Goal: Task Accomplishment & Management: Use online tool/utility

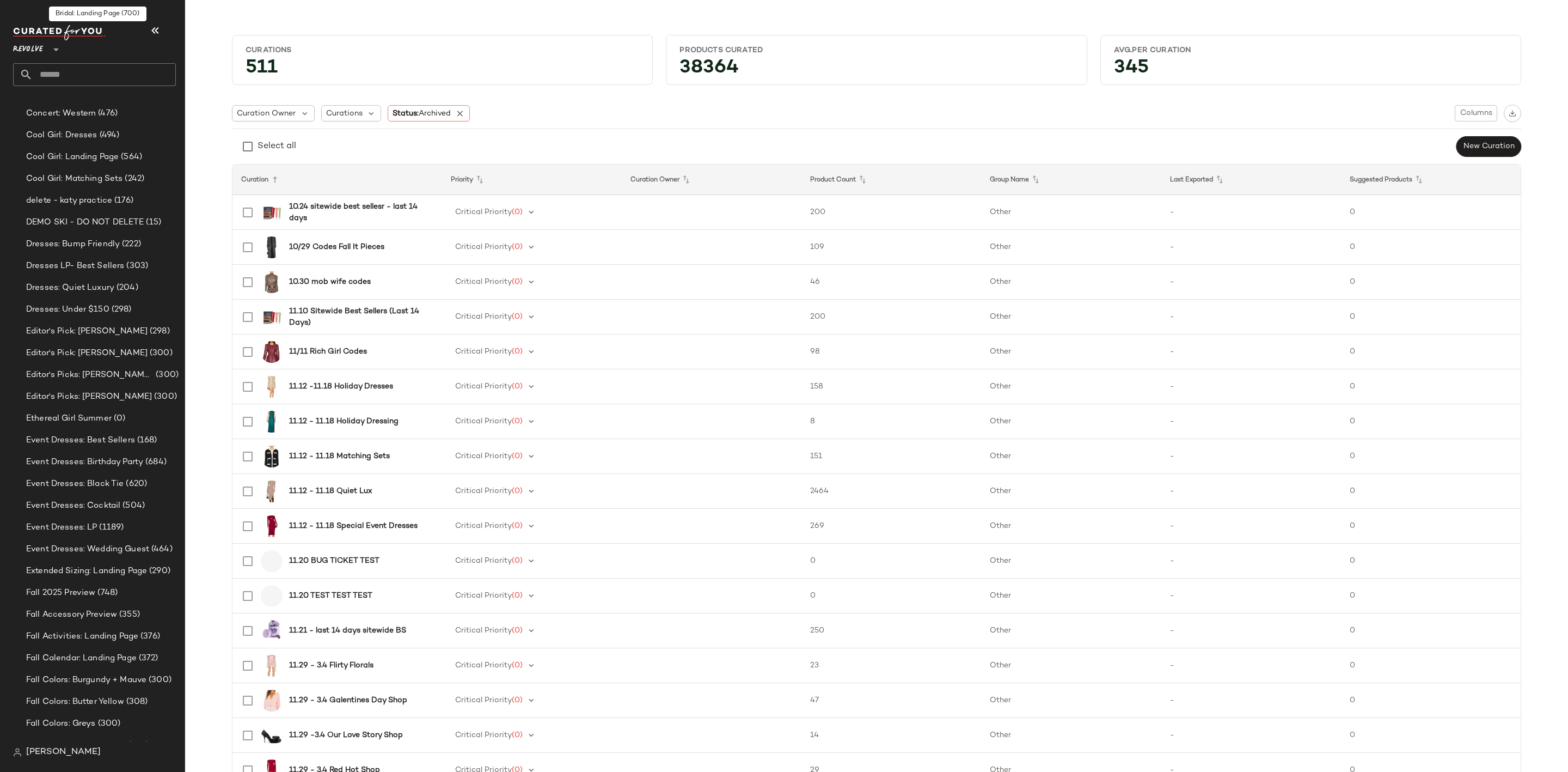
scroll to position [2195, 0]
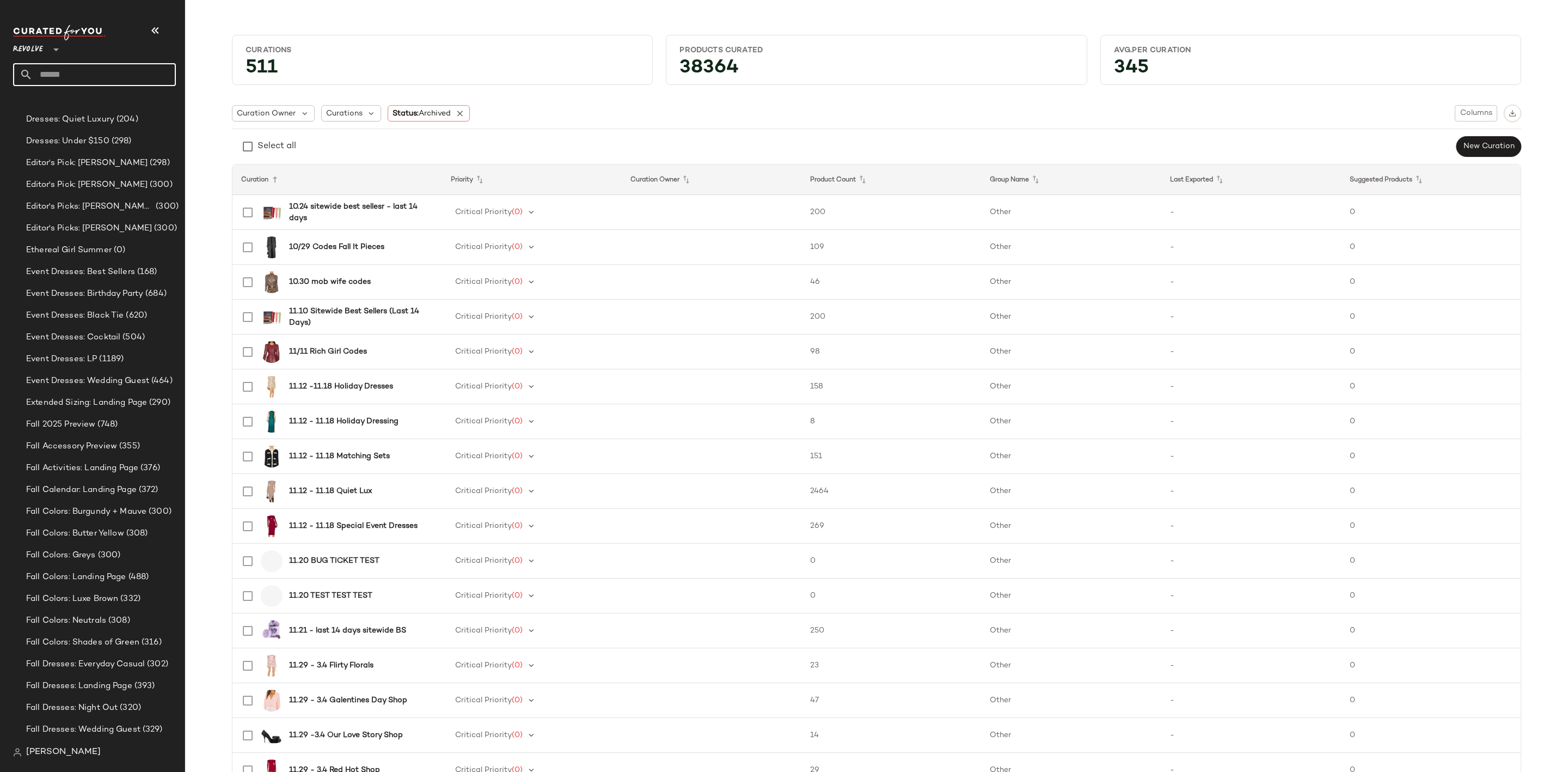
click at [110, 76] on input "text" at bounding box center [104, 74] width 143 height 23
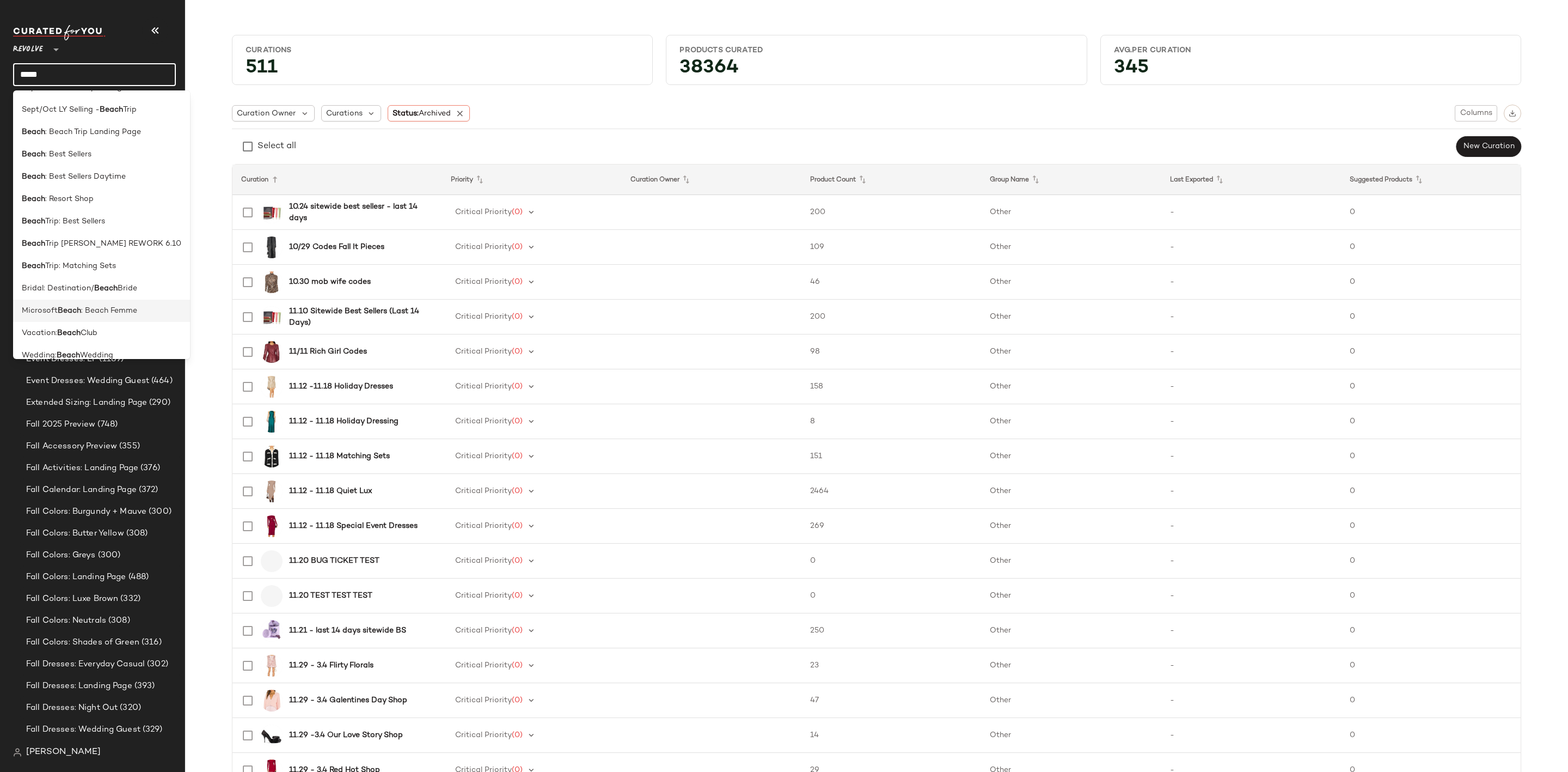
scroll to position [0, 0]
type input "*****"
click at [115, 150] on span ": Beach Trip Landing Page" at bounding box center [92, 150] width 96 height 11
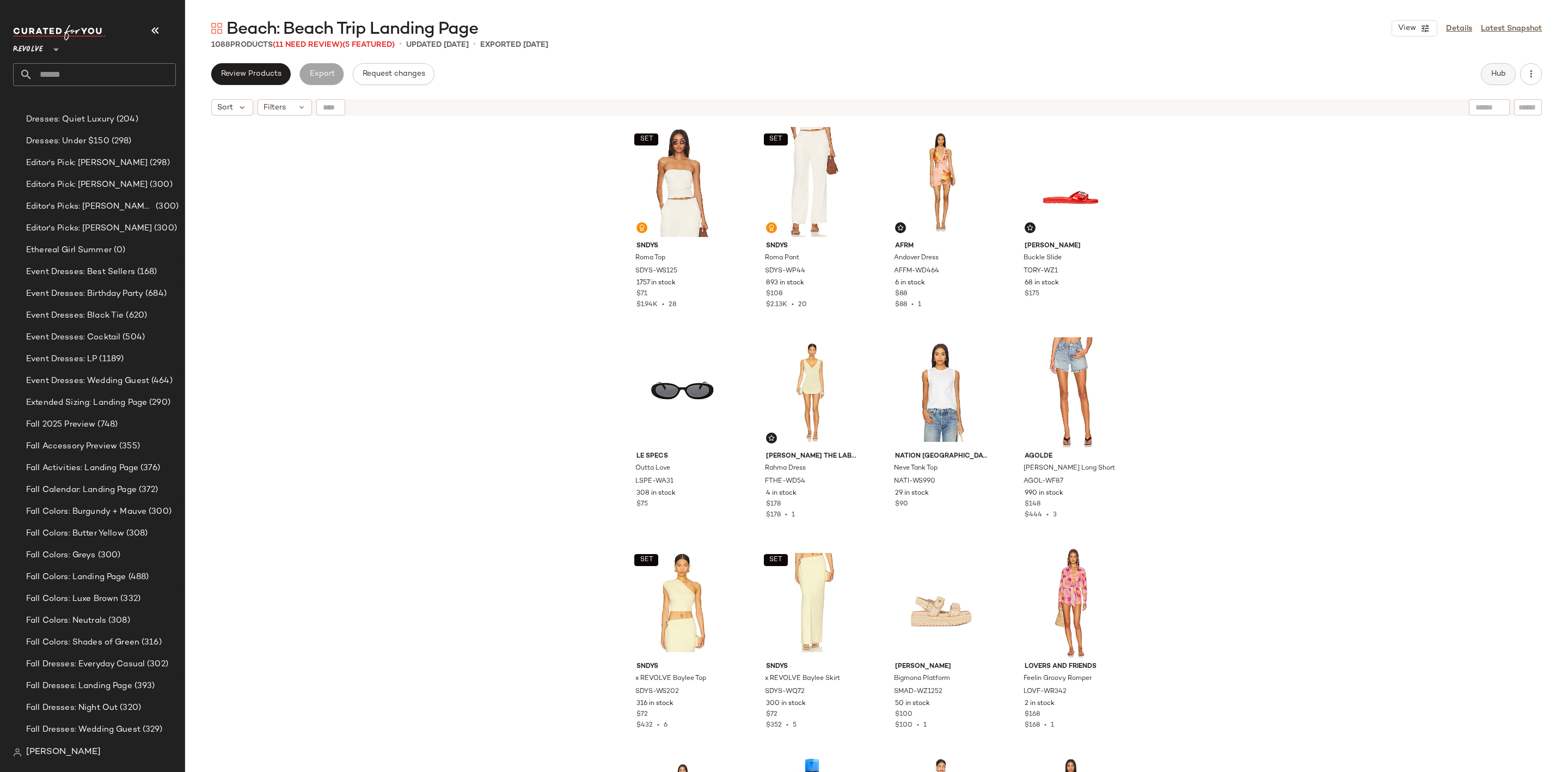
click at [1493, 80] on button "Hub" at bounding box center [1498, 73] width 34 height 22
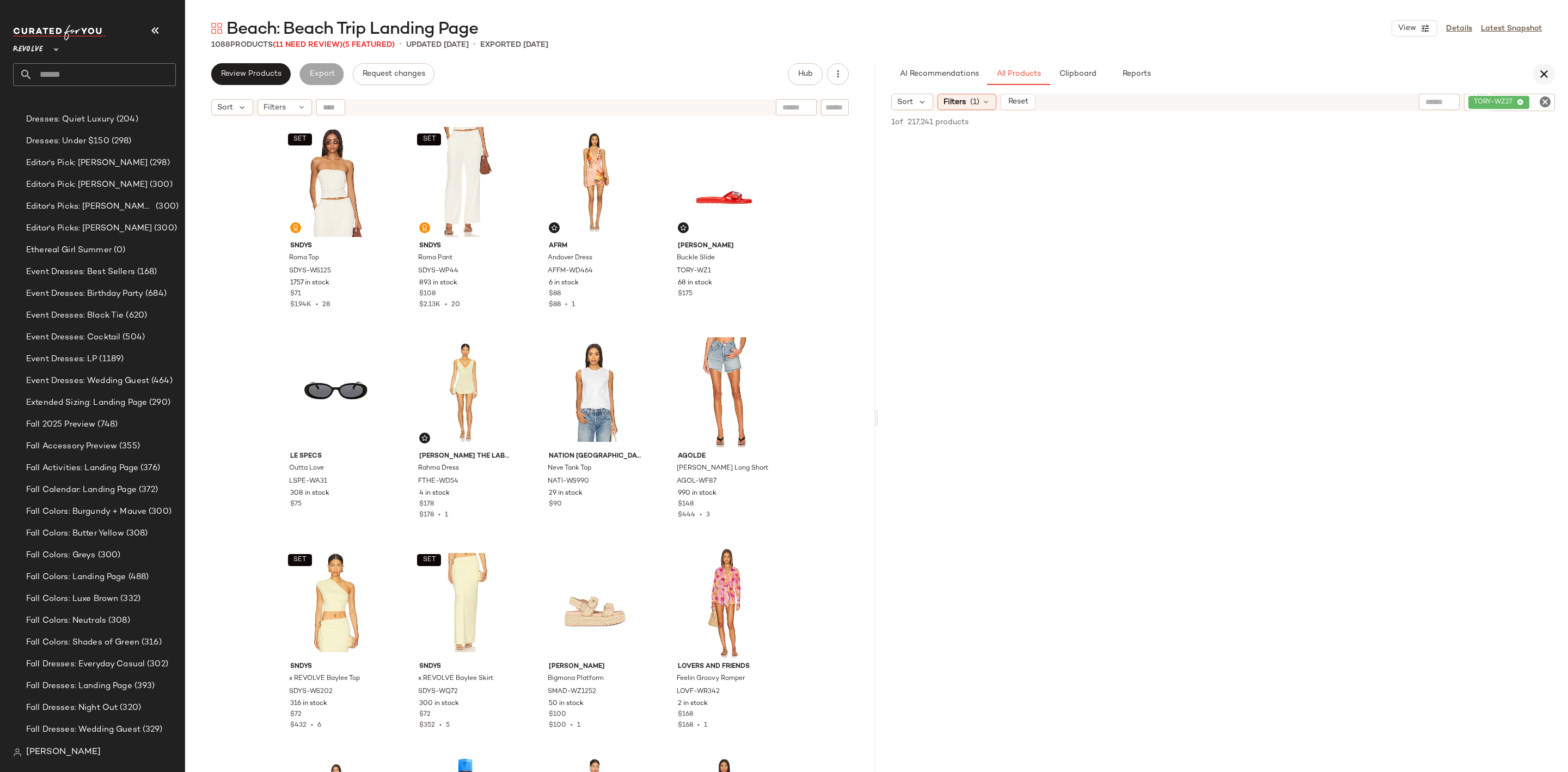
click at [1540, 72] on icon "button" at bounding box center [1544, 73] width 13 height 13
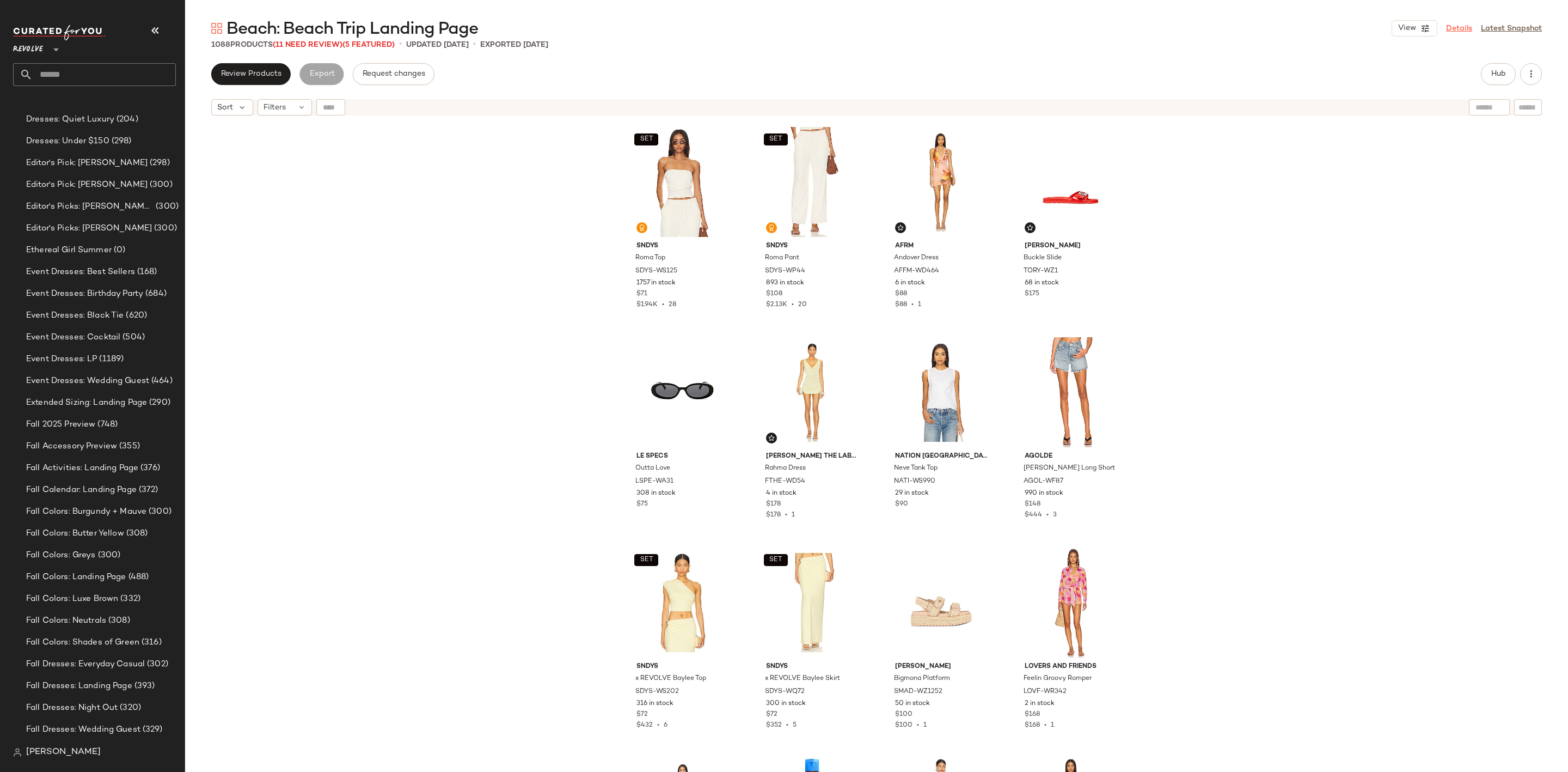
click at [1462, 29] on link "Details" at bounding box center [1459, 28] width 26 height 11
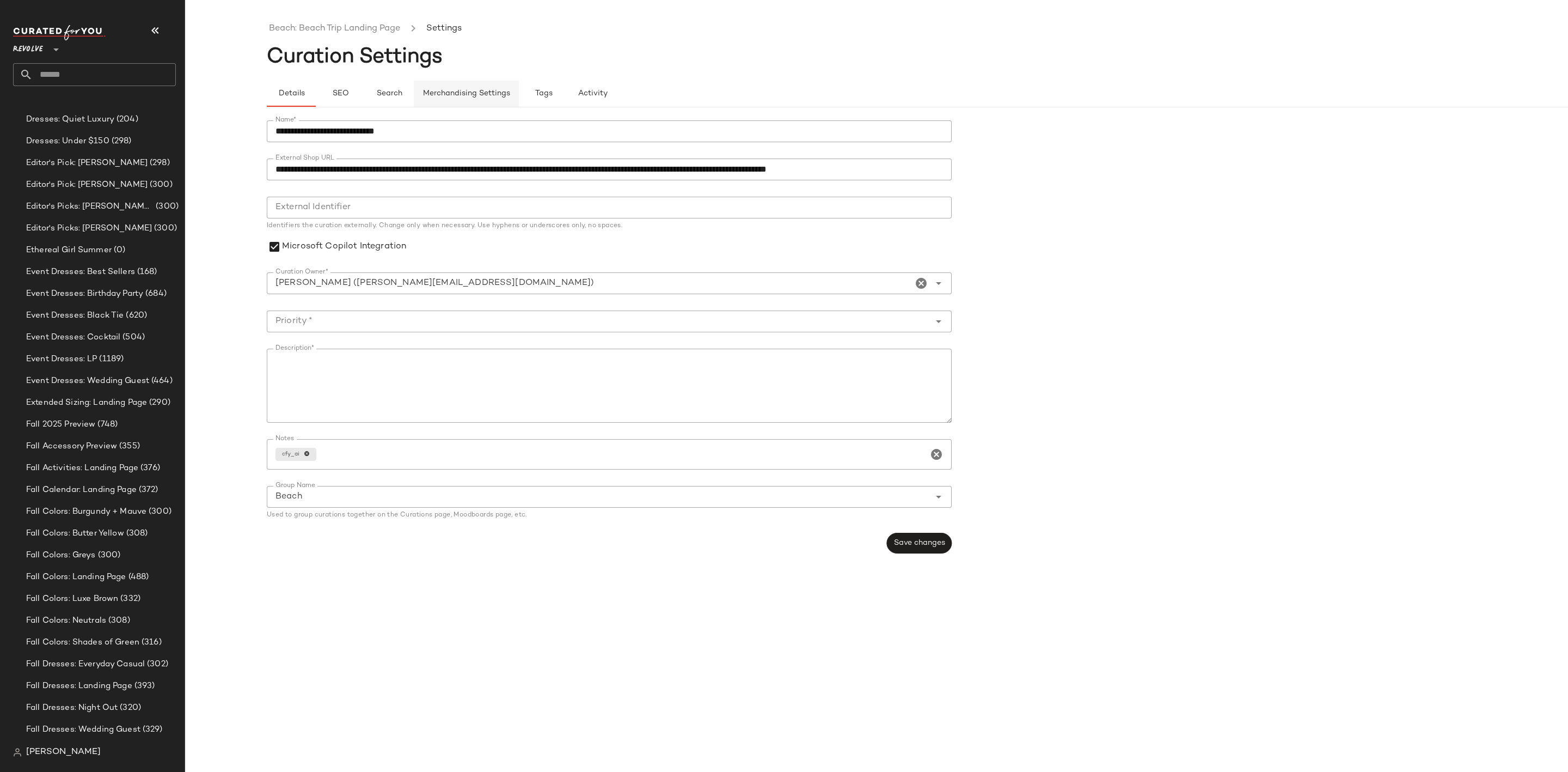
click at [458, 93] on span "Merchandising Settings" at bounding box center [466, 94] width 88 height 9
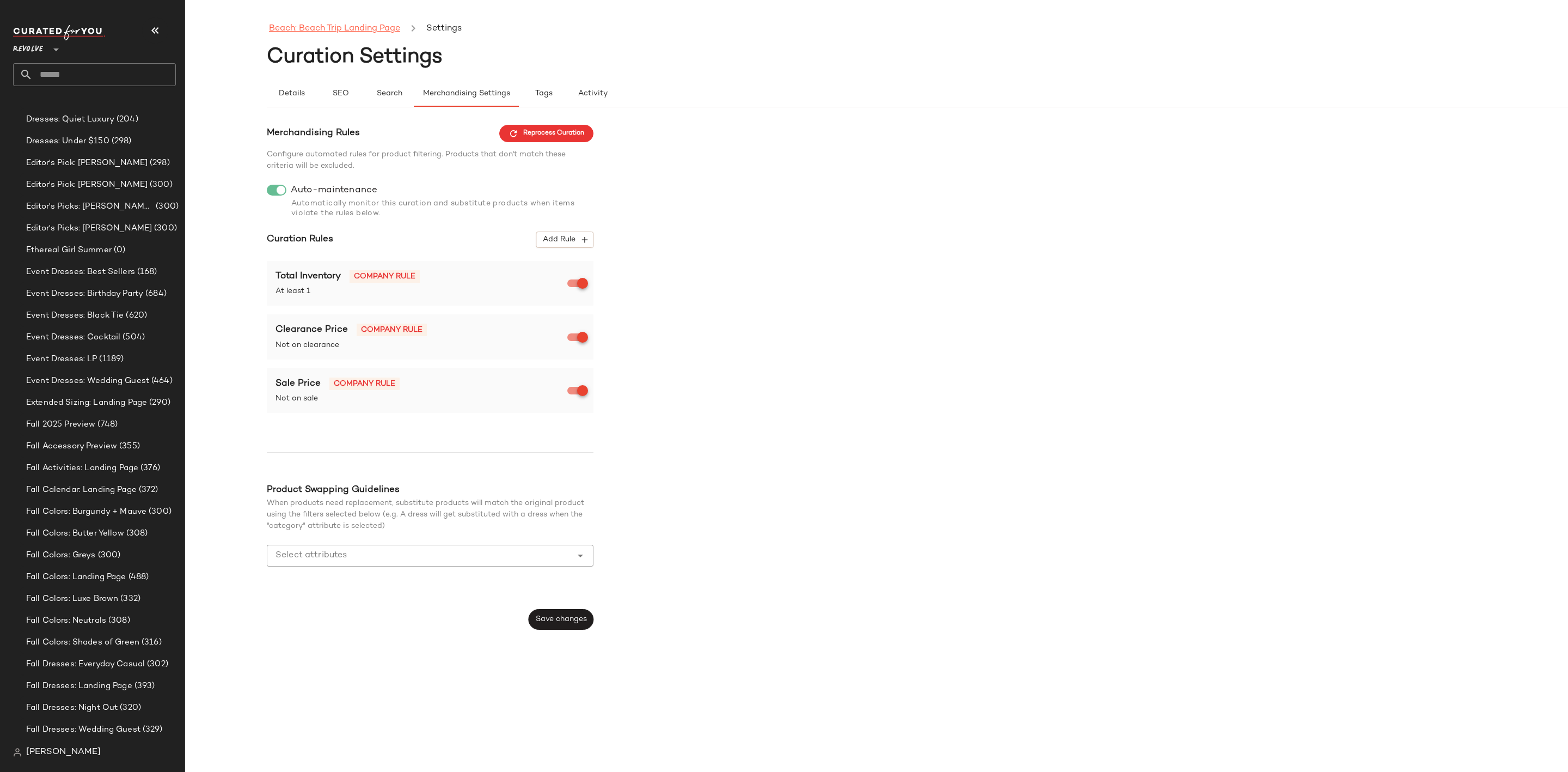
click at [320, 23] on link "Beach: Beach Trip Landing Page" at bounding box center [334, 28] width 131 height 14
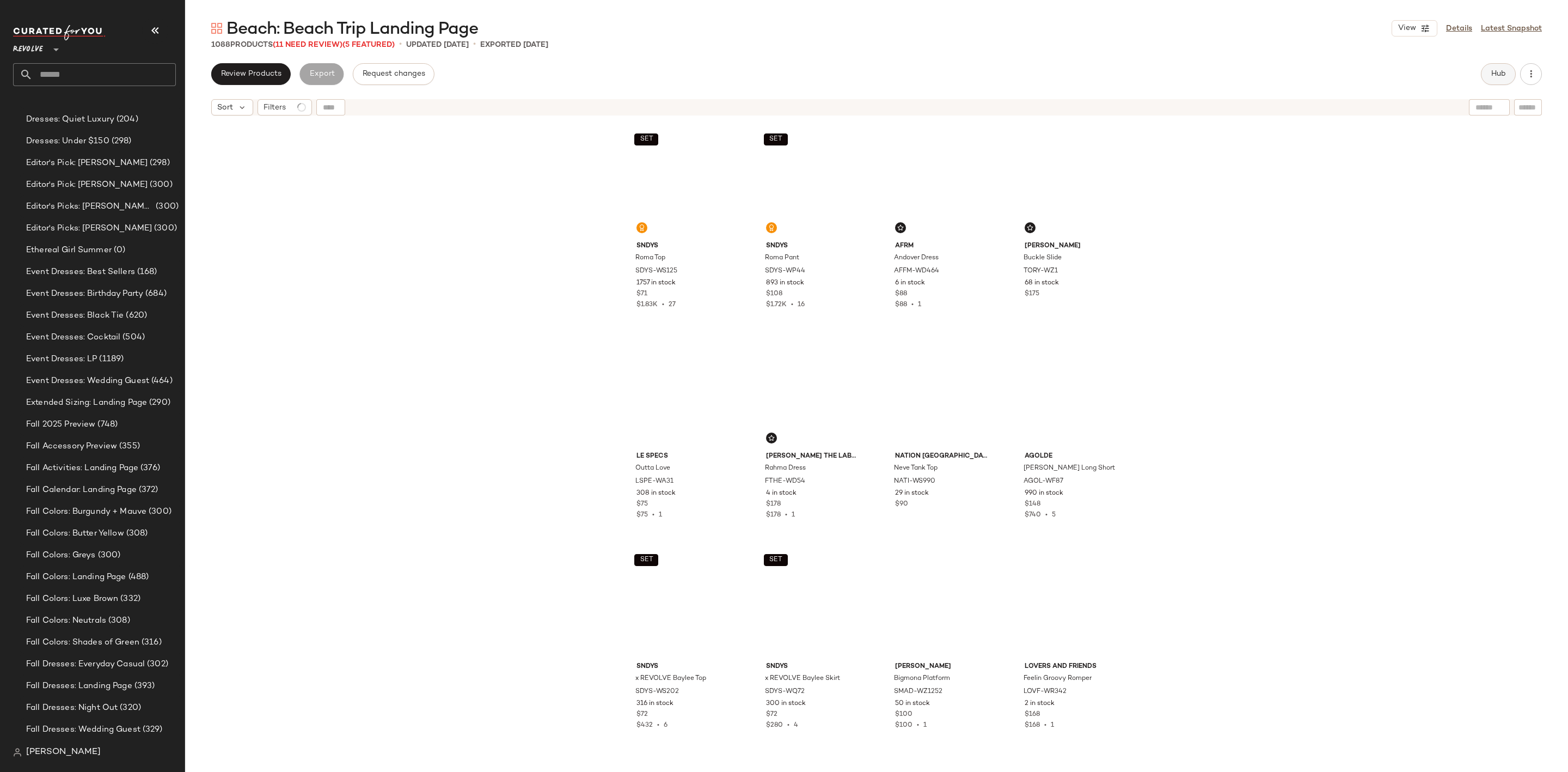
click at [1486, 72] on button "Hub" at bounding box center [1498, 73] width 34 height 22
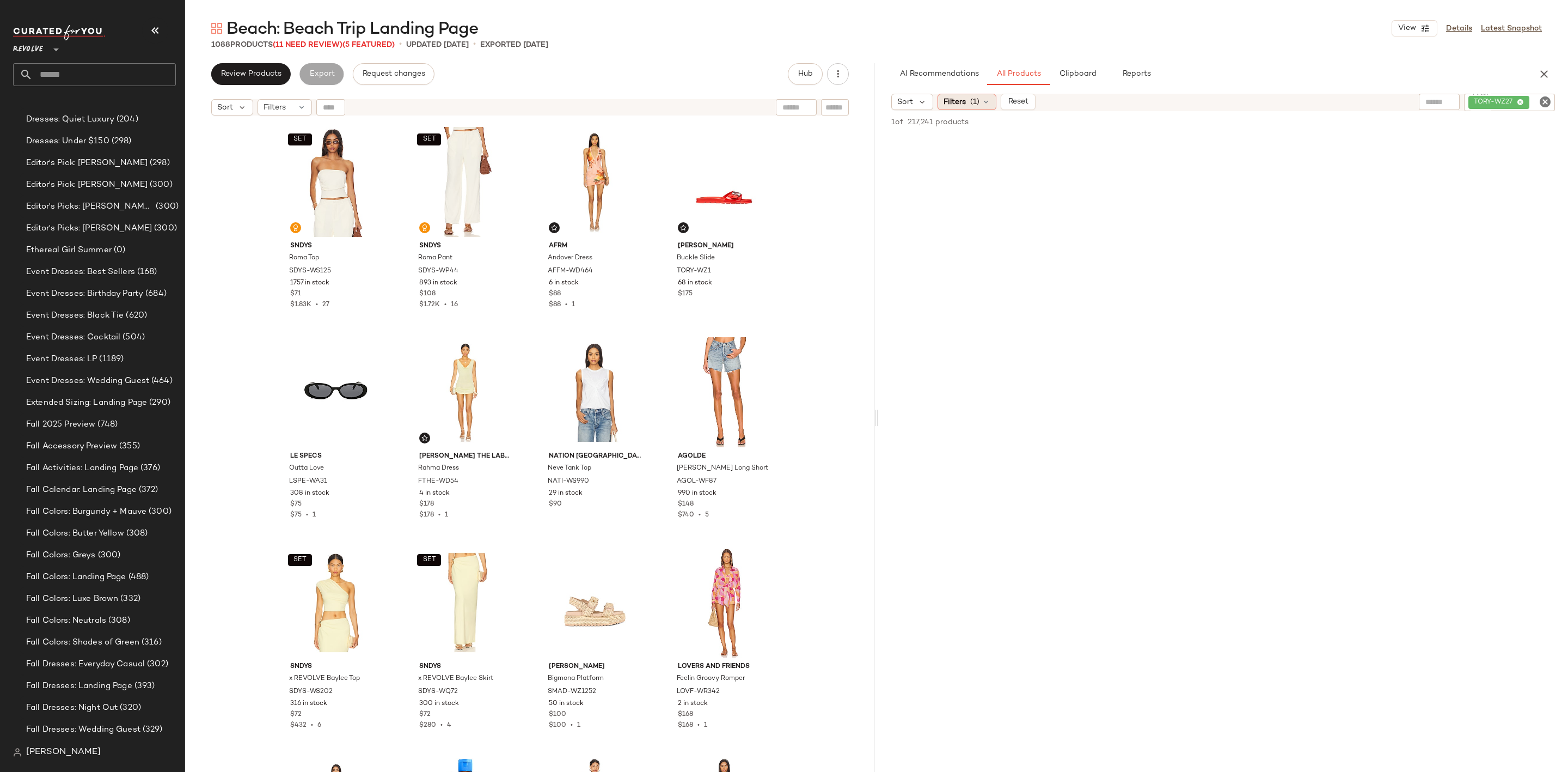
click at [960, 101] on span "Filters" at bounding box center [955, 102] width 22 height 11
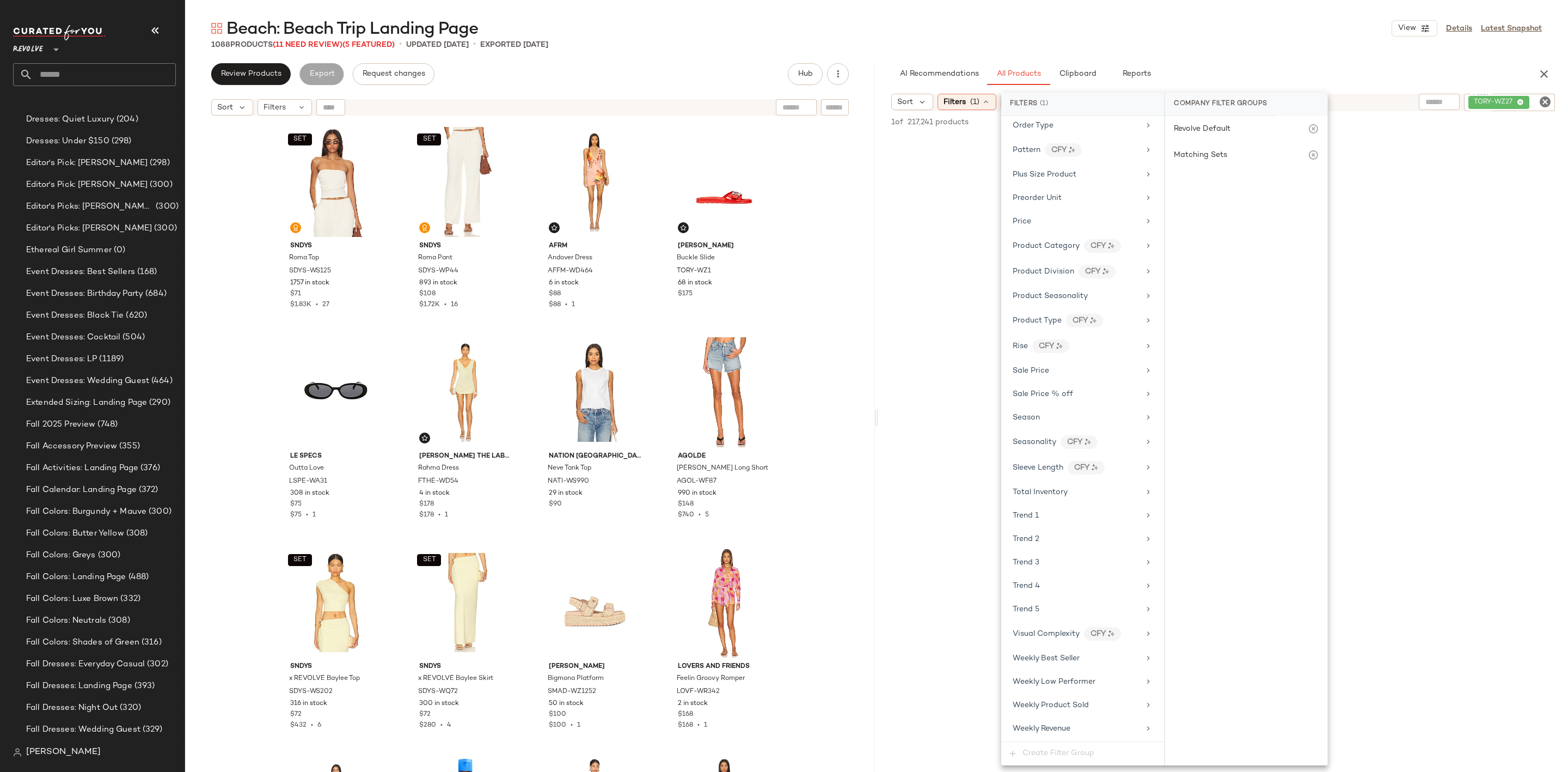
scroll to position [912, 0]
click at [1091, 510] on div "Trend 1" at bounding box center [1076, 515] width 127 height 11
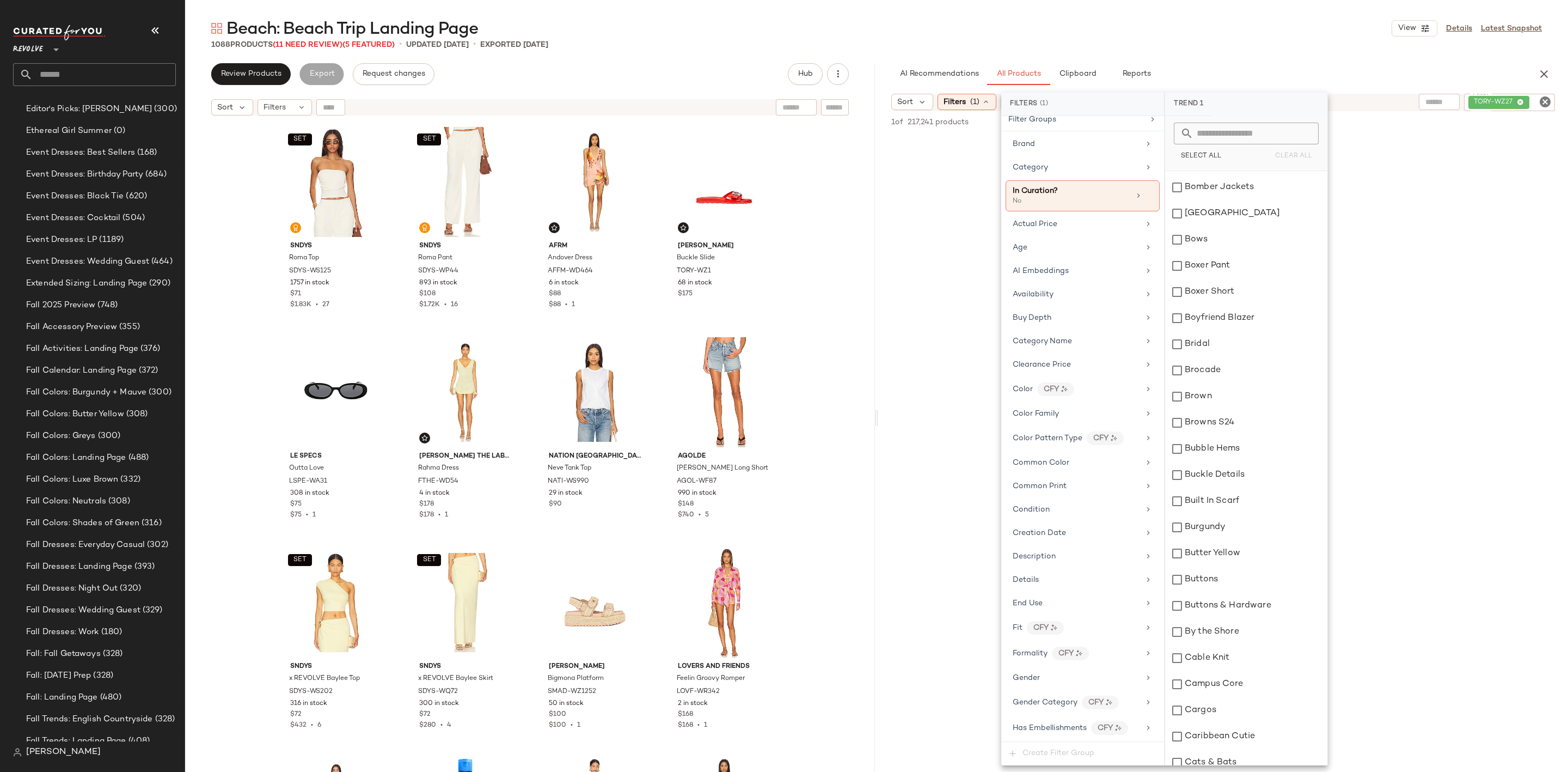
scroll to position [0, 0]
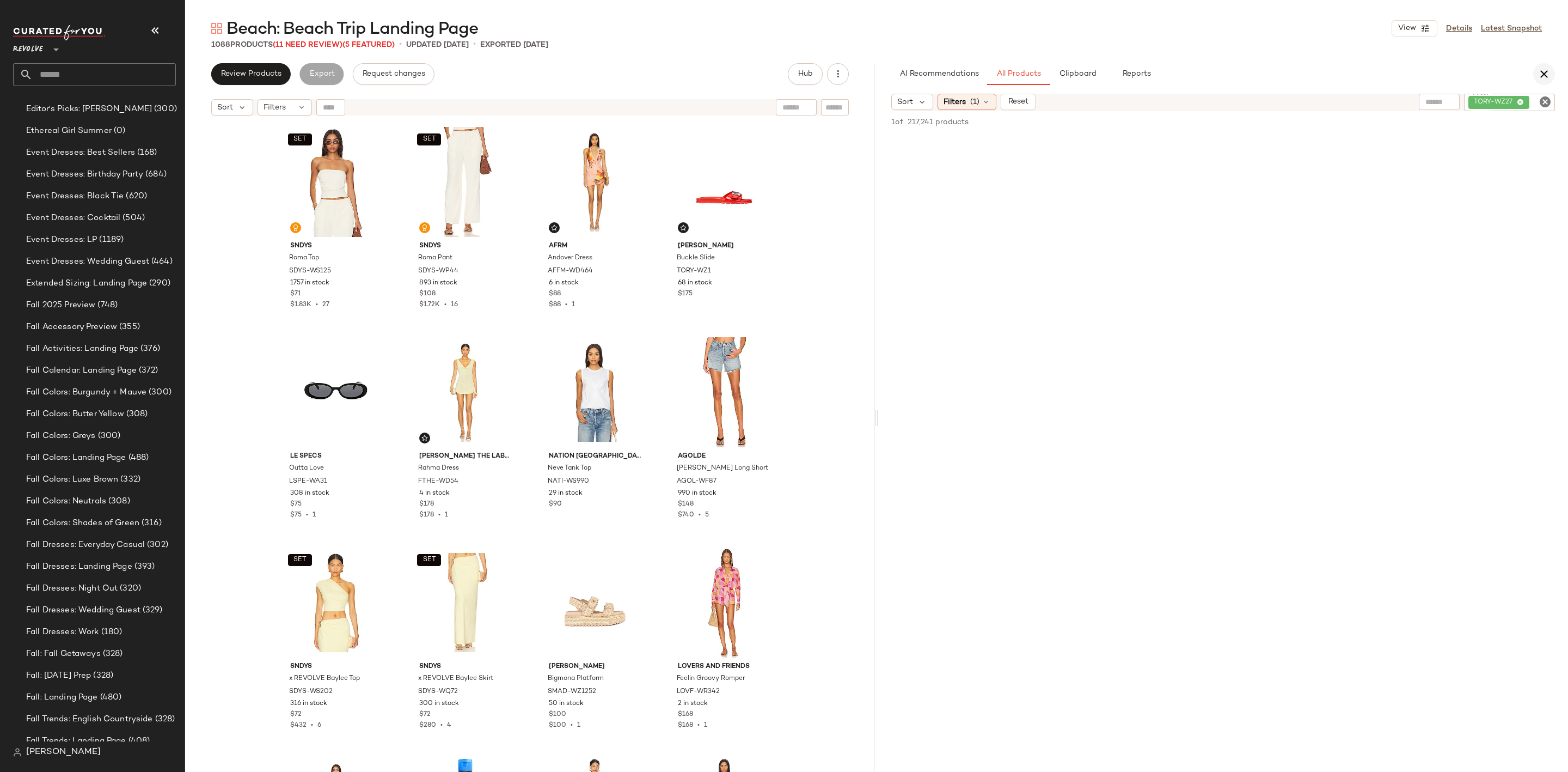
click at [1544, 69] on icon "button" at bounding box center [1544, 73] width 13 height 13
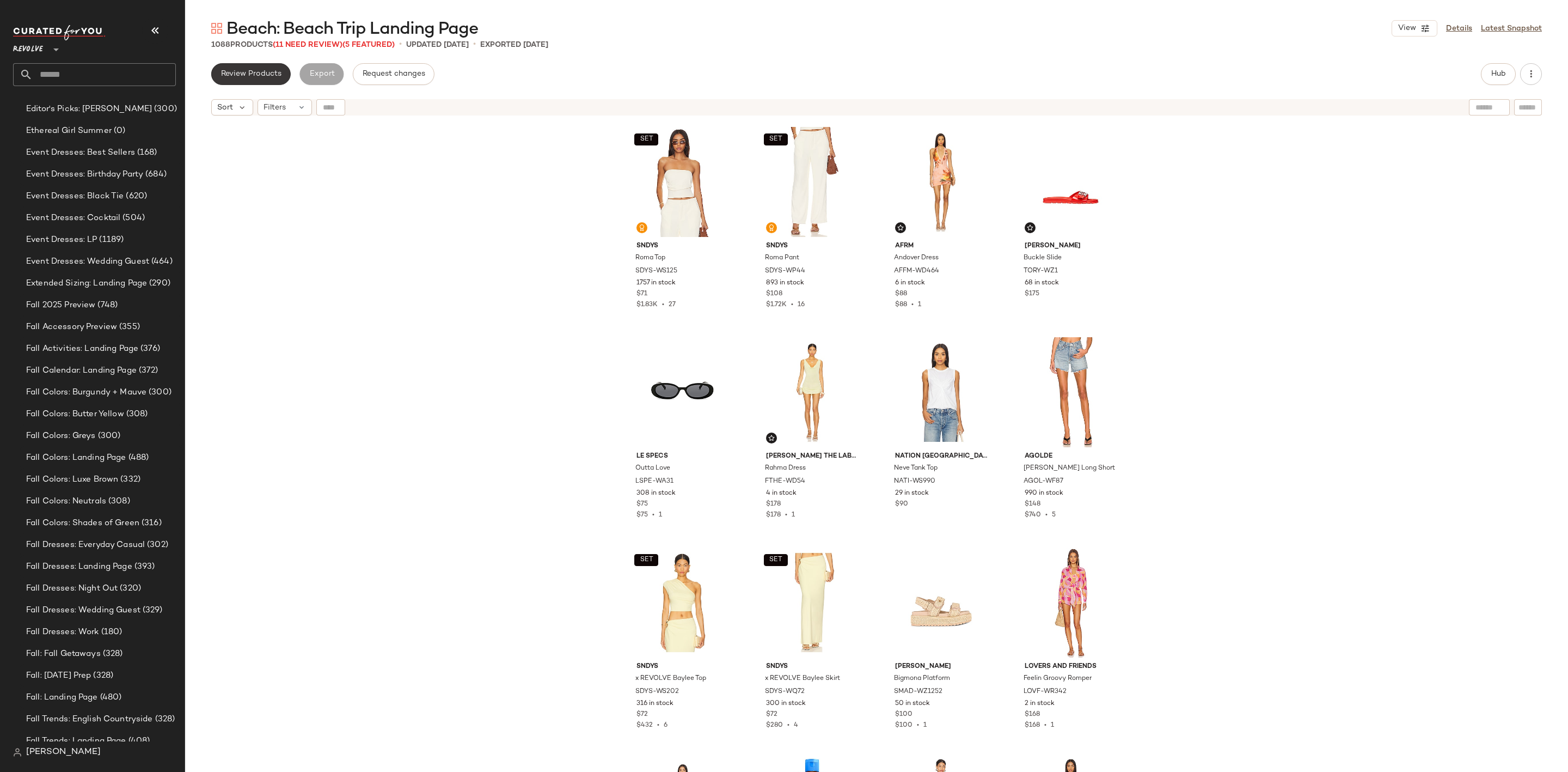
click at [252, 79] on button "Review Products" at bounding box center [251, 73] width 79 height 22
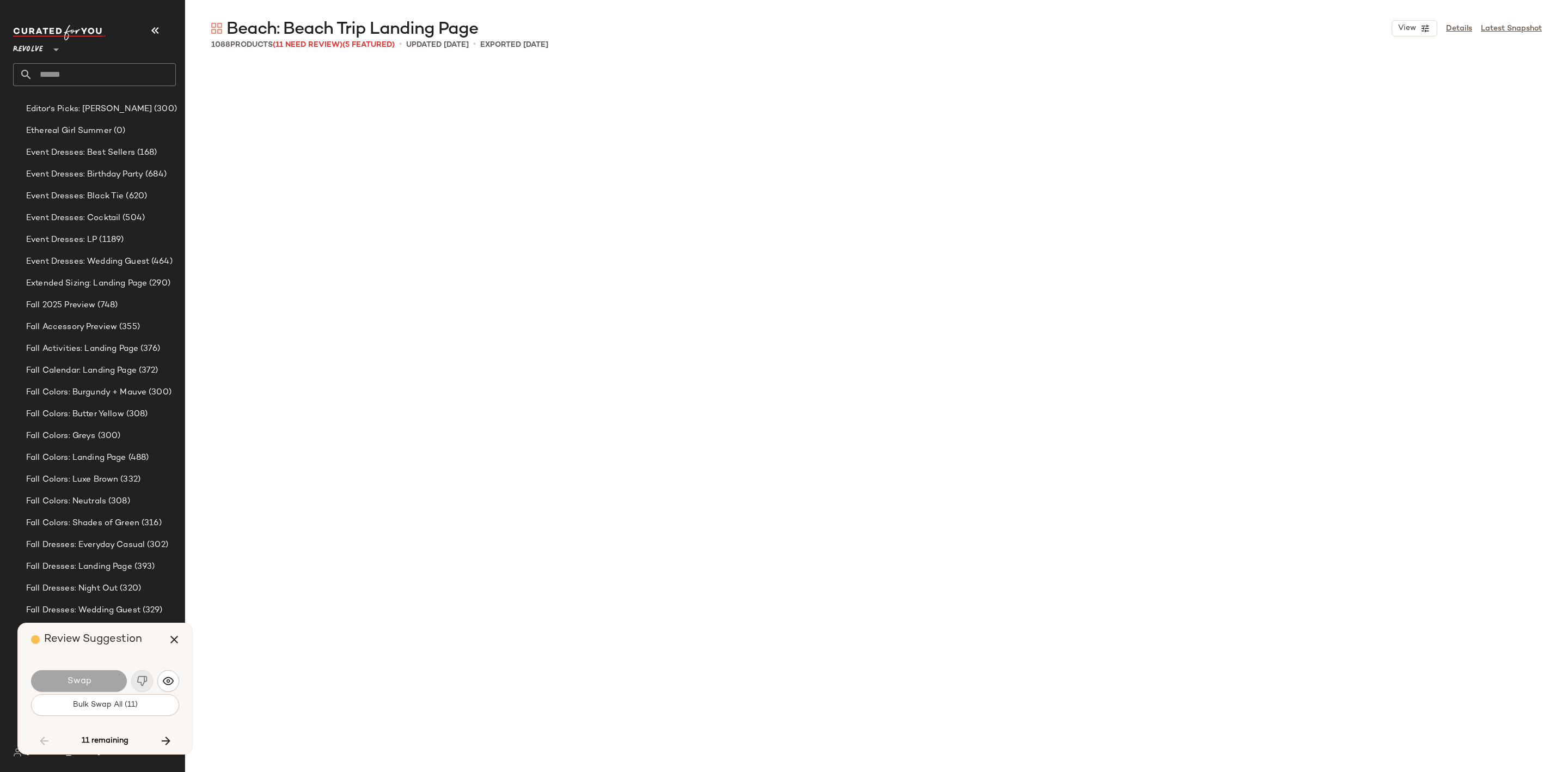
scroll to position [5468, 0]
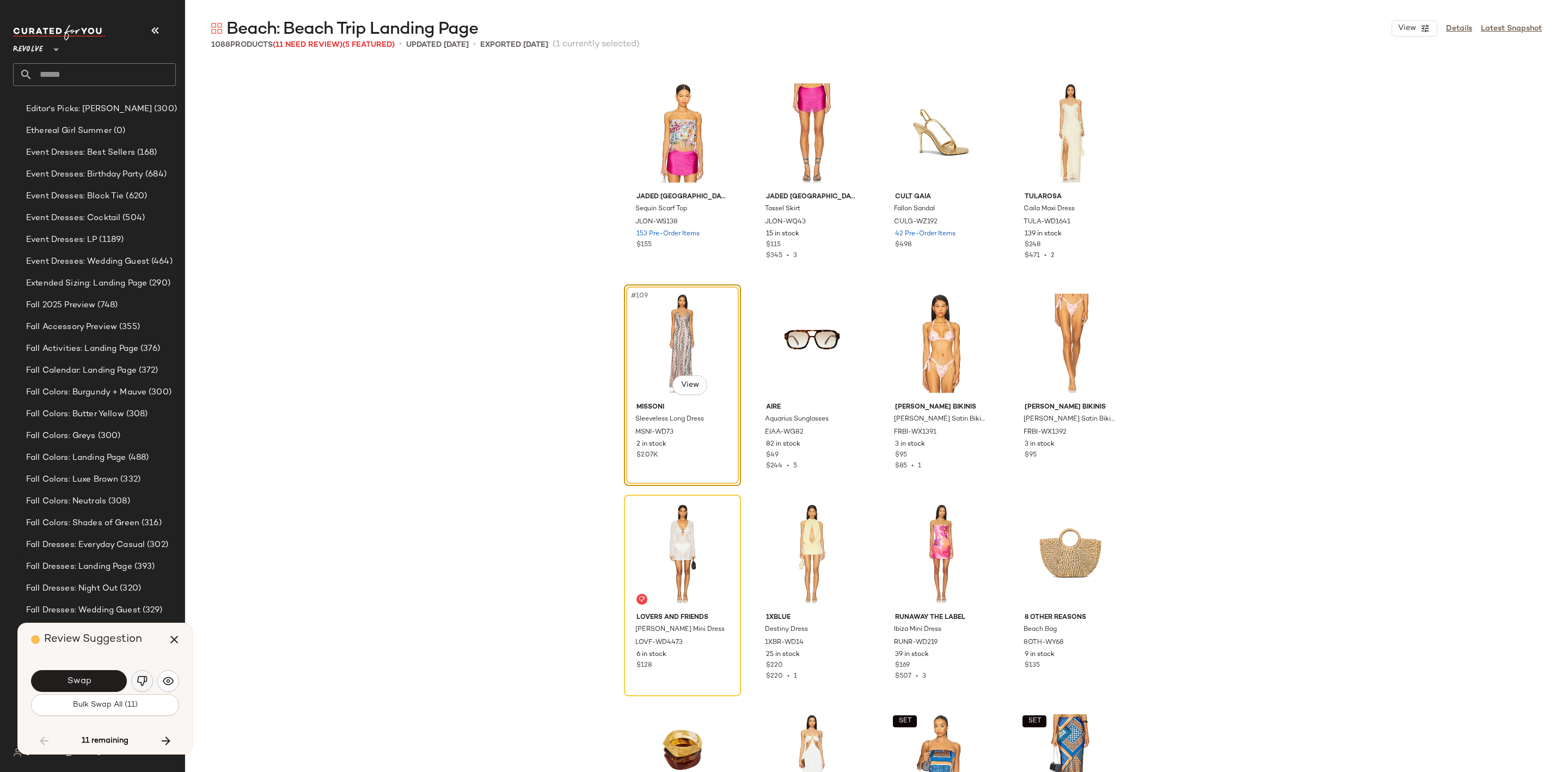
click at [140, 687] on button "button" at bounding box center [141, 681] width 22 height 22
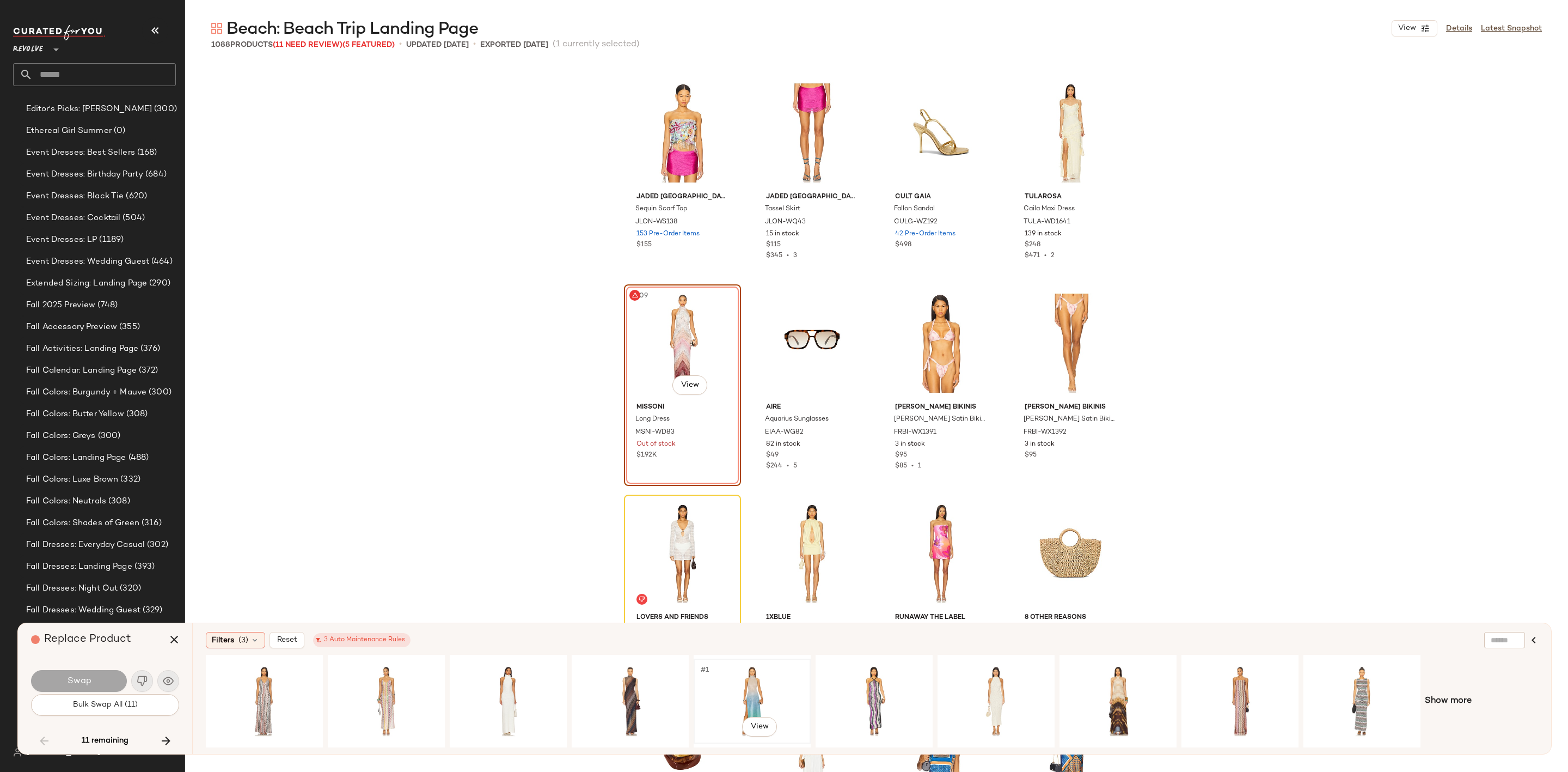
click at [784, 681] on div "#1 View" at bounding box center [752, 701] width 109 height 78
click at [88, 683] on span "Swap" at bounding box center [78, 681] width 24 height 10
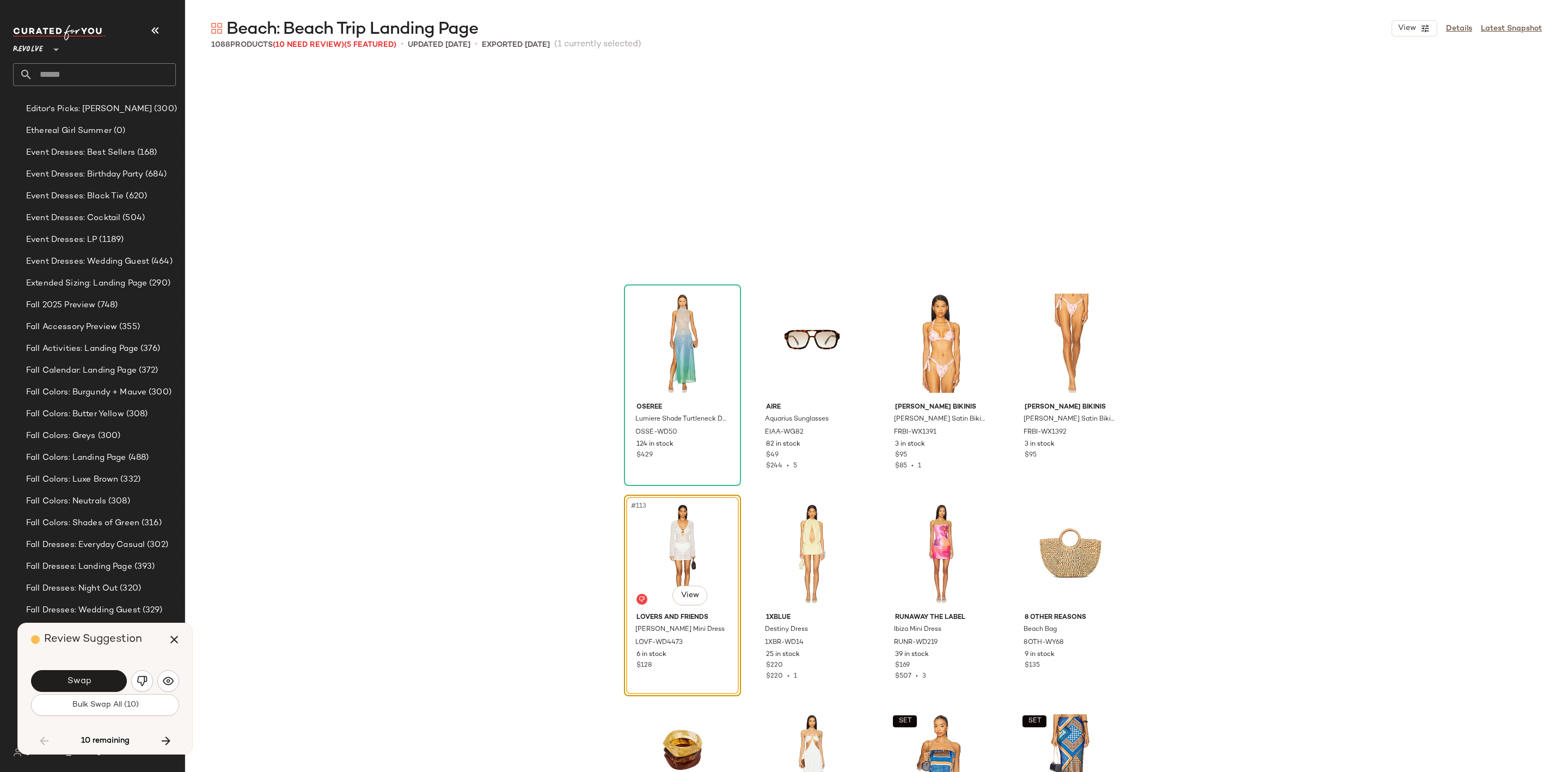
scroll to position [5678, 0]
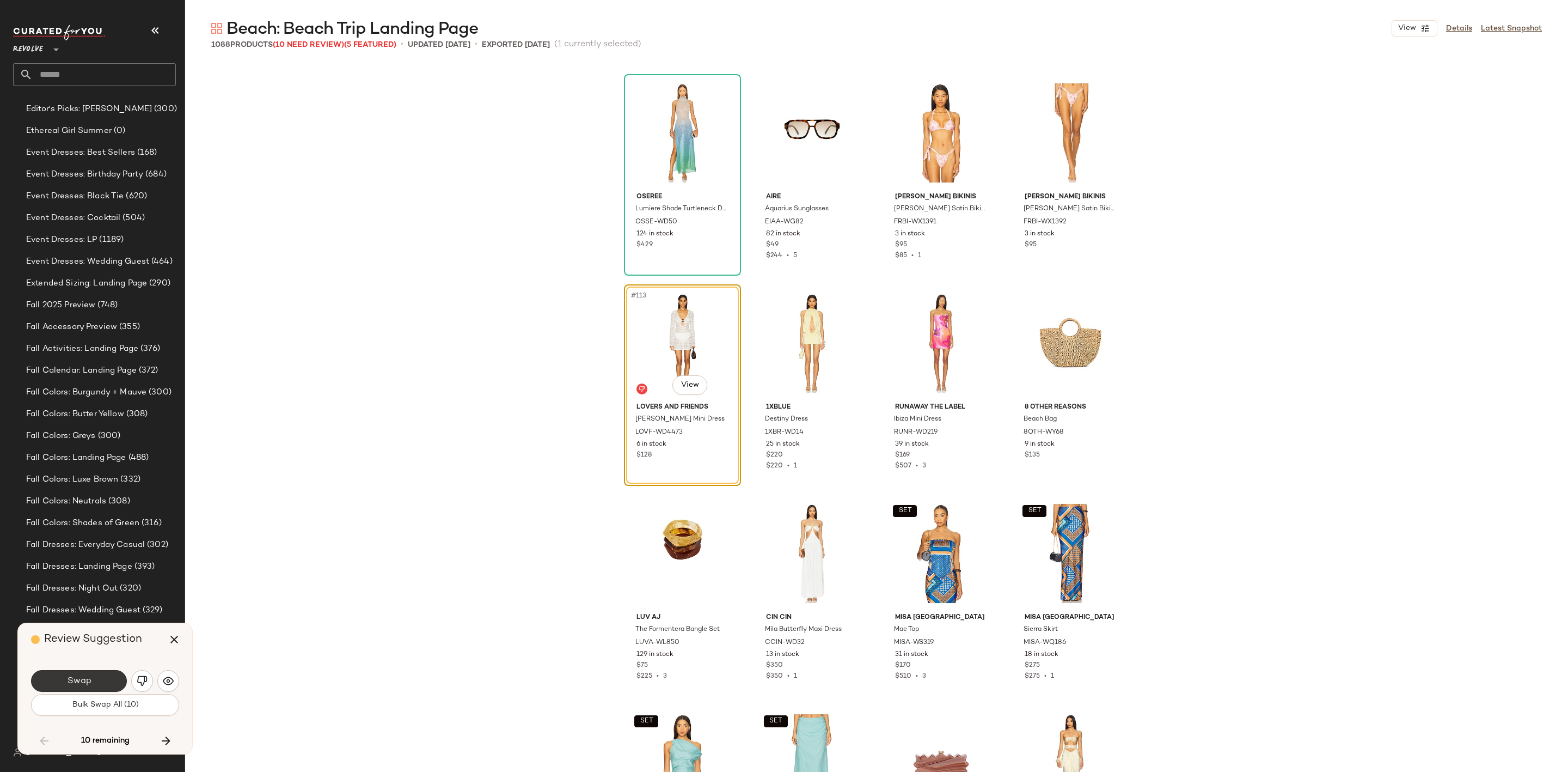
click at [76, 682] on span "Swap" at bounding box center [78, 681] width 24 height 10
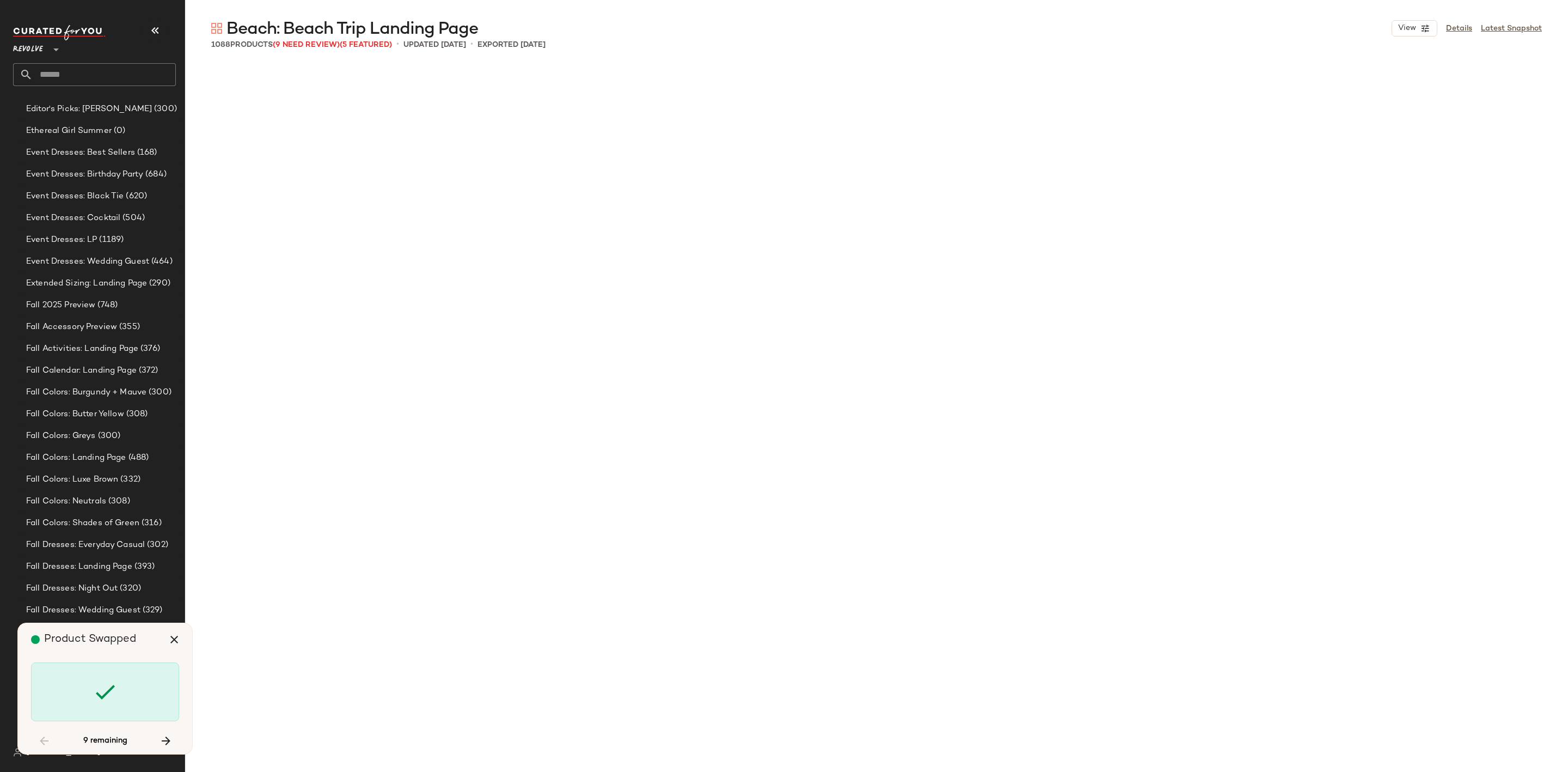
scroll to position [10095, 0]
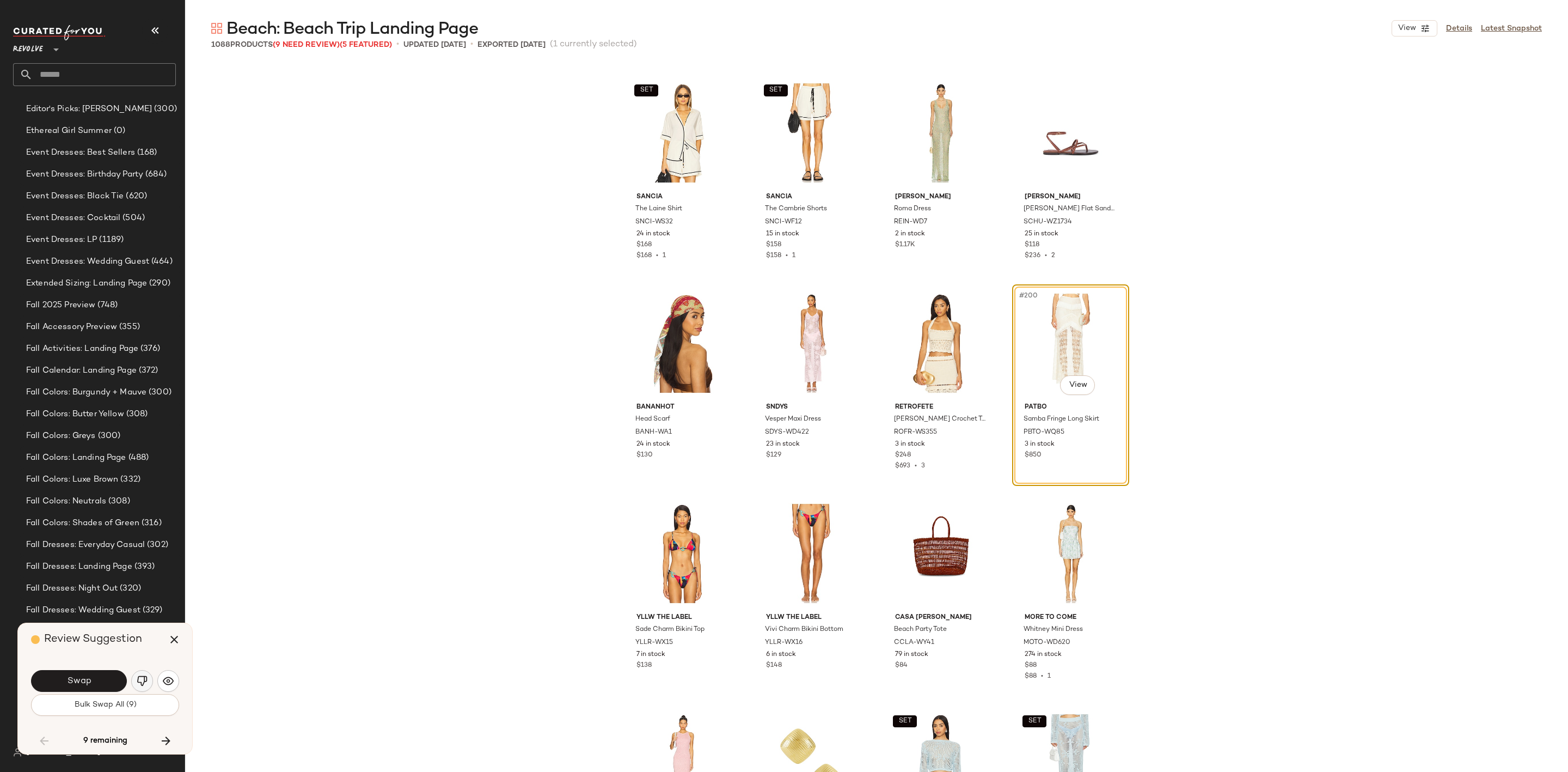
click at [147, 672] on button "button" at bounding box center [141, 681] width 22 height 22
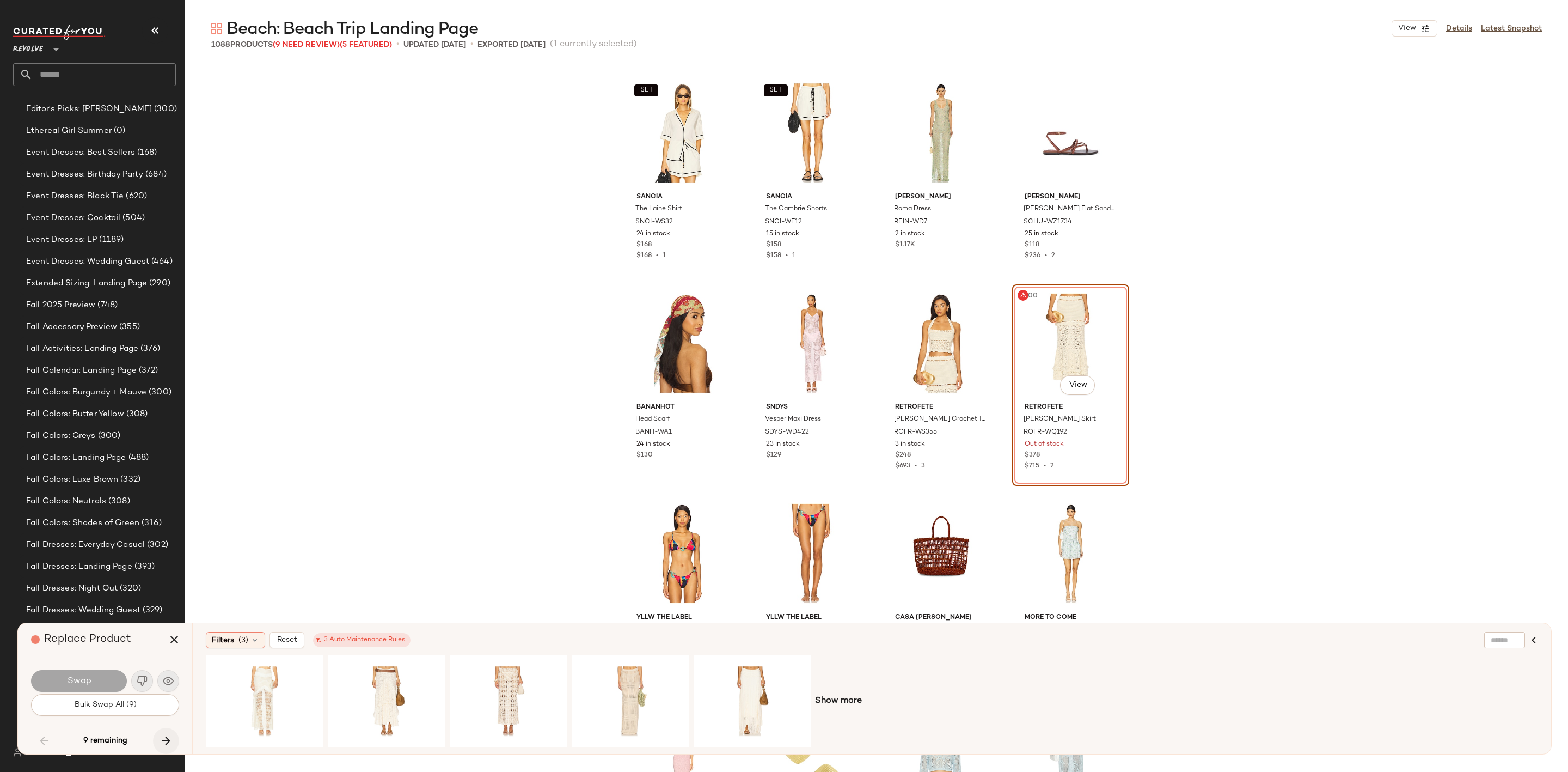
click at [166, 737] on icon "button" at bounding box center [166, 740] width 13 height 13
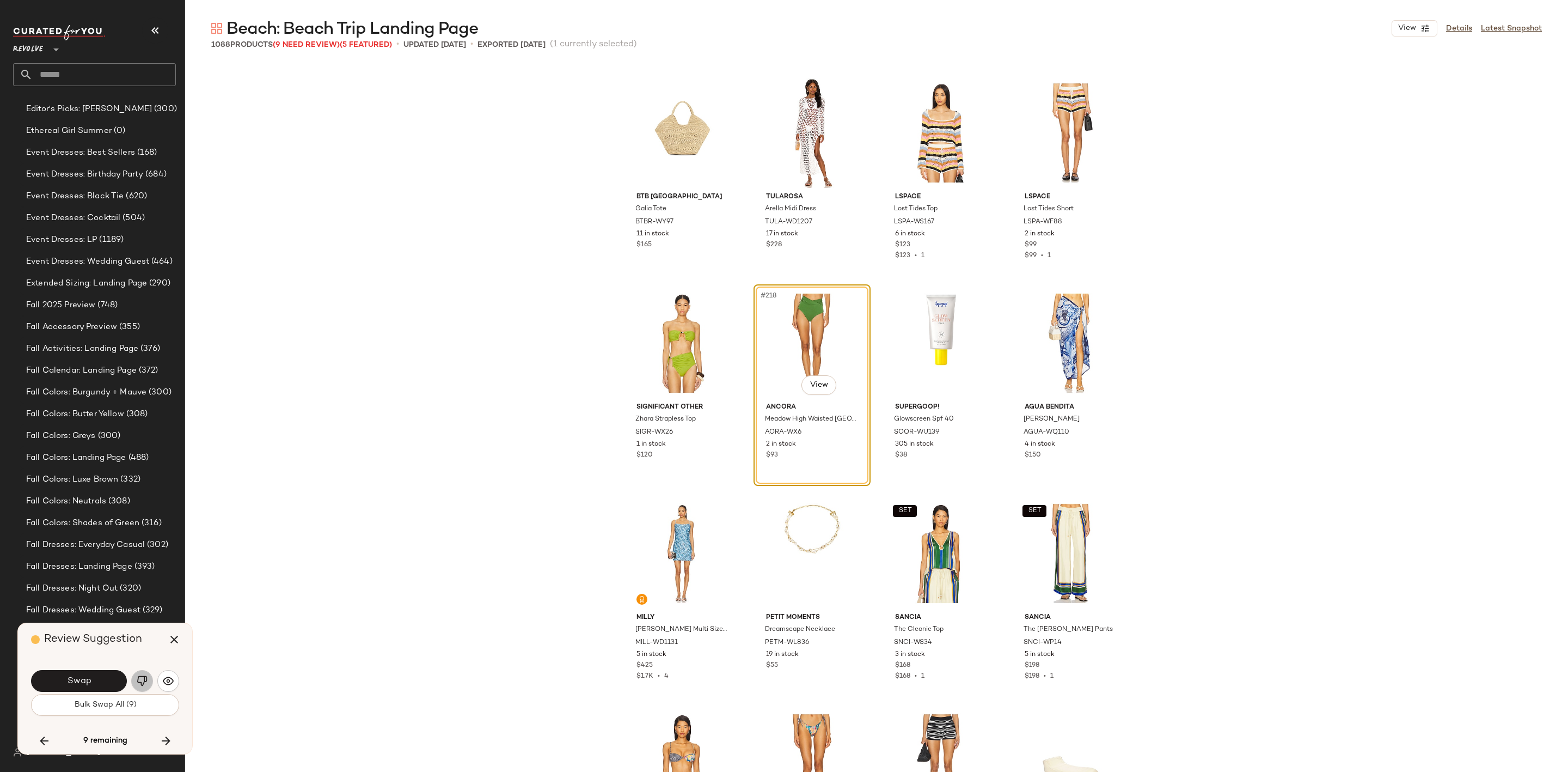
click at [139, 684] on img "button" at bounding box center [142, 681] width 11 height 11
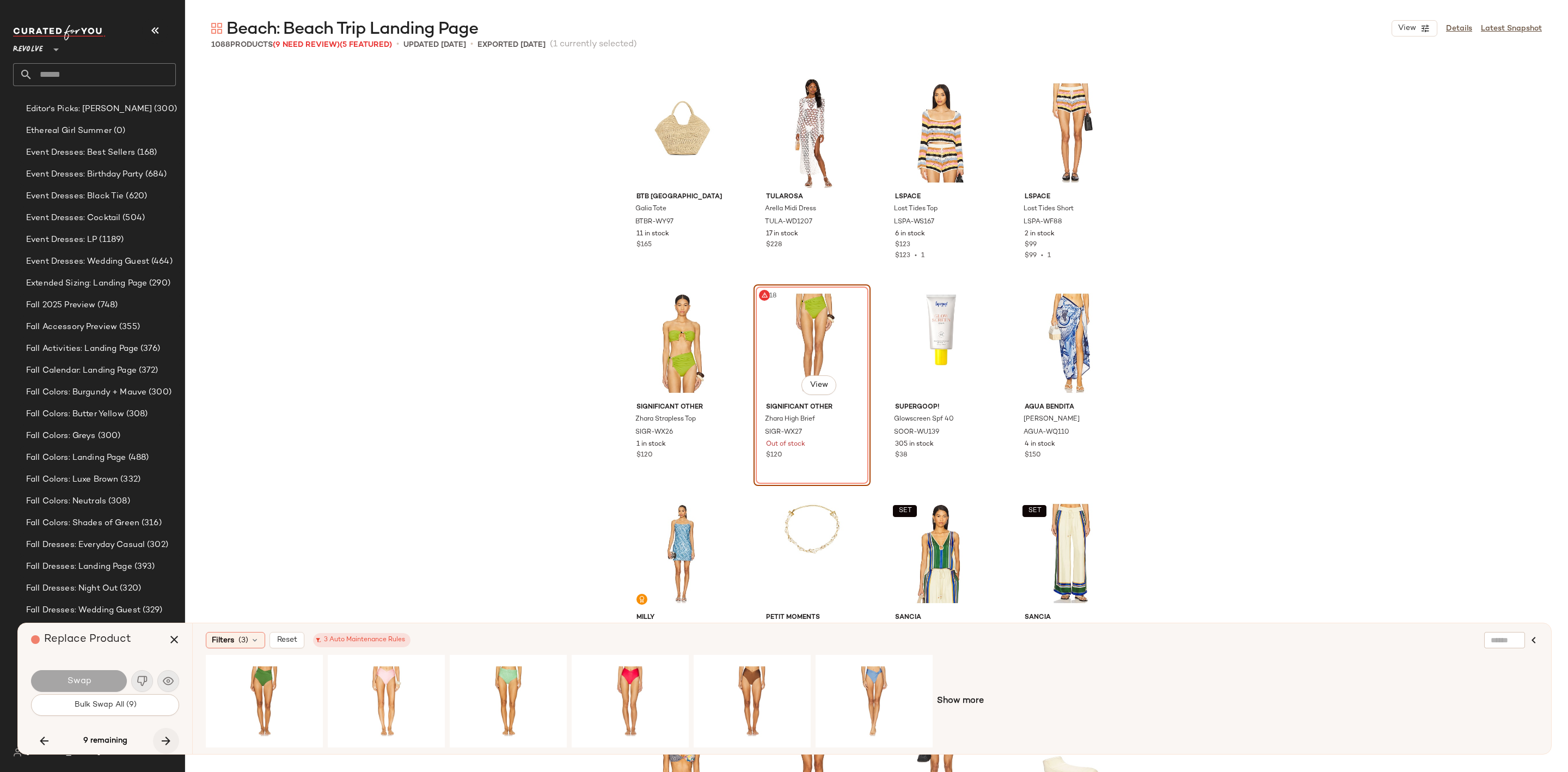
click at [165, 748] on button "button" at bounding box center [166, 741] width 26 height 26
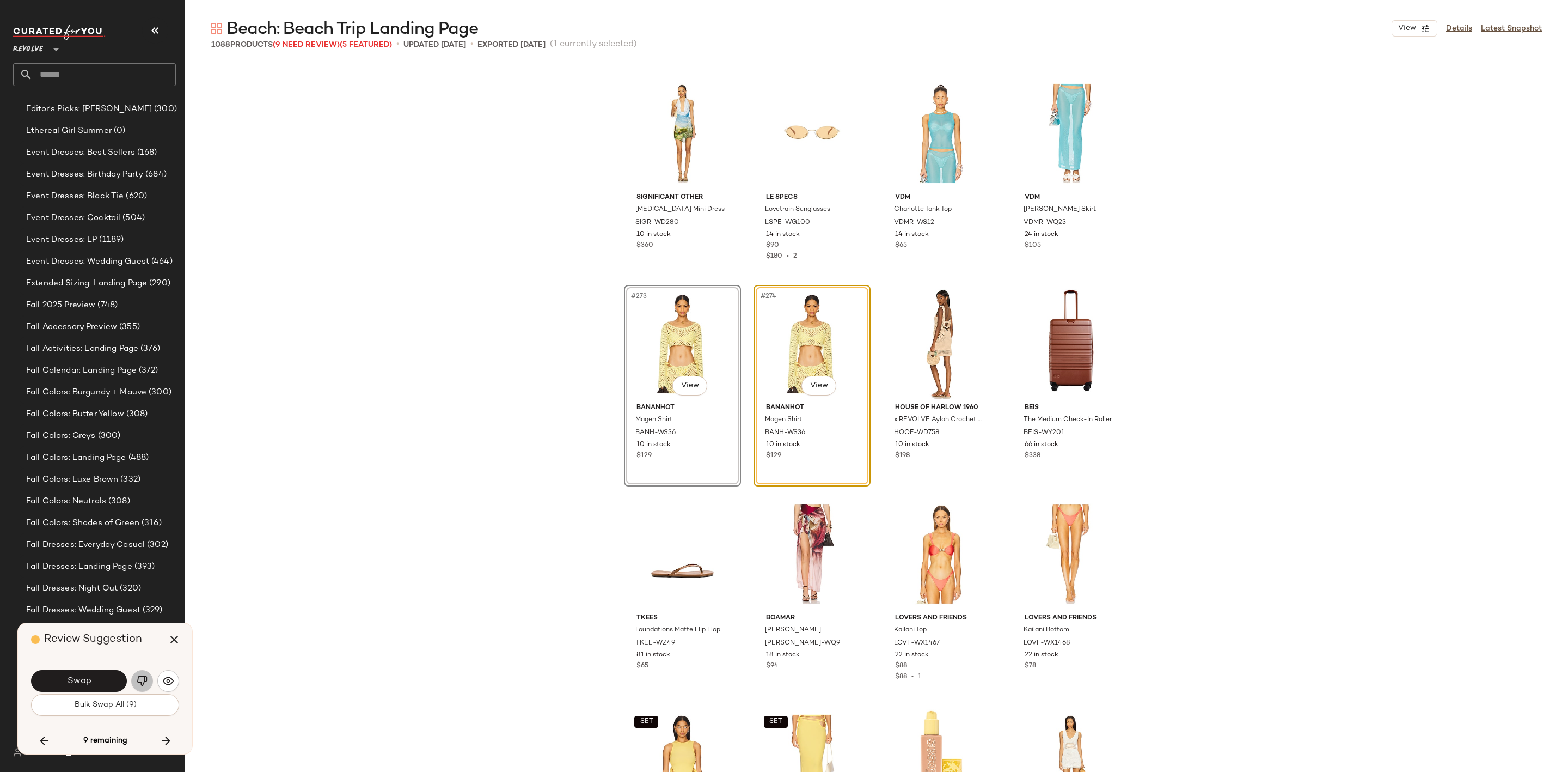
click at [146, 686] on img "button" at bounding box center [142, 681] width 11 height 11
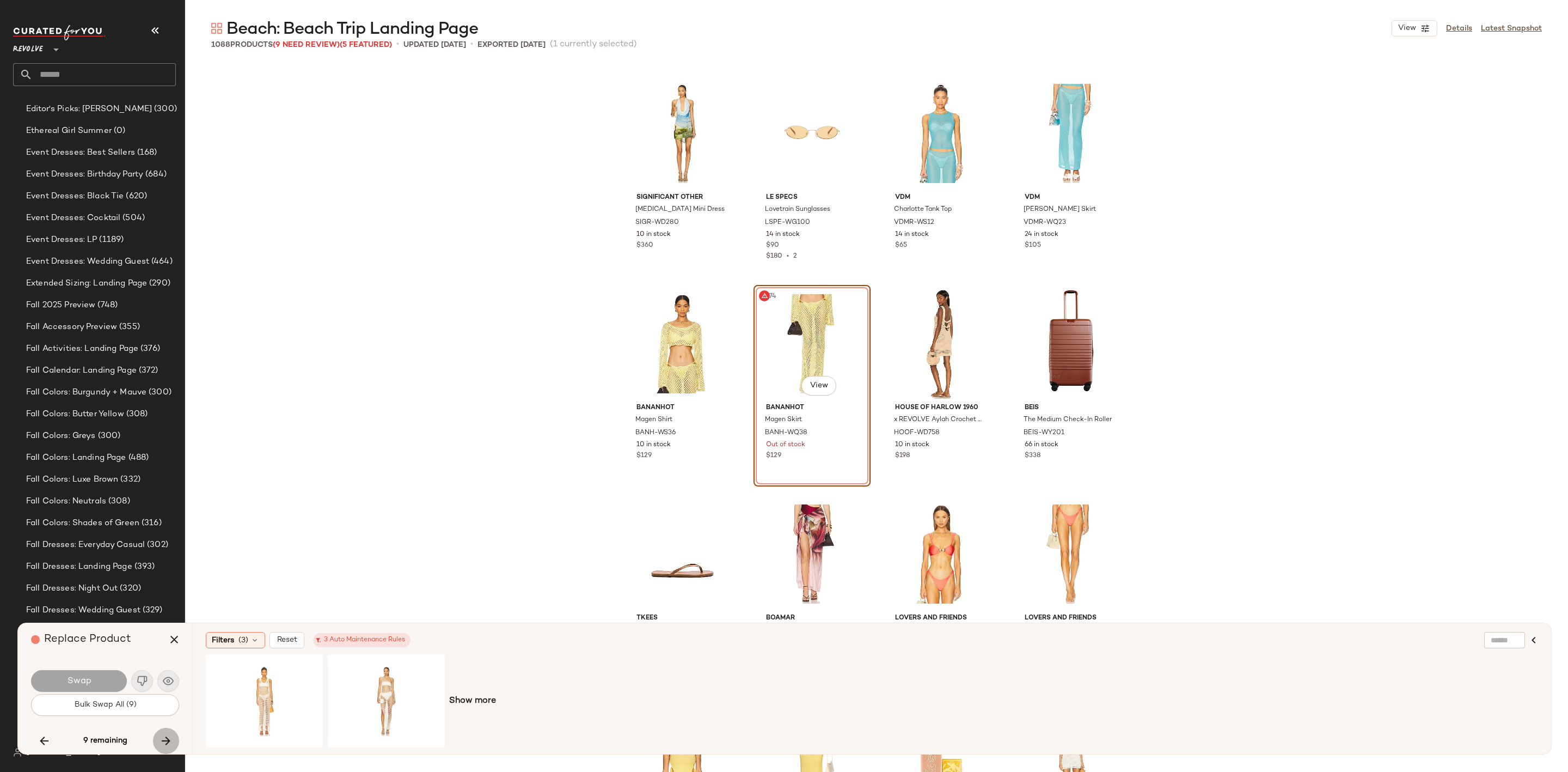
click at [167, 736] on icon "button" at bounding box center [166, 740] width 13 height 13
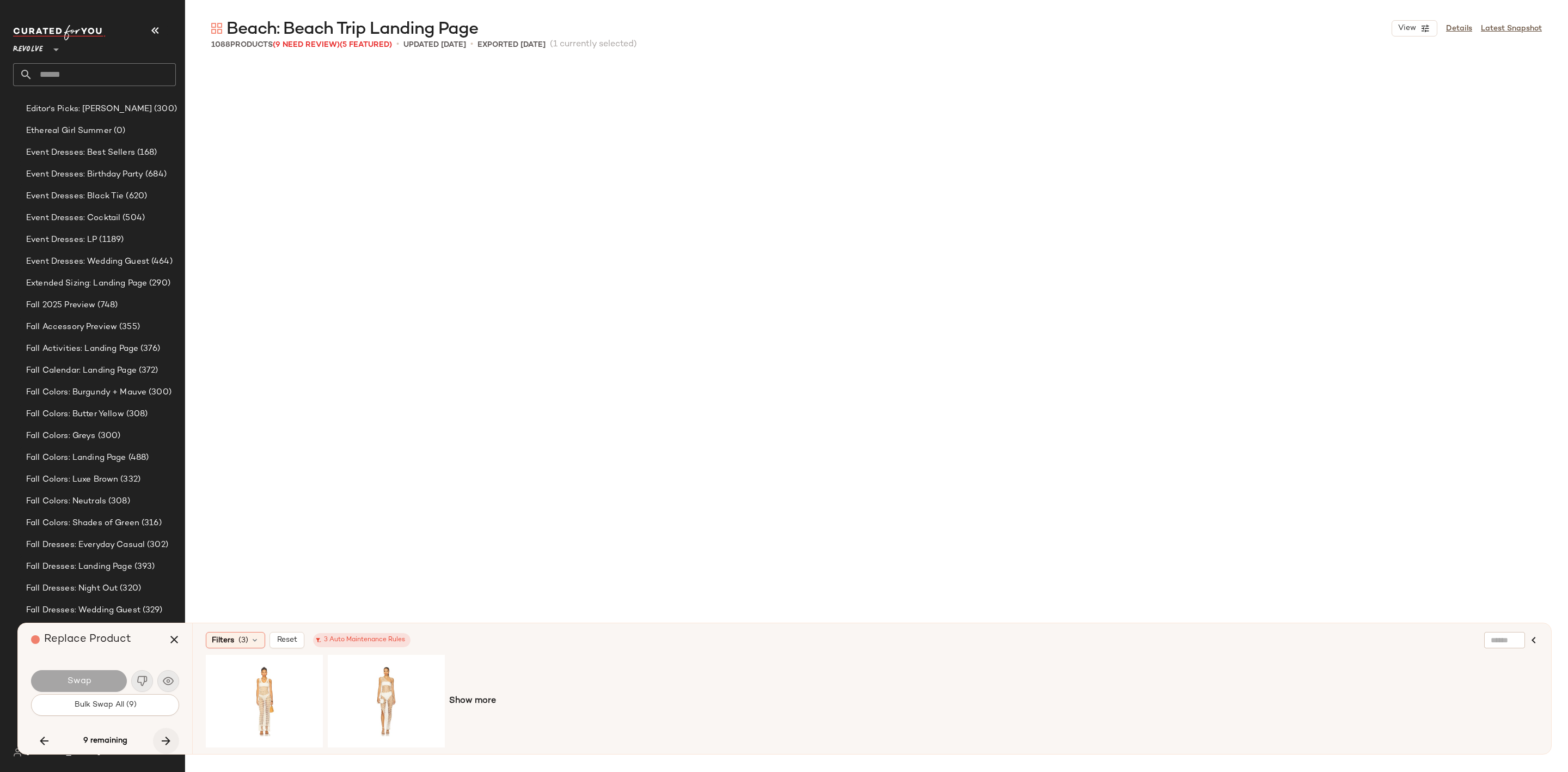
scroll to position [20609, 0]
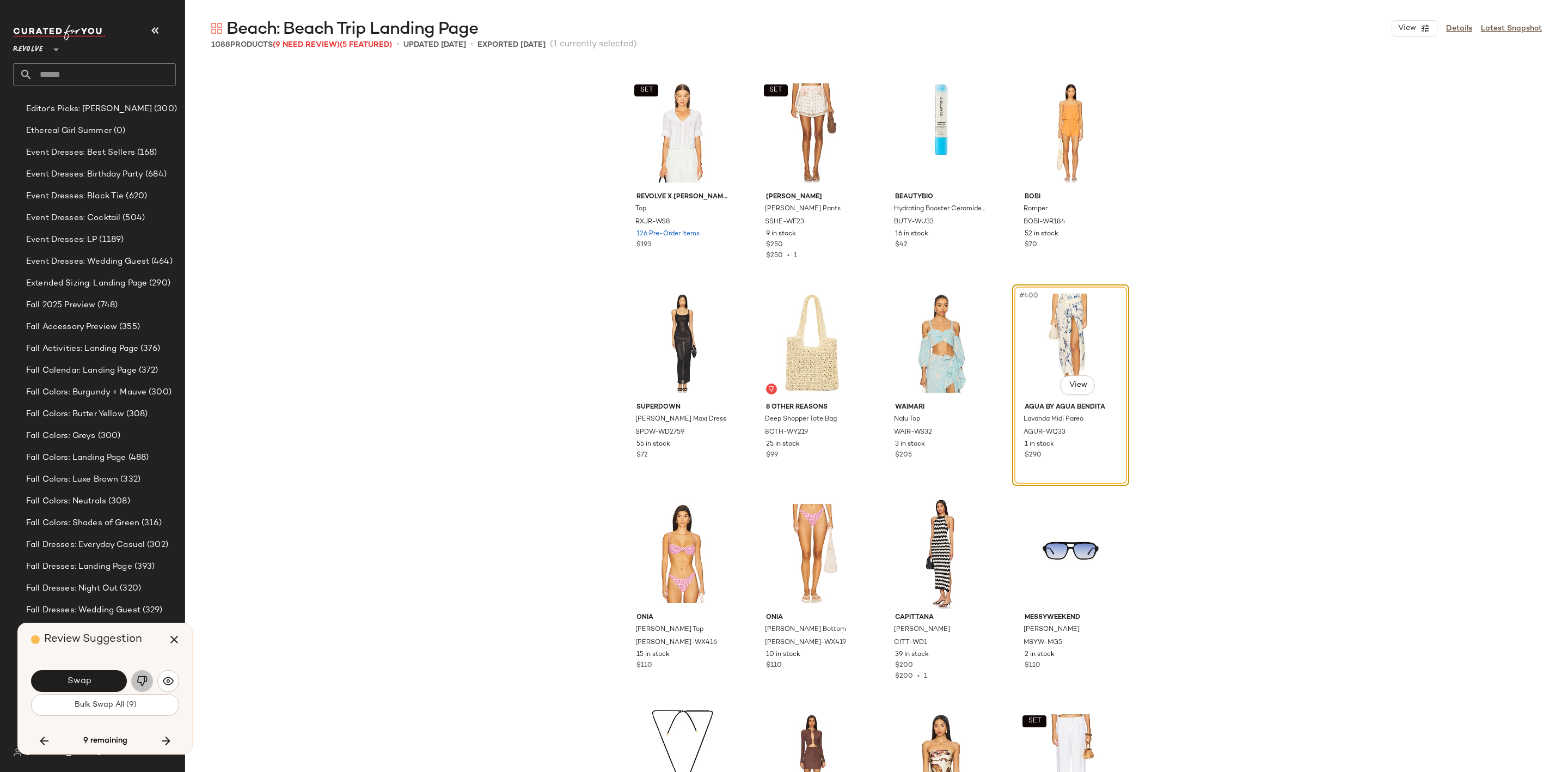
click at [138, 687] on button "button" at bounding box center [141, 681] width 22 height 22
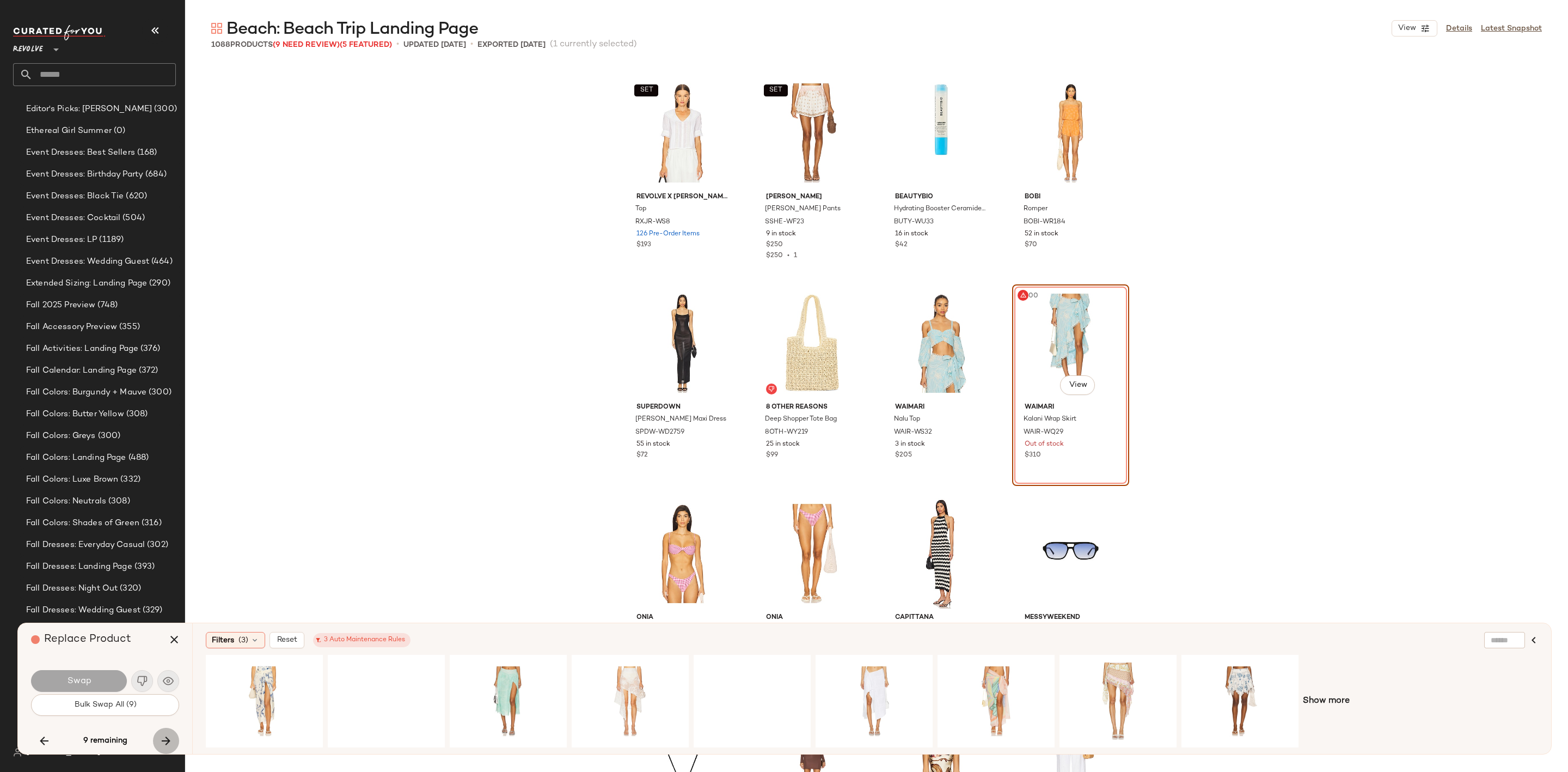
click at [163, 739] on icon "button" at bounding box center [166, 740] width 13 height 13
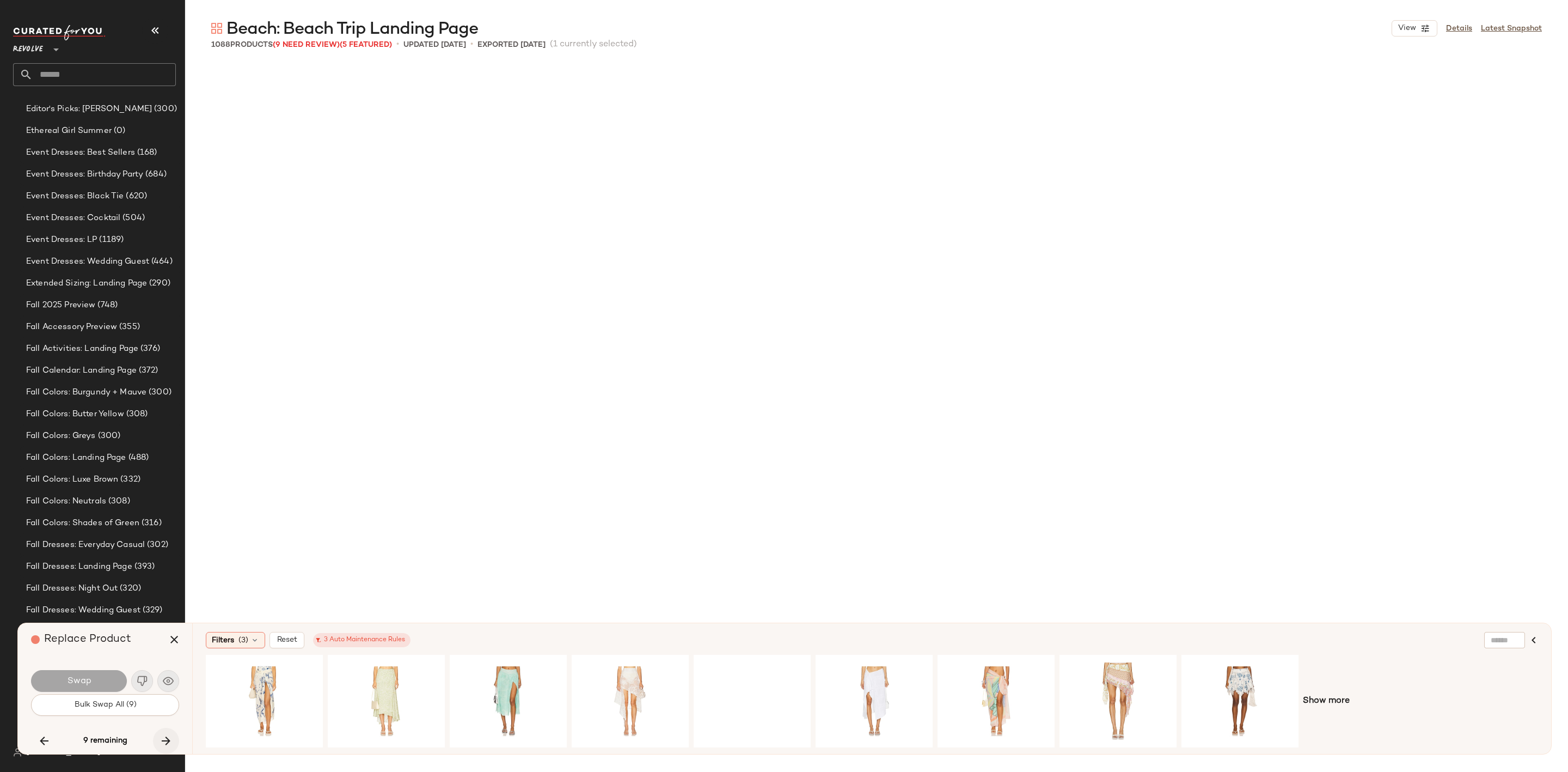
scroll to position [22291, 0]
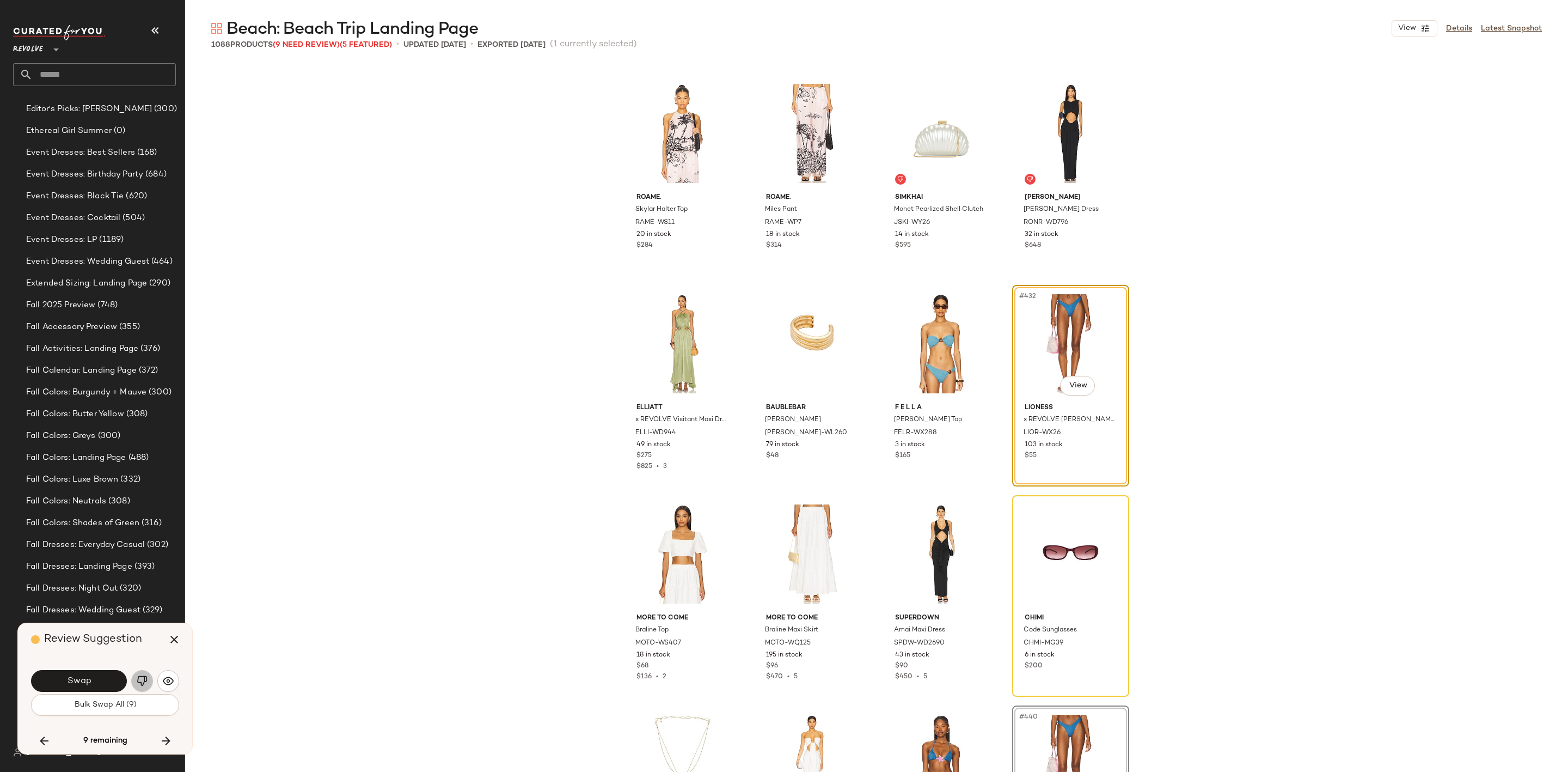
click at [142, 680] on img "button" at bounding box center [142, 681] width 11 height 11
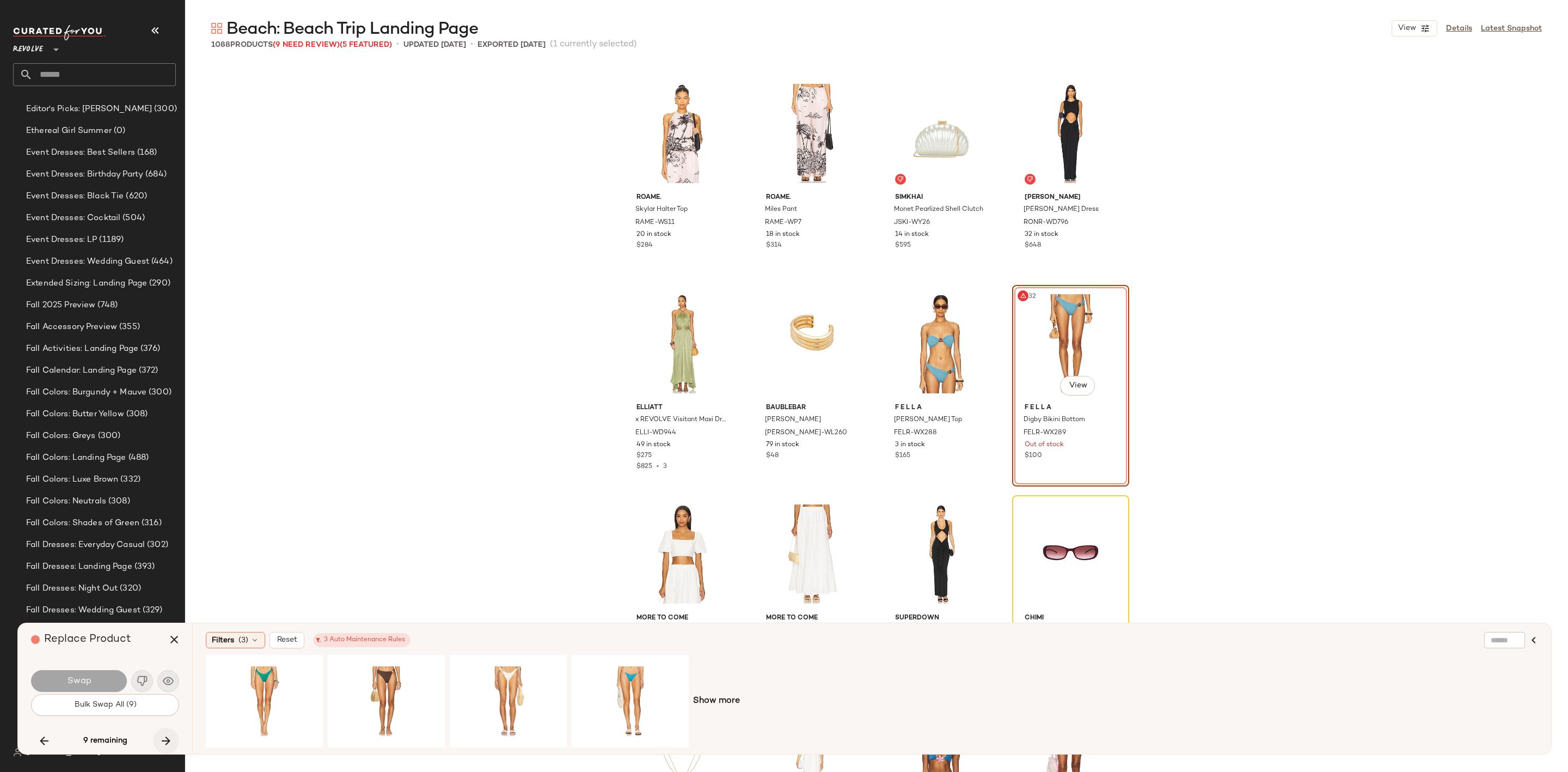
click at [167, 737] on icon "button" at bounding box center [166, 740] width 13 height 13
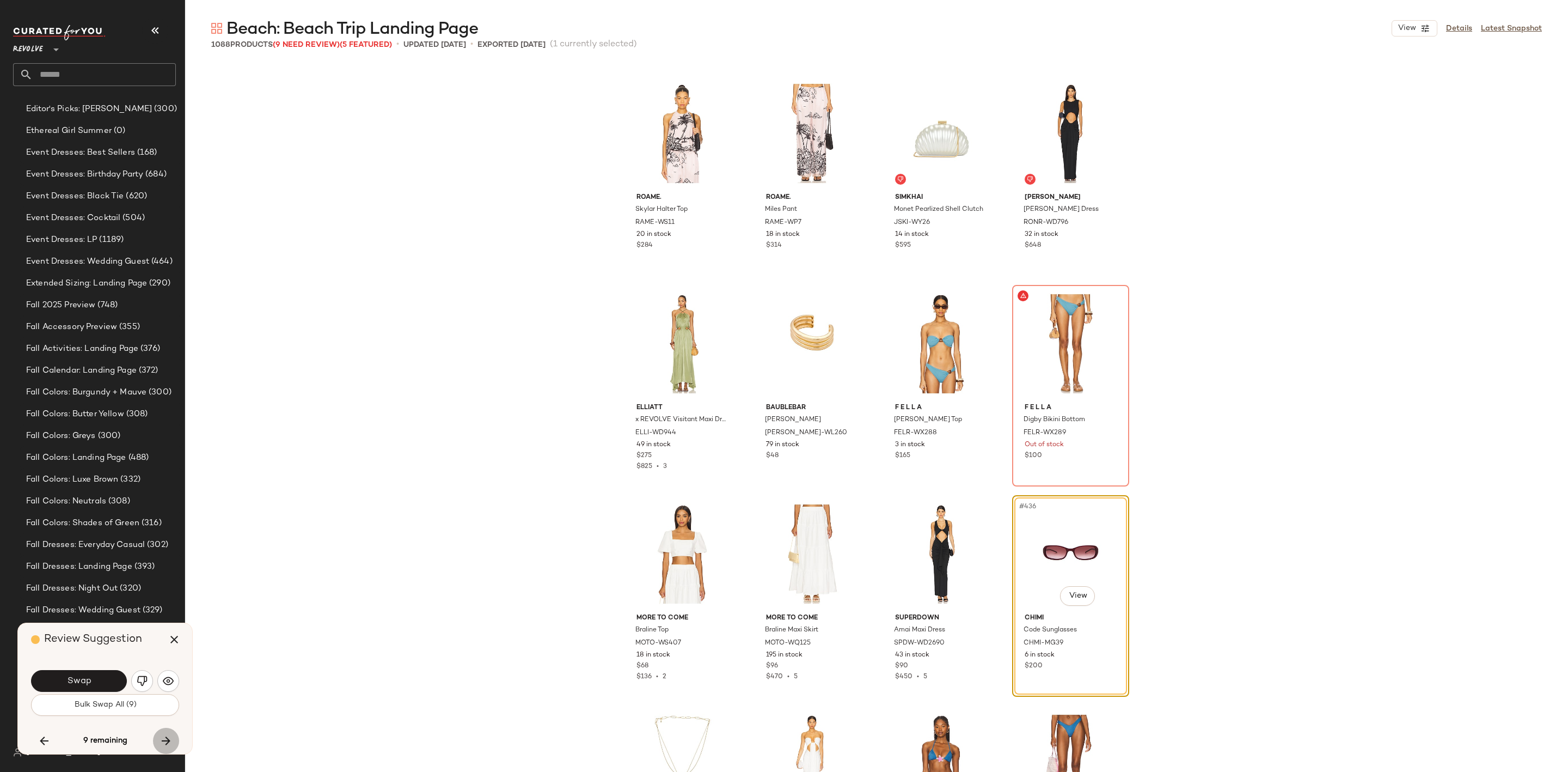
scroll to position [22502, 0]
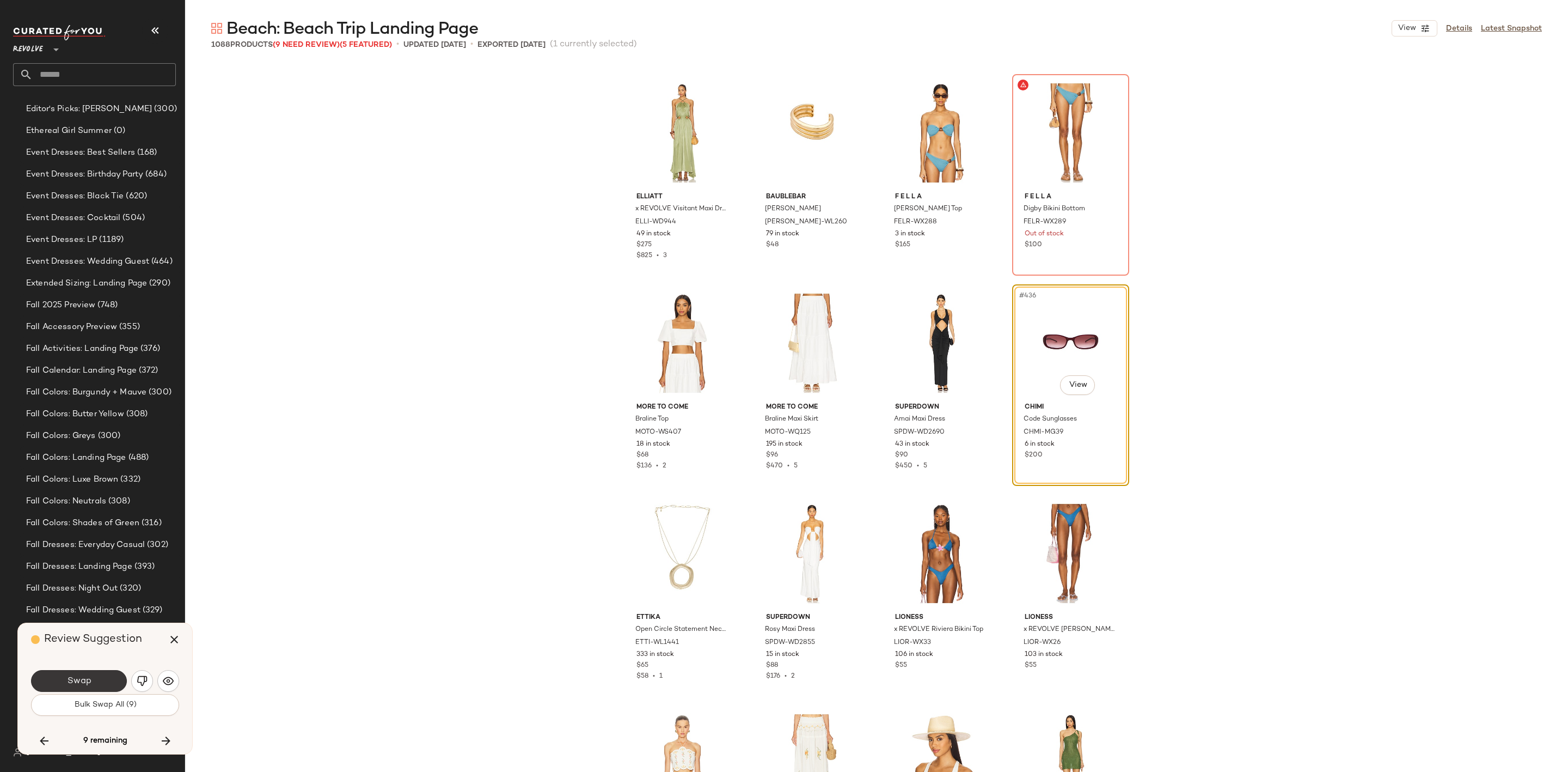
click at [70, 685] on span "Swap" at bounding box center [78, 681] width 24 height 10
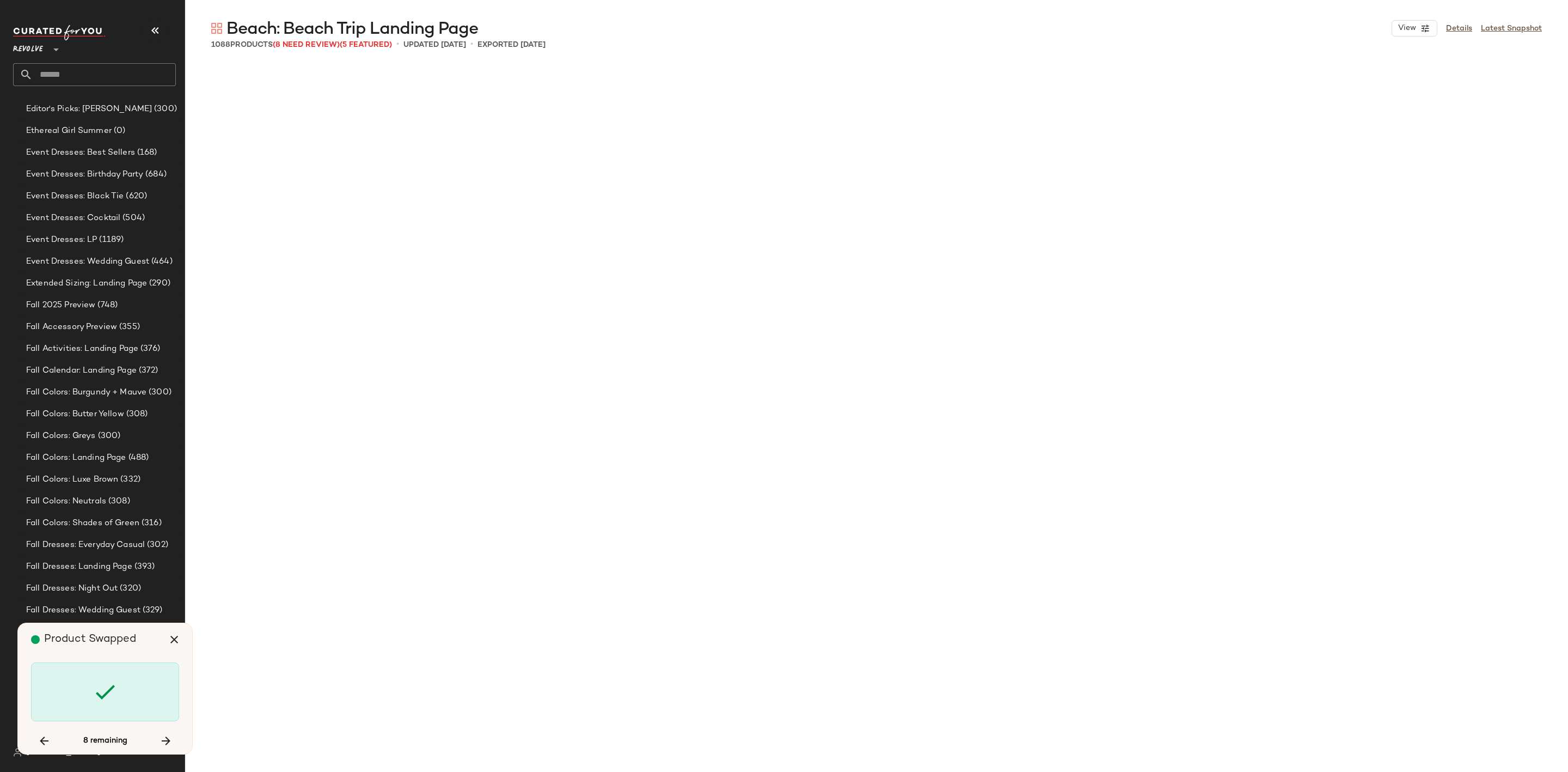
scroll to position [23552, 0]
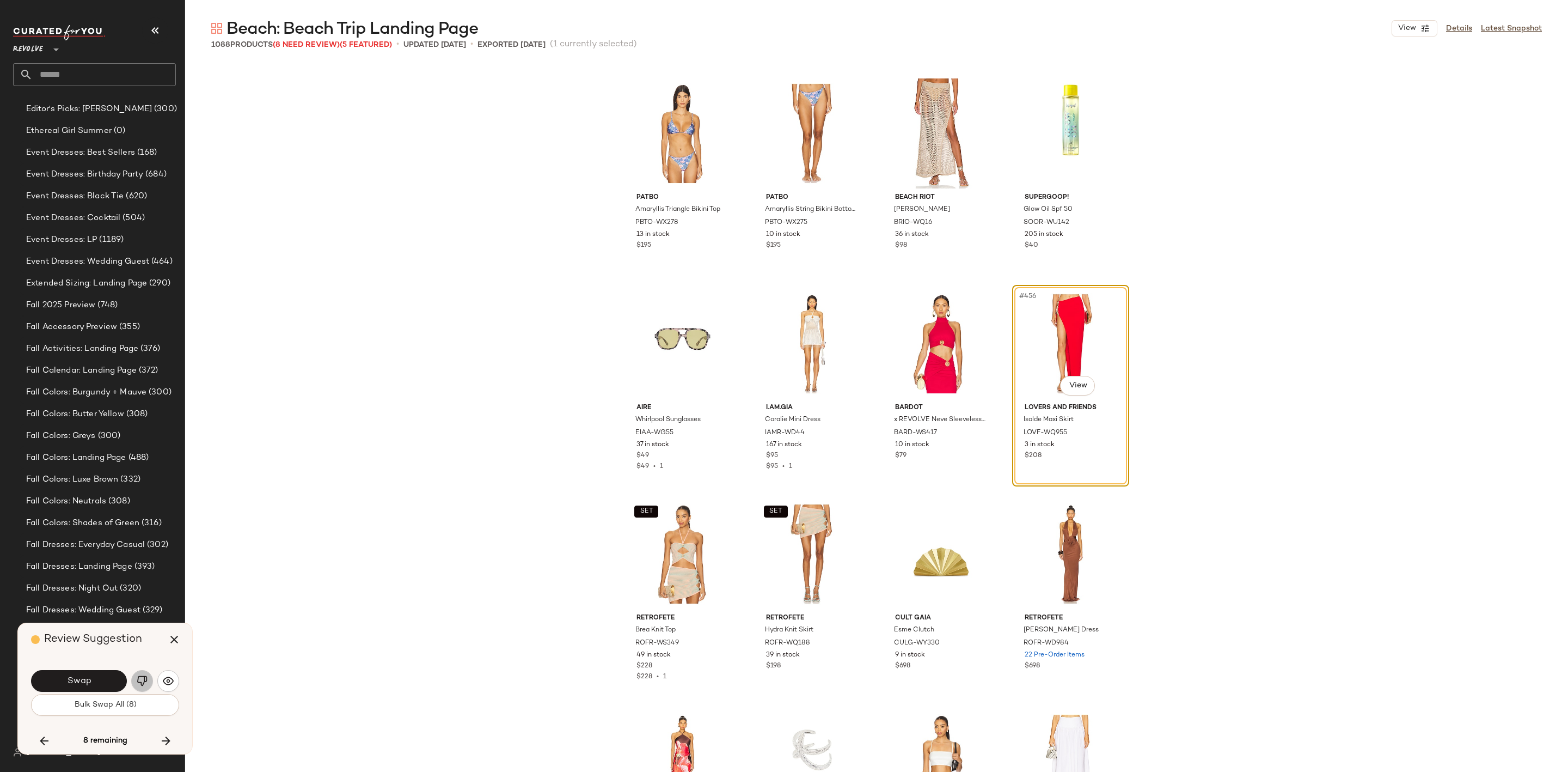
click at [137, 677] on img "button" at bounding box center [142, 681] width 11 height 11
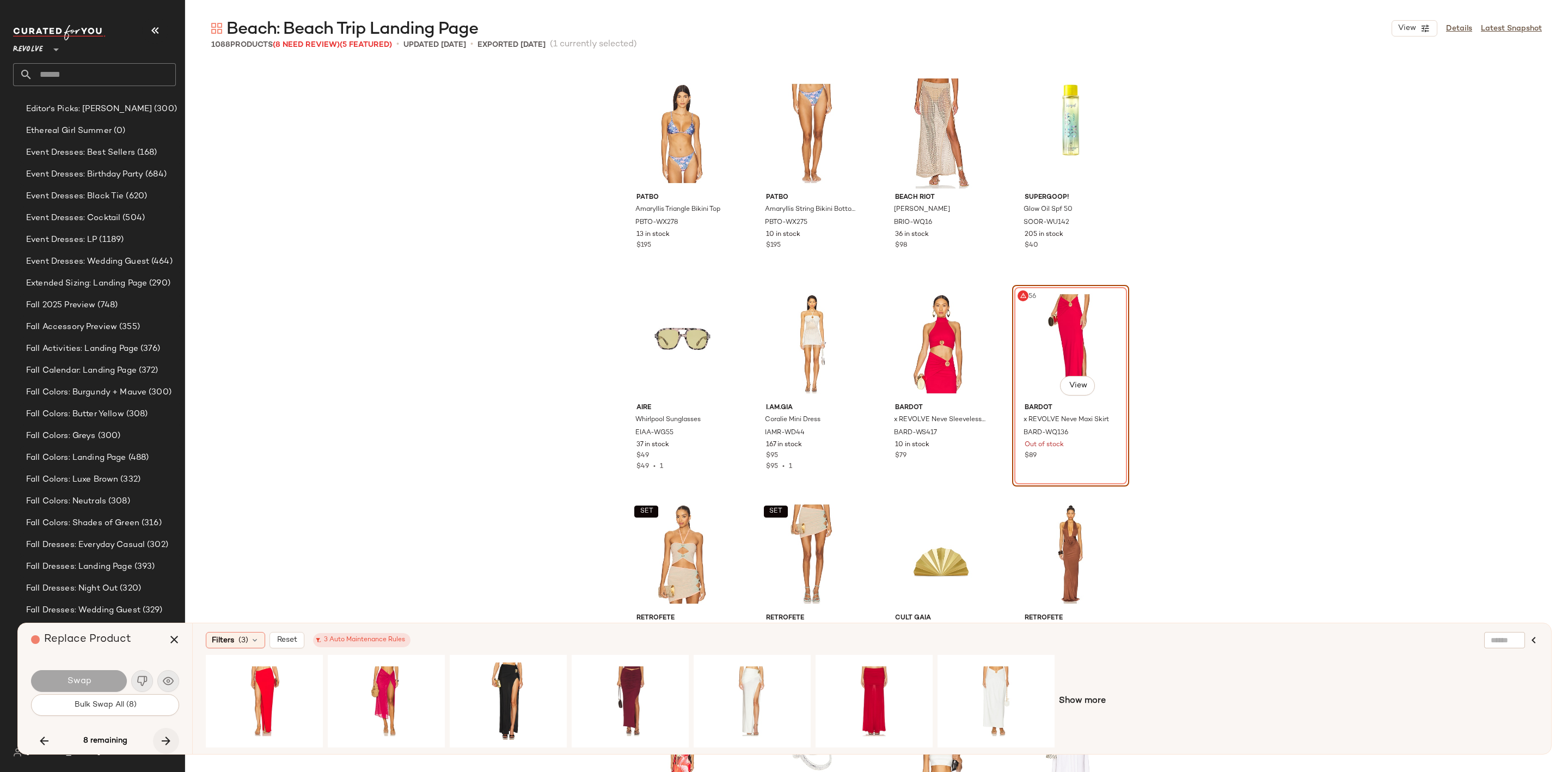
click at [165, 739] on icon "button" at bounding box center [166, 740] width 13 height 13
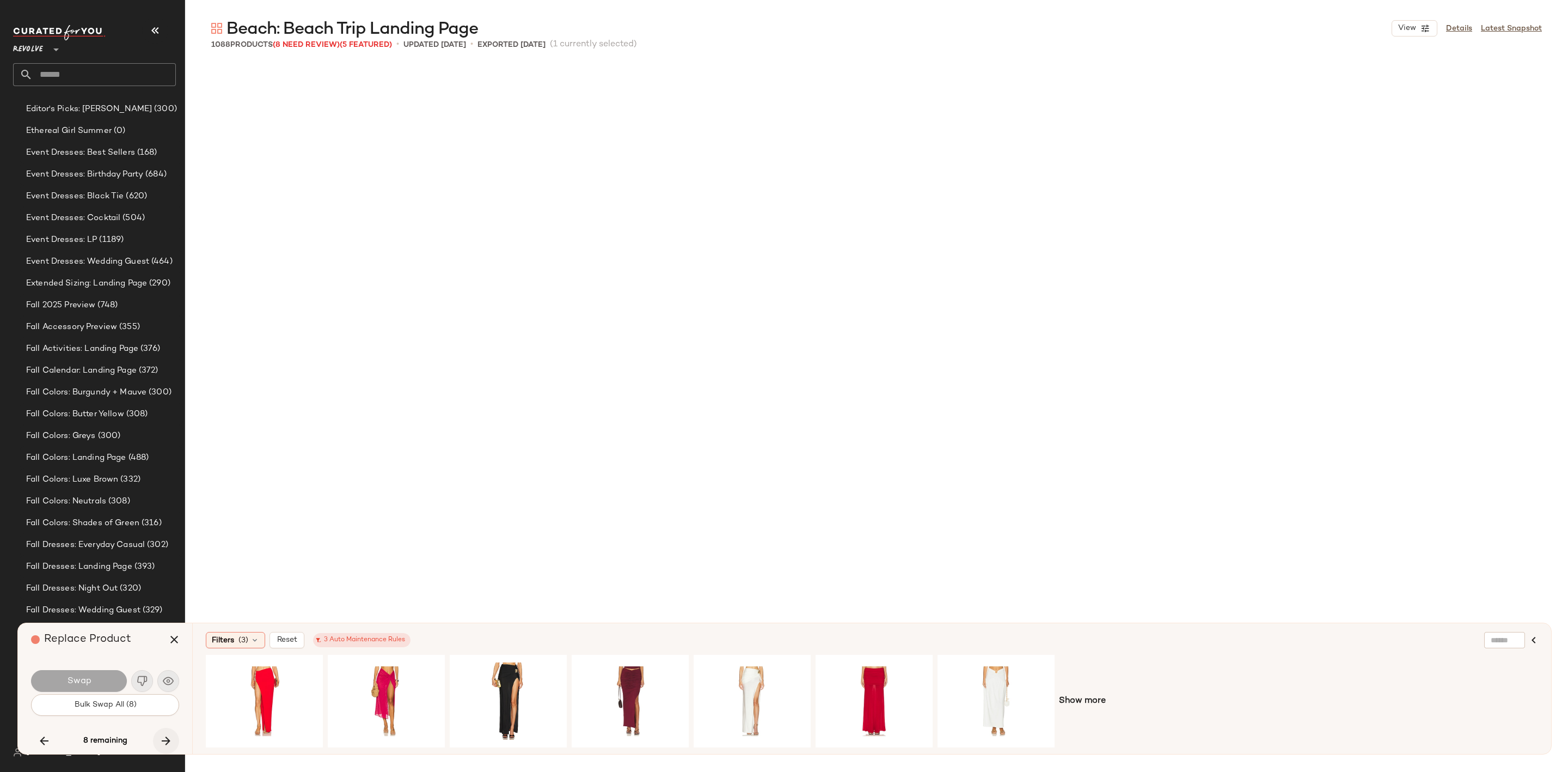
scroll to position [46896, 0]
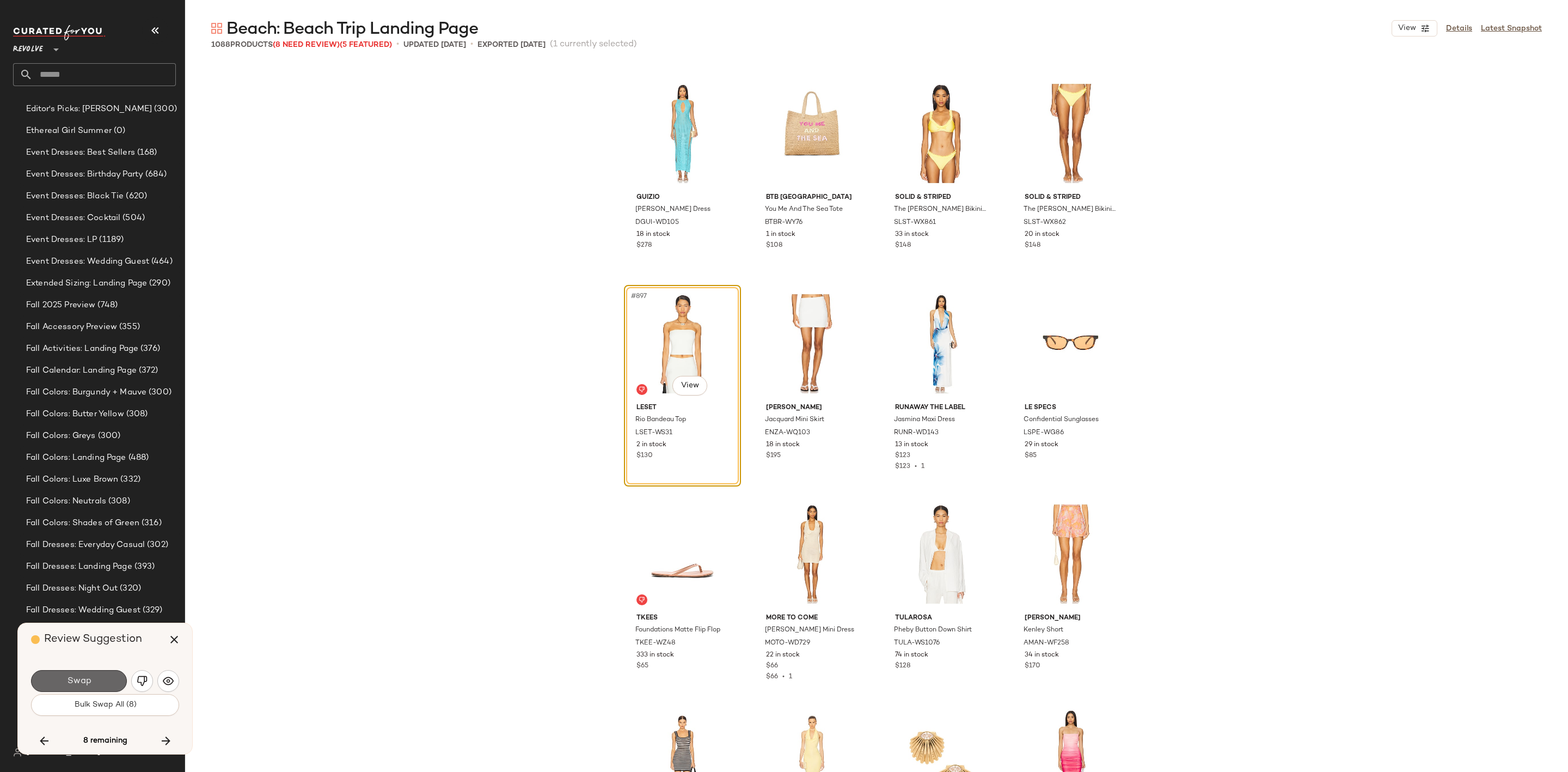
click at [80, 680] on span "Swap" at bounding box center [78, 681] width 24 height 10
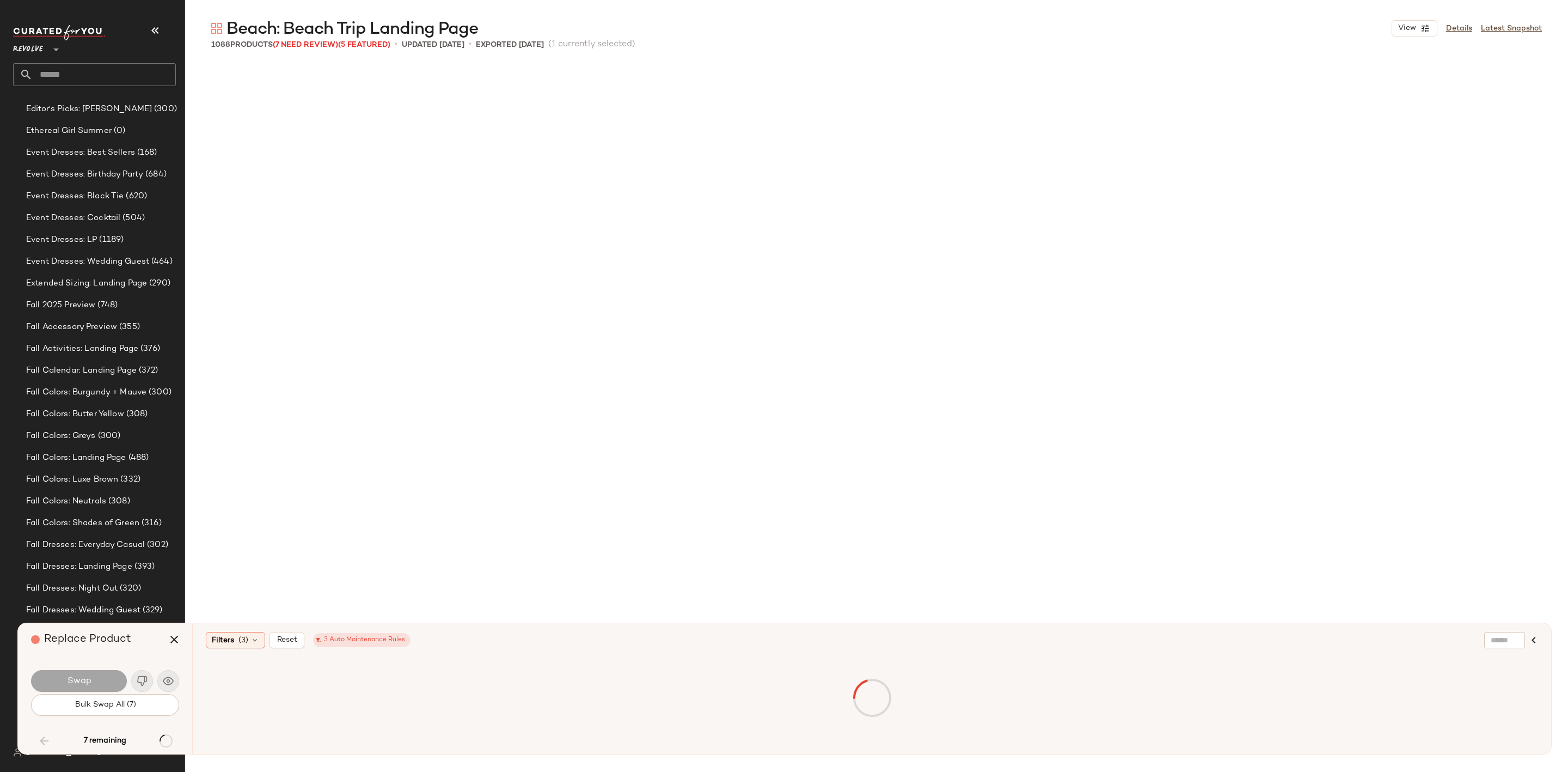
scroll to position [10095, 0]
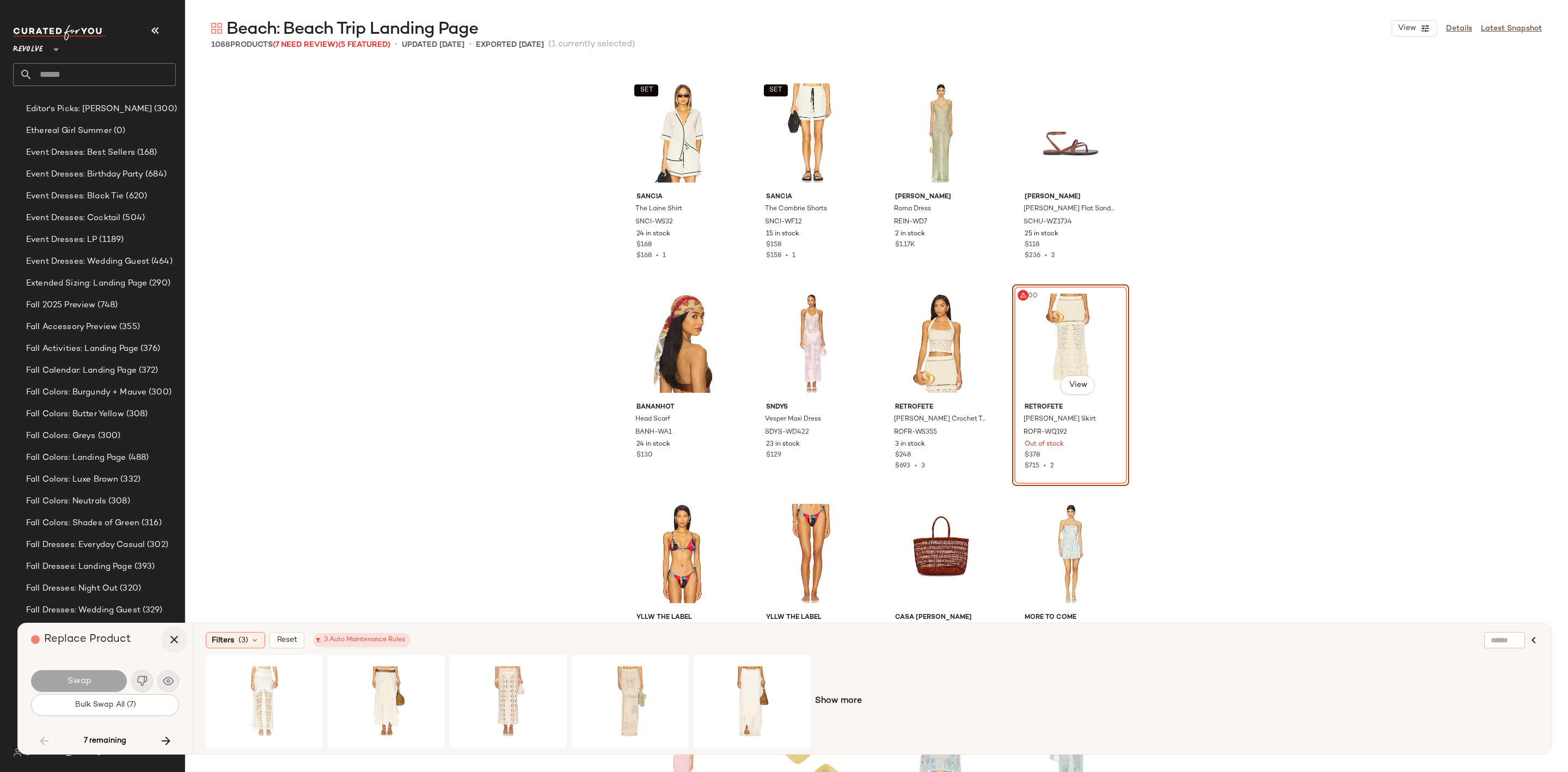
click at [173, 643] on icon "button" at bounding box center [174, 639] width 13 height 13
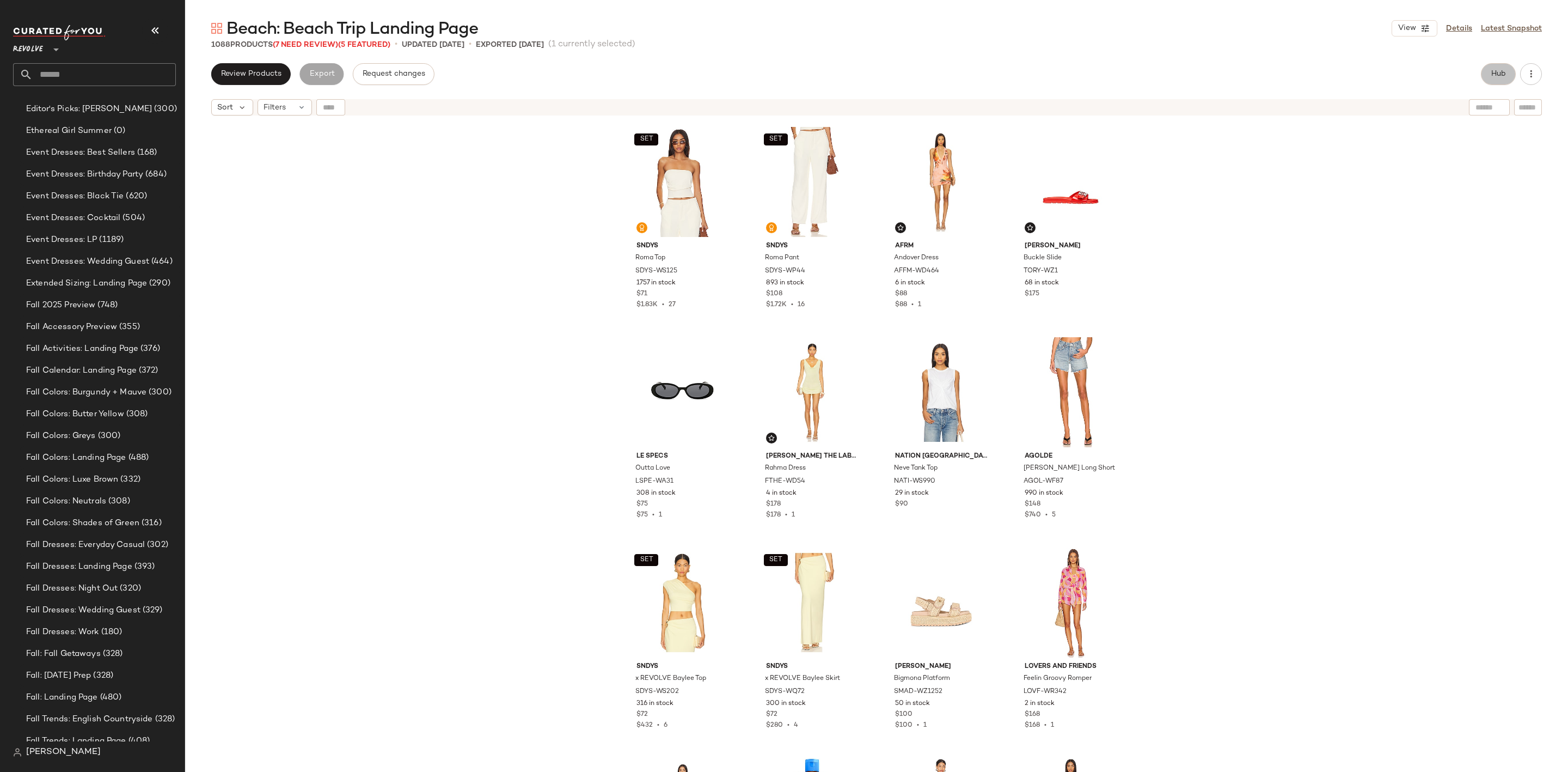
click at [1509, 73] on button "Hub" at bounding box center [1498, 73] width 34 height 22
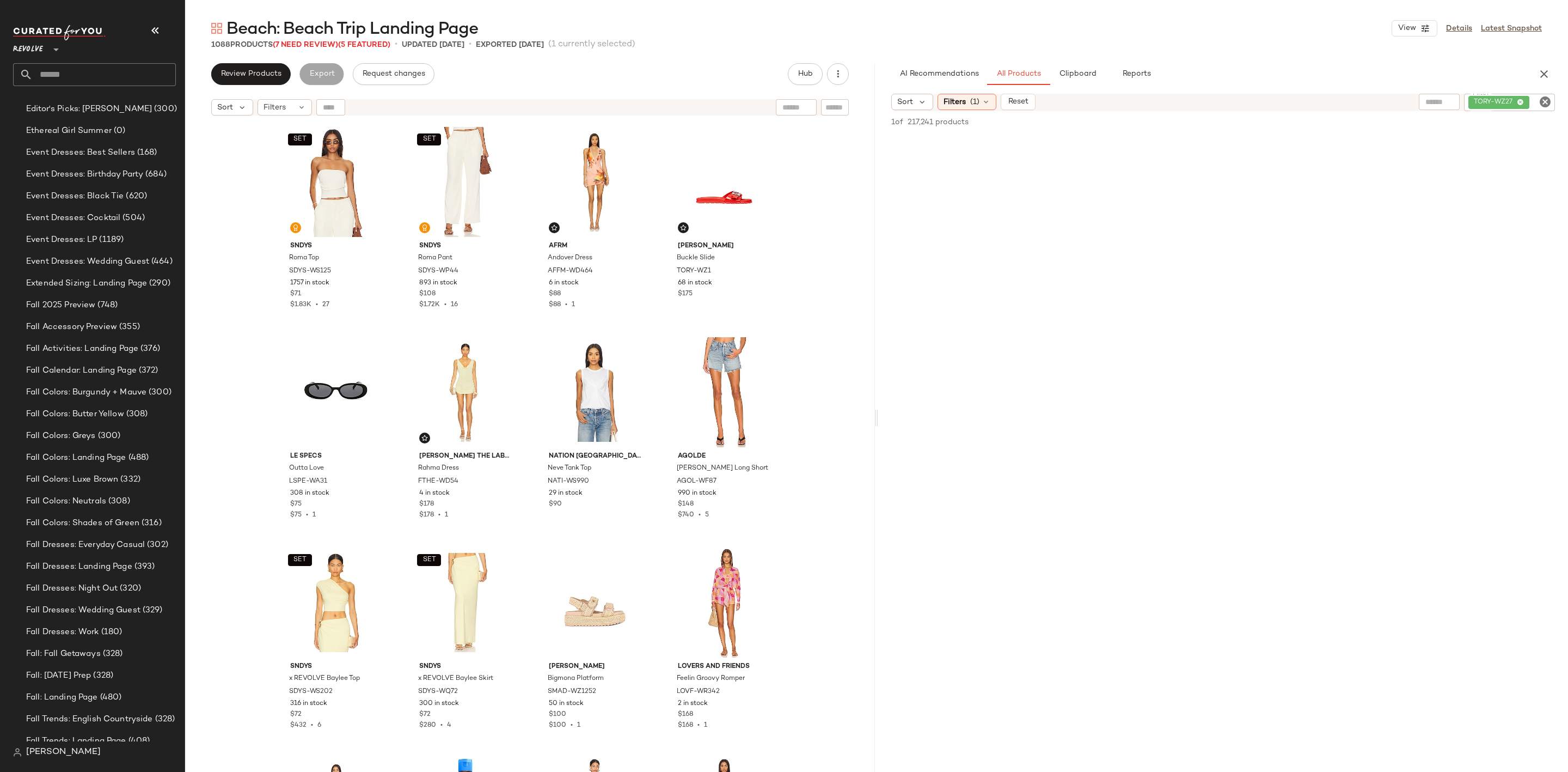
click at [1542, 103] on icon "Clear Filter" at bounding box center [1545, 102] width 13 height 13
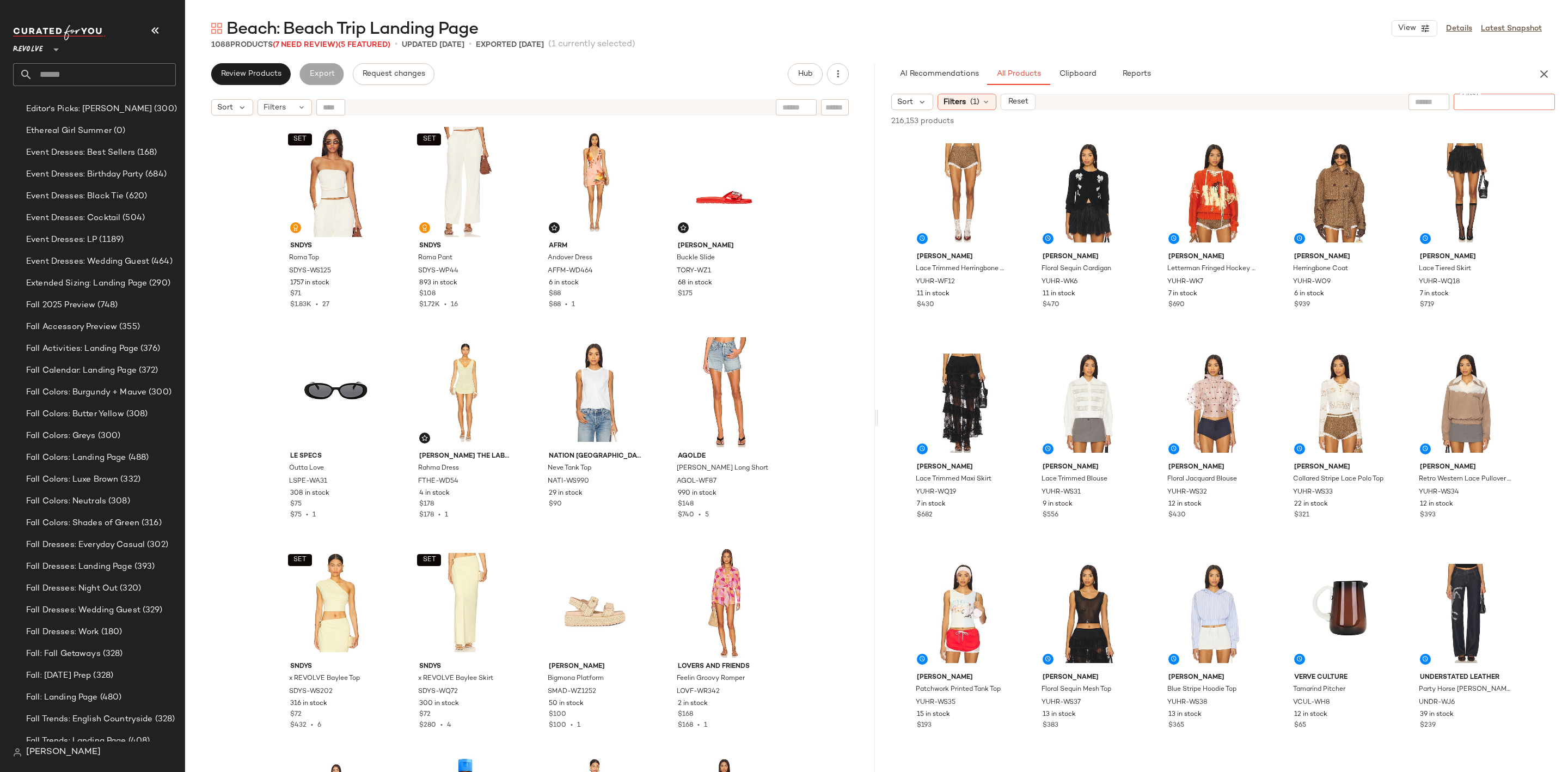
click at [1256, 66] on div "AI Recommendations All Products Clipboard Reports" at bounding box center [1206, 73] width 629 height 22
click at [969, 95] on div "Filters (1)" at bounding box center [967, 102] width 59 height 16
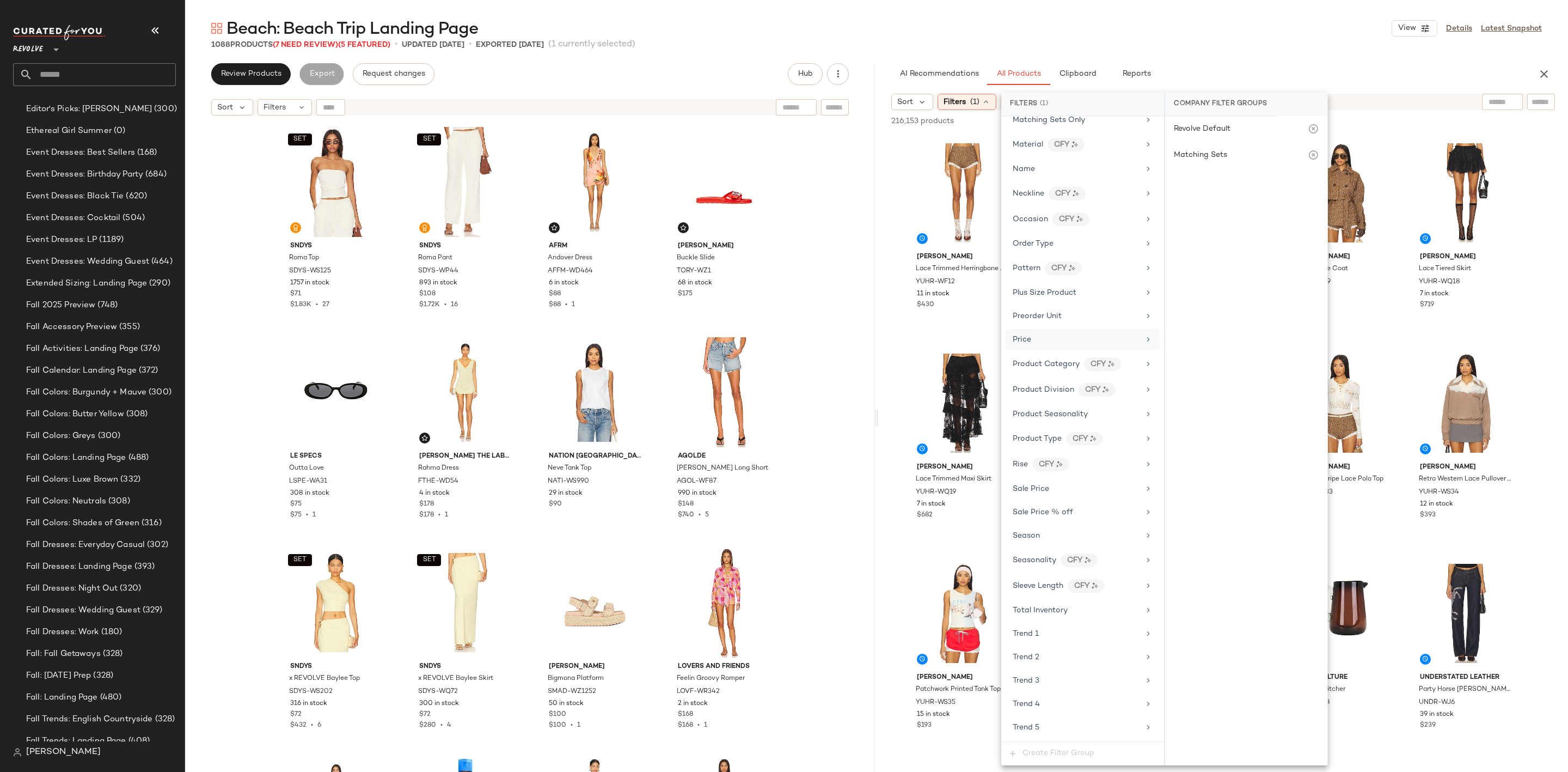
scroll to position [899, 0]
click at [1064, 381] on div "Sale Price" at bounding box center [1083, 370] width 154 height 22
click at [1211, 147] on div "Not on sale" at bounding box center [1246, 149] width 153 height 20
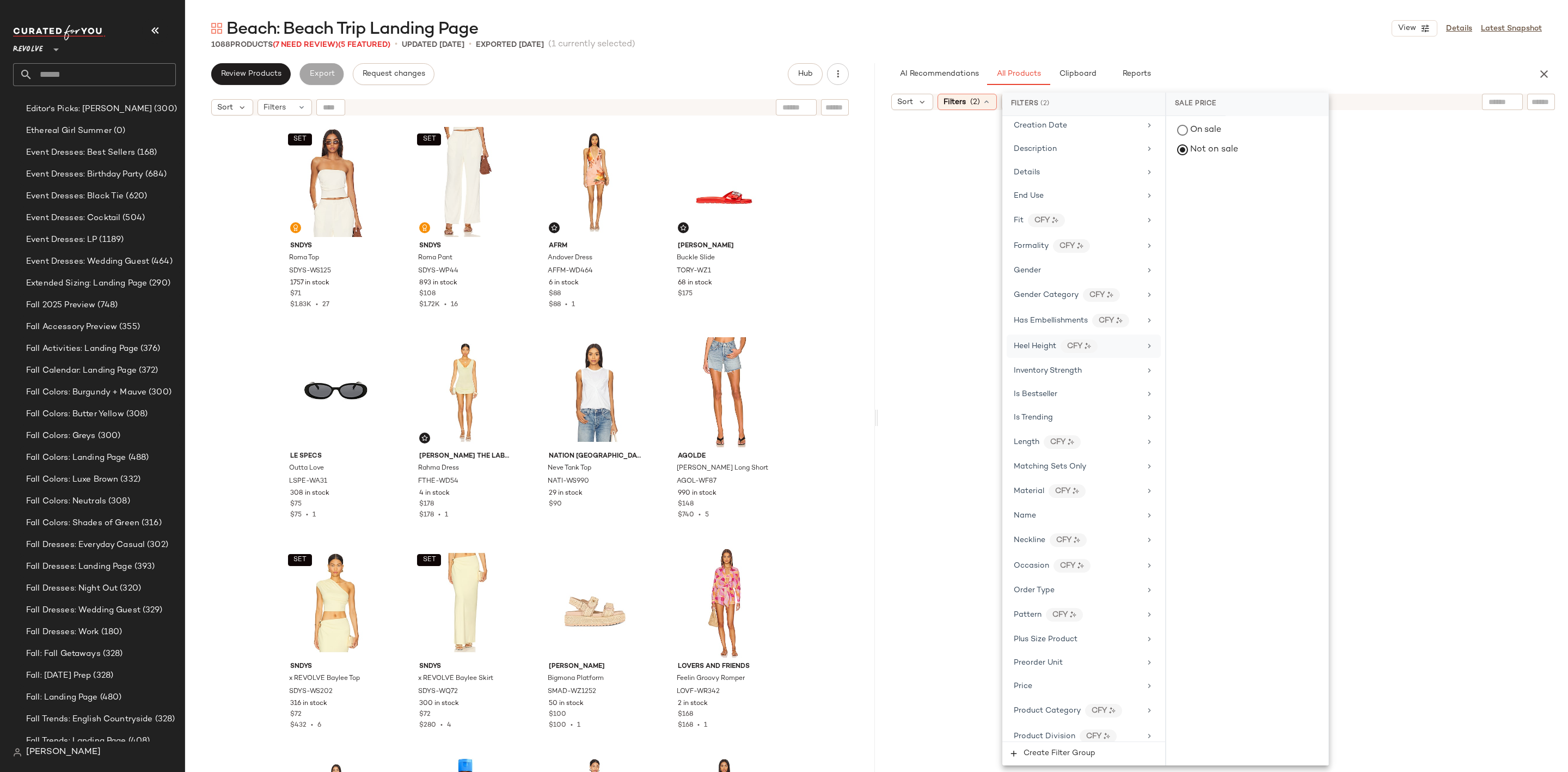
scroll to position [327, 0]
click at [1095, 365] on div "Gender" at bounding box center [1077, 359] width 127 height 11
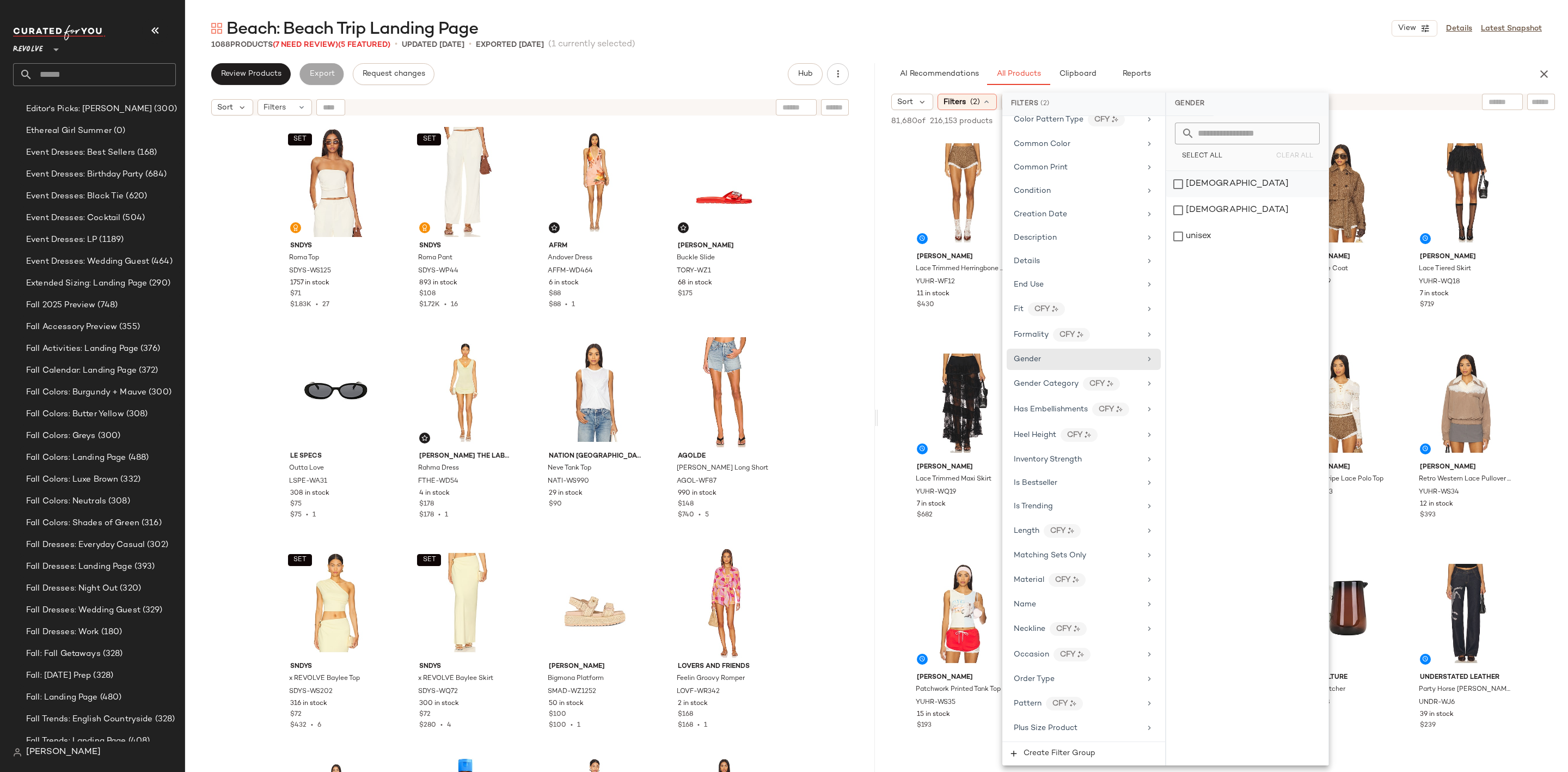
click at [1204, 180] on div "female" at bounding box center [1247, 184] width 162 height 26
click at [1243, 36] on div "Beach: Beach Trip Landing Page View Details Latest Snapshot" at bounding box center [877, 28] width 1383 height 22
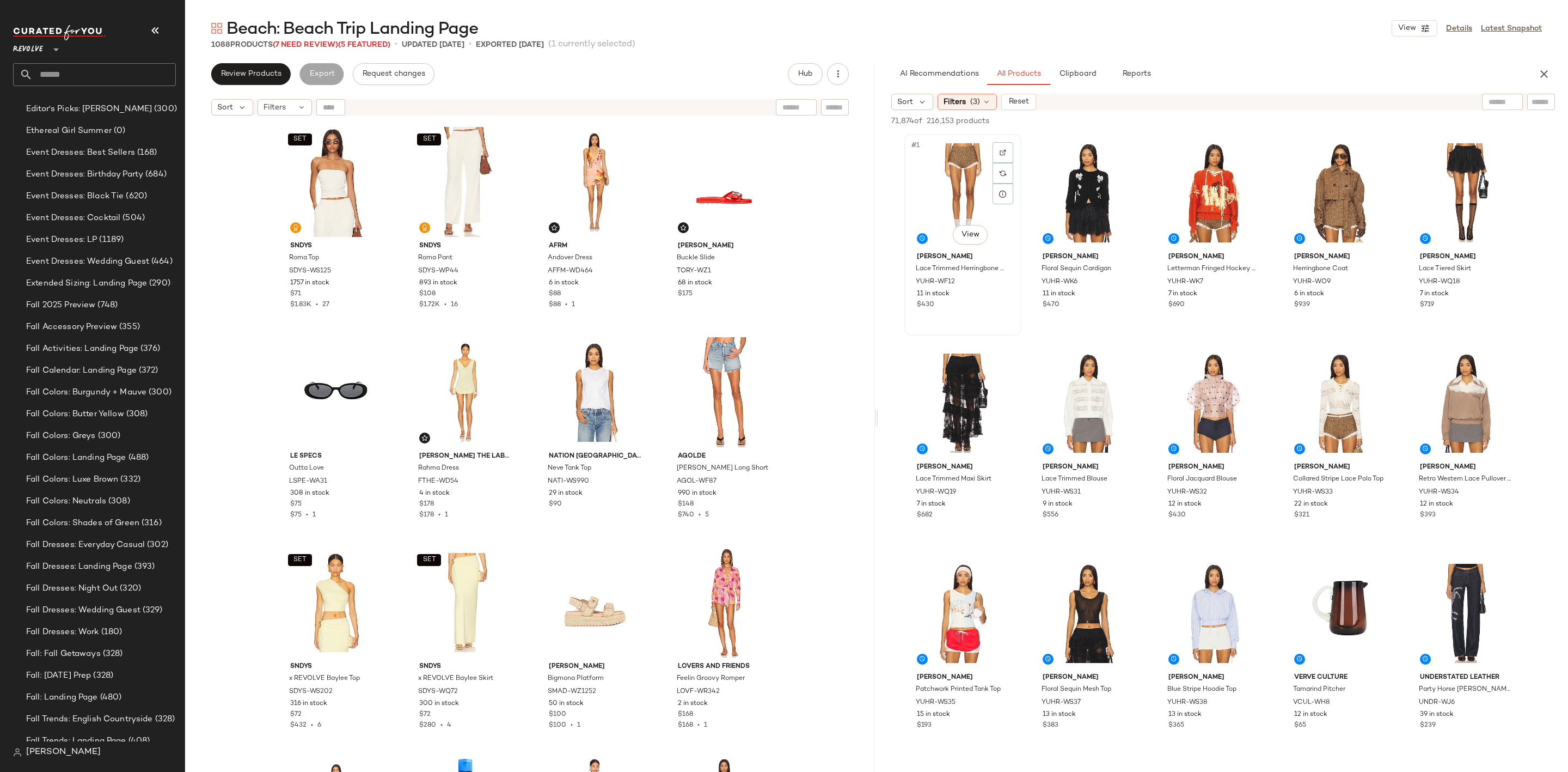
click at [954, 175] on div "#1 View" at bounding box center [963, 193] width 109 height 110
click at [1322, 200] on div "#4 View" at bounding box center [1340, 193] width 109 height 110
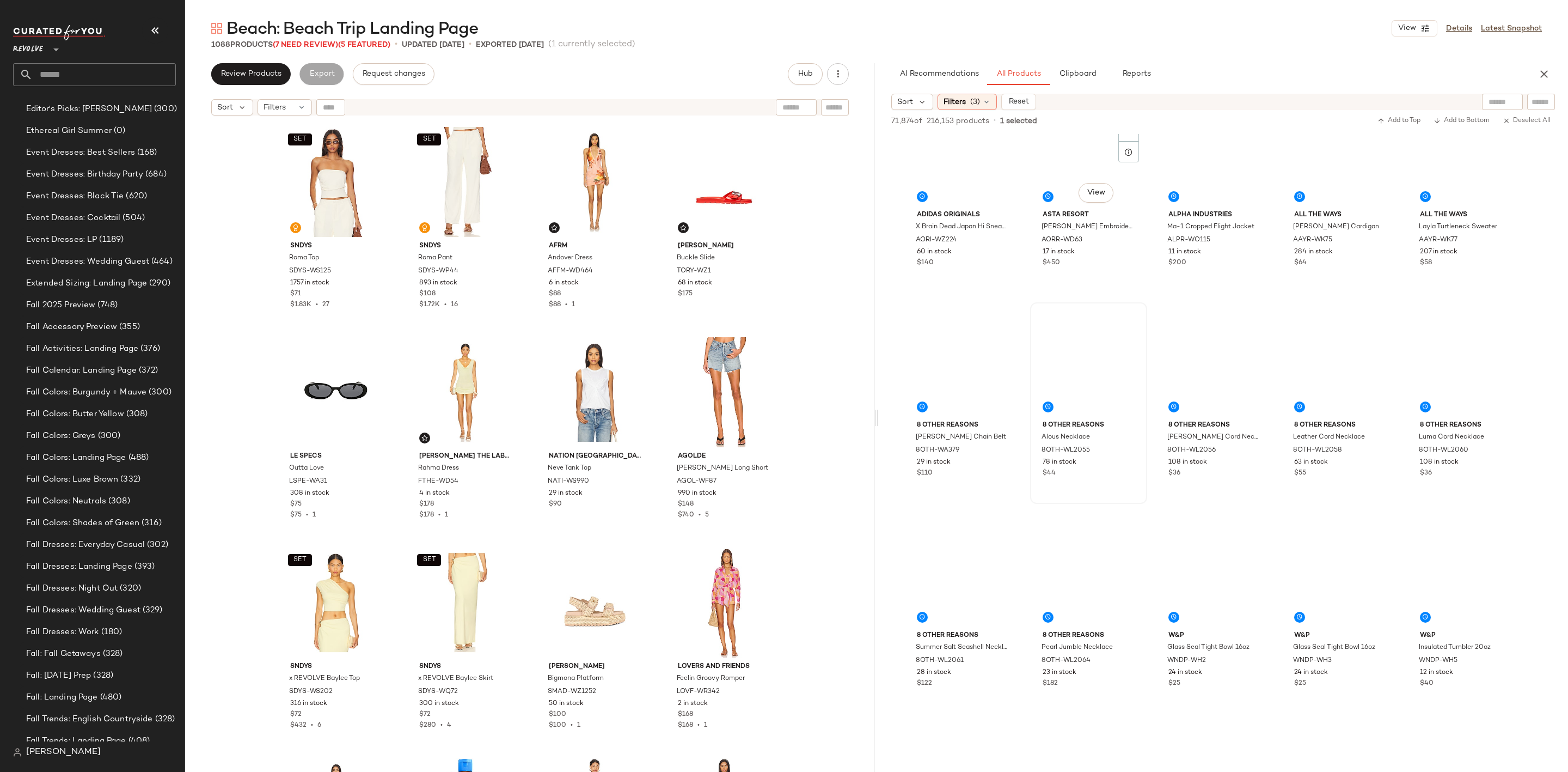
scroll to position [9644, 0]
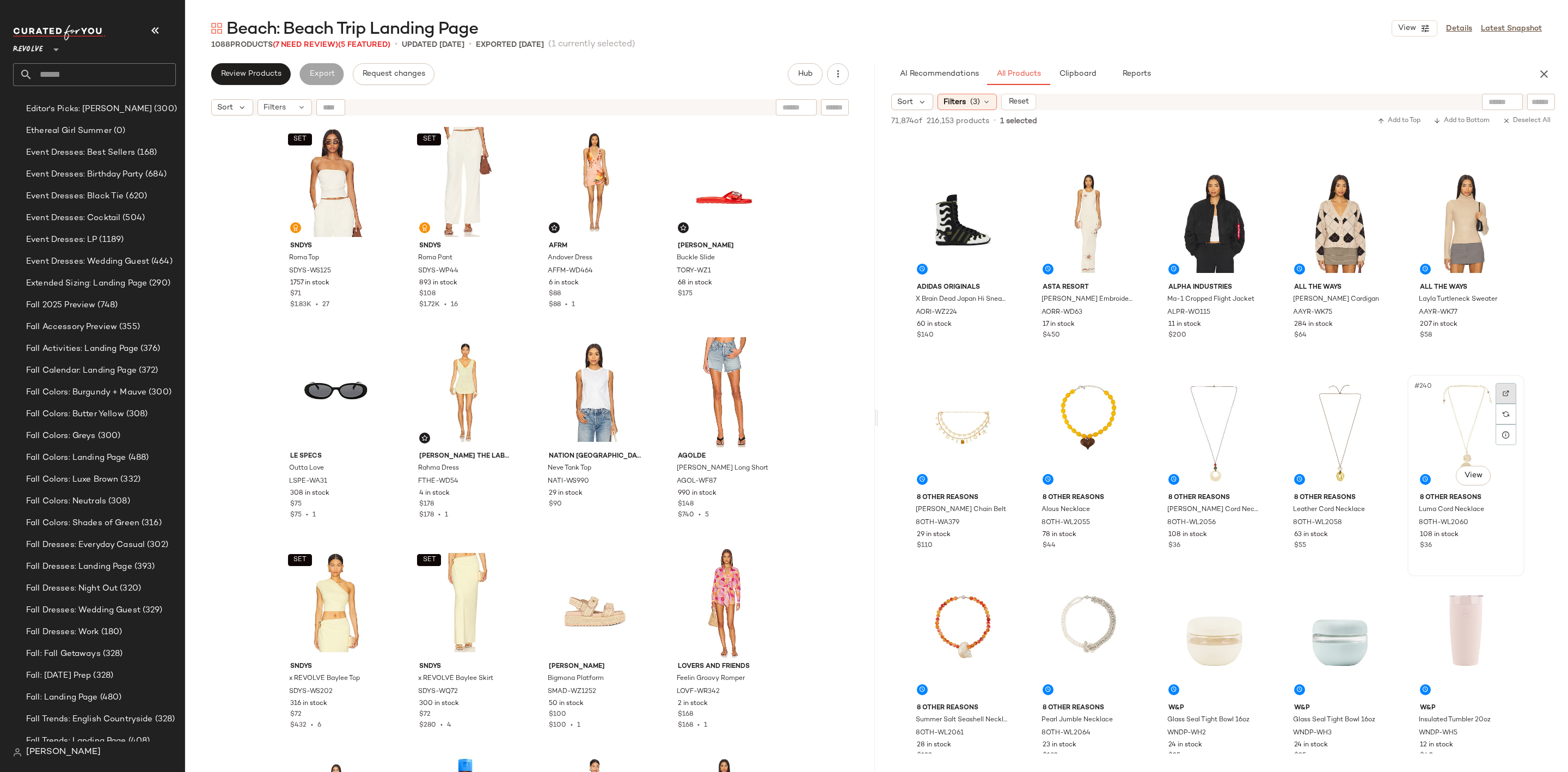
drag, startPoint x: 1509, startPoint y: 387, endPoint x: 1490, endPoint y: 391, distance: 19.4
click at [1509, 387] on div at bounding box center [1506, 393] width 21 height 21
click at [1252, 391] on img at bounding box center [1254, 393] width 7 height 7
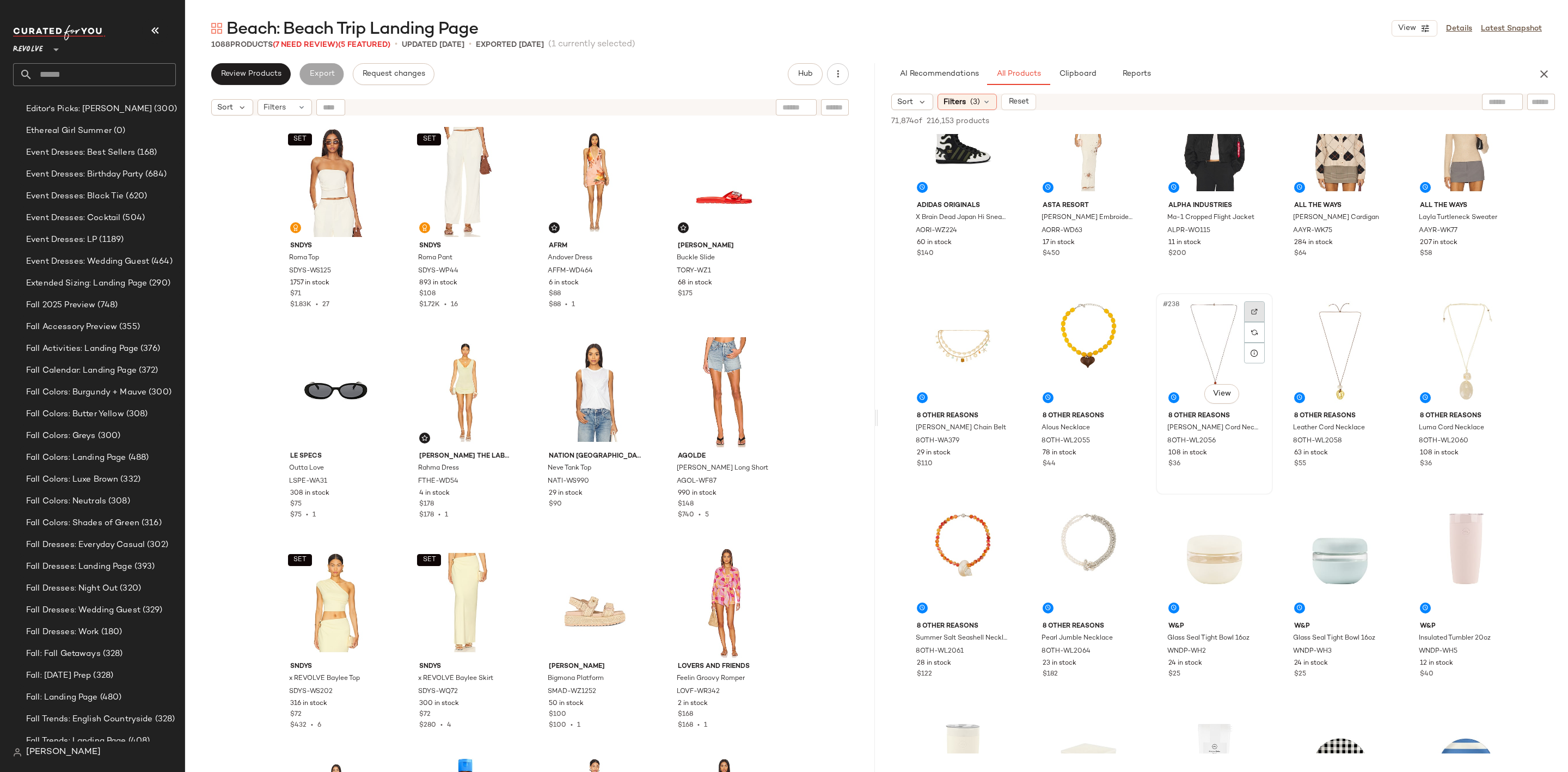
click at [1256, 308] on img at bounding box center [1254, 311] width 7 height 7
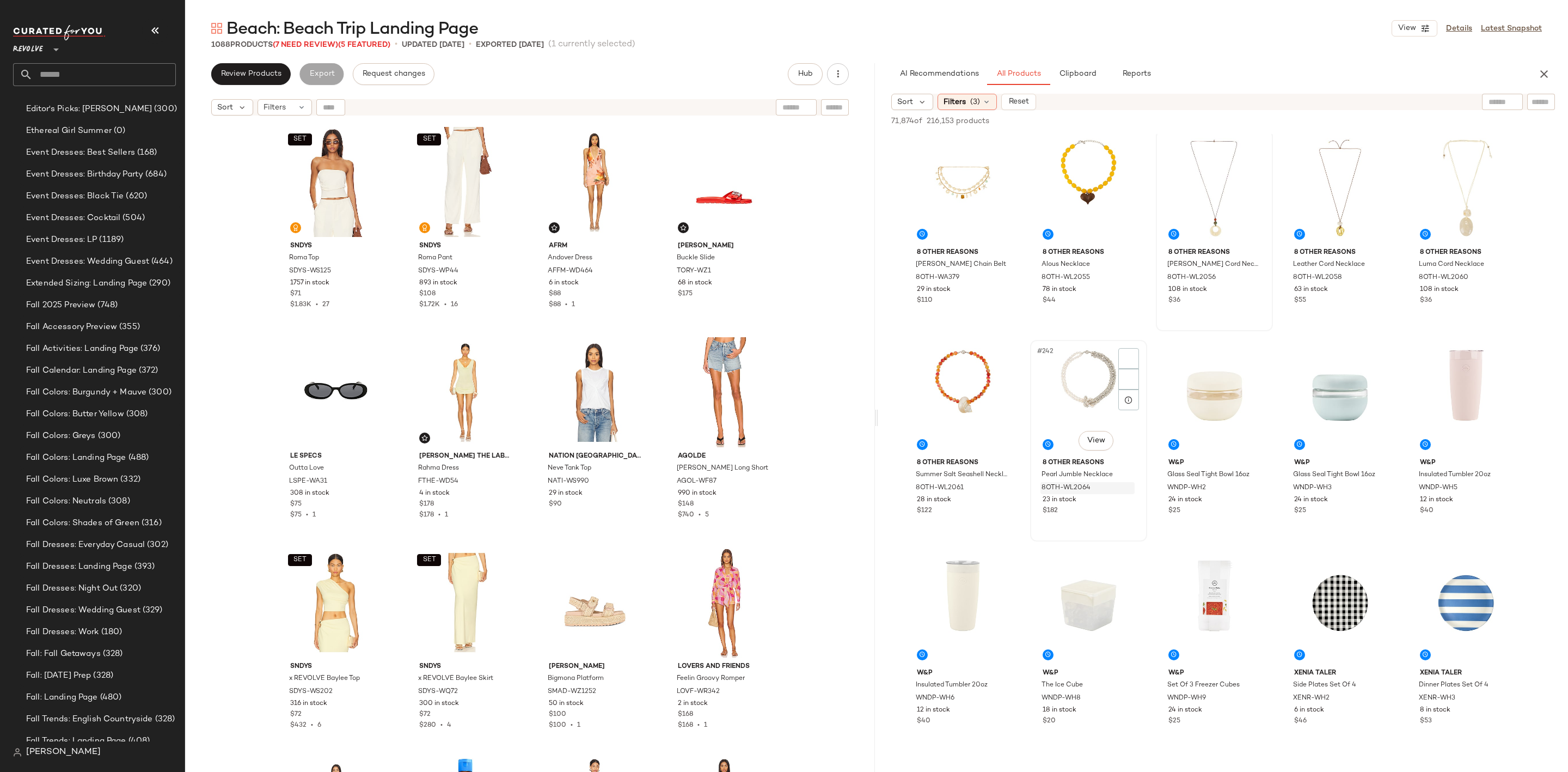
scroll to position [9970, 0]
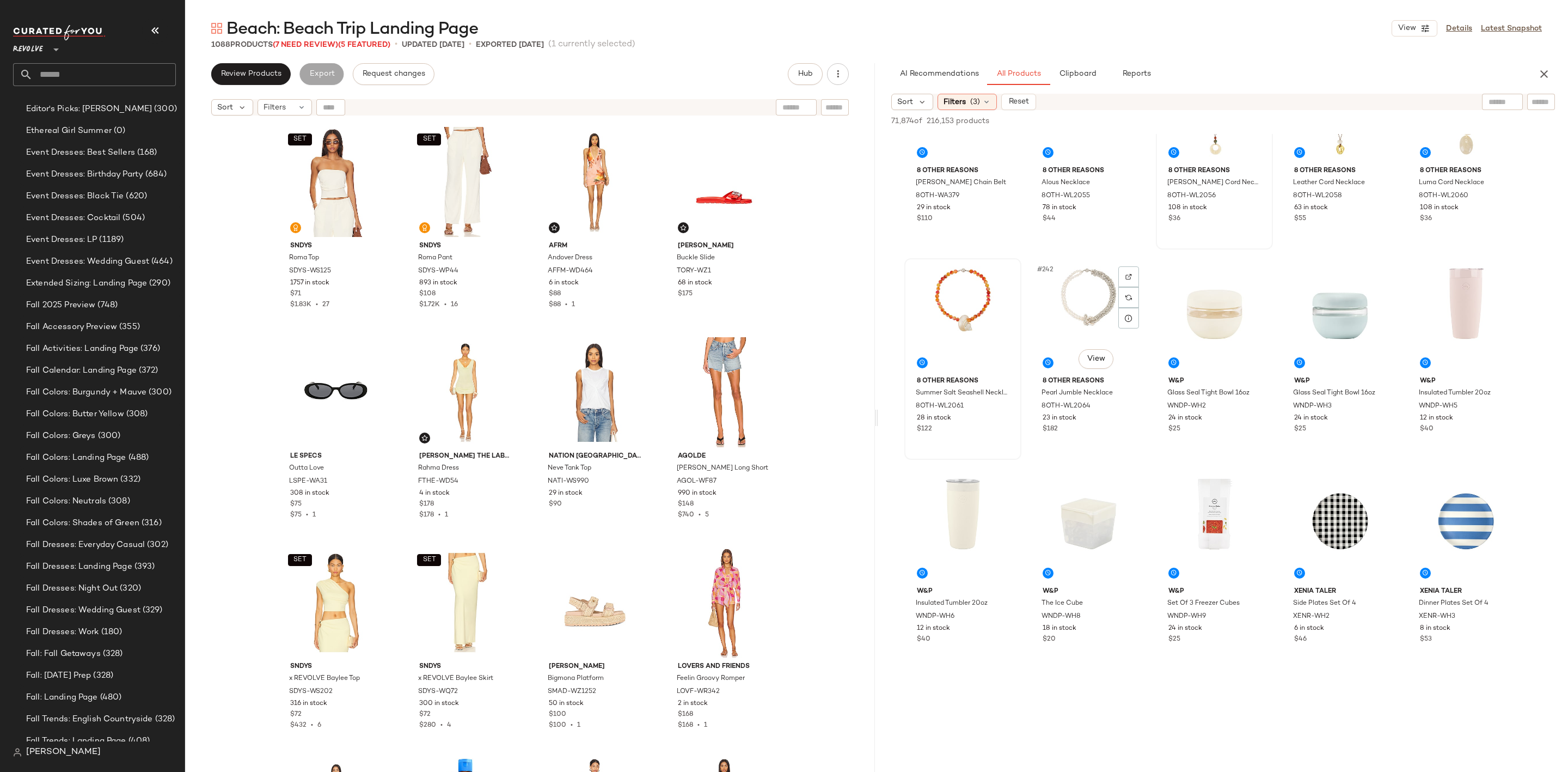
click at [962, 314] on div at bounding box center [963, 317] width 109 height 110
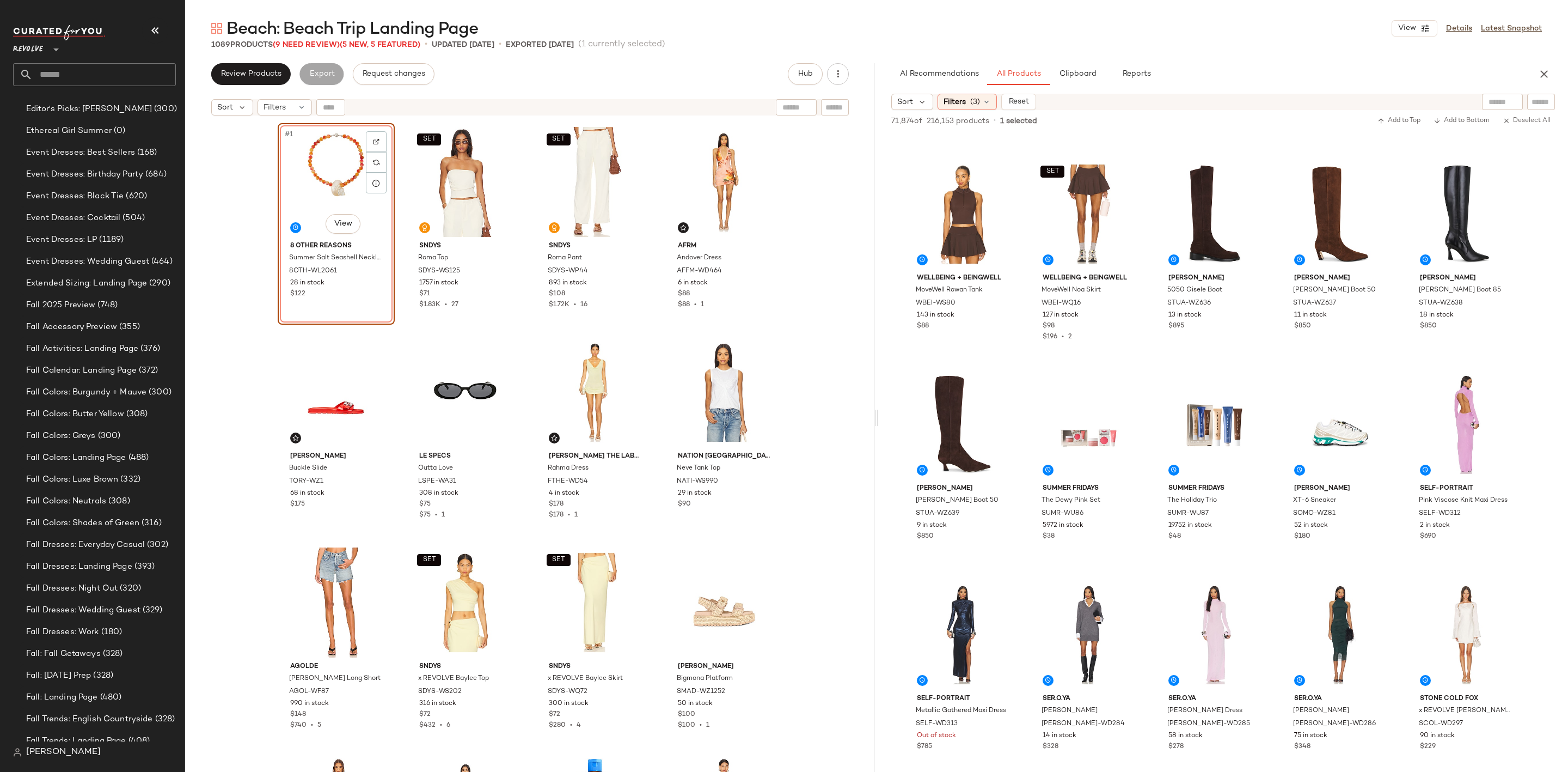
scroll to position [26968, 0]
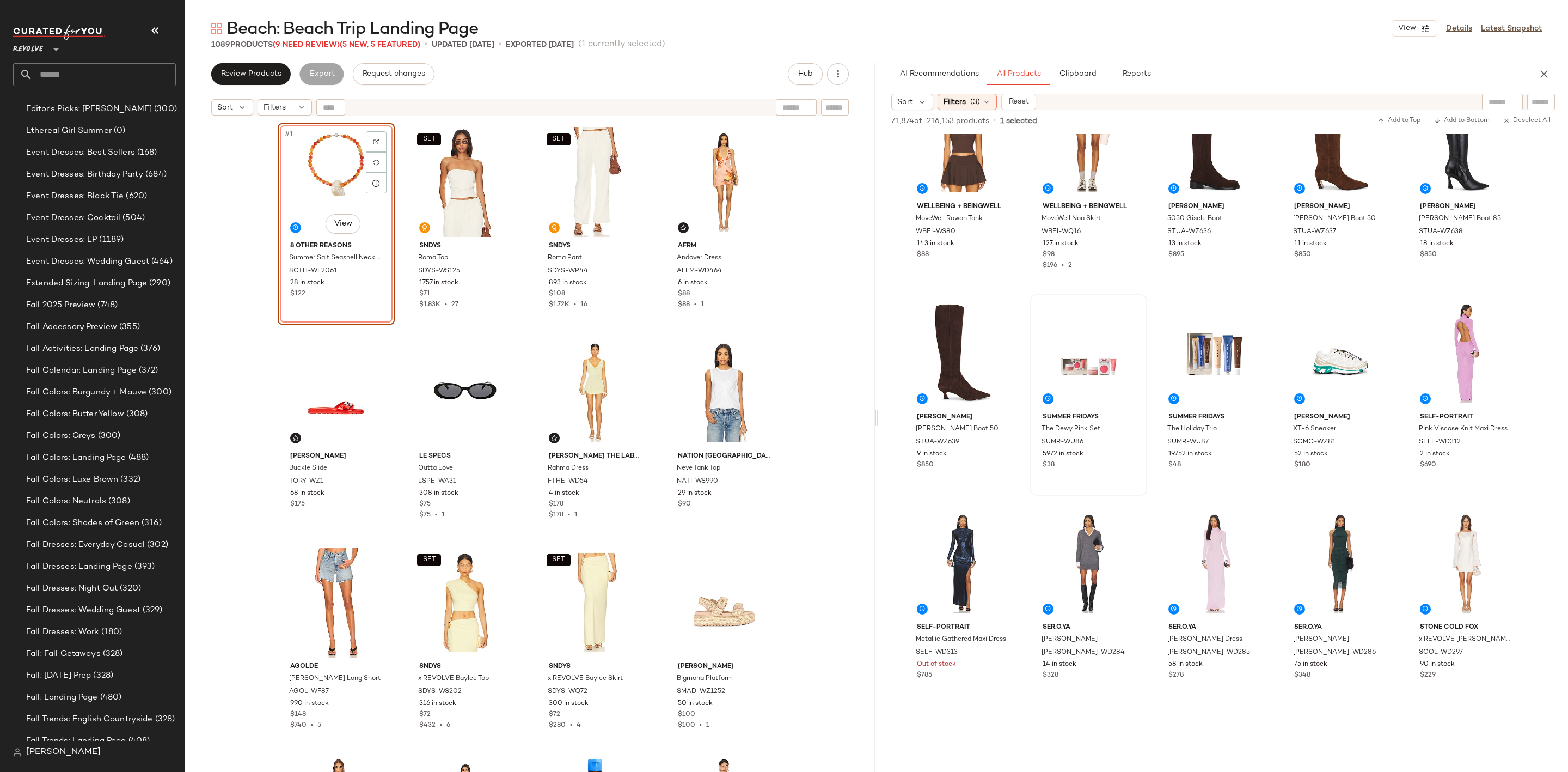
click at [1075, 345] on div at bounding box center [1088, 353] width 109 height 110
click at [1082, 342] on div "#647 View" at bounding box center [1088, 353] width 109 height 110
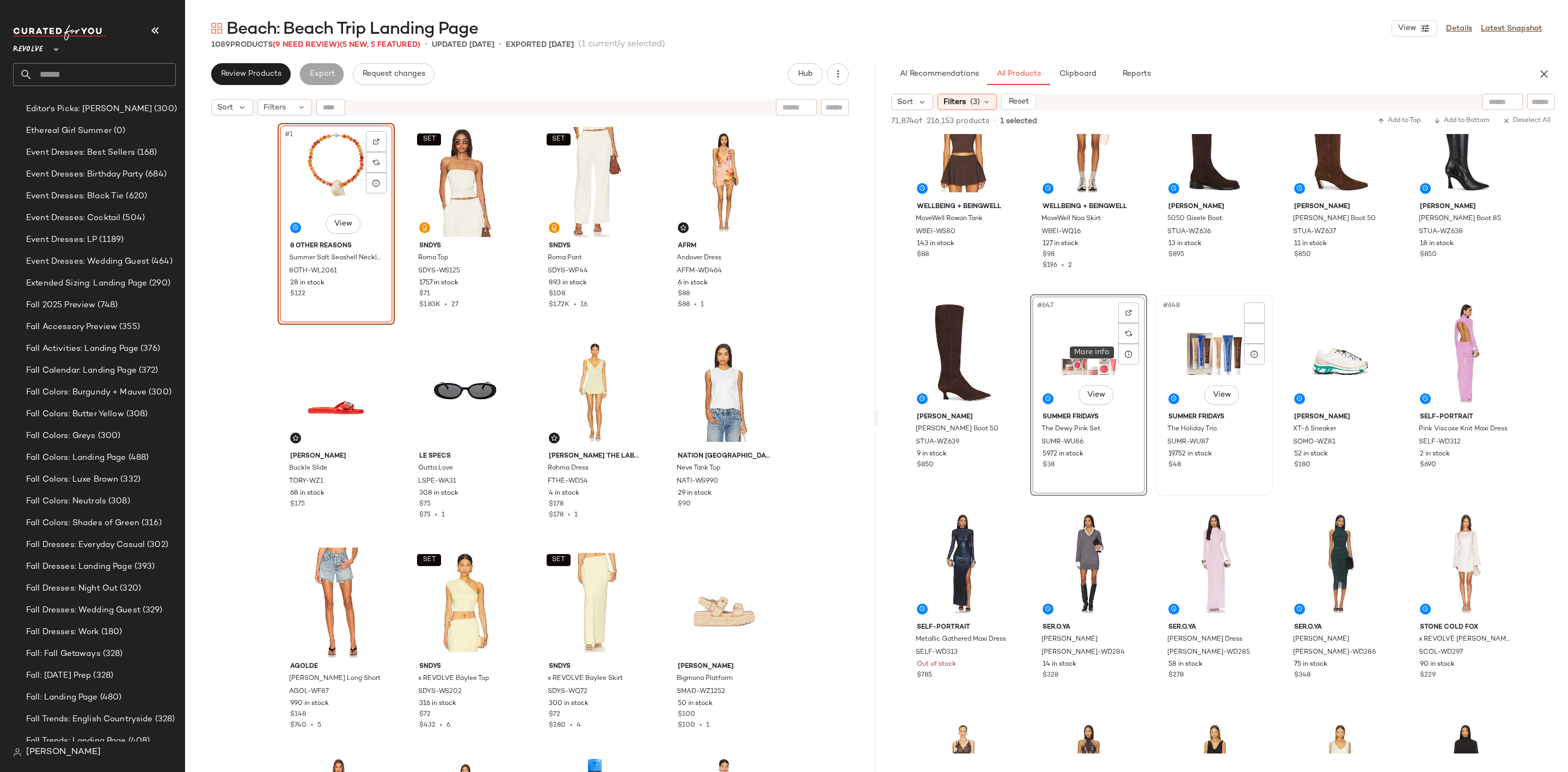
click at [1189, 337] on div "#648 View" at bounding box center [1214, 353] width 109 height 110
click at [1353, 350] on div "#649 View" at bounding box center [1340, 353] width 109 height 110
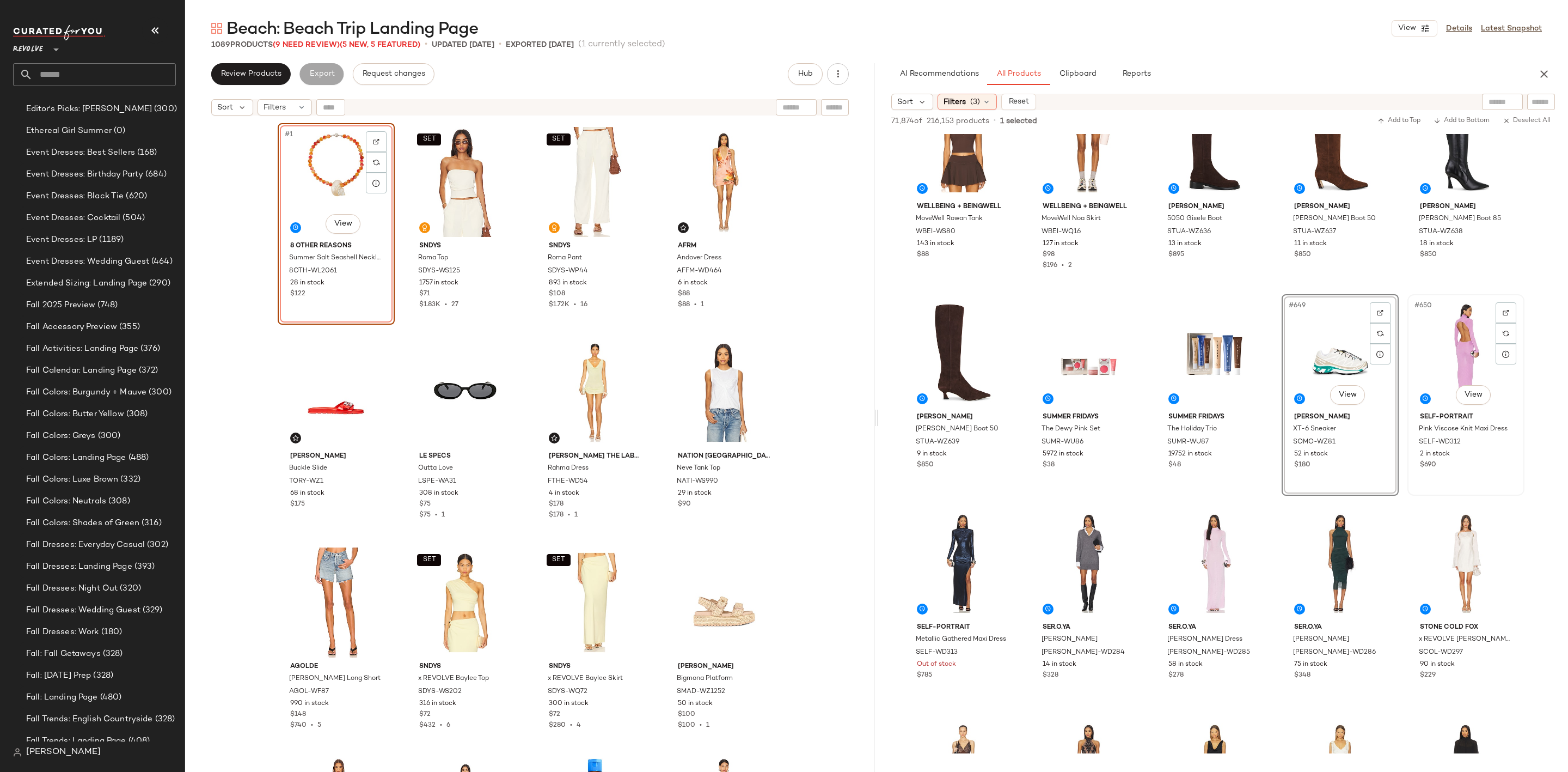
drag, startPoint x: 1461, startPoint y: 356, endPoint x: 1446, endPoint y: 358, distance: 15.1
click at [1461, 355] on div "#650 View" at bounding box center [1465, 353] width 109 height 110
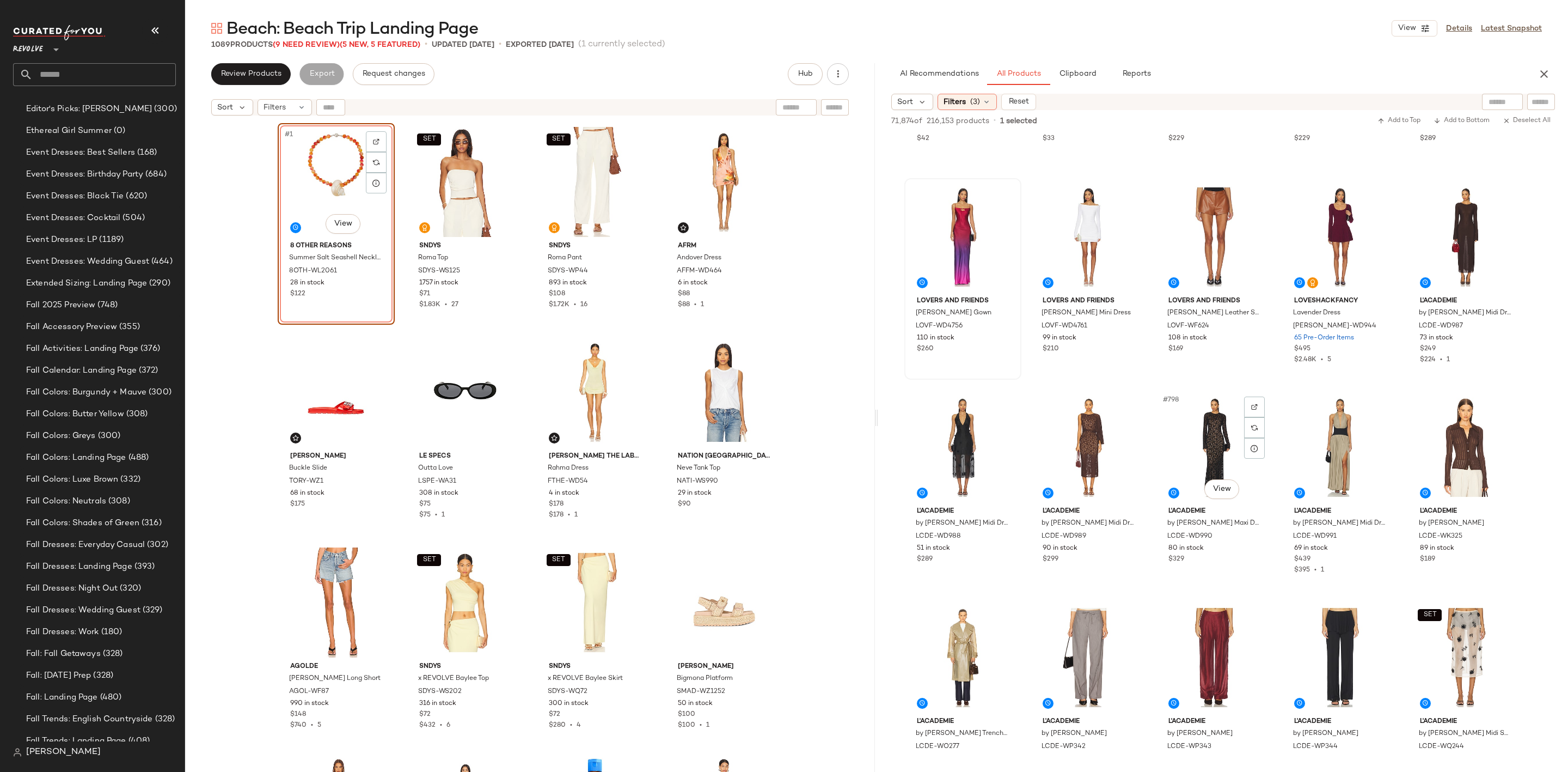
scroll to position [33179, 0]
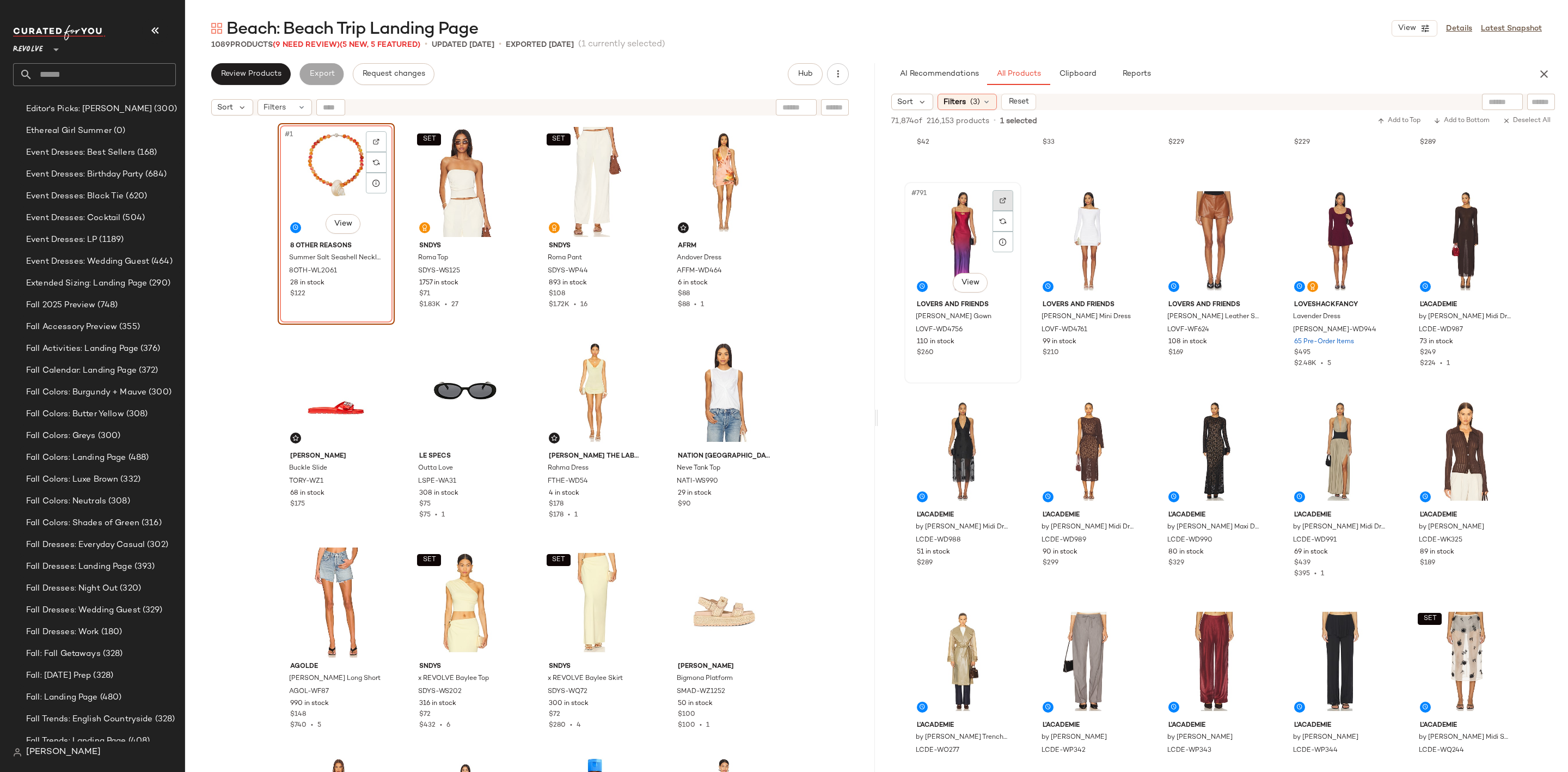
click at [996, 206] on div at bounding box center [1003, 200] width 21 height 21
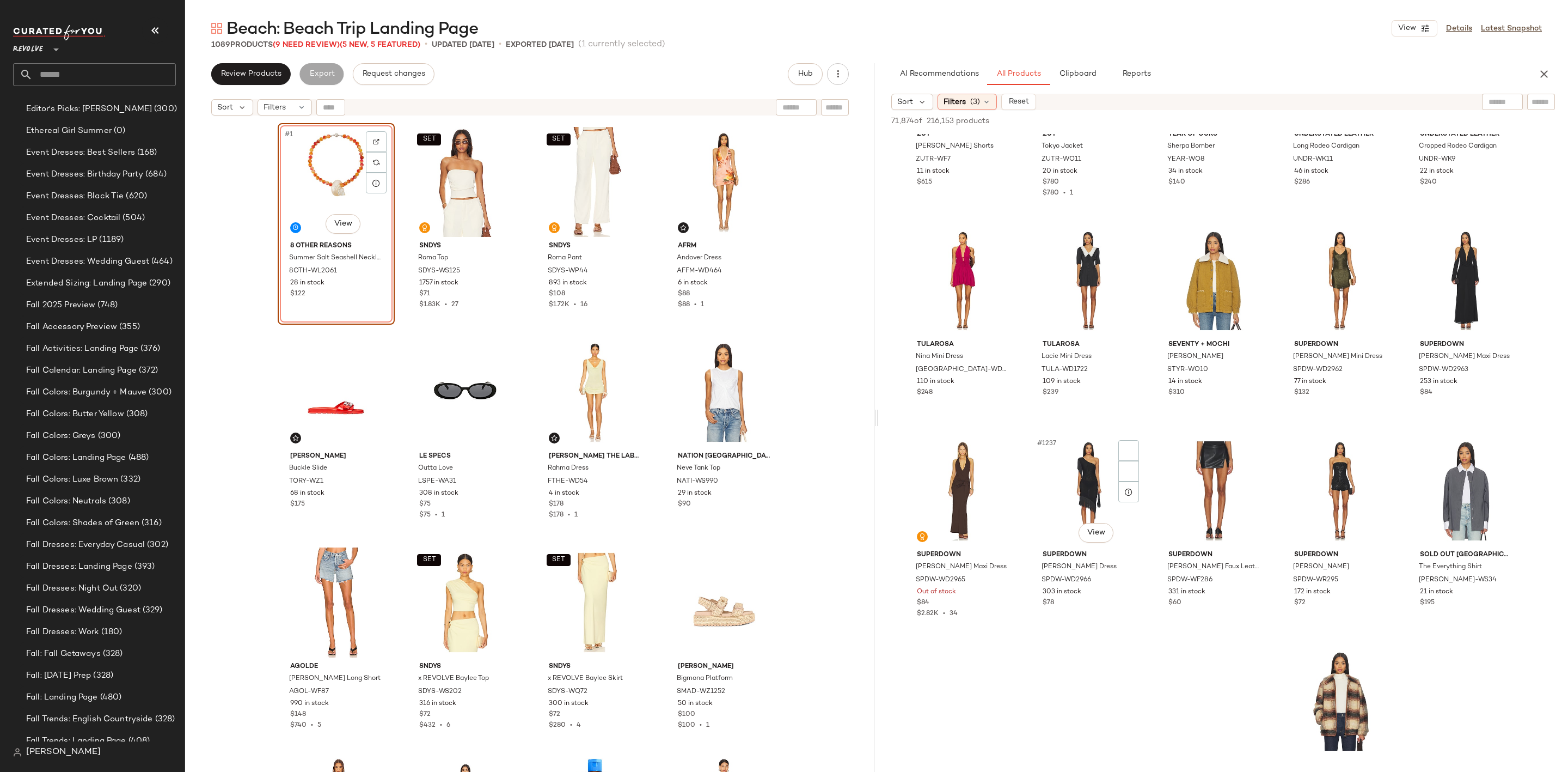
scroll to position [51812, 0]
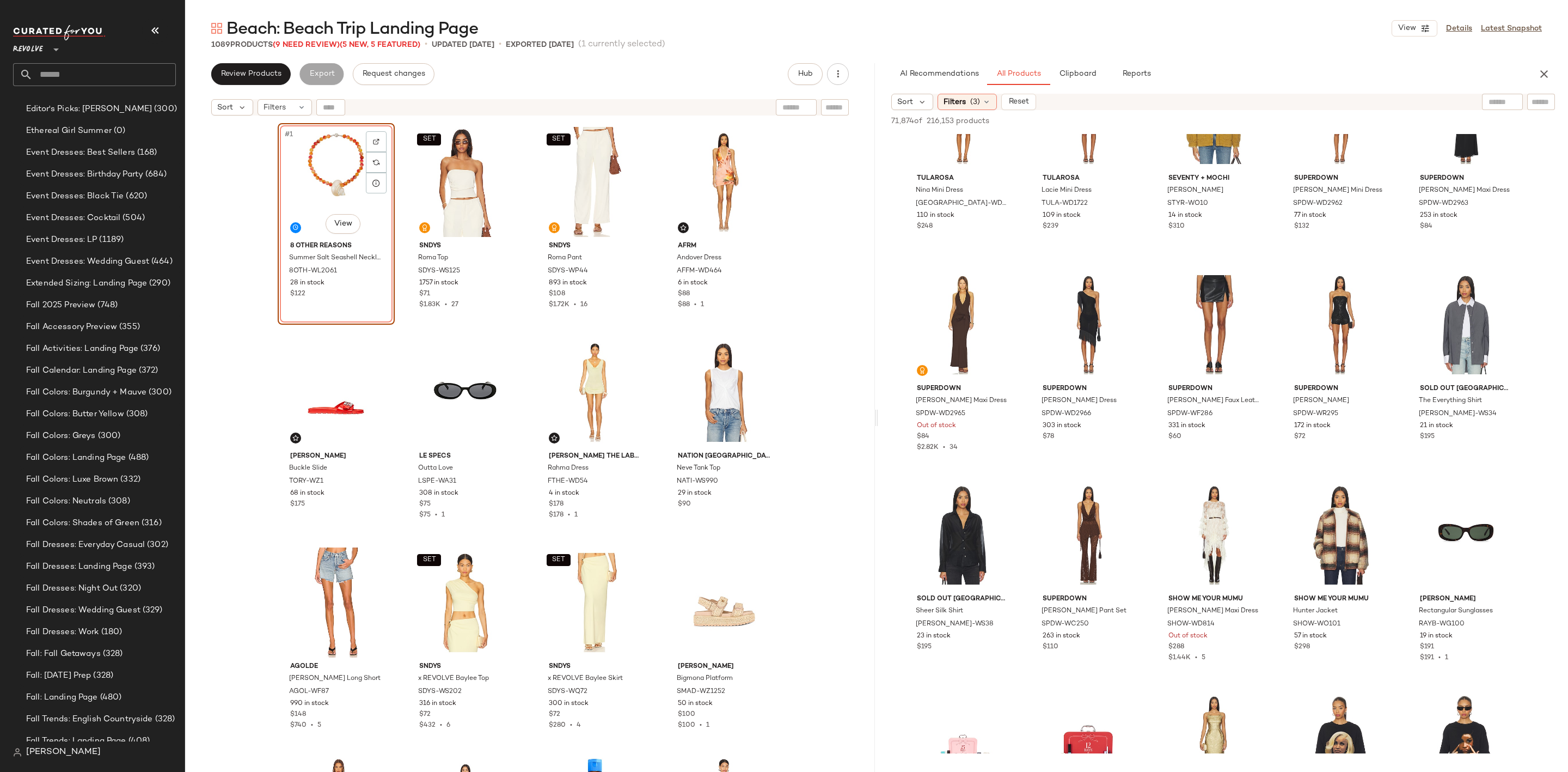
click at [315, 162] on div "#1 View" at bounding box center [336, 182] width 109 height 110
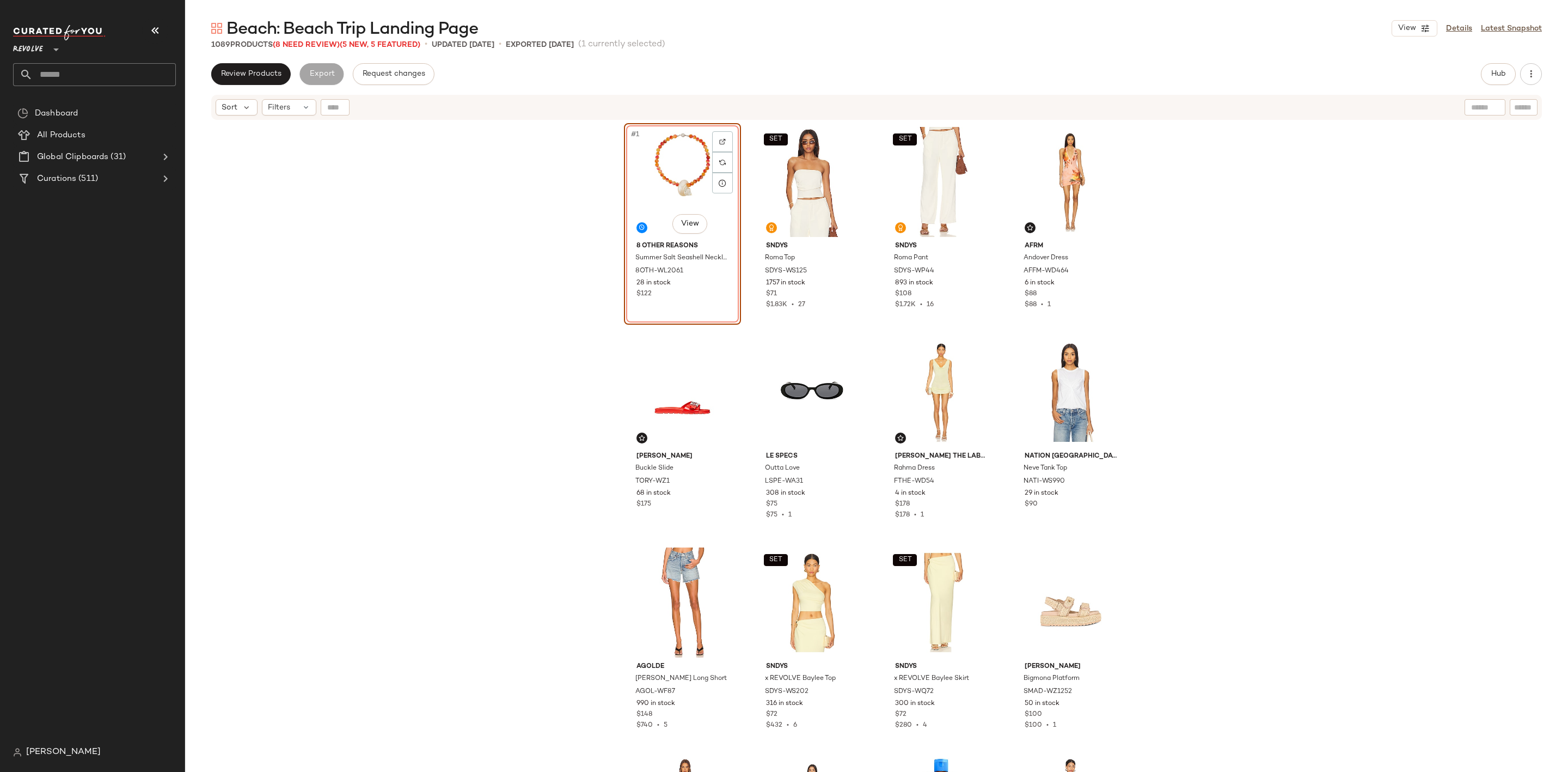
click at [651, 167] on div "#1 View" at bounding box center [682, 182] width 109 height 110
click at [665, 179] on div "#1 View" at bounding box center [682, 182] width 109 height 110
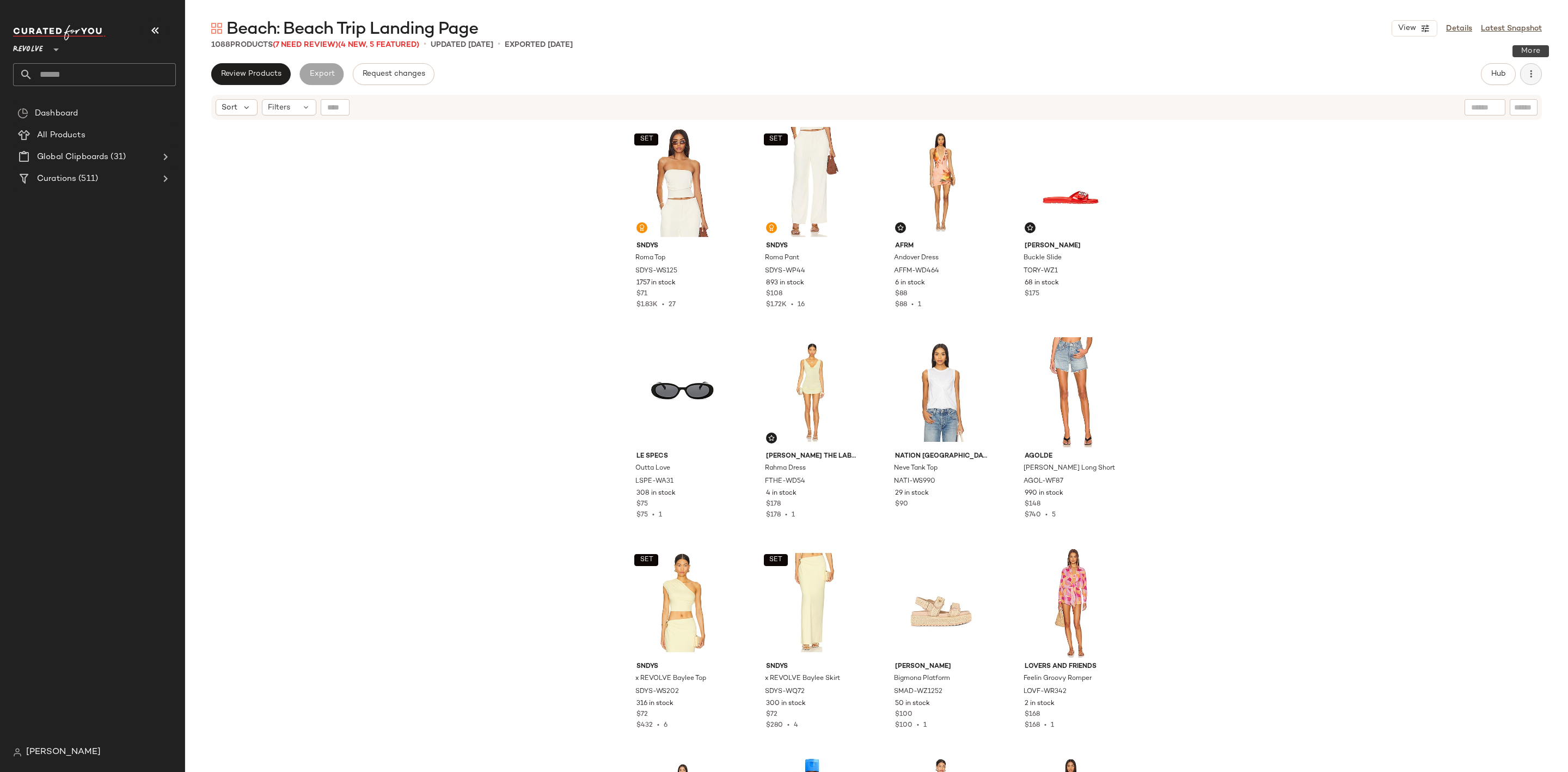
click at [1537, 72] on button "button" at bounding box center [1530, 73] width 22 height 22
click at [1484, 188] on span "Clear Suggested Products" at bounding box center [1481, 184] width 103 height 11
click at [322, 66] on button "Export" at bounding box center [319, 73] width 44 height 22
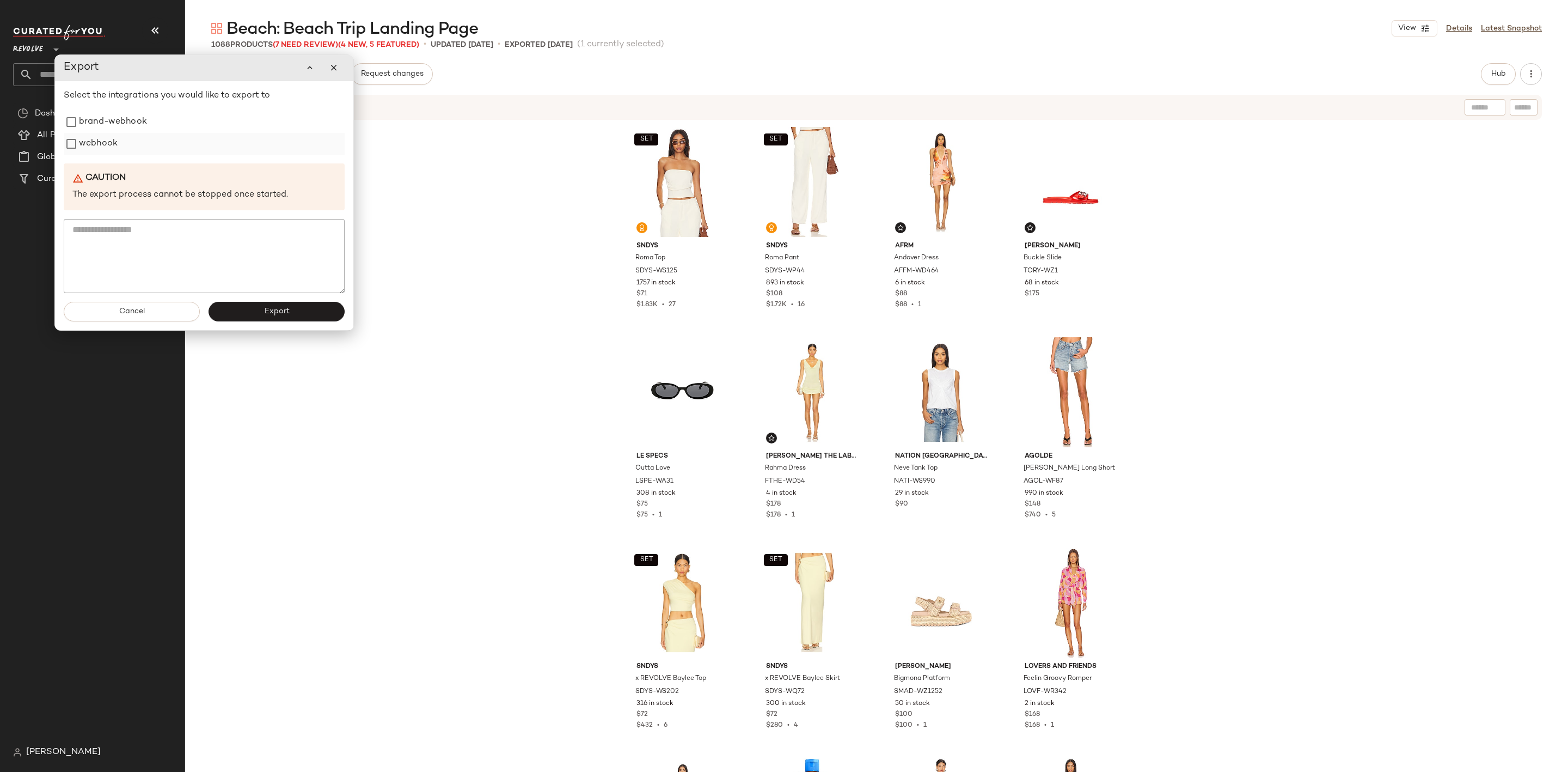
click at [73, 154] on div "webhook" at bounding box center [204, 143] width 281 height 22
click at [85, 147] on label "webhook" at bounding box center [98, 143] width 39 height 22
drag, startPoint x: 301, startPoint y: 314, endPoint x: 301, endPoint y: 290, distance: 24.0
click at [301, 314] on button "Export" at bounding box center [277, 311] width 136 height 20
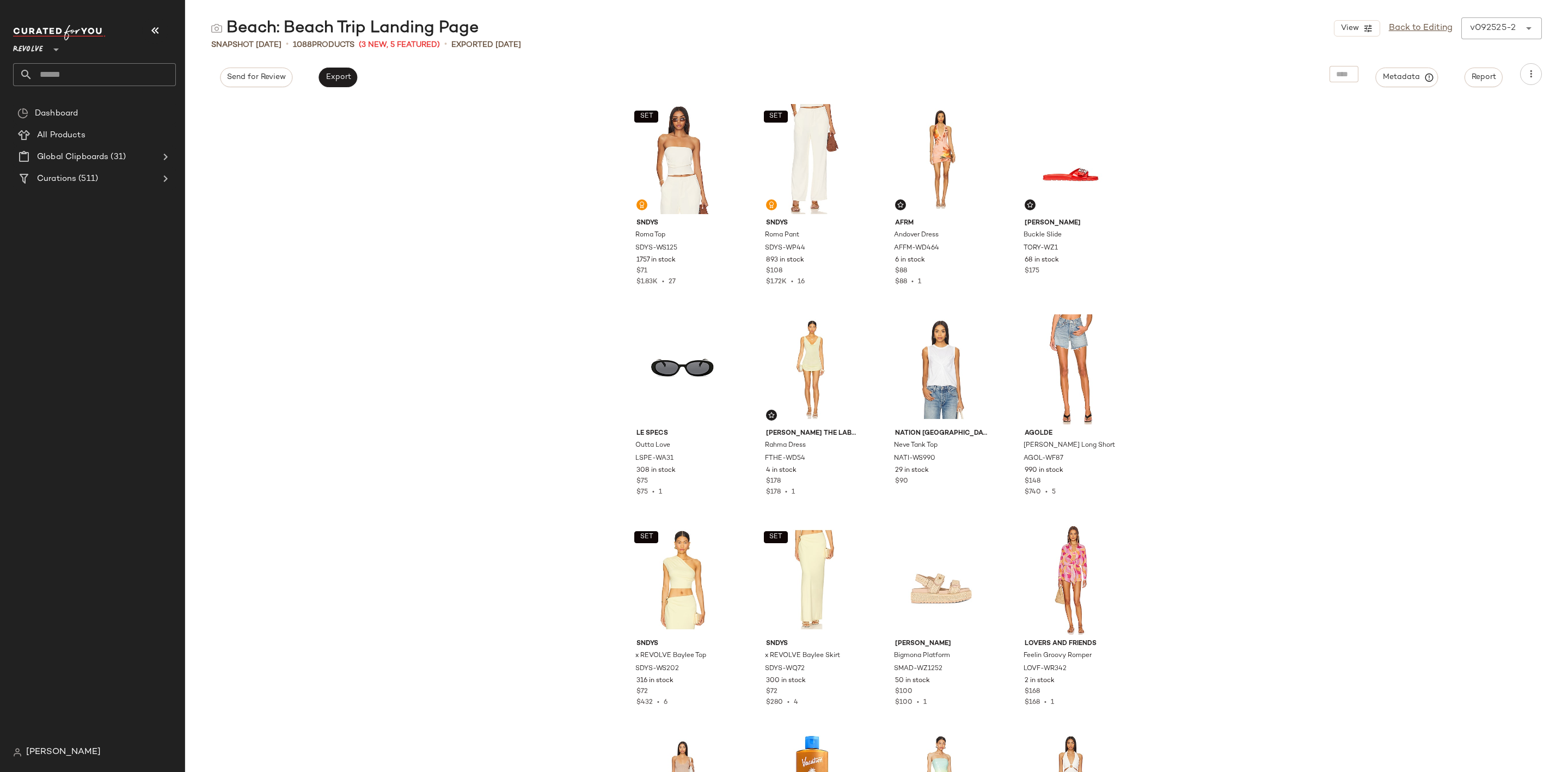
click at [59, 69] on input "text" at bounding box center [104, 74] width 143 height 23
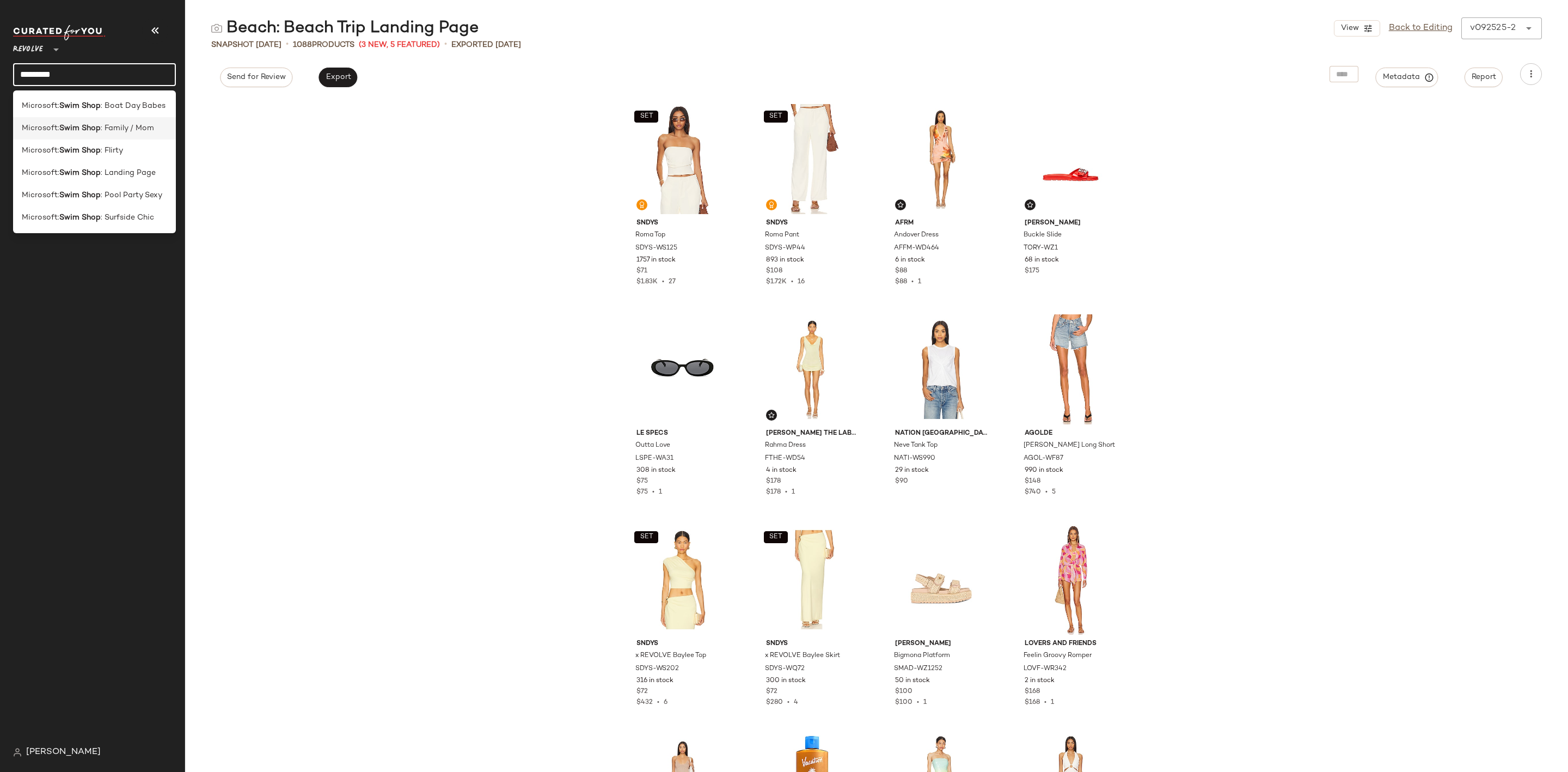
type input "*********"
click at [150, 117] on div "Microsoft: Swim Shop : Family / Mom" at bounding box center [94, 129] width 163 height 22
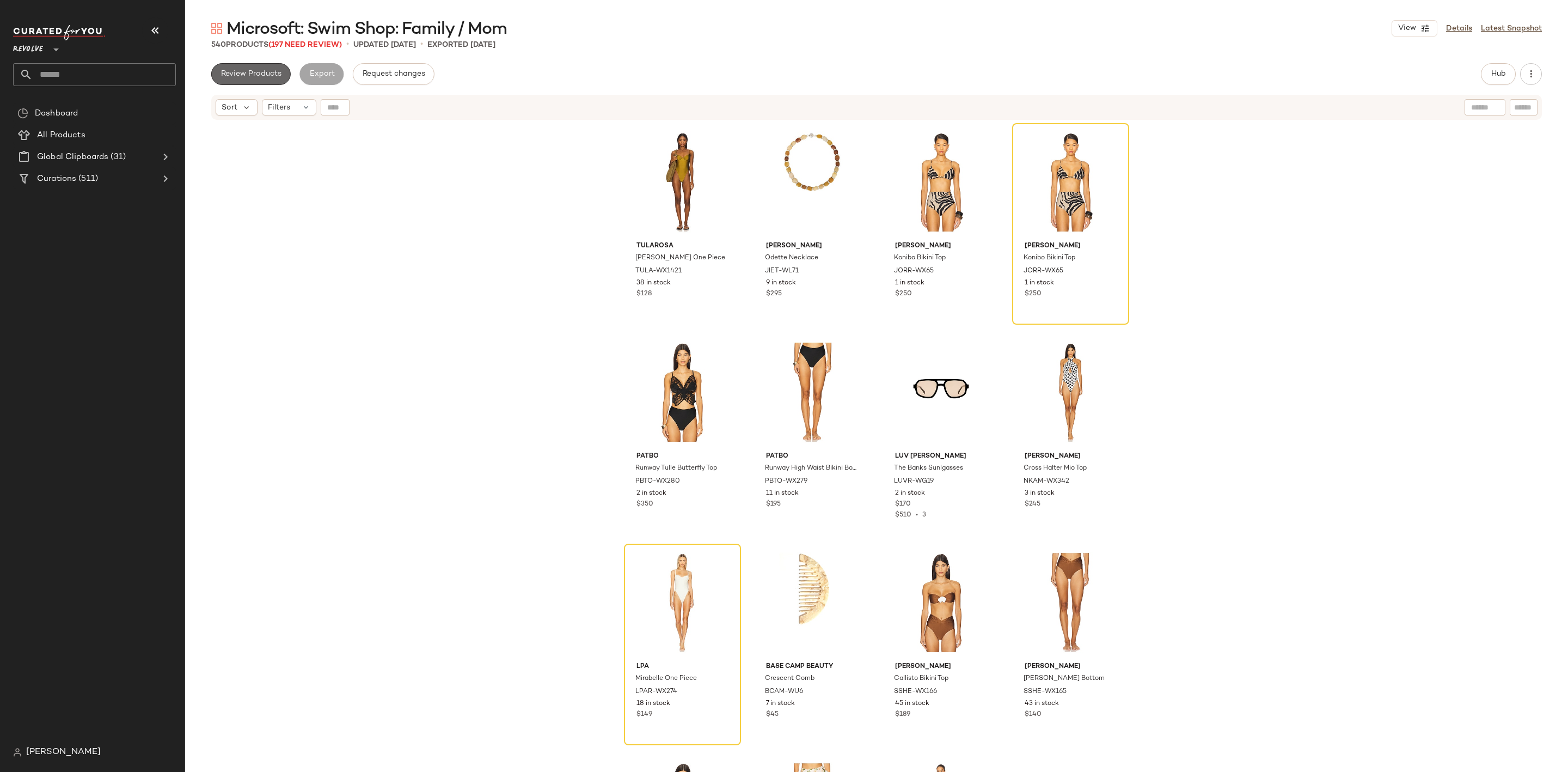
click at [227, 70] on span "Review Products" at bounding box center [251, 74] width 61 height 9
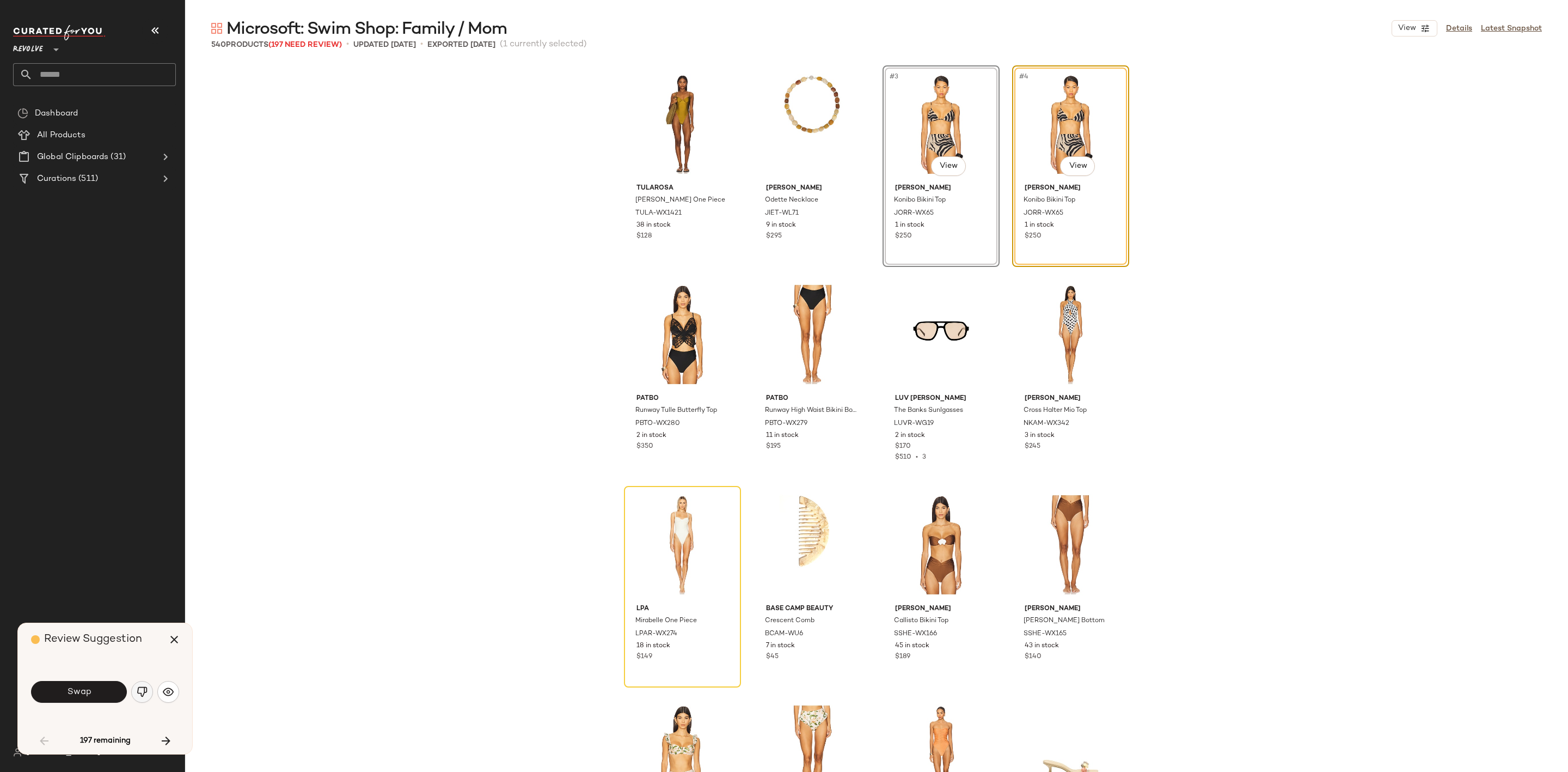
click at [141, 688] on img "button" at bounding box center [142, 692] width 11 height 11
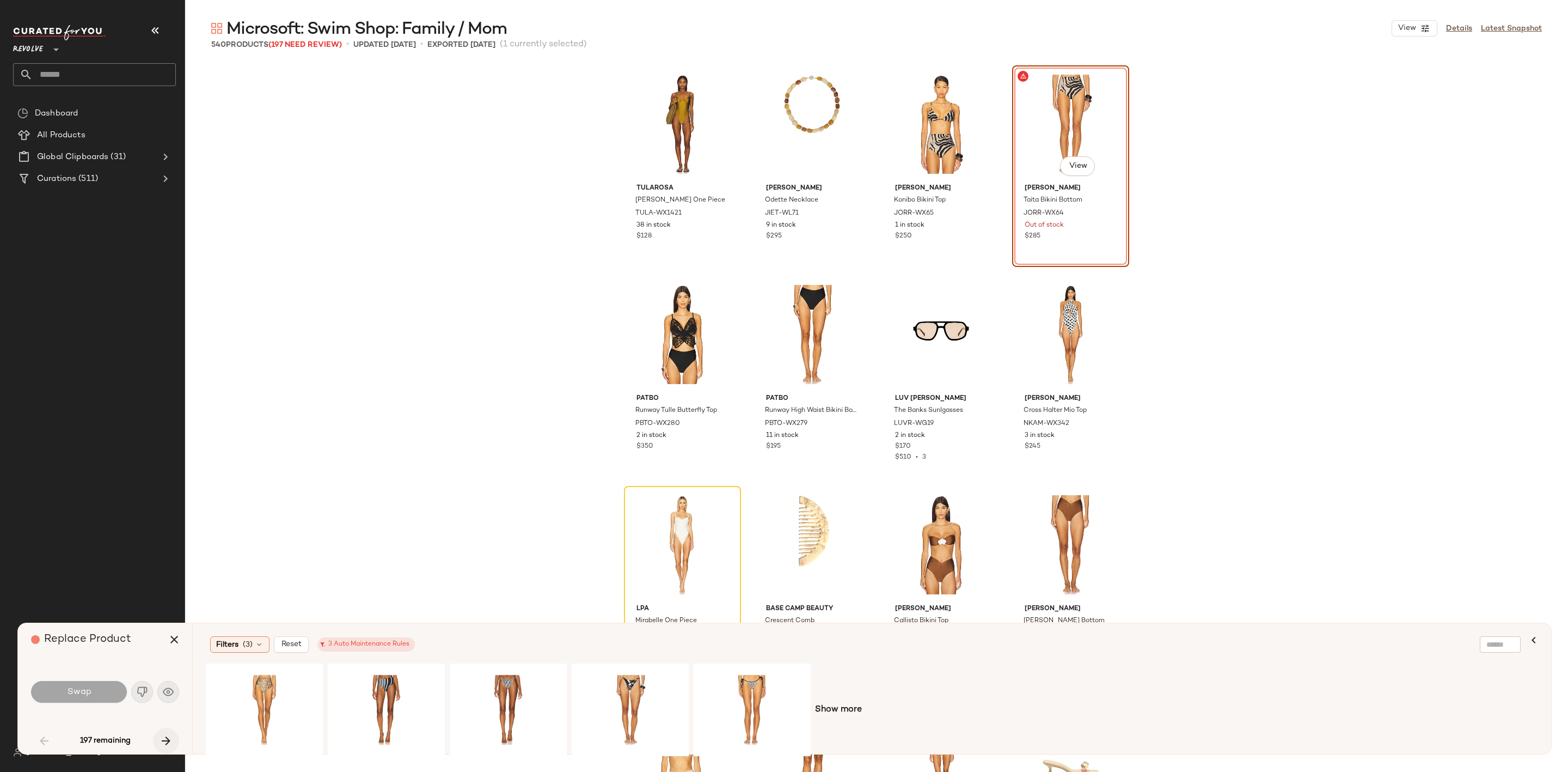
click at [168, 741] on icon "button" at bounding box center [166, 740] width 13 height 13
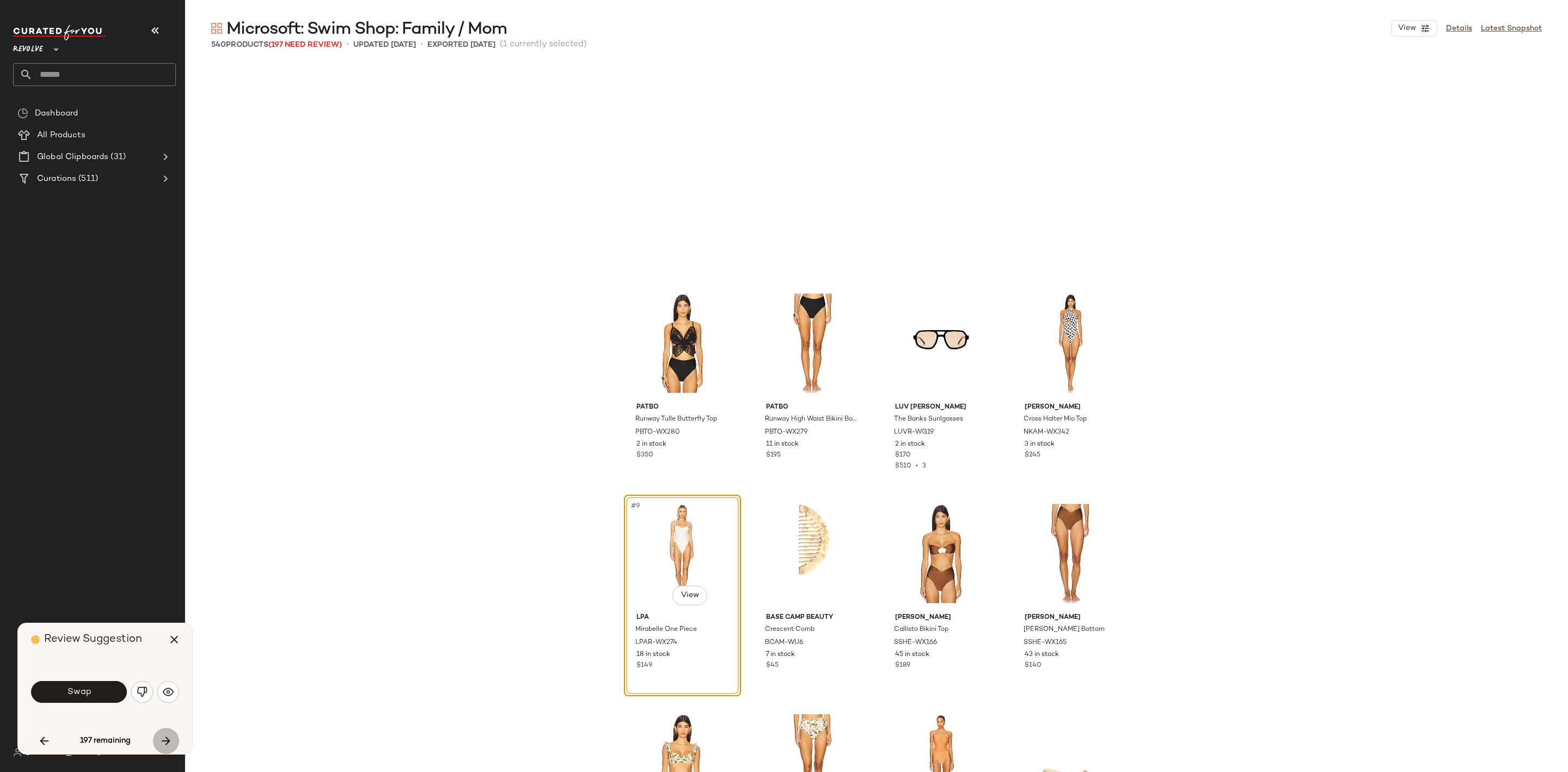
scroll to position [219, 0]
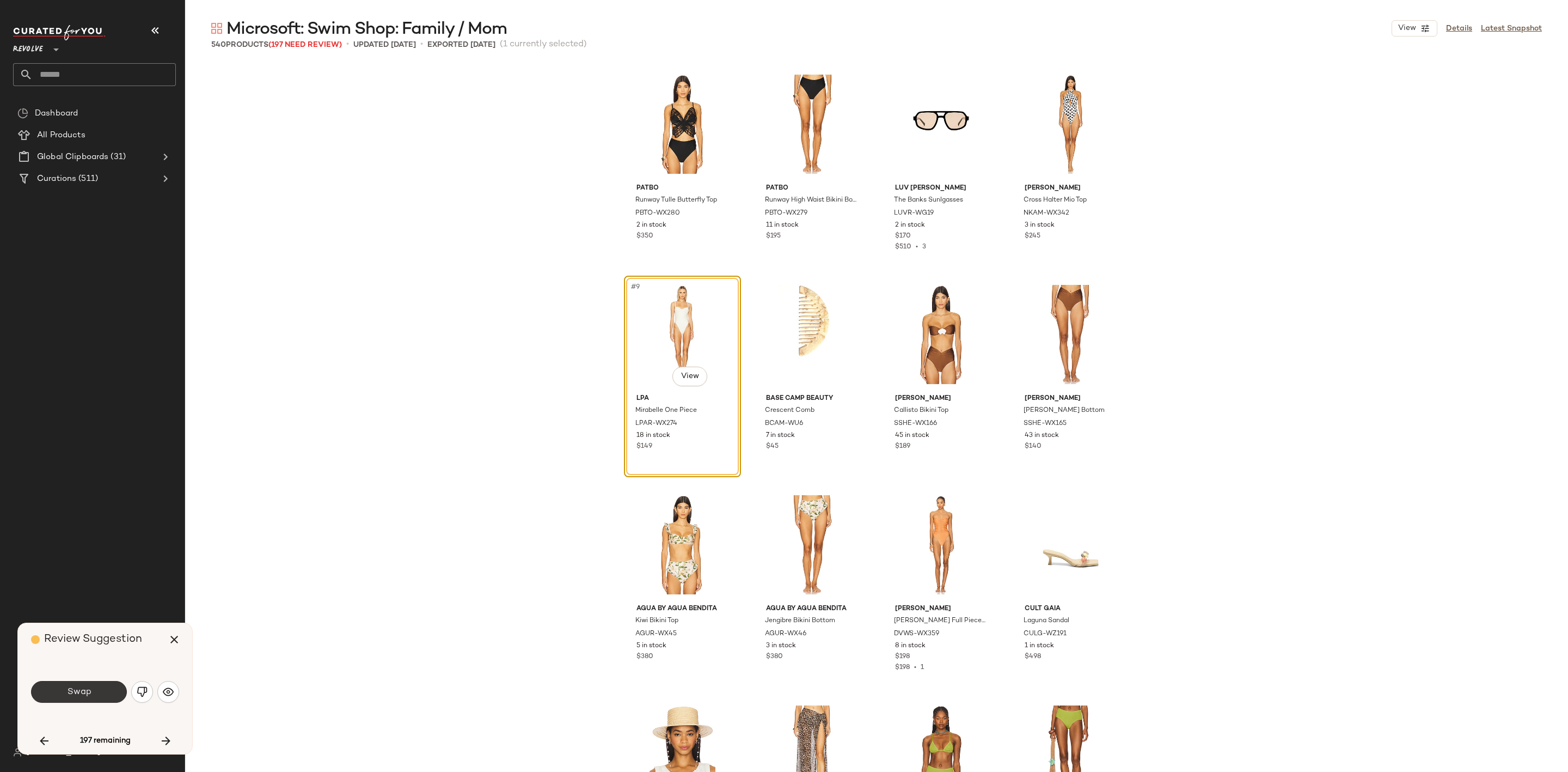
click at [69, 692] on span "Swap" at bounding box center [78, 692] width 24 height 10
click at [80, 692] on span "Swap" at bounding box center [78, 692] width 24 height 10
click at [141, 694] on img "button" at bounding box center [142, 692] width 11 height 11
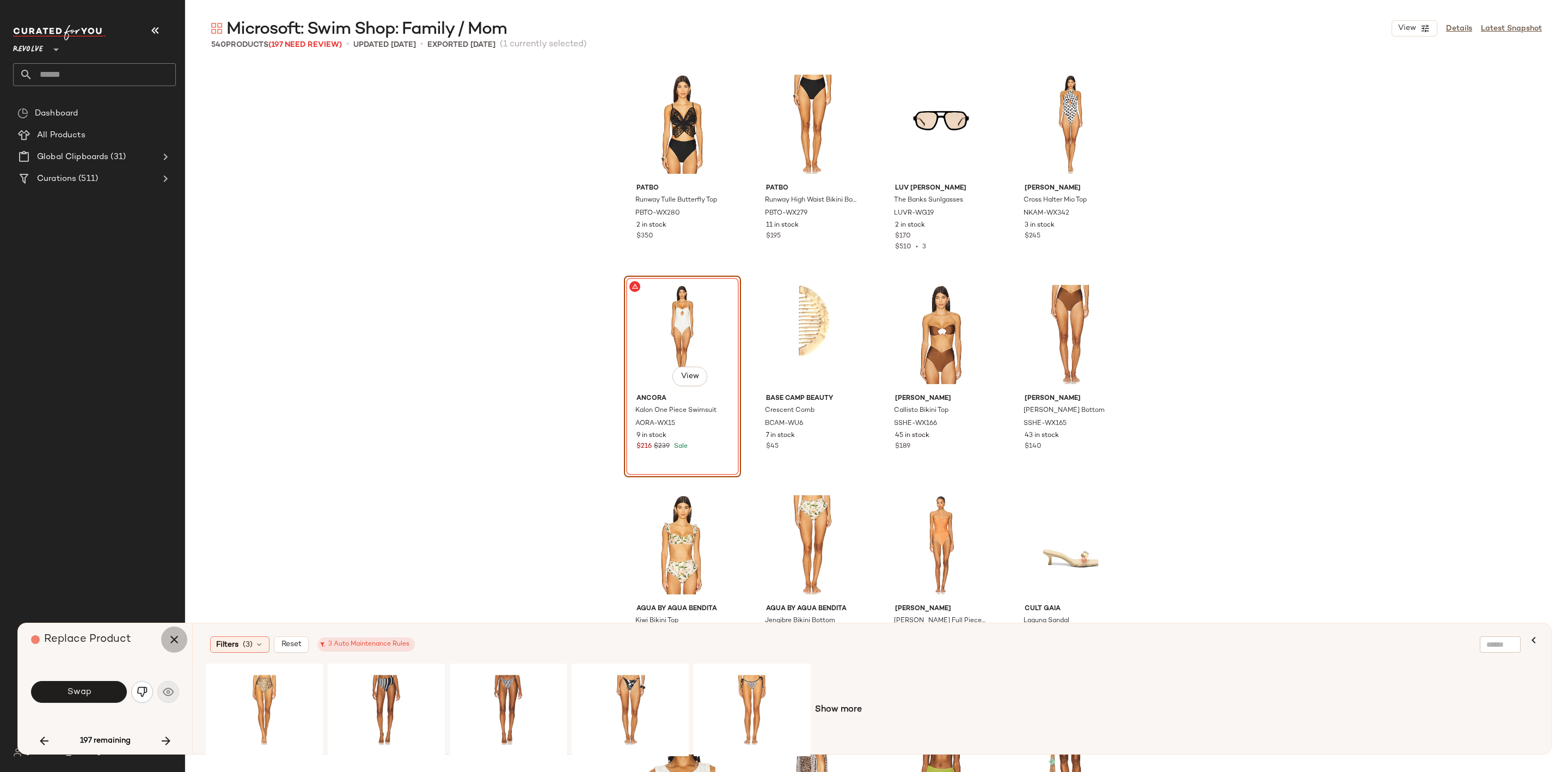
click at [173, 634] on icon "button" at bounding box center [174, 639] width 13 height 13
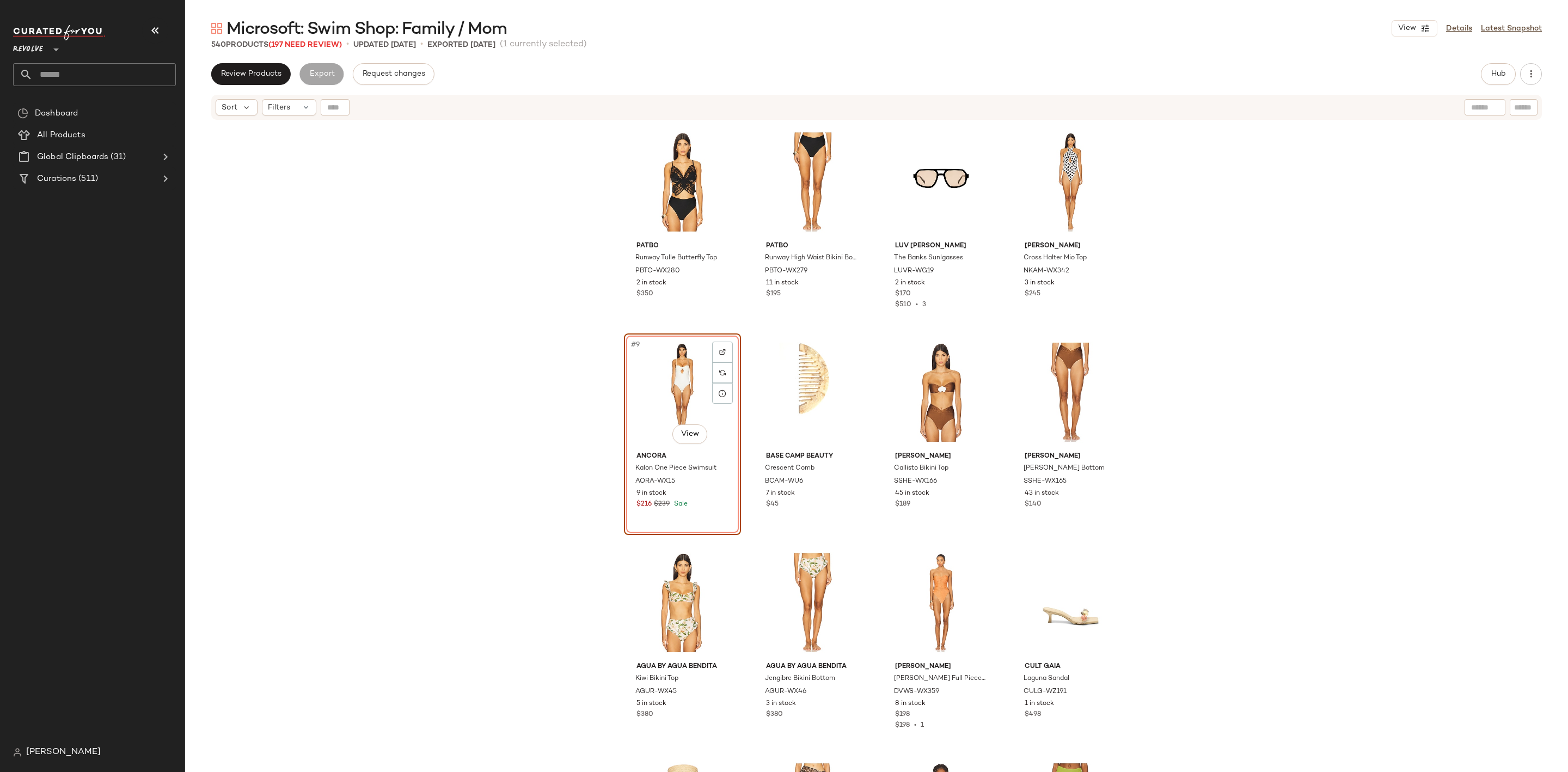
click at [632, 392] on div "#9 View" at bounding box center [682, 392] width 109 height 110
click at [660, 392] on div "#9 View" at bounding box center [682, 392] width 109 height 110
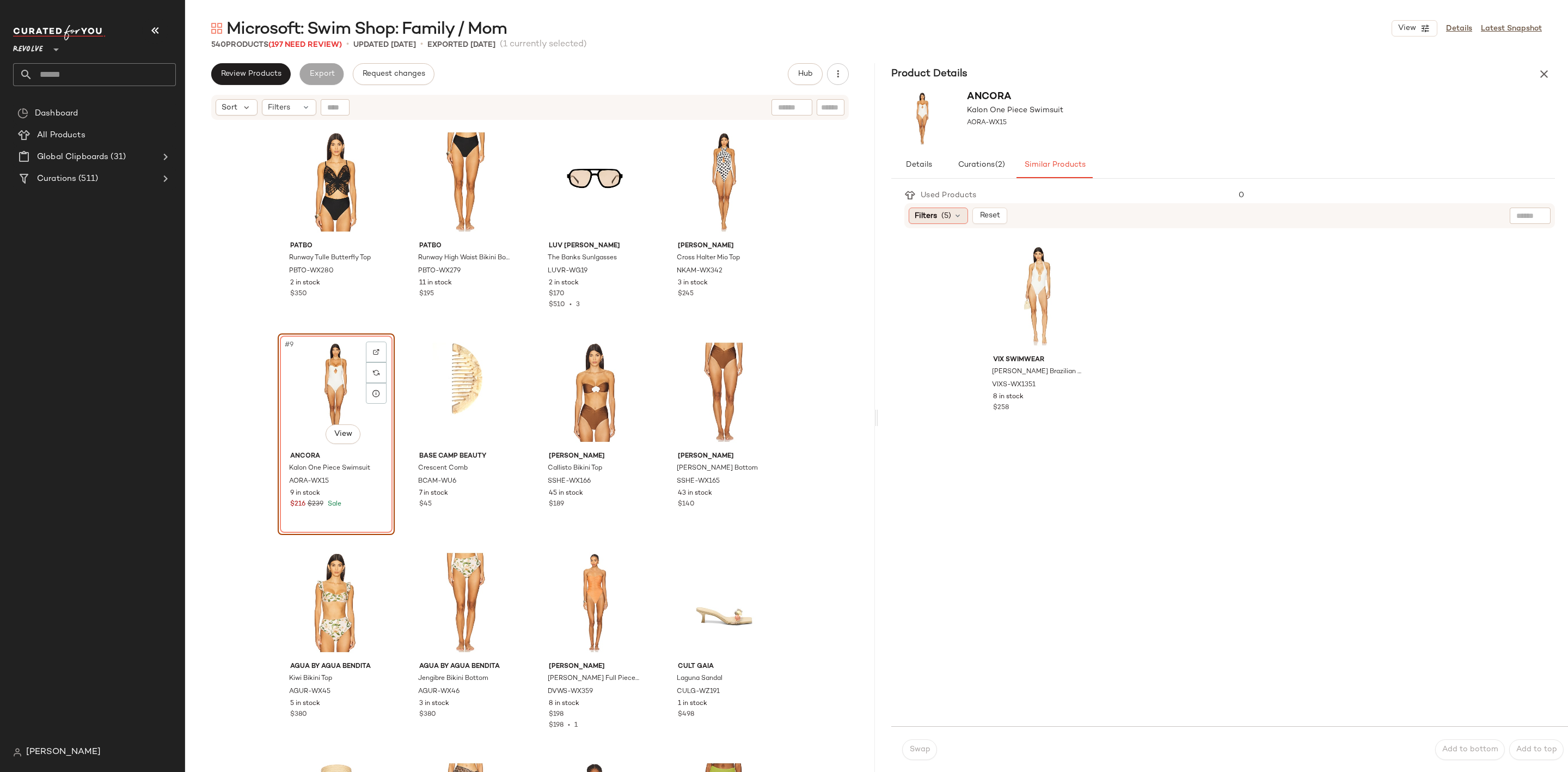
click at [938, 210] on div "Filters (5)" at bounding box center [938, 216] width 59 height 16
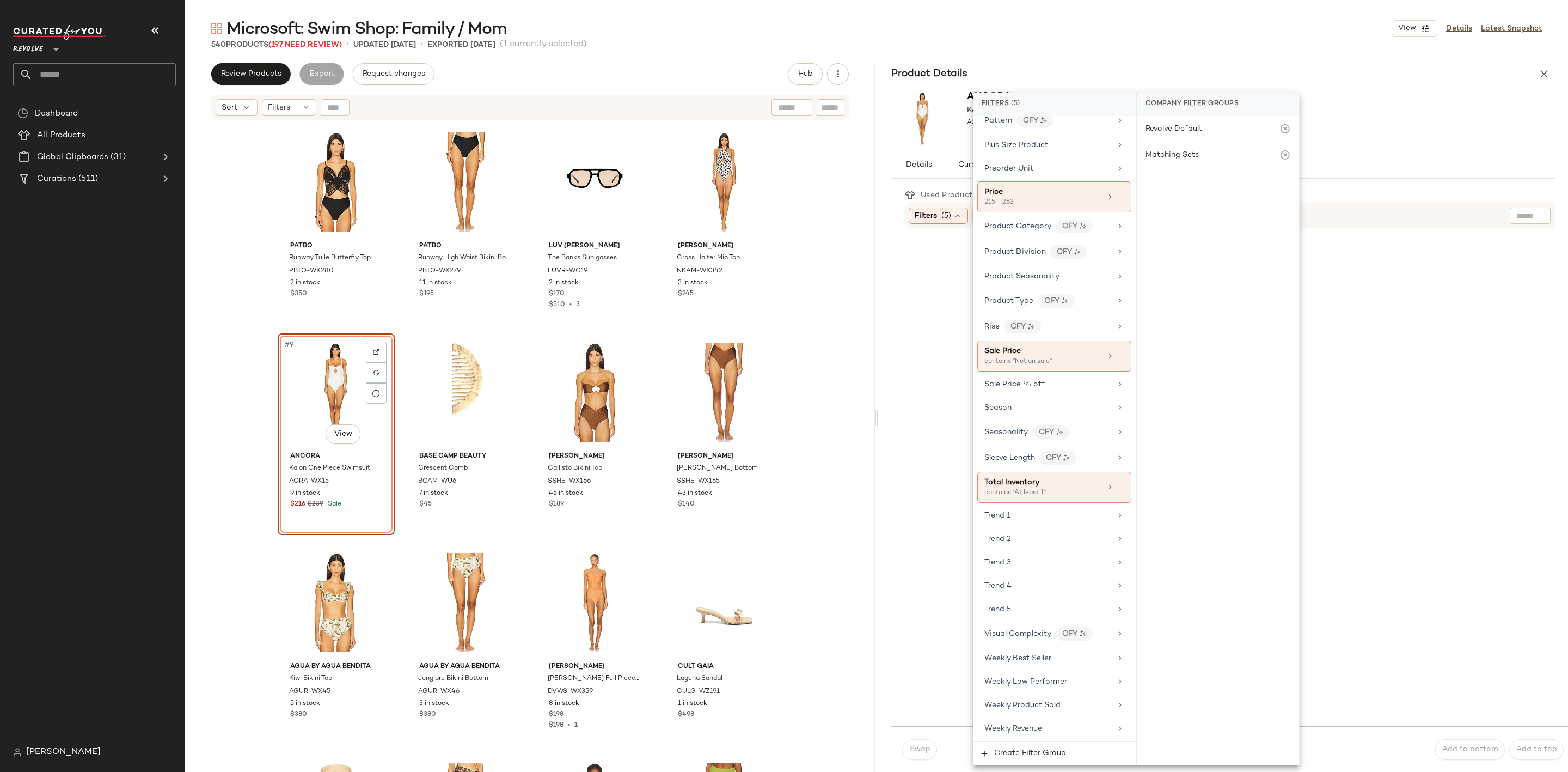
scroll to position [951, 0]
click at [1116, 193] on icon at bounding box center [1120, 197] width 8 height 8
click at [1436, 490] on div "DEVON WINDSOR Tillie Full Piece DVWS-WX325 1 in stock $170" at bounding box center [1427, 479] width 117 height 483
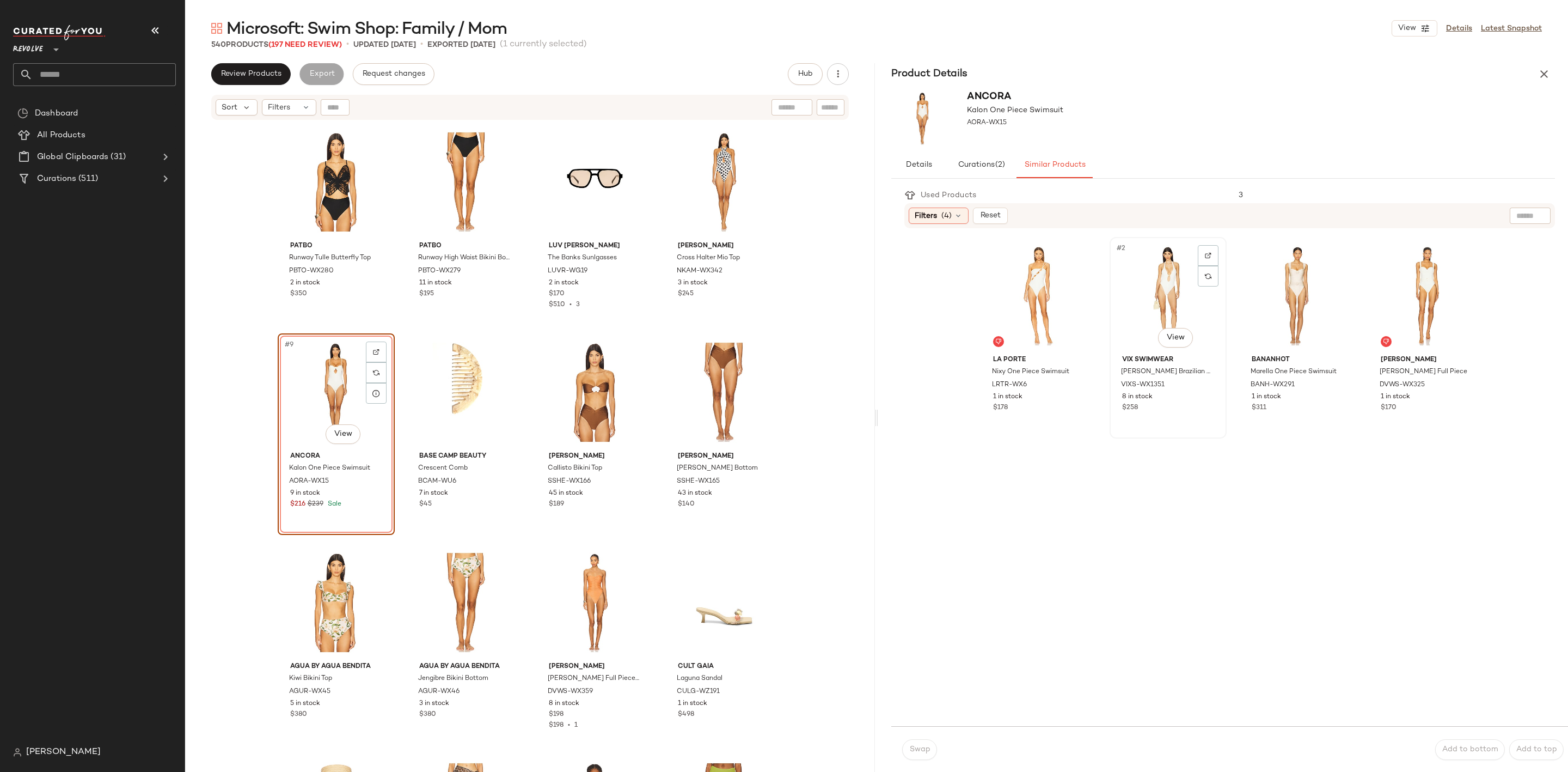
click at [1141, 279] on div "#2 View" at bounding box center [1168, 296] width 109 height 110
click at [911, 745] on span "Swap" at bounding box center [919, 750] width 22 height 9
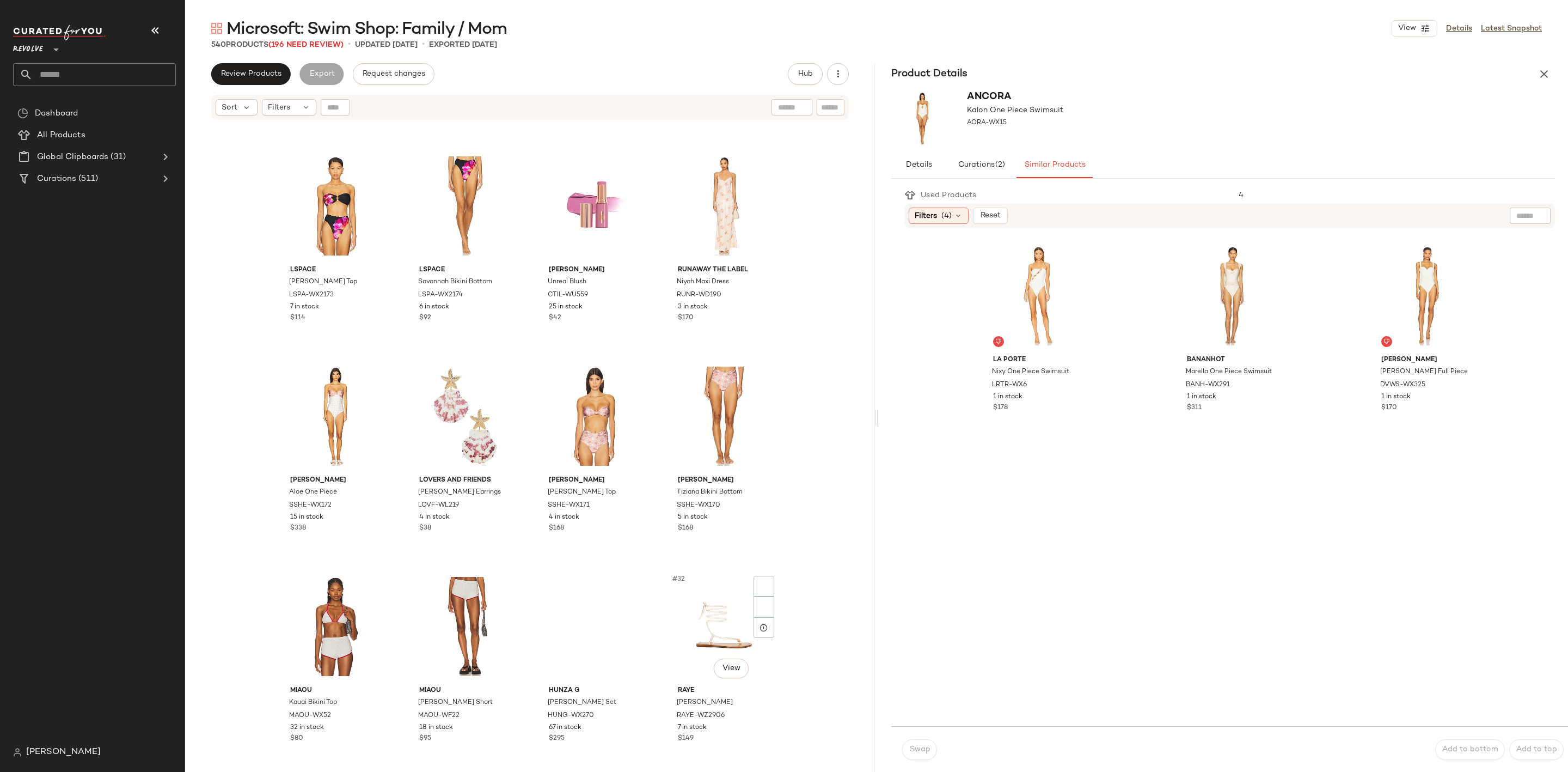
scroll to position [1363, 0]
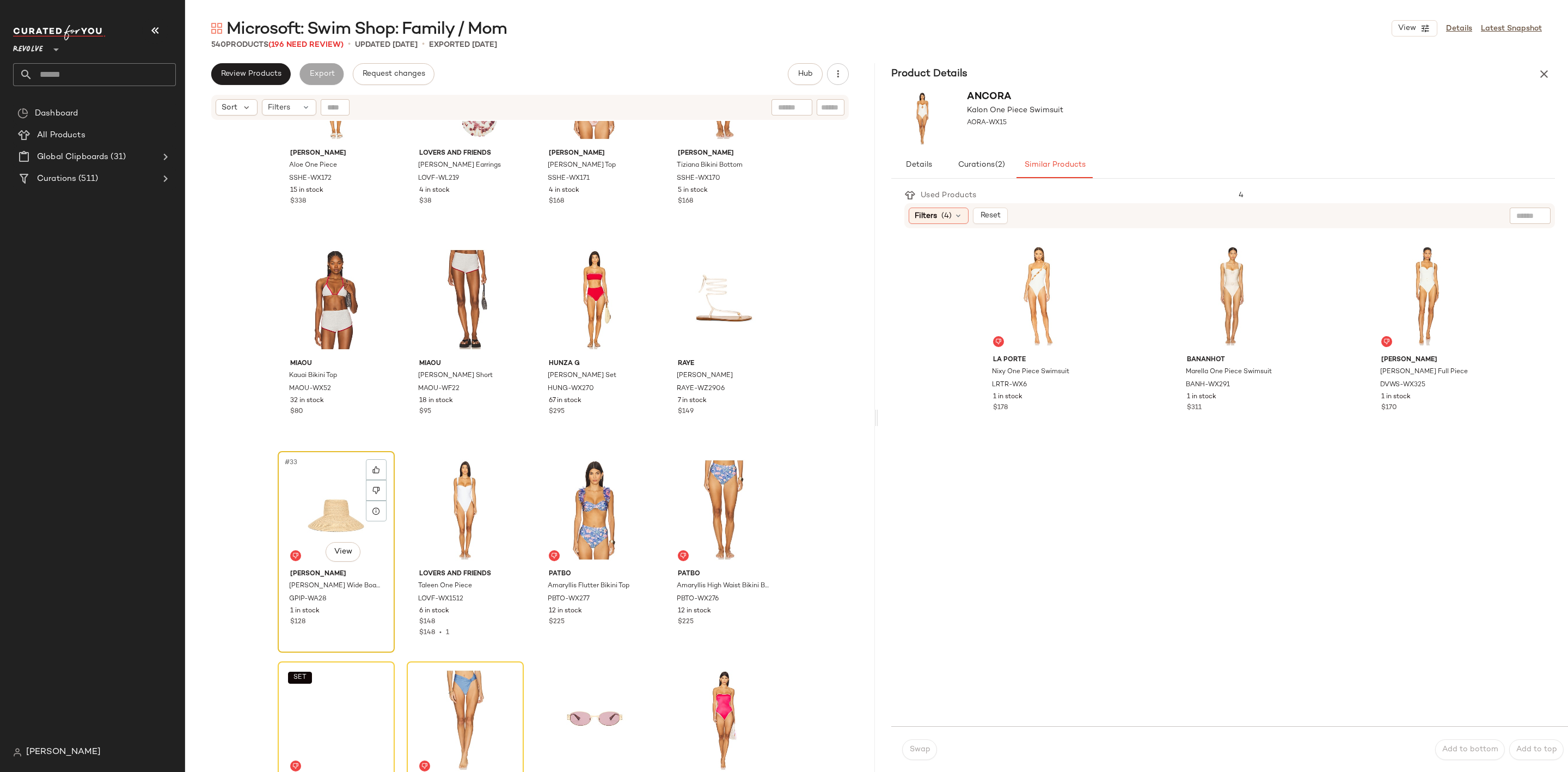
click at [299, 491] on div "#33 View" at bounding box center [336, 510] width 109 height 110
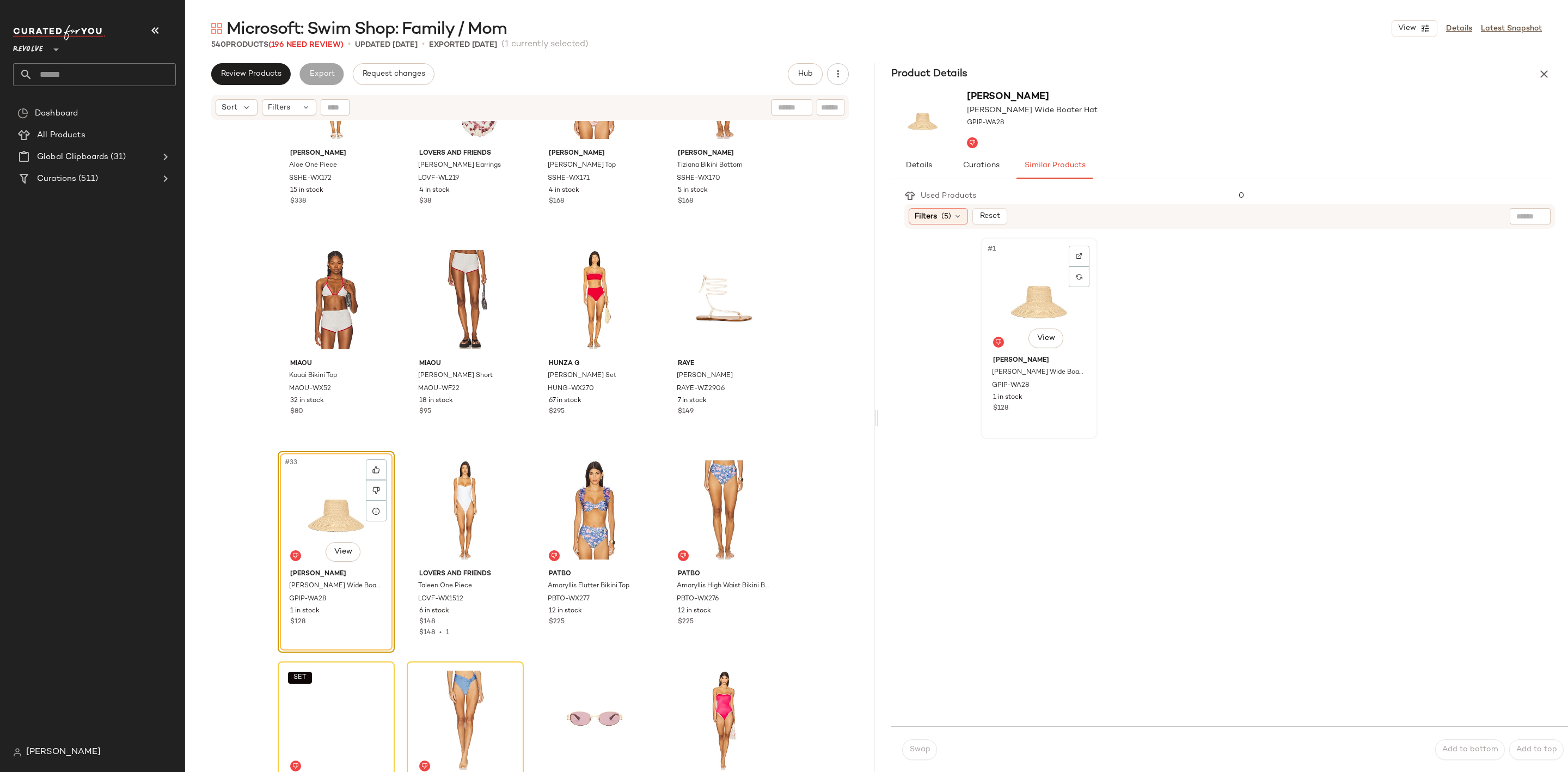
click at [1036, 274] on div "#1 View" at bounding box center [1039, 297] width 109 height 110
click at [915, 740] on button "Swap" at bounding box center [920, 750] width 34 height 21
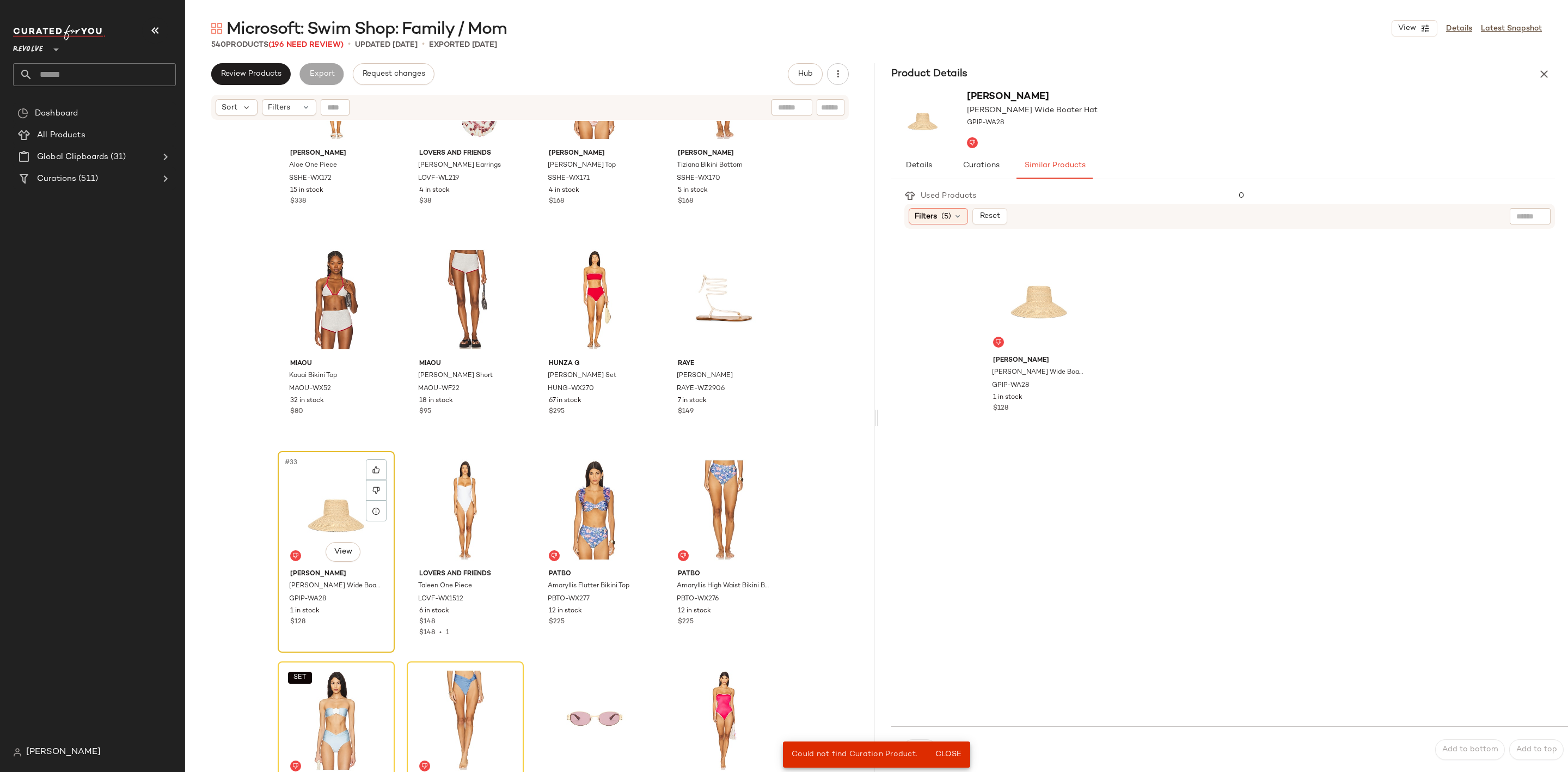
click at [336, 500] on div "#33 View" at bounding box center [336, 510] width 109 height 110
click at [1544, 72] on icon "button" at bounding box center [1544, 73] width 13 height 13
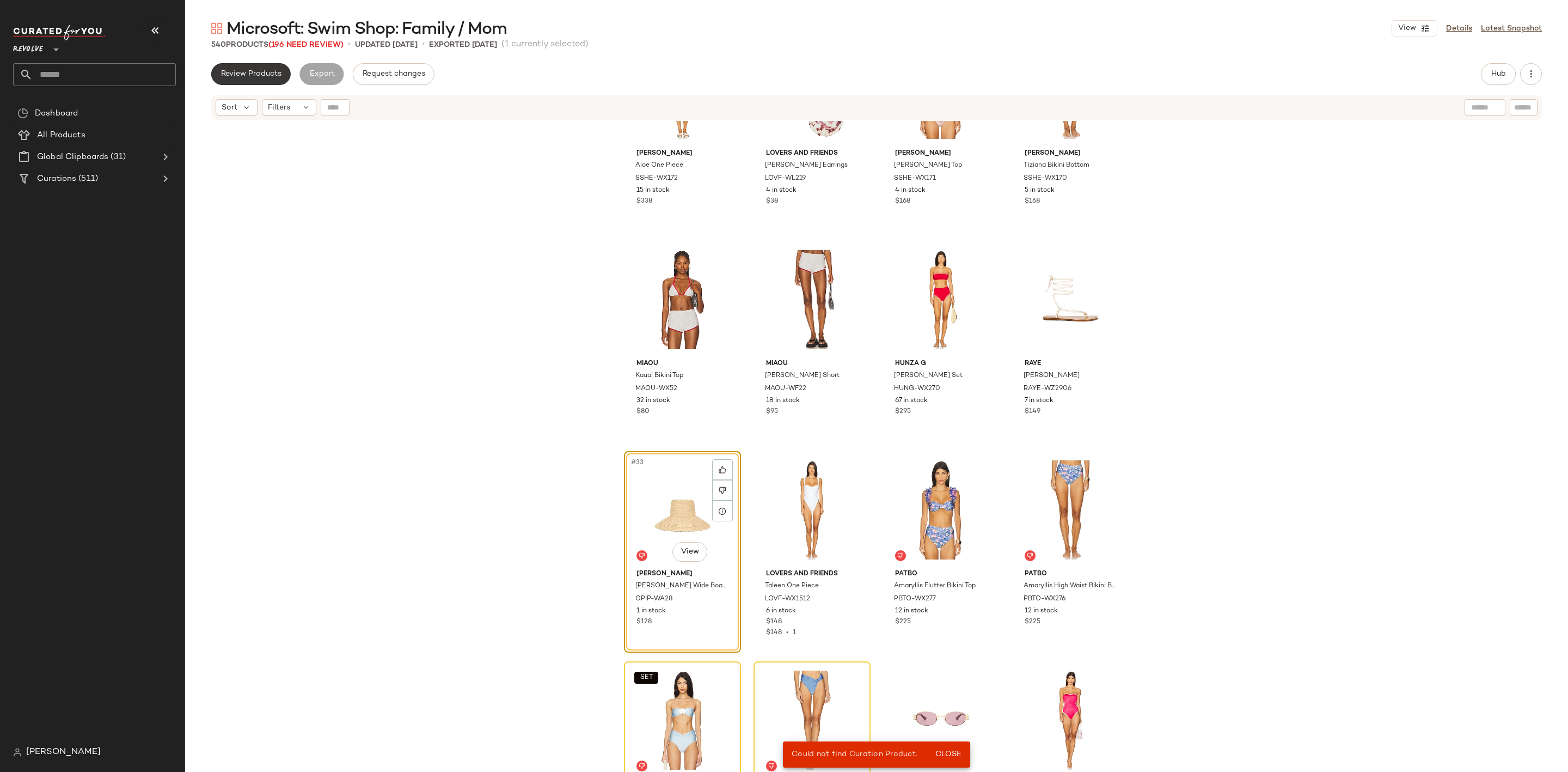
click at [228, 65] on button "Review Products" at bounding box center [251, 73] width 79 height 22
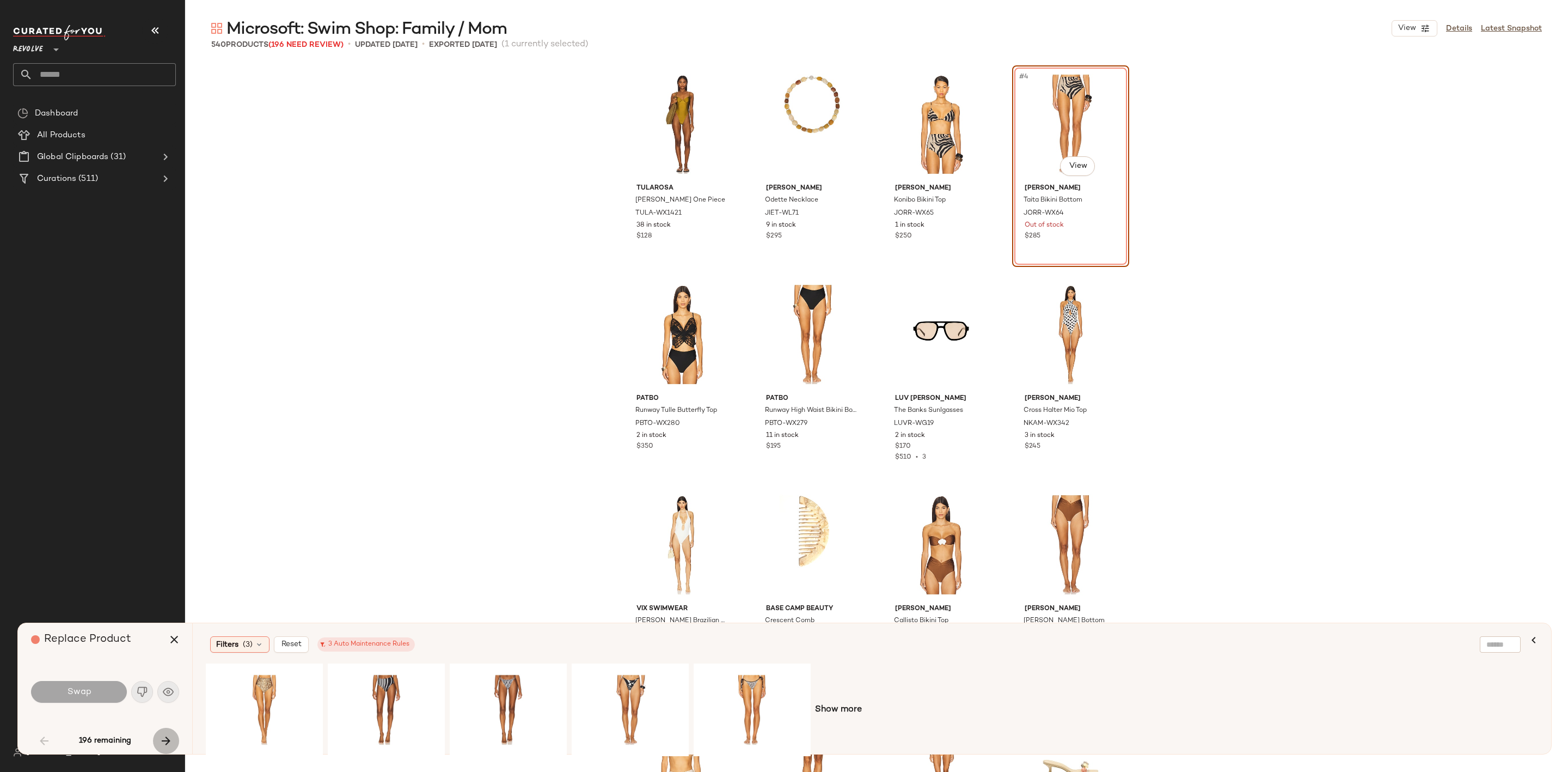
click at [167, 744] on icon "button" at bounding box center [166, 740] width 13 height 13
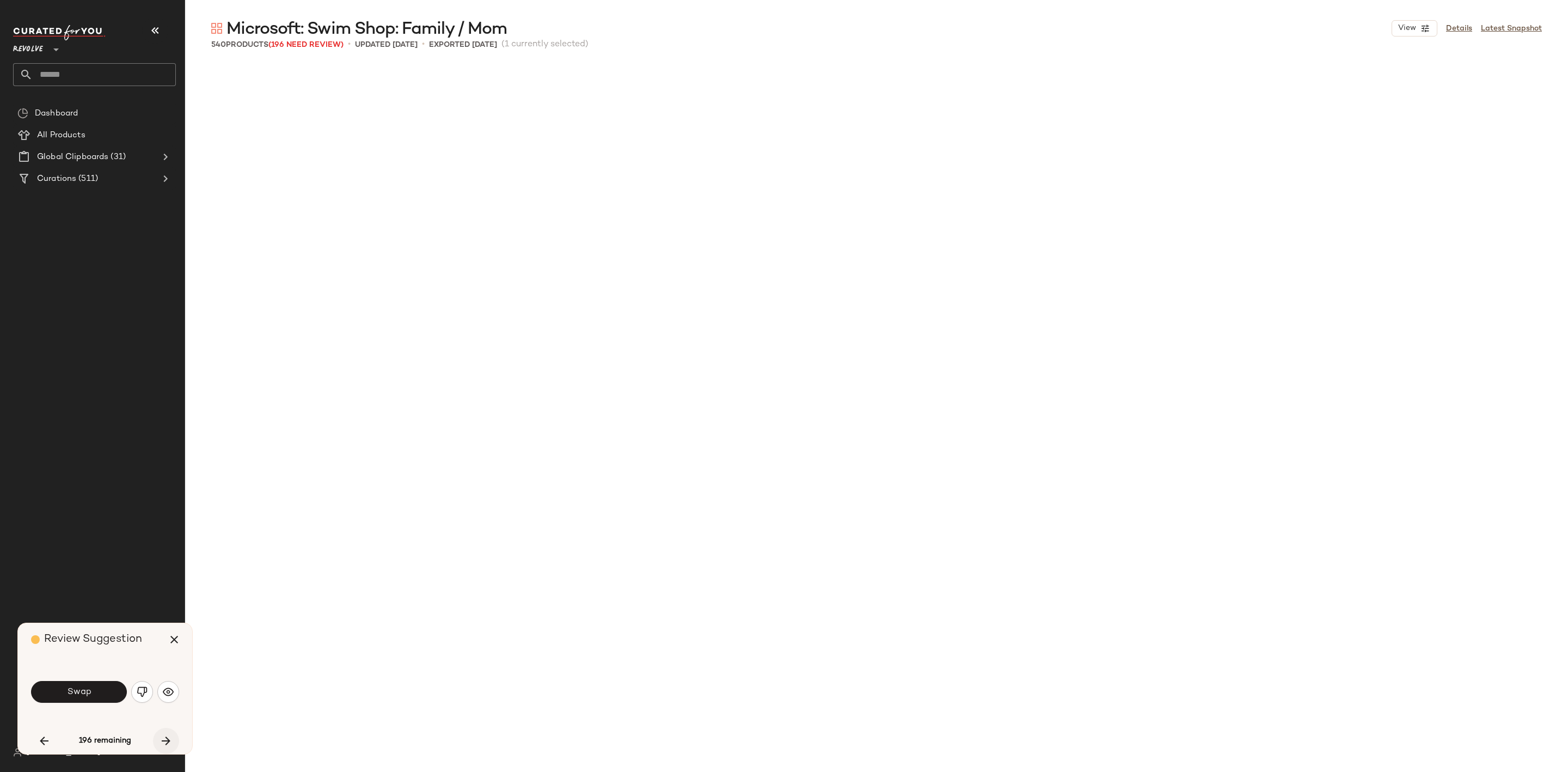
scroll to position [1472, 0]
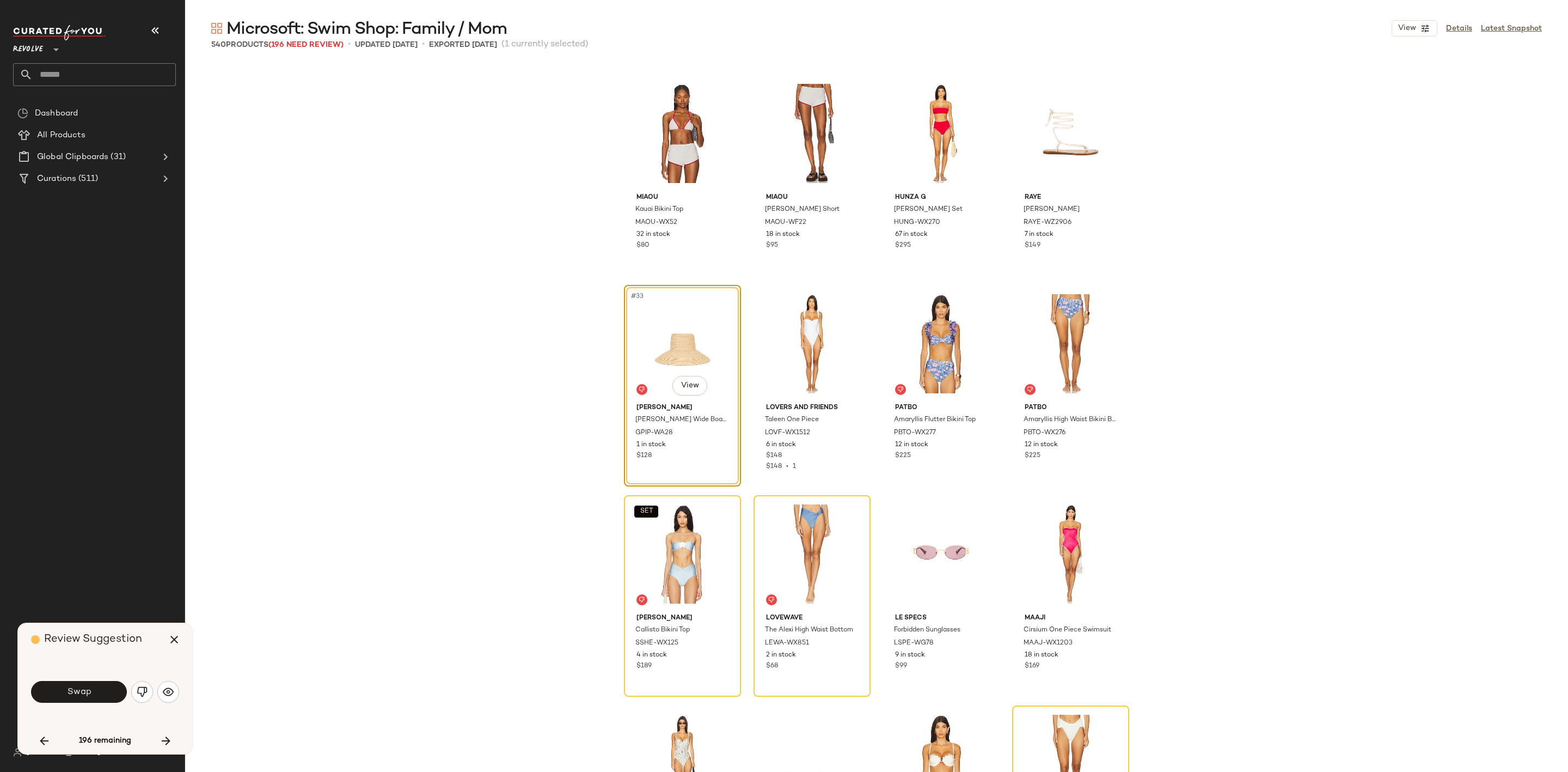
click at [95, 672] on div "Swap" at bounding box center [105, 692] width 148 height 59
click at [97, 681] on button "Swap" at bounding box center [78, 692] width 96 height 22
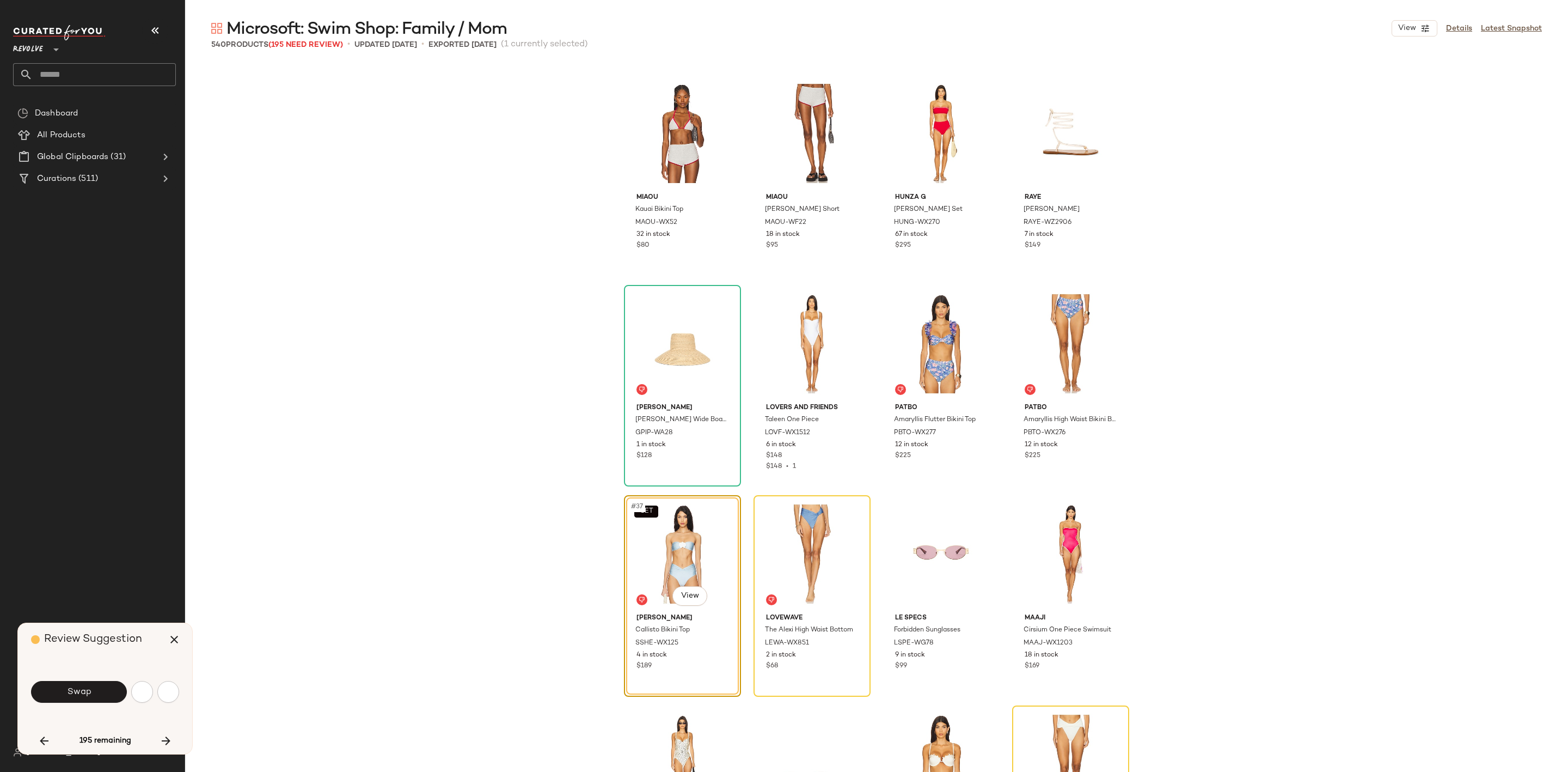
scroll to position [1682, 0]
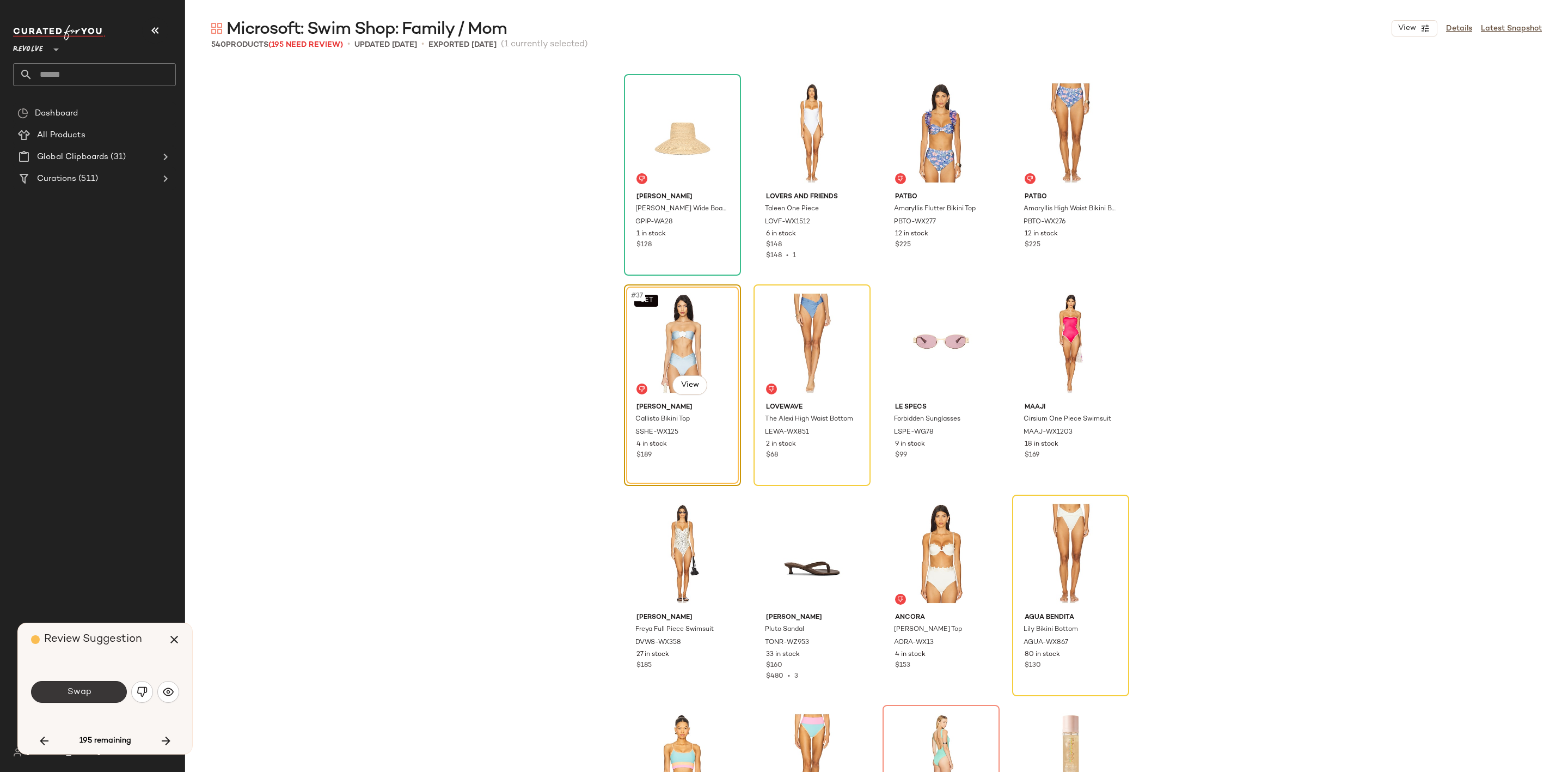
click at [88, 685] on button "Swap" at bounding box center [78, 692] width 96 height 22
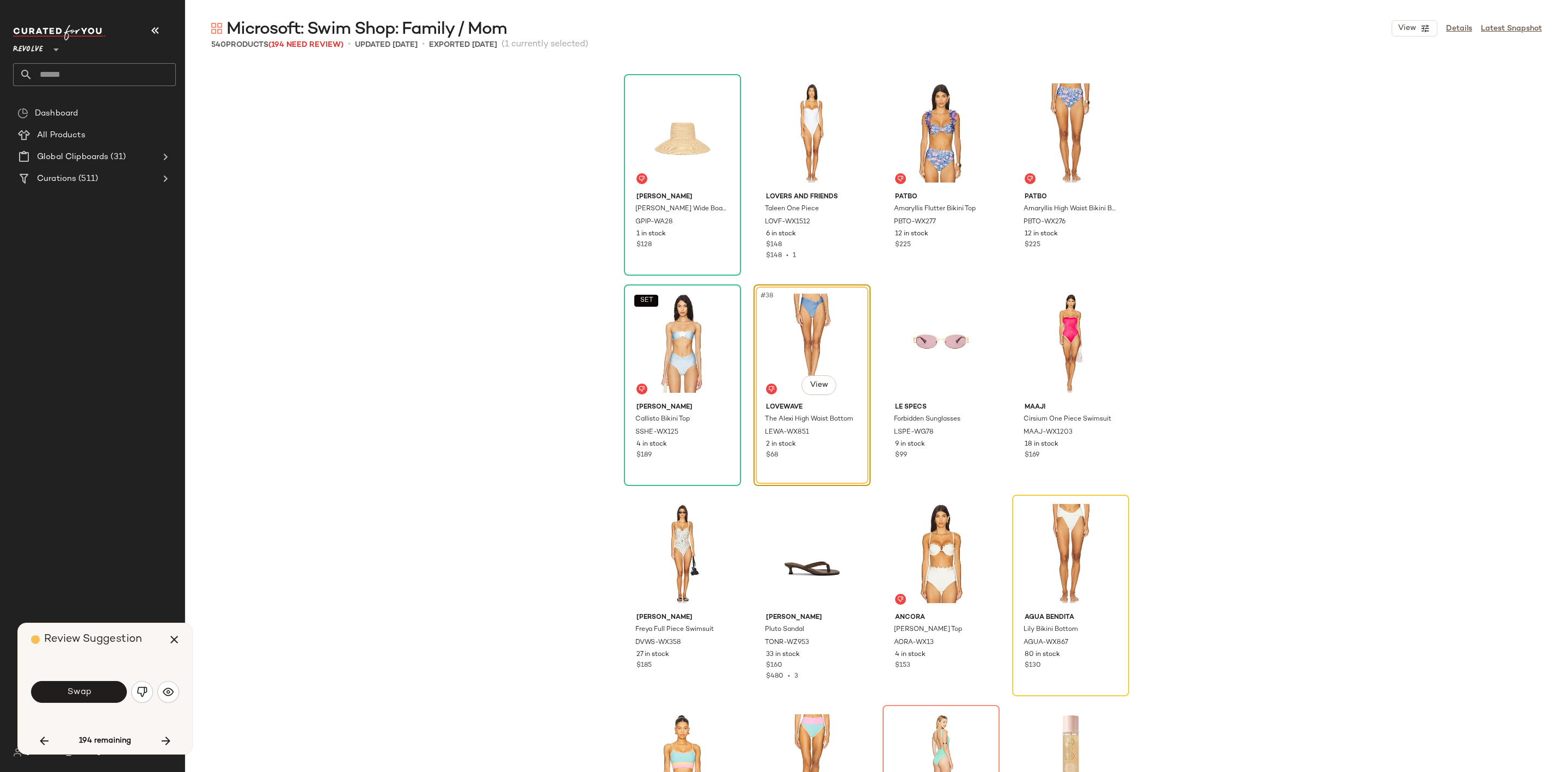
click at [153, 690] on div "Swap" at bounding box center [105, 692] width 148 height 26
click at [141, 699] on button "button" at bounding box center [141, 692] width 22 height 22
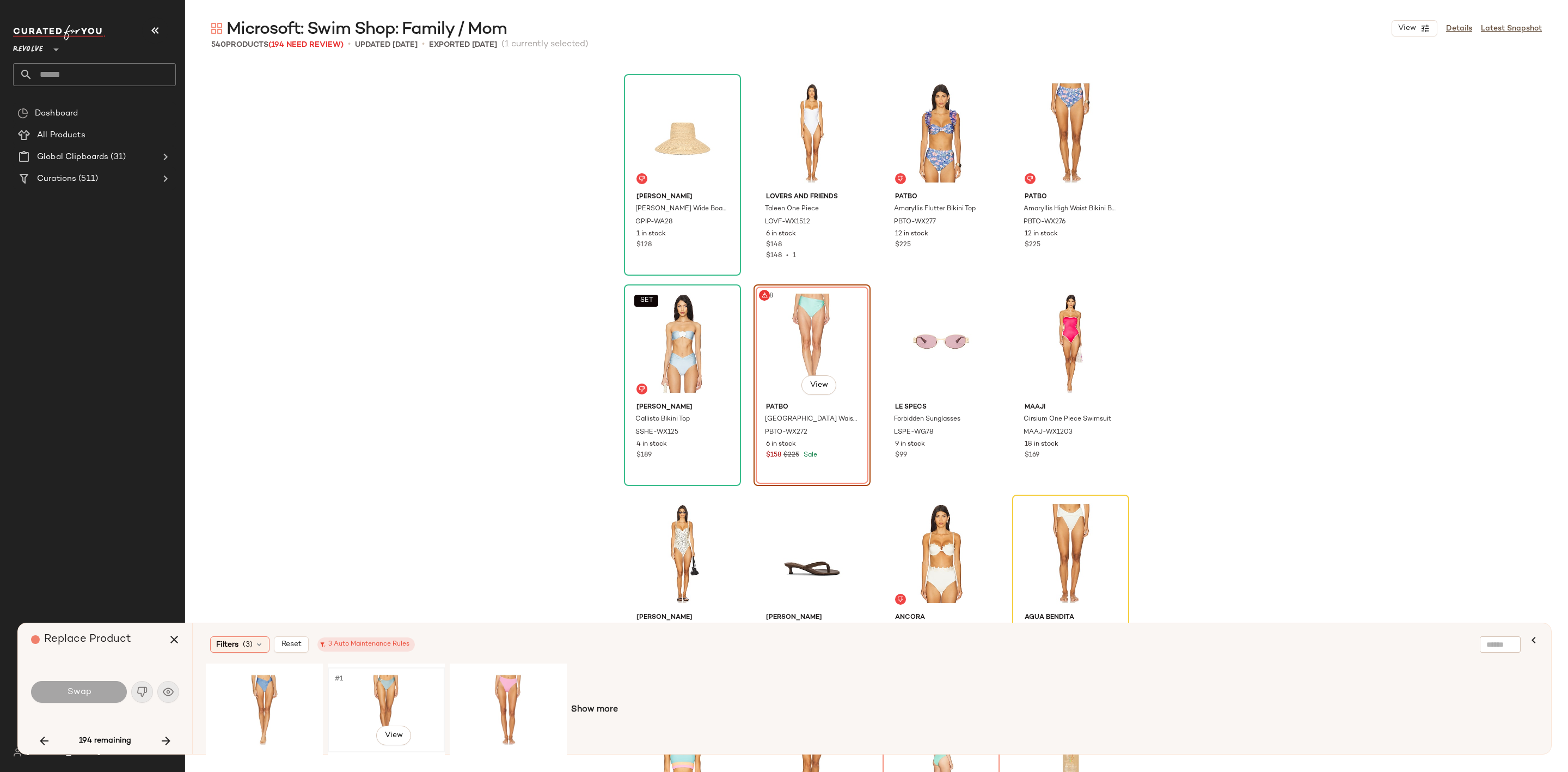
click at [376, 701] on div "#1 View" at bounding box center [386, 710] width 109 height 78
click at [77, 677] on div "Swap" at bounding box center [105, 692] width 148 height 59
click at [92, 687] on button "Swap" at bounding box center [78, 692] width 96 height 22
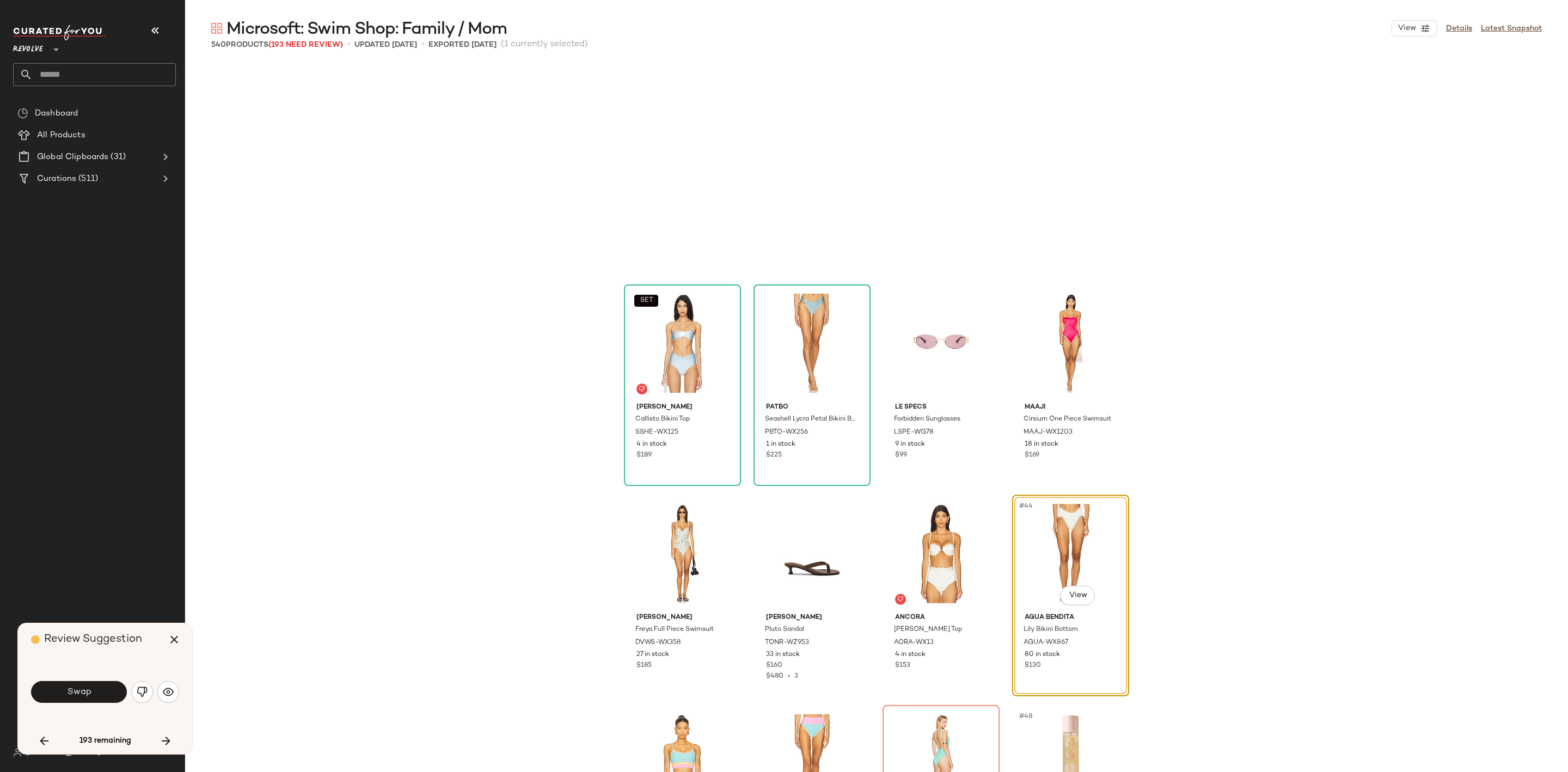
scroll to position [1892, 0]
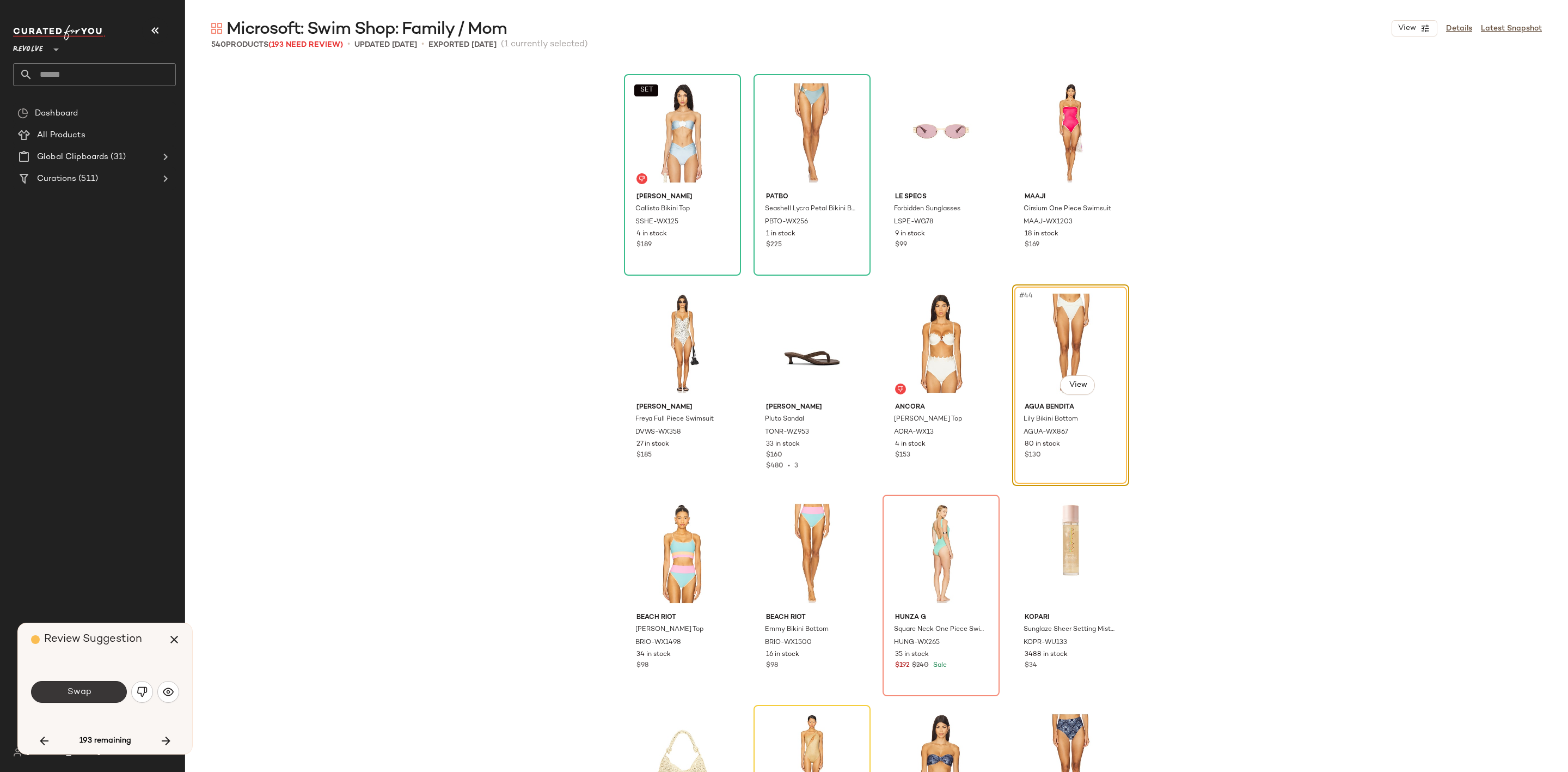
click at [85, 681] on button "Swap" at bounding box center [78, 692] width 96 height 22
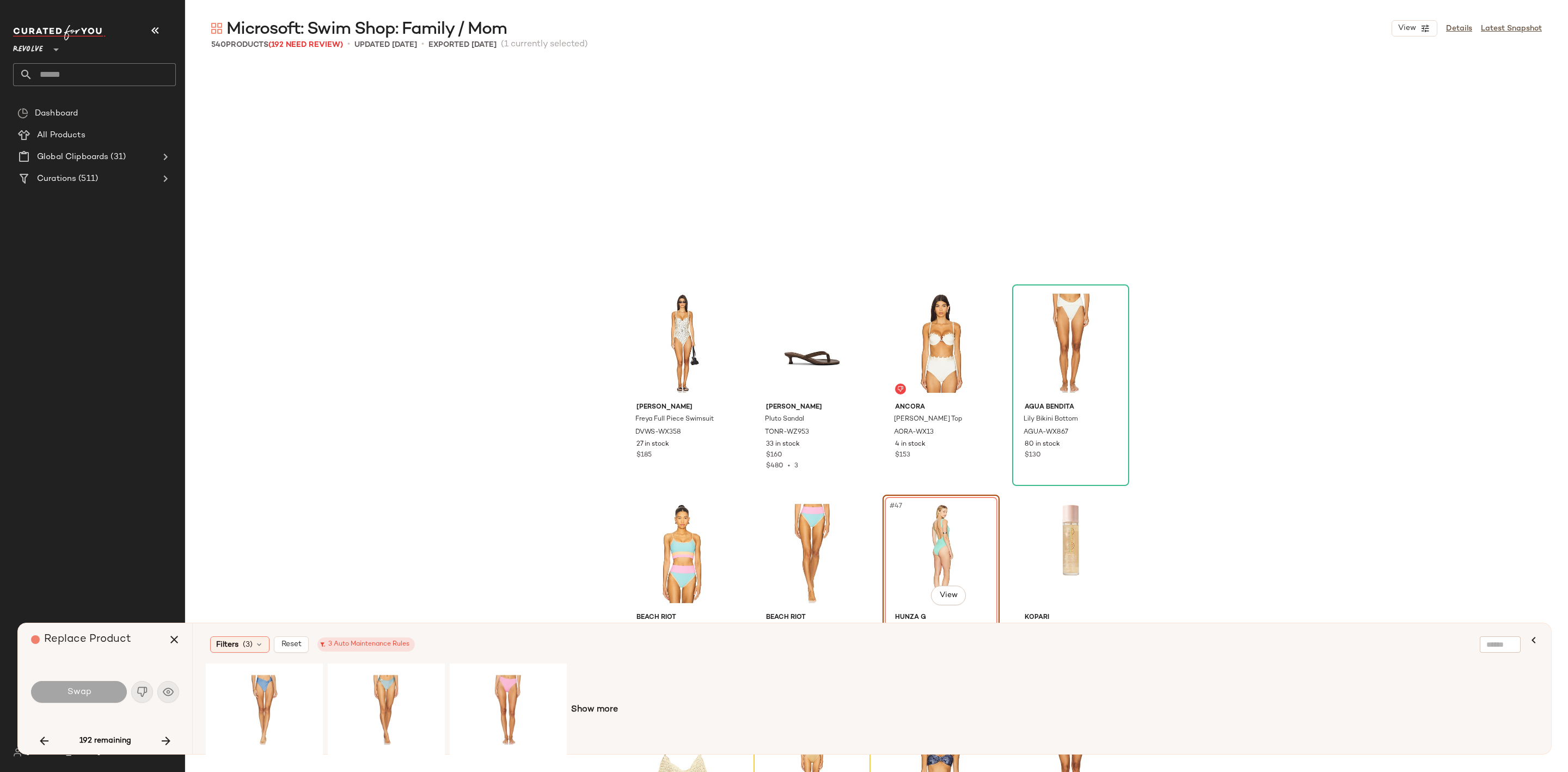
scroll to position [2102, 0]
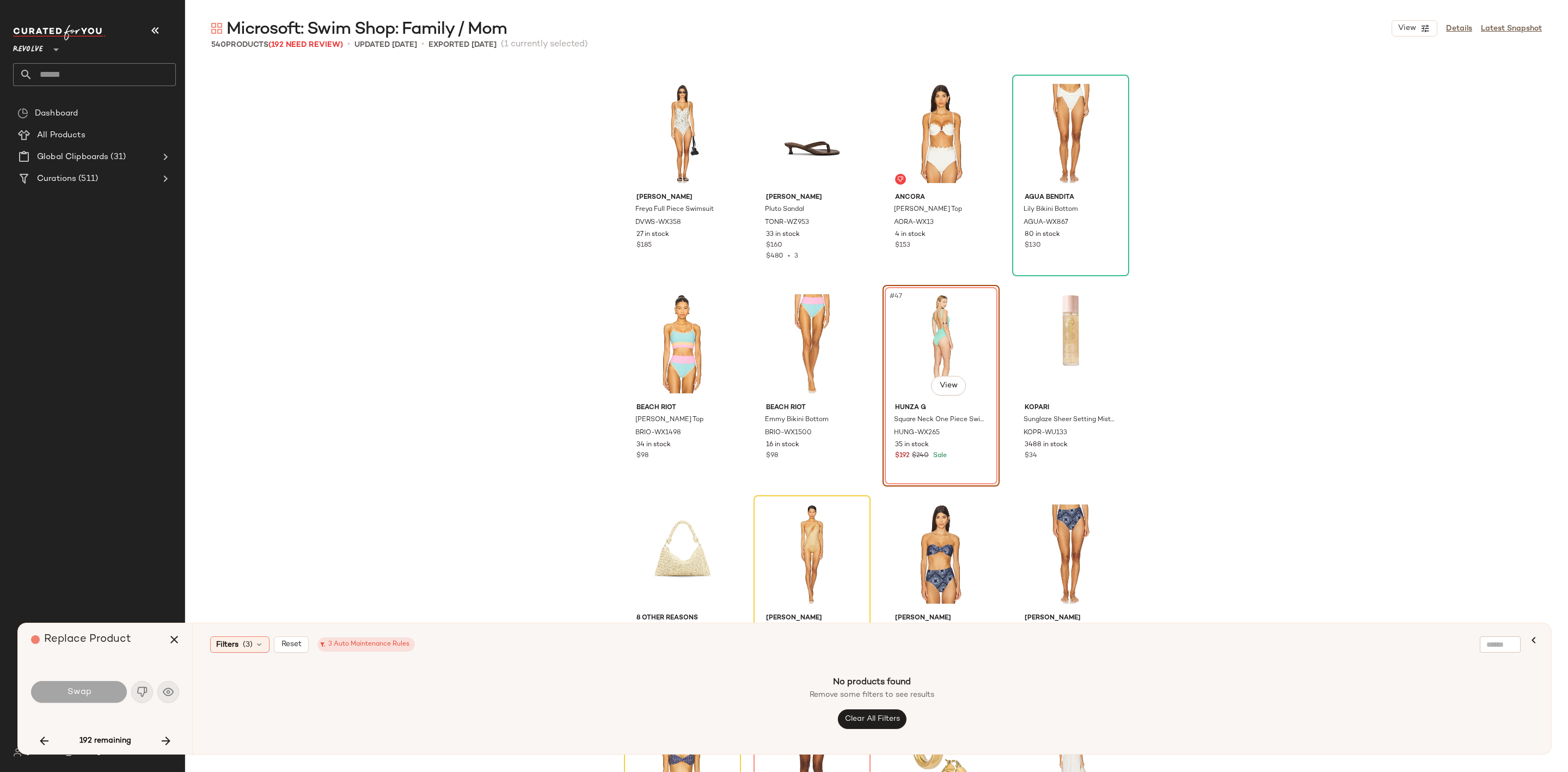
click at [954, 323] on div "#47 View" at bounding box center [940, 344] width 109 height 110
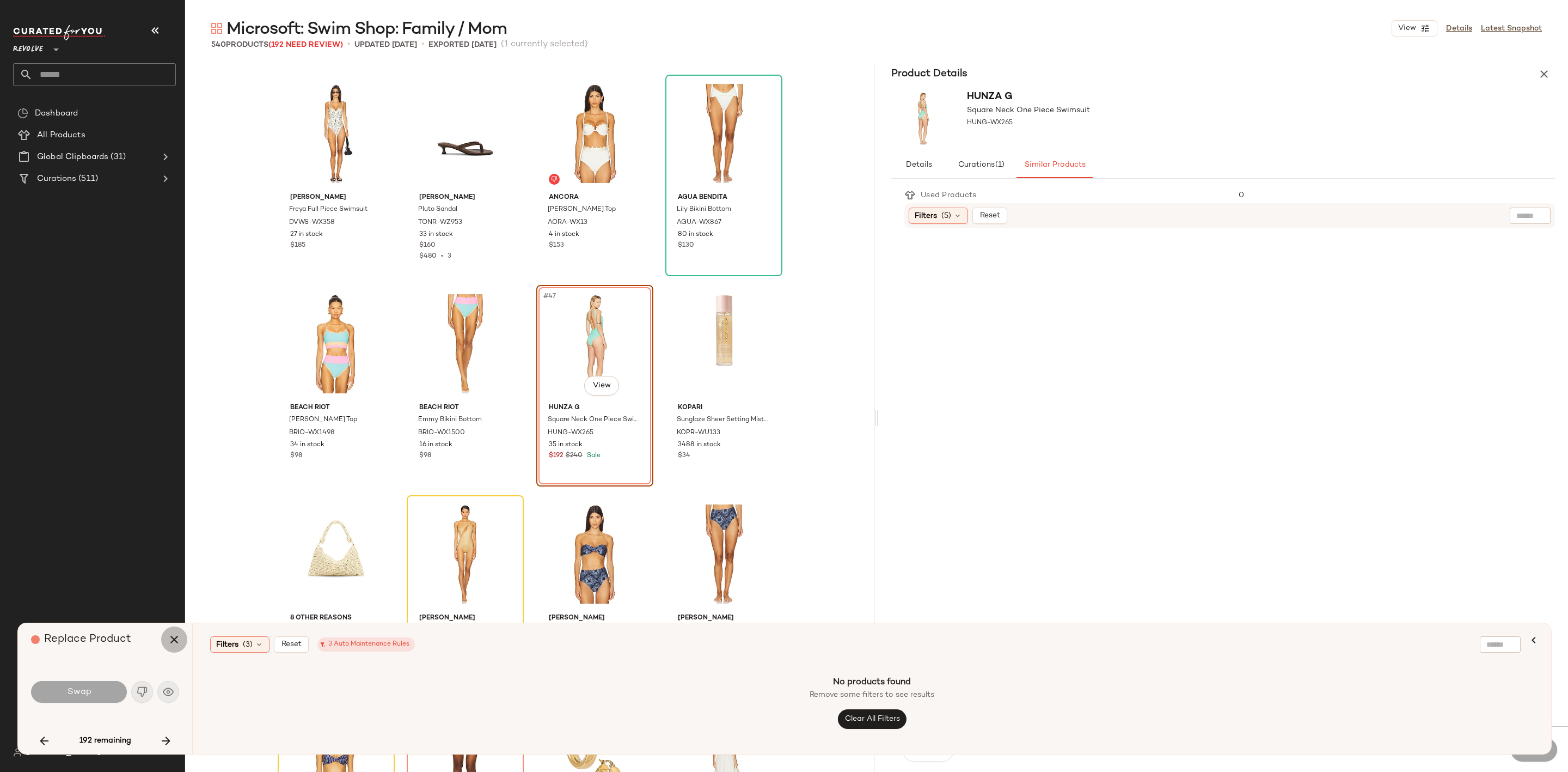
click at [181, 643] on button "button" at bounding box center [174, 639] width 26 height 26
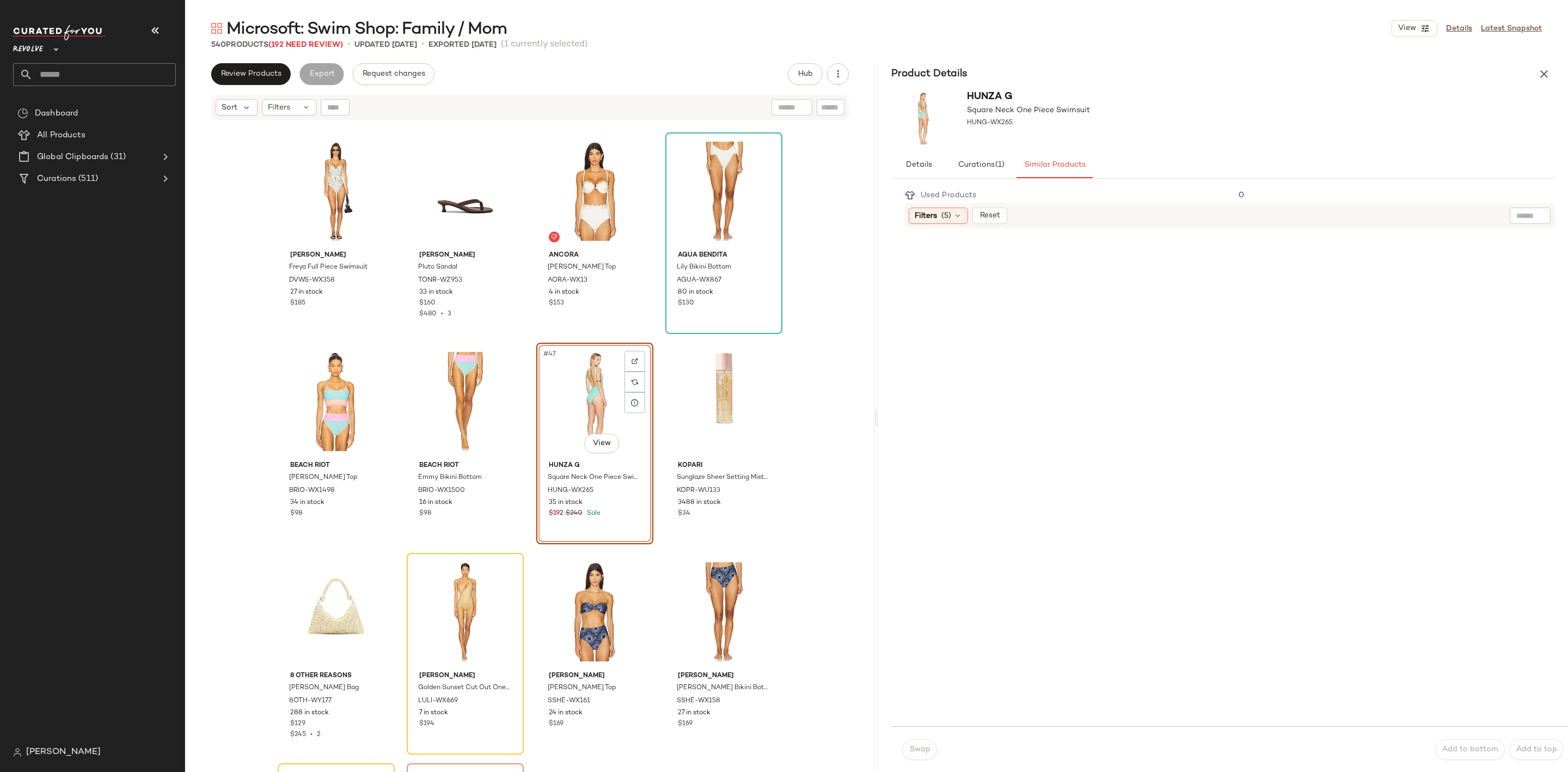
click at [573, 416] on div "#47 View" at bounding box center [595, 402] width 109 height 110
click at [635, 380] on div at bounding box center [634, 382] width 21 height 21
click at [1548, 79] on icon "button" at bounding box center [1544, 73] width 13 height 13
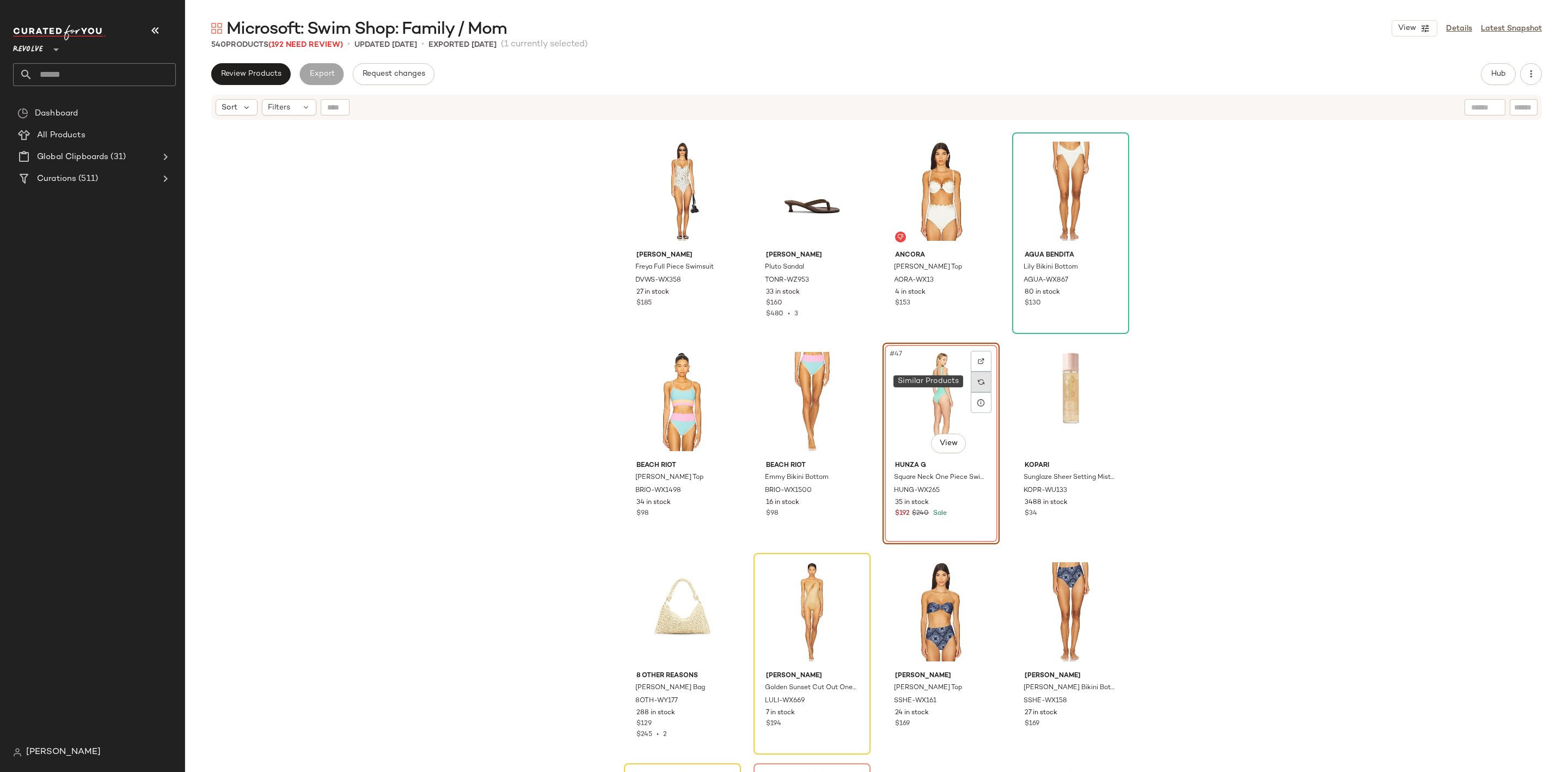
click at [982, 381] on div at bounding box center [981, 382] width 21 height 21
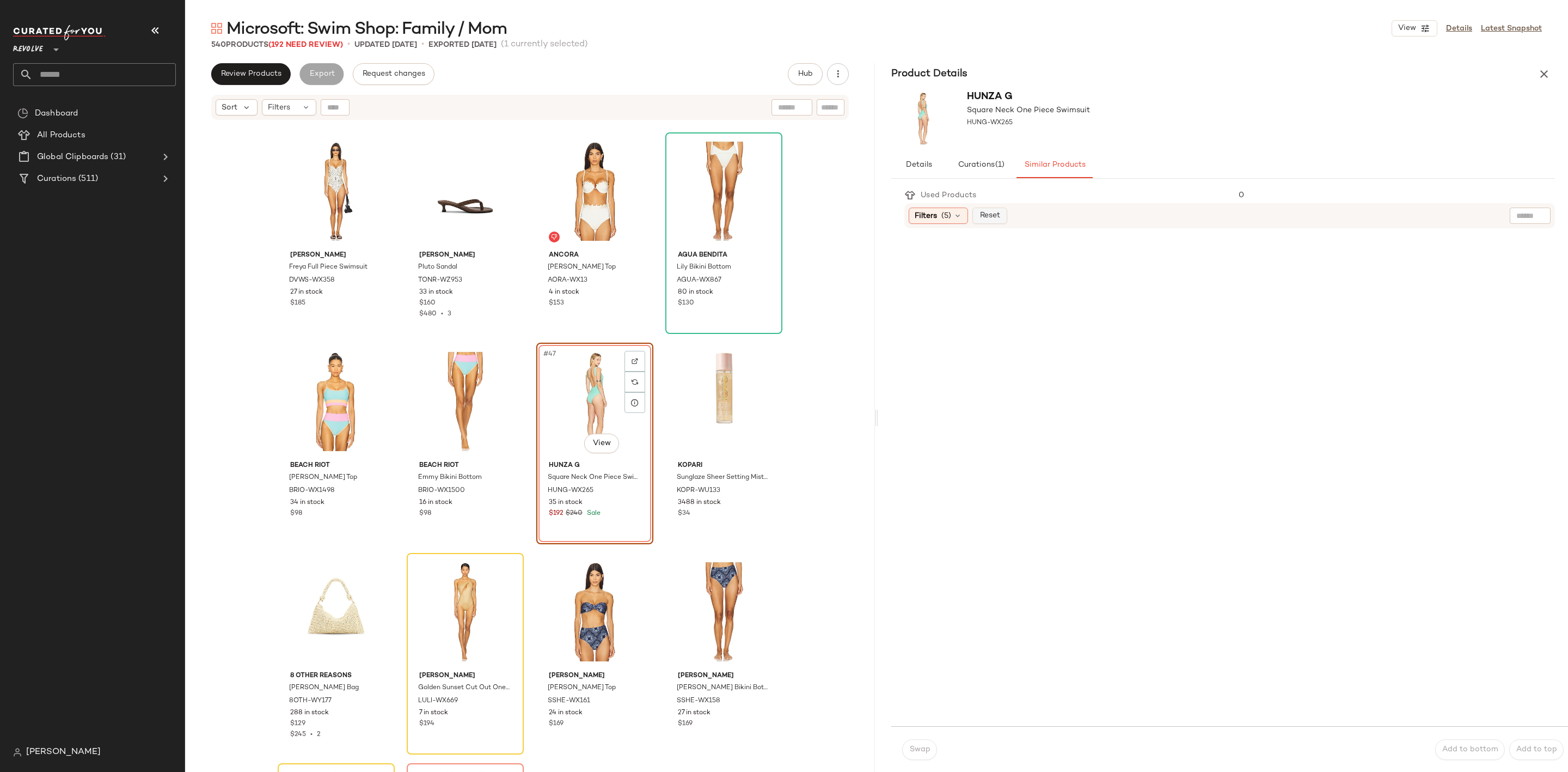
click at [978, 213] on button "Reset" at bounding box center [990, 216] width 34 height 16
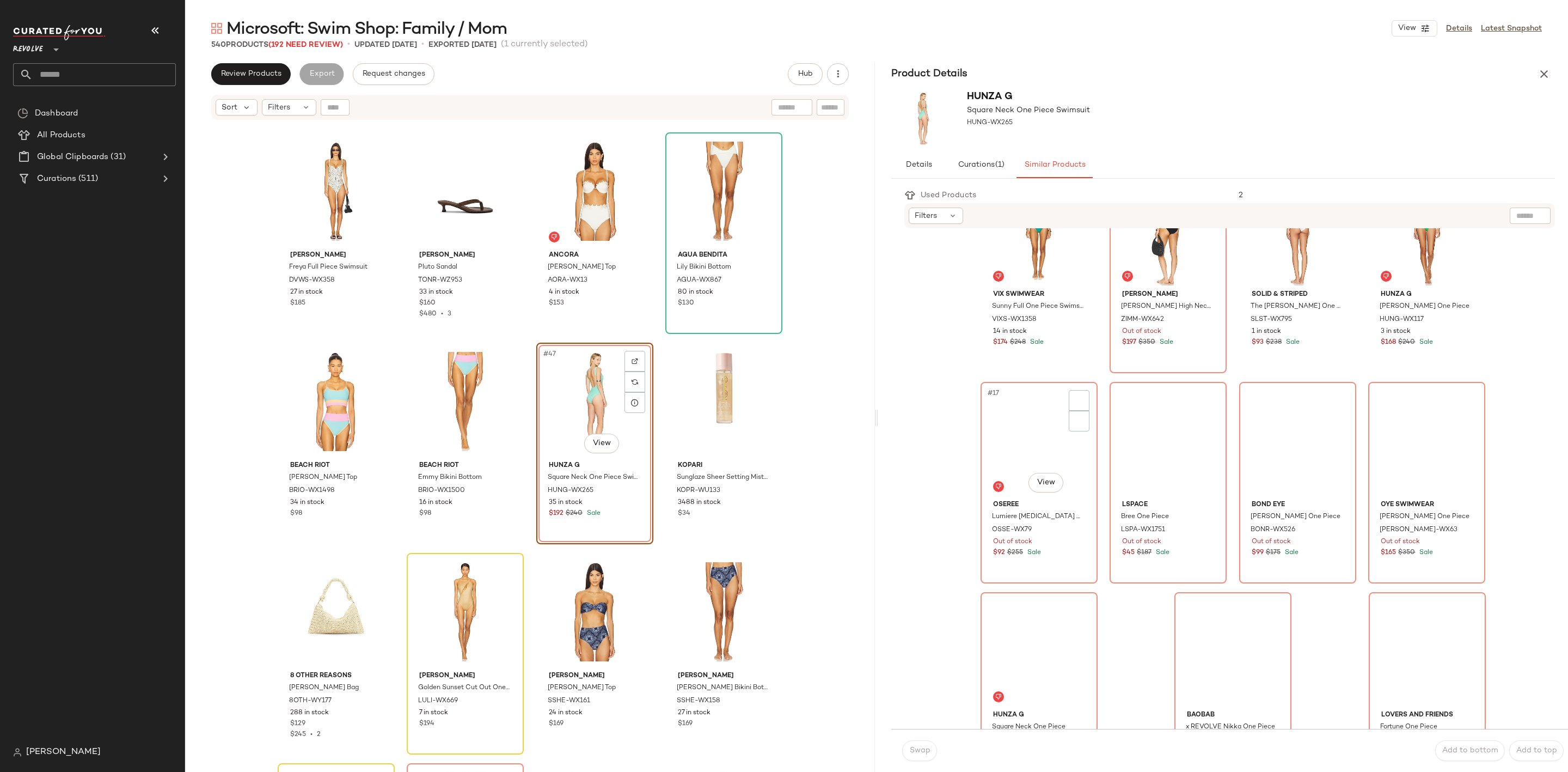
scroll to position [736, 0]
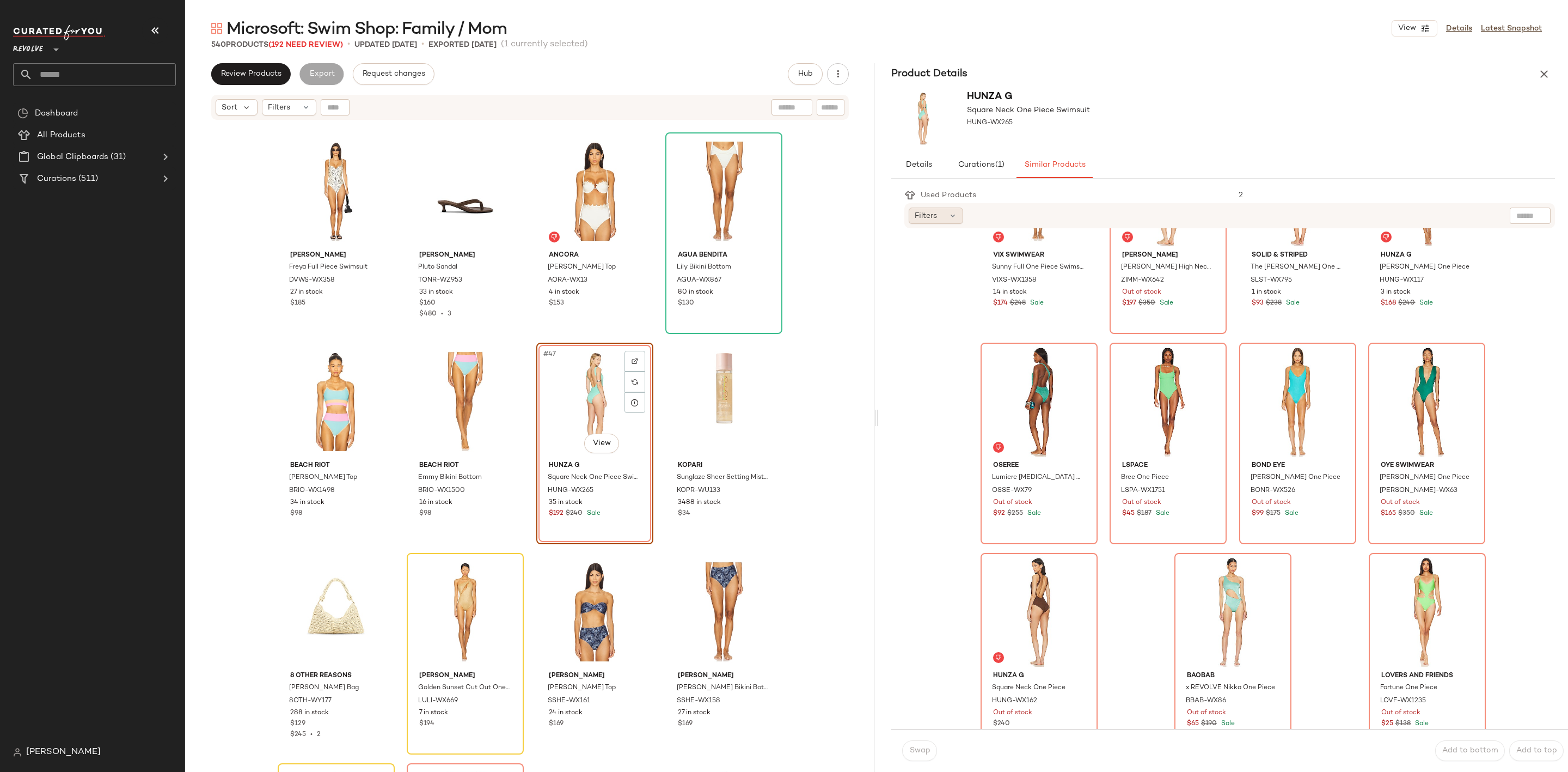
click at [934, 213] on span "Filters" at bounding box center [926, 216] width 22 height 11
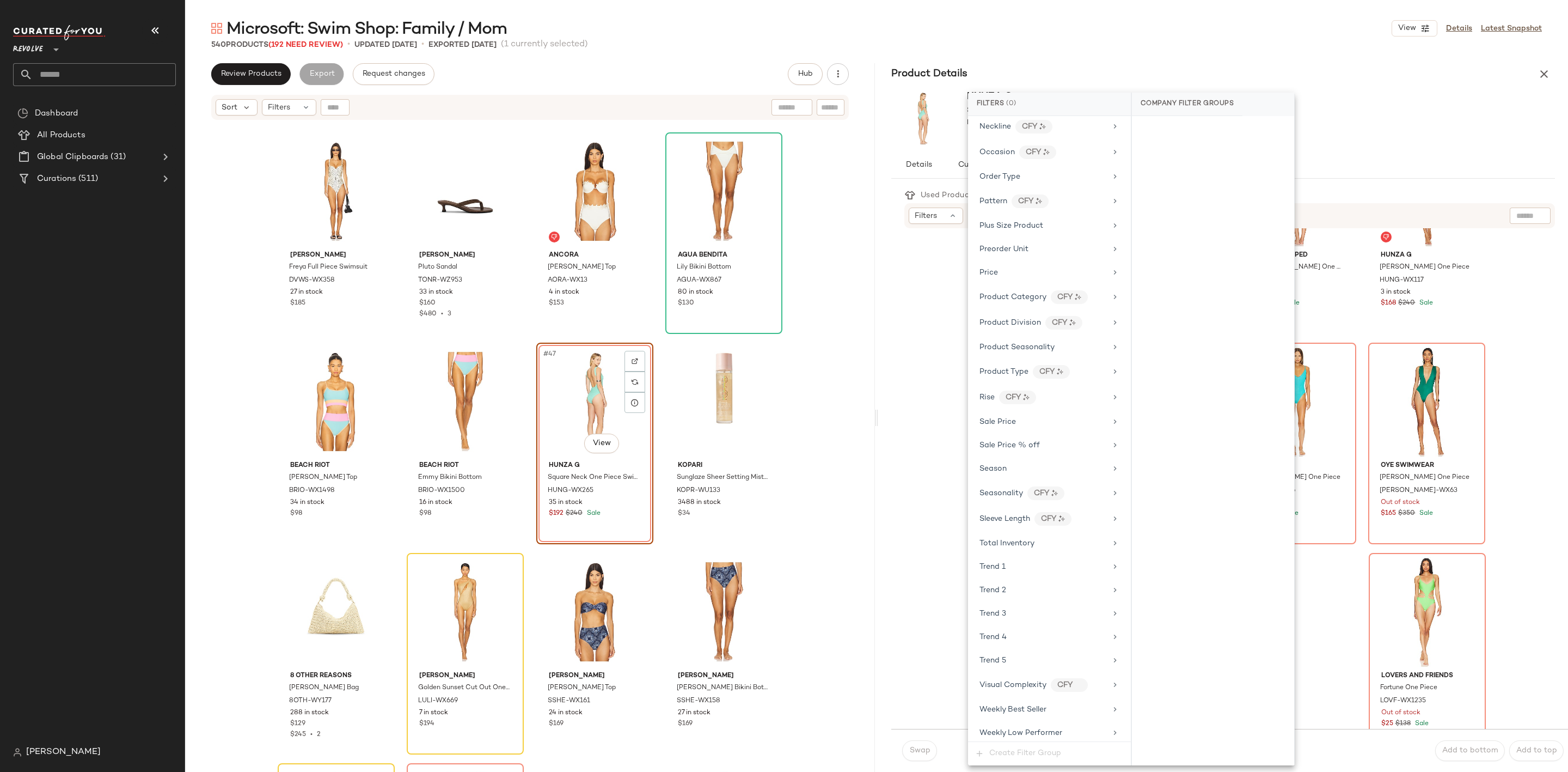
scroll to position [899, 0]
click at [1011, 367] on span "Sale Price" at bounding box center [997, 370] width 36 height 8
click at [1186, 154] on div "Not on sale" at bounding box center [1213, 149] width 153 height 20
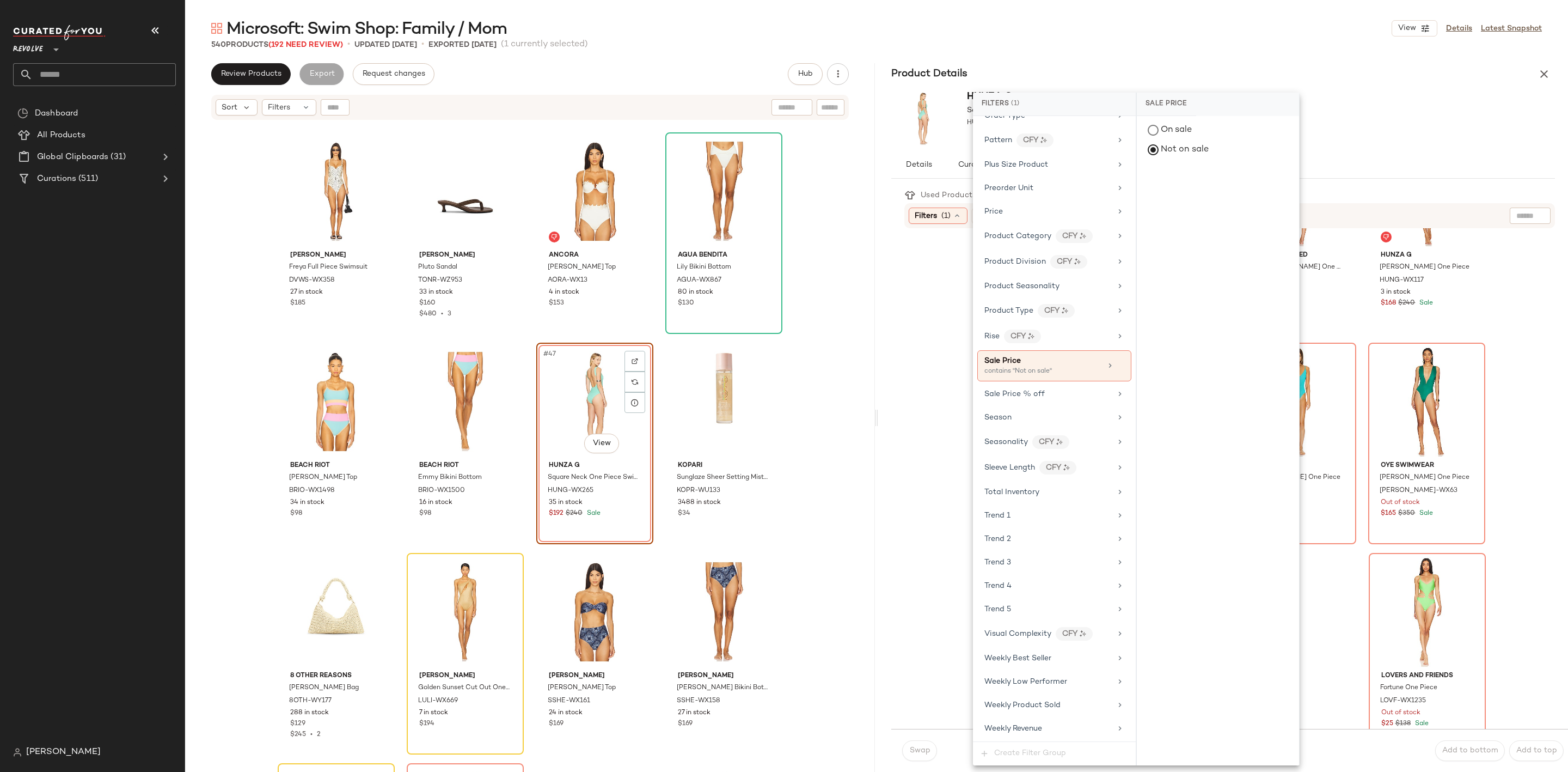
click at [1365, 97] on div "Hunza G Square Neck One Piece Swimsuit HUNG-WX265" at bounding box center [1223, 119] width 690 height 67
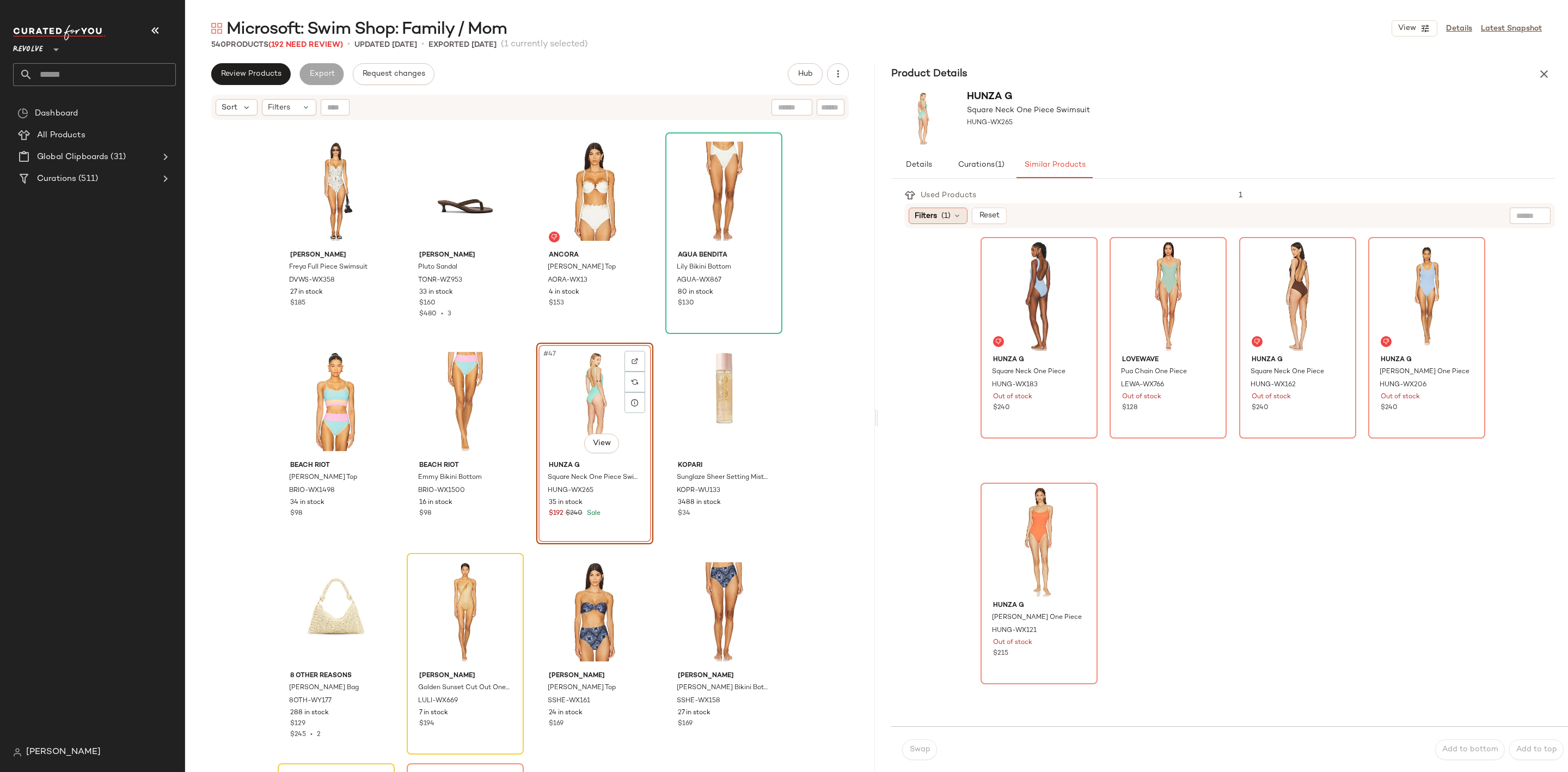
click at [940, 221] on div "Filters (1)" at bounding box center [938, 216] width 59 height 16
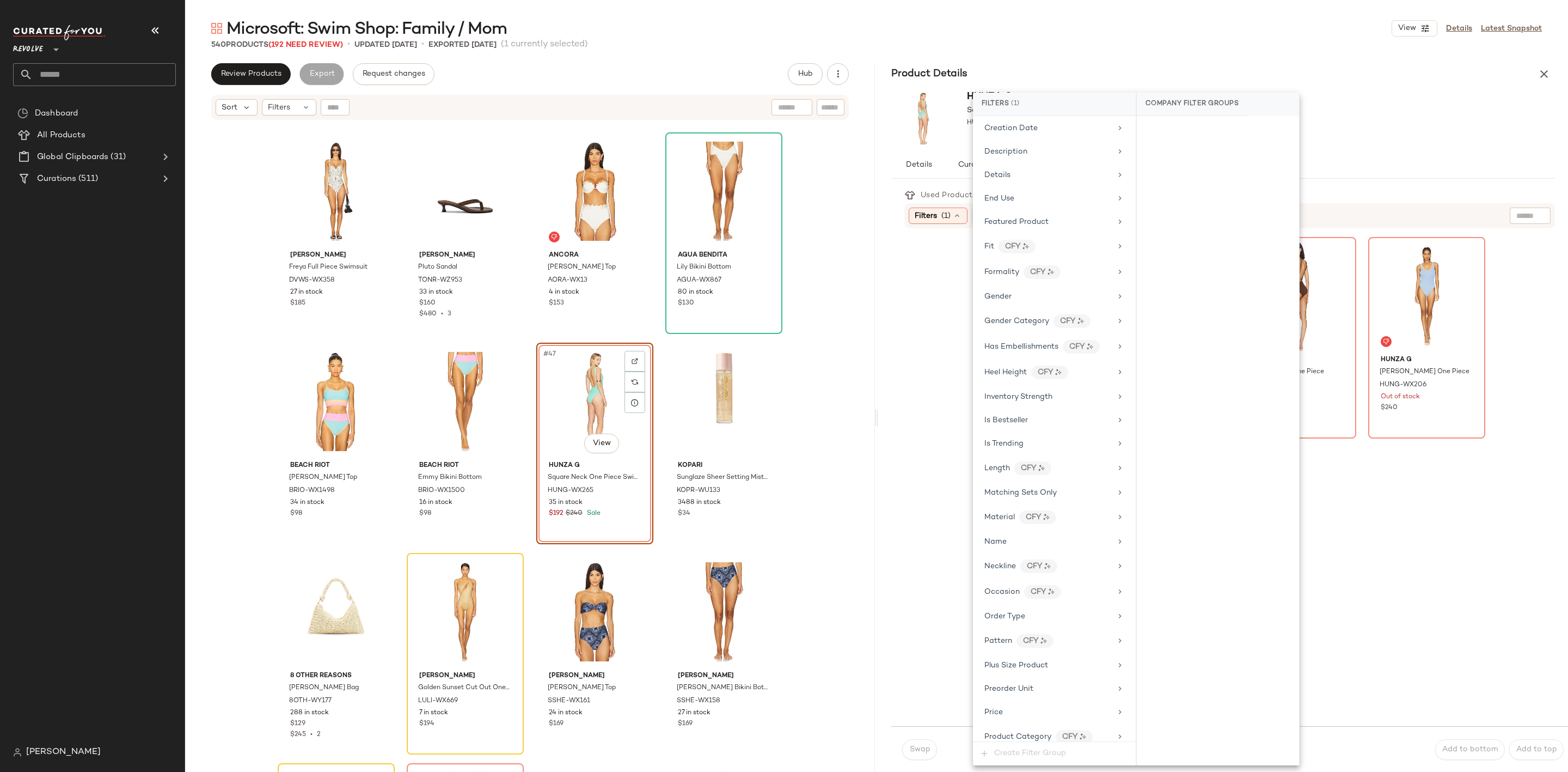
scroll to position [409, 0]
click at [1044, 374] on div "Inventory Strength" at bounding box center [1054, 367] width 154 height 22
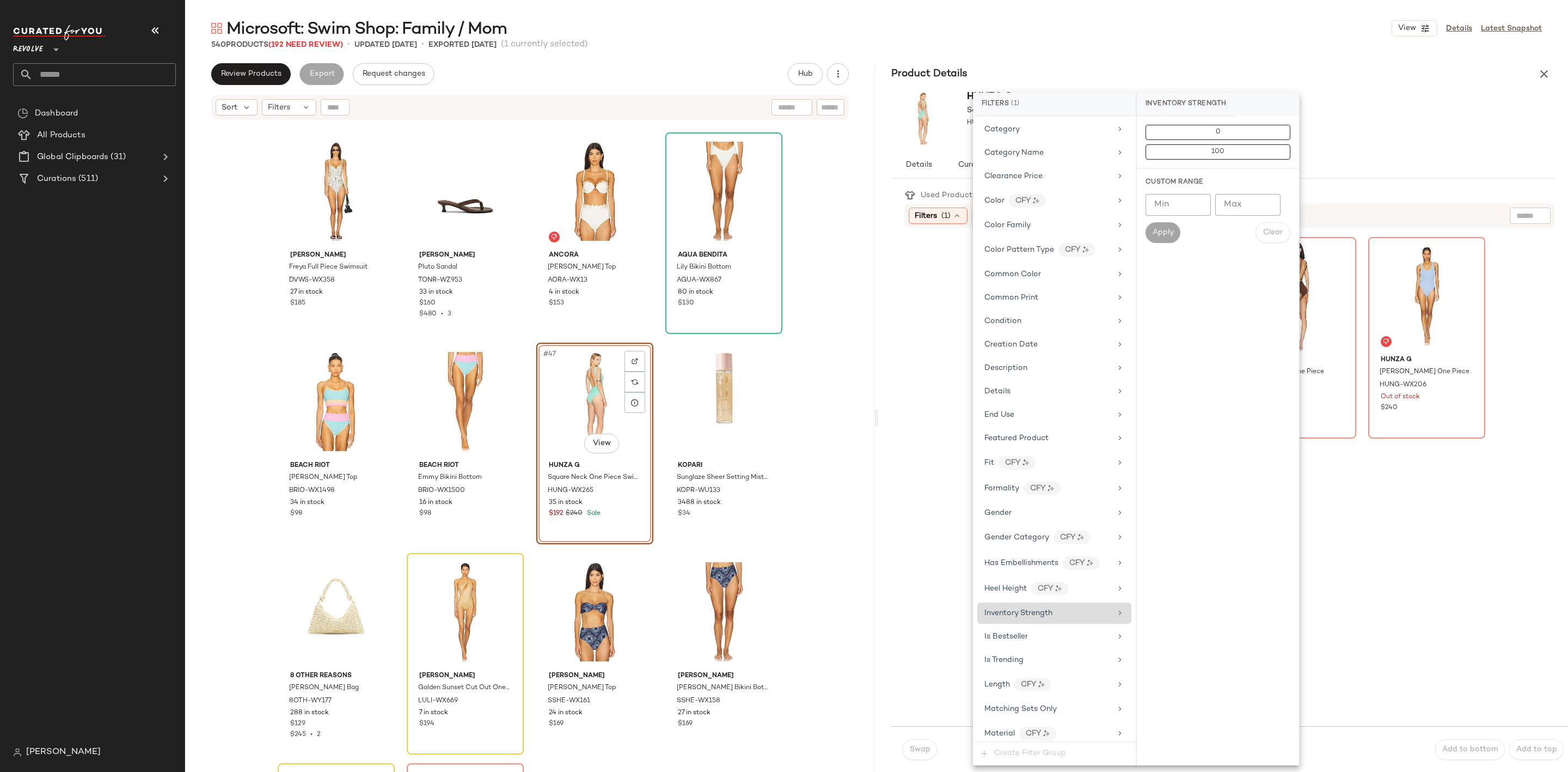
scroll to position [0, 0]
click at [1021, 336] on div "Clearance Price" at bounding box center [1054, 339] width 154 height 22
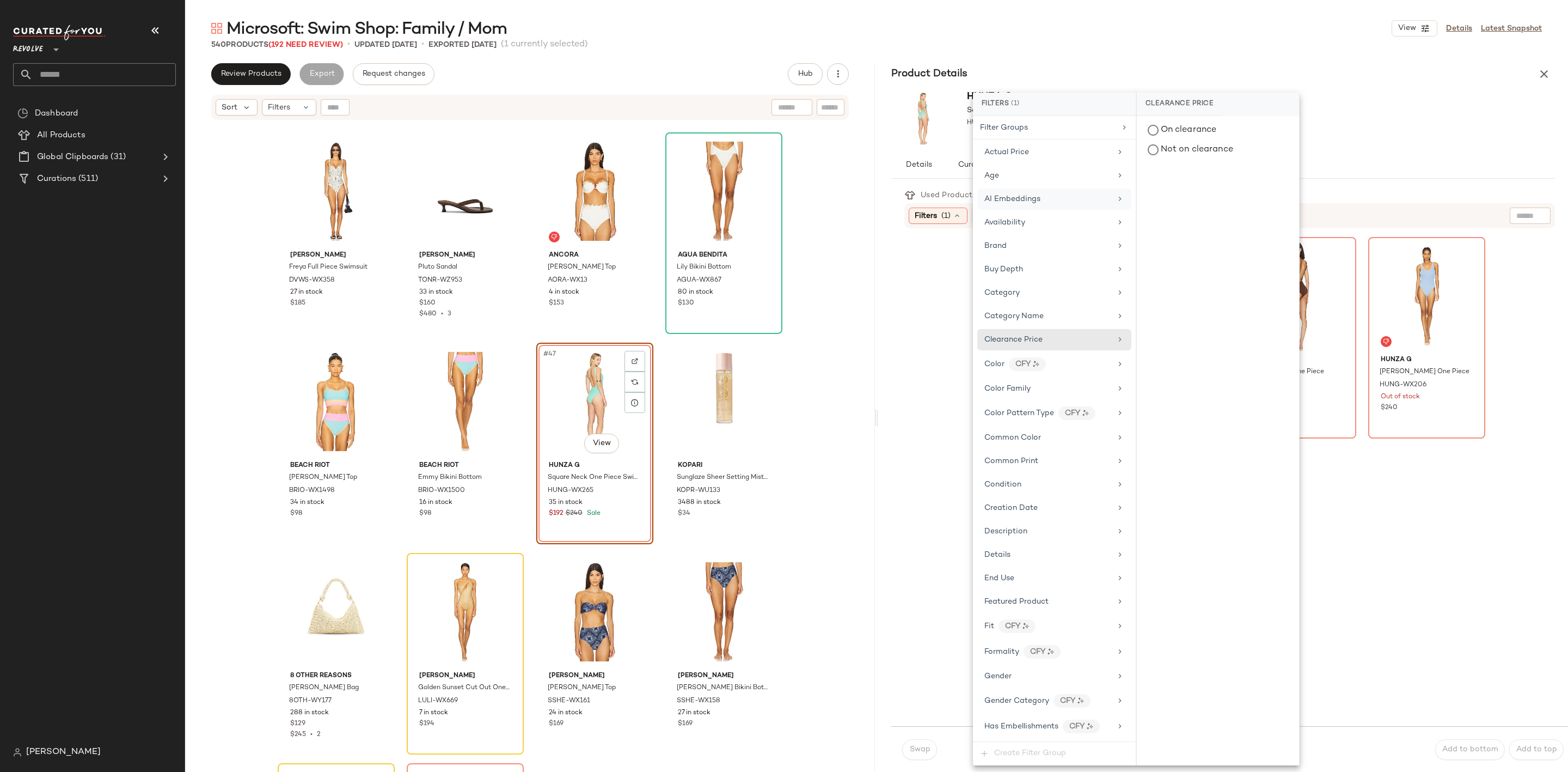
click at [1081, 204] on div "AI Embeddings" at bounding box center [1047, 198] width 127 height 11
click at [1053, 230] on div "Availability" at bounding box center [1054, 223] width 154 height 22
click at [1161, 185] on div "in_stock" at bounding box center [1218, 184] width 162 height 26
click at [1403, 82] on div "Product Details" at bounding box center [1223, 73] width 690 height 22
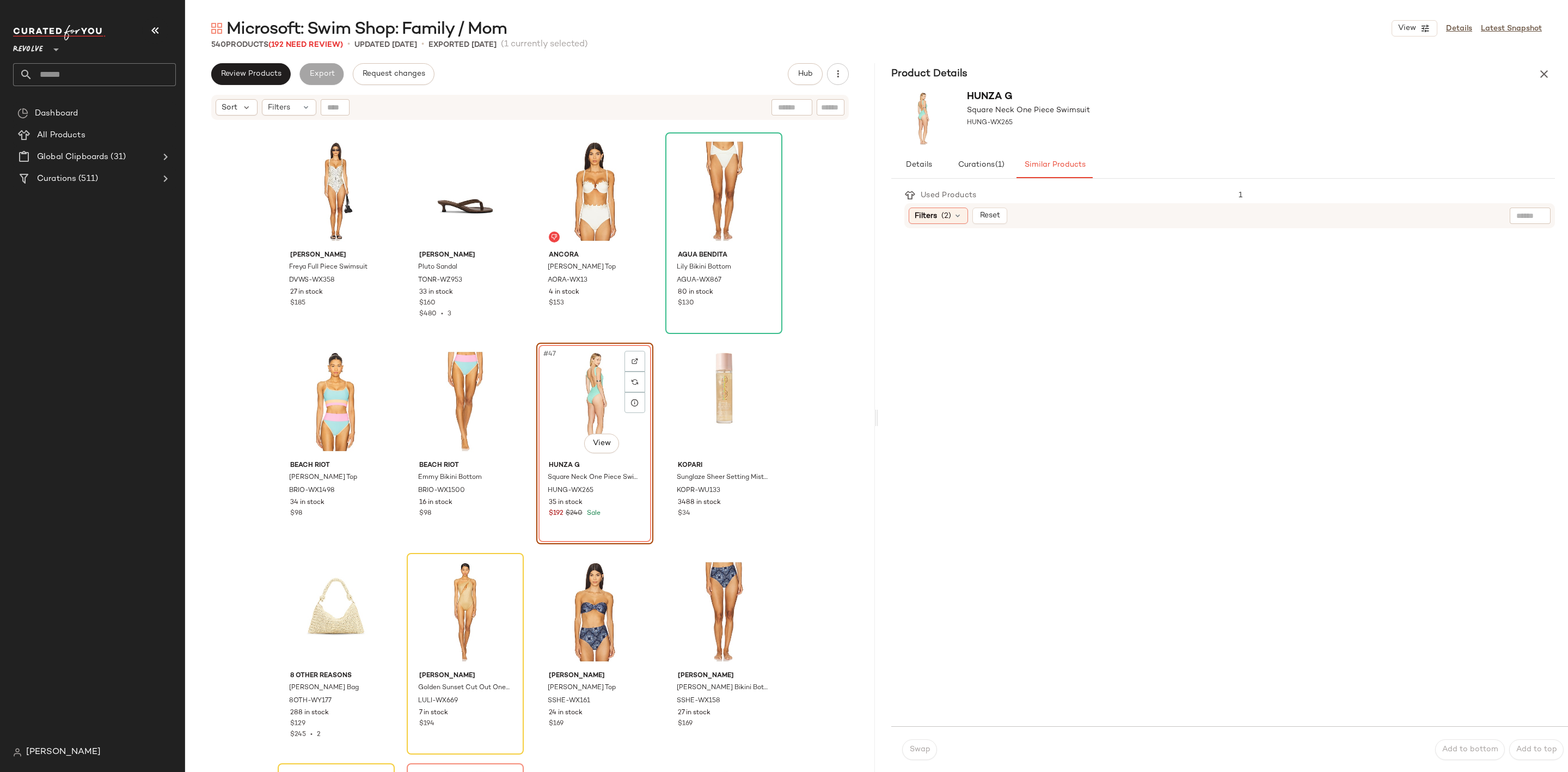
click at [1078, 267] on div at bounding box center [1234, 479] width 505 height 483
click at [597, 396] on div "#47 View" at bounding box center [595, 402] width 109 height 110
click at [1546, 74] on icon "button" at bounding box center [1544, 73] width 13 height 13
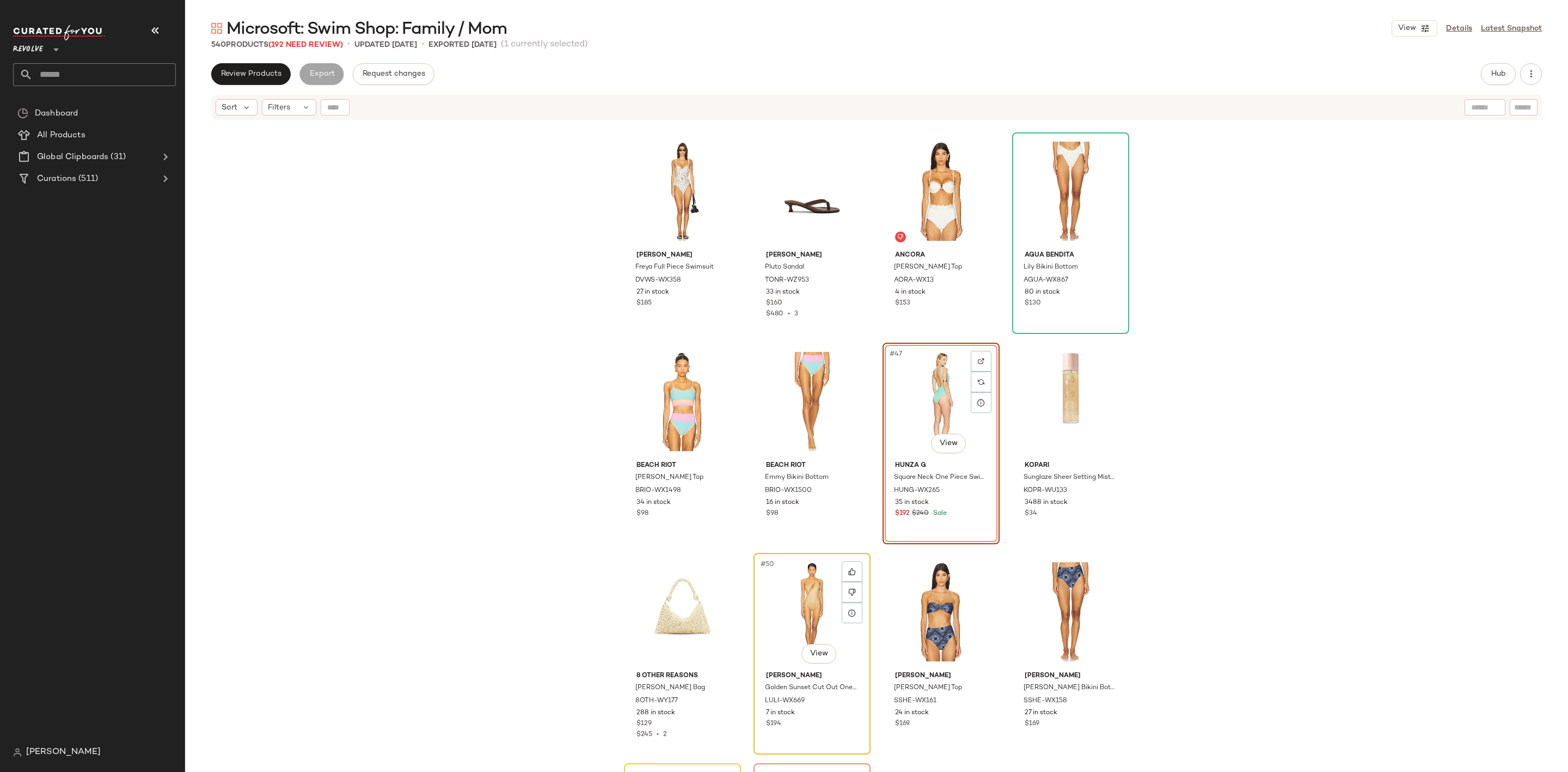
click at [791, 599] on div "#50 View" at bounding box center [812, 612] width 109 height 110
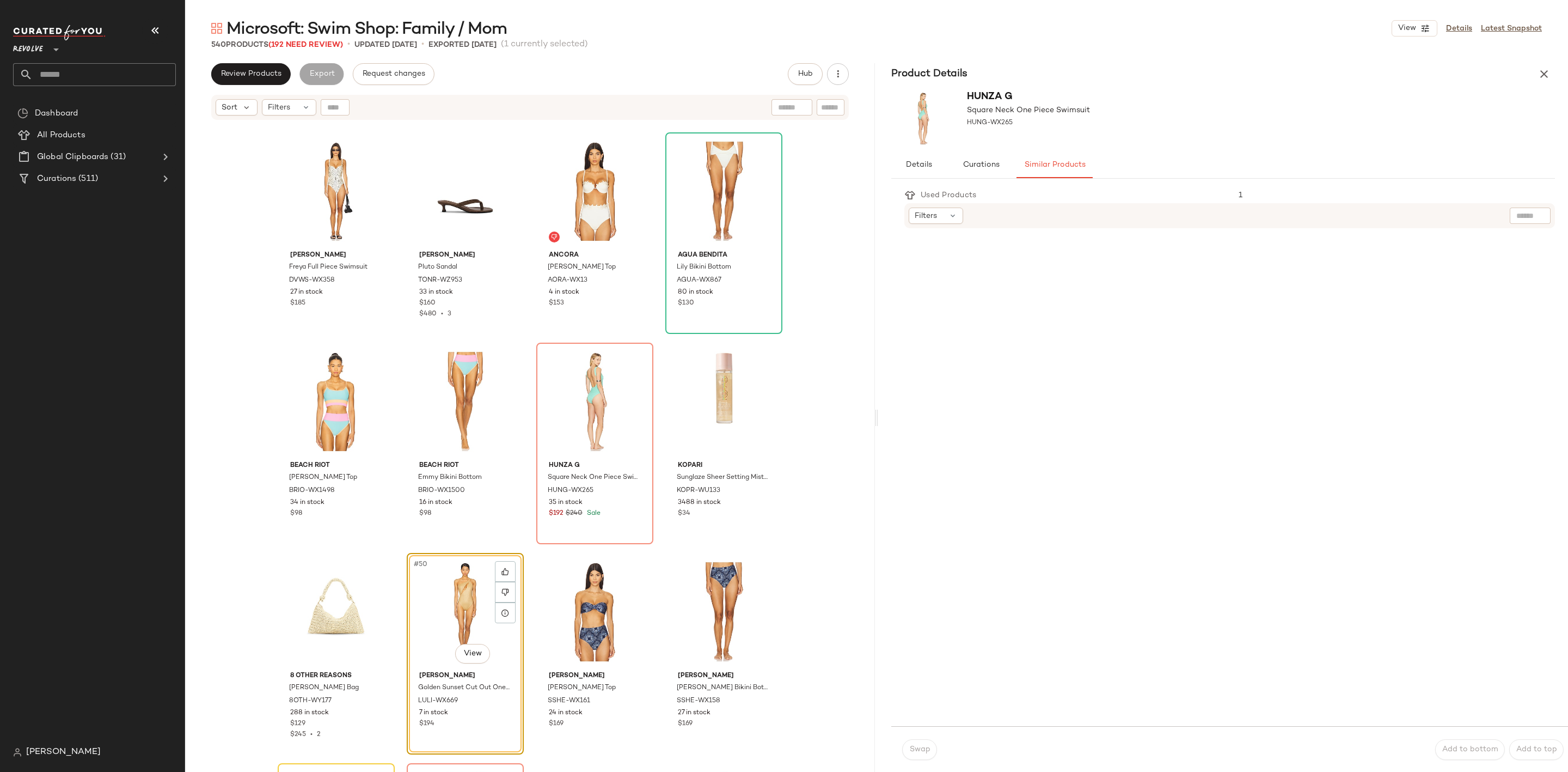
click at [1310, 347] on div at bounding box center [1234, 479] width 505 height 483
click at [1555, 73] on div "Product Details" at bounding box center [1223, 73] width 690 height 22
click at [1549, 76] on icon "button" at bounding box center [1544, 73] width 13 height 13
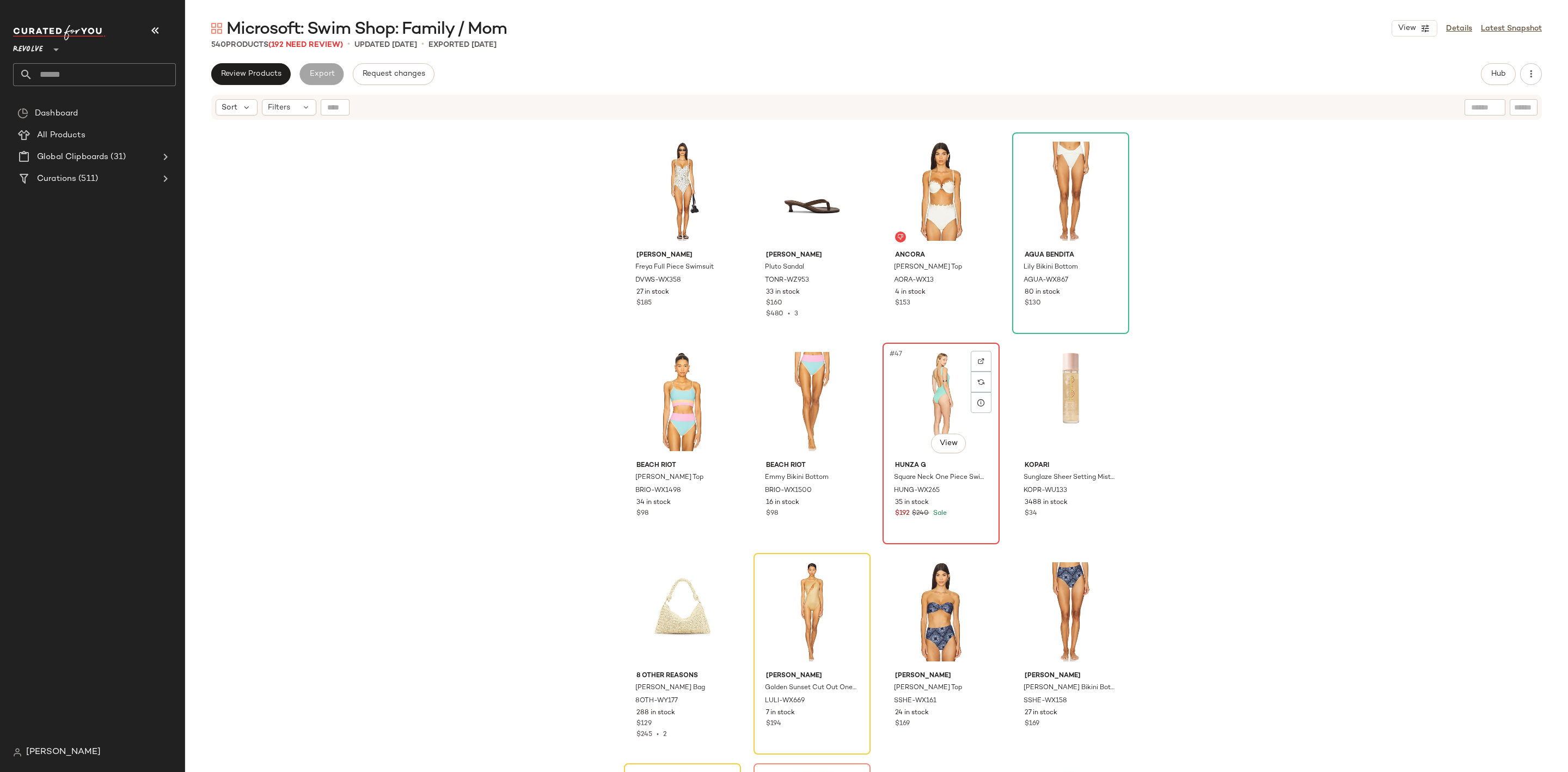
click at [902, 413] on div "#47 View" at bounding box center [940, 402] width 109 height 110
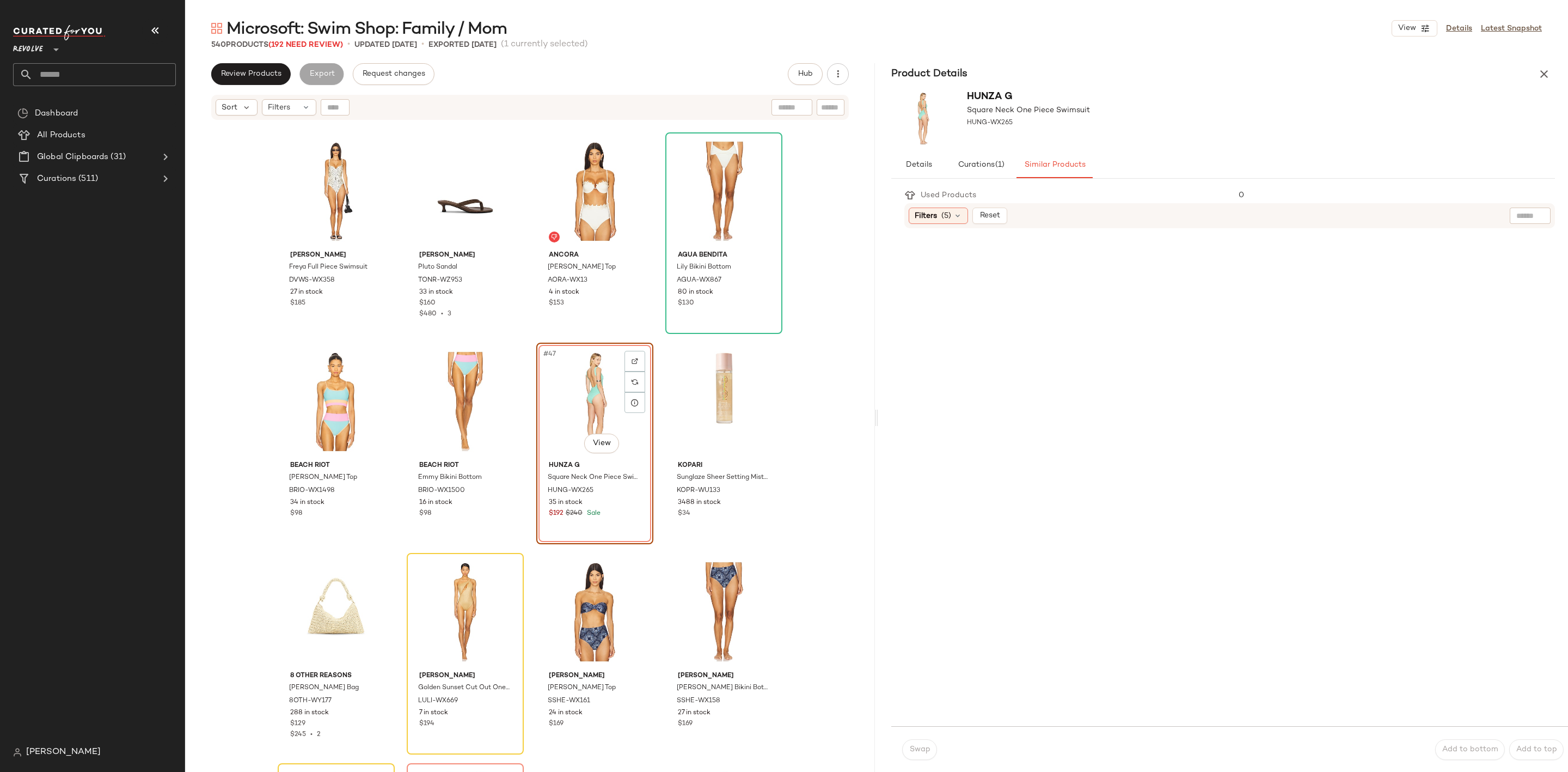
click at [576, 367] on div "#47 View" at bounding box center [595, 402] width 109 height 110
click at [1548, 85] on div "Hunza G Square Neck One Piece Swimsuit HUNG-WX265" at bounding box center [1223, 119] width 690 height 67
click at [1548, 76] on icon "button" at bounding box center [1544, 73] width 13 height 13
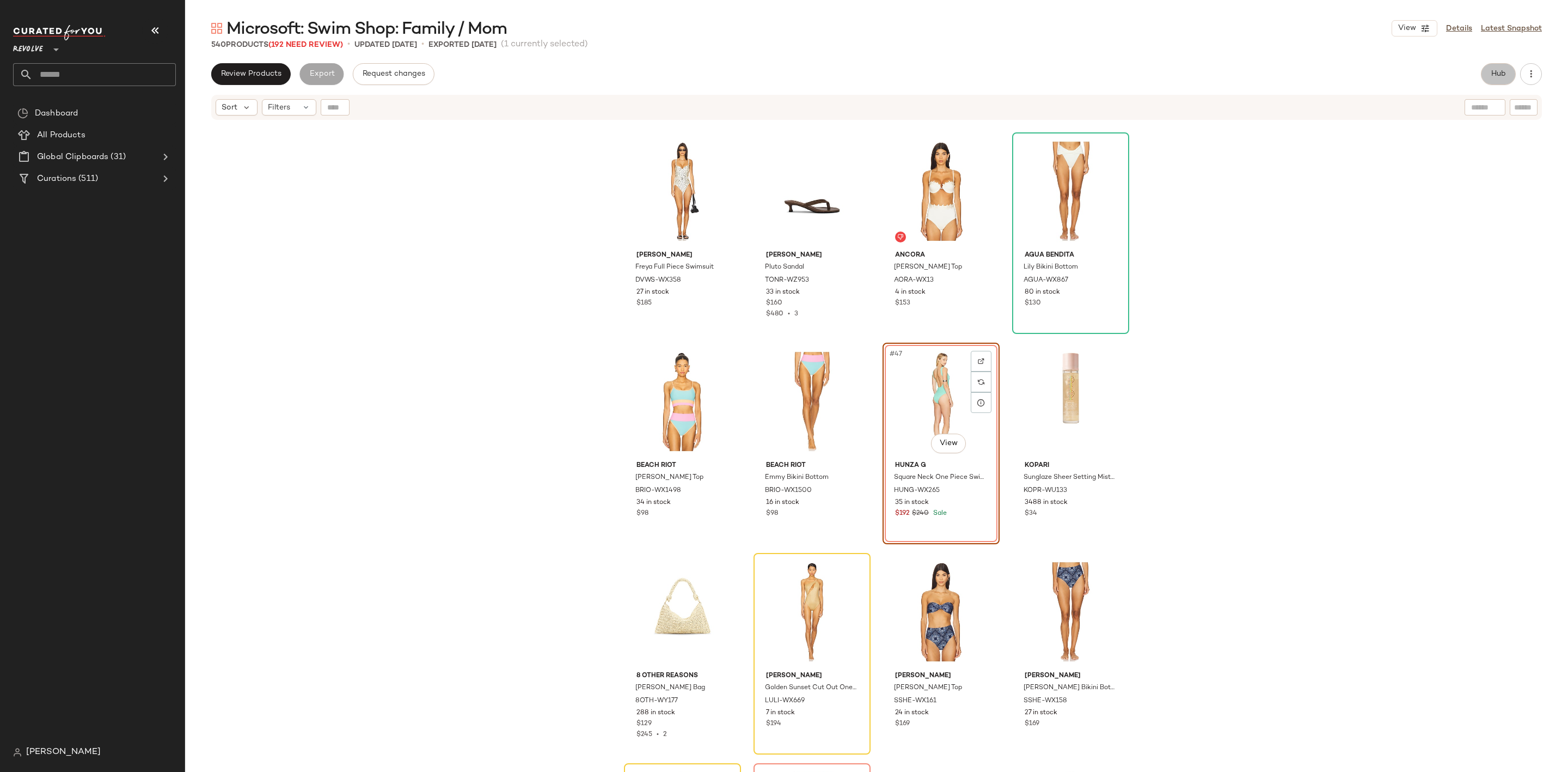
click at [1503, 84] on button "Hub" at bounding box center [1498, 73] width 34 height 22
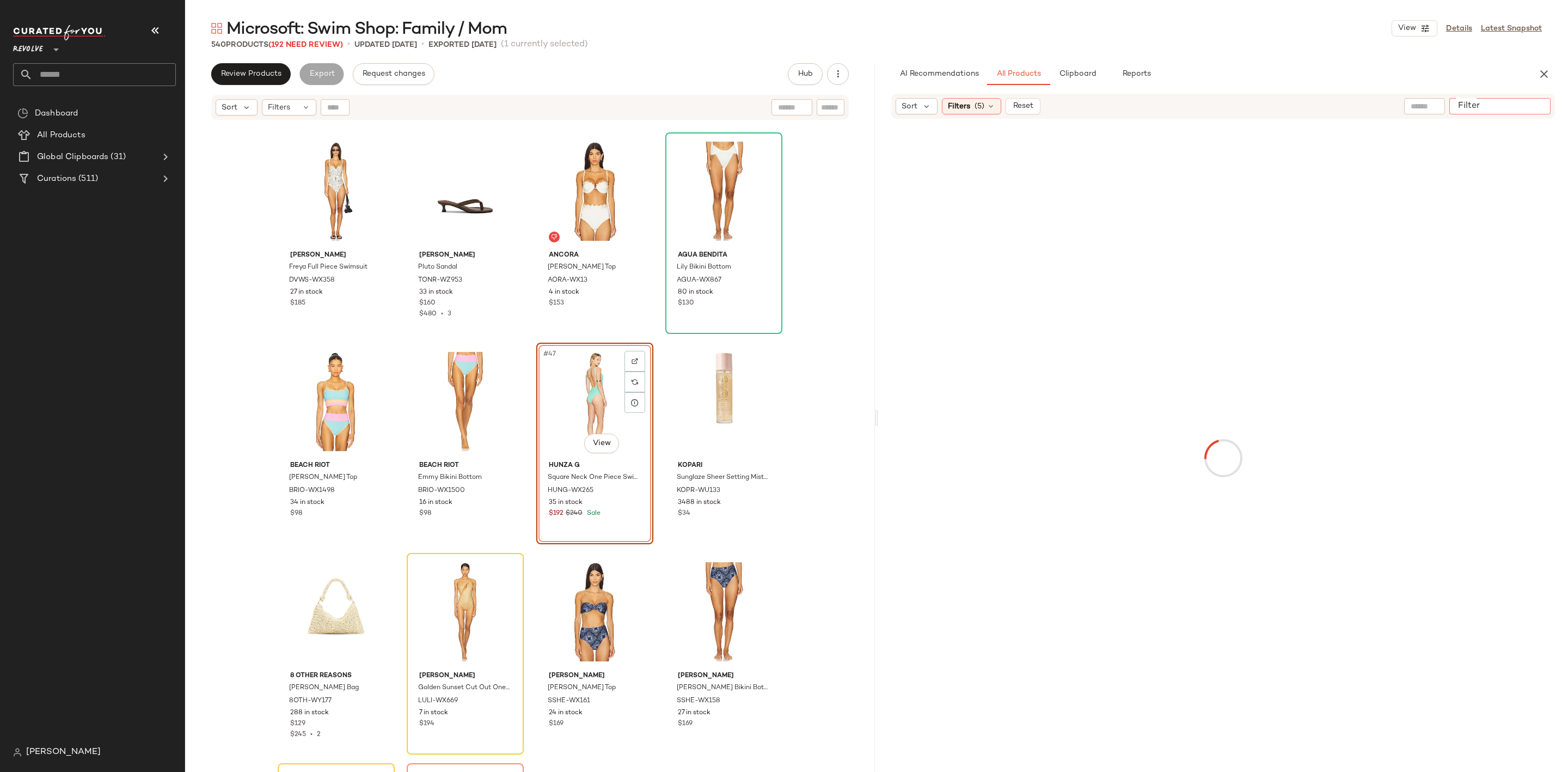
click at [1535, 109] on input "Filter" at bounding box center [1499, 106] width 92 height 11
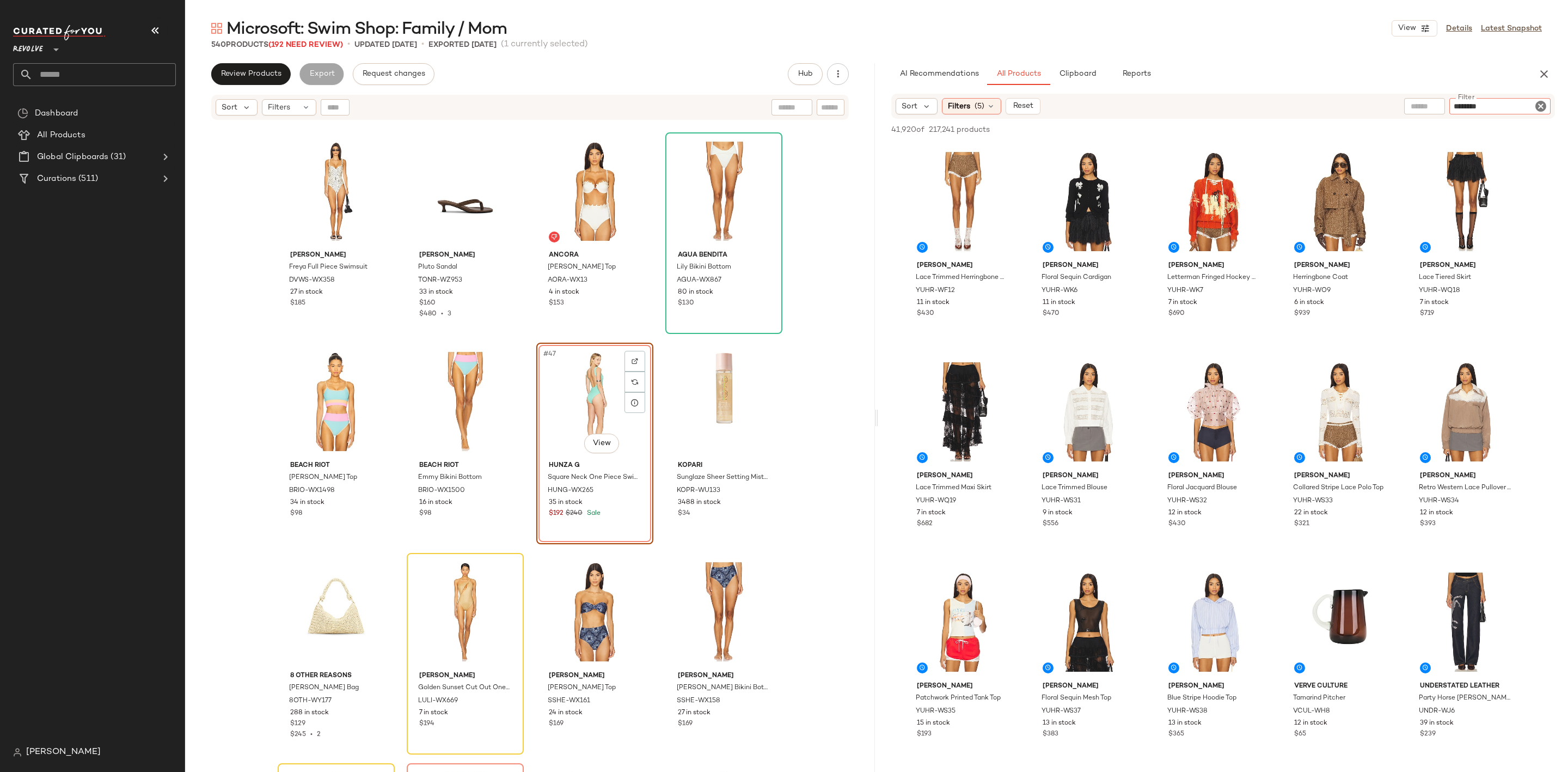
type input "*********"
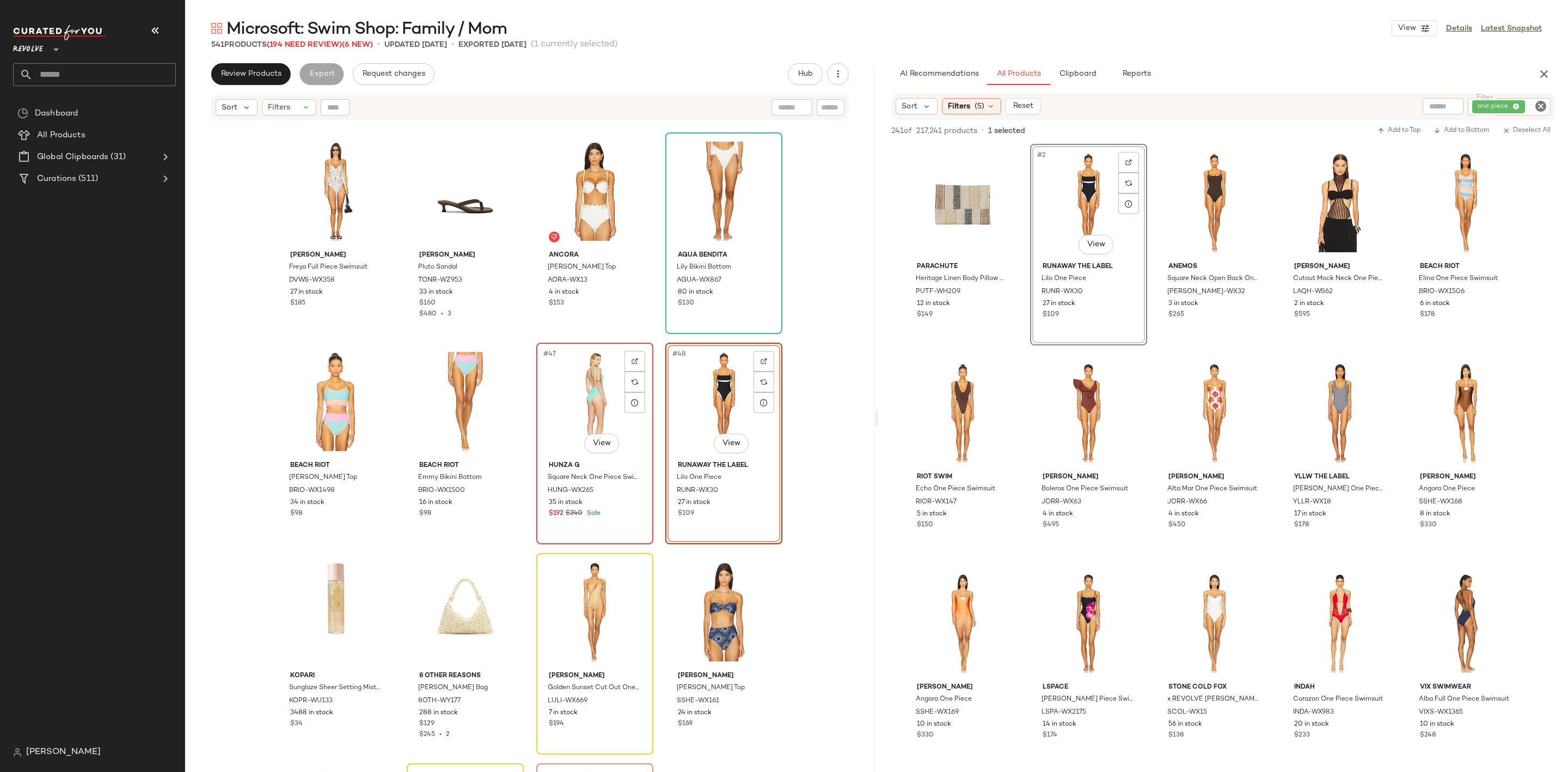
click at [568, 378] on div "#47 View" at bounding box center [595, 402] width 109 height 110
click at [557, 381] on div "#63 View" at bounding box center [595, 402] width 109 height 110
click at [1540, 72] on icon "button" at bounding box center [1544, 73] width 13 height 13
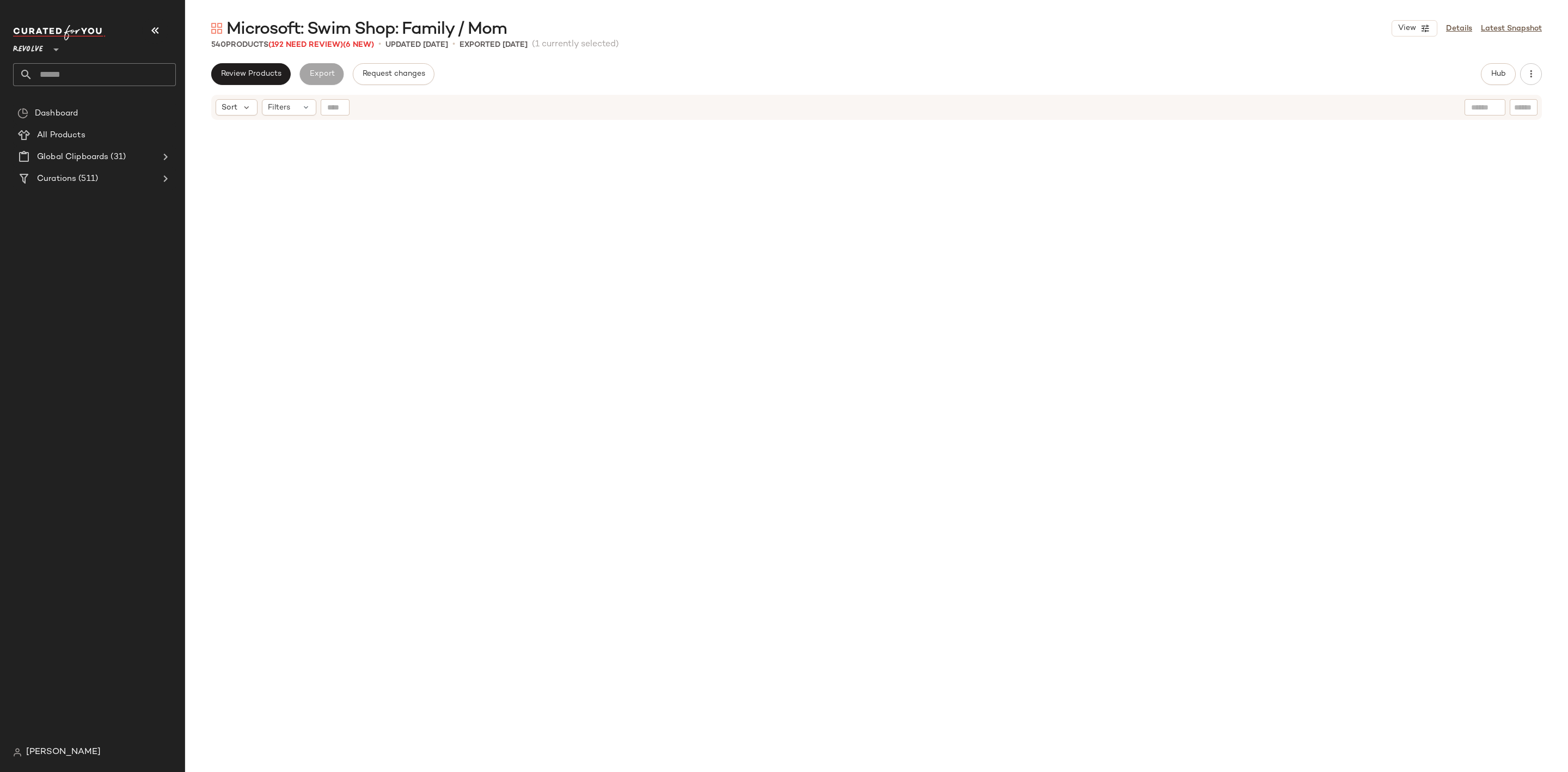
scroll to position [2102, 0]
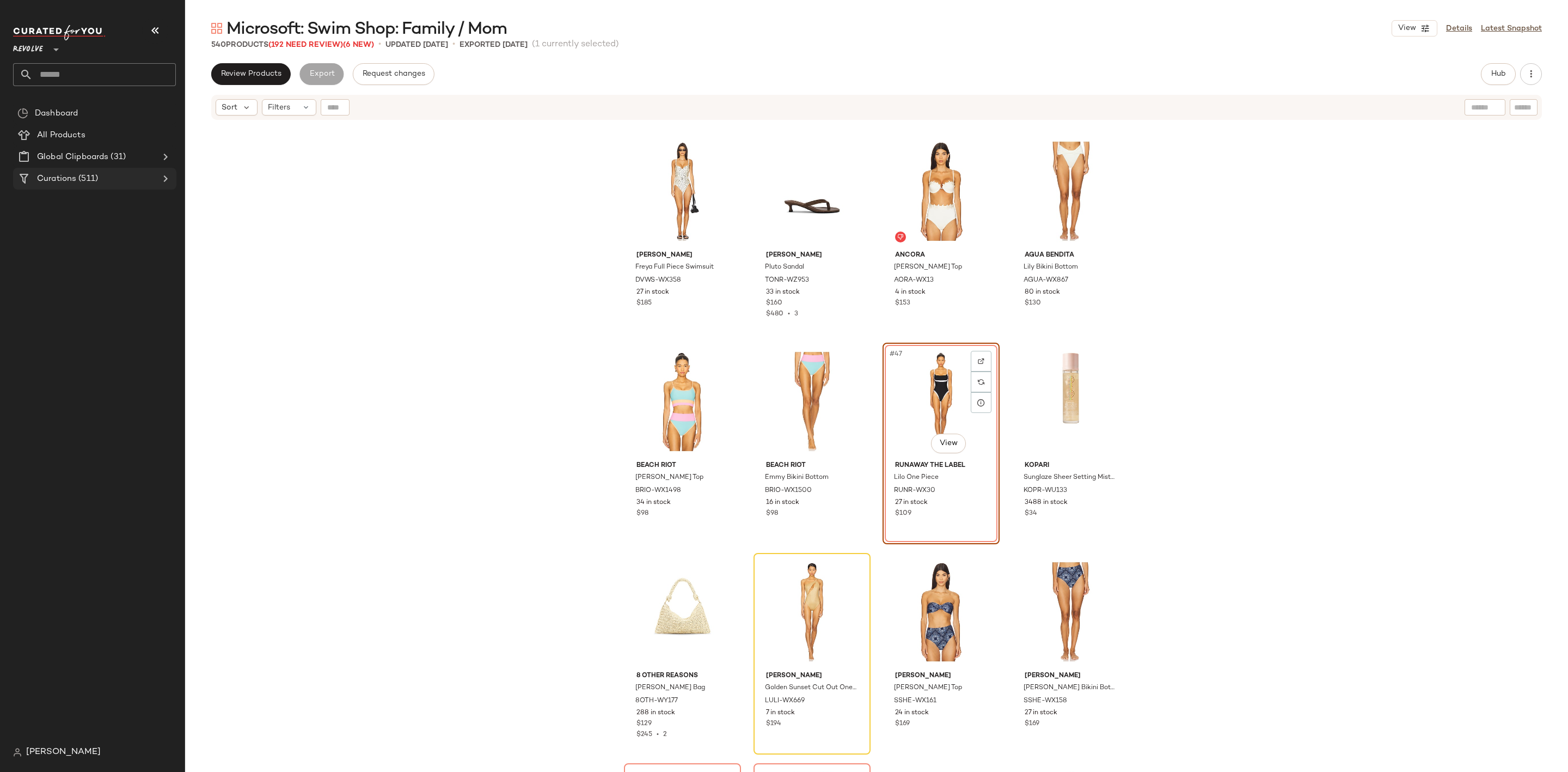
click at [164, 177] on icon at bounding box center [165, 179] width 13 height 13
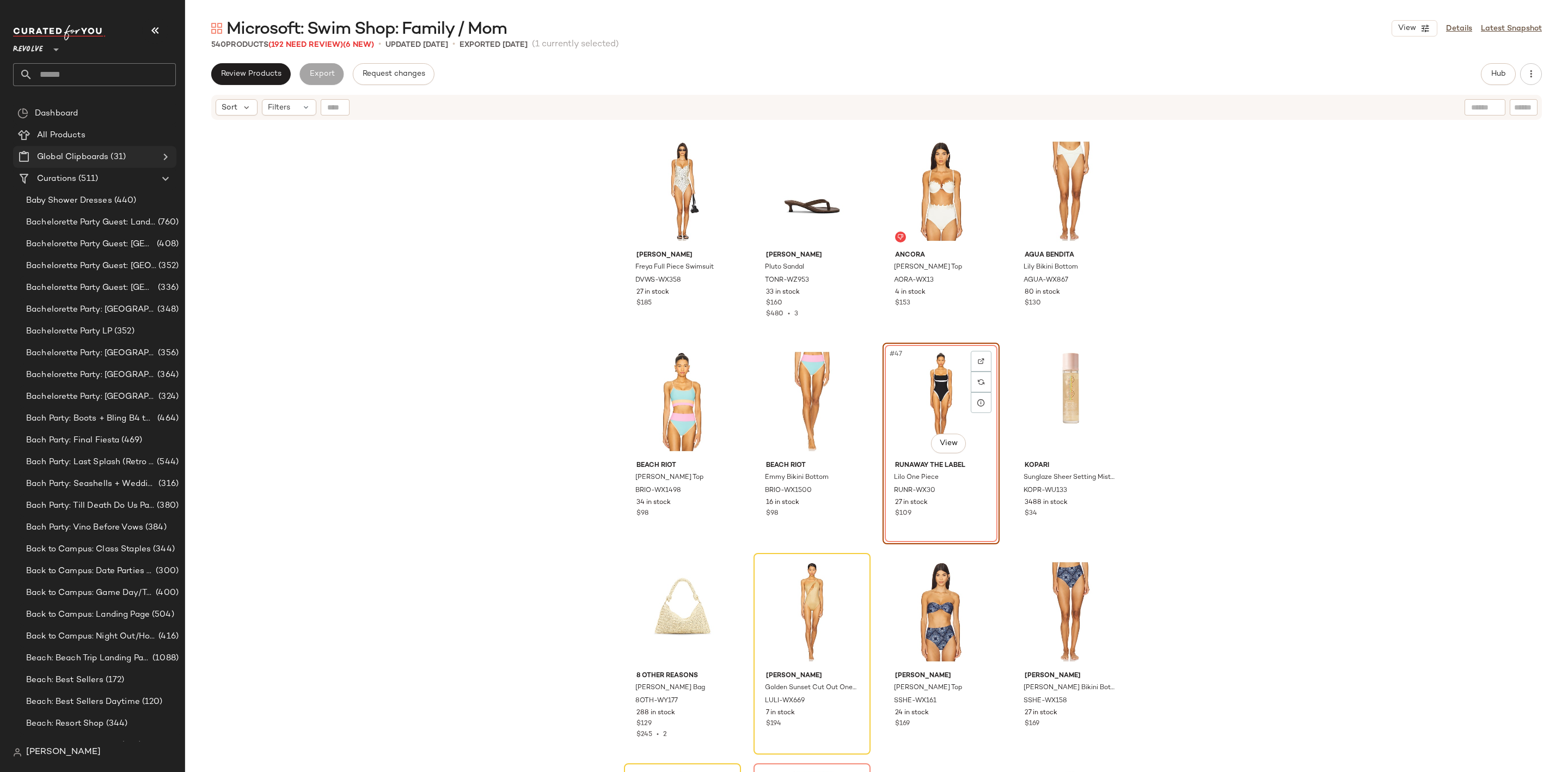
click at [171, 153] on icon at bounding box center [165, 156] width 13 height 13
click at [105, 71] on input "text" at bounding box center [104, 74] width 143 height 23
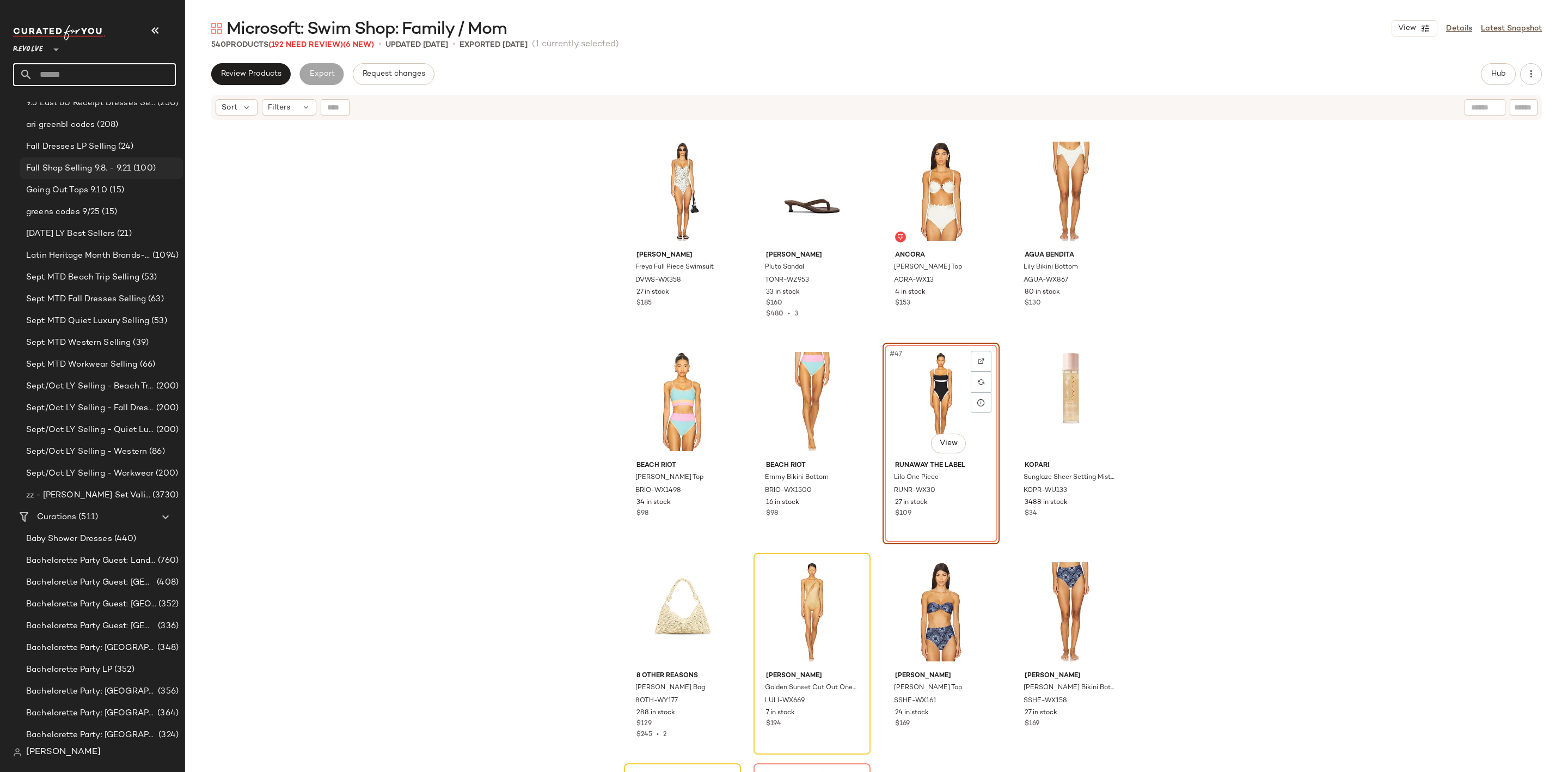
scroll to position [490, 0]
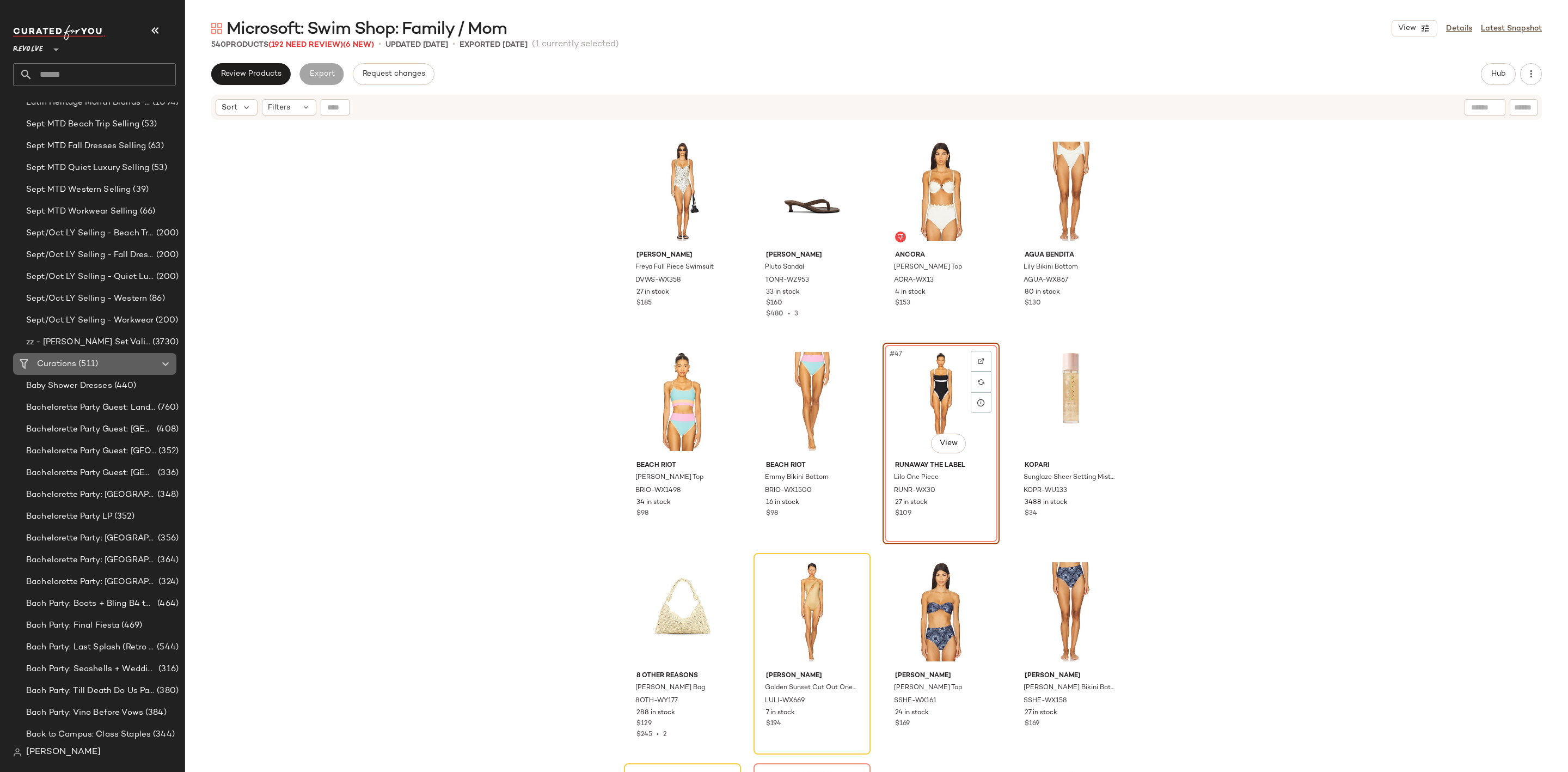
click at [80, 365] on span "(511)" at bounding box center [86, 364] width 22 height 13
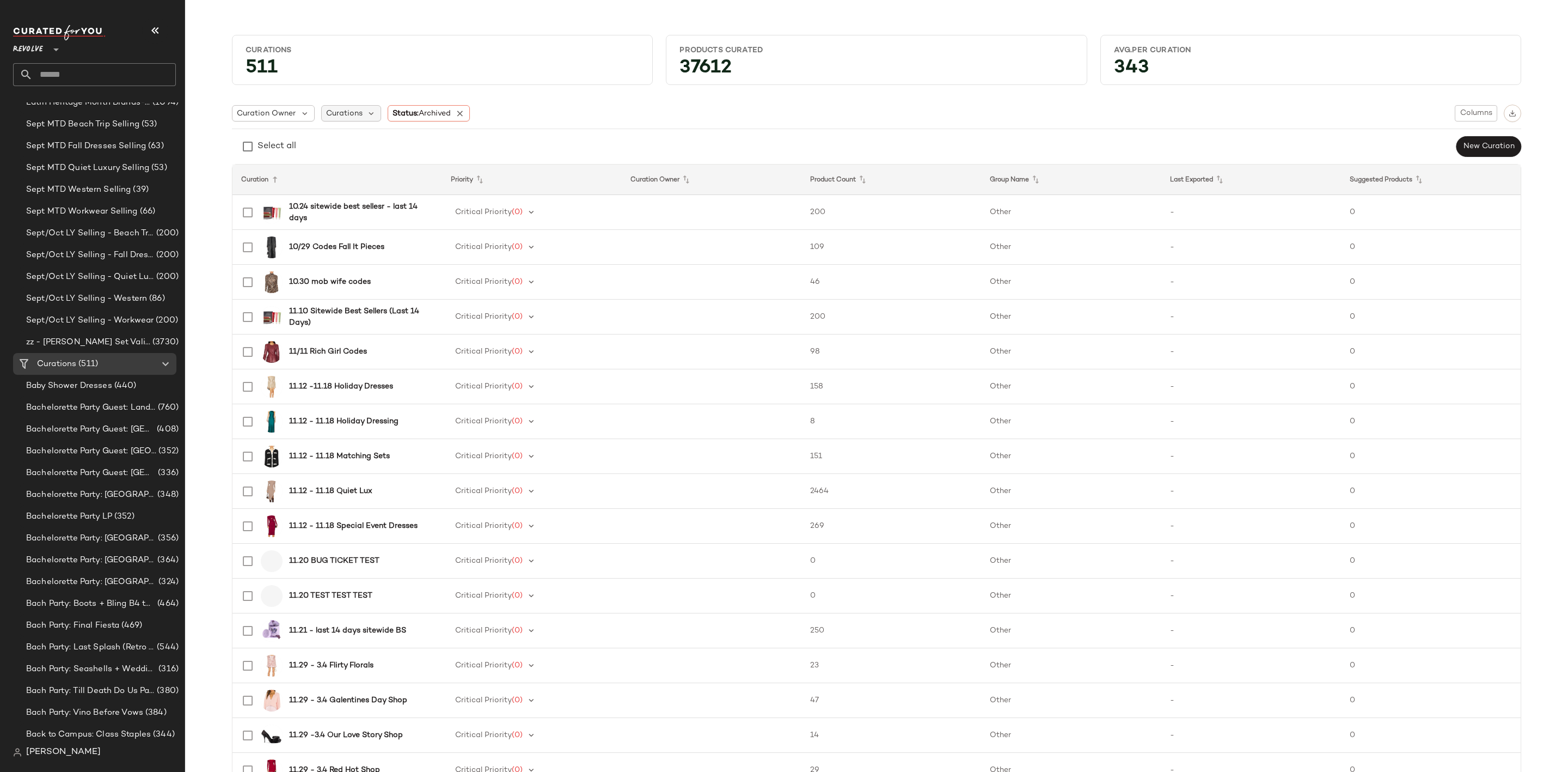
click at [359, 110] on div "Curations" at bounding box center [352, 113] width 60 height 16
click at [388, 148] on input "text" at bounding box center [395, 143] width 136 height 16
type input "***"
click at [598, 137] on div "Select all New Curation" at bounding box center [877, 146] width 1290 height 22
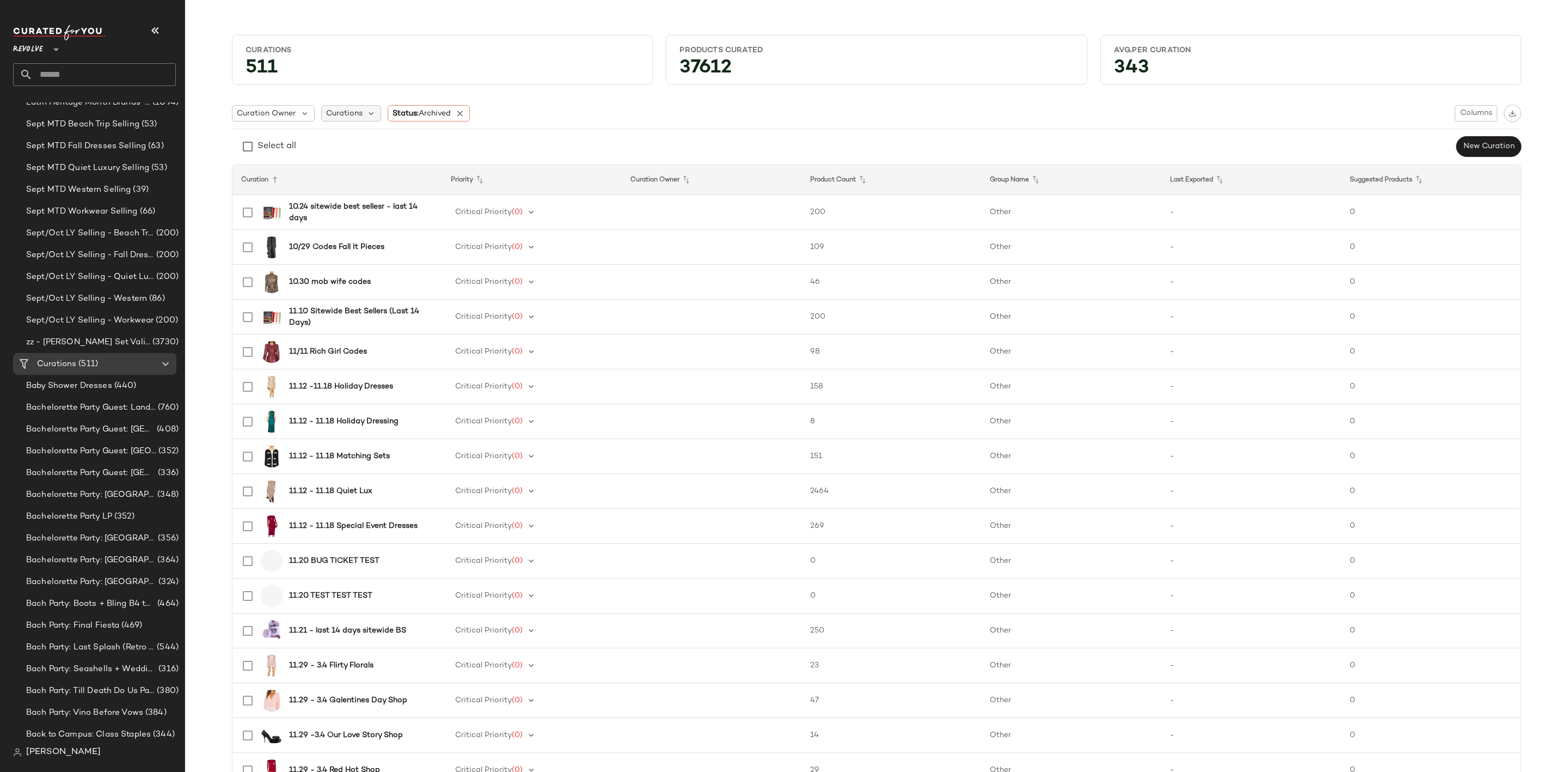
click at [349, 115] on span "Curations" at bounding box center [344, 113] width 36 height 11
drag, startPoint x: 379, startPoint y: 142, endPoint x: 317, endPoint y: 149, distance: 62.4
click at [318, 148] on div "***" at bounding box center [408, 139] width 179 height 25
drag, startPoint x: 313, startPoint y: 141, endPoint x: 291, endPoint y: 138, distance: 22.2
click at [303, 141] on body "Revolve ** Dashboard All Products Global Clipboards (31) 8.31-9.6 Western Best-…" at bounding box center [784, 386] width 1568 height 772
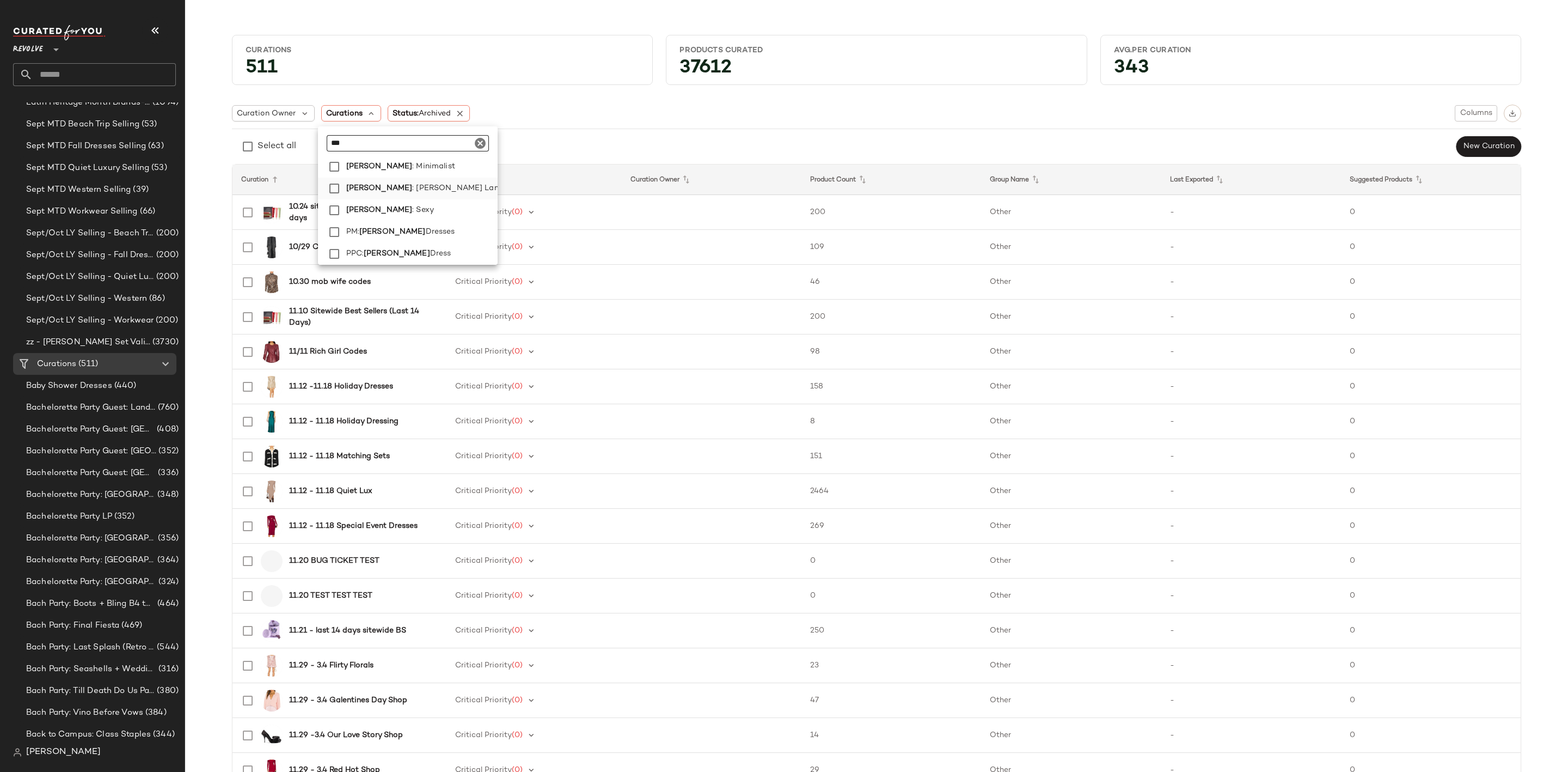
type input "***"
click at [412, 187] on span ": NYE Landing Page" at bounding box center [474, 188] width 125 height 22
click at [644, 132] on div "Curation Owner Curations: NYE: NYE... Status: Archived Columns Select all New C…" at bounding box center [877, 130] width 1290 height 53
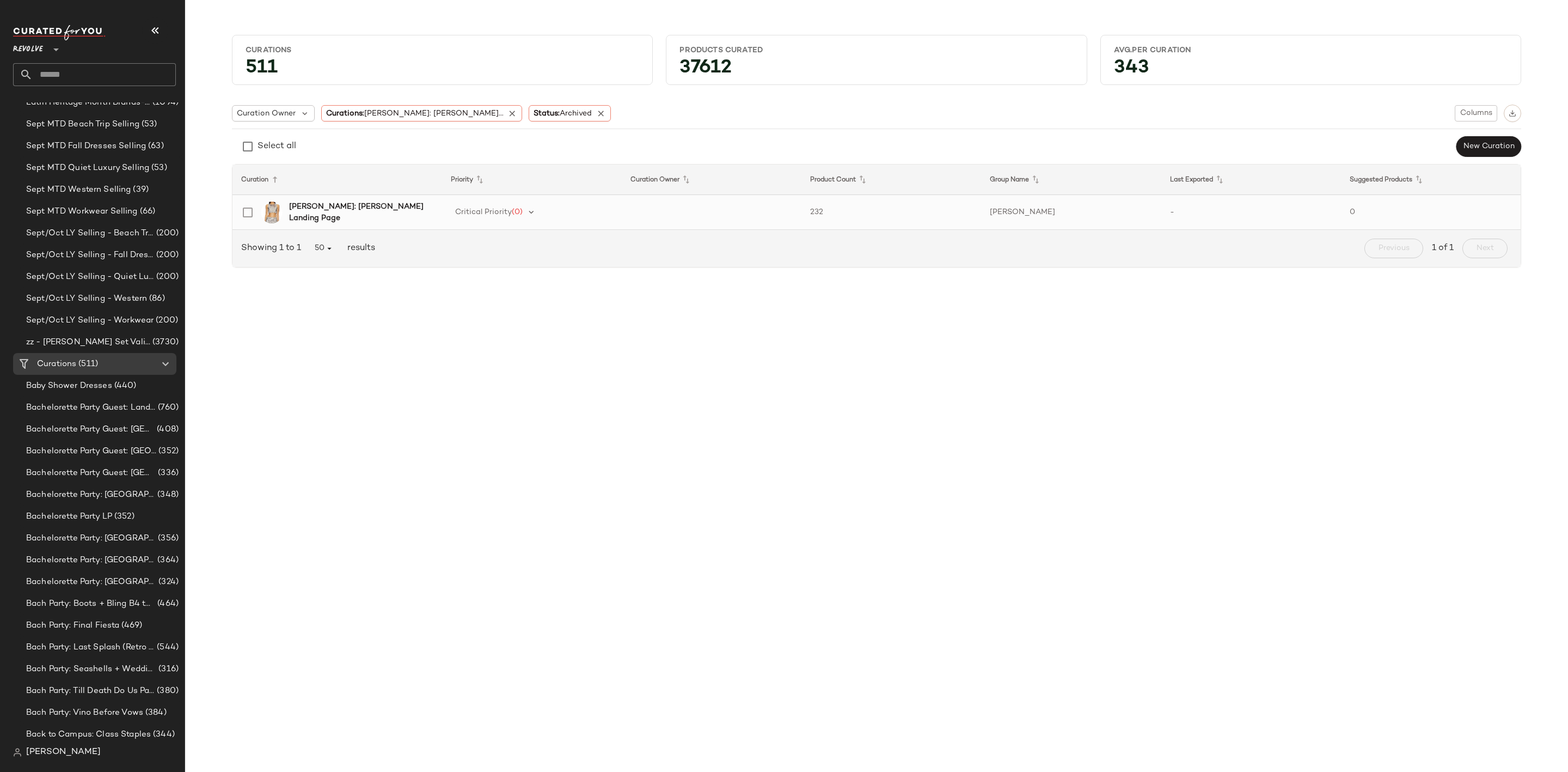
click at [344, 214] on b "[PERSON_NAME]: [PERSON_NAME] Landing Page" at bounding box center [359, 212] width 140 height 23
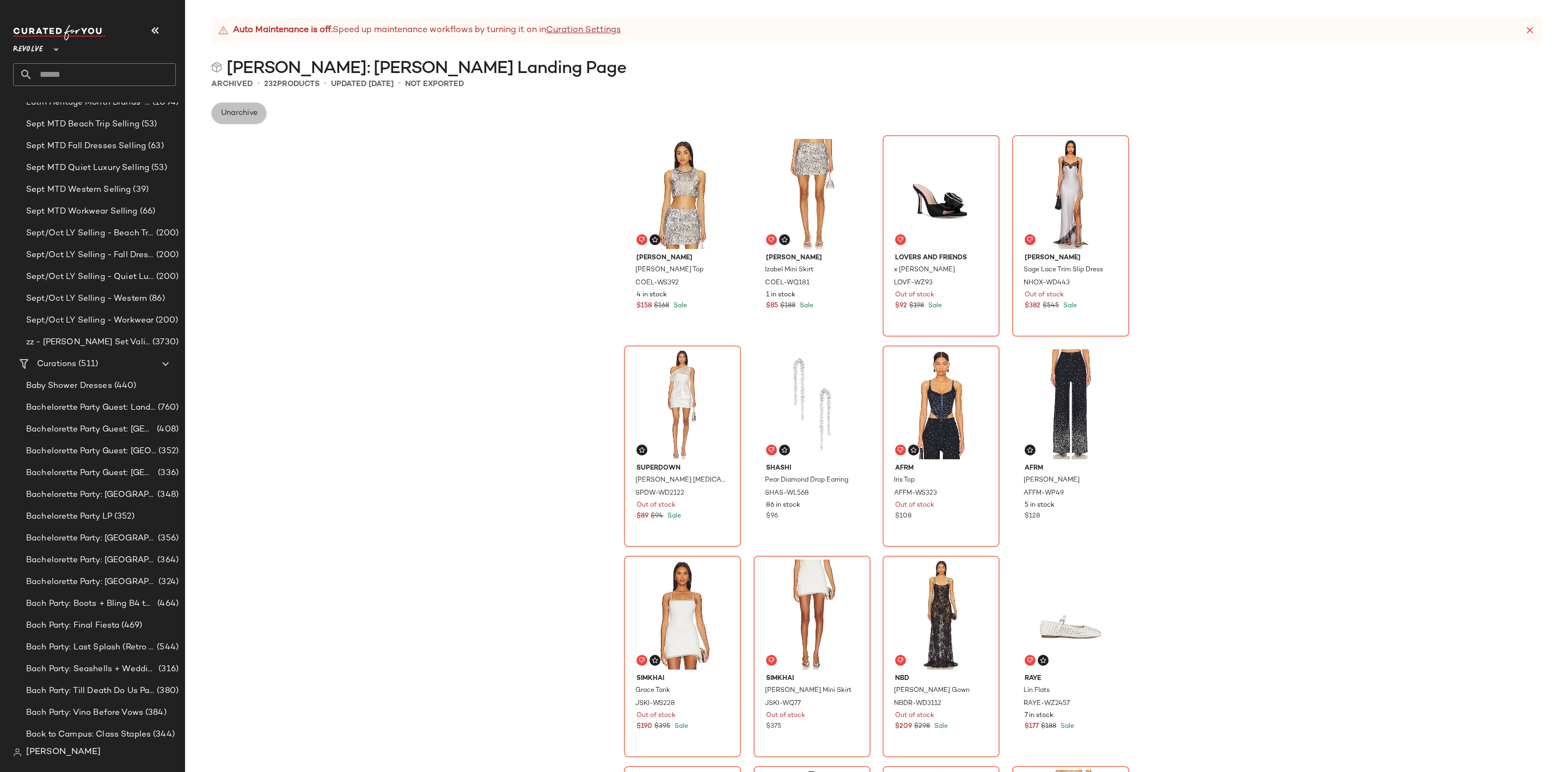
click at [241, 104] on button "Unarchive" at bounding box center [239, 113] width 55 height 22
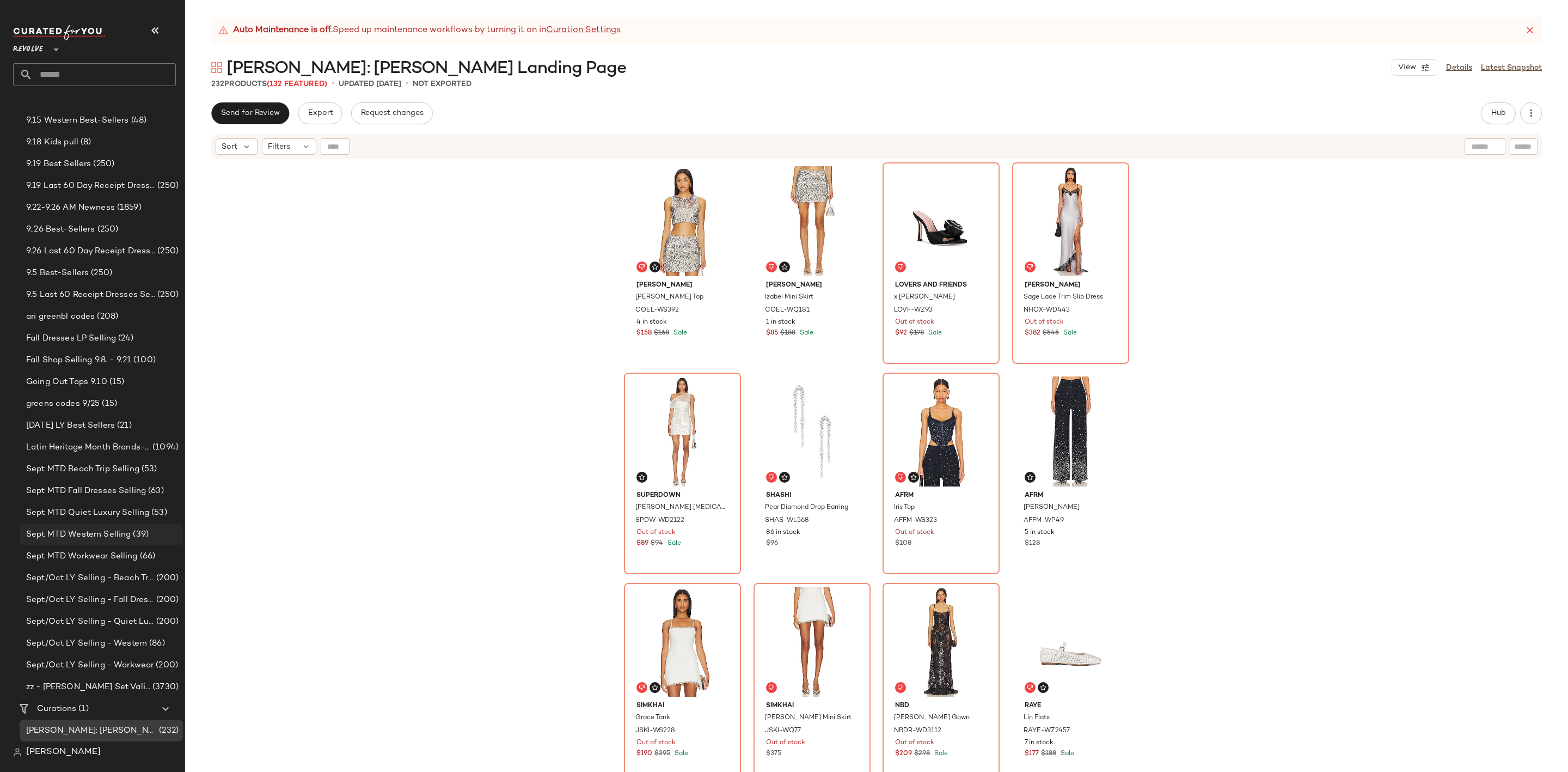
scroll to position [144, 0]
click at [88, 706] on span "(1)" at bounding box center [82, 710] width 12 height 13
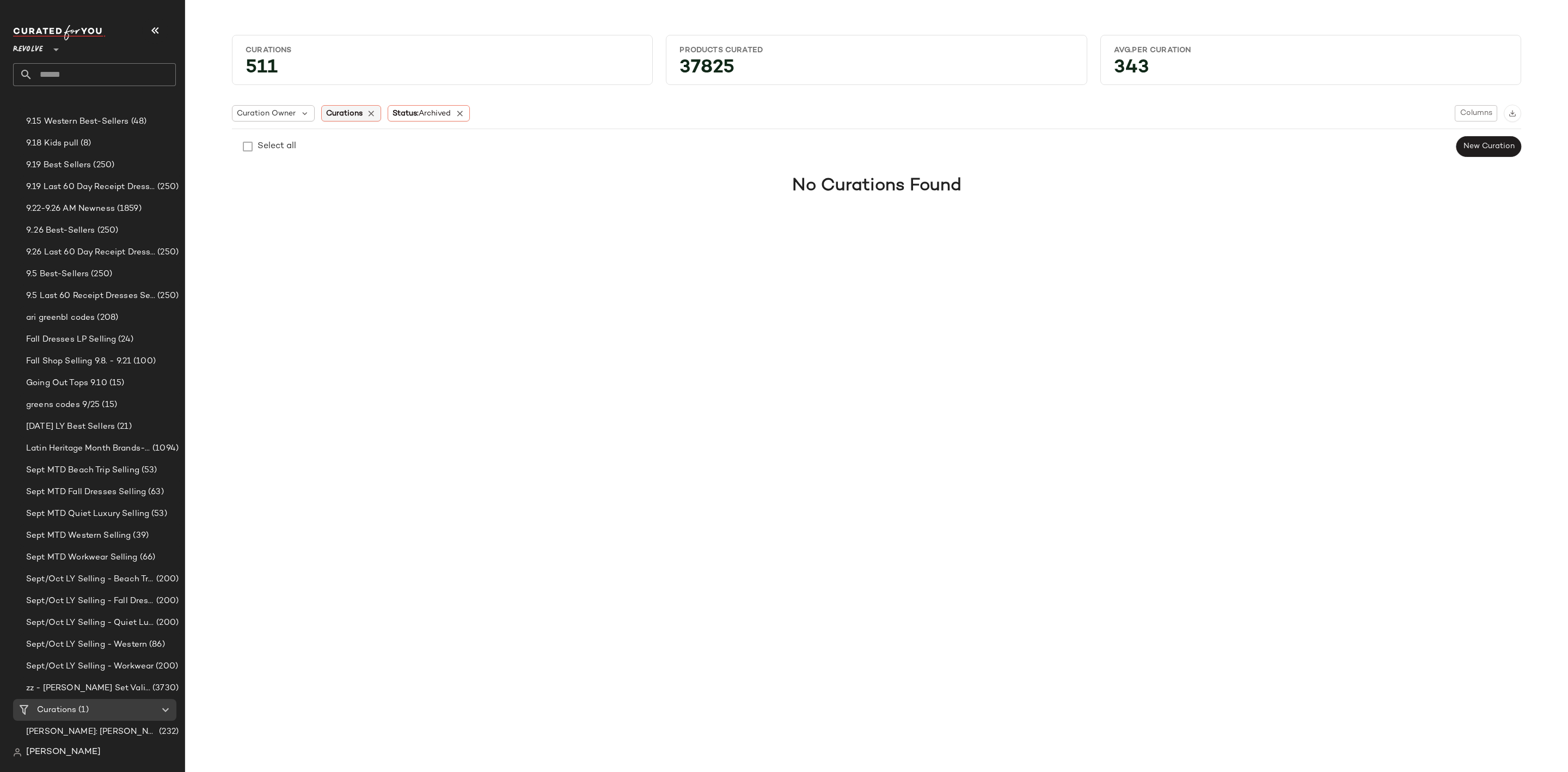
click at [347, 115] on span "Curations" at bounding box center [344, 113] width 36 height 11
click at [376, 144] on input "text" at bounding box center [398, 143] width 136 height 16
type input "***"
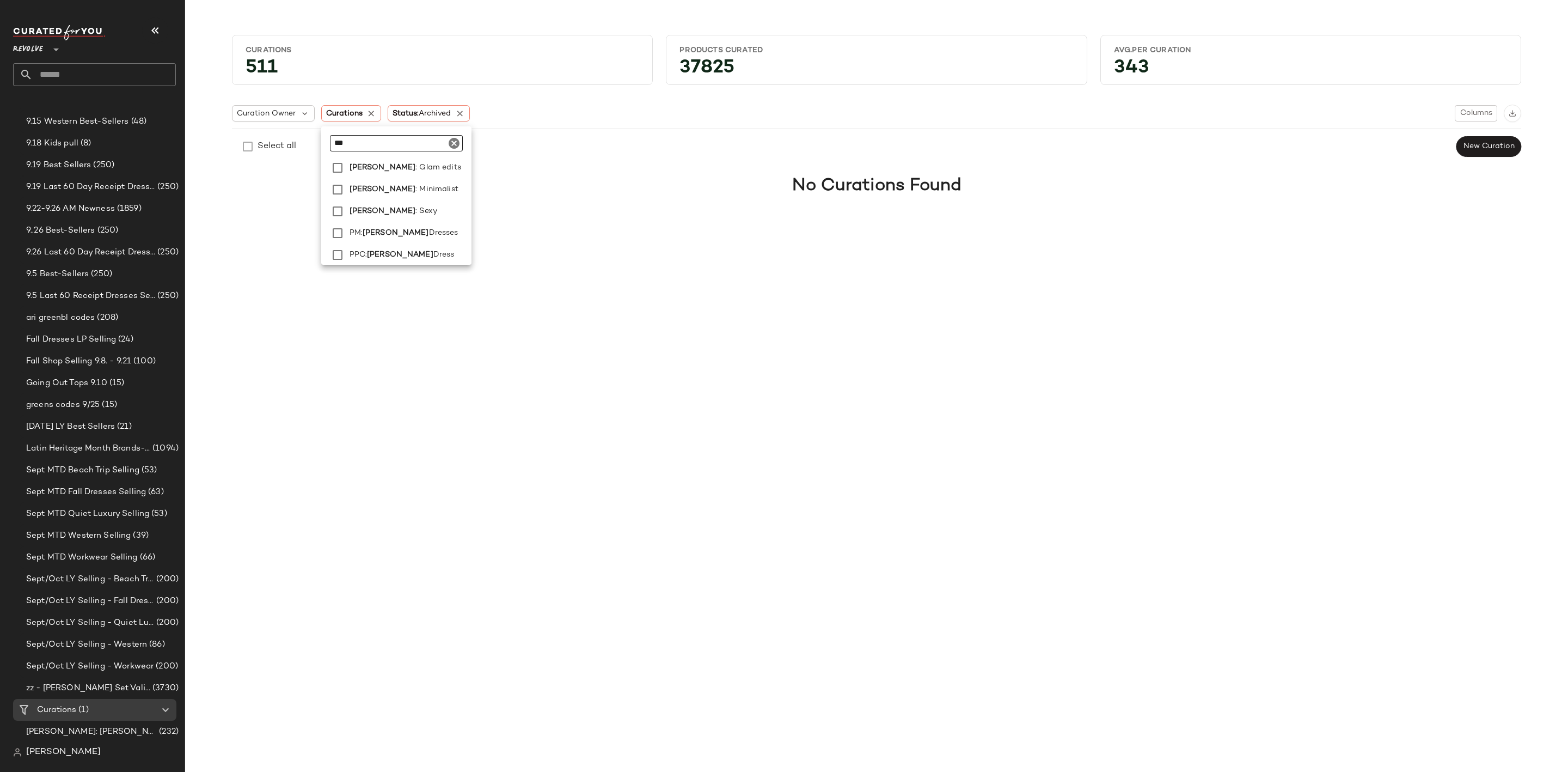
scroll to position [155, 0]
click at [429, 235] on span "Dresses" at bounding box center [444, 231] width 29 height 22
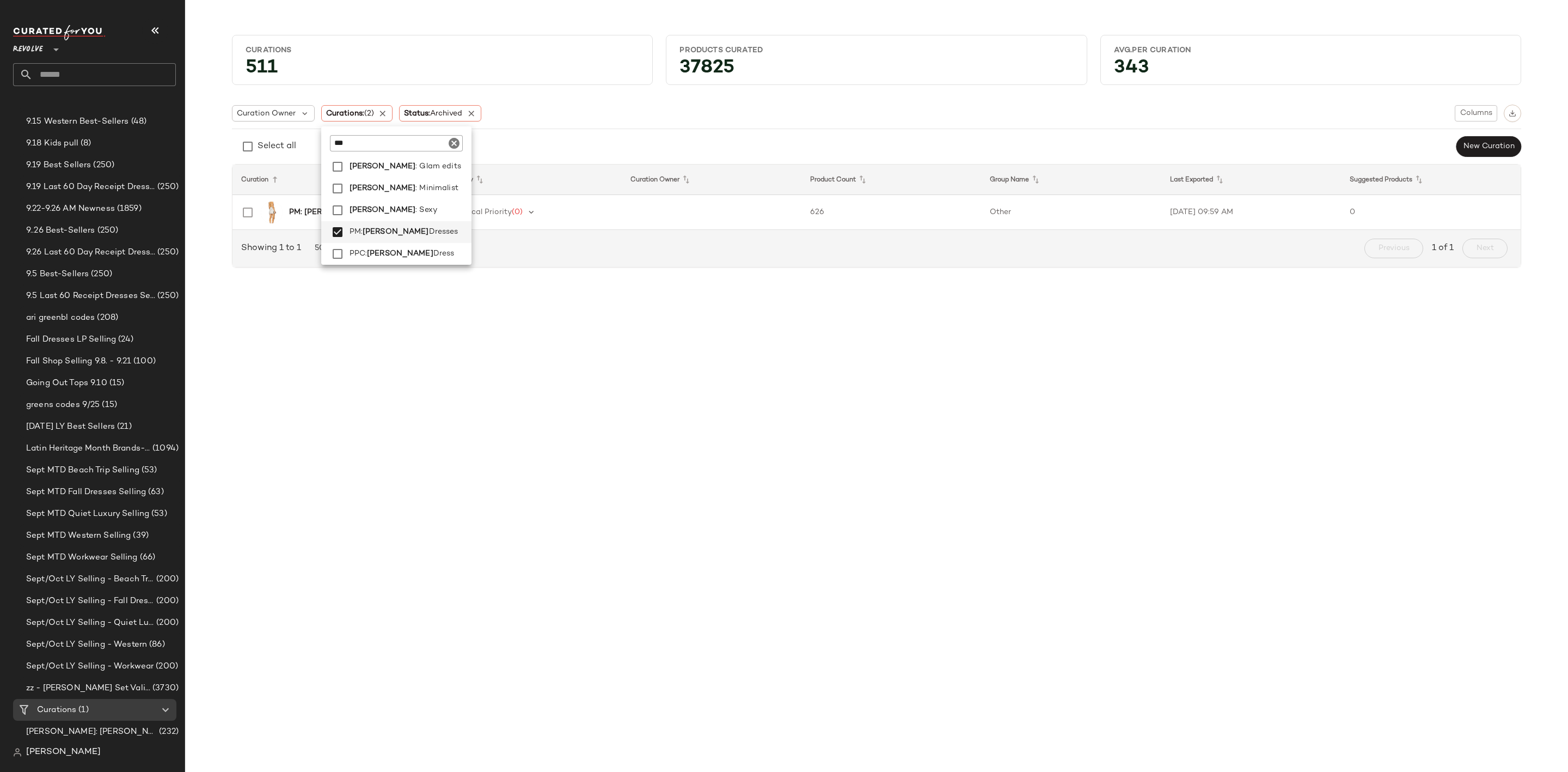
click at [524, 318] on div "Curations 511 Products Curated 37825 Avg.per Curation 343 Curation Owner Curati…" at bounding box center [877, 394] width 1383 height 755
click at [437, 215] on td "PM: NYE Dresses" at bounding box center [337, 212] width 209 height 35
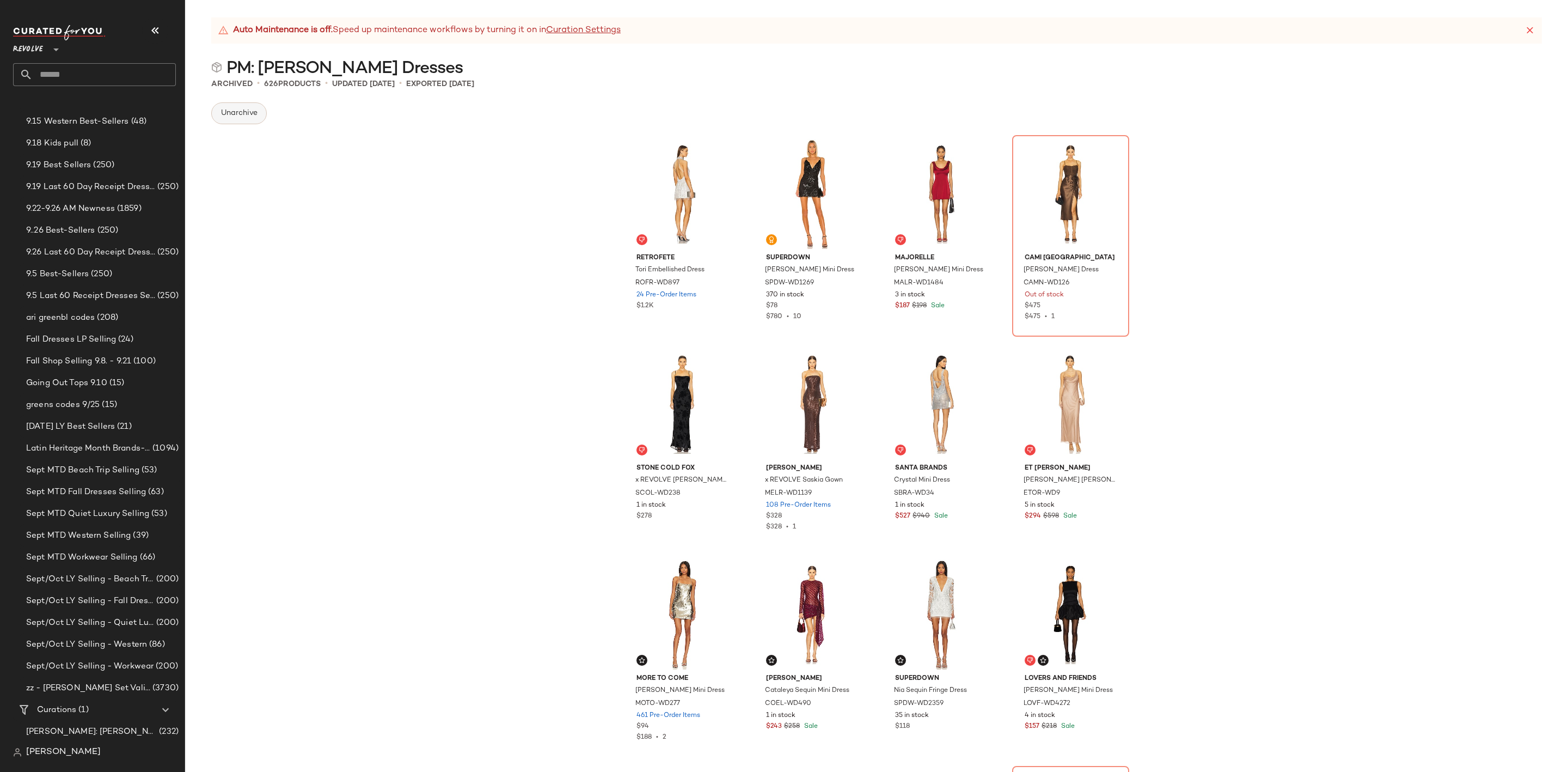
click at [244, 110] on span "Unarchive" at bounding box center [239, 113] width 37 height 9
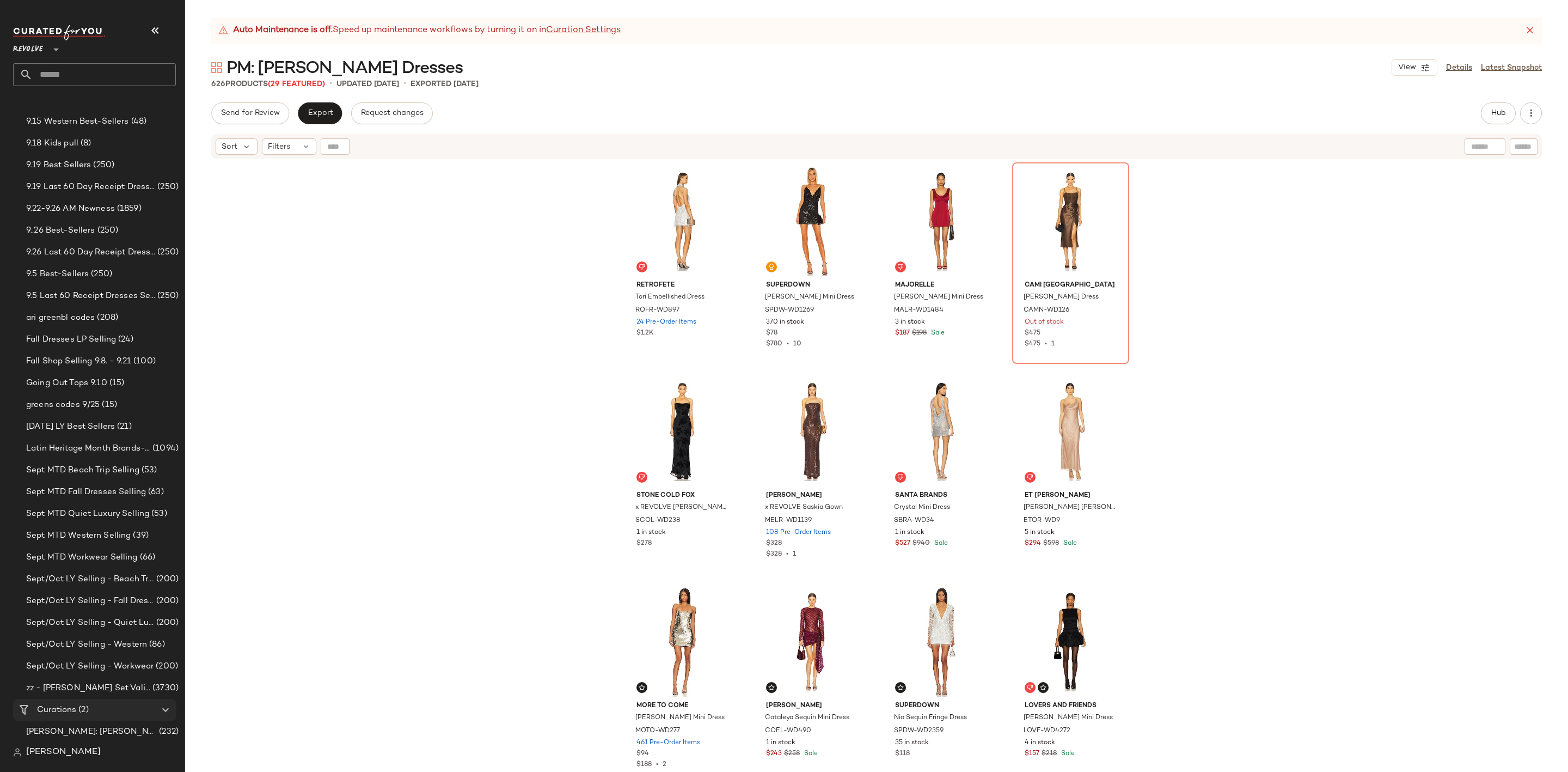
click at [84, 712] on span "(2)" at bounding box center [82, 710] width 12 height 13
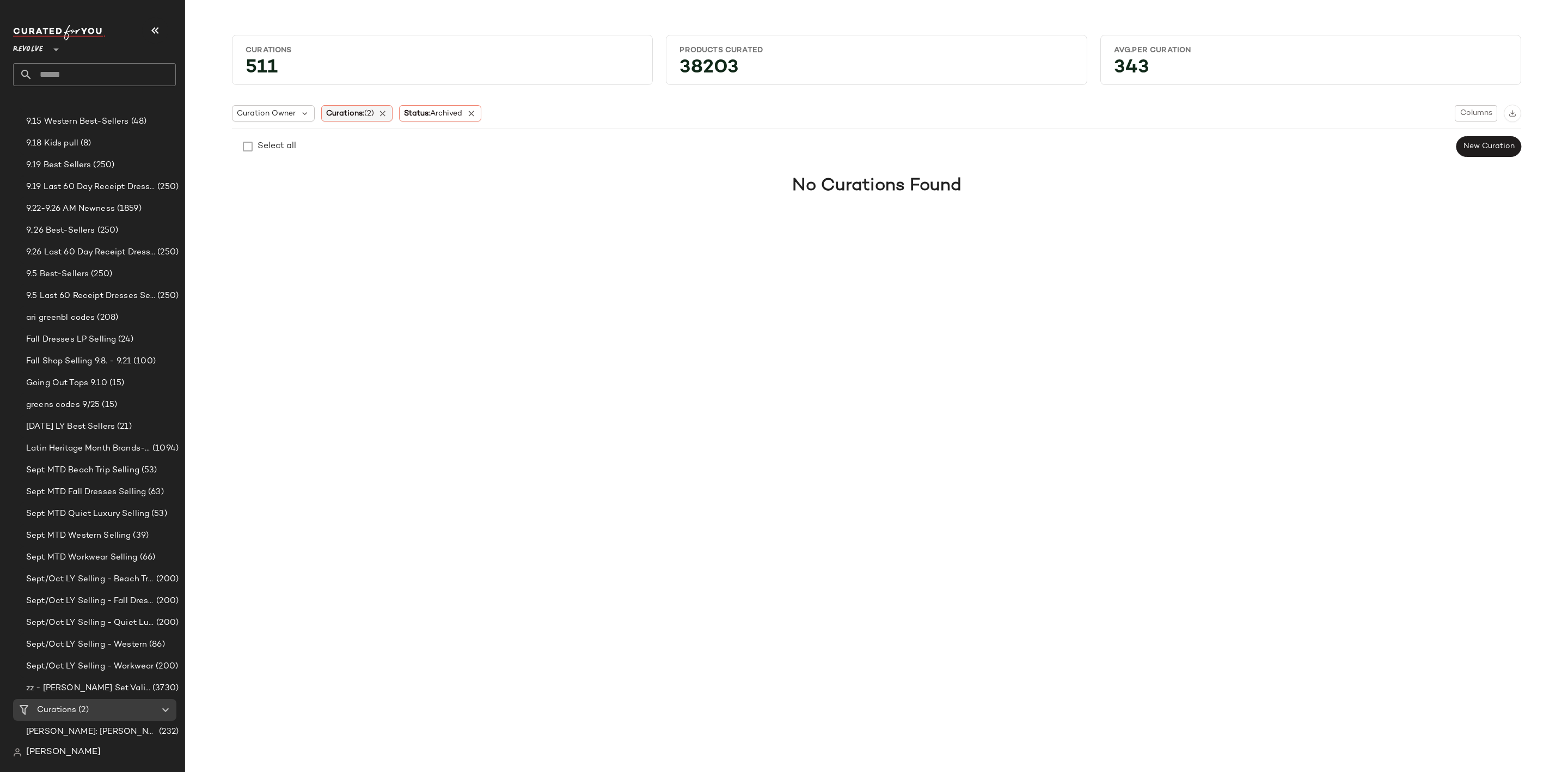
click at [359, 111] on span "Curations: (2)" at bounding box center [350, 113] width 48 height 11
click at [353, 154] on div "Select all ____testworkflow ___test_1 ___test_swap ___testing ___Tjaklfjdskla _…" at bounding box center [405, 196] width 168 height 138
click at [358, 147] on input "text" at bounding box center [398, 143] width 136 height 16
type input "***"
click at [397, 217] on label "NYE Outfits" at bounding box center [408, 212] width 127 height 22
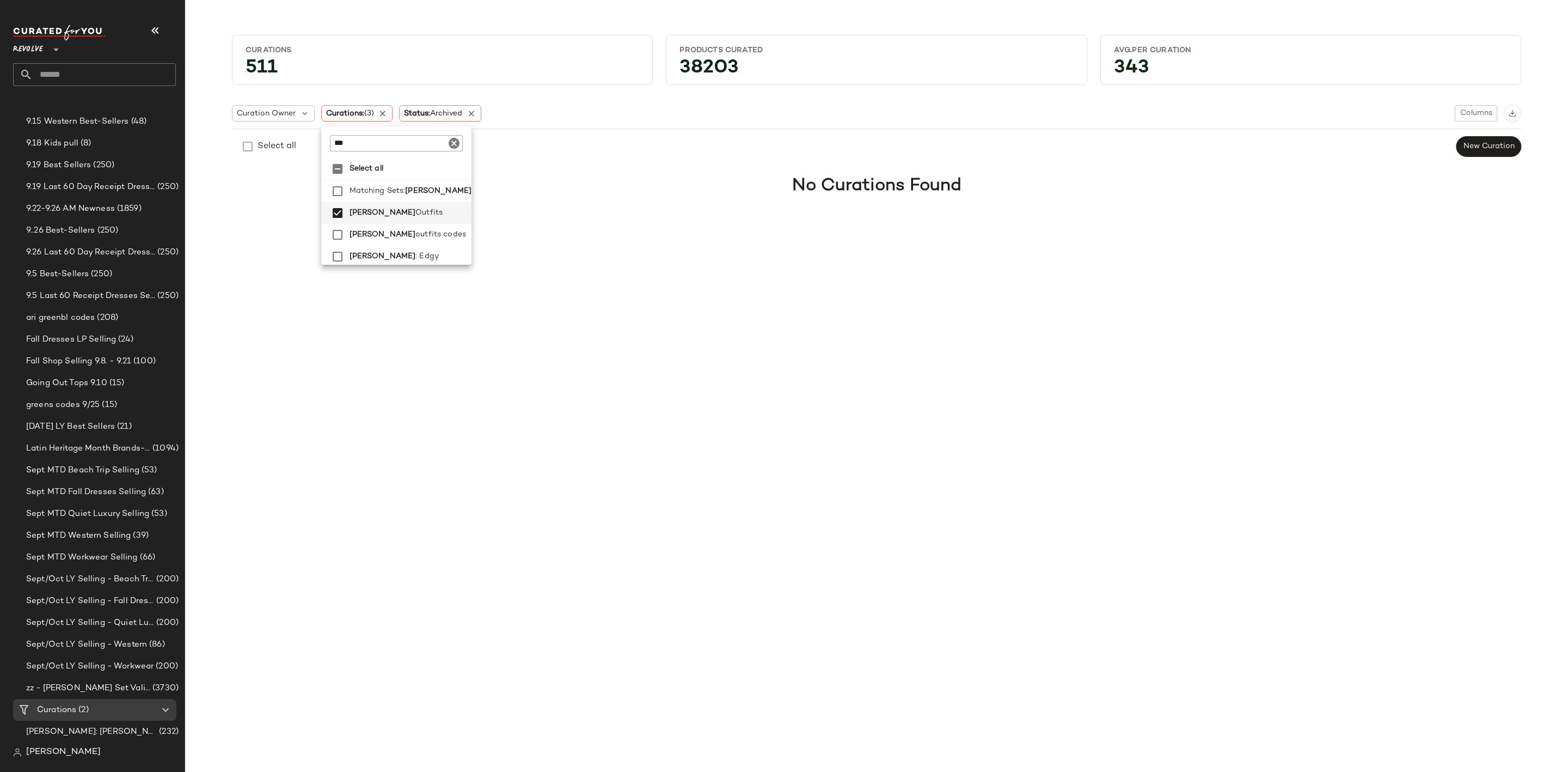
click at [680, 226] on div "Curations 511 Products Curated 38203 Avg.per Curation 343 Curation Owner Curati…" at bounding box center [877, 394] width 1383 height 755
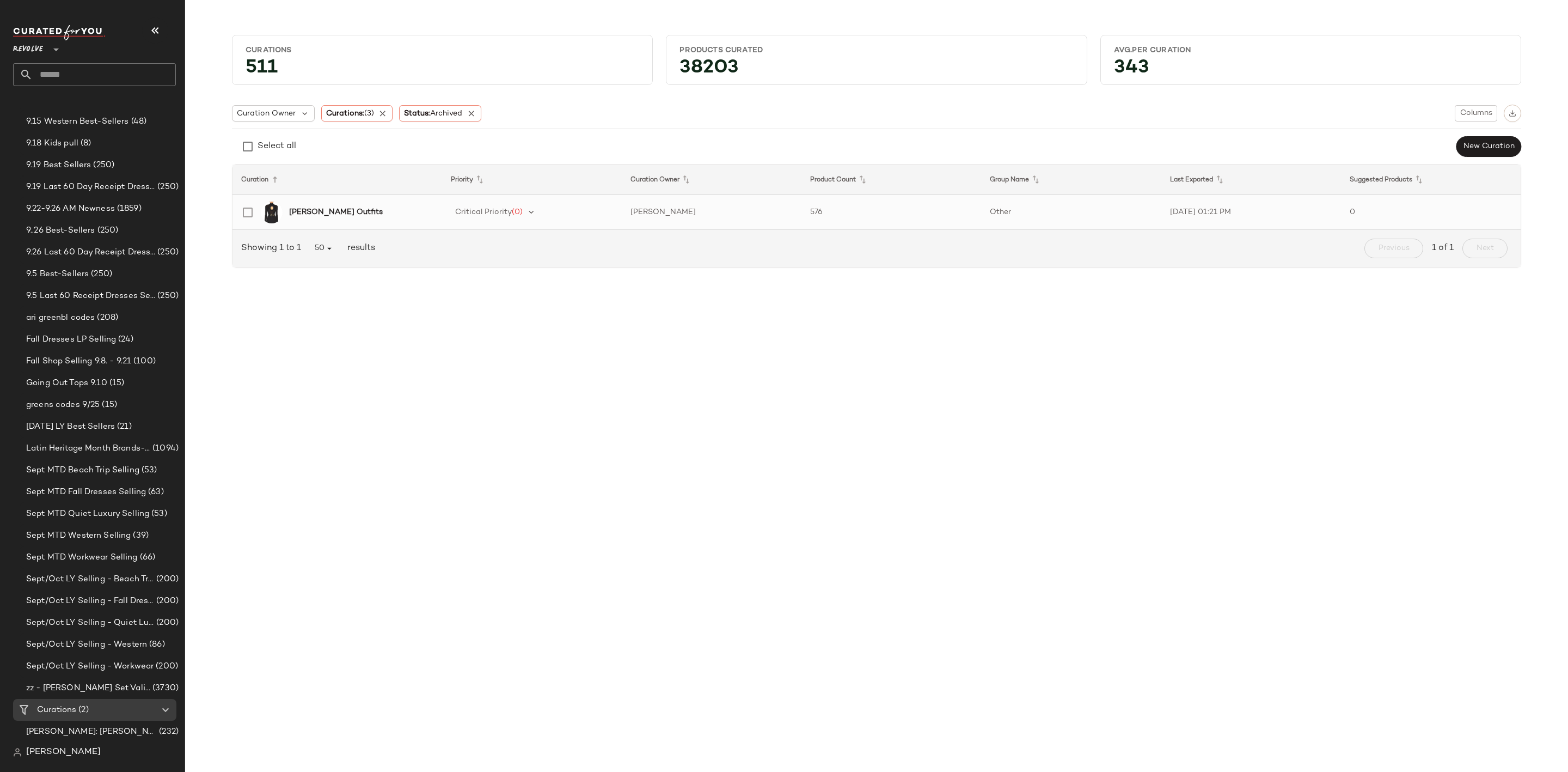
click at [365, 213] on div "NYE Outfits" at bounding box center [360, 211] width 144 height 11
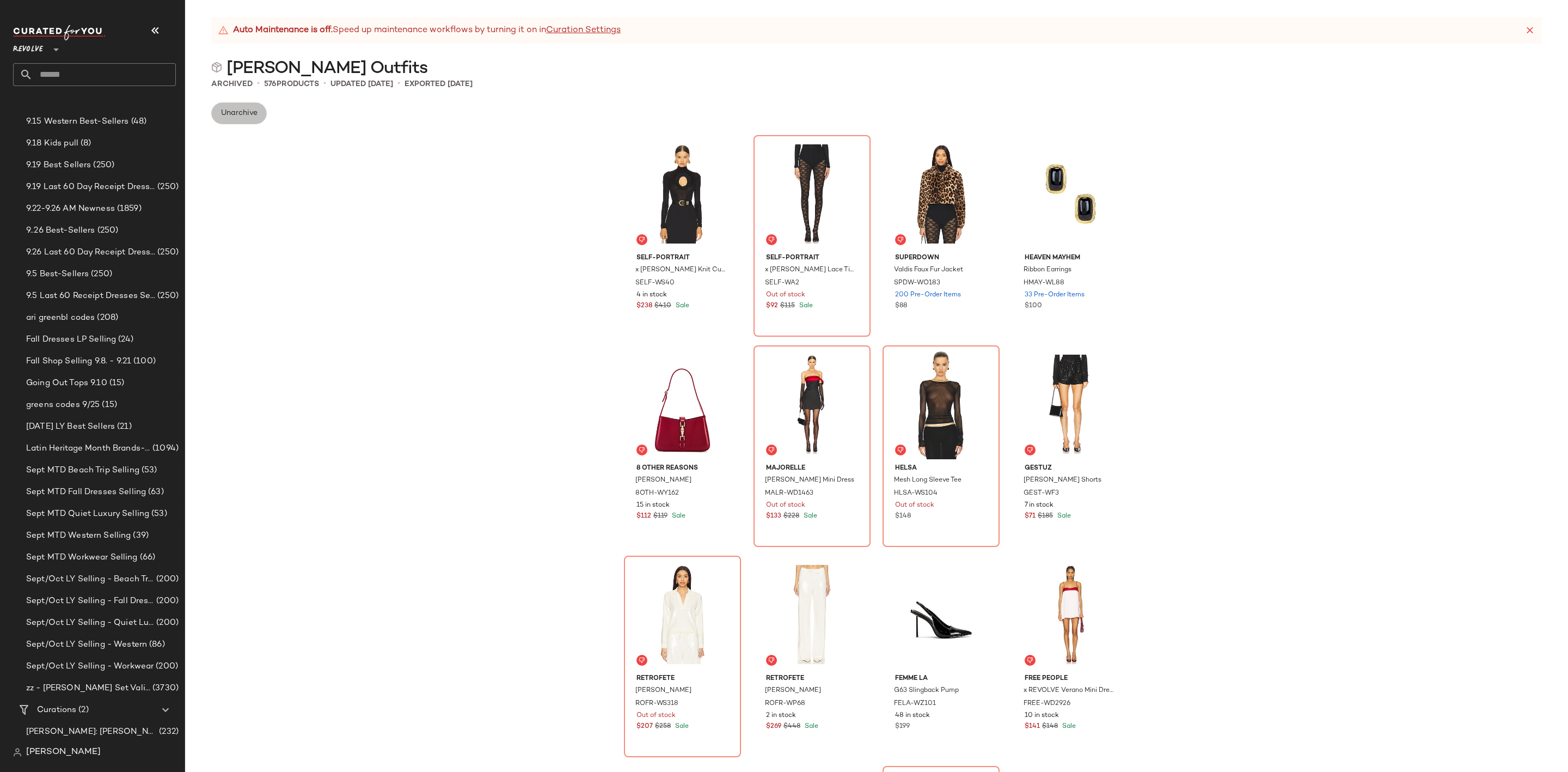
click at [239, 115] on span "Unarchive" at bounding box center [239, 113] width 37 height 9
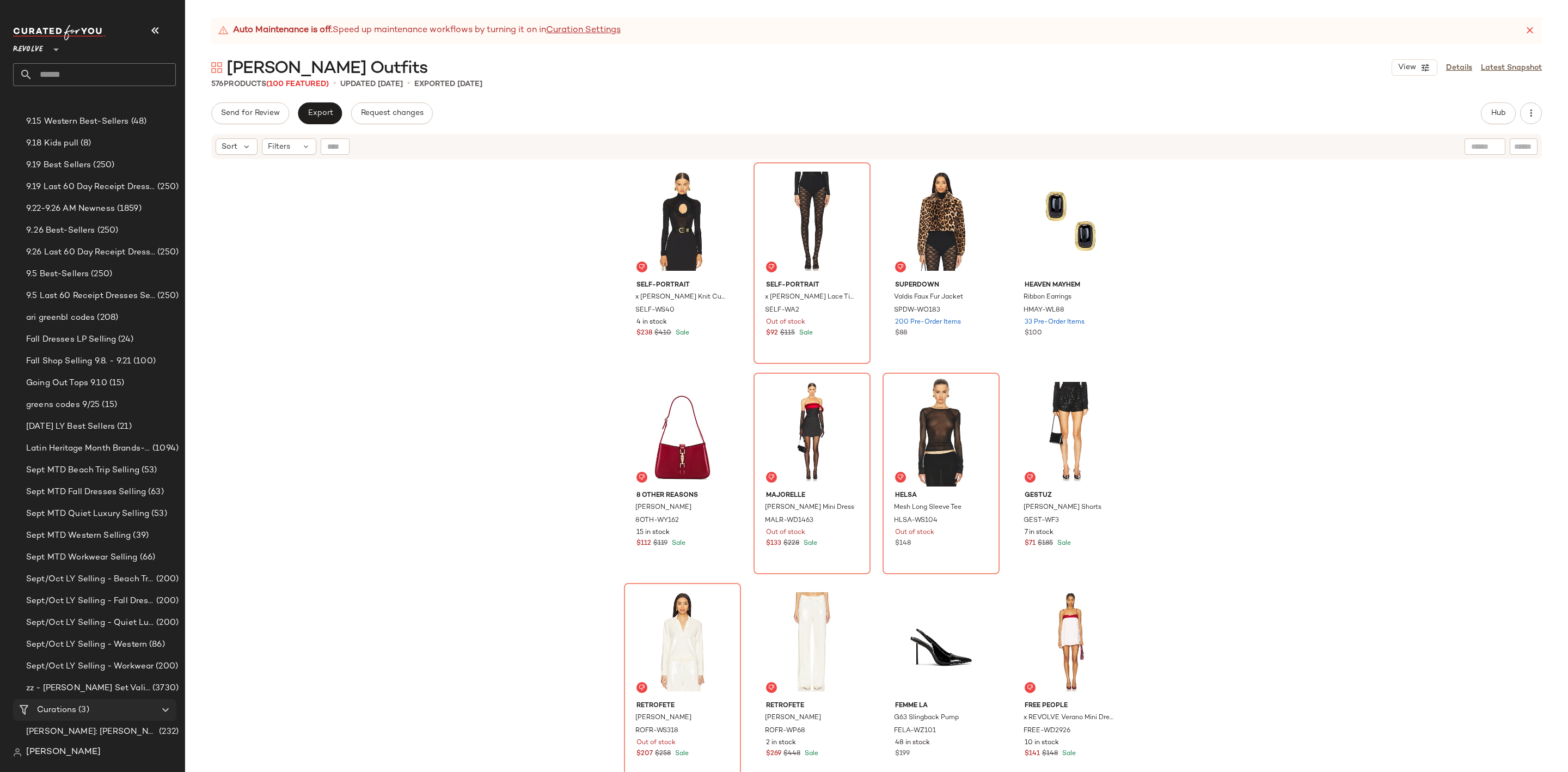
click at [93, 709] on div "Curations (3)" at bounding box center [95, 710] width 123 height 13
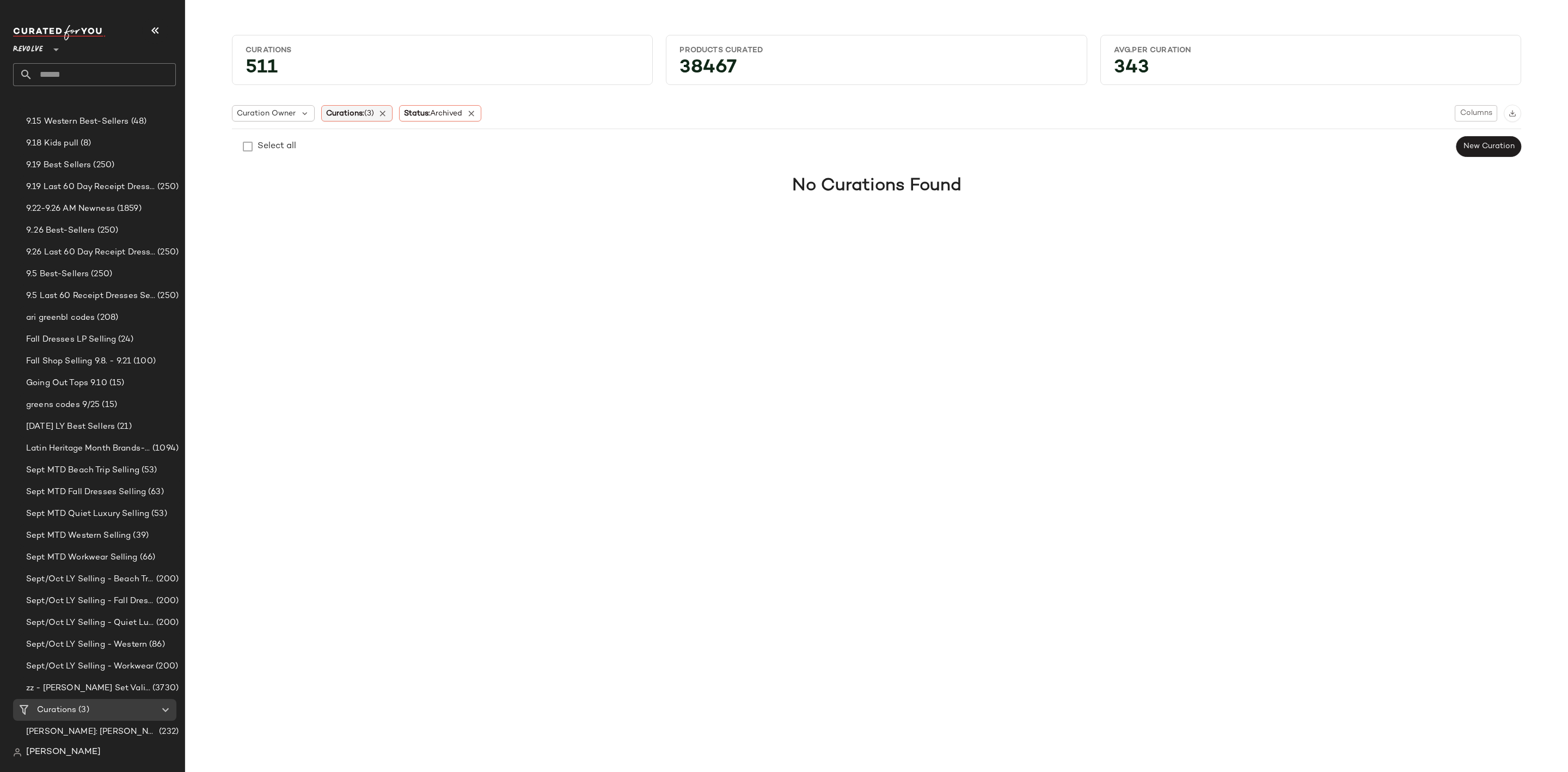
click at [368, 111] on span "(3)" at bounding box center [369, 113] width 9 height 8
click at [375, 142] on input "text" at bounding box center [398, 143] width 136 height 16
click at [294, 144] on body "Revolve ** Dashboard All Products Global Clipboards (31) 8.31-9.6 Western Best-…" at bounding box center [784, 386] width 1568 height 772
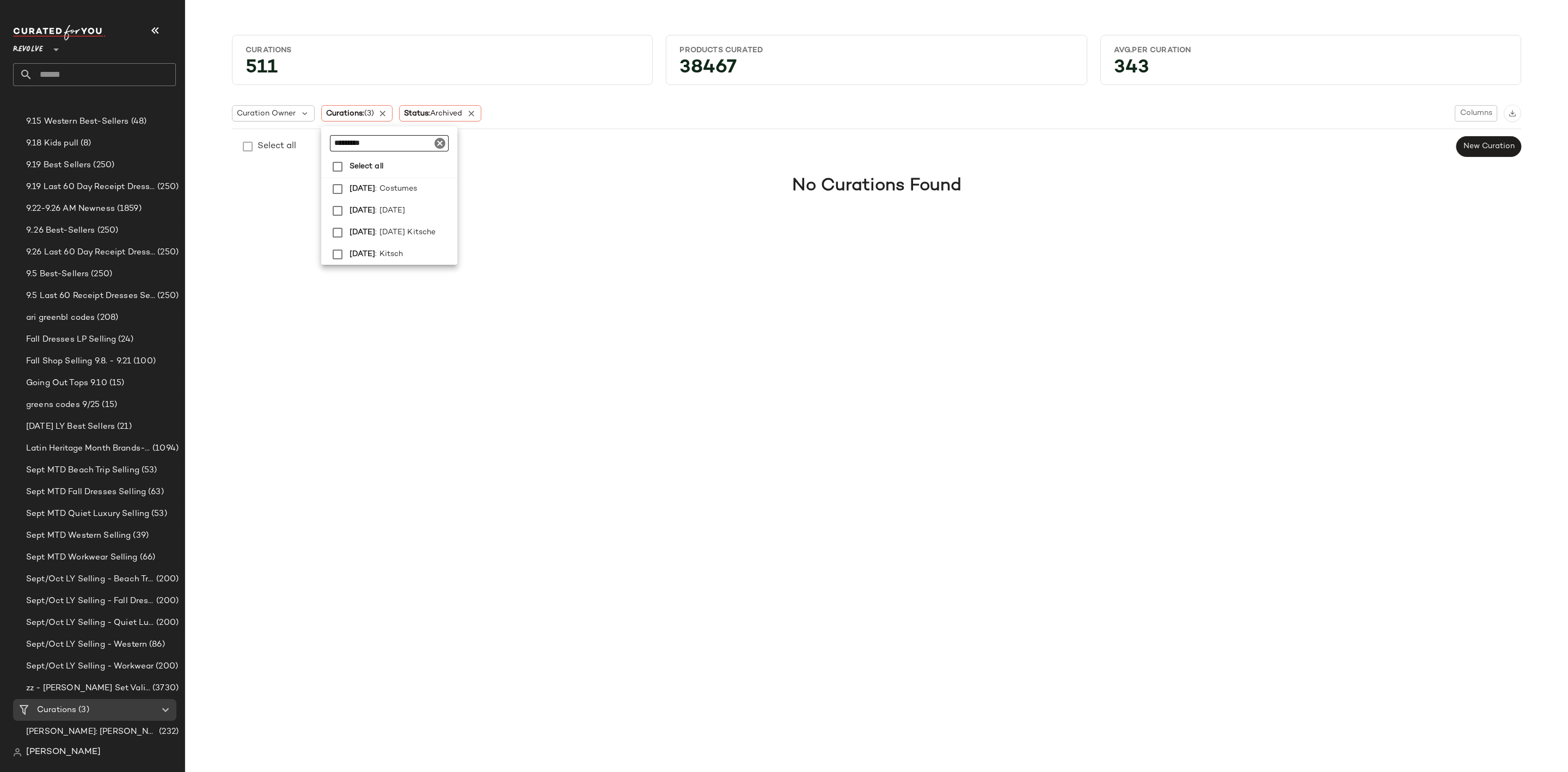
type input "*********"
click at [417, 190] on span ": Costumes" at bounding box center [396, 189] width 42 height 22
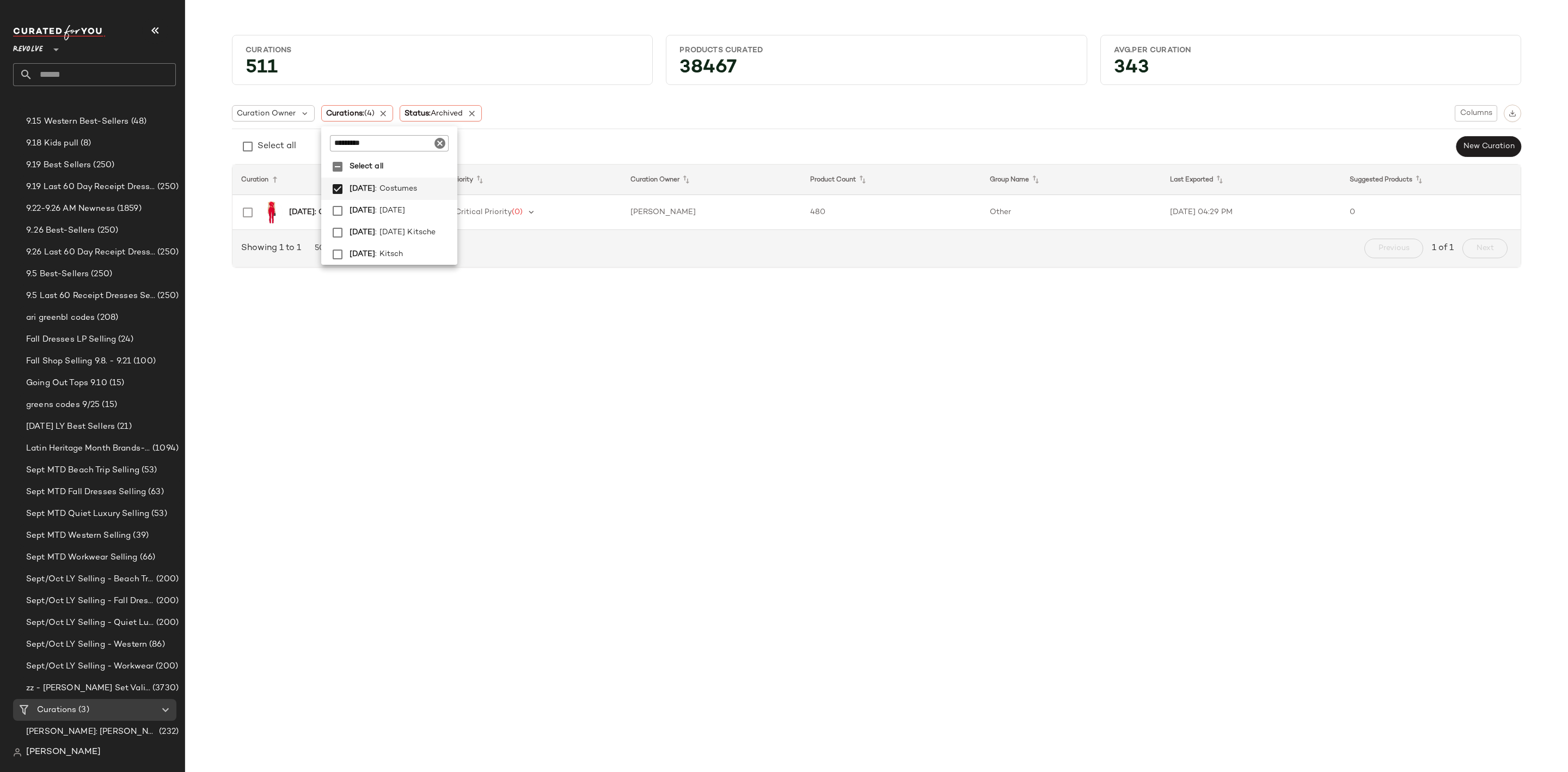
click at [646, 278] on div "Curation Owner Curations: (4) Status: Archived Columns Select all New Curation …" at bounding box center [877, 182] width 1307 height 204
click at [334, 211] on b "Halloween: Costumes" at bounding box center [322, 211] width 67 height 11
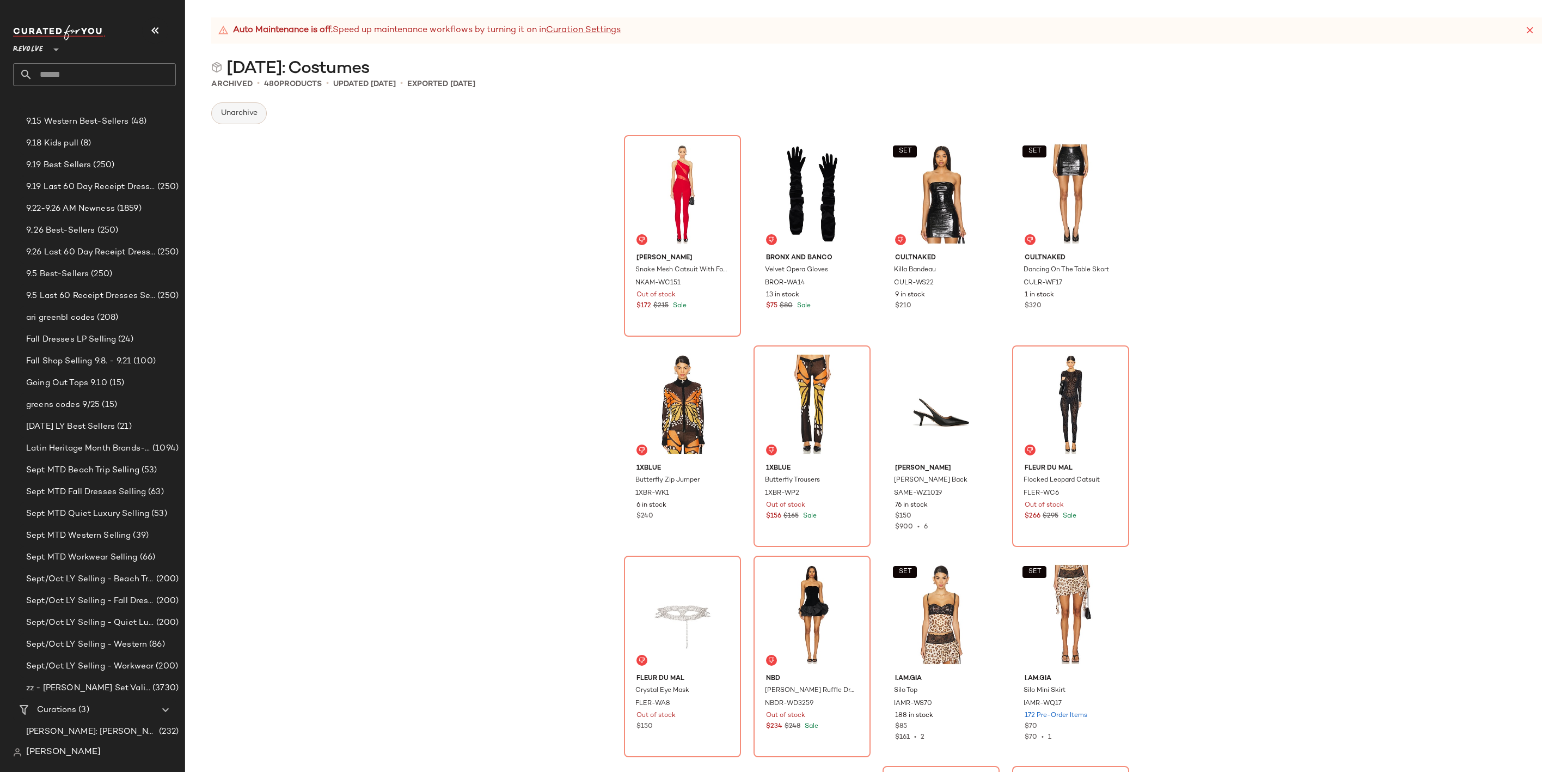
click at [249, 107] on button "Unarchive" at bounding box center [239, 113] width 55 height 22
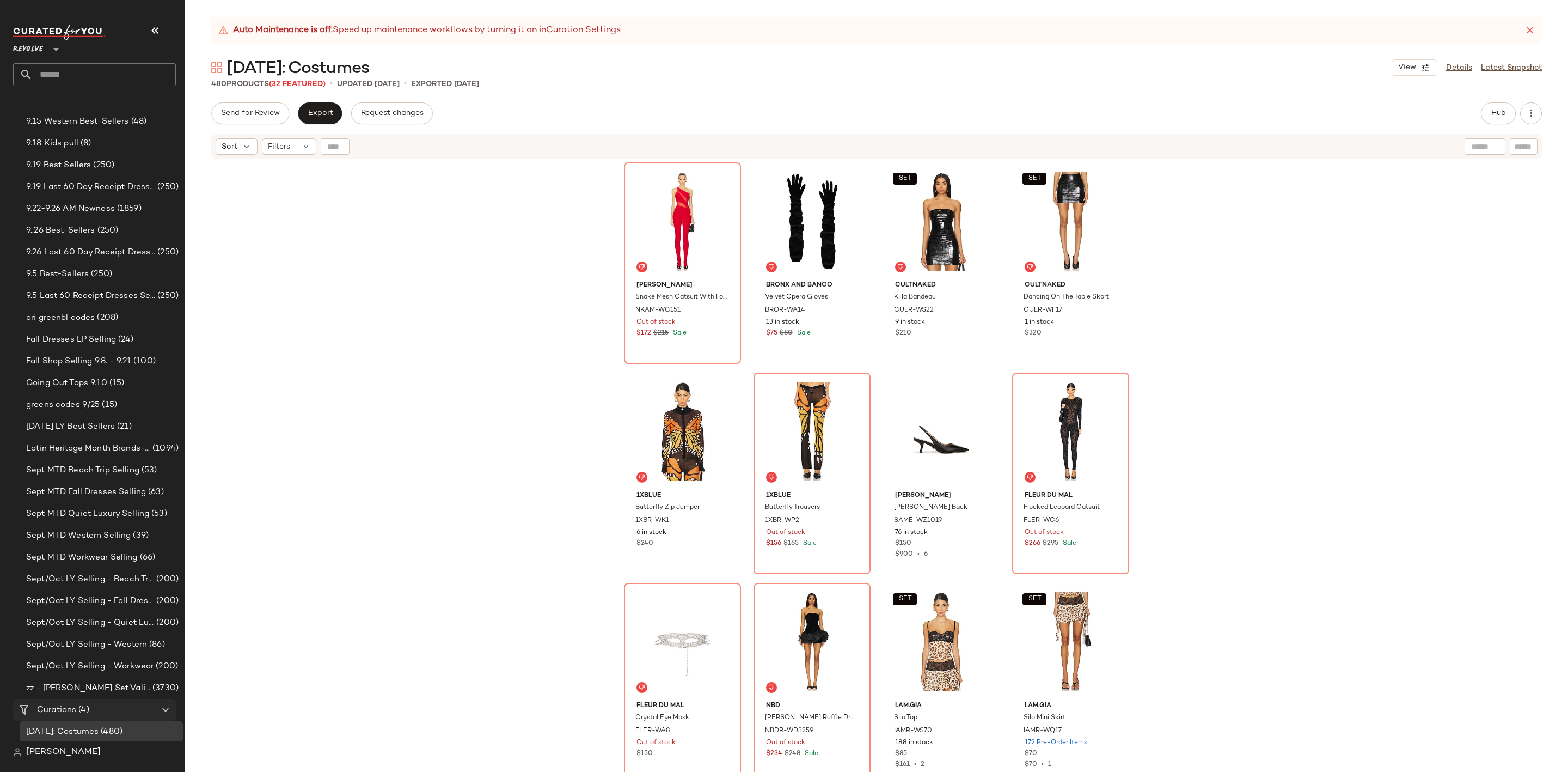
click at [91, 706] on div "Curations (4)" at bounding box center [95, 710] width 123 height 13
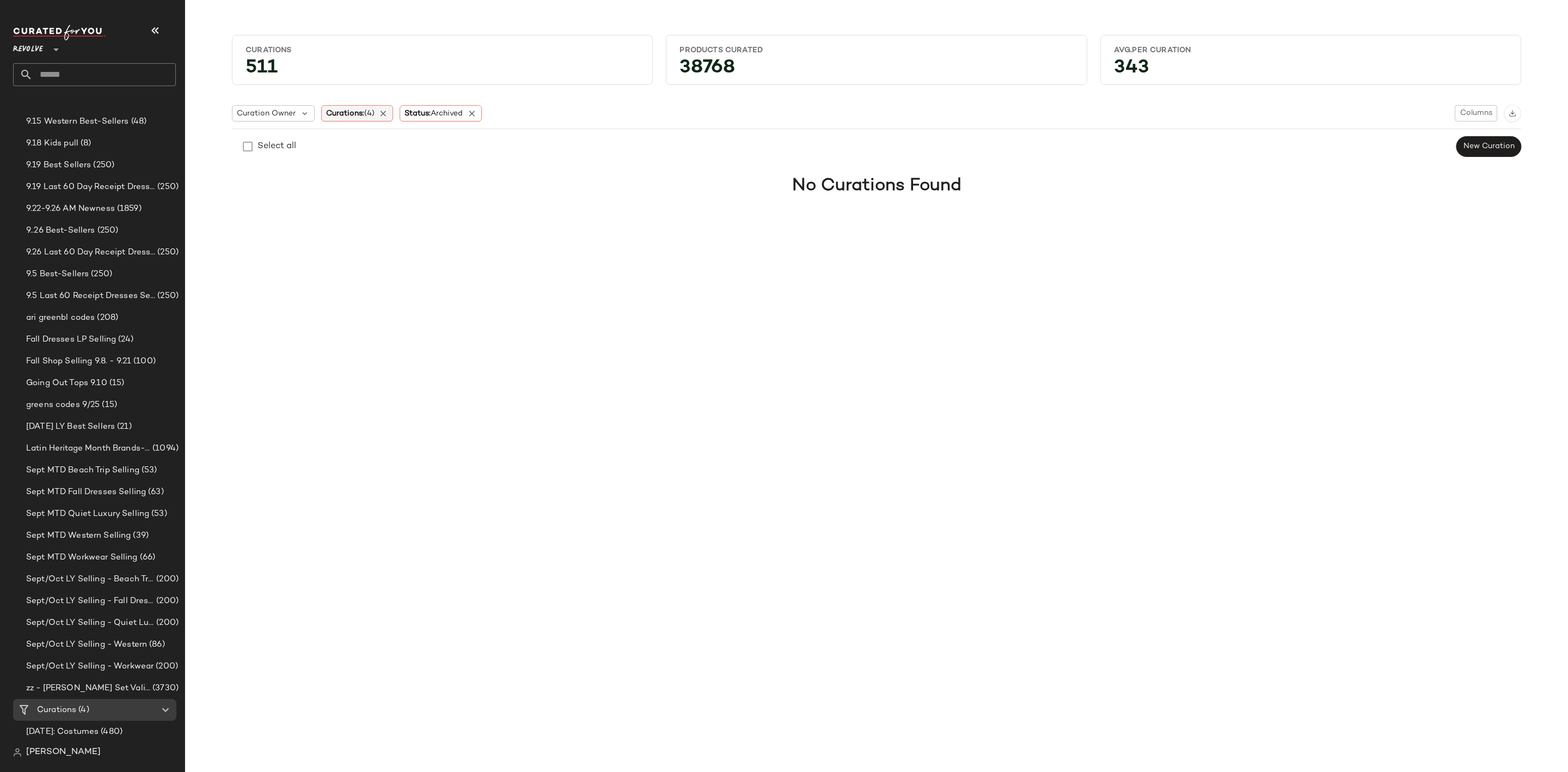
click at [370, 113] on span "(4)" at bounding box center [370, 113] width 10 height 8
click at [361, 141] on input "text" at bounding box center [398, 143] width 136 height 16
drag, startPoint x: 417, startPoint y: 141, endPoint x: 322, endPoint y: 141, distance: 95.0
click at [322, 141] on div "********" at bounding box center [390, 139] width 136 height 25
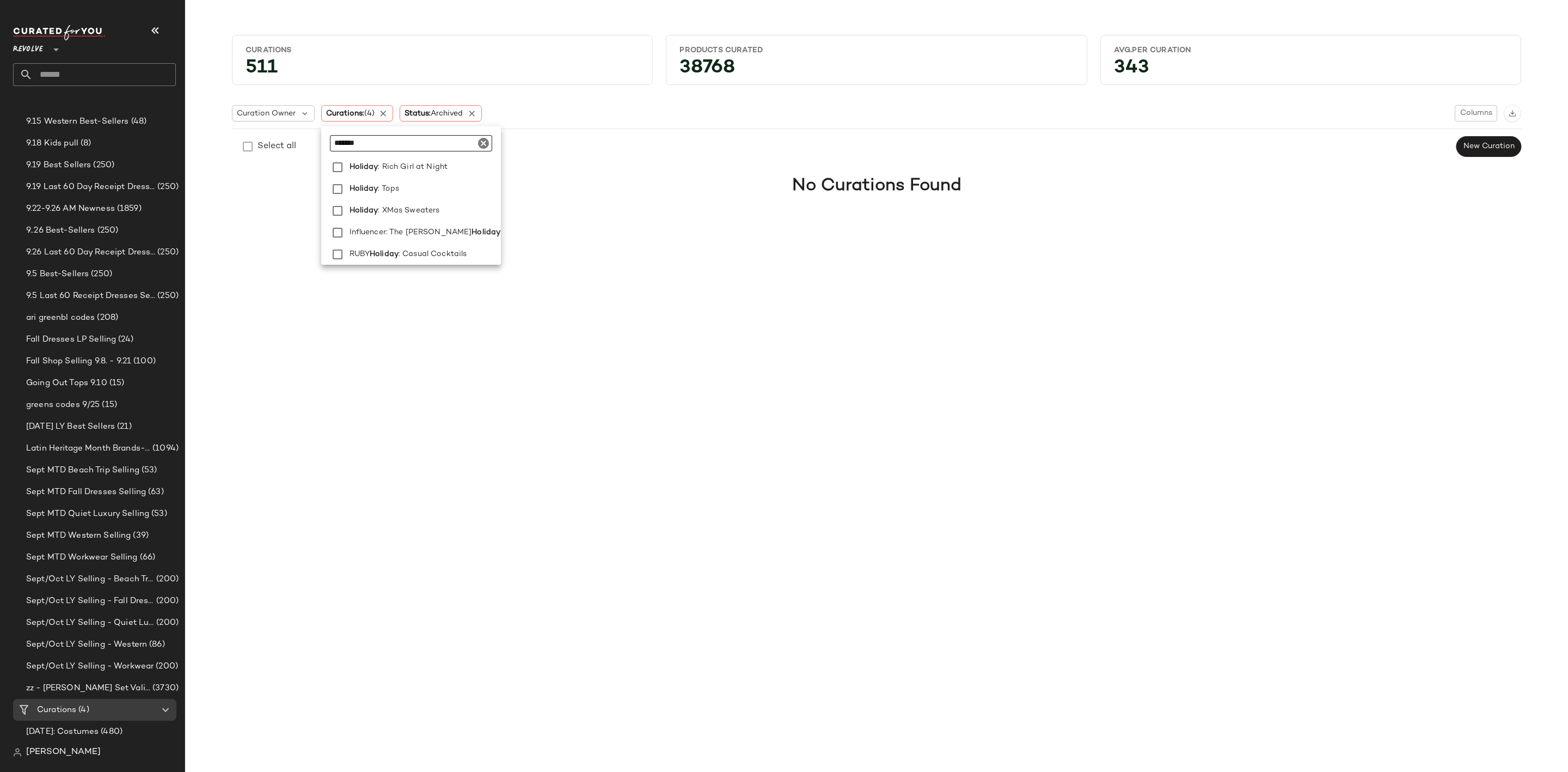
scroll to position [666, 0]
drag, startPoint x: 319, startPoint y: 142, endPoint x: 281, endPoint y: 148, distance: 38.5
click at [299, 144] on body "Revolve ** Dashboard All Products Global Clipboards (31) 8.31-9.6 Western Best-…" at bounding box center [784, 386] width 1568 height 772
drag, startPoint x: 394, startPoint y: 141, endPoint x: 304, endPoint y: 141, distance: 90.0
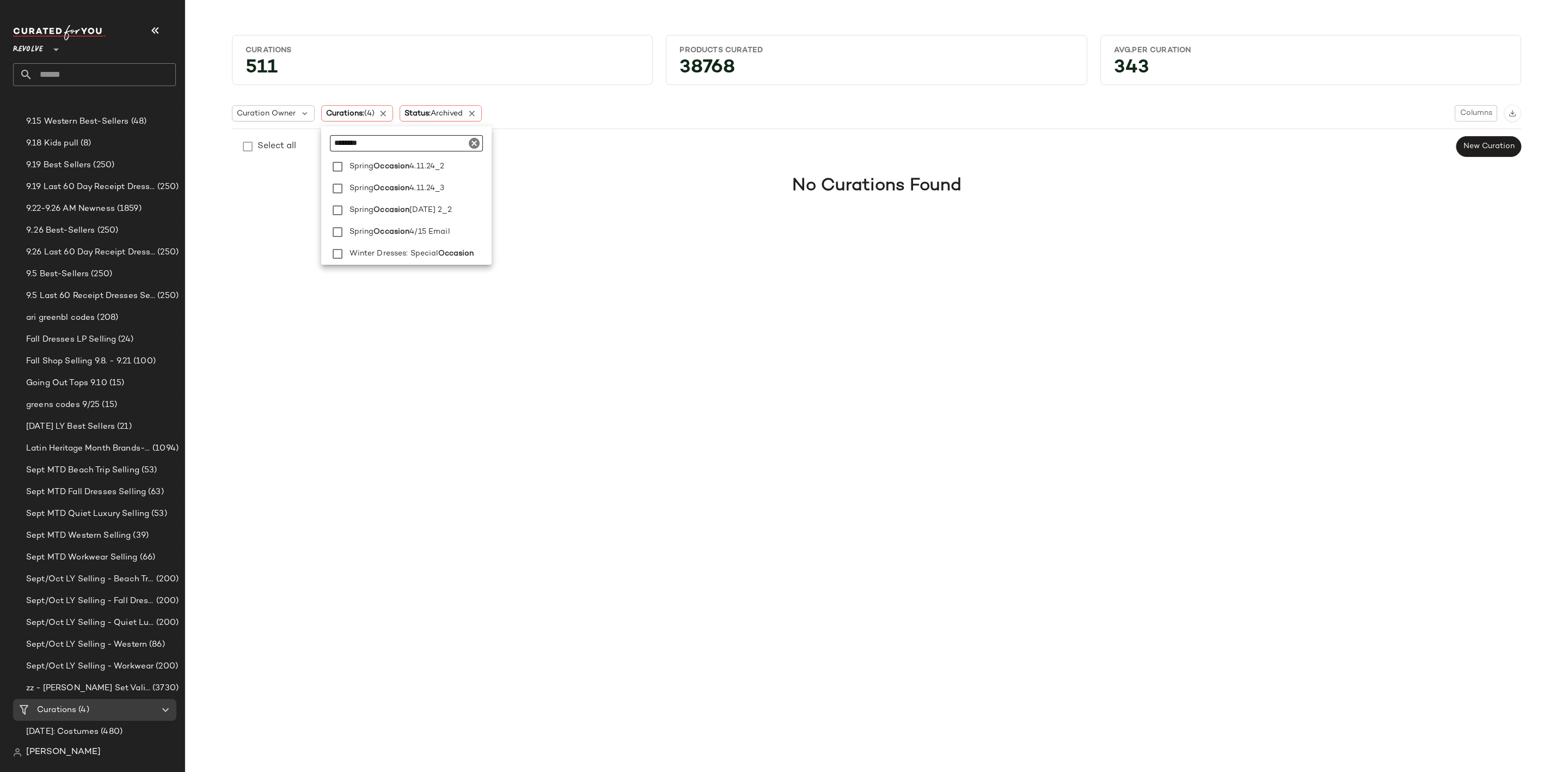
click at [304, 141] on body "Revolve ** Dashboard All Products Global Clipboards (31) 8.31-9.6 Western Best-…" at bounding box center [784, 386] width 1568 height 772
type input "********"
click at [454, 198] on span ": Occasion LP" at bounding box center [436, 196] width 52 height 22
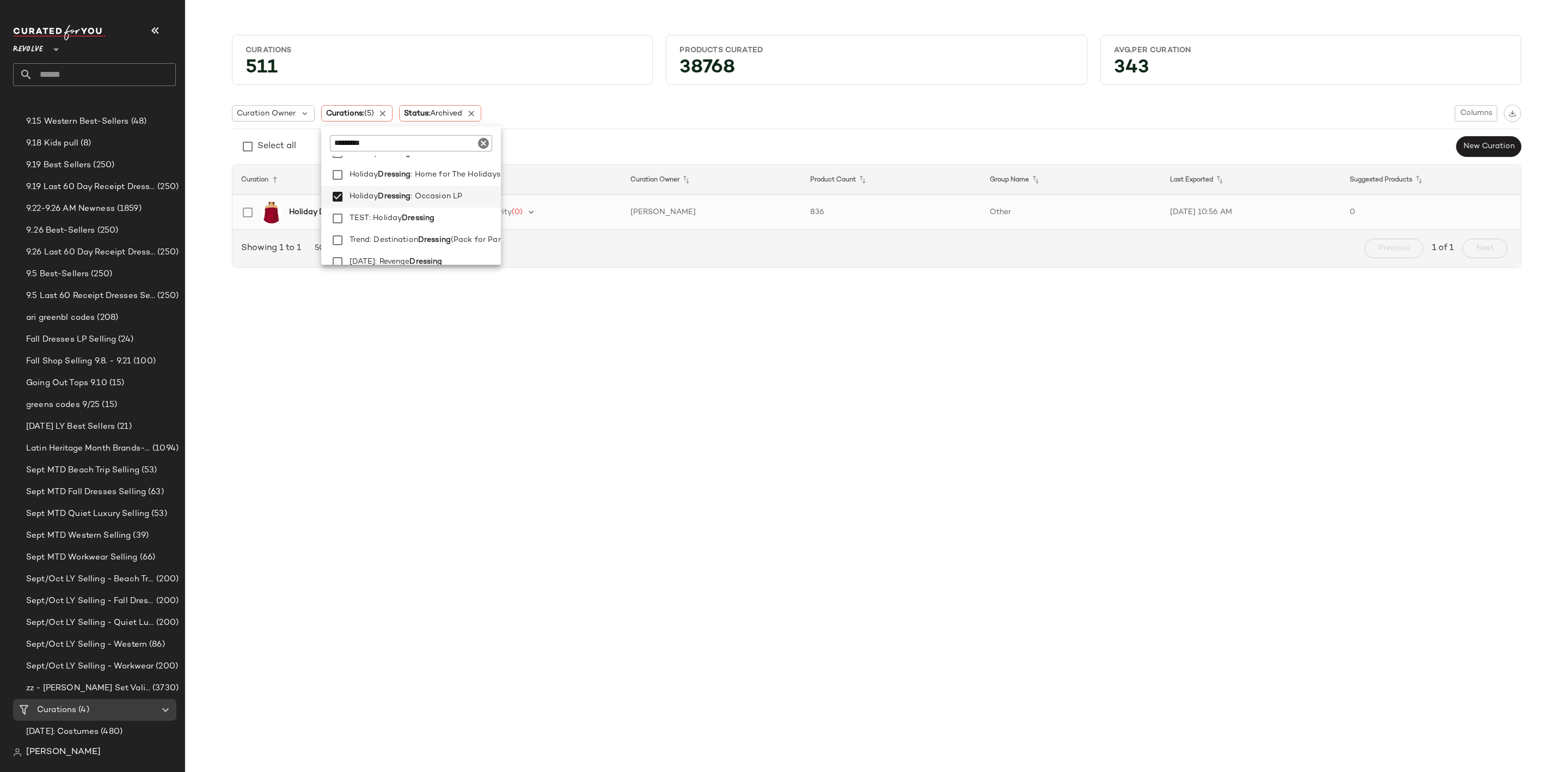
click at [573, 206] on div "Critical Priority (0)" at bounding box center [532, 212] width 162 height 16
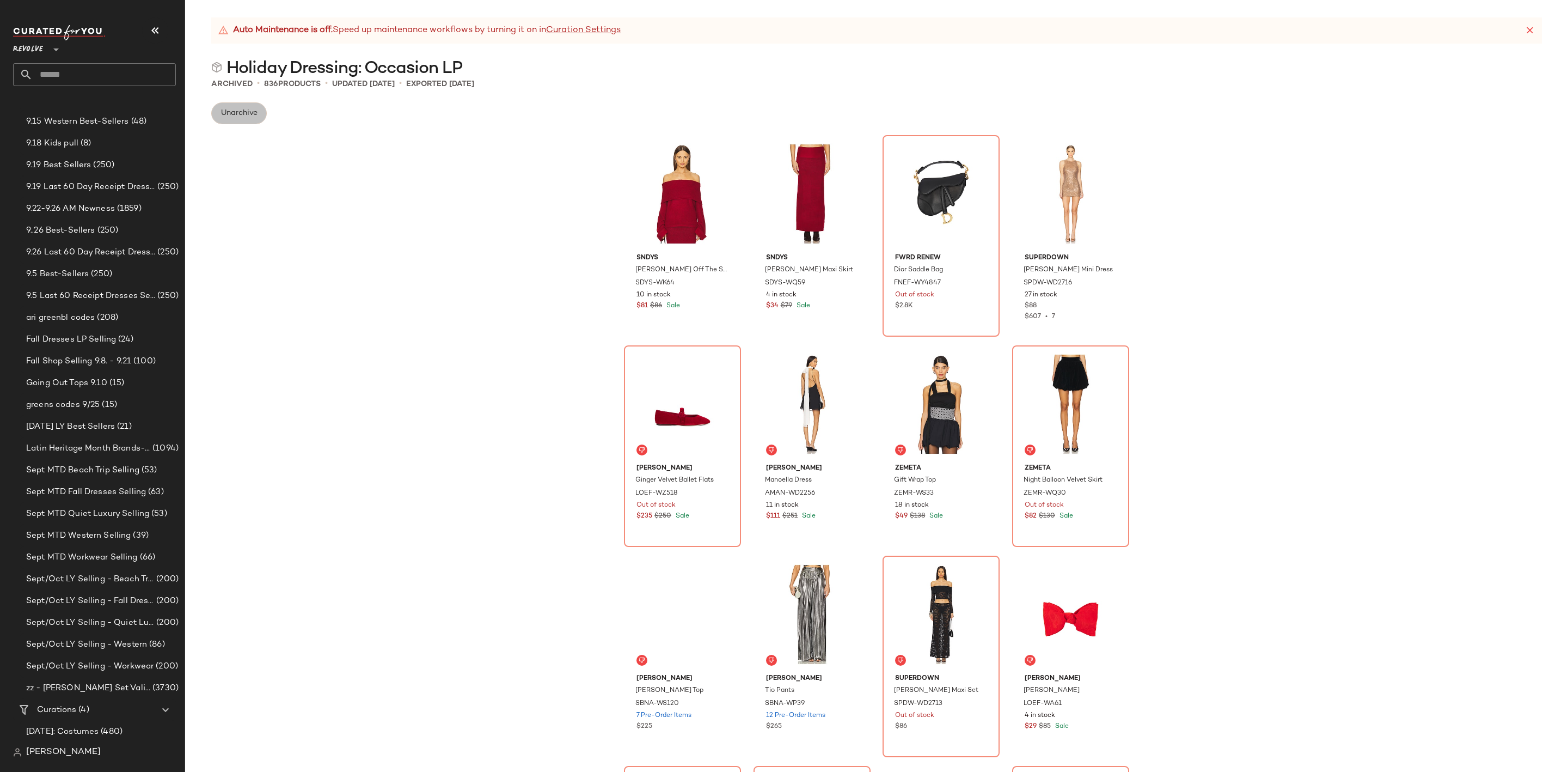
click at [237, 116] on span "Unarchive" at bounding box center [239, 113] width 37 height 9
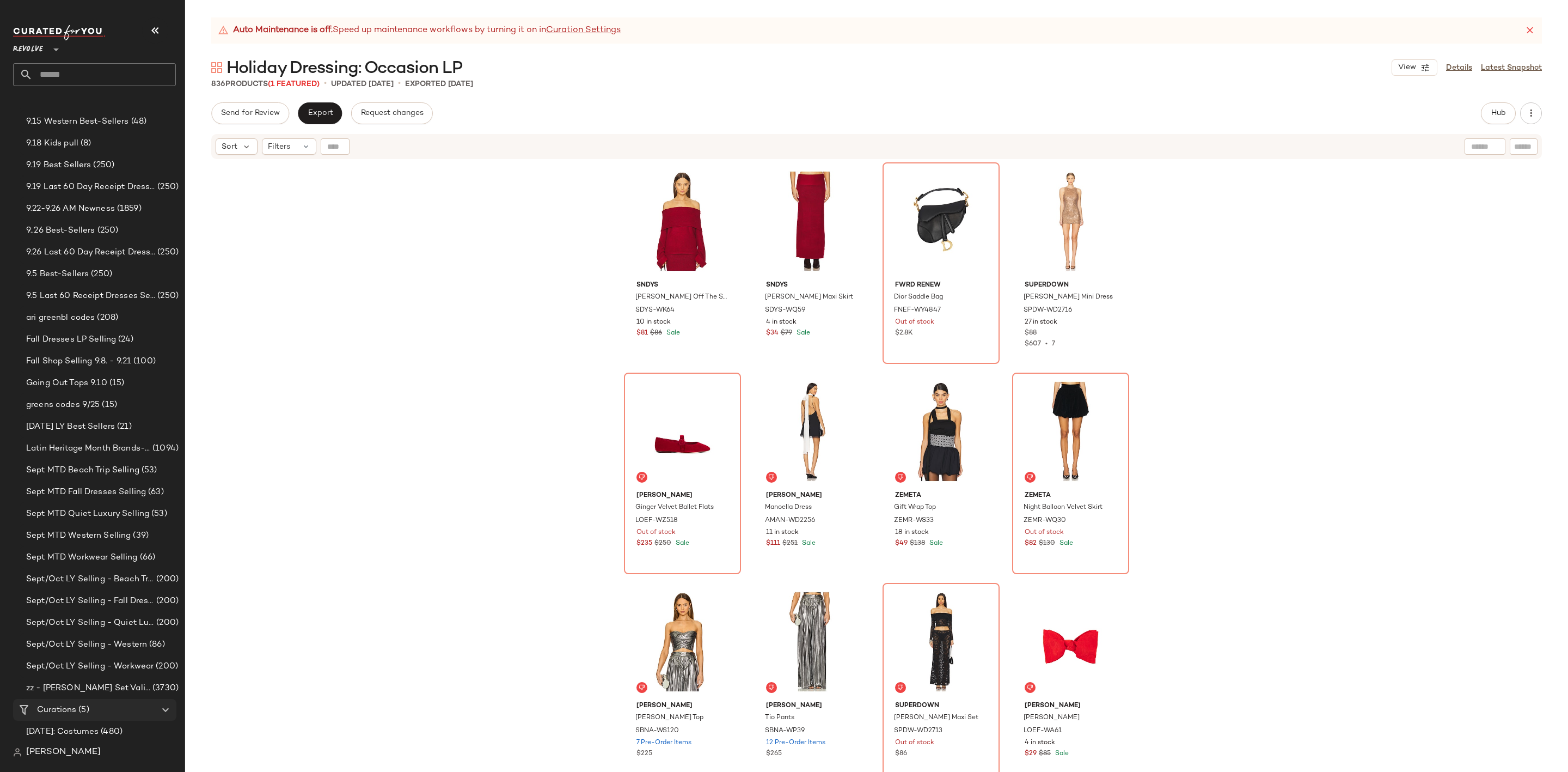
click at [84, 706] on span "(5)" at bounding box center [82, 710] width 13 height 13
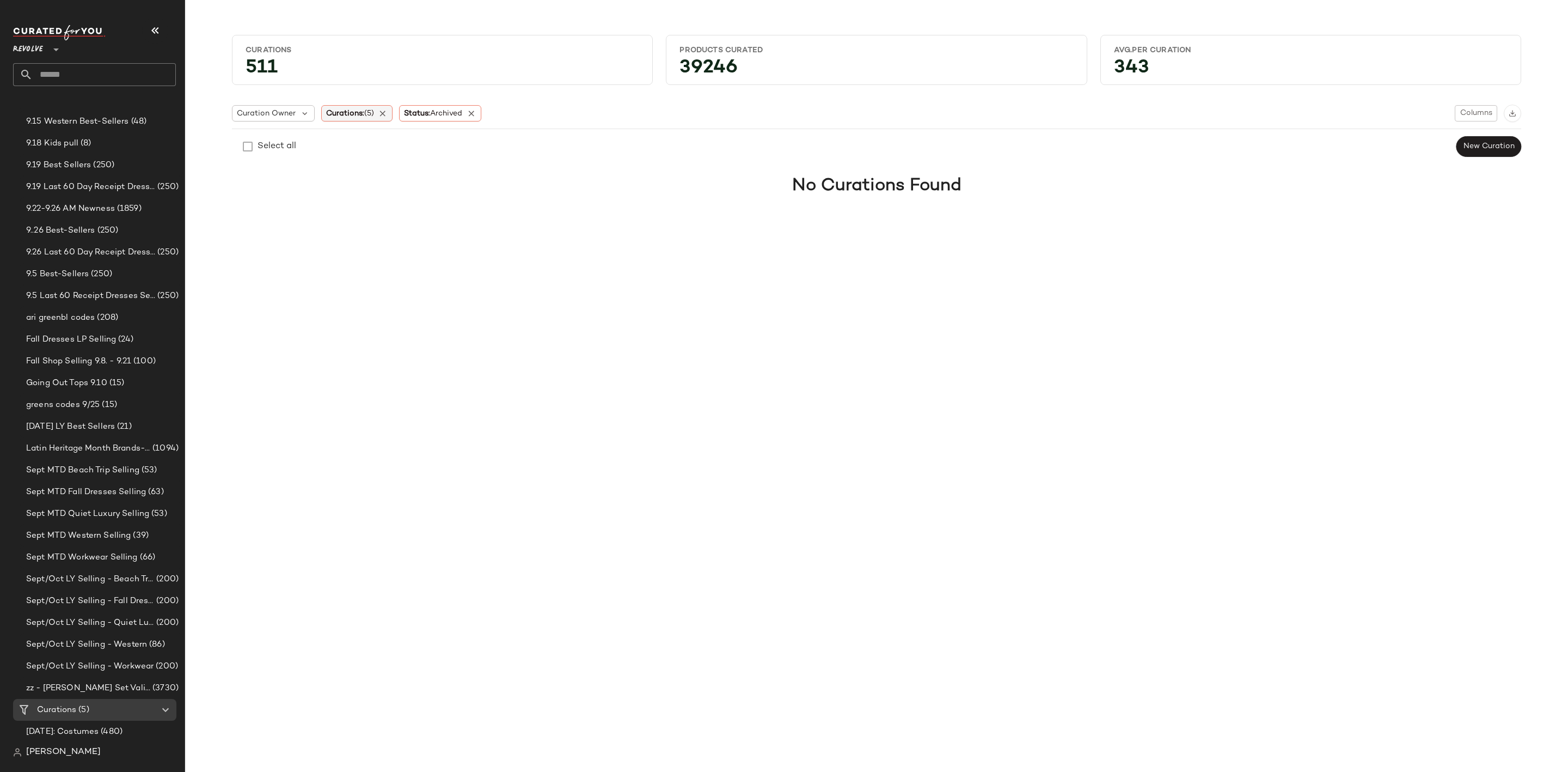
click at [356, 116] on span "Curations: (5)" at bounding box center [350, 113] width 48 height 11
click at [383, 137] on input "text" at bounding box center [398, 143] width 136 height 16
type input "********"
click at [400, 190] on span "Holiday Dressing:" at bounding box center [381, 191] width 65 height 22
click at [729, 184] on div "No Curations Found" at bounding box center [877, 185] width 1285 height 39
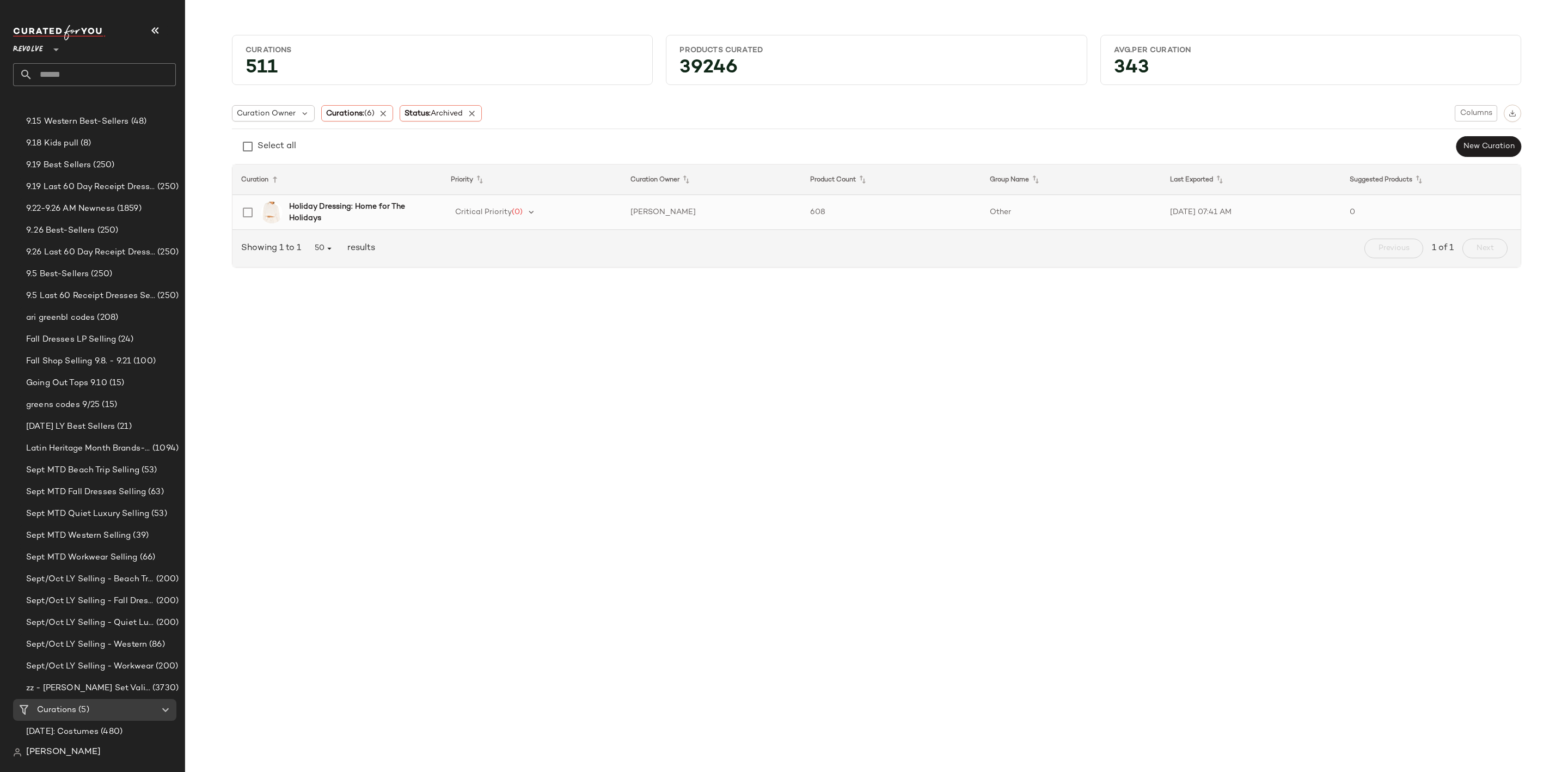
click at [323, 211] on b "Holiday Dressing: Home for The Holidays" at bounding box center [359, 212] width 140 height 23
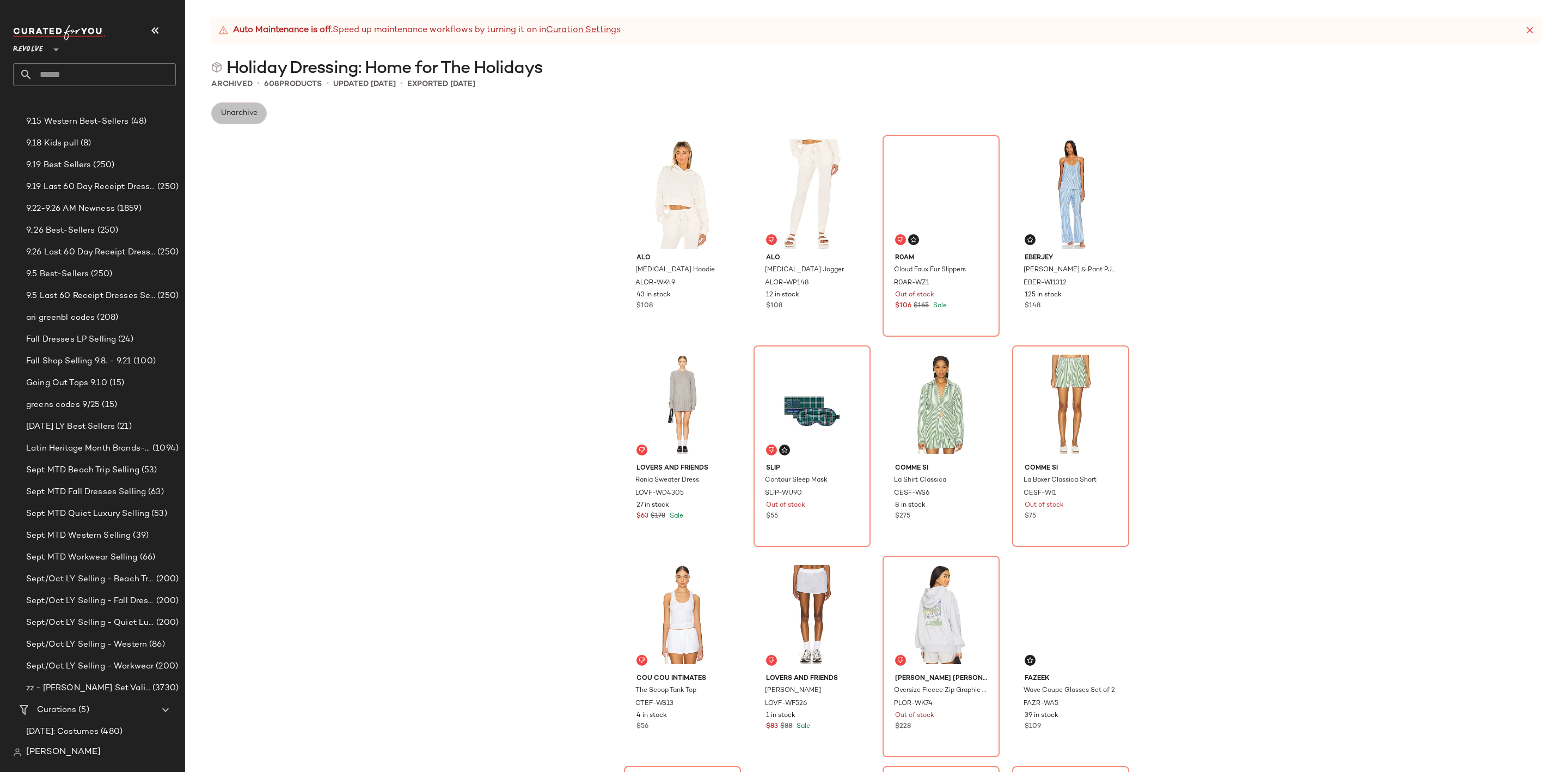
click at [234, 110] on span "Unarchive" at bounding box center [239, 113] width 37 height 9
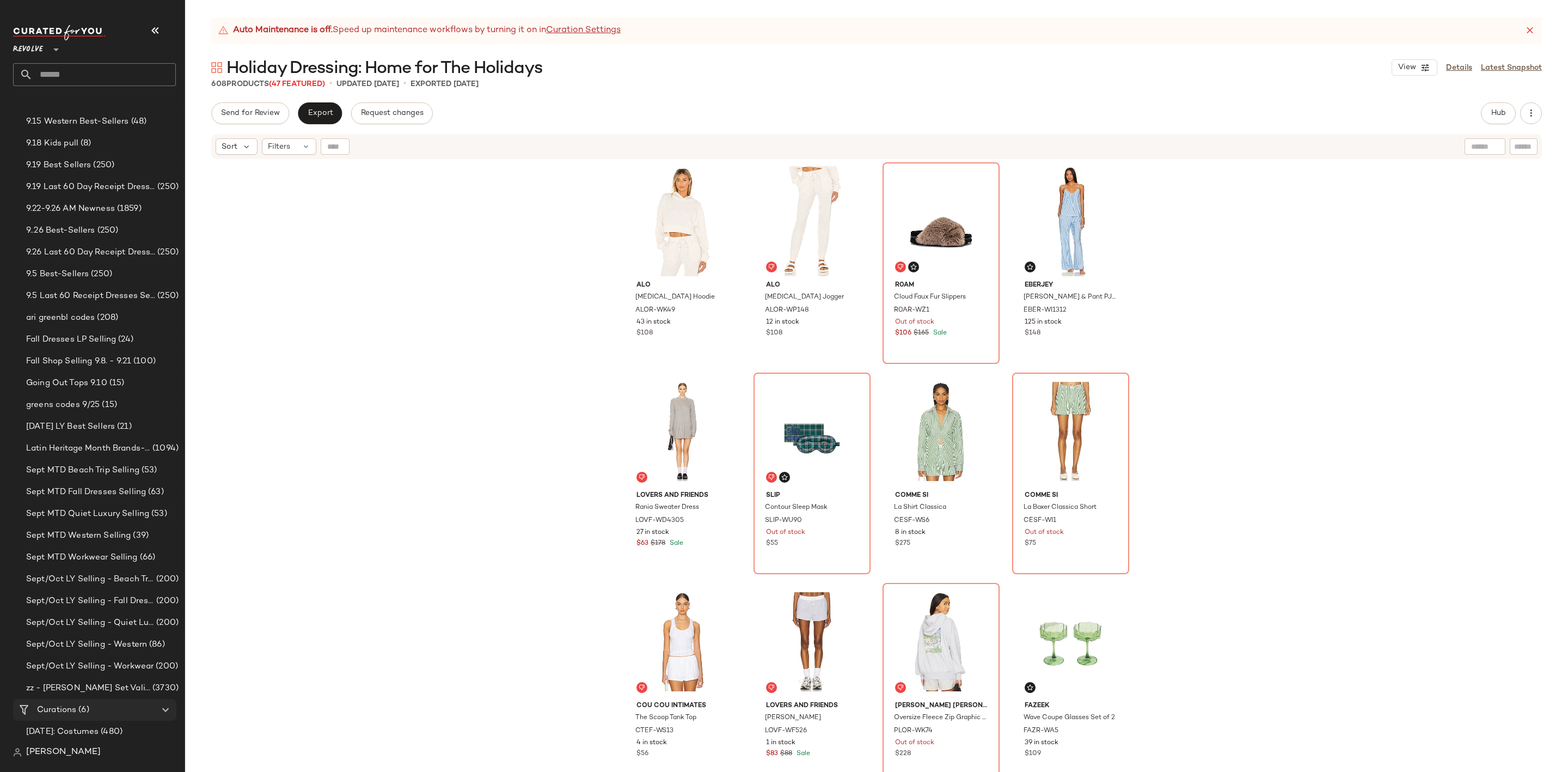
click at [96, 704] on div "Curations (6)" at bounding box center [95, 710] width 123 height 13
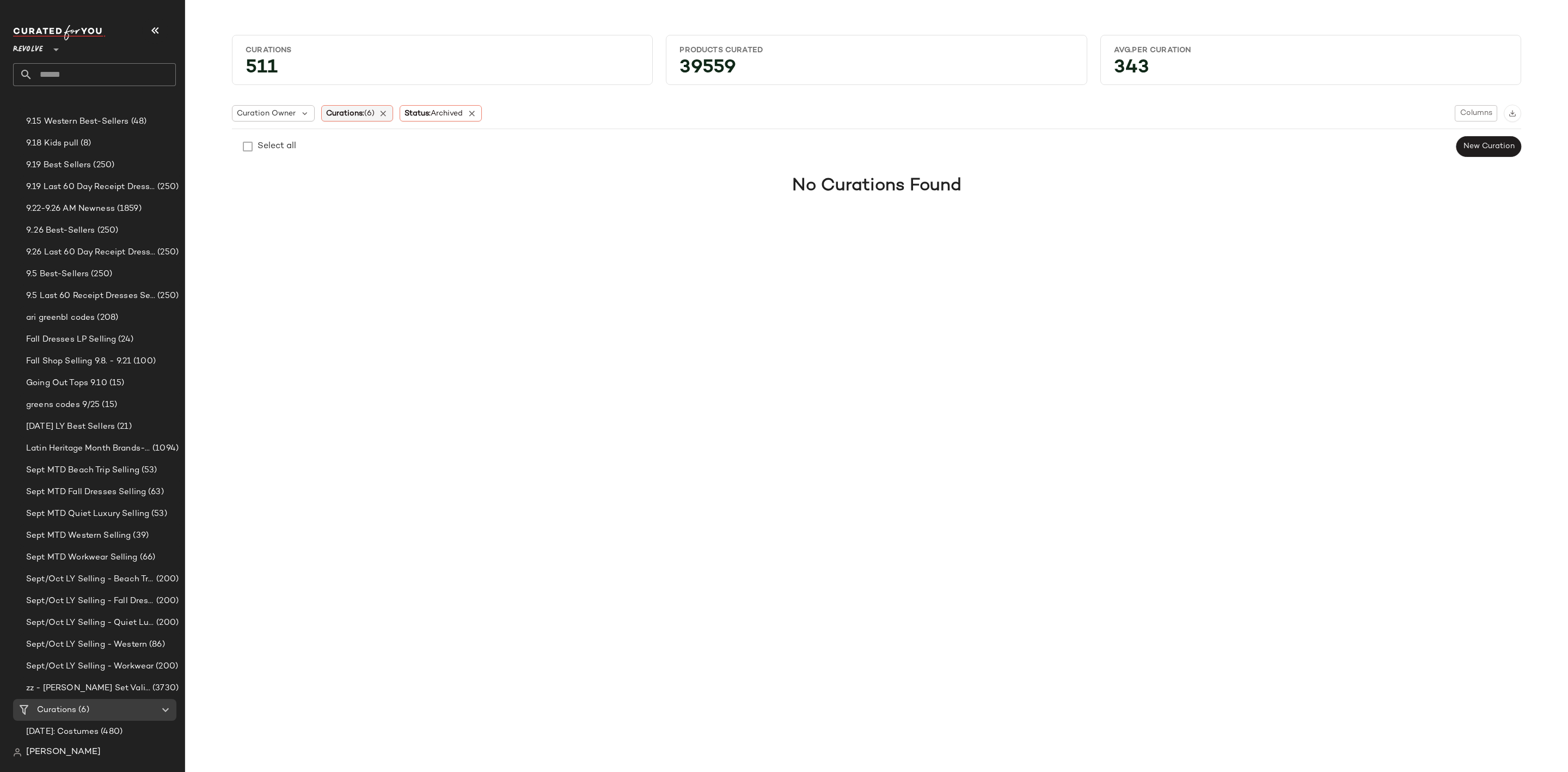
click at [354, 116] on span "Curations: (6)" at bounding box center [350, 113] width 48 height 11
click at [369, 142] on input "text" at bounding box center [398, 143] width 136 height 16
type input "*"
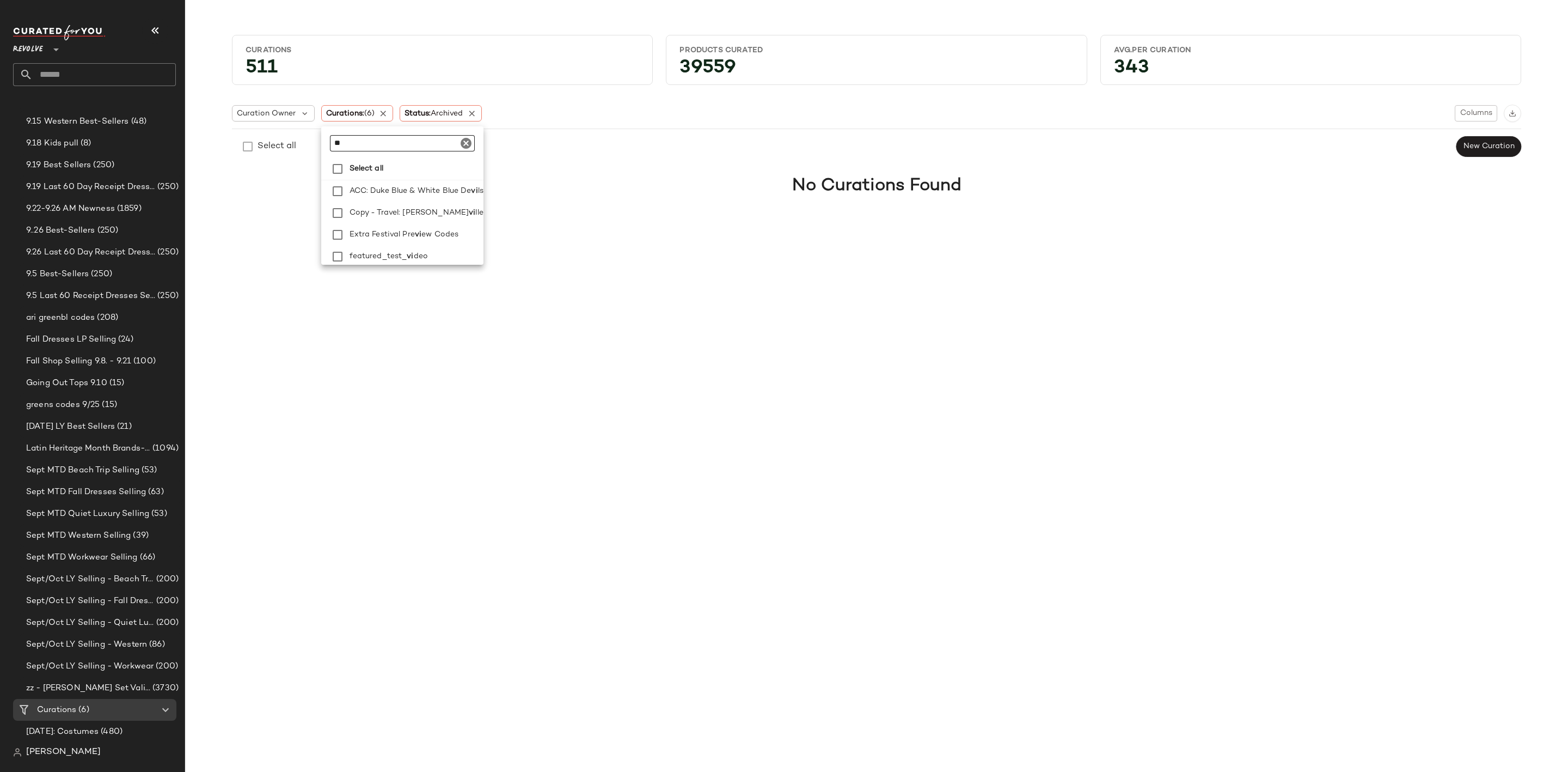
type input "*"
type input "*******"
click at [421, 202] on label "Holiday : Femme" at bounding box center [411, 204] width 134 height 22
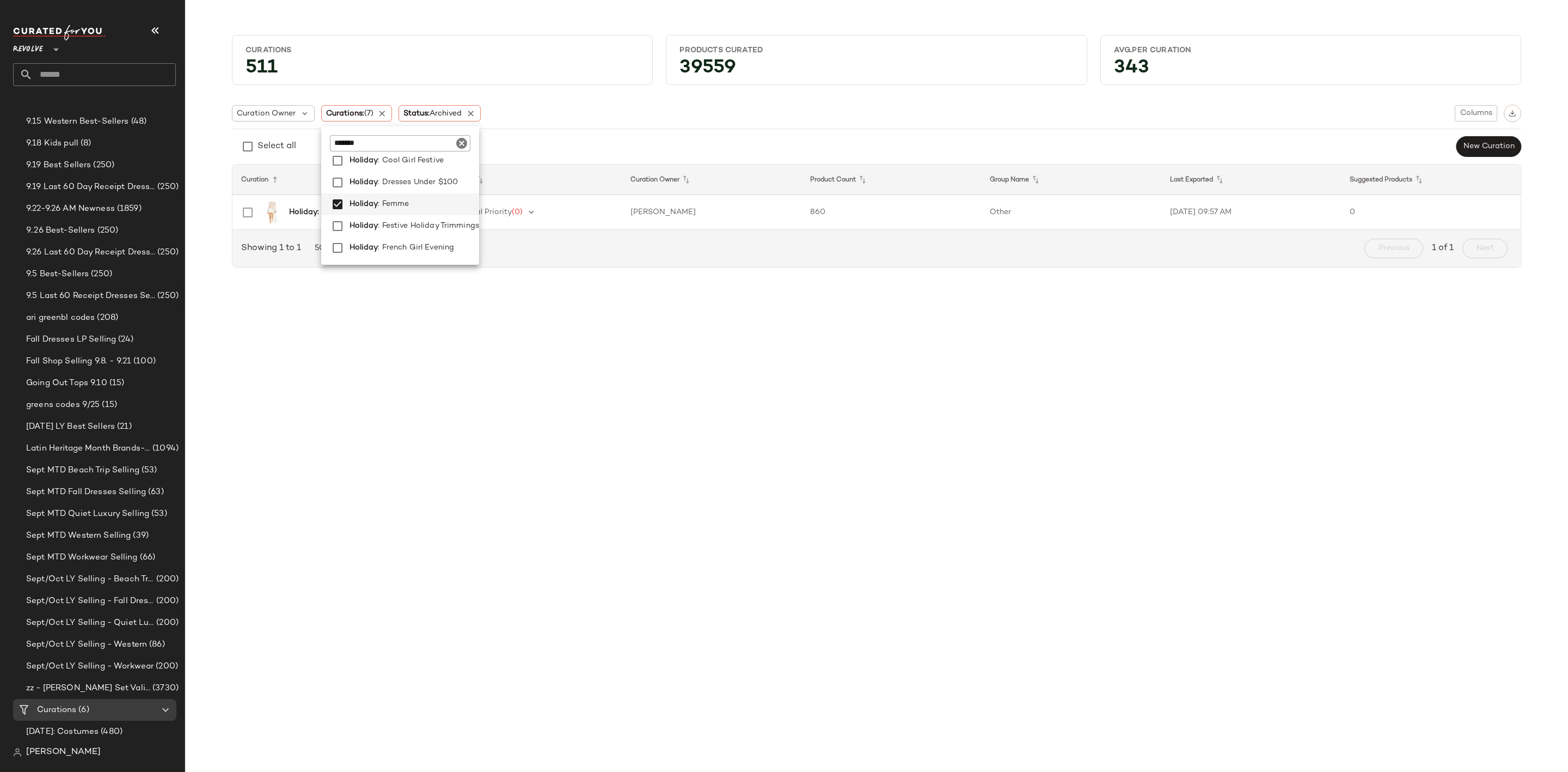
click at [567, 321] on div "Curations 511 Products Curated 39559 Avg.per Curation 343 Curation Owner Curati…" at bounding box center [877, 394] width 1383 height 755
click at [350, 221] on div "Holiday: Femme" at bounding box center [334, 212] width 199 height 26
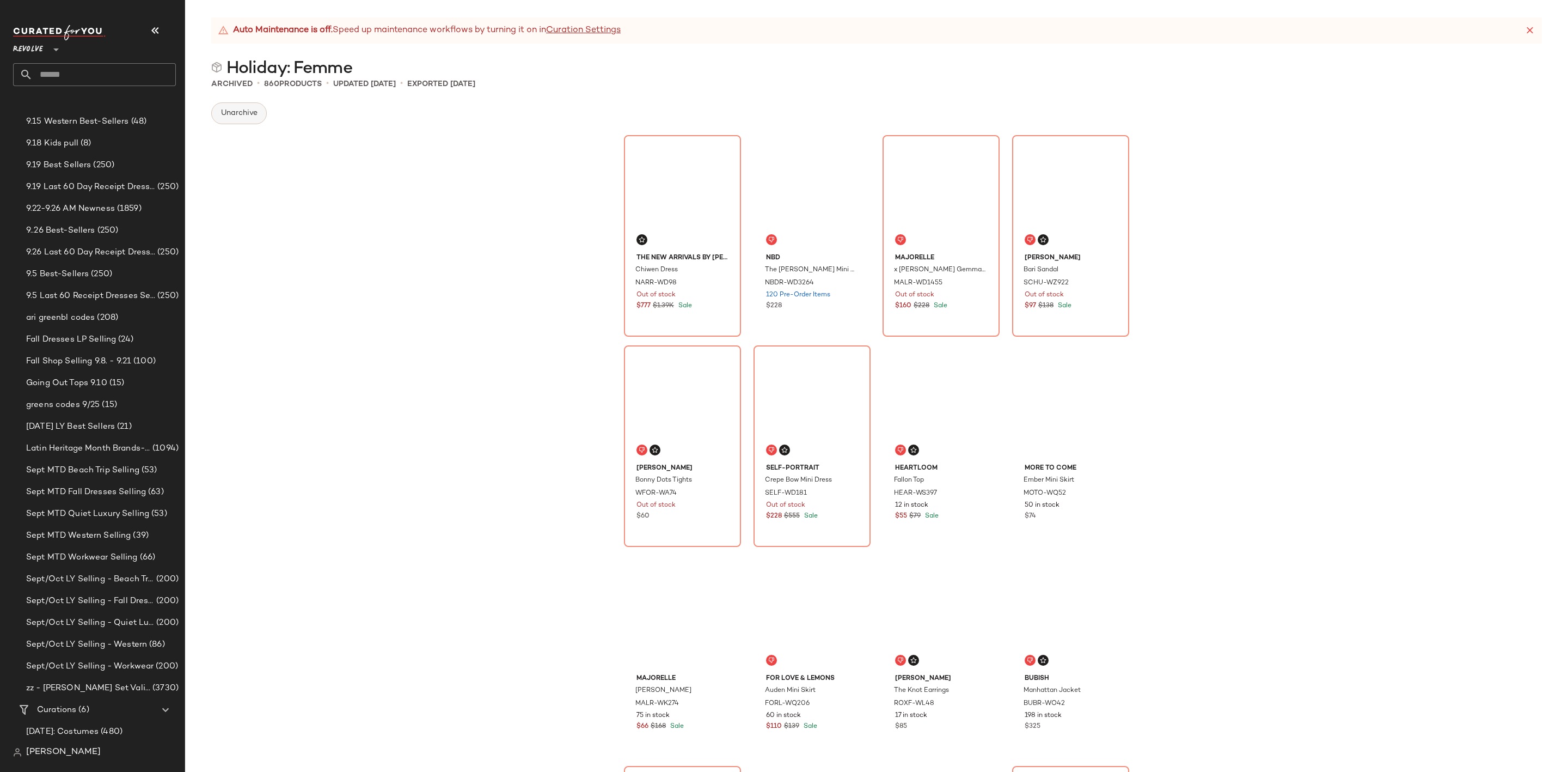
click at [241, 115] on span "Unarchive" at bounding box center [239, 113] width 37 height 9
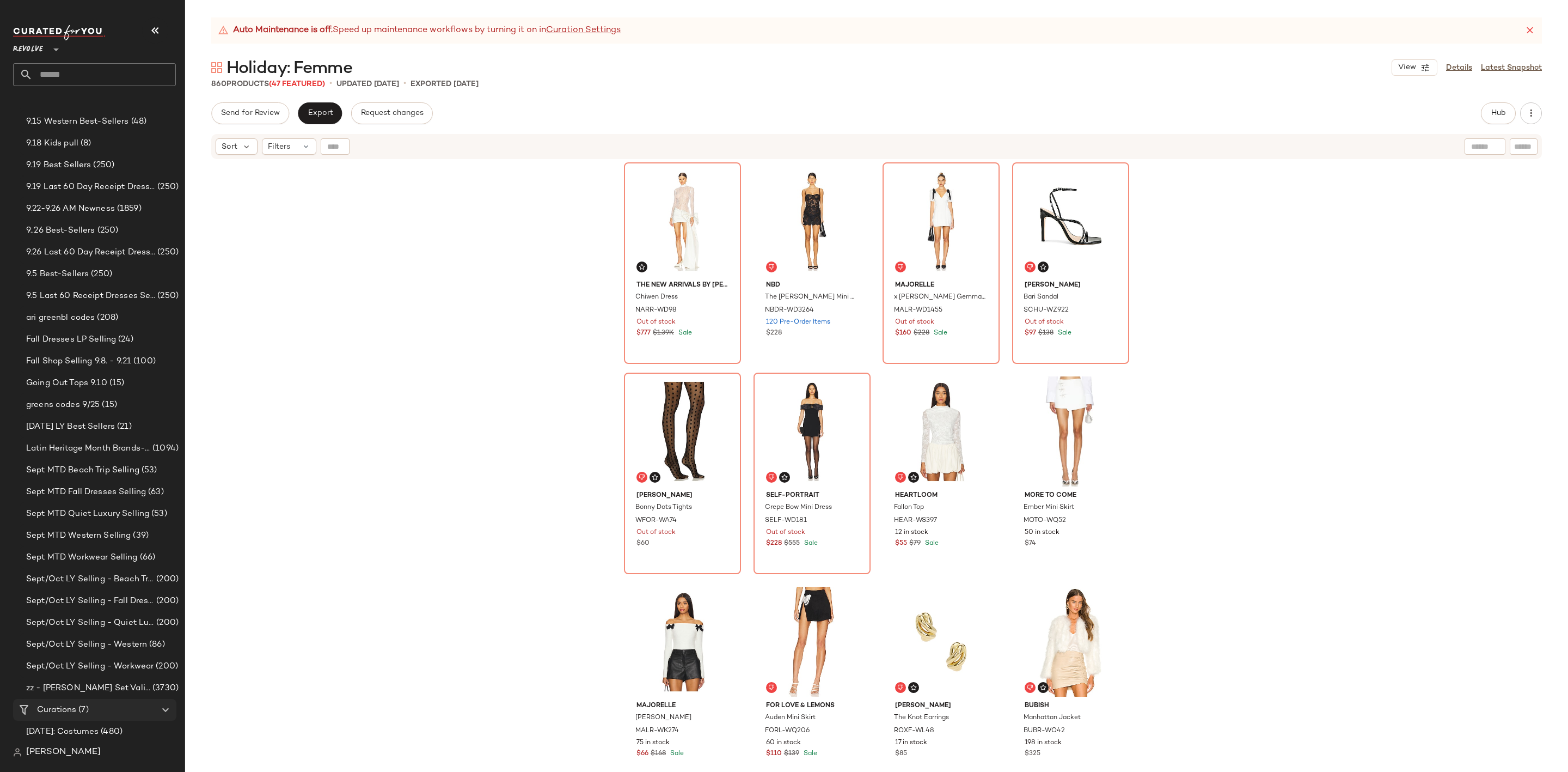
click at [88, 706] on span "(7)" at bounding box center [82, 710] width 12 height 13
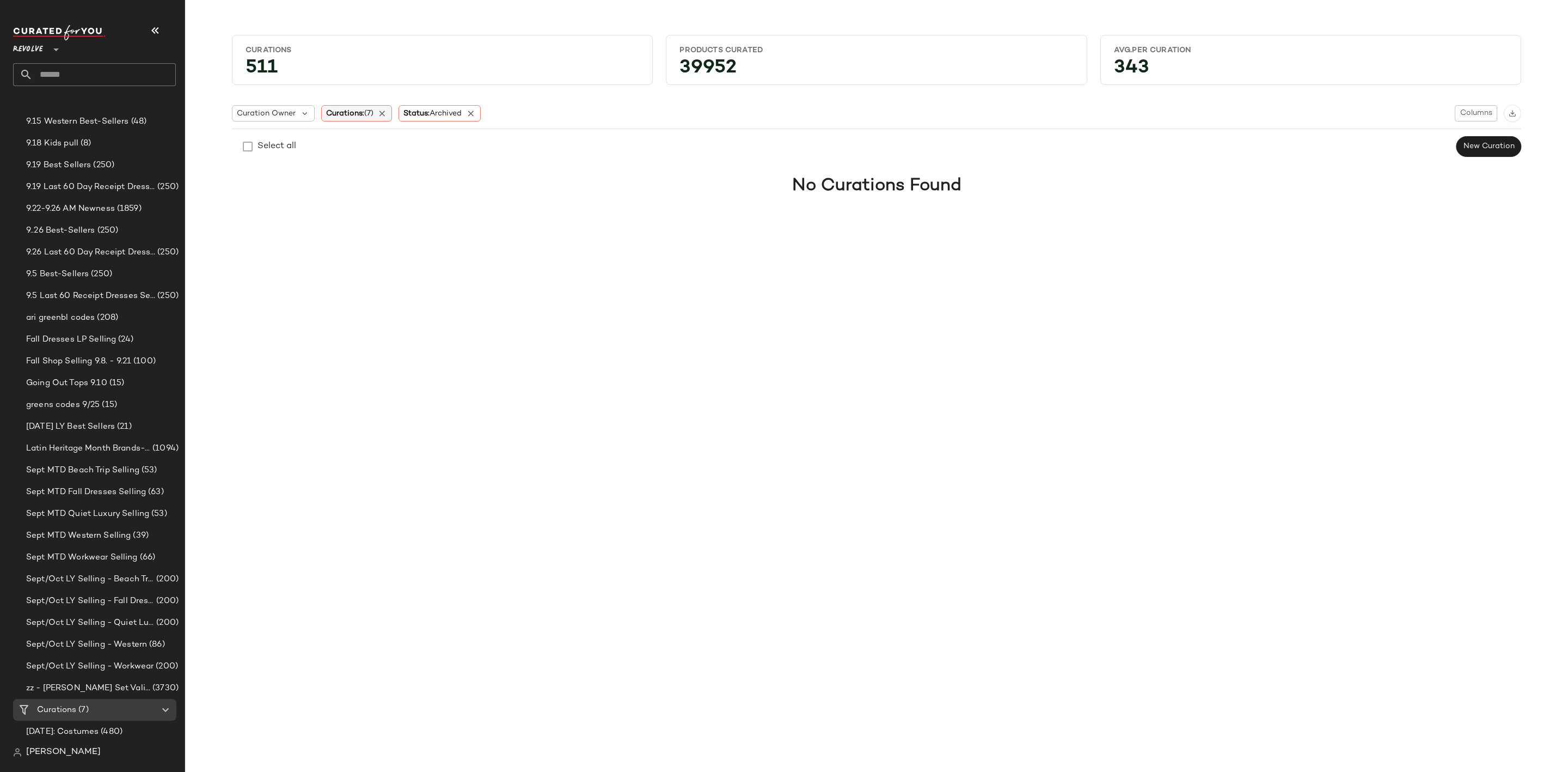
click at [349, 113] on span "Curations: (7)" at bounding box center [349, 113] width 47 height 11
click at [378, 147] on input "text" at bounding box center [398, 143] width 136 height 16
type input "*"
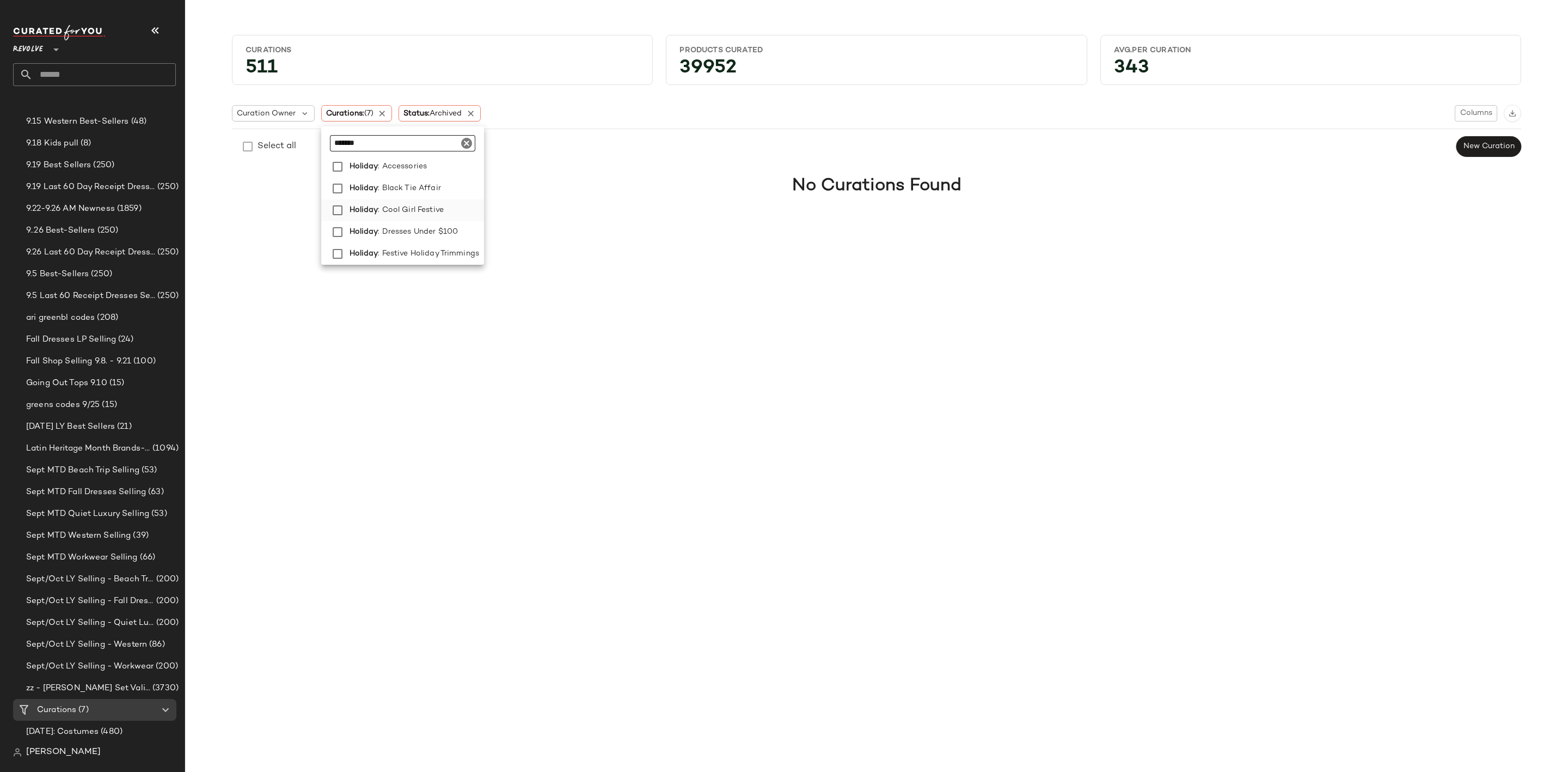
type input "*******"
click at [450, 212] on label "Holiday : Cool Girl Festive" at bounding box center [415, 210] width 140 height 22
click at [642, 230] on div "Curations 511 Products Curated 39952 Avg.per Curation 343 Curation Owner Curati…" at bounding box center [877, 394] width 1383 height 755
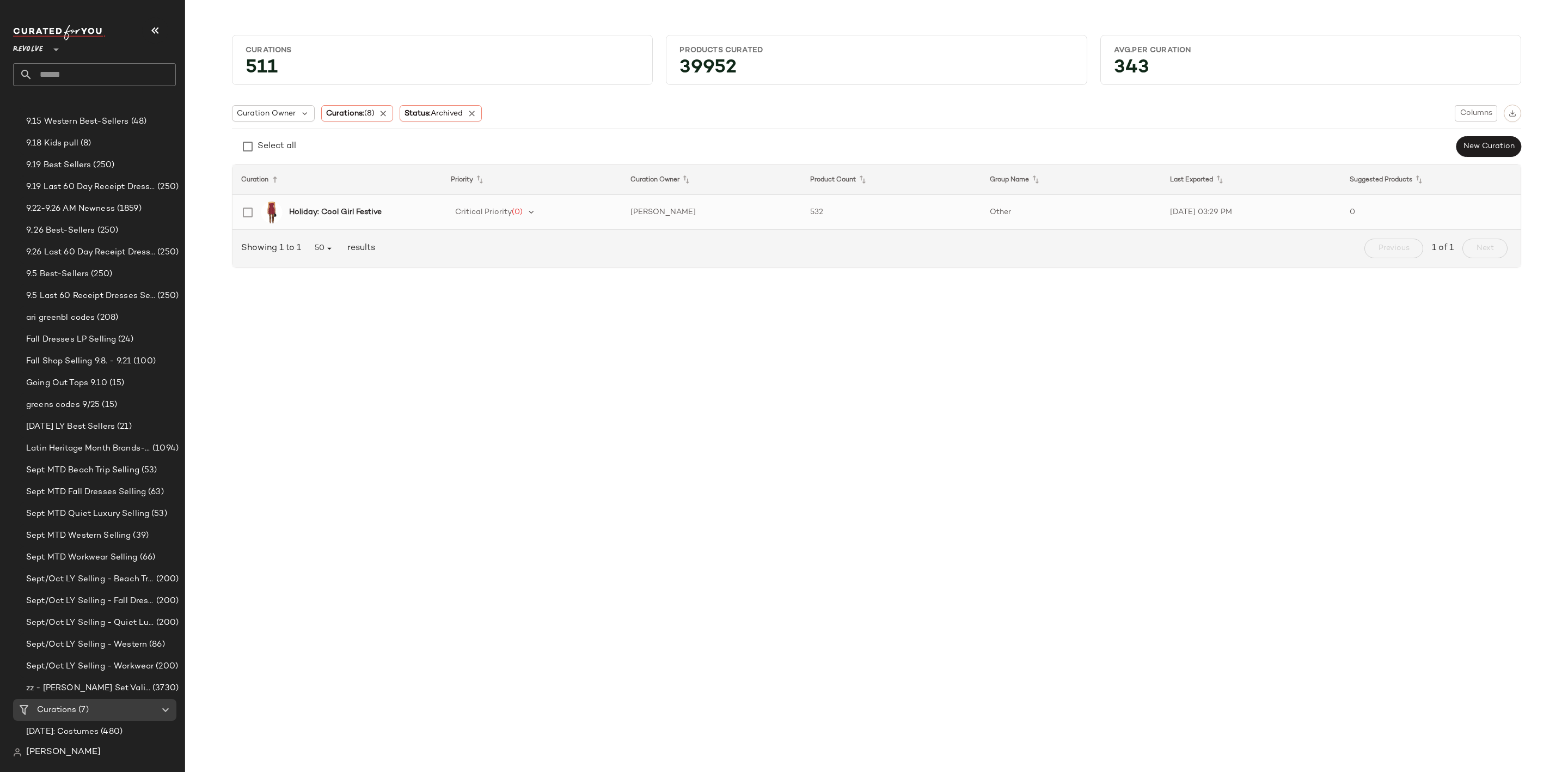
click at [390, 212] on div "Holiday: Cool Girl Festive" at bounding box center [360, 211] width 144 height 11
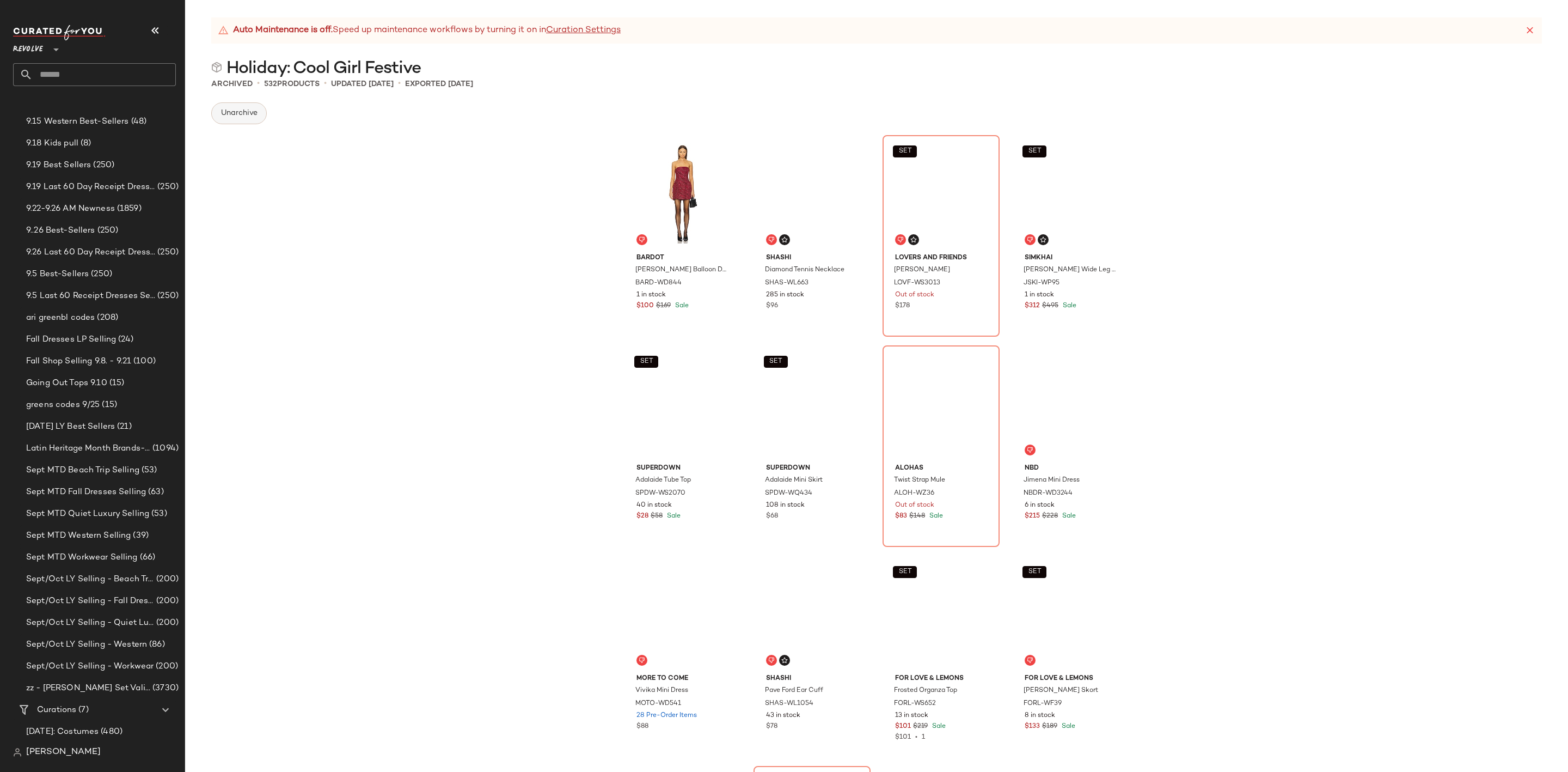
click at [247, 115] on span "Unarchive" at bounding box center [239, 113] width 37 height 9
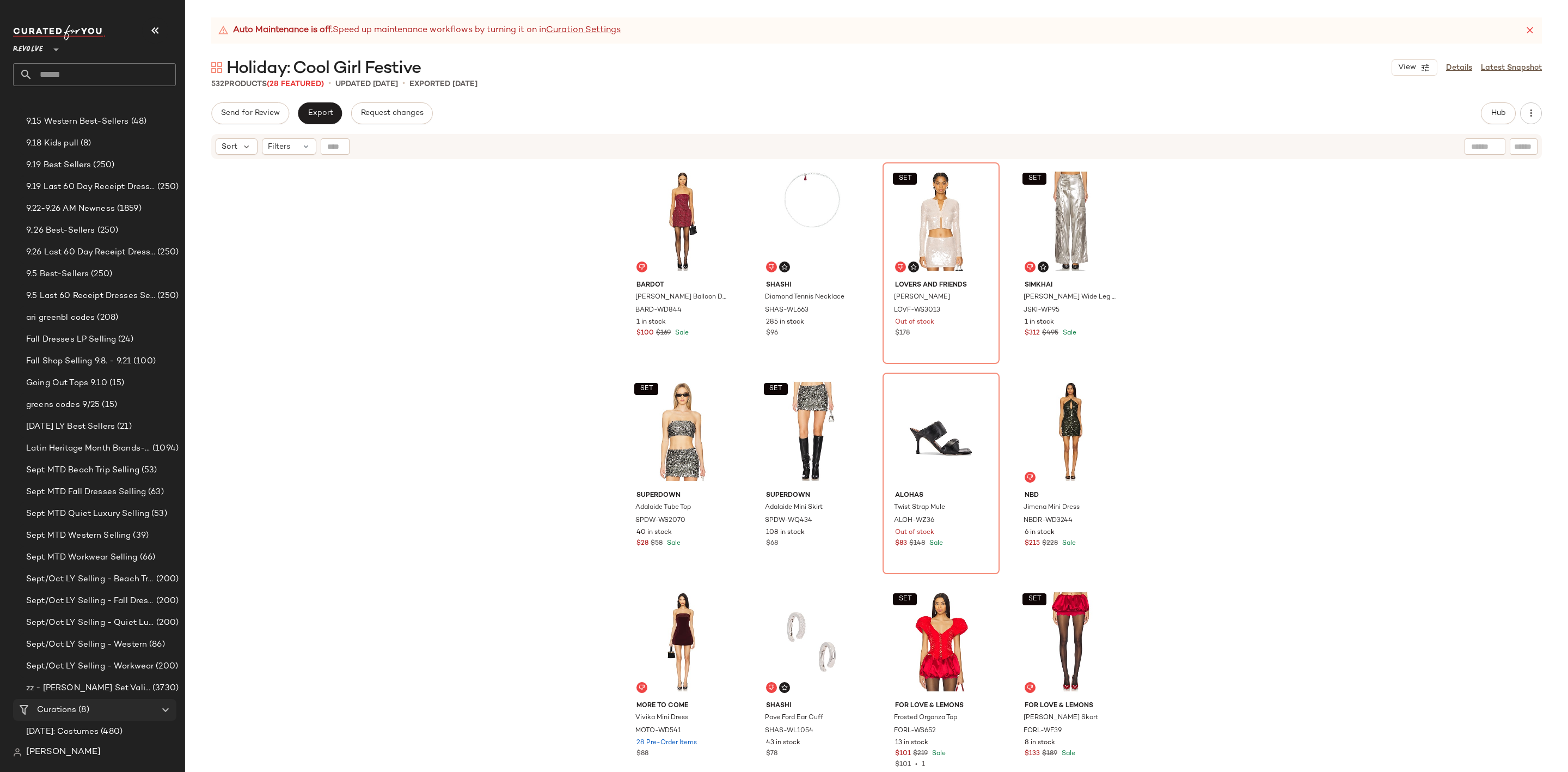
click at [78, 712] on span "(8)" at bounding box center [82, 710] width 13 height 13
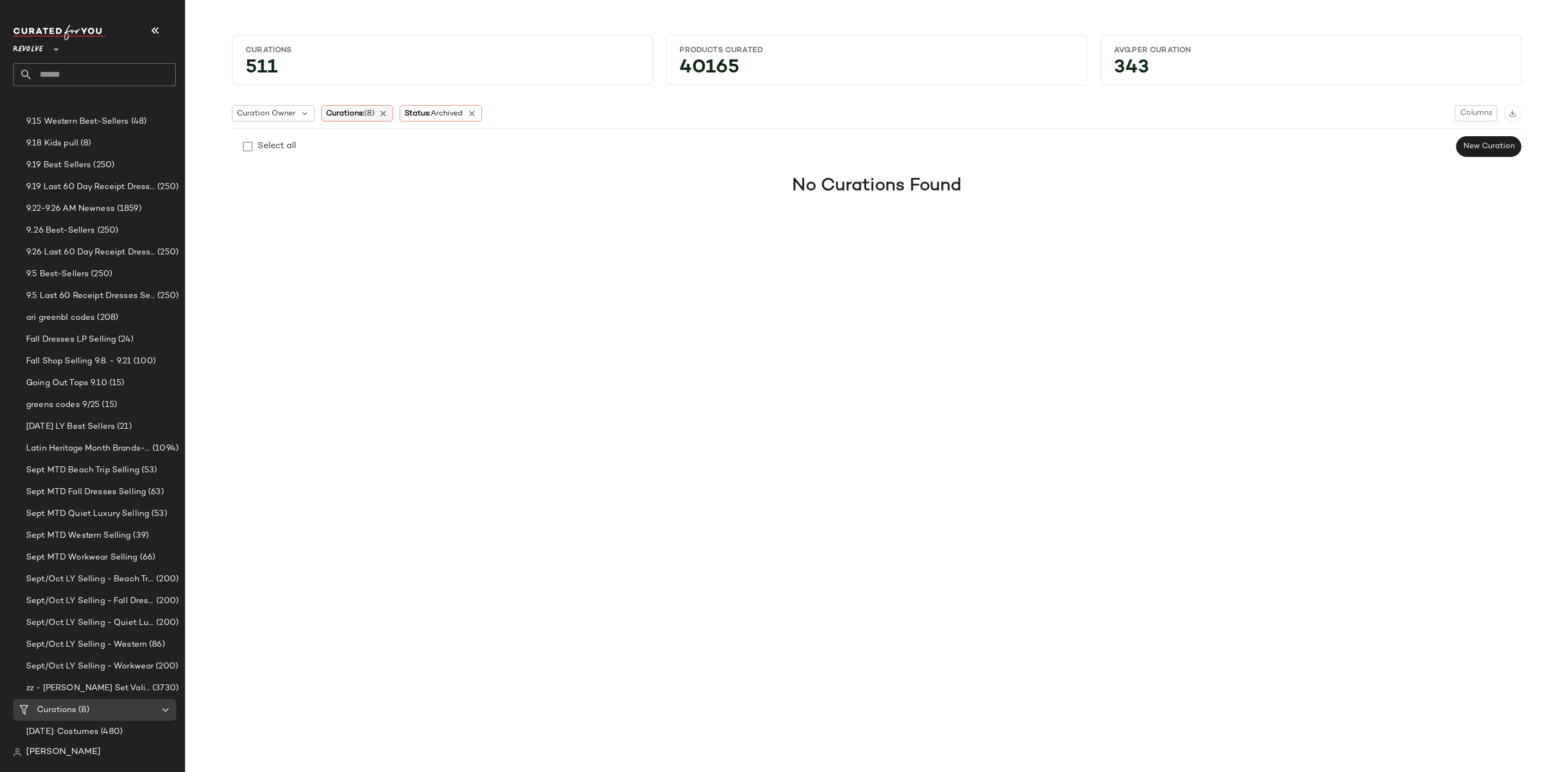
click at [352, 113] on span "Curations: (8)" at bounding box center [350, 113] width 48 height 11
click at [375, 139] on input "text" at bounding box center [398, 143] width 136 height 16
type input "*******"
click at [419, 195] on label "Holiday : Glam" at bounding box center [411, 193] width 134 height 22
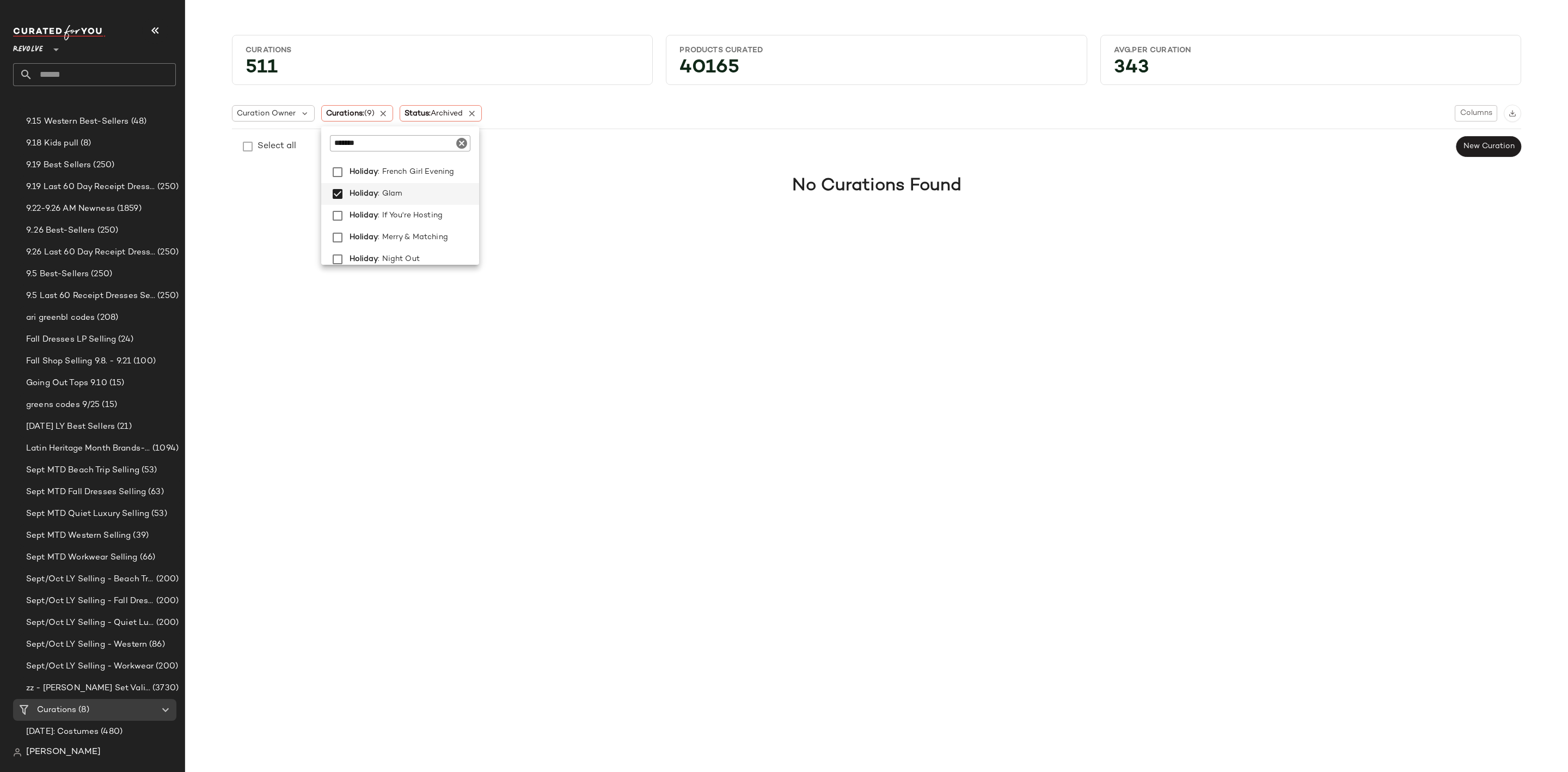
click at [645, 215] on div "Curation Owner Curations: (9) Status: Archived Columns Select all New Curation …" at bounding box center [877, 156] width 1290 height 121
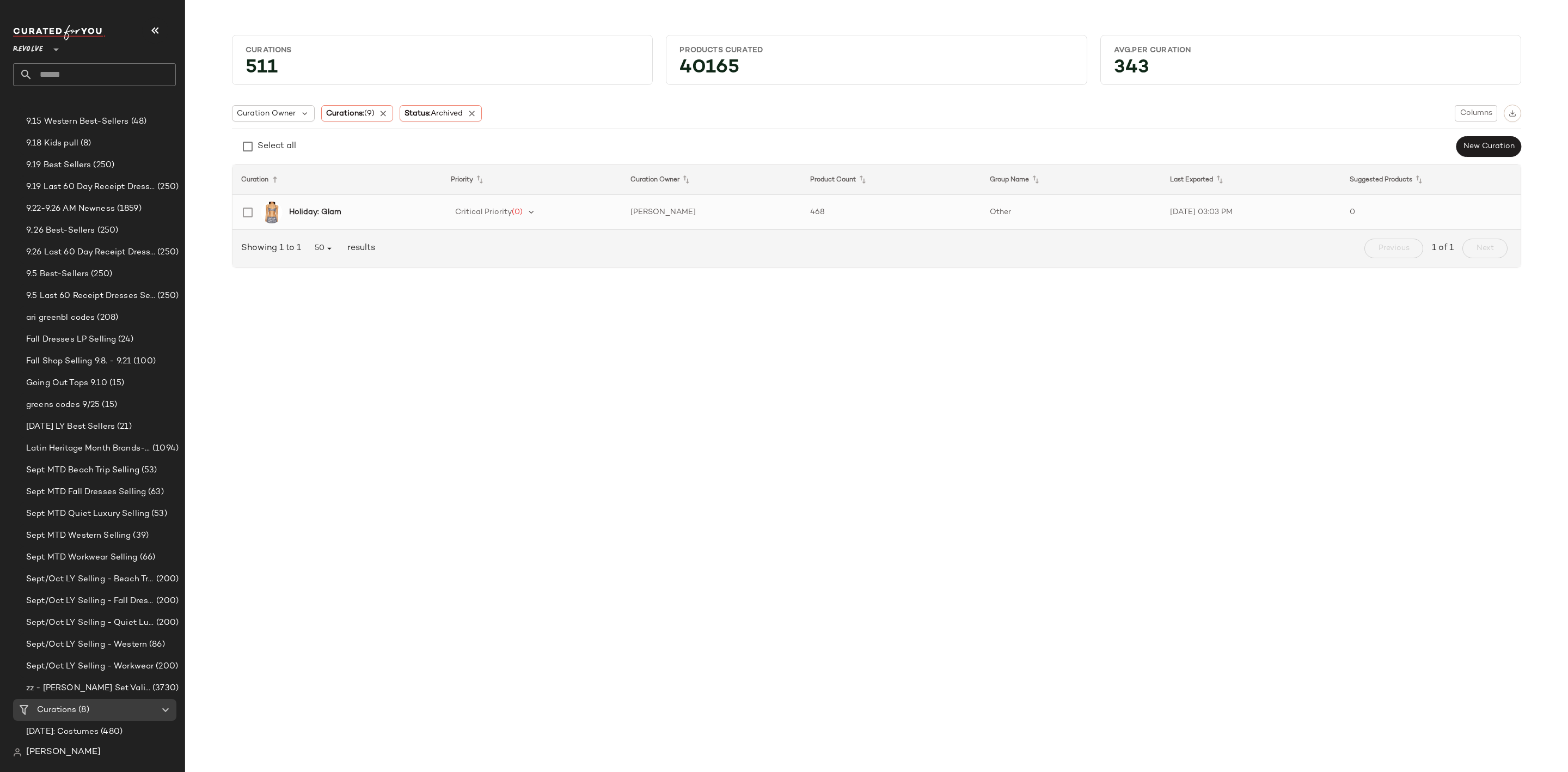
click at [334, 210] on b "Holiday: Glam" at bounding box center [315, 211] width 53 height 11
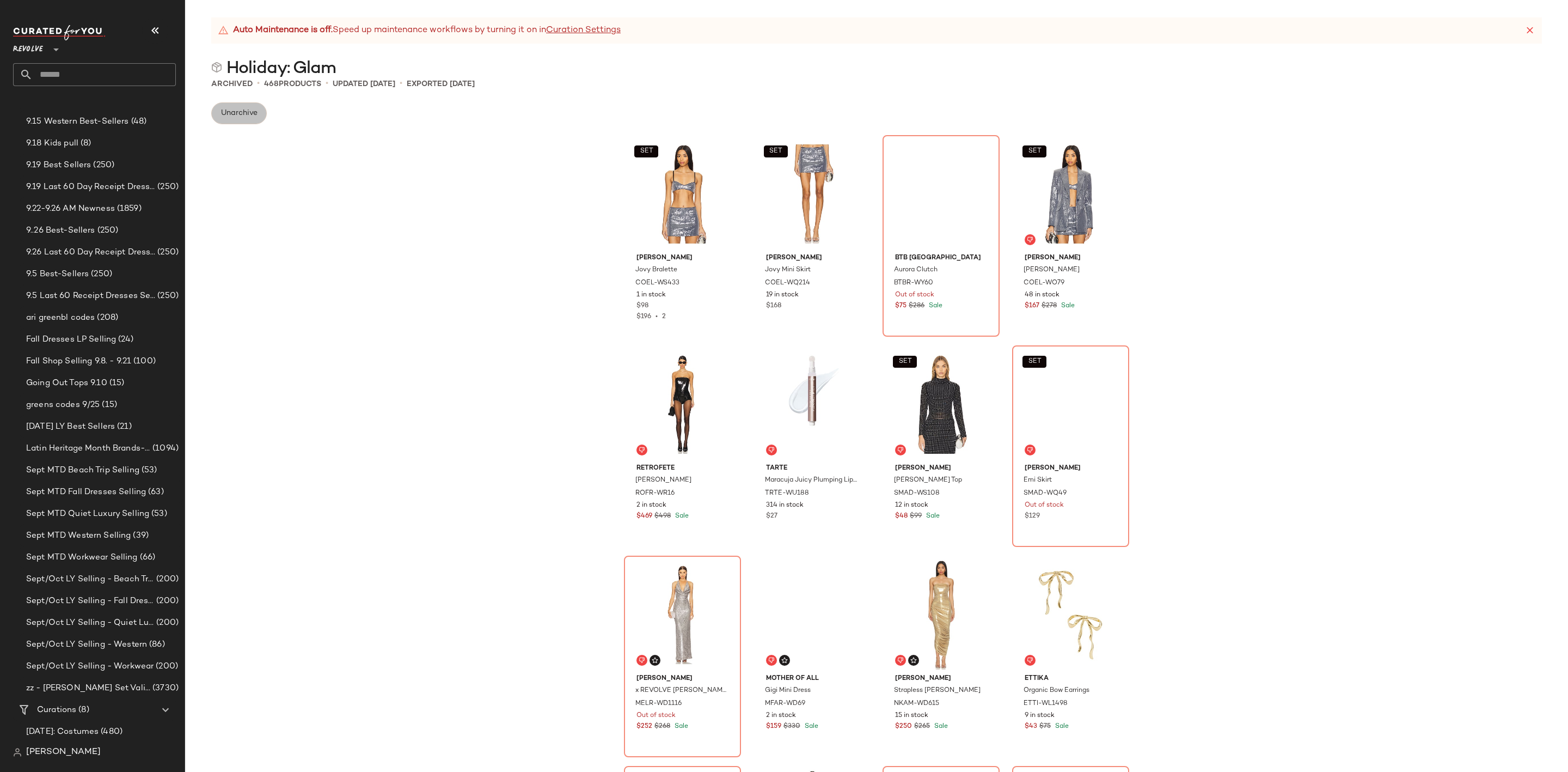
click at [241, 110] on span "Unarchive" at bounding box center [239, 113] width 37 height 9
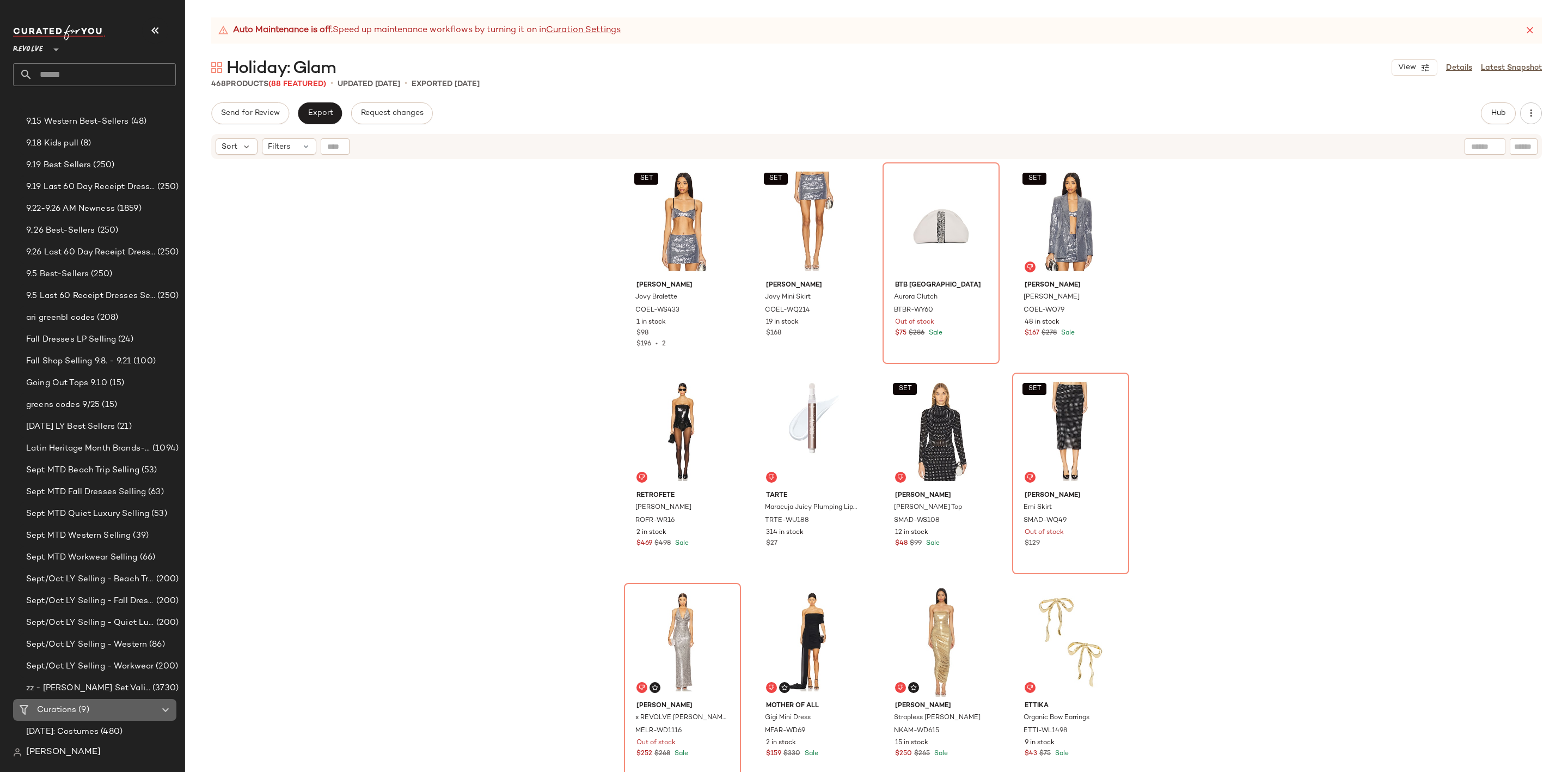
click at [88, 705] on span "(9)" at bounding box center [82, 710] width 13 height 13
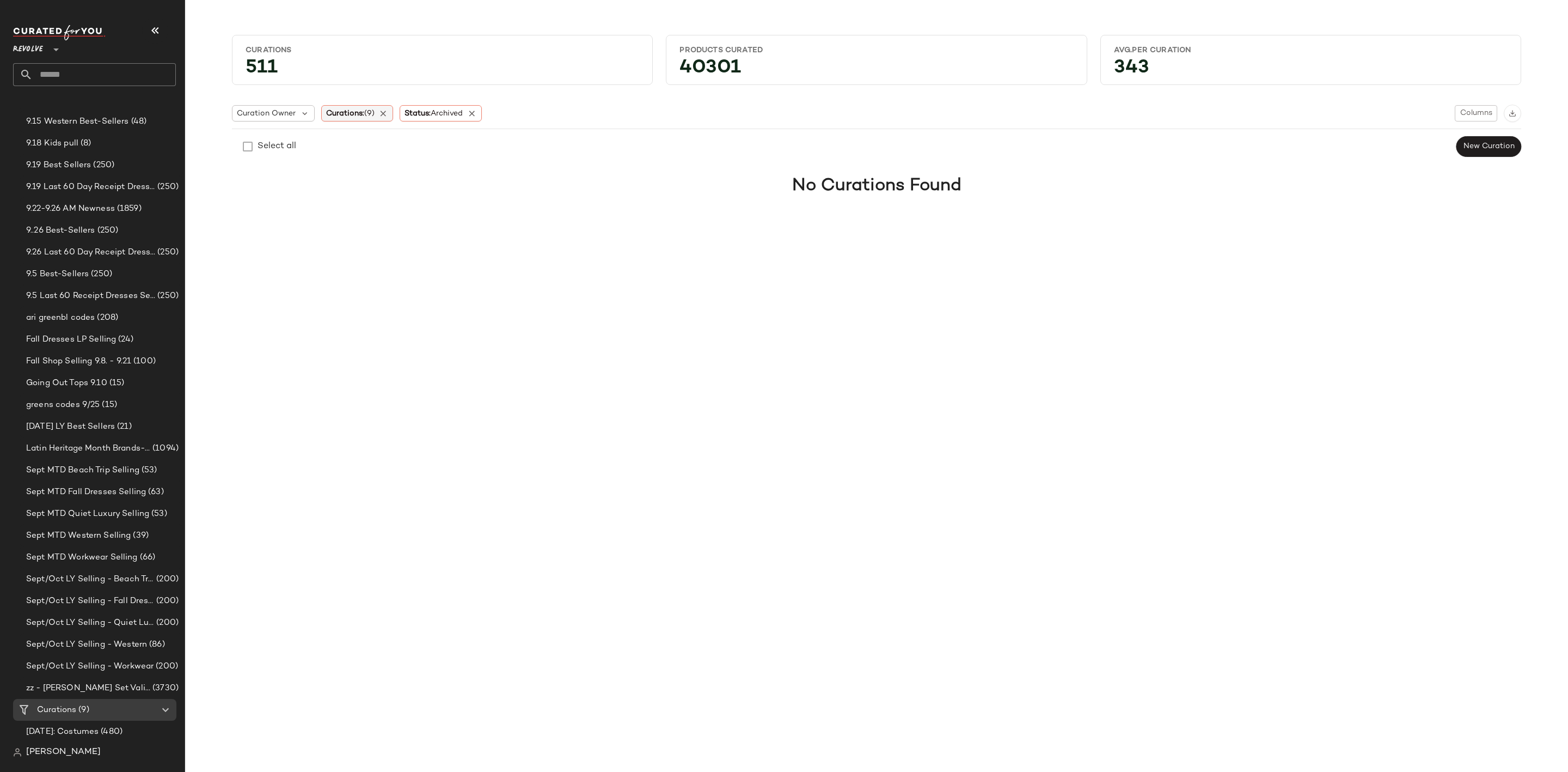
click at [352, 116] on span "Curations: (9)" at bounding box center [350, 113] width 48 height 11
click at [390, 144] on input "text" at bounding box center [398, 143] width 136 height 16
drag, startPoint x: 385, startPoint y: 139, endPoint x: 270, endPoint y: 132, distance: 115.2
click at [301, 141] on body "Revolve ** Dashboard All Products Global Clipboards (31) 8.31-9.6 Western Best-…" at bounding box center [784, 386] width 1568 height 772
drag, startPoint x: 368, startPoint y: 142, endPoint x: 307, endPoint y: 133, distance: 61.7
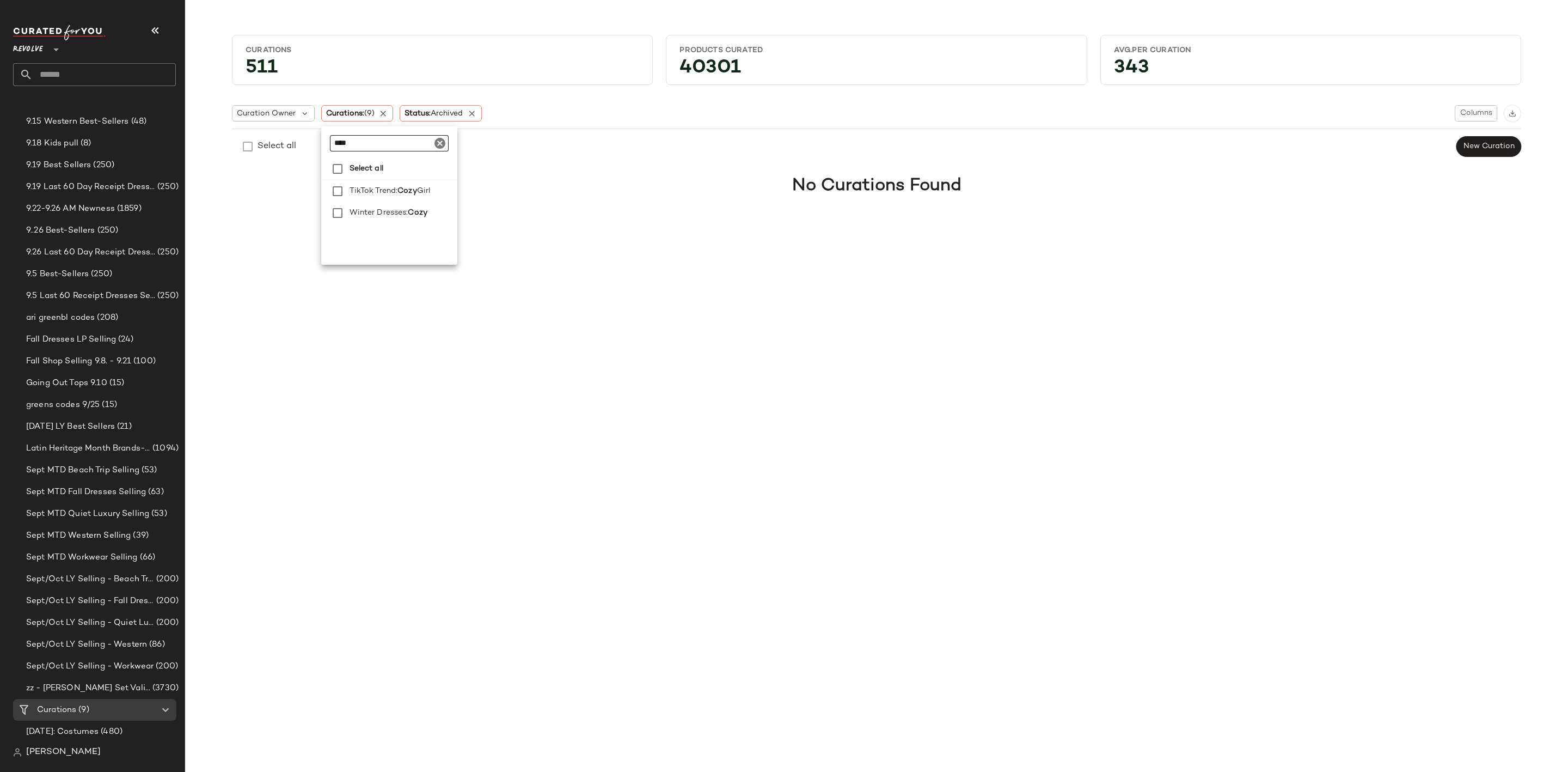
click at [307, 133] on body "Revolve ** Dashboard All Products Global Clipboards (31) 8.31-9.6 Western Best-…" at bounding box center [784, 386] width 1568 height 772
type input "*"
type input "*******"
click at [653, 239] on div "Curations 511 Products Curated 40301 Avg.per Curation 343 Curation Owner Curati…" at bounding box center [877, 394] width 1383 height 755
click at [90, 67] on input "text" at bounding box center [104, 74] width 143 height 23
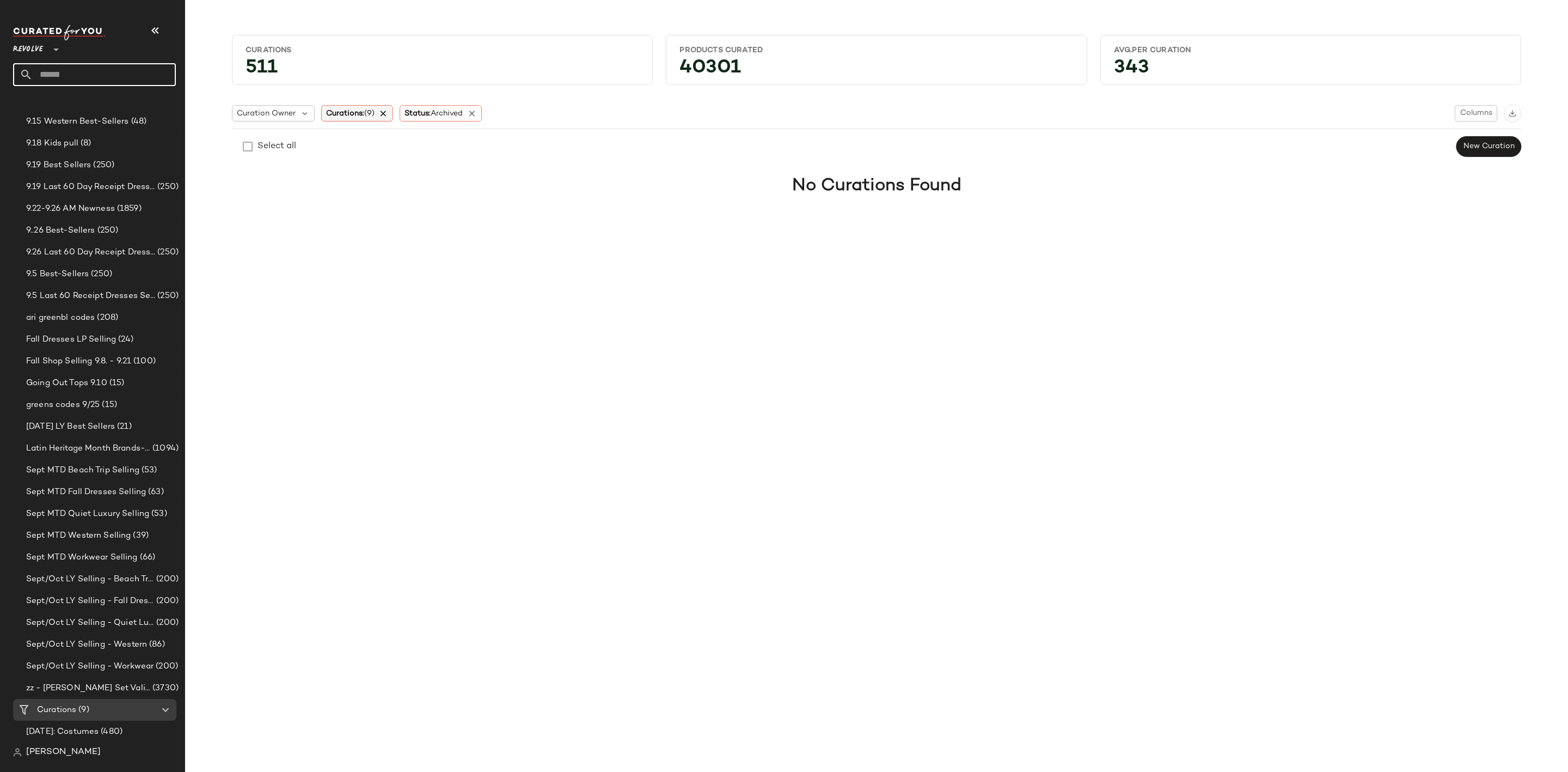
click at [386, 113] on icon at bounding box center [384, 113] width 9 height 9
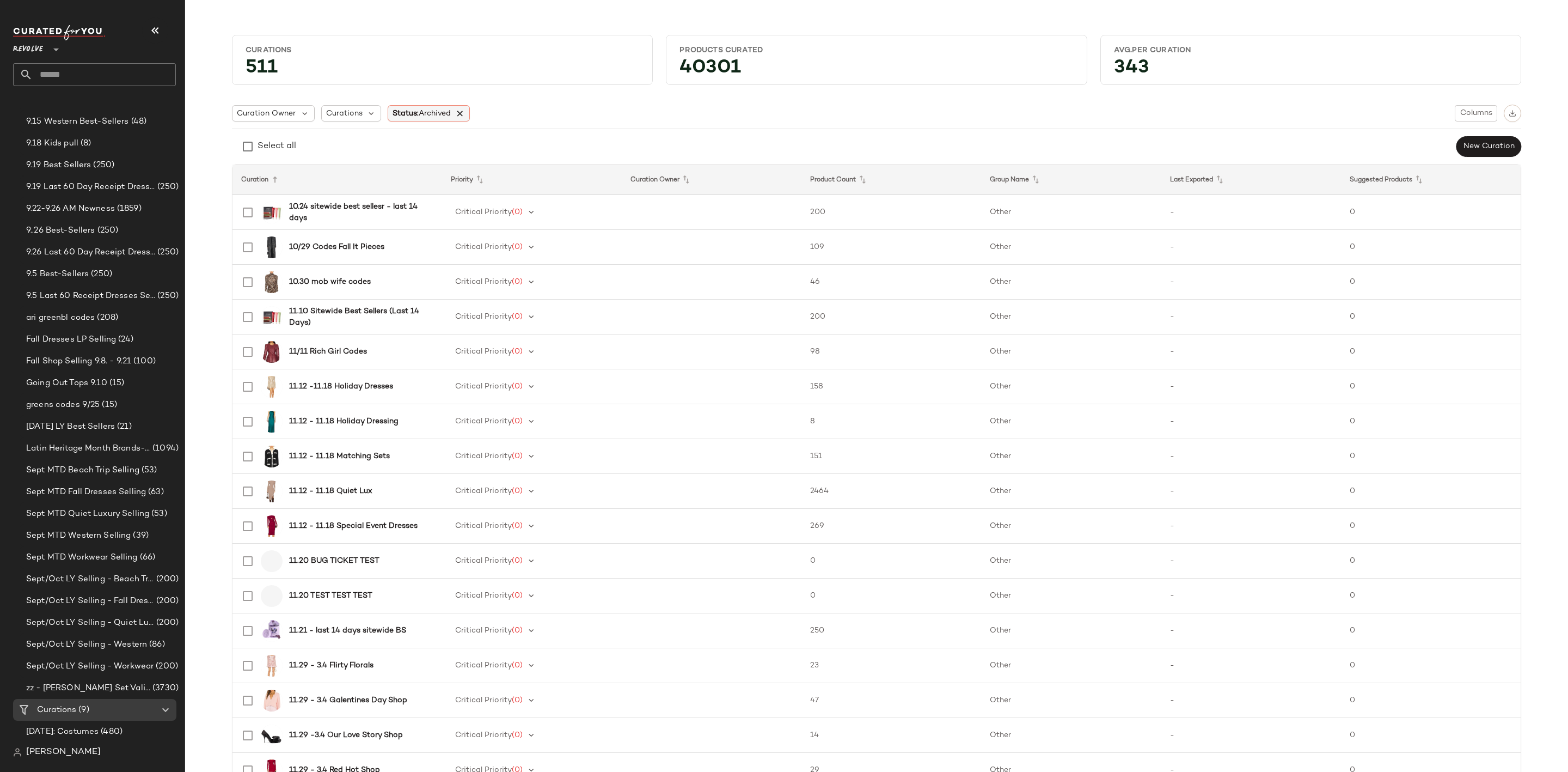
click at [458, 115] on icon at bounding box center [459, 113] width 9 height 9
click at [115, 69] on input "text" at bounding box center [104, 74] width 143 height 23
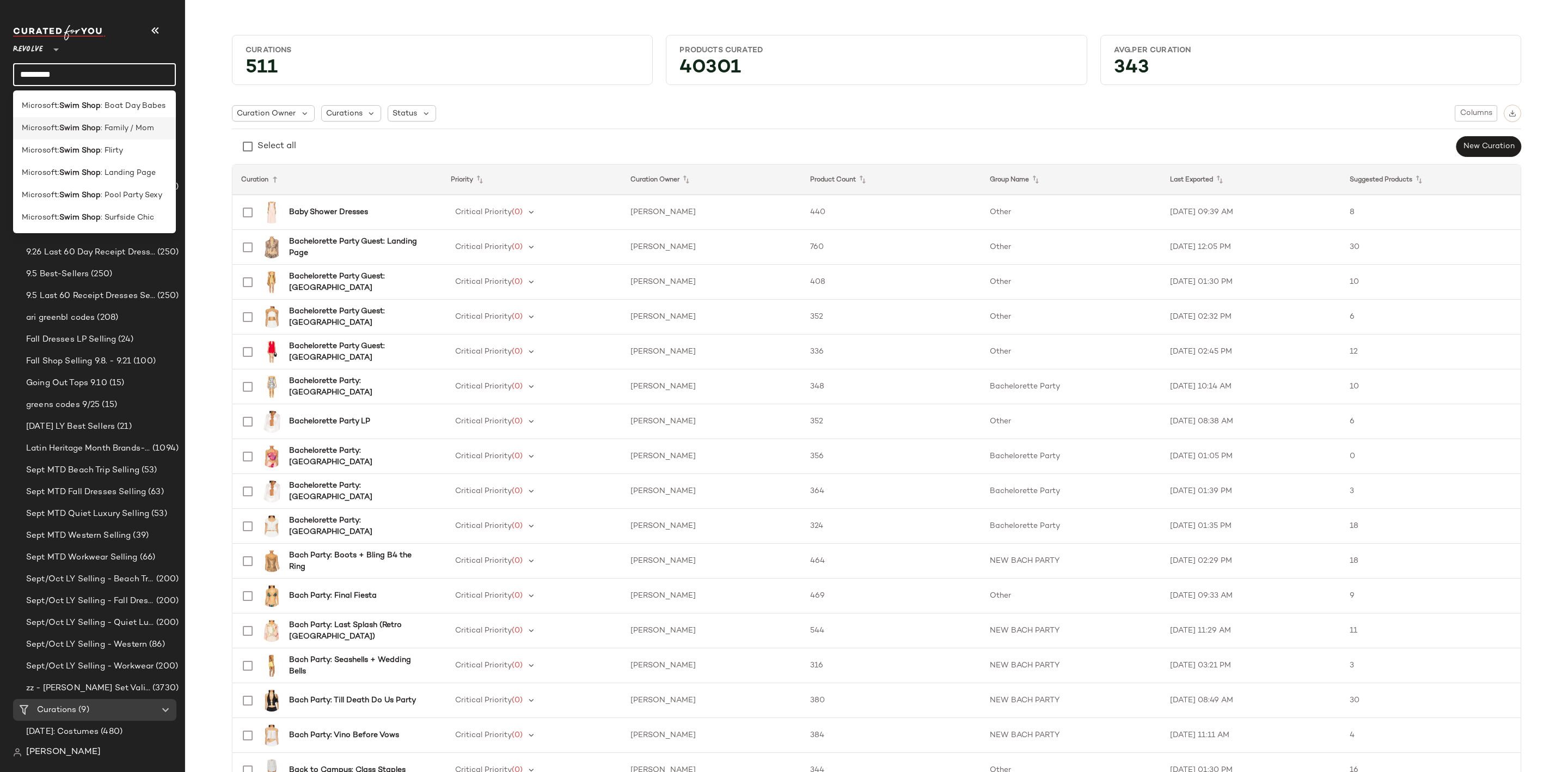
type input "*********"
click at [131, 129] on span ": Family / Mom" at bounding box center [128, 128] width 53 height 11
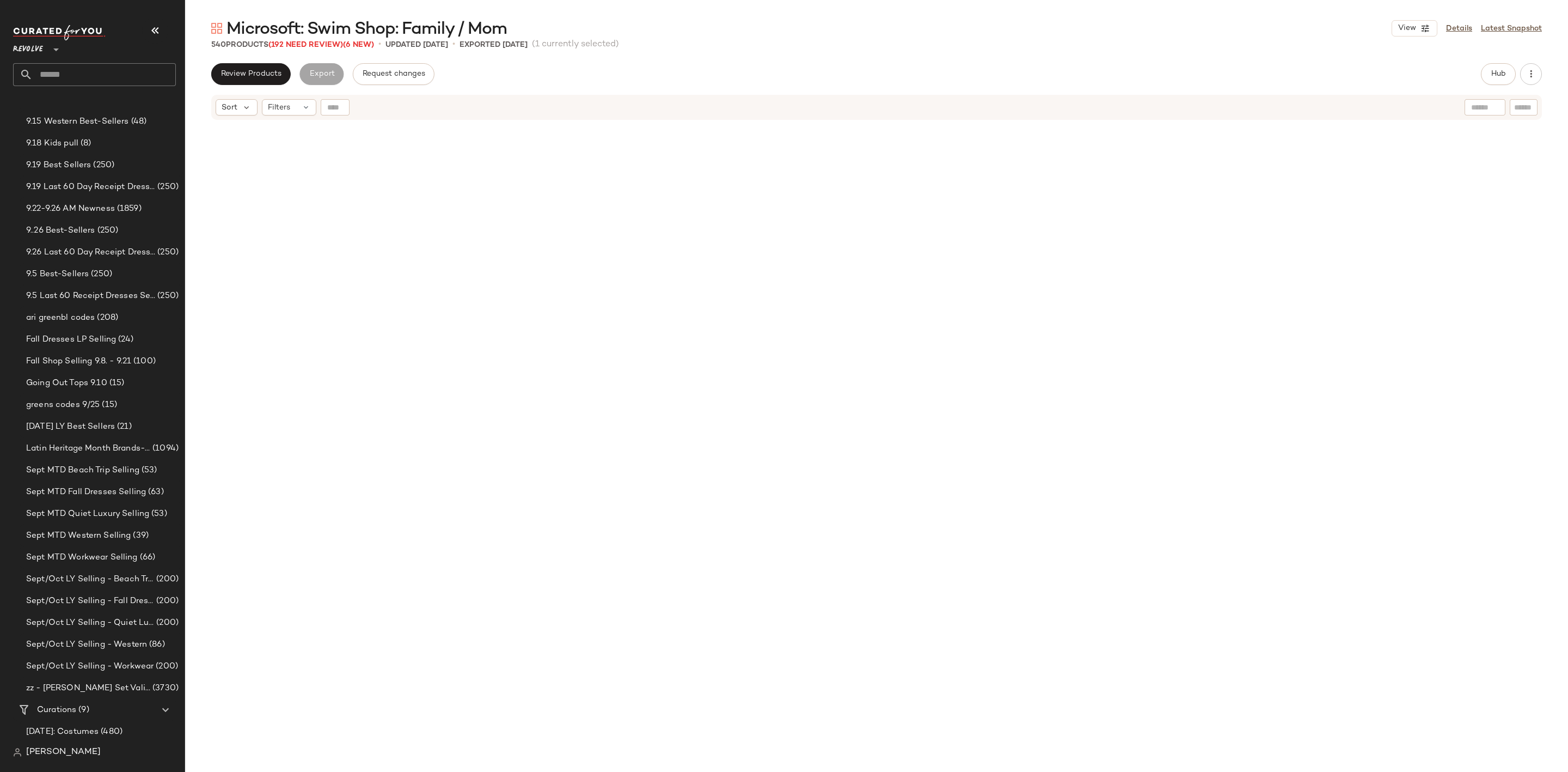
scroll to position [2102, 0]
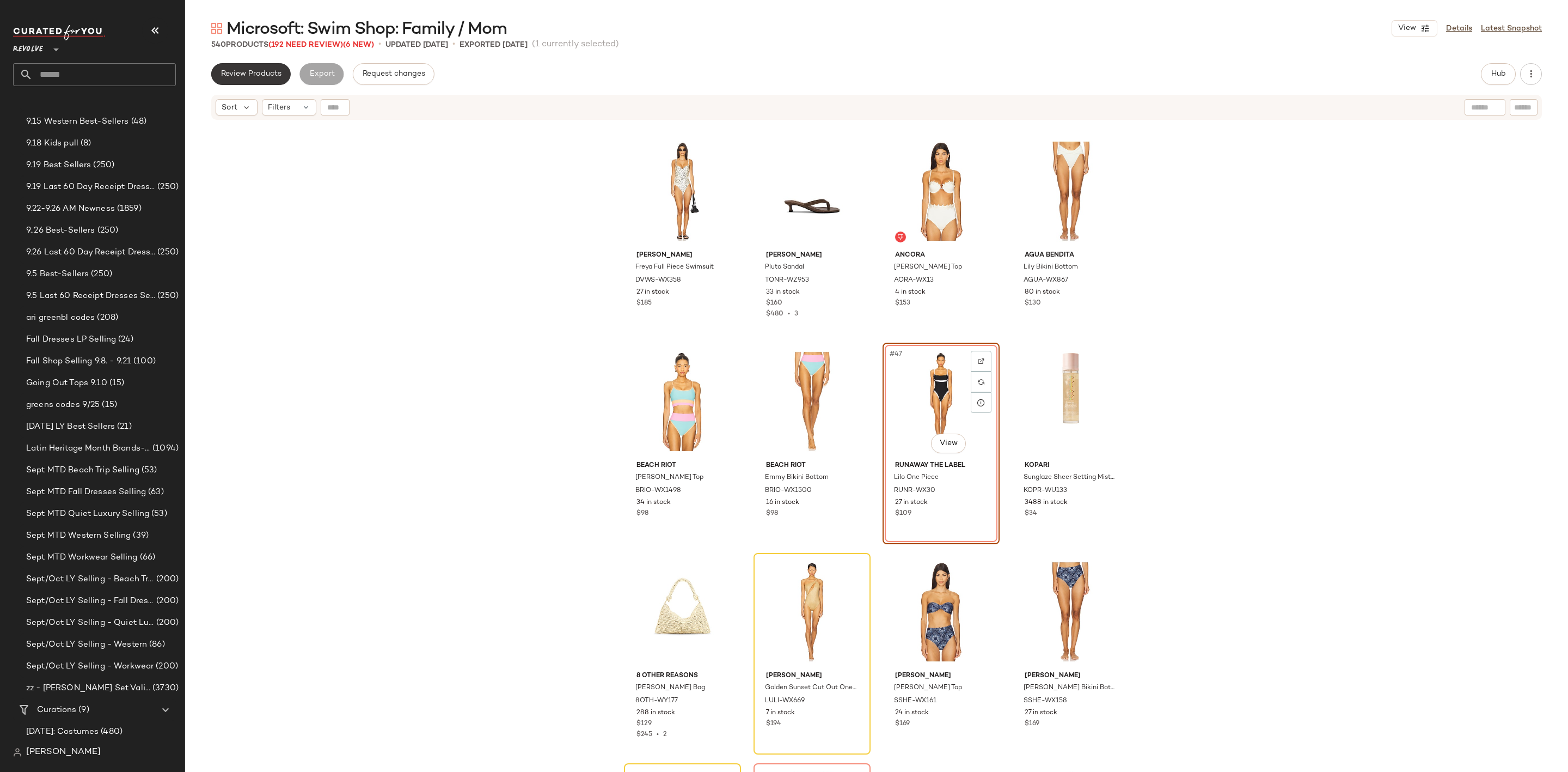
click at [233, 77] on span "Review Products" at bounding box center [251, 74] width 61 height 9
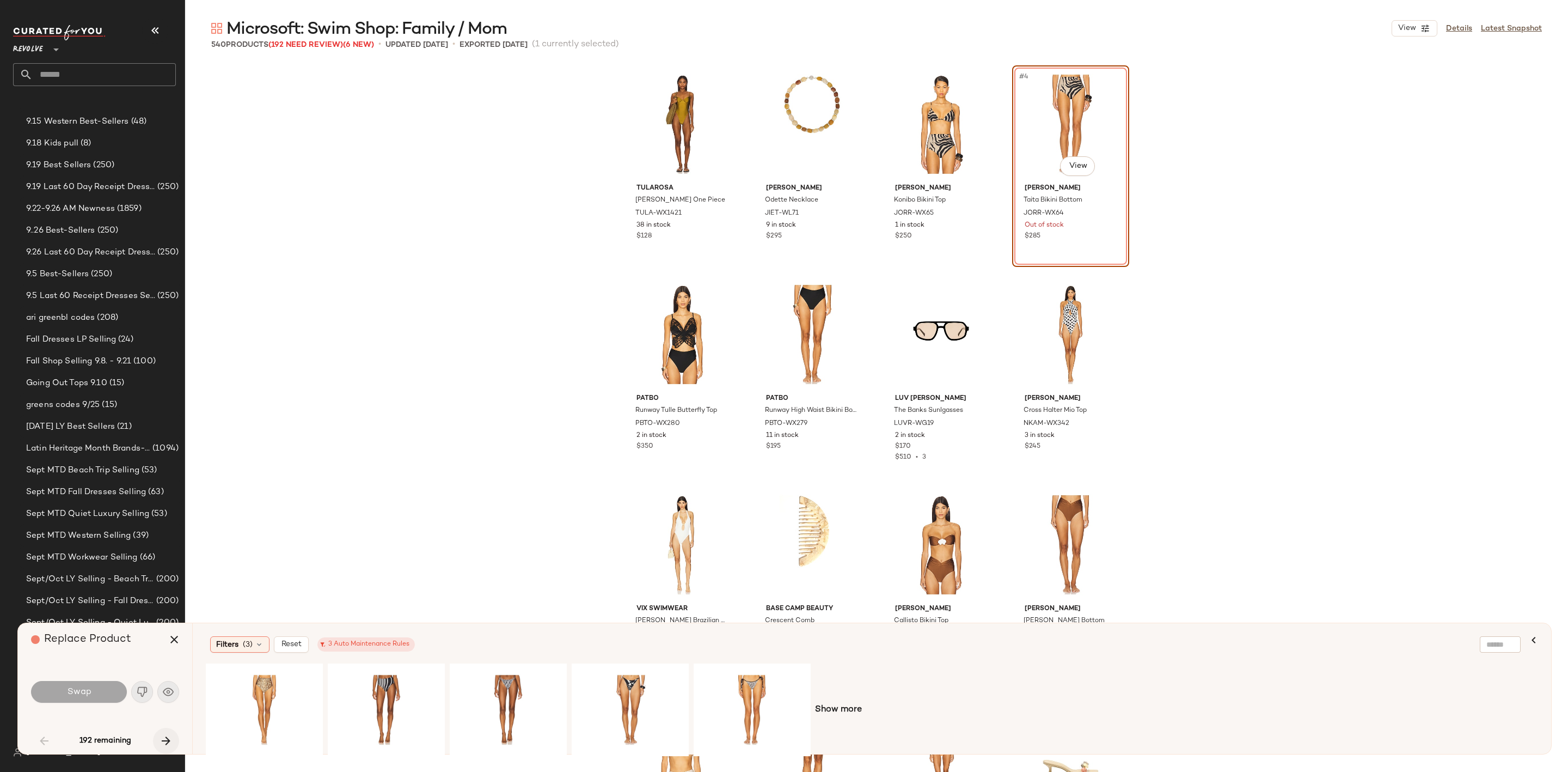
click at [171, 742] on icon "button" at bounding box center [166, 740] width 13 height 13
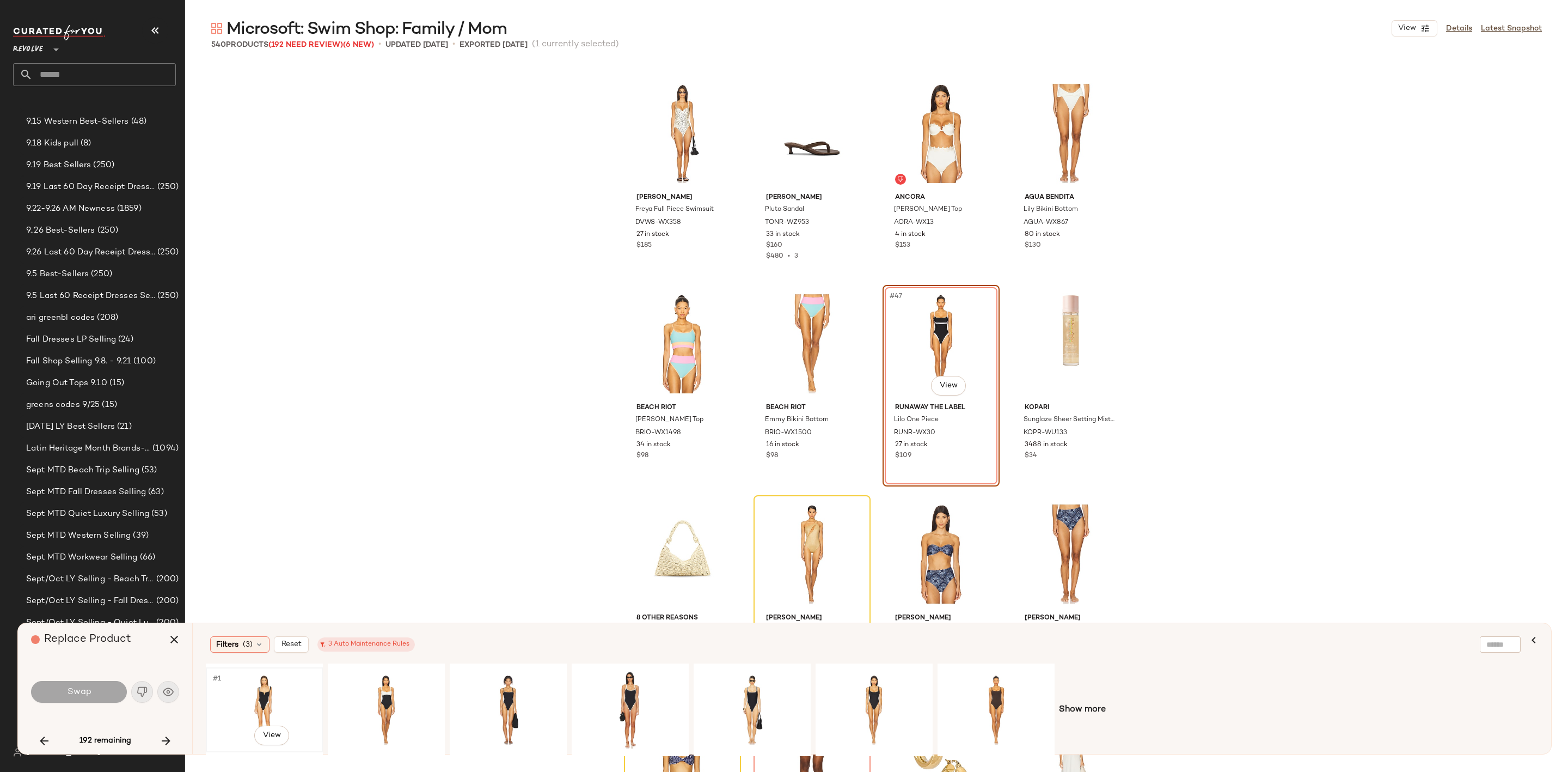
click at [237, 680] on div "#1 View" at bounding box center [264, 710] width 109 height 78
click at [87, 692] on span "Swap" at bounding box center [78, 692] width 24 height 10
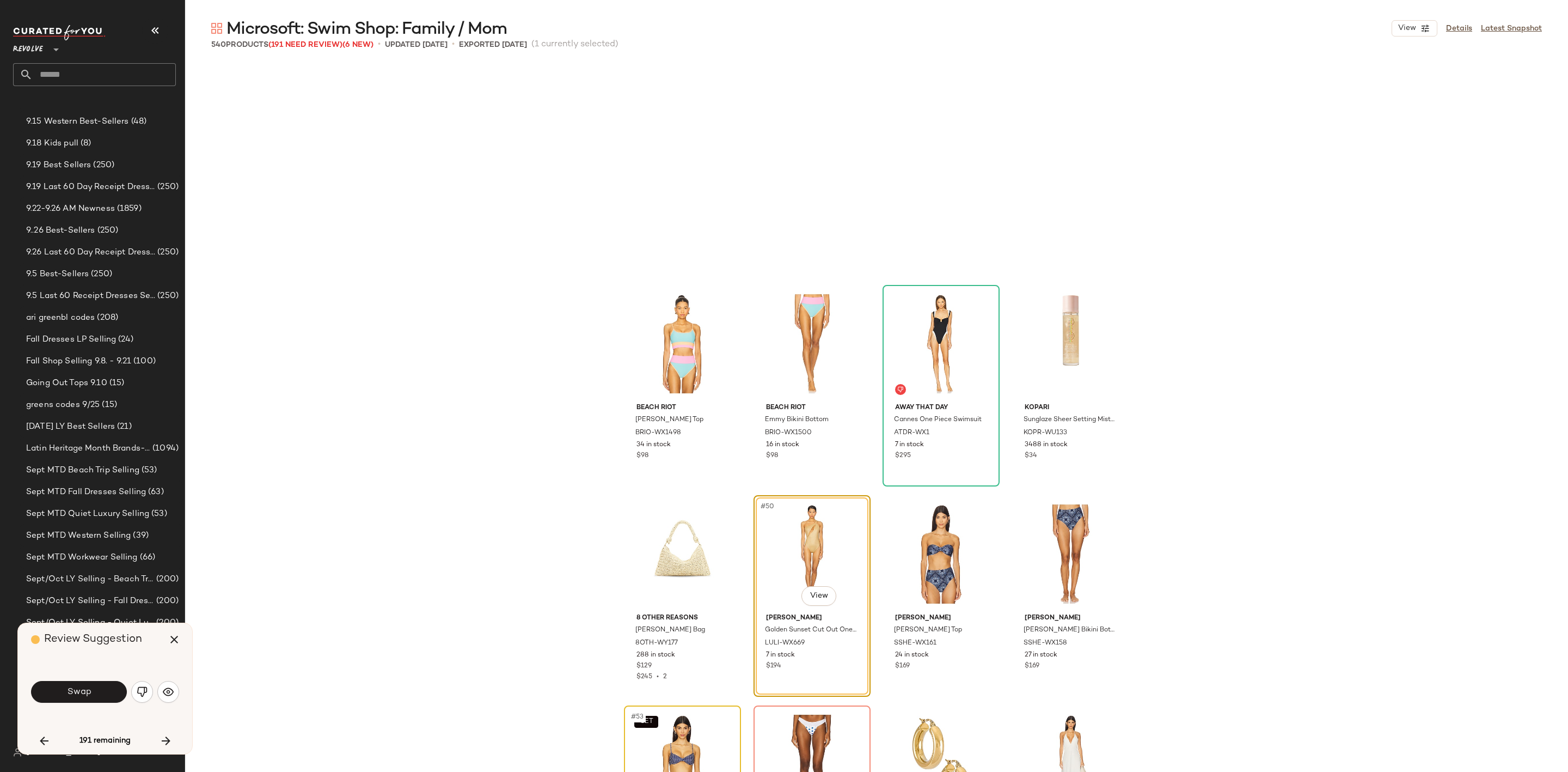
scroll to position [2313, 0]
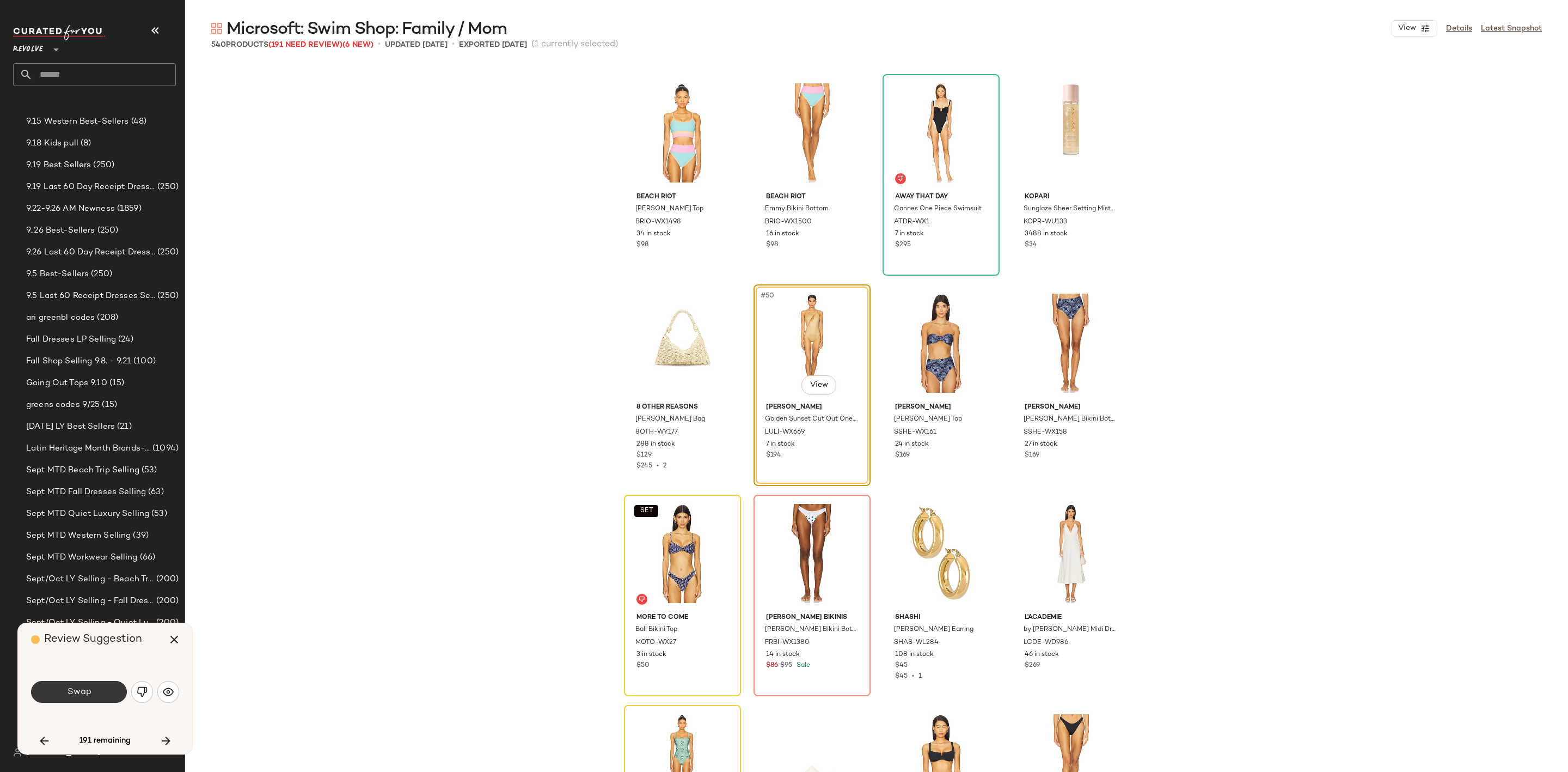
click at [86, 692] on span "Swap" at bounding box center [78, 692] width 24 height 10
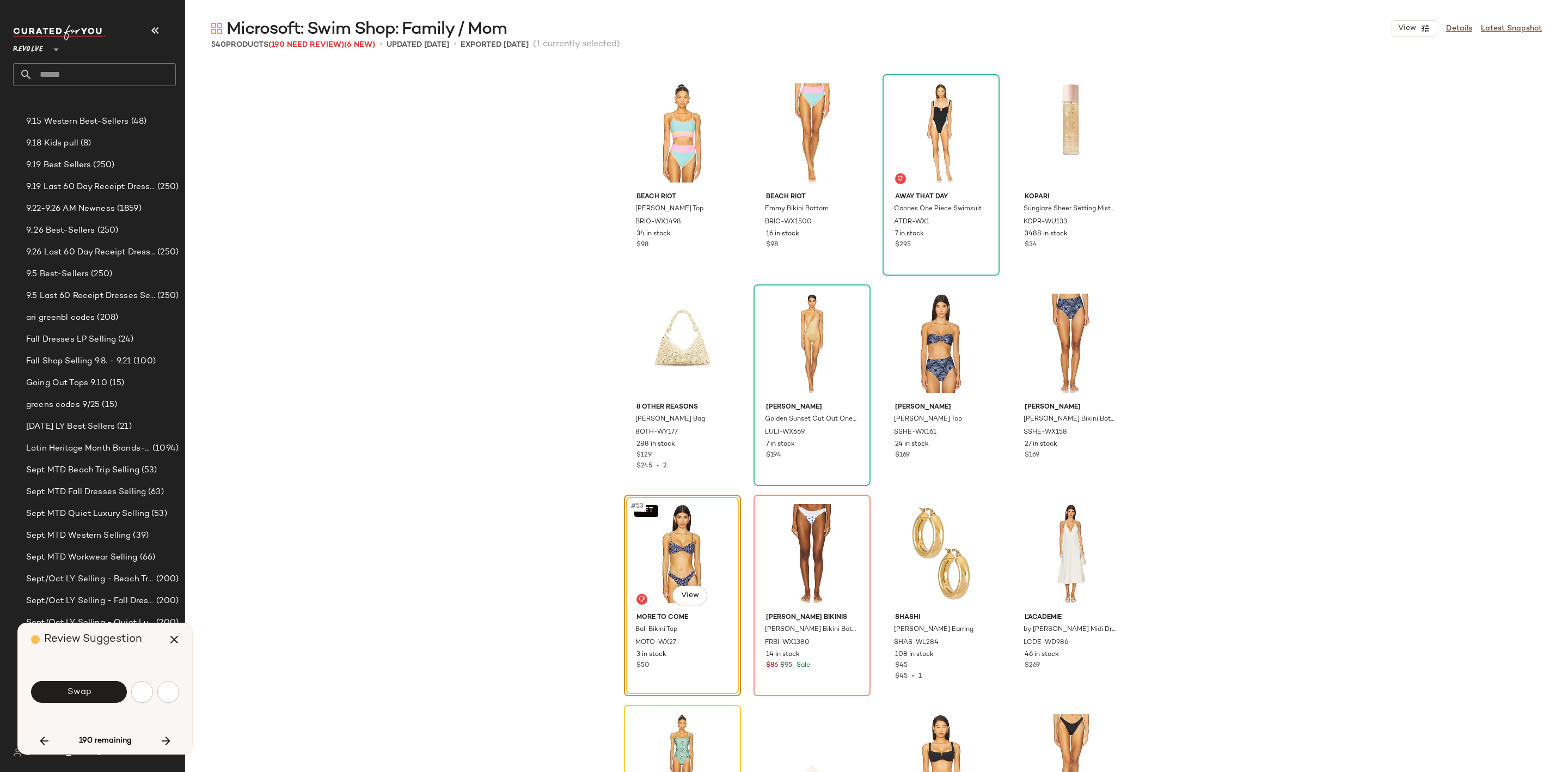
scroll to position [2524, 0]
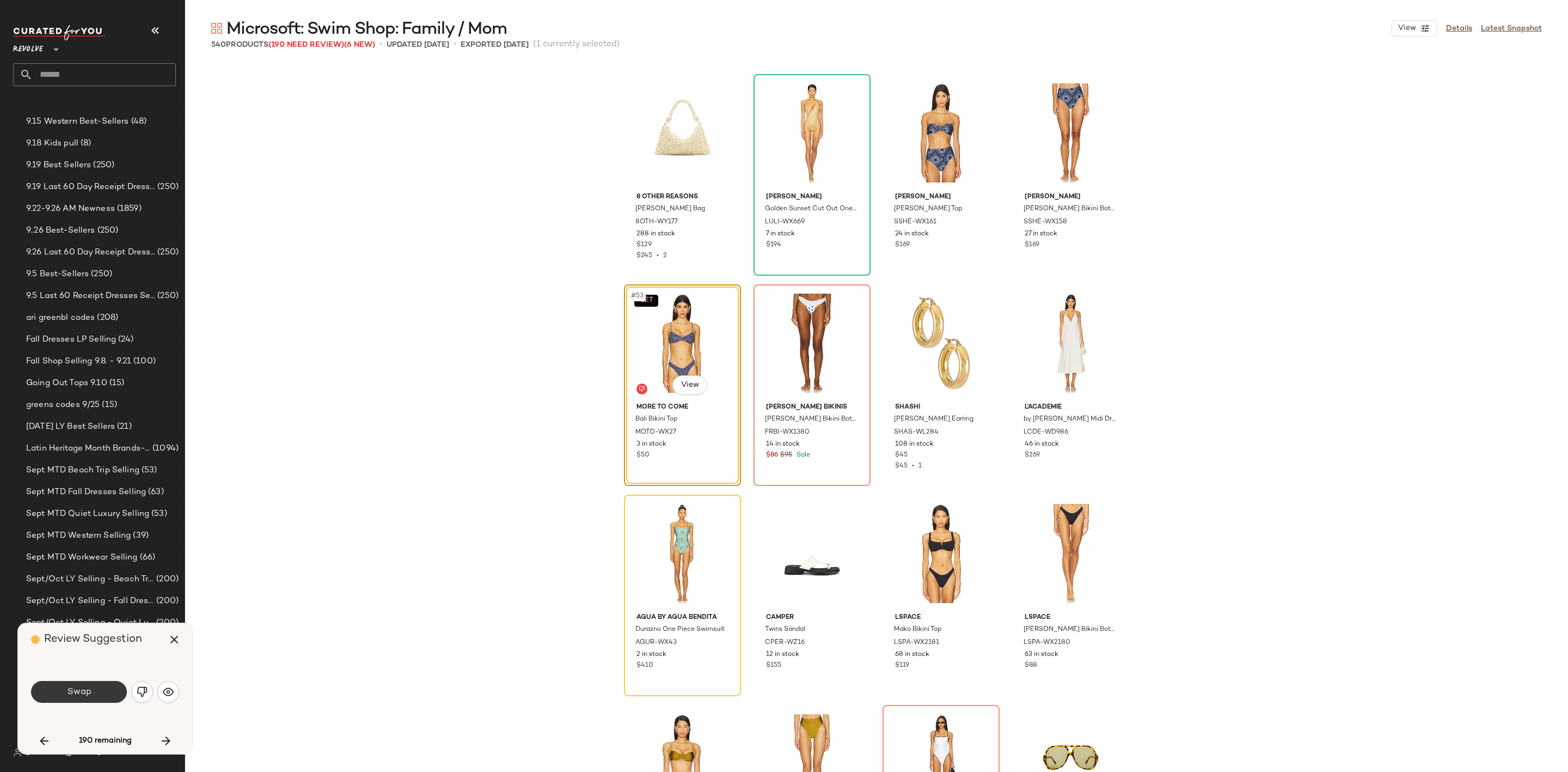
click at [103, 692] on button "Swap" at bounding box center [78, 692] width 96 height 22
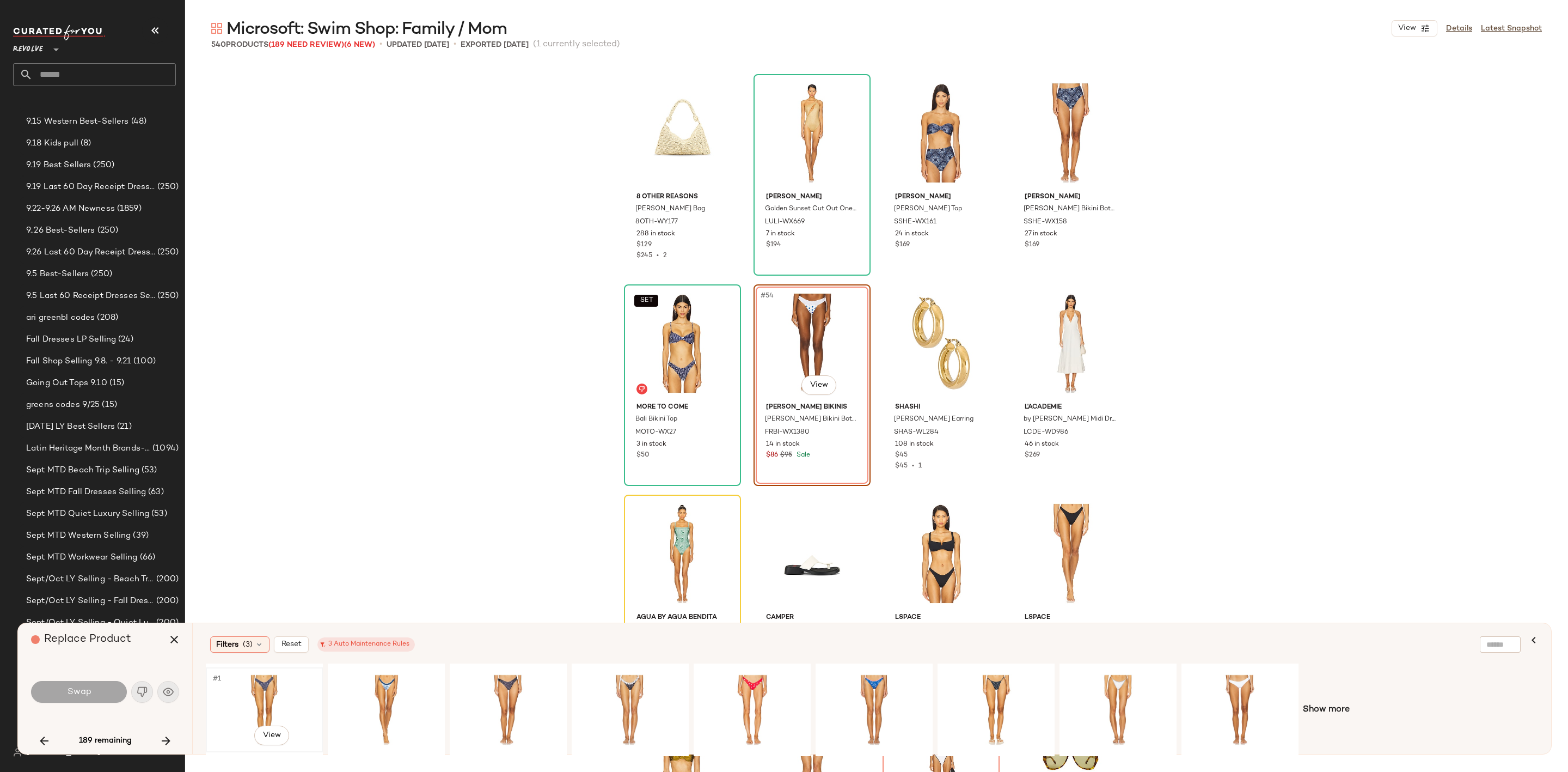
click at [251, 702] on div "#1 View" at bounding box center [264, 710] width 109 height 78
click at [86, 690] on span "Swap" at bounding box center [78, 692] width 24 height 10
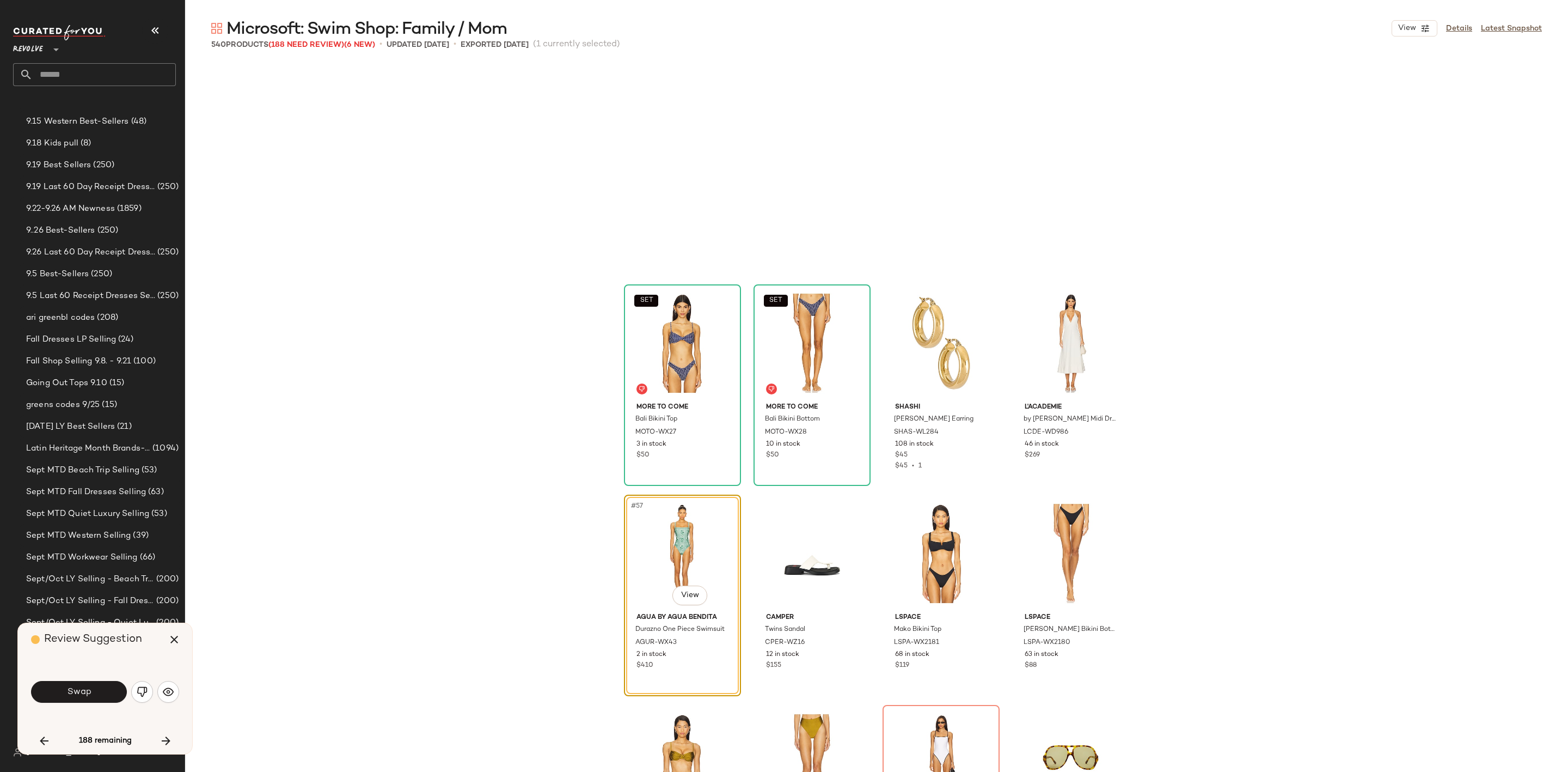
scroll to position [2733, 0]
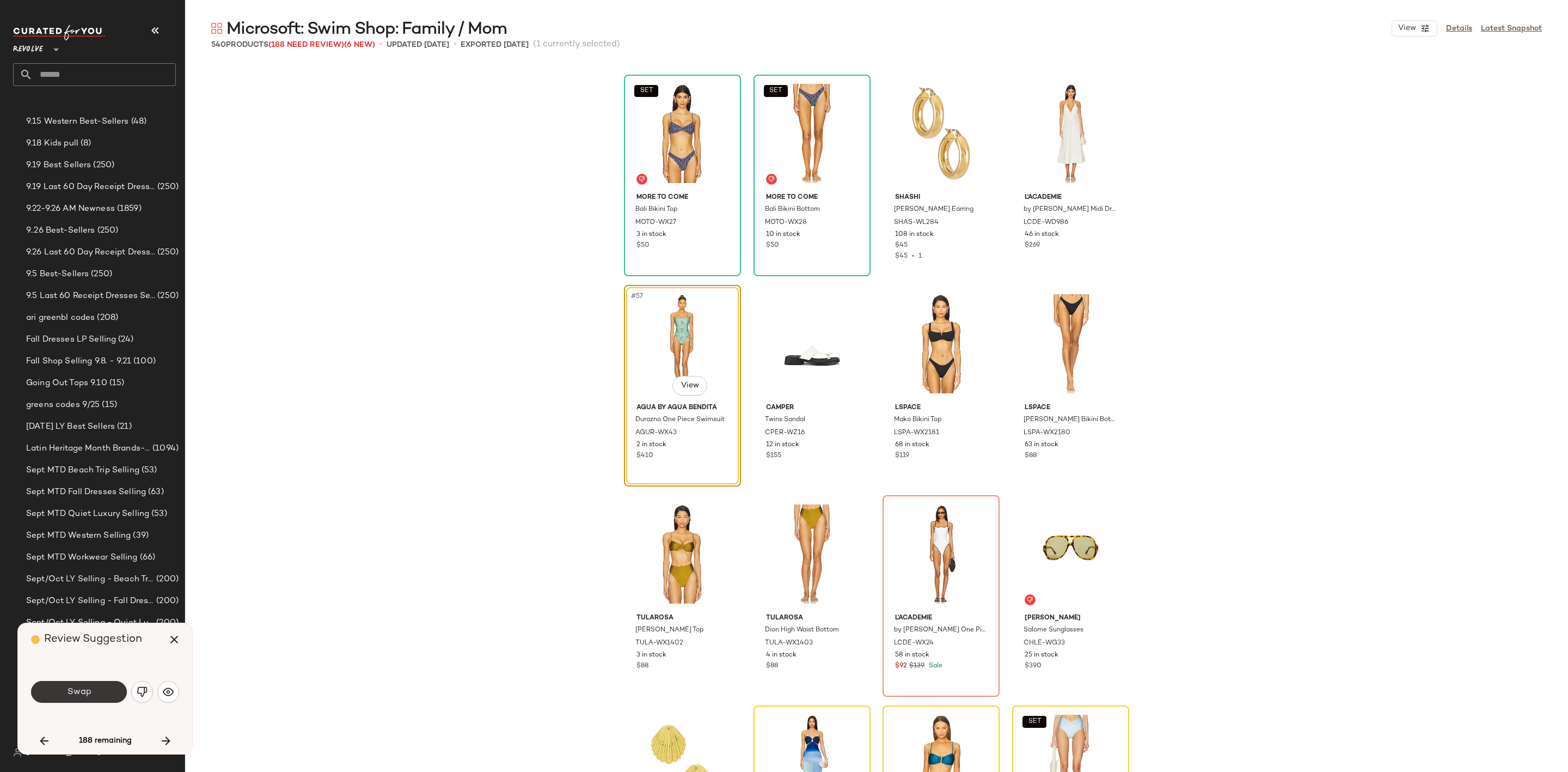
click at [87, 690] on span "Swap" at bounding box center [78, 692] width 24 height 10
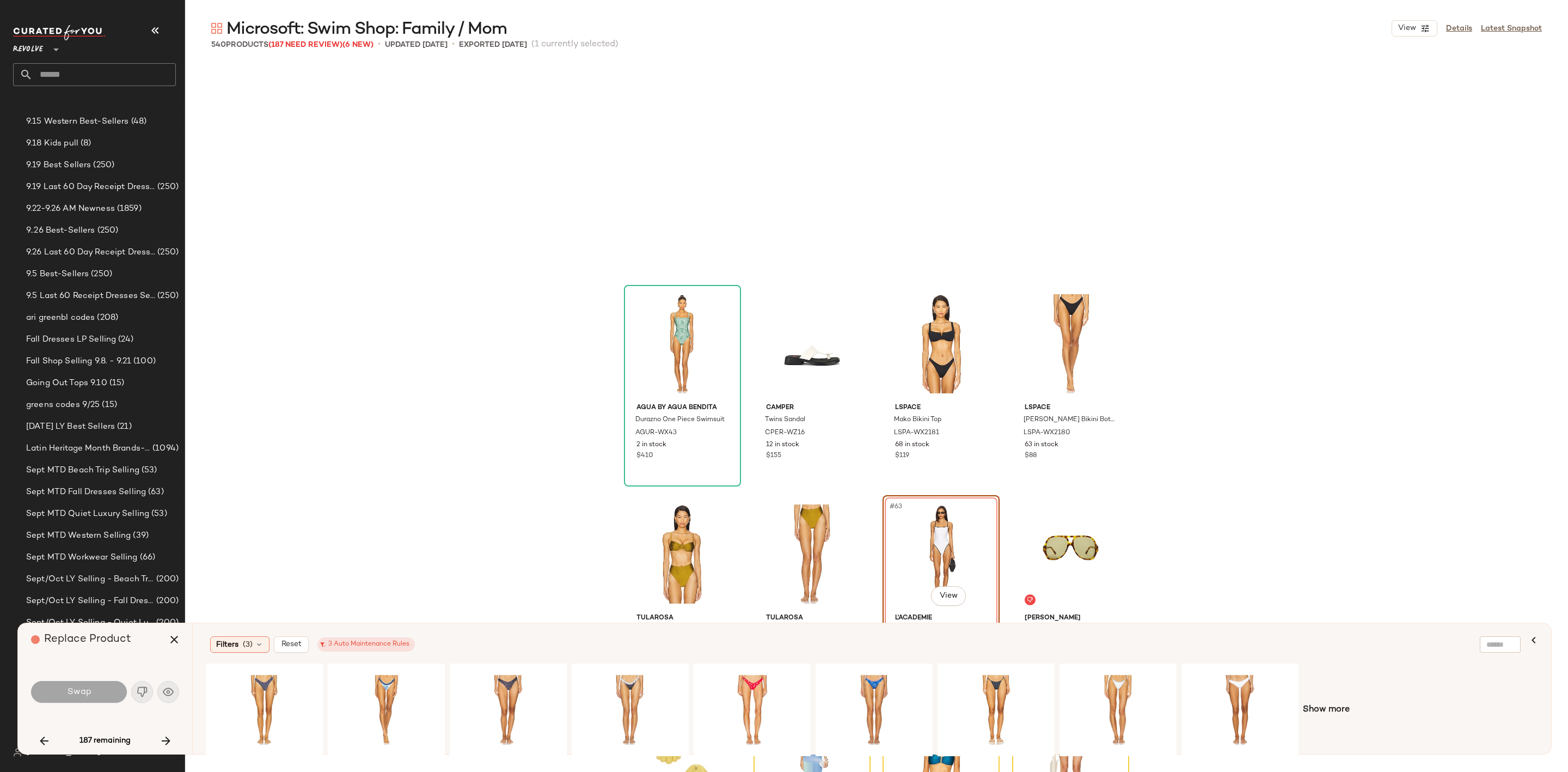
scroll to position [2944, 0]
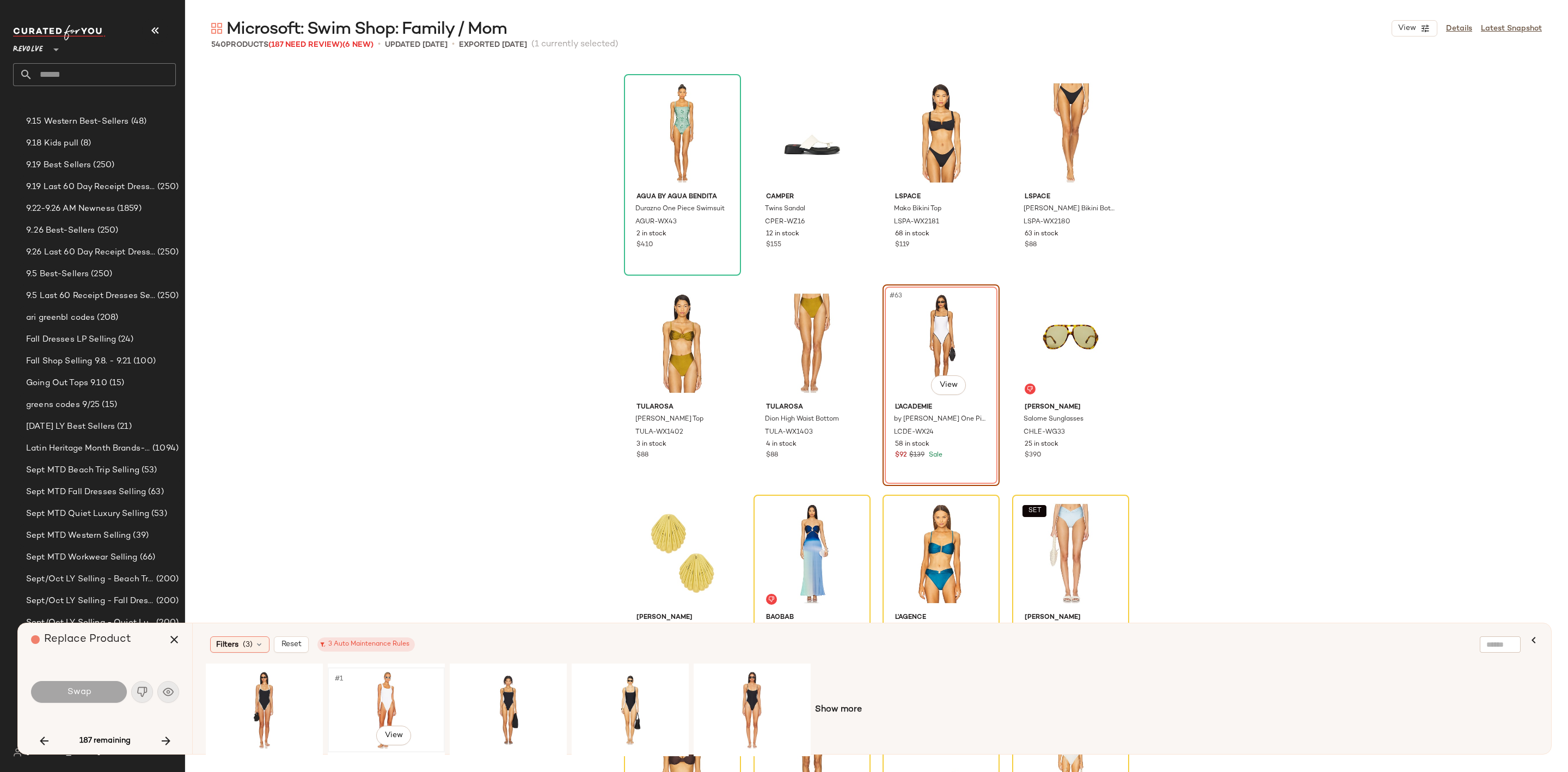
click at [381, 690] on div "#1 View" at bounding box center [386, 710] width 109 height 78
click at [93, 688] on button "Swap" at bounding box center [78, 692] width 96 height 22
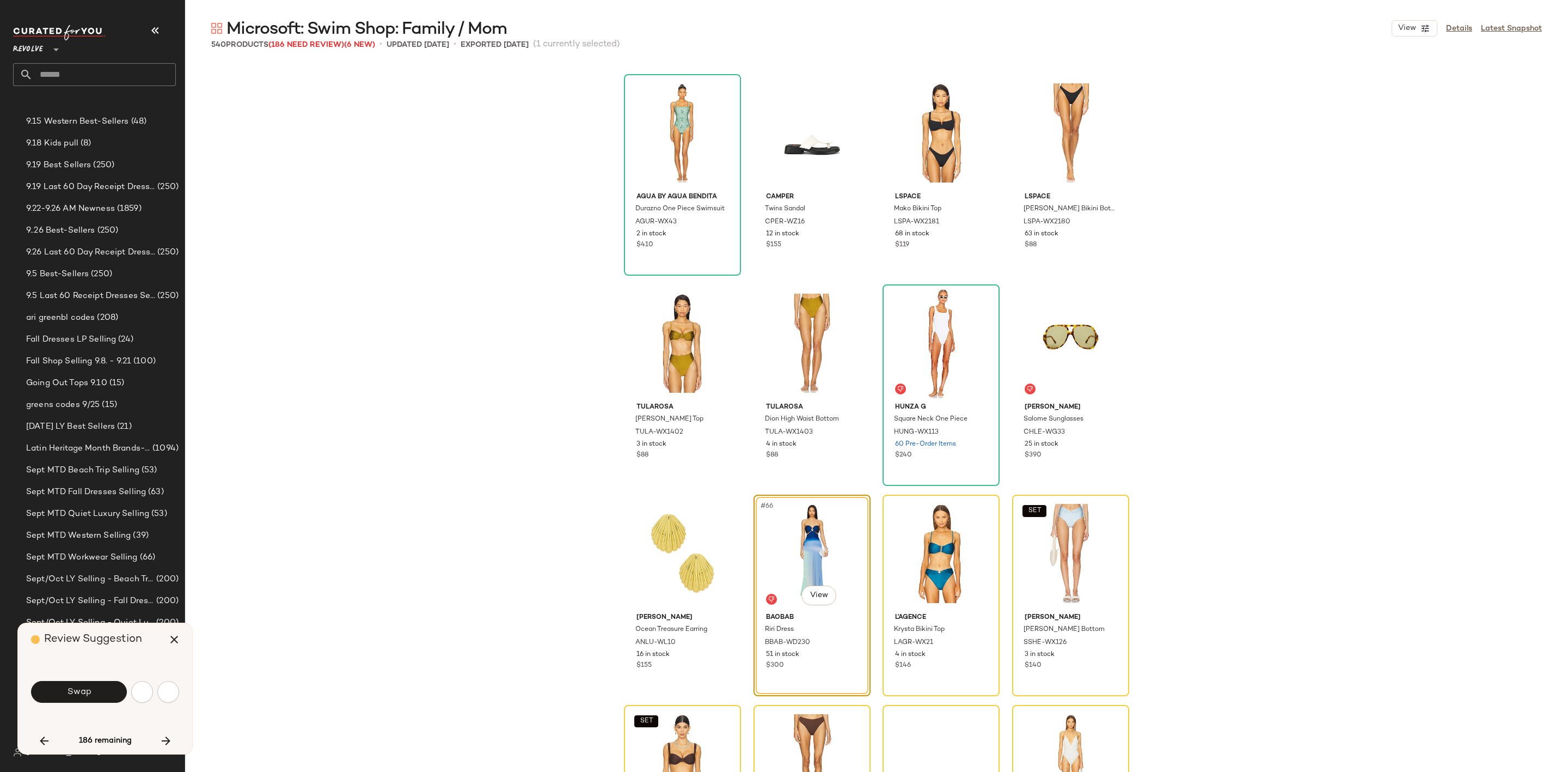
scroll to position [3154, 0]
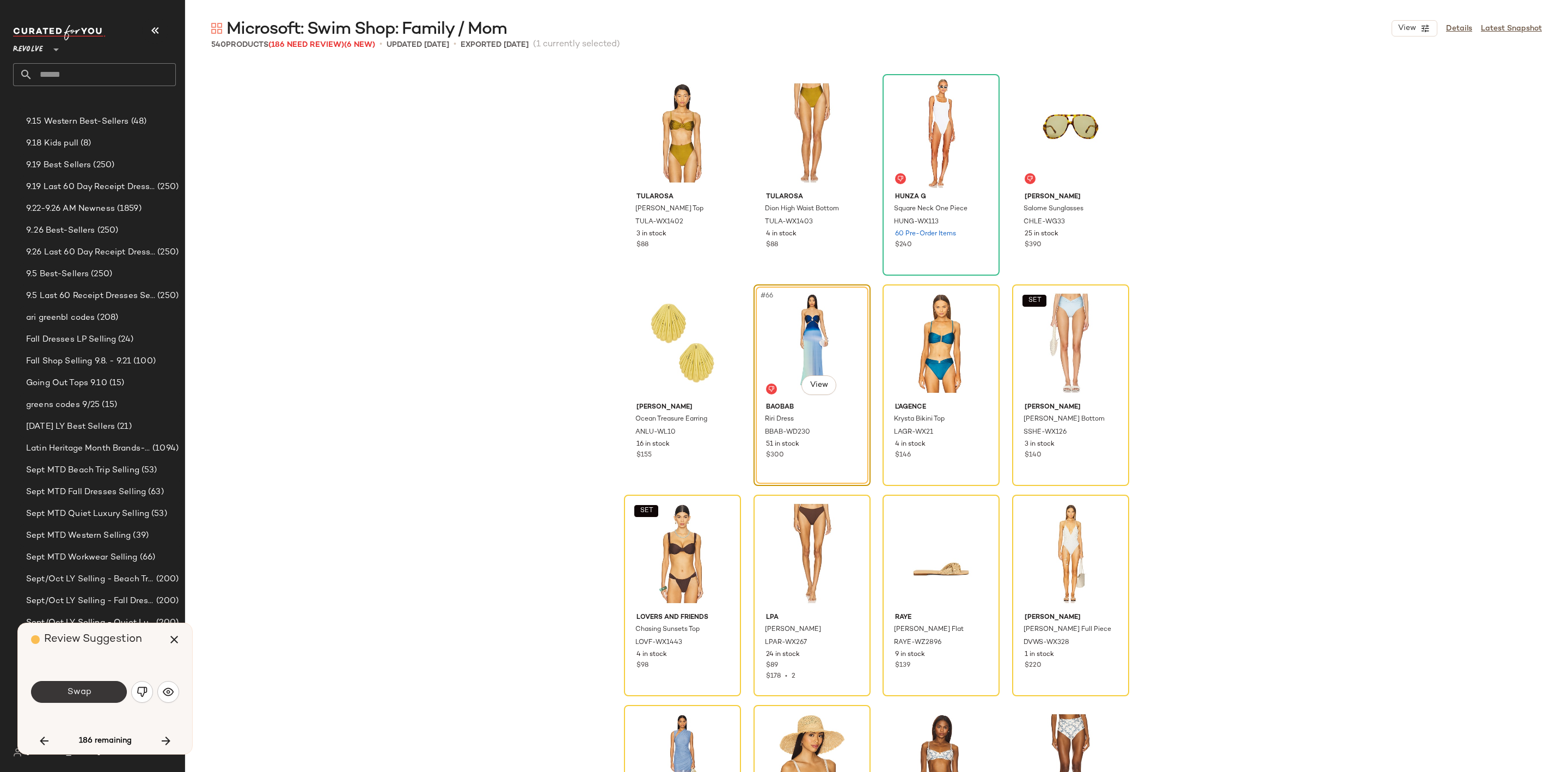
click at [90, 696] on span "Swap" at bounding box center [78, 692] width 24 height 10
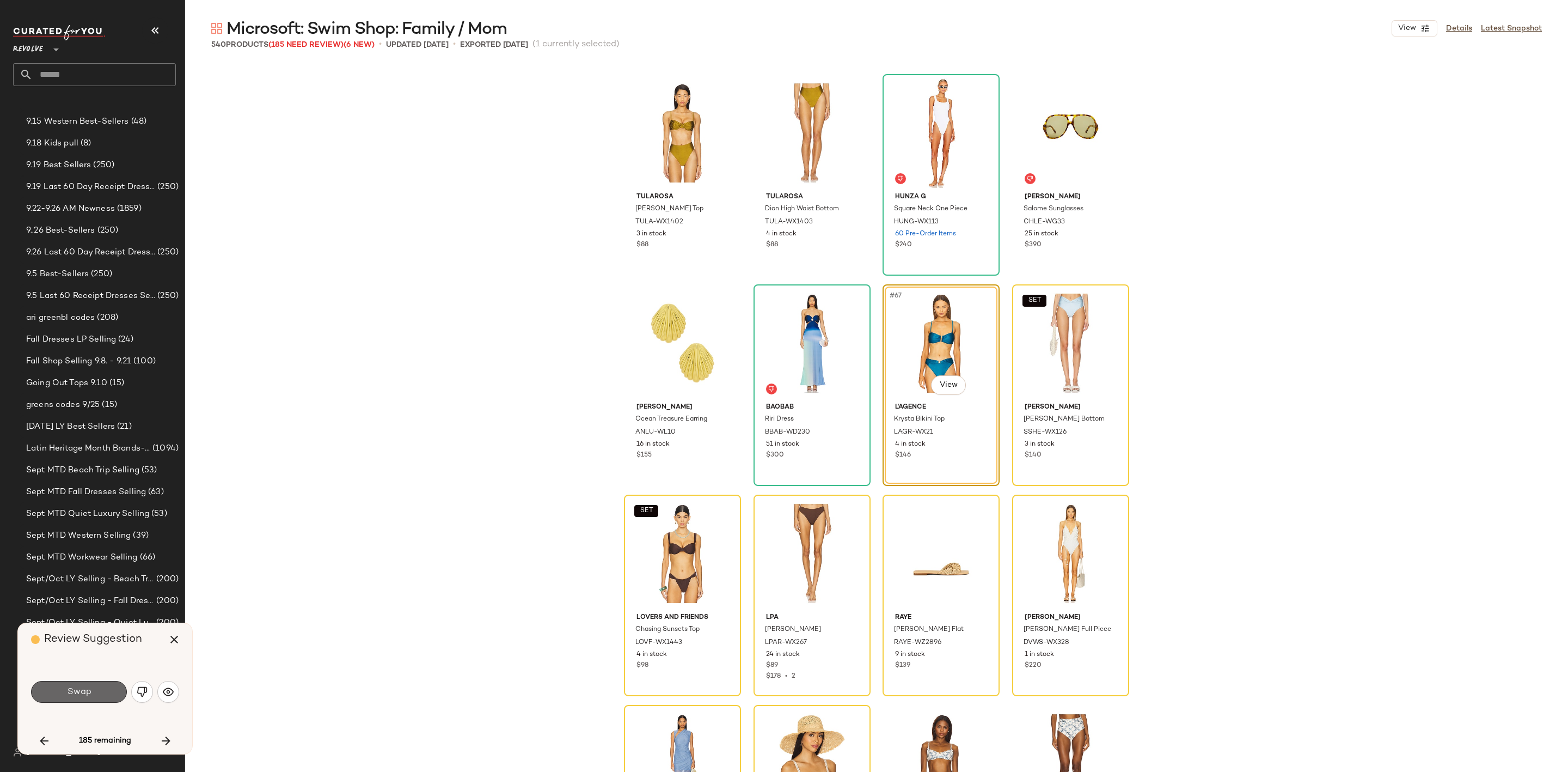
click at [109, 685] on button "Swap" at bounding box center [78, 692] width 96 height 22
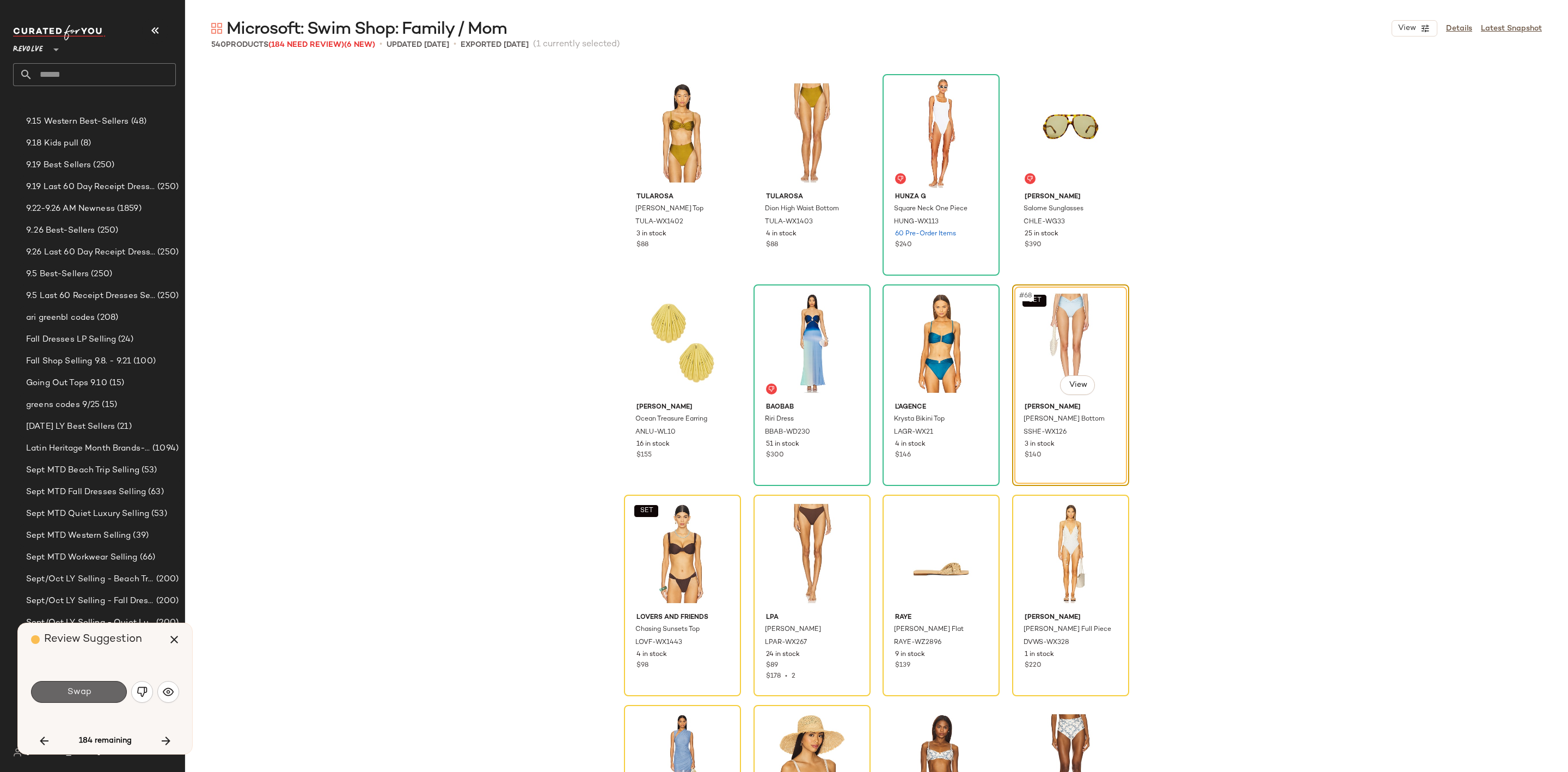
click at [104, 694] on button "Swap" at bounding box center [78, 692] width 96 height 22
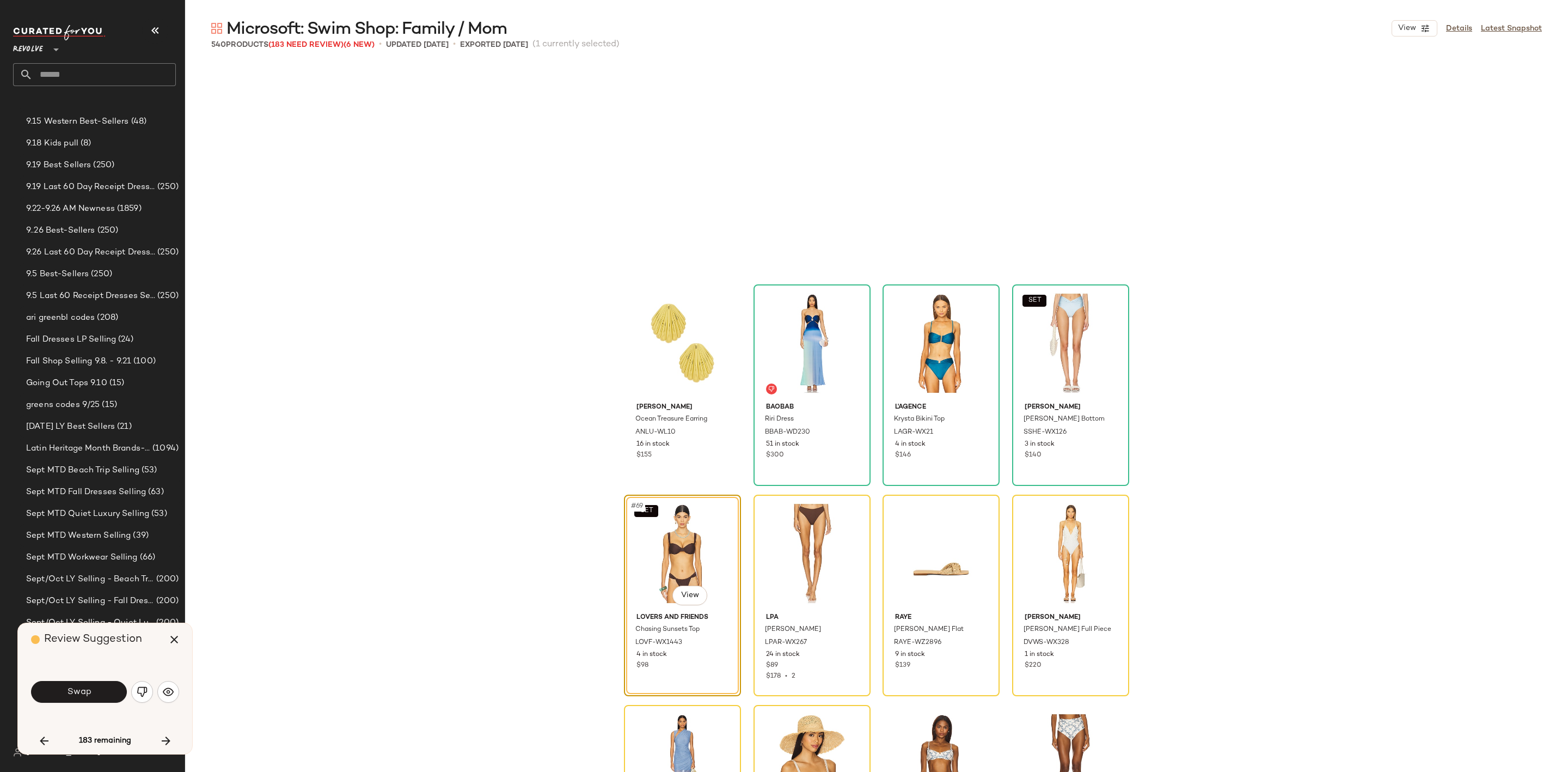
scroll to position [3364, 0]
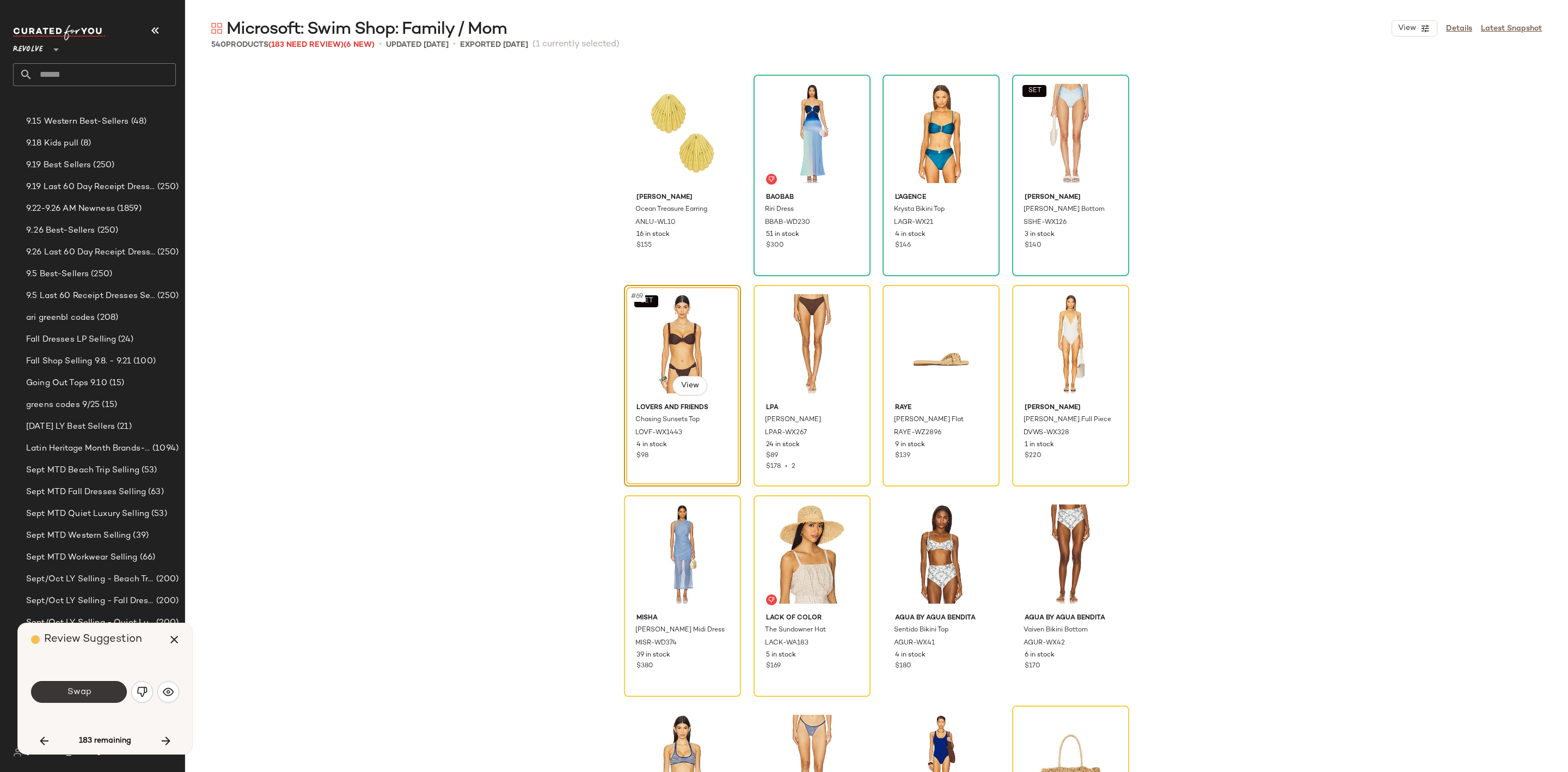
click at [59, 694] on button "Swap" at bounding box center [78, 692] width 96 height 22
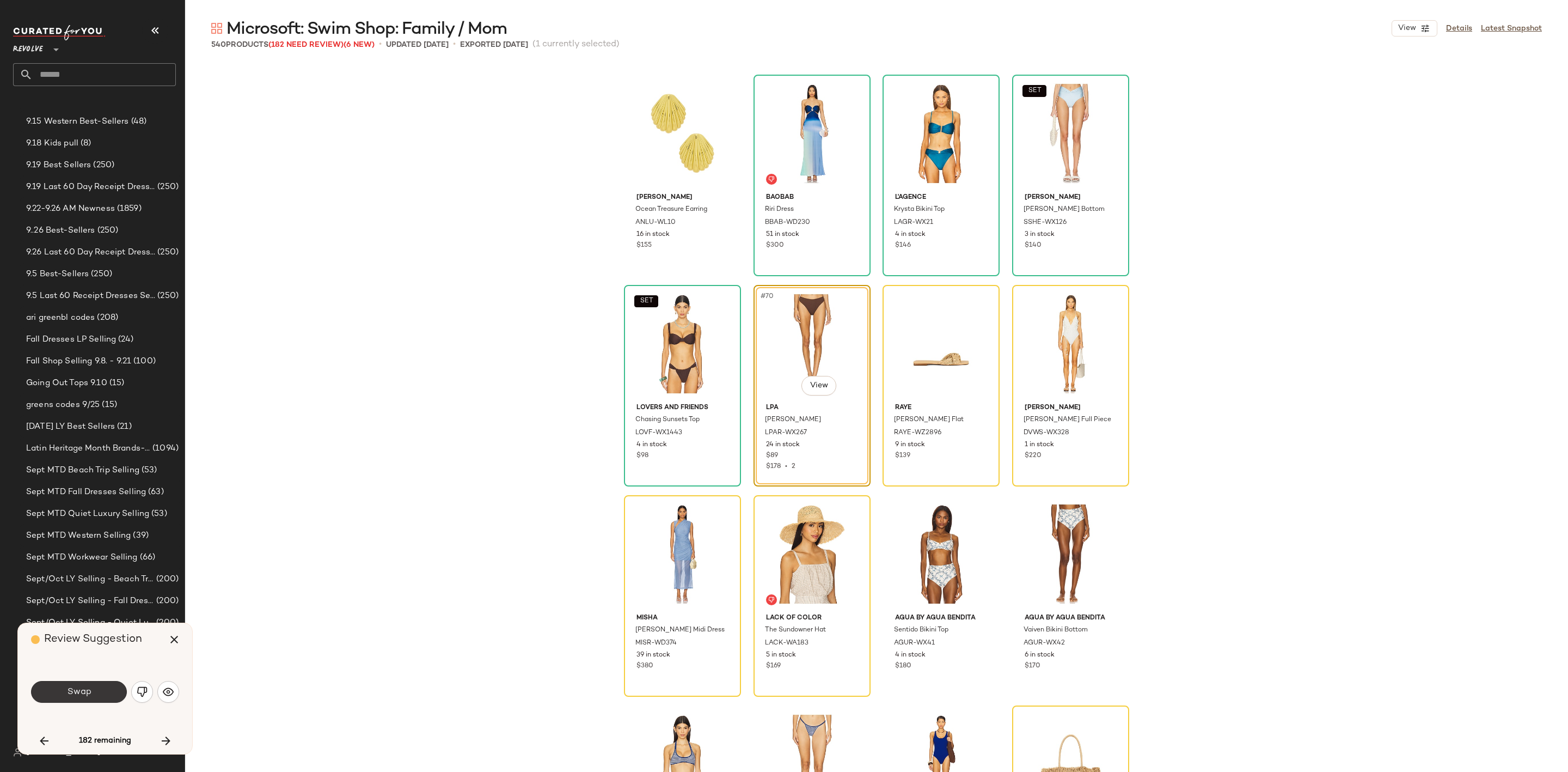
click at [86, 695] on span "Swap" at bounding box center [78, 692] width 24 height 10
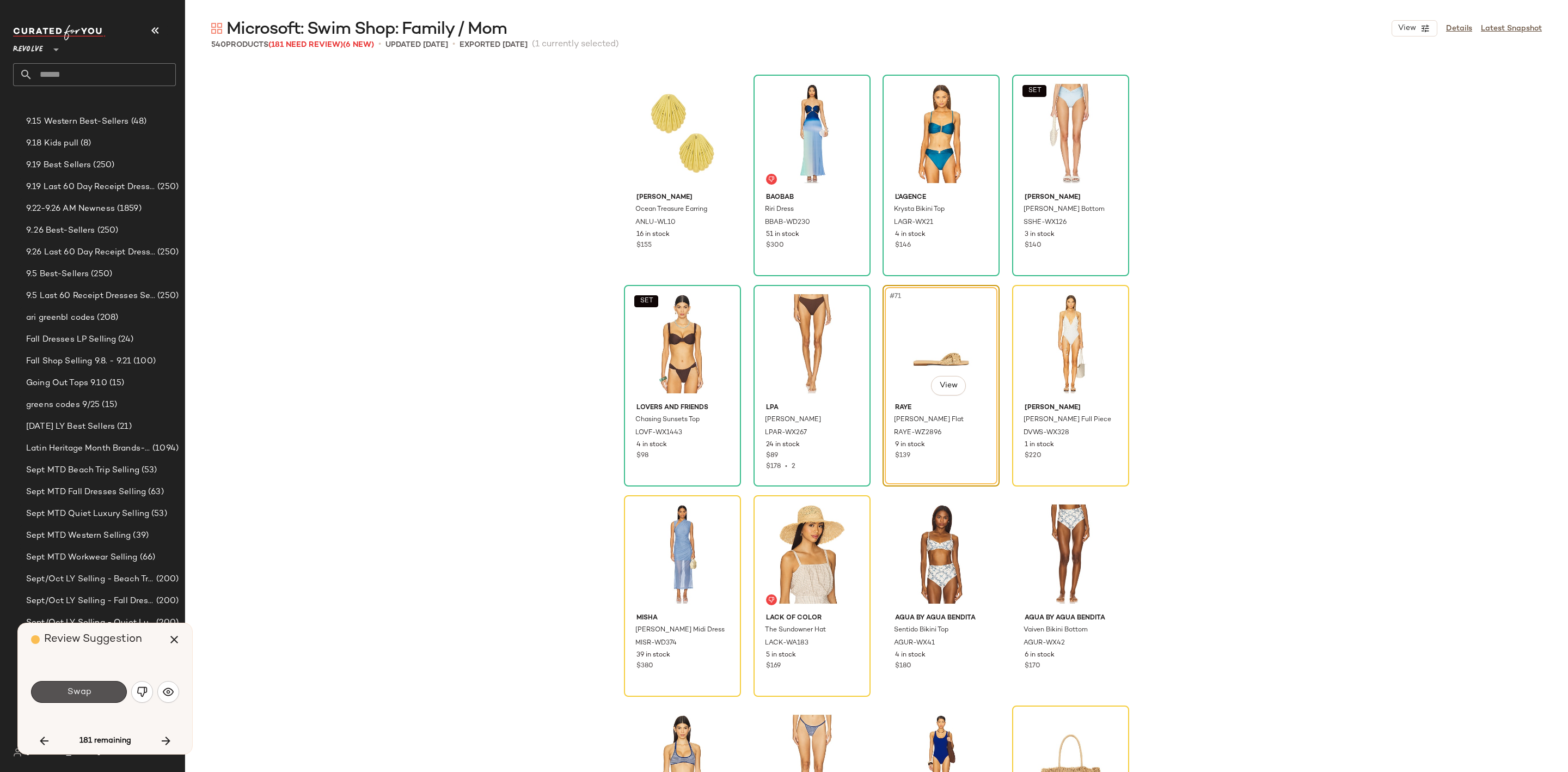
click at [86, 695] on span "Swap" at bounding box center [78, 692] width 24 height 10
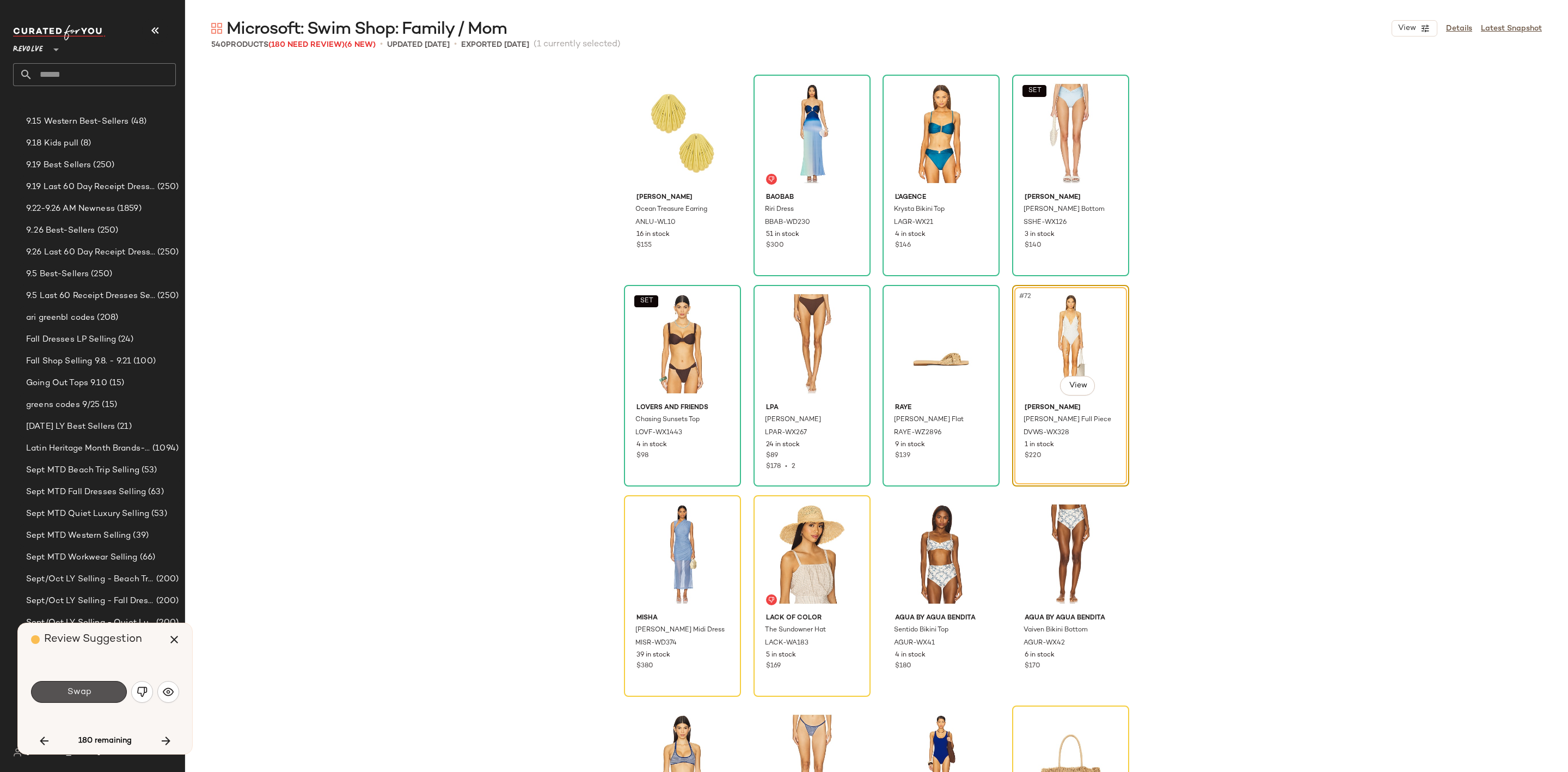
click at [86, 695] on span "Swap" at bounding box center [78, 692] width 24 height 10
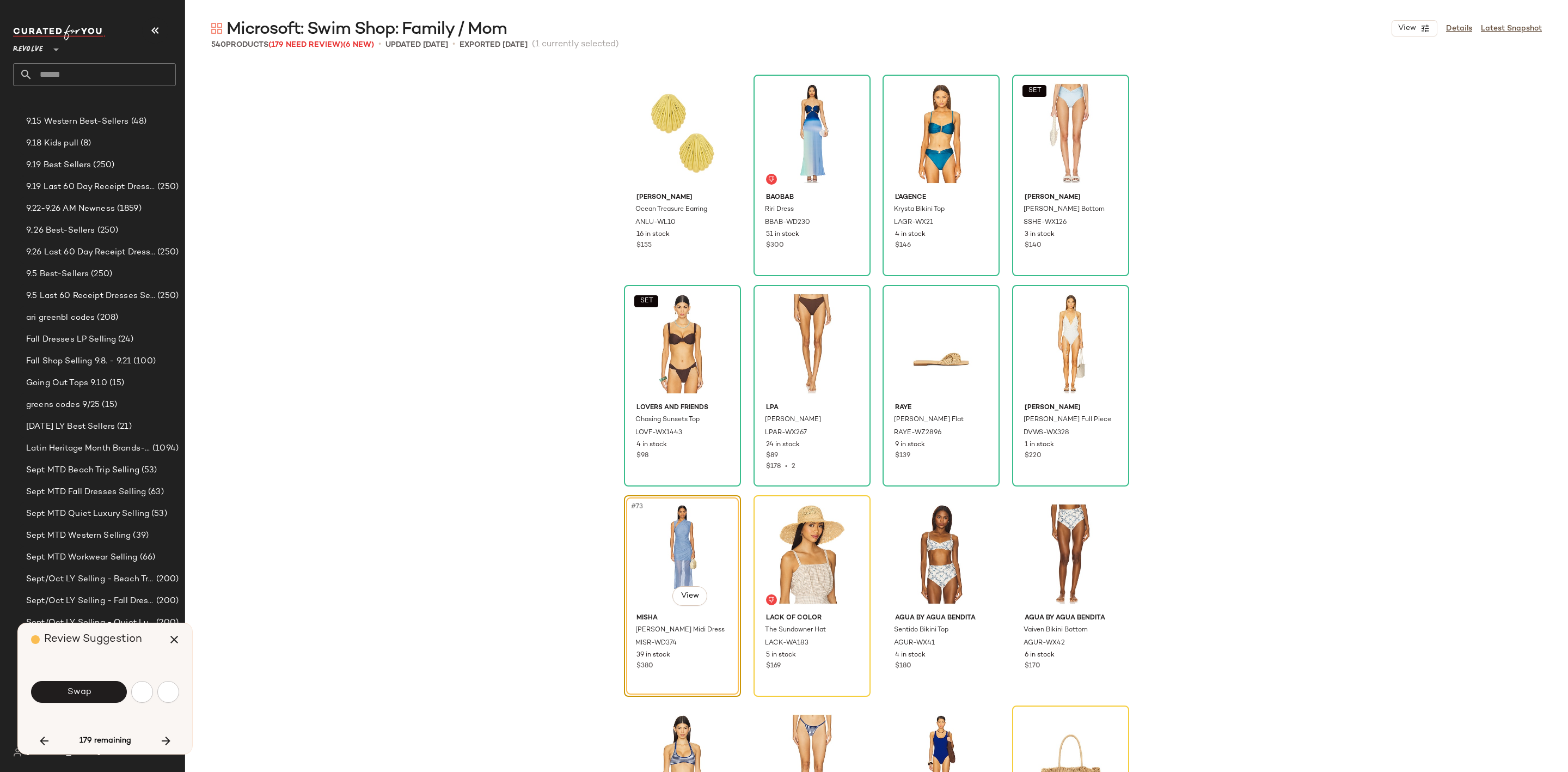
scroll to position [3575, 0]
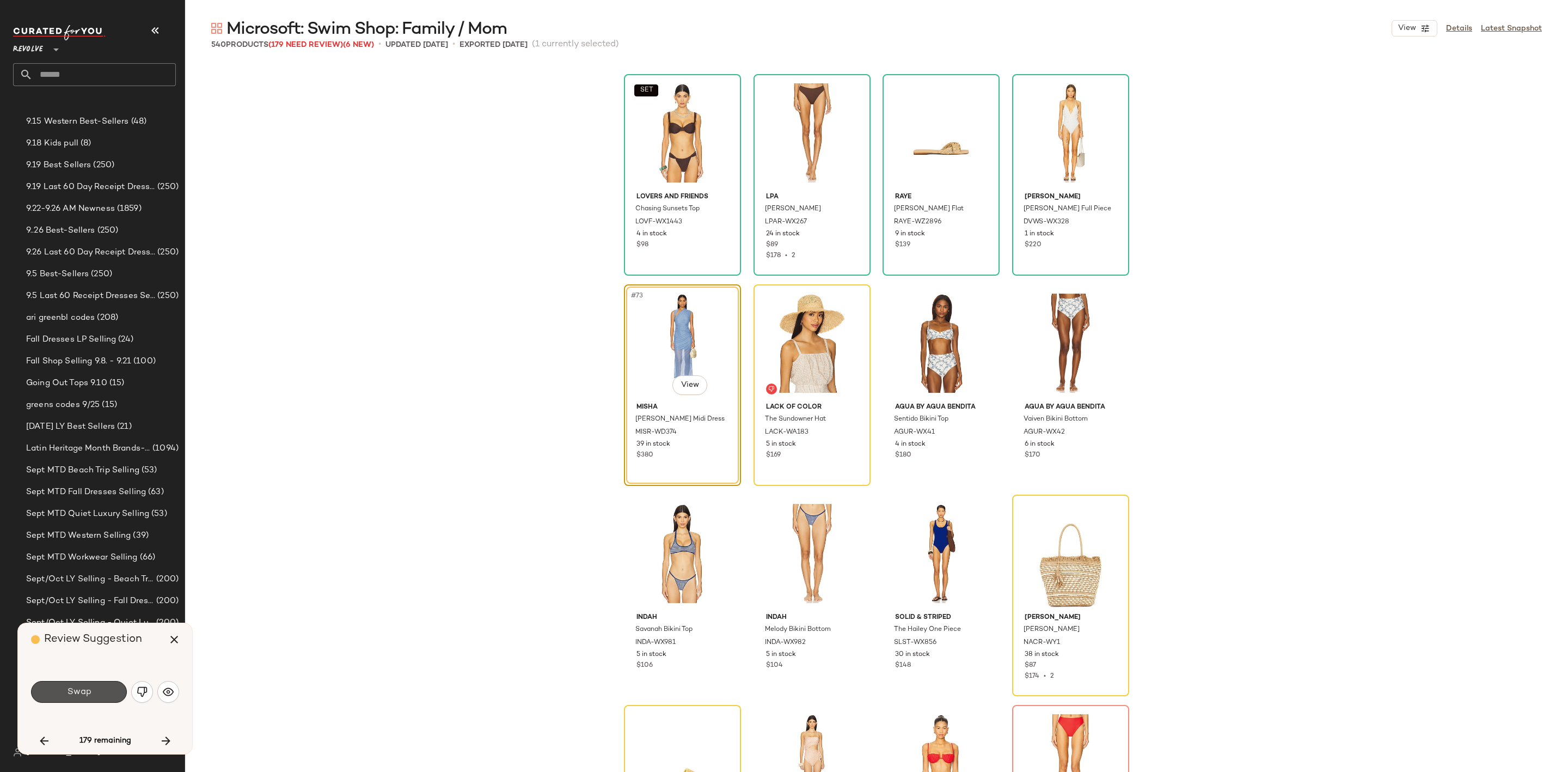
click at [86, 695] on span "Swap" at bounding box center [78, 692] width 24 height 10
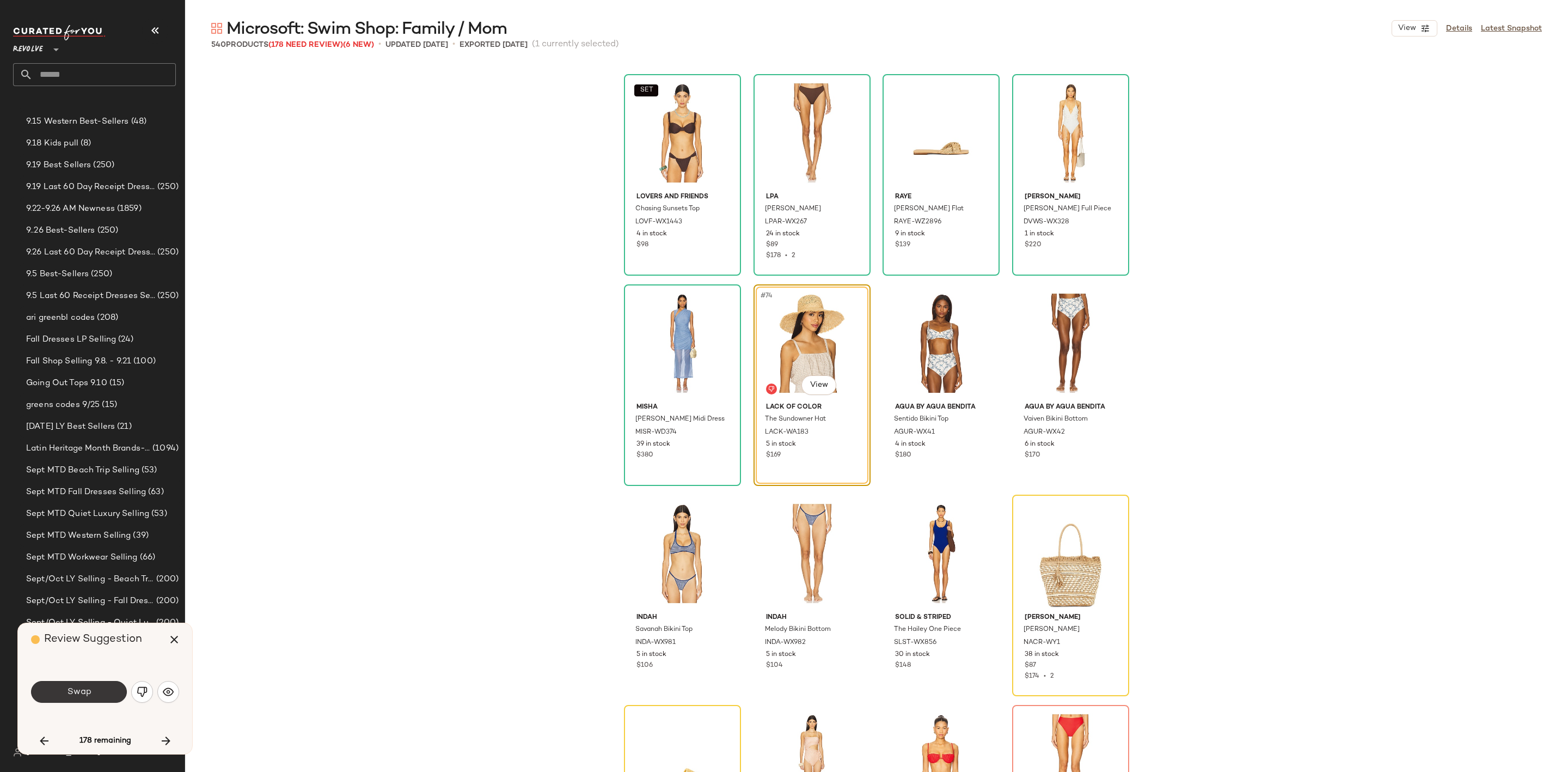
click at [100, 687] on button "Swap" at bounding box center [78, 692] width 96 height 22
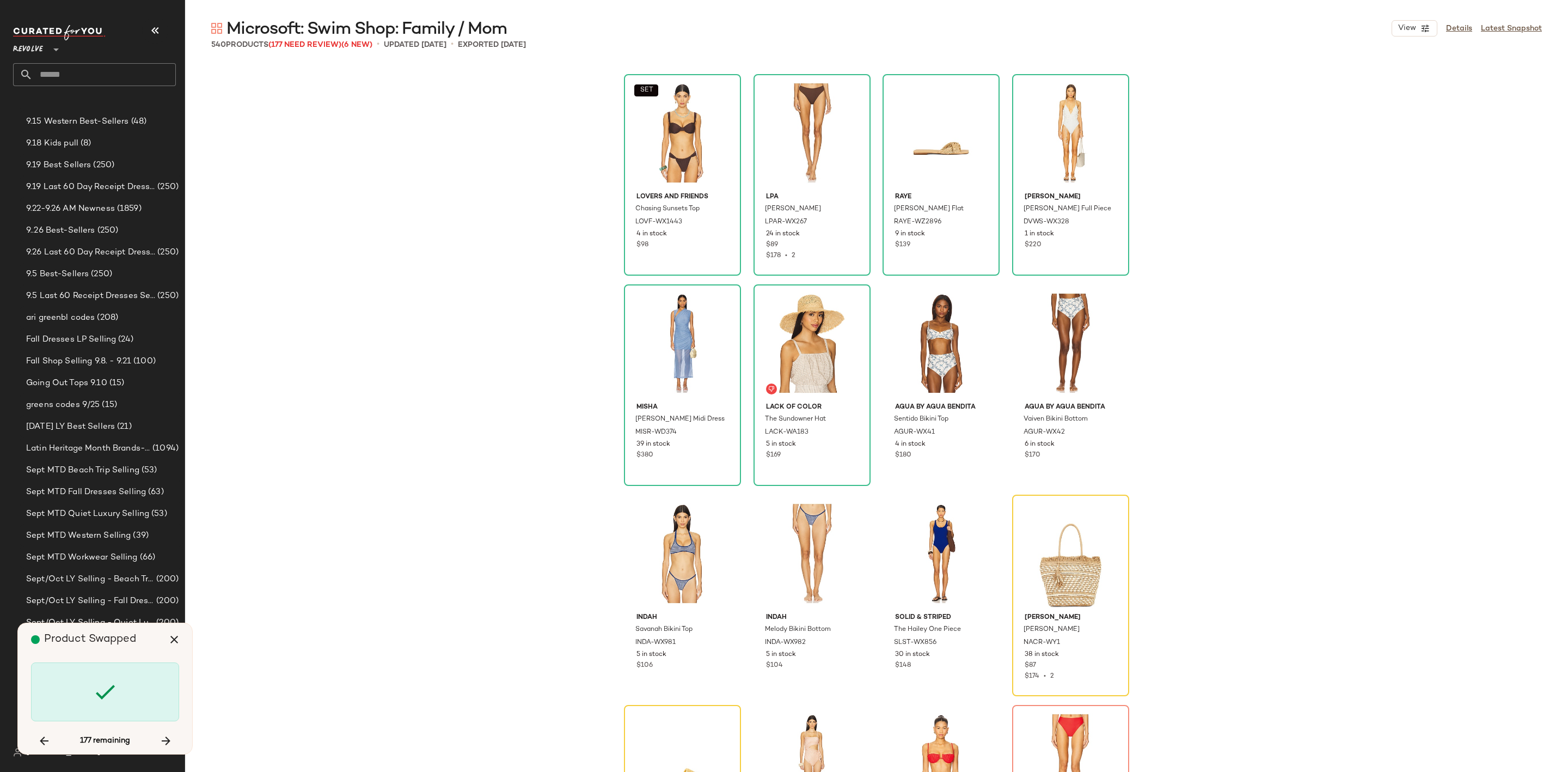
scroll to position [3785, 0]
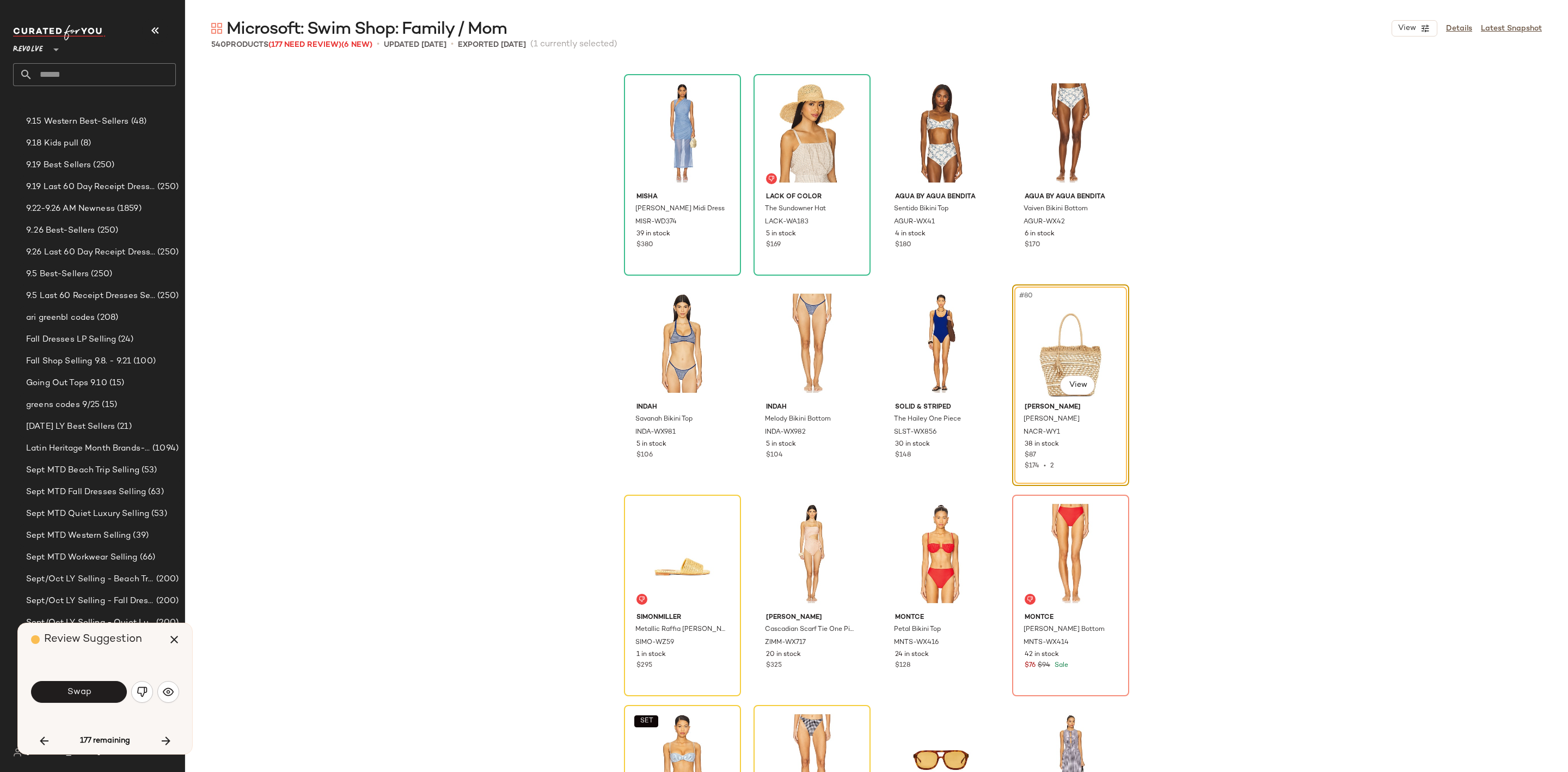
click at [64, 703] on div "Swap" at bounding box center [105, 692] width 148 height 26
click at [98, 688] on button "Swap" at bounding box center [78, 692] width 96 height 22
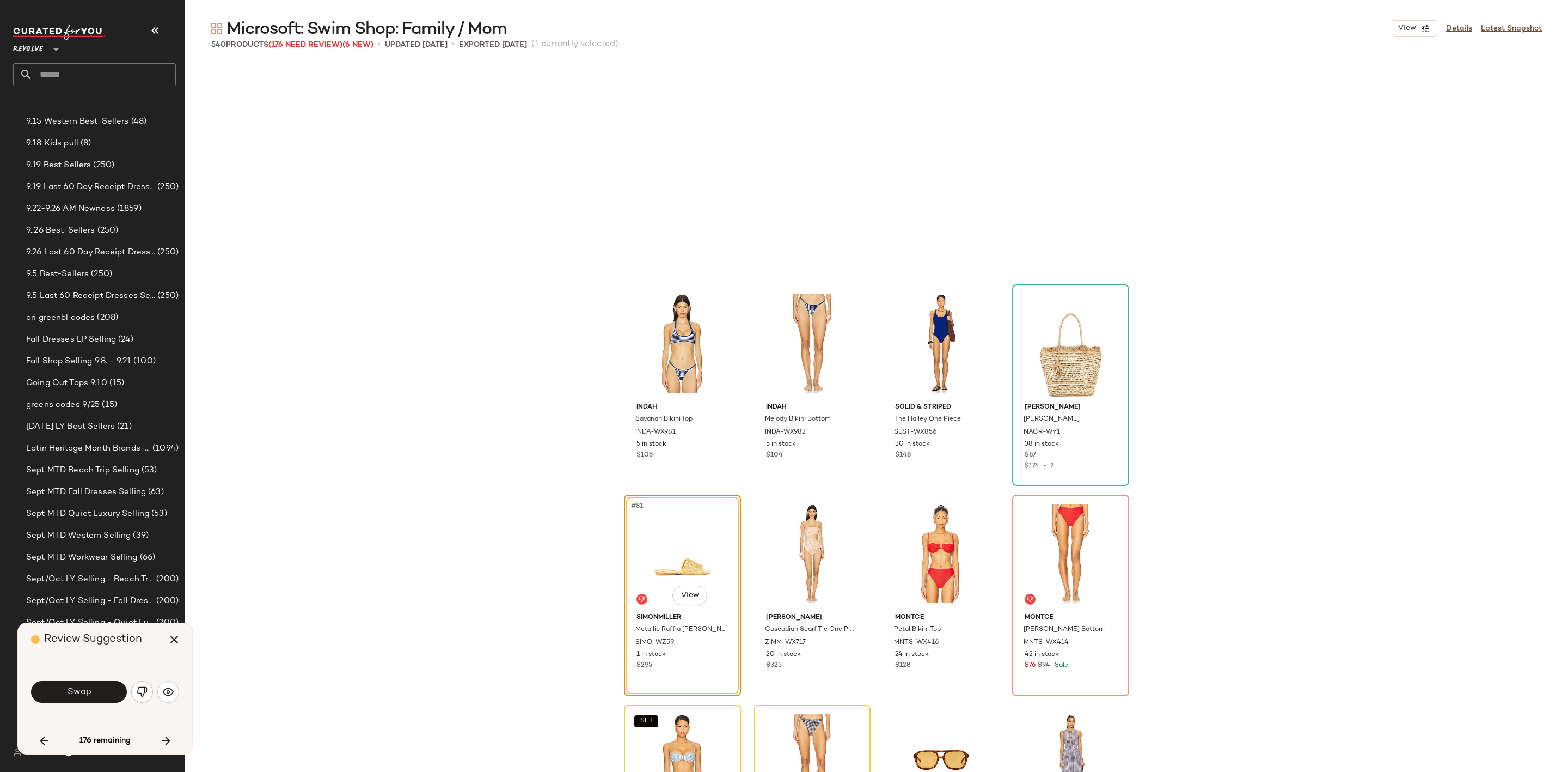
scroll to position [3995, 0]
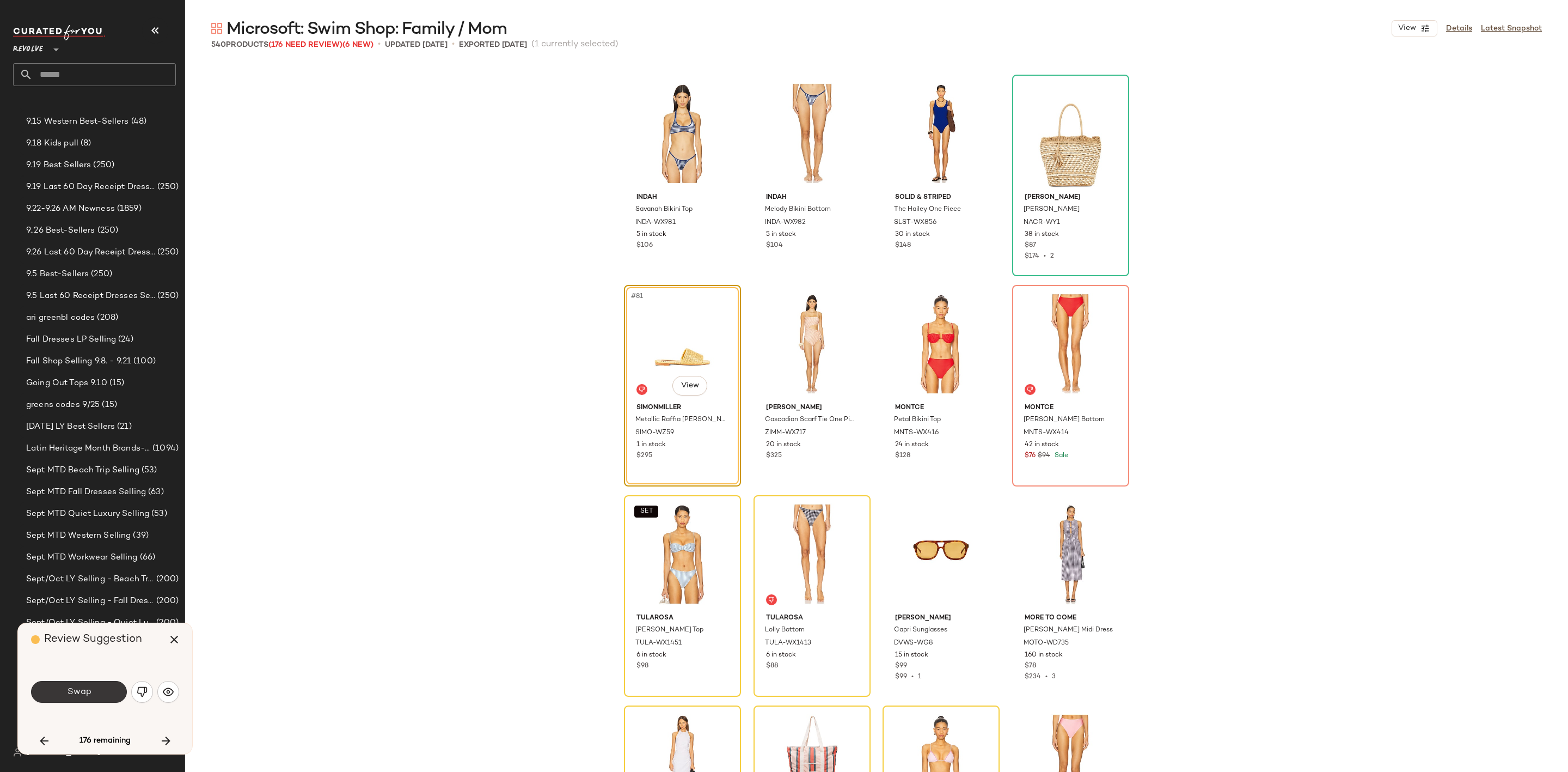
click at [91, 687] on button "Swap" at bounding box center [78, 692] width 96 height 22
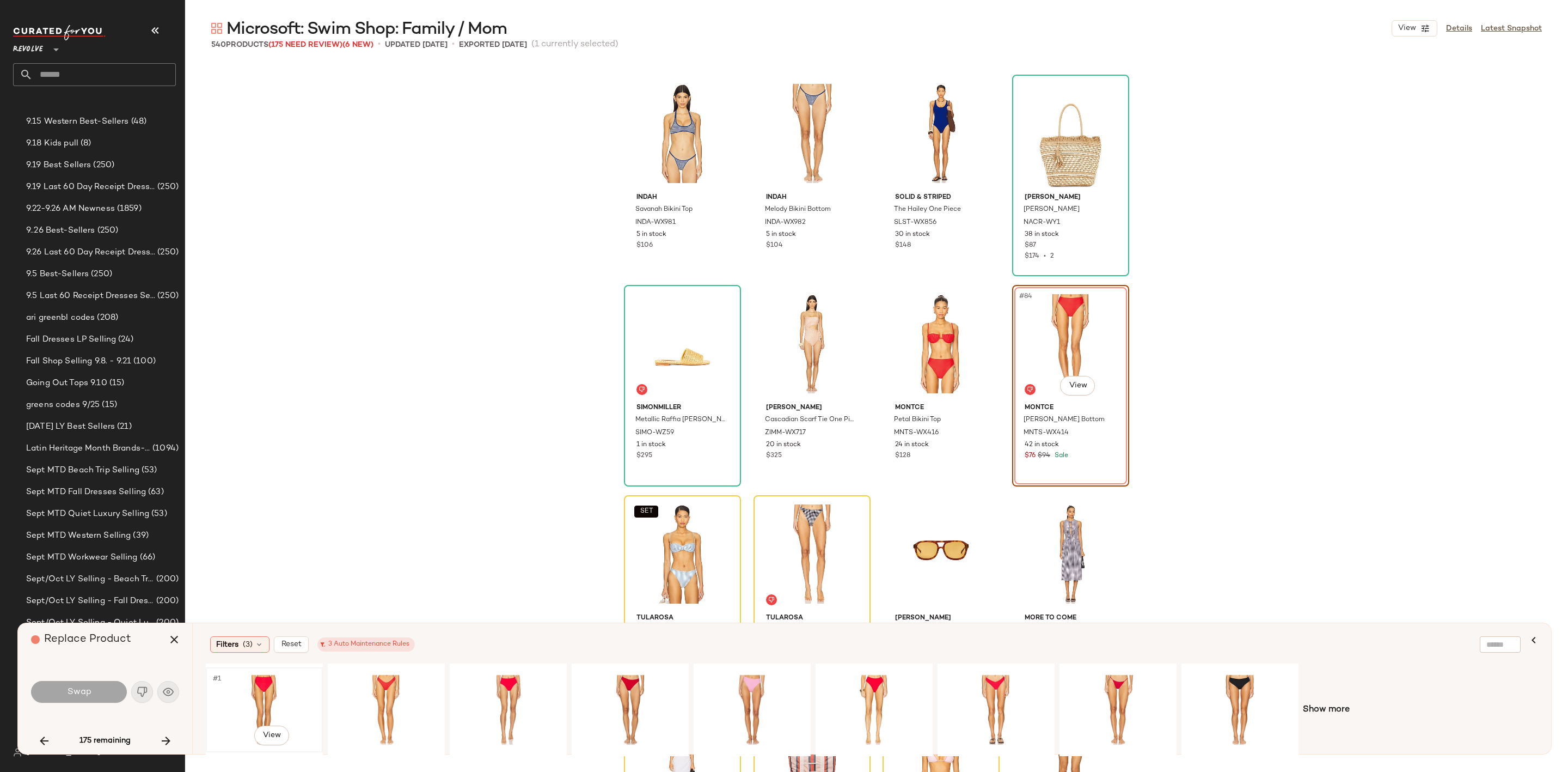
click at [259, 699] on div "#1 View" at bounding box center [264, 710] width 109 height 78
click at [84, 694] on span "Swap" at bounding box center [78, 692] width 24 height 10
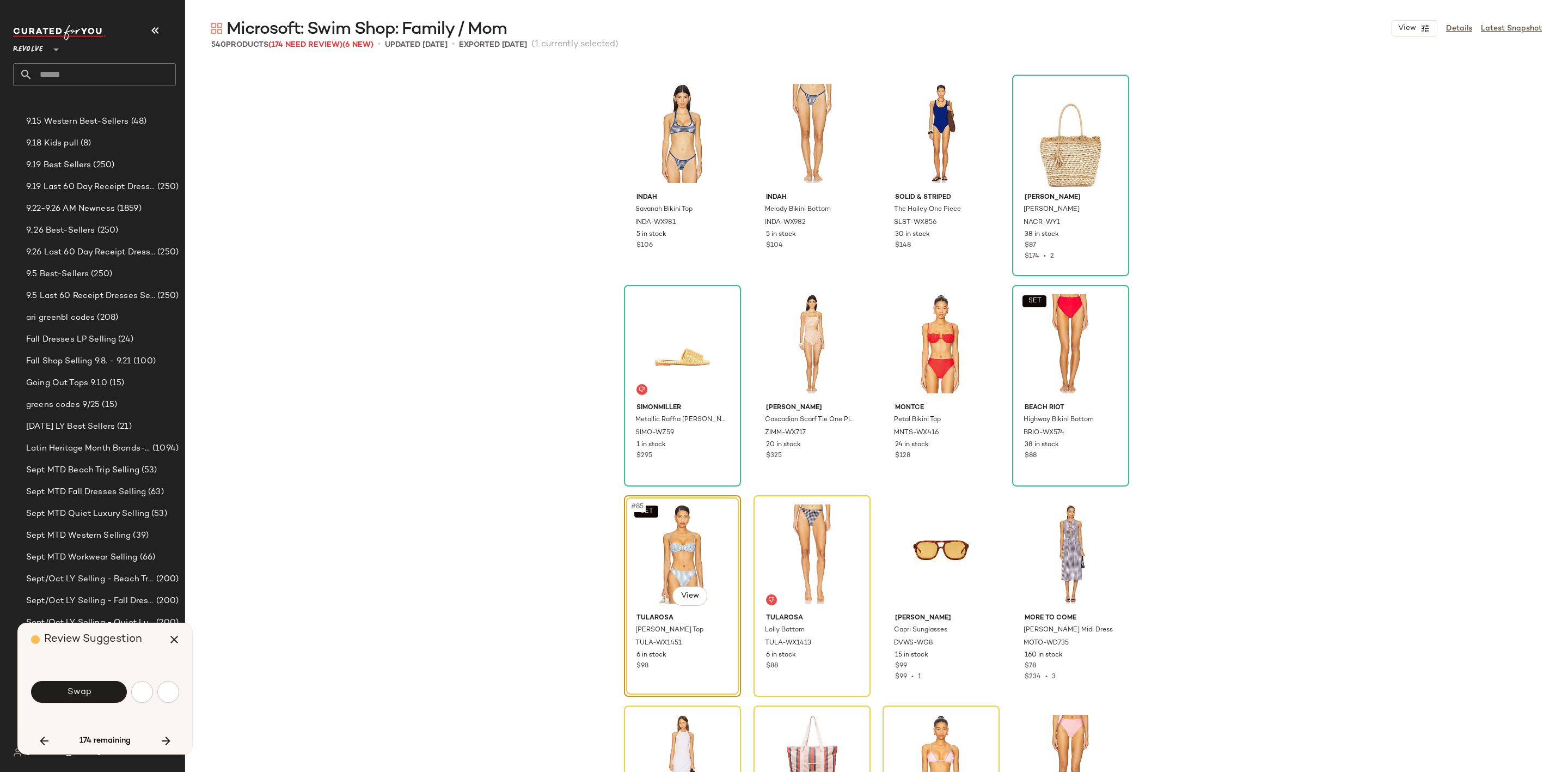
scroll to position [4206, 0]
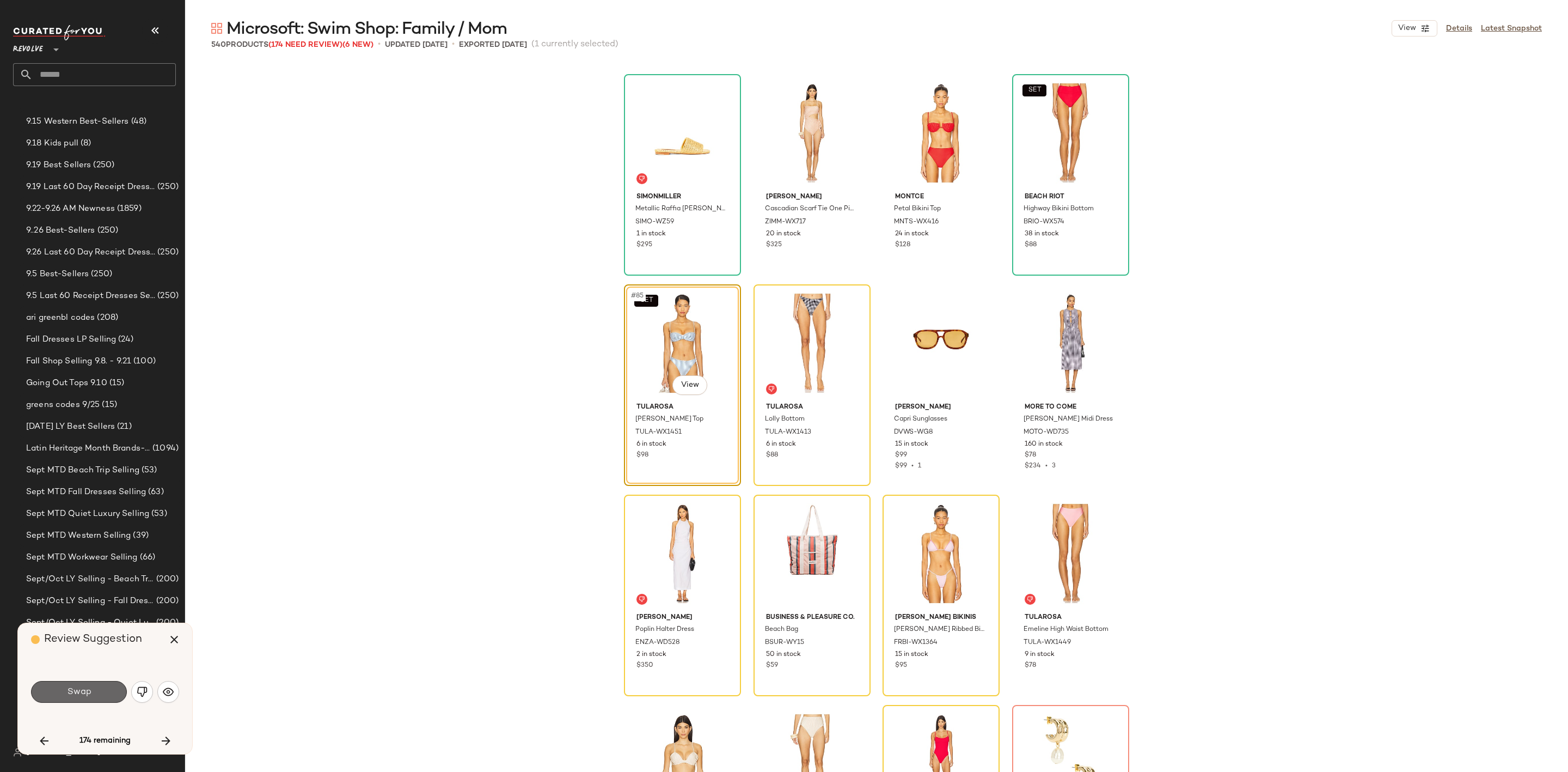
click at [98, 695] on button "Swap" at bounding box center [78, 692] width 96 height 22
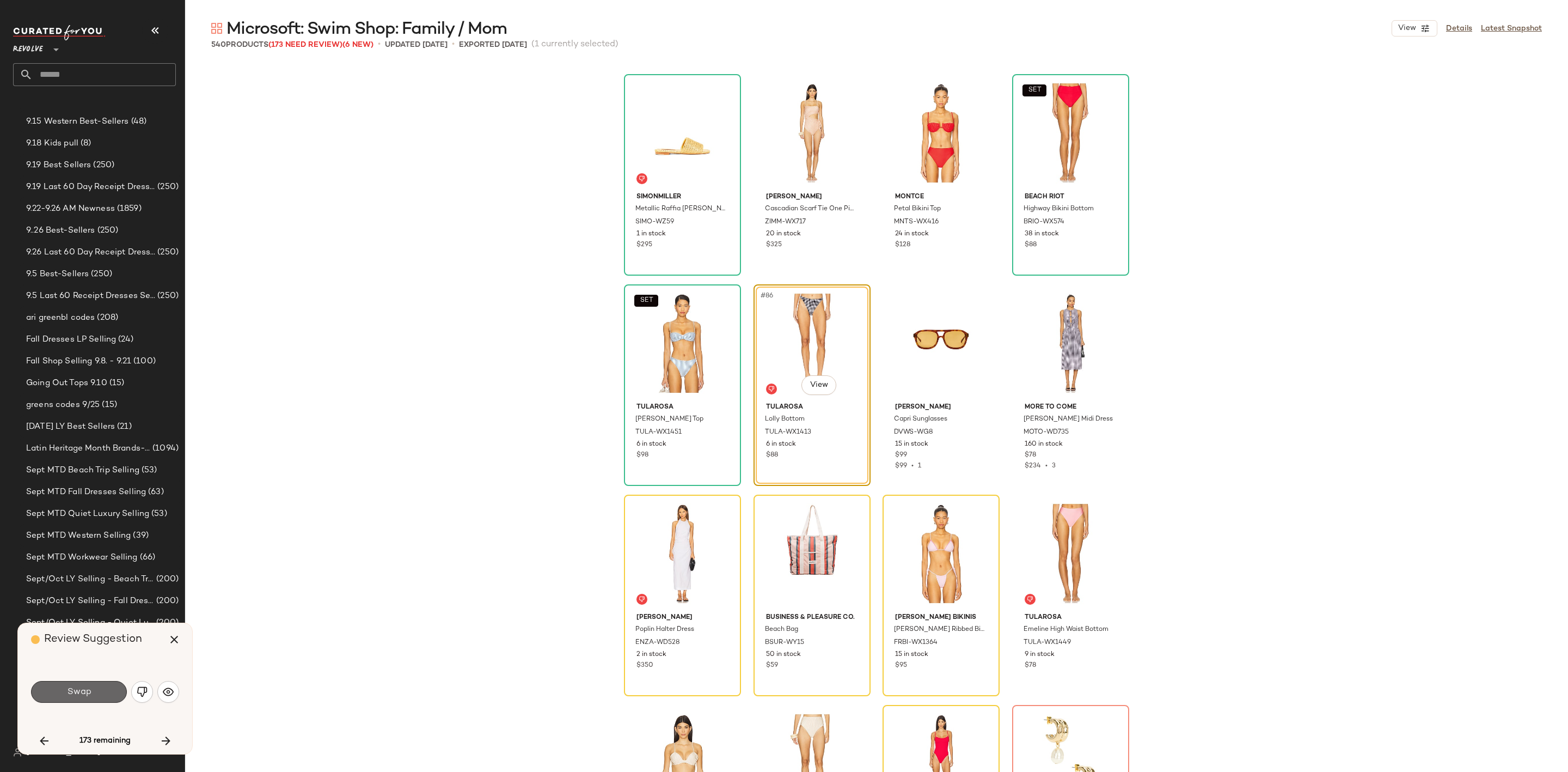
click at [78, 690] on span "Swap" at bounding box center [78, 692] width 24 height 10
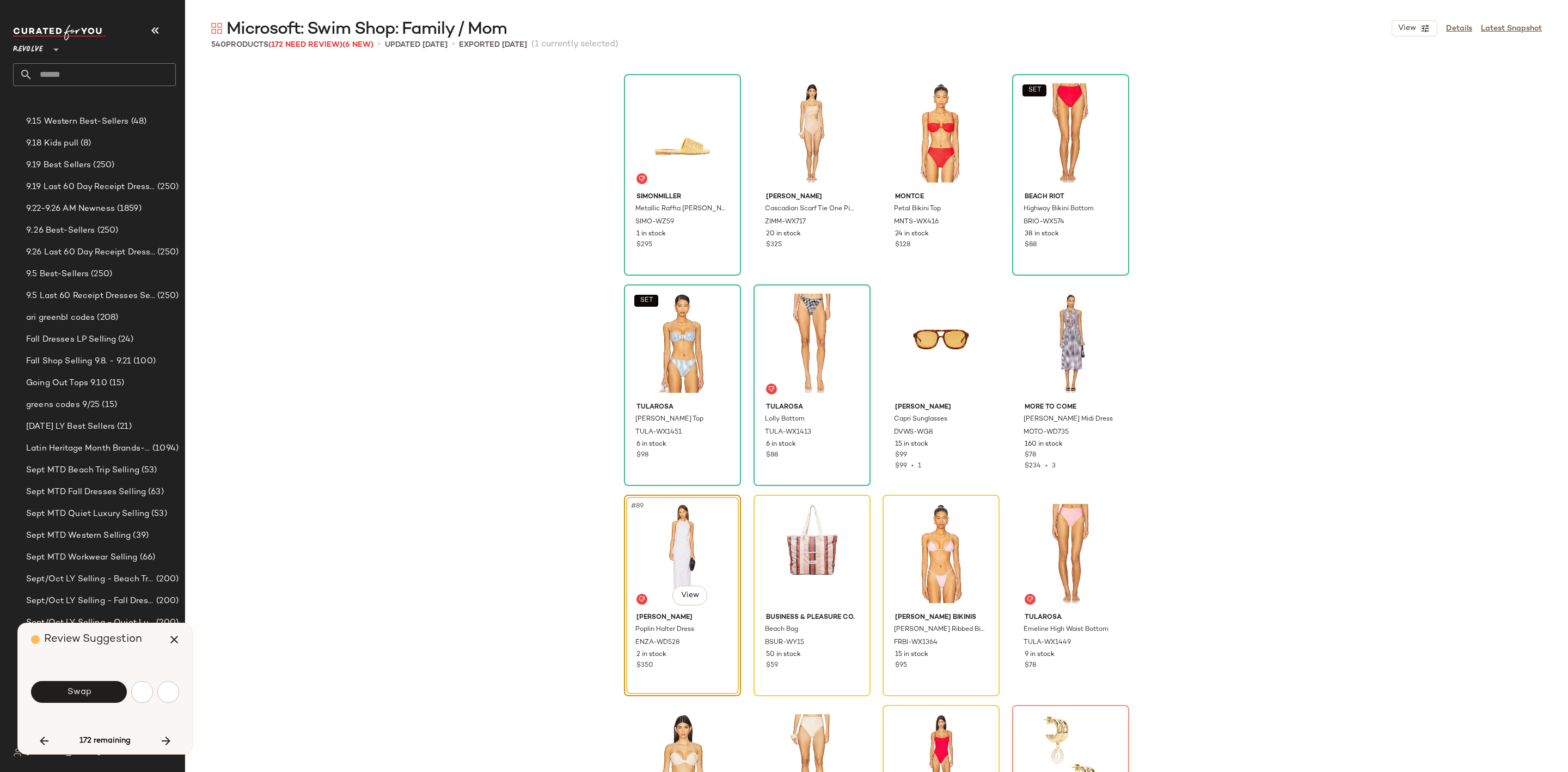
scroll to position [4416, 0]
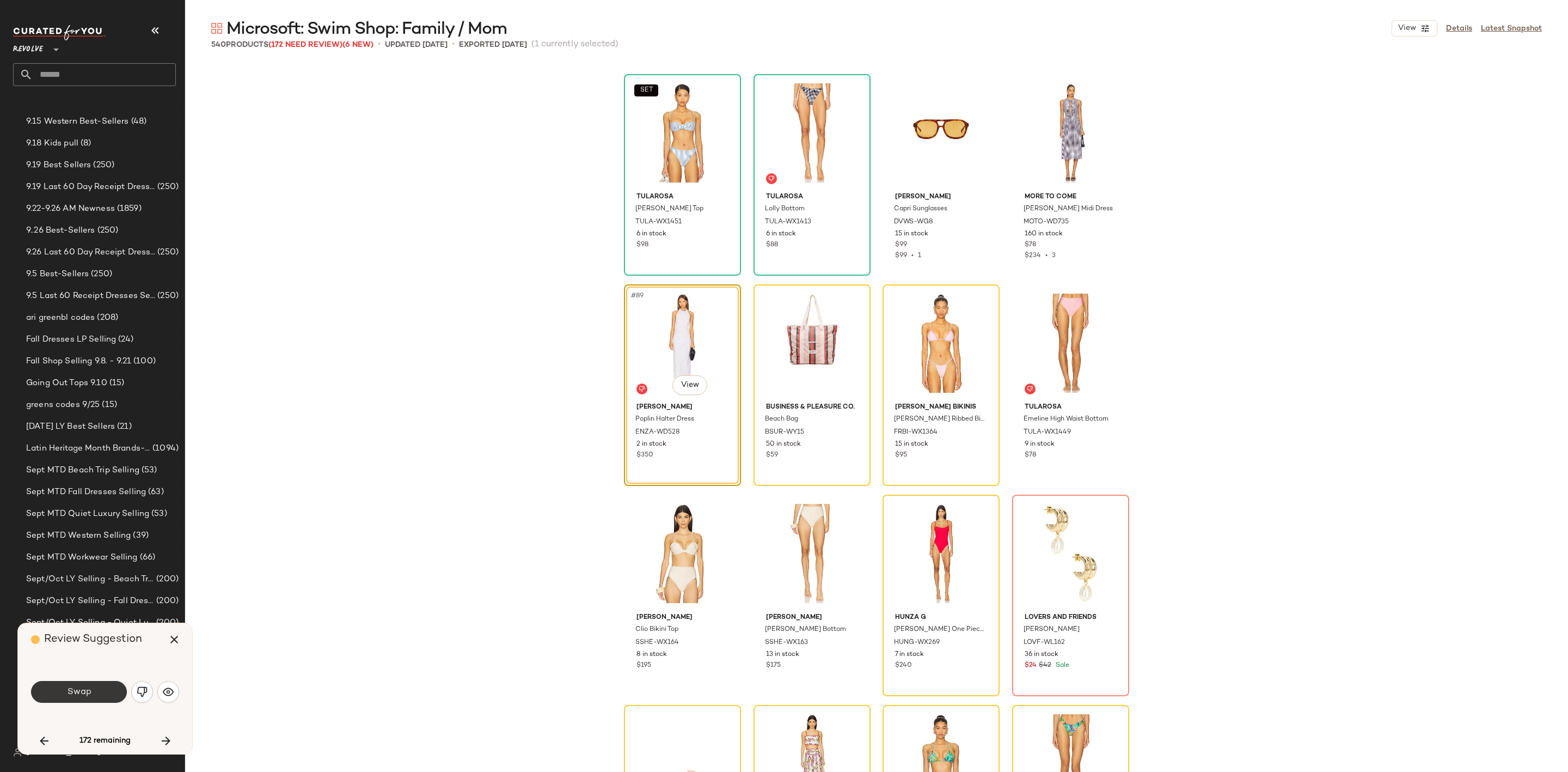
click at [82, 688] on span "Swap" at bounding box center [78, 692] width 24 height 10
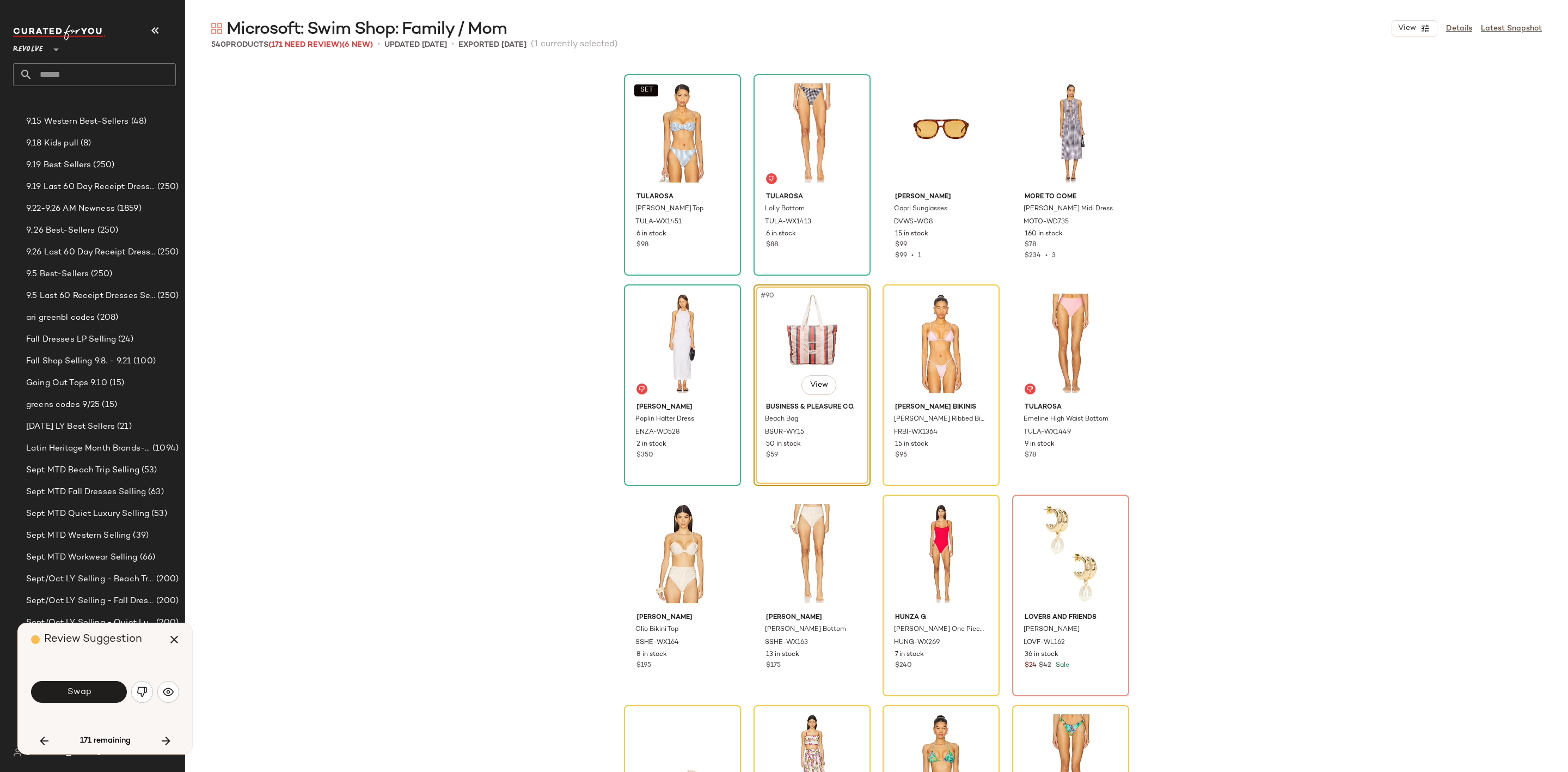
click at [87, 688] on span "Swap" at bounding box center [78, 692] width 24 height 10
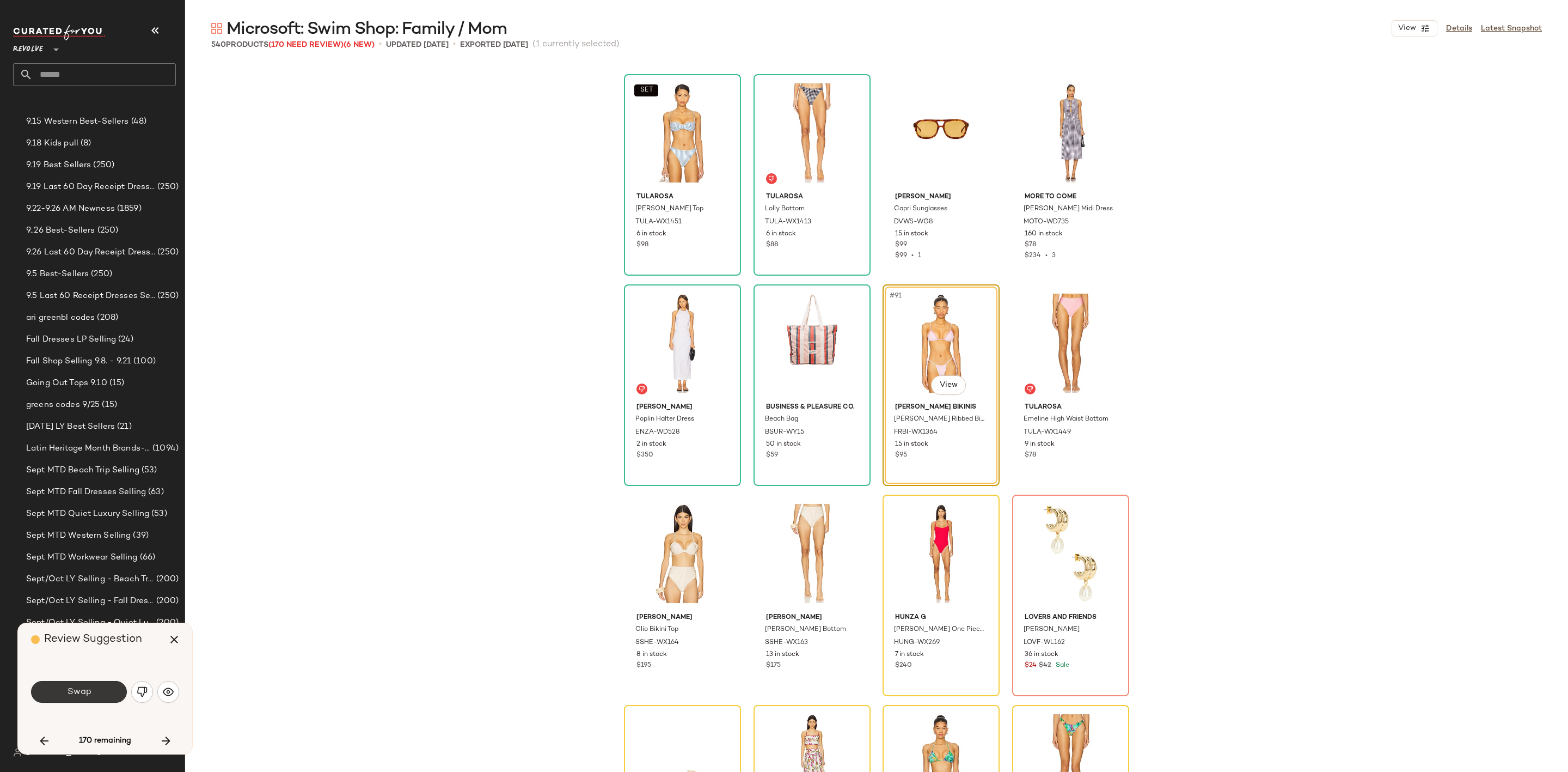
click at [73, 693] on span "Swap" at bounding box center [78, 692] width 24 height 10
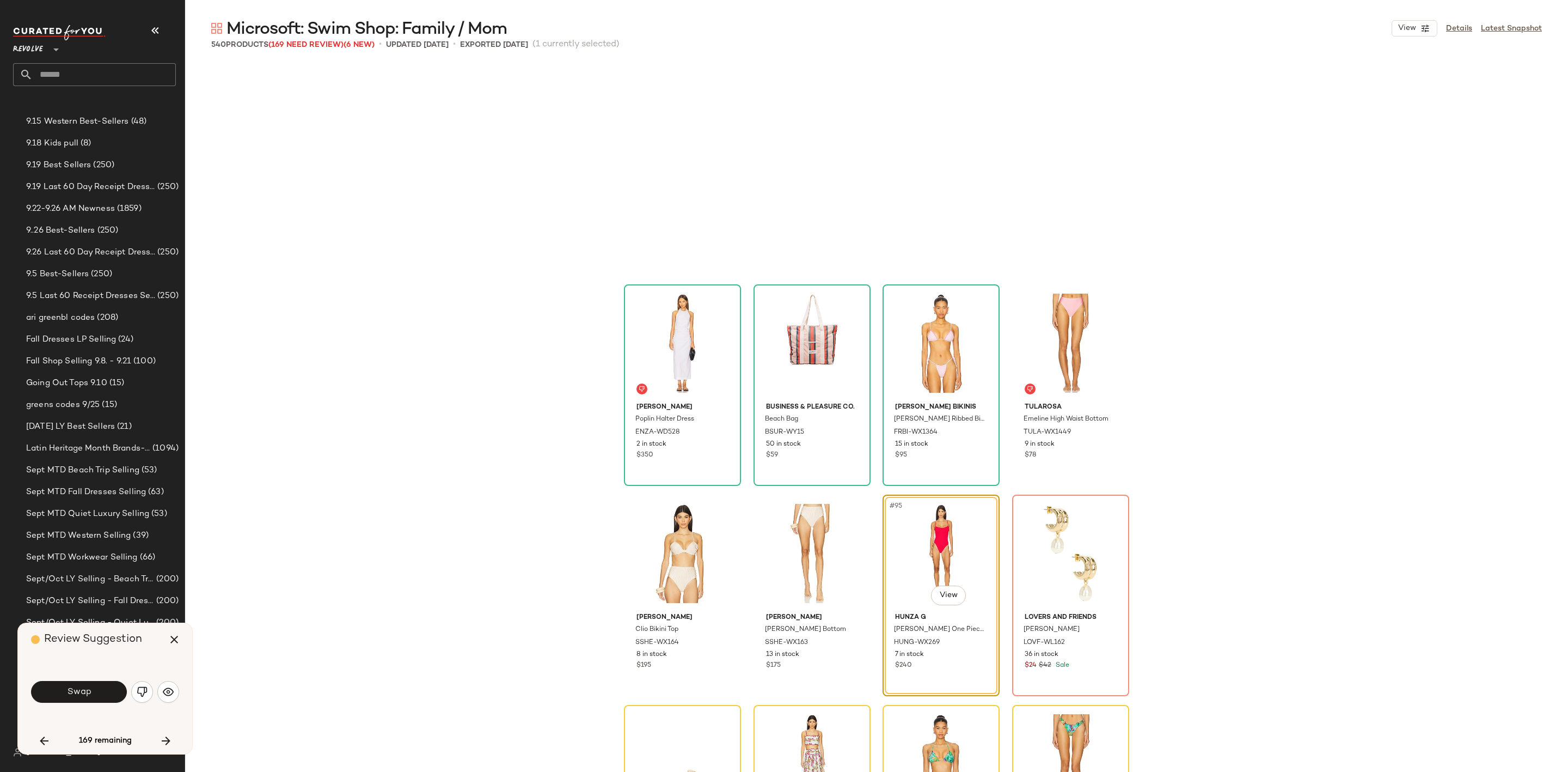
scroll to position [4626, 0]
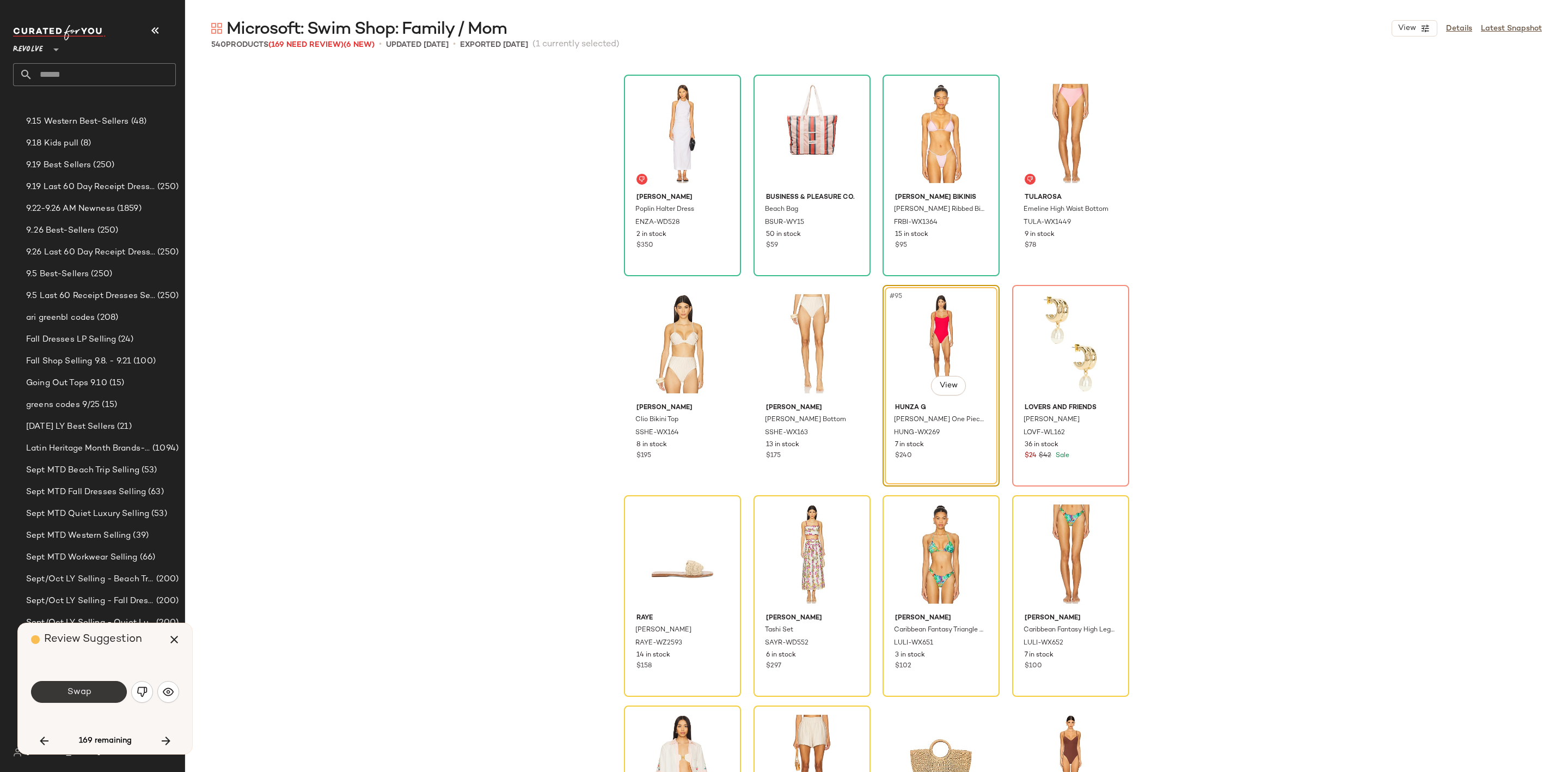
click at [71, 696] on span "Swap" at bounding box center [78, 692] width 24 height 10
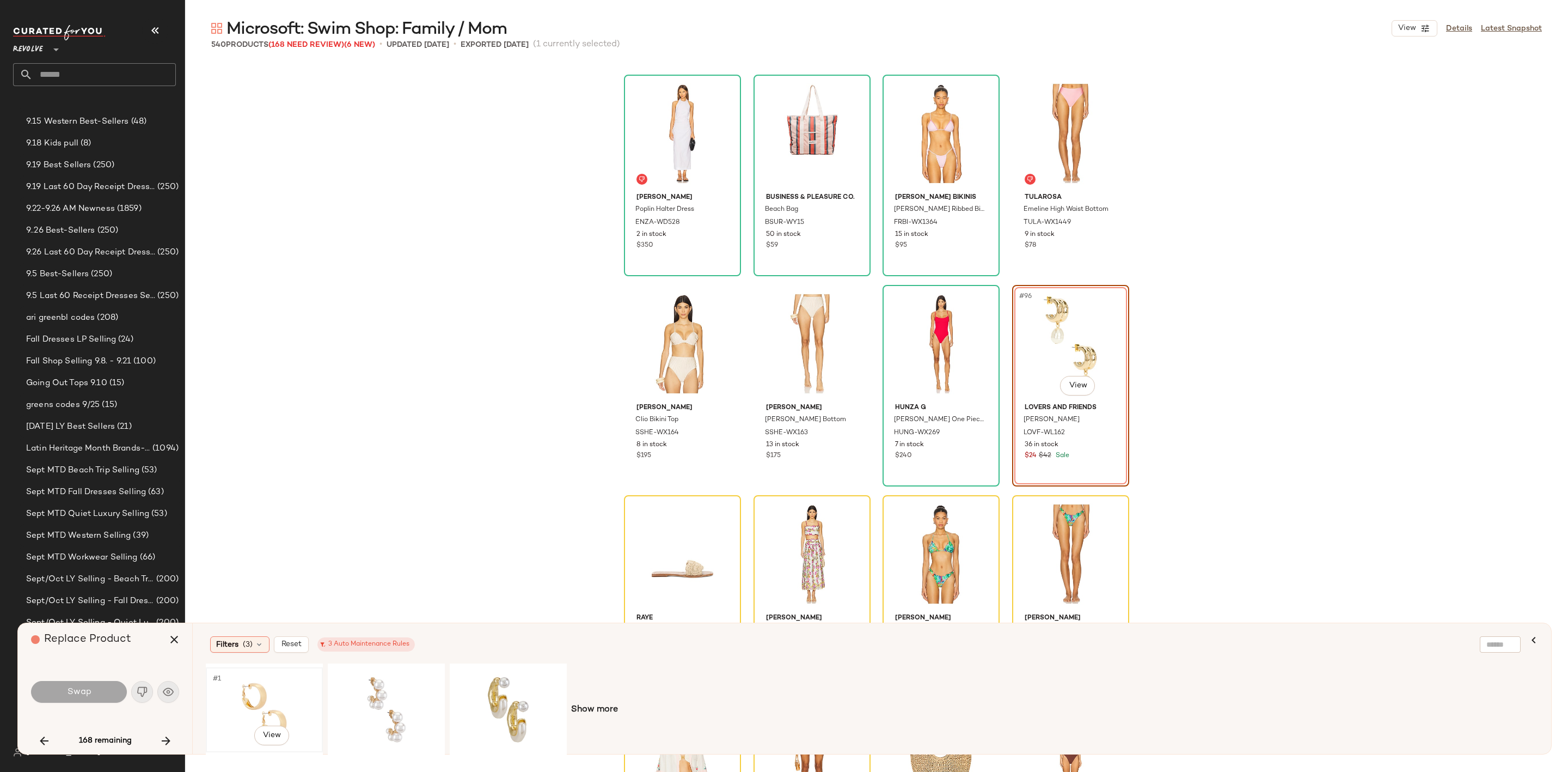
click at [246, 707] on div "#1 View" at bounding box center [264, 710] width 109 height 78
click at [82, 692] on span "Swap" at bounding box center [78, 692] width 24 height 10
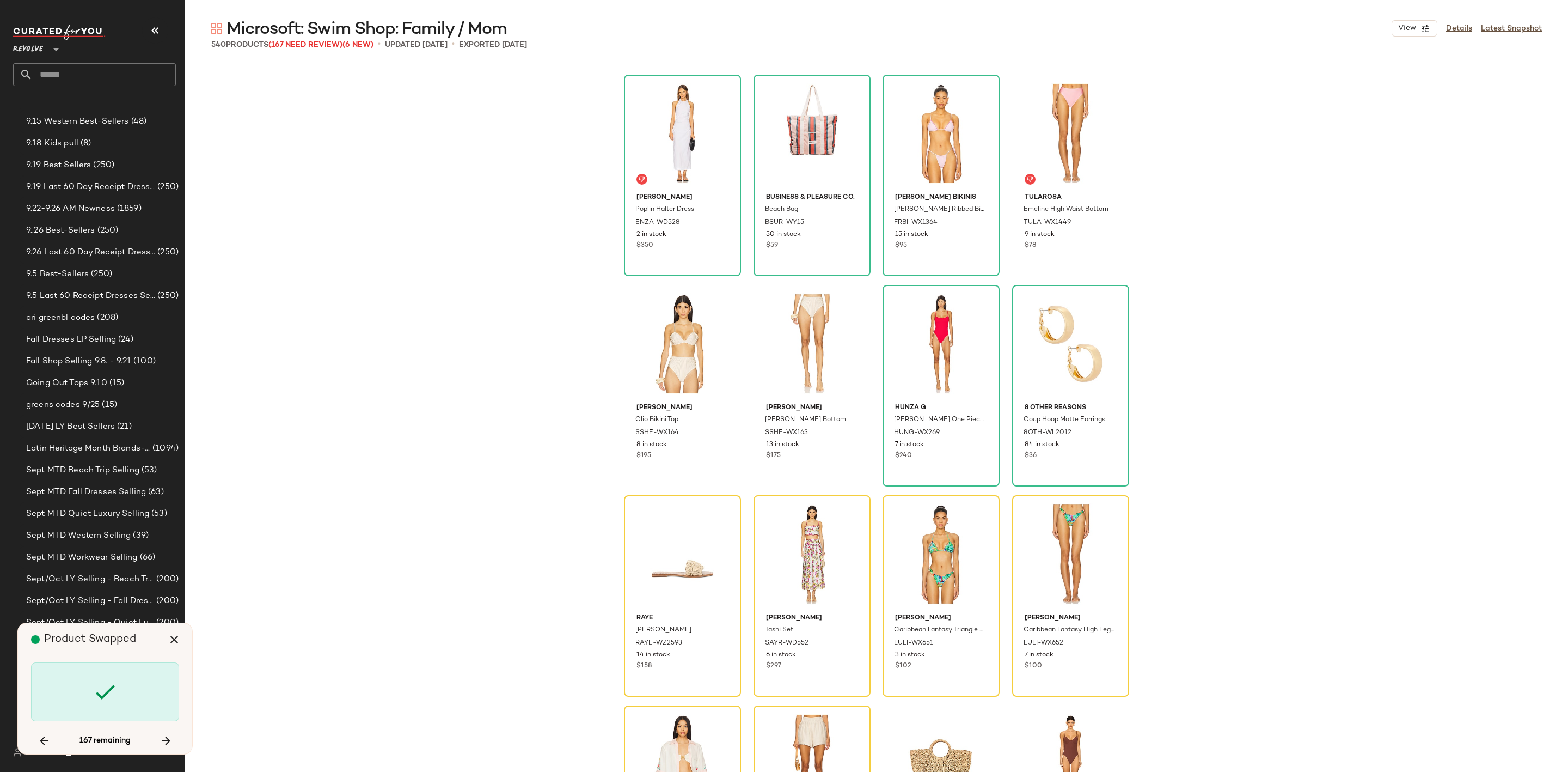
scroll to position [4836, 0]
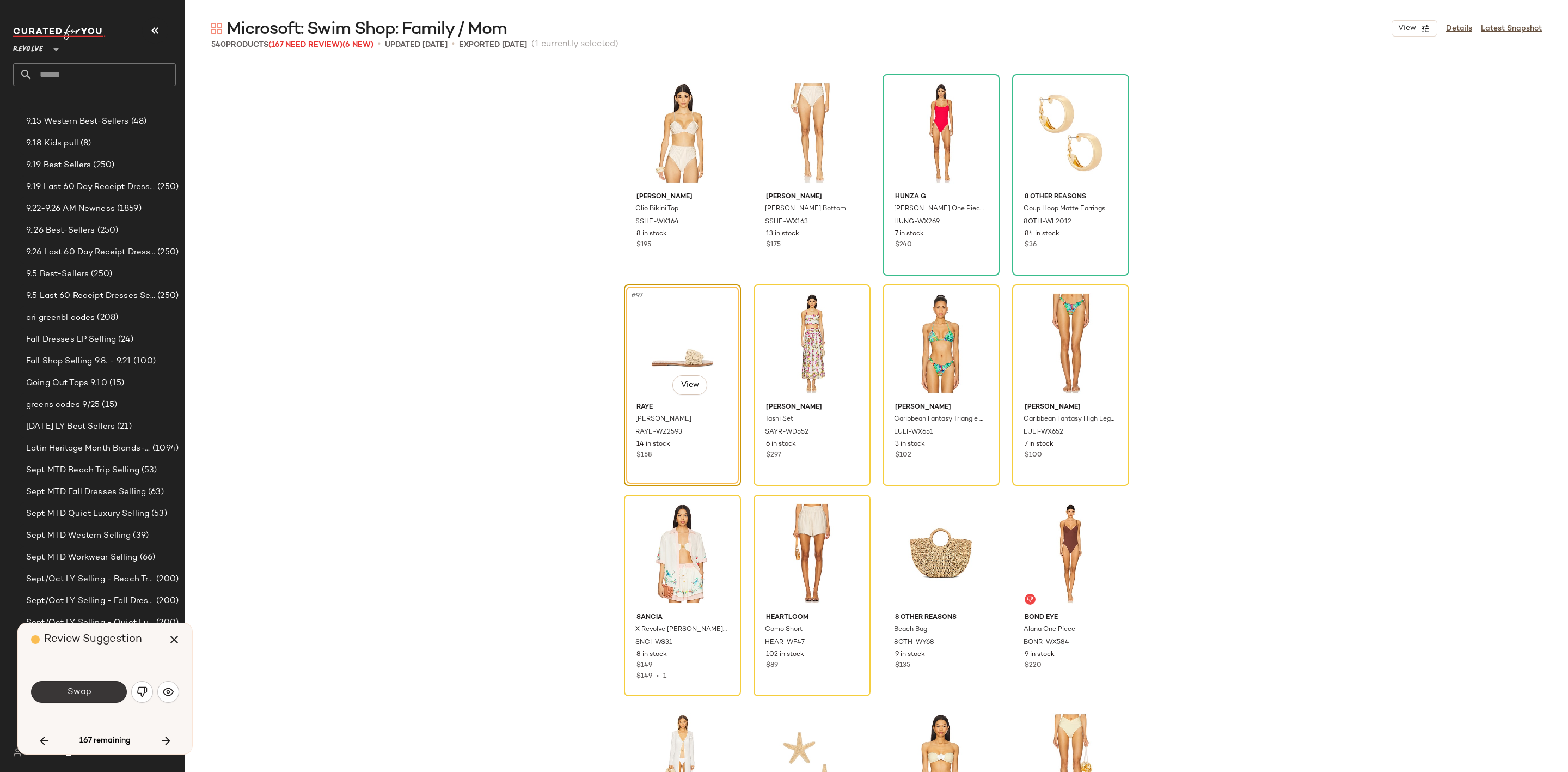
click at [85, 693] on span "Swap" at bounding box center [78, 692] width 24 height 10
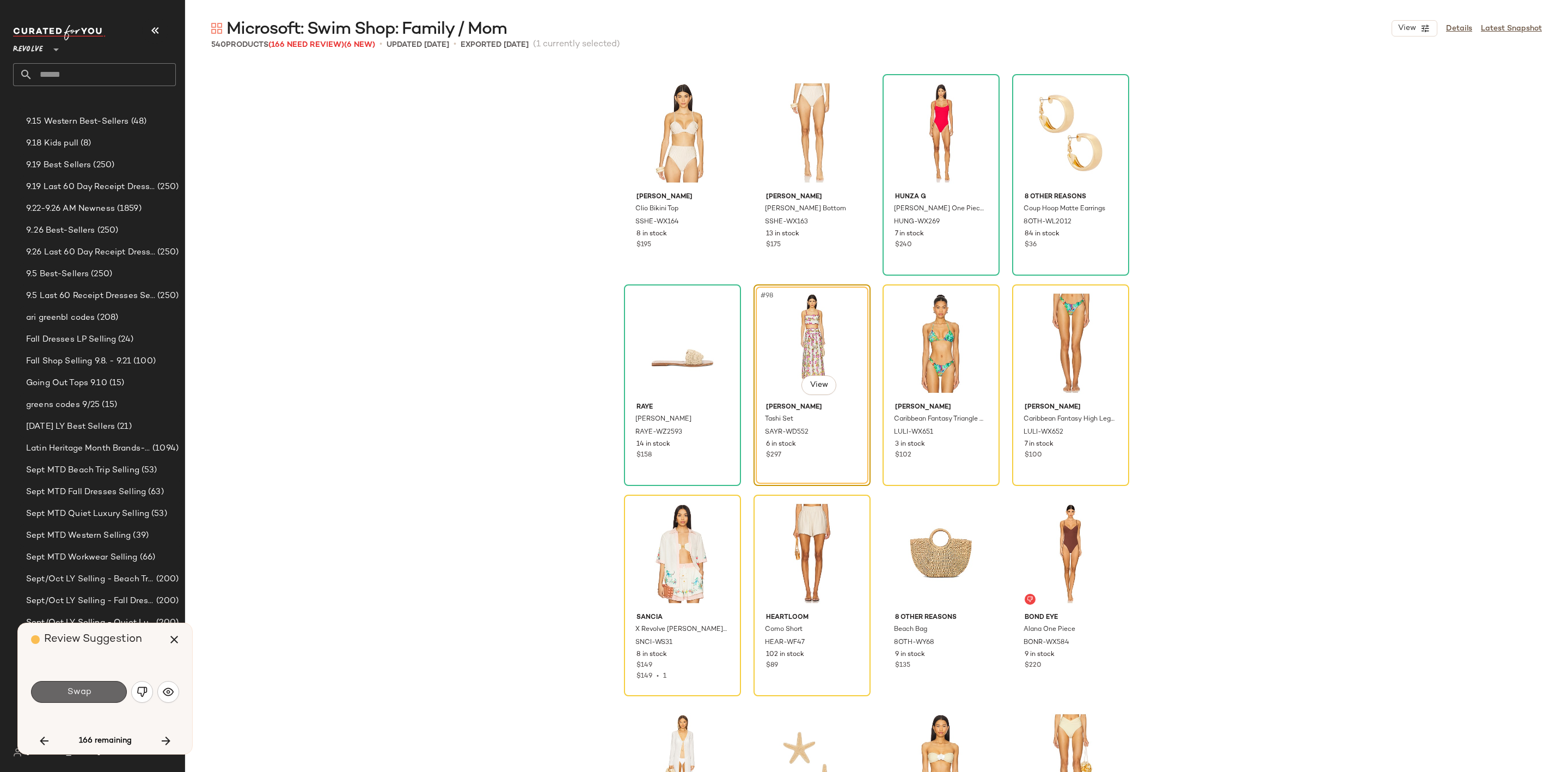
click at [78, 692] on span "Swap" at bounding box center [78, 692] width 24 height 10
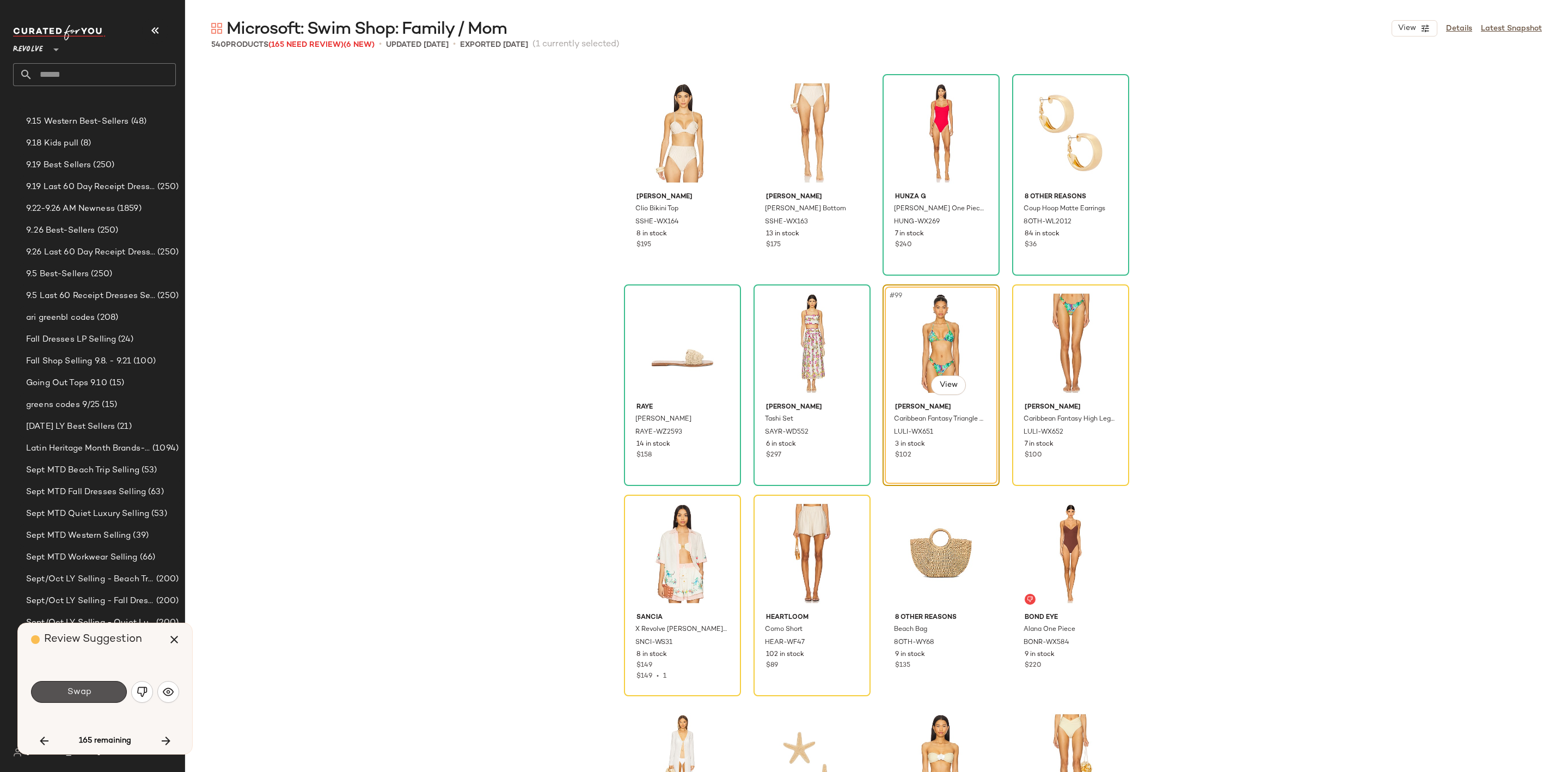
click at [84, 692] on span "Swap" at bounding box center [78, 692] width 24 height 10
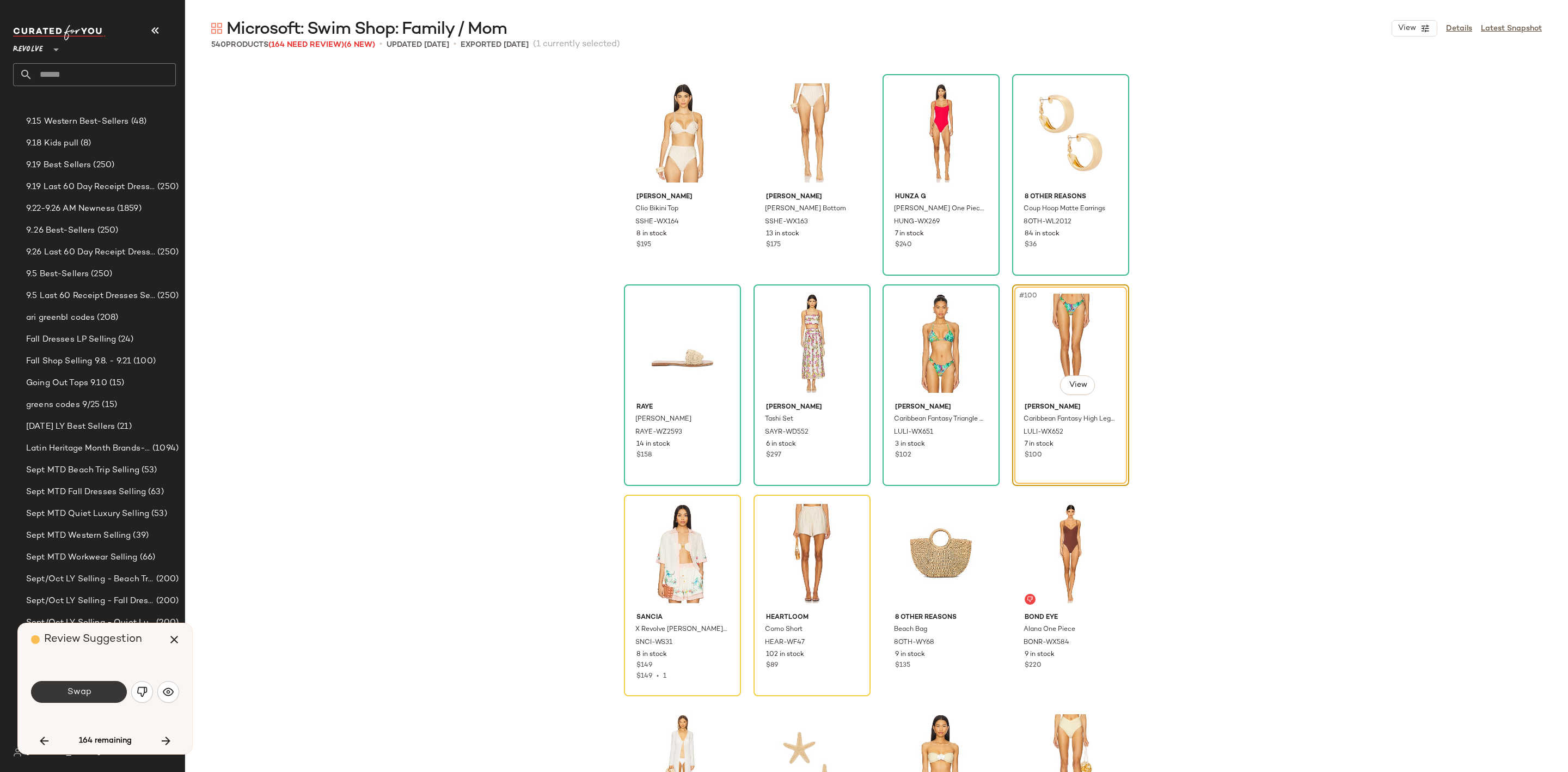
click at [94, 694] on button "Swap" at bounding box center [78, 692] width 96 height 22
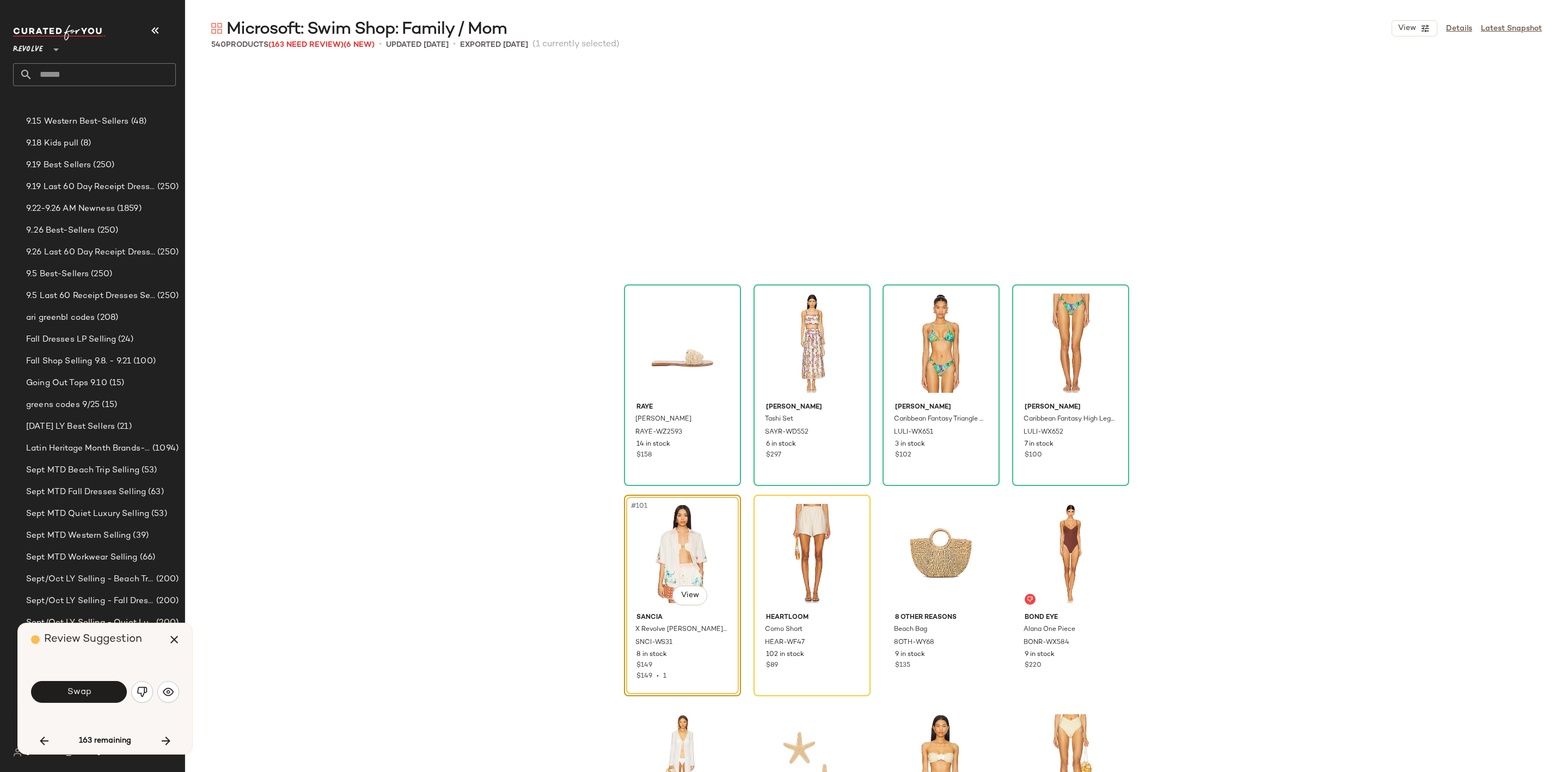
scroll to position [5047, 0]
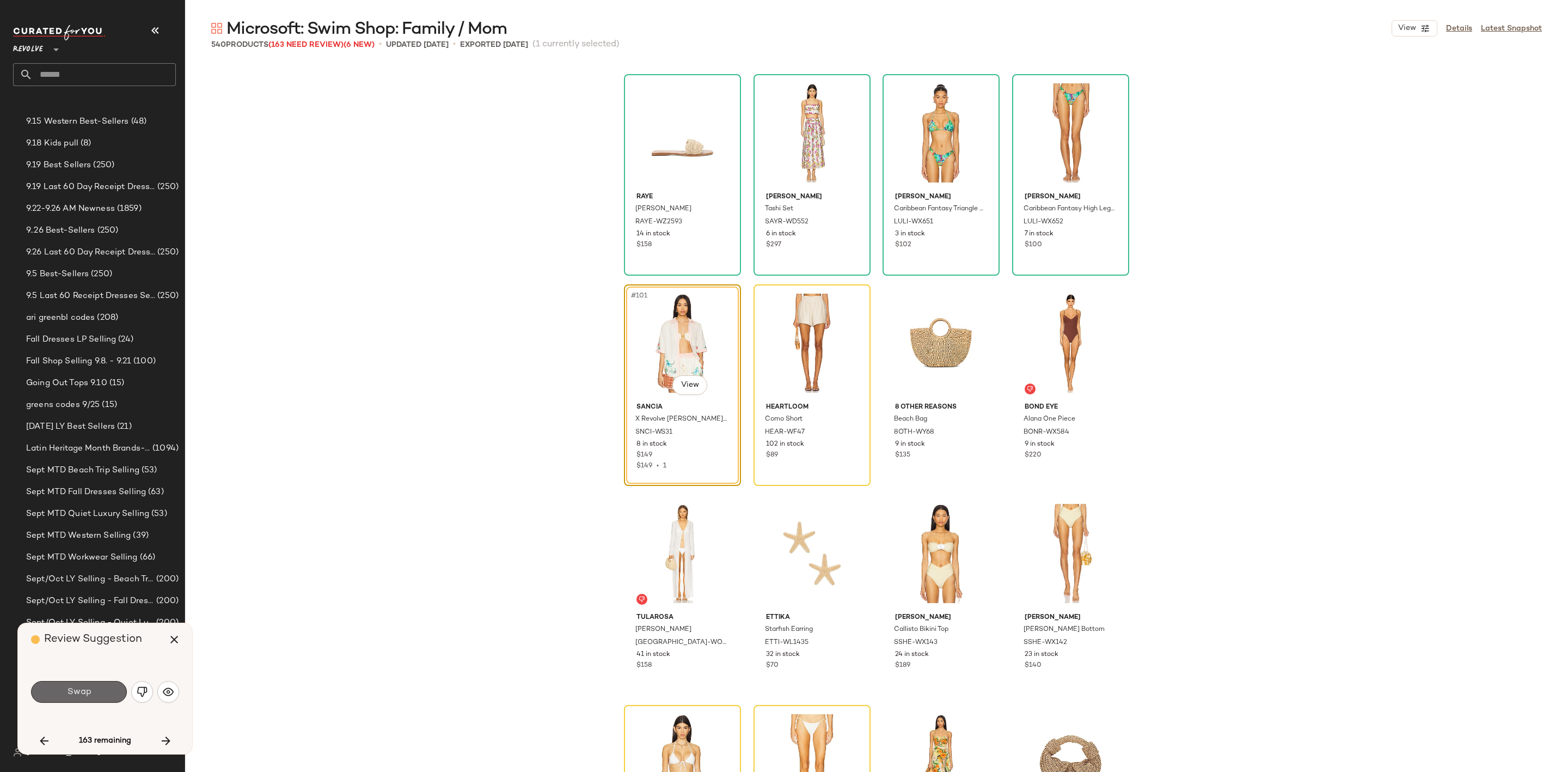
click at [100, 687] on button "Swap" at bounding box center [78, 692] width 96 height 22
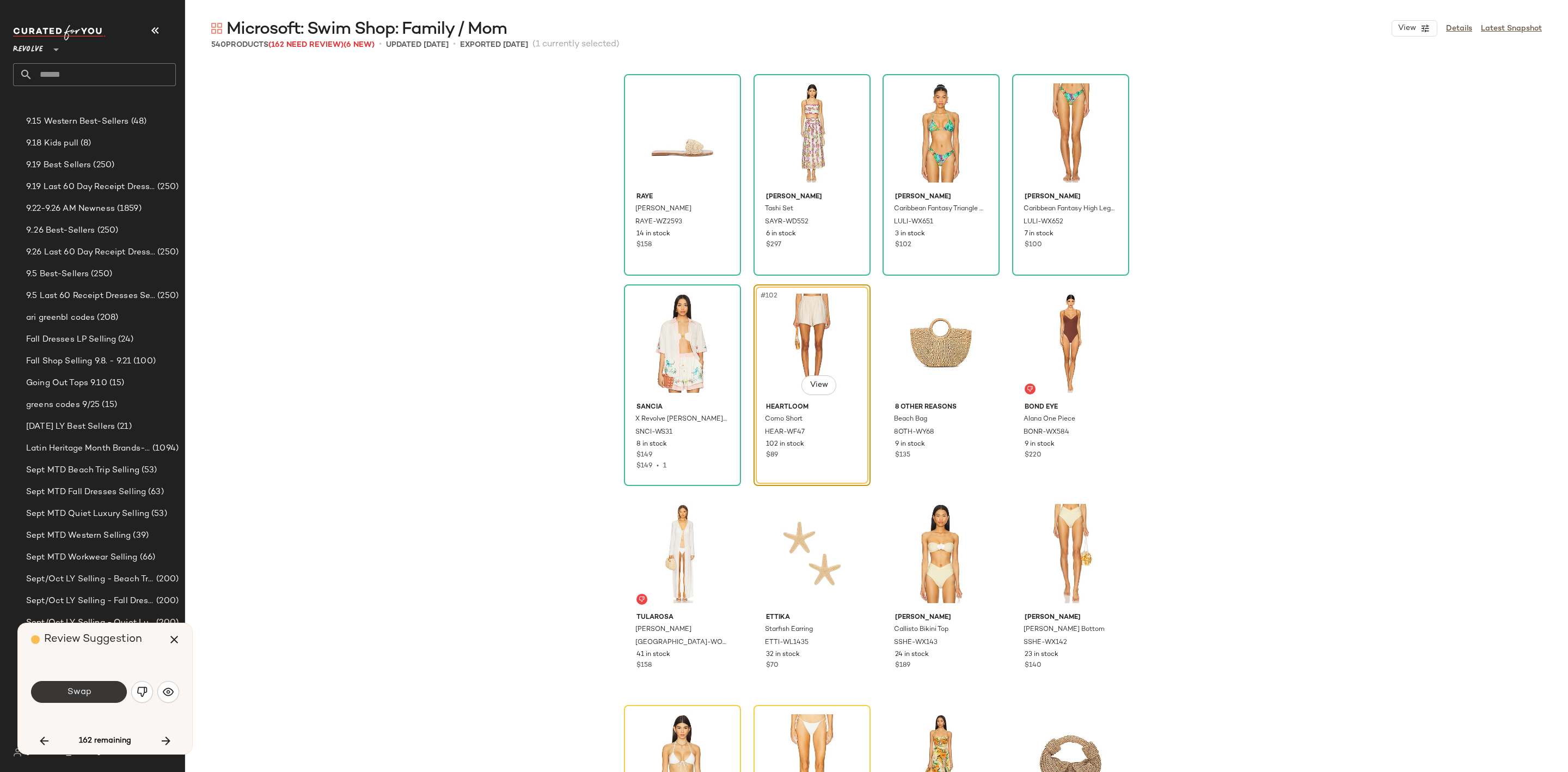
click at [84, 690] on span "Swap" at bounding box center [78, 692] width 24 height 10
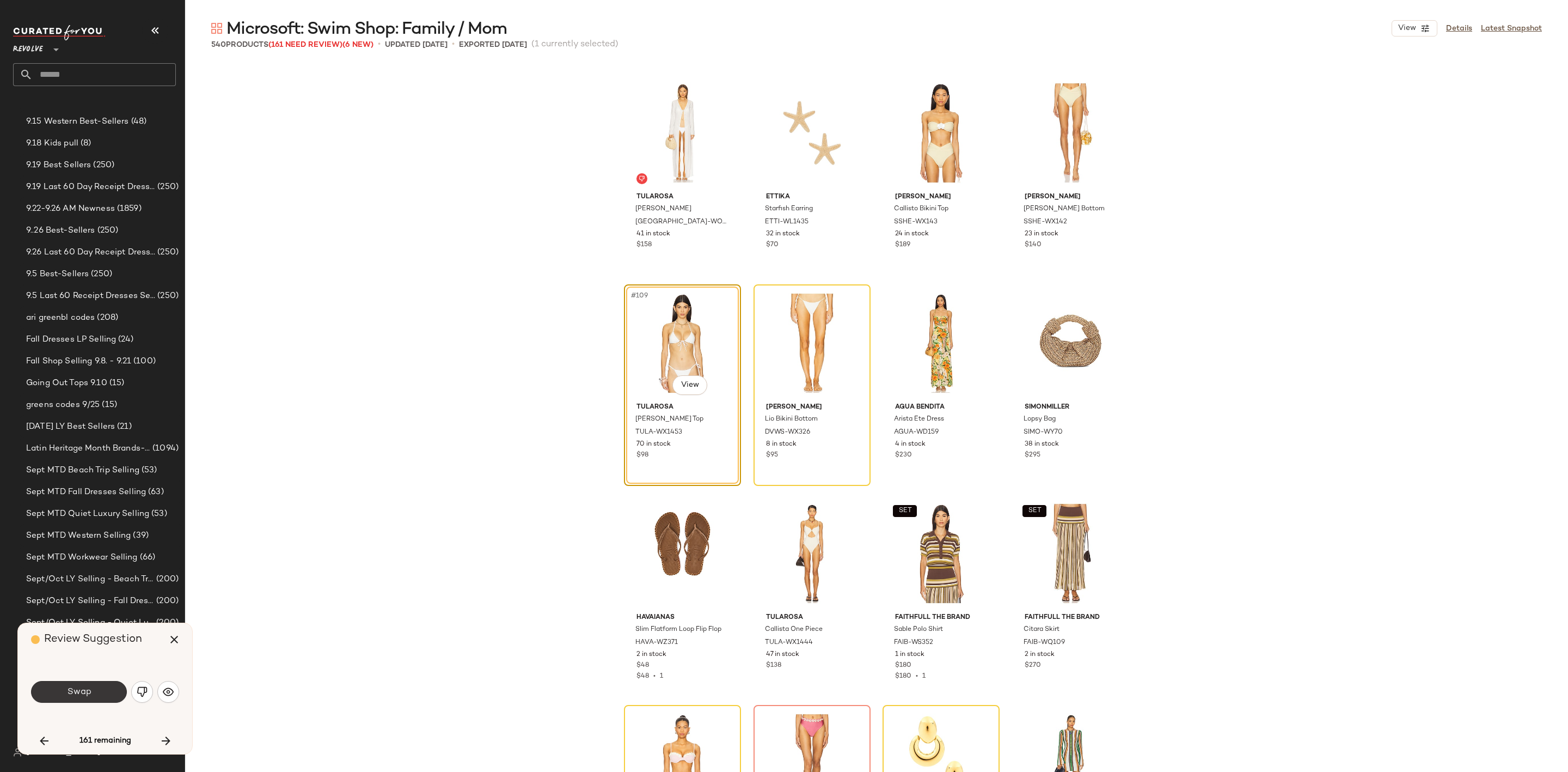
click at [113, 692] on button "Swap" at bounding box center [78, 692] width 96 height 22
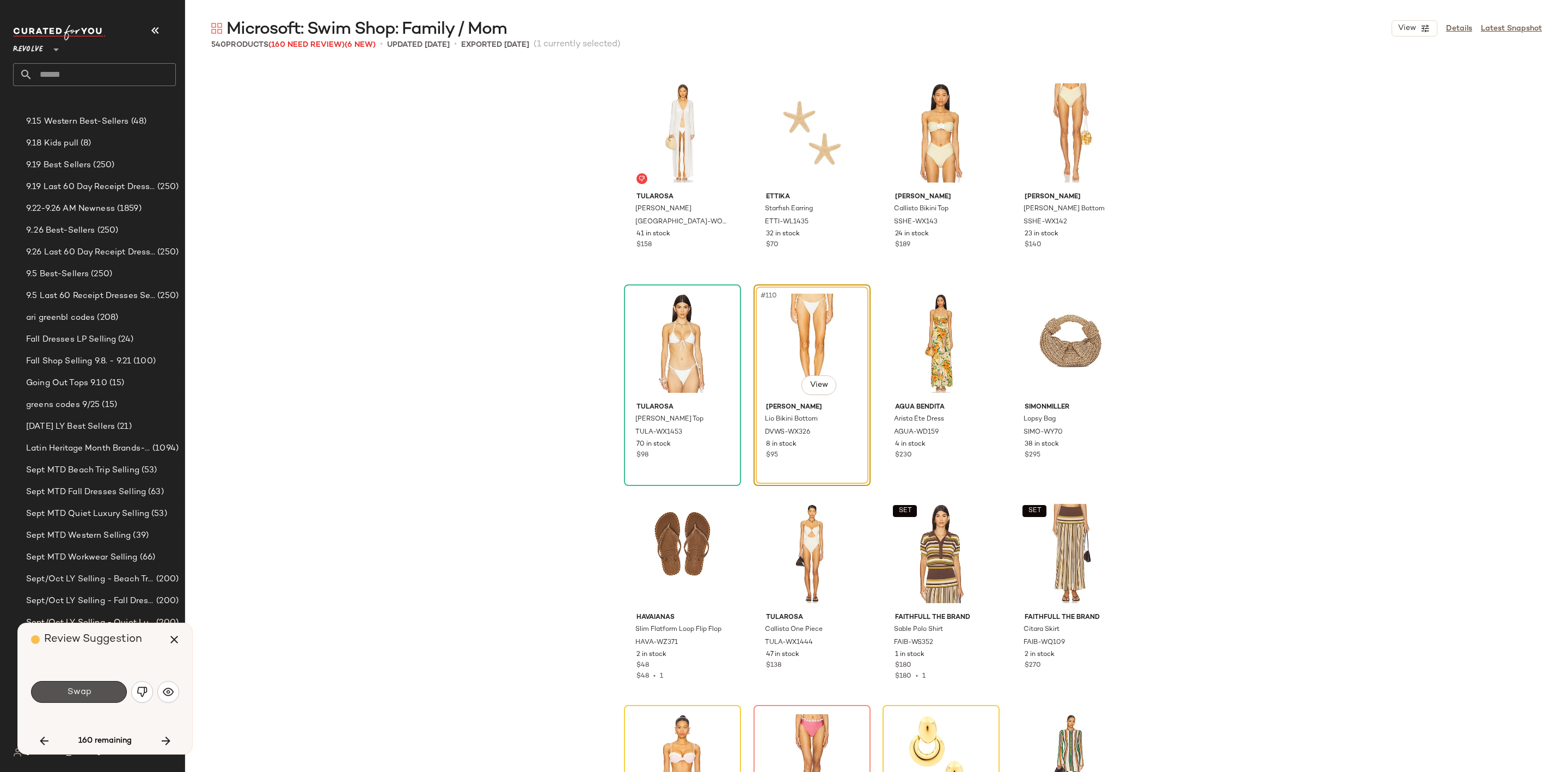
click at [113, 692] on button "Swap" at bounding box center [78, 692] width 96 height 22
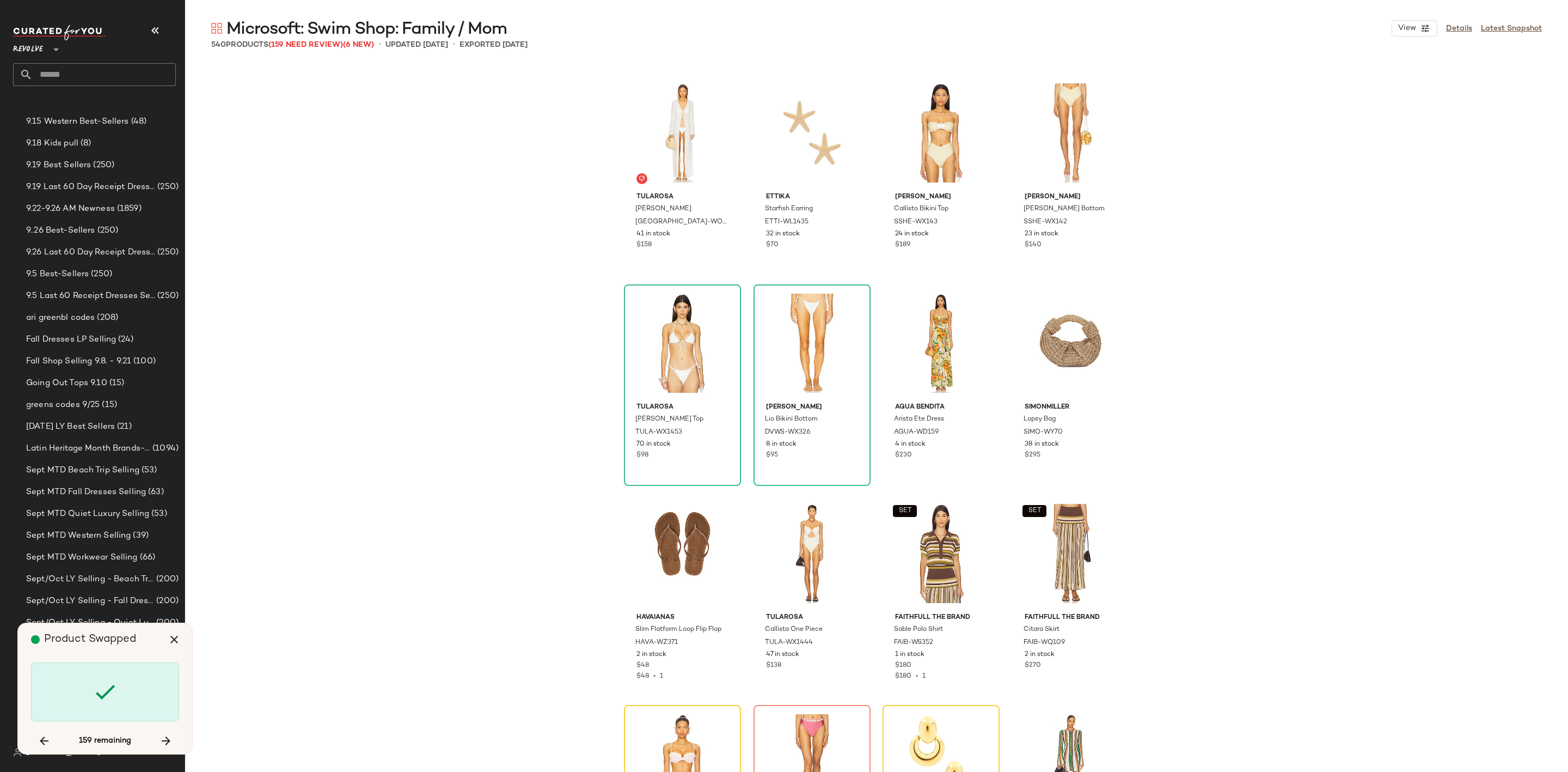
scroll to position [5888, 0]
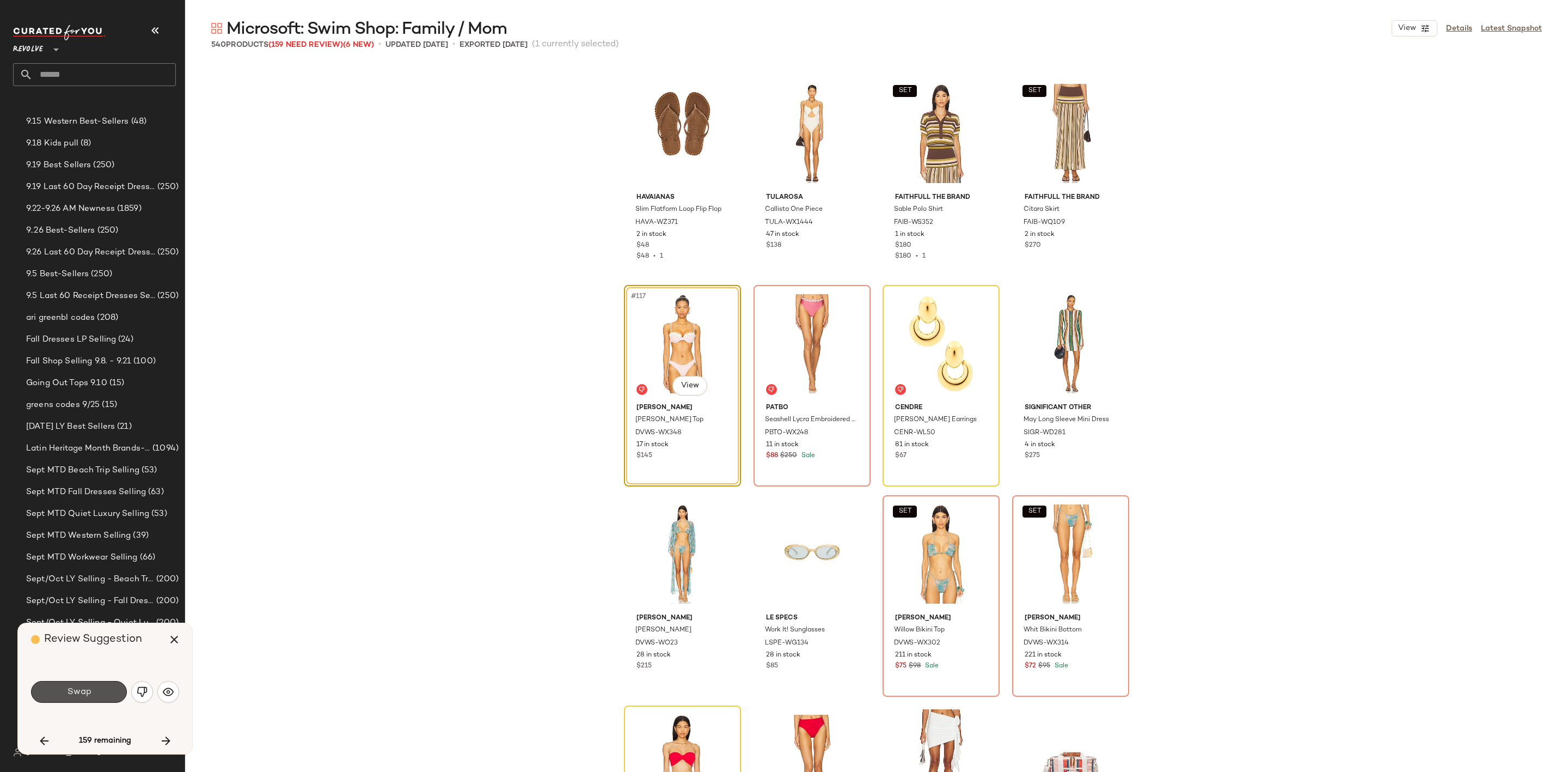
click at [113, 692] on button "Swap" at bounding box center [78, 692] width 96 height 22
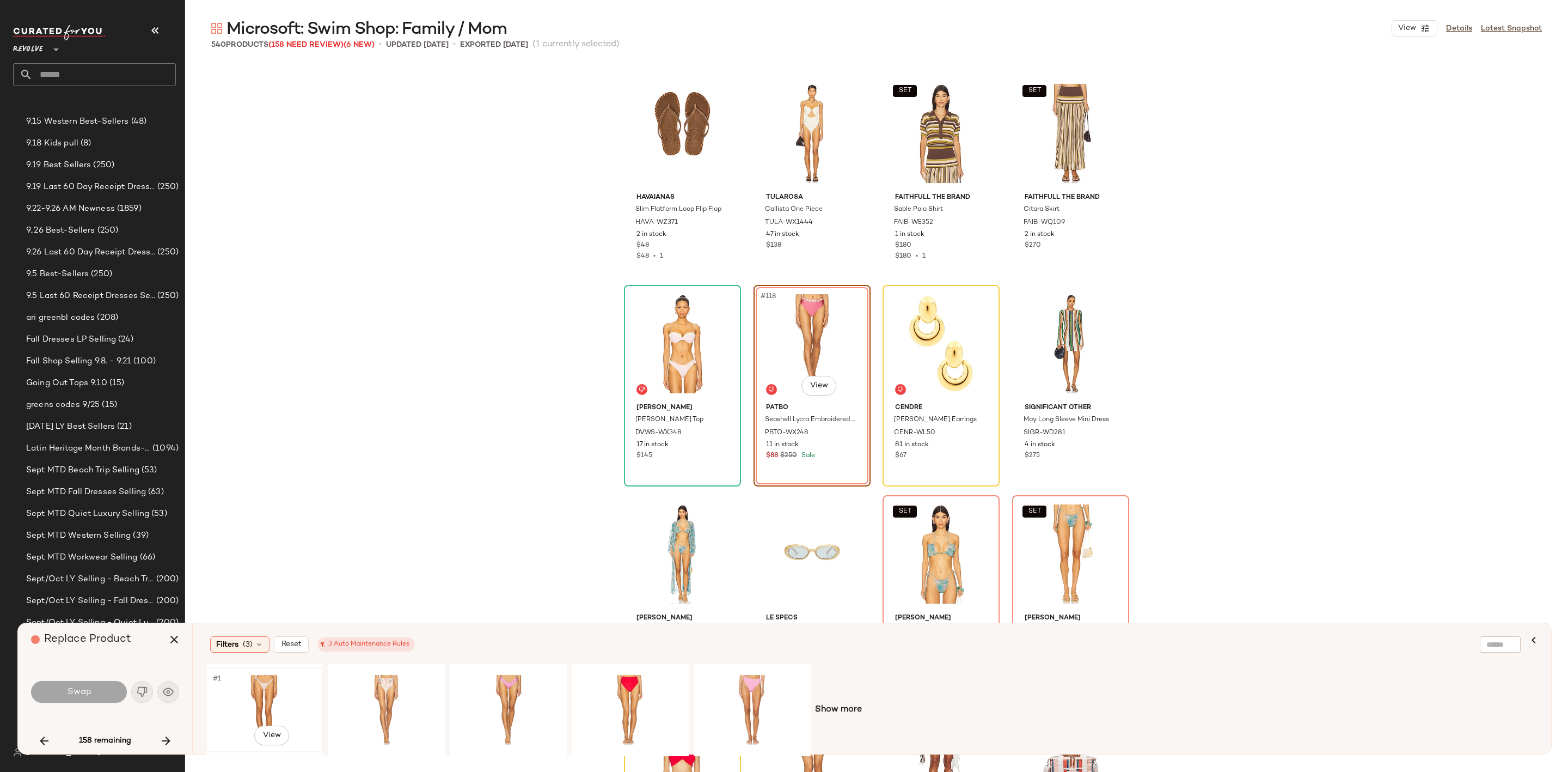
click at [264, 690] on div "#1 View" at bounding box center [264, 710] width 109 height 78
click at [87, 690] on span "Swap" at bounding box center [78, 692] width 24 height 10
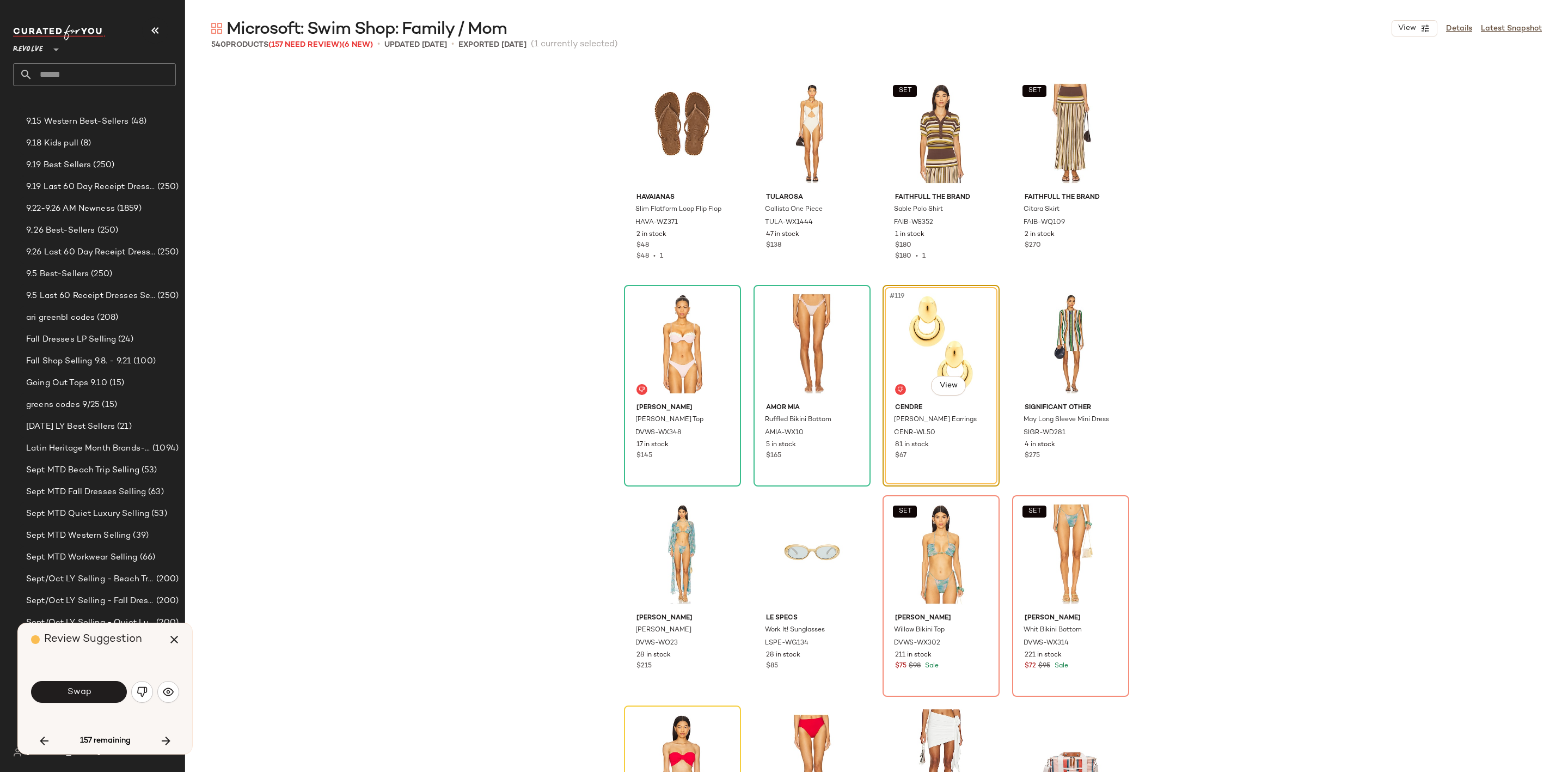
click at [87, 690] on span "Swap" at bounding box center [78, 692] width 24 height 10
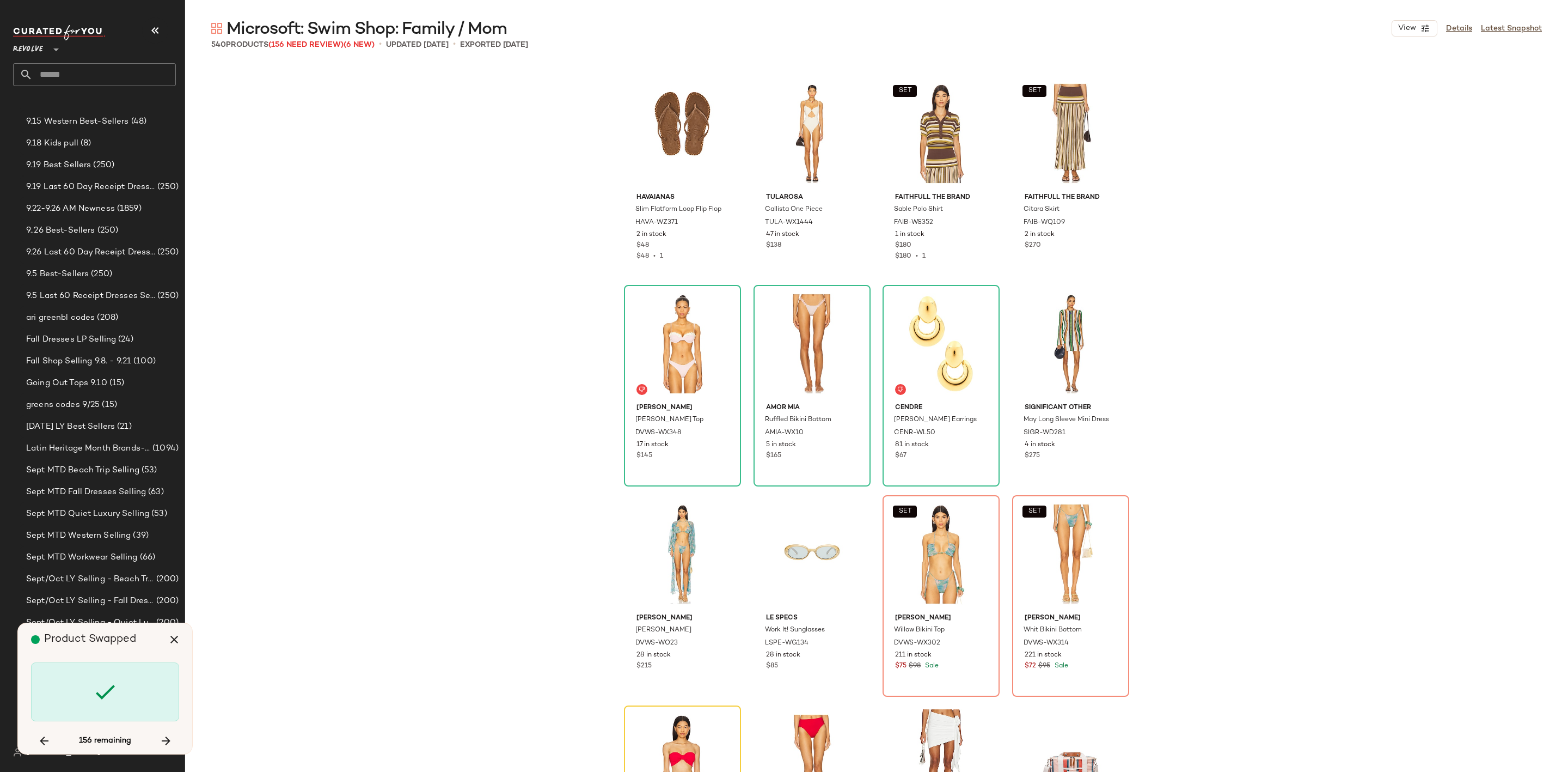
scroll to position [6098, 0]
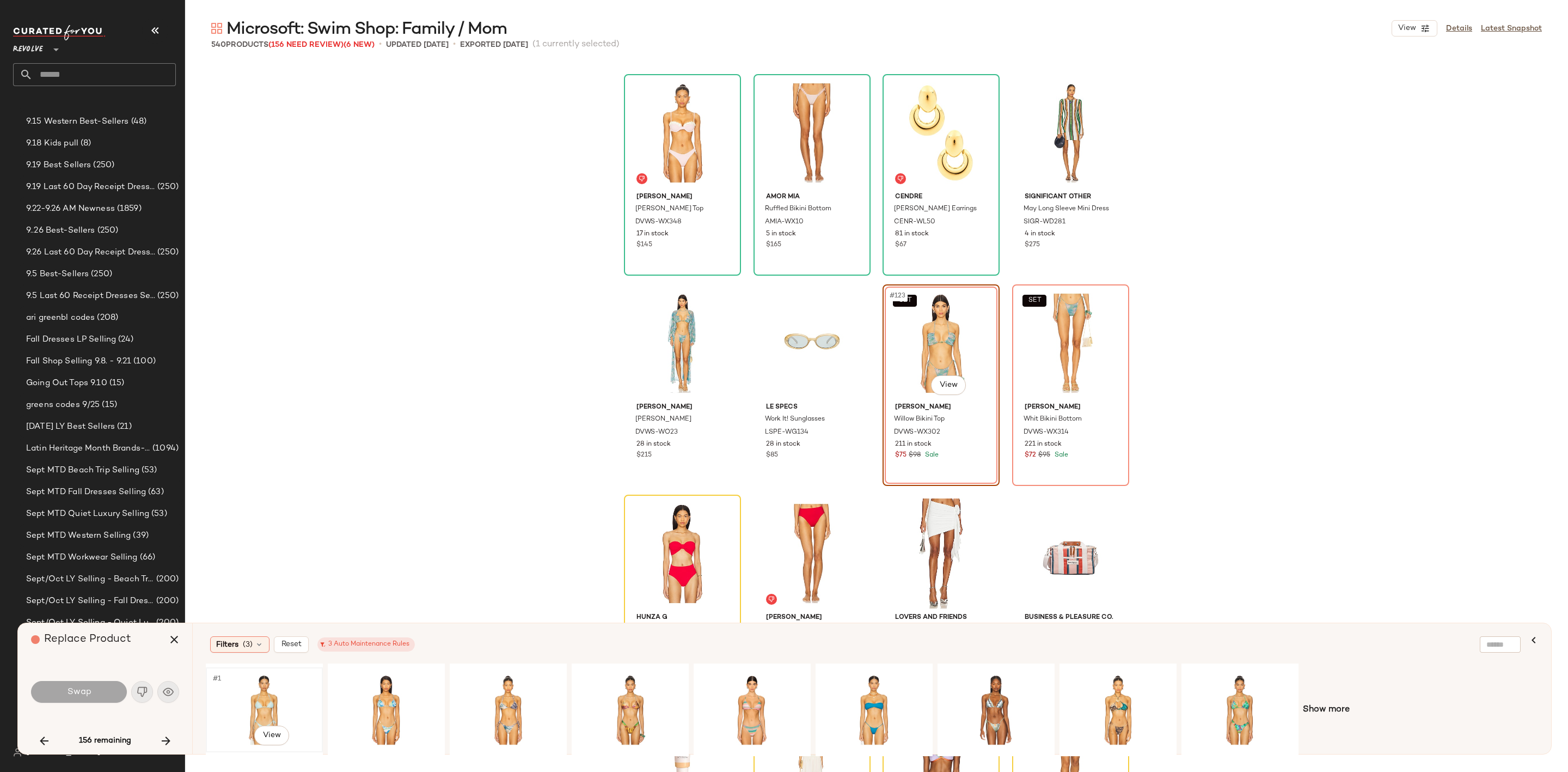
click at [253, 695] on div "#1 View" at bounding box center [264, 710] width 109 height 78
click at [103, 690] on button "Swap" at bounding box center [78, 692] width 96 height 22
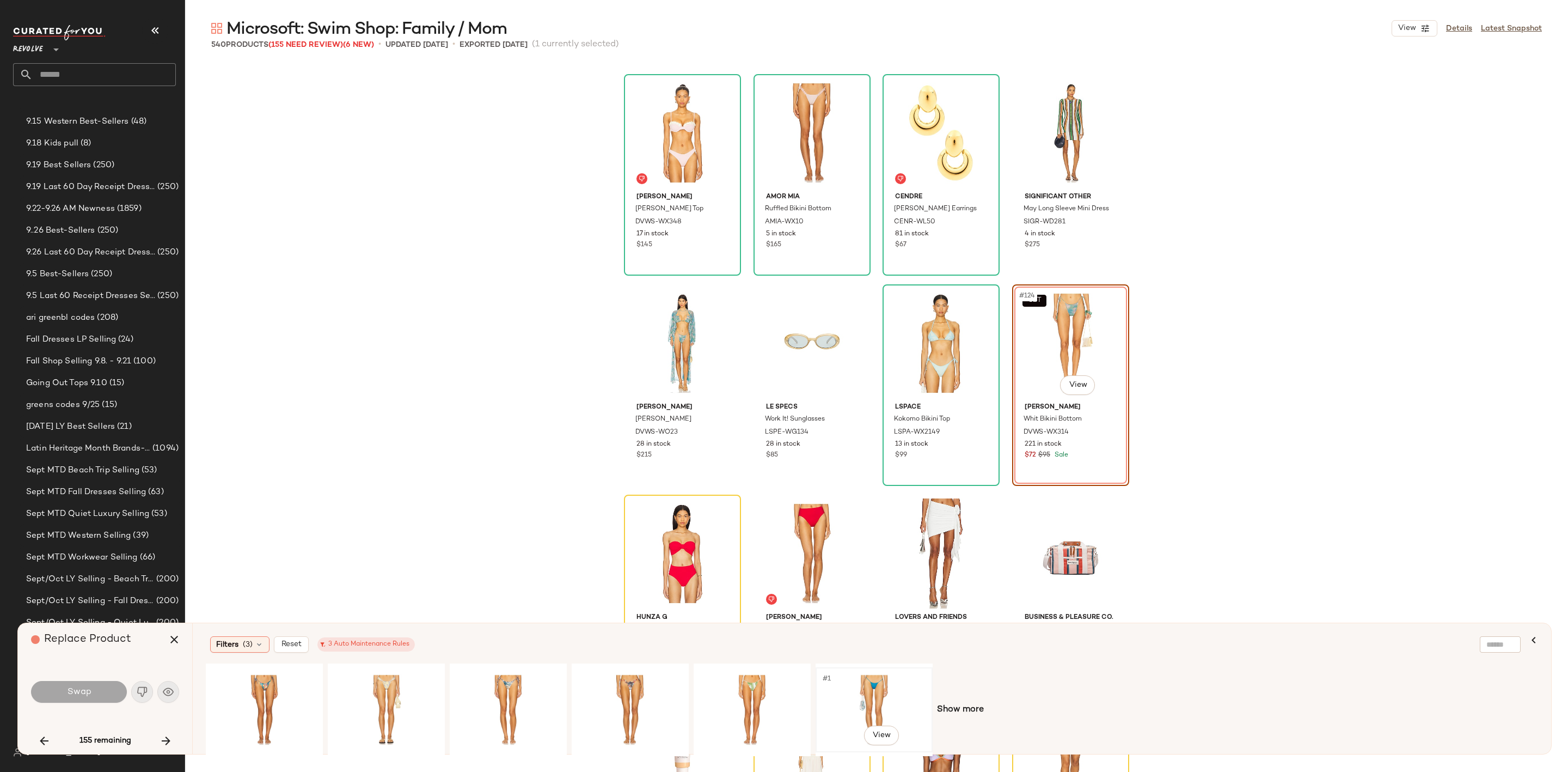
click at [869, 697] on div "#1 View" at bounding box center [874, 710] width 109 height 78
click at [78, 682] on button "Swap" at bounding box center [78, 692] width 96 height 22
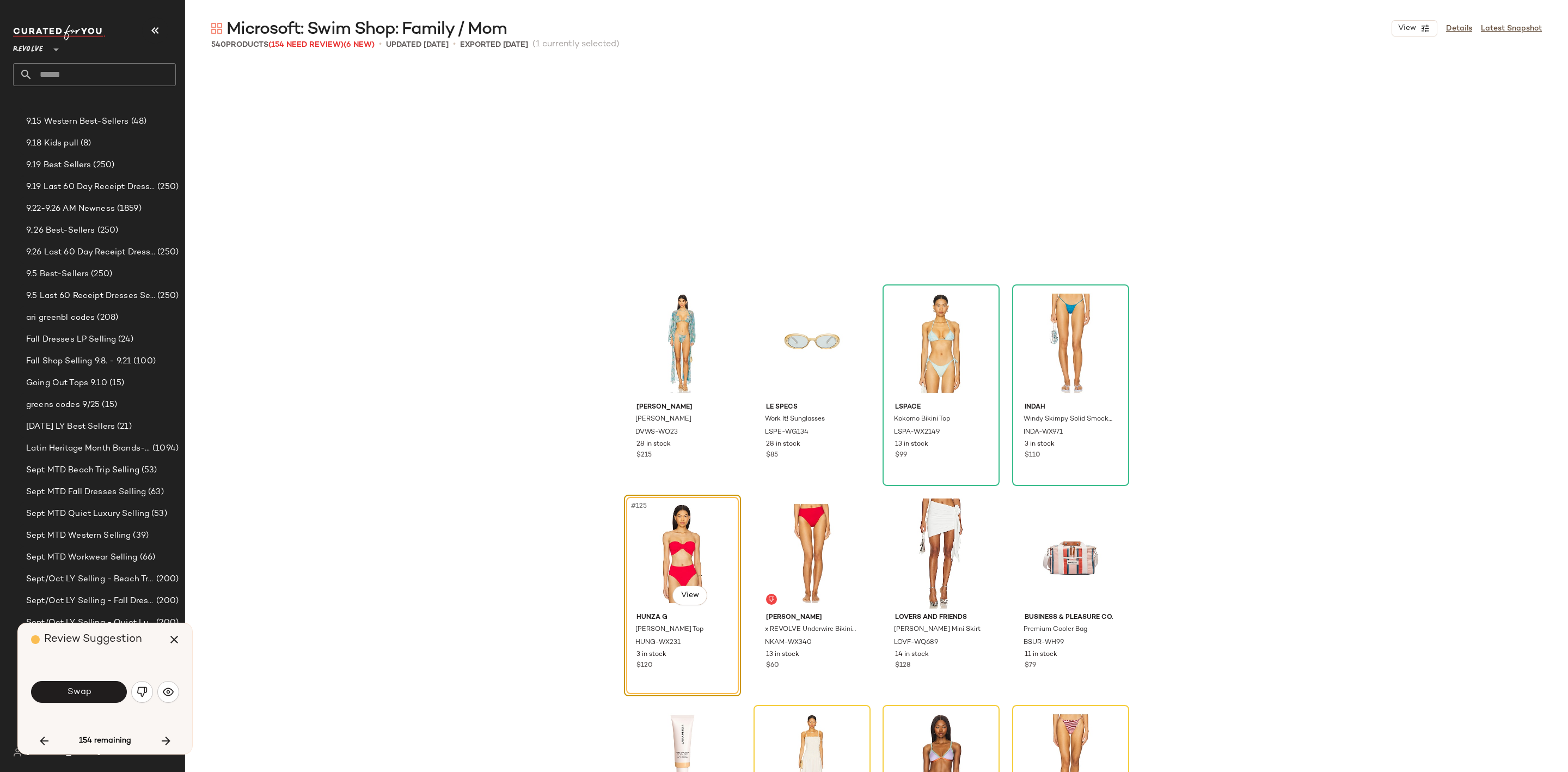
scroll to position [6309, 0]
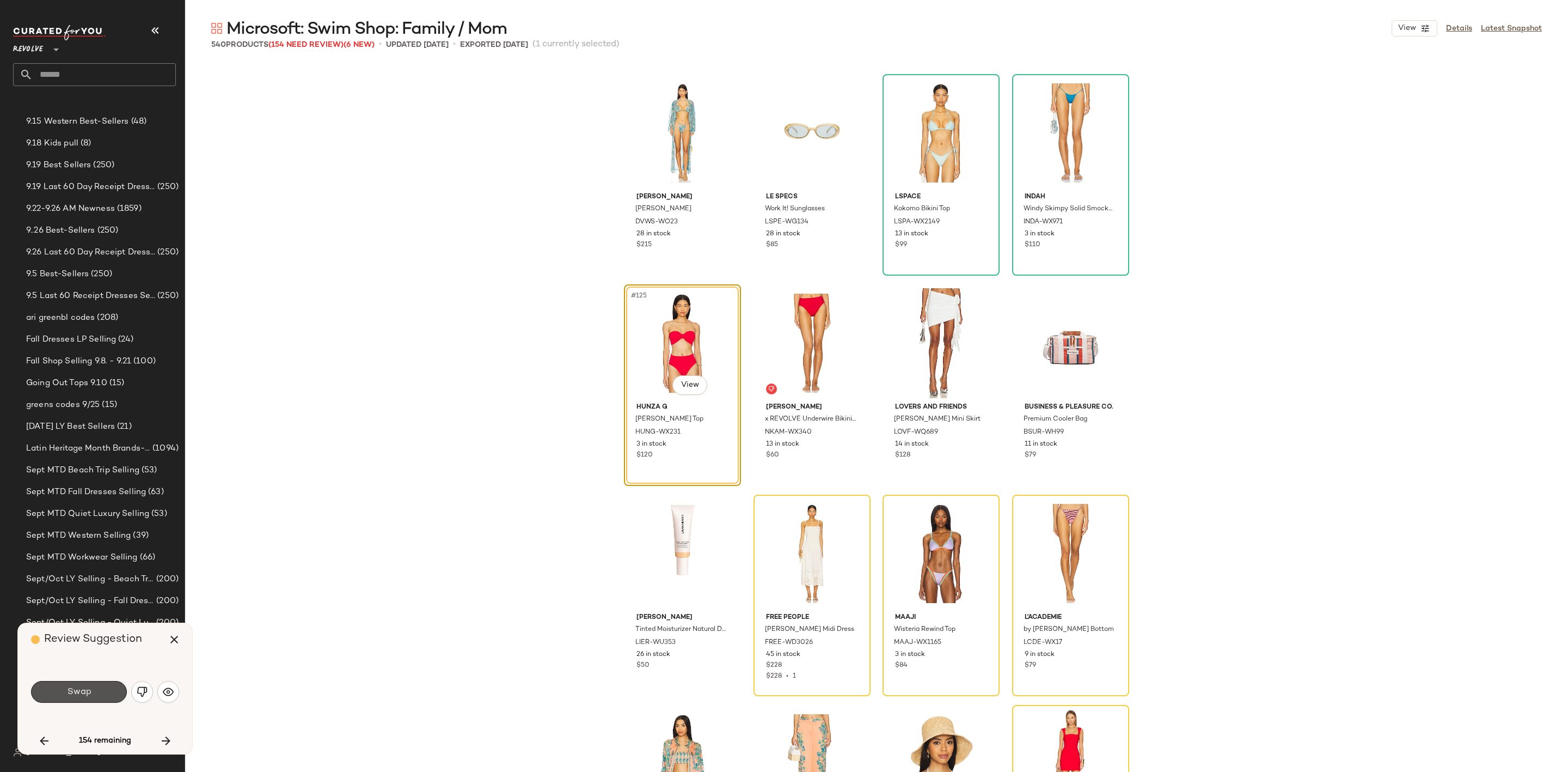
click at [78, 682] on button "Swap" at bounding box center [78, 692] width 96 height 22
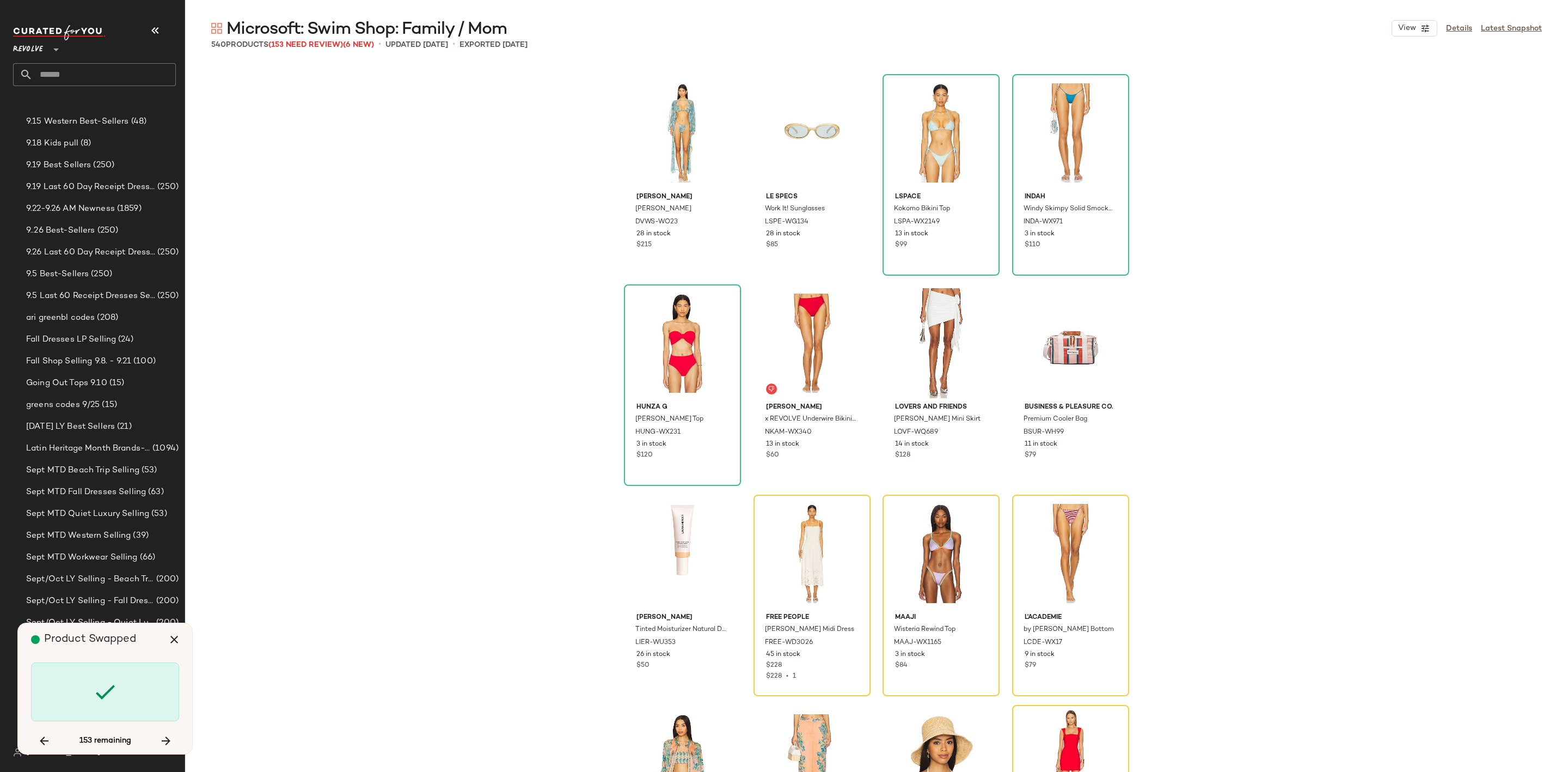
scroll to position [6518, 0]
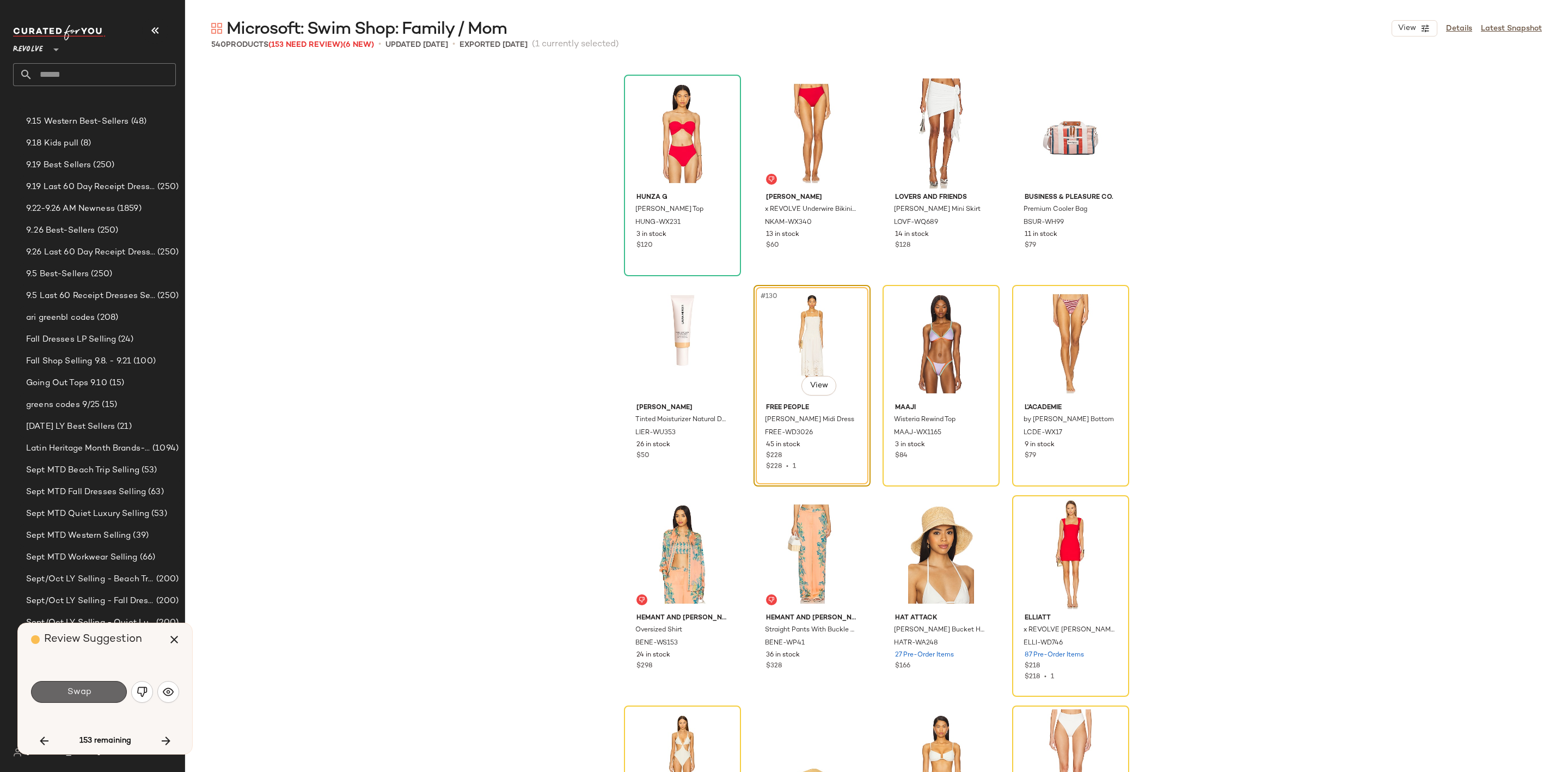
click at [76, 682] on button "Swap" at bounding box center [78, 692] width 96 height 22
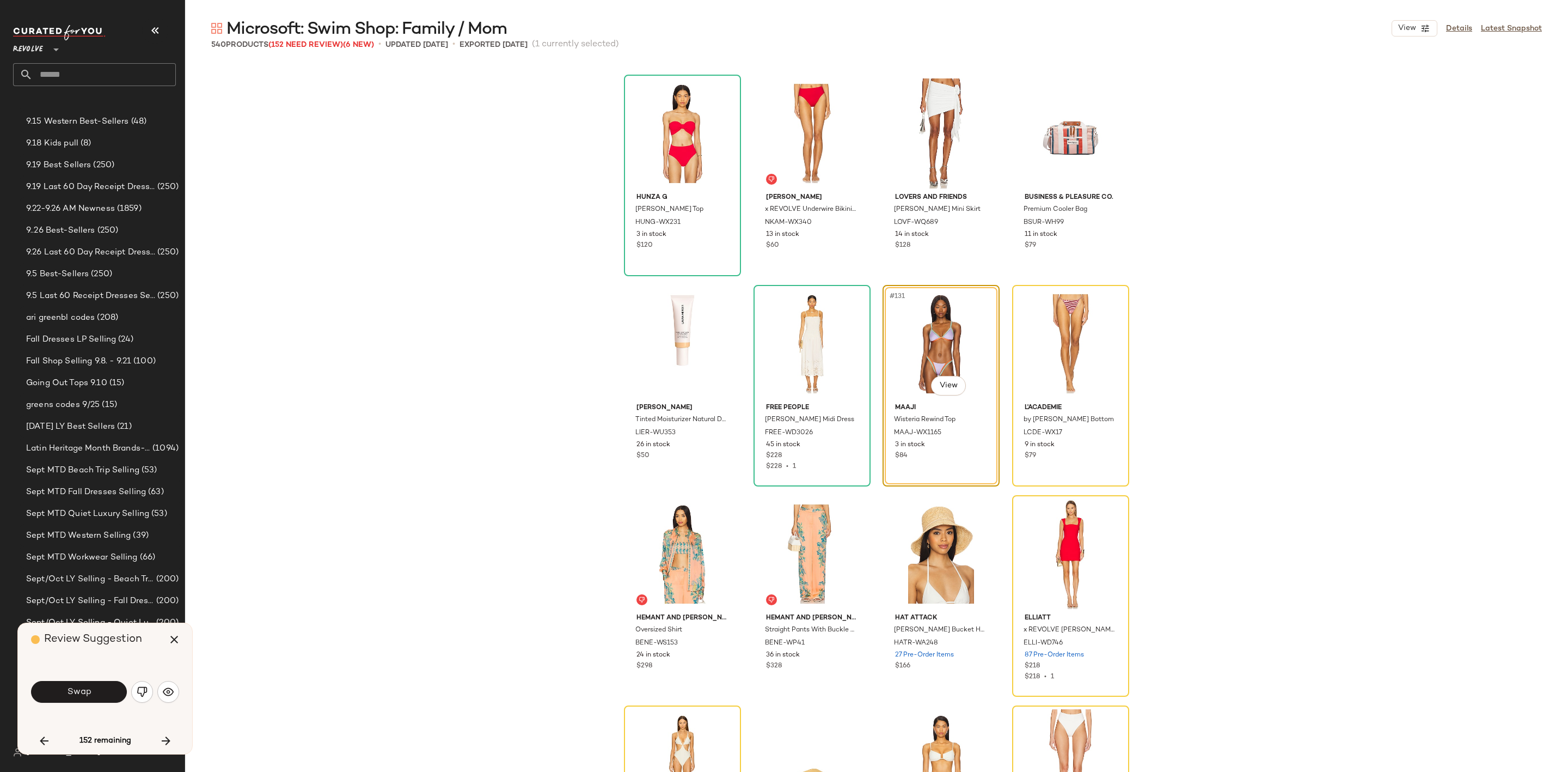
click at [69, 679] on div "Swap" at bounding box center [105, 692] width 148 height 26
click at [77, 690] on span "Swap" at bounding box center [78, 692] width 24 height 10
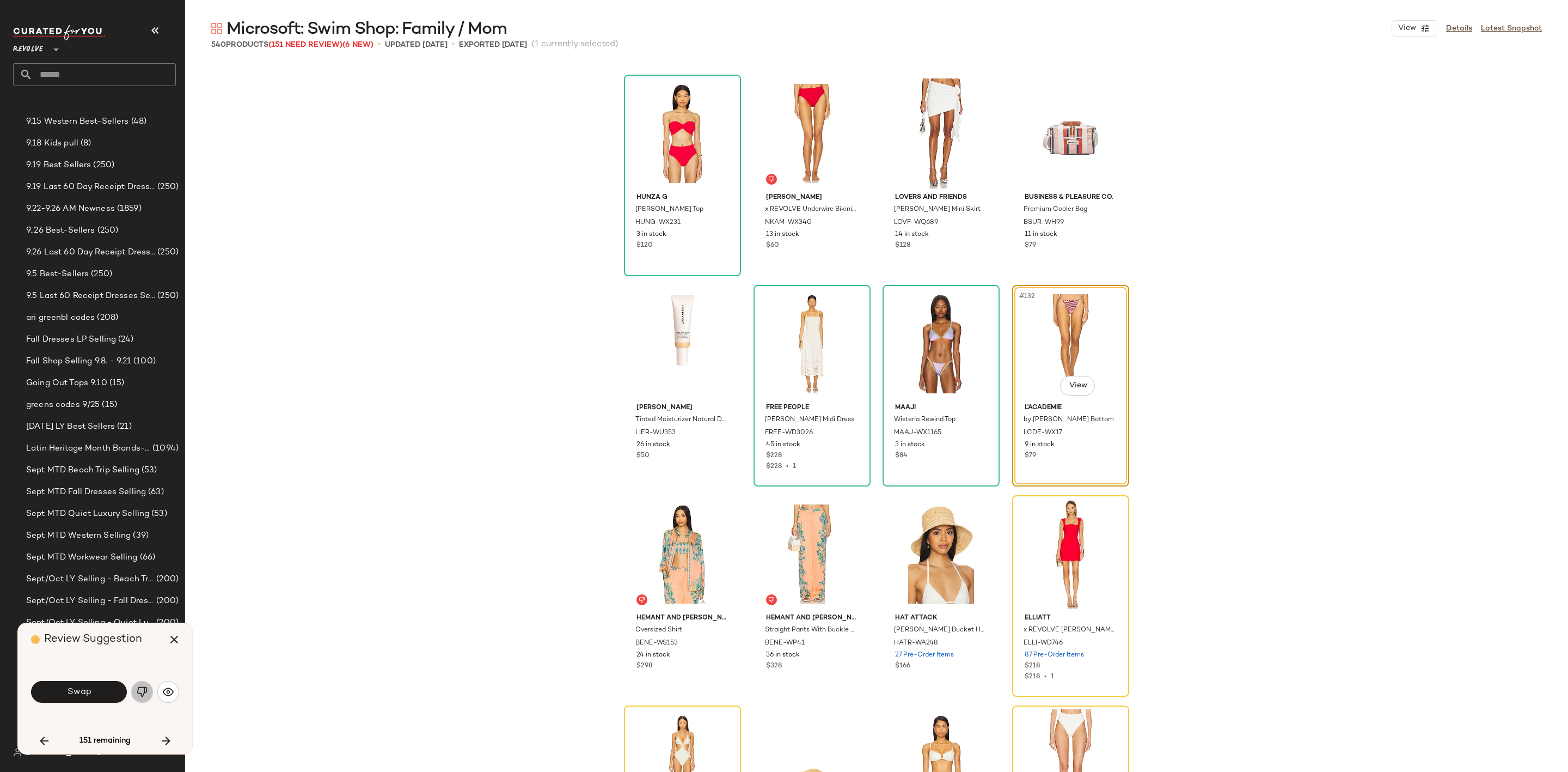
click at [139, 690] on img "button" at bounding box center [142, 692] width 11 height 11
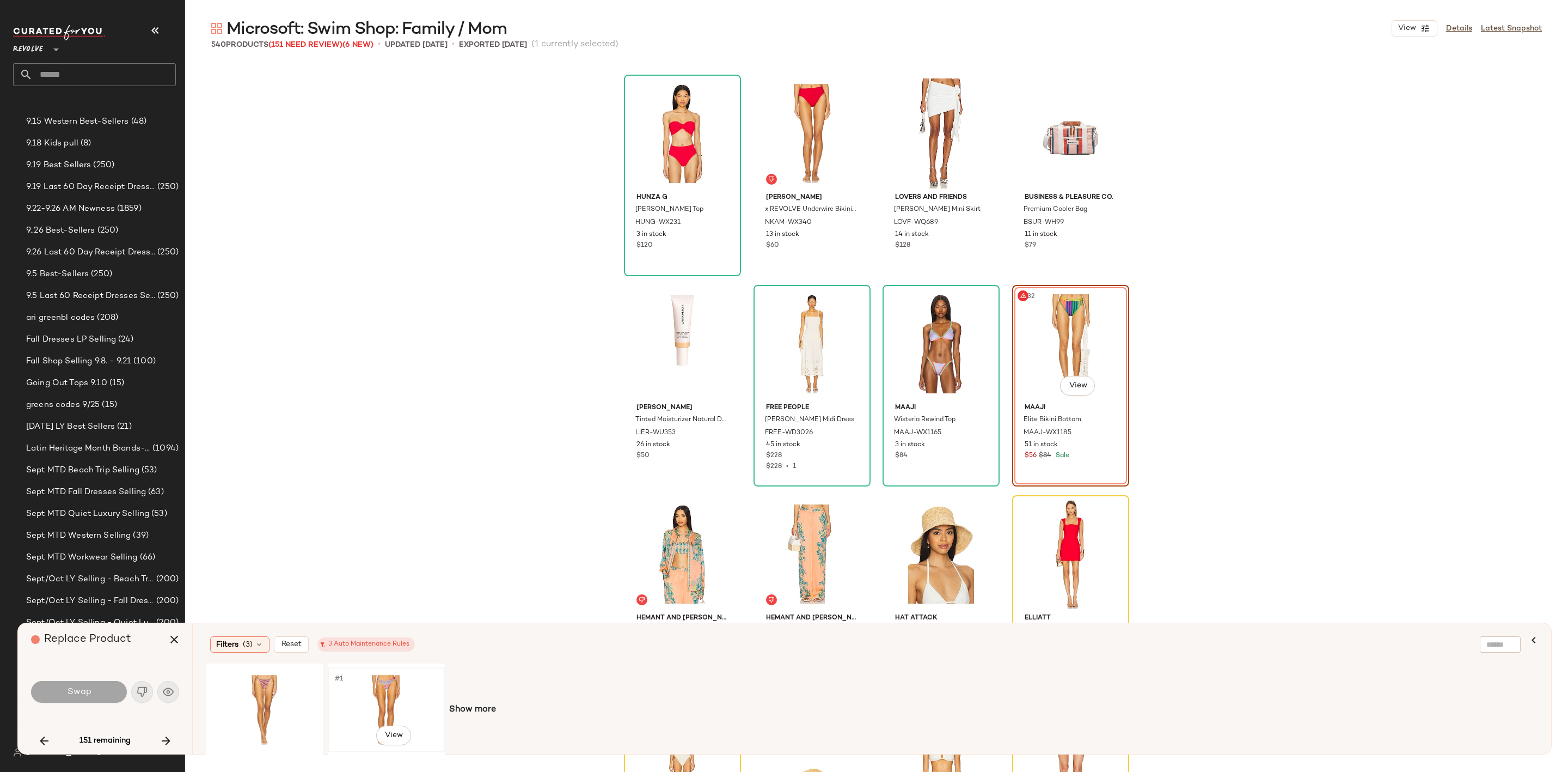
click at [378, 694] on div "#1 View" at bounding box center [386, 710] width 109 height 78
click at [82, 694] on span "Swap" at bounding box center [78, 692] width 24 height 10
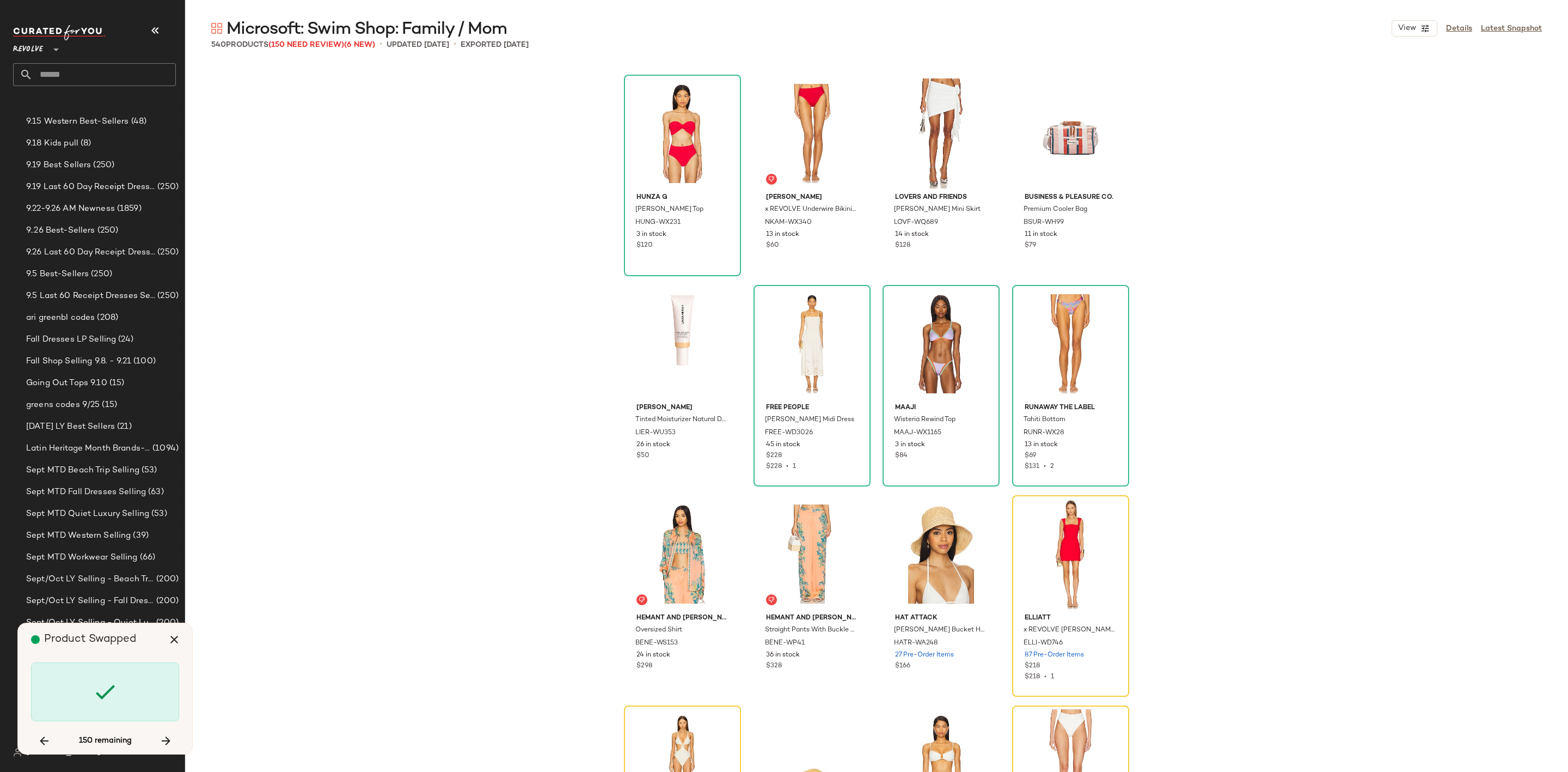
scroll to position [6730, 0]
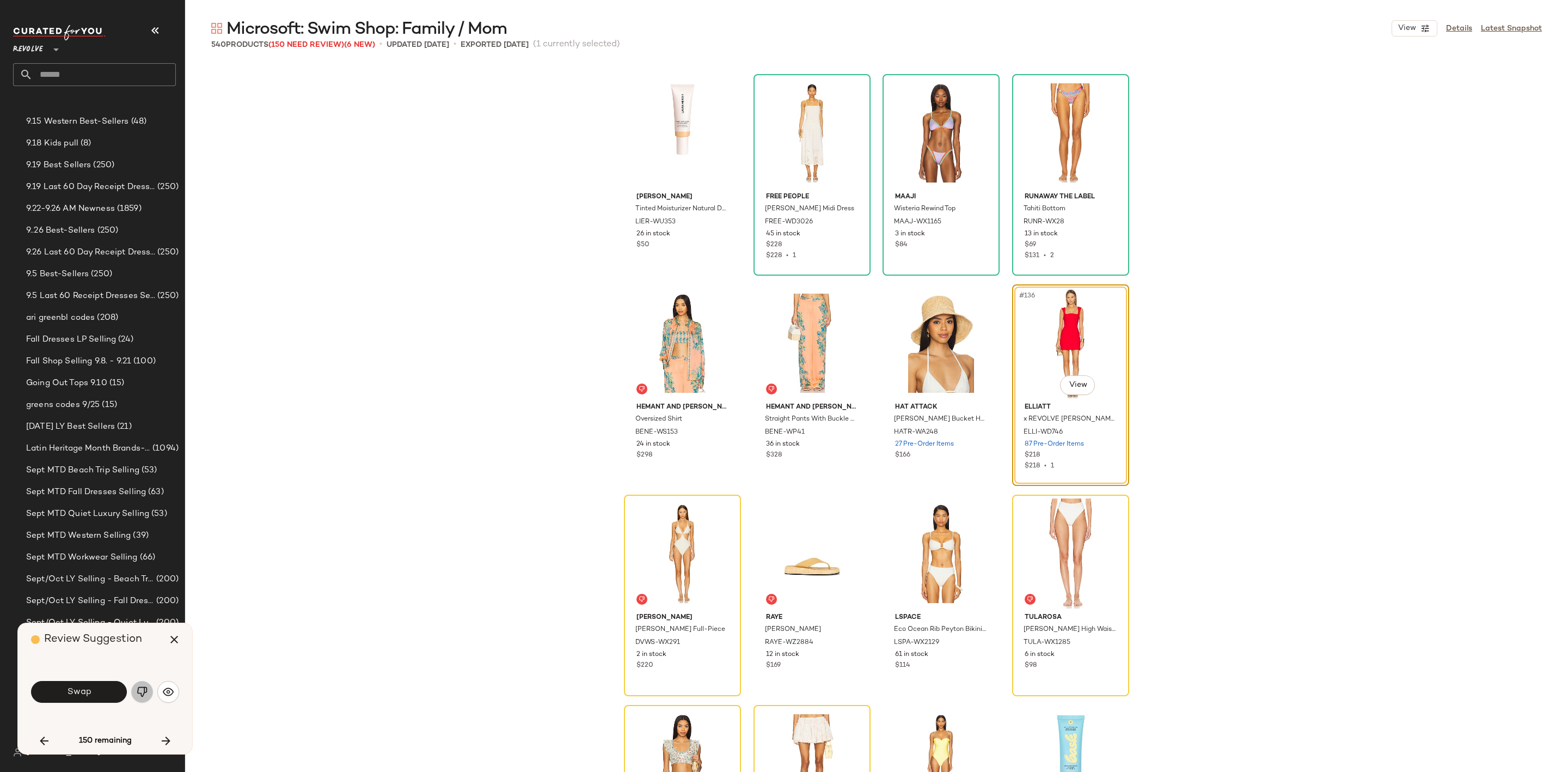
click at [144, 688] on img "button" at bounding box center [142, 692] width 11 height 11
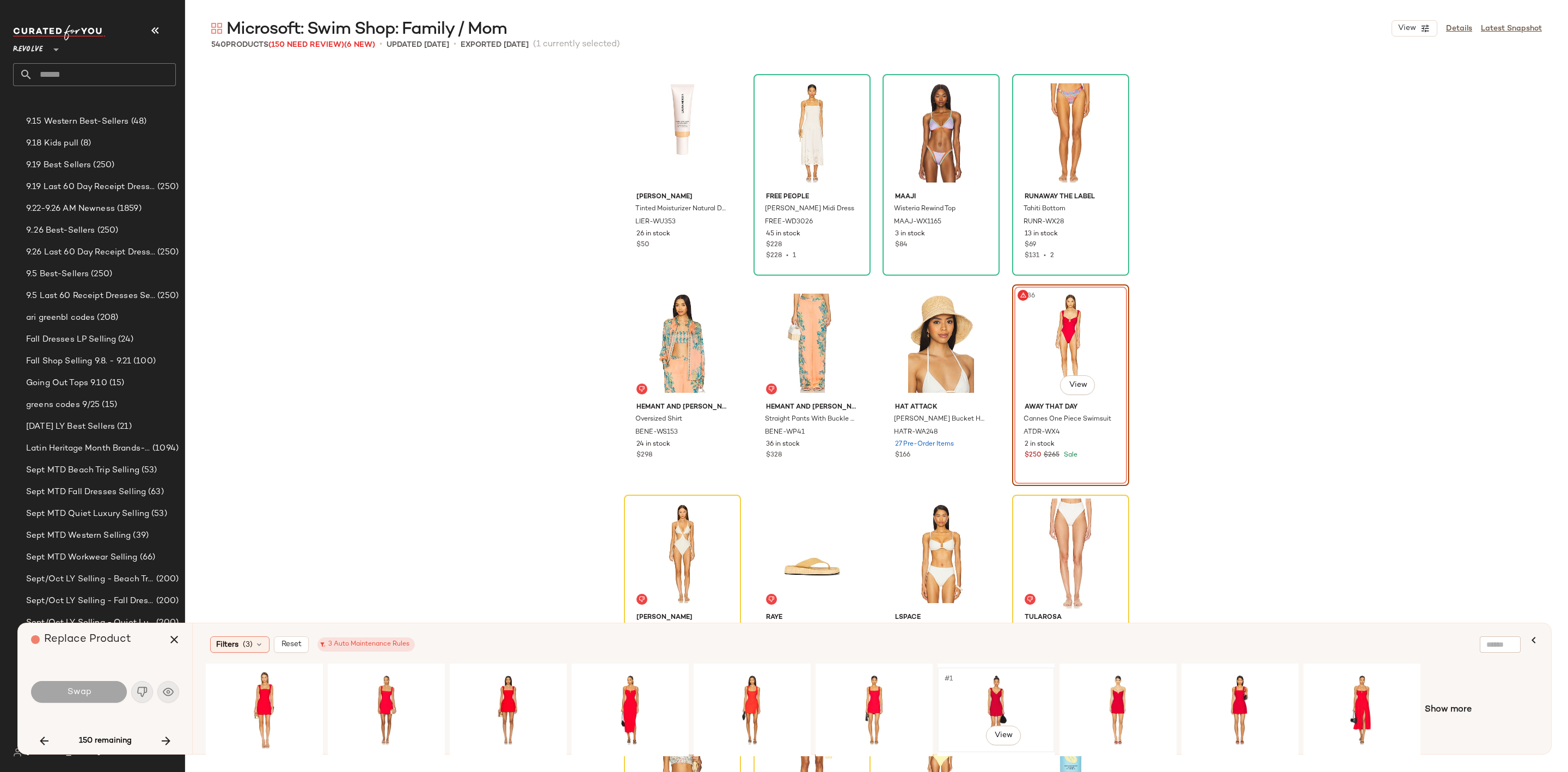
click at [1011, 694] on div "#1 View" at bounding box center [996, 710] width 109 height 78
click at [75, 694] on span "Swap" at bounding box center [78, 692] width 24 height 10
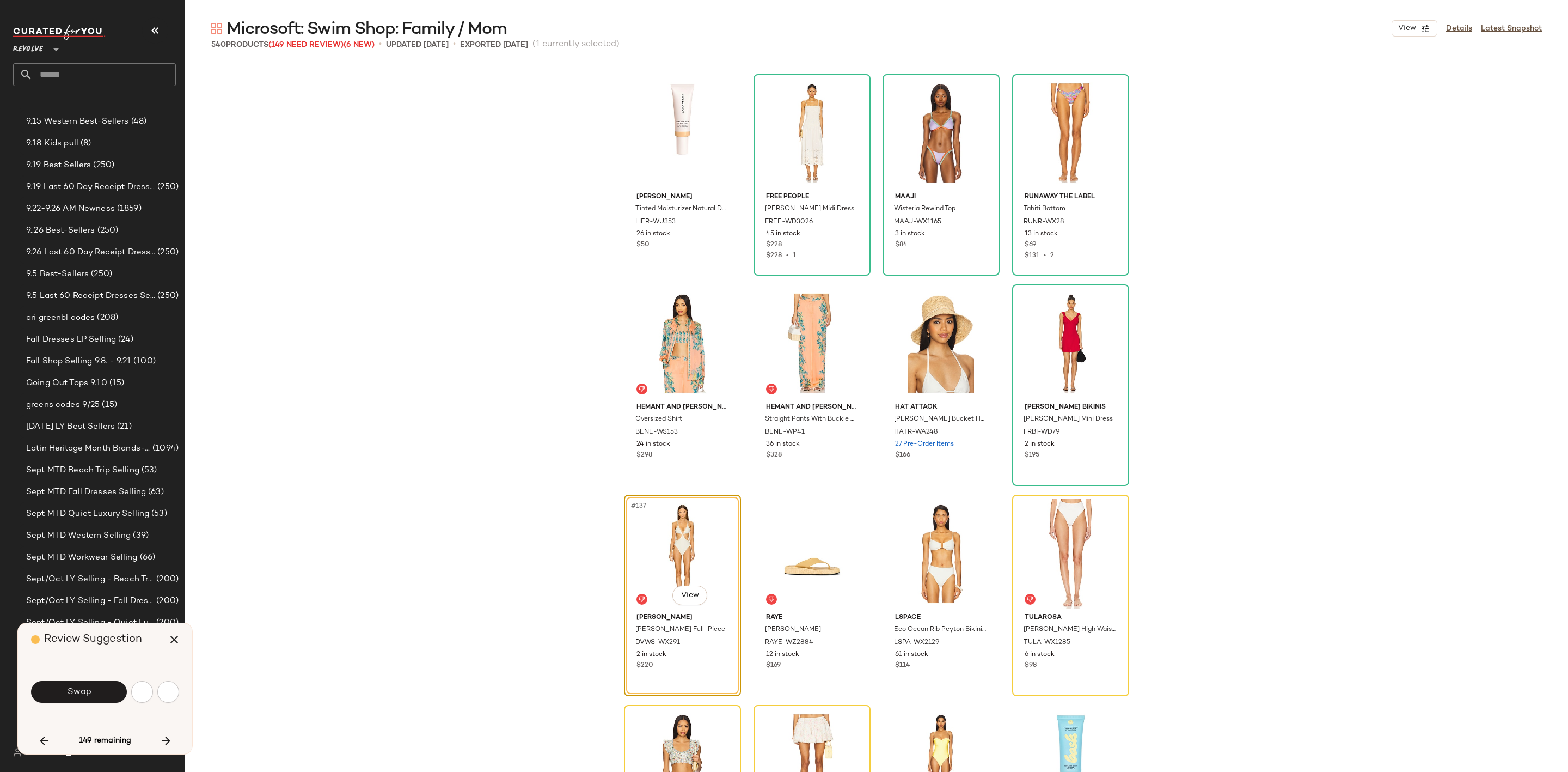
scroll to position [6940, 0]
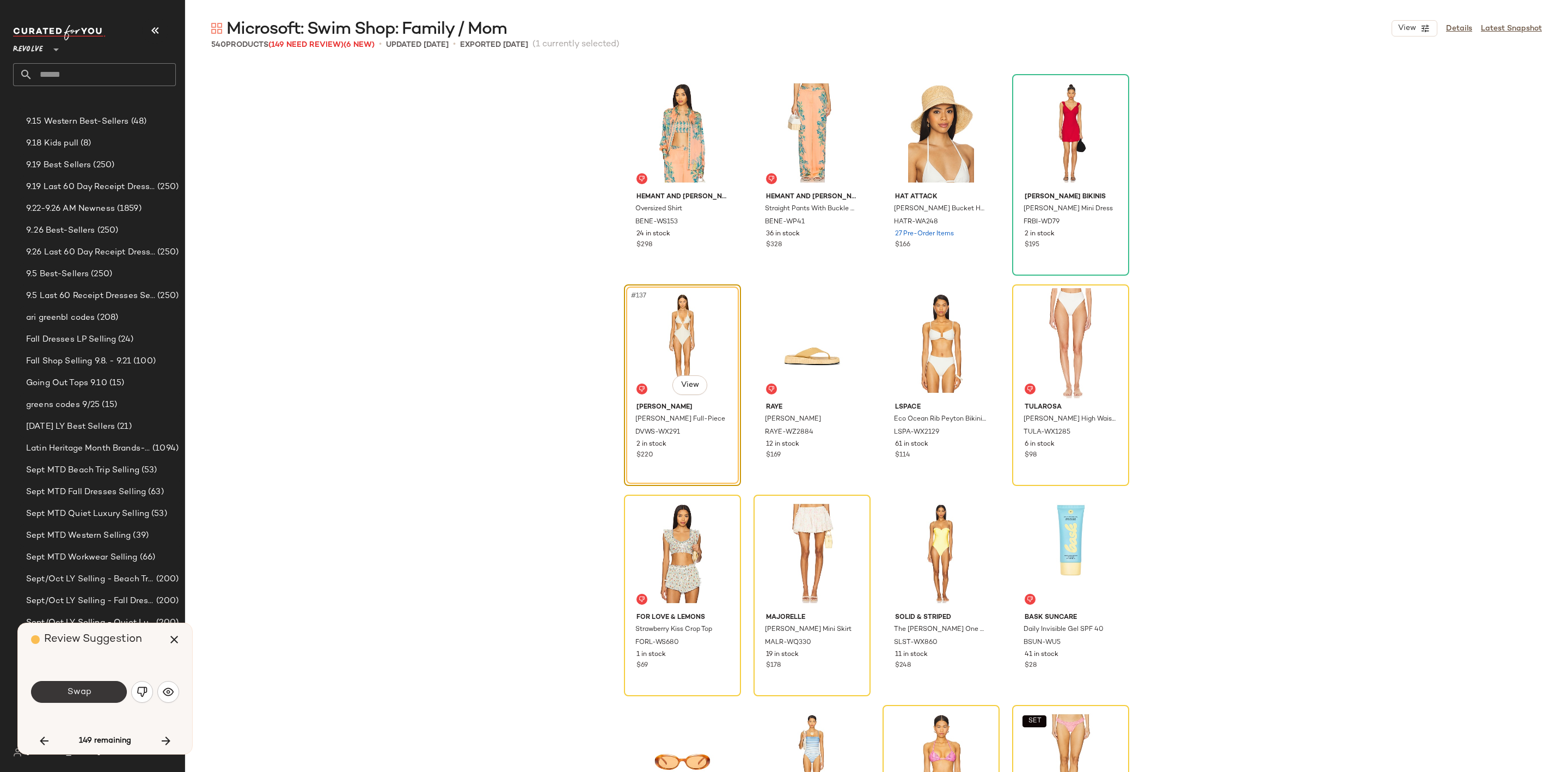
click at [100, 686] on button "Swap" at bounding box center [78, 692] width 96 height 22
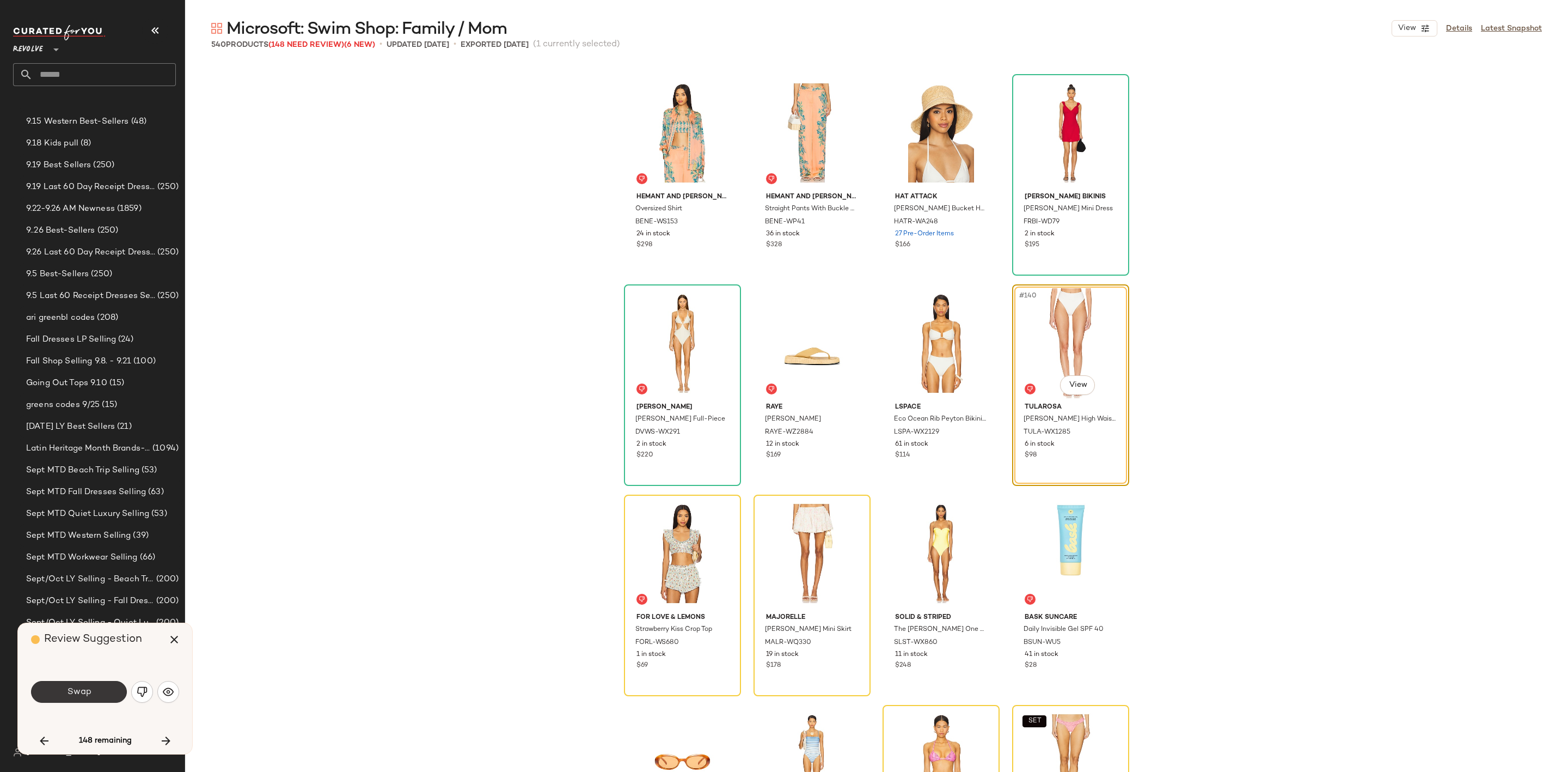
click at [72, 700] on button "Swap" at bounding box center [78, 692] width 96 height 22
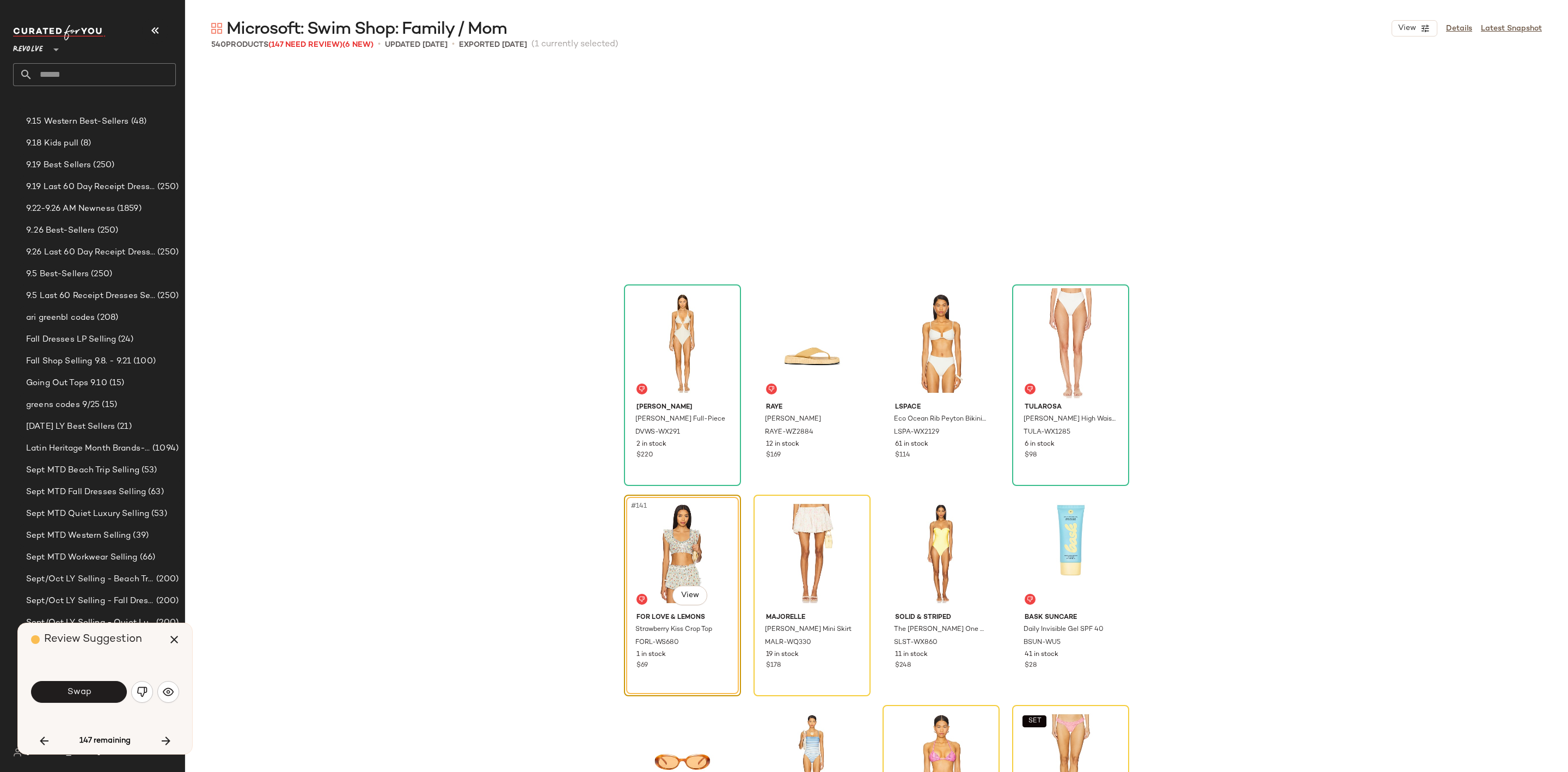
scroll to position [7150, 0]
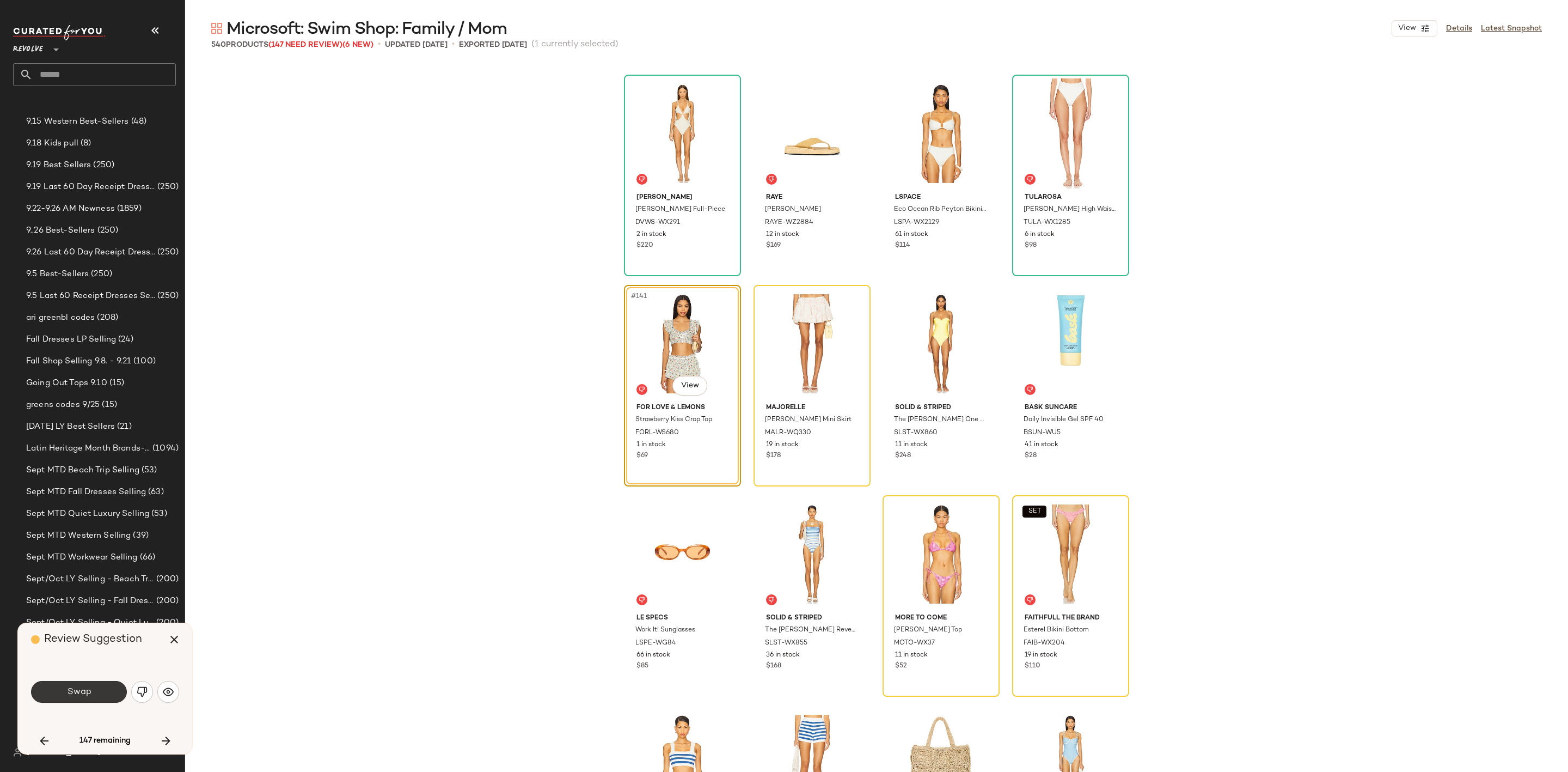
click at [92, 690] on button "Swap" at bounding box center [78, 692] width 96 height 22
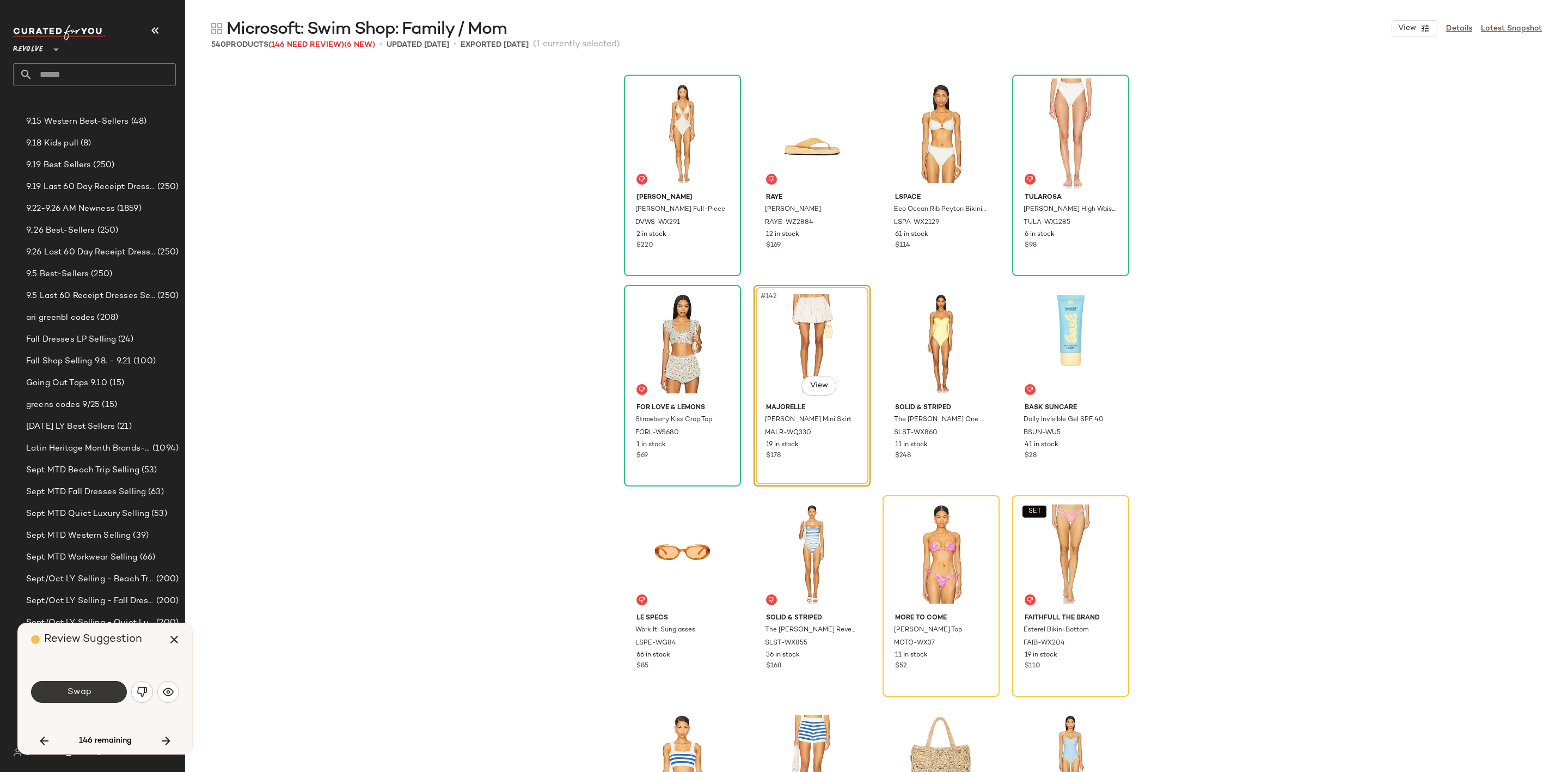
click at [80, 686] on button "Swap" at bounding box center [78, 692] width 96 height 22
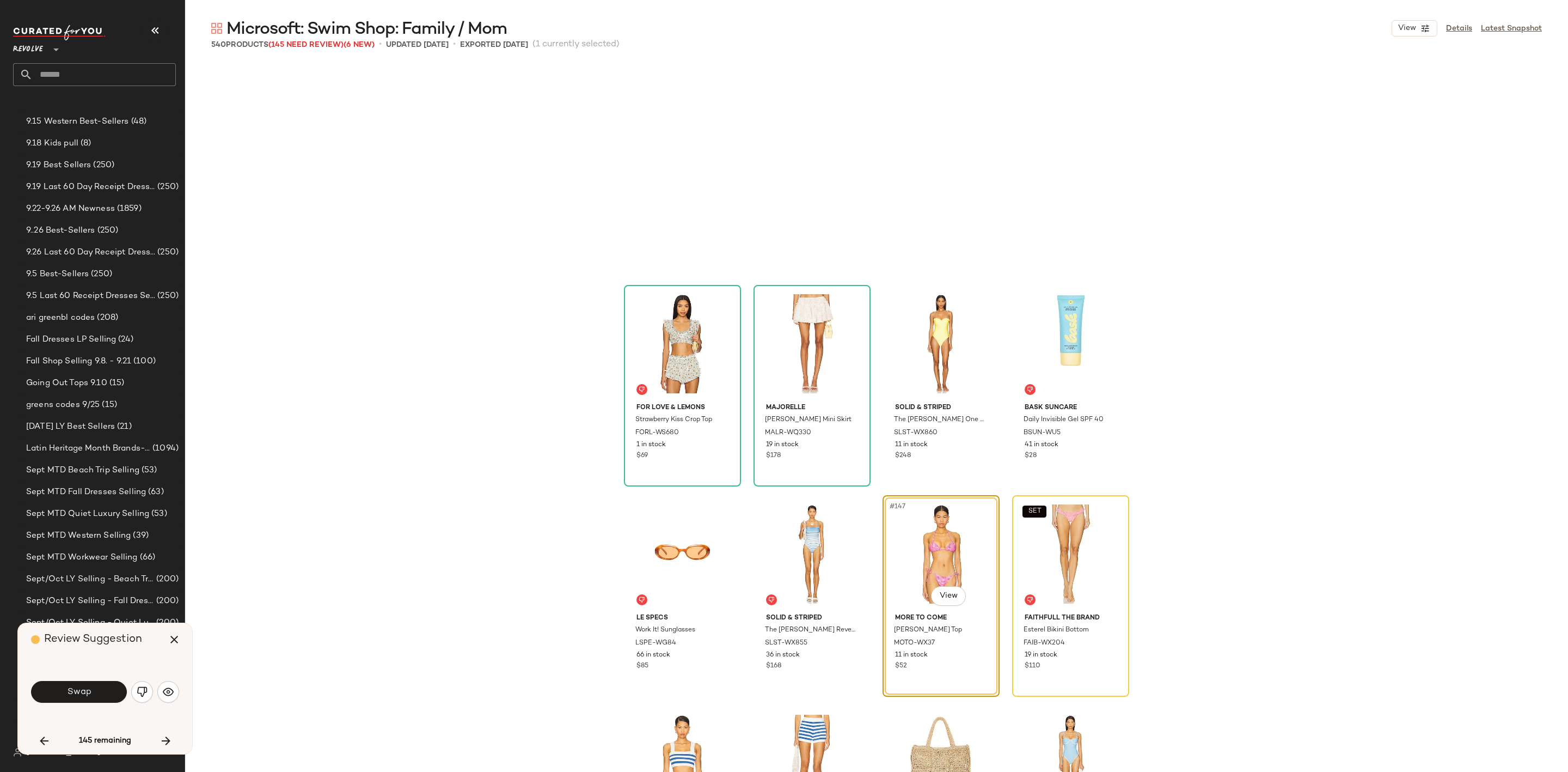
scroll to position [7360, 0]
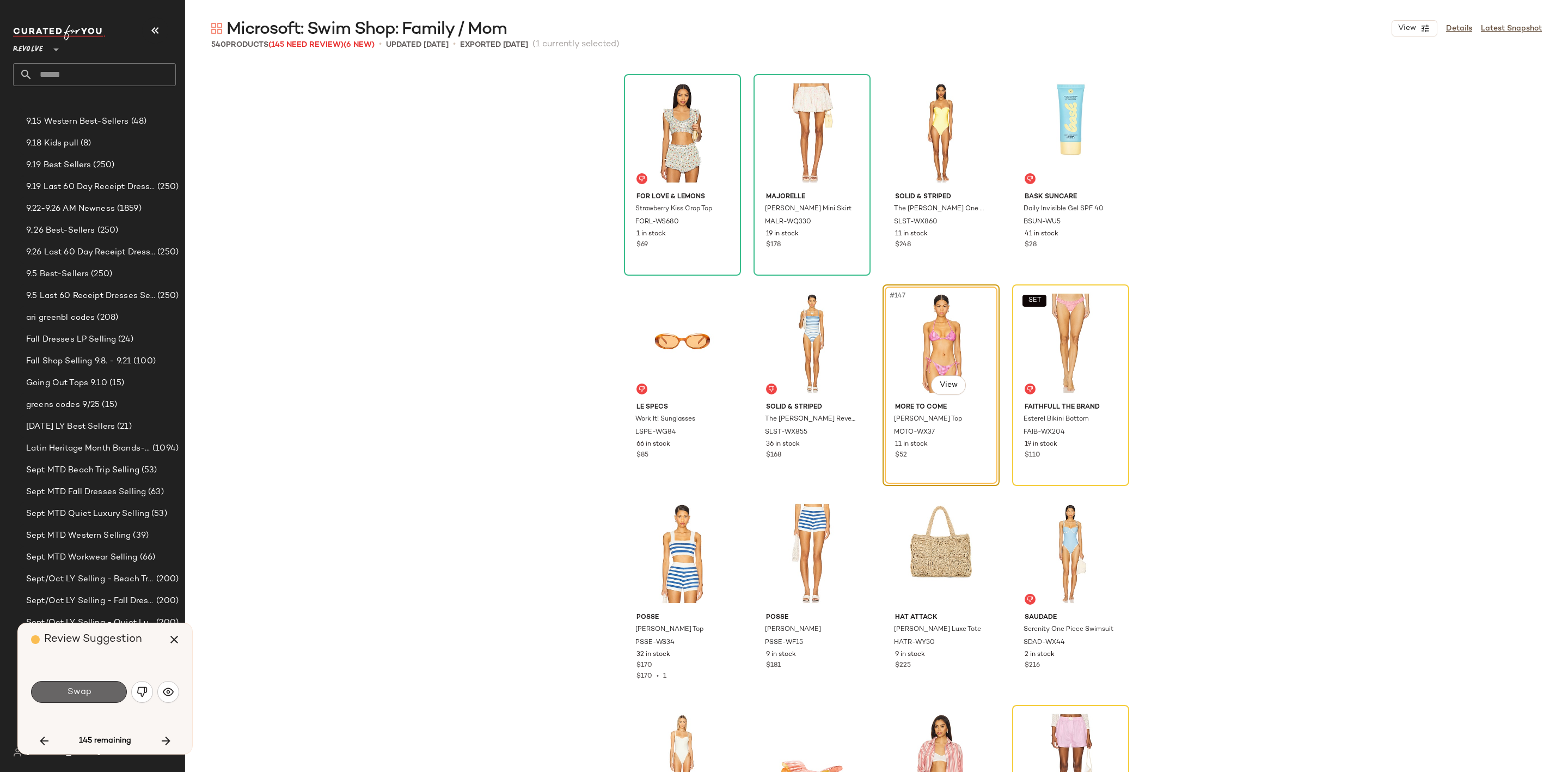
click at [92, 688] on button "Swap" at bounding box center [78, 692] width 96 height 22
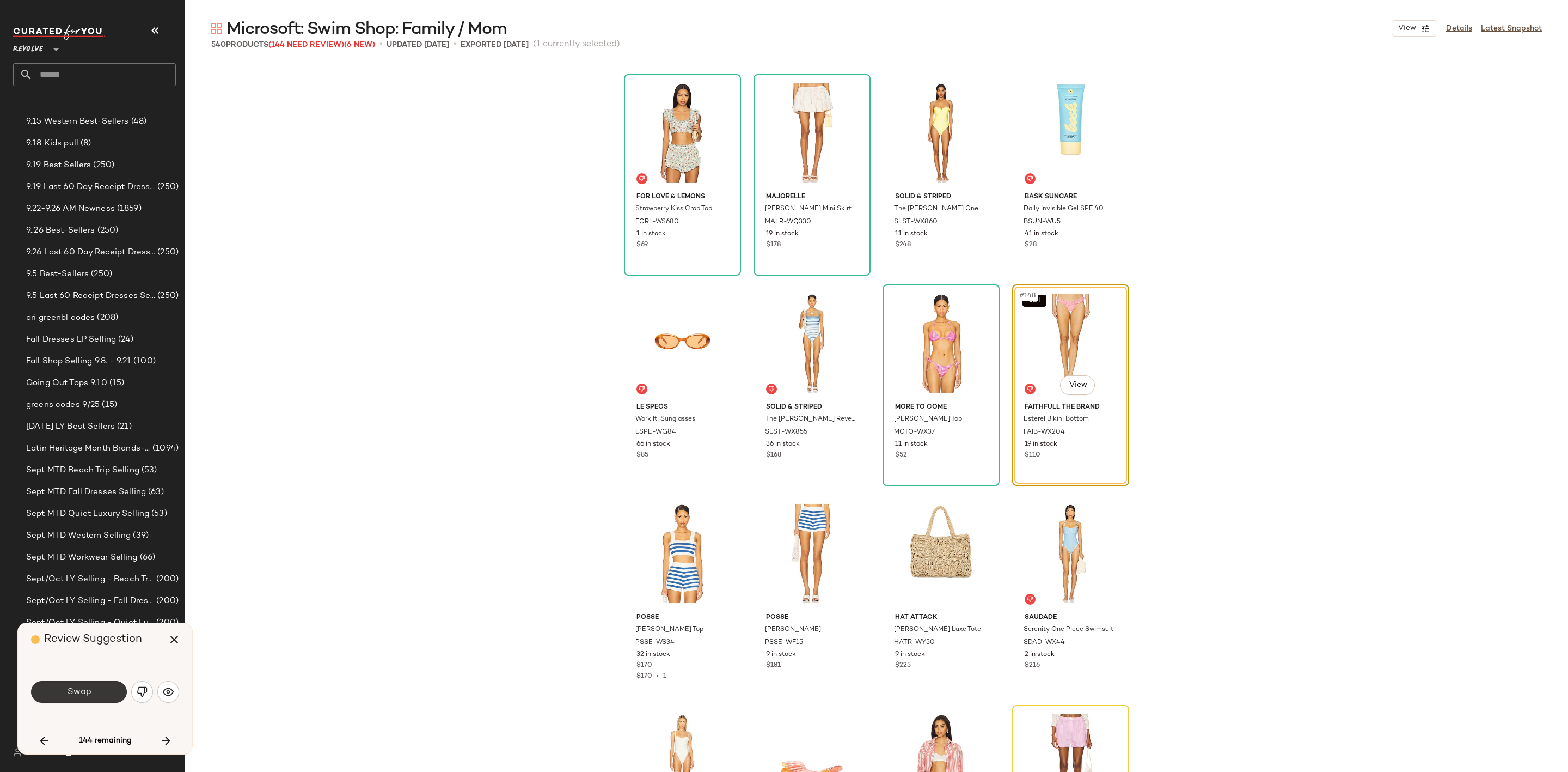
click at [82, 687] on span "Swap" at bounding box center [78, 692] width 24 height 10
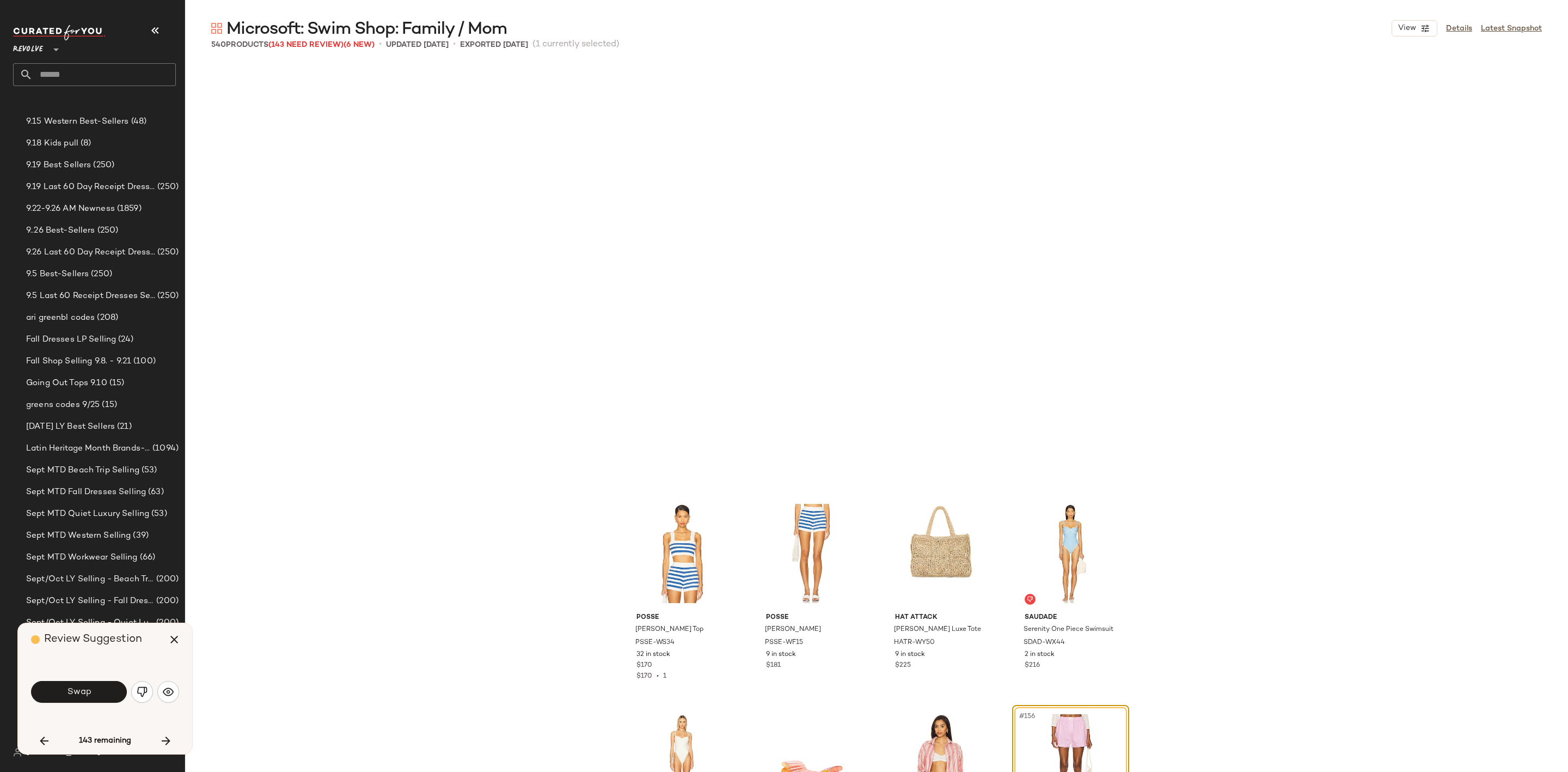
scroll to position [7780, 0]
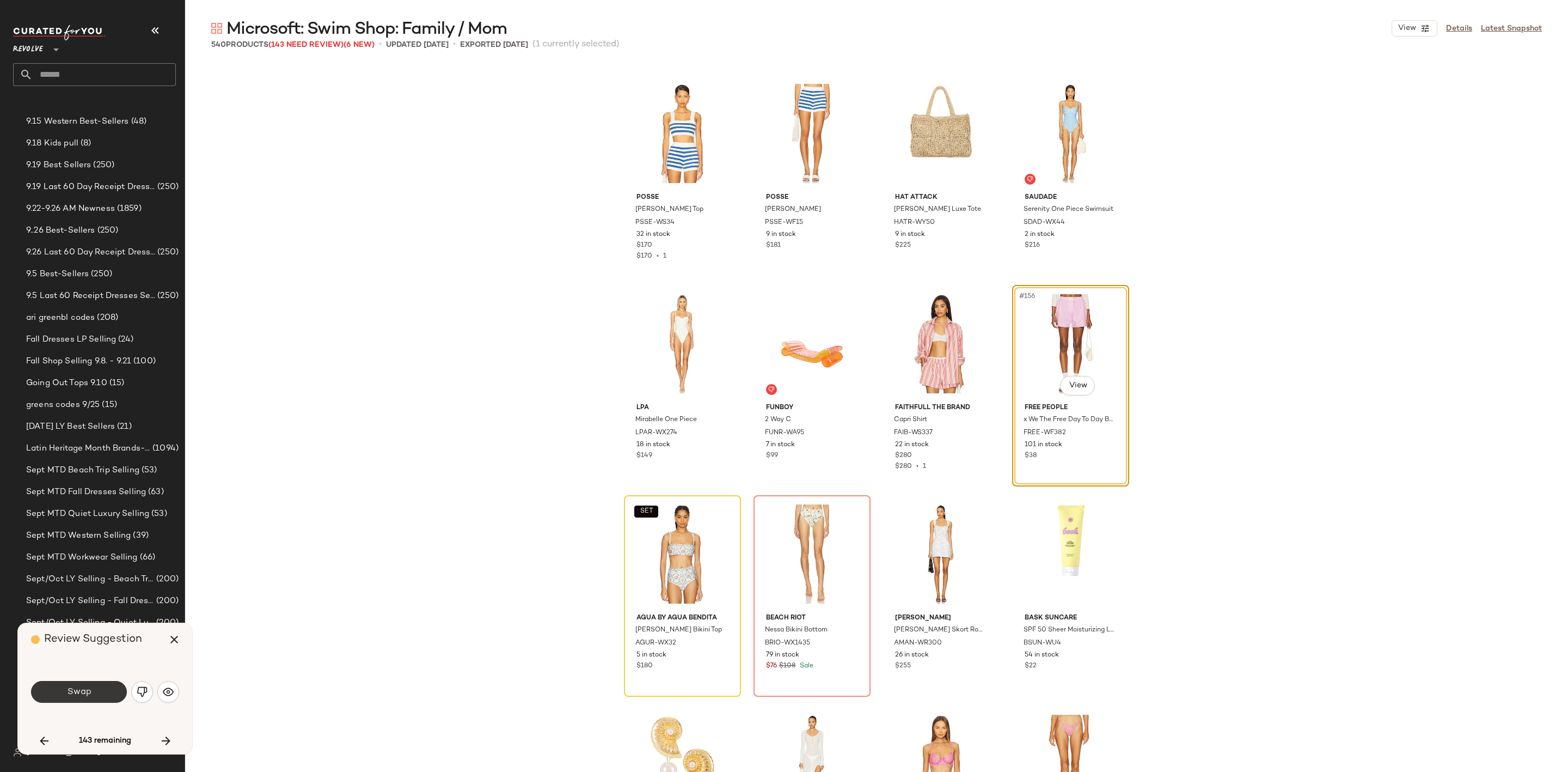
click at [70, 683] on button "Swap" at bounding box center [78, 692] width 96 height 22
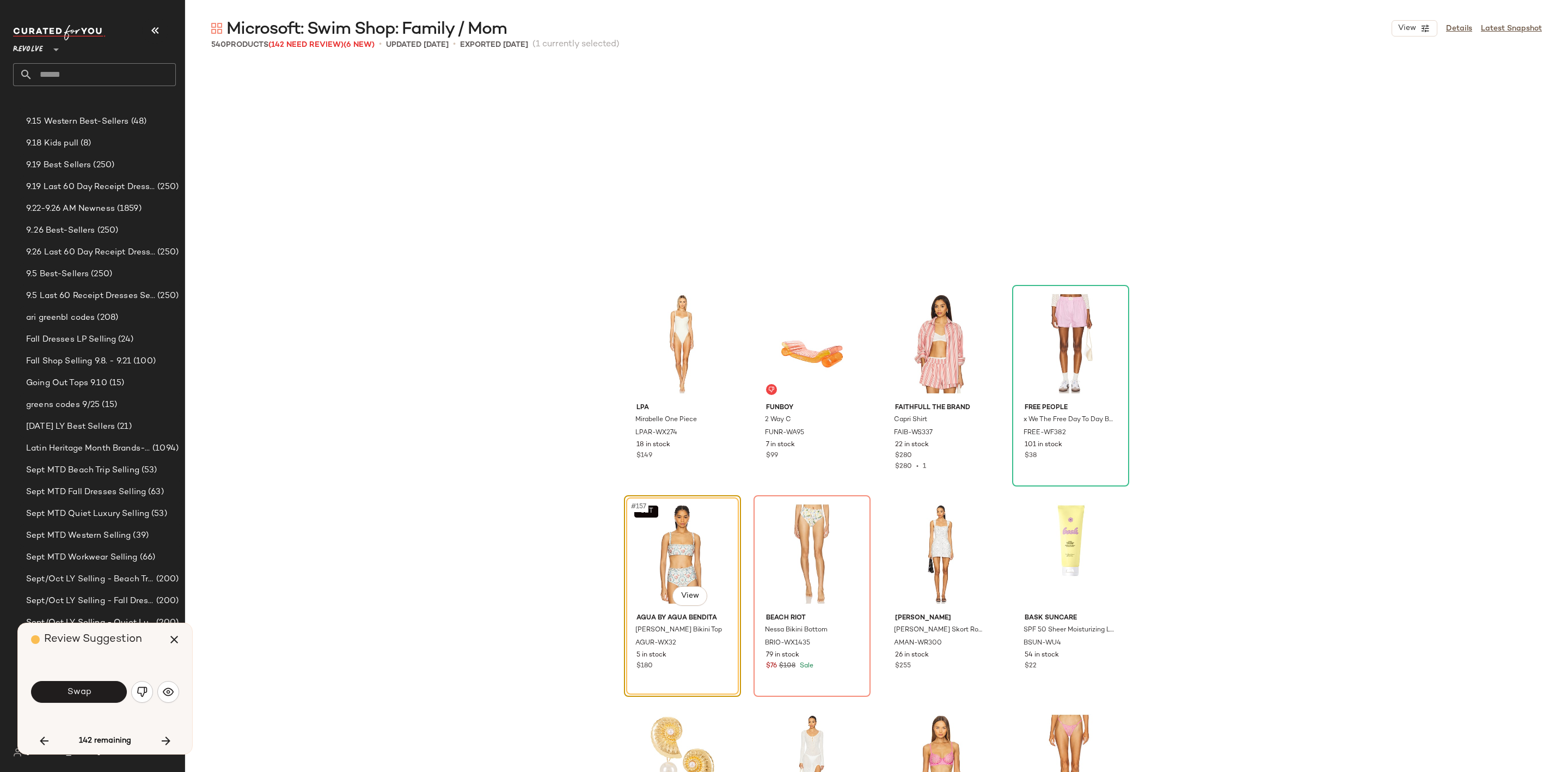
scroll to position [7992, 0]
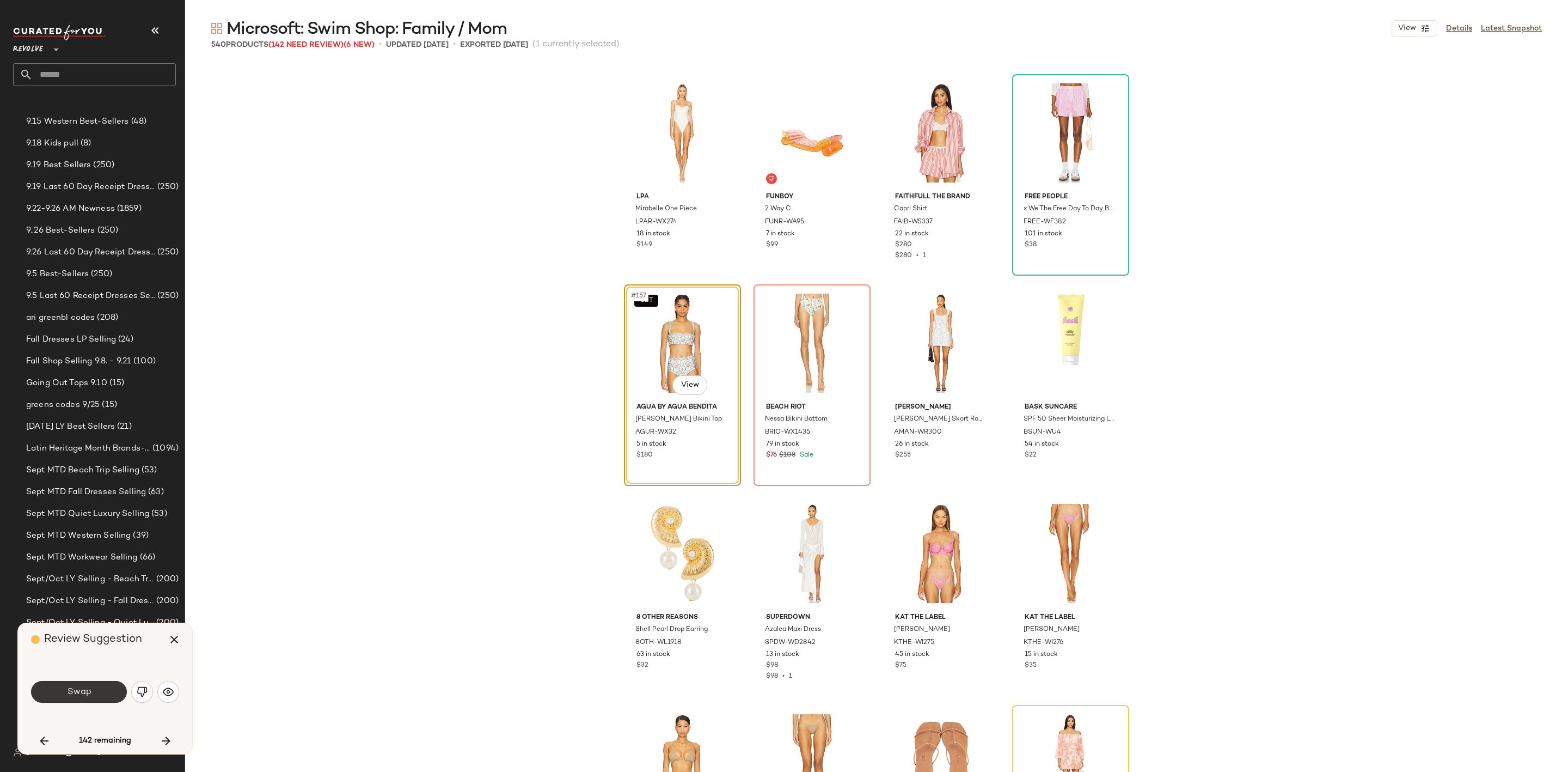
click at [95, 695] on button "Swap" at bounding box center [78, 692] width 96 height 22
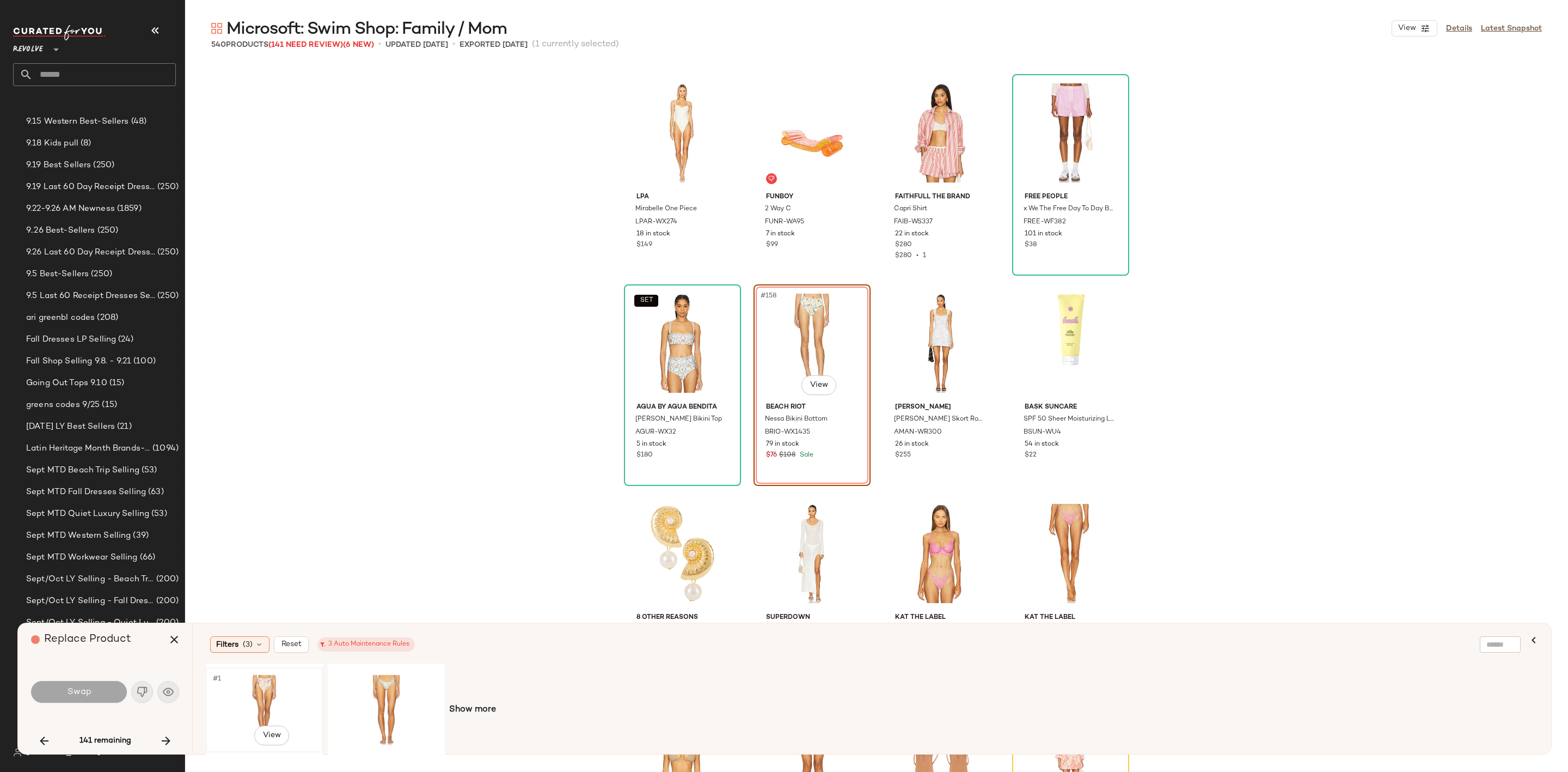
click at [264, 690] on div "#1 View" at bounding box center [264, 710] width 109 height 78
click at [84, 690] on span "Swap" at bounding box center [78, 692] width 24 height 10
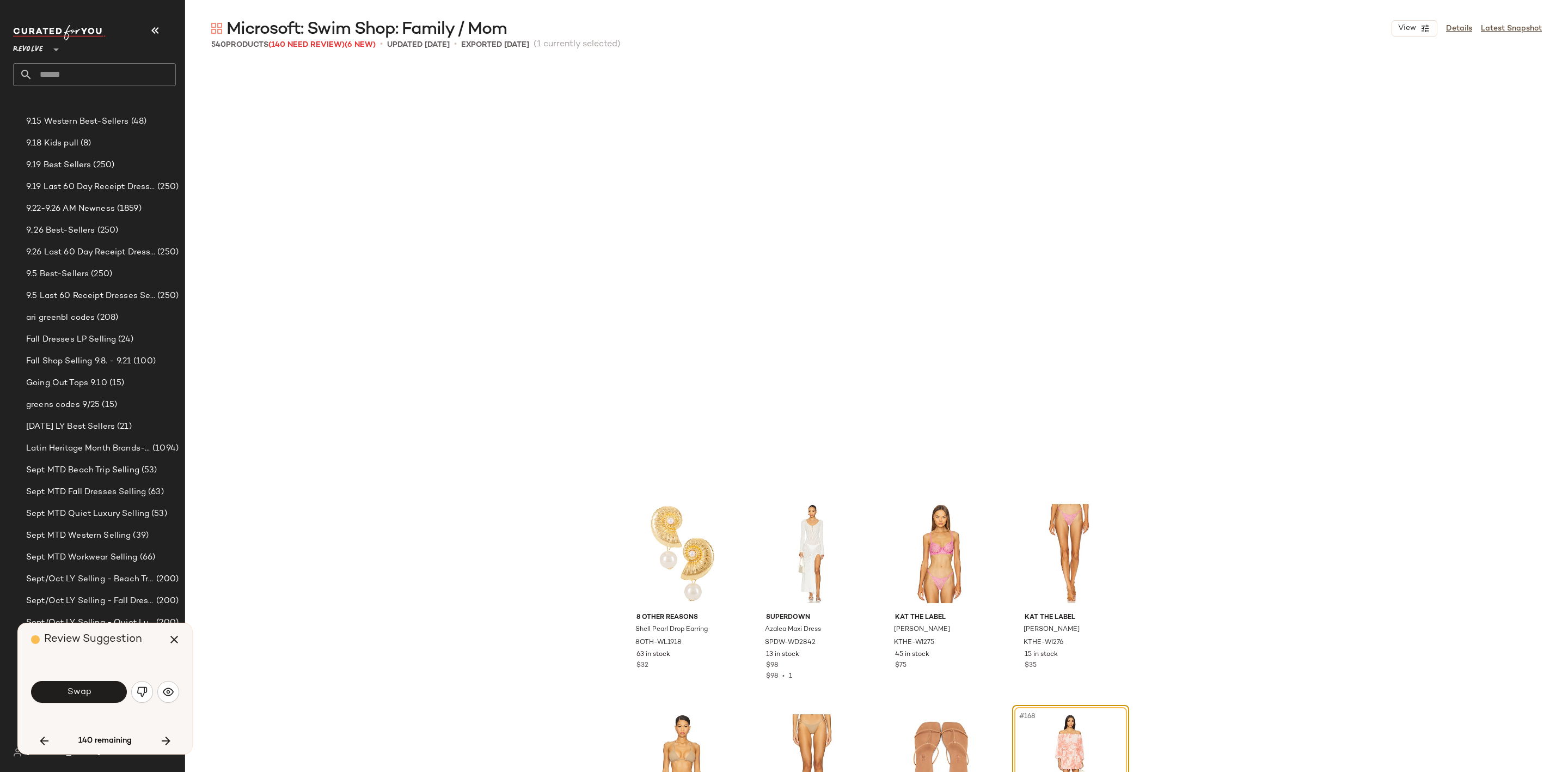
scroll to position [8412, 0]
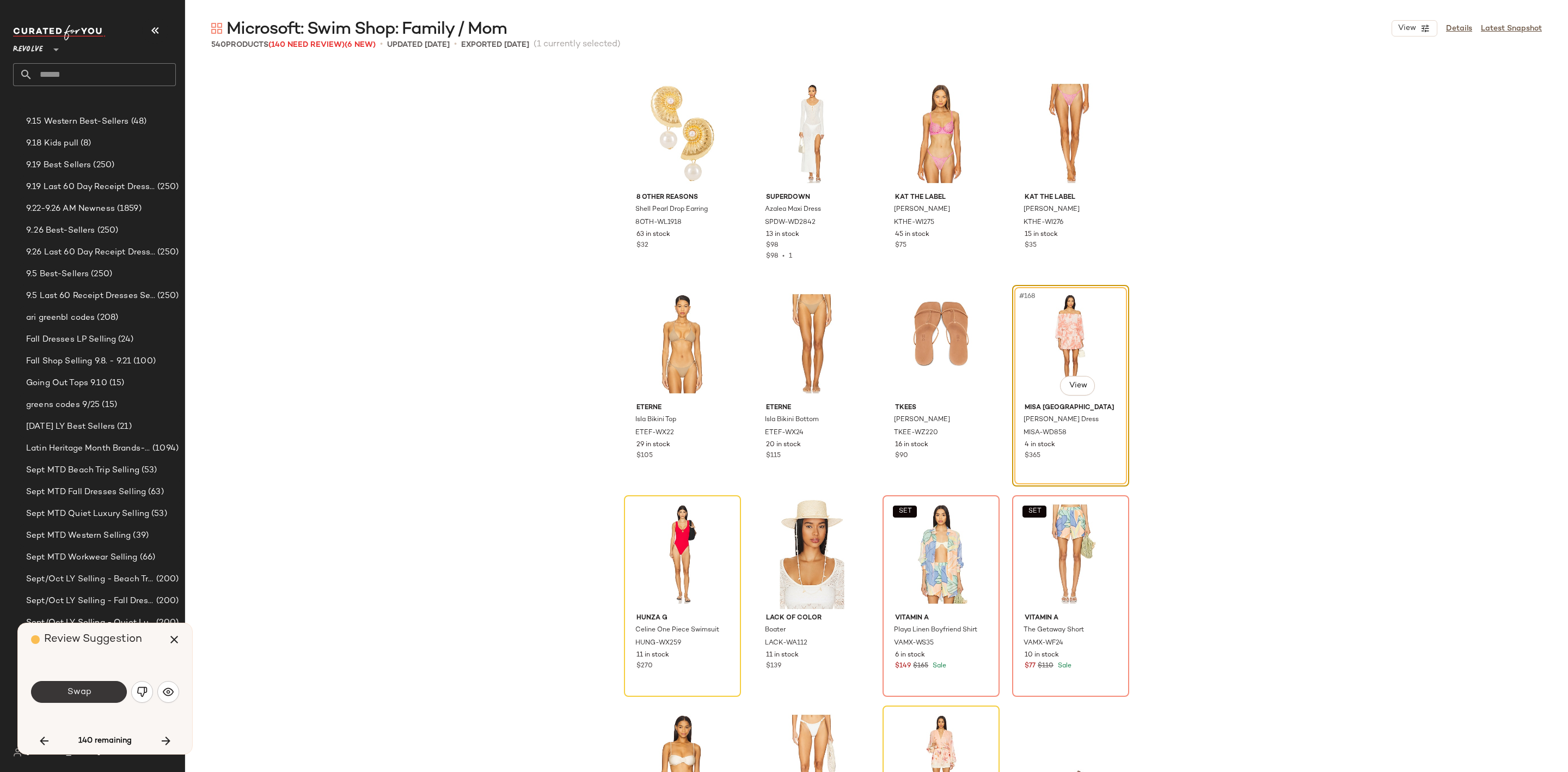
click at [91, 687] on span "Swap" at bounding box center [78, 692] width 24 height 10
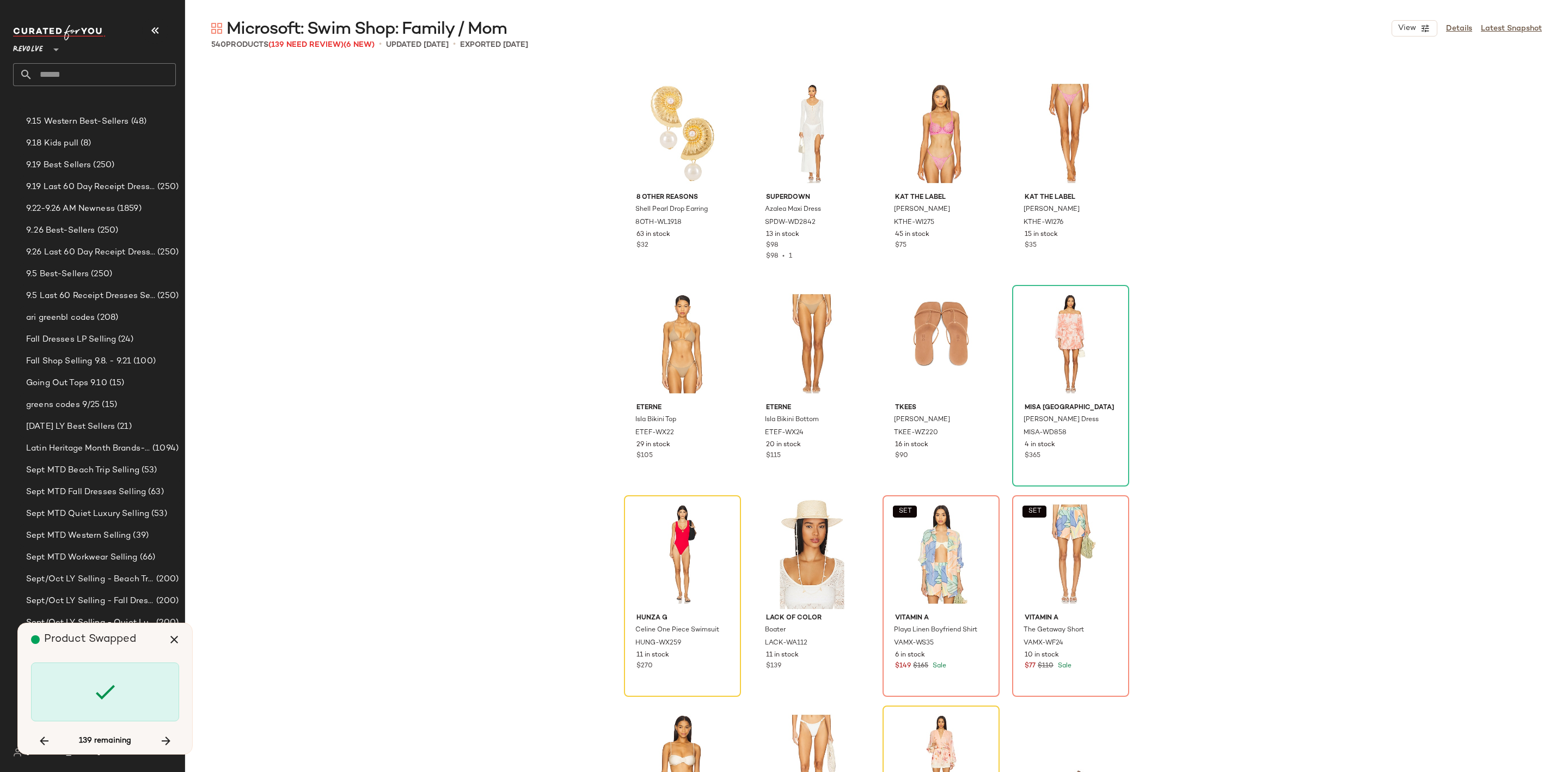
scroll to position [8622, 0]
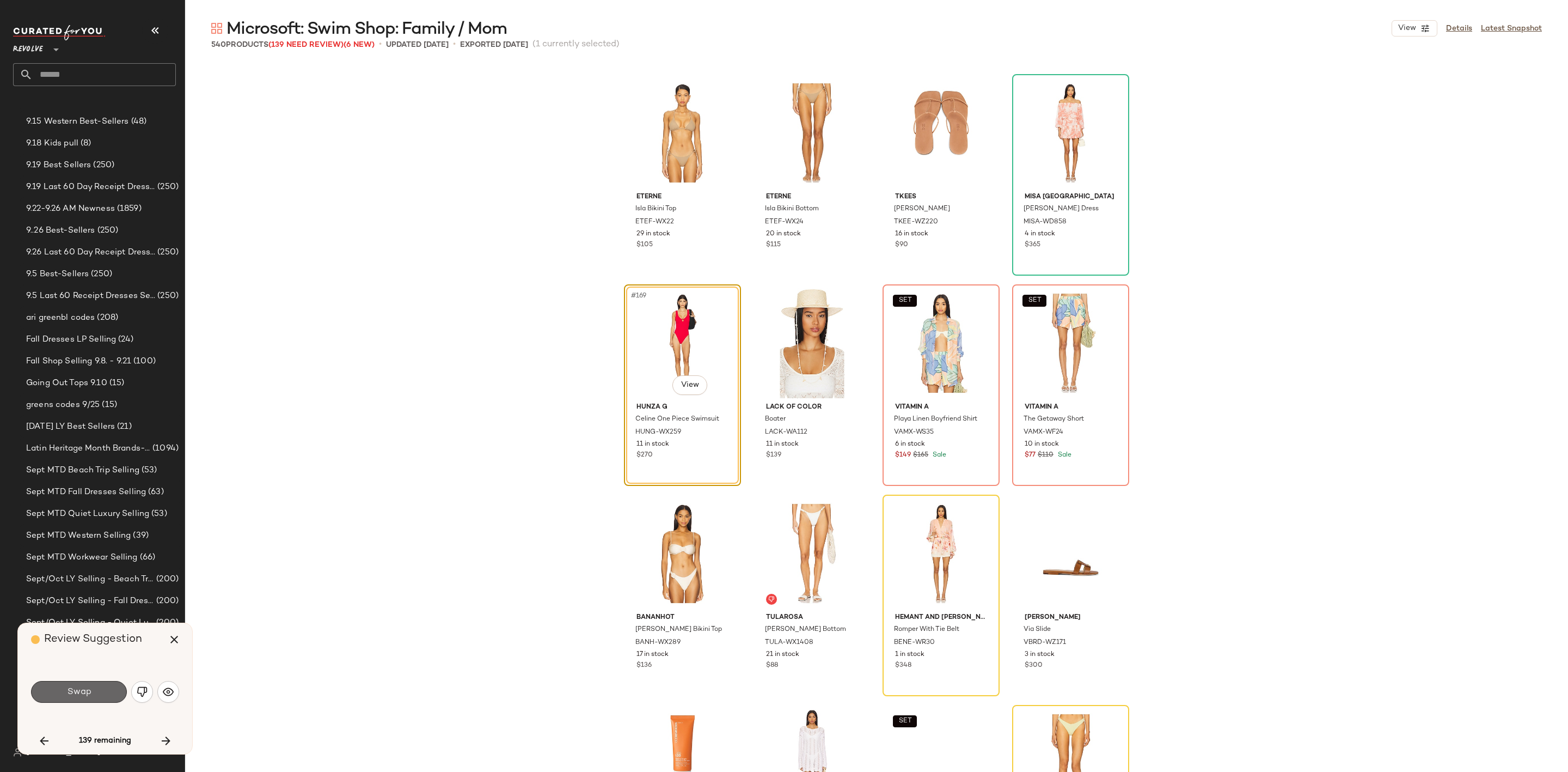
click at [101, 688] on button "Swap" at bounding box center [78, 692] width 96 height 22
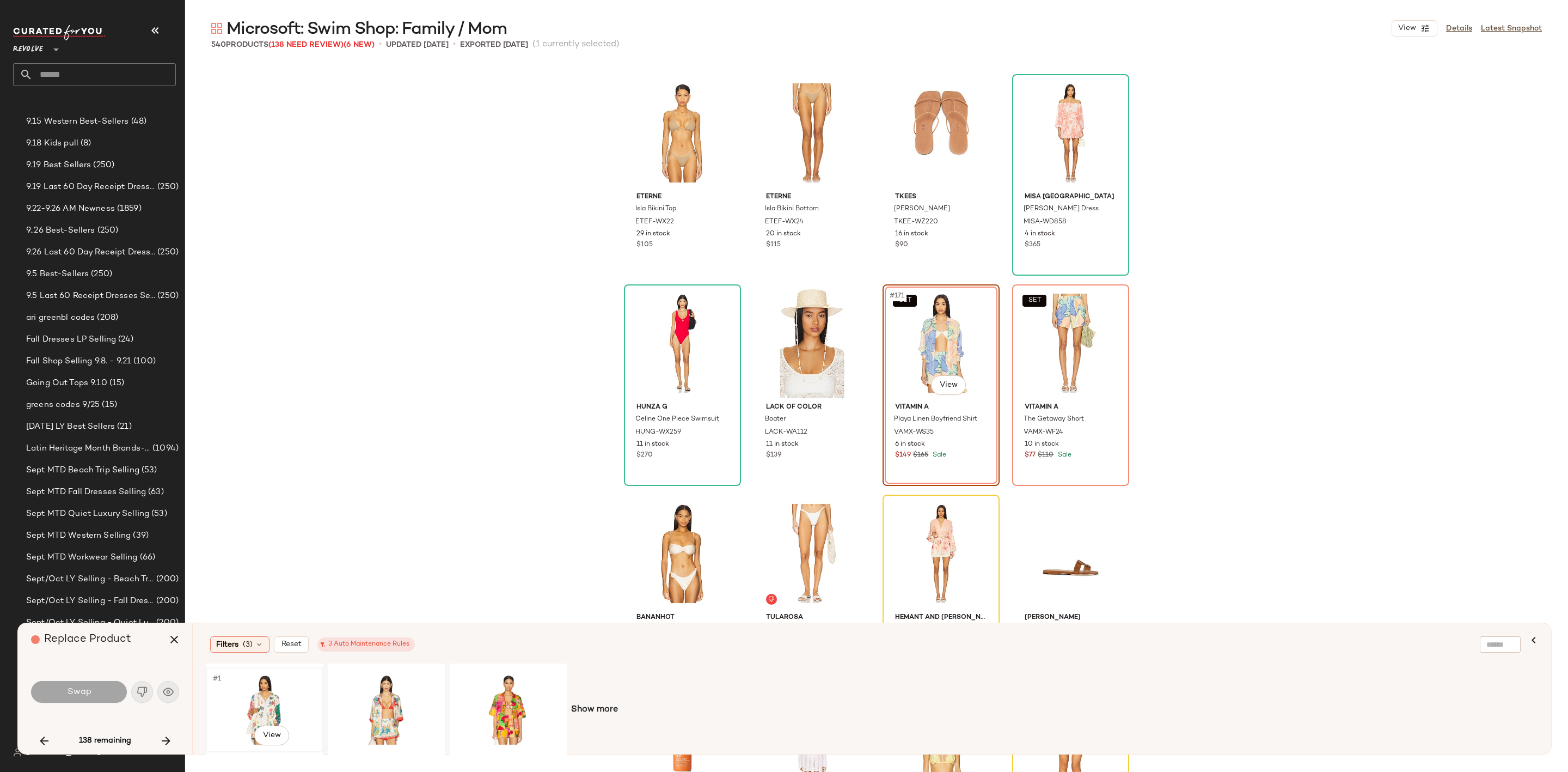
click at [260, 705] on div "#1 View" at bounding box center [264, 710] width 109 height 78
click at [93, 692] on button "Swap" at bounding box center [78, 692] width 96 height 22
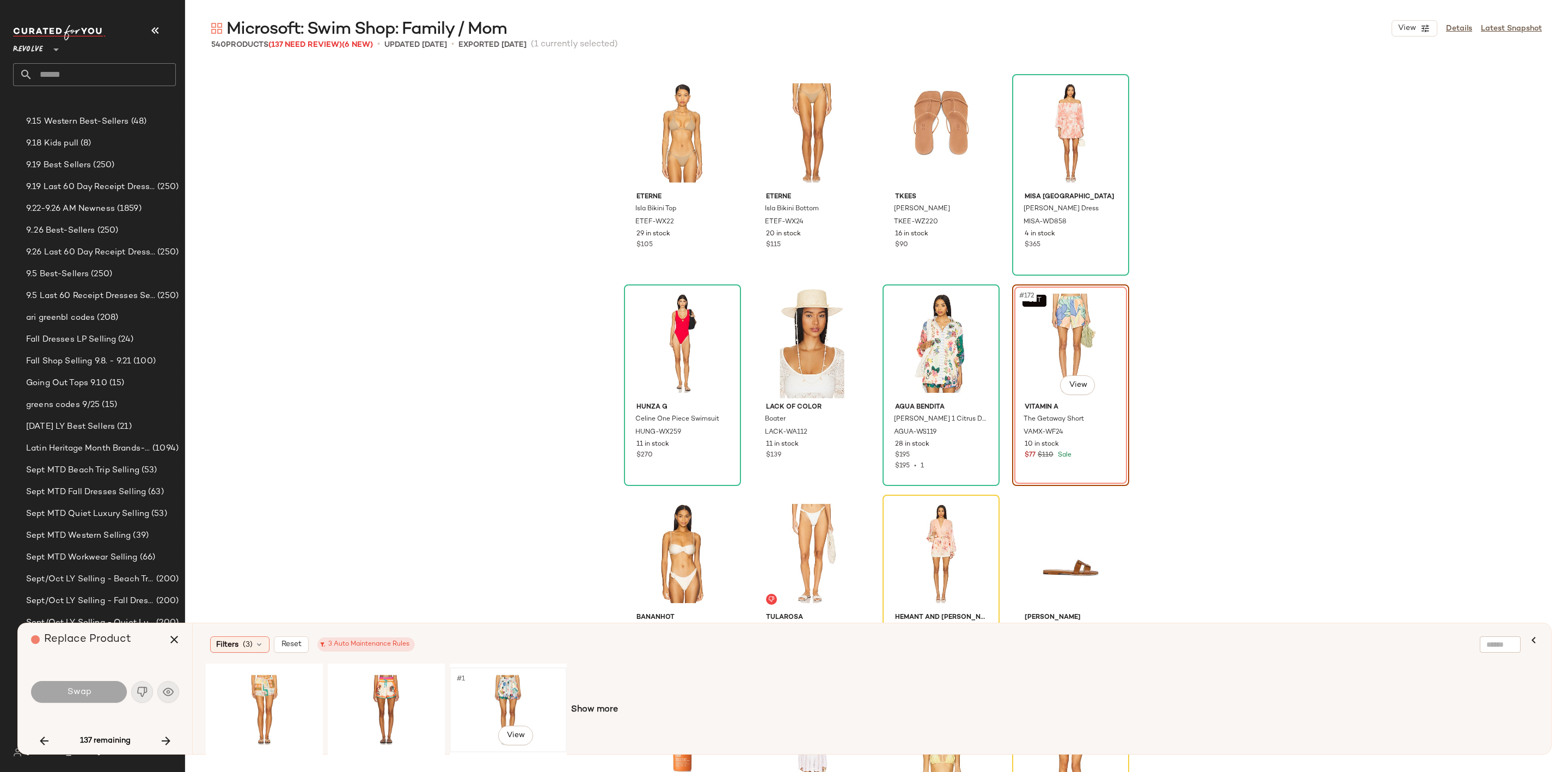
click at [503, 695] on div "#1 View" at bounding box center [508, 710] width 109 height 78
click at [85, 687] on span "Swap" at bounding box center [78, 692] width 24 height 10
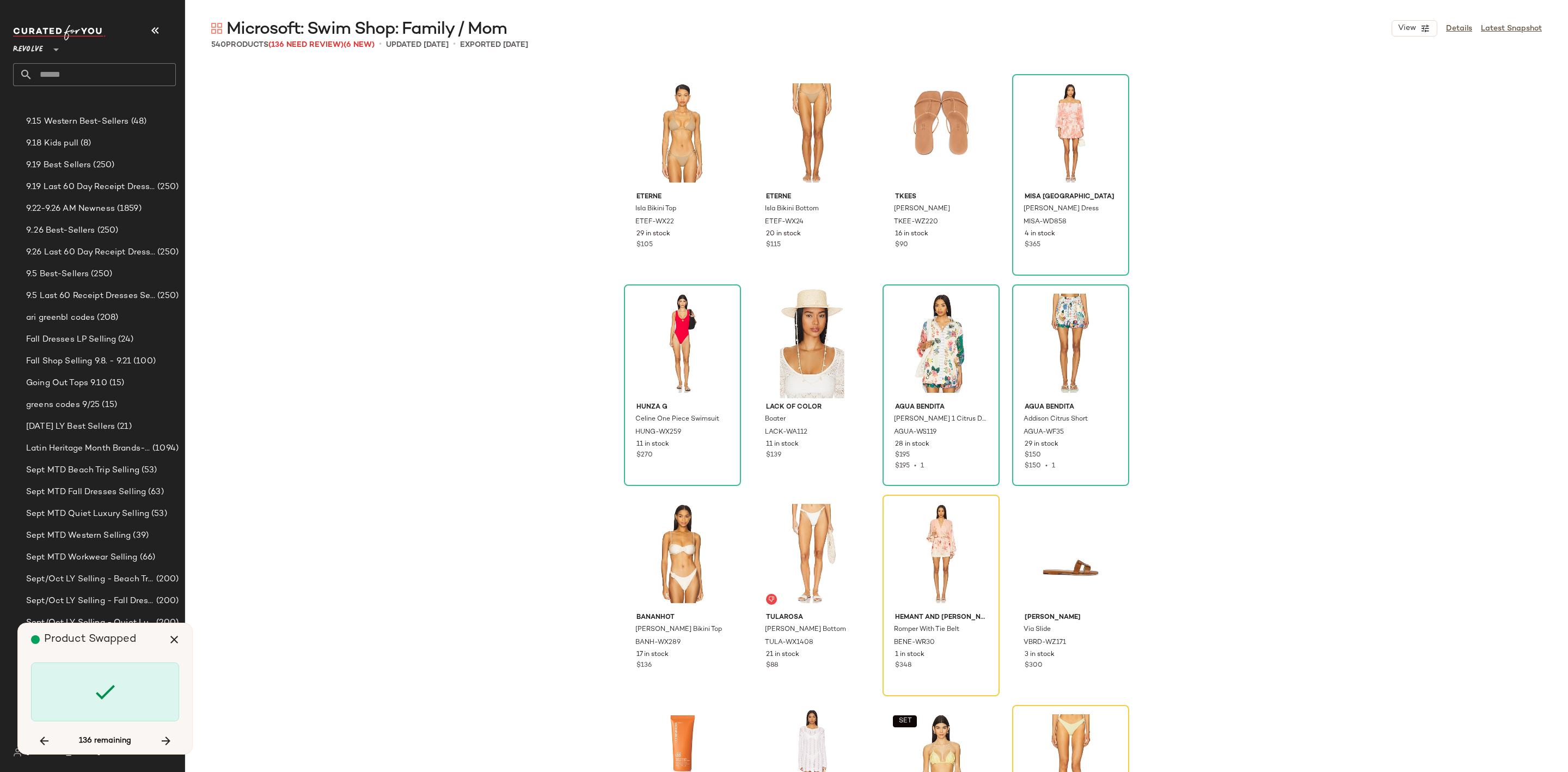
scroll to position [8833, 0]
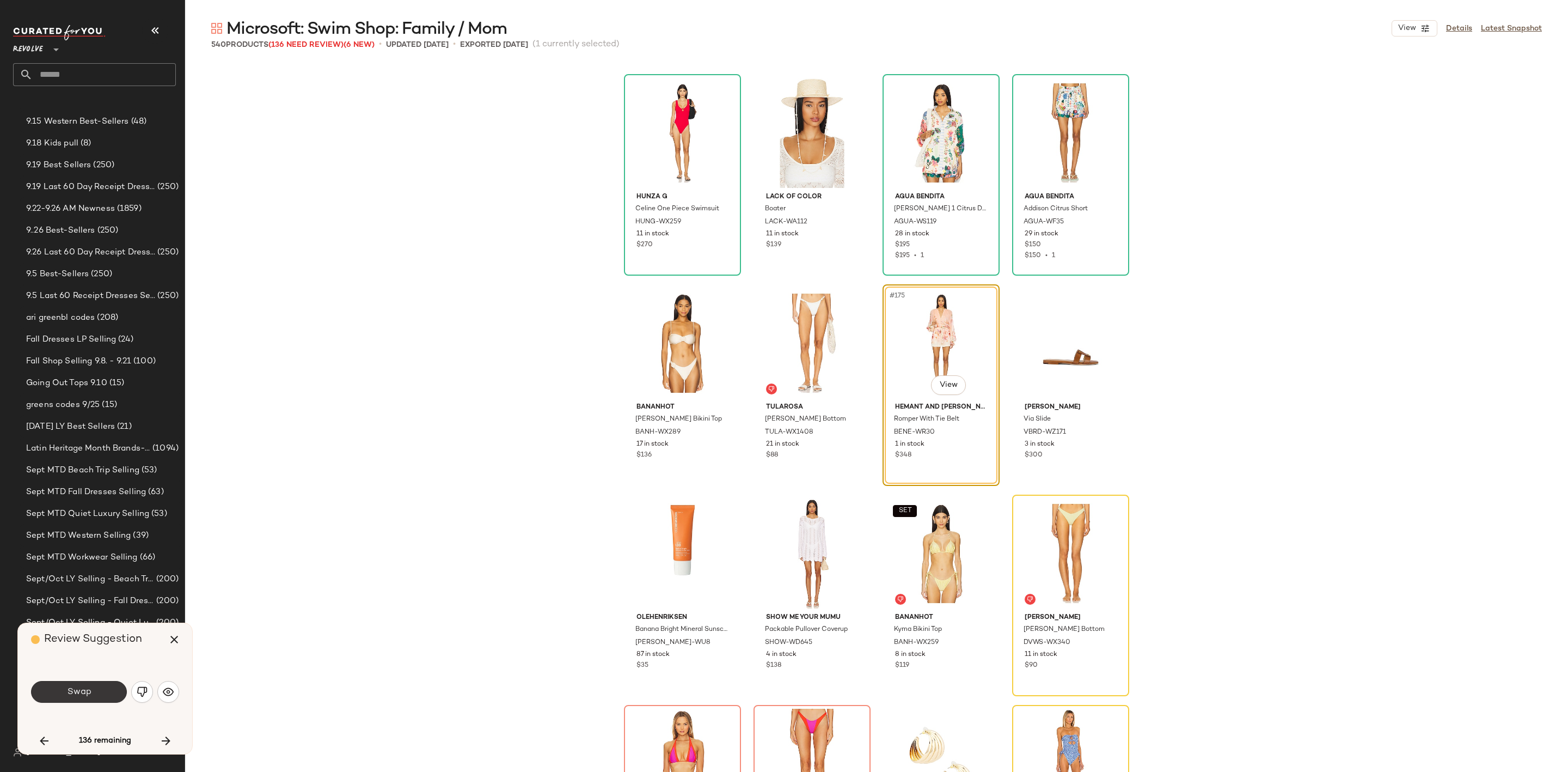
click at [80, 687] on span "Swap" at bounding box center [78, 692] width 24 height 10
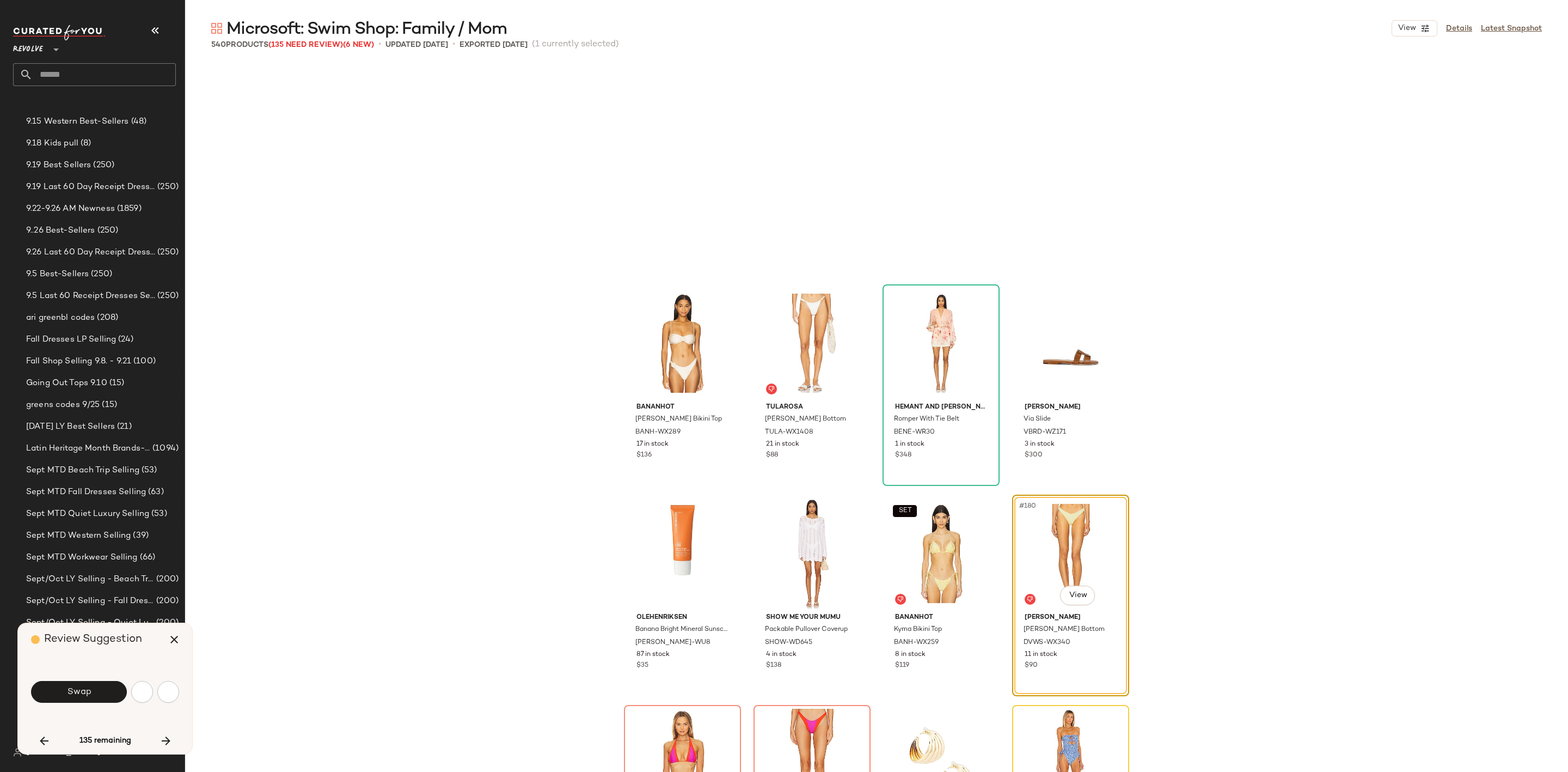
scroll to position [9042, 0]
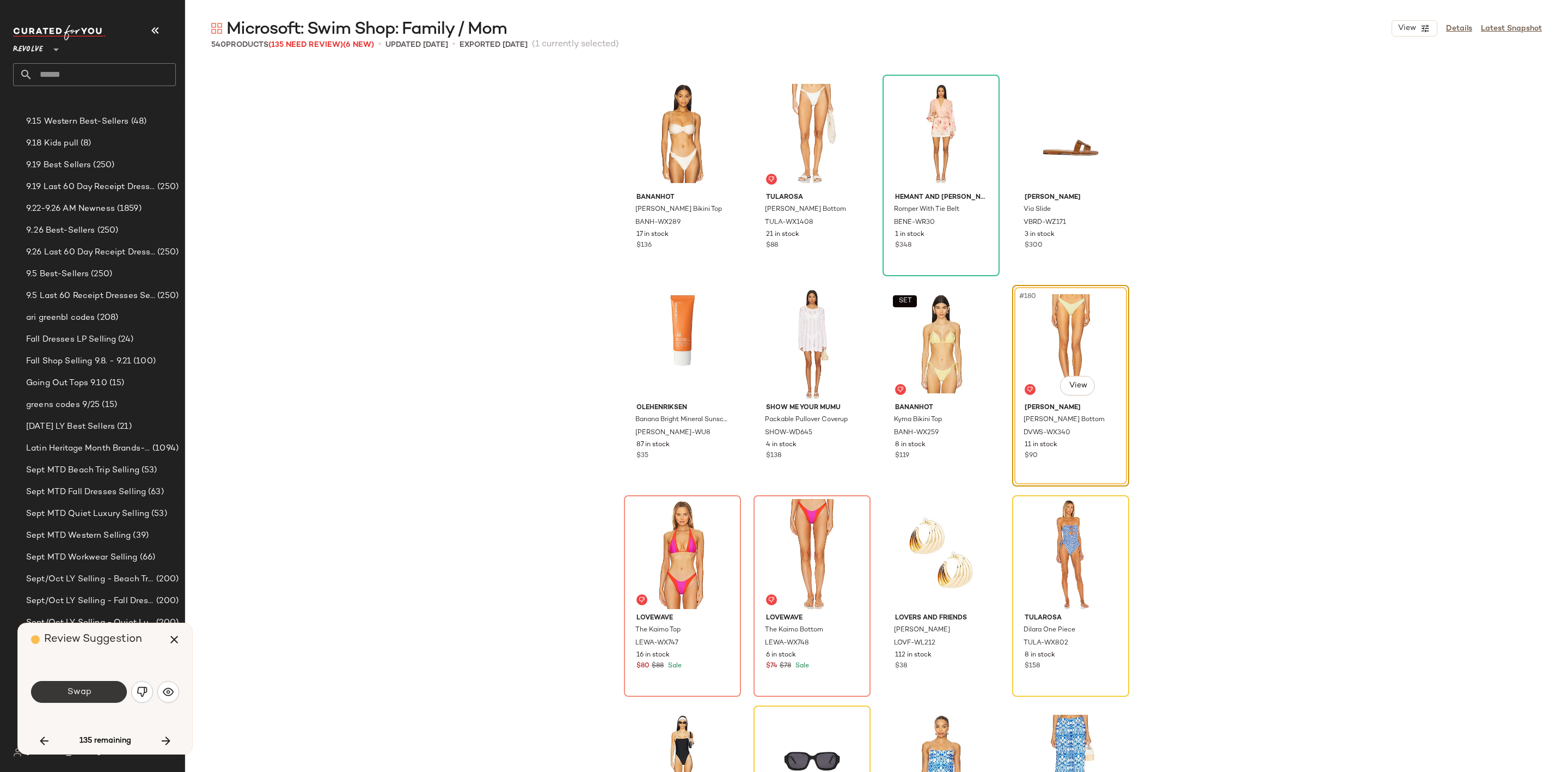
click at [84, 695] on span "Swap" at bounding box center [78, 692] width 24 height 10
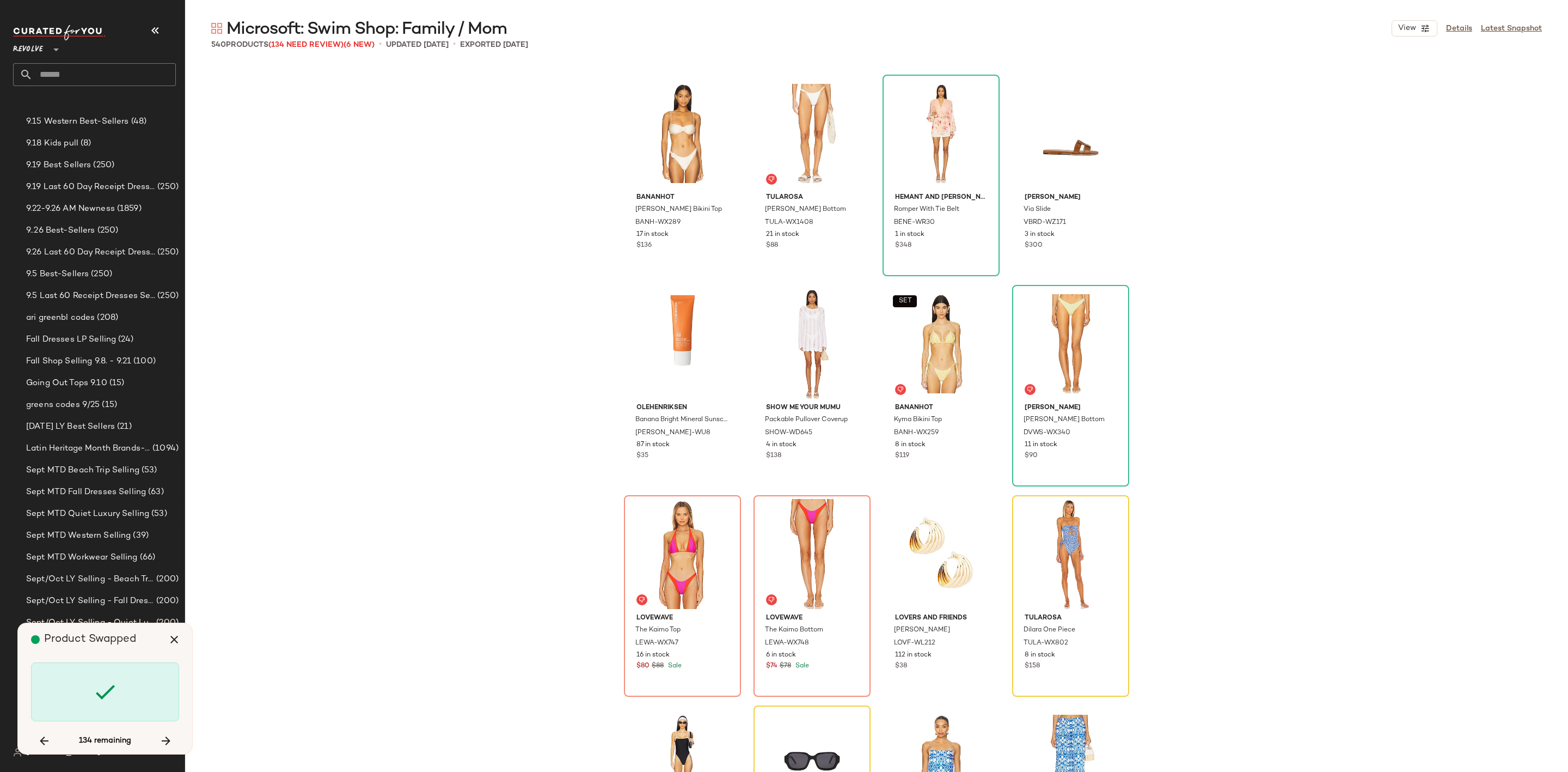
scroll to position [9253, 0]
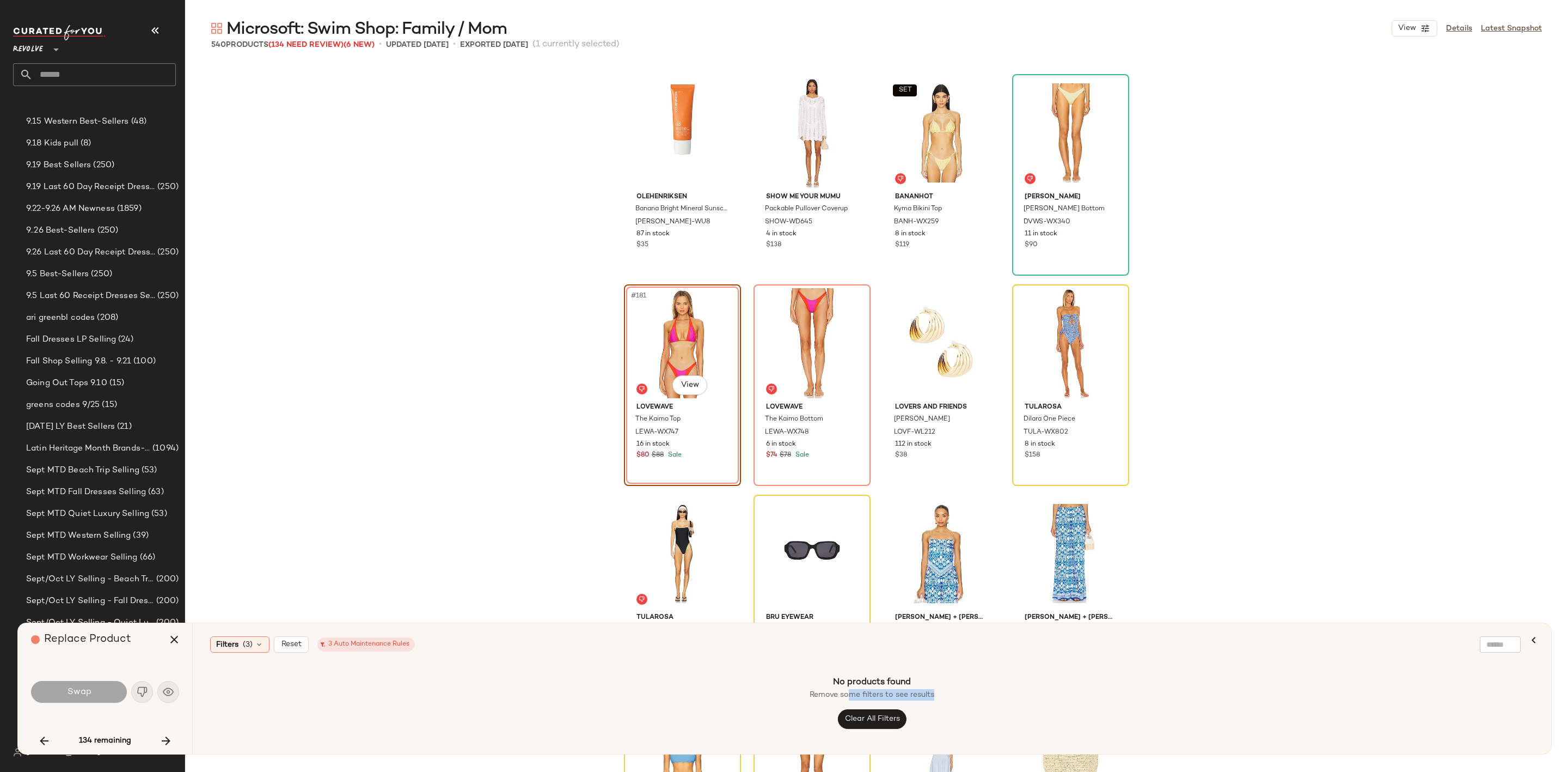
drag, startPoint x: 870, startPoint y: 695, endPoint x: 948, endPoint y: 699, distance: 78.1
click at [948, 699] on div "No products found Remove some filters to see results Clear All Filters" at bounding box center [872, 702] width 1333 height 78
click at [229, 647] on span "Filters" at bounding box center [228, 644] width 22 height 11
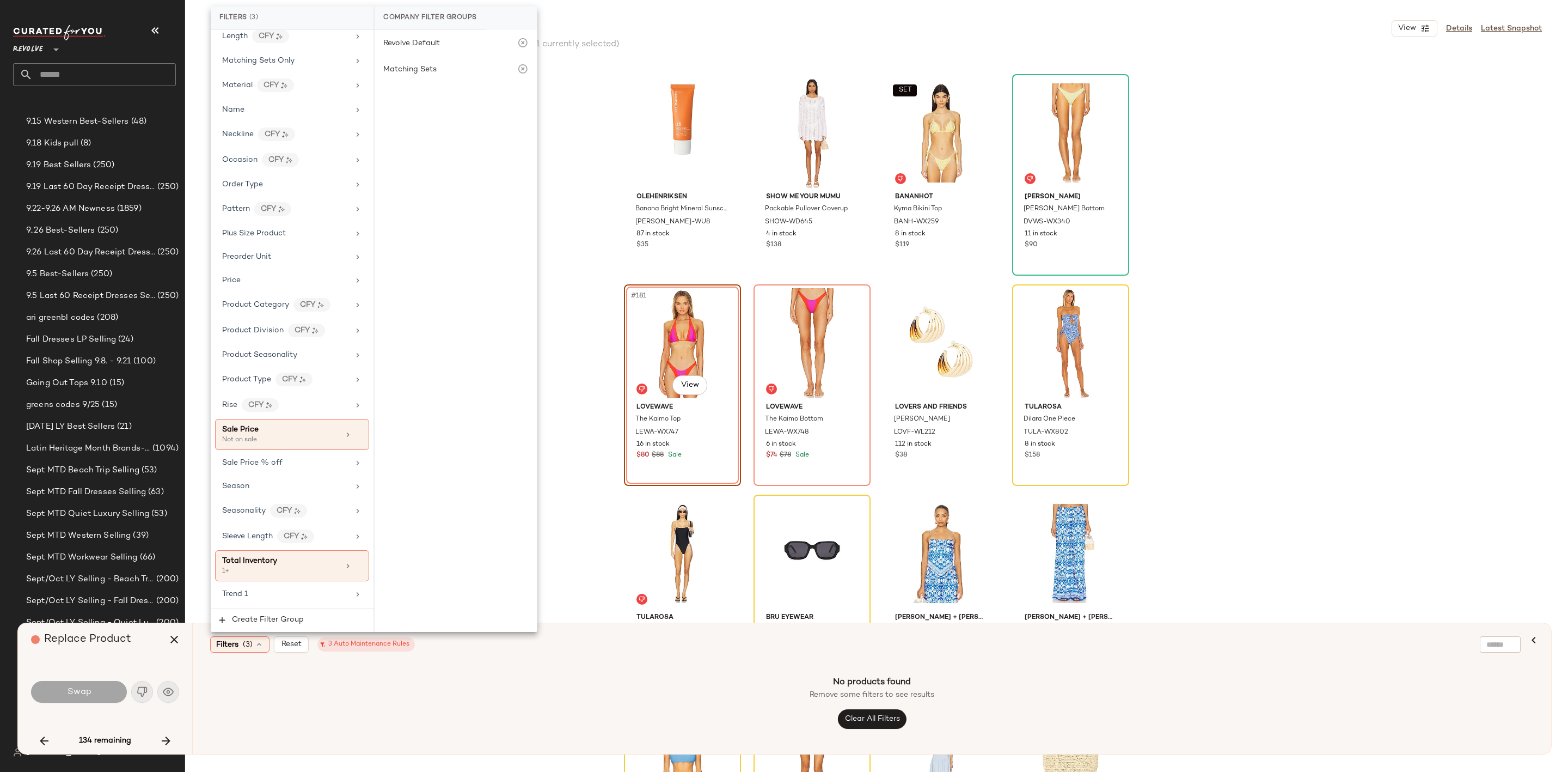
scroll to position [979, 0]
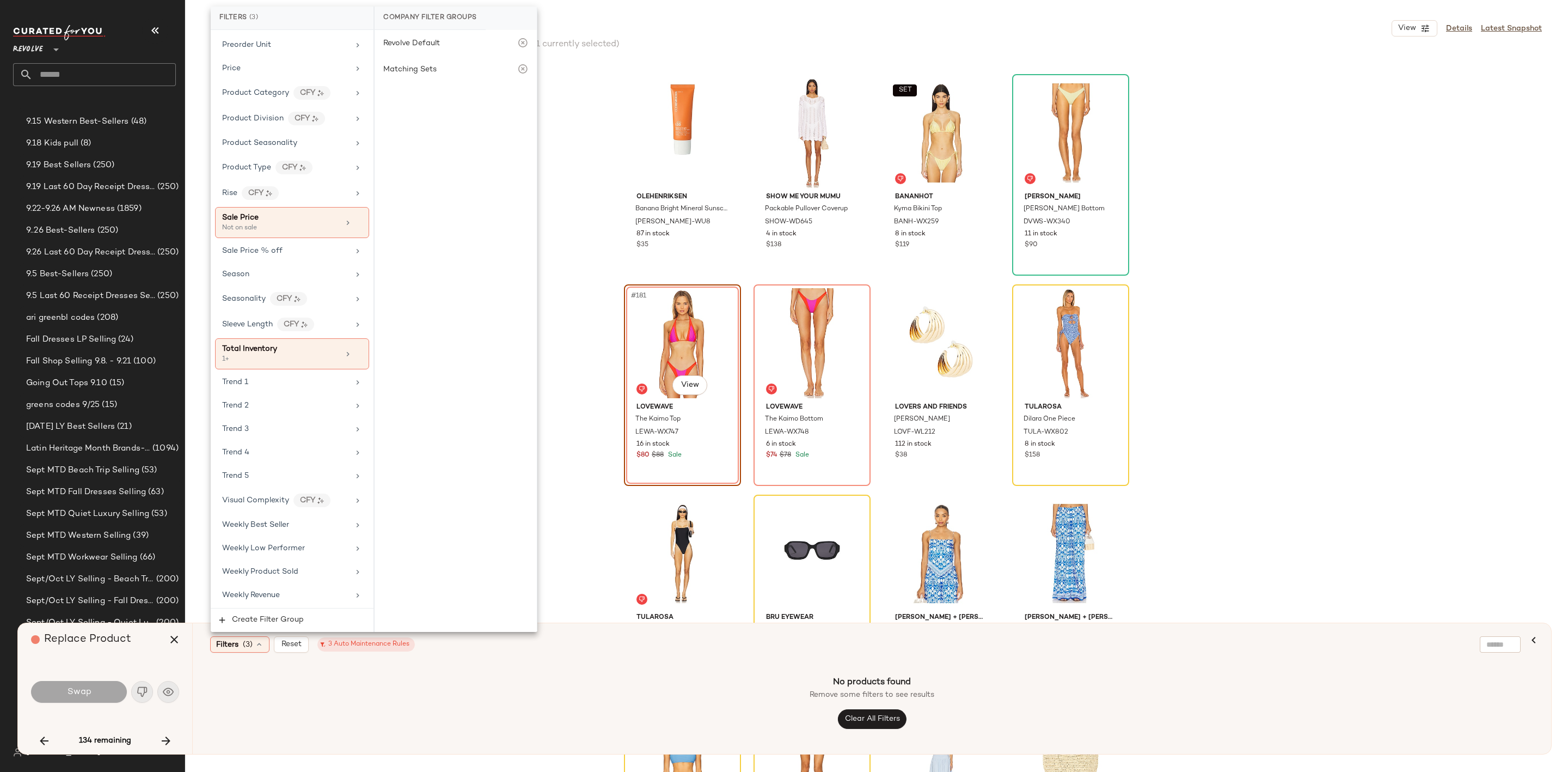
click at [565, 485] on div "OLEHENRIKSEN Banana Bright Mineral Sunscreen SPF 30 OLER-WU8 87 in stock $35 Sh…" at bounding box center [877, 417] width 1383 height 709
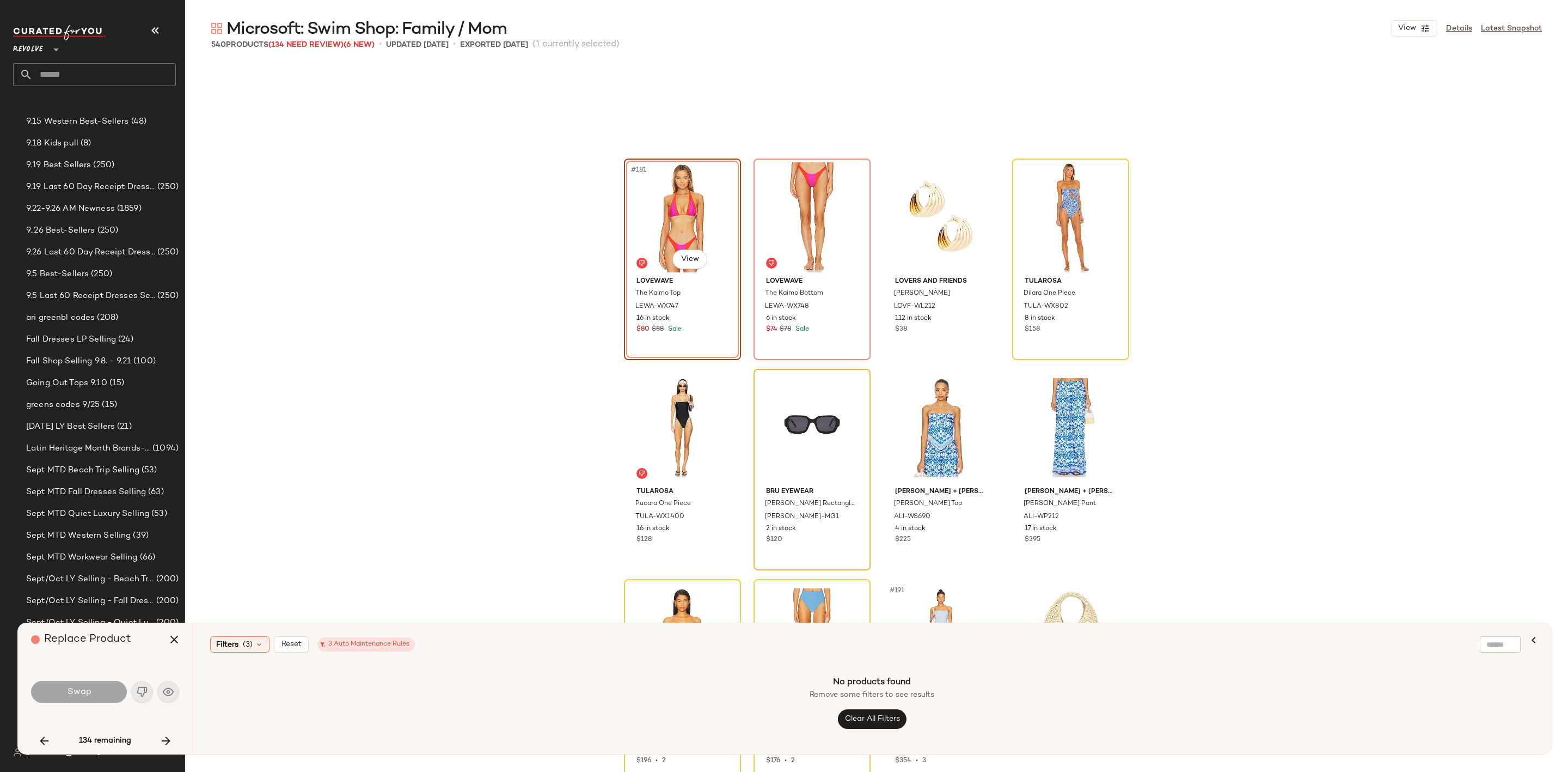
scroll to position [9335, 0]
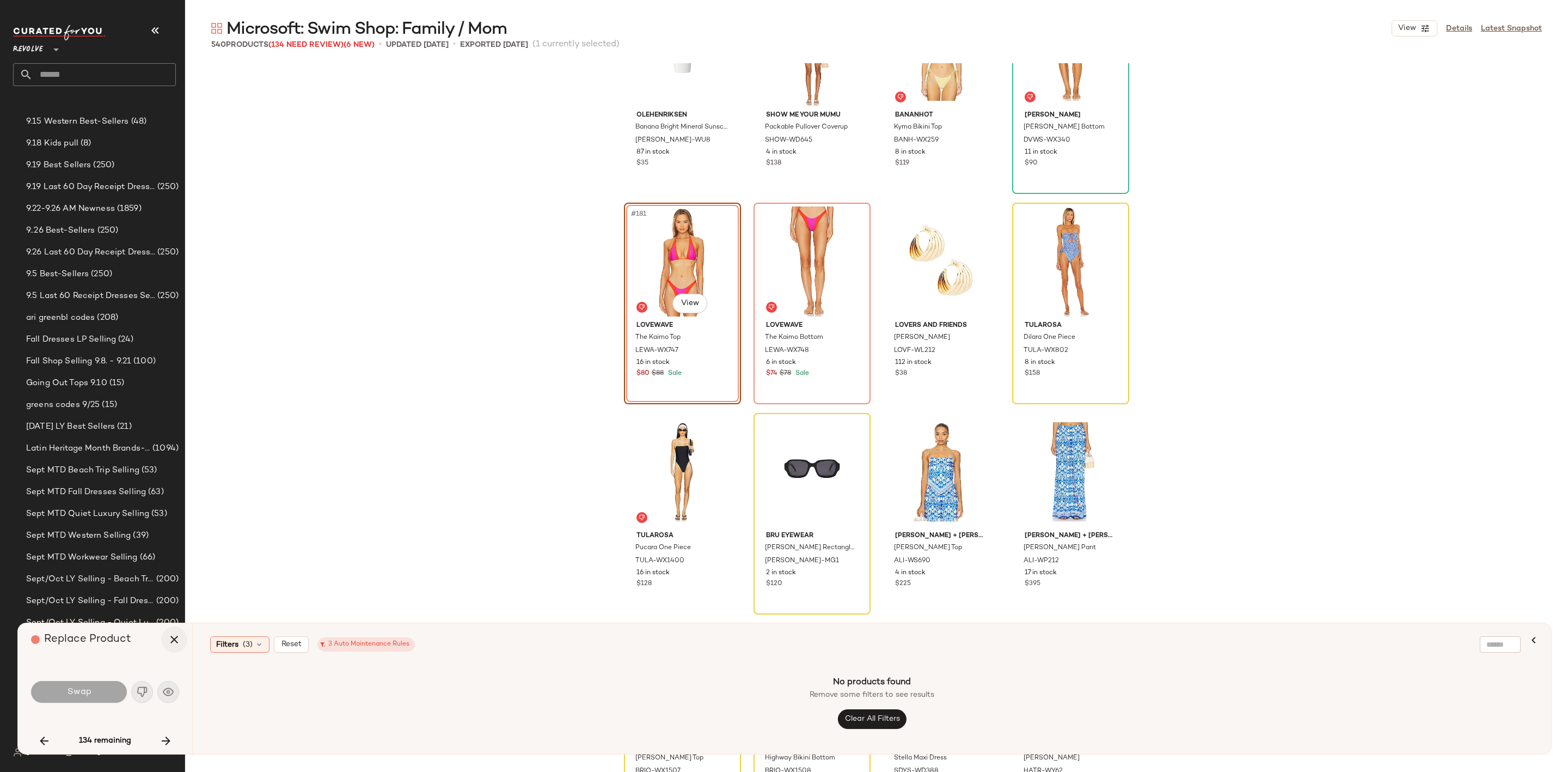
click at [177, 641] on icon "button" at bounding box center [174, 639] width 13 height 13
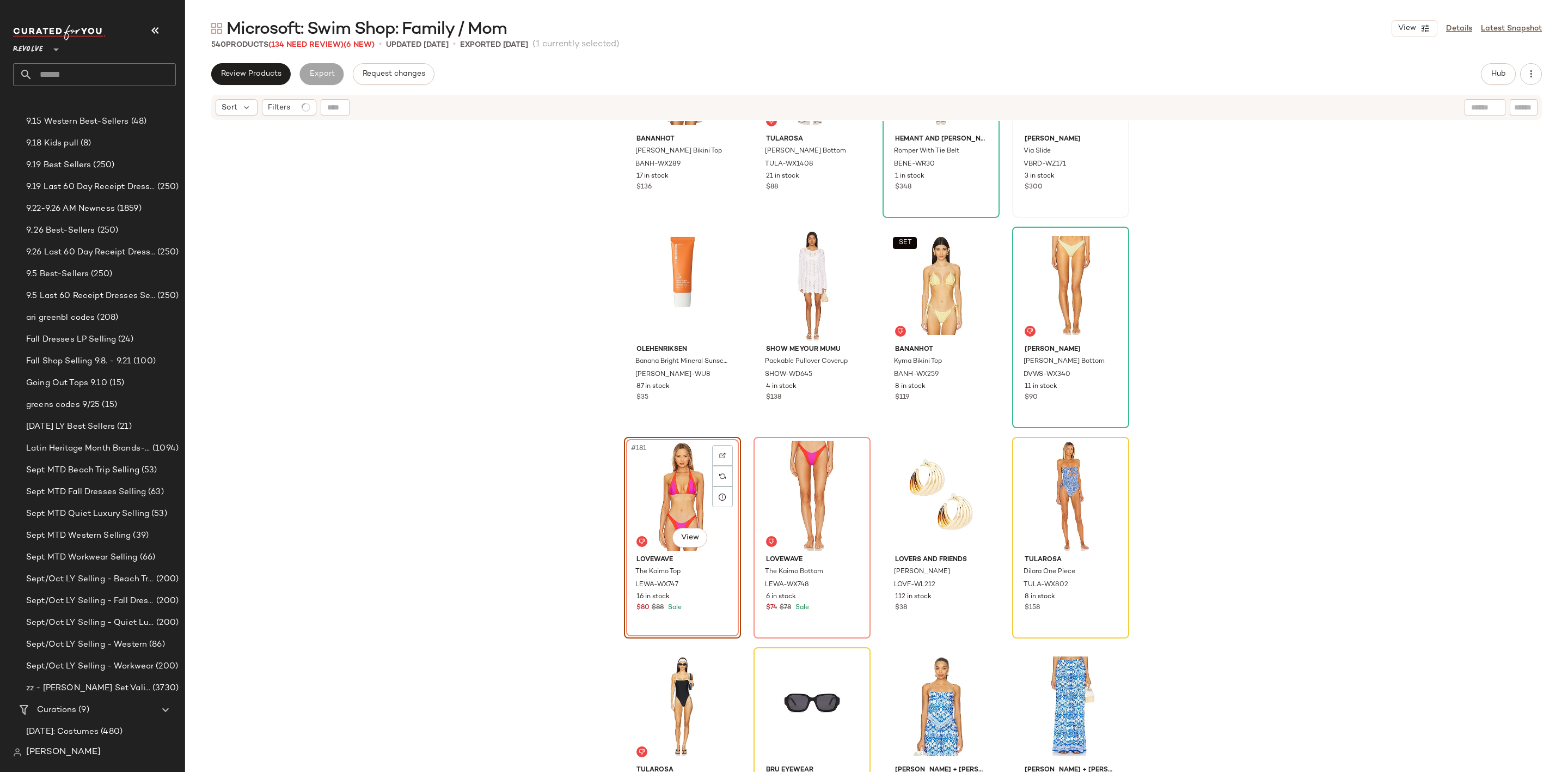
scroll to position [9172, 0]
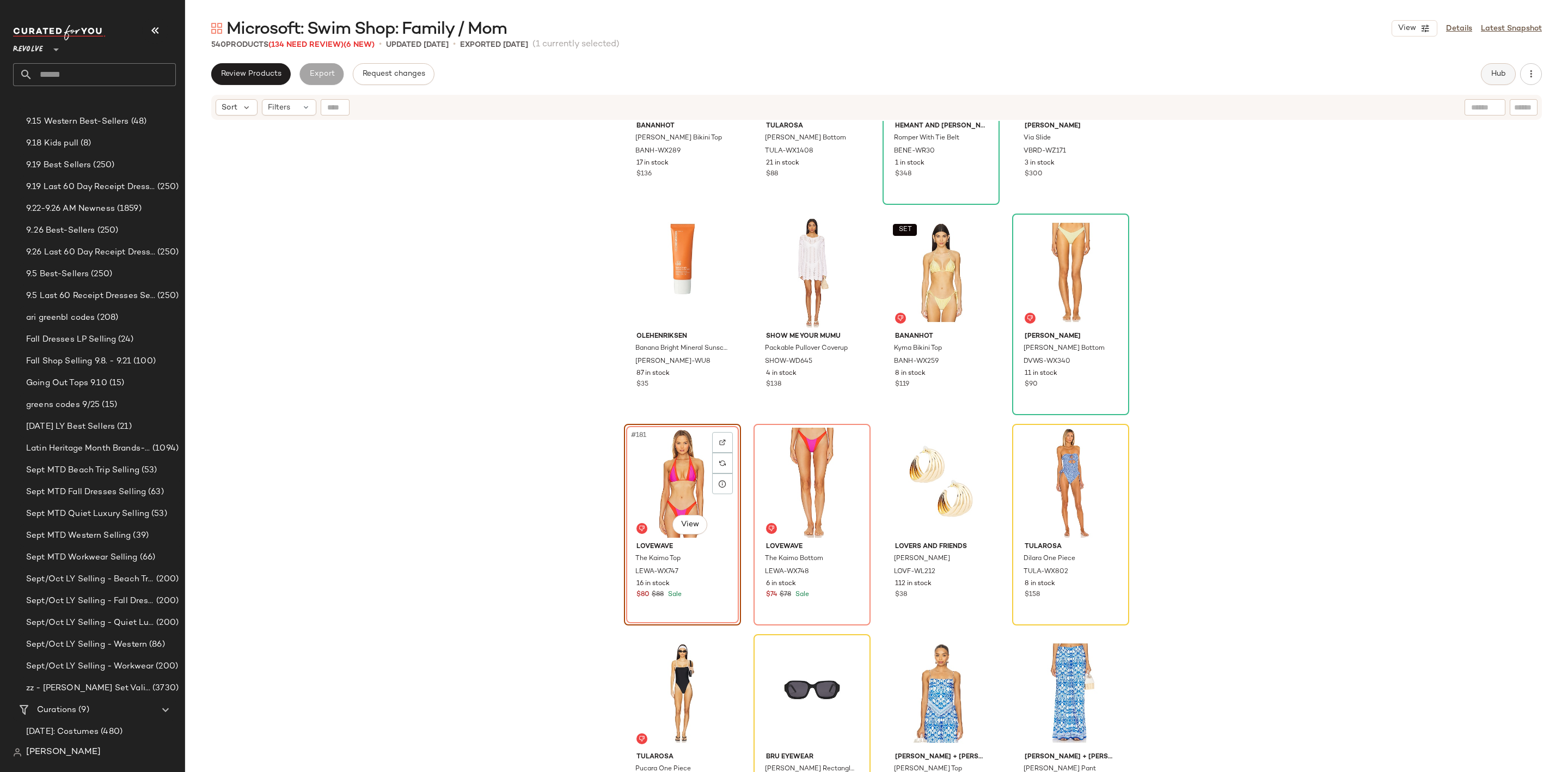
click at [1502, 72] on span "Hub" at bounding box center [1498, 74] width 16 height 9
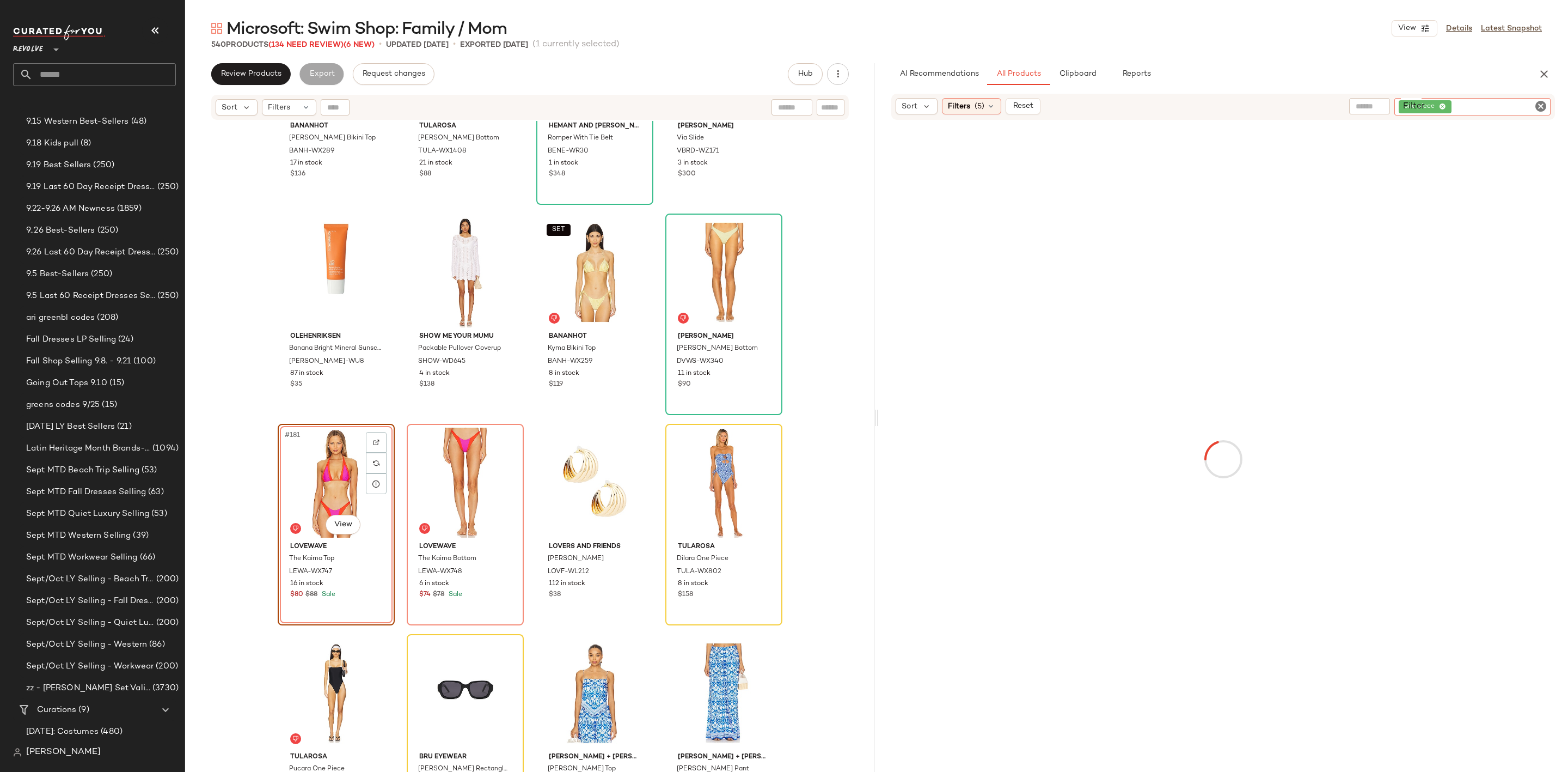
click at [1542, 111] on input "Filter" at bounding box center [1499, 106] width 92 height 11
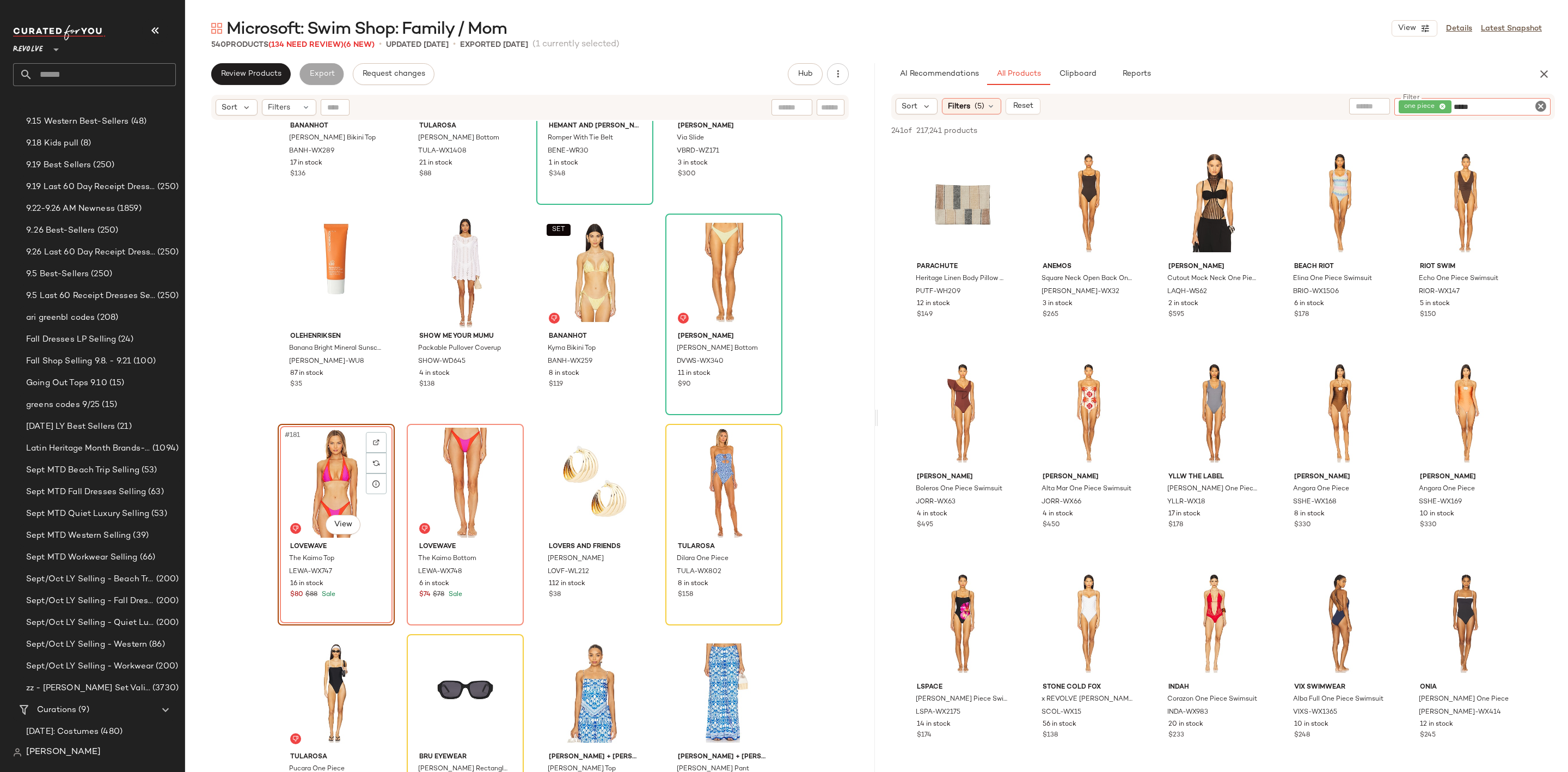
type input "******"
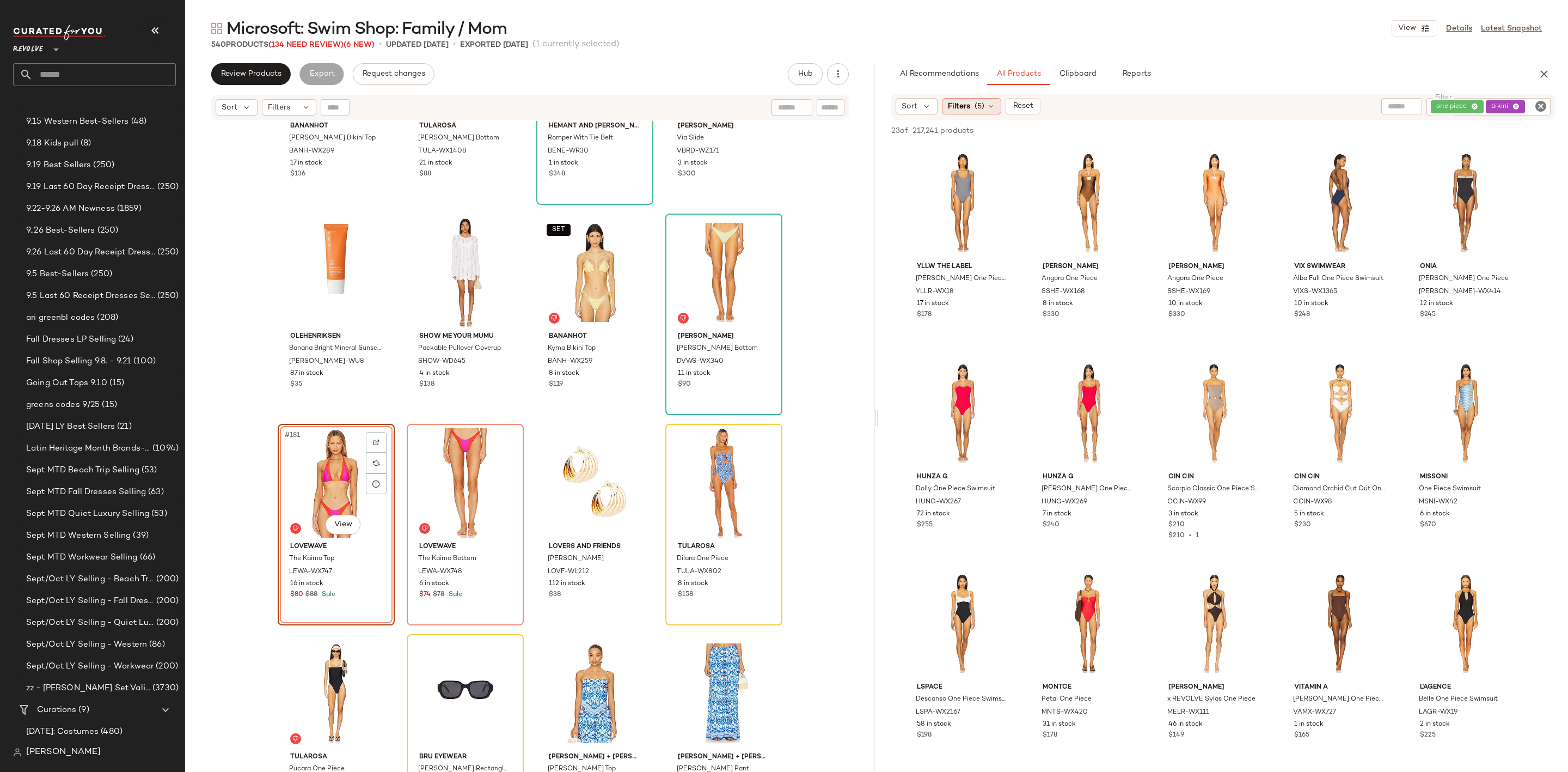
click at [967, 109] on span "Filters" at bounding box center [959, 106] width 22 height 11
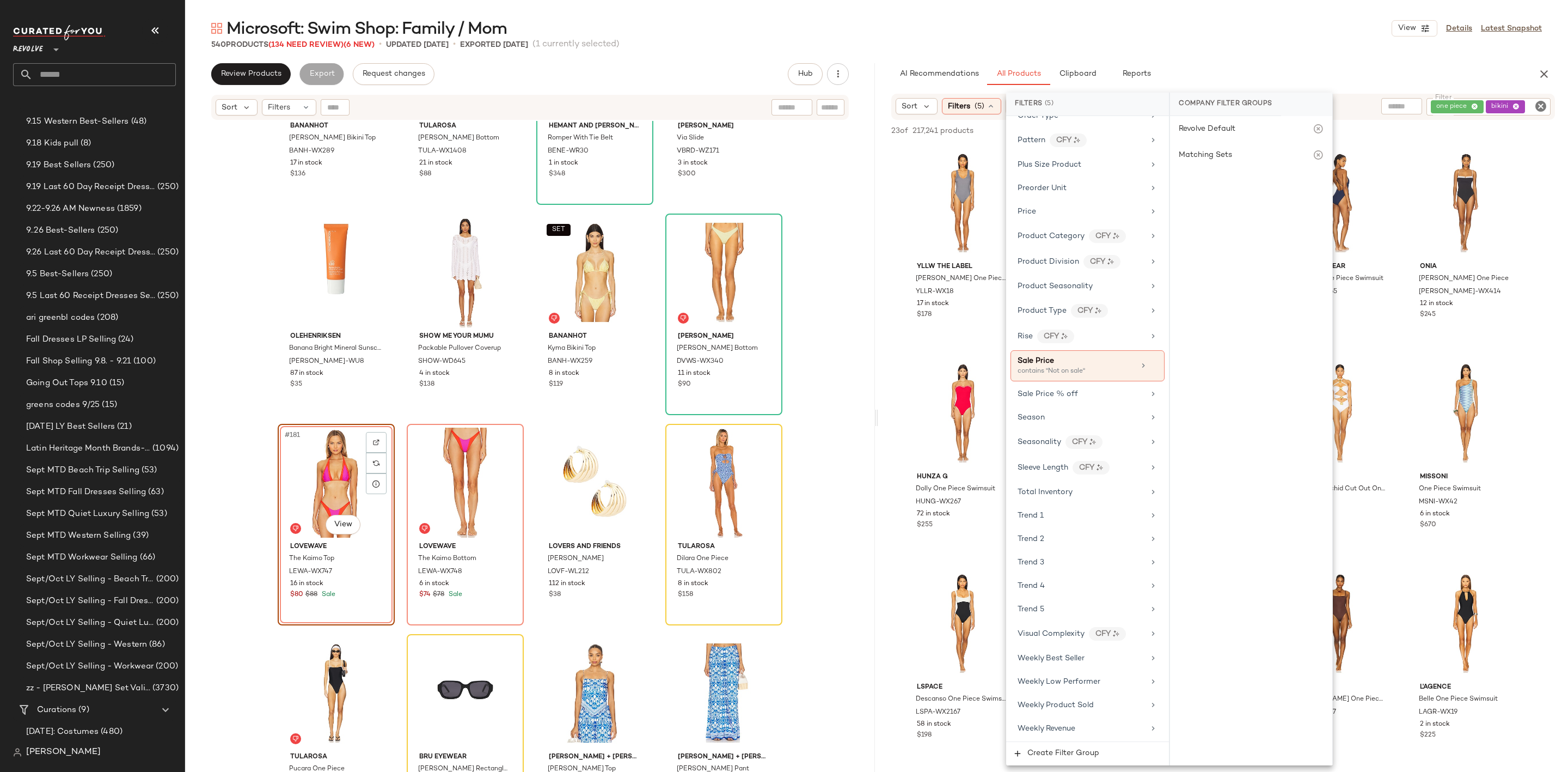
scroll to position [951, 0]
click at [883, 485] on div "YLLW THE LABEL Misti One Piece Swimsuit YLLR-WX18 17 in stock $178 Shani Shemer…" at bounding box center [1223, 560] width 690 height 832
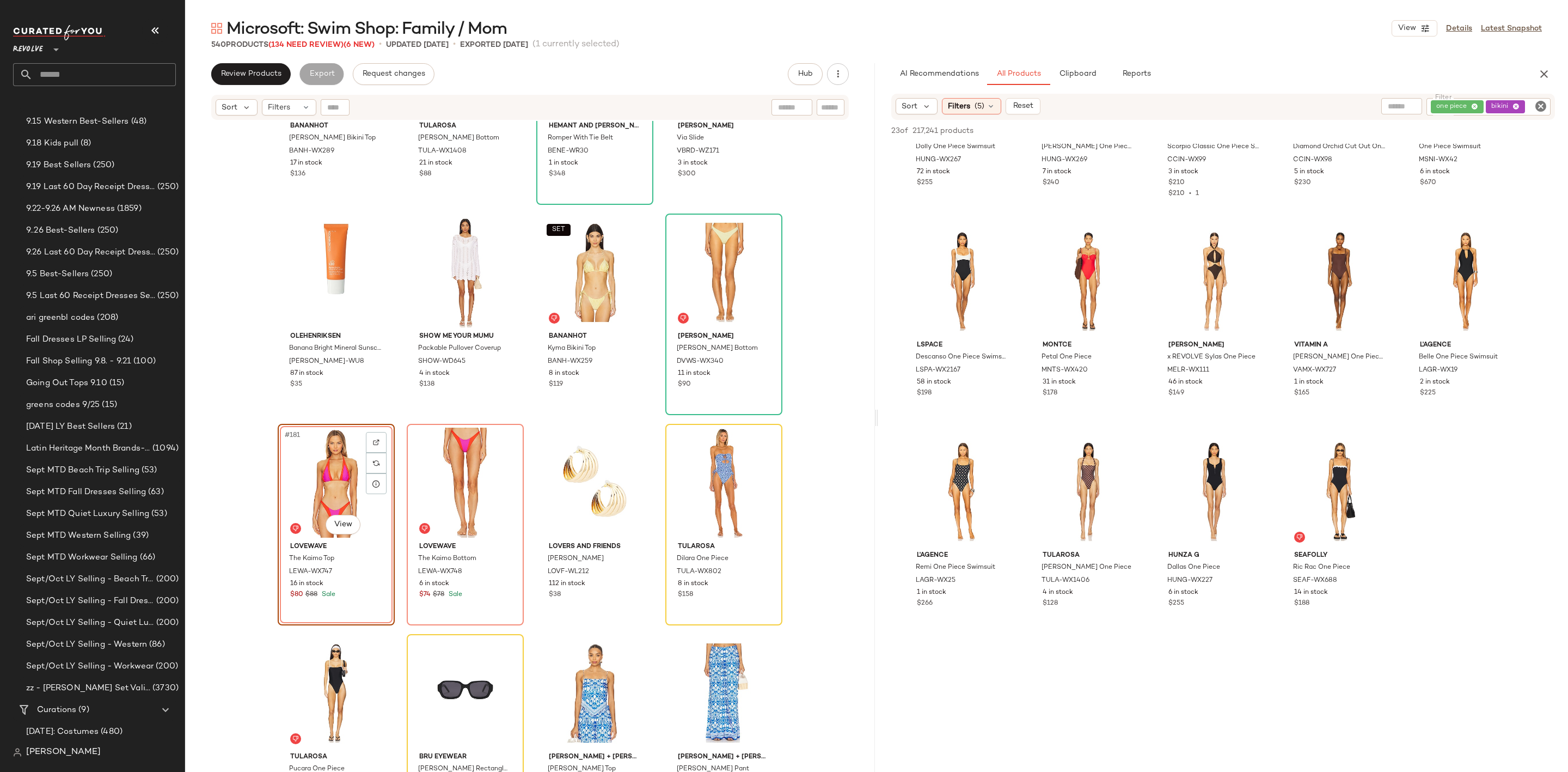
scroll to position [82, 0]
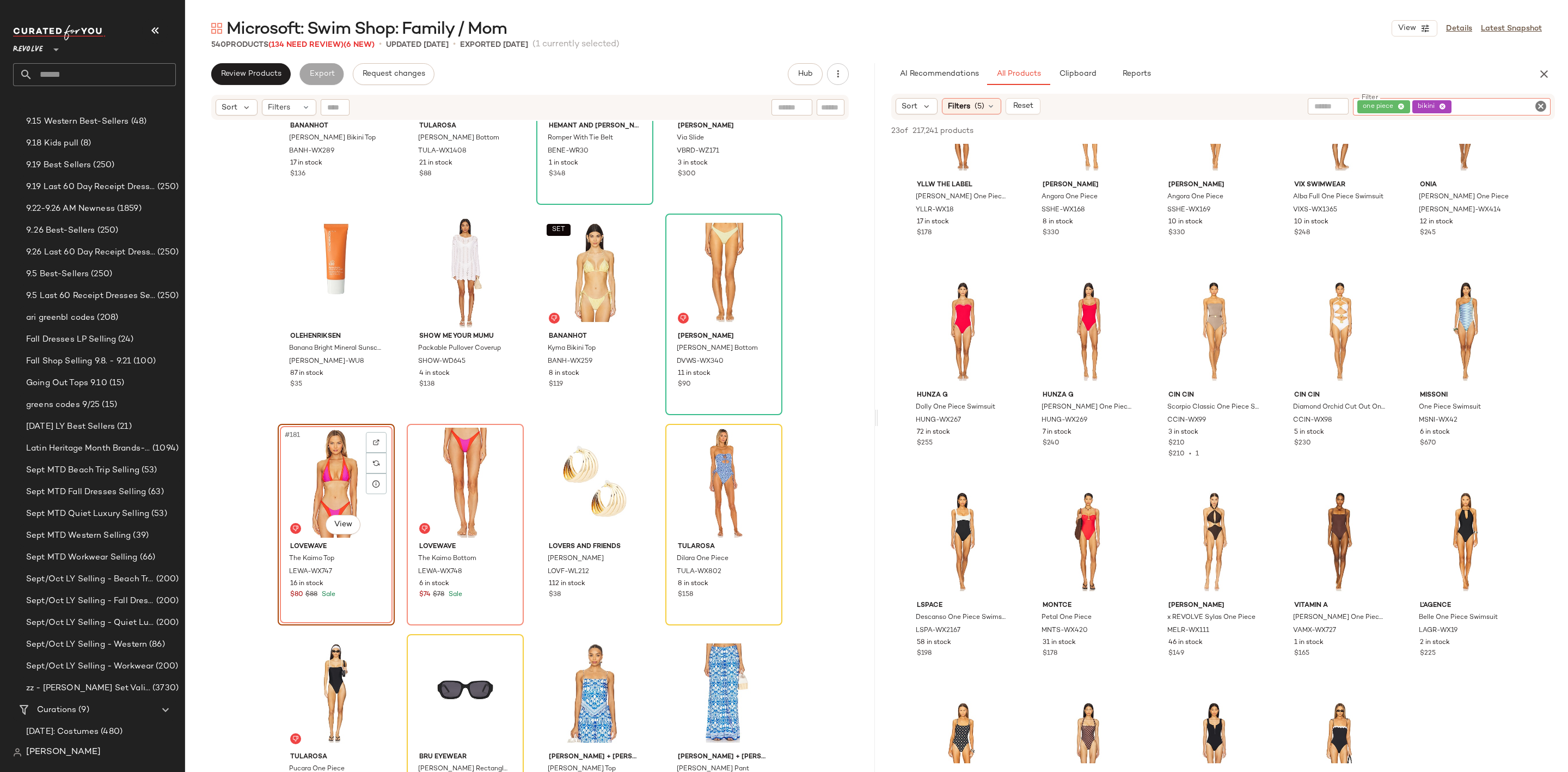
click at [1474, 104] on div "one piece bikini" at bounding box center [1452, 107] width 197 height 17
click at [1538, 106] on icon "Clear Filter" at bounding box center [1540, 106] width 13 height 13
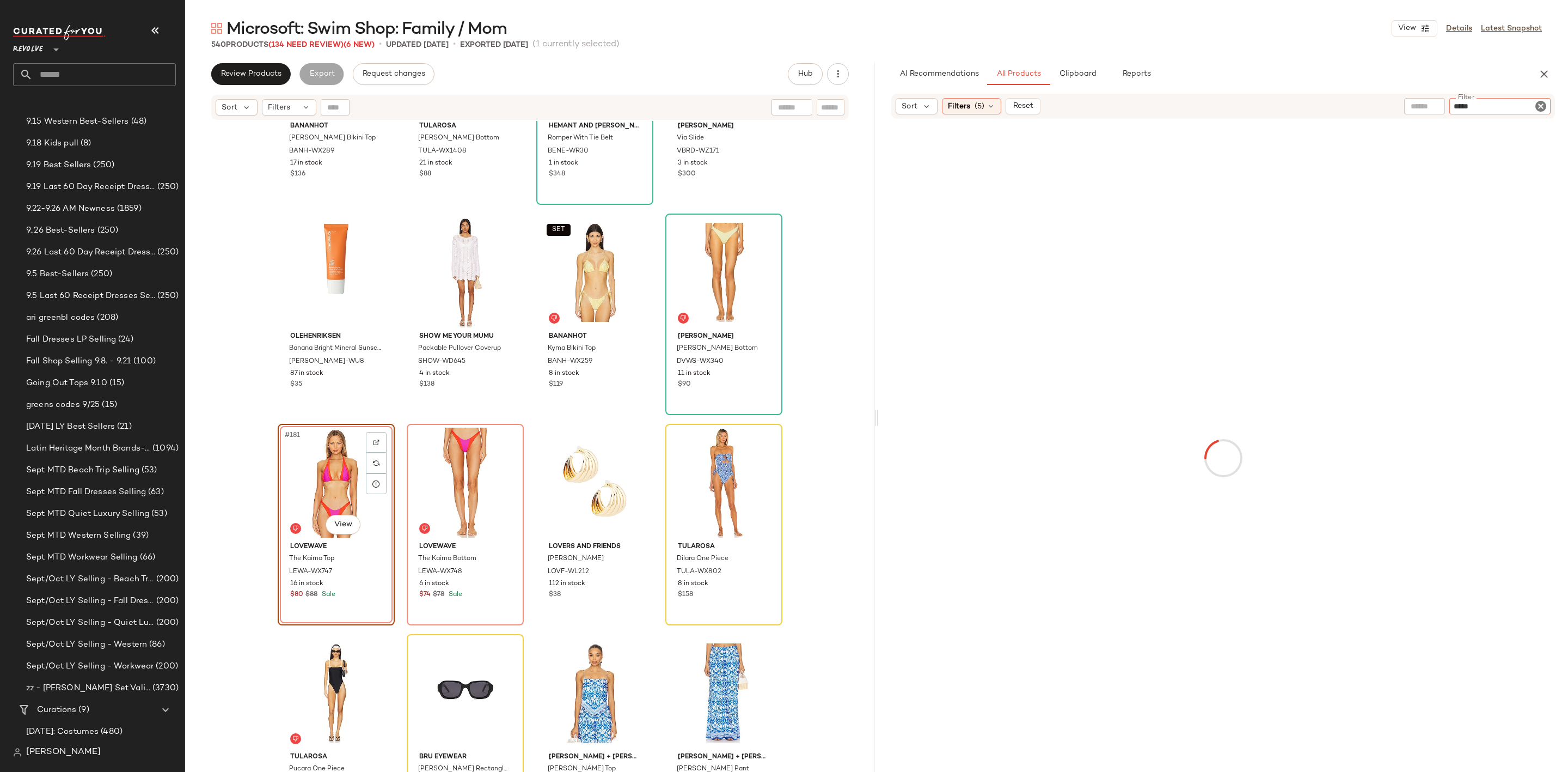
type input "******"
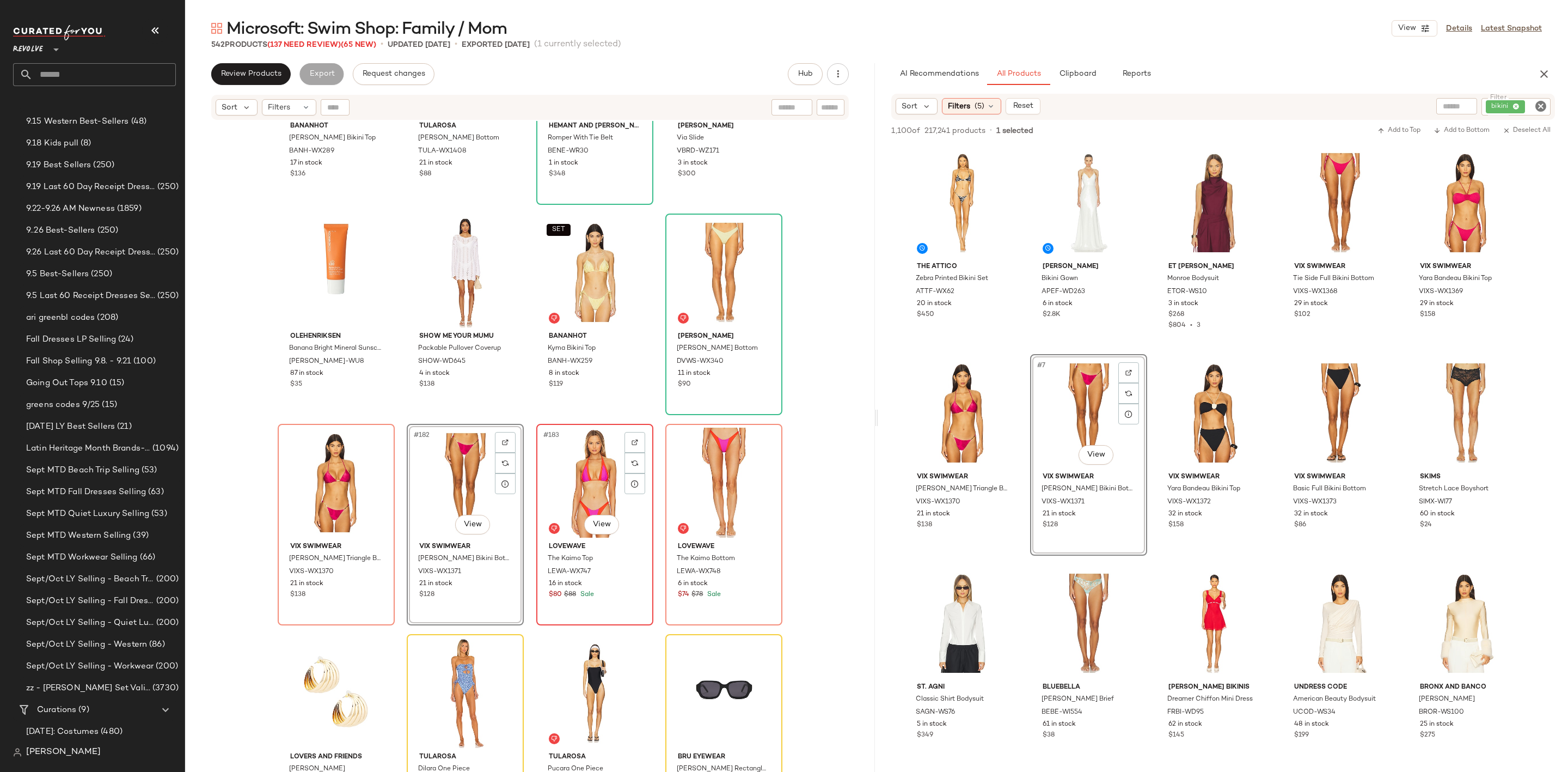
click at [564, 455] on div "#183 View" at bounding box center [595, 483] width 109 height 110
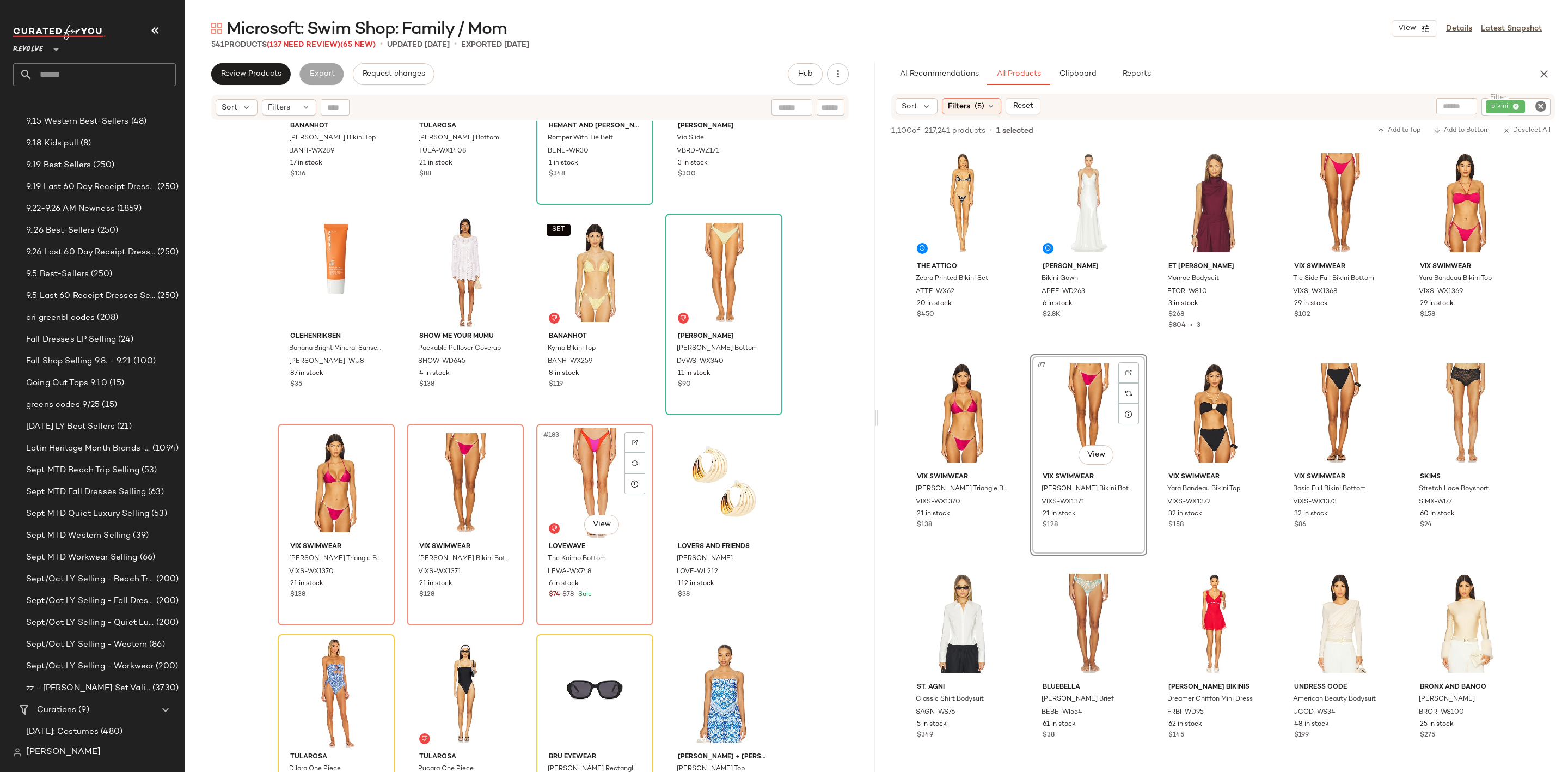
click at [564, 455] on div "#183 View" at bounding box center [595, 483] width 109 height 110
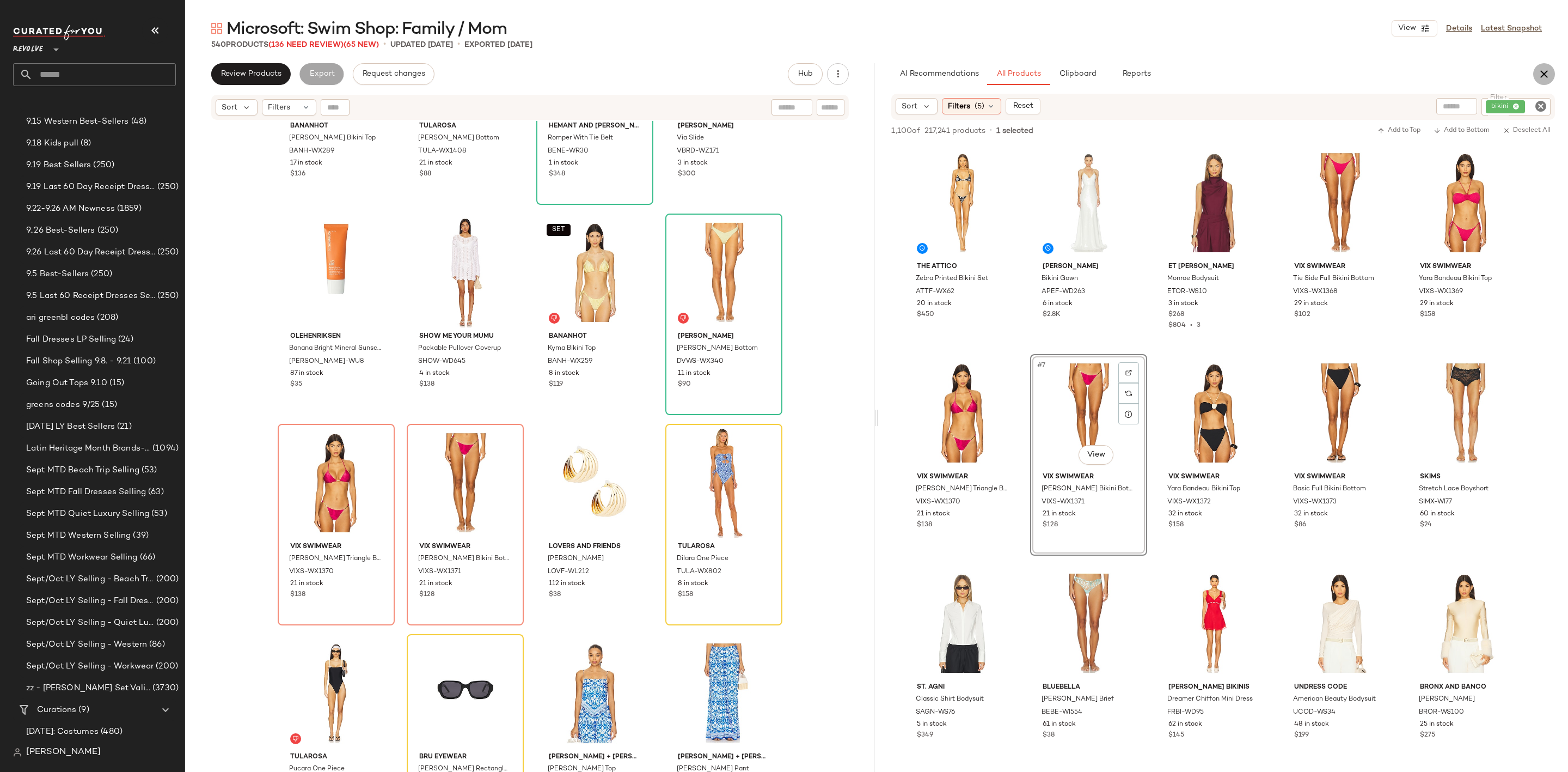
click at [1540, 73] on icon "button" at bounding box center [1544, 73] width 13 height 13
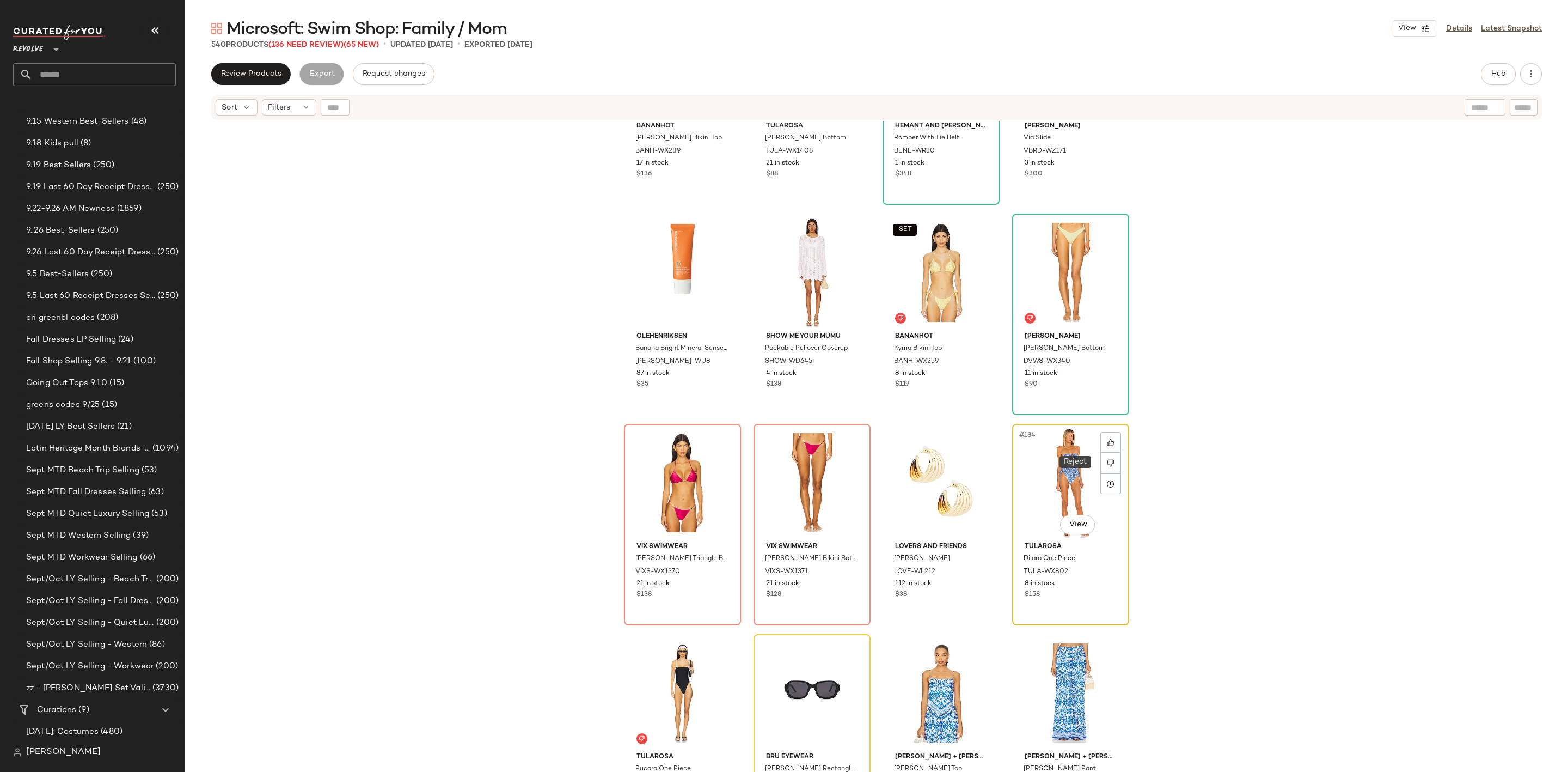
click at [1048, 467] on div "#184 View" at bounding box center [1071, 483] width 109 height 110
click at [231, 71] on span "Review Products" at bounding box center [251, 74] width 61 height 9
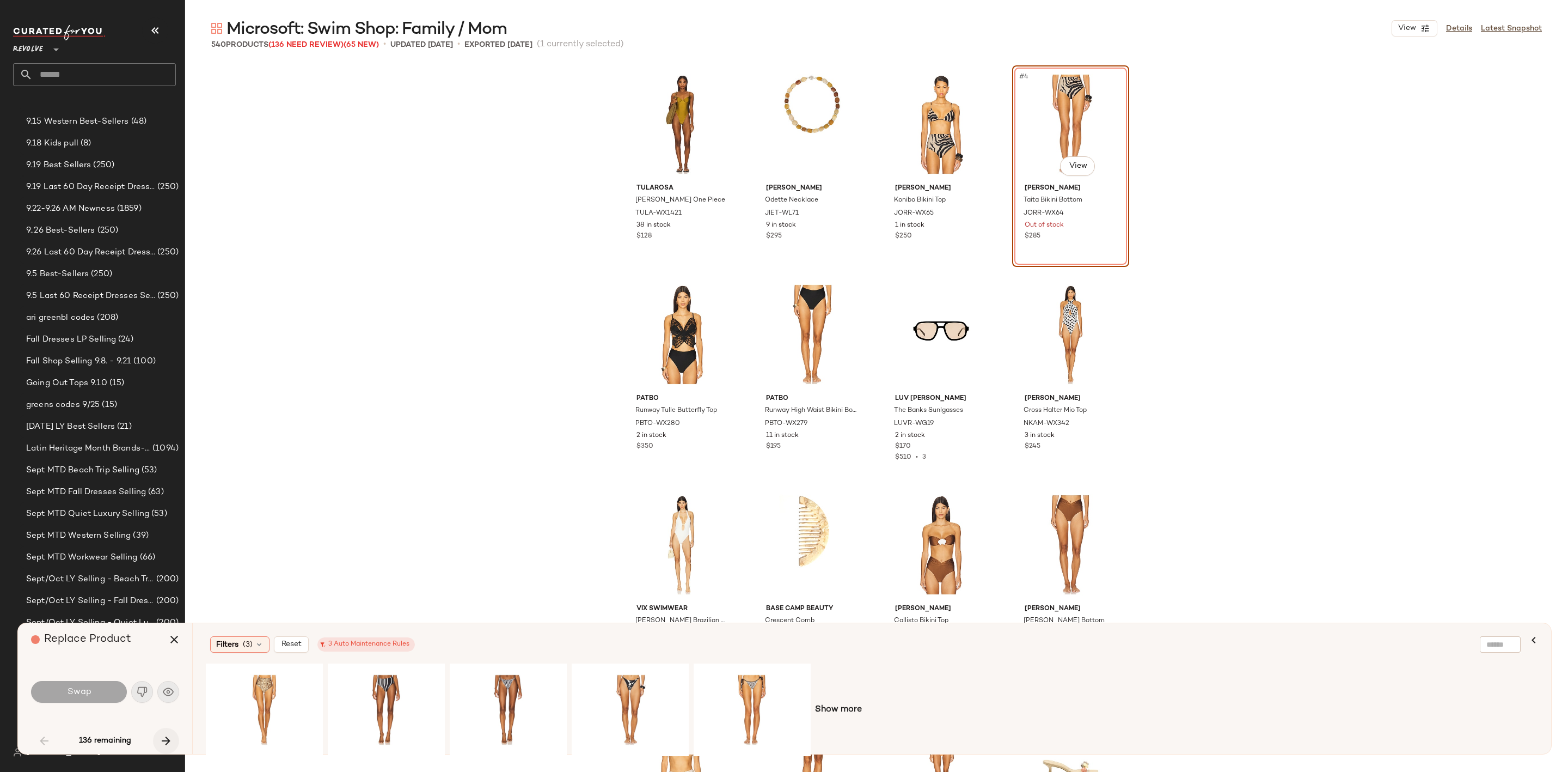
click at [162, 744] on icon "button" at bounding box center [166, 740] width 13 height 13
click at [169, 740] on icon "button" at bounding box center [166, 740] width 13 height 13
click at [163, 736] on icon "button" at bounding box center [166, 740] width 13 height 13
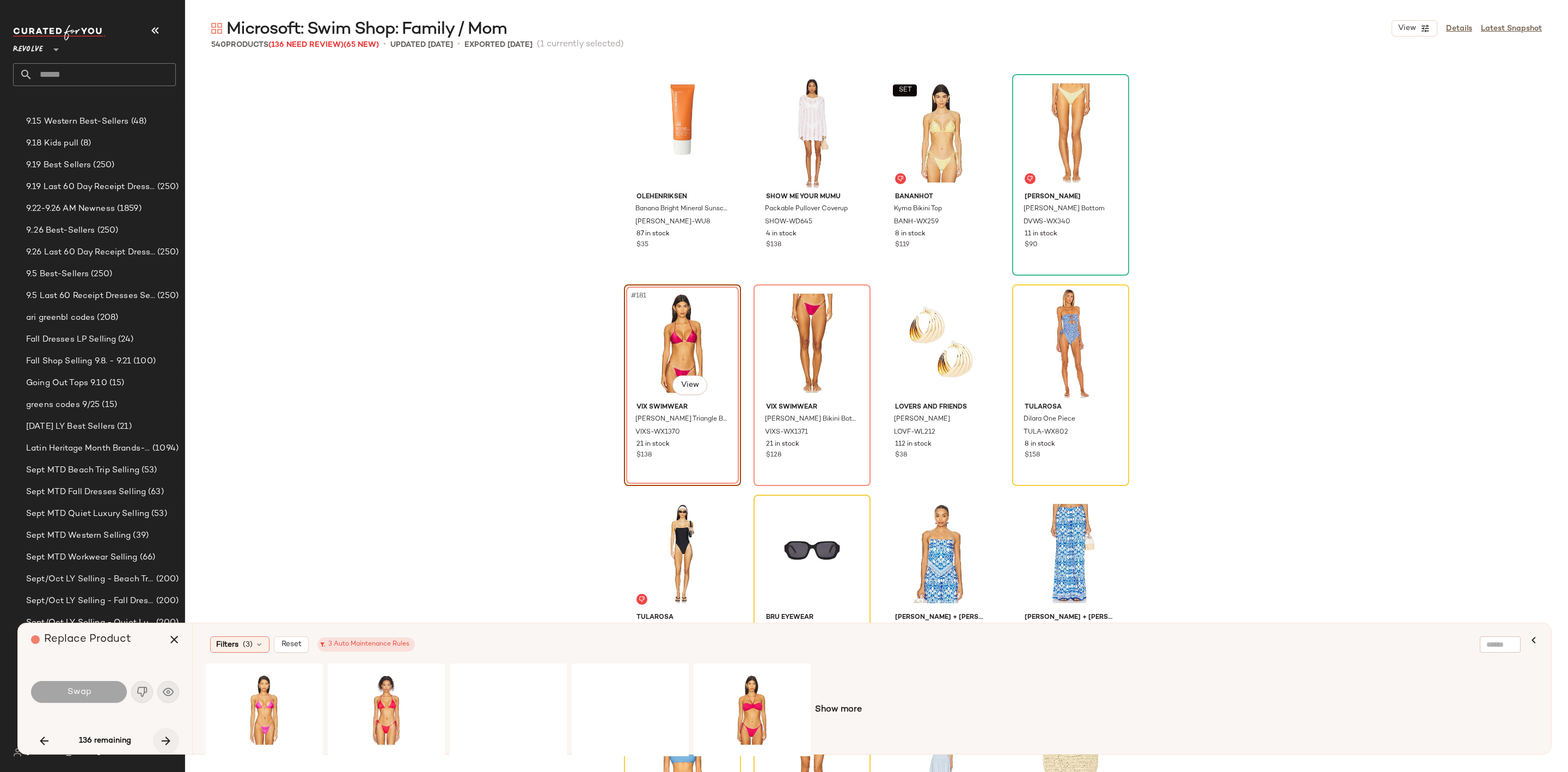
click at [163, 736] on icon "button" at bounding box center [166, 740] width 13 height 13
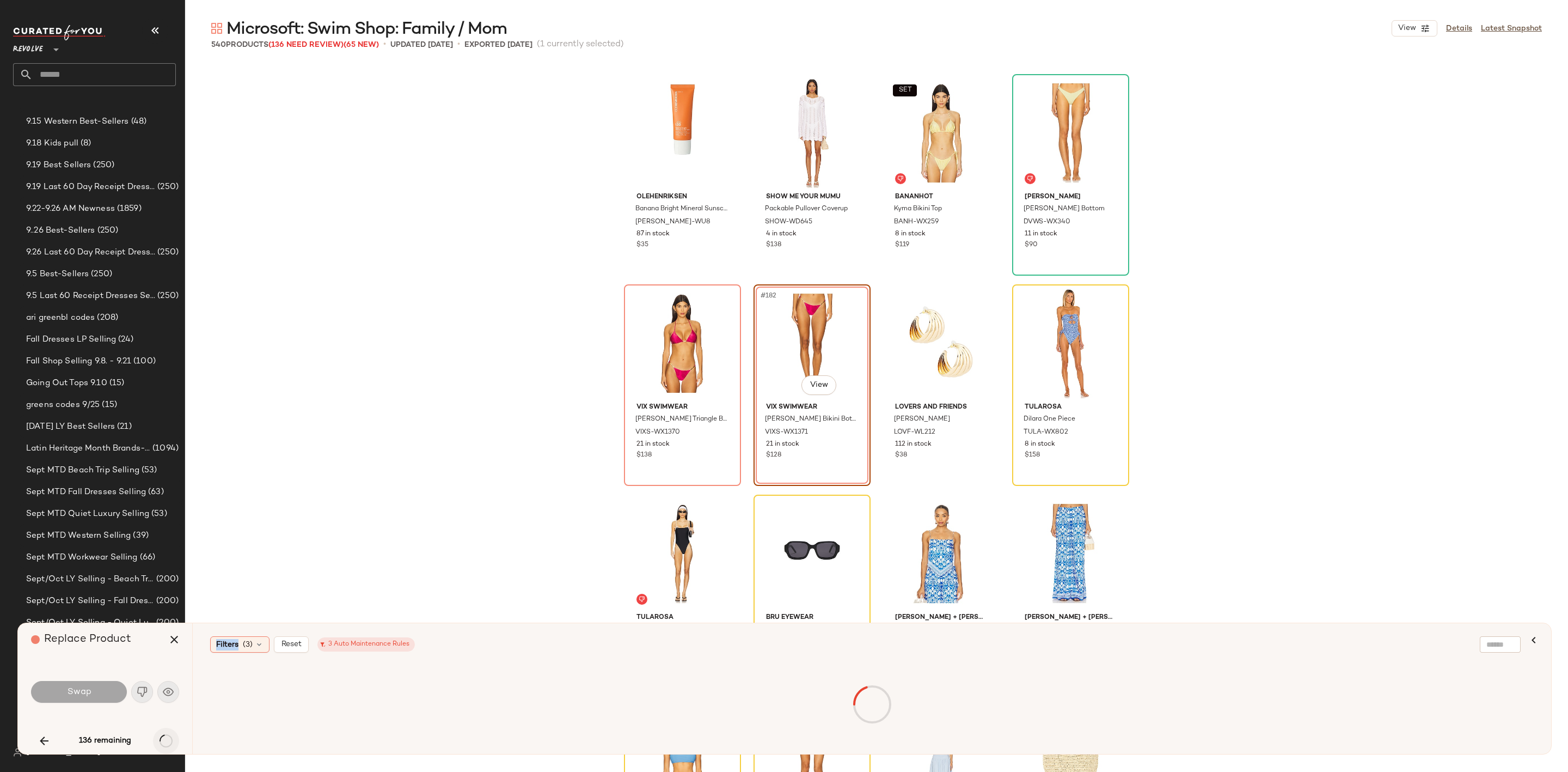
click at [163, 736] on div "136 remaining" at bounding box center [105, 741] width 148 height 26
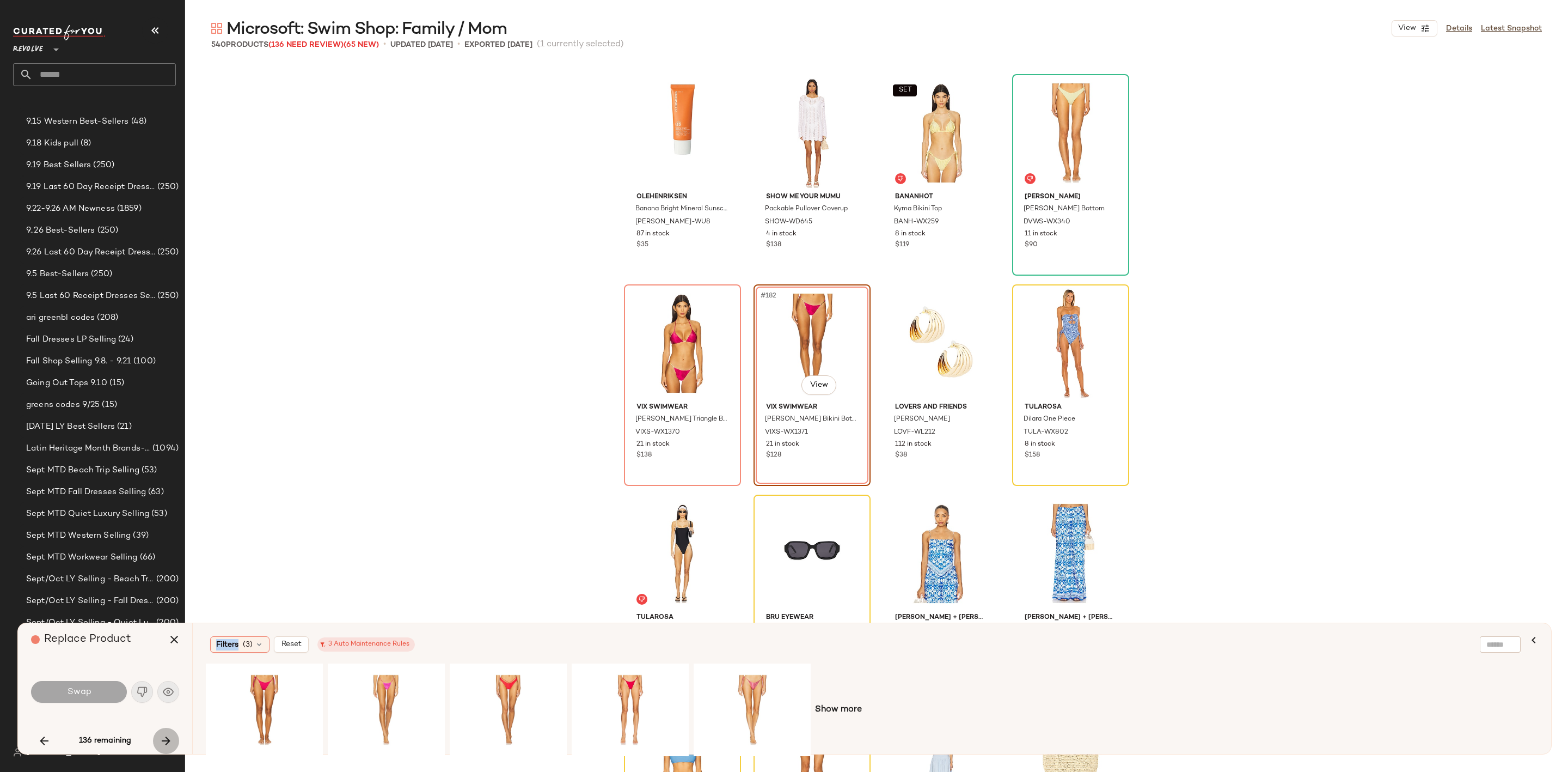
click at [163, 736] on icon "button" at bounding box center [166, 740] width 13 height 13
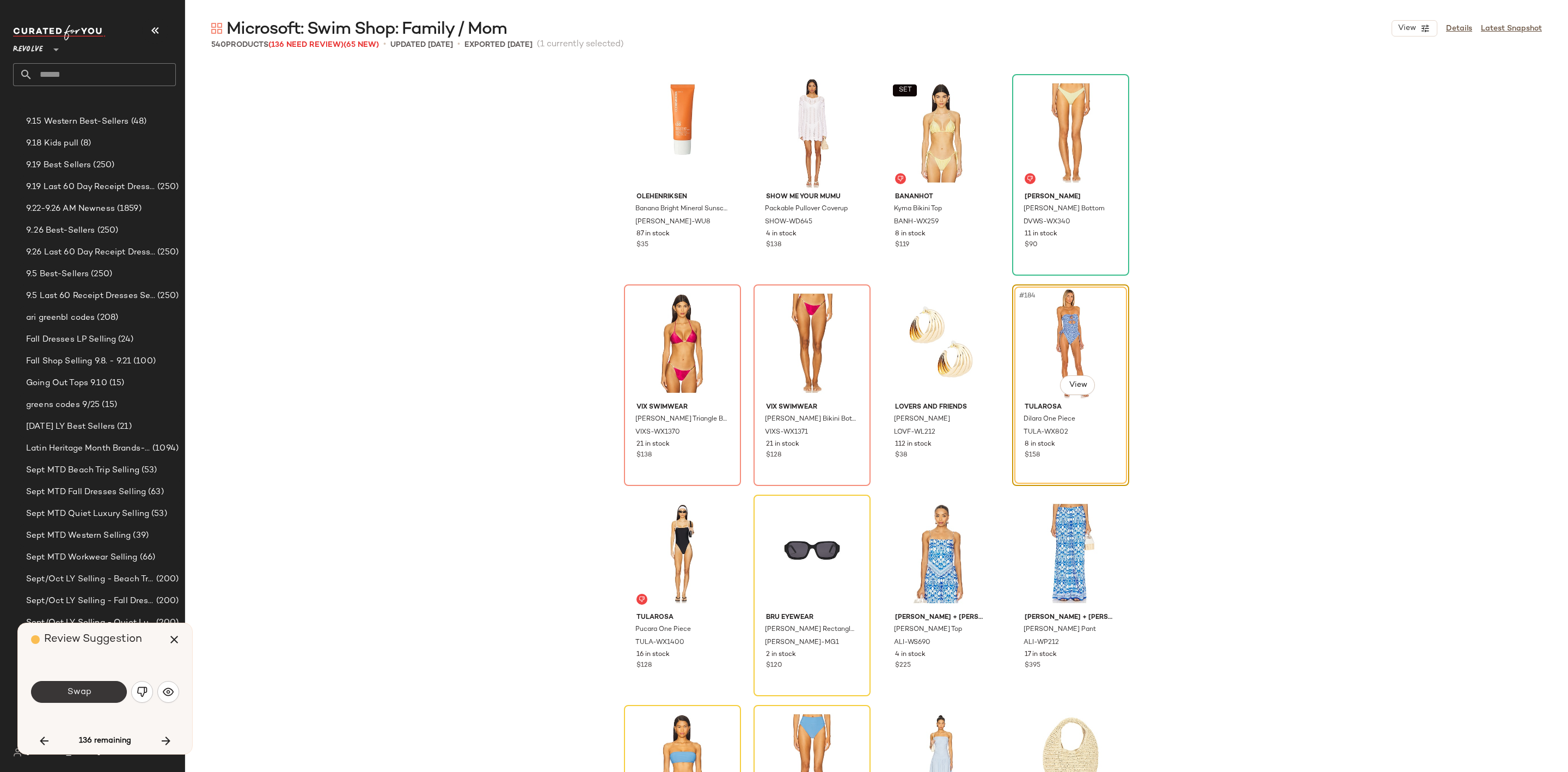
click at [74, 688] on span "Swap" at bounding box center [78, 692] width 24 height 10
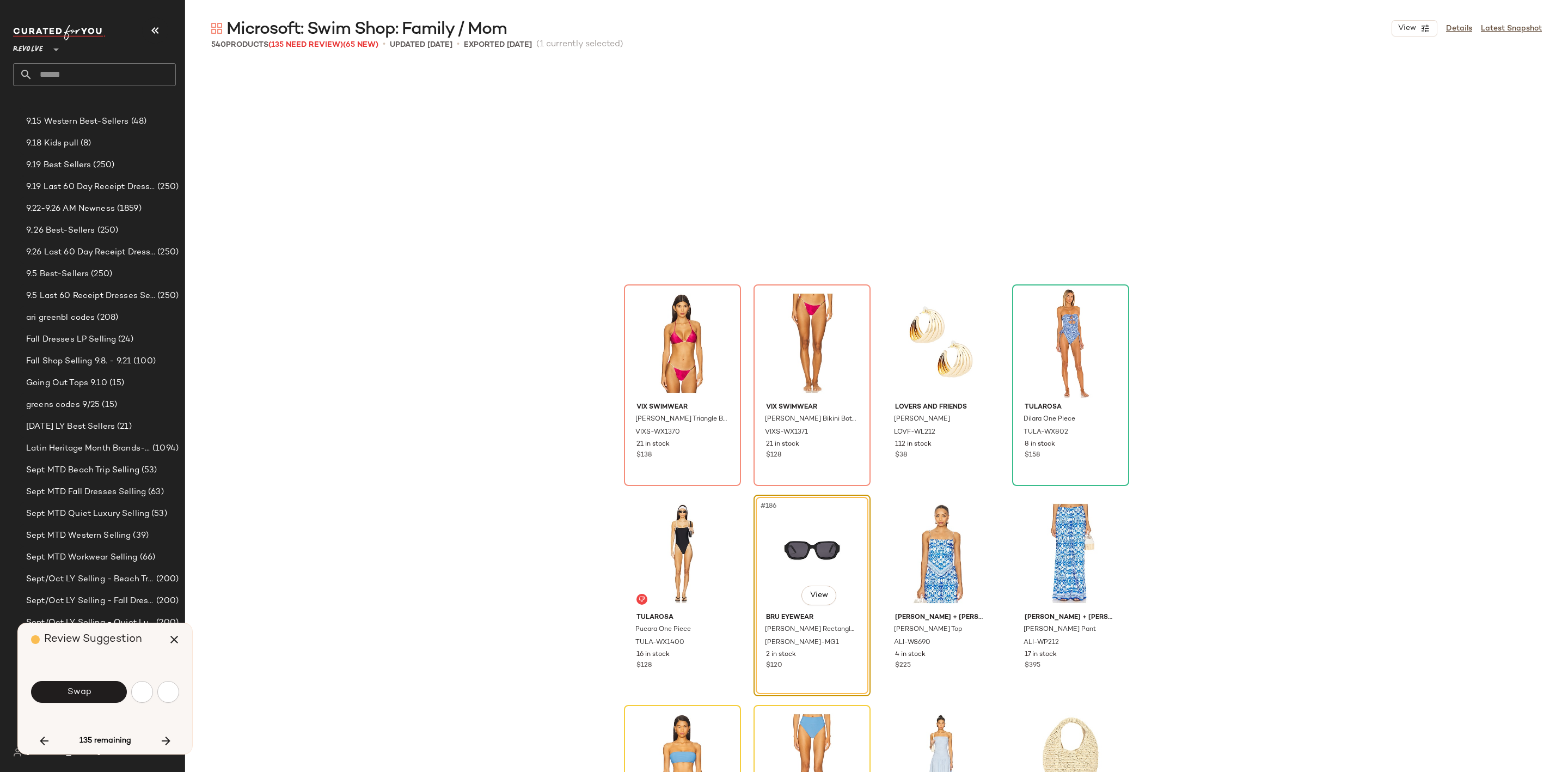
scroll to position [9463, 0]
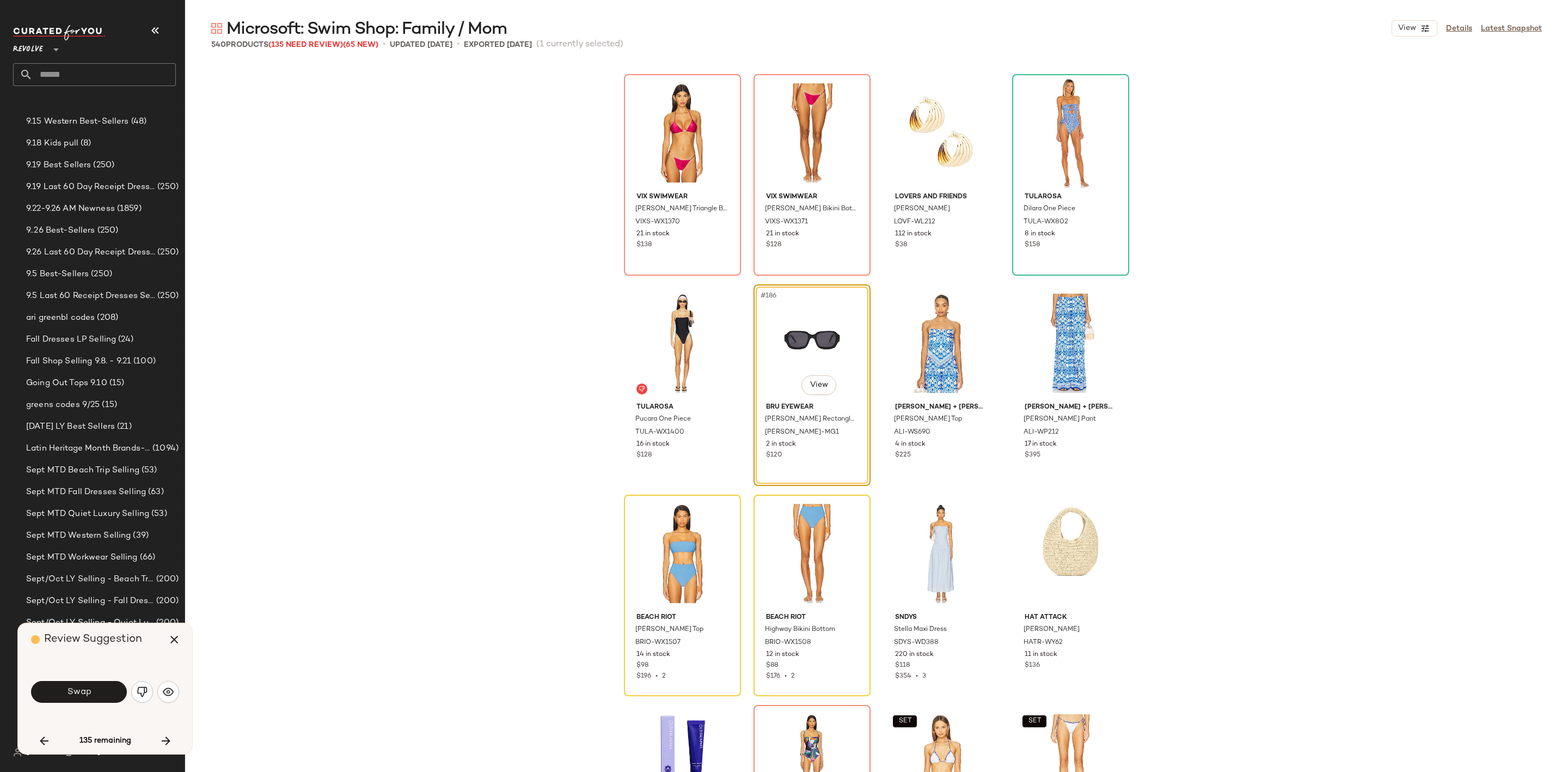
click at [95, 690] on button "Swap" at bounding box center [78, 692] width 96 height 22
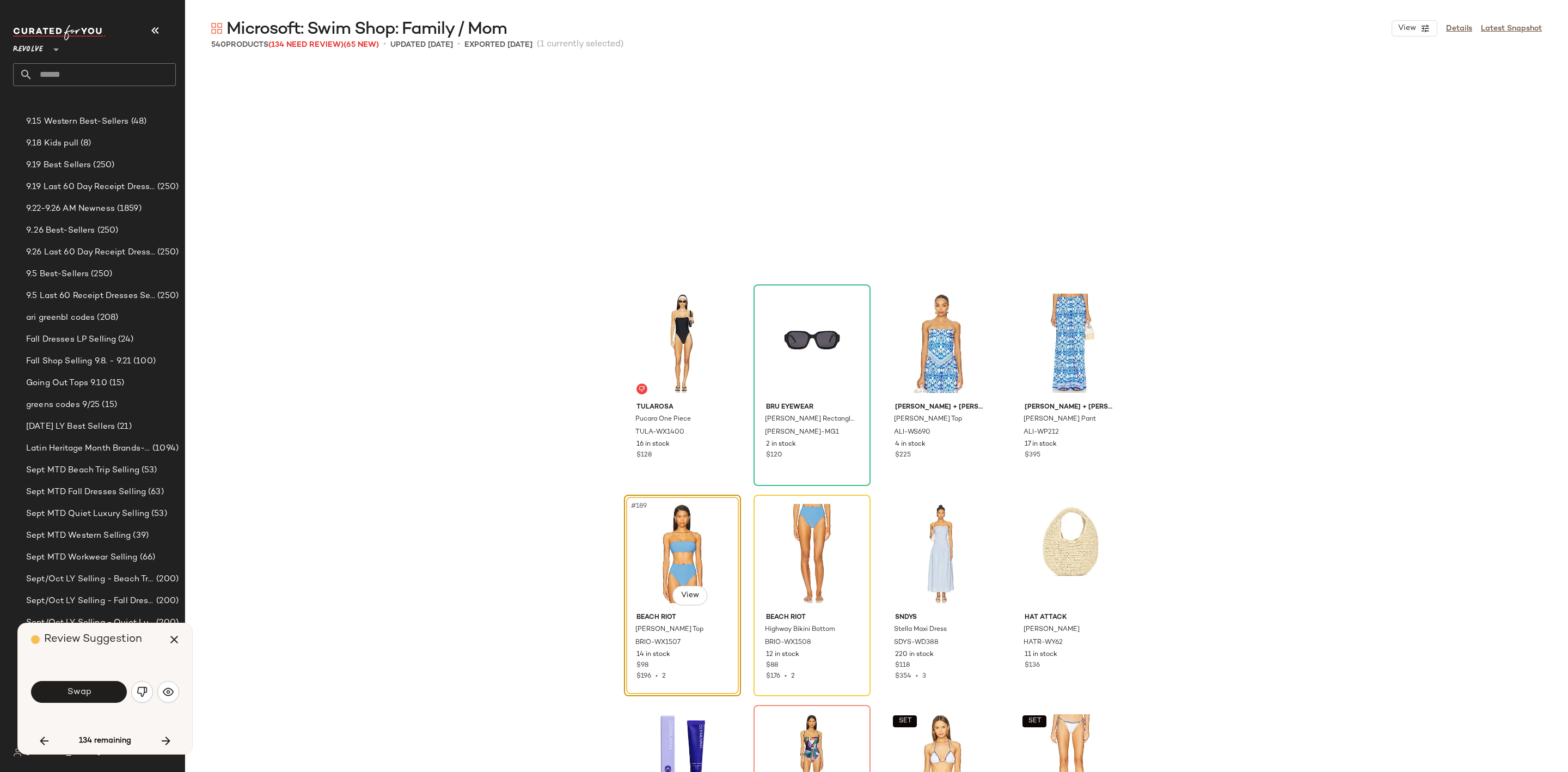
scroll to position [9673, 0]
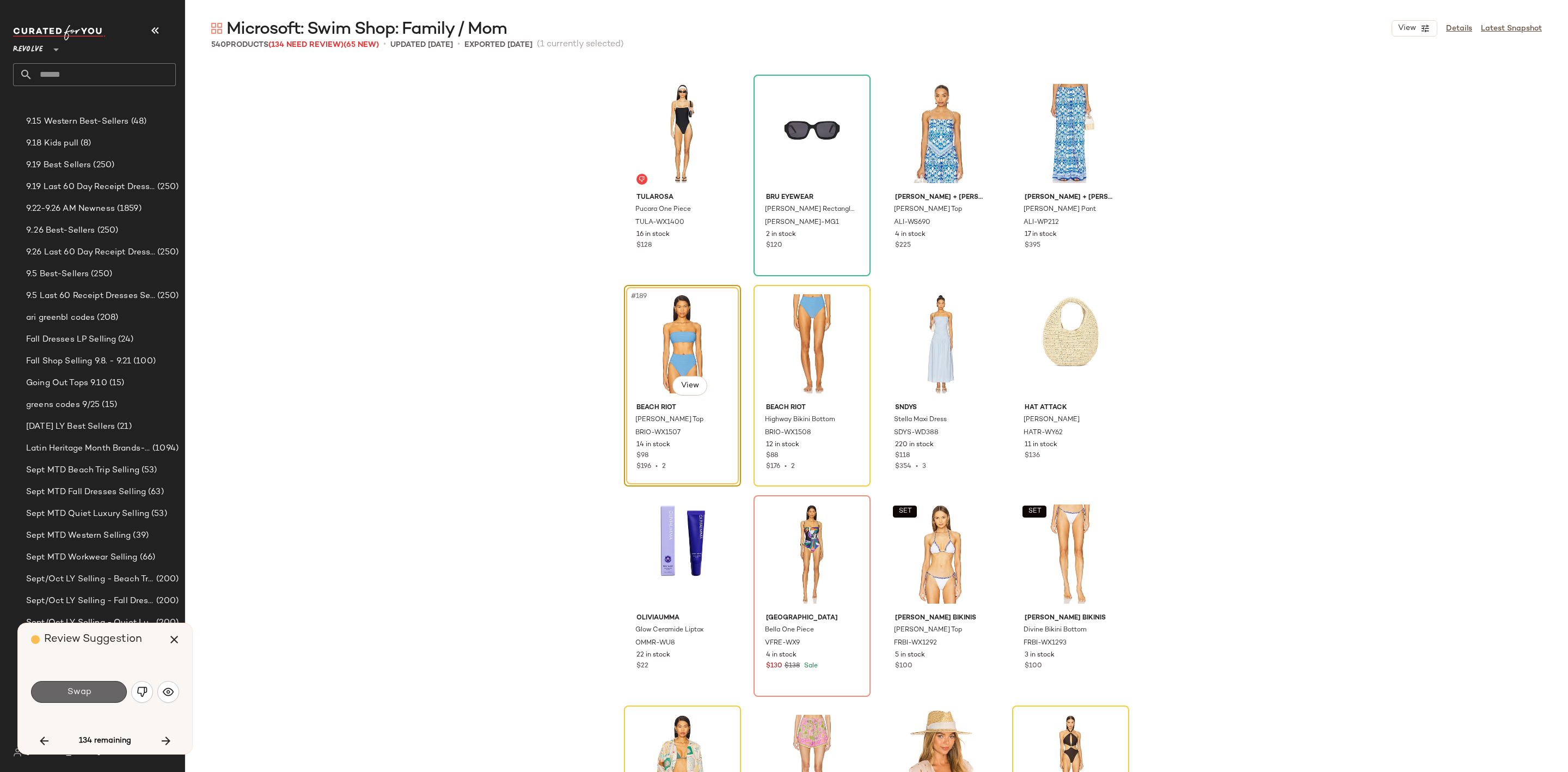
click at [96, 693] on button "Swap" at bounding box center [78, 692] width 96 height 22
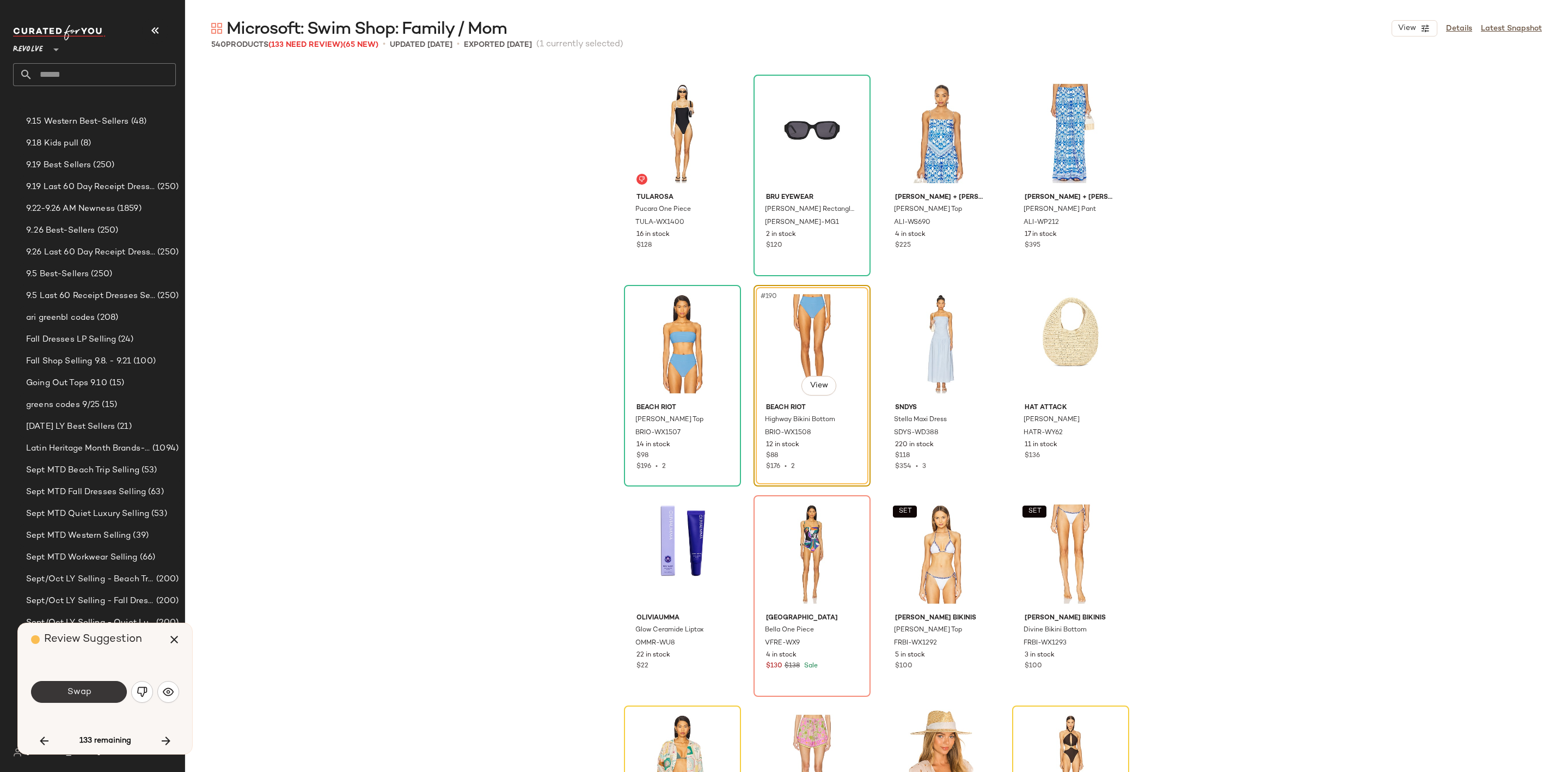
click at [80, 685] on button "Swap" at bounding box center [78, 692] width 96 height 22
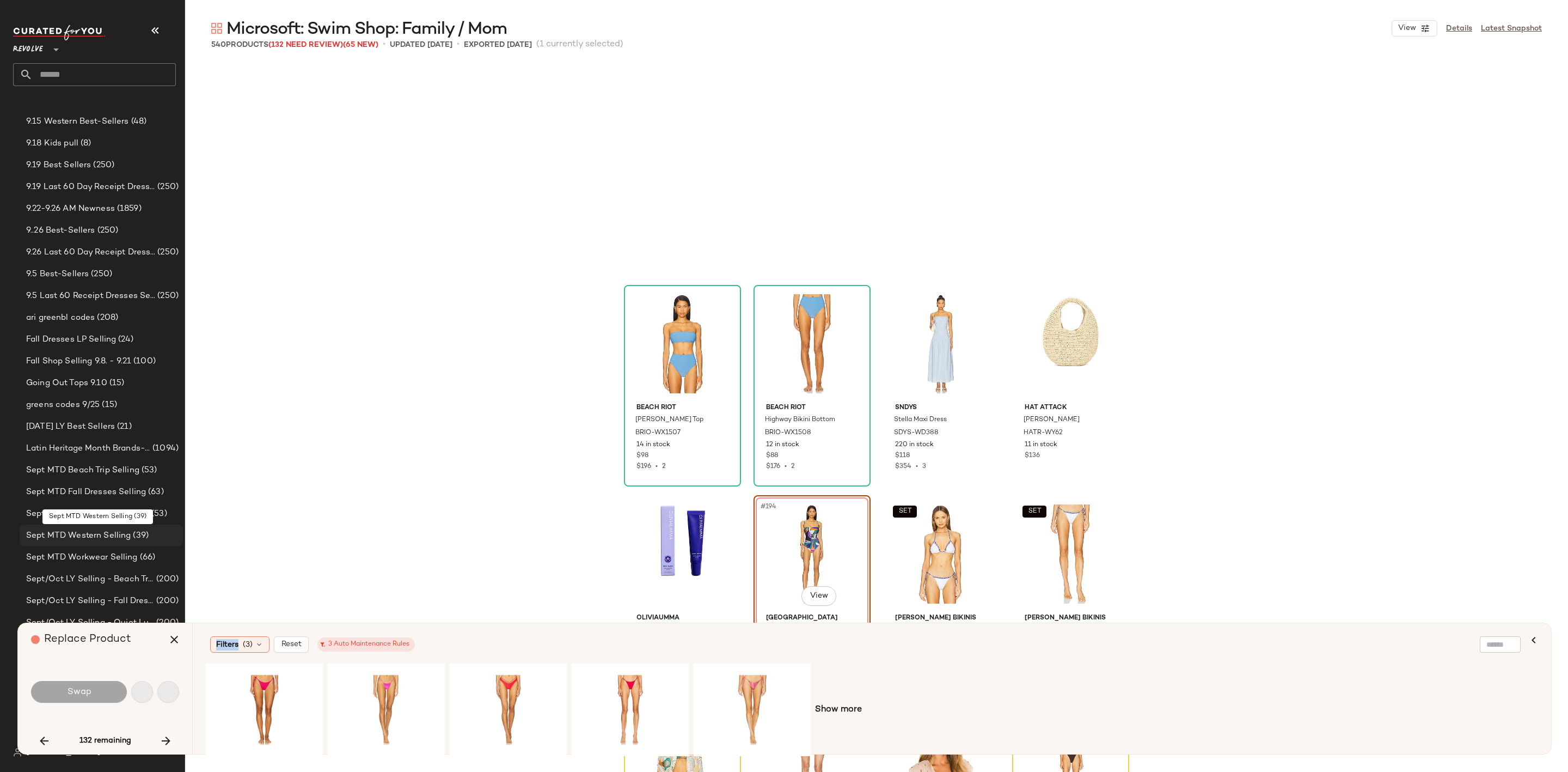
scroll to position [9884, 0]
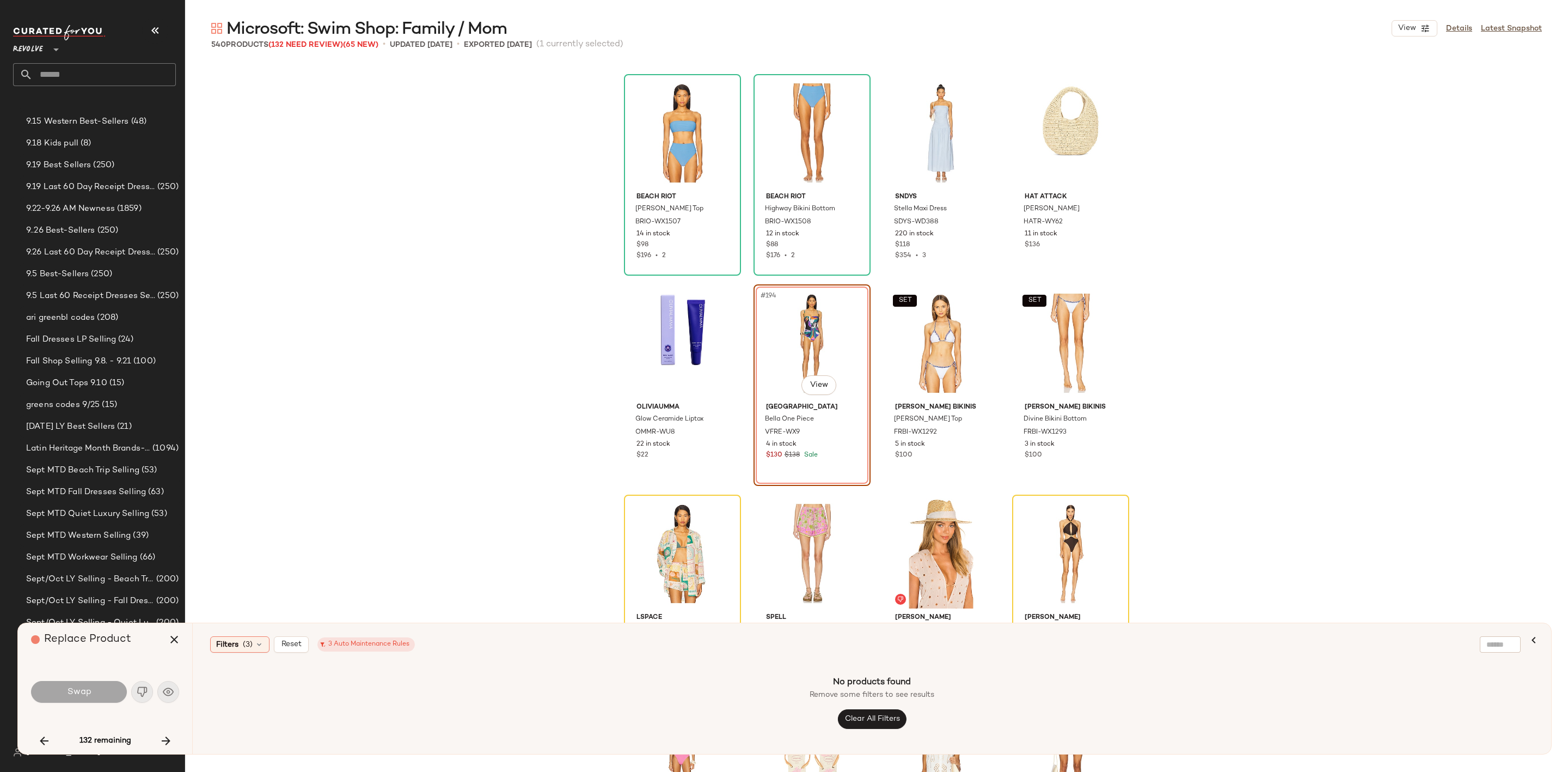
click at [343, 449] on div "BEACH RIOT Kelsey Bikini Top BRIO-WX1507 14 in stock $98 $196 • 2 BEACH RIOT Hi…" at bounding box center [877, 417] width 1383 height 709
click at [1036, 529] on div "#200 View" at bounding box center [1071, 554] width 109 height 110
click at [1075, 544] on div "#200 View" at bounding box center [1071, 554] width 109 height 110
click at [799, 329] on div "#194 View" at bounding box center [812, 343] width 109 height 110
click at [509, 462] on div "BEACH RIOT Kelsey Bikini Top BRIO-WX1507 14 in stock $98 $196 • 2 BEACH RIOT Hi…" at bounding box center [877, 417] width 1383 height 709
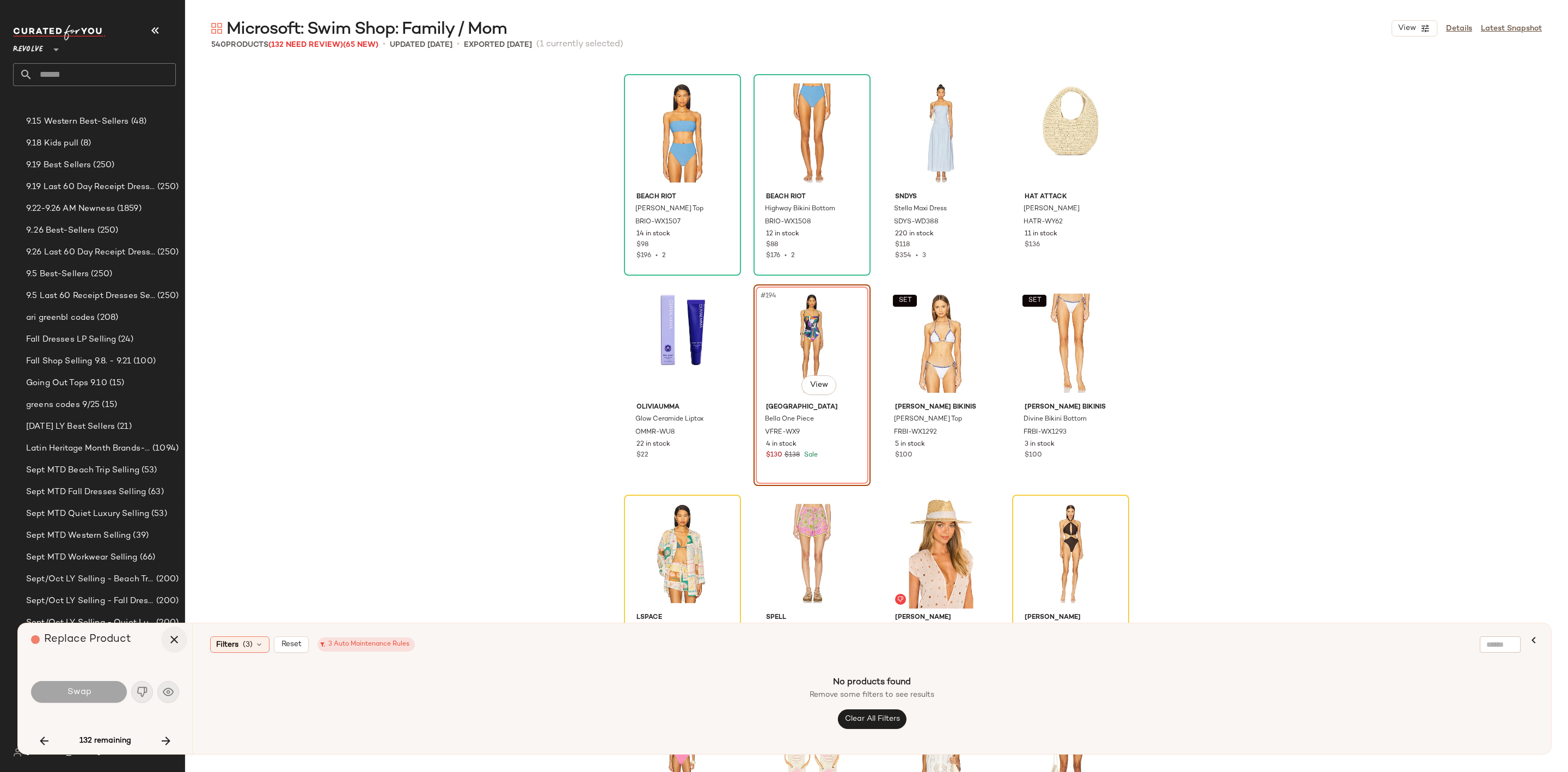
click at [169, 641] on icon "button" at bounding box center [174, 639] width 13 height 13
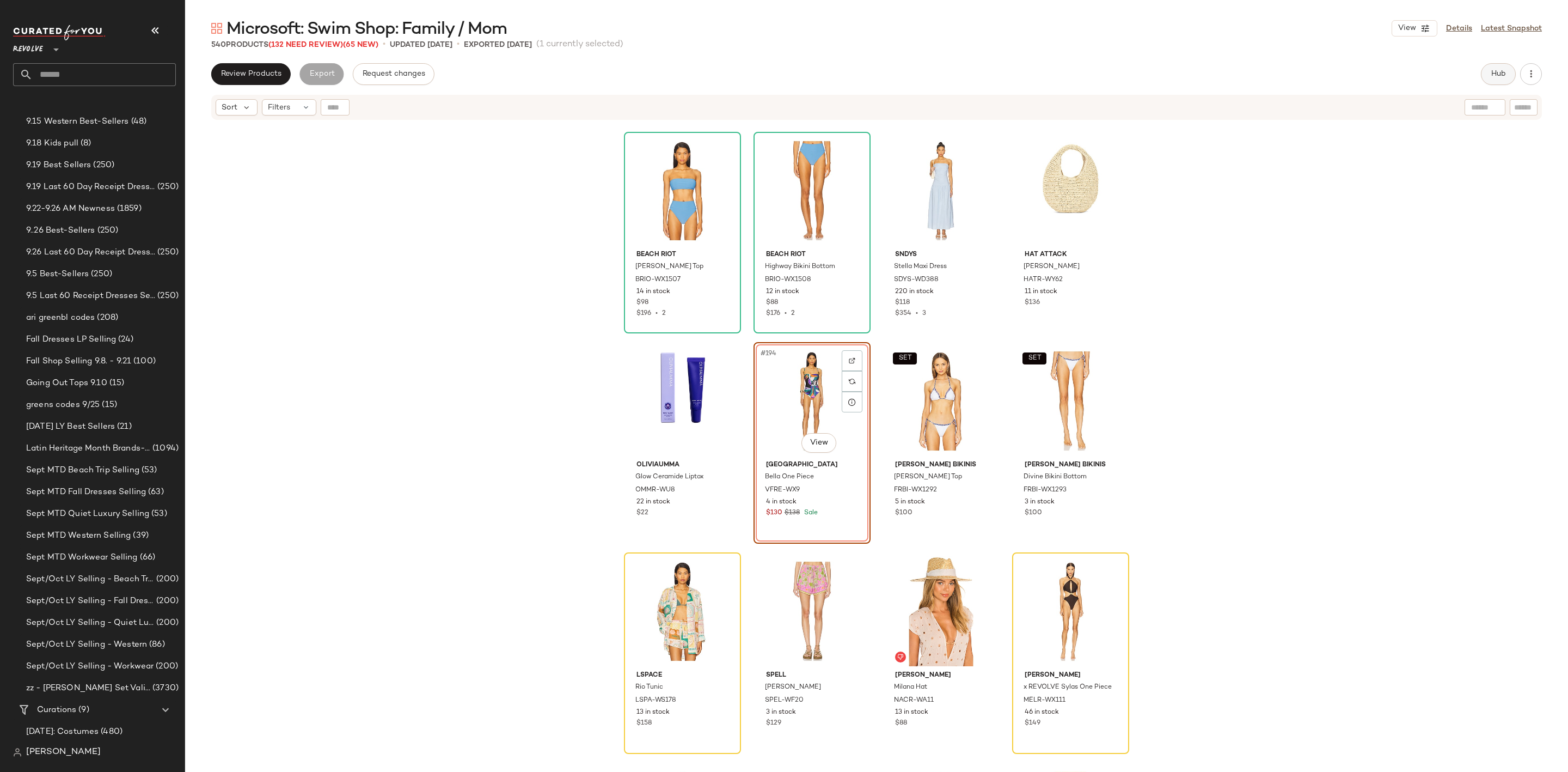
click at [1490, 70] on span "Hub" at bounding box center [1498, 74] width 16 height 9
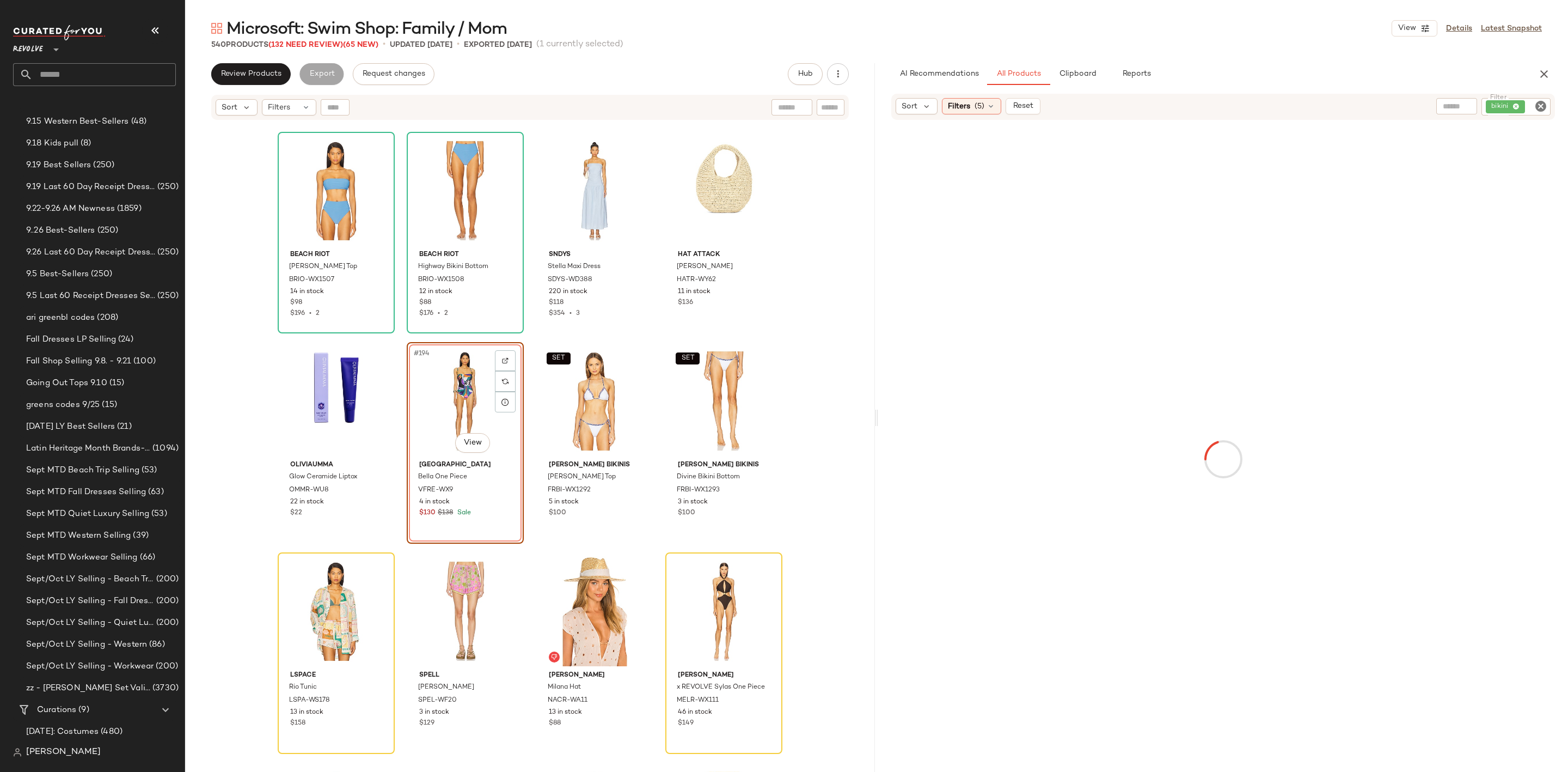
click at [1539, 104] on icon "Clear Filter" at bounding box center [1540, 106] width 13 height 13
type input "*********"
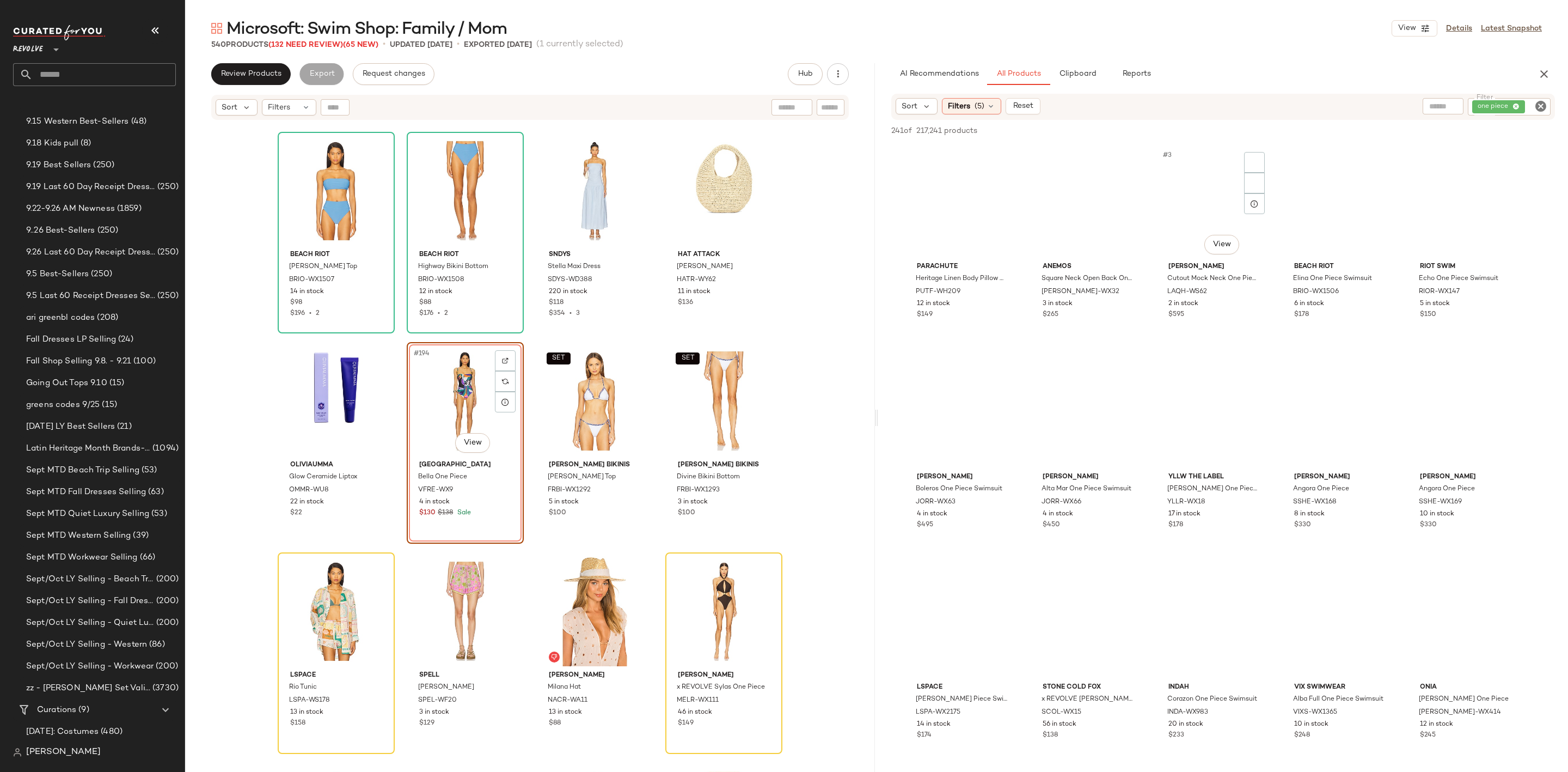
click at [1271, 246] on div "#3 View LaQuan Smith Cutout Mock Neck One Piece LAQH-WS62 2 in stock $595" at bounding box center [1214, 244] width 115 height 199
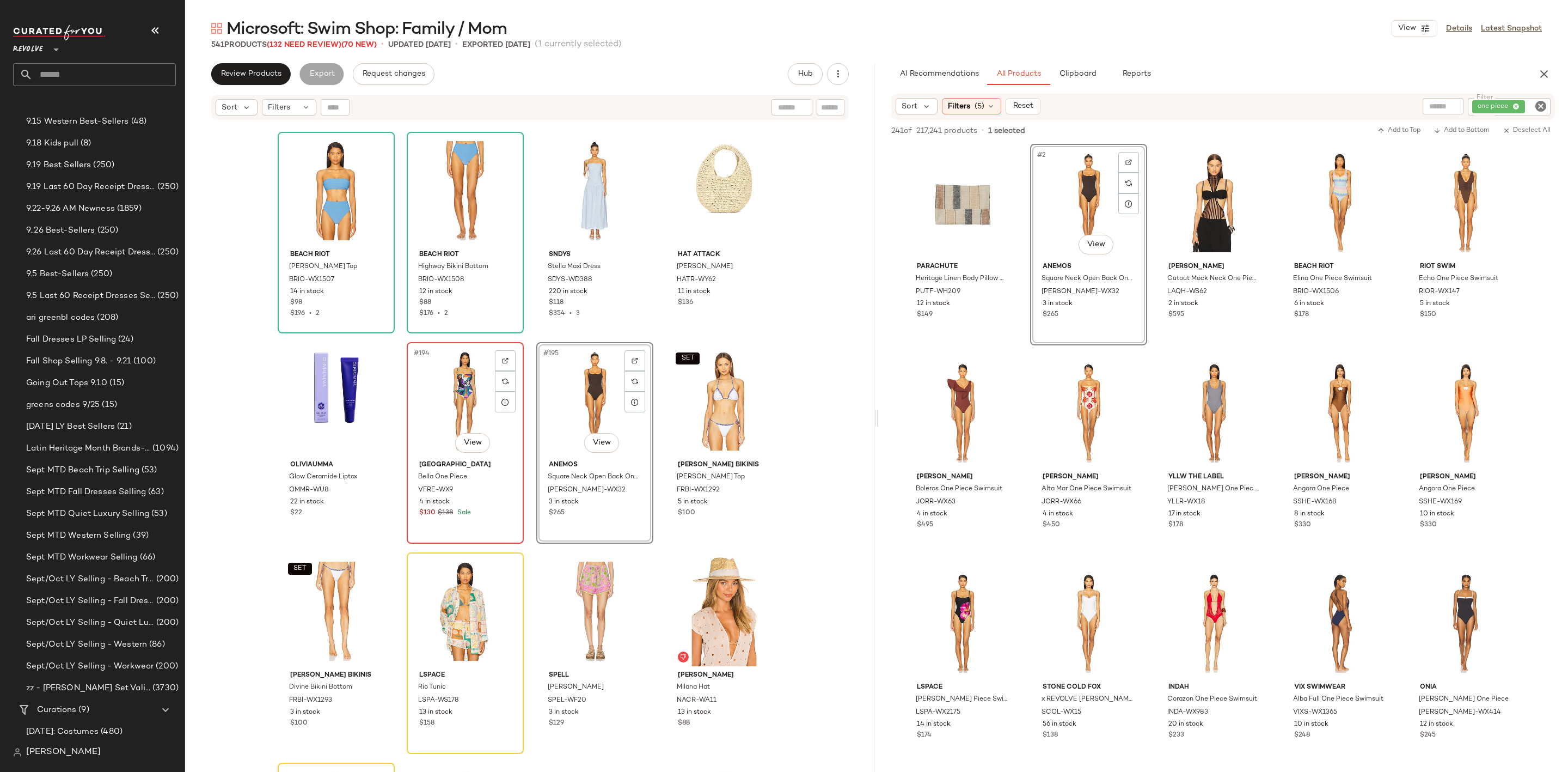
click at [444, 400] on div "#194 View" at bounding box center [465, 401] width 109 height 110
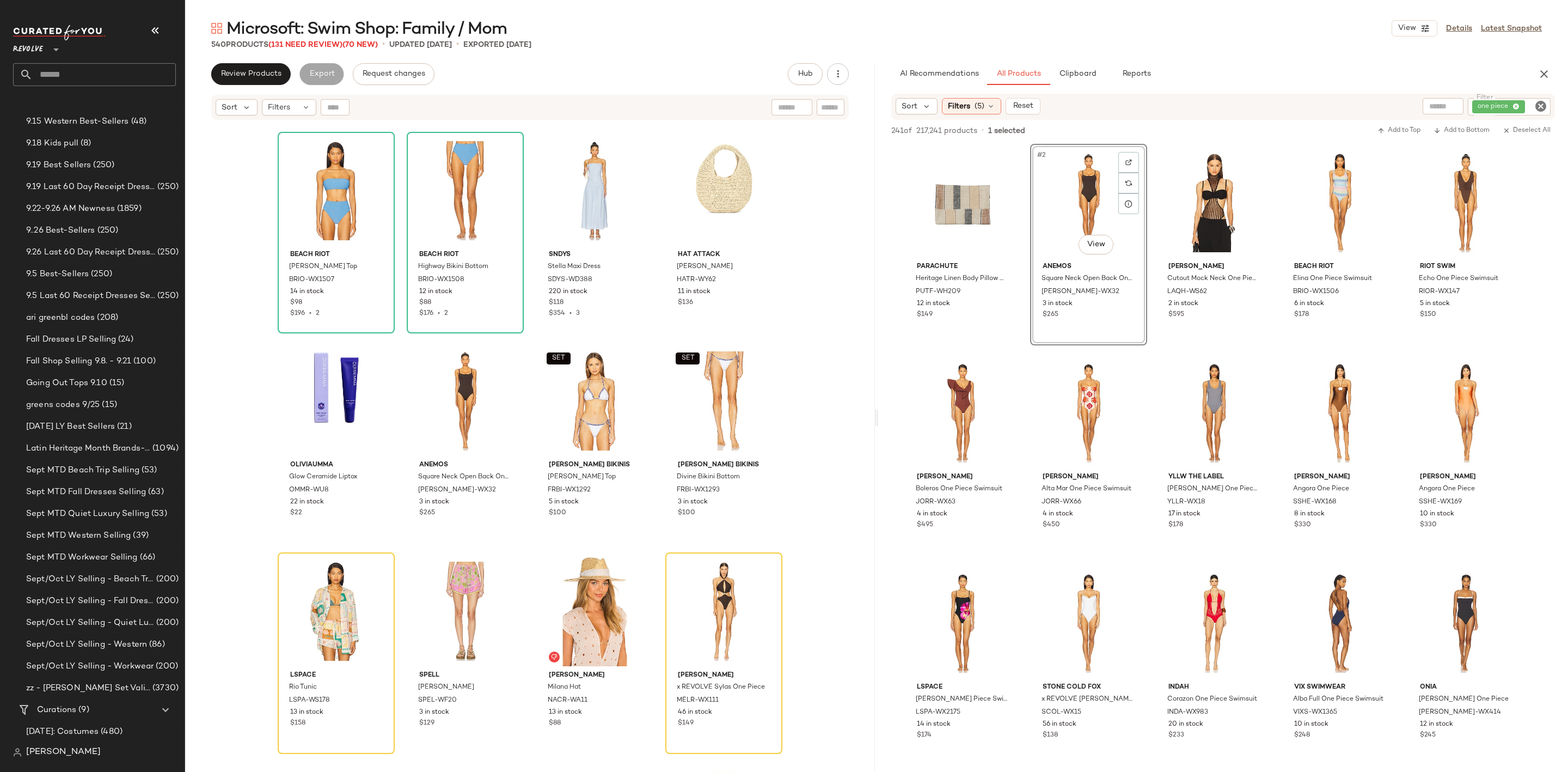
click at [1540, 106] on icon "Clear Filter" at bounding box center [1540, 106] width 13 height 13
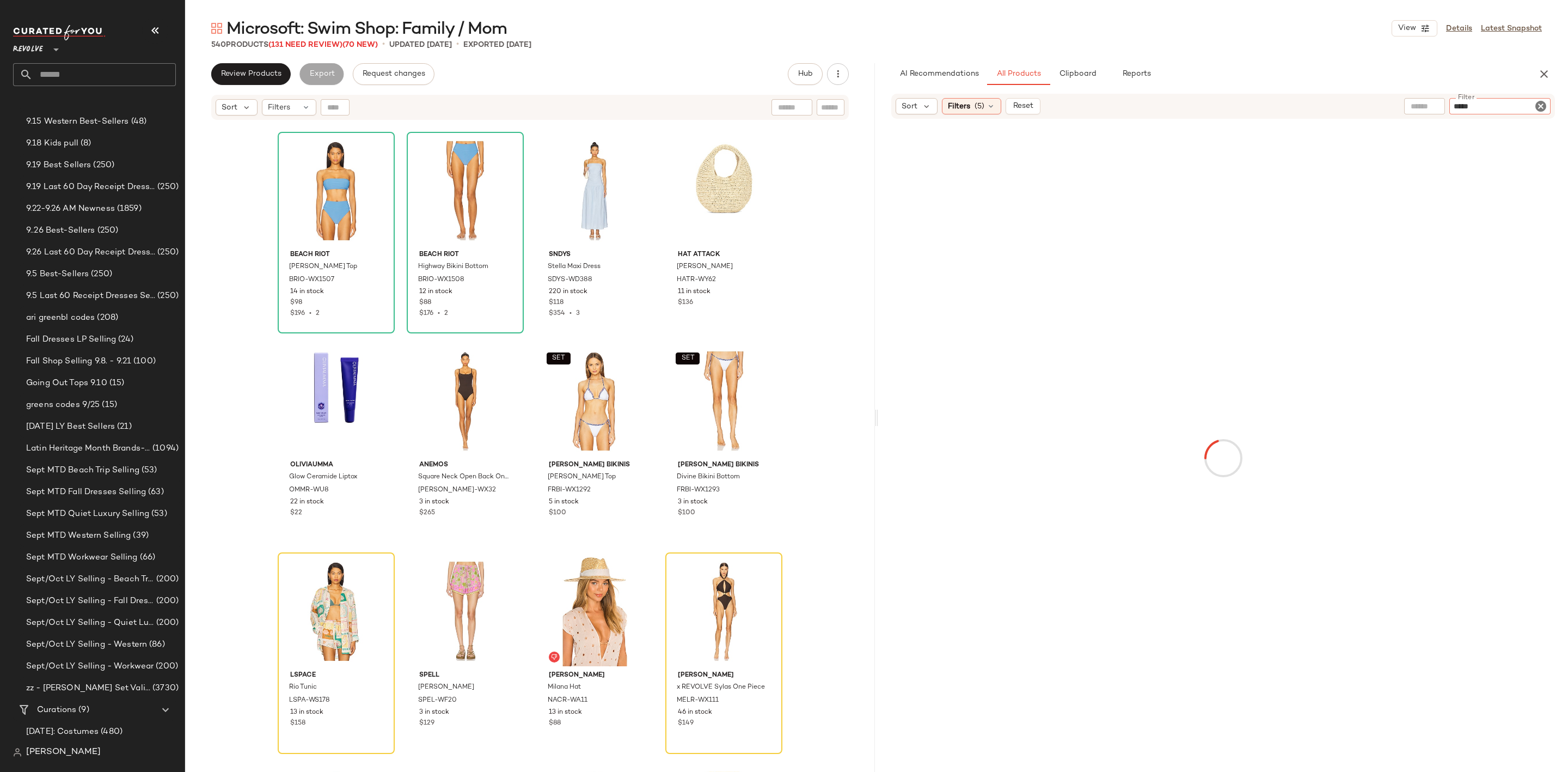
type input "******"
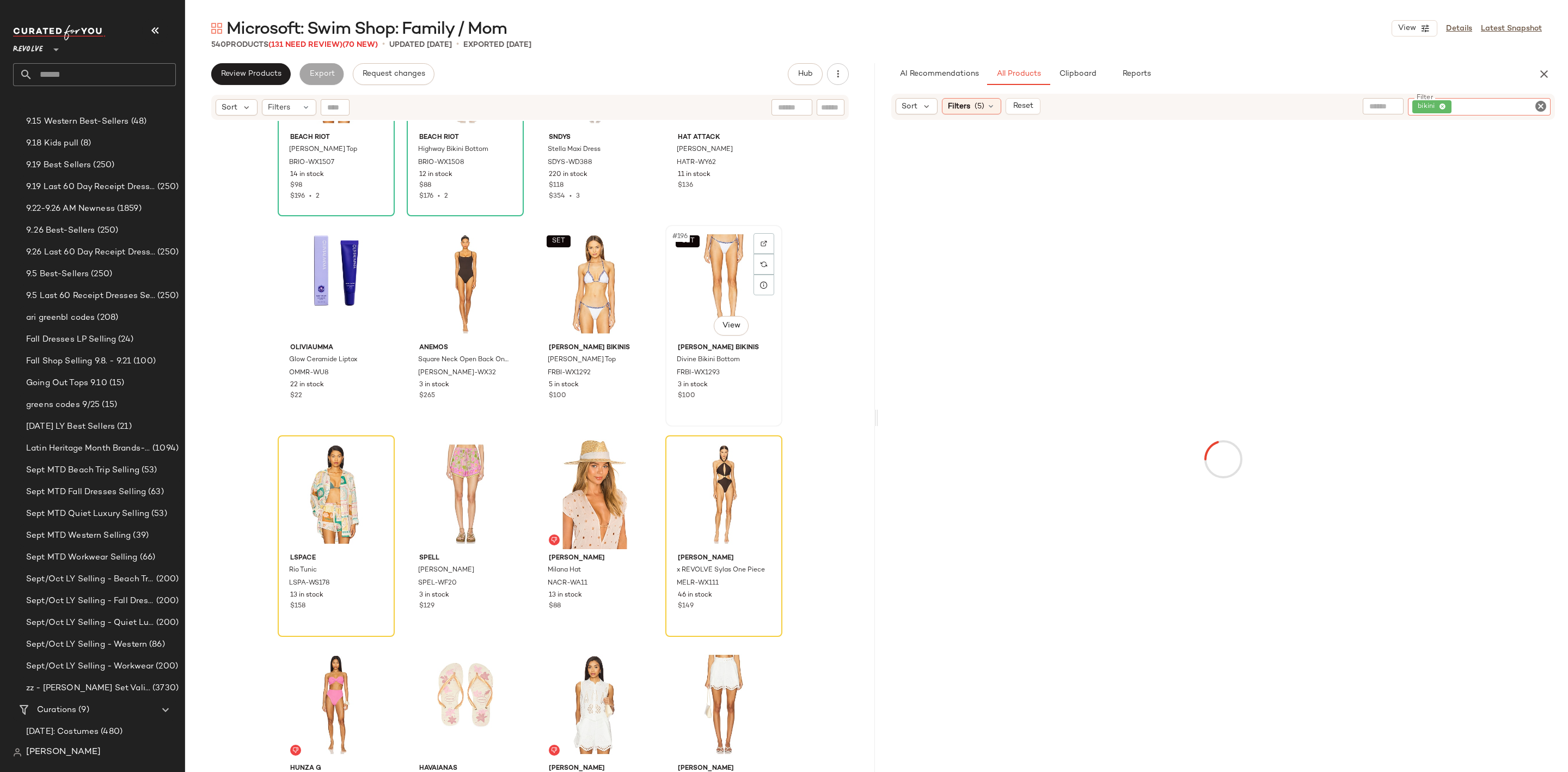
scroll to position [10047, 0]
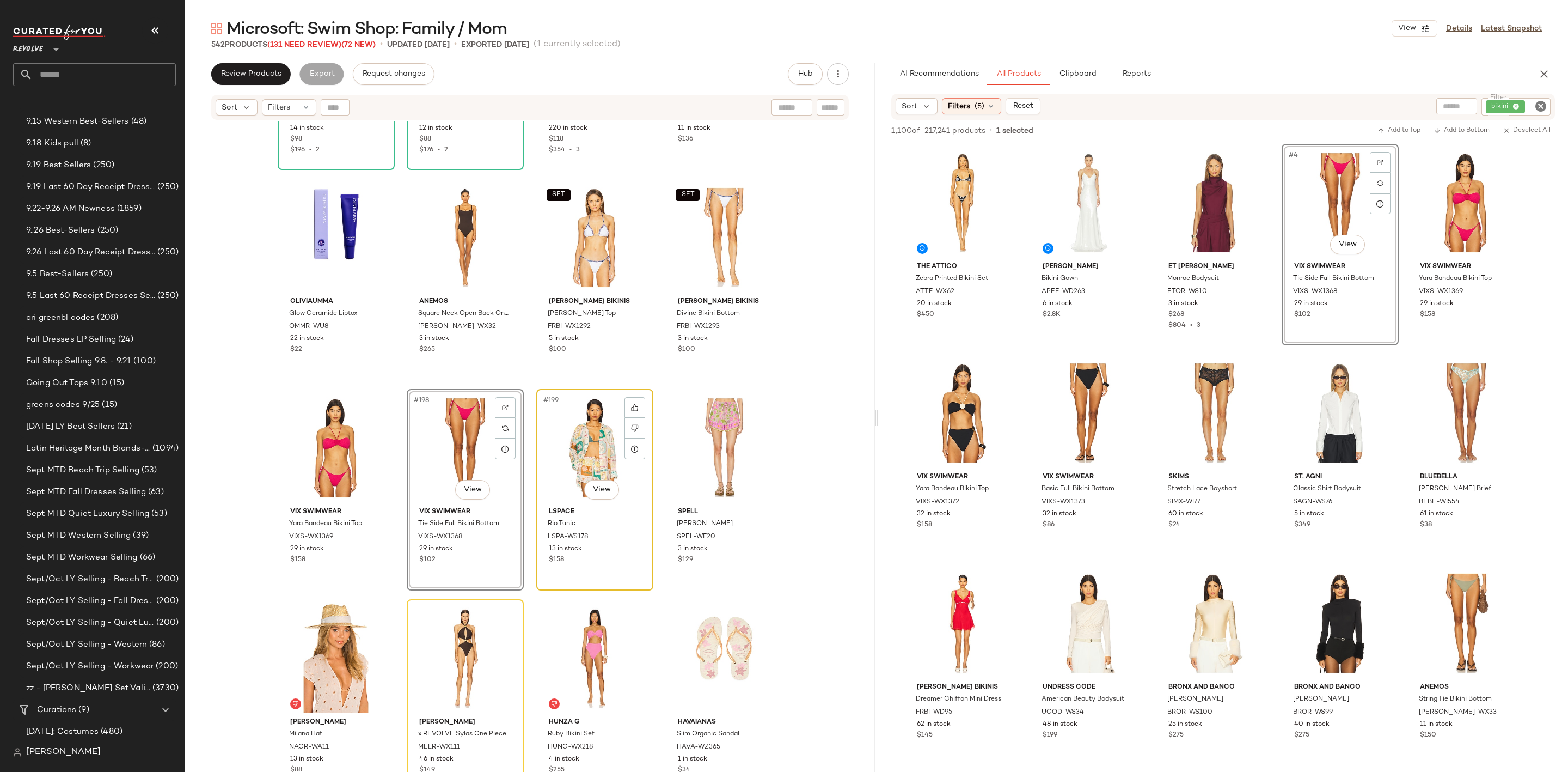
click at [559, 438] on div "#199 View" at bounding box center [595, 448] width 109 height 110
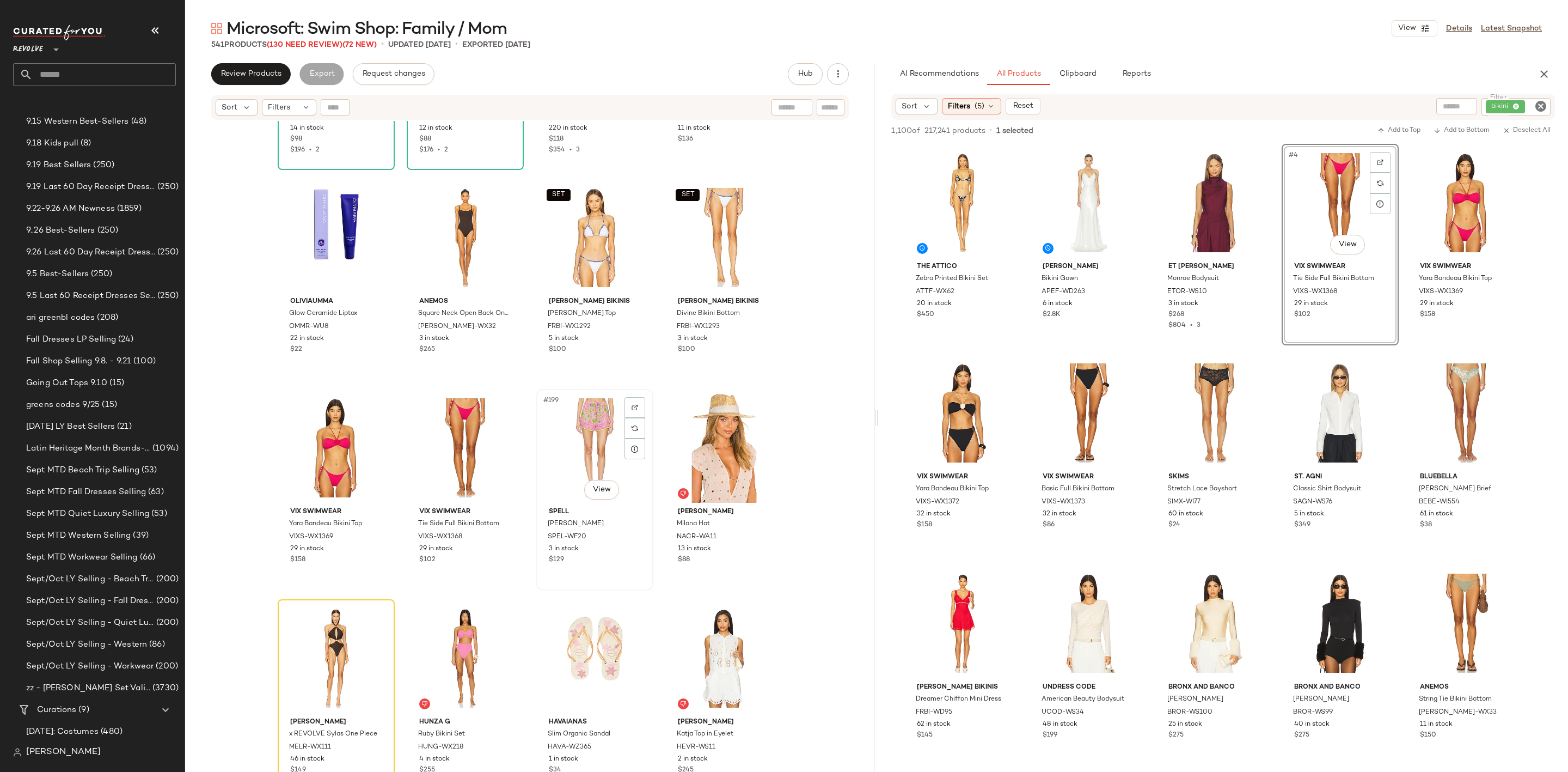
click at [568, 436] on div "#199 View" at bounding box center [595, 448] width 109 height 110
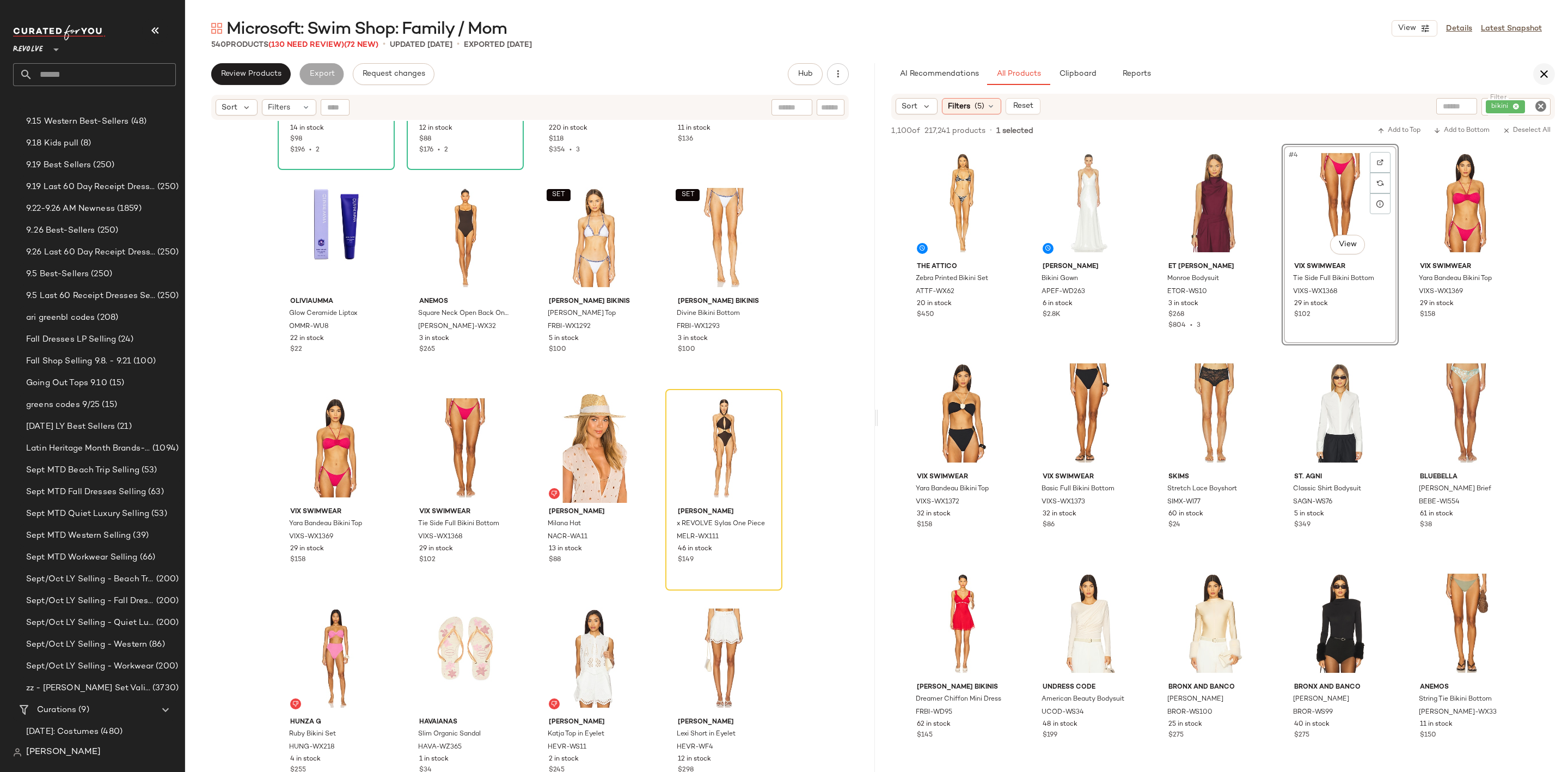
click at [1540, 76] on icon "button" at bounding box center [1544, 73] width 13 height 13
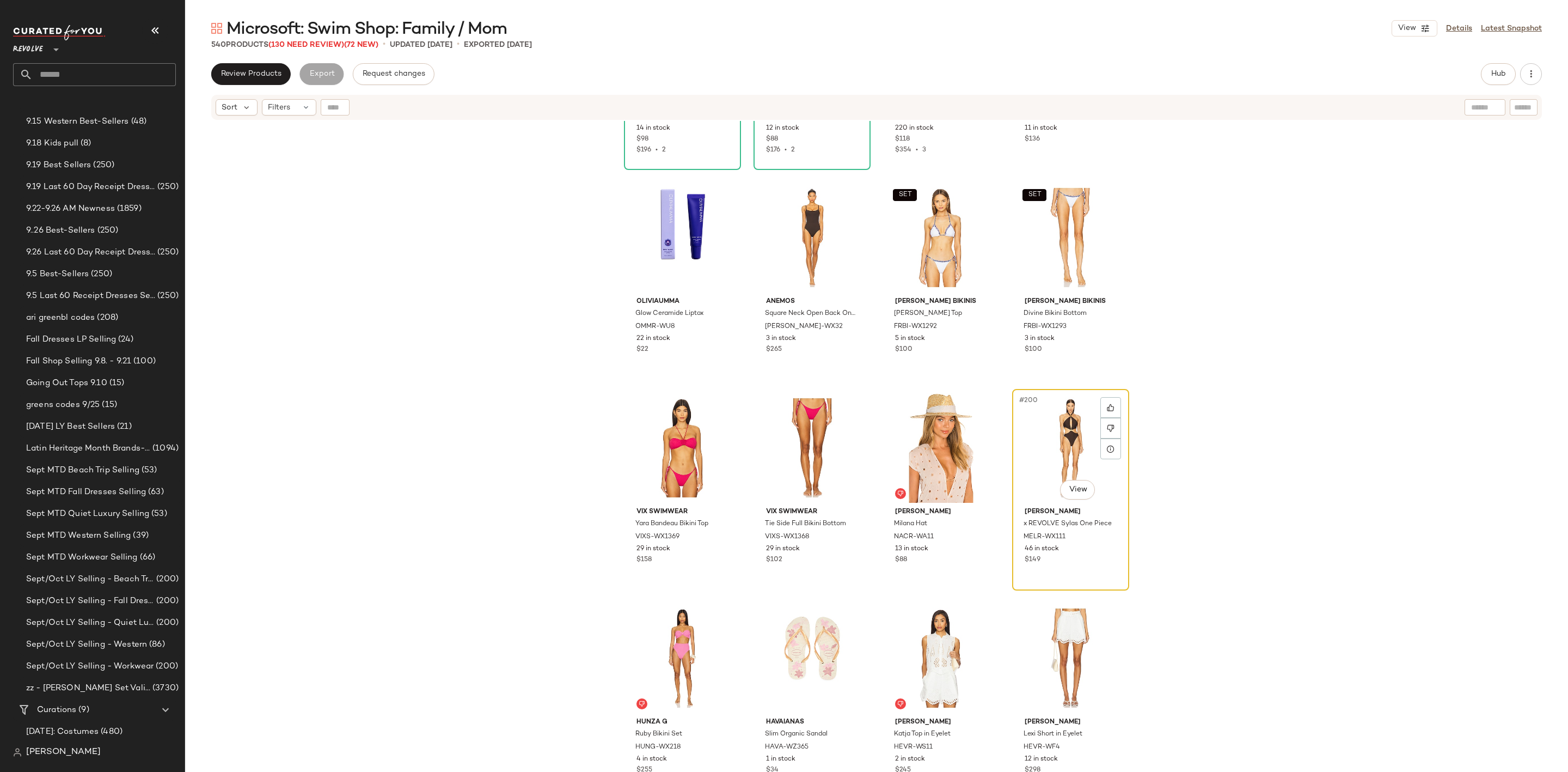
click at [1029, 445] on div "#200 View" at bounding box center [1071, 448] width 109 height 110
click at [245, 78] on span "Review Products" at bounding box center [251, 74] width 61 height 9
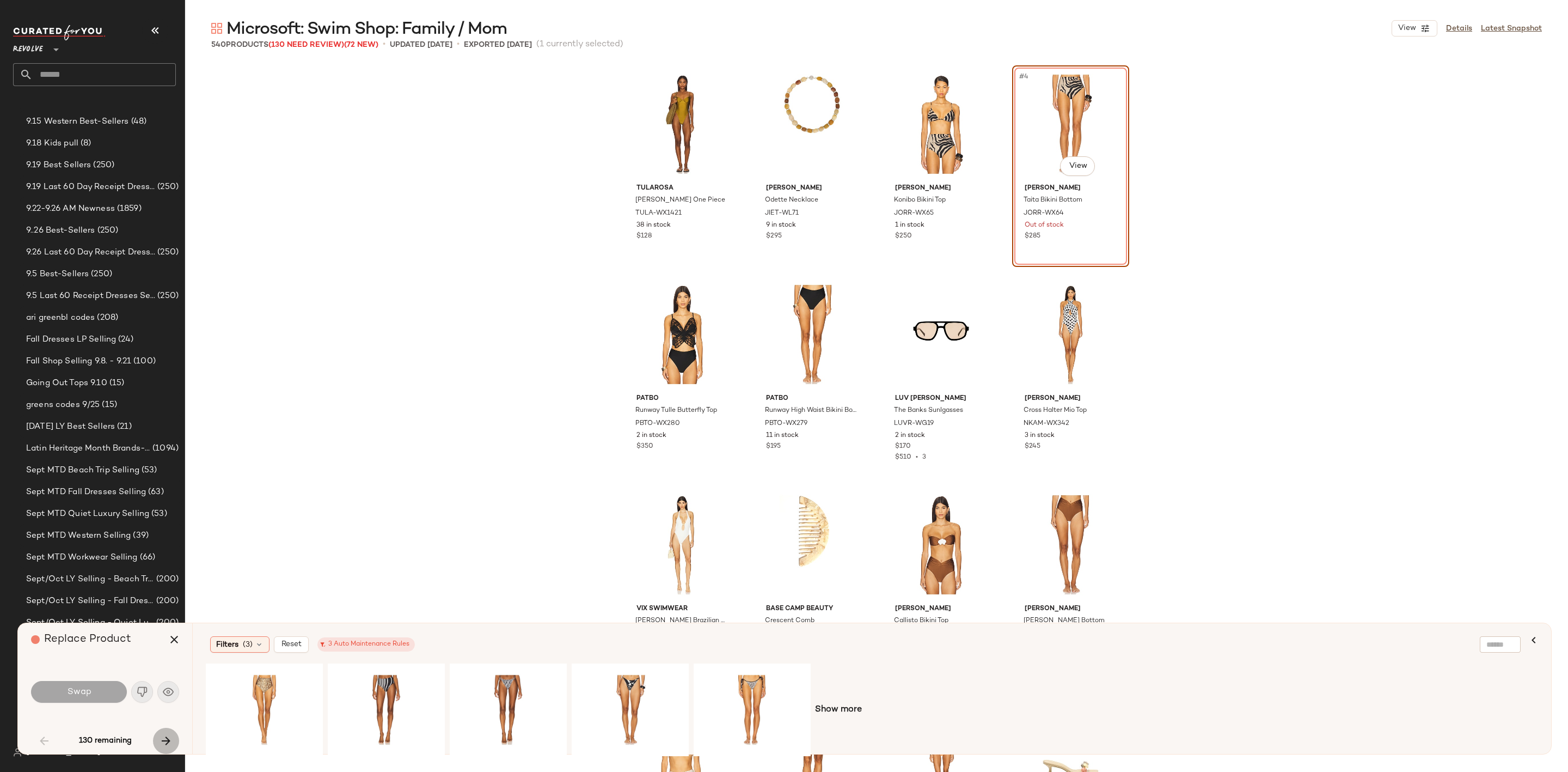
click at [165, 737] on icon "button" at bounding box center [166, 740] width 13 height 13
click at [166, 742] on icon "button" at bounding box center [166, 740] width 13 height 13
drag, startPoint x: 163, startPoint y: 742, endPoint x: 160, endPoint y: 749, distance: 7.6
click at [162, 745] on icon "button" at bounding box center [166, 740] width 13 height 13
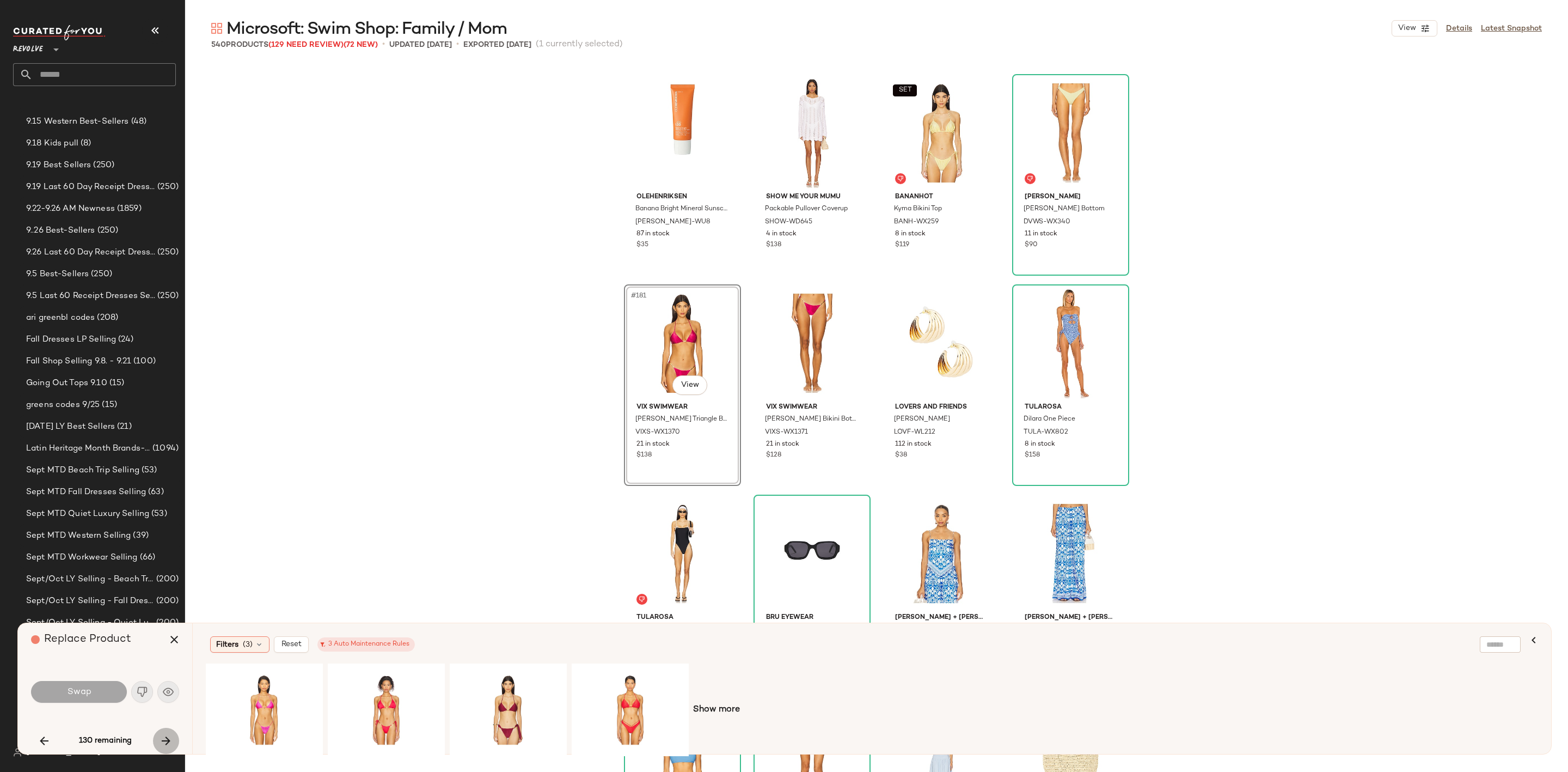
click at [163, 739] on icon "button" at bounding box center [166, 740] width 13 height 13
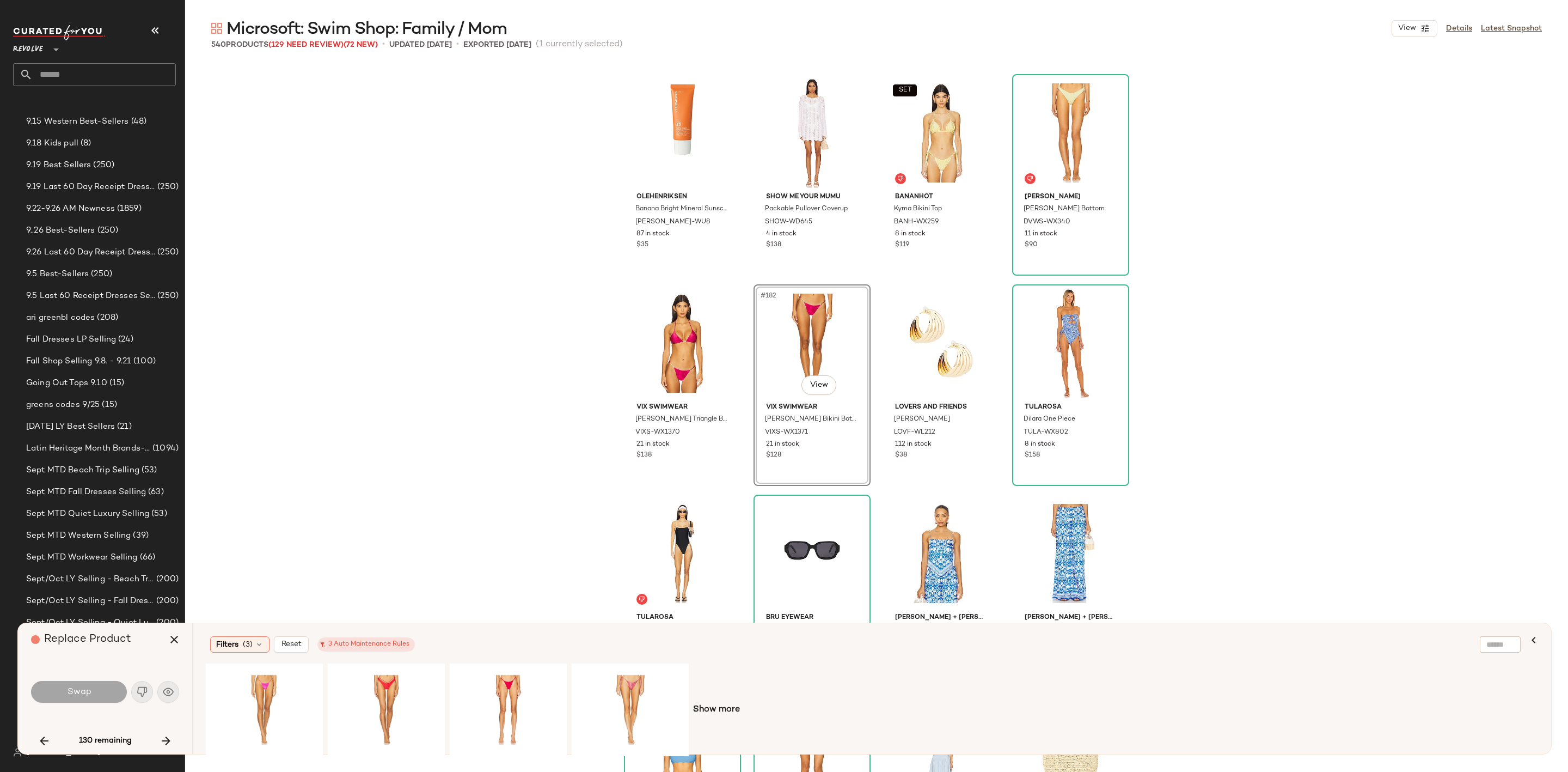
click at [162, 739] on icon "button" at bounding box center [166, 740] width 13 height 13
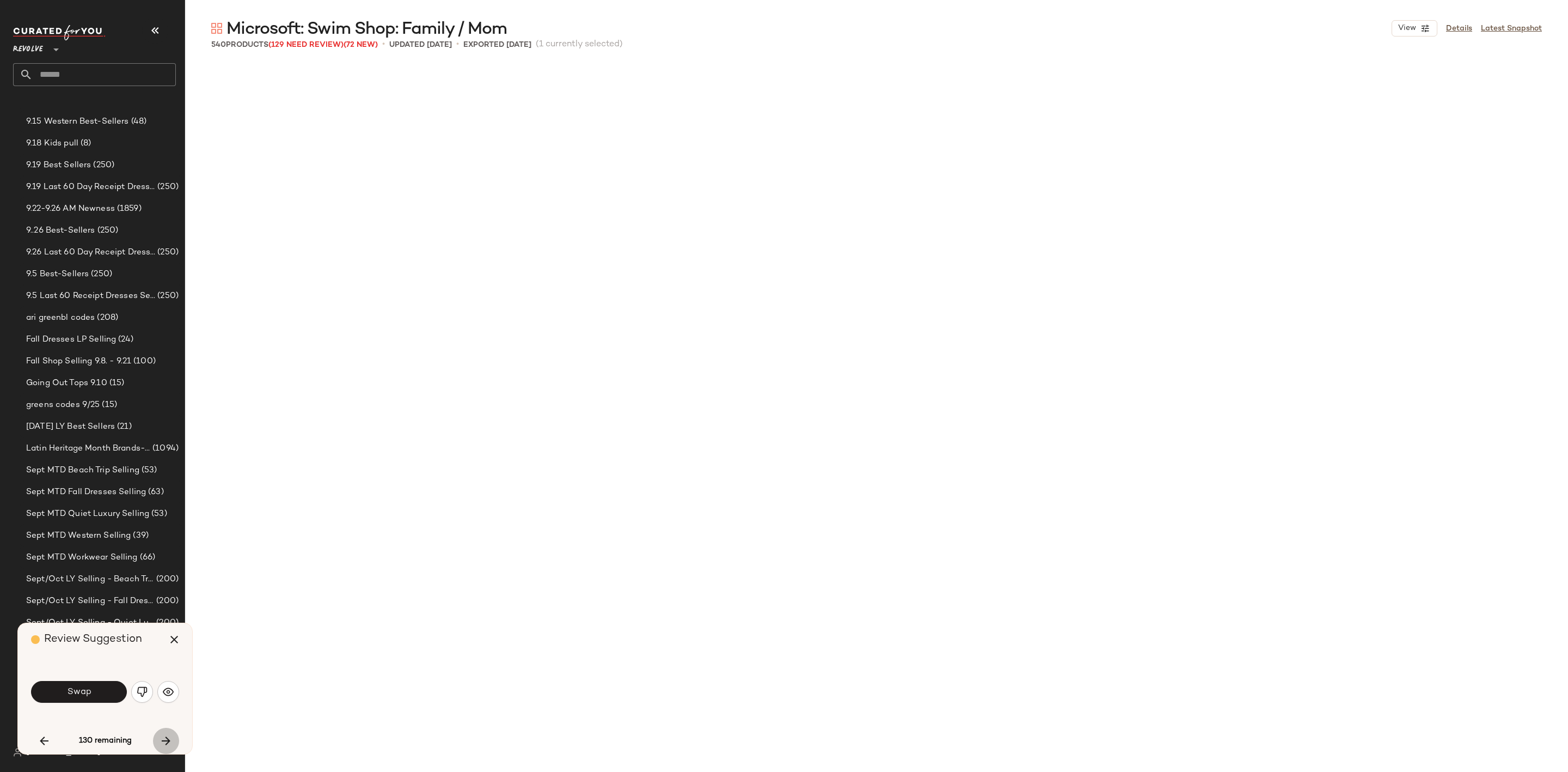
scroll to position [10095, 0]
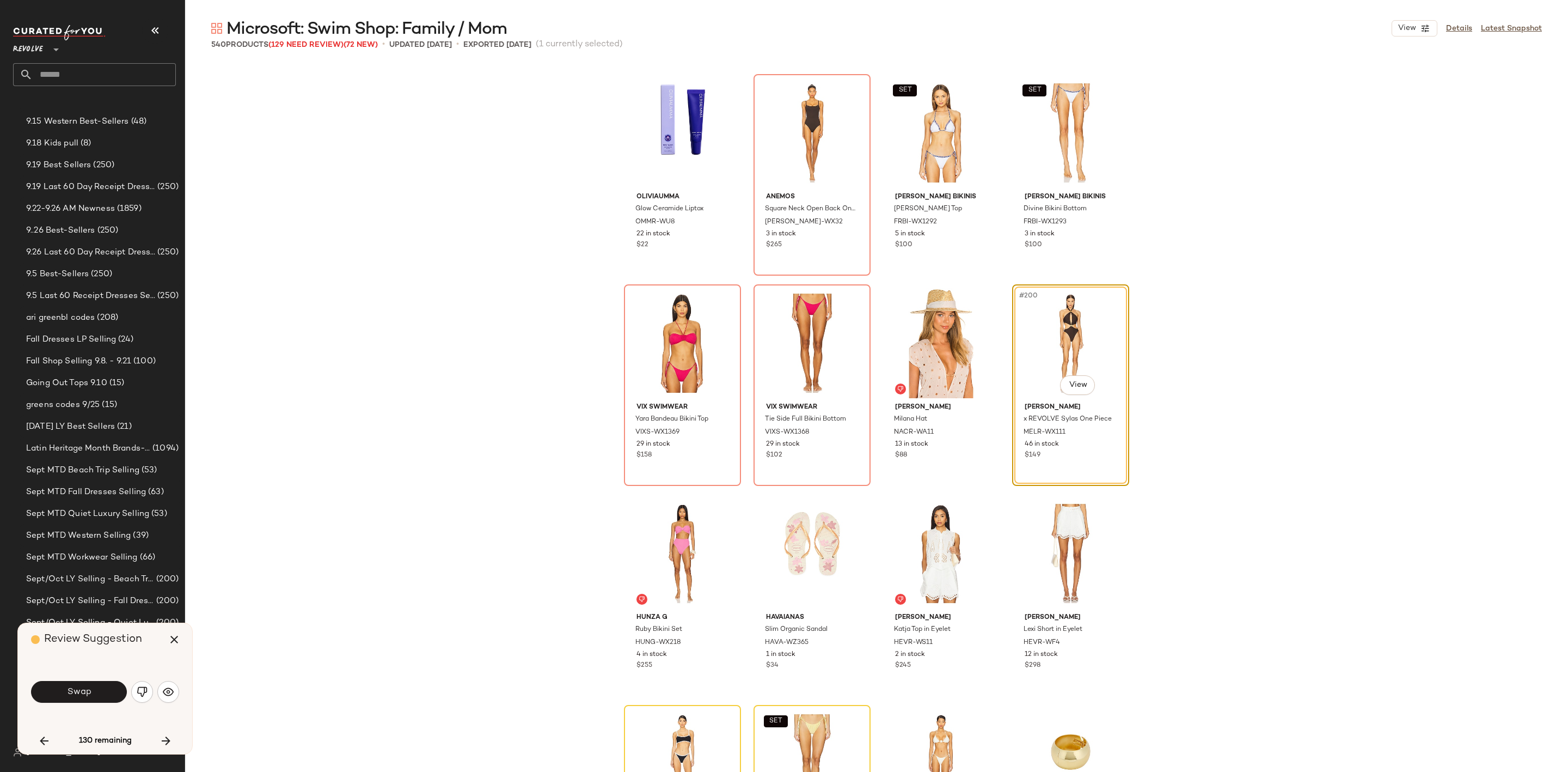
click at [80, 687] on span "Swap" at bounding box center [78, 692] width 24 height 10
click at [137, 690] on img "button" at bounding box center [142, 692] width 11 height 11
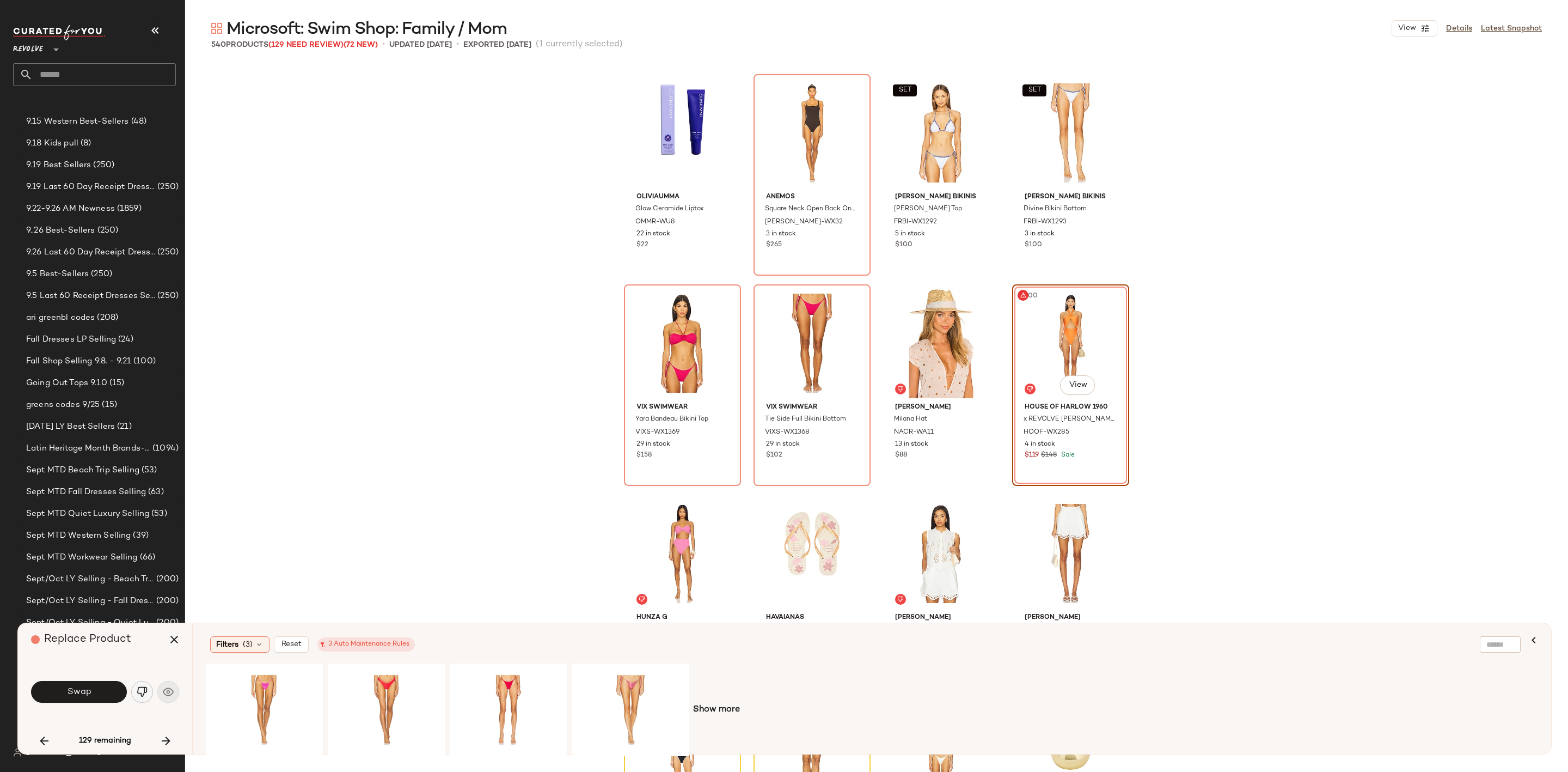
click at [139, 690] on img "button" at bounding box center [142, 692] width 11 height 11
click at [730, 707] on span "Show more" at bounding box center [716, 709] width 47 height 13
click at [222, 650] on span "Filters" at bounding box center [228, 644] width 22 height 11
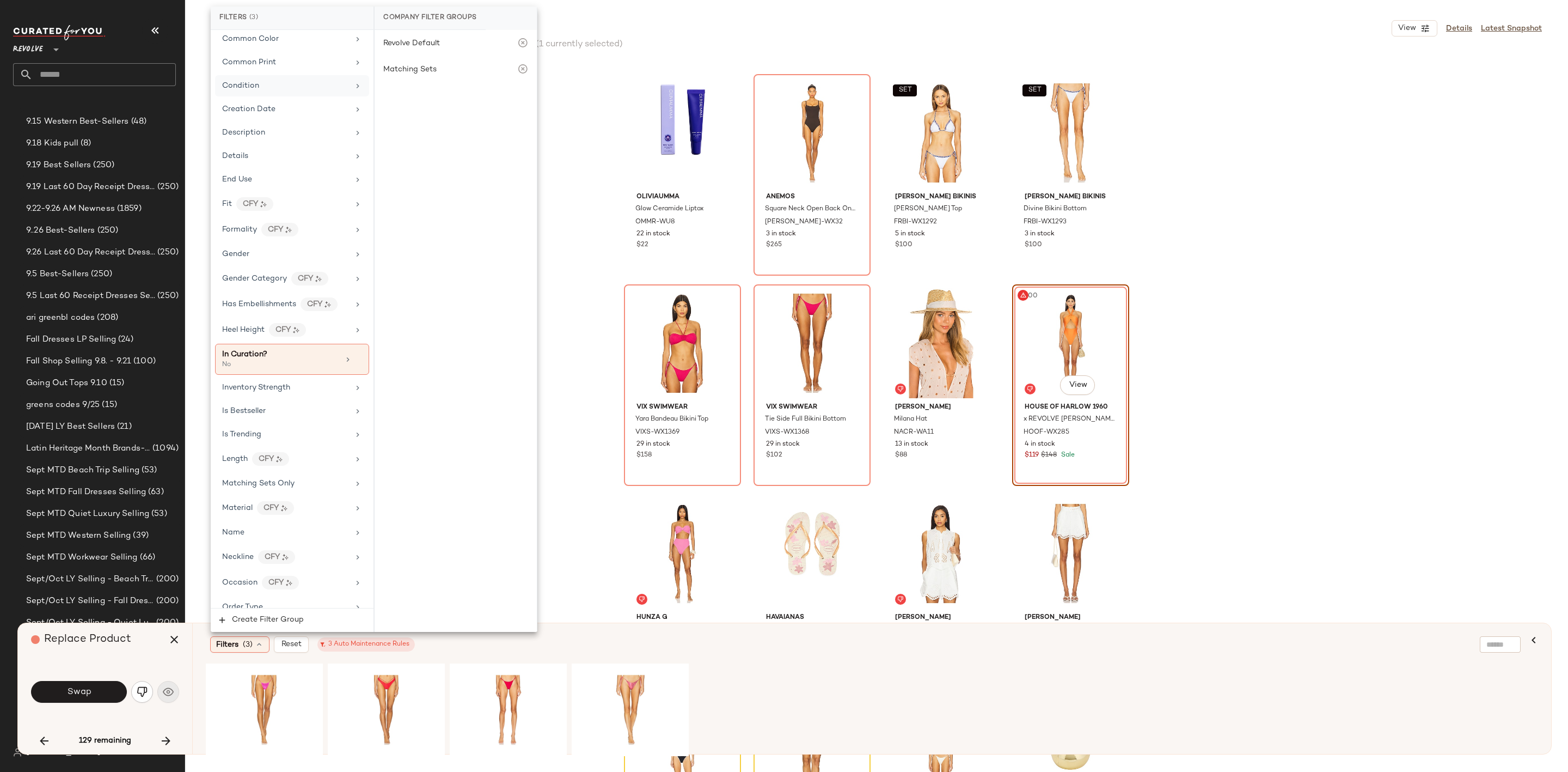
scroll to position [327, 0]
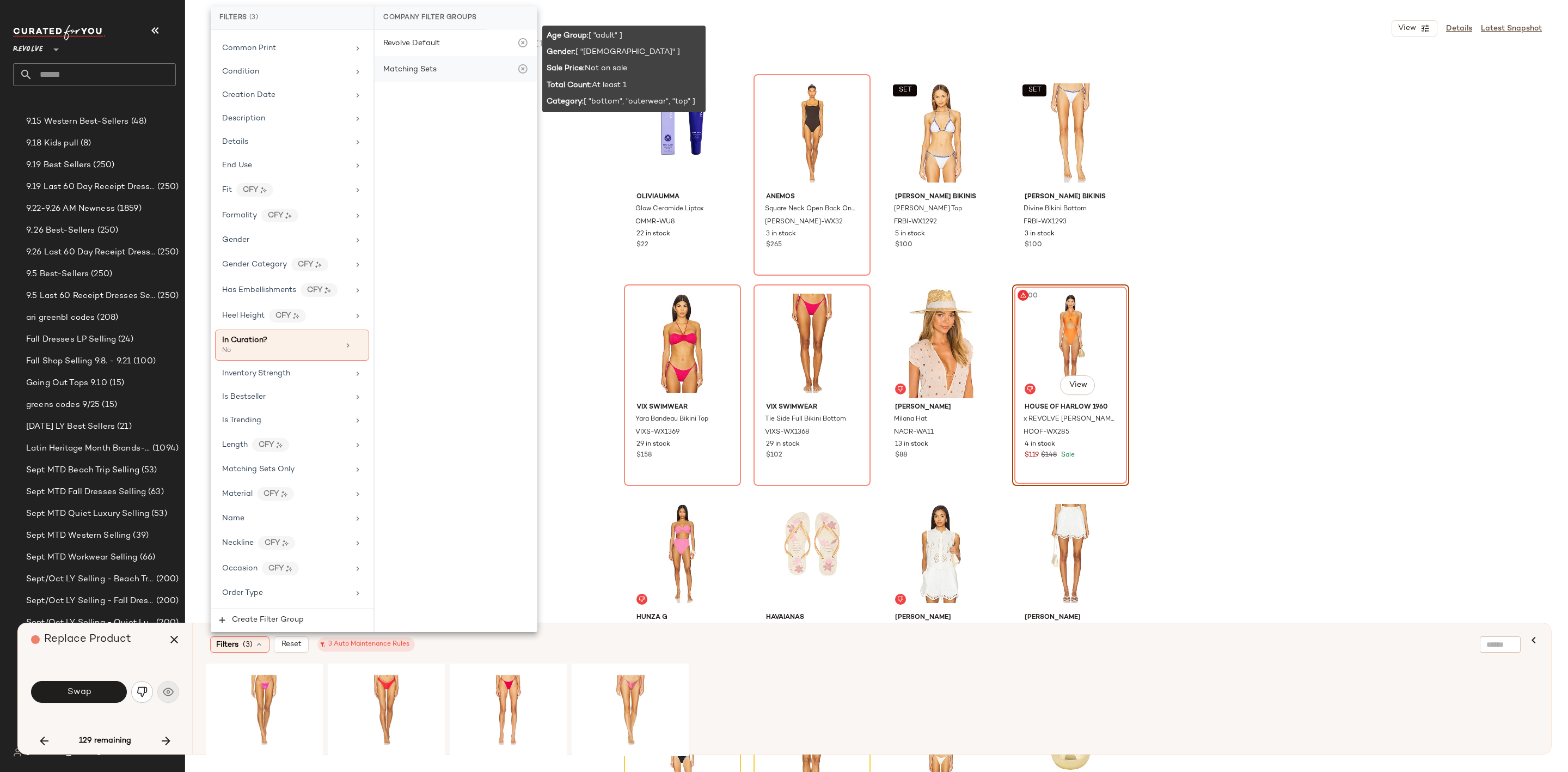
click at [522, 67] on icon at bounding box center [522, 69] width 11 height 11
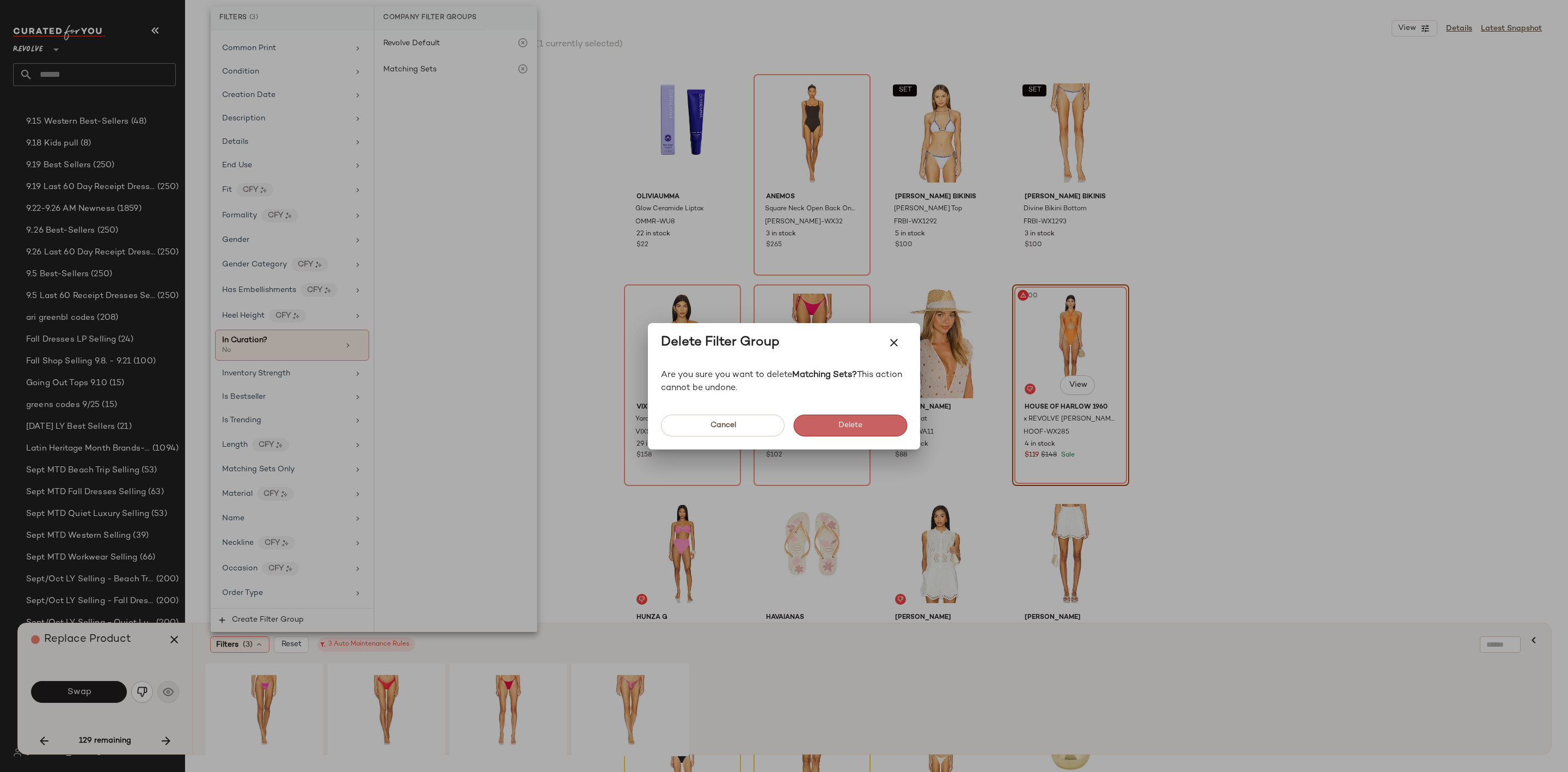
click at [869, 418] on button "Delete" at bounding box center [850, 425] width 114 height 22
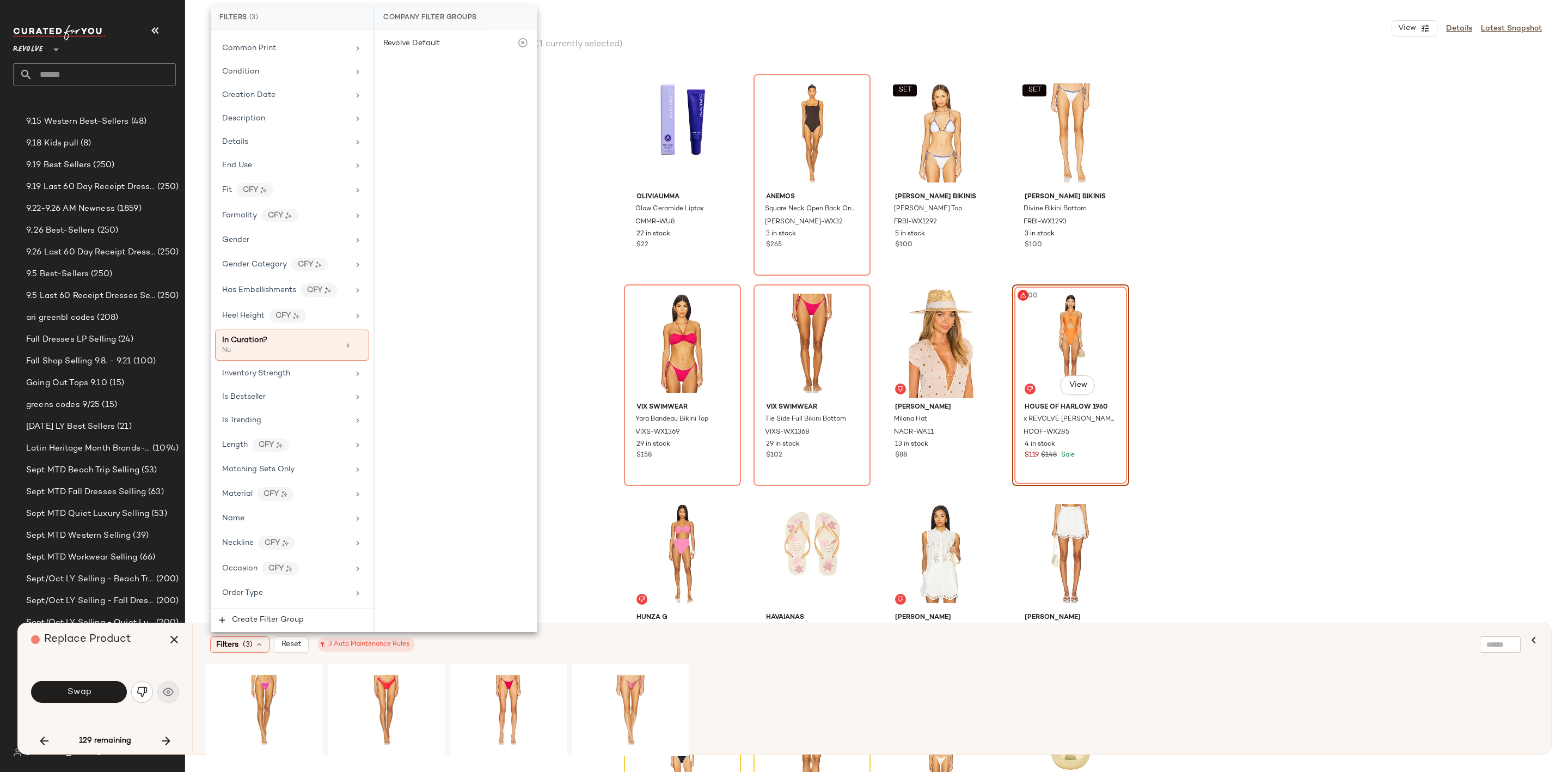
click at [567, 530] on div "OLIVIAUMMA Glow Ceramide Liptox OMMR-WU8 22 in stock $22 Anemos Square Neck Ope…" at bounding box center [877, 417] width 1383 height 709
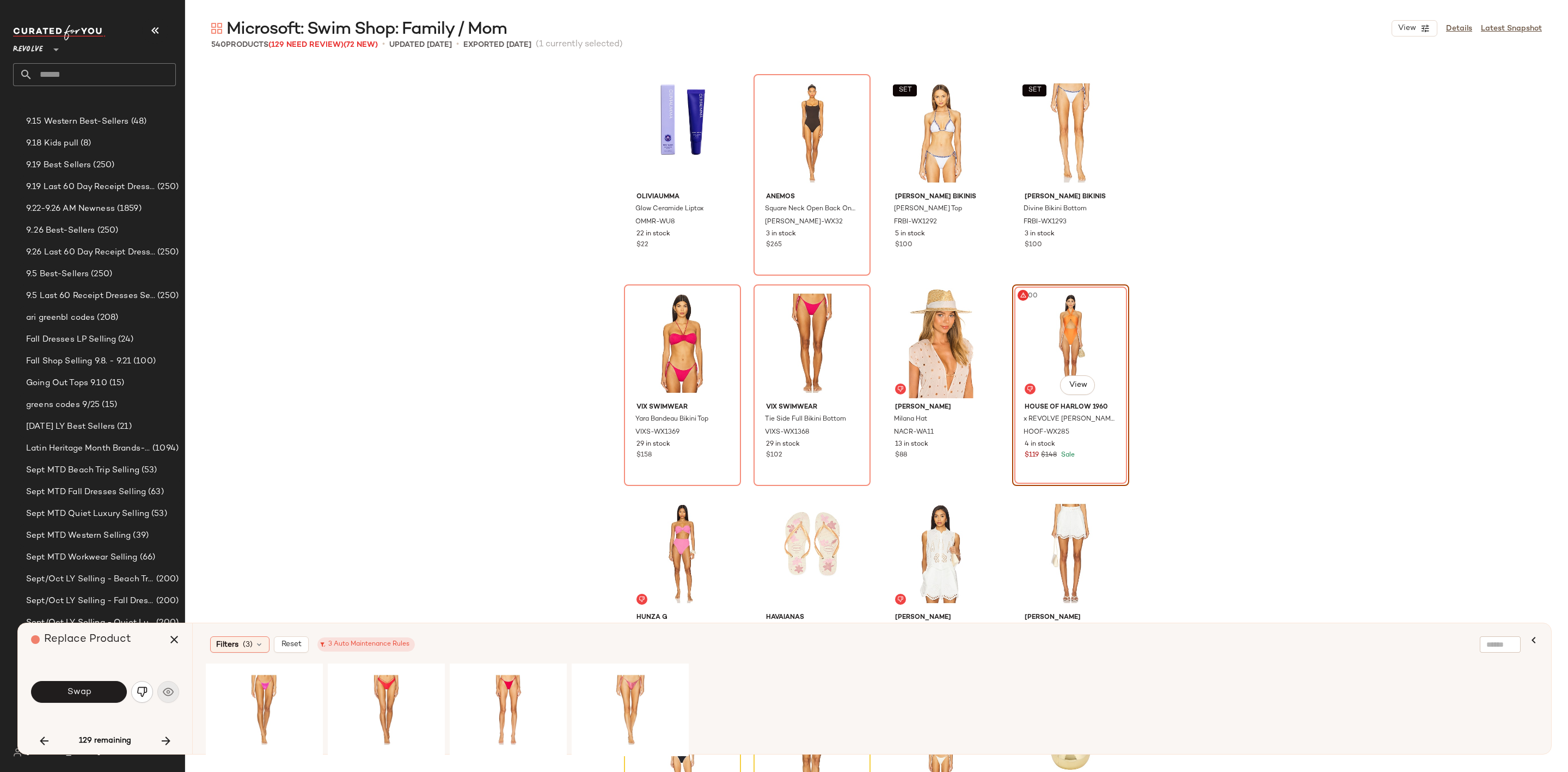
click at [1051, 334] on div "#200 View" at bounding box center [1071, 343] width 109 height 110
click at [173, 637] on icon "button" at bounding box center [174, 639] width 13 height 13
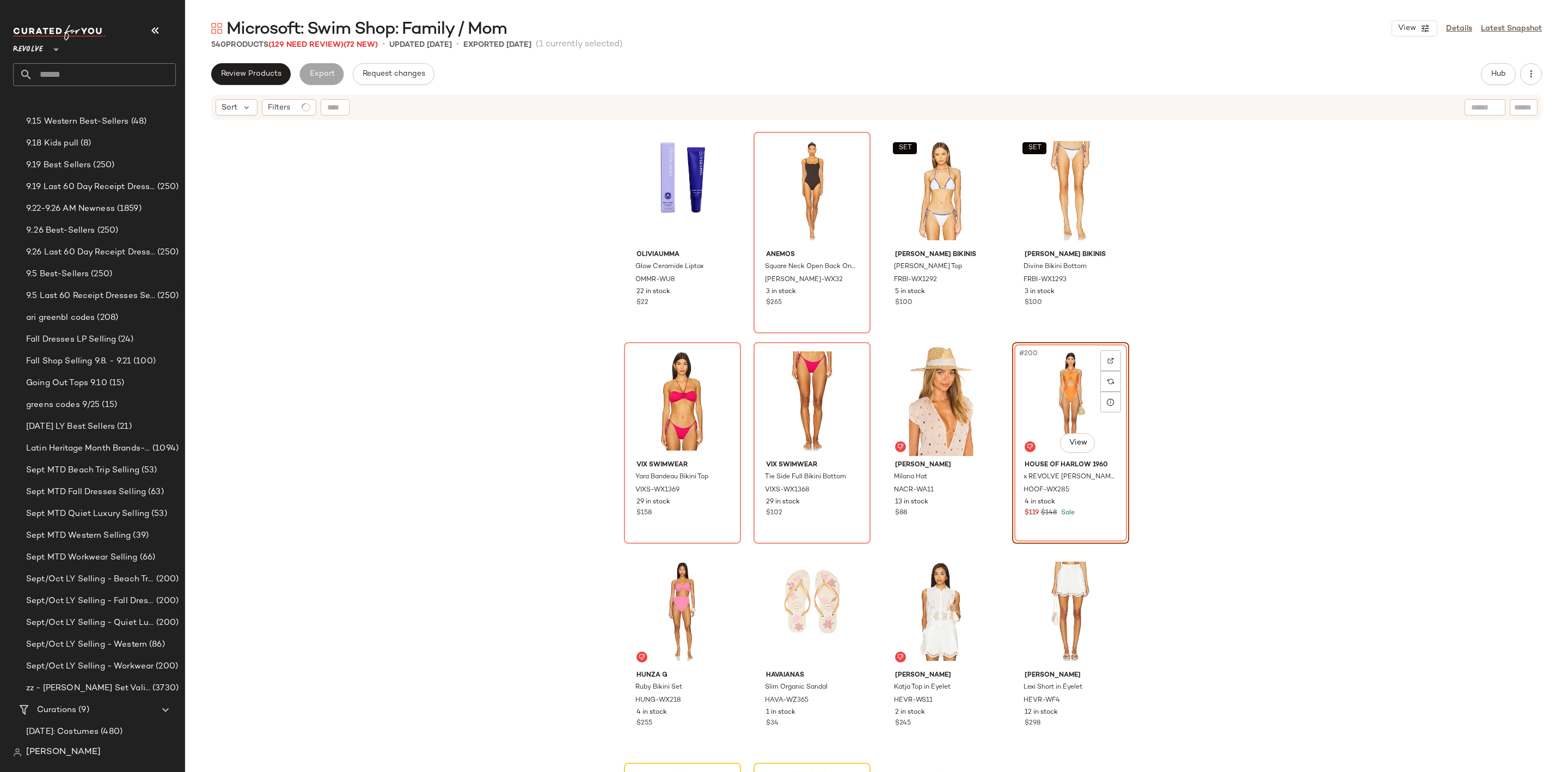
click at [1060, 409] on div "#200 View" at bounding box center [1071, 401] width 109 height 110
click at [264, 72] on span "Review Products" at bounding box center [251, 74] width 61 height 9
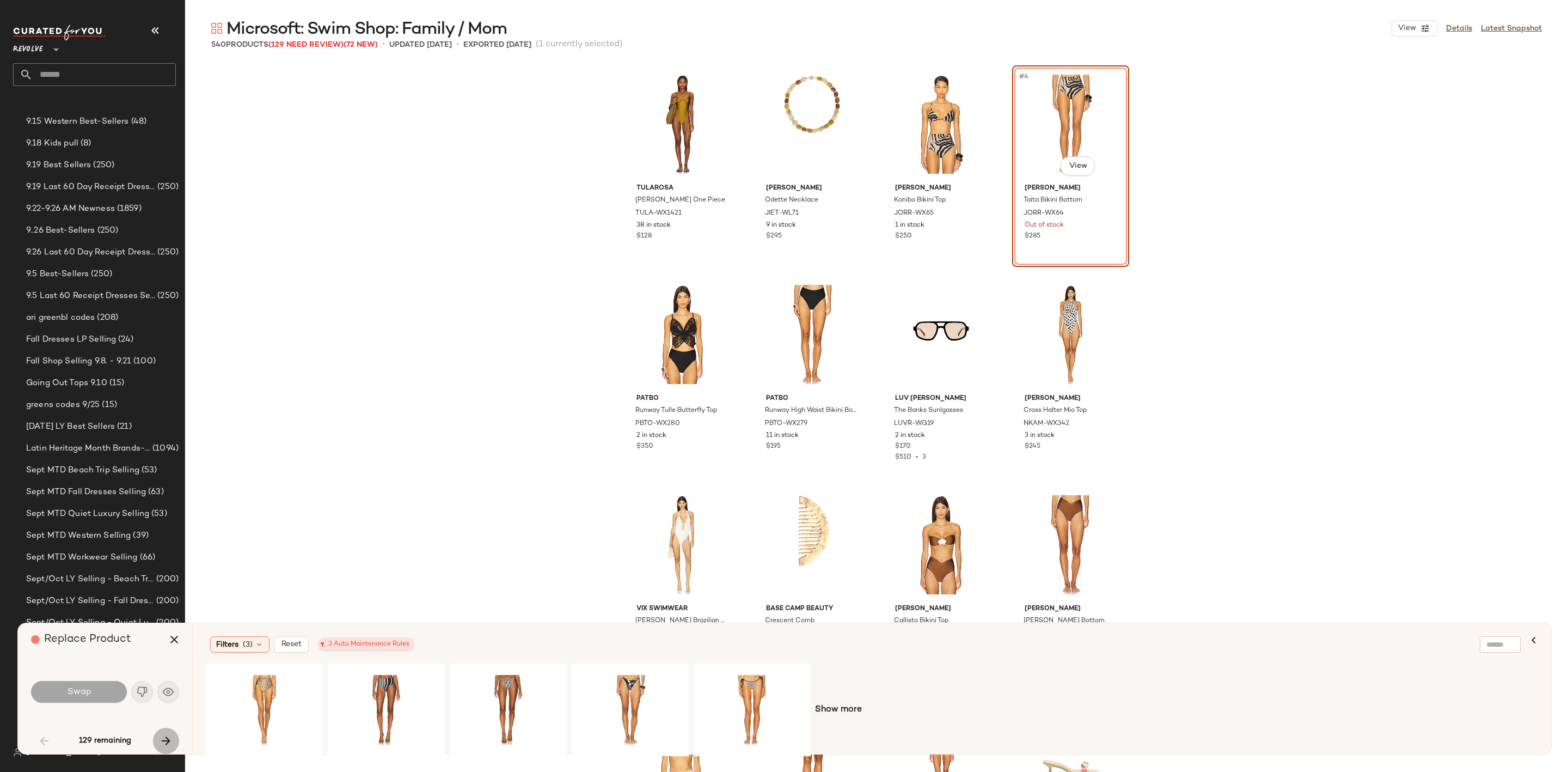
click at [167, 737] on icon "button" at bounding box center [166, 740] width 13 height 13
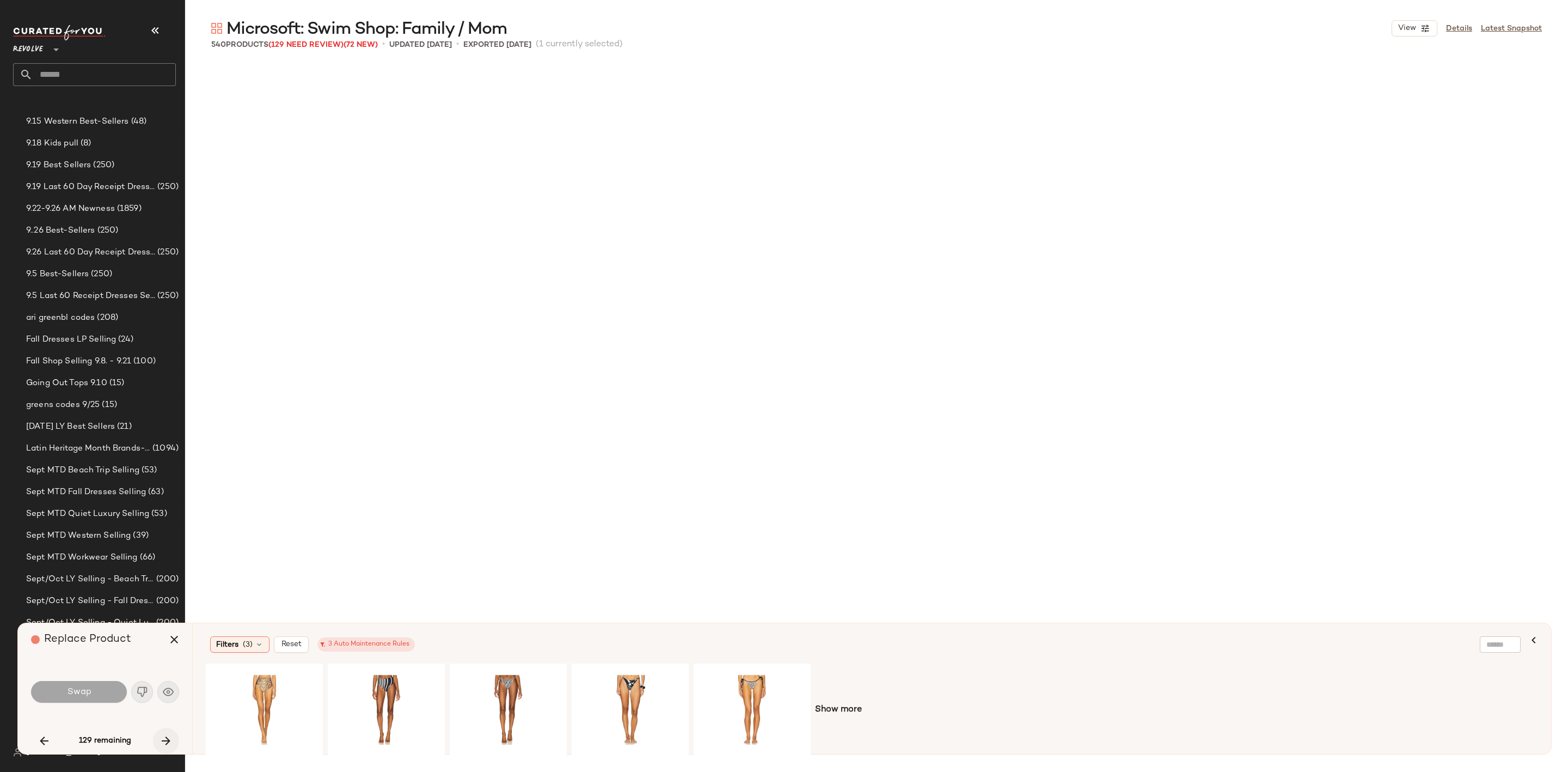
scroll to position [9884, 0]
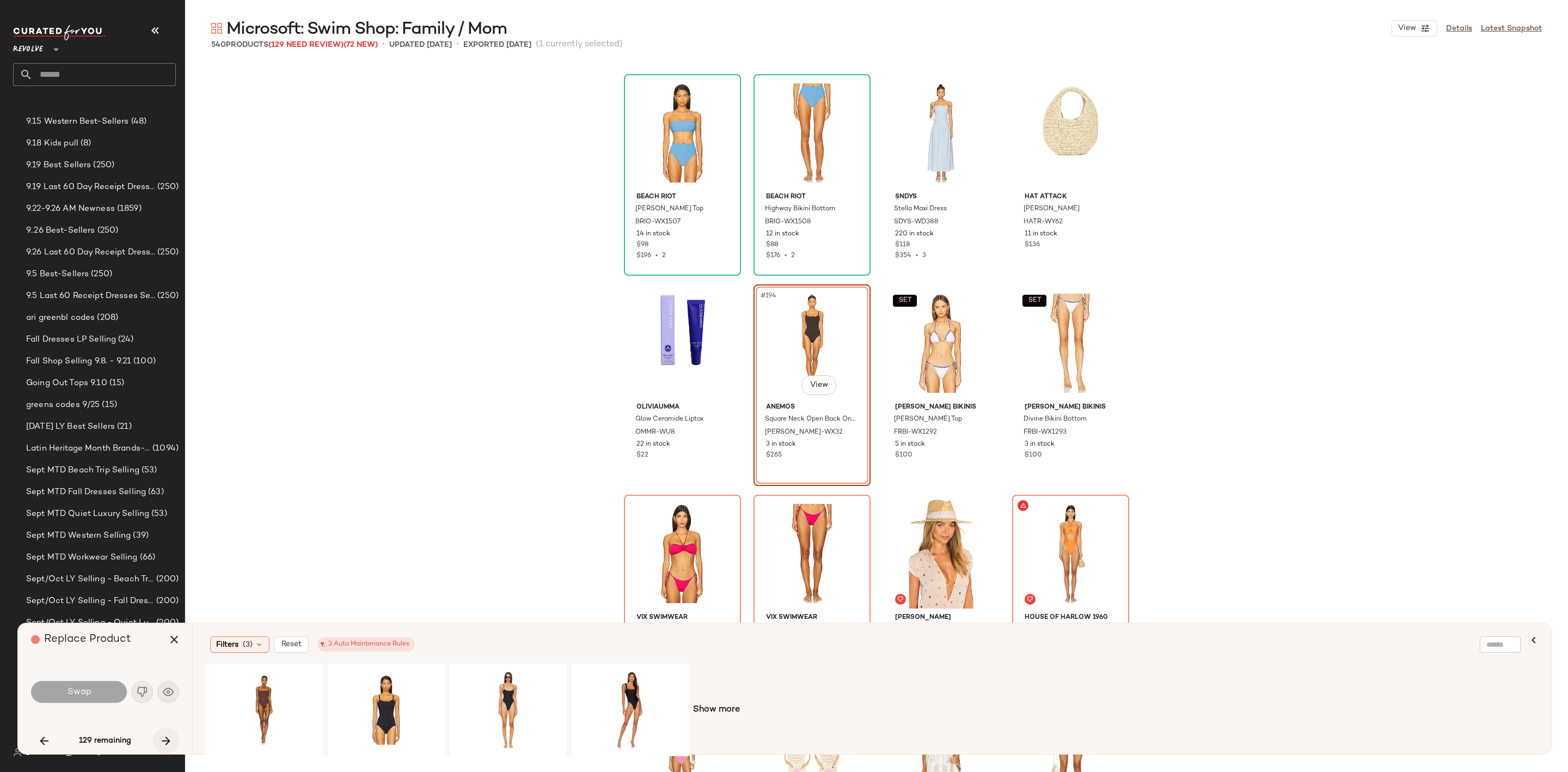
click at [167, 737] on icon "button" at bounding box center [166, 740] width 13 height 13
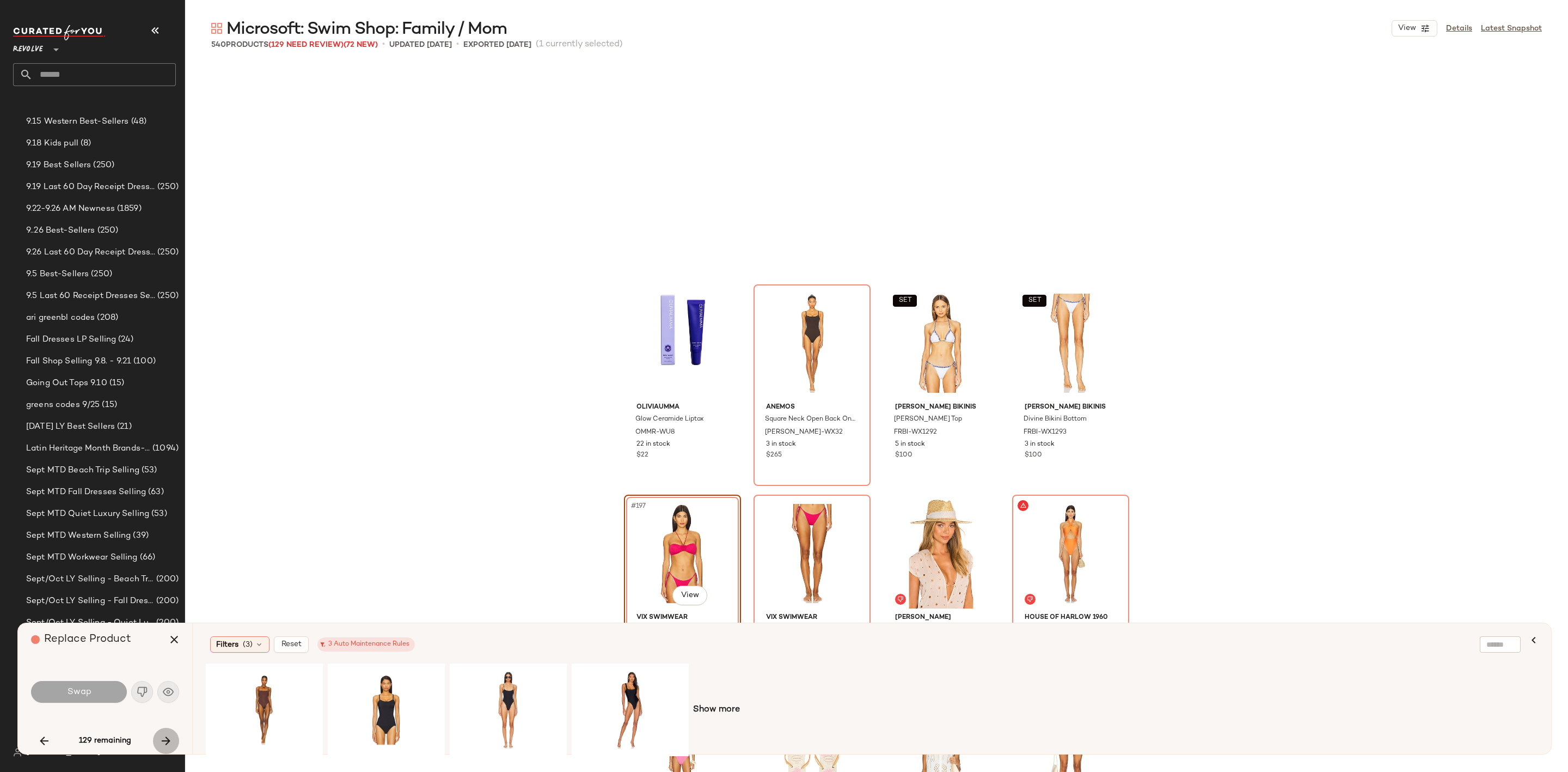
scroll to position [10095, 0]
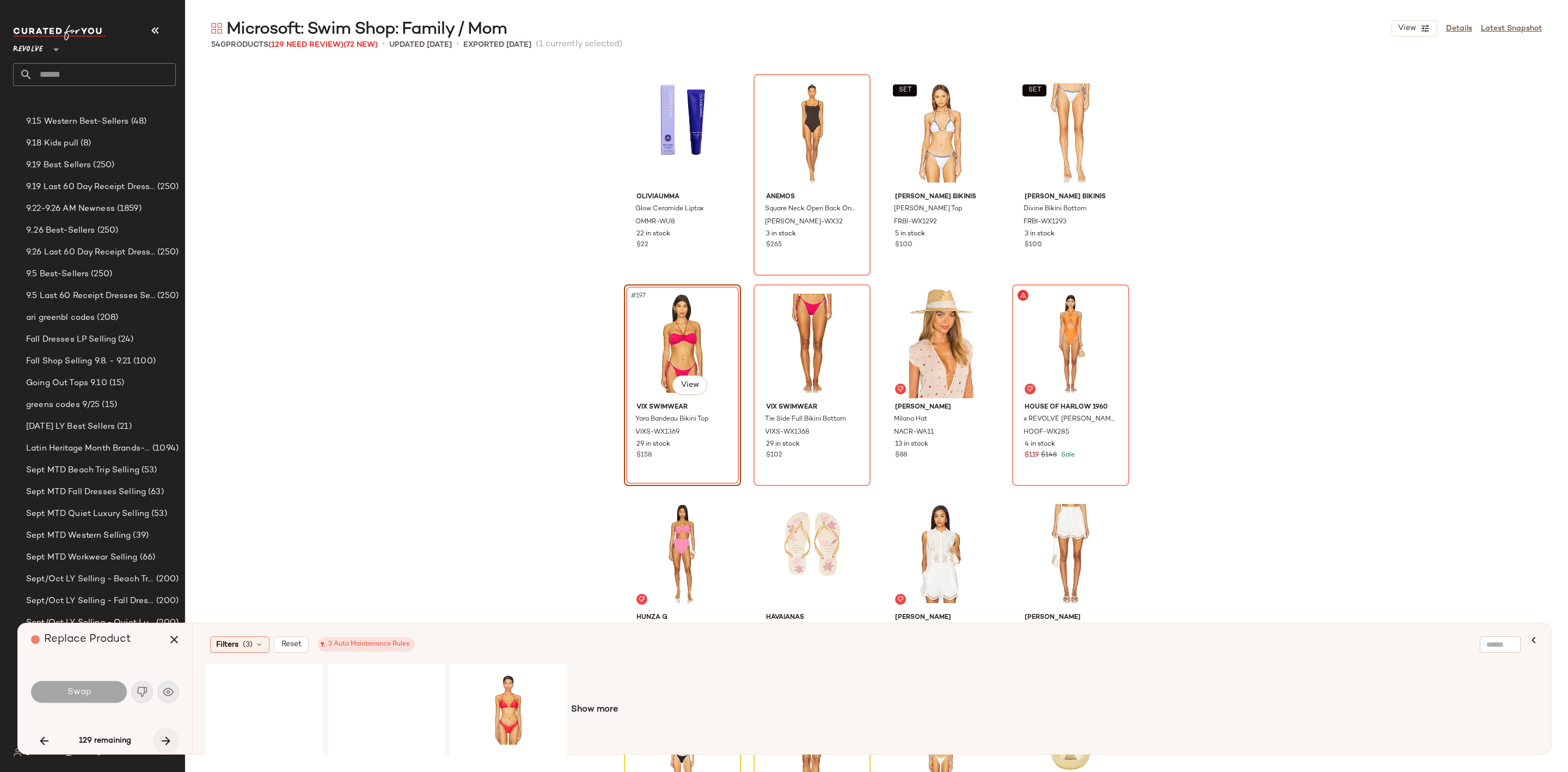
click at [167, 737] on icon "button" at bounding box center [166, 740] width 13 height 13
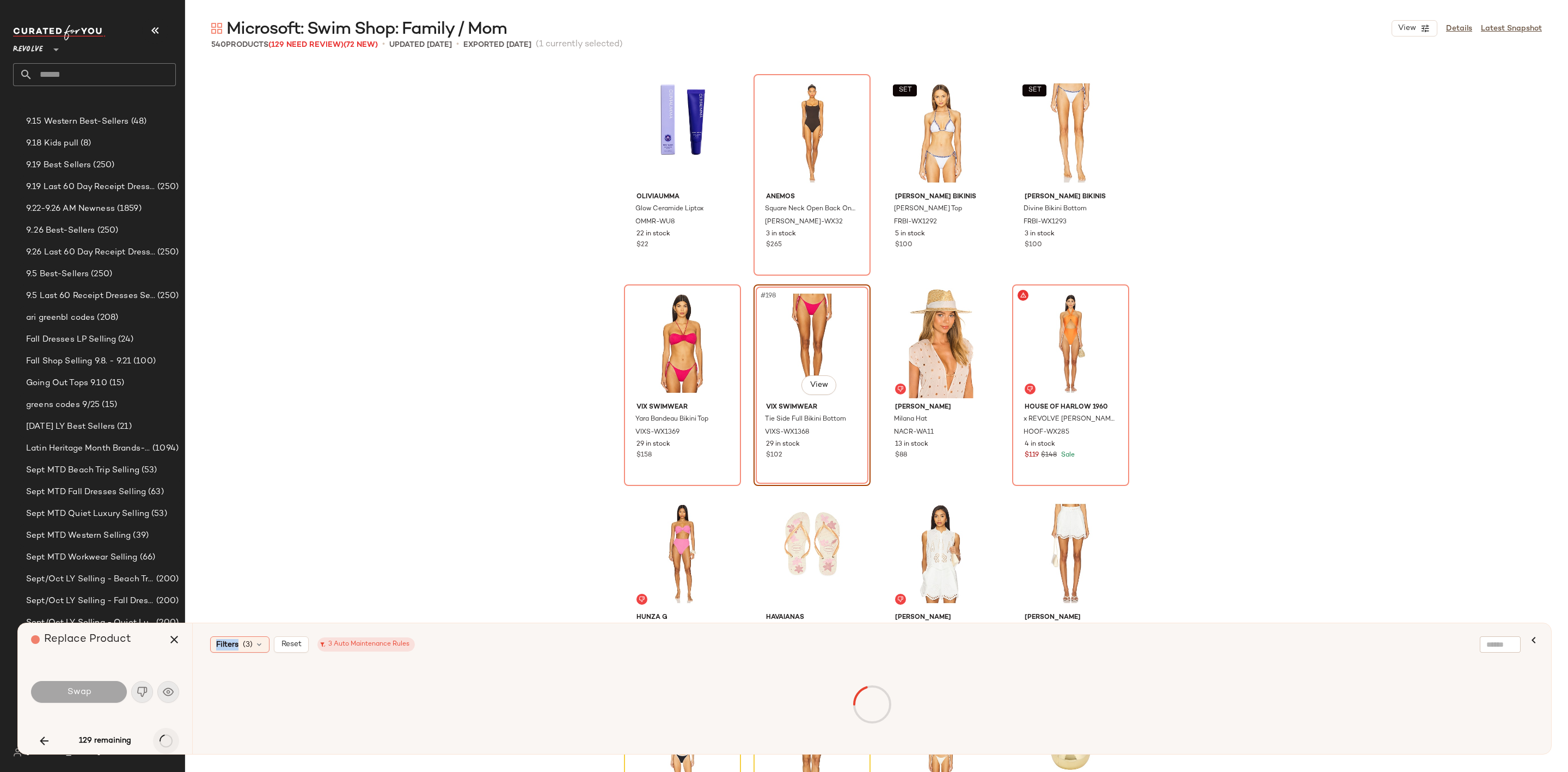
click at [167, 737] on div "129 remaining" at bounding box center [105, 741] width 148 height 26
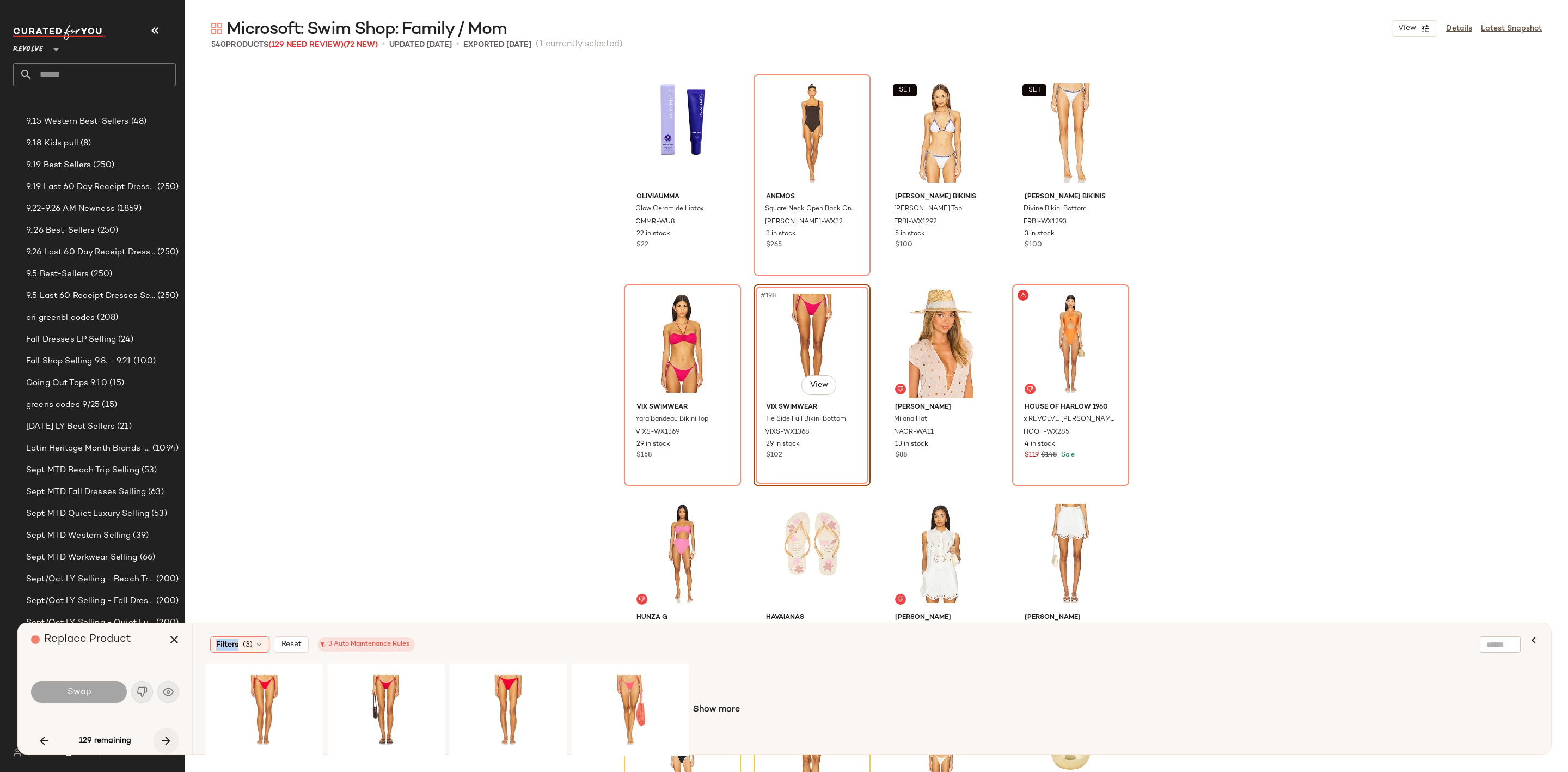
click at [166, 742] on icon "button" at bounding box center [166, 740] width 13 height 13
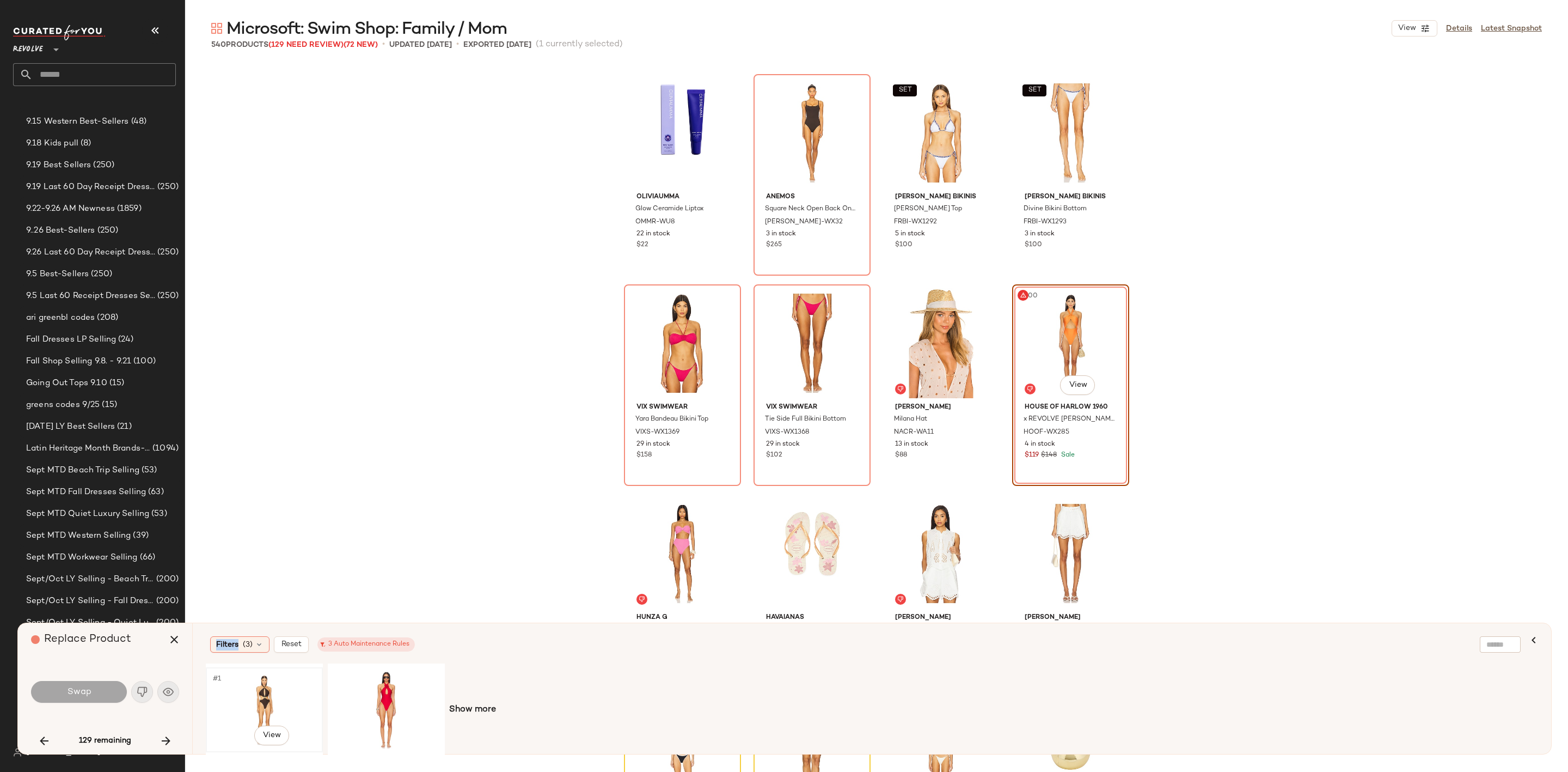
click at [264, 703] on div "#1 View" at bounding box center [264, 710] width 109 height 78
click at [82, 688] on span "Swap" at bounding box center [78, 692] width 24 height 10
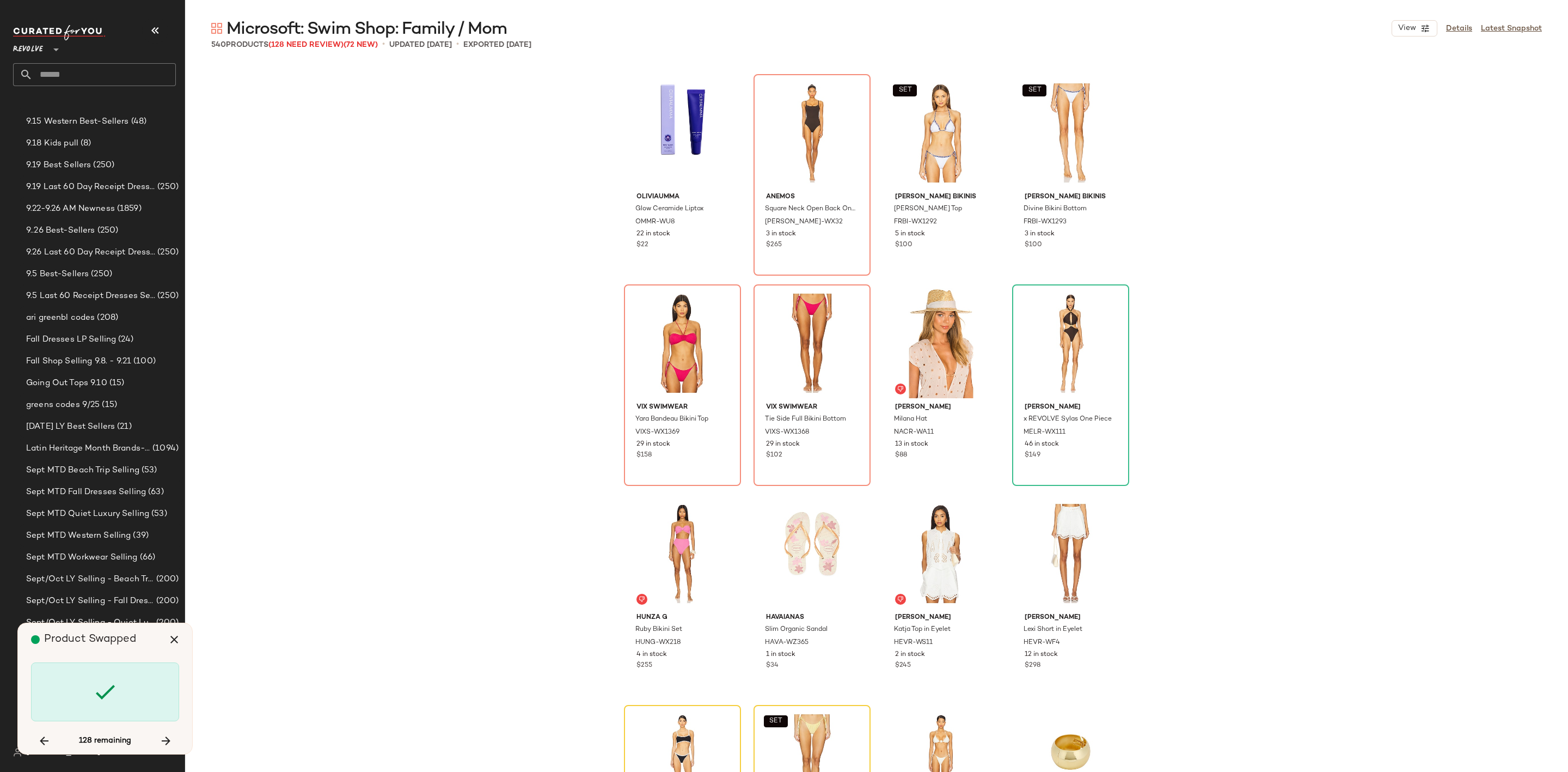
scroll to position [10515, 0]
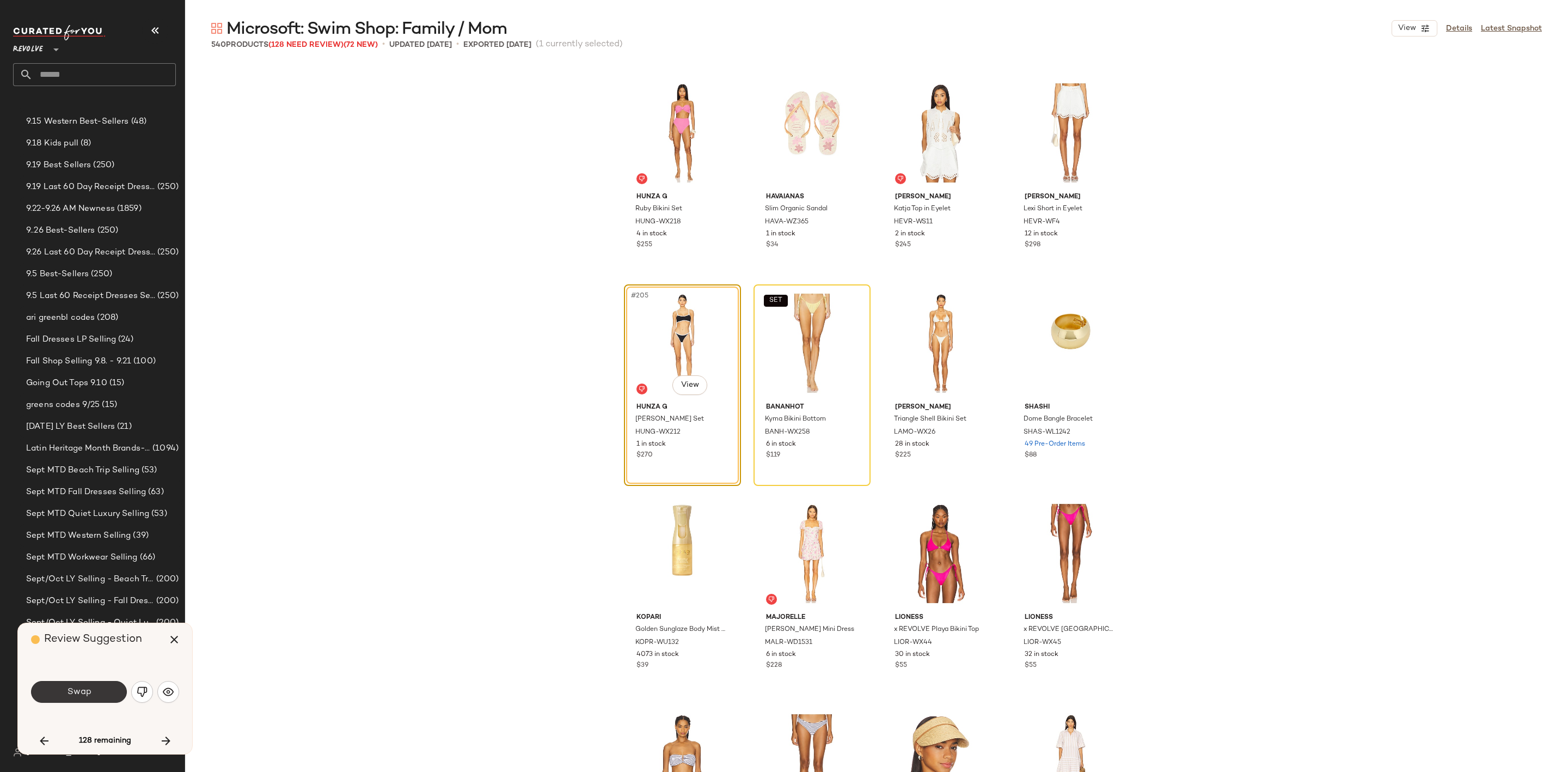
click at [92, 686] on button "Swap" at bounding box center [78, 692] width 96 height 22
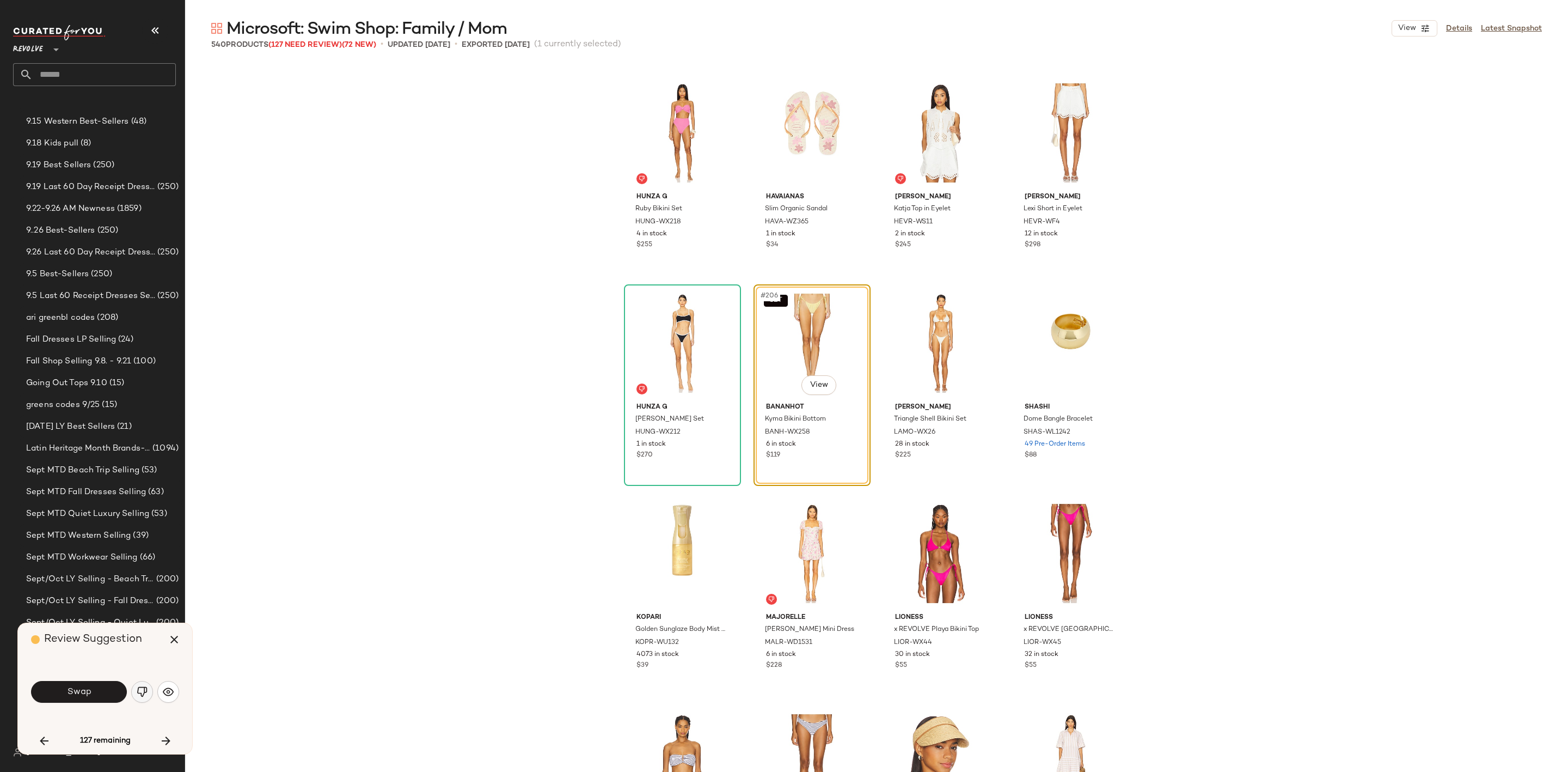
click at [141, 688] on img "button" at bounding box center [142, 692] width 11 height 11
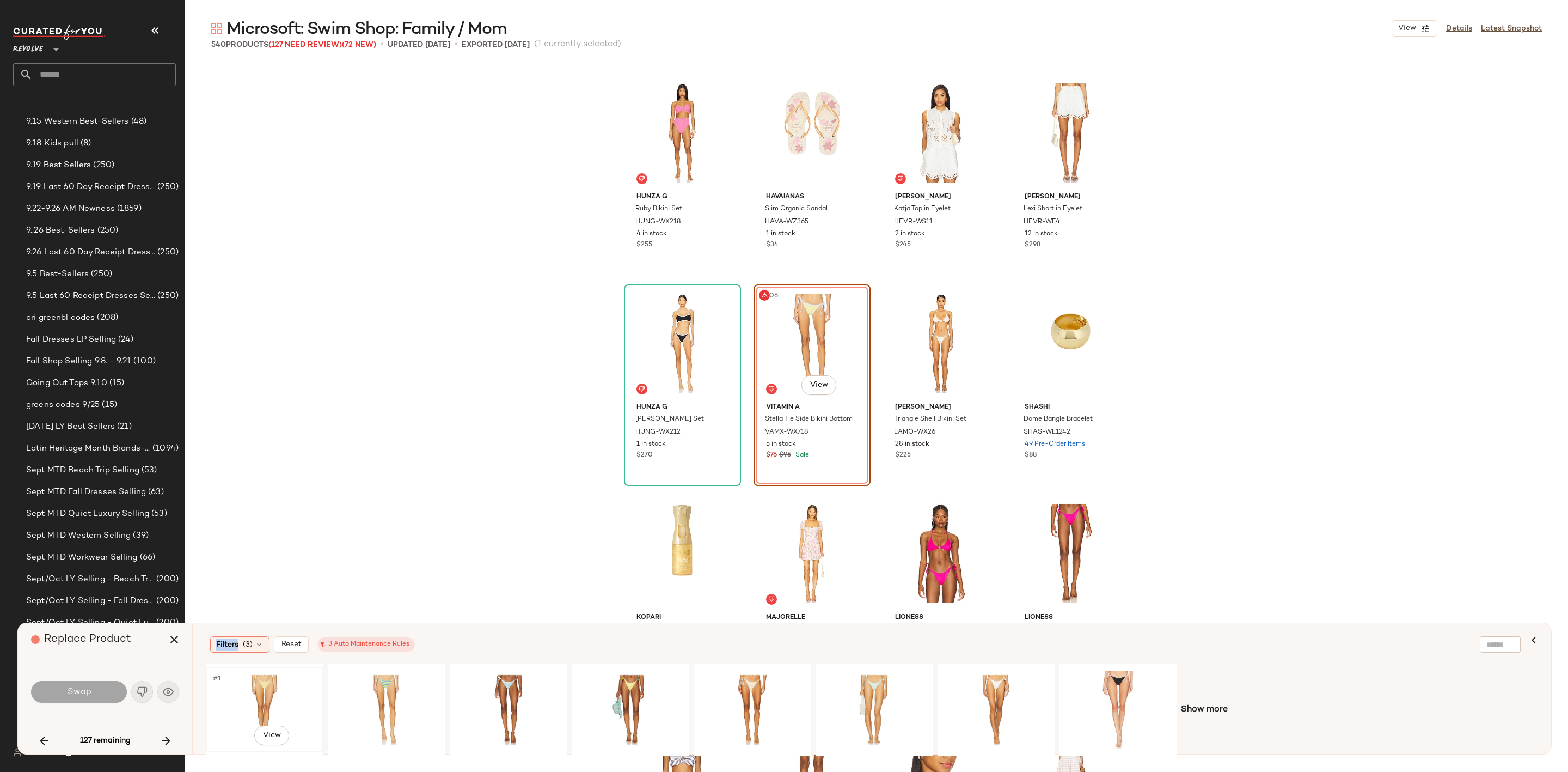
click at [245, 690] on div "#1 View" at bounding box center [264, 710] width 109 height 78
click at [77, 694] on span "Swap" at bounding box center [78, 692] width 24 height 10
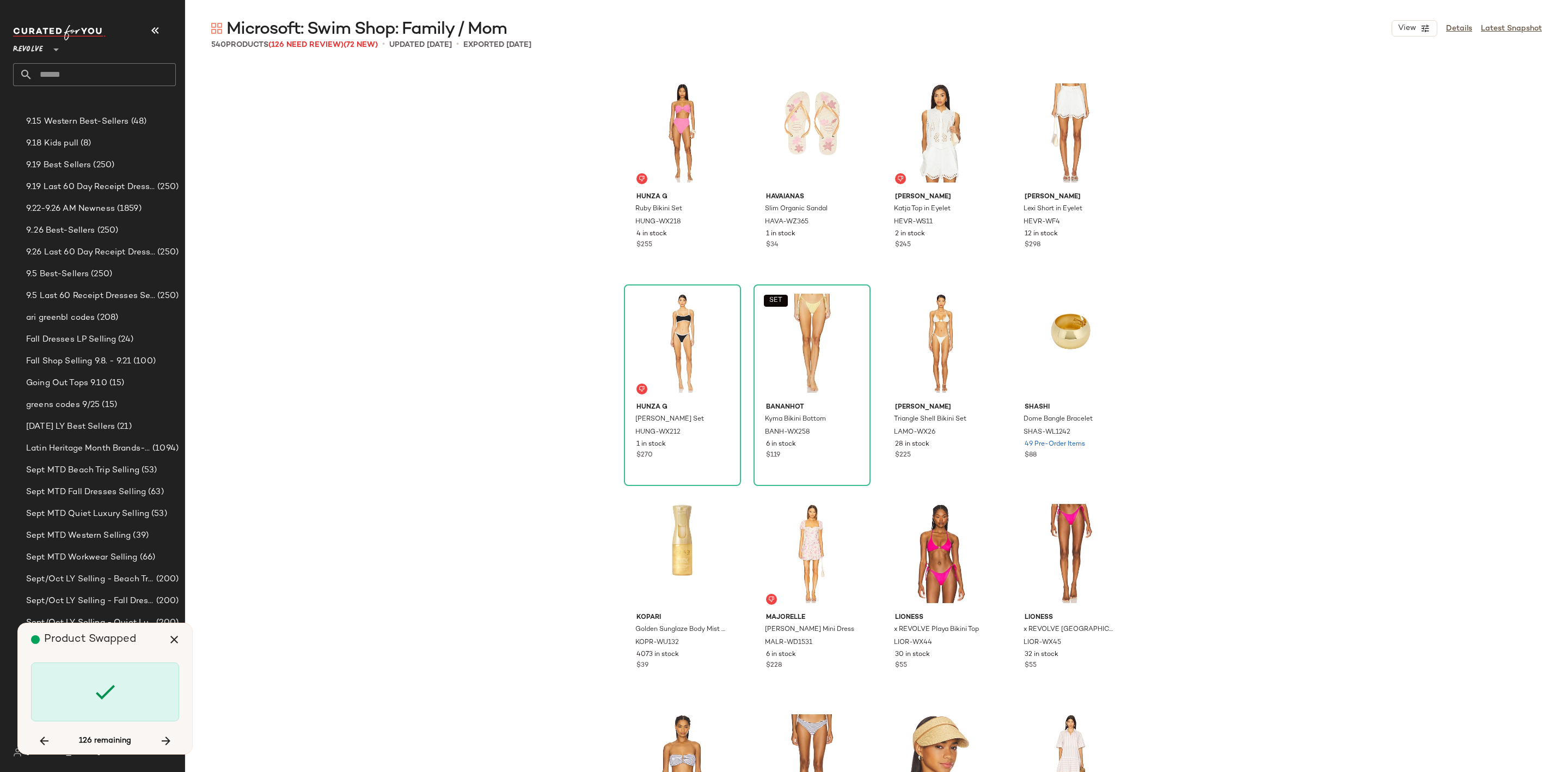
scroll to position [11146, 0]
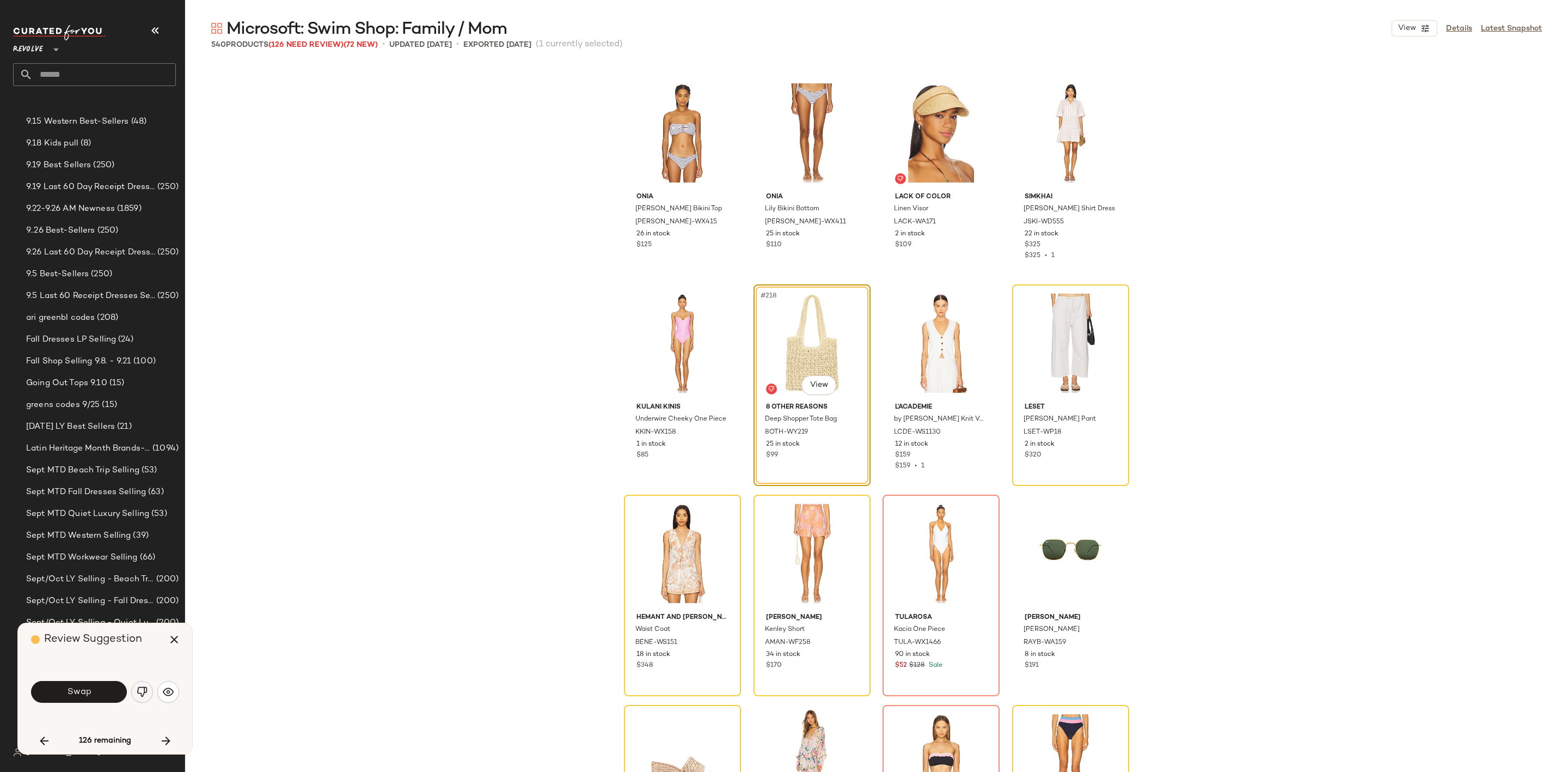
click at [150, 688] on button "button" at bounding box center [141, 692] width 22 height 22
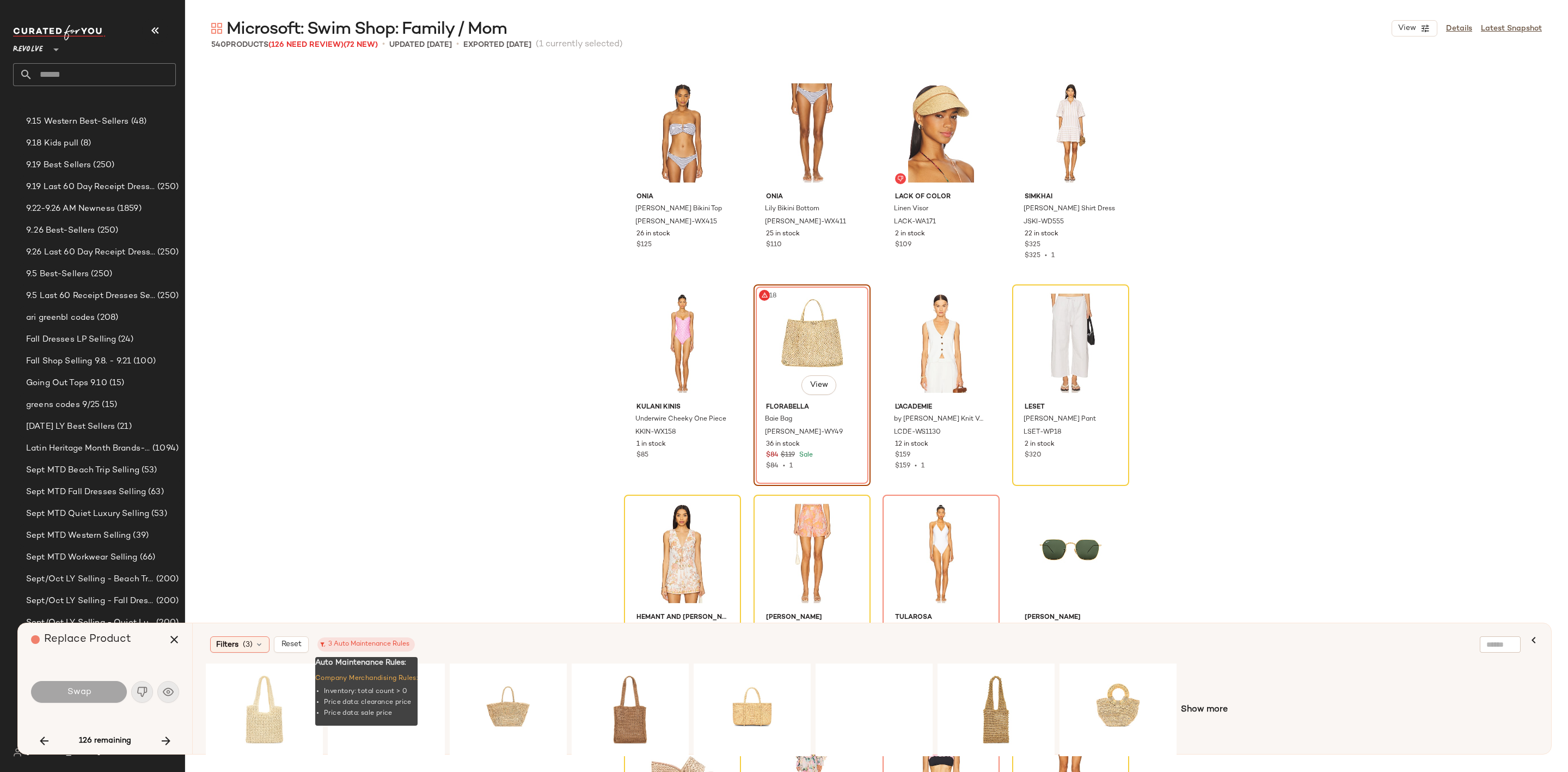
click at [353, 650] on span "3 Auto Maintenance Rules" at bounding box center [365, 644] width 97 height 14
click at [241, 641] on div "Filters (3)" at bounding box center [240, 644] width 59 height 16
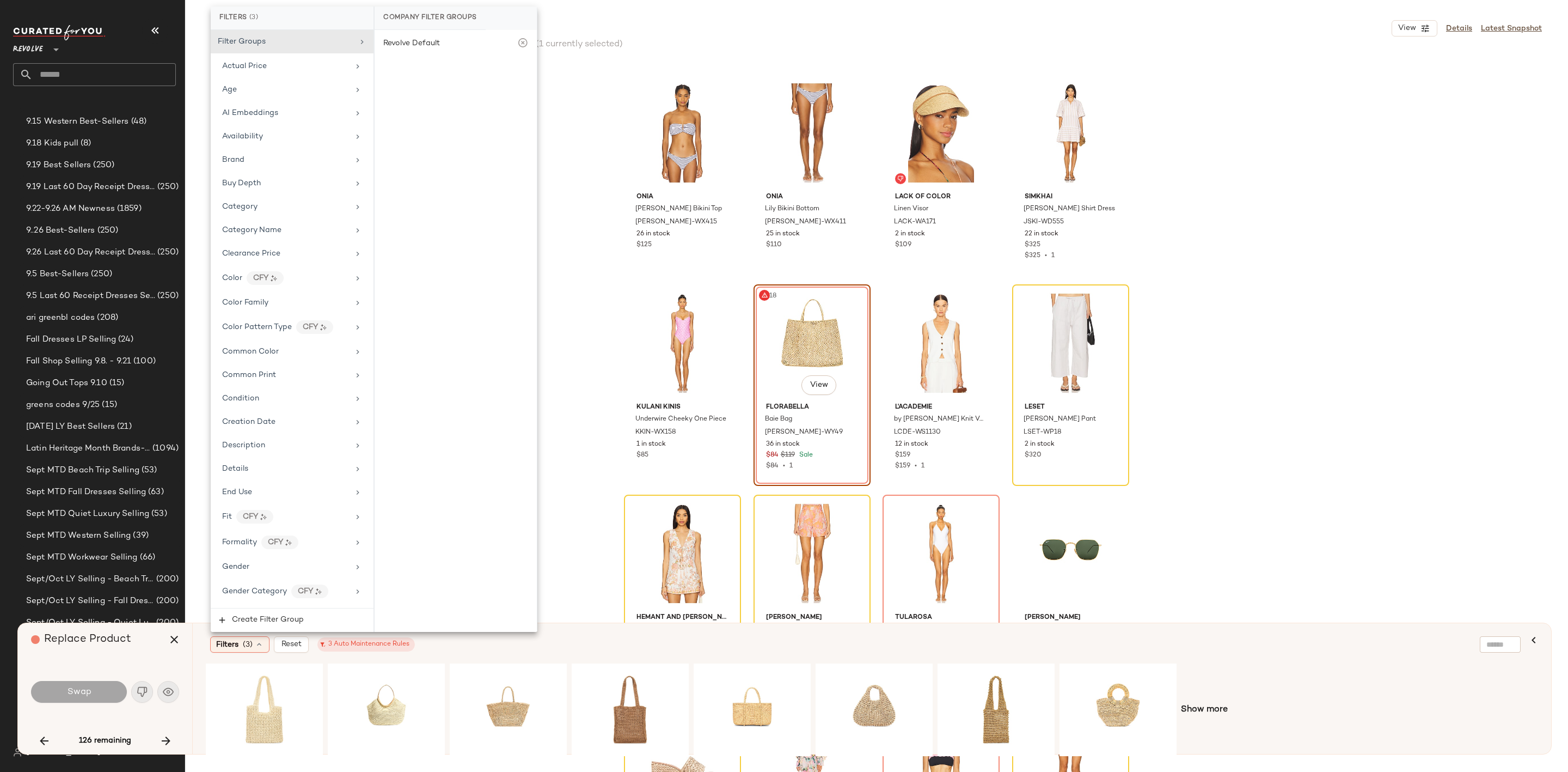
click at [567, 175] on div "onia Genevieve Bikini Top ONIR-WX415 26 in stock $125 onia Lily Bikini Bottom O…" at bounding box center [877, 417] width 1383 height 709
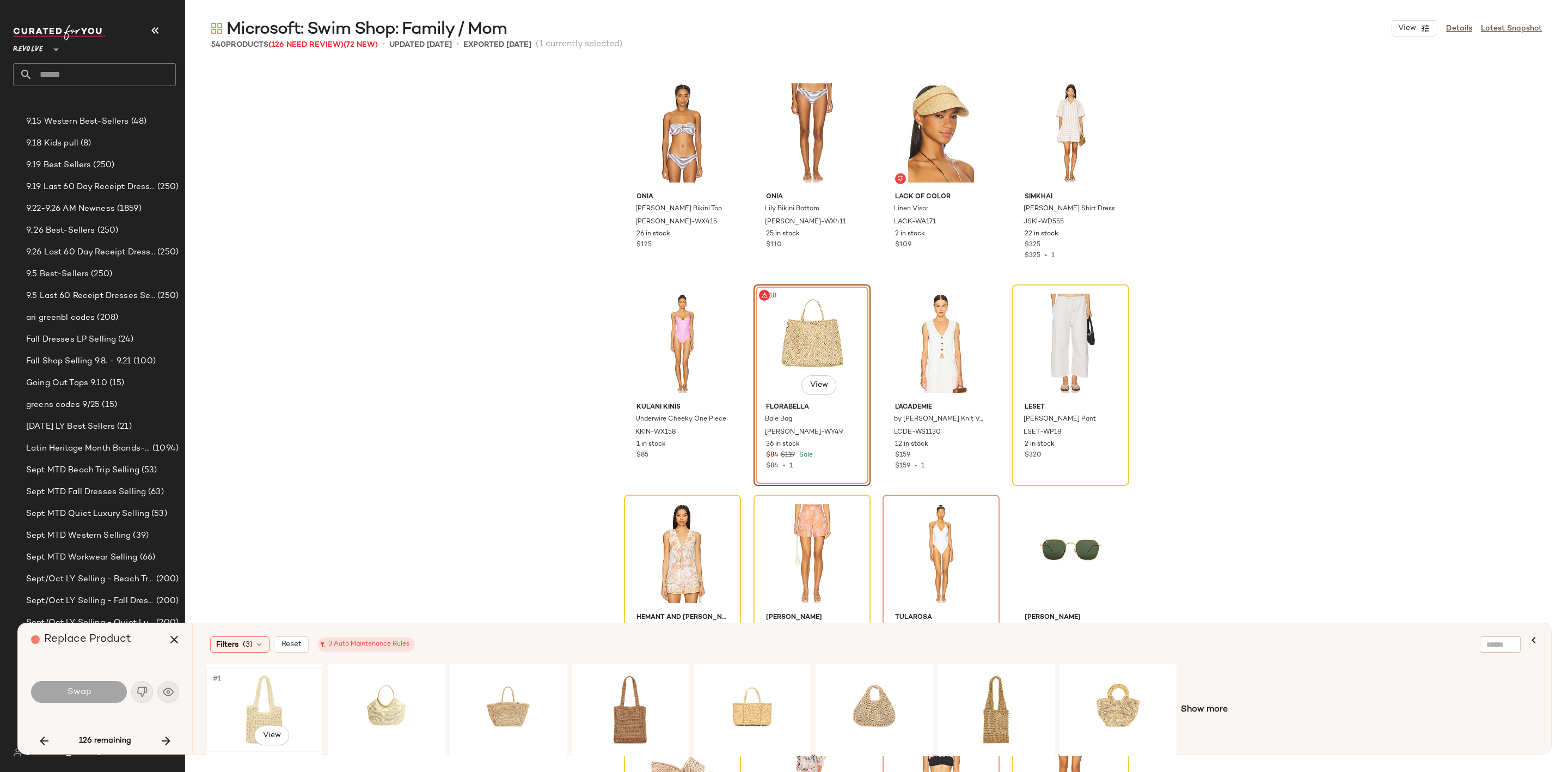
click at [245, 707] on div "#1 View" at bounding box center [264, 710] width 109 height 78
click at [86, 683] on button "Swap" at bounding box center [78, 692] width 96 height 22
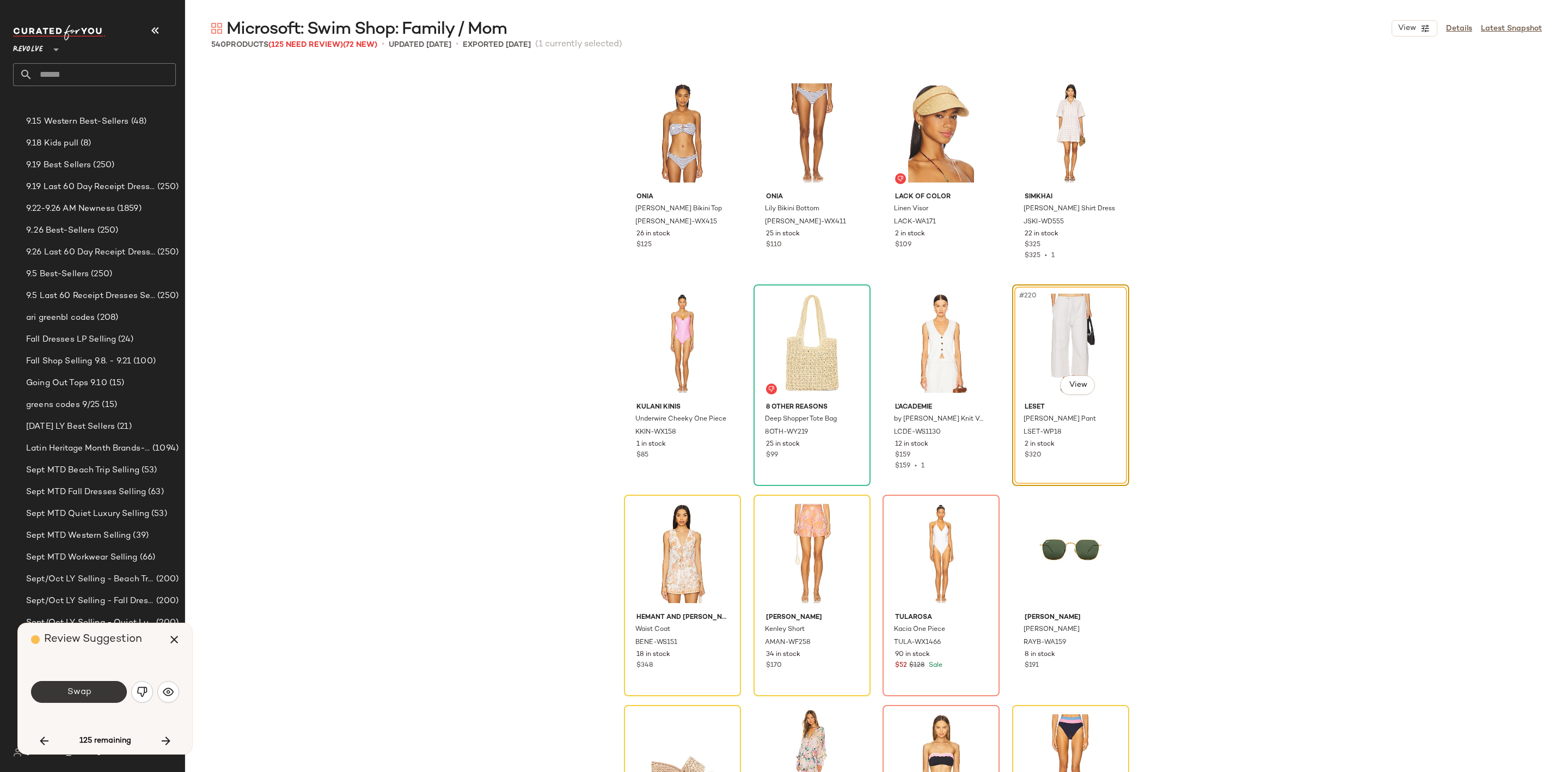
click at [88, 688] on span "Swap" at bounding box center [78, 692] width 24 height 10
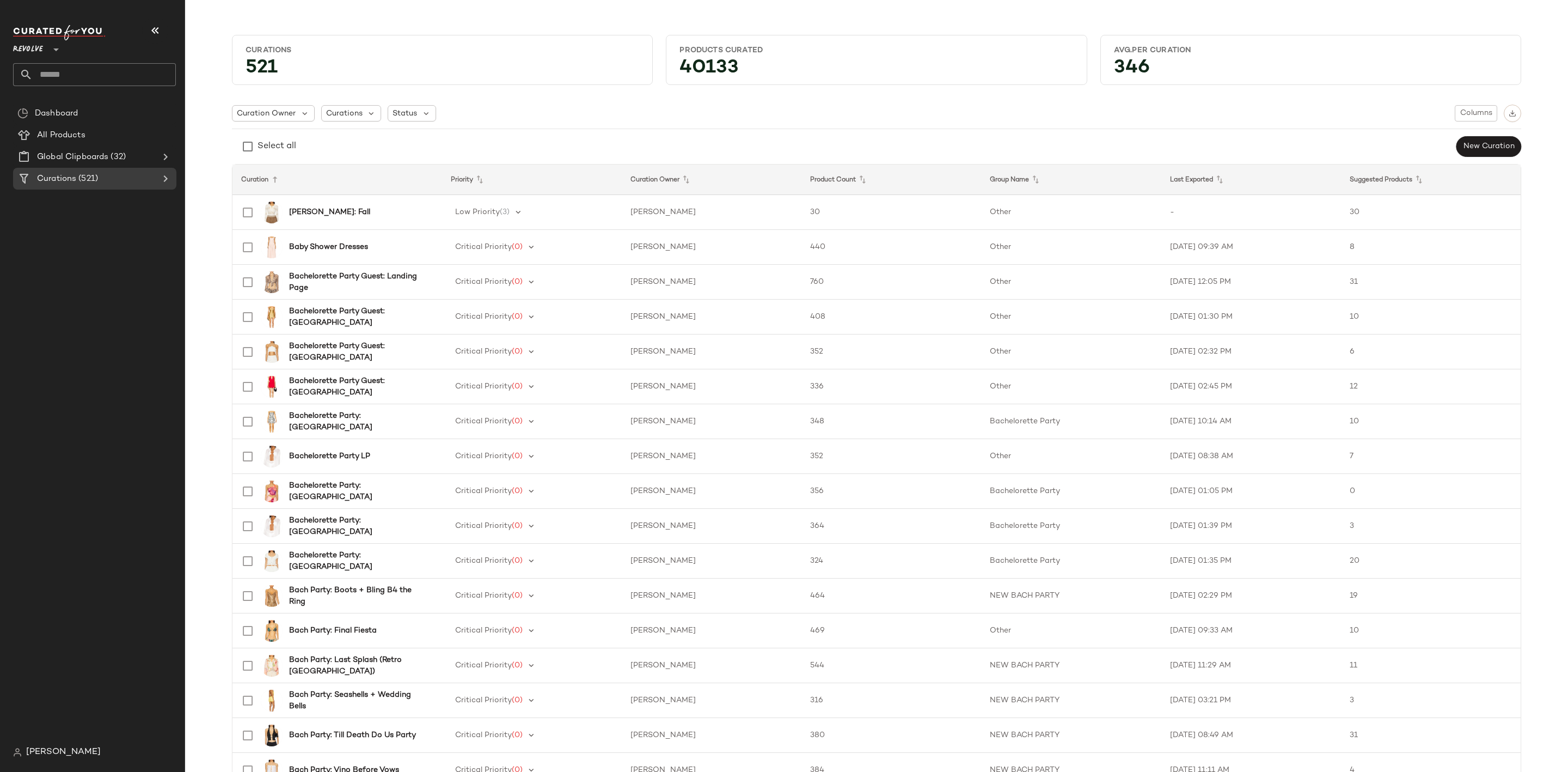
click at [132, 70] on input "text" at bounding box center [104, 74] width 143 height 23
type input "**********"
click at [116, 102] on span "Microsoft: Spring Activities:" at bounding box center [72, 105] width 103 height 11
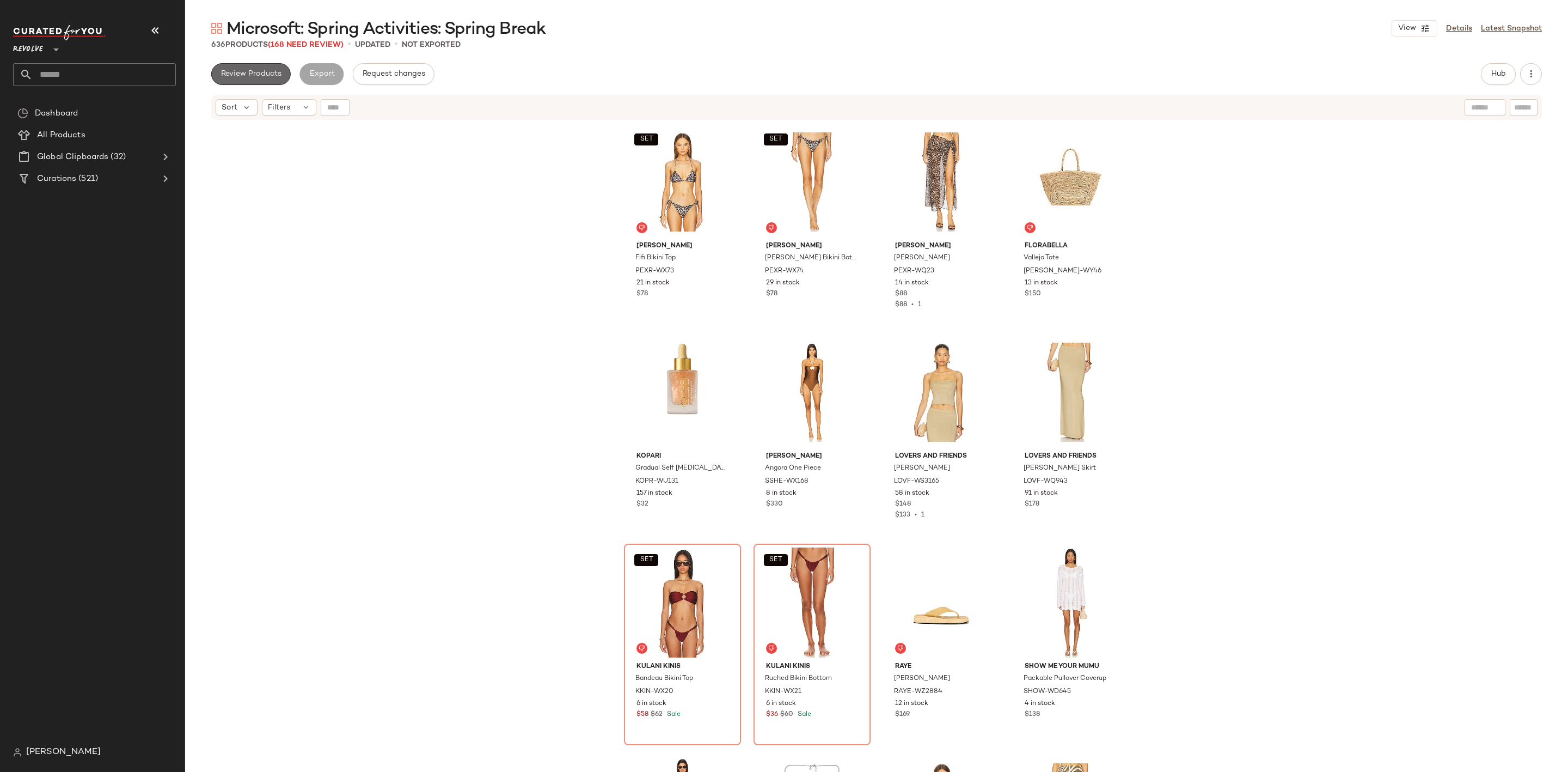
click at [243, 78] on span "Review Products" at bounding box center [251, 74] width 61 height 9
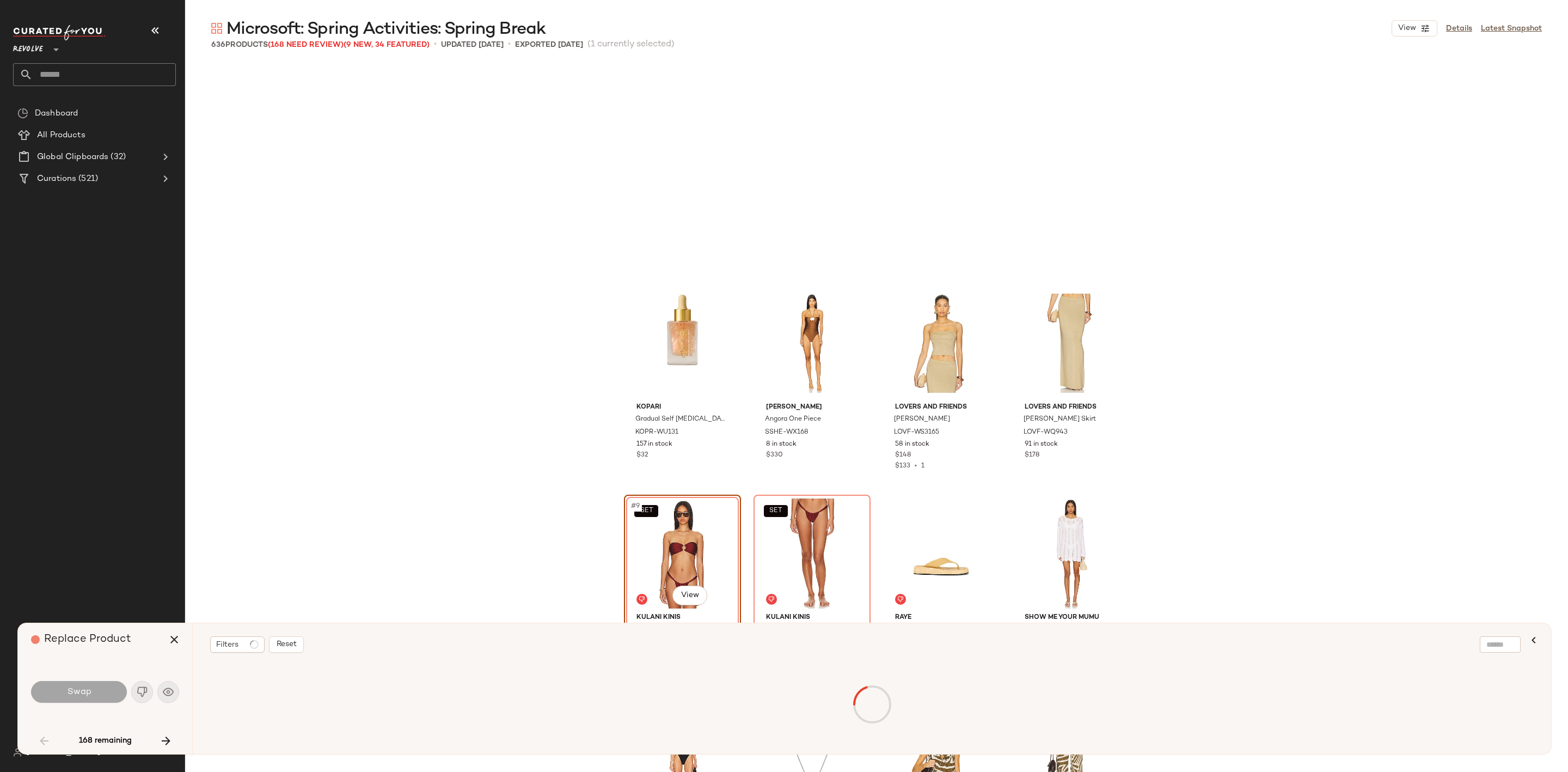
scroll to position [219, 0]
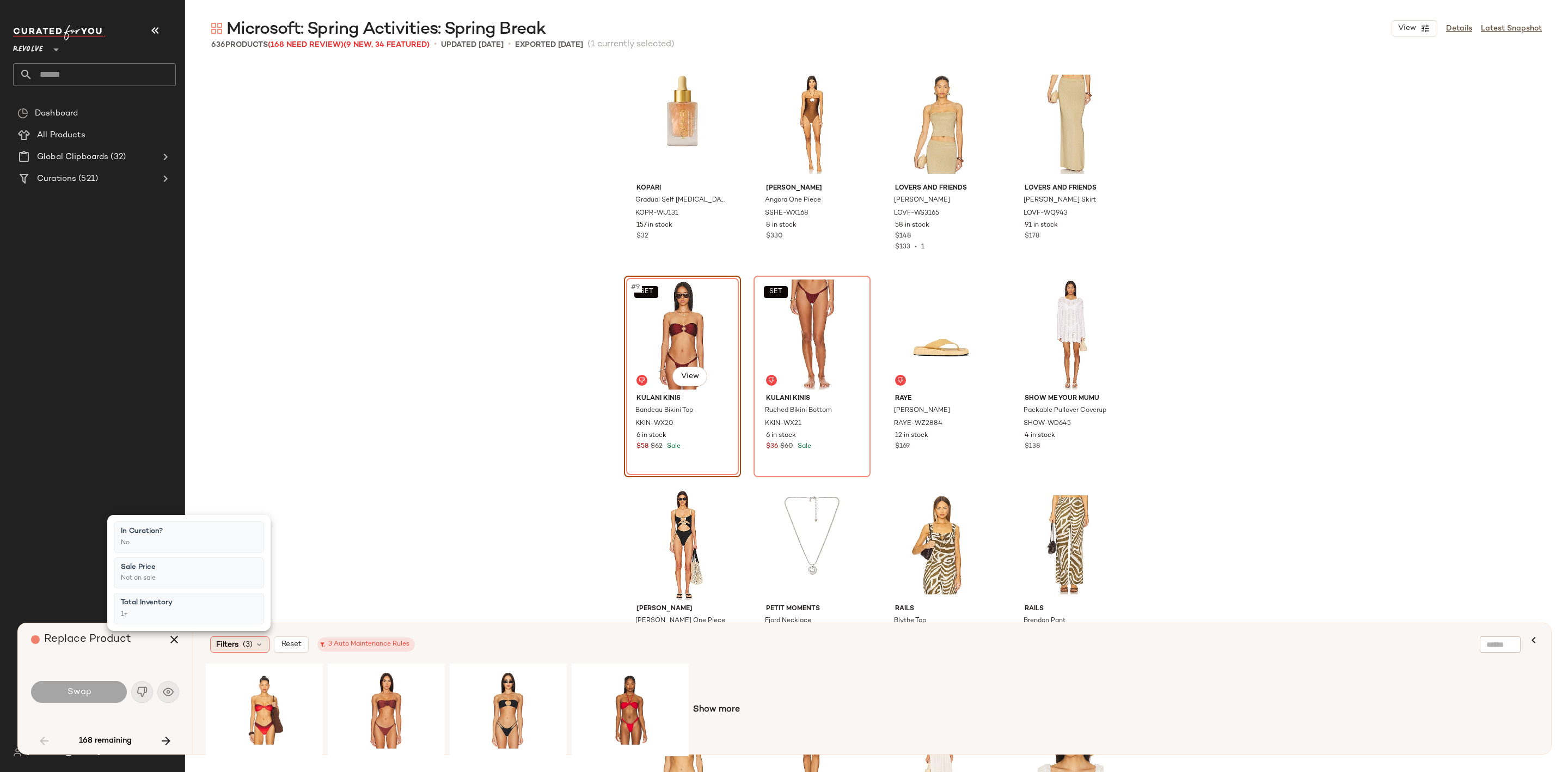
click at [235, 646] on span "Filters" at bounding box center [228, 644] width 22 height 11
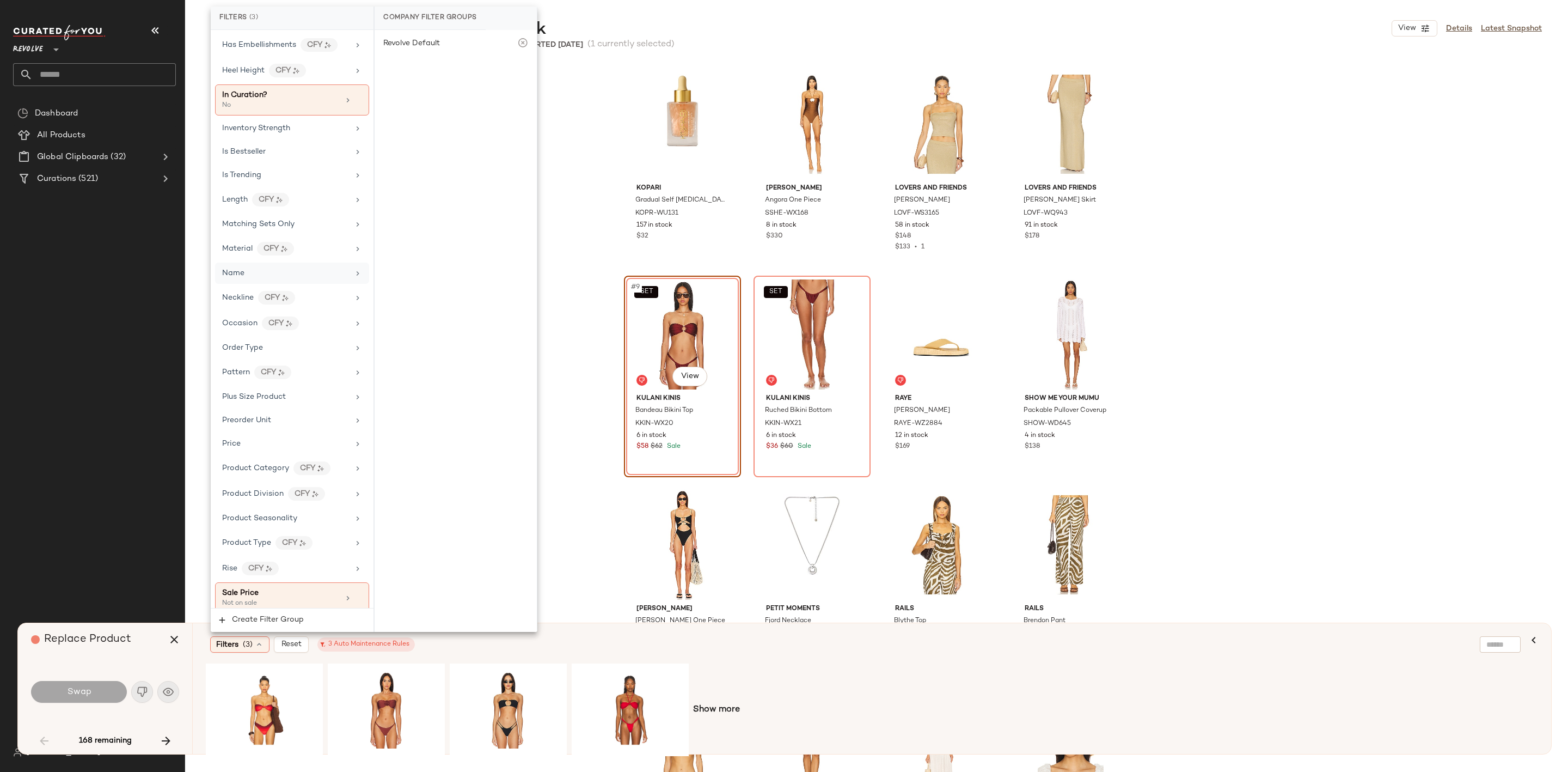
scroll to position [82, 0]
click at [98, 67] on input "text" at bounding box center [104, 74] width 143 height 23
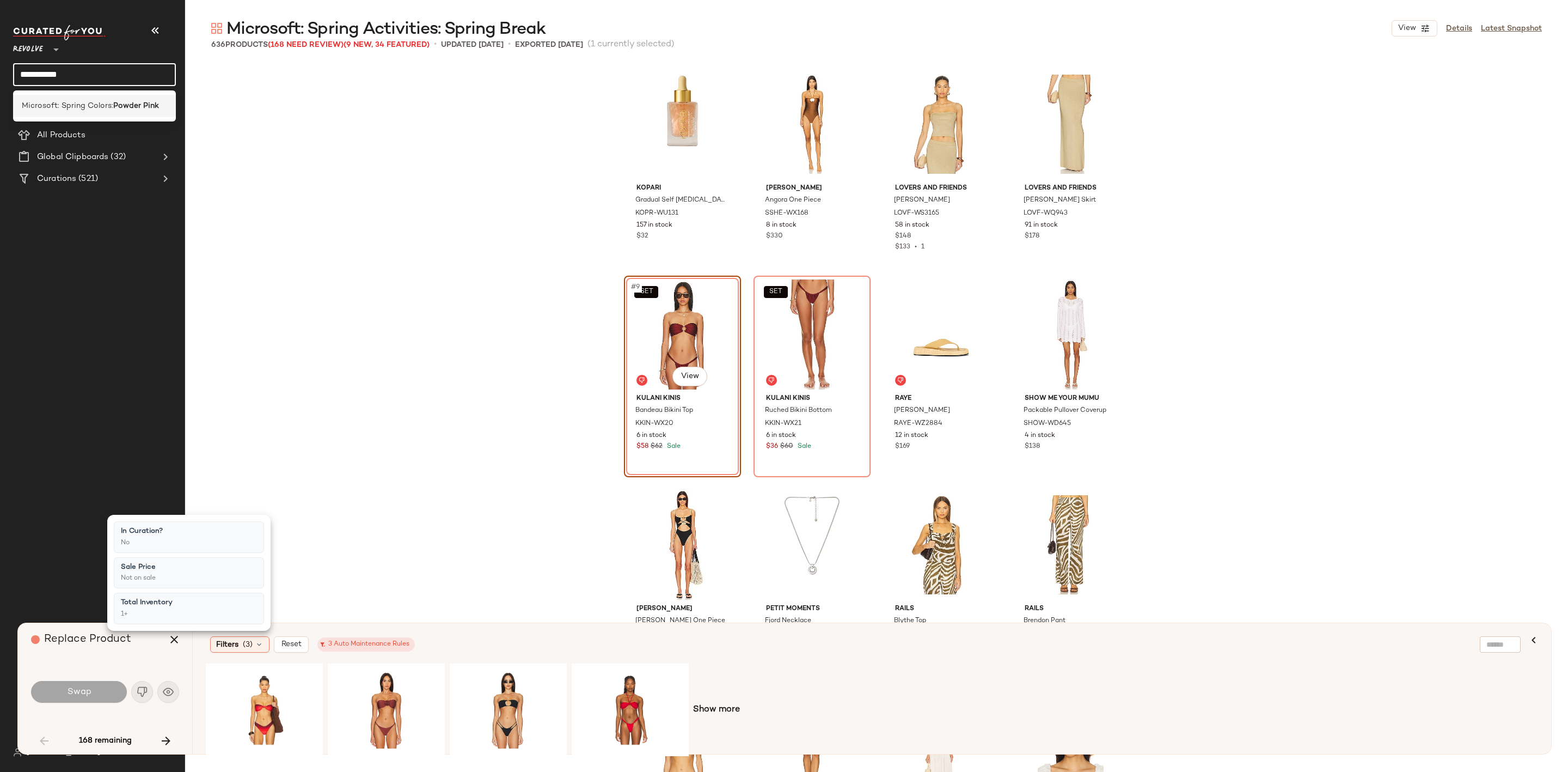
type input "**********"
click at [91, 109] on span "Microsoft: Spring Colors:" at bounding box center [67, 105] width 91 height 11
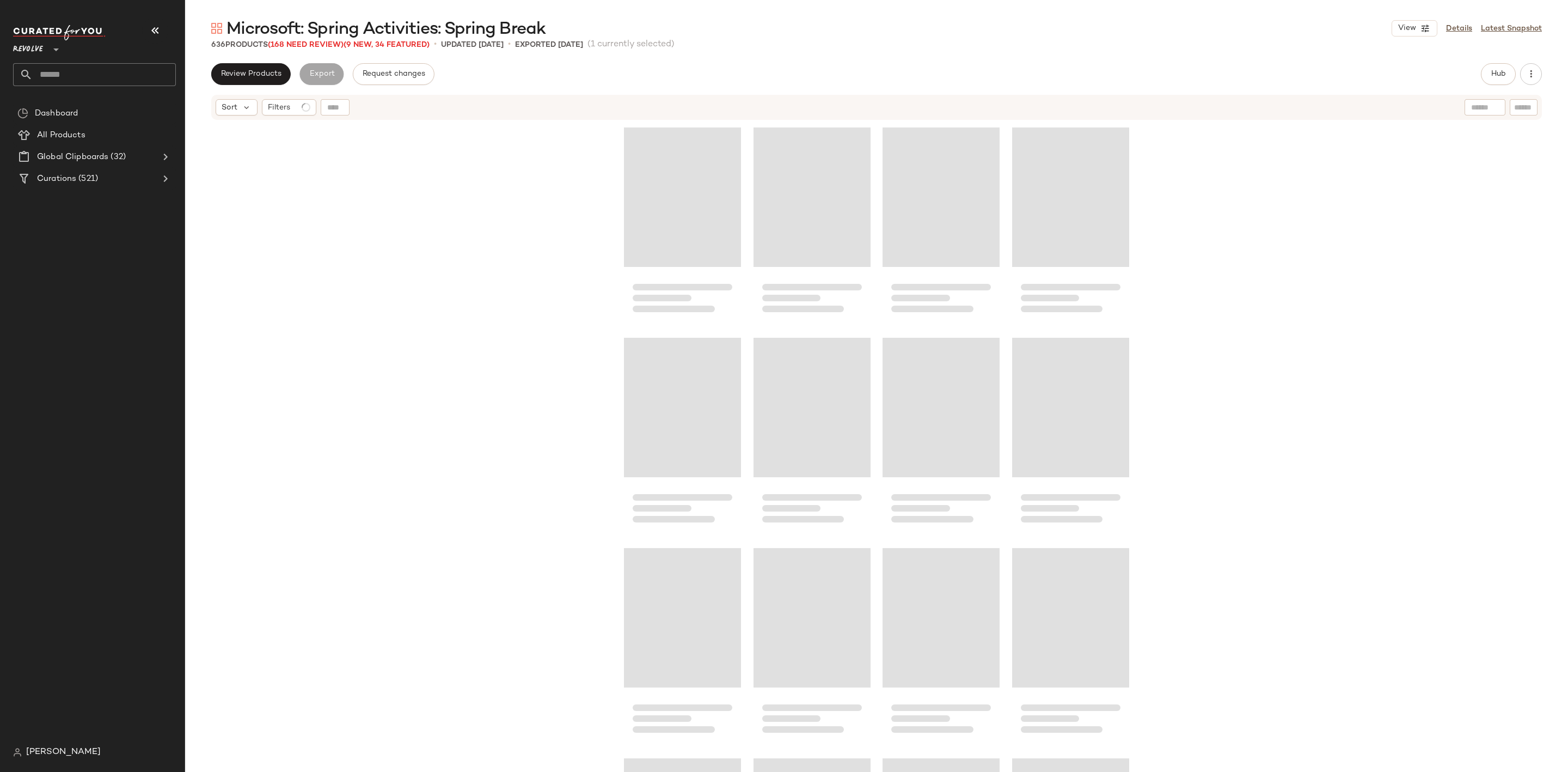
scroll to position [219, 0]
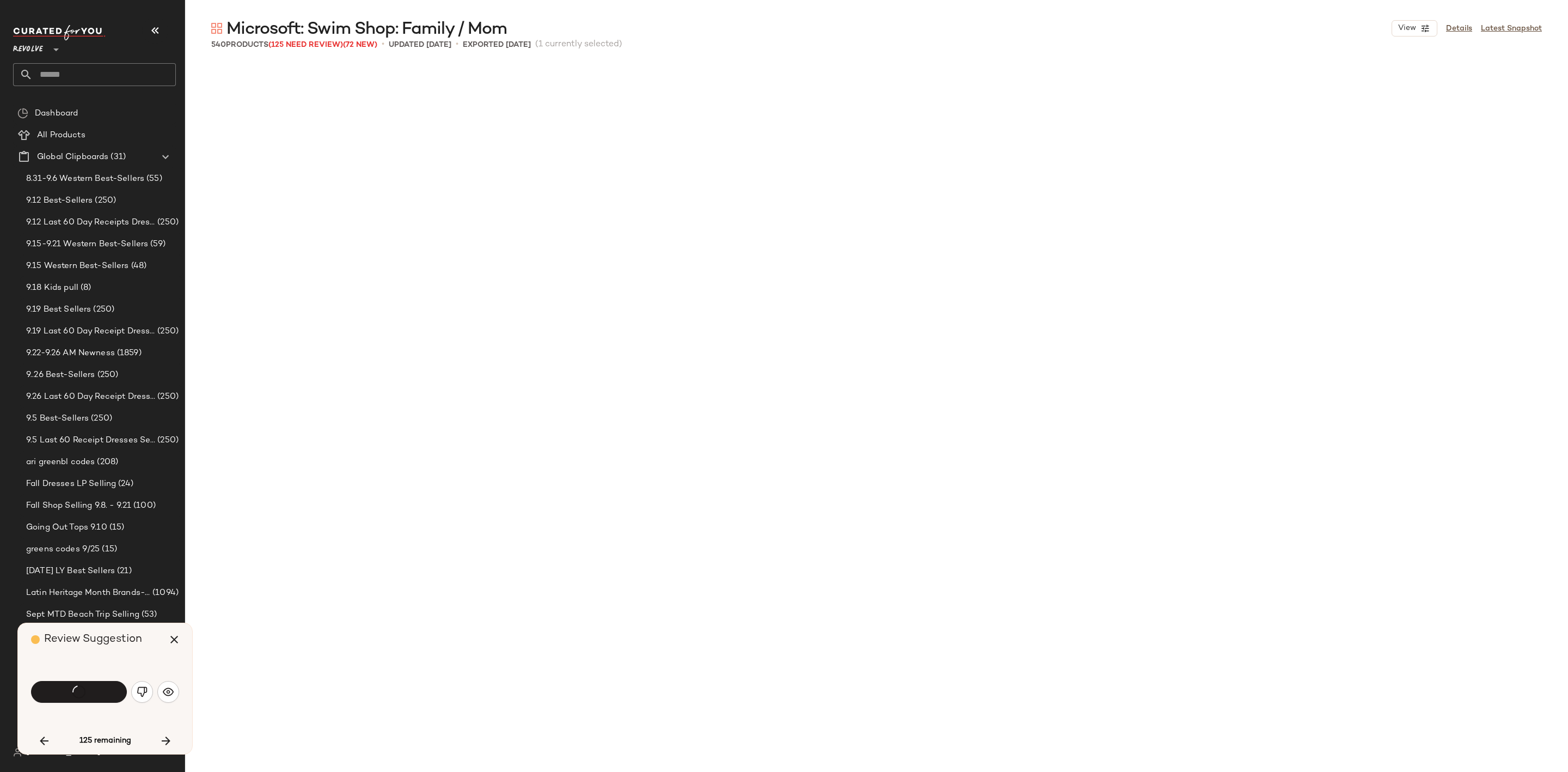
scroll to position [11146, 0]
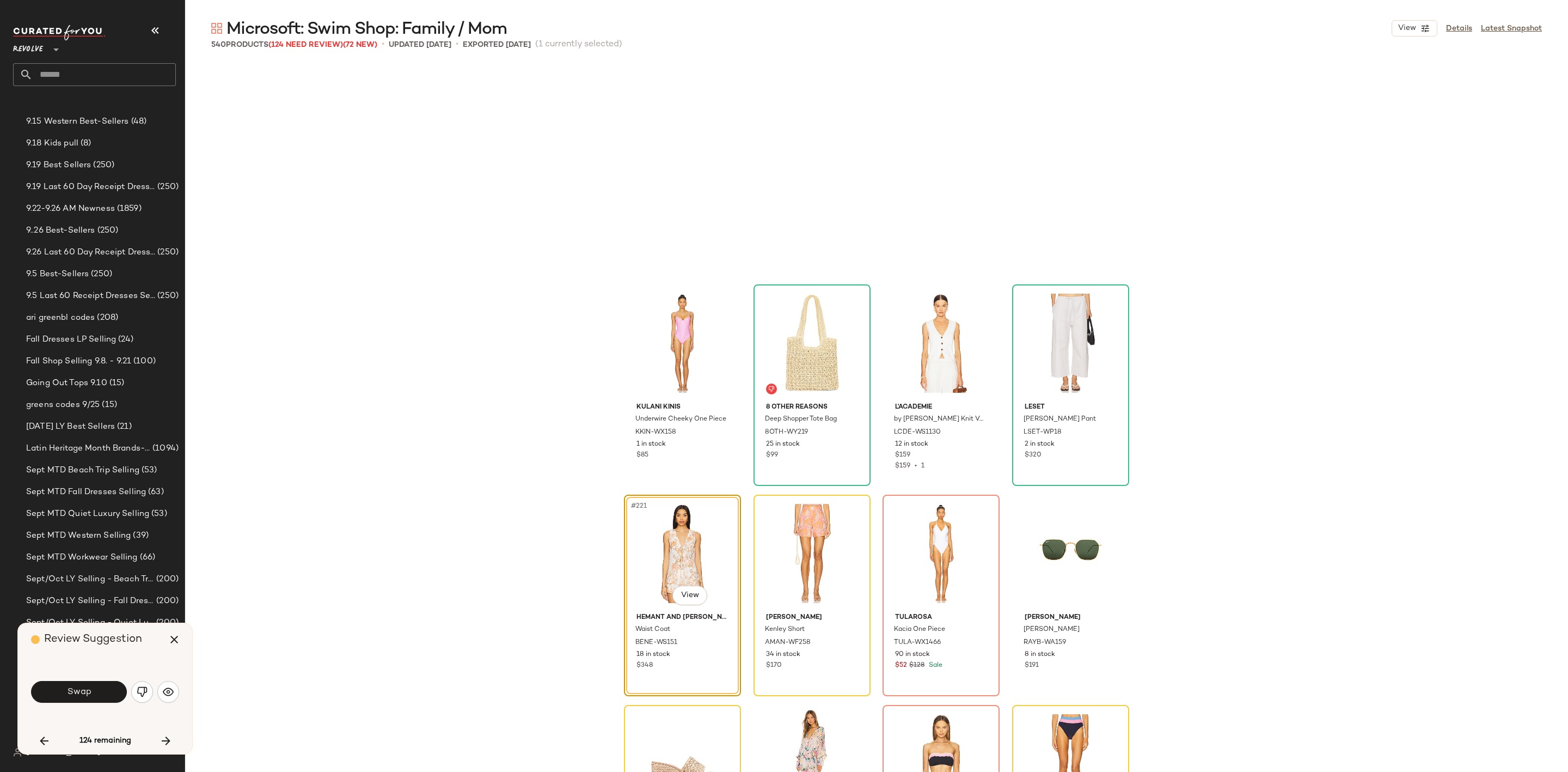
scroll to position [11356, 0]
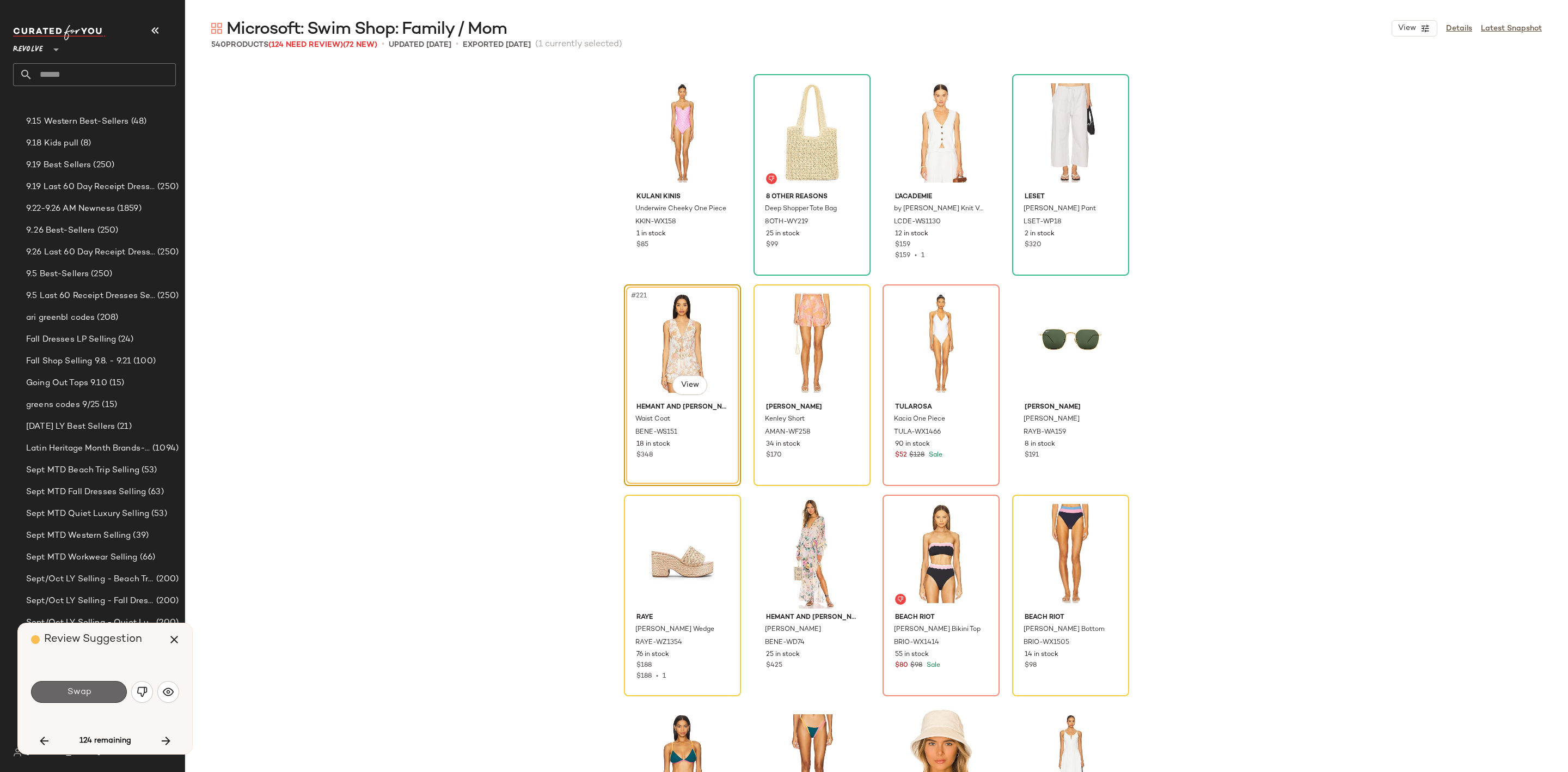
click at [100, 692] on button "Swap" at bounding box center [78, 692] width 96 height 22
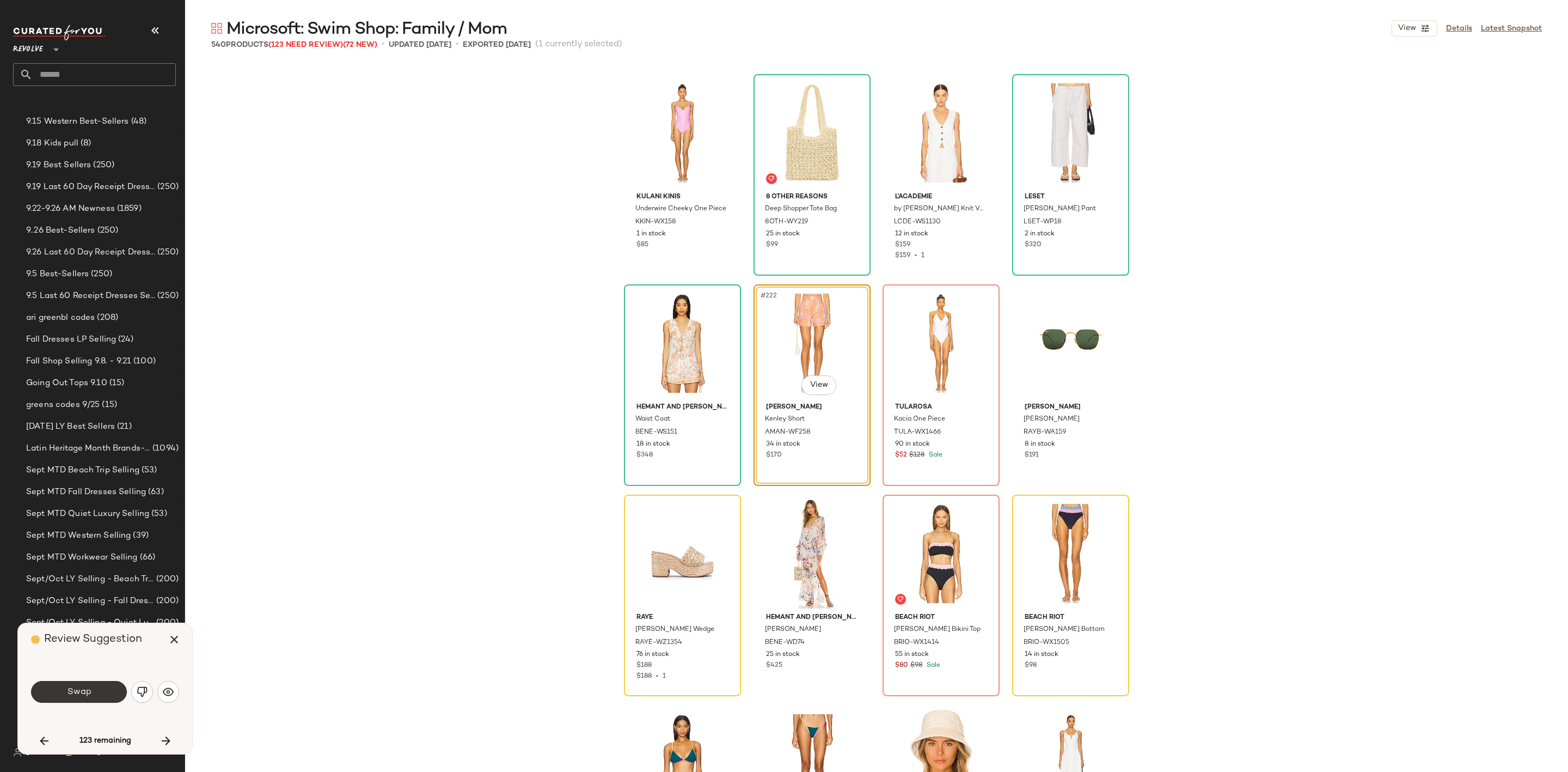
click at [80, 694] on span "Swap" at bounding box center [78, 692] width 24 height 10
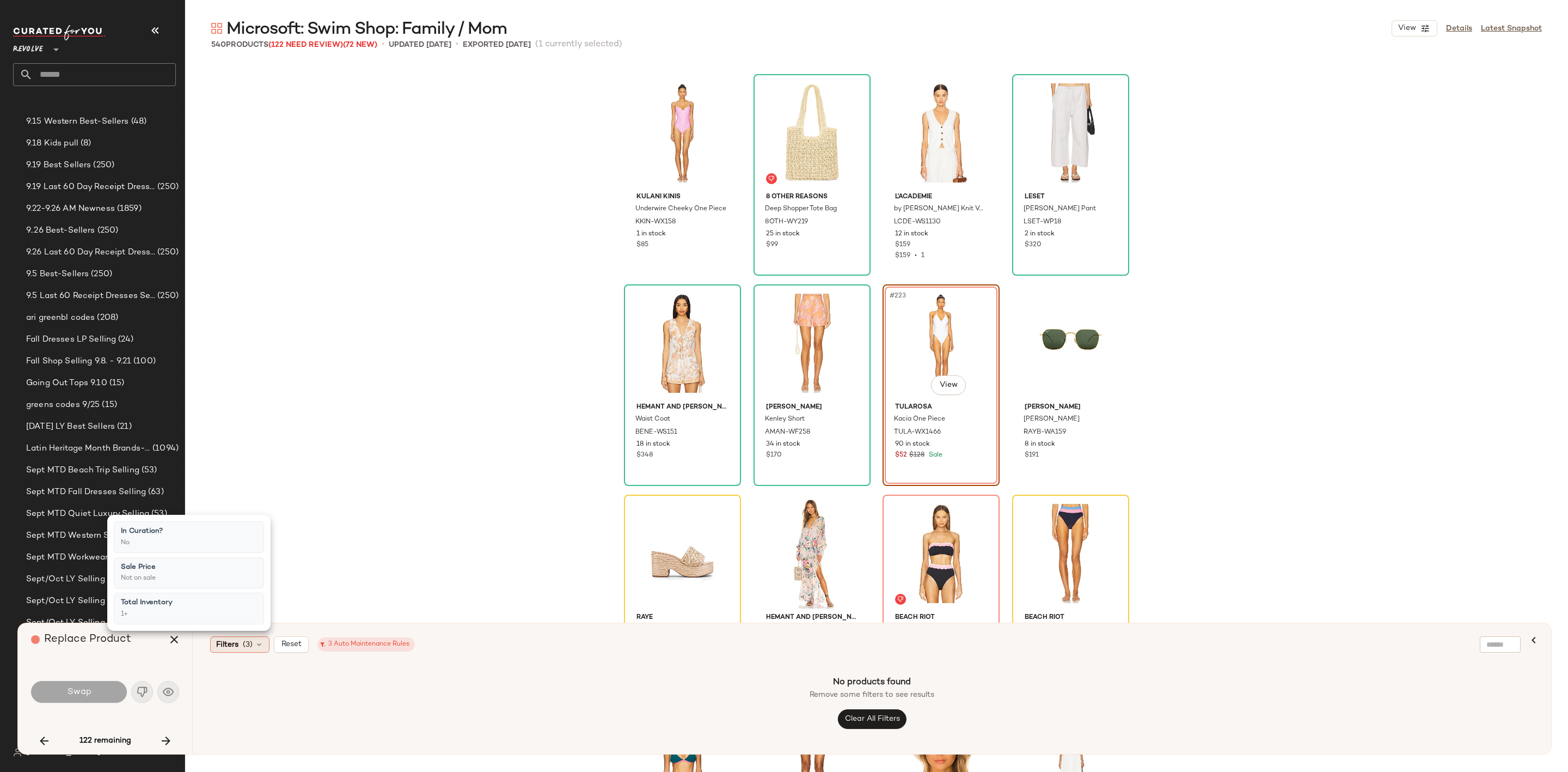
click at [241, 651] on div "Filters (3)" at bounding box center [240, 644] width 59 height 16
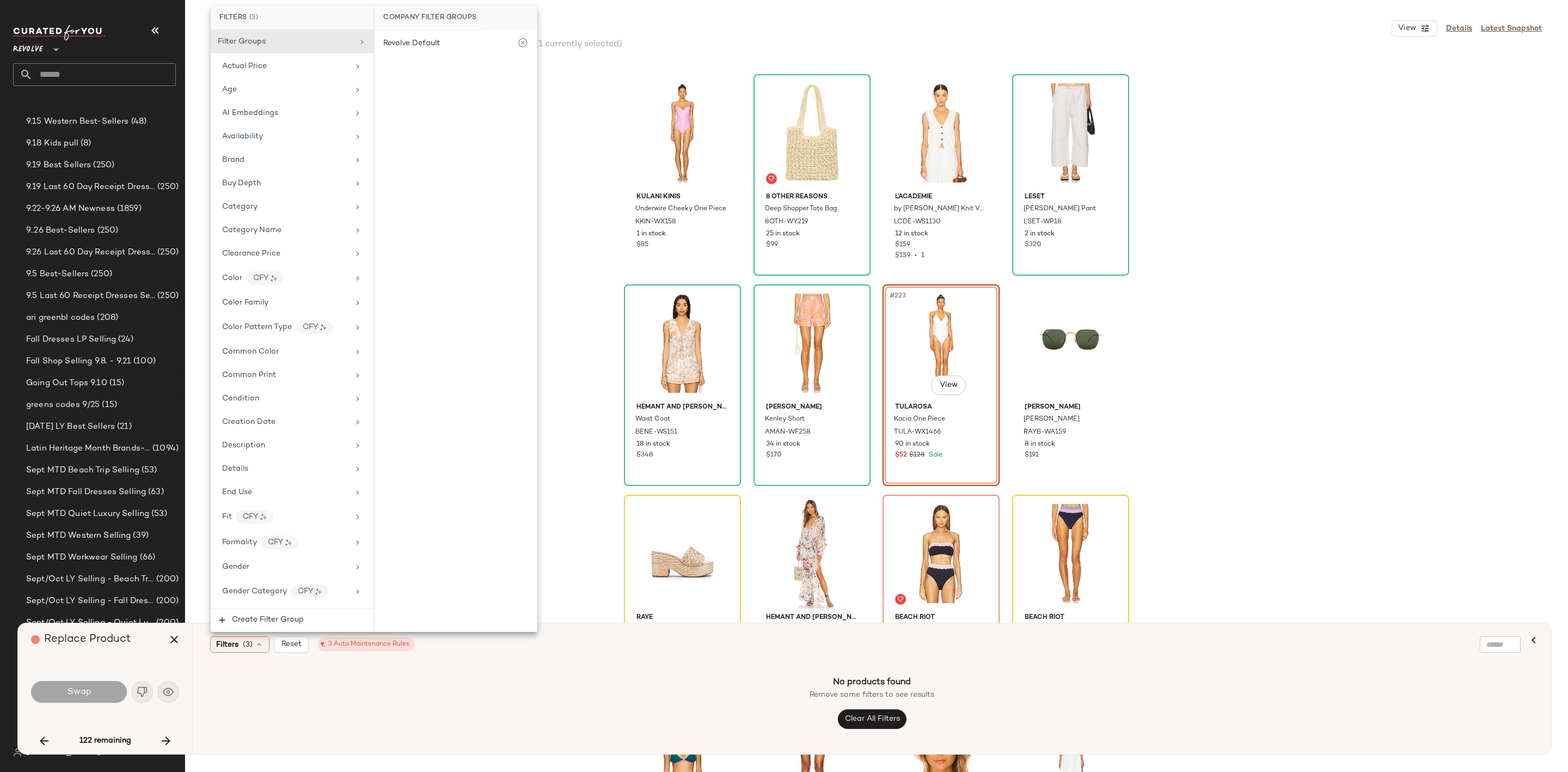
click at [425, 681] on div "No products found Remove some filters to see results Clear All Filters" at bounding box center [872, 702] width 1333 height 78
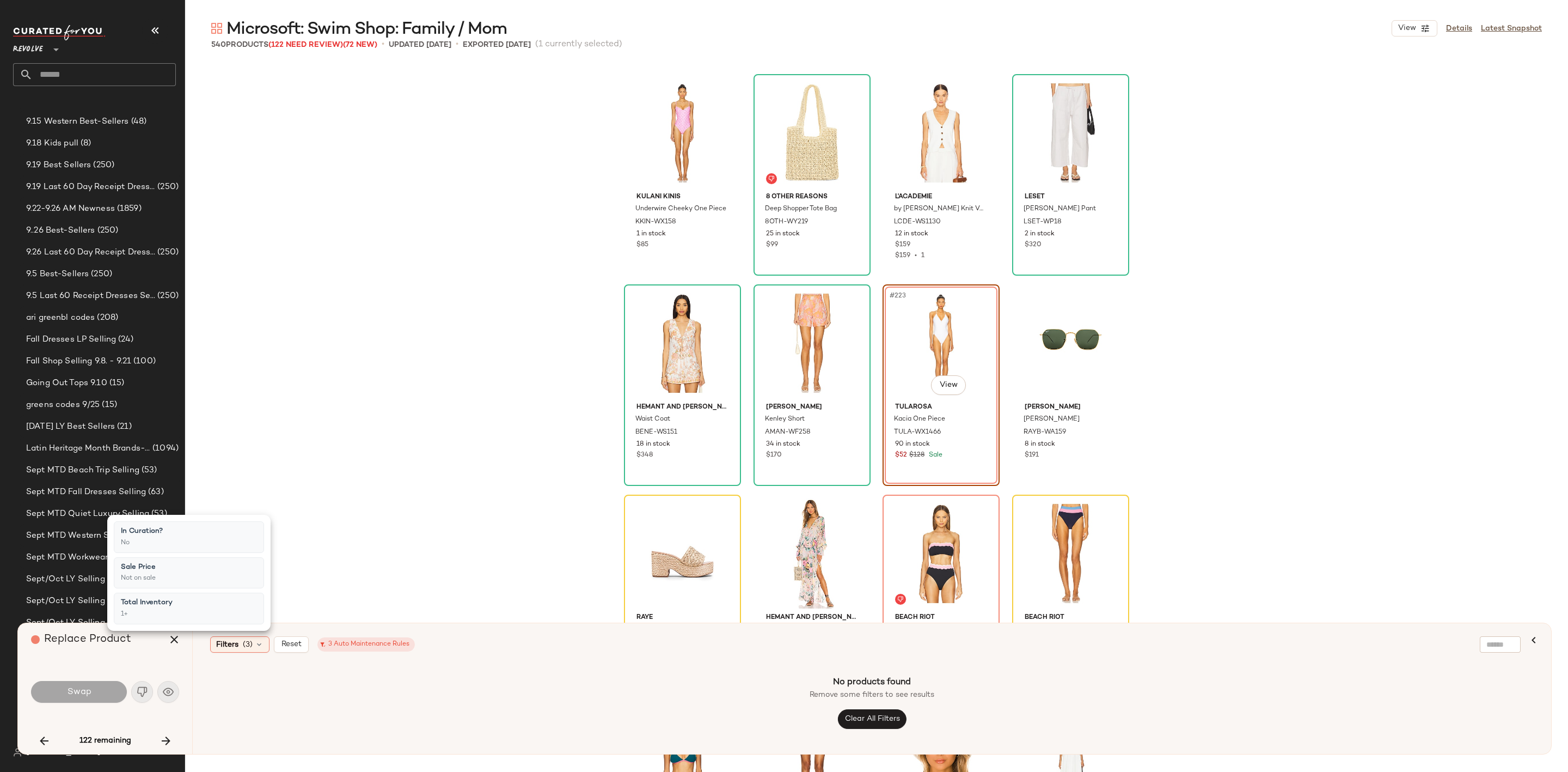
click at [483, 705] on div "No products found Remove some filters to see results Clear All Filters" at bounding box center [872, 702] width 1333 height 78
click at [171, 637] on icon "button" at bounding box center [174, 639] width 13 height 13
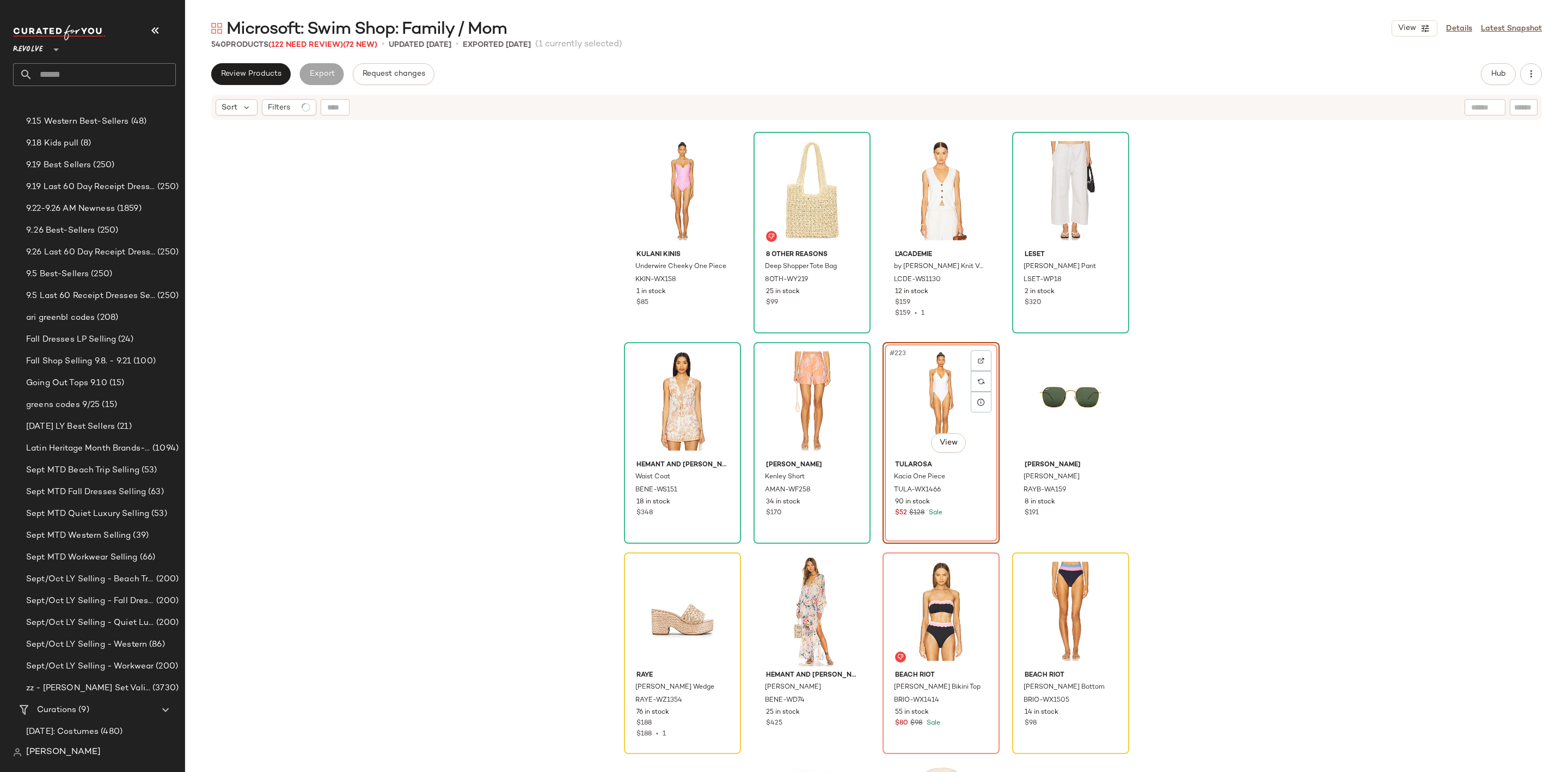
click at [949, 409] on div "#223 View" at bounding box center [940, 401] width 109 height 110
click at [1486, 74] on button "Hub" at bounding box center [1498, 73] width 34 height 22
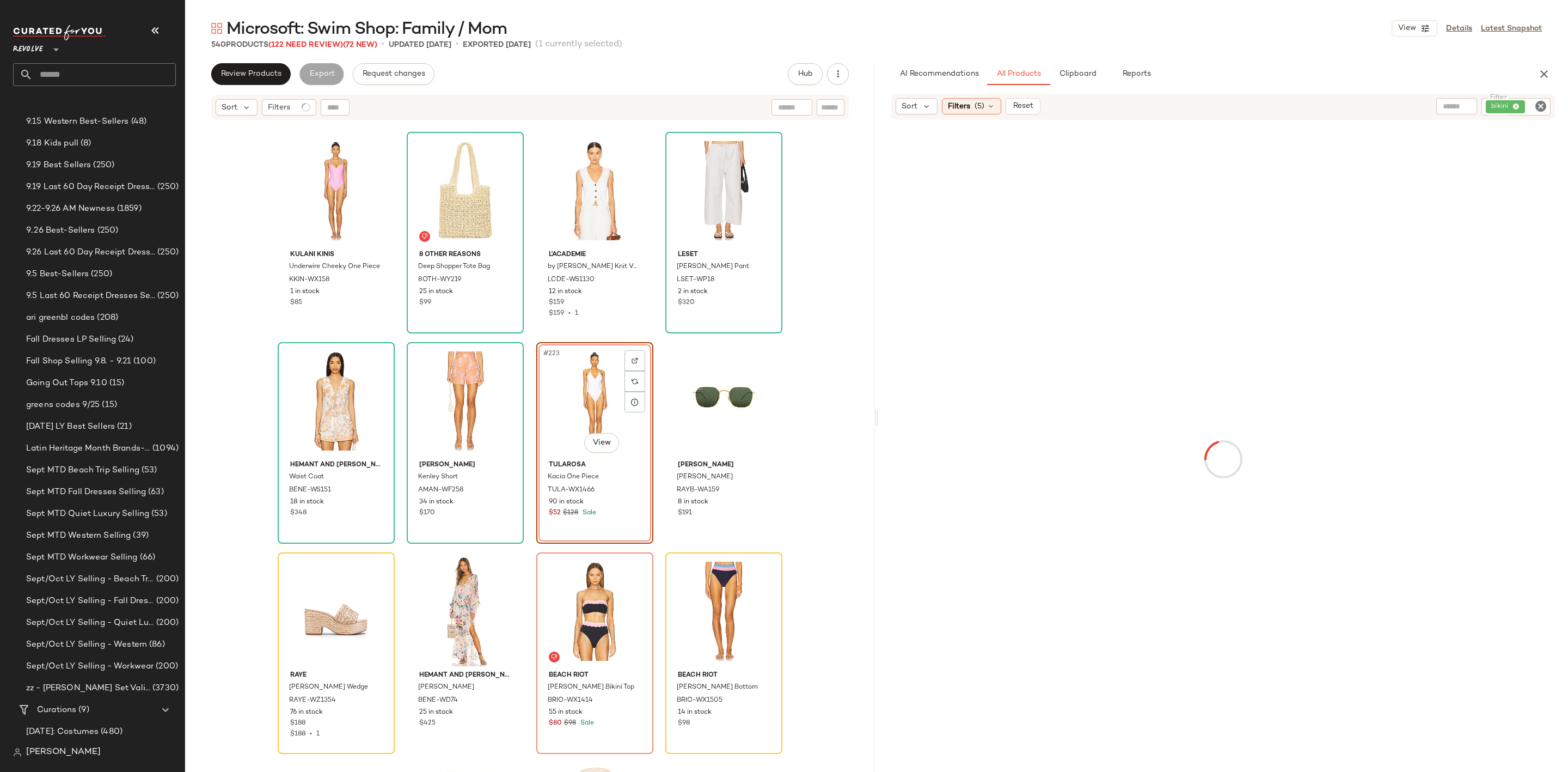
click at [1542, 102] on icon "Clear Filter" at bounding box center [1540, 106] width 13 height 13
type input "*********"
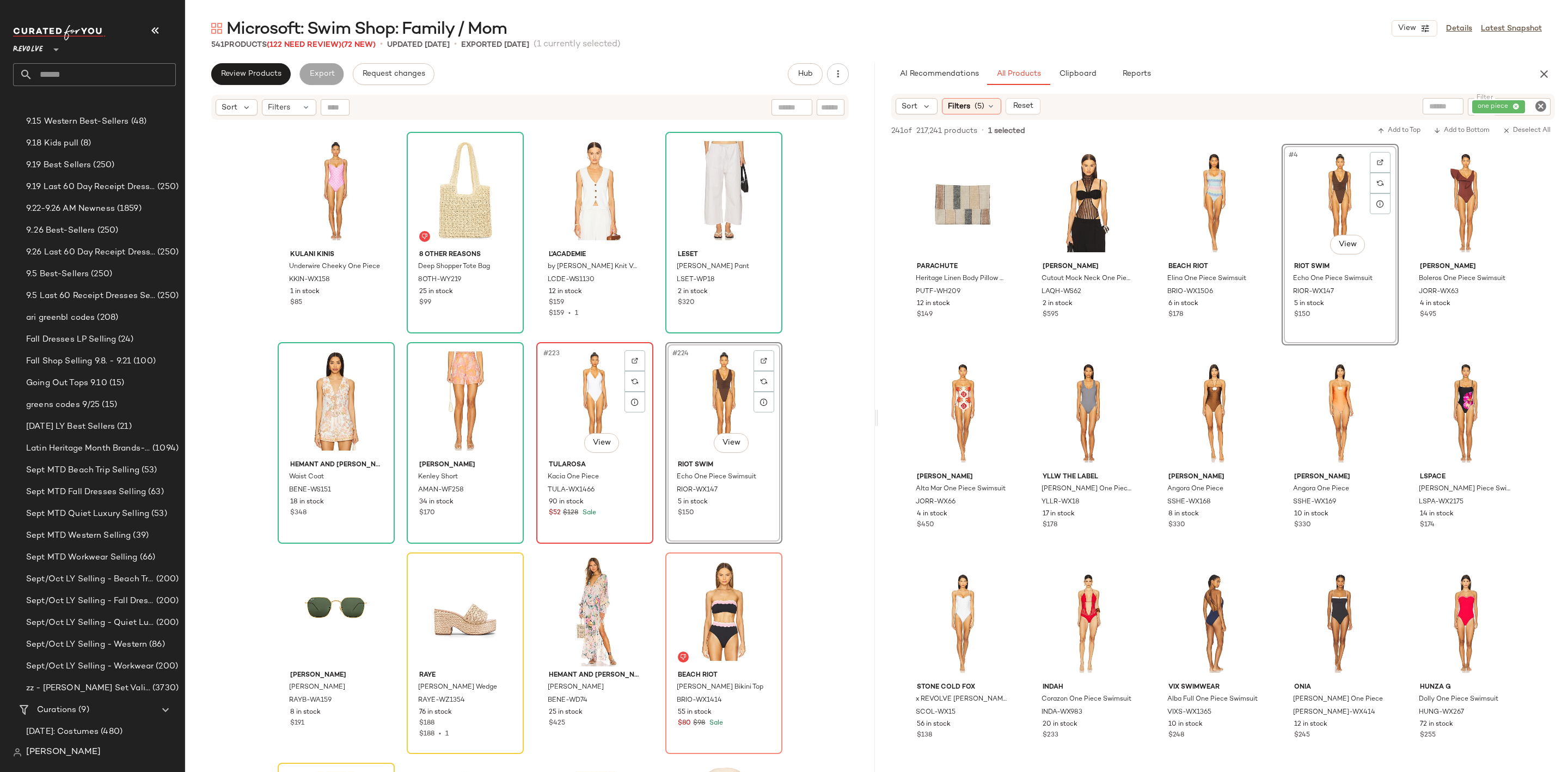
click at [572, 396] on div "#223 View" at bounding box center [595, 401] width 109 height 110
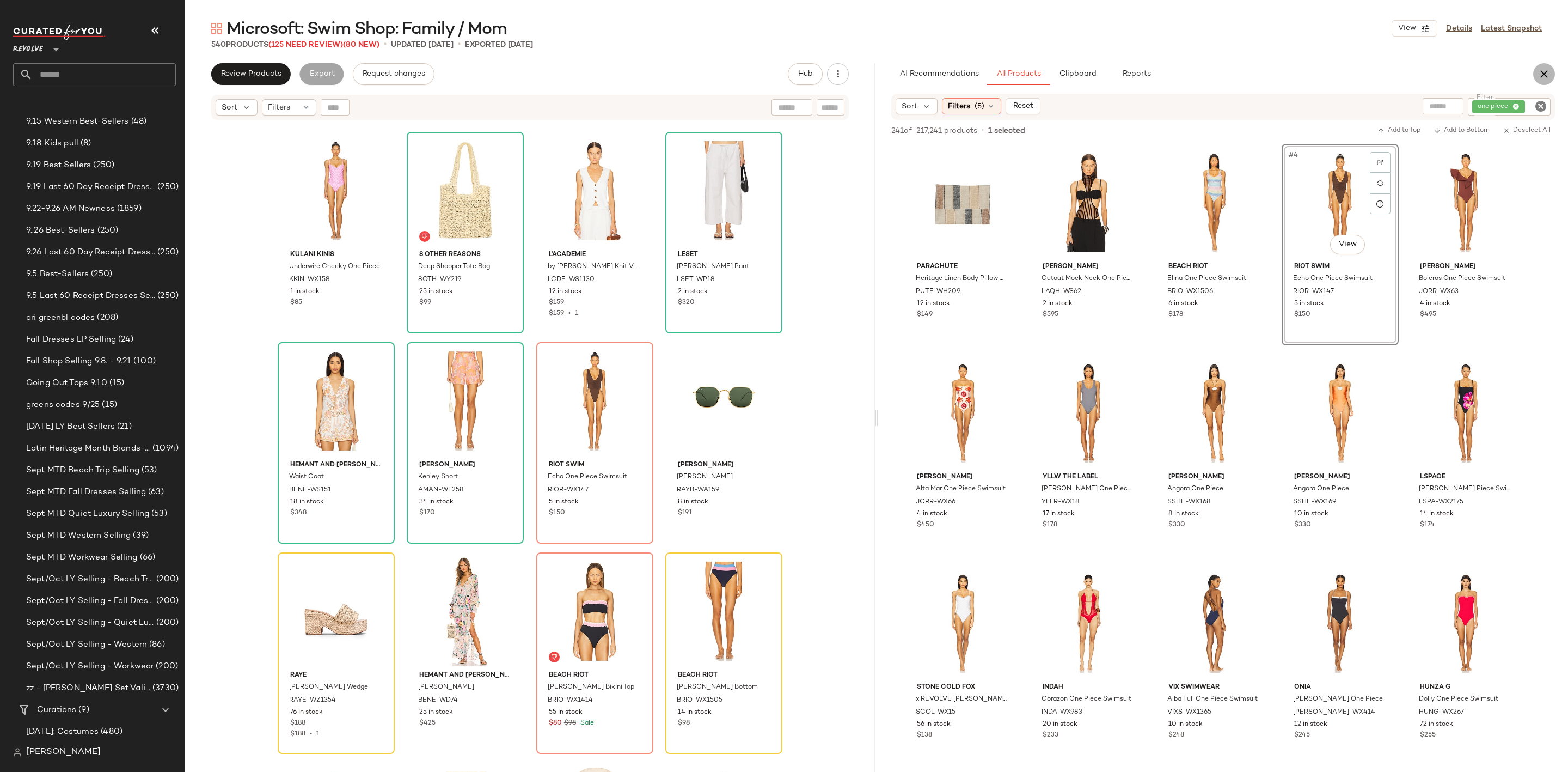
click at [1542, 69] on icon "button" at bounding box center [1544, 73] width 13 height 13
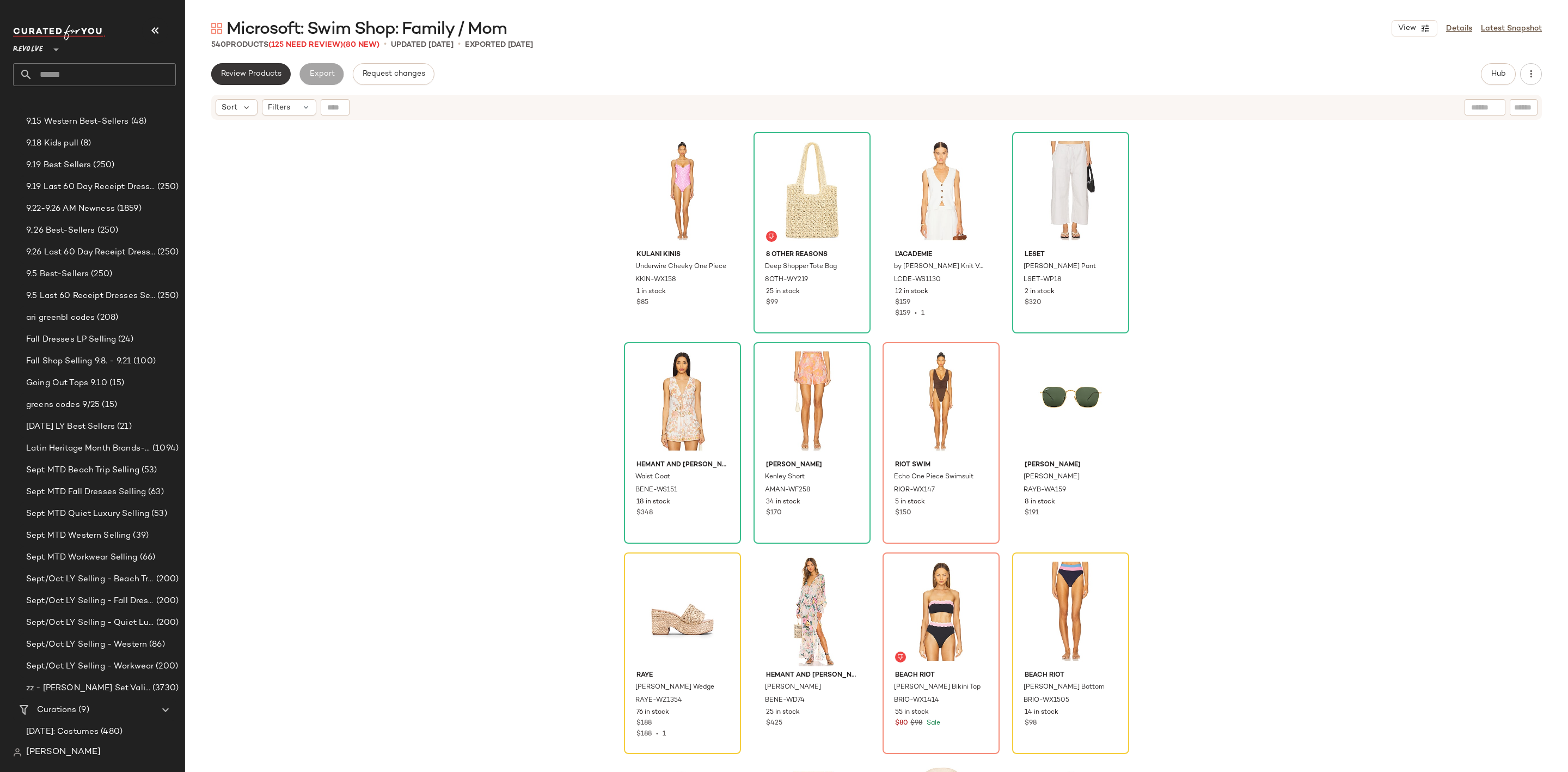
click at [241, 66] on button "Review Products" at bounding box center [251, 73] width 79 height 22
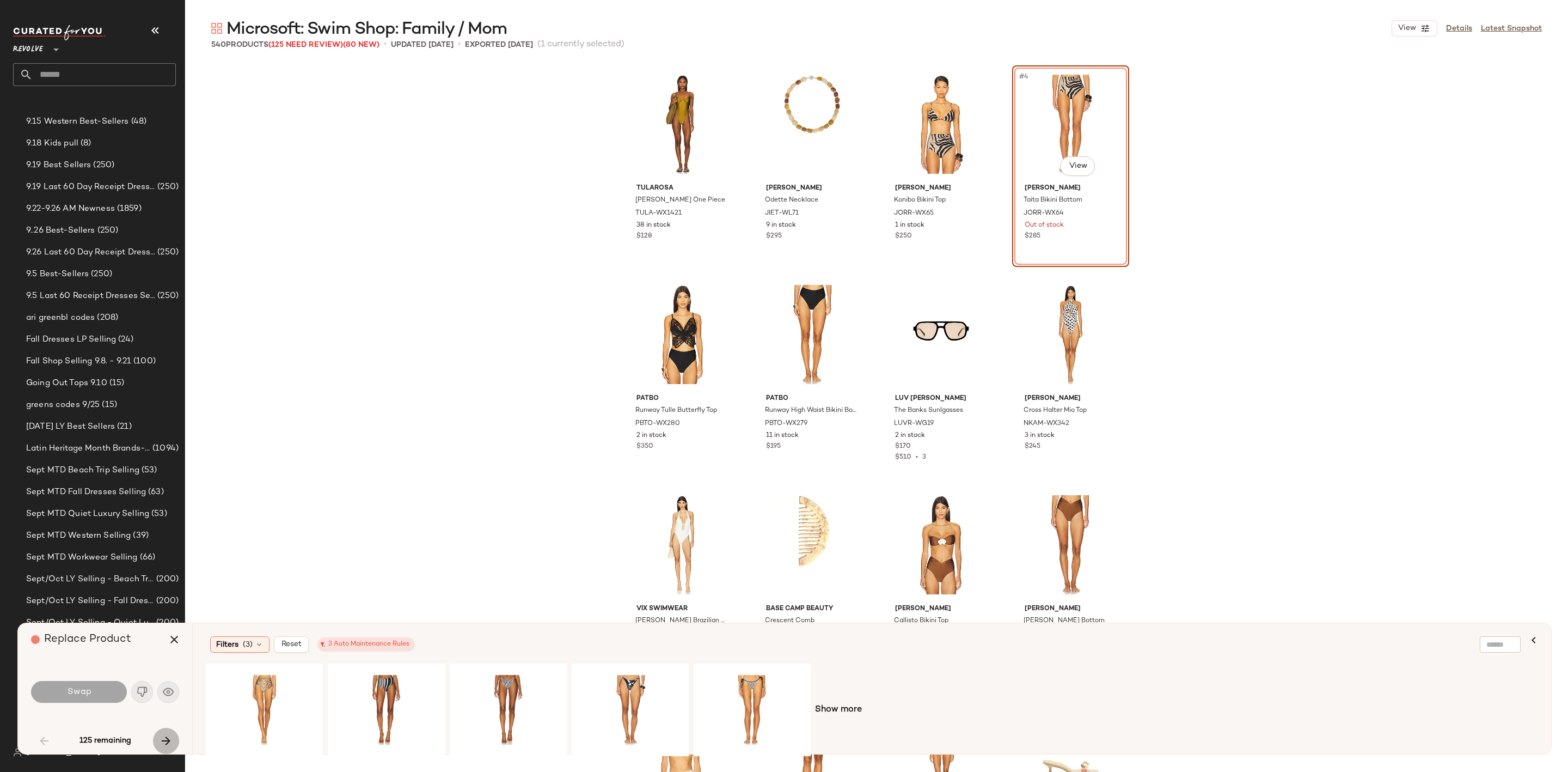
click at [168, 747] on icon "button" at bounding box center [166, 740] width 13 height 13
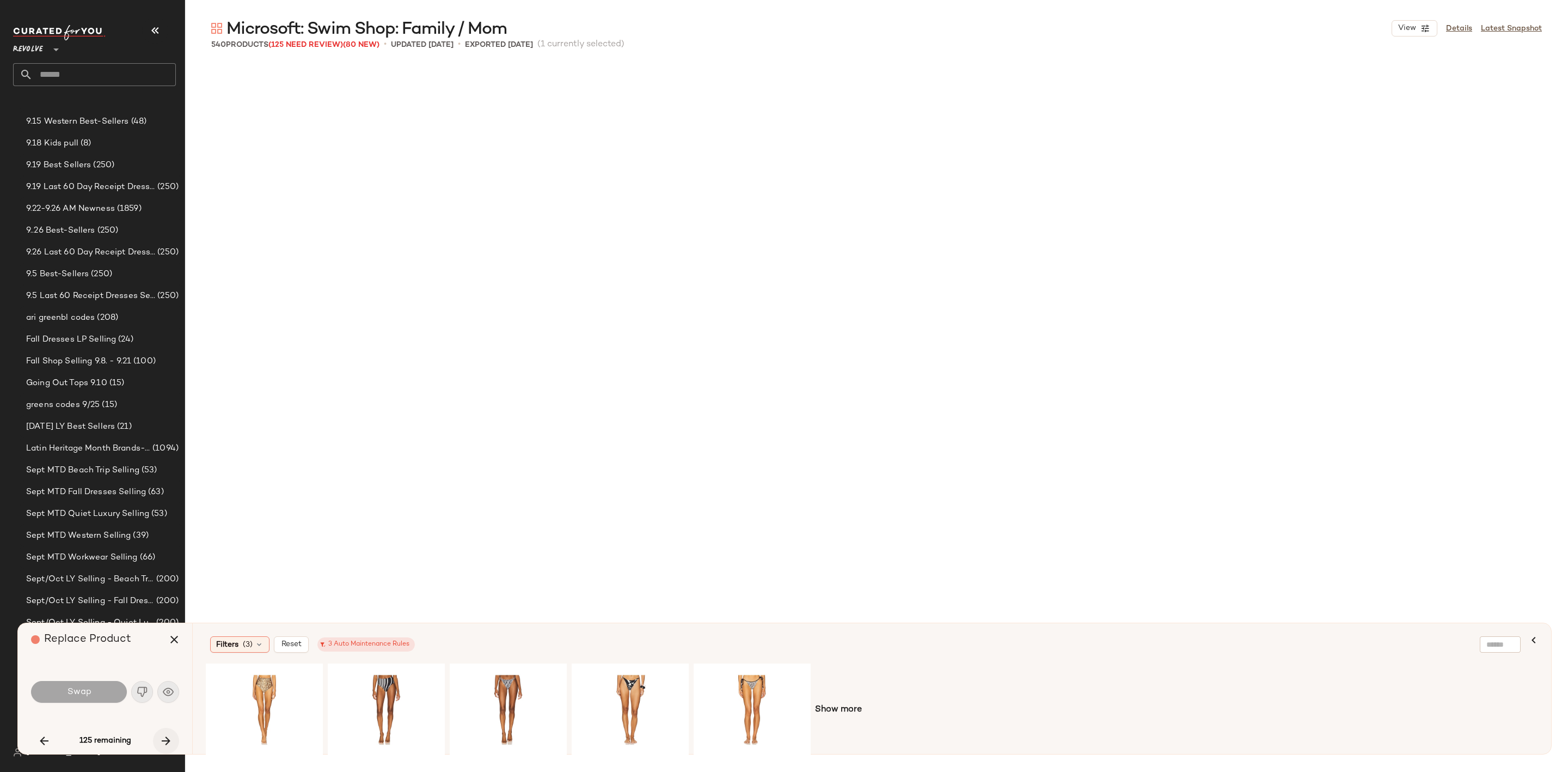
scroll to position [9884, 0]
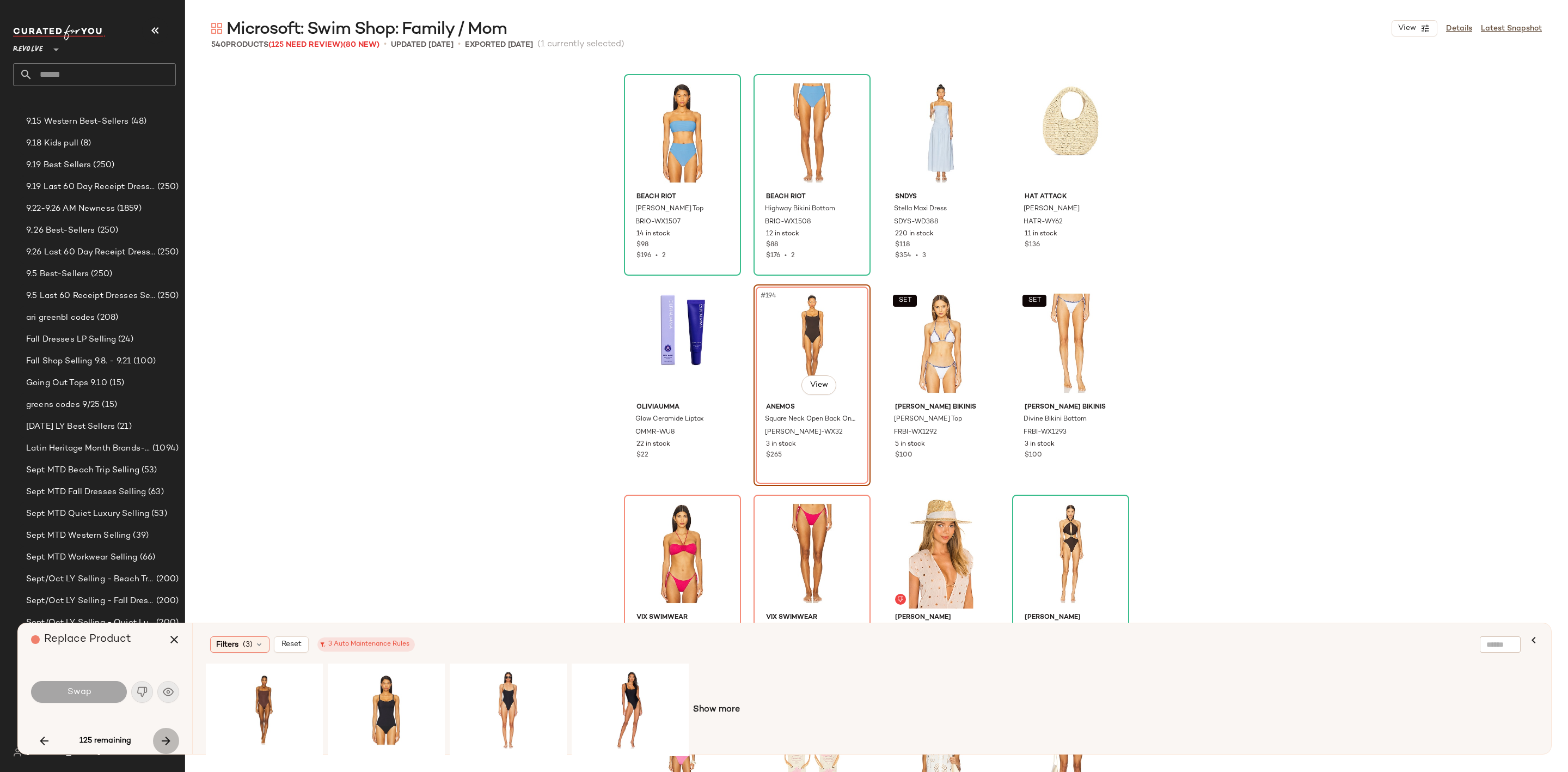
click at [170, 747] on icon "button" at bounding box center [166, 740] width 13 height 13
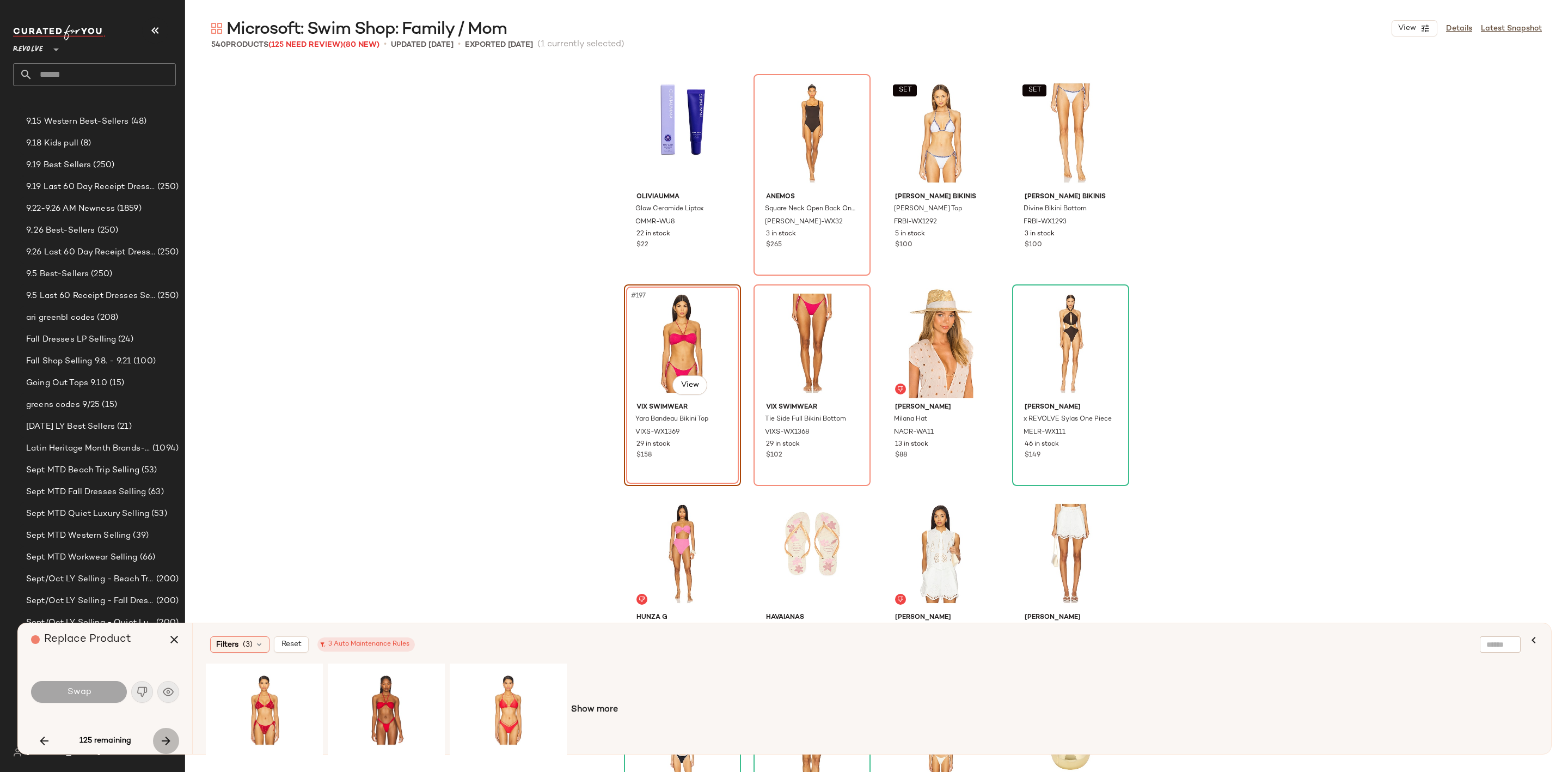
click at [171, 747] on icon "button" at bounding box center [166, 740] width 13 height 13
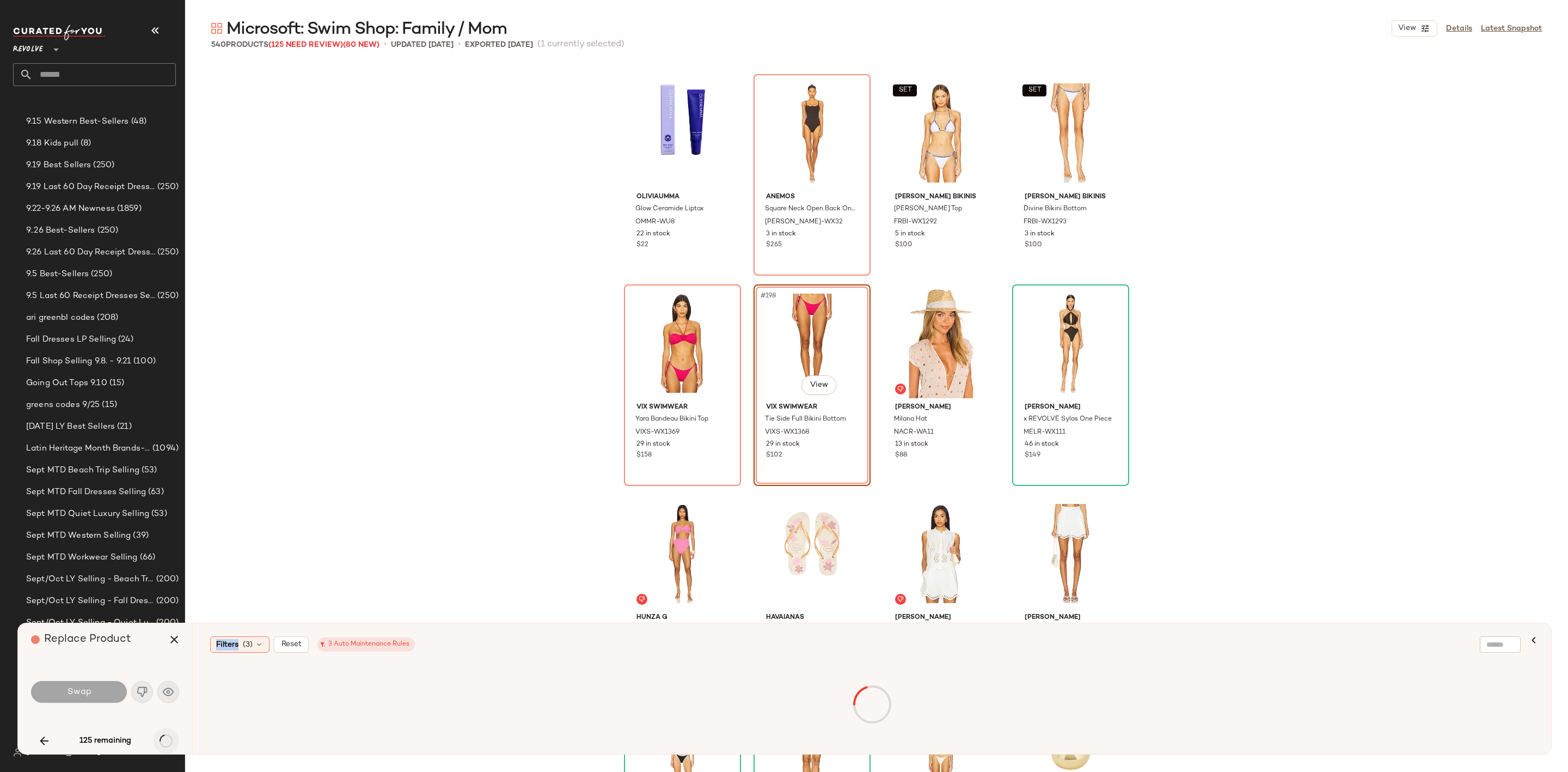
click at [171, 747] on div "125 remaining" at bounding box center [105, 741] width 148 height 26
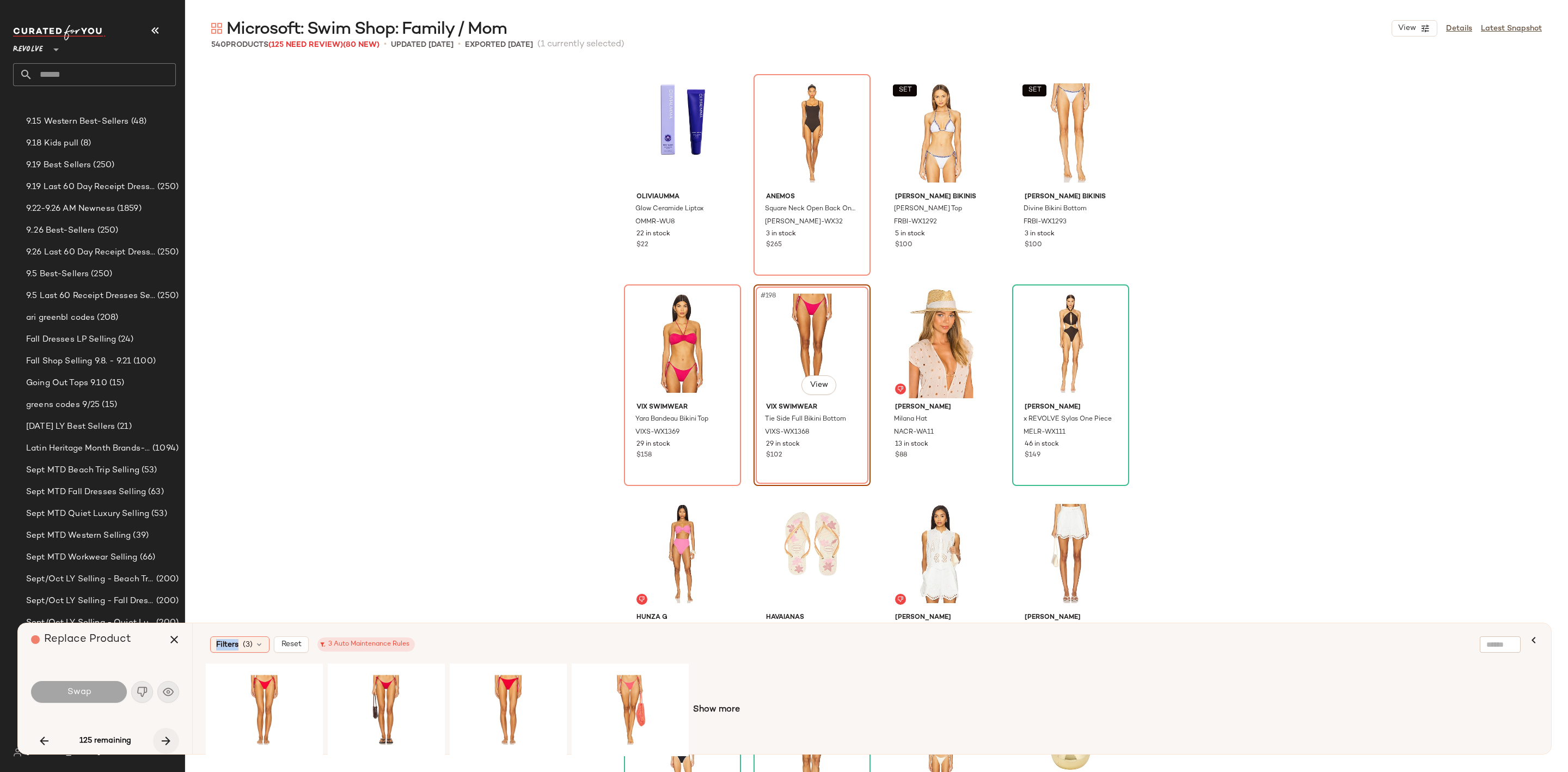
click at [172, 744] on icon "button" at bounding box center [166, 740] width 13 height 13
drag, startPoint x: 432, startPoint y: 617, endPoint x: 447, endPoint y: 637, distance: 25.0
click at [451, 631] on div "Microsoft: Swim Shop: Family / Mom View Details Latest Snapshot 540 Products (1…" at bounding box center [877, 394] width 1383 height 755
drag, startPoint x: 347, startPoint y: 518, endPoint x: 349, endPoint y: 549, distance: 31.1
click at [345, 520] on div "OLIVIAUMMA Glow Ceramide Liptox OMMR-WU8 22 in stock $22 Anemos Square Neck Ope…" at bounding box center [877, 417] width 1383 height 709
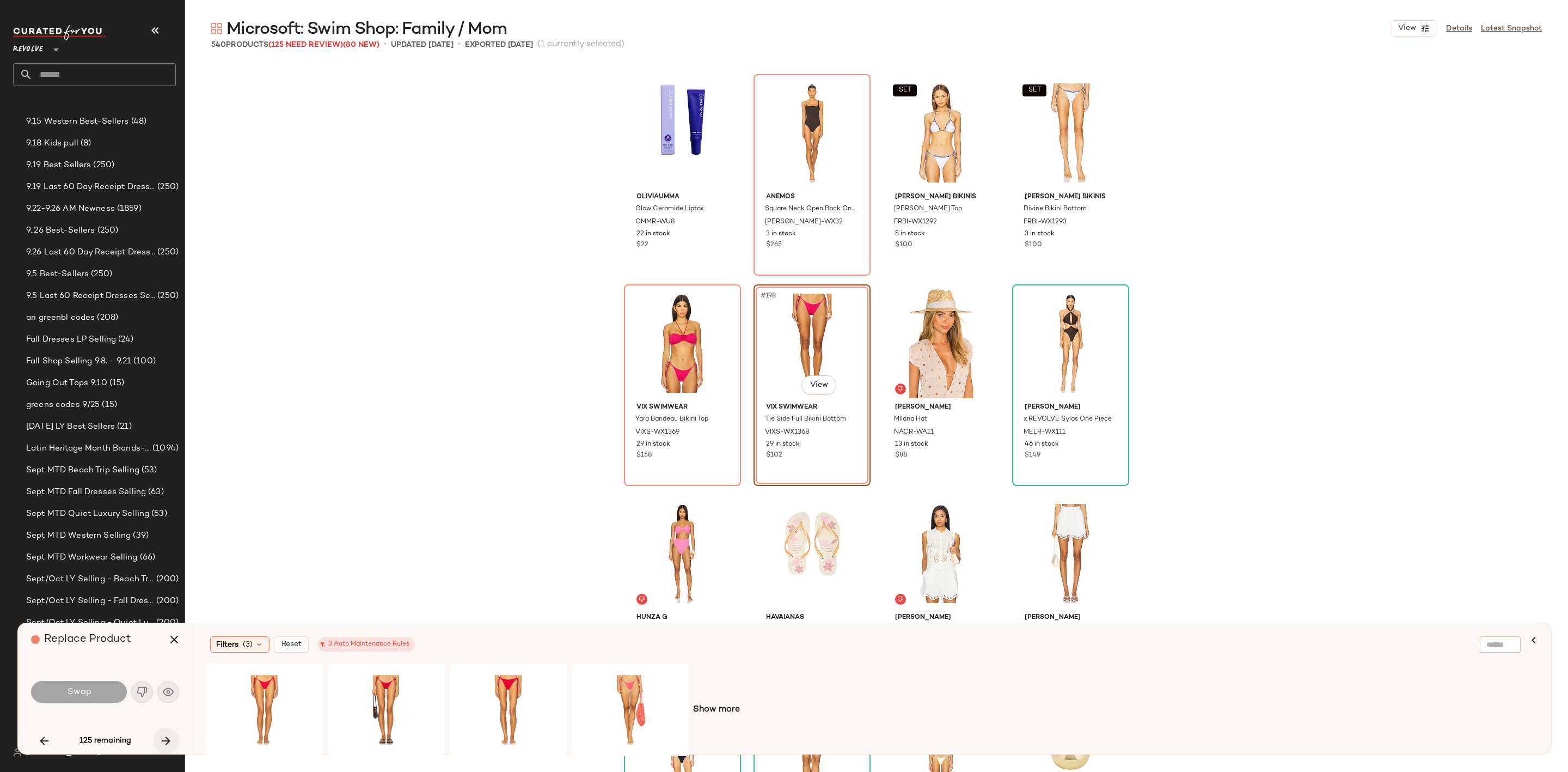
click at [166, 749] on button "button" at bounding box center [166, 741] width 26 height 26
click at [175, 737] on button "button" at bounding box center [166, 741] width 26 height 26
click at [168, 731] on button "button" at bounding box center [166, 741] width 26 height 26
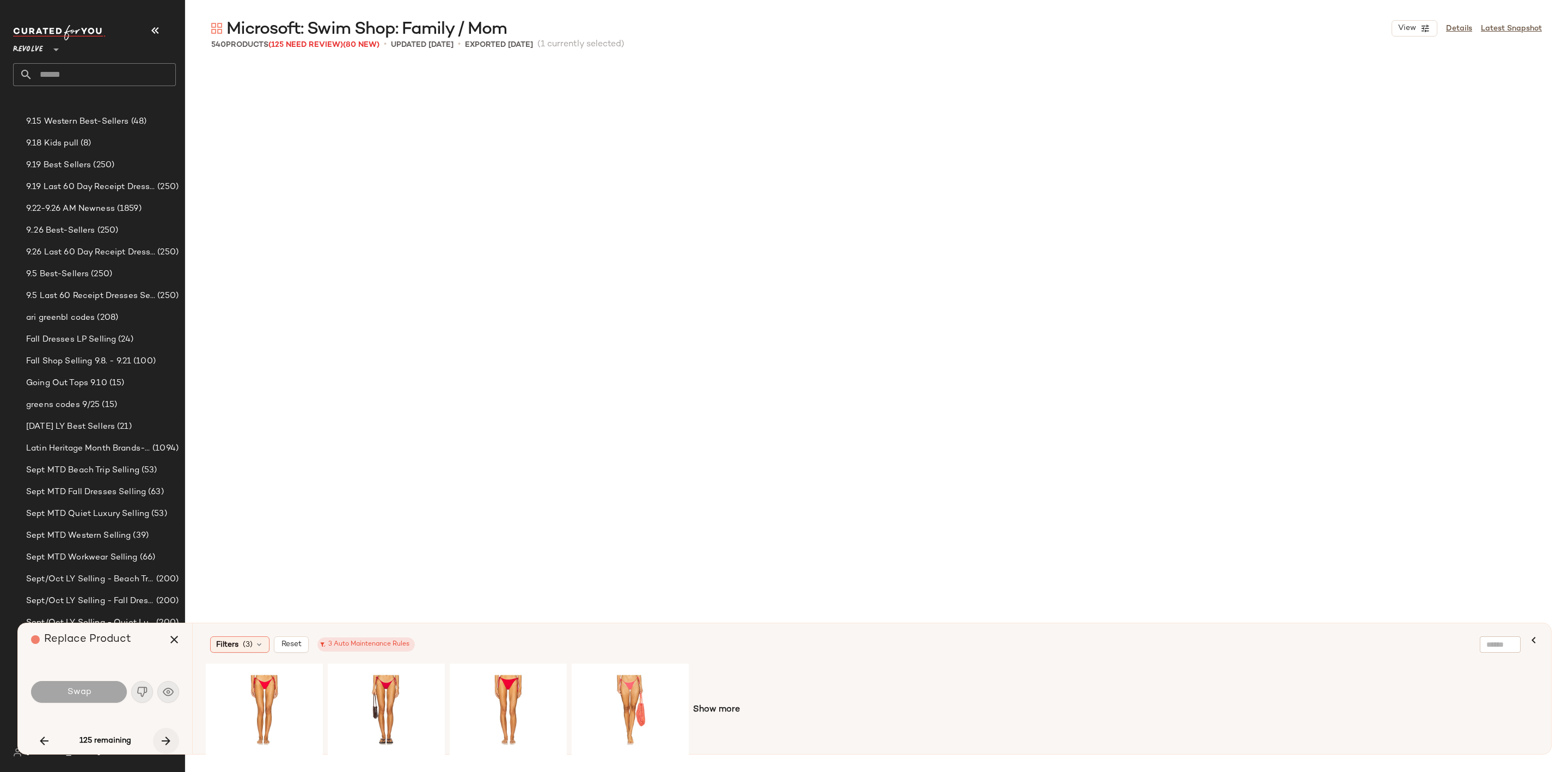
scroll to position [11356, 0]
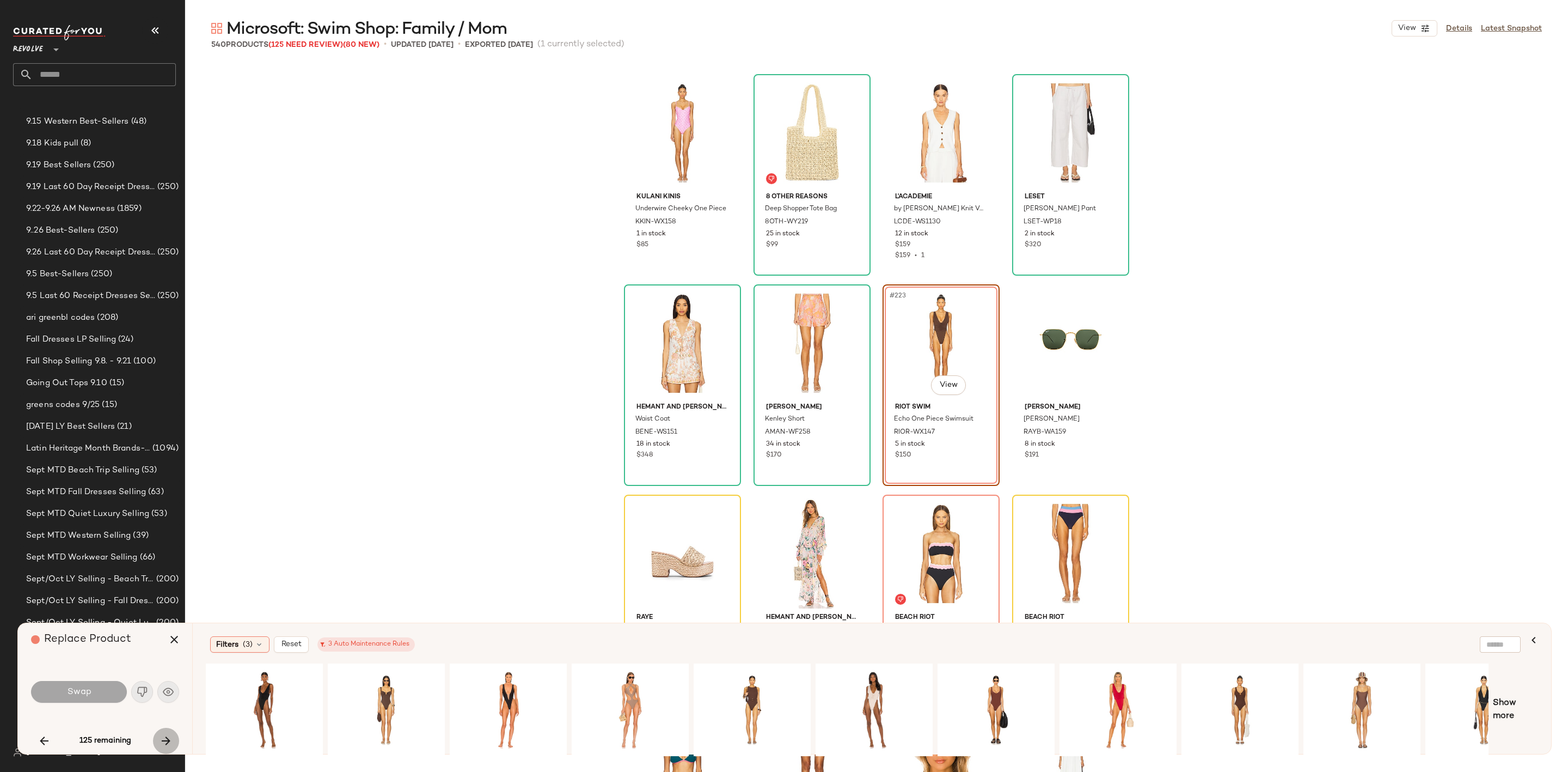
click at [168, 742] on icon "button" at bounding box center [166, 740] width 13 height 13
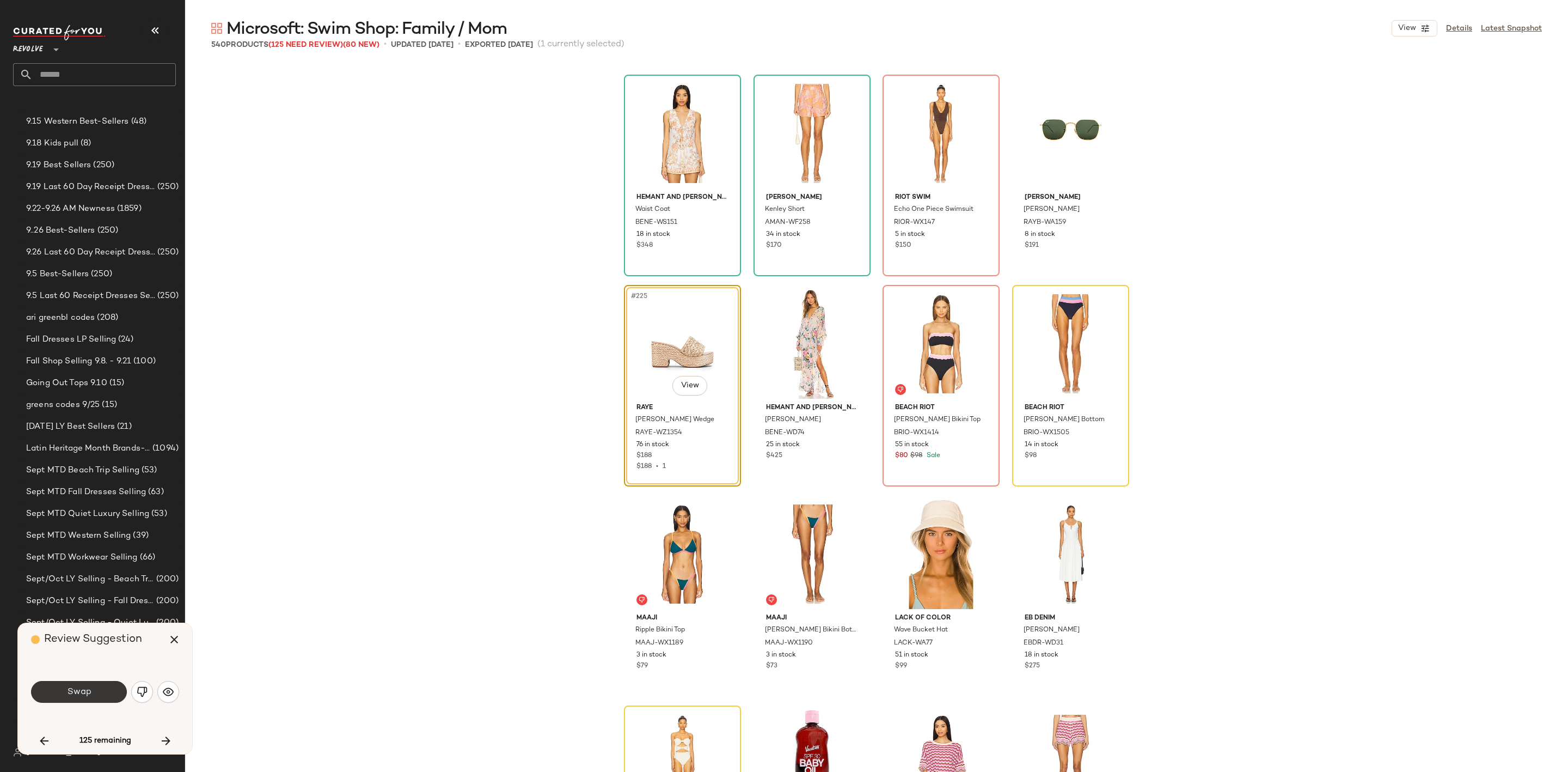
click at [102, 692] on button "Swap" at bounding box center [78, 692] width 96 height 22
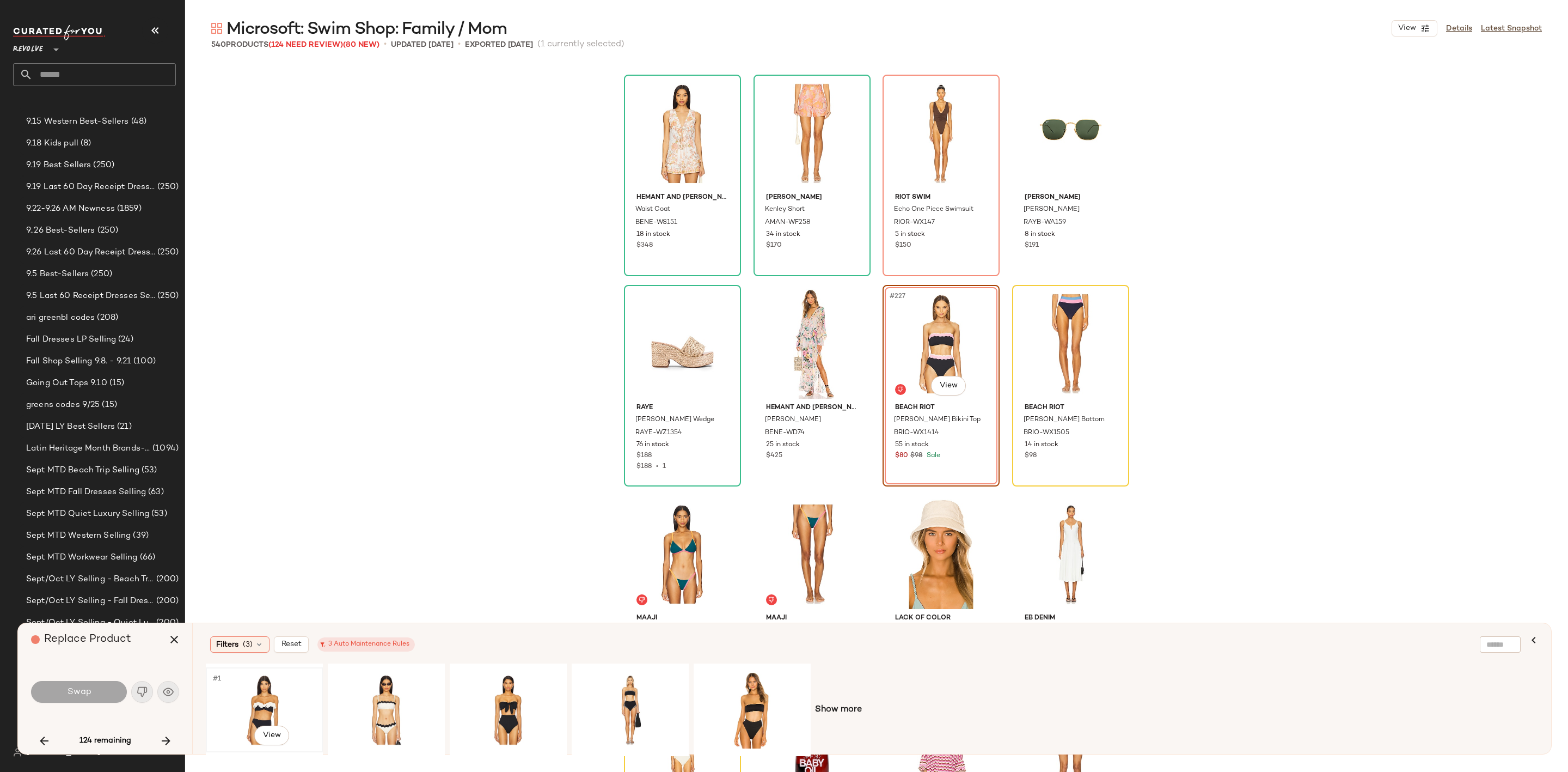
click at [265, 717] on div "#1 View" at bounding box center [264, 710] width 109 height 78
click at [487, 703] on div "#1 View" at bounding box center [508, 710] width 109 height 78
click at [93, 690] on button "Swap" at bounding box center [78, 692] width 96 height 22
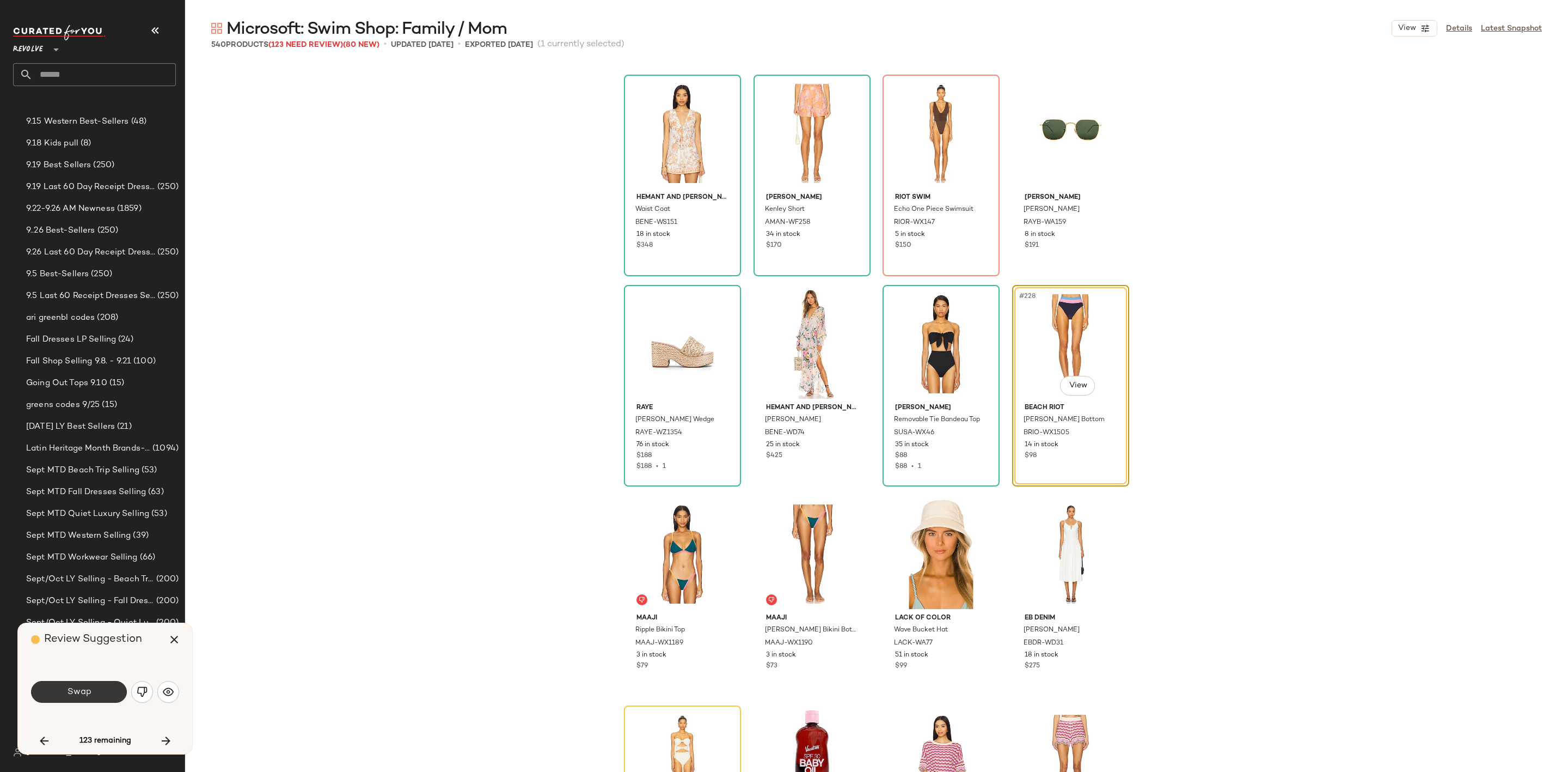
click at [94, 688] on button "Swap" at bounding box center [78, 692] width 96 height 22
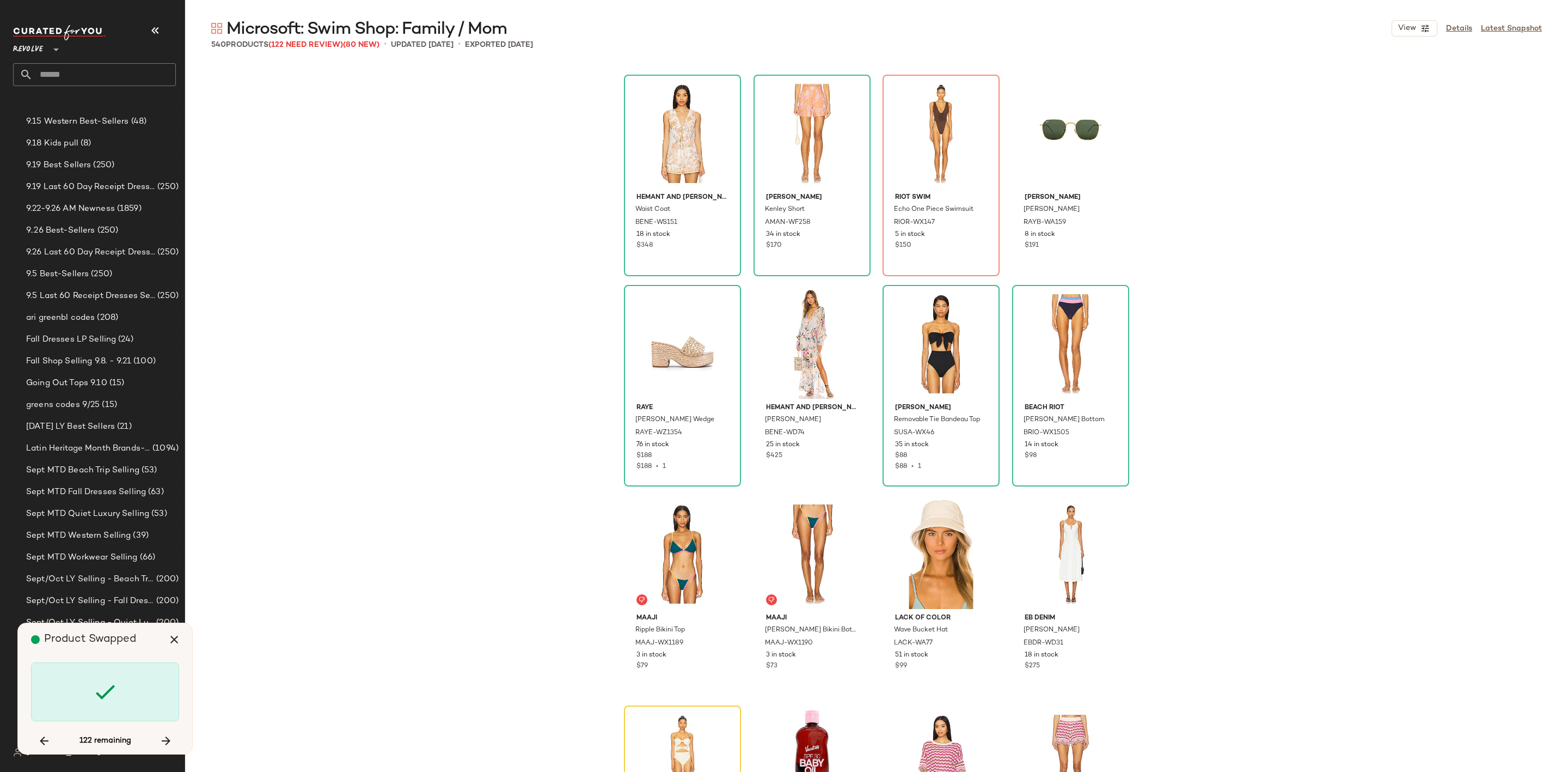
scroll to position [11987, 0]
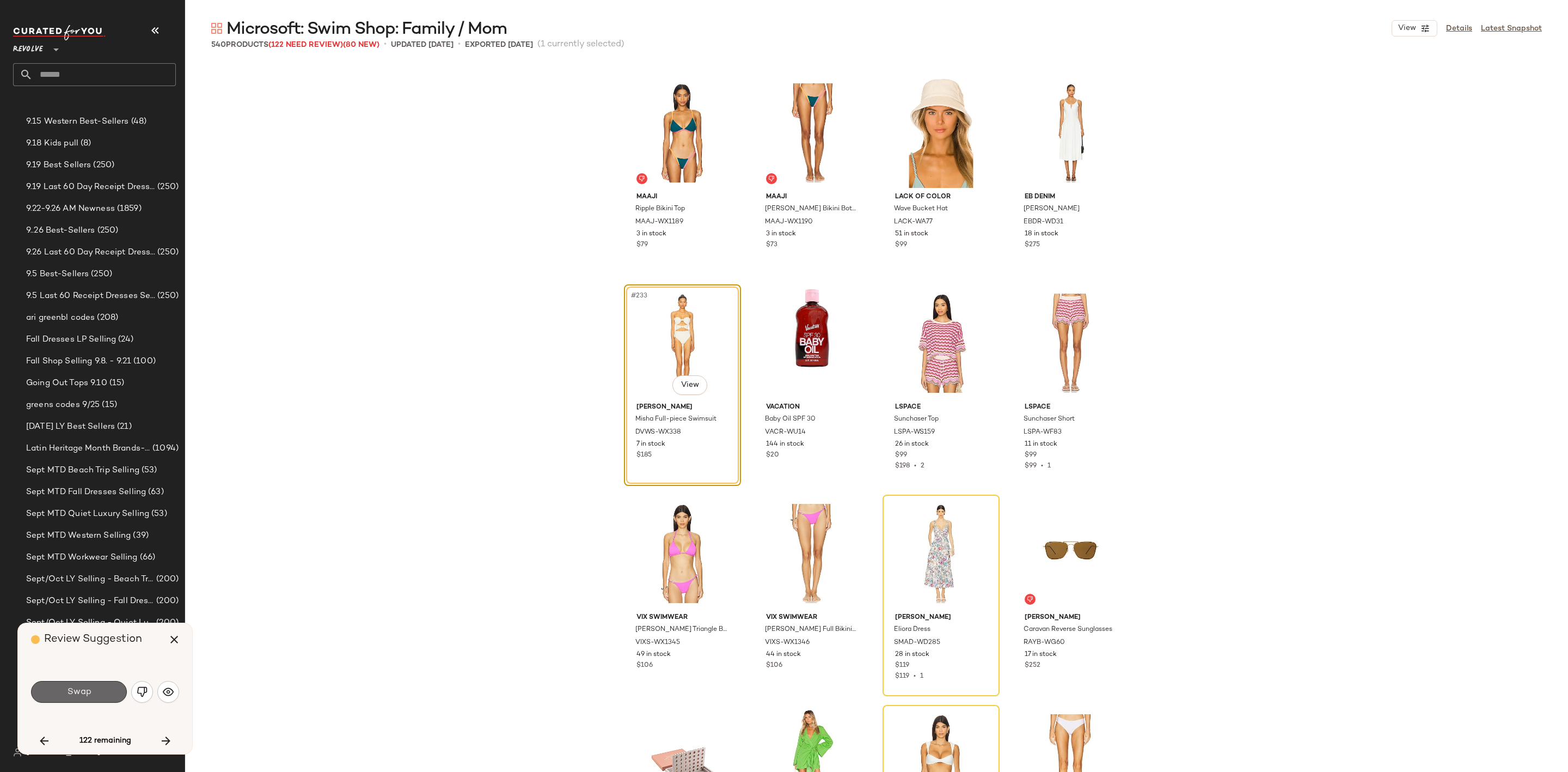
click at [105, 700] on button "Swap" at bounding box center [78, 692] width 96 height 22
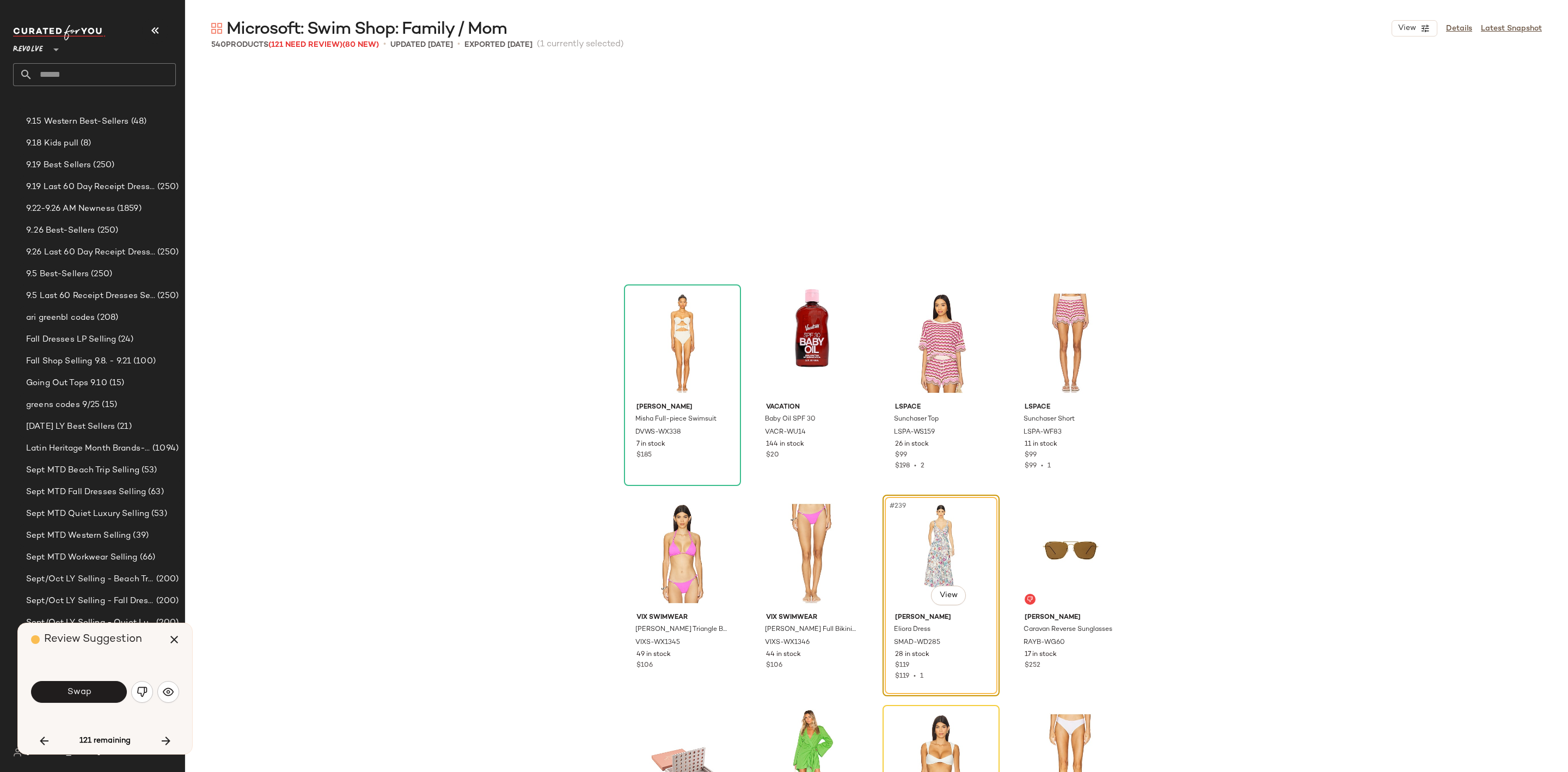
scroll to position [12197, 0]
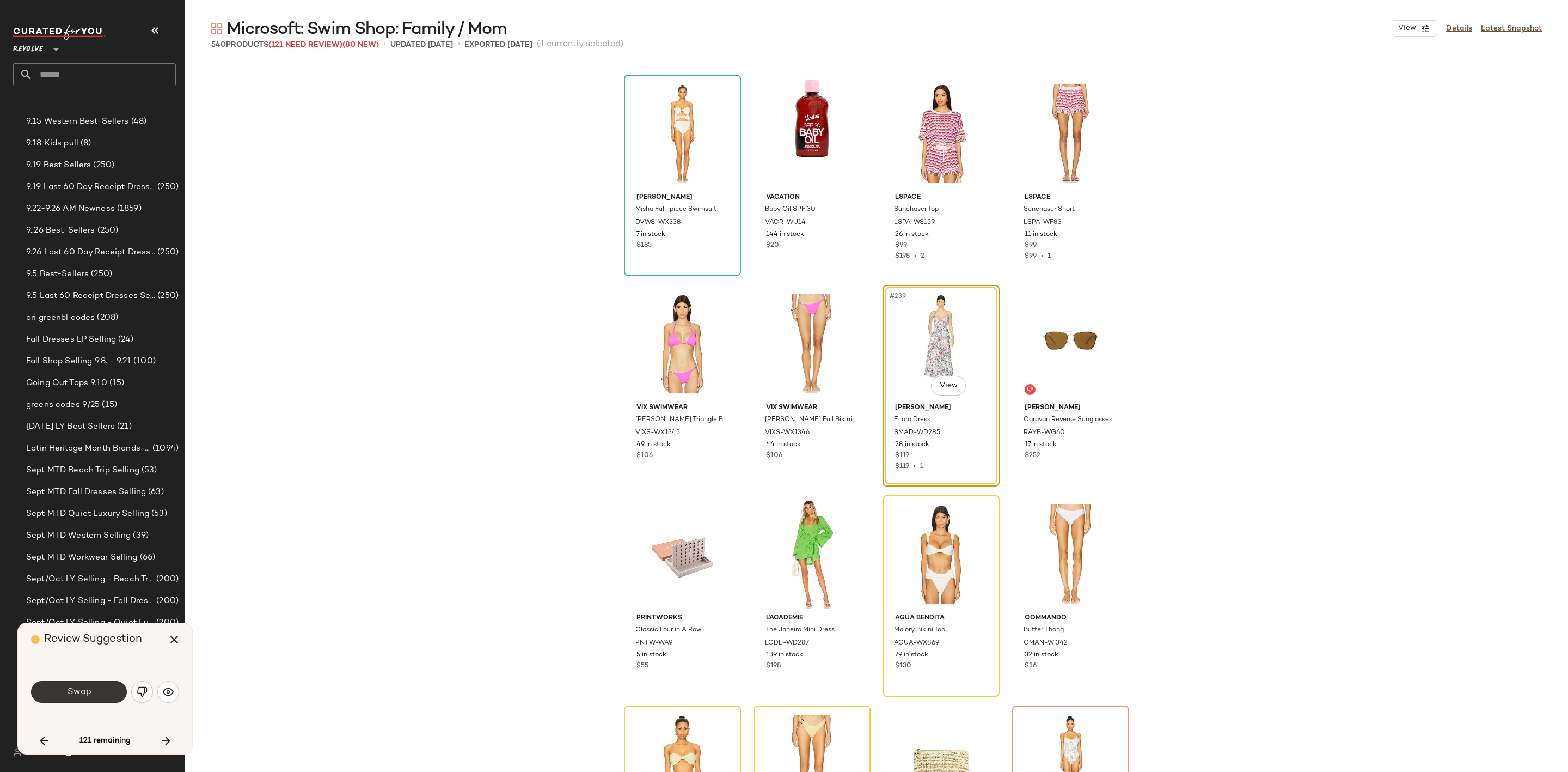
click at [100, 694] on button "Swap" at bounding box center [78, 692] width 96 height 22
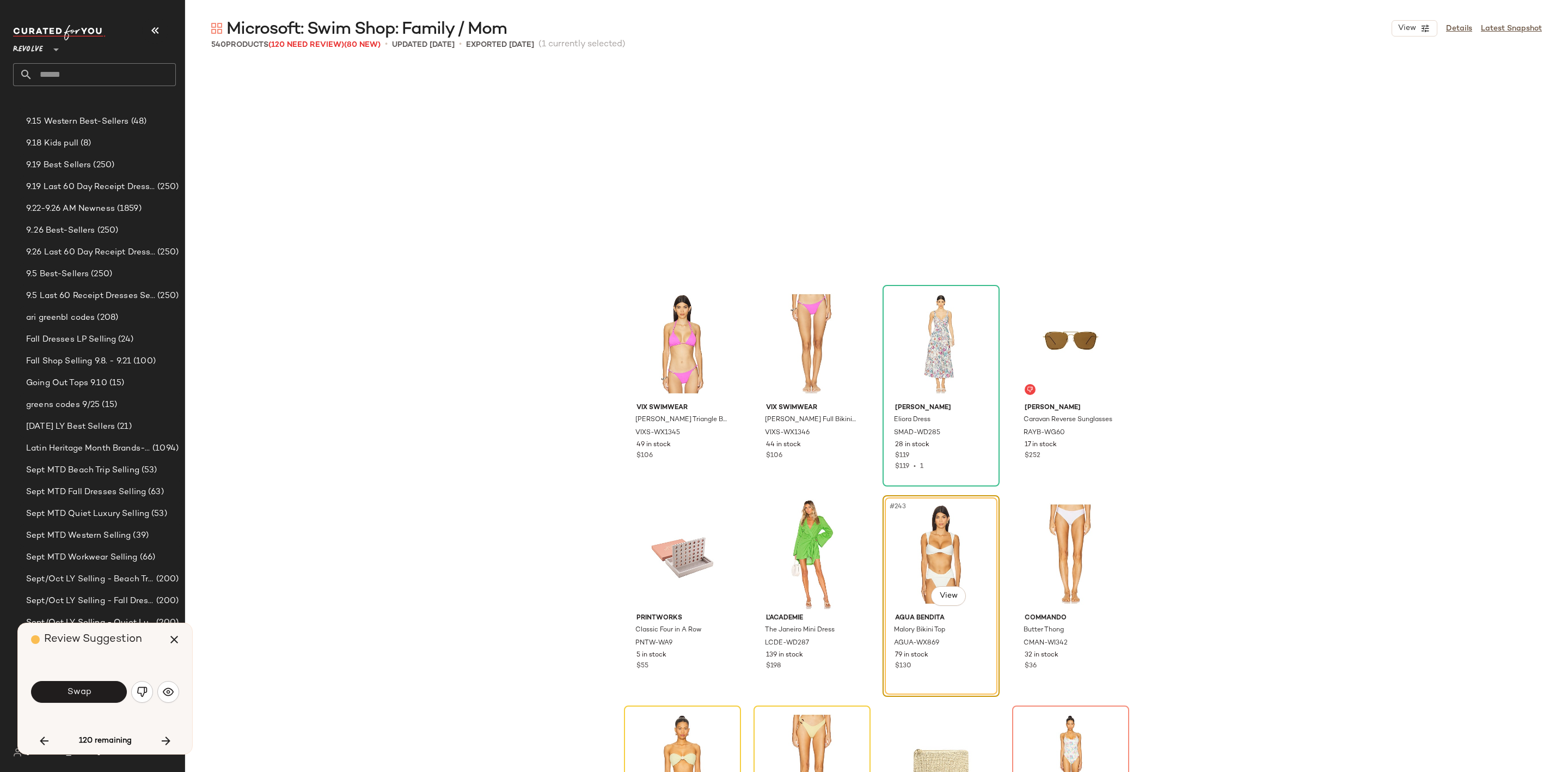
scroll to position [12407, 0]
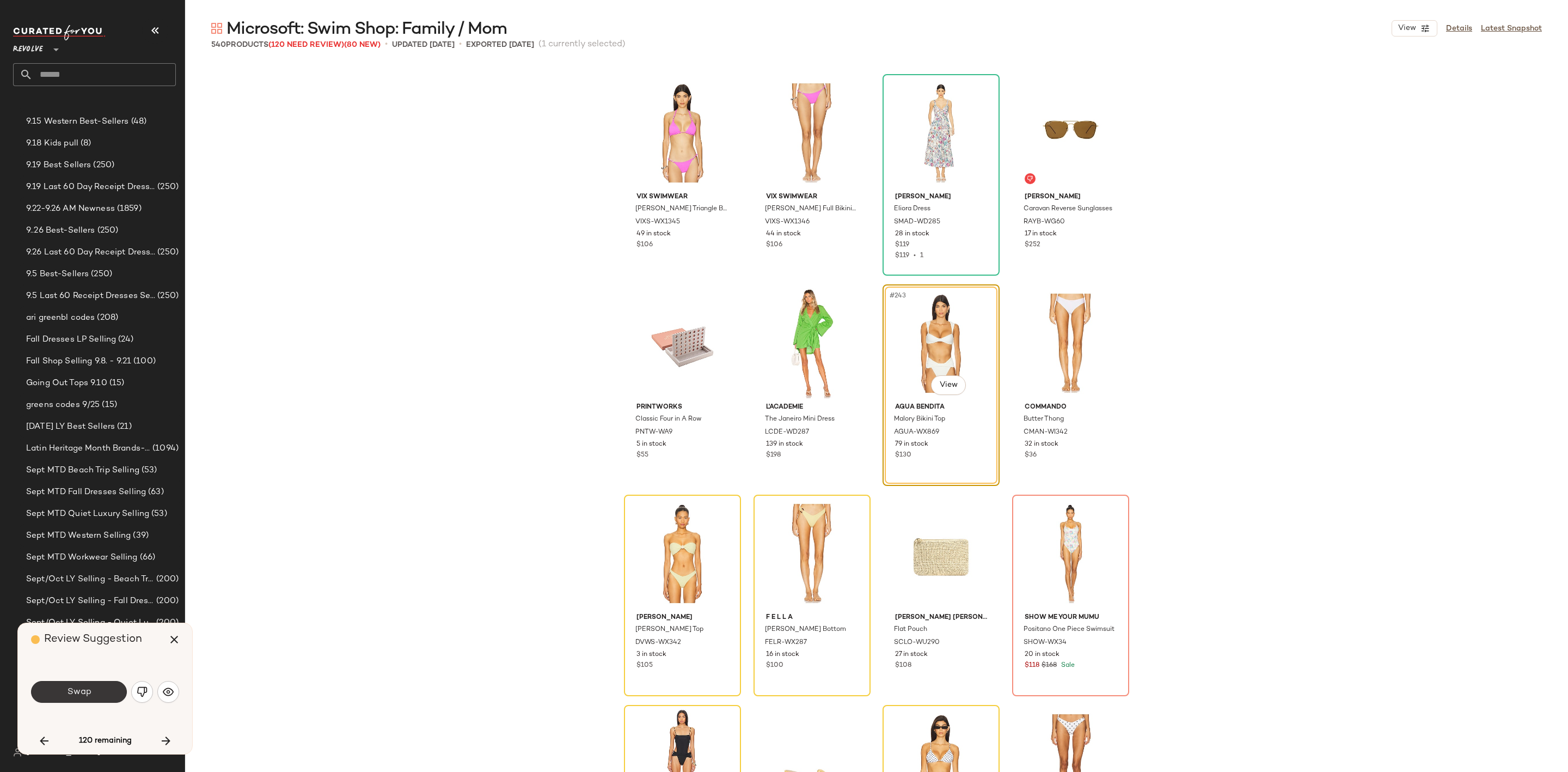
click at [91, 694] on span "Swap" at bounding box center [78, 692] width 24 height 10
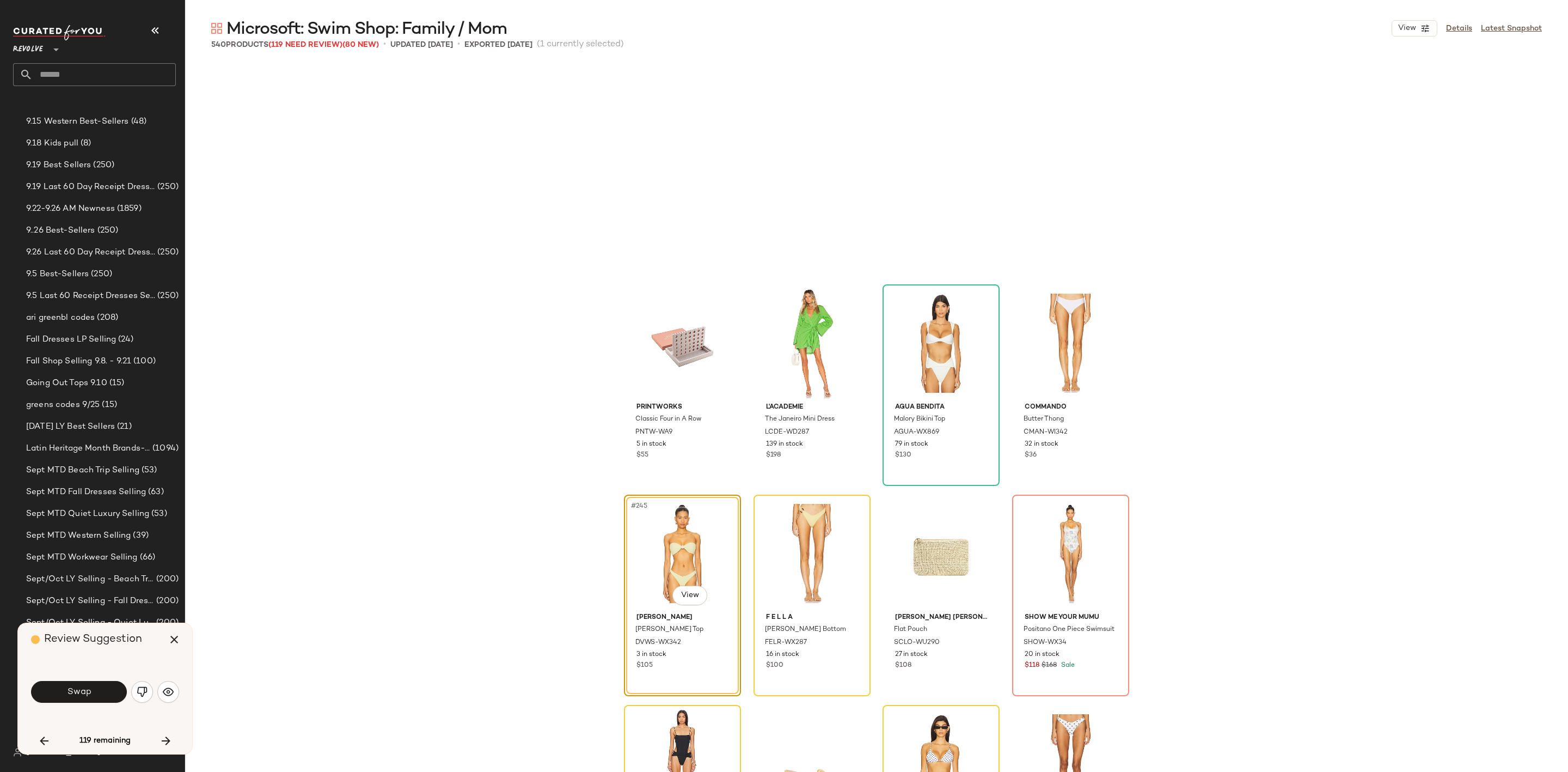
scroll to position [12618, 0]
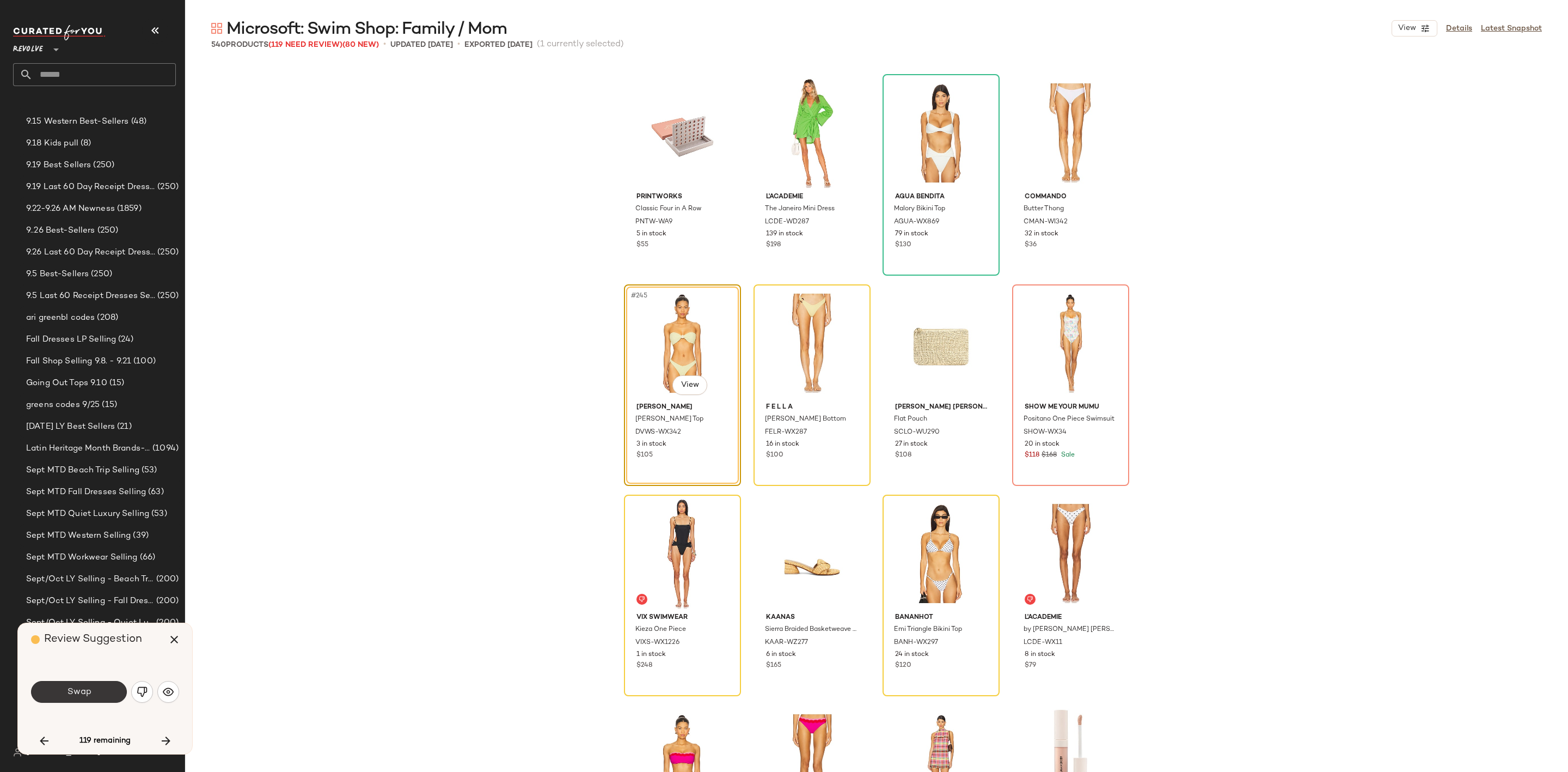
click at [89, 692] on span "Swap" at bounding box center [78, 692] width 24 height 10
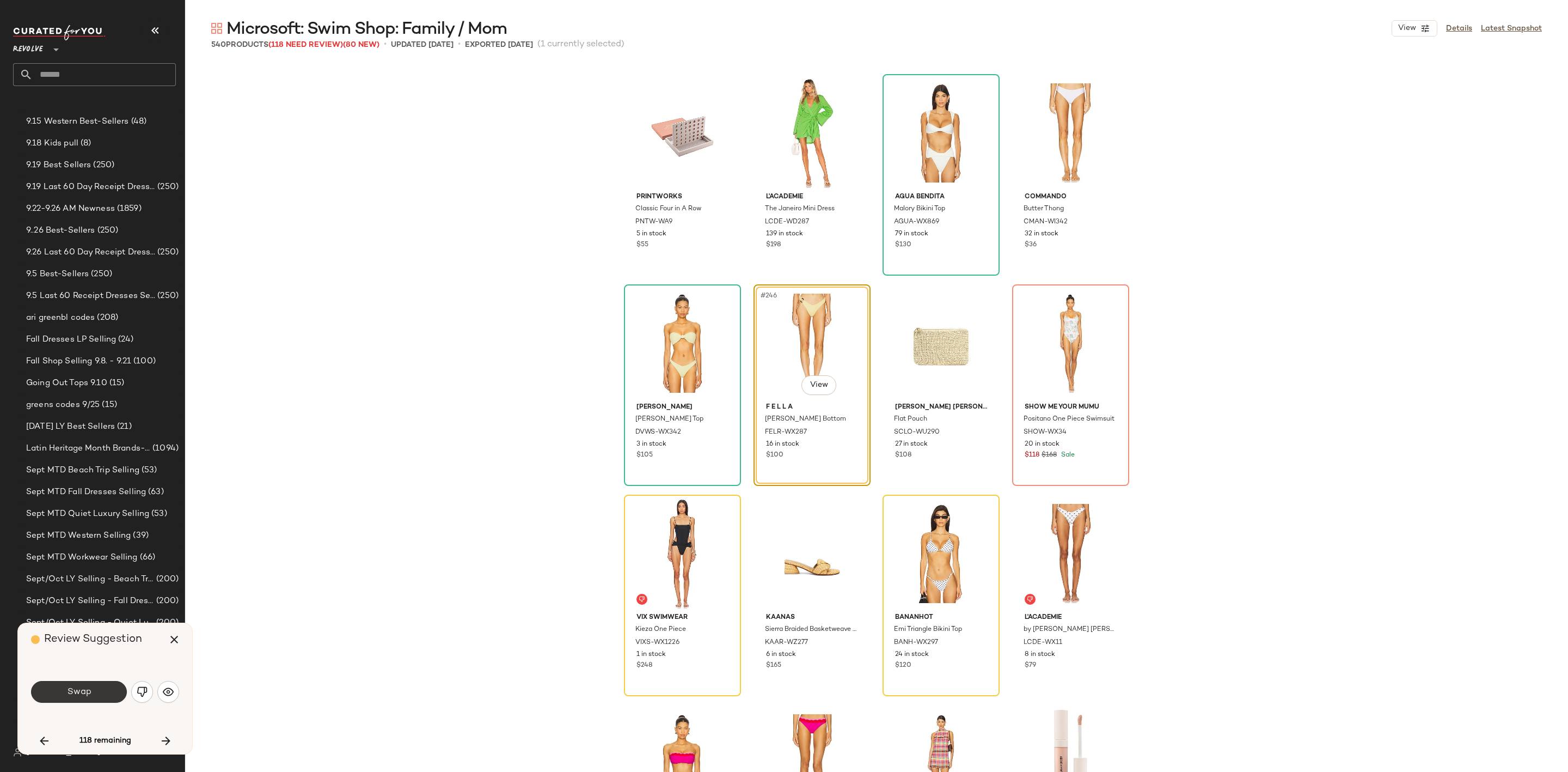
click at [64, 688] on button "Swap" at bounding box center [78, 692] width 96 height 22
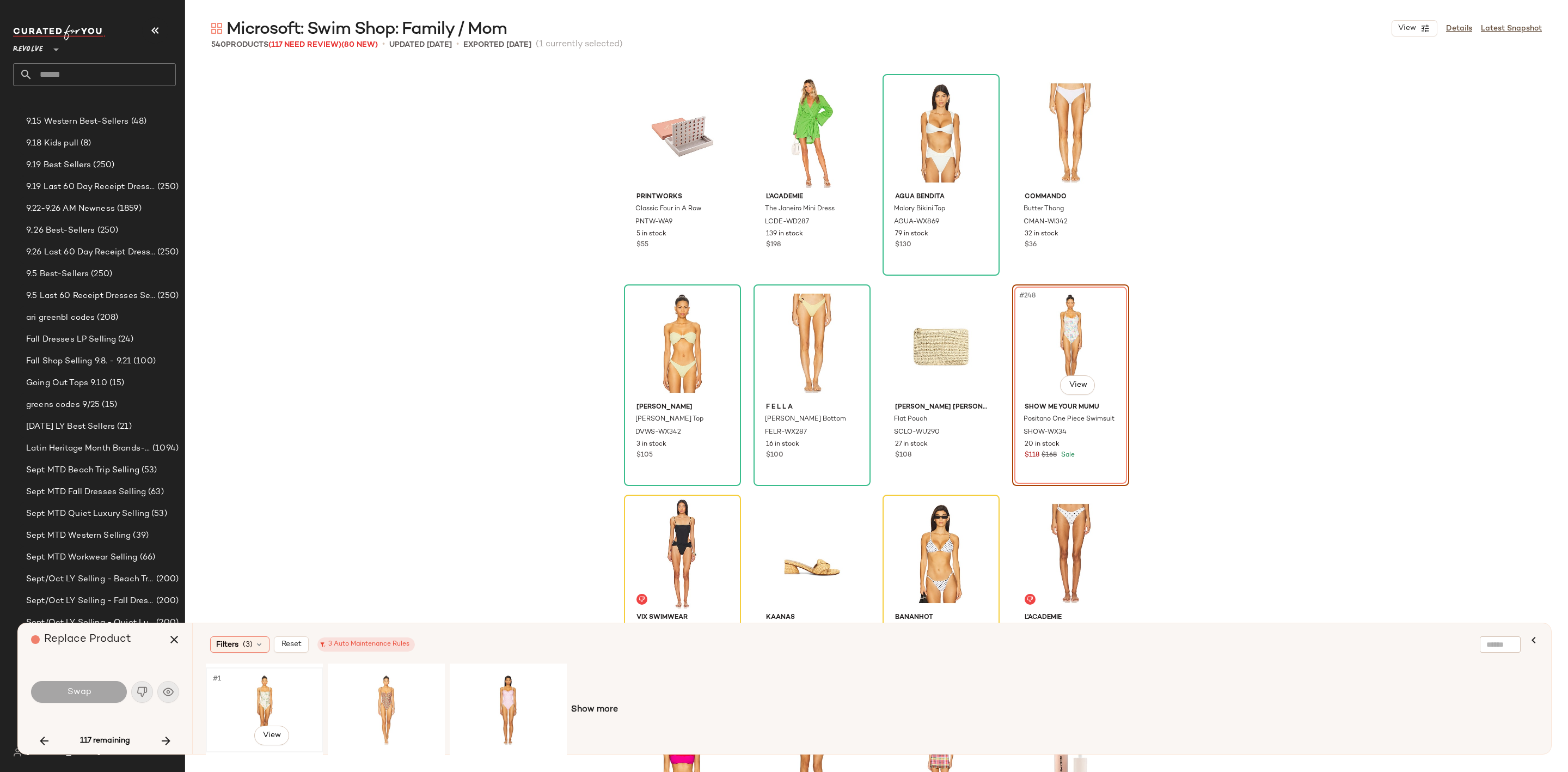
click at [247, 683] on div "#1 View" at bounding box center [264, 710] width 109 height 78
click at [91, 694] on button "Swap" at bounding box center [78, 692] width 96 height 22
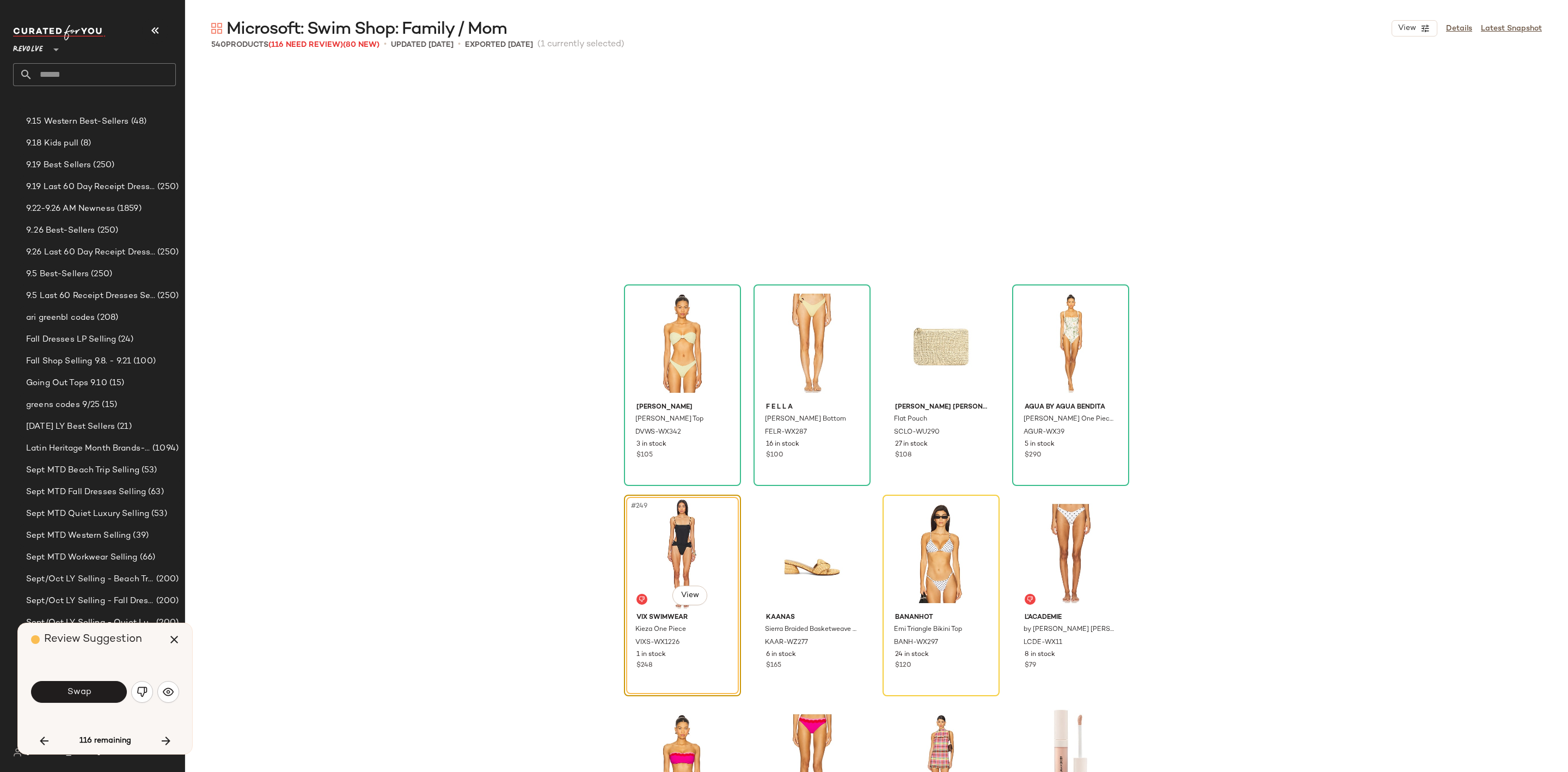
scroll to position [12827, 0]
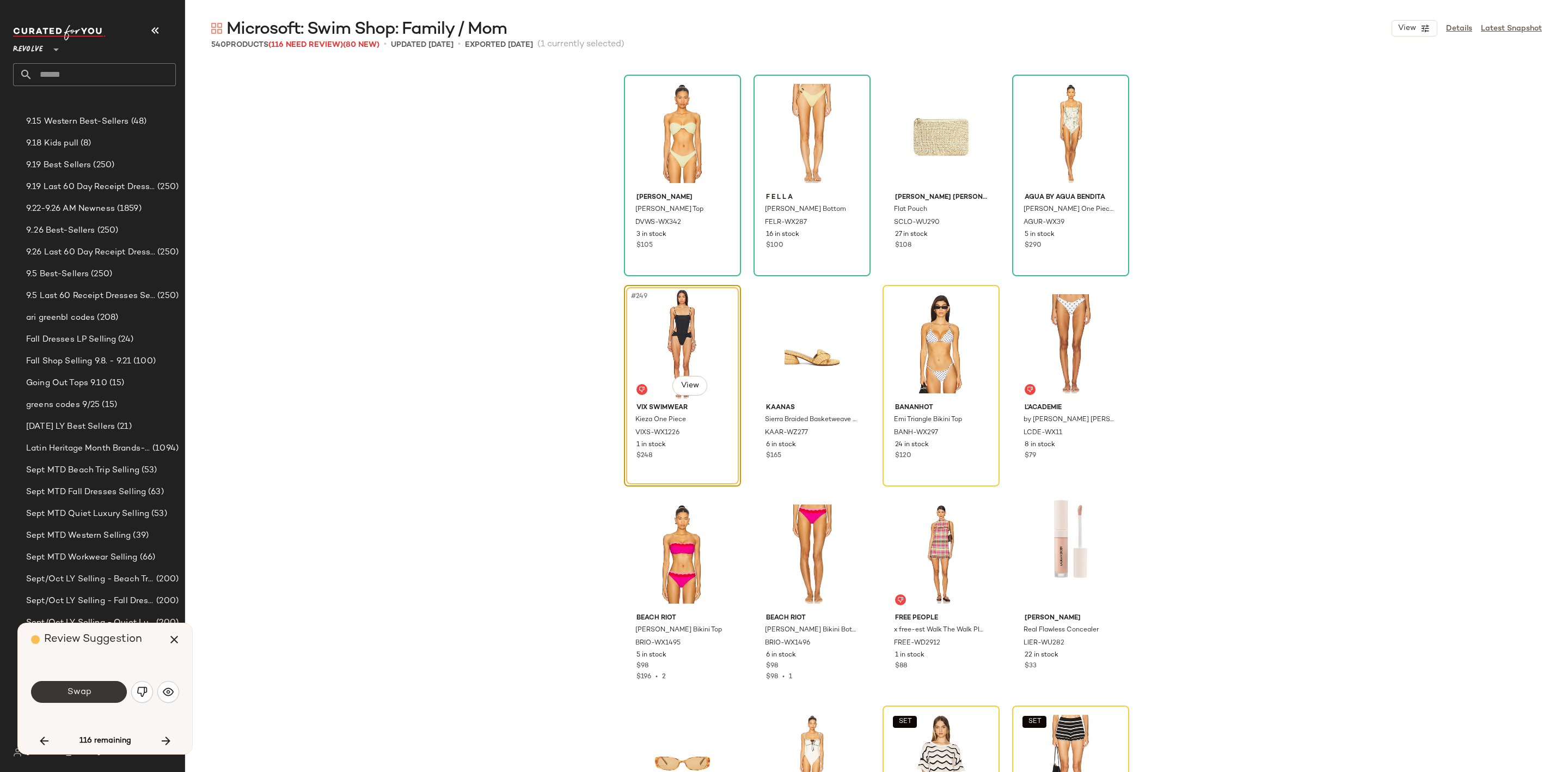
click at [80, 697] on span "Swap" at bounding box center [78, 692] width 24 height 10
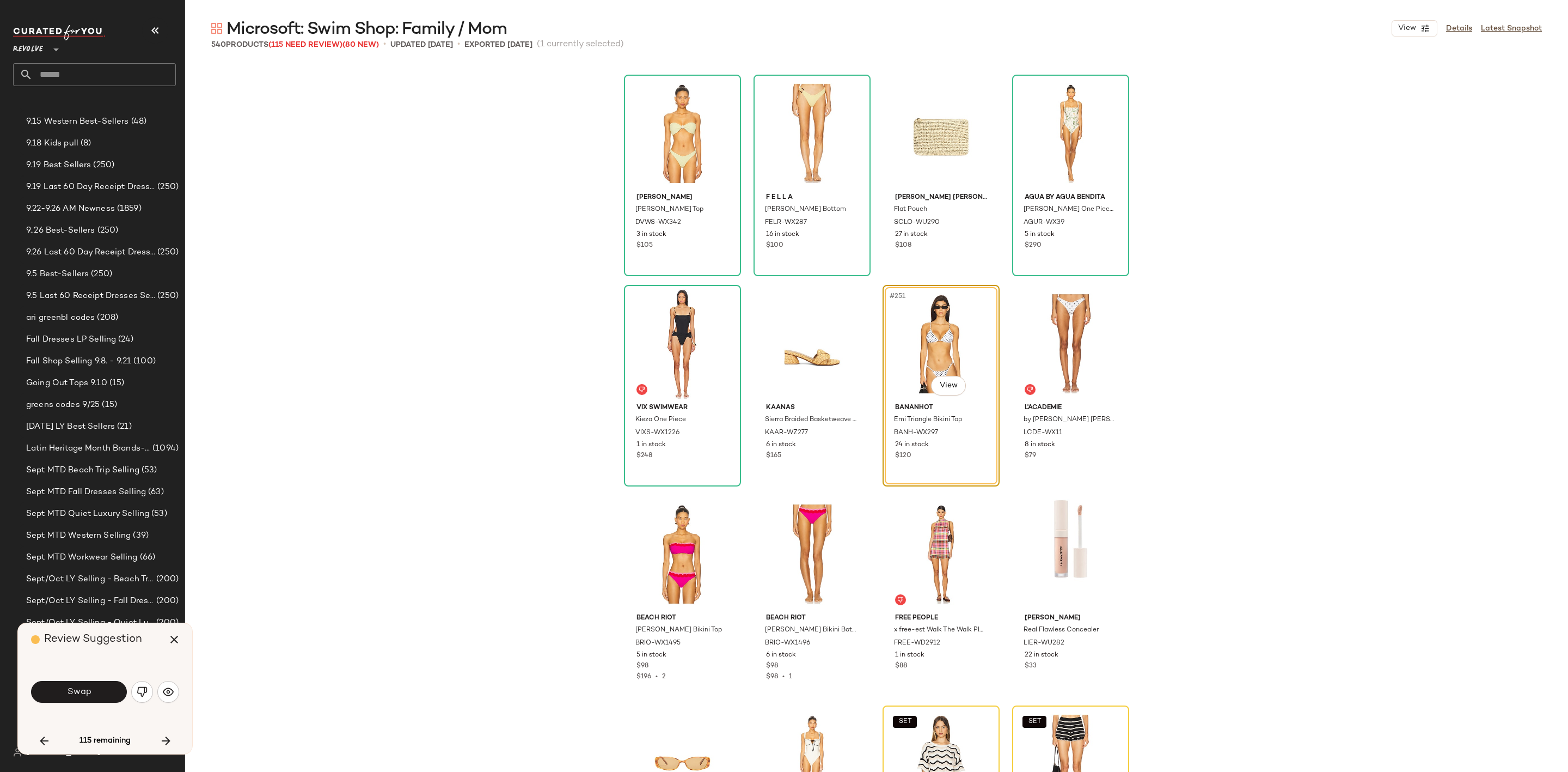
click at [82, 699] on button "Swap" at bounding box center [78, 692] width 96 height 22
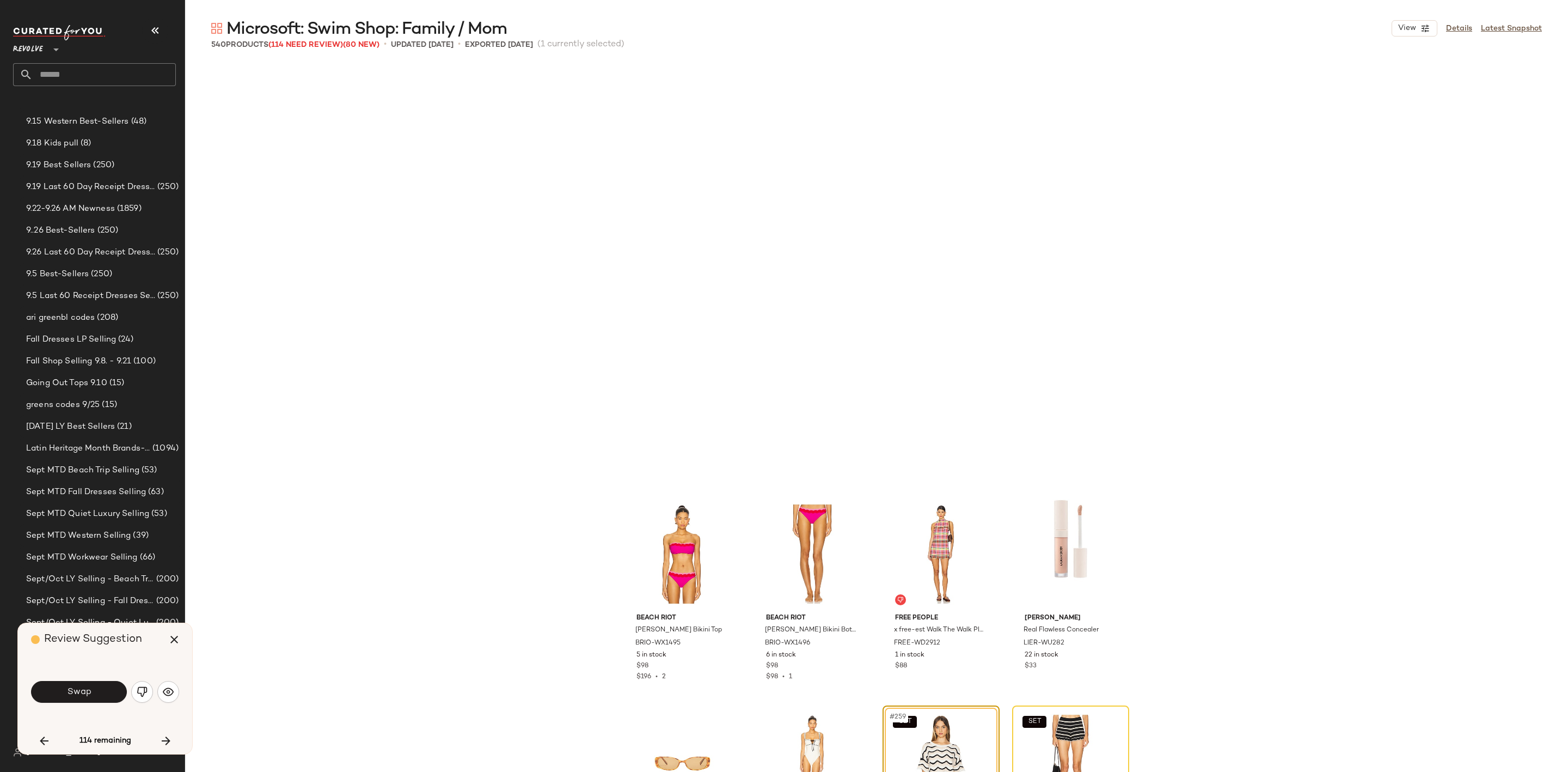
scroll to position [13249, 0]
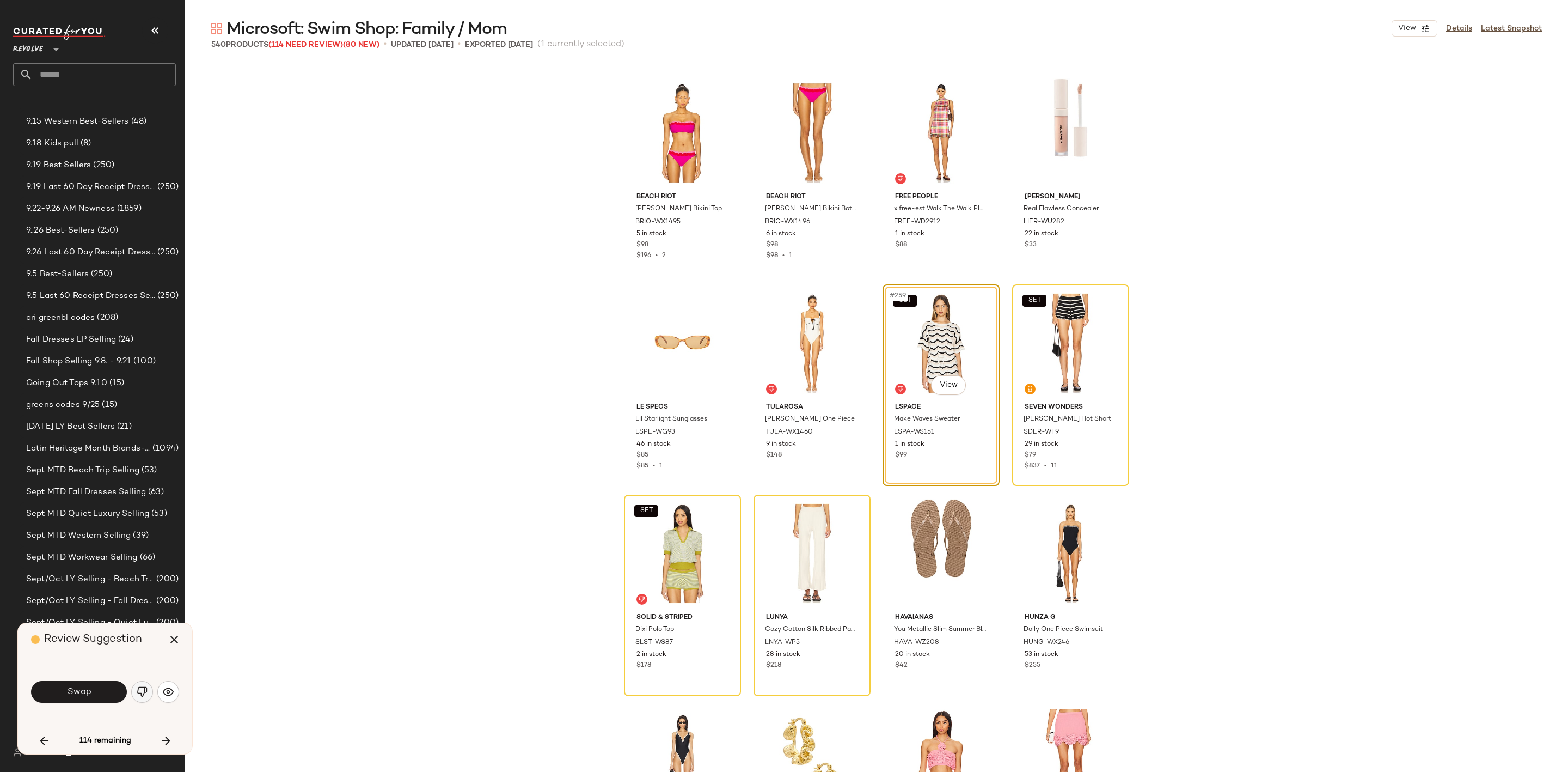
click at [141, 694] on img "button" at bounding box center [142, 692] width 11 height 11
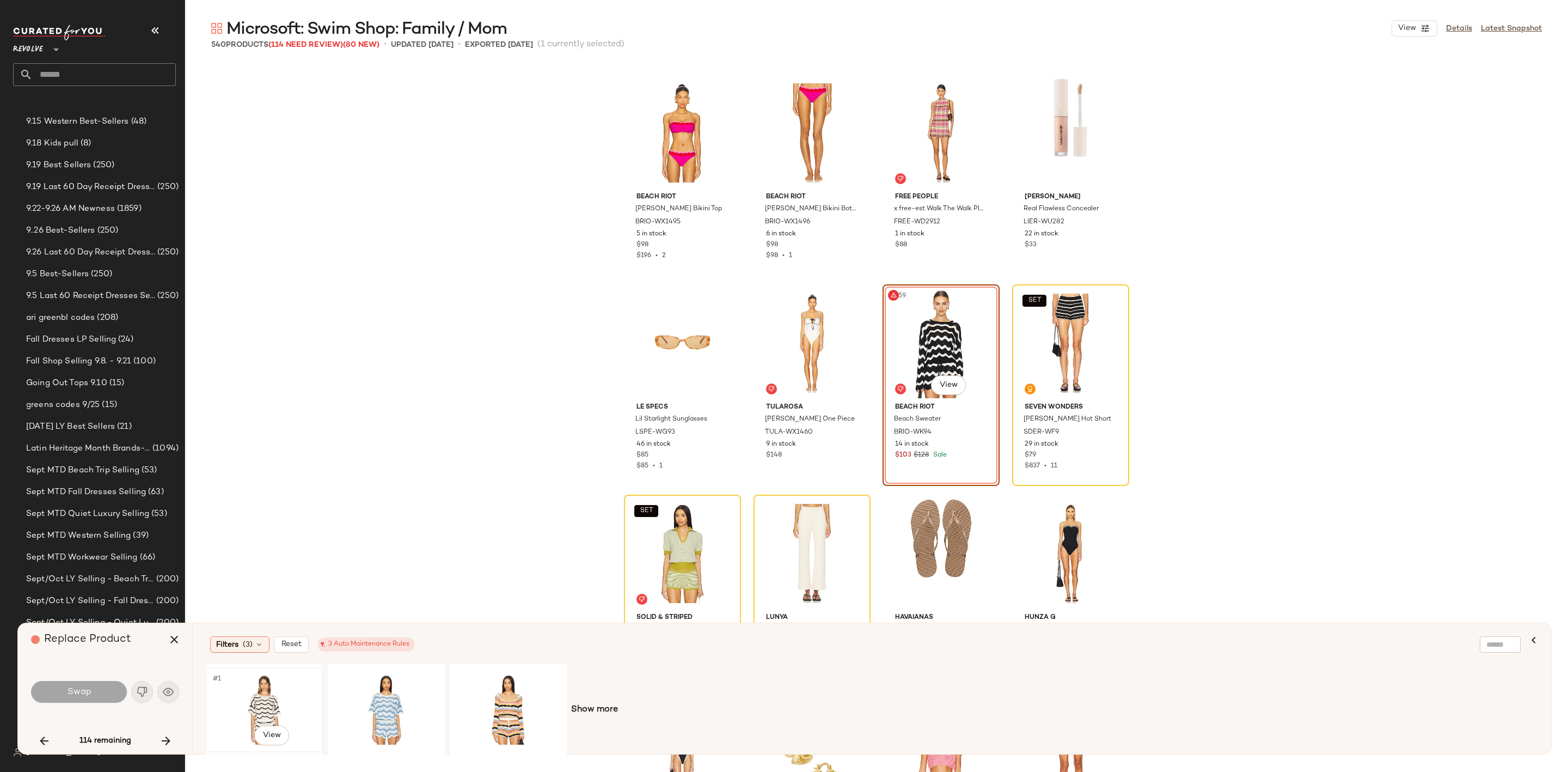
click at [282, 707] on div "#1 View" at bounding box center [264, 710] width 109 height 78
click at [84, 699] on button "Swap" at bounding box center [78, 692] width 96 height 22
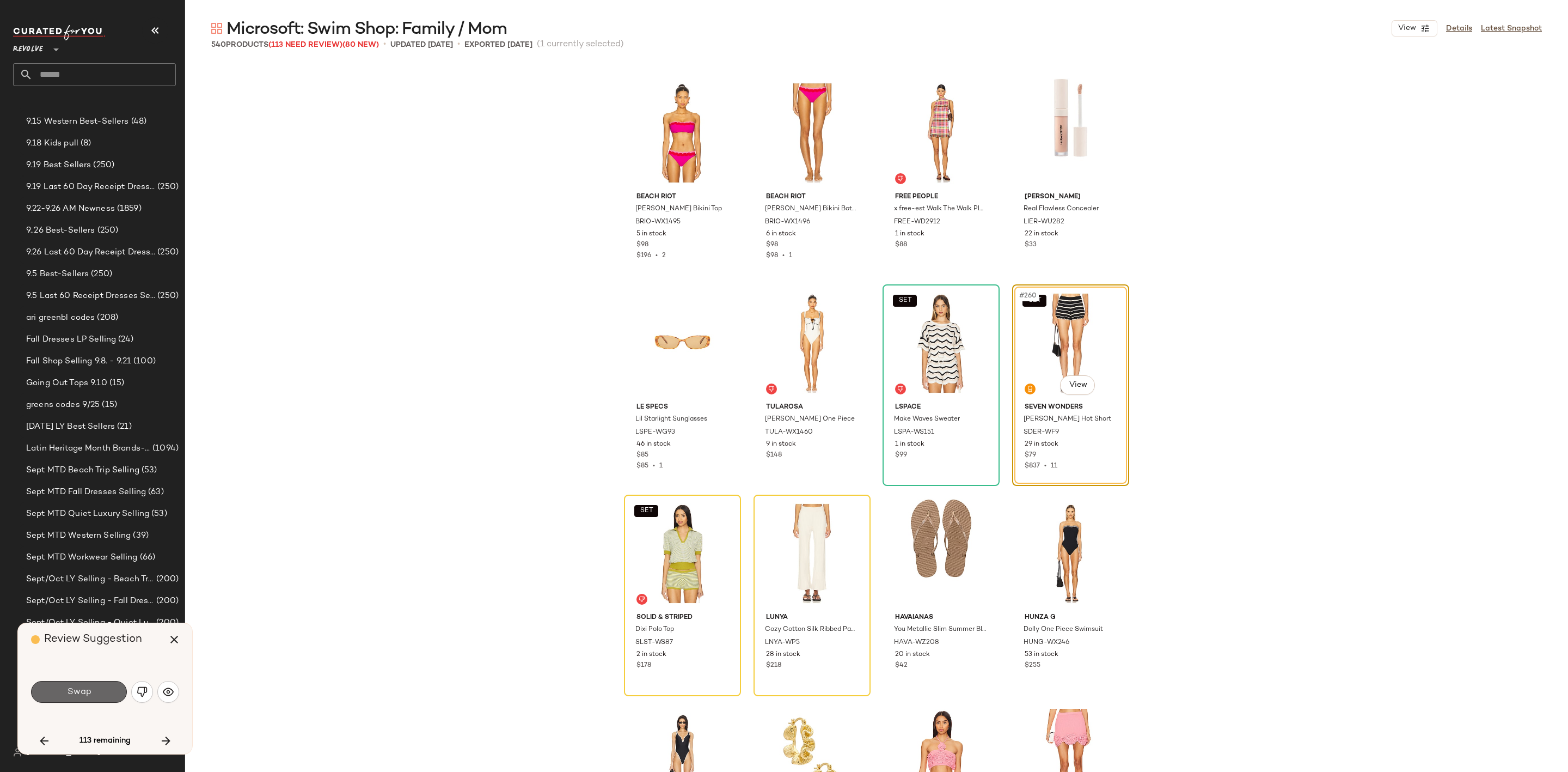
click at [69, 697] on span "Swap" at bounding box center [78, 692] width 24 height 10
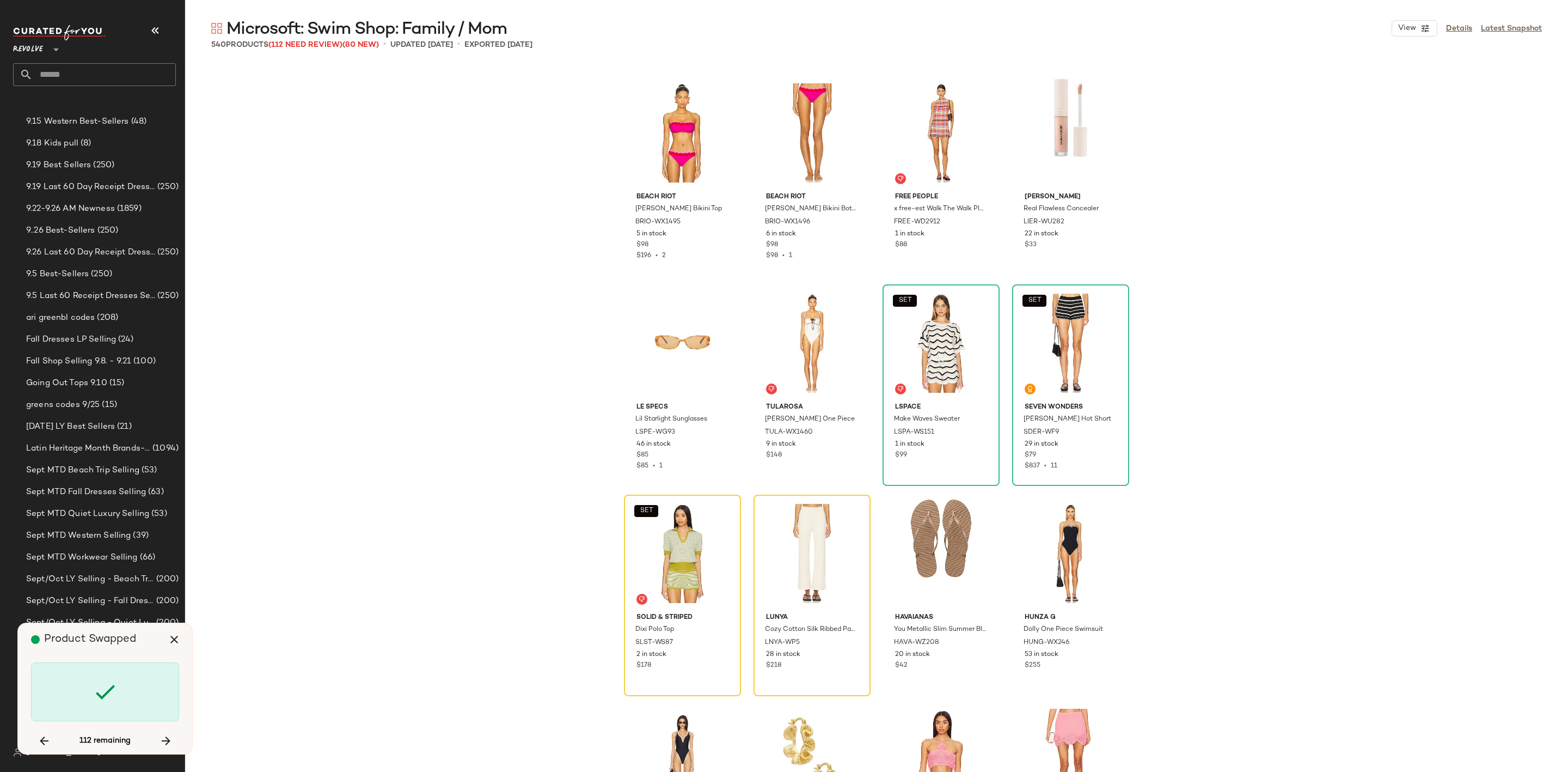
scroll to position [13459, 0]
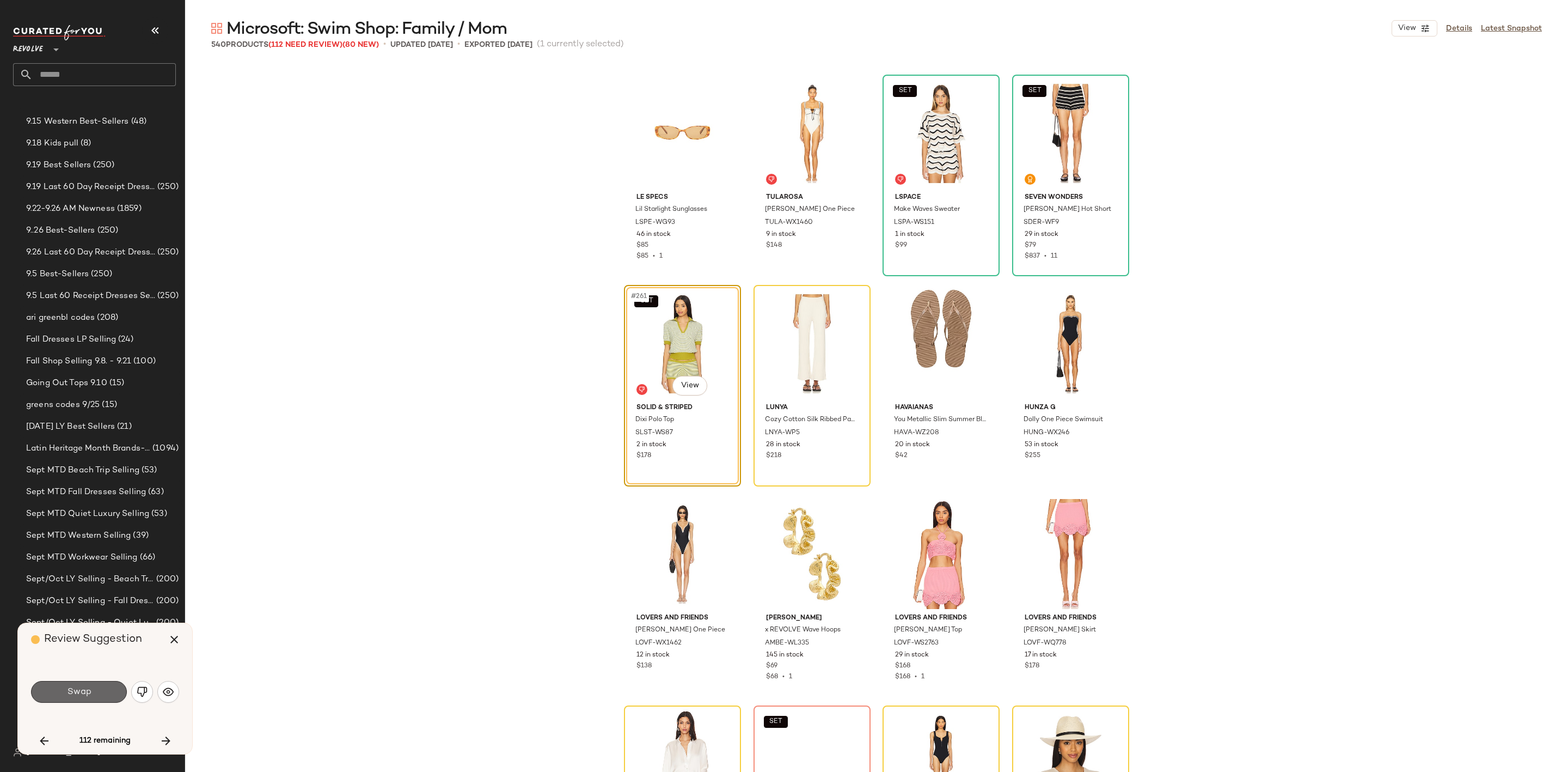
click at [85, 687] on span "Swap" at bounding box center [78, 692] width 24 height 10
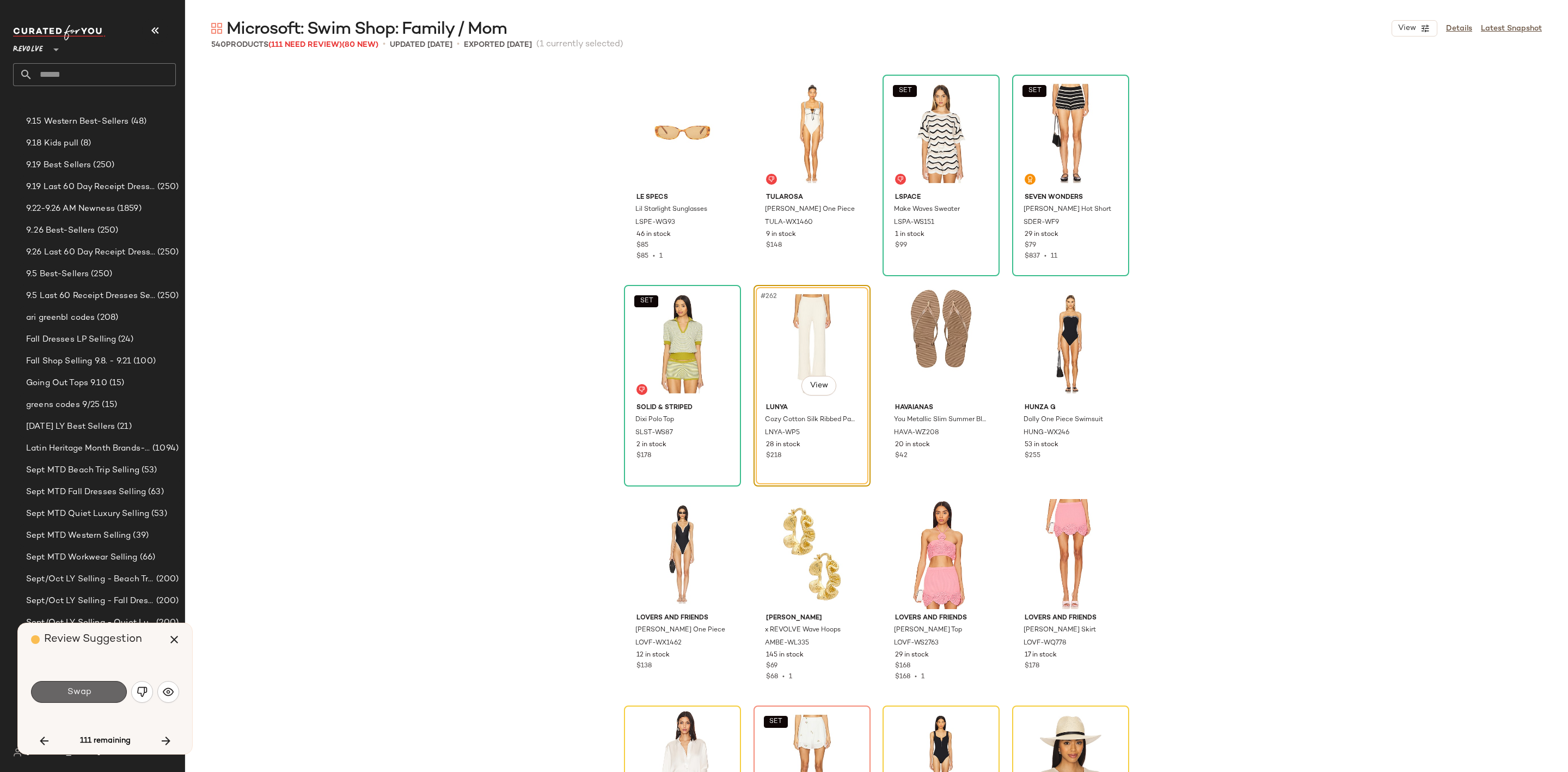
click at [98, 688] on button "Swap" at bounding box center [78, 692] width 96 height 22
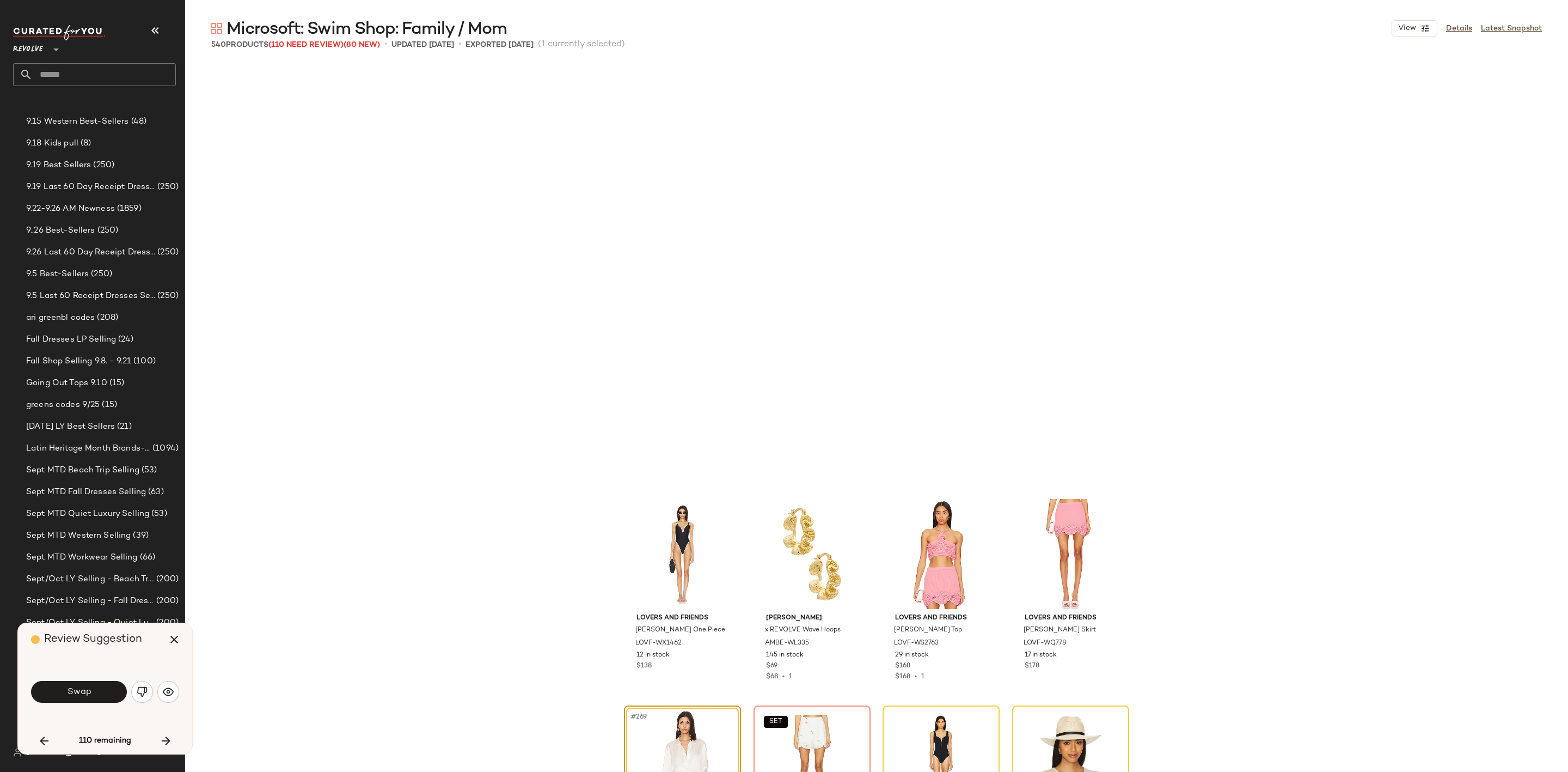
scroll to position [13880, 0]
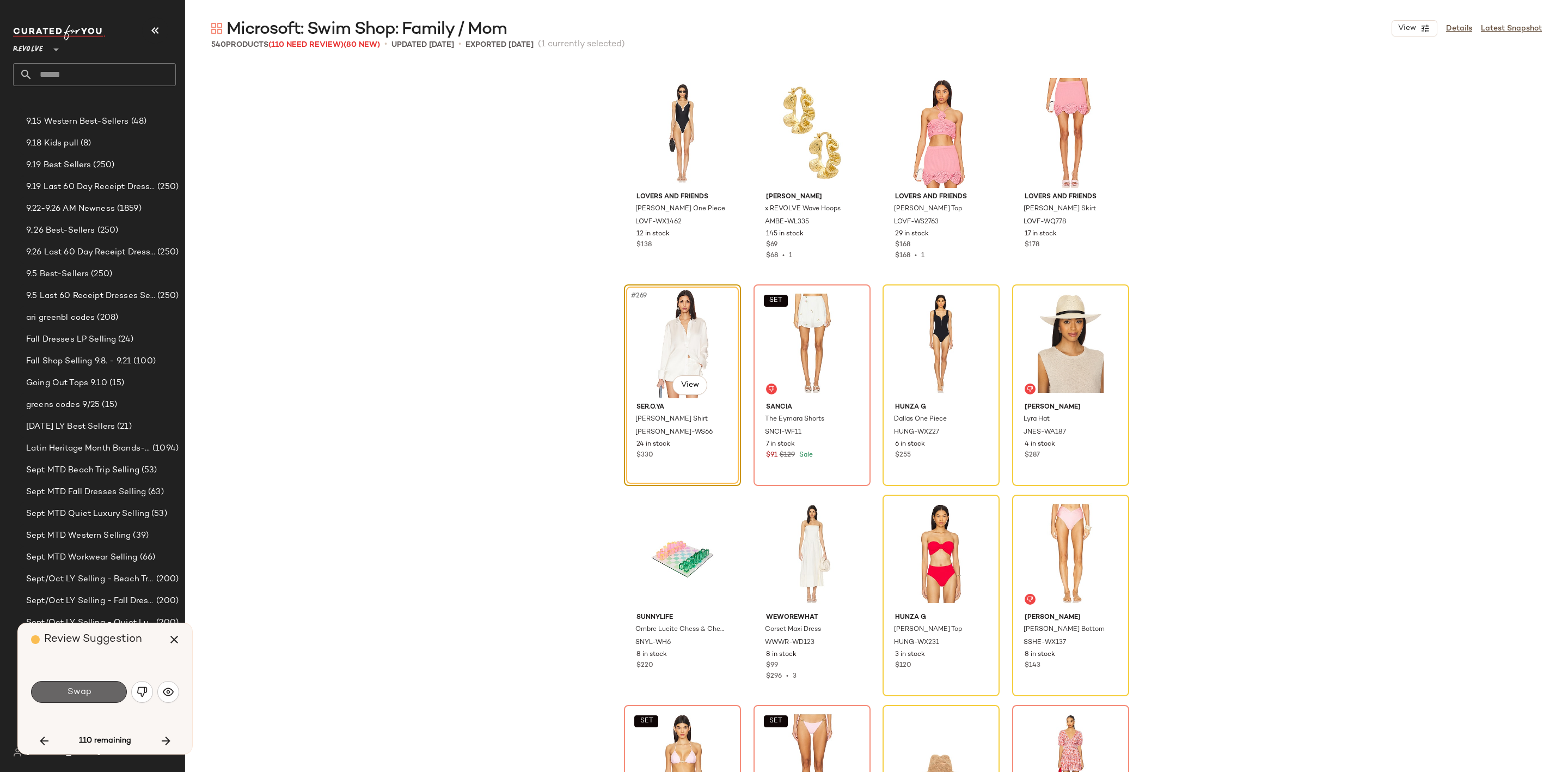
click at [67, 692] on span "Swap" at bounding box center [78, 692] width 24 height 10
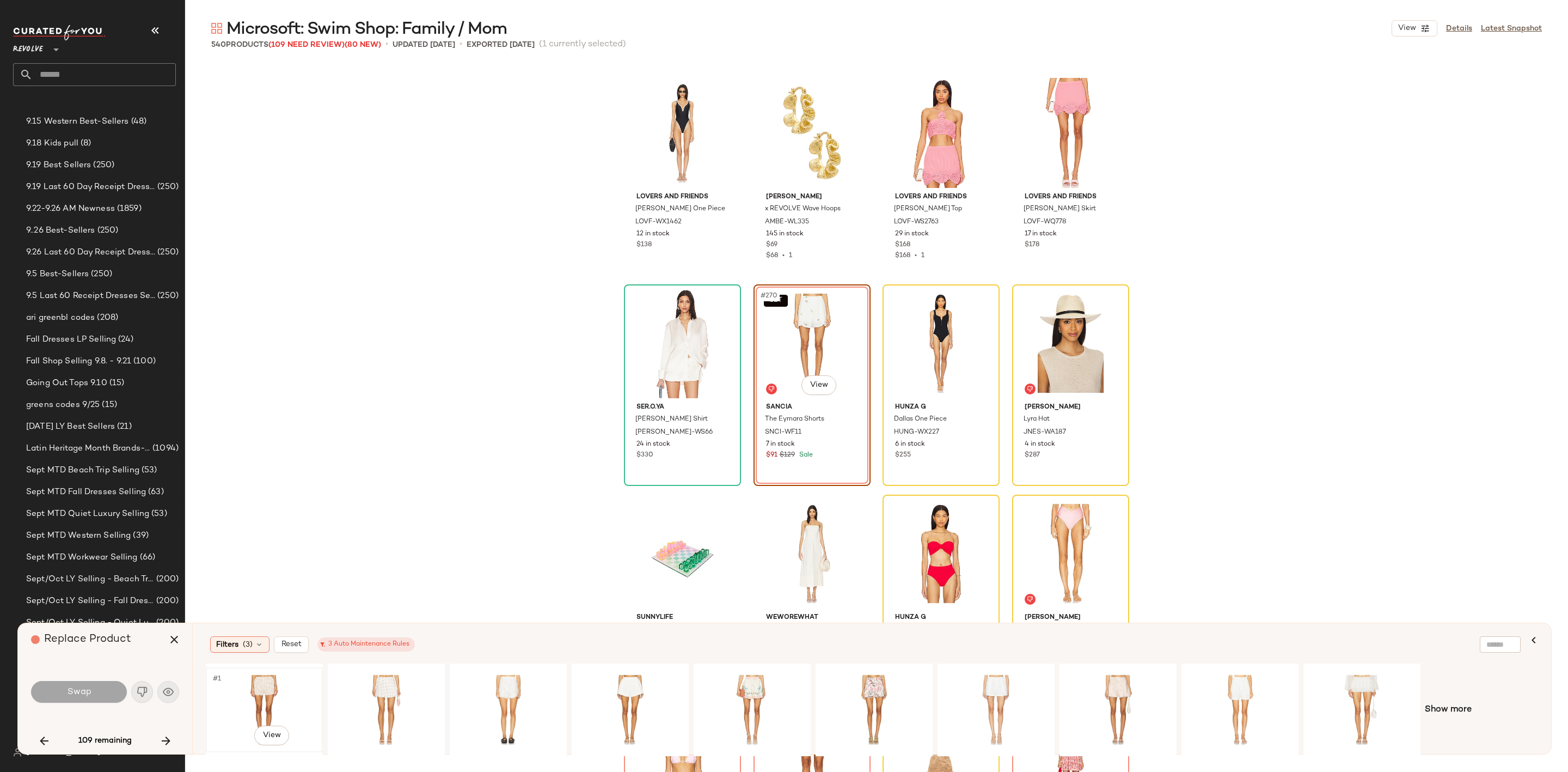
click at [241, 700] on div "#1 View" at bounding box center [264, 710] width 109 height 78
click at [95, 697] on button "Swap" at bounding box center [78, 692] width 96 height 22
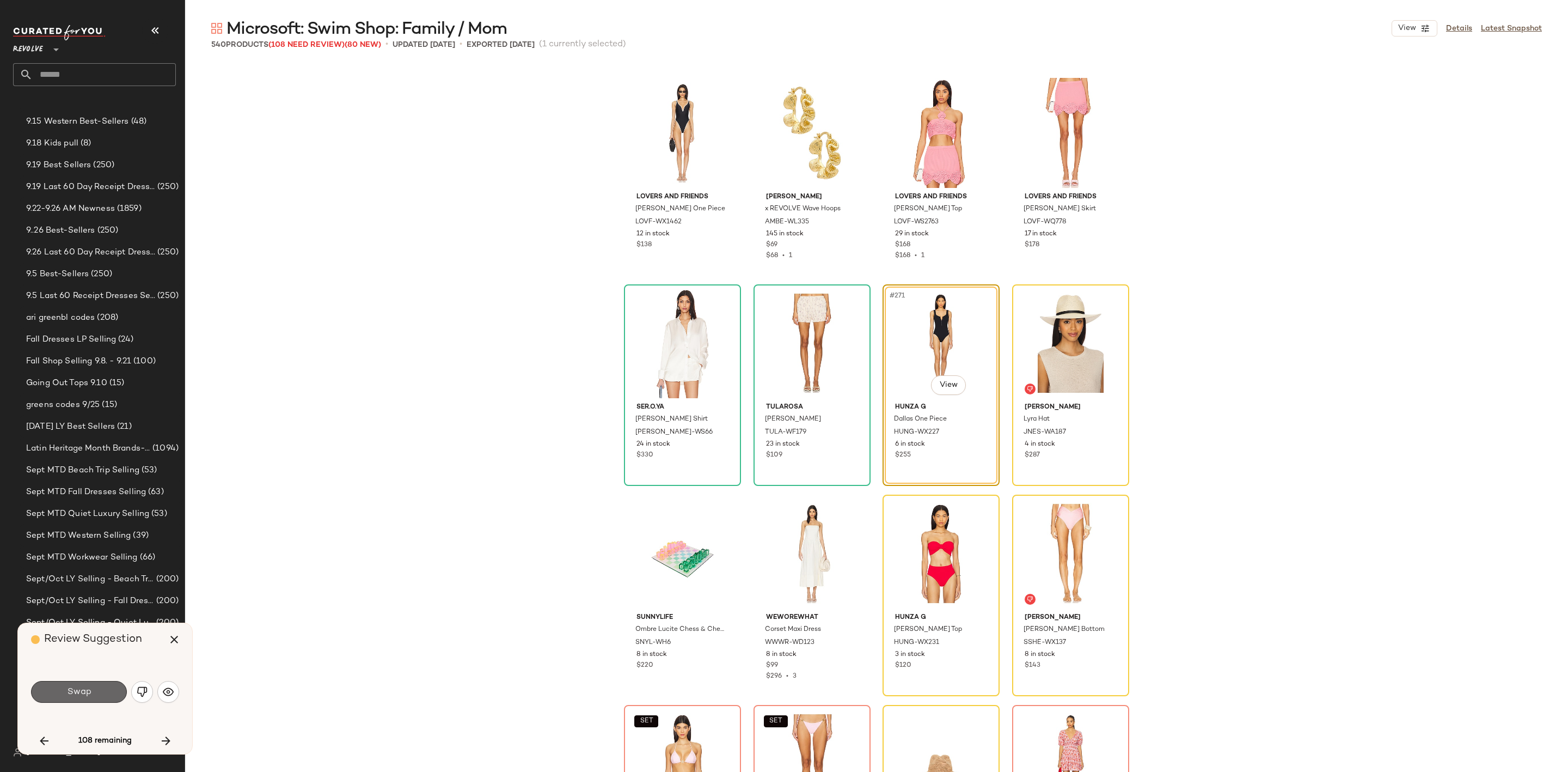
click at [78, 696] on span "Swap" at bounding box center [78, 692] width 24 height 10
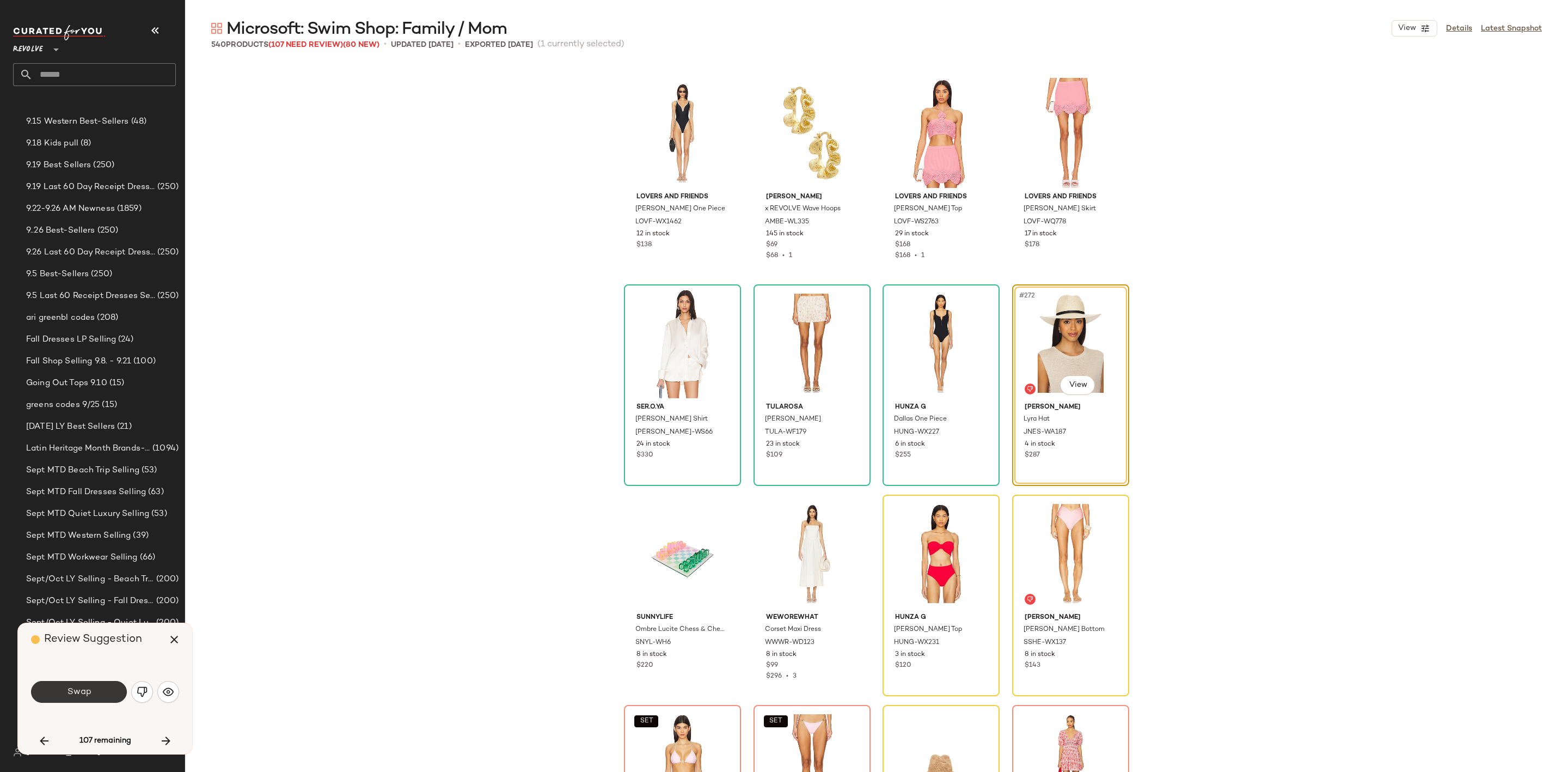
click at [78, 692] on span "Swap" at bounding box center [78, 692] width 24 height 10
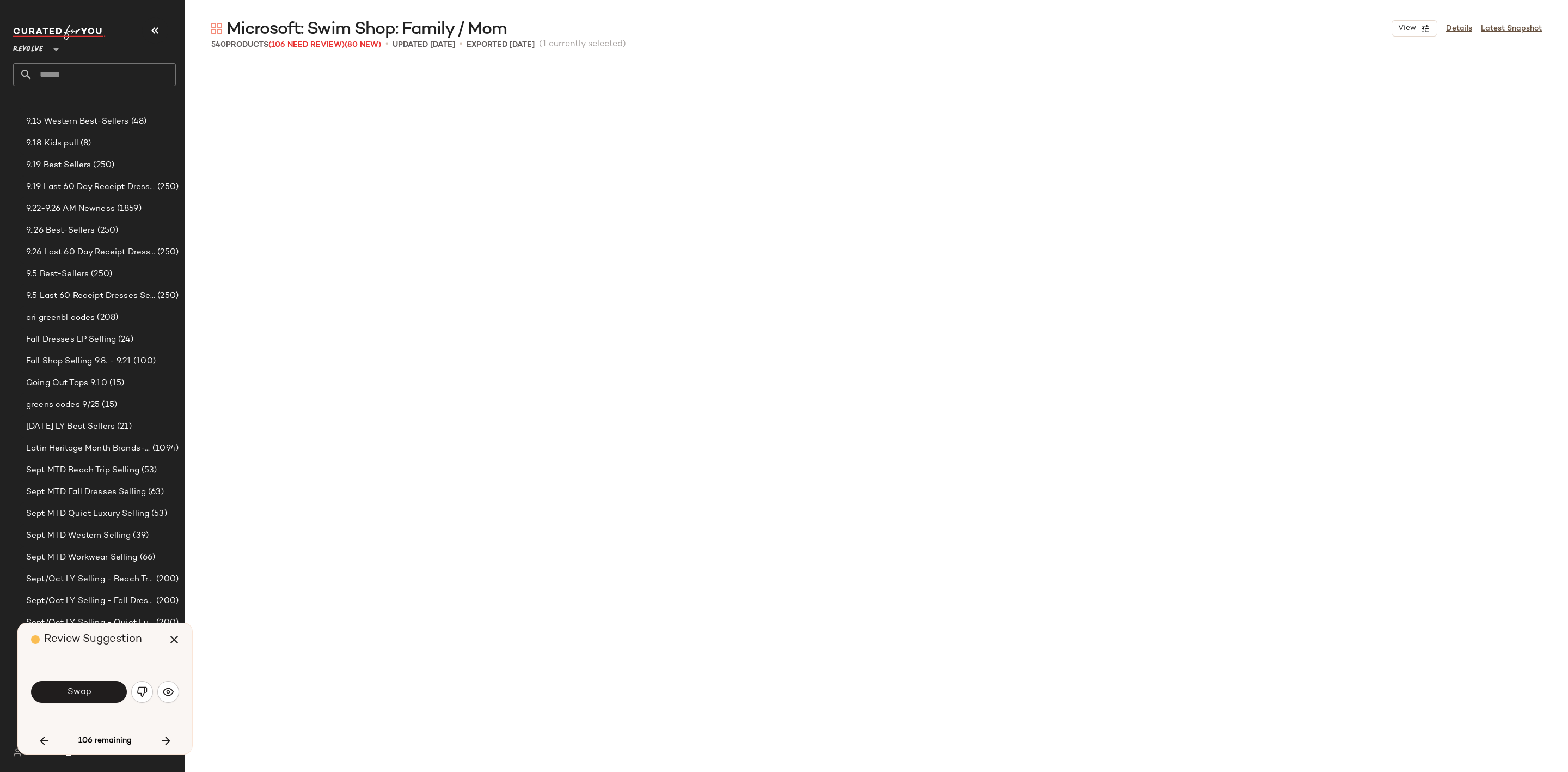
scroll to position [6309, 0]
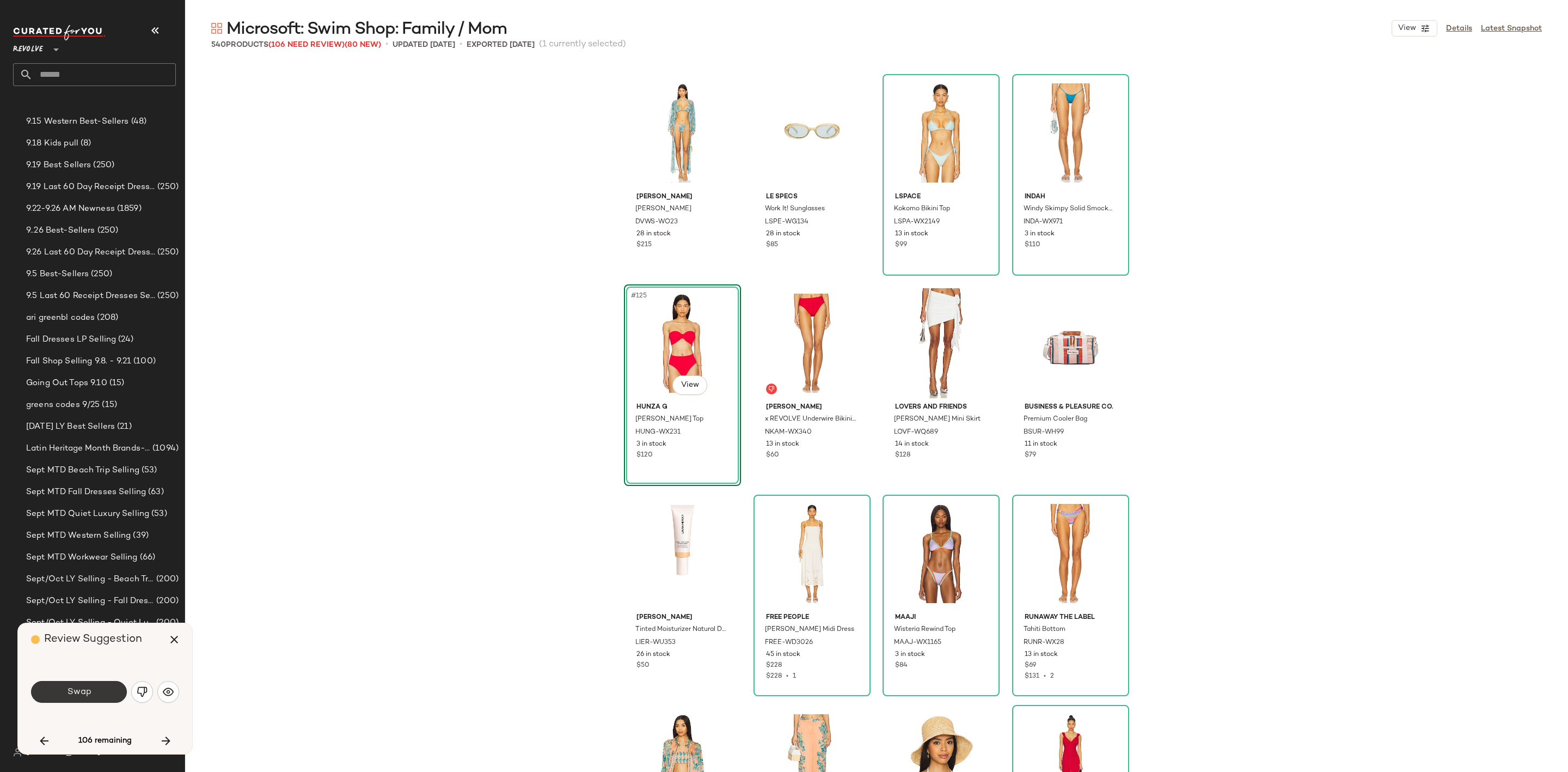
click at [84, 688] on span "Swap" at bounding box center [78, 692] width 24 height 10
click at [150, 688] on button "button" at bounding box center [141, 692] width 22 height 22
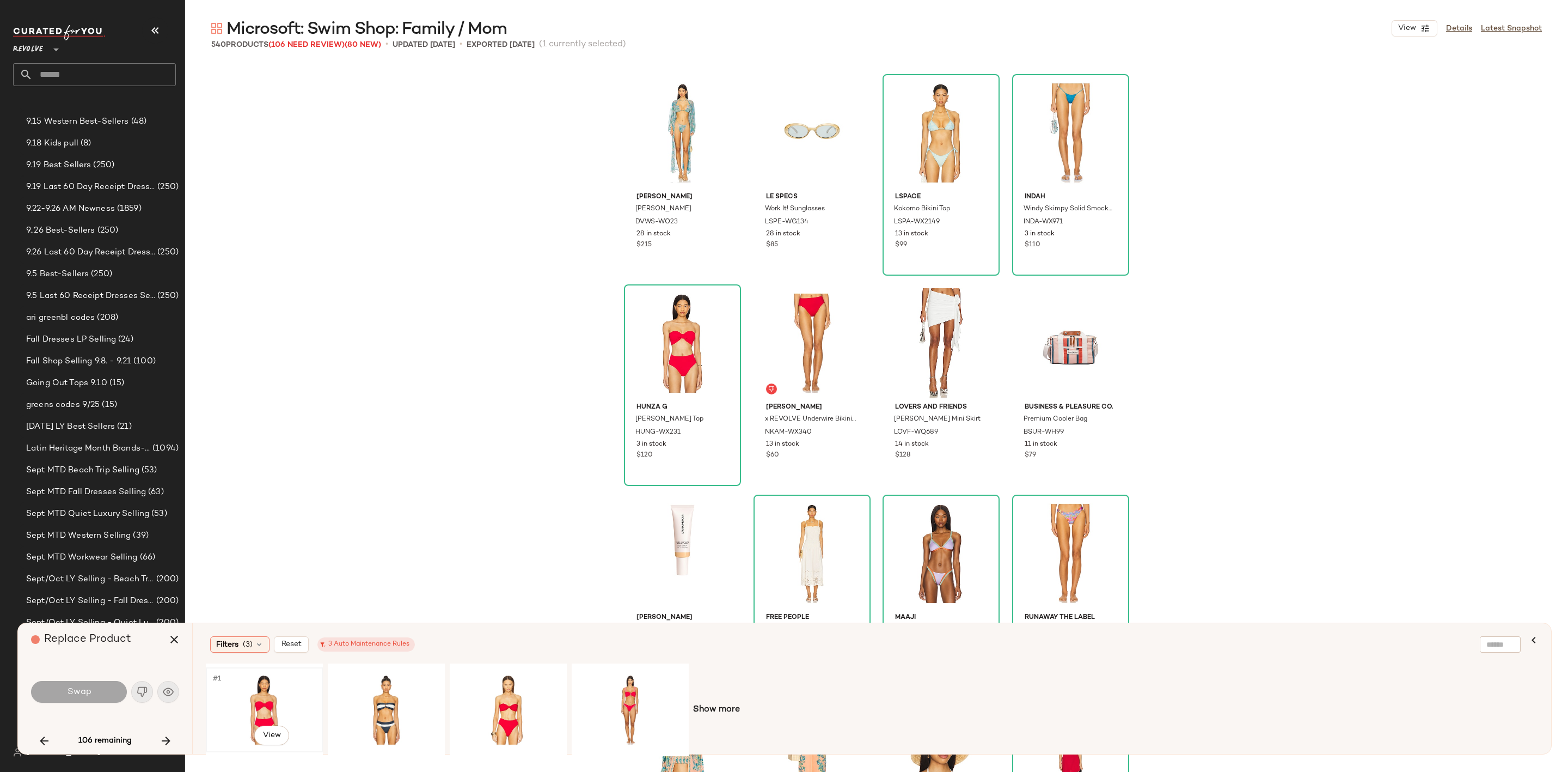
click at [268, 707] on div "#1 View" at bounding box center [264, 710] width 109 height 78
click at [96, 695] on button "Swap" at bounding box center [78, 692] width 96 height 22
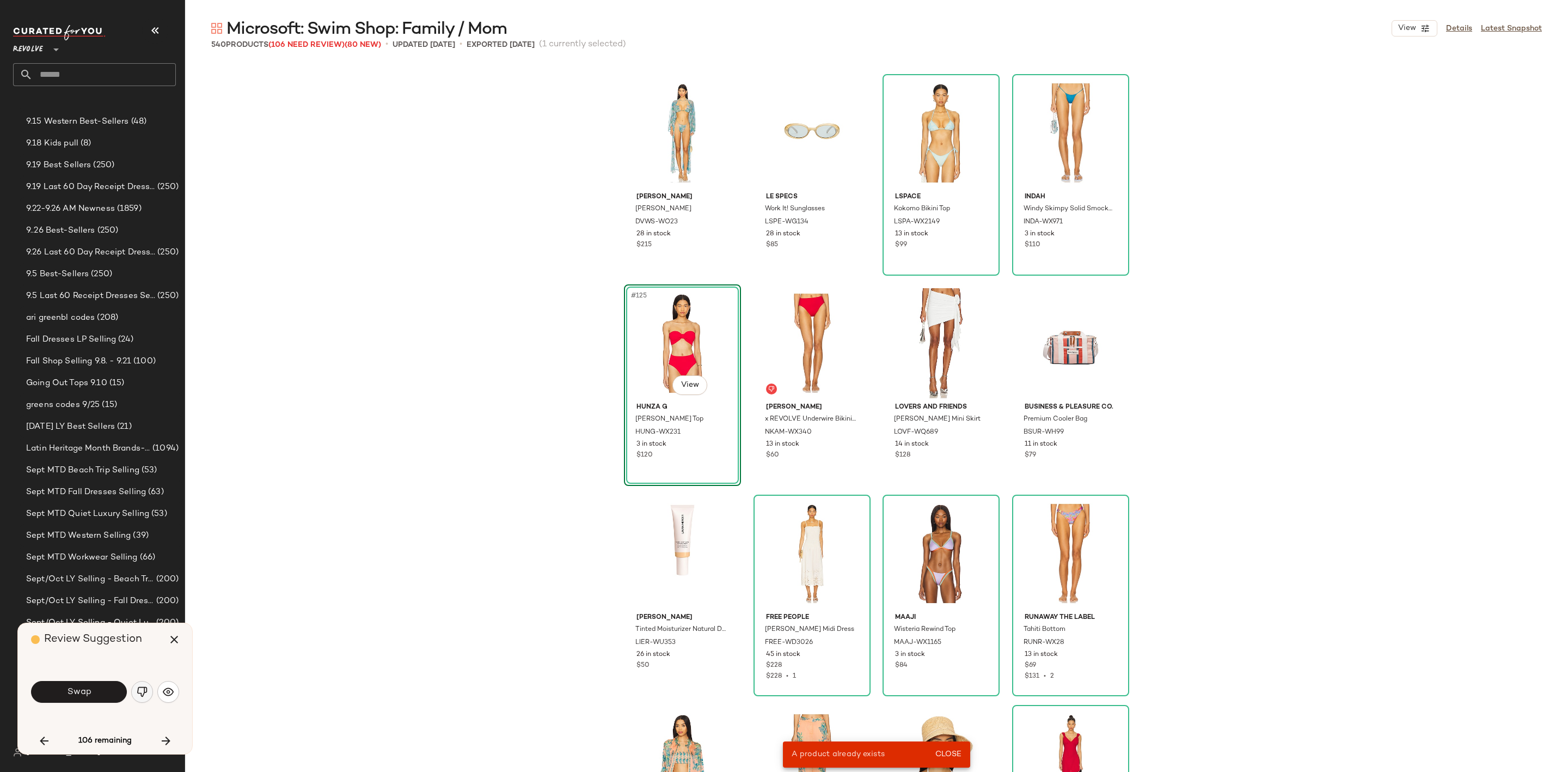
click at [141, 693] on img "button" at bounding box center [142, 692] width 11 height 11
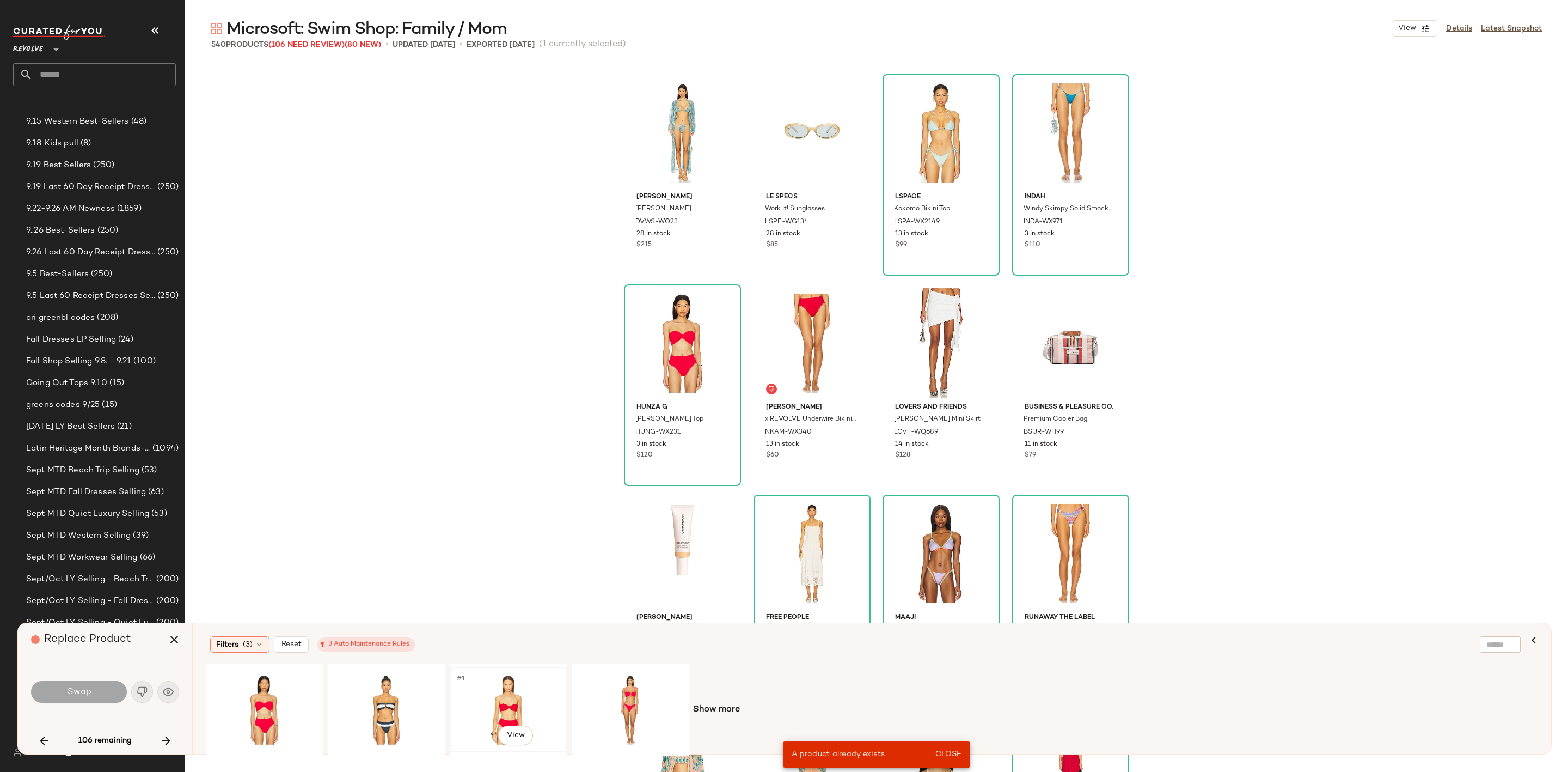
click at [502, 694] on div "#1 View" at bounding box center [508, 710] width 109 height 78
click at [55, 706] on div "Swap" at bounding box center [105, 692] width 148 height 59
click at [91, 695] on span "Swap" at bounding box center [78, 692] width 24 height 10
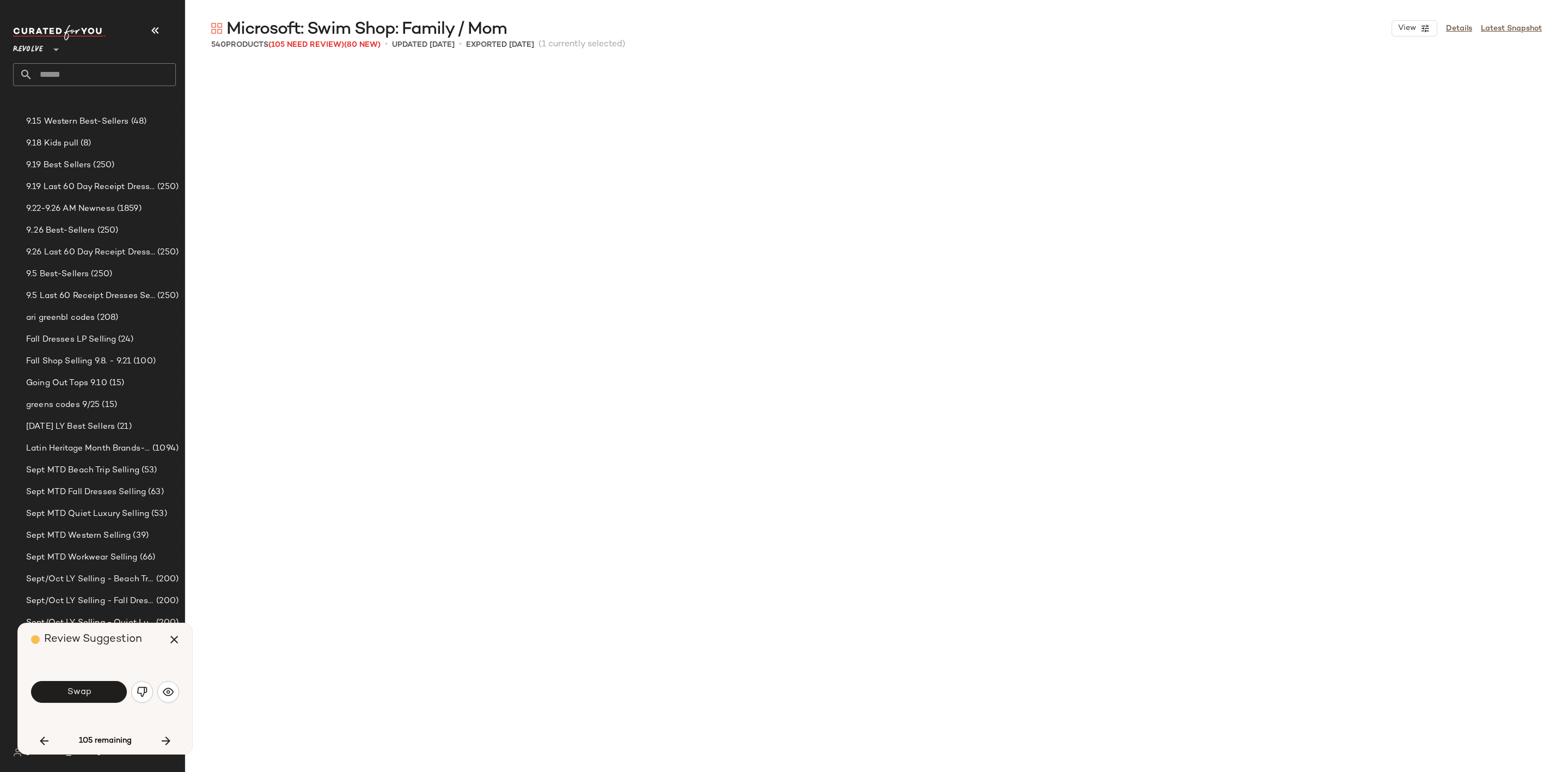
scroll to position [14089, 0]
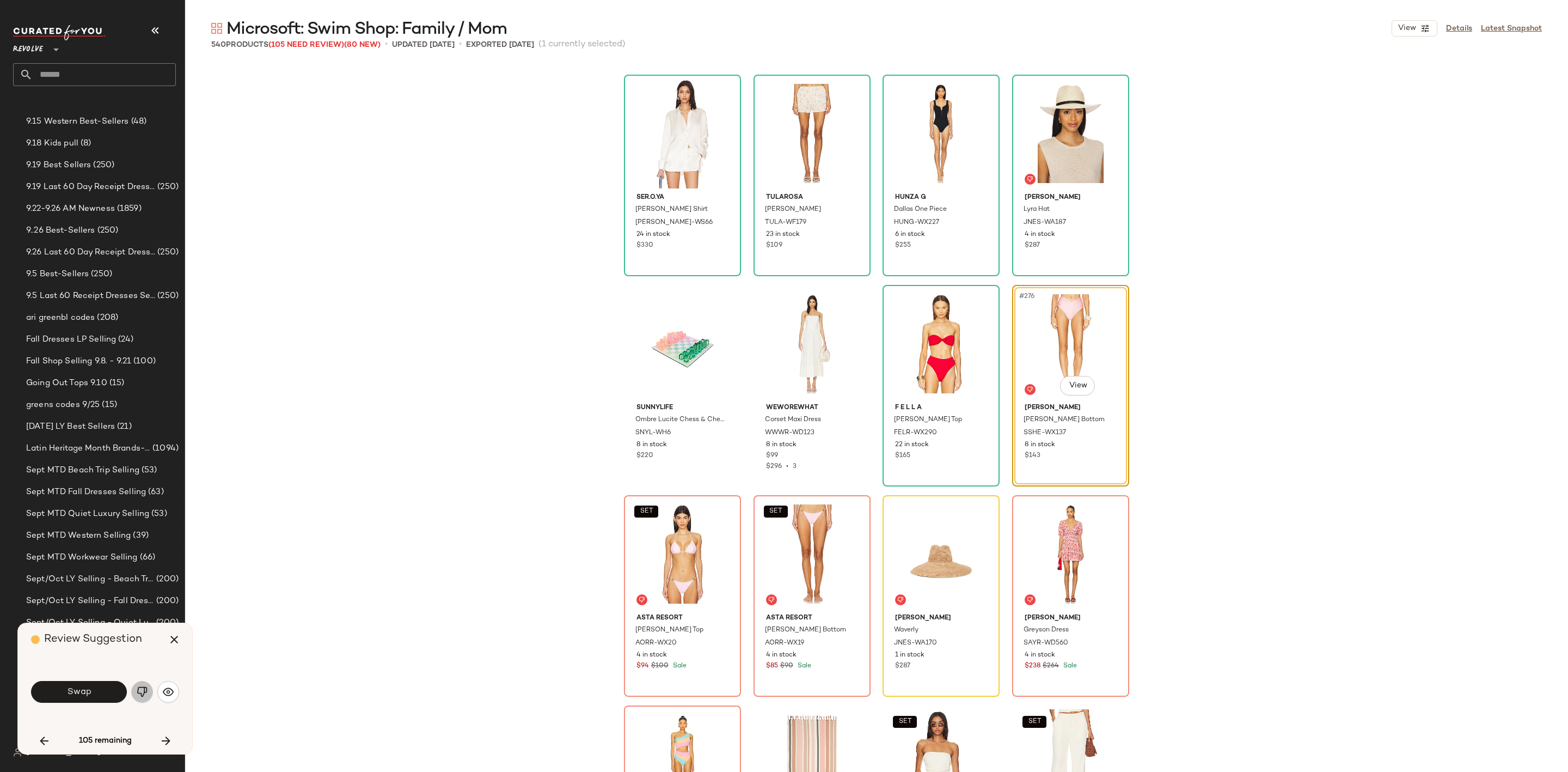
click at [137, 693] on img "button" at bounding box center [142, 692] width 11 height 11
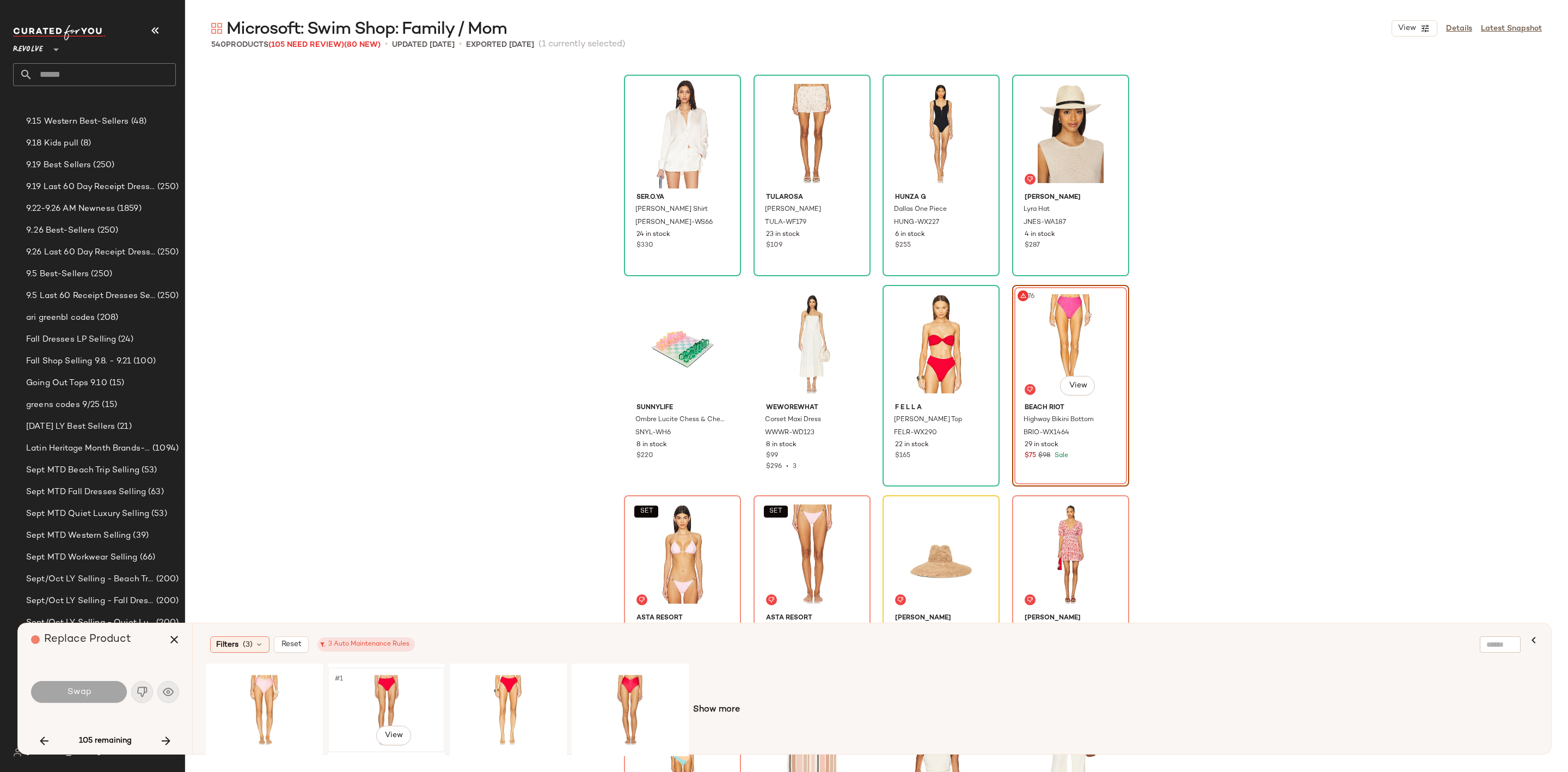
click at [358, 686] on div "#1 View" at bounding box center [386, 710] width 109 height 78
click at [63, 688] on button "Swap" at bounding box center [78, 692] width 96 height 22
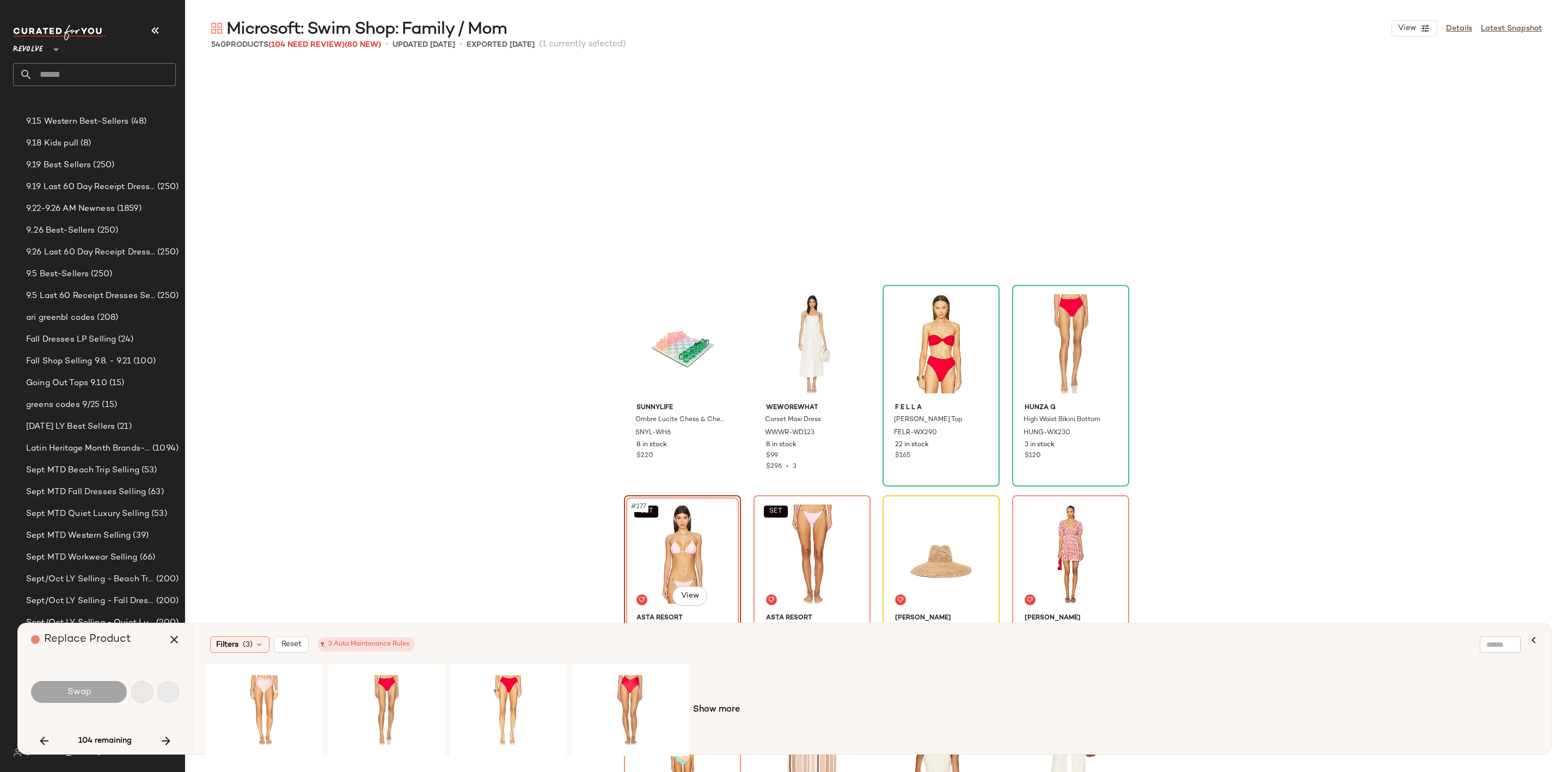
scroll to position [14301, 0]
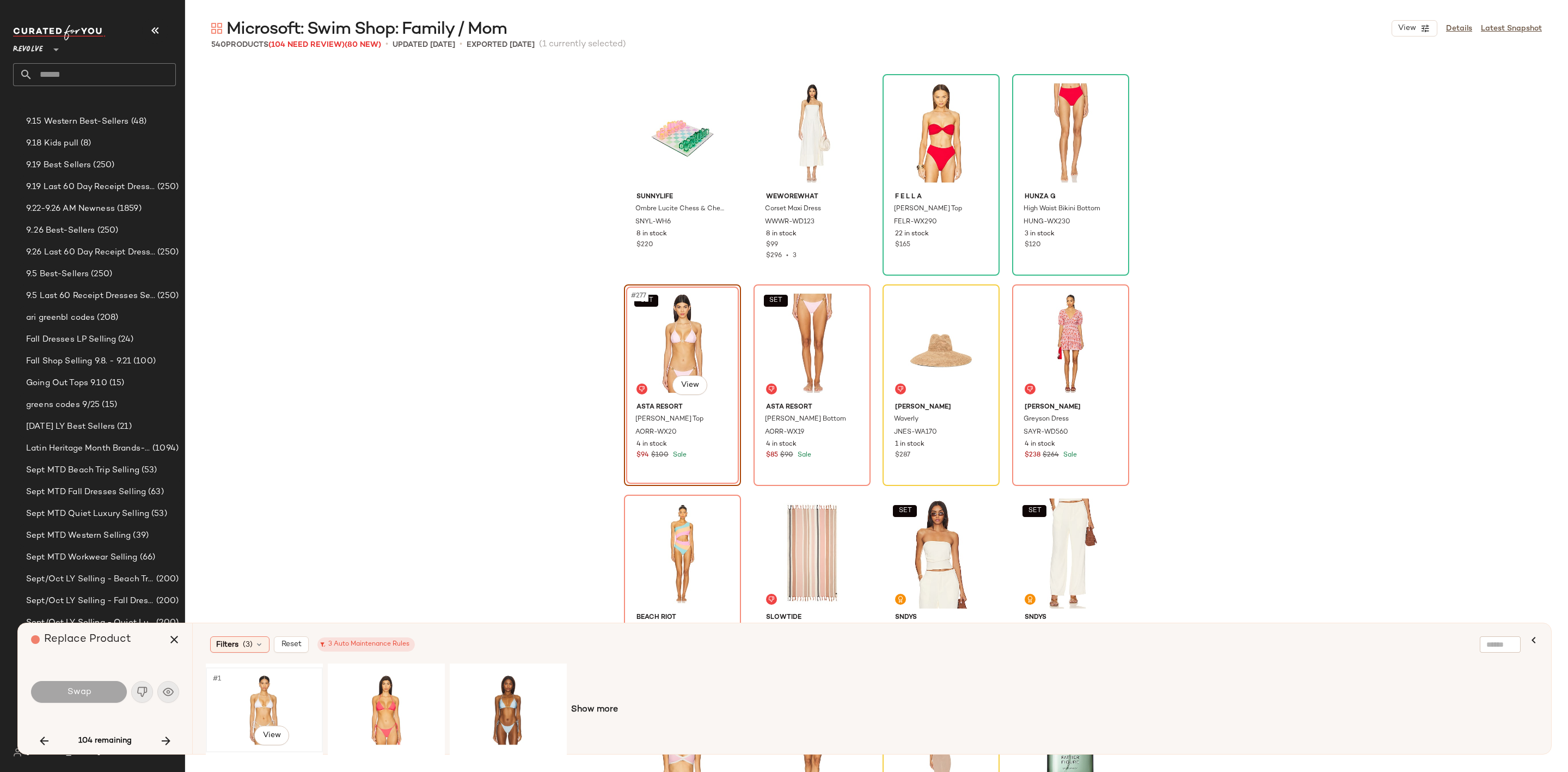
click at [258, 705] on div "#1 View" at bounding box center [264, 710] width 109 height 78
click at [98, 694] on button "Swap" at bounding box center [78, 692] width 96 height 22
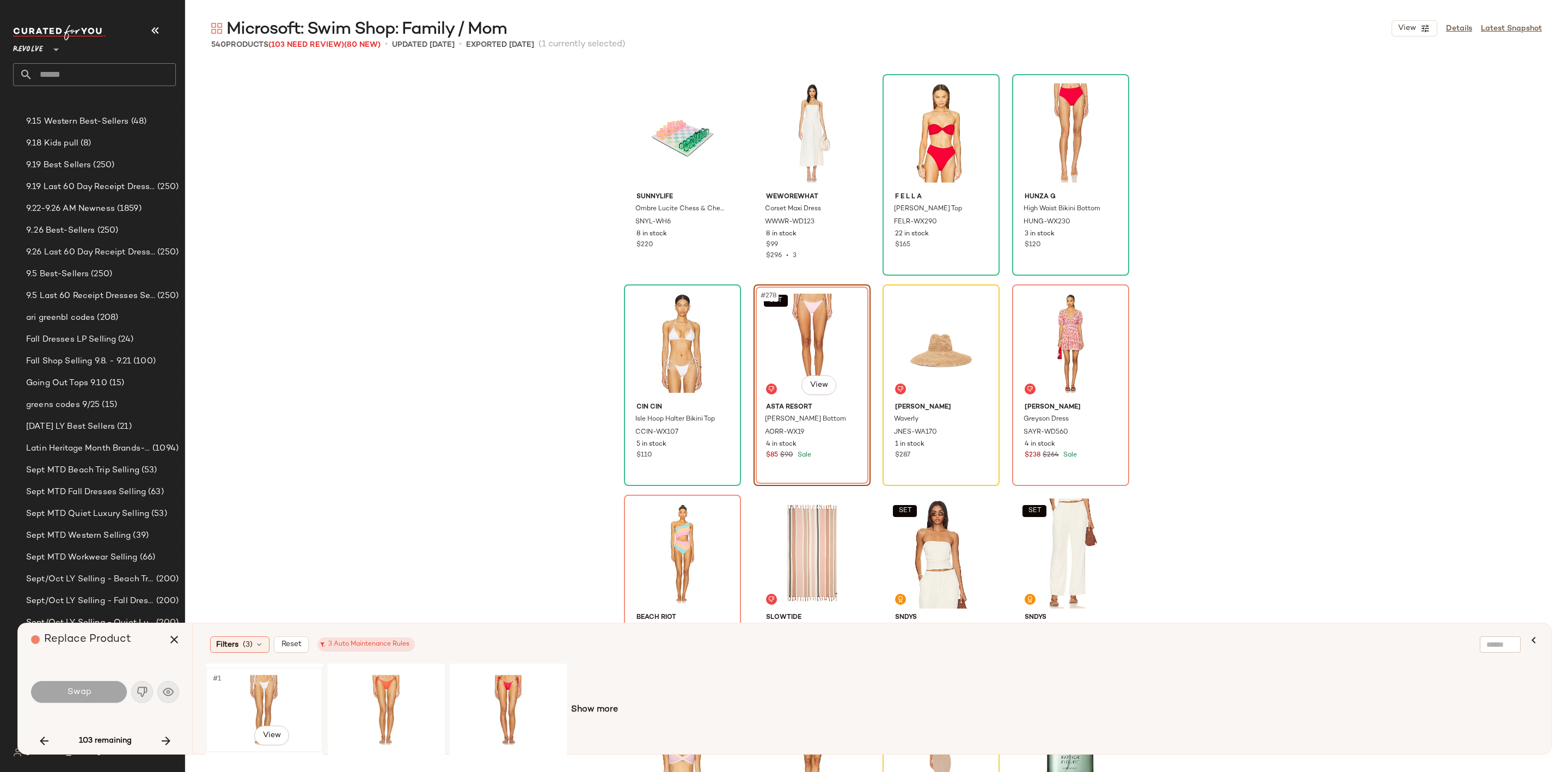
click at [276, 681] on div "#1 View" at bounding box center [264, 710] width 109 height 78
click at [105, 692] on button "Swap" at bounding box center [78, 692] width 96 height 22
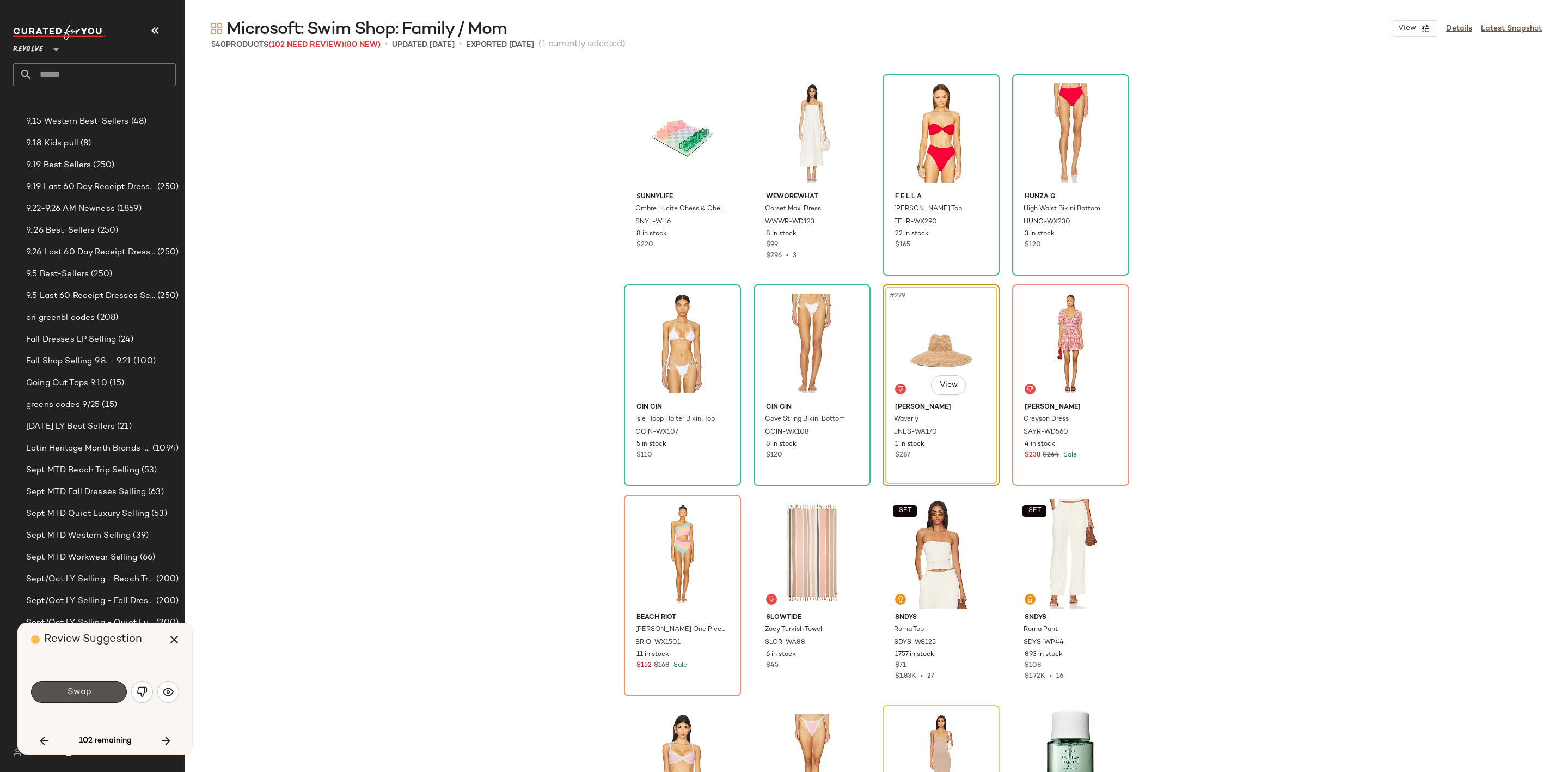
drag, startPoint x: 105, startPoint y: 692, endPoint x: 98, endPoint y: 696, distance: 8.1
click at [104, 692] on button "Swap" at bounding box center [78, 692] width 96 height 22
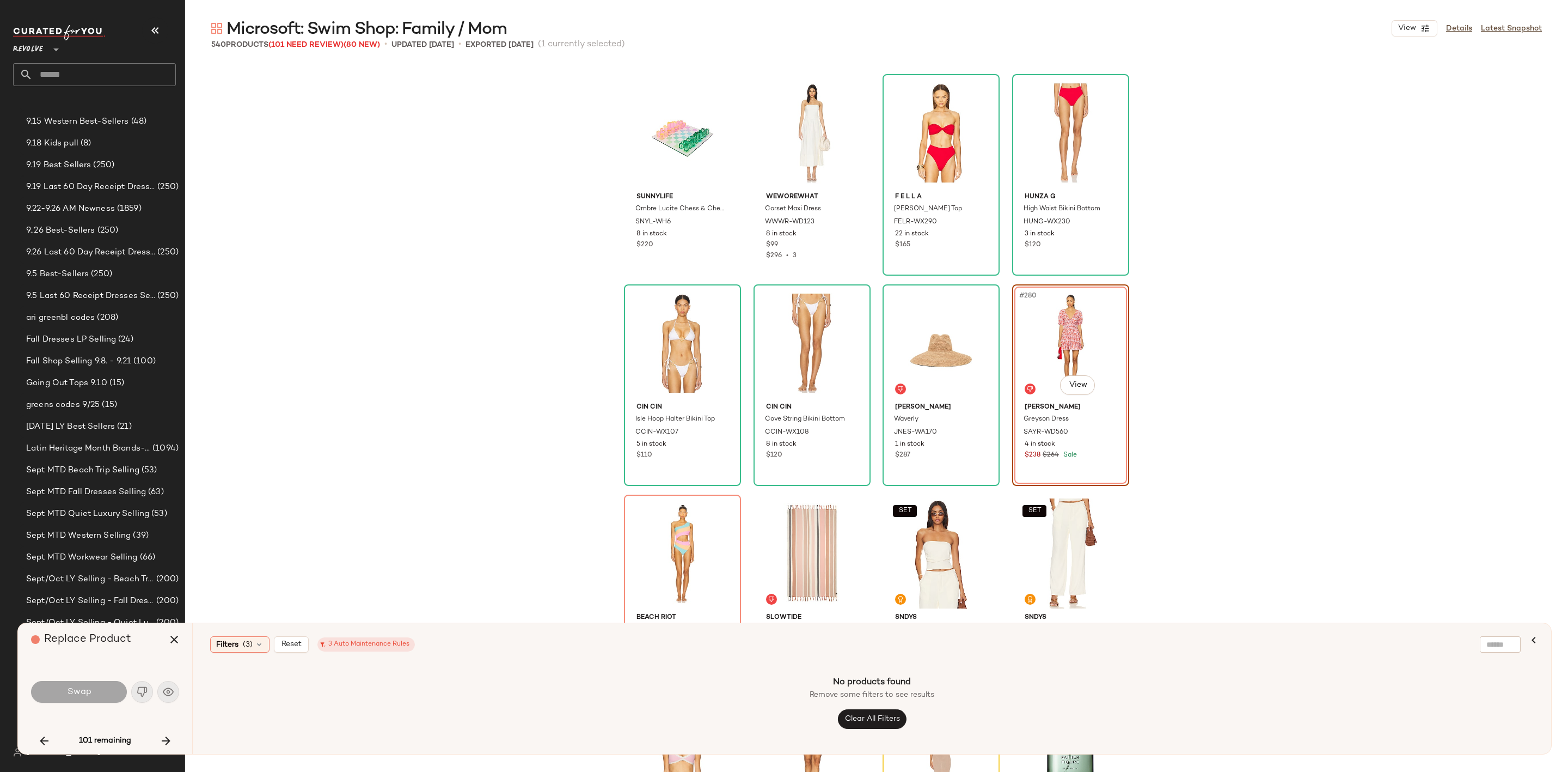
click at [1043, 366] on div "#280 View" at bounding box center [1071, 343] width 109 height 110
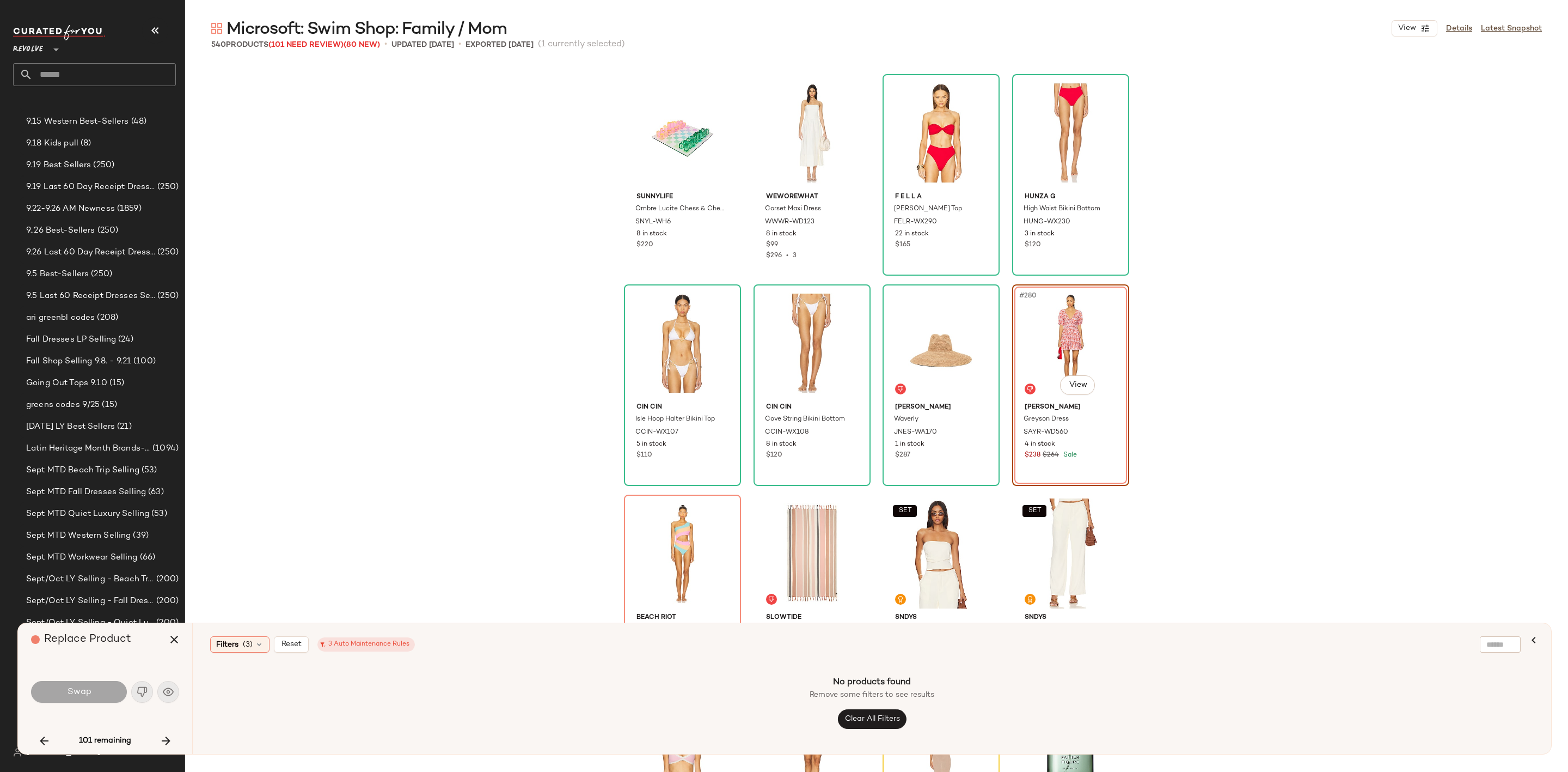
click at [1042, 371] on div "#280 View" at bounding box center [1071, 343] width 109 height 110
click at [1041, 371] on div "#280 View" at bounding box center [1071, 343] width 109 height 110
click at [1038, 373] on div "#280 View" at bounding box center [1071, 343] width 109 height 110
click at [1036, 374] on div "#280 View" at bounding box center [1071, 343] width 109 height 110
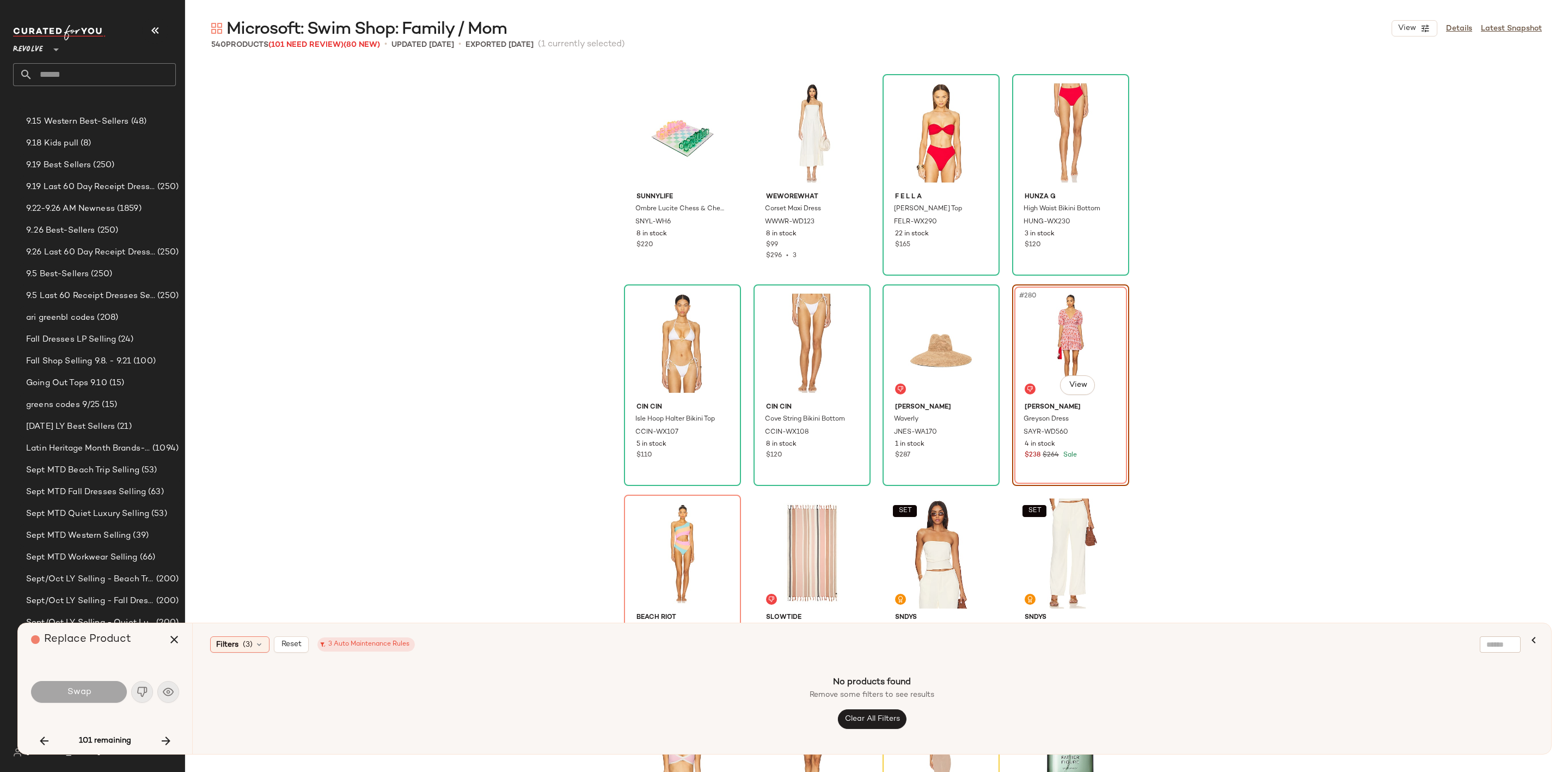
click at [1036, 374] on div "#280 View" at bounding box center [1071, 343] width 109 height 110
drag, startPoint x: 1036, startPoint y: 374, endPoint x: 709, endPoint y: 531, distance: 362.7
click at [1035, 376] on div "#280 View" at bounding box center [1071, 343] width 109 height 110
click at [160, 641] on div "Replace Product" at bounding box center [109, 640] width 156 height 33
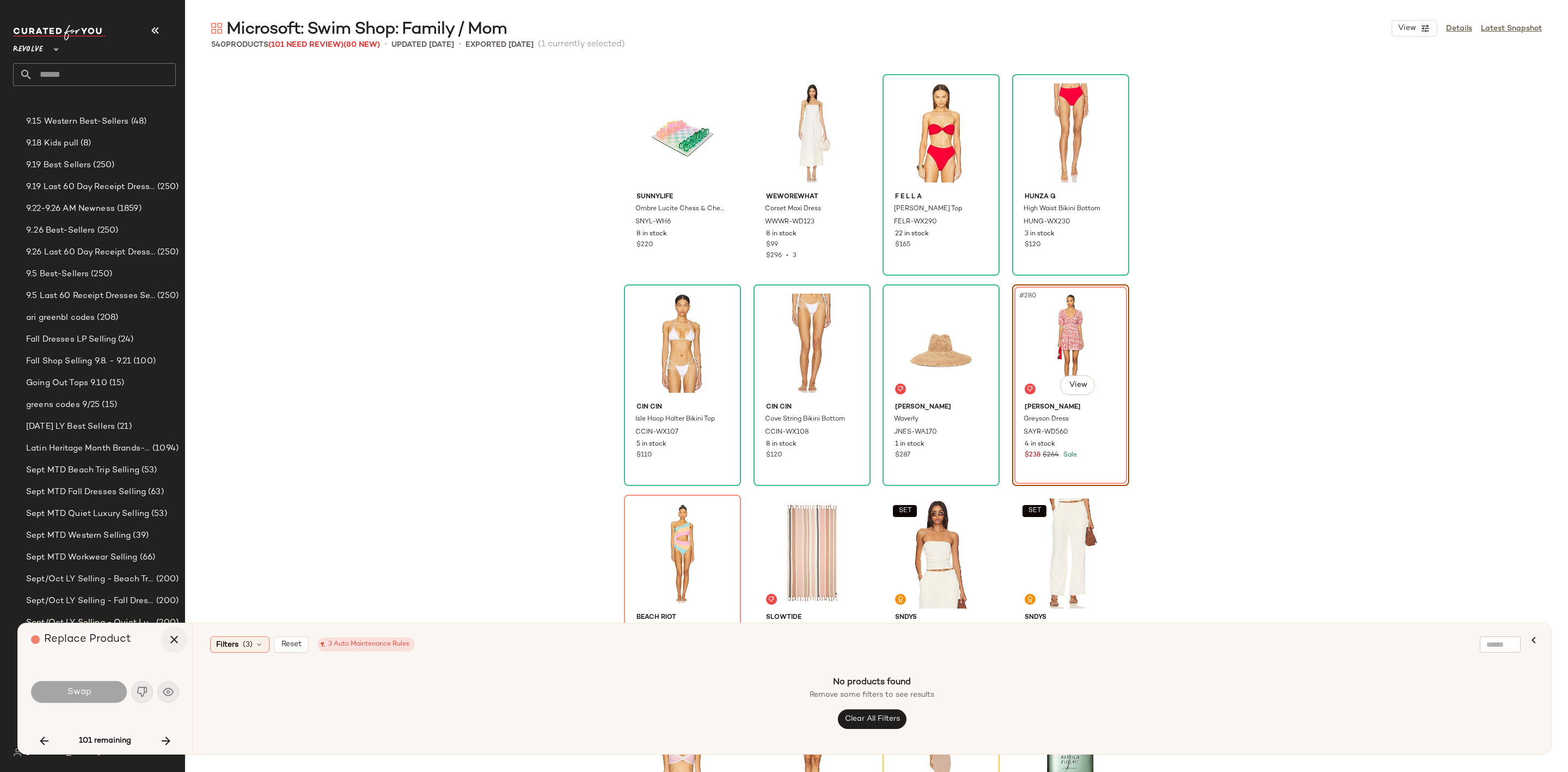
click at [170, 639] on icon "button" at bounding box center [174, 639] width 13 height 13
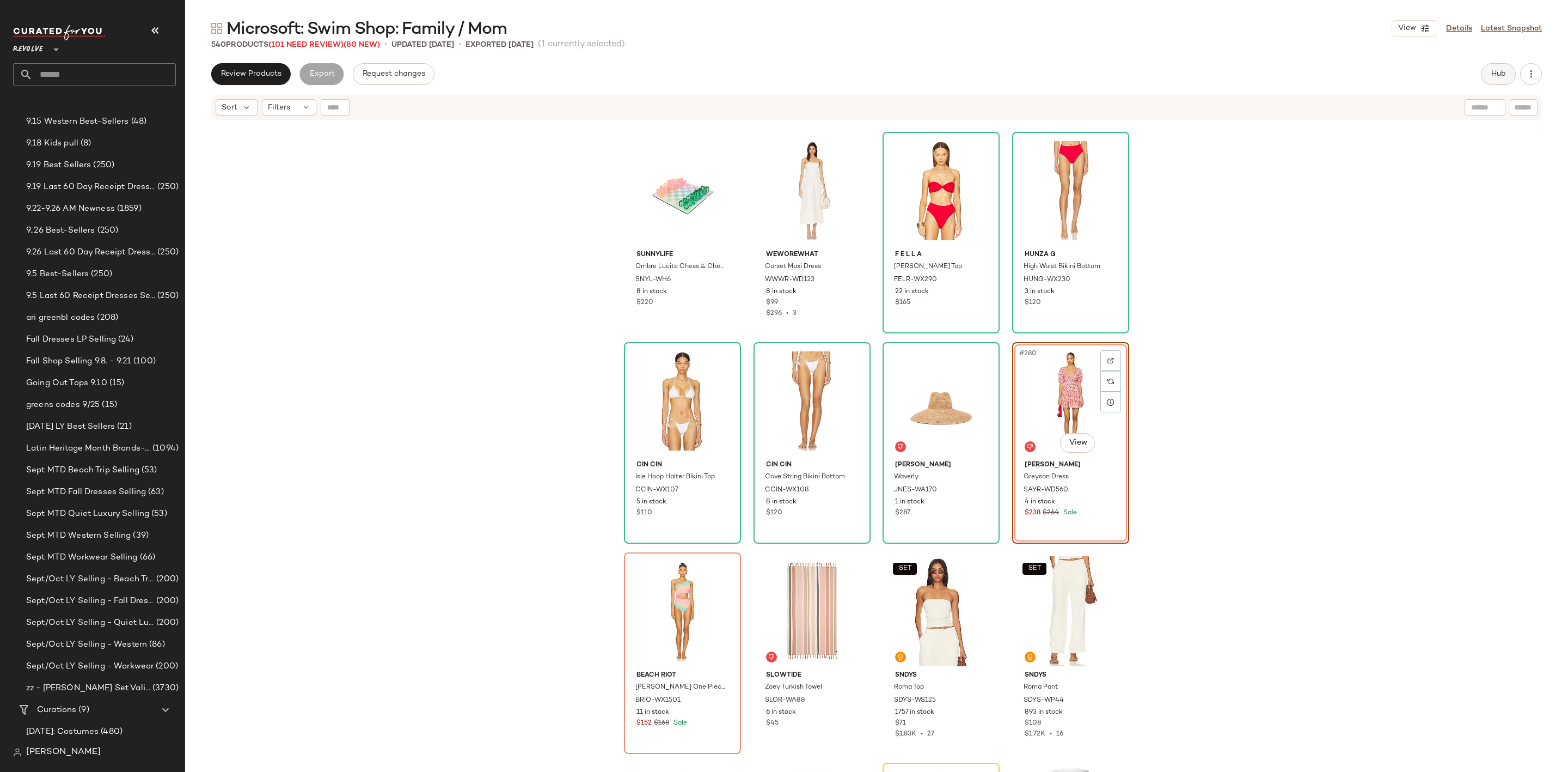
click at [1496, 72] on span "Hub" at bounding box center [1498, 74] width 16 height 9
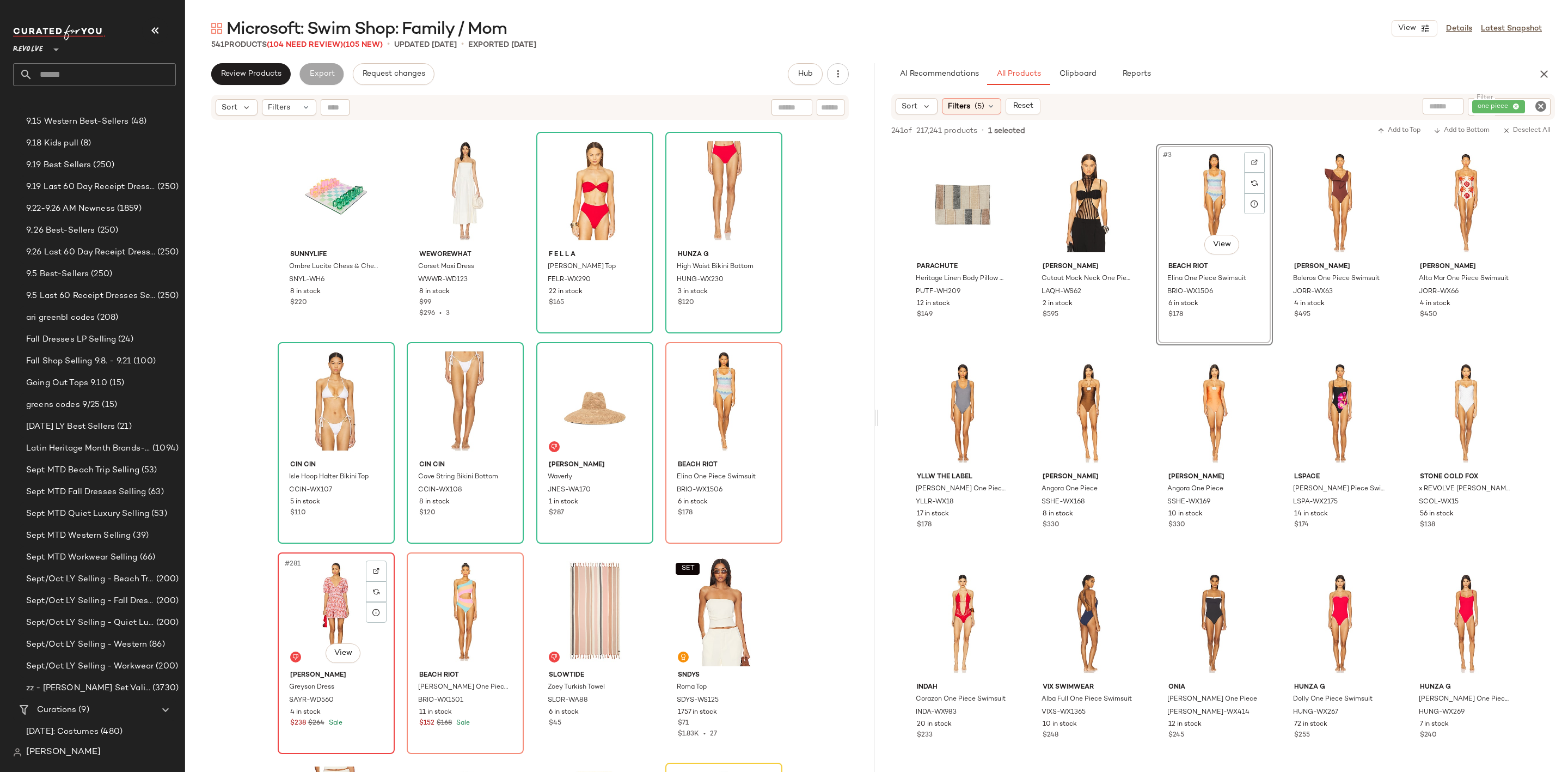
click at [296, 613] on div "#281 View" at bounding box center [336, 612] width 109 height 110
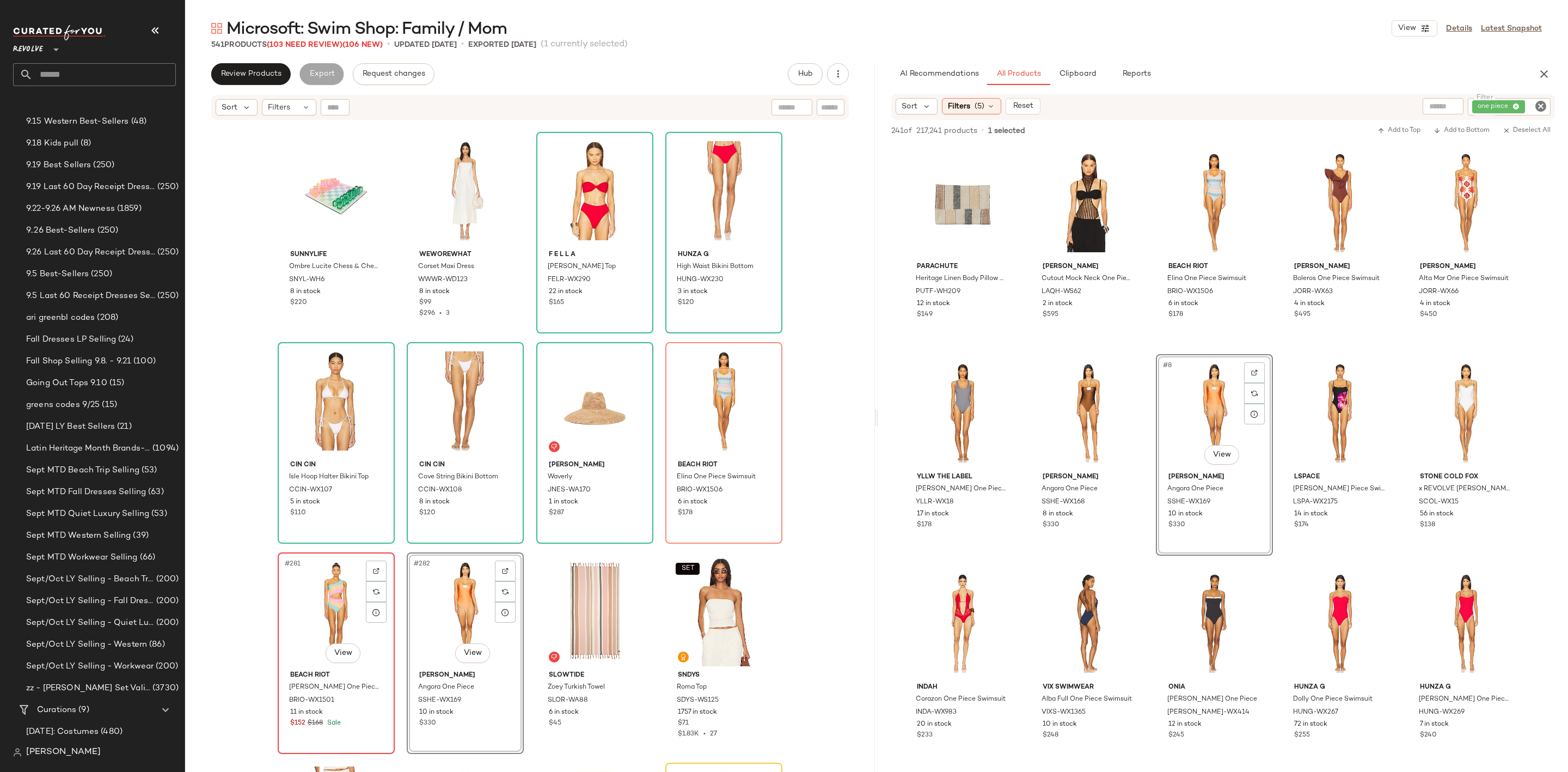
click at [297, 587] on div "#281 View" at bounding box center [336, 612] width 109 height 110
click at [322, 599] on div "#281 View" at bounding box center [336, 612] width 109 height 110
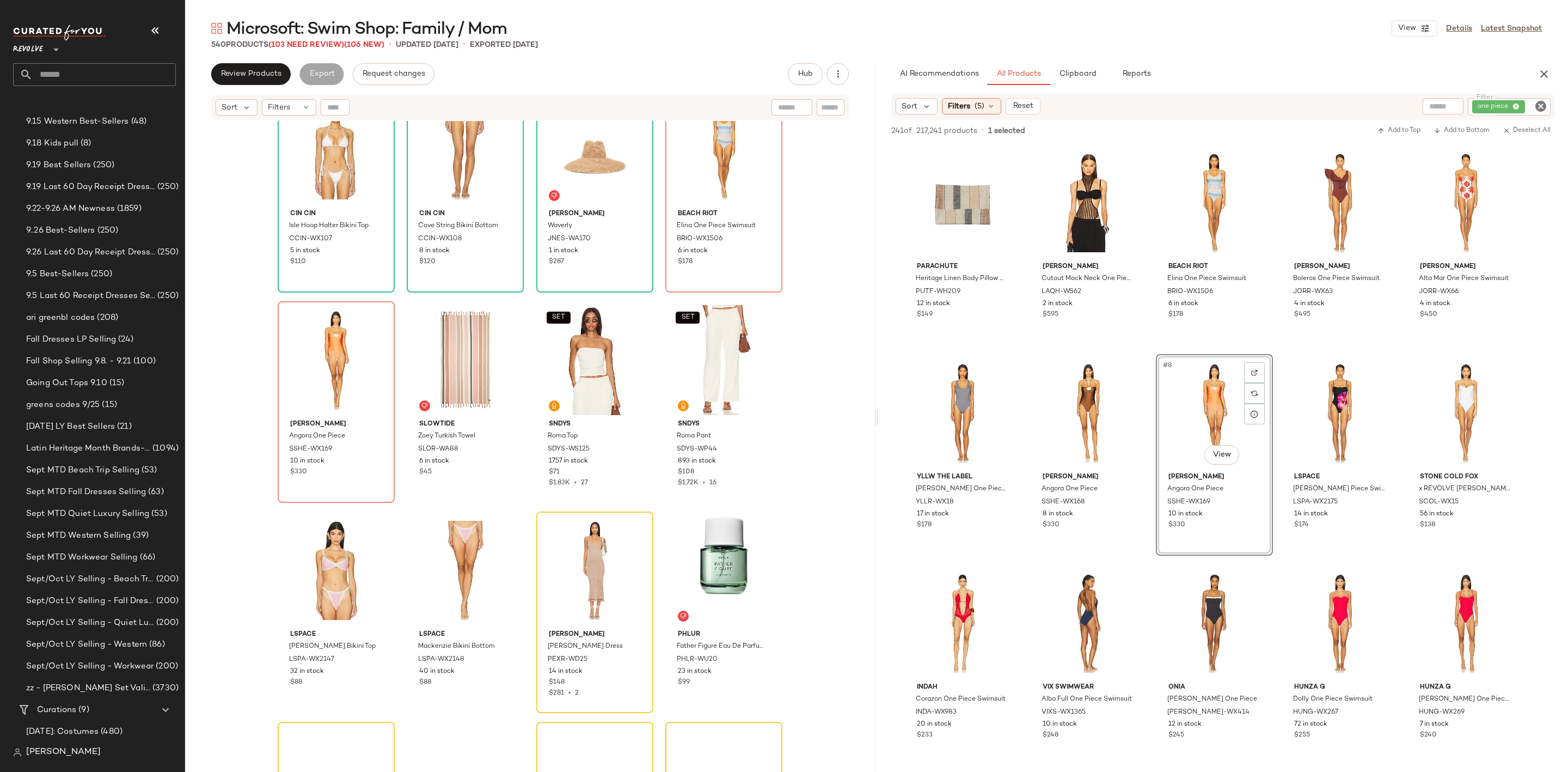
scroll to position [14627, 0]
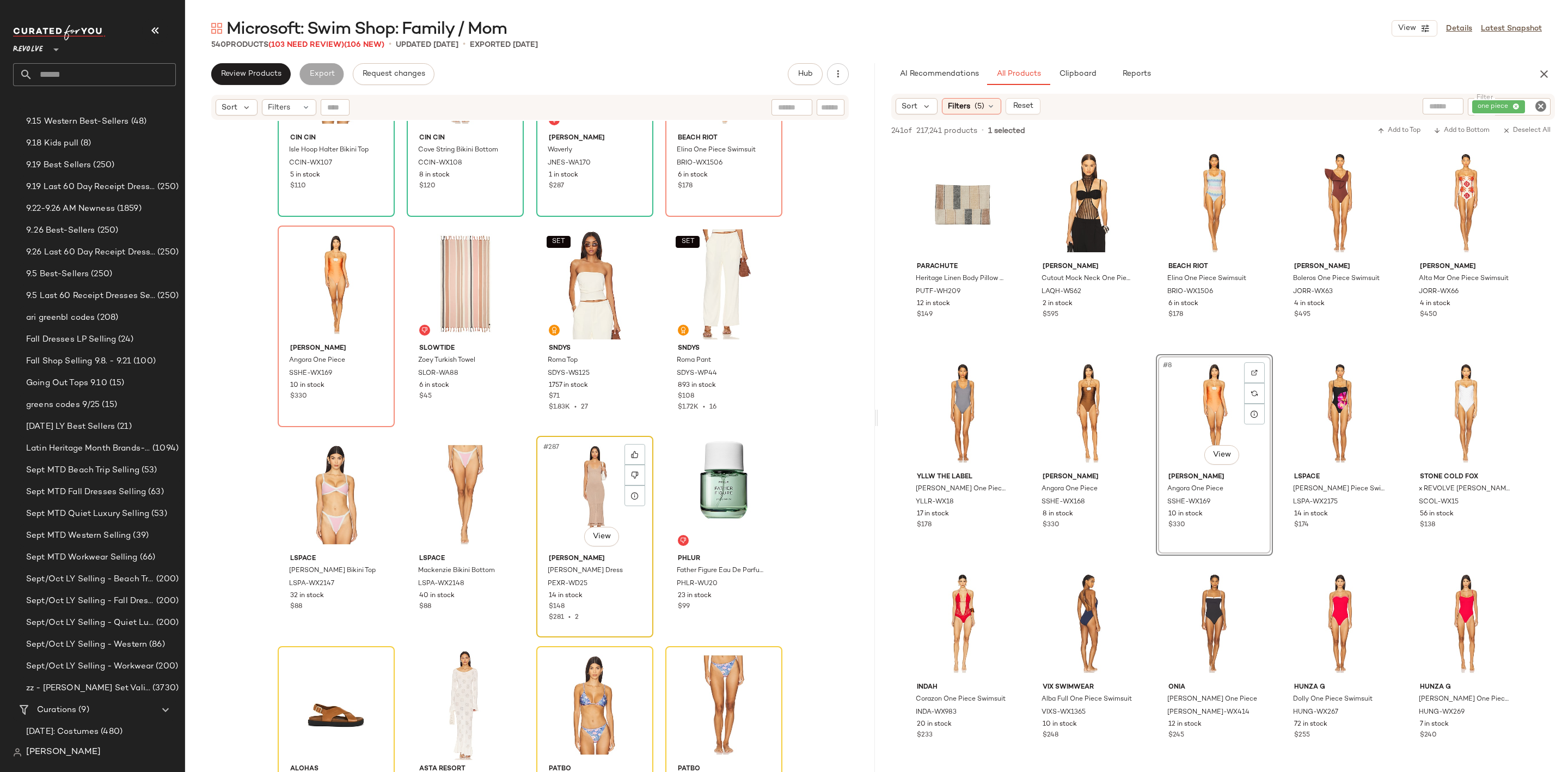
click at [553, 473] on div "#287 View" at bounding box center [595, 495] width 109 height 110
click at [1542, 80] on button "button" at bounding box center [1544, 73] width 22 height 22
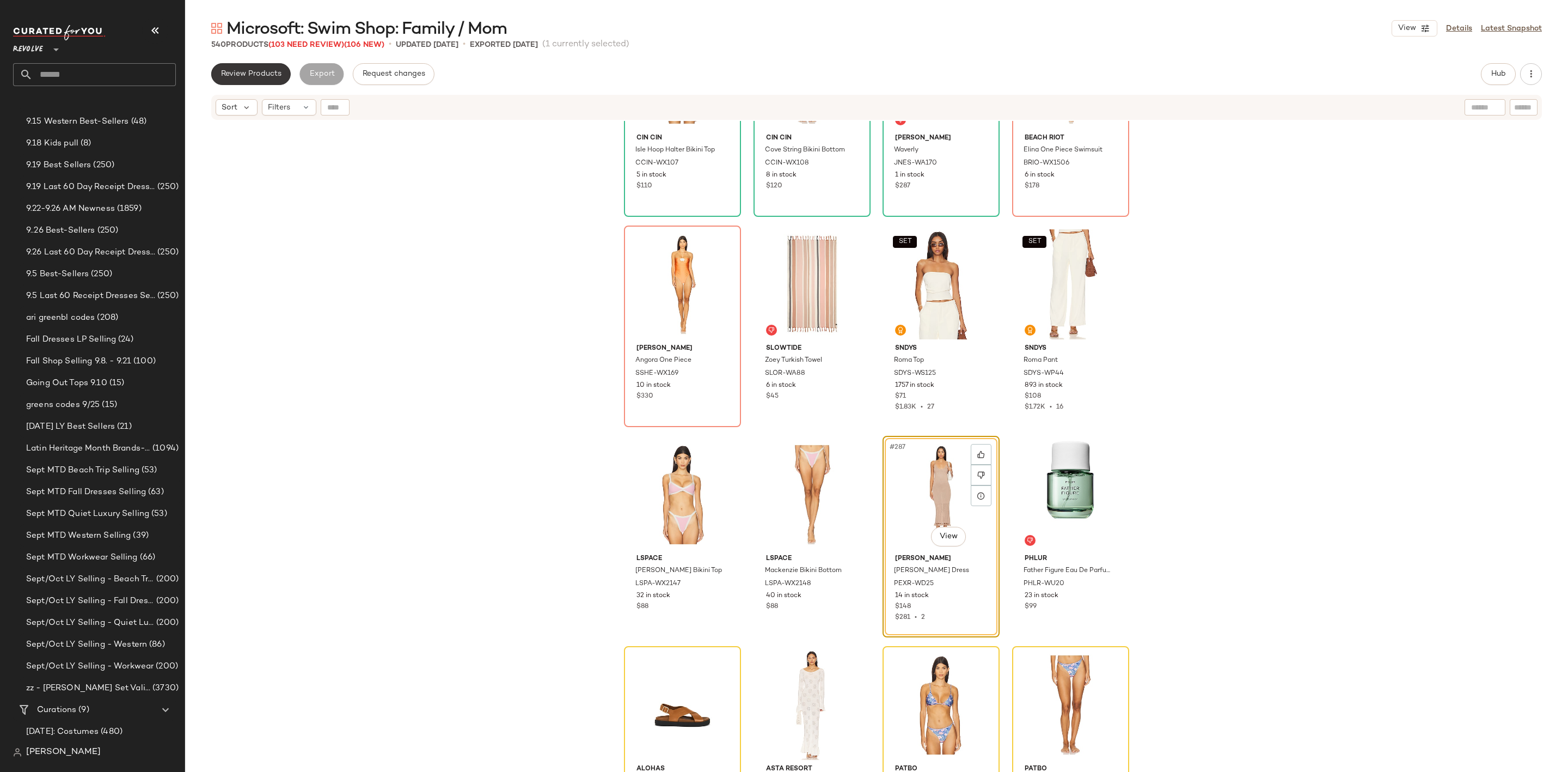
click at [260, 66] on button "Review Products" at bounding box center [251, 73] width 79 height 22
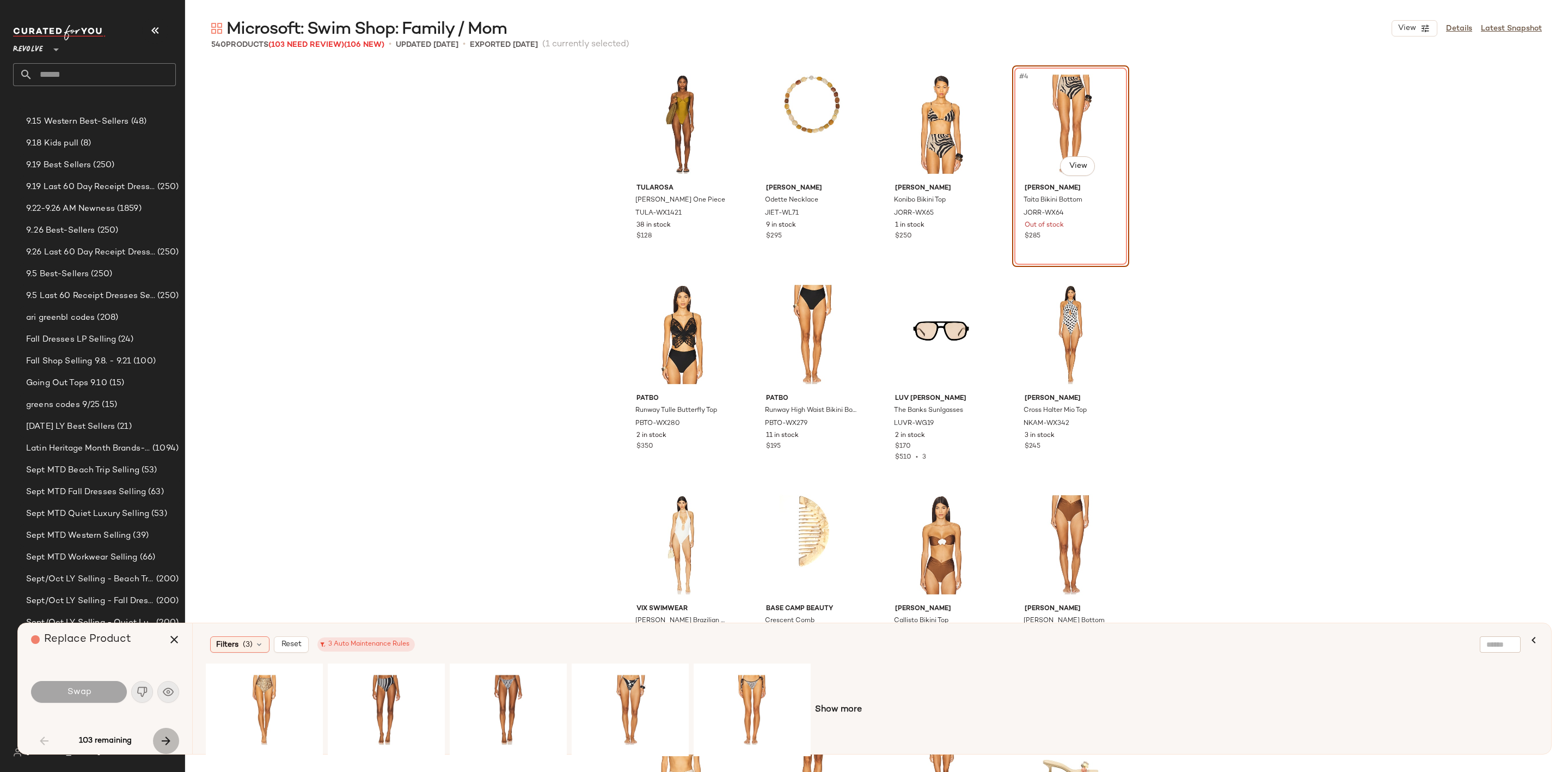
click at [166, 734] on icon "button" at bounding box center [166, 740] width 13 height 13
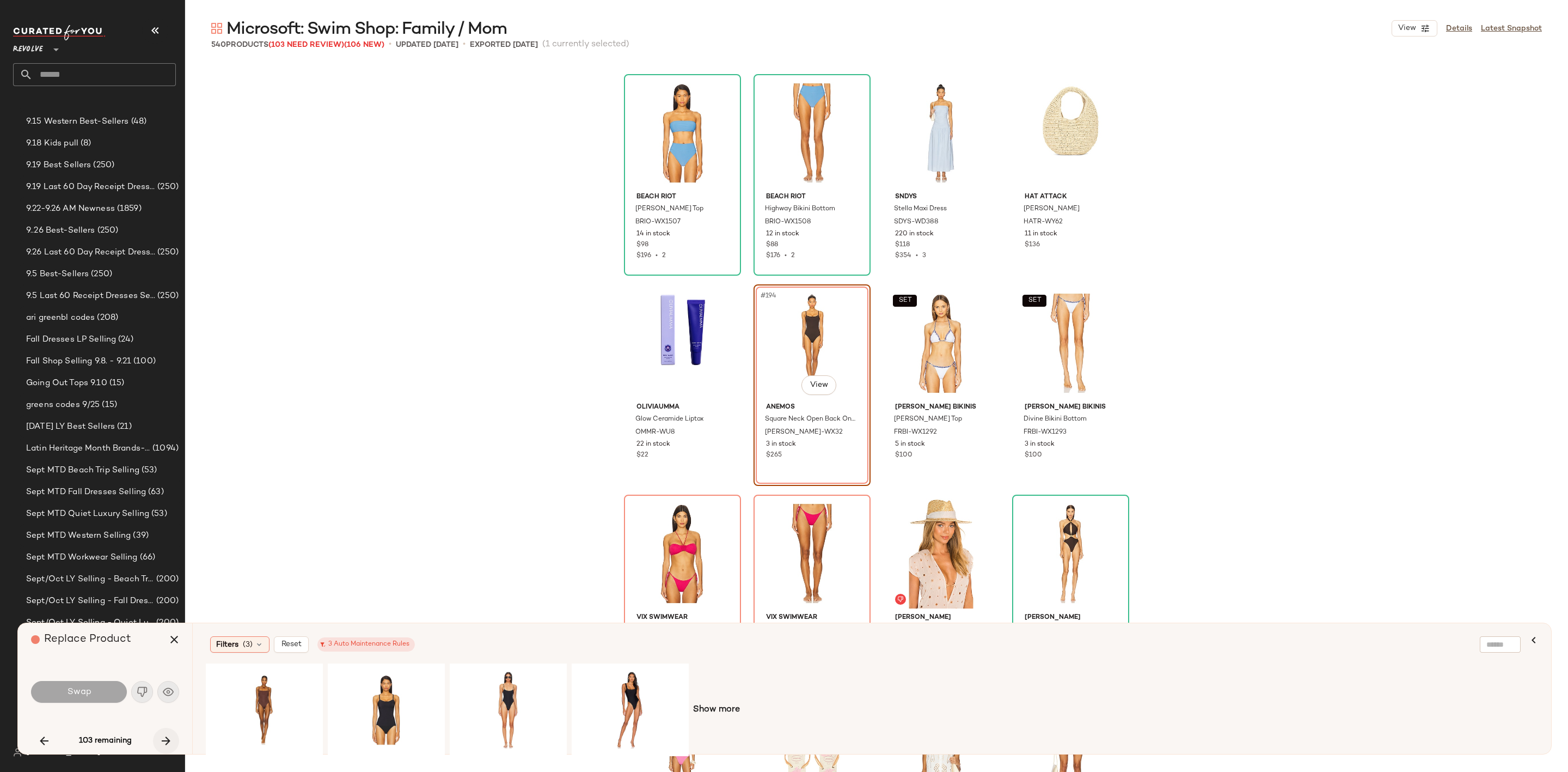
click at [169, 741] on icon "button" at bounding box center [166, 740] width 13 height 13
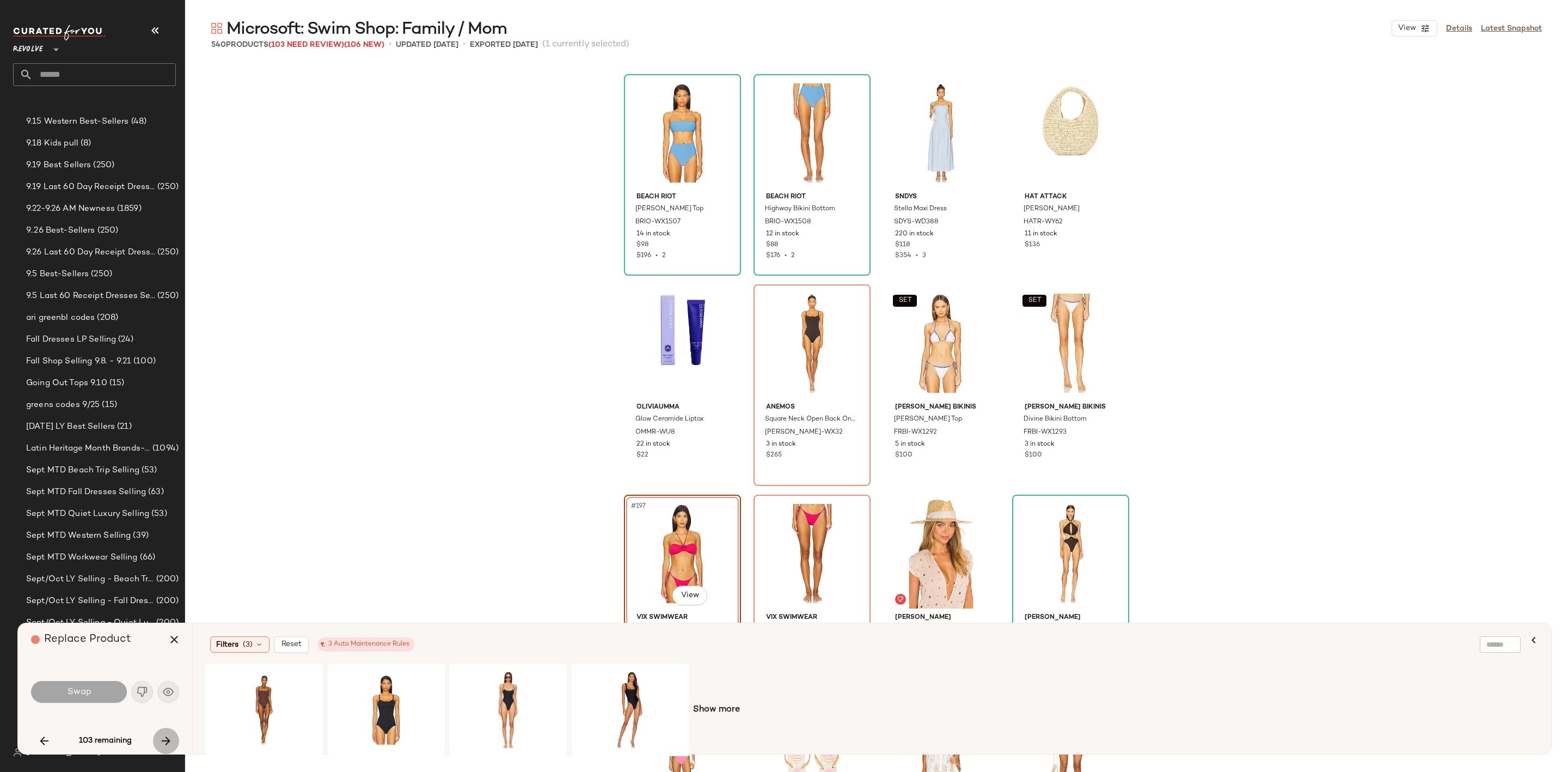
scroll to position [10095, 0]
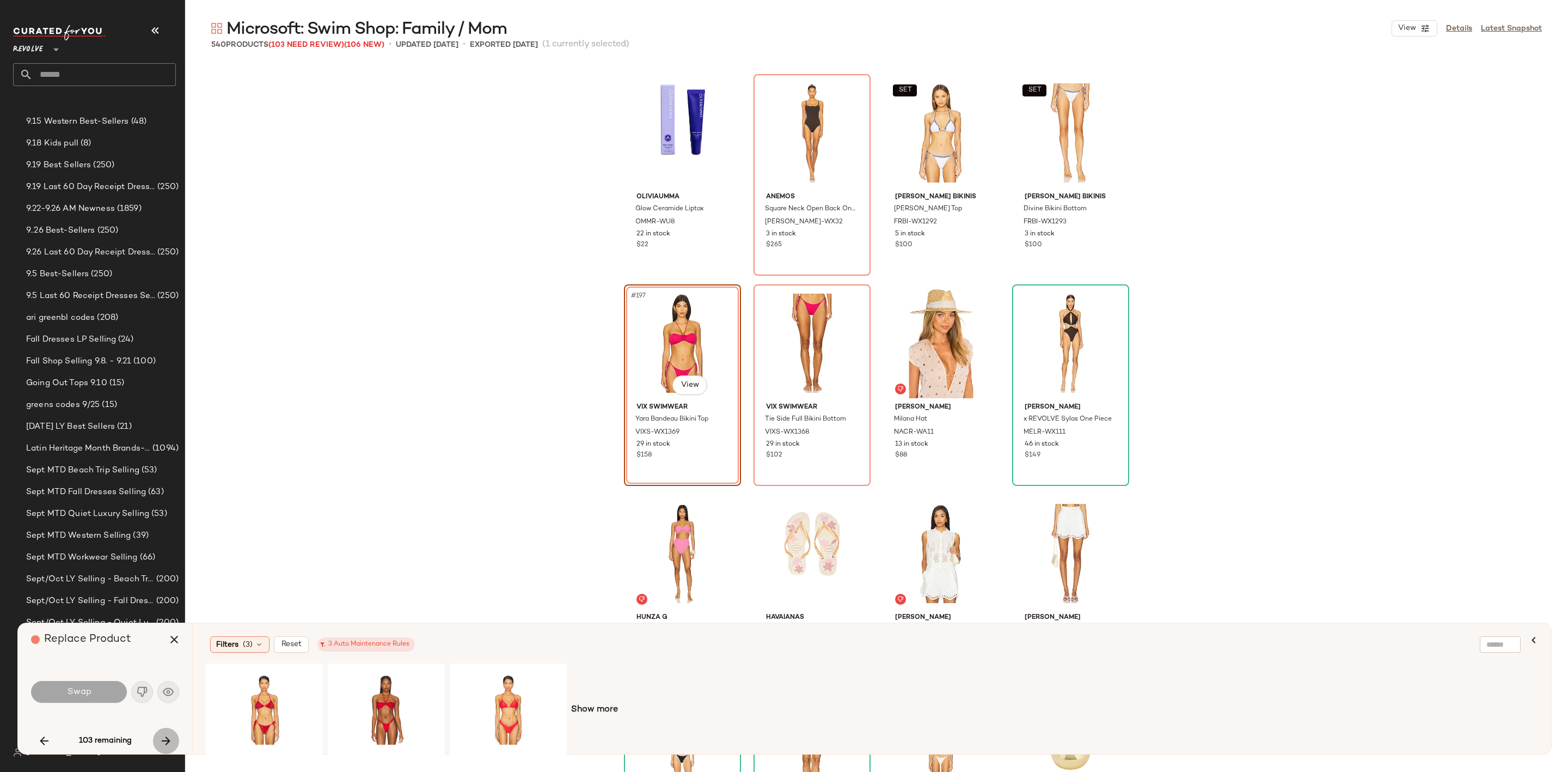
click at [162, 746] on icon "button" at bounding box center [166, 740] width 13 height 13
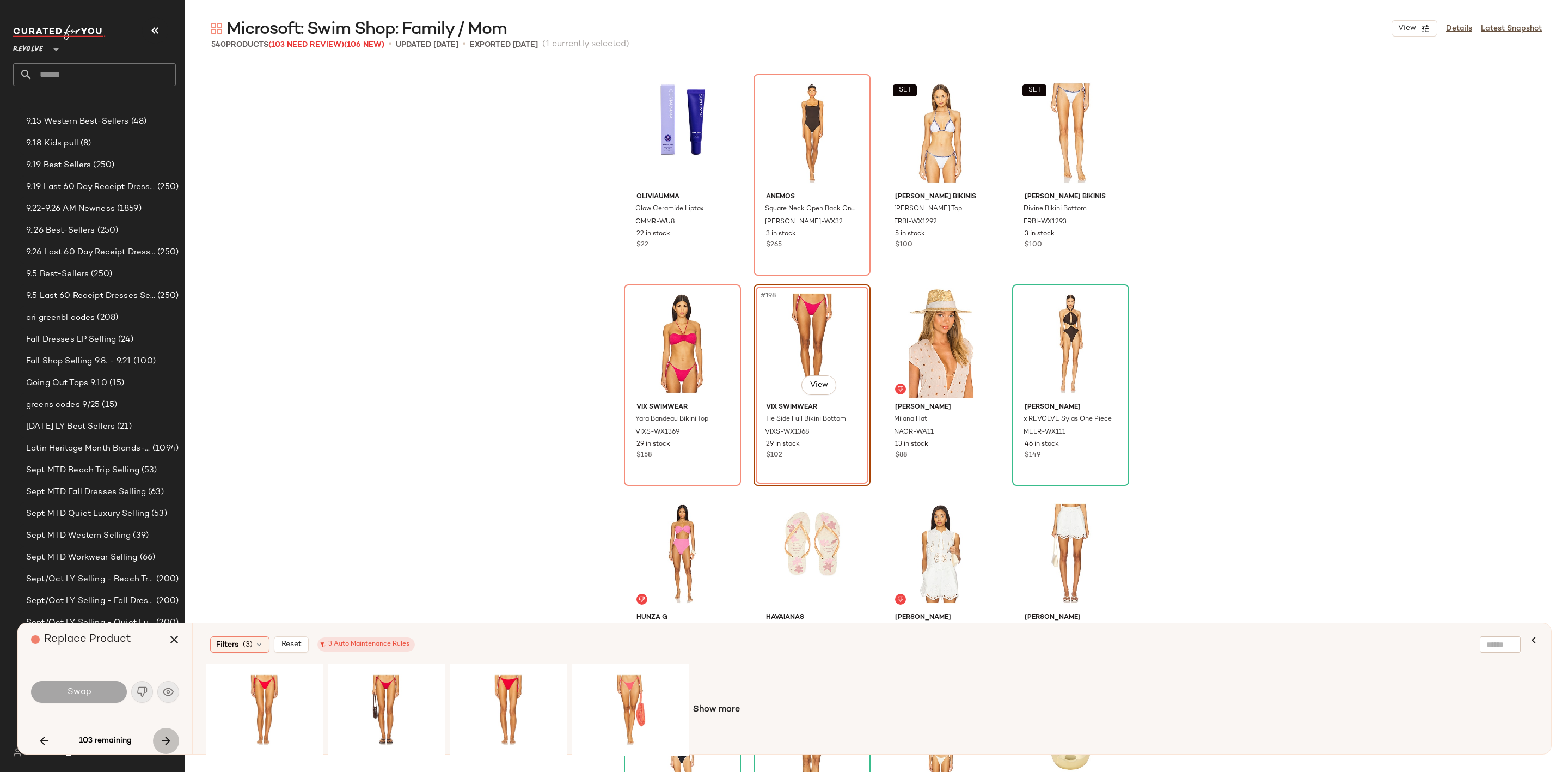
click at [162, 746] on icon "button" at bounding box center [166, 740] width 13 height 13
click at [162, 745] on icon "button" at bounding box center [166, 740] width 13 height 13
click at [160, 745] on icon "button" at bounding box center [166, 740] width 13 height 13
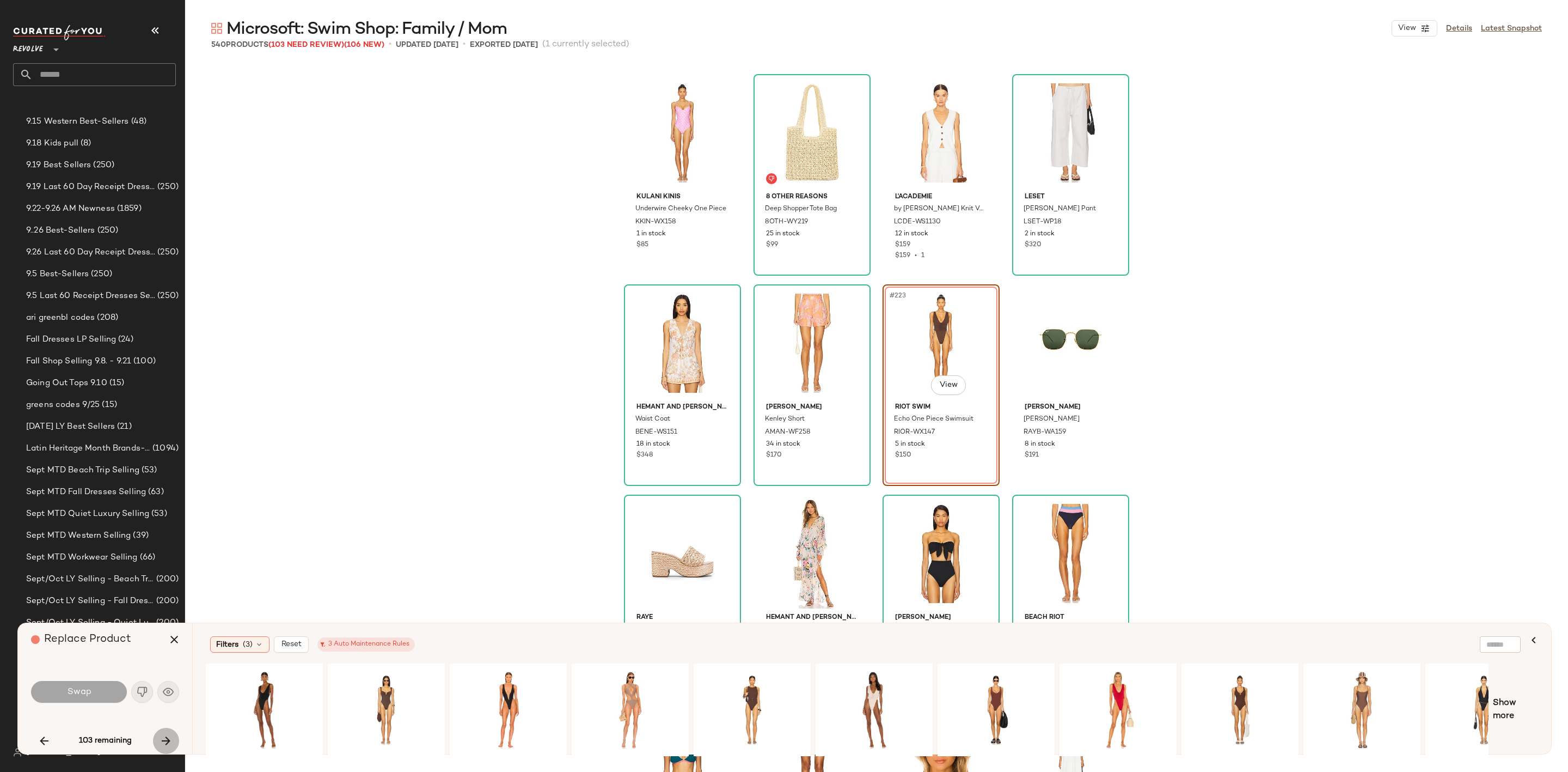
click at [160, 745] on icon "button" at bounding box center [166, 740] width 13 height 13
click at [158, 745] on button "button" at bounding box center [166, 741] width 26 height 26
click at [165, 739] on icon "button" at bounding box center [166, 740] width 13 height 13
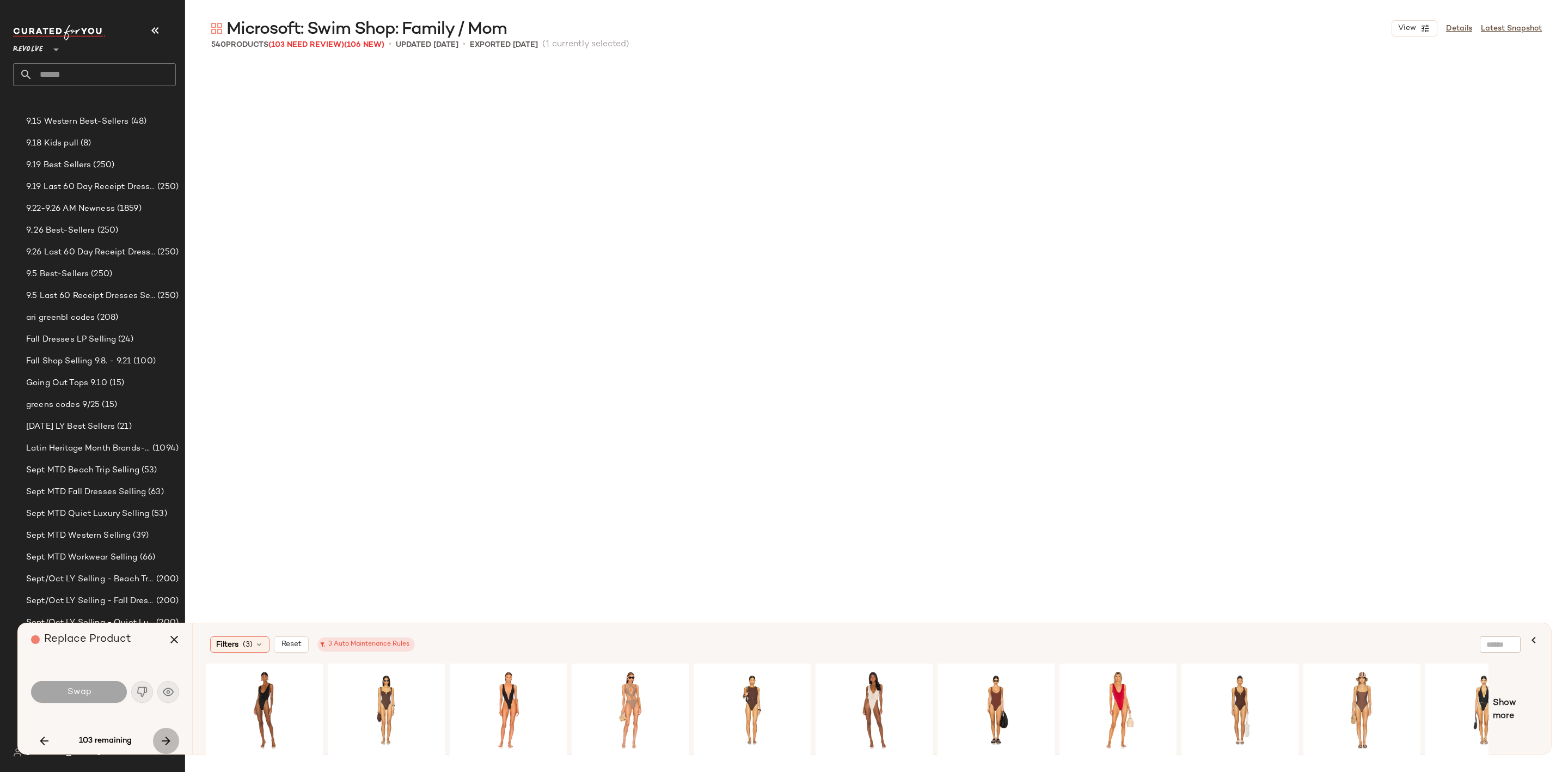
scroll to position [14301, 0]
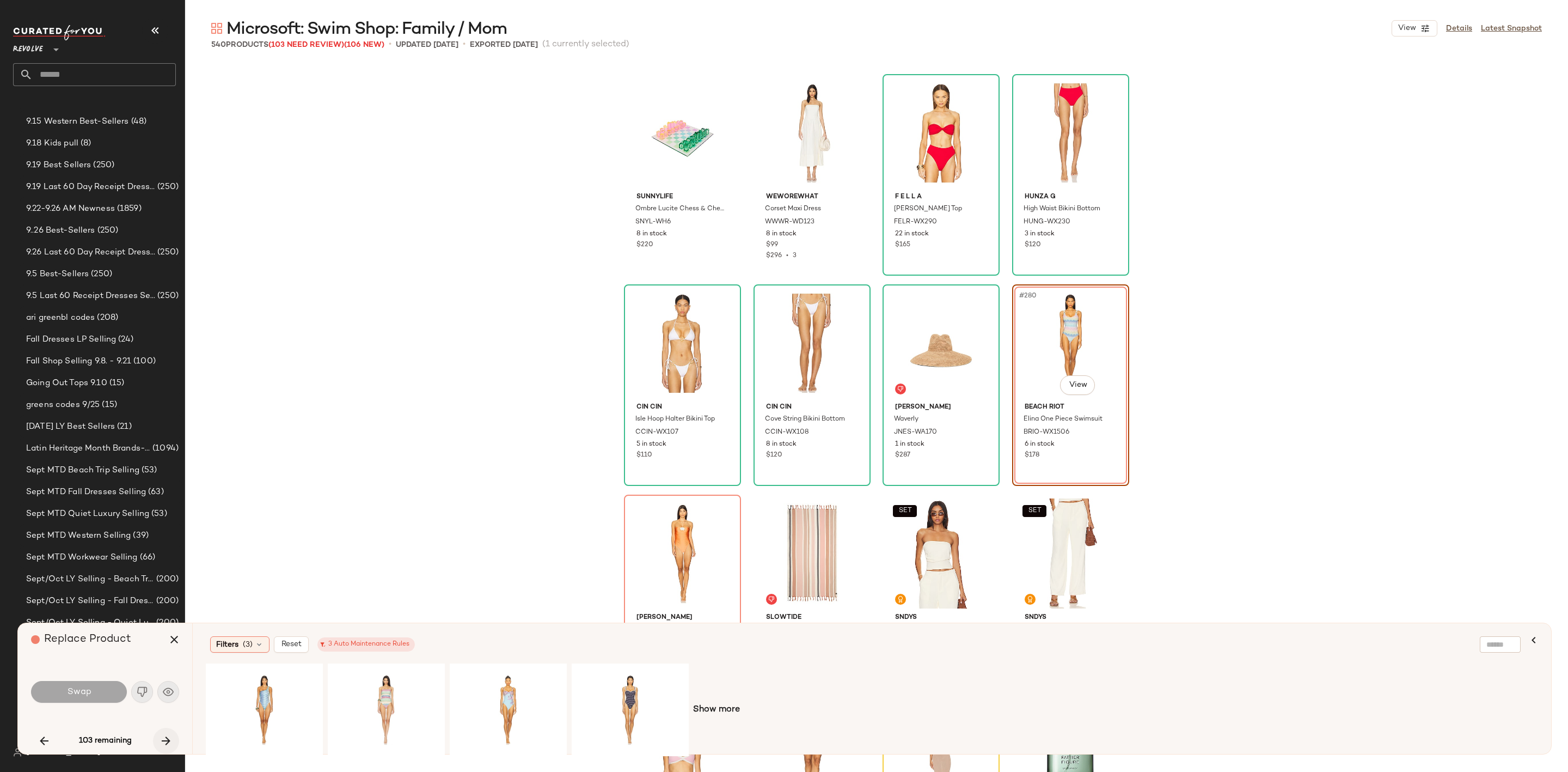
click at [175, 744] on button "button" at bounding box center [166, 741] width 26 height 26
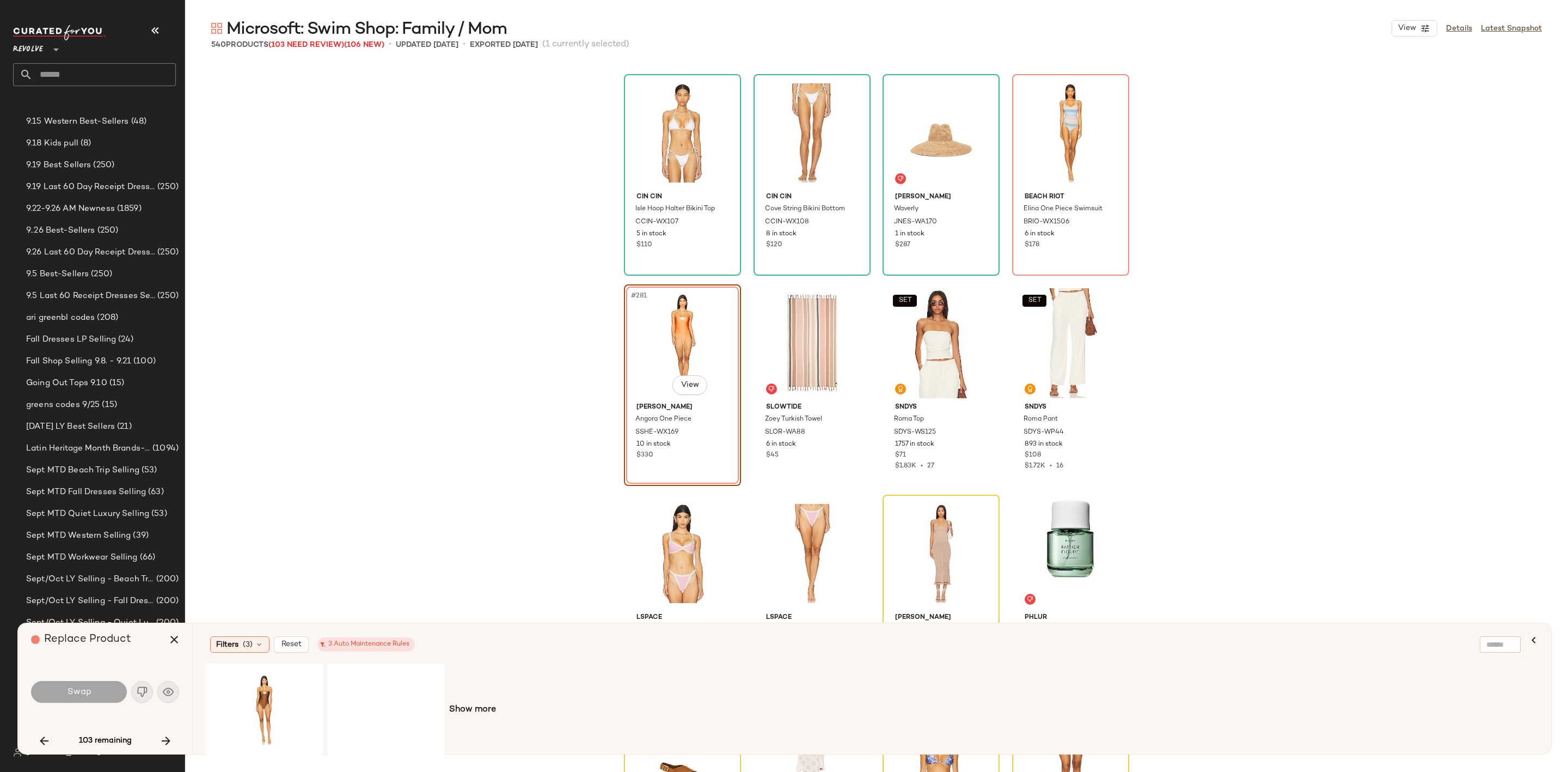
click at [173, 739] on button "button" at bounding box center [166, 741] width 26 height 26
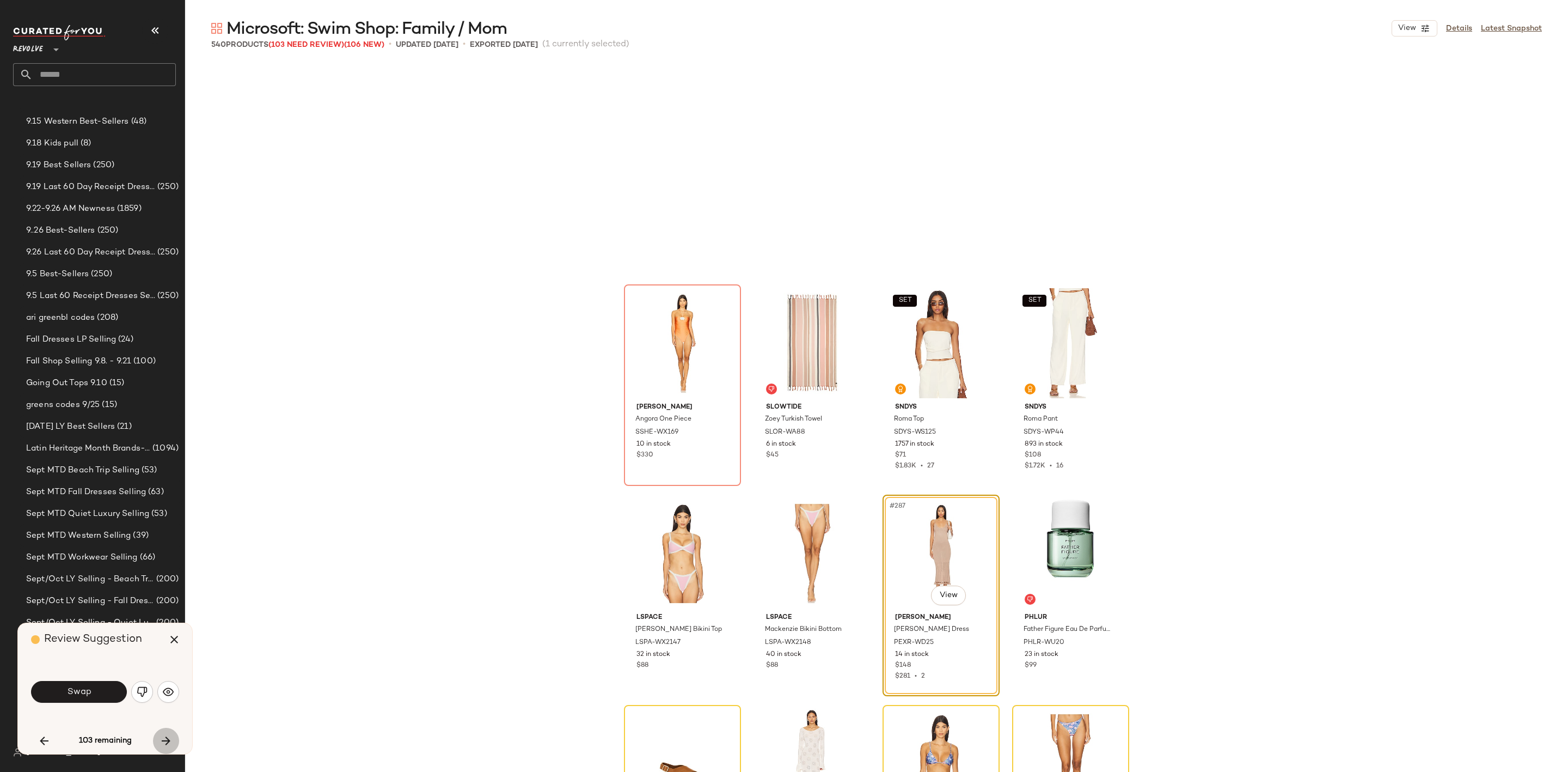
scroll to position [14721, 0]
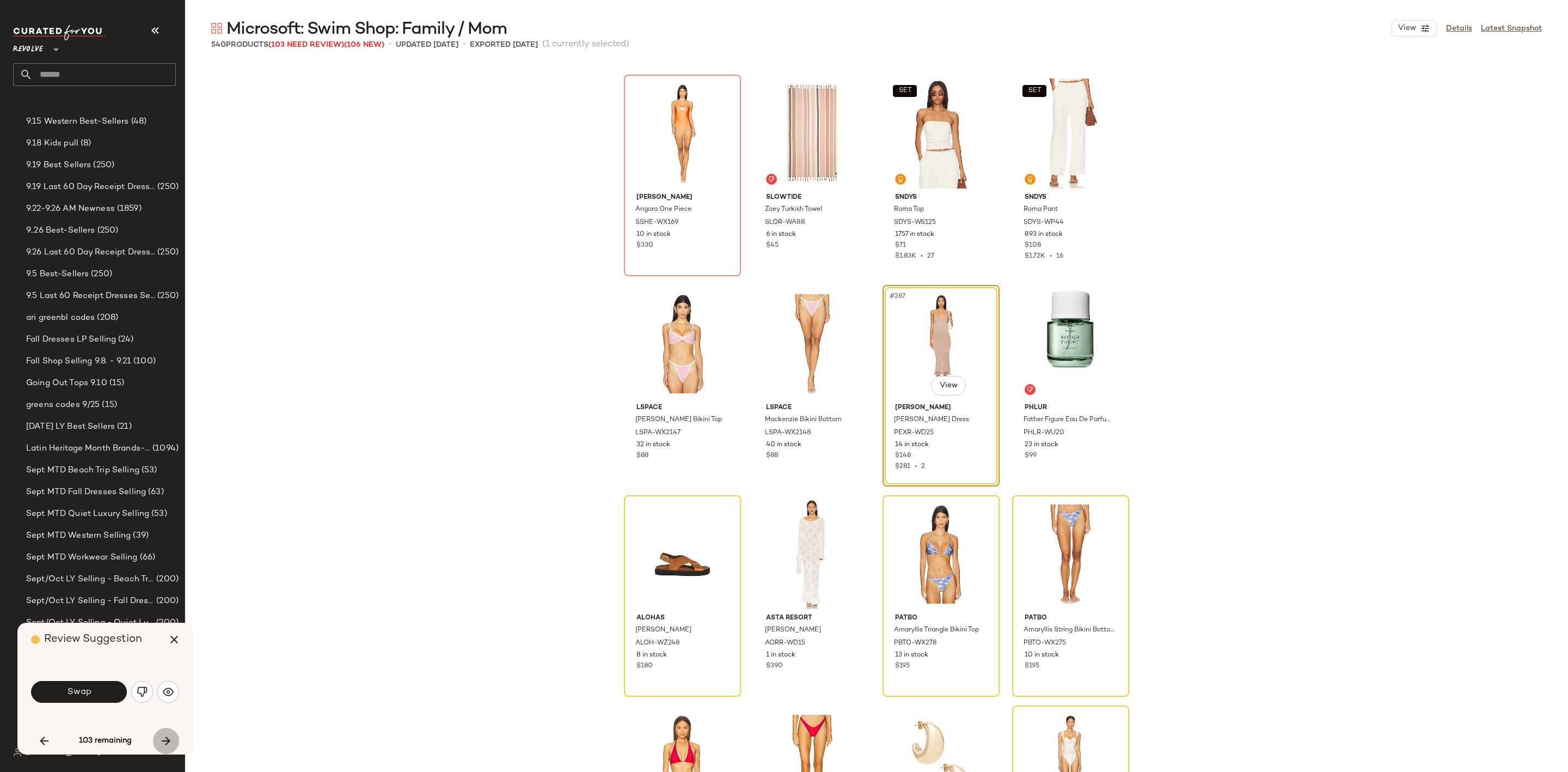
click at [172, 738] on icon "button" at bounding box center [166, 740] width 13 height 13
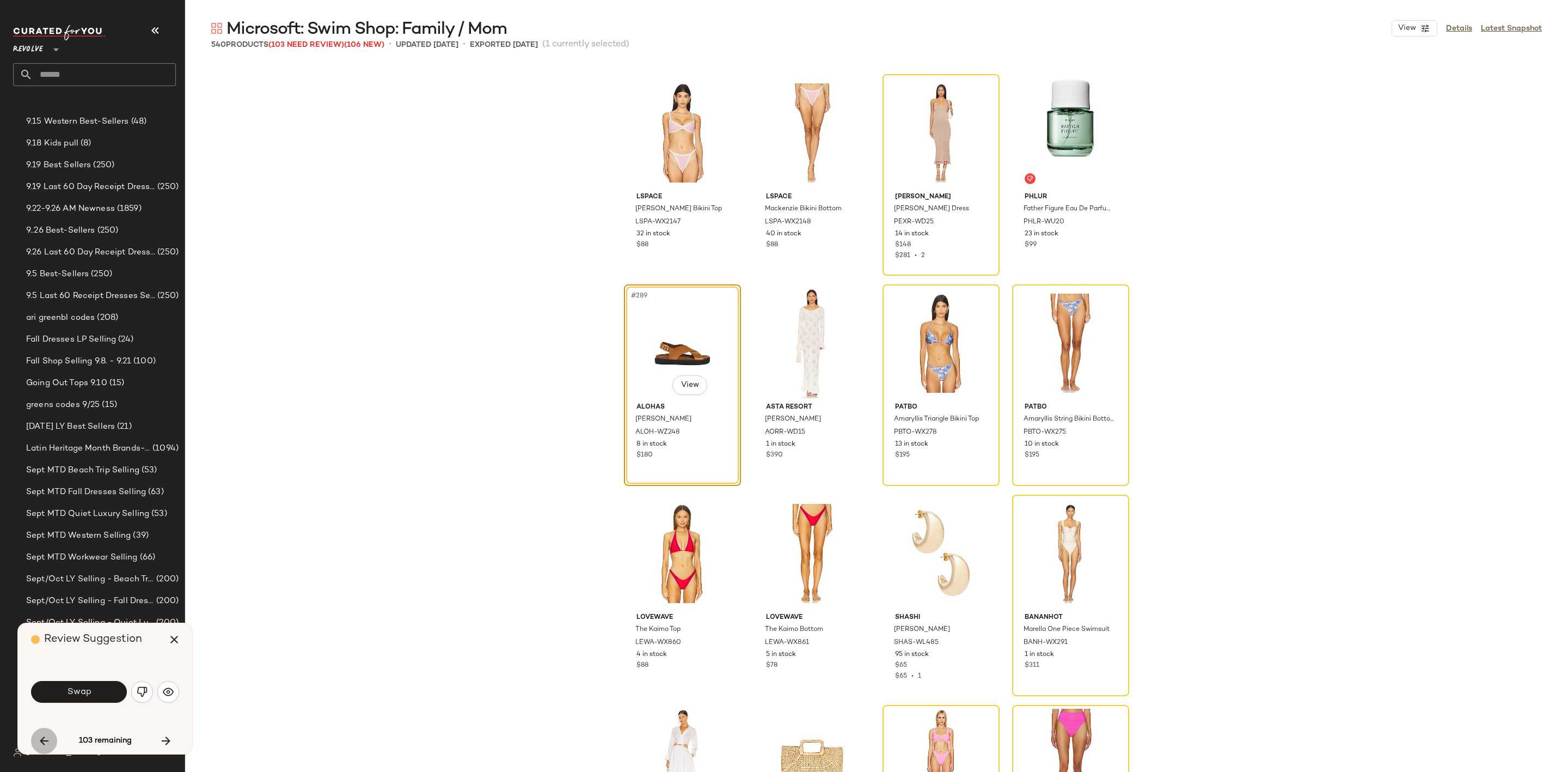
click at [34, 740] on button "button" at bounding box center [44, 741] width 26 height 26
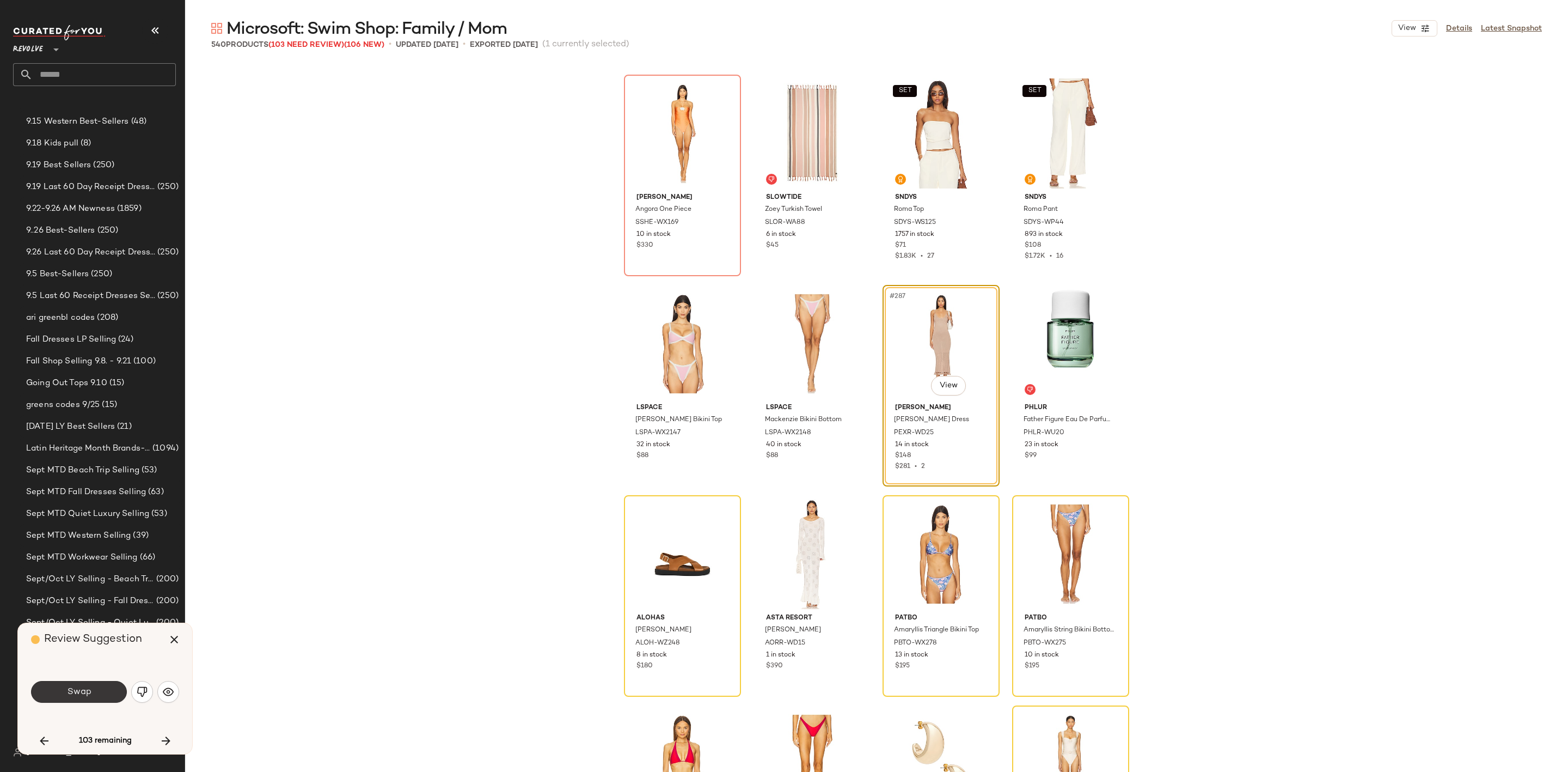
click at [89, 687] on span "Swap" at bounding box center [78, 692] width 24 height 10
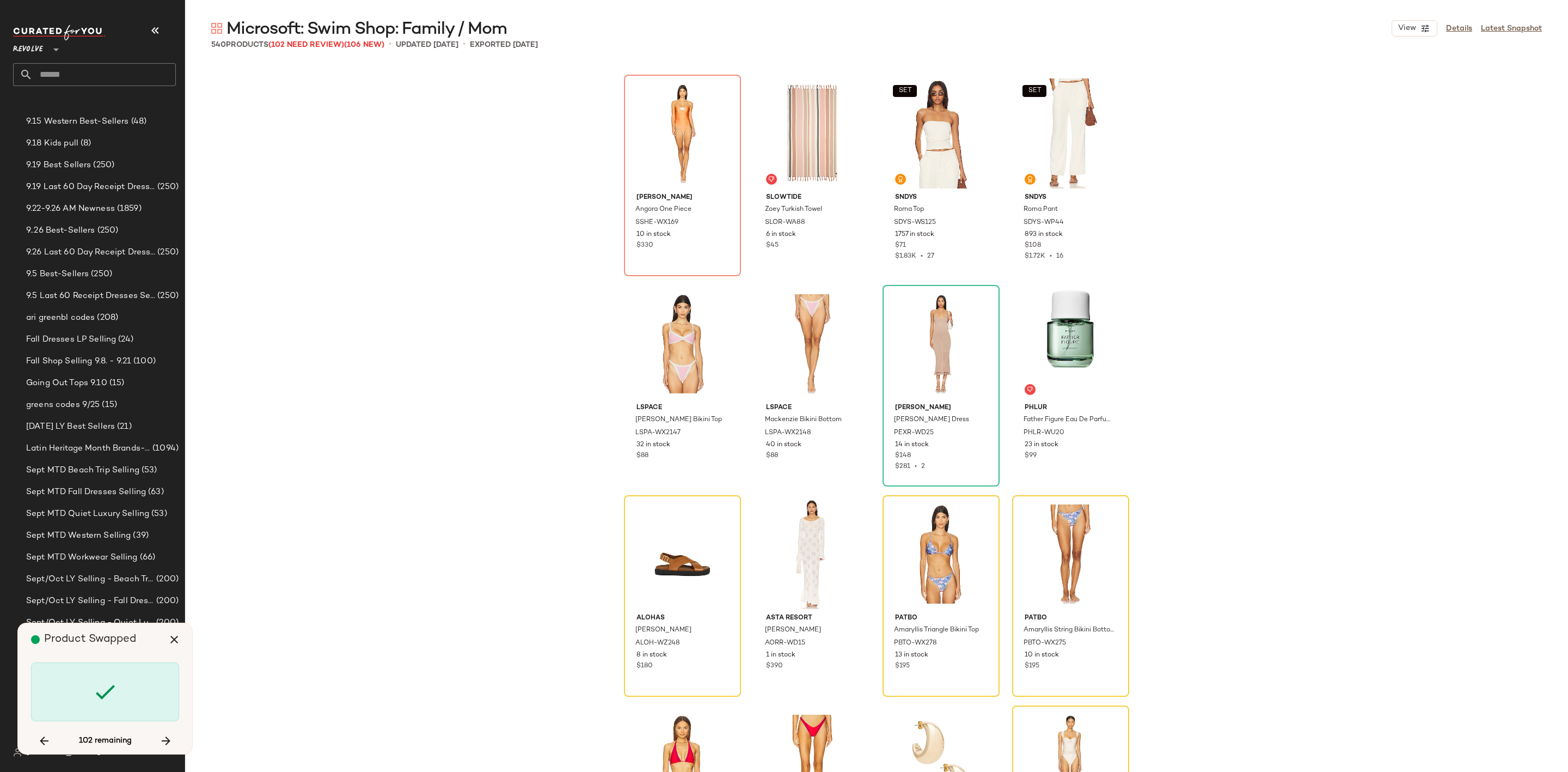
scroll to position [14931, 0]
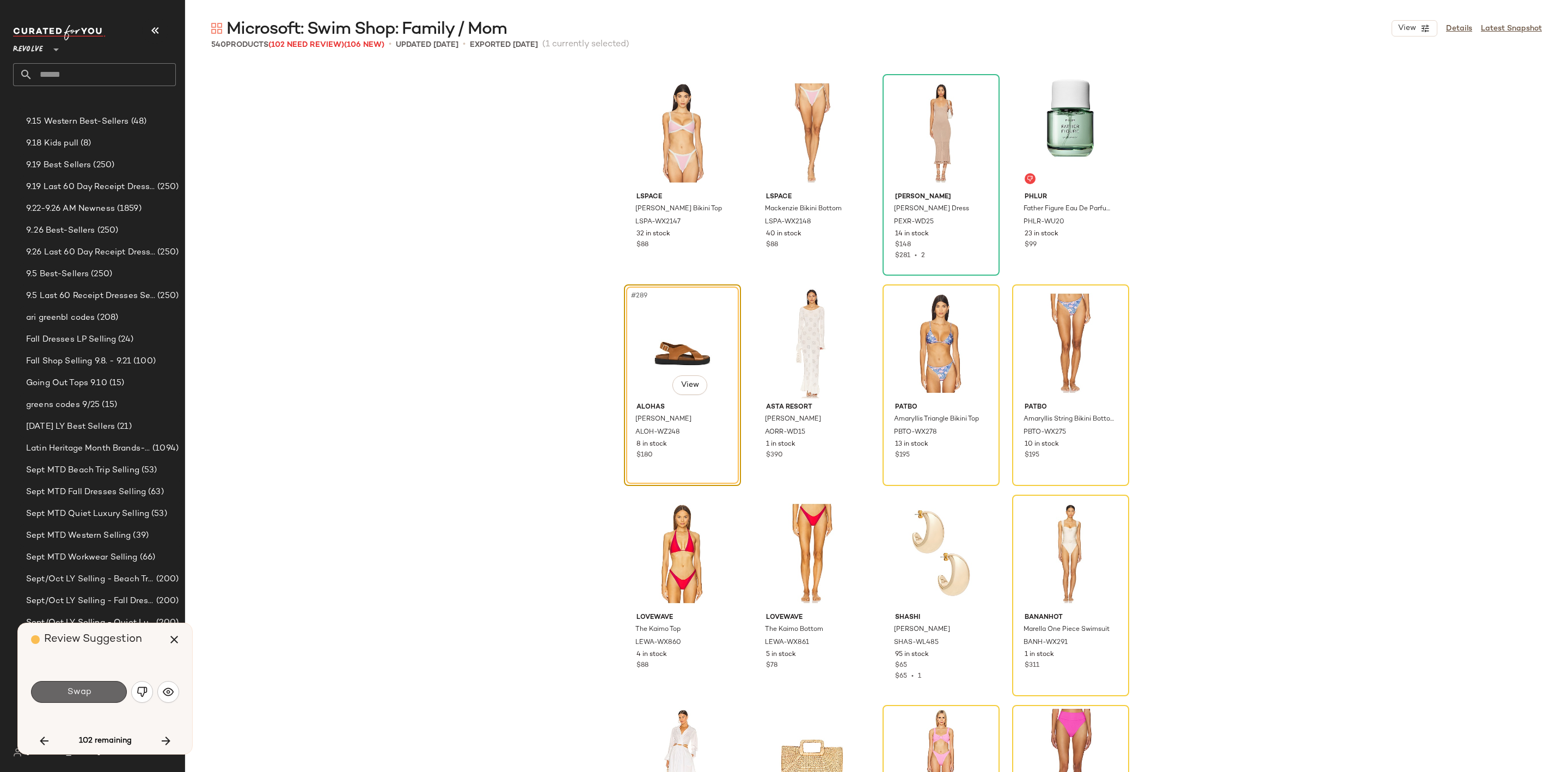
click at [66, 697] on button "Swap" at bounding box center [78, 692] width 96 height 22
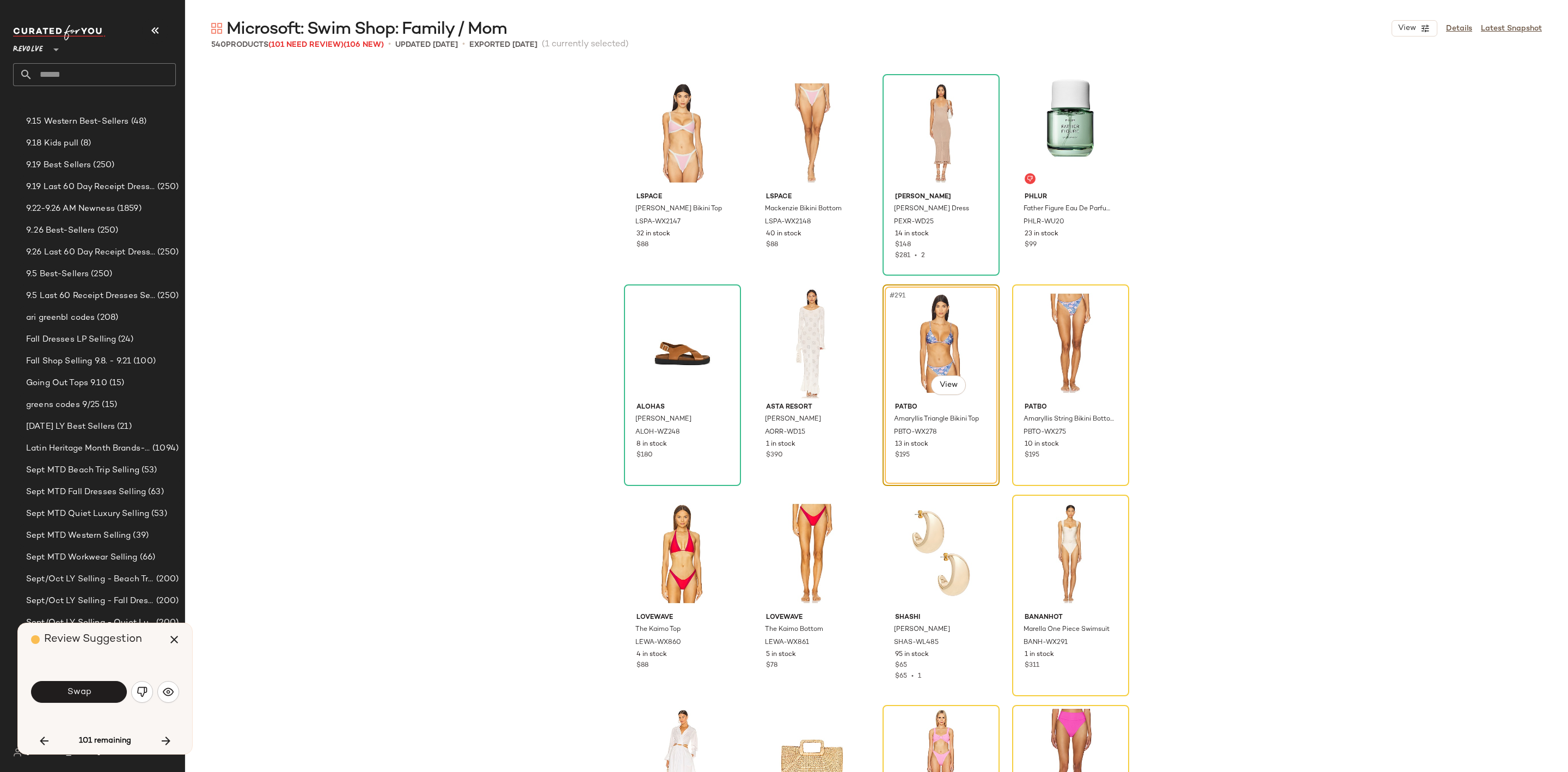
click at [55, 701] on button "Swap" at bounding box center [78, 692] width 96 height 22
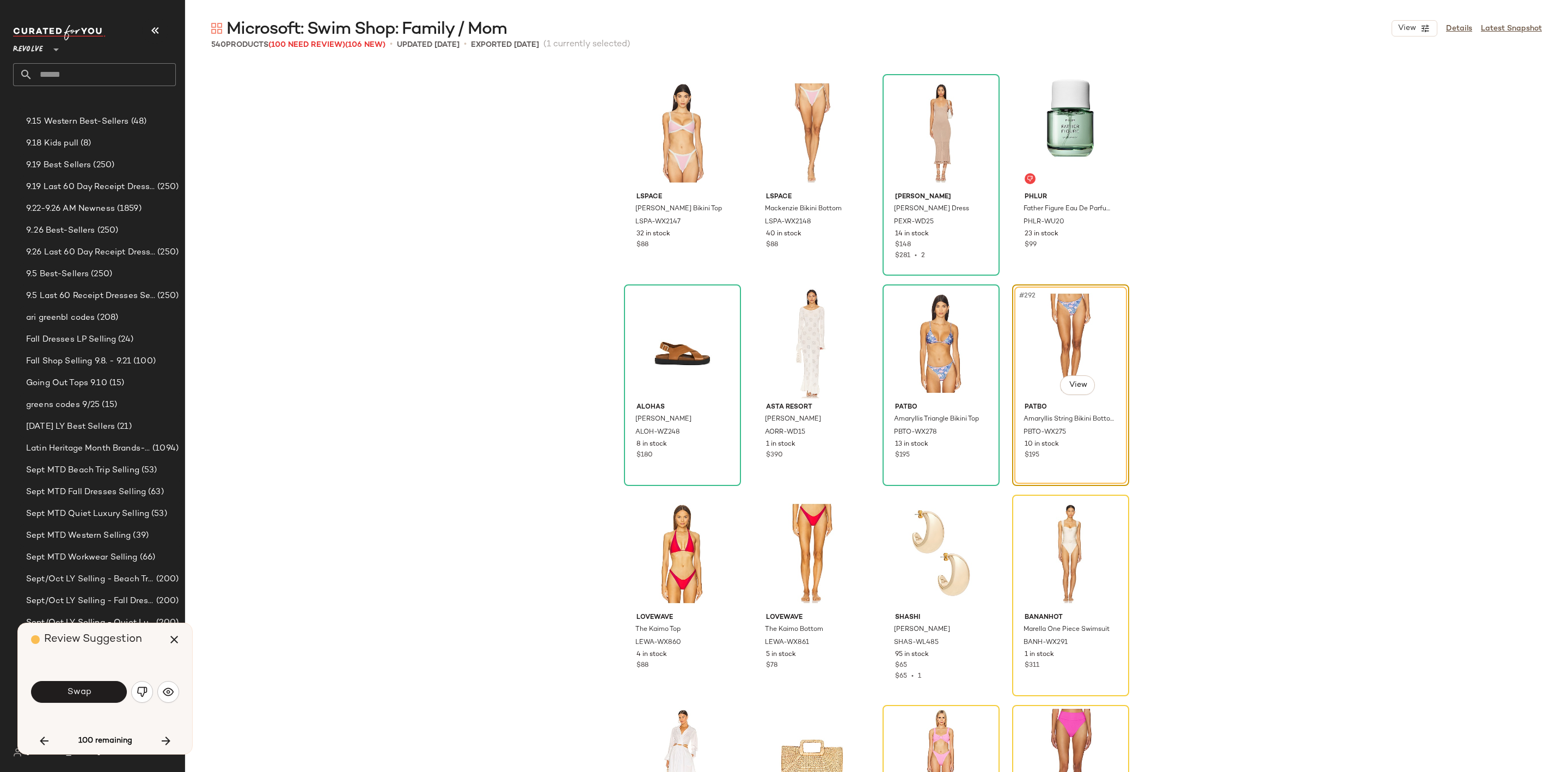
click at [84, 679] on div "Swap" at bounding box center [105, 692] width 148 height 26
click at [73, 690] on span "Swap" at bounding box center [78, 692] width 24 height 10
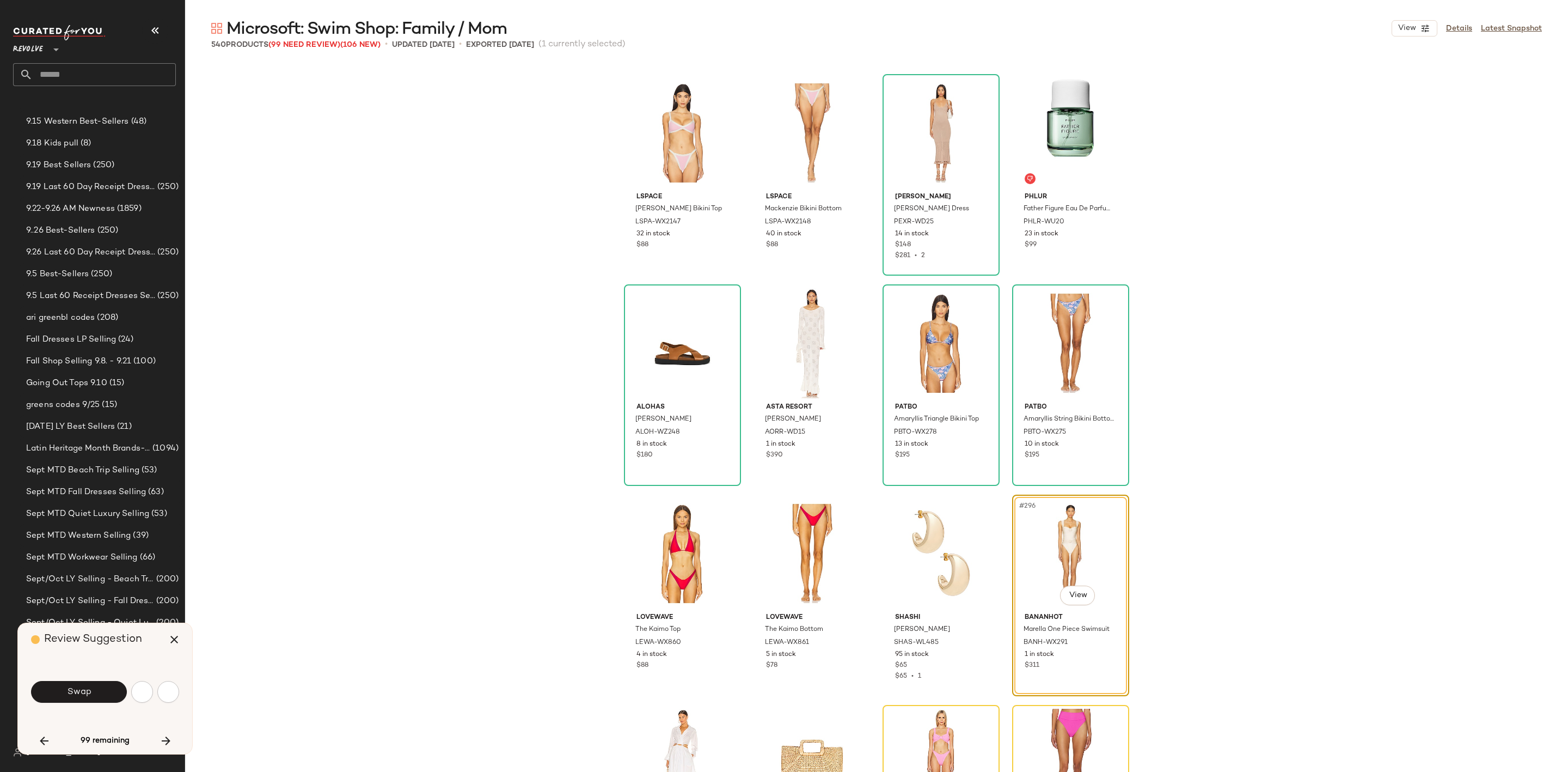
scroll to position [15142, 0]
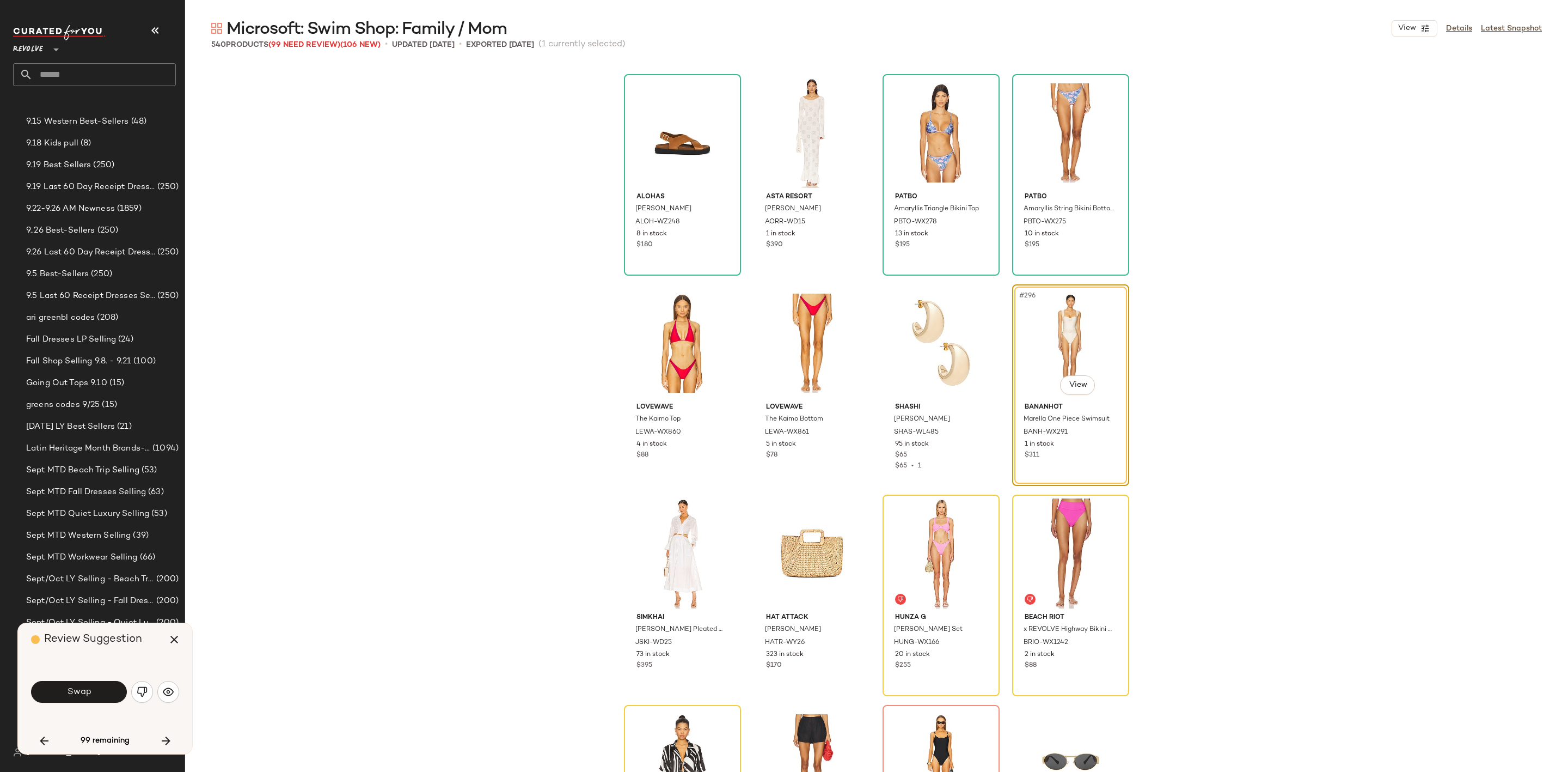
click at [97, 694] on button "Swap" at bounding box center [78, 692] width 96 height 22
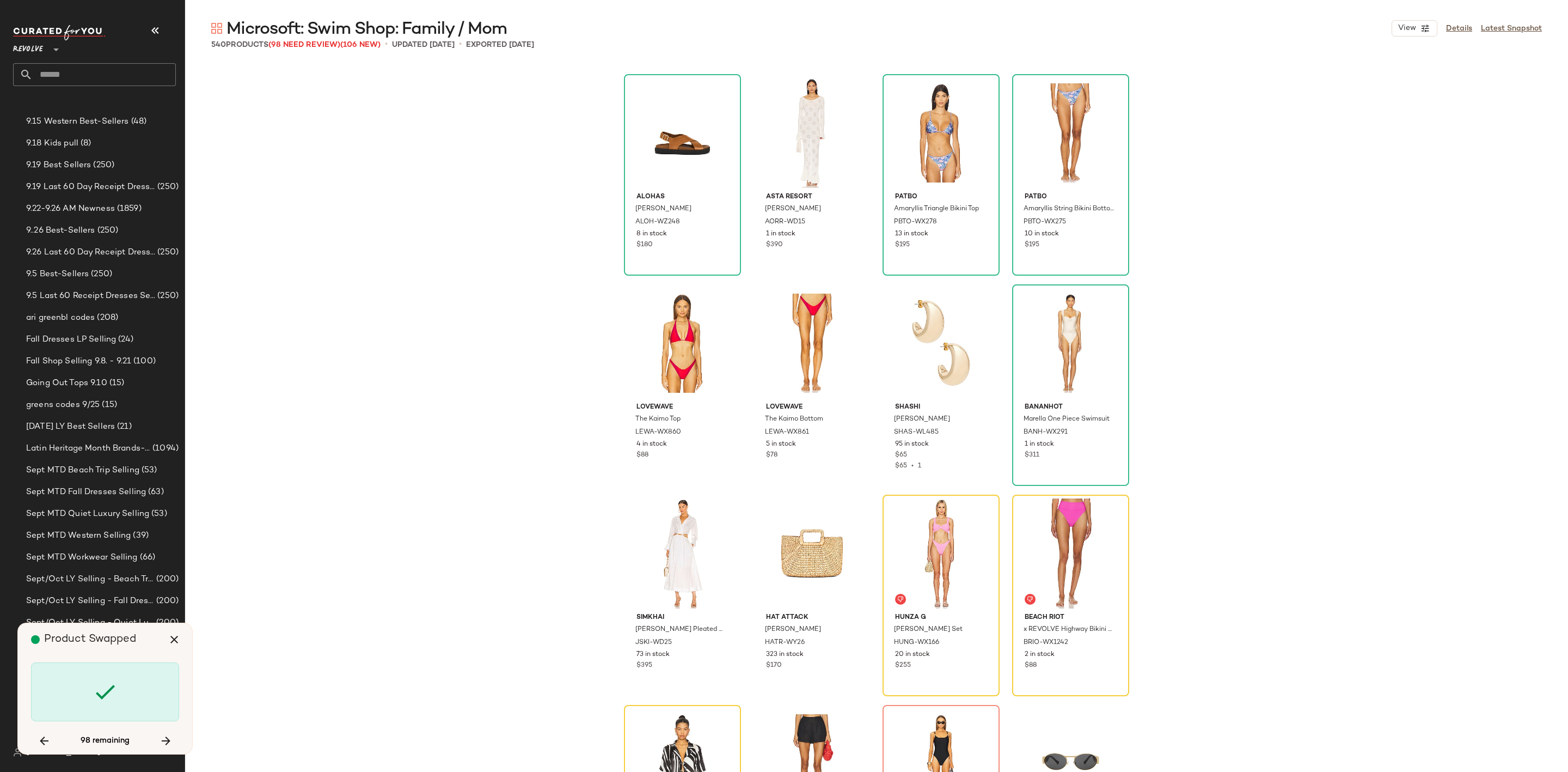
scroll to position [15351, 0]
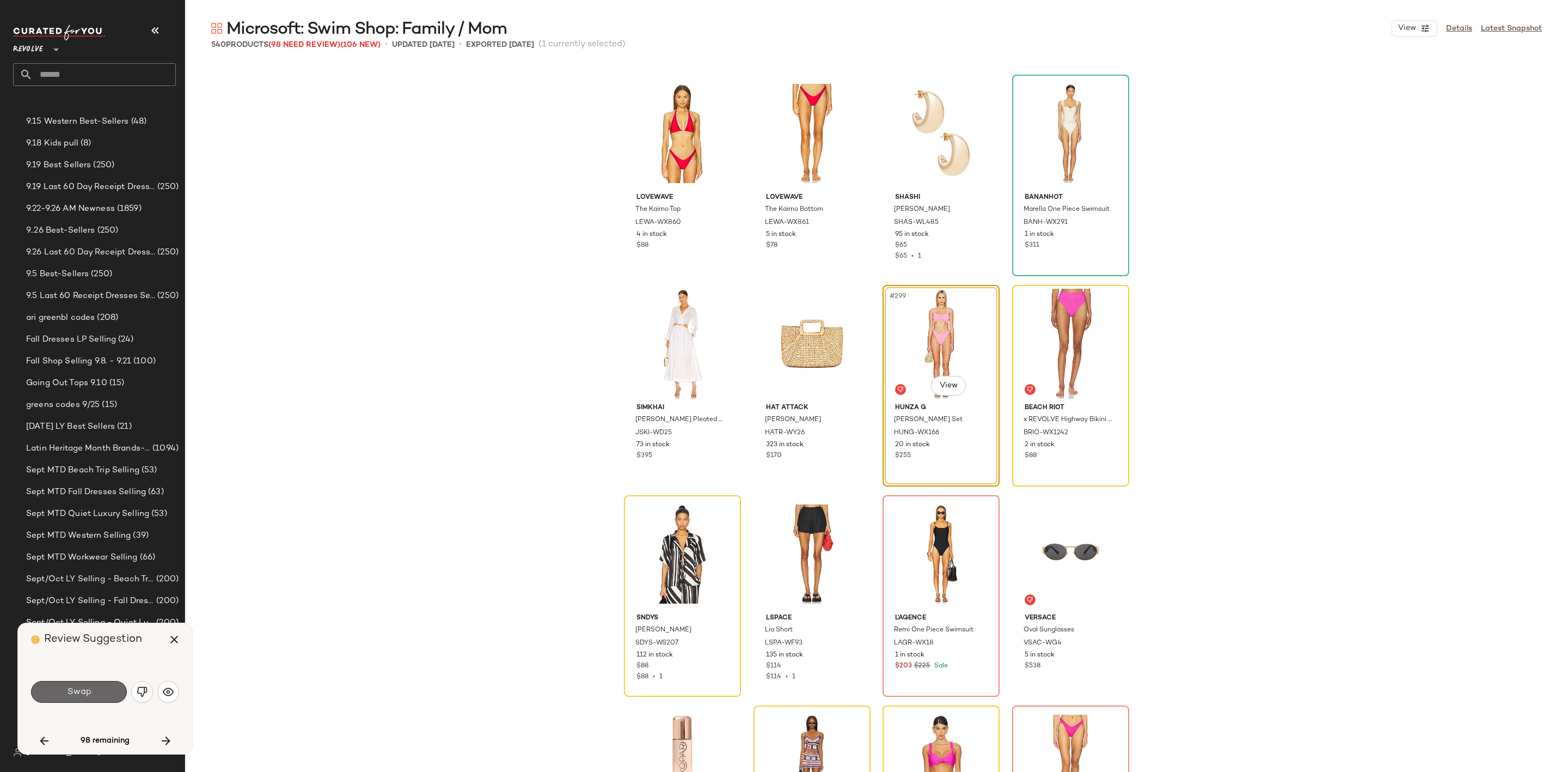
click at [78, 685] on button "Swap" at bounding box center [78, 692] width 96 height 22
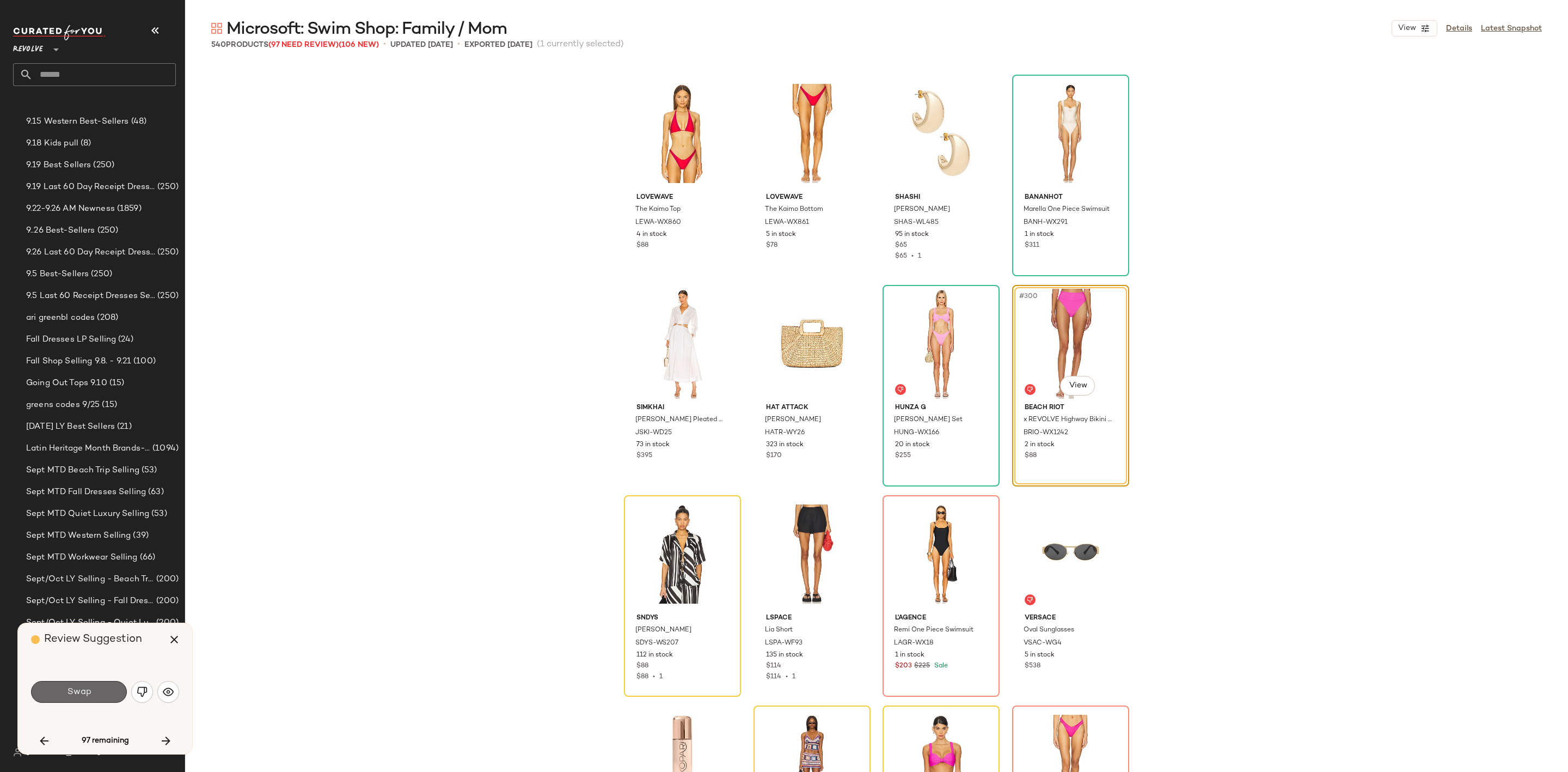
click at [73, 694] on span "Swap" at bounding box center [78, 692] width 24 height 10
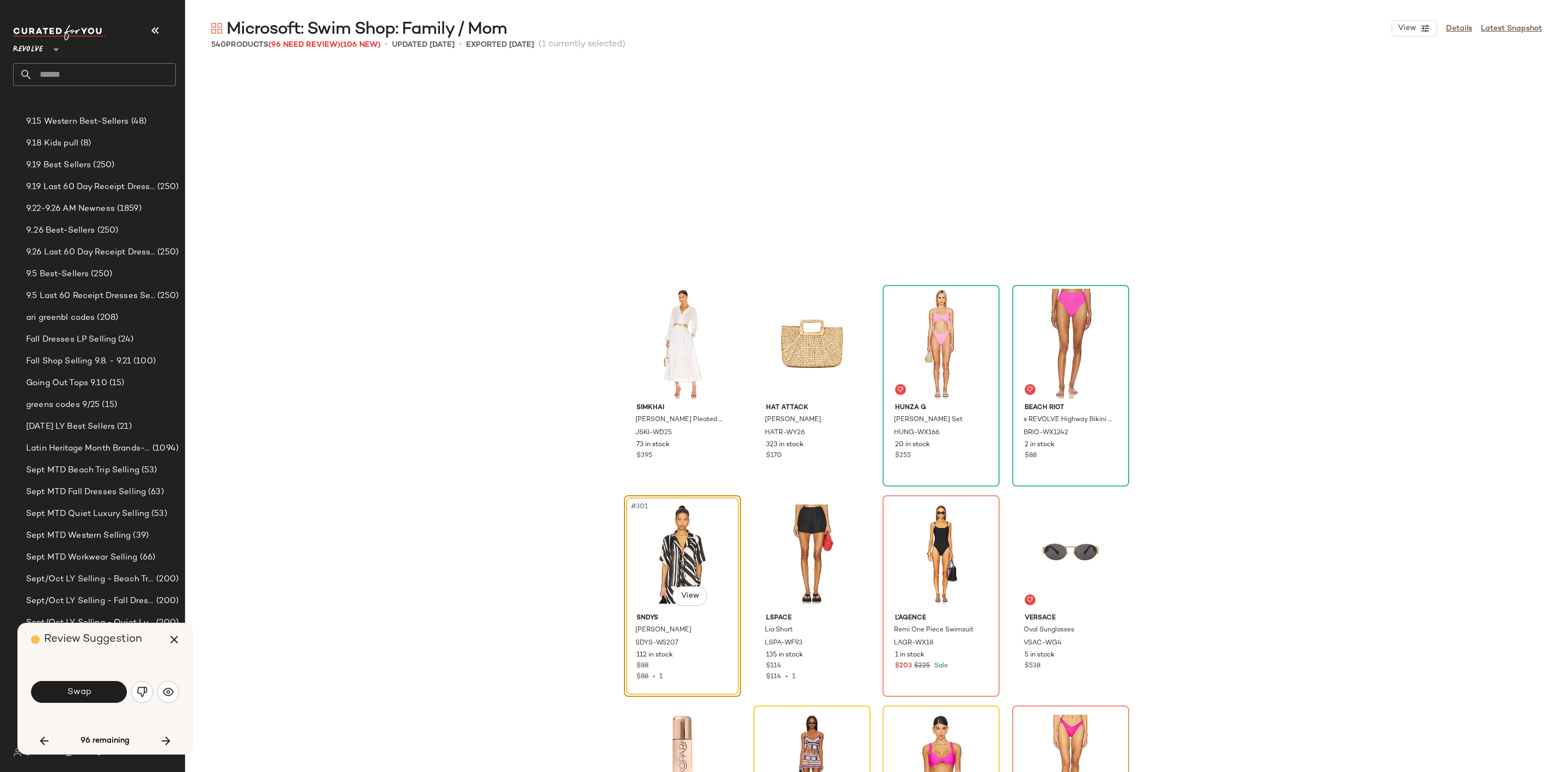
scroll to position [15562, 0]
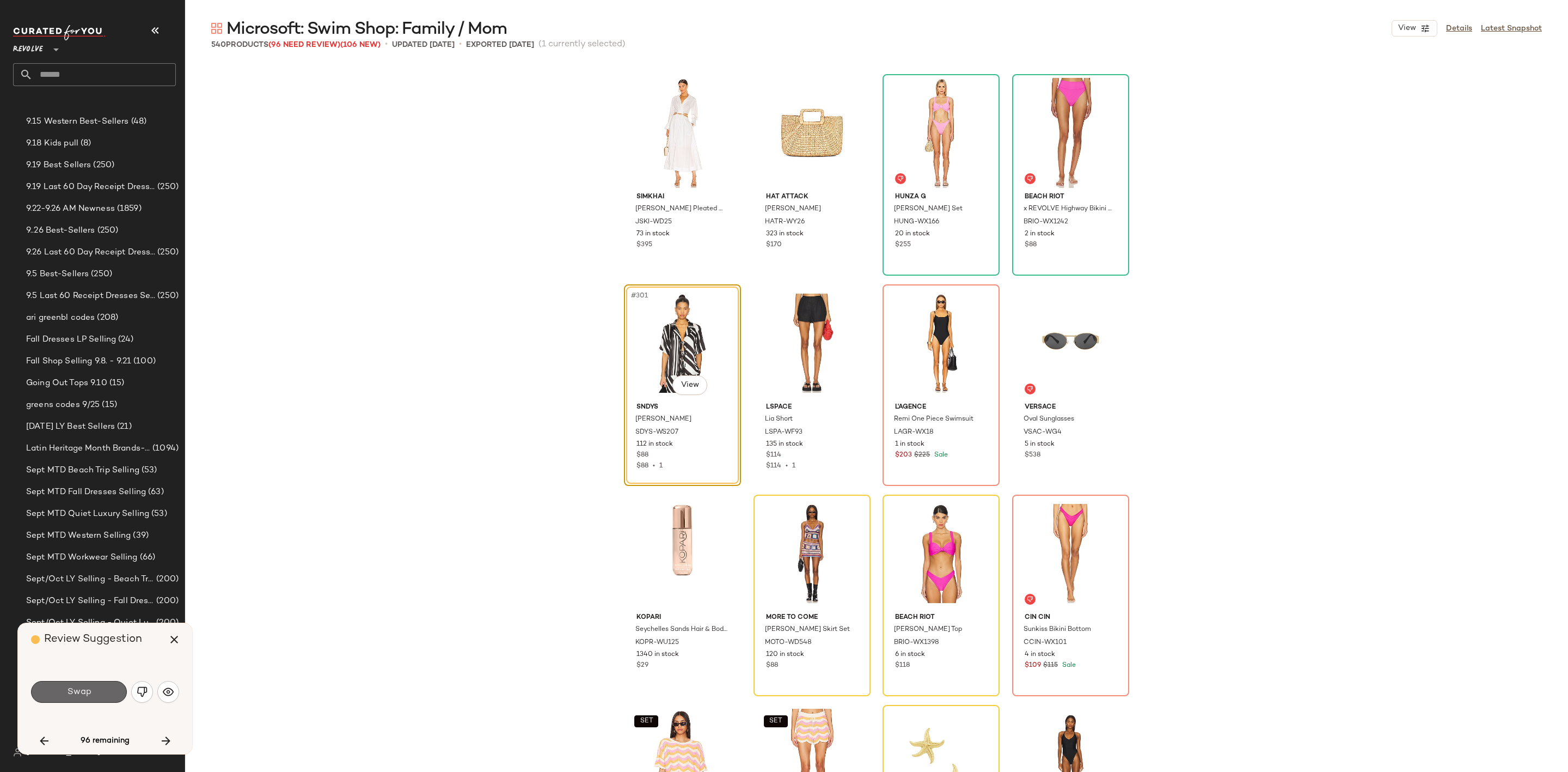
click at [94, 681] on button "Swap" at bounding box center [78, 692] width 96 height 22
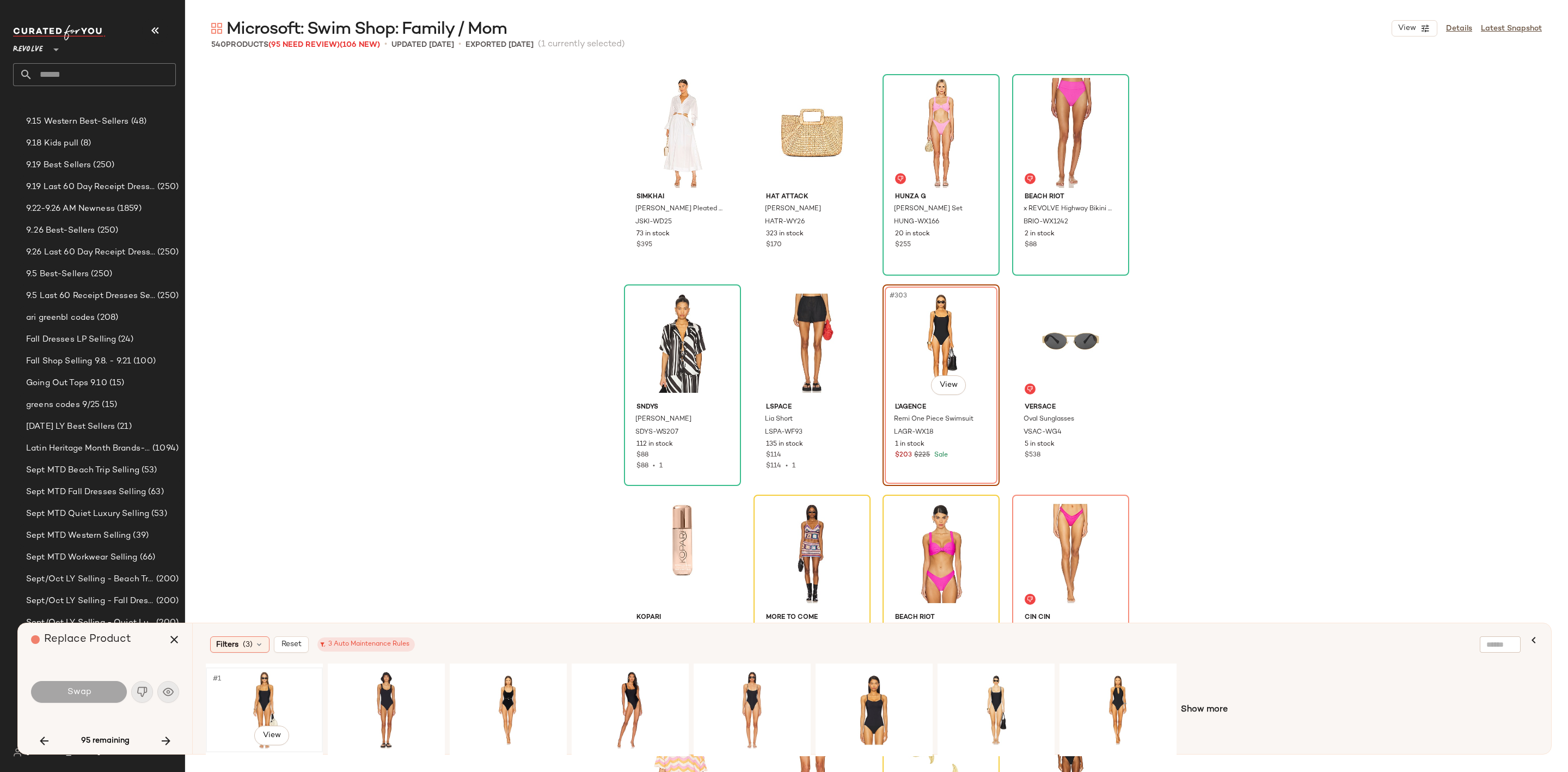
click at [255, 694] on div "#1 View" at bounding box center [264, 710] width 109 height 78
click at [97, 696] on button "Swap" at bounding box center [78, 692] width 96 height 22
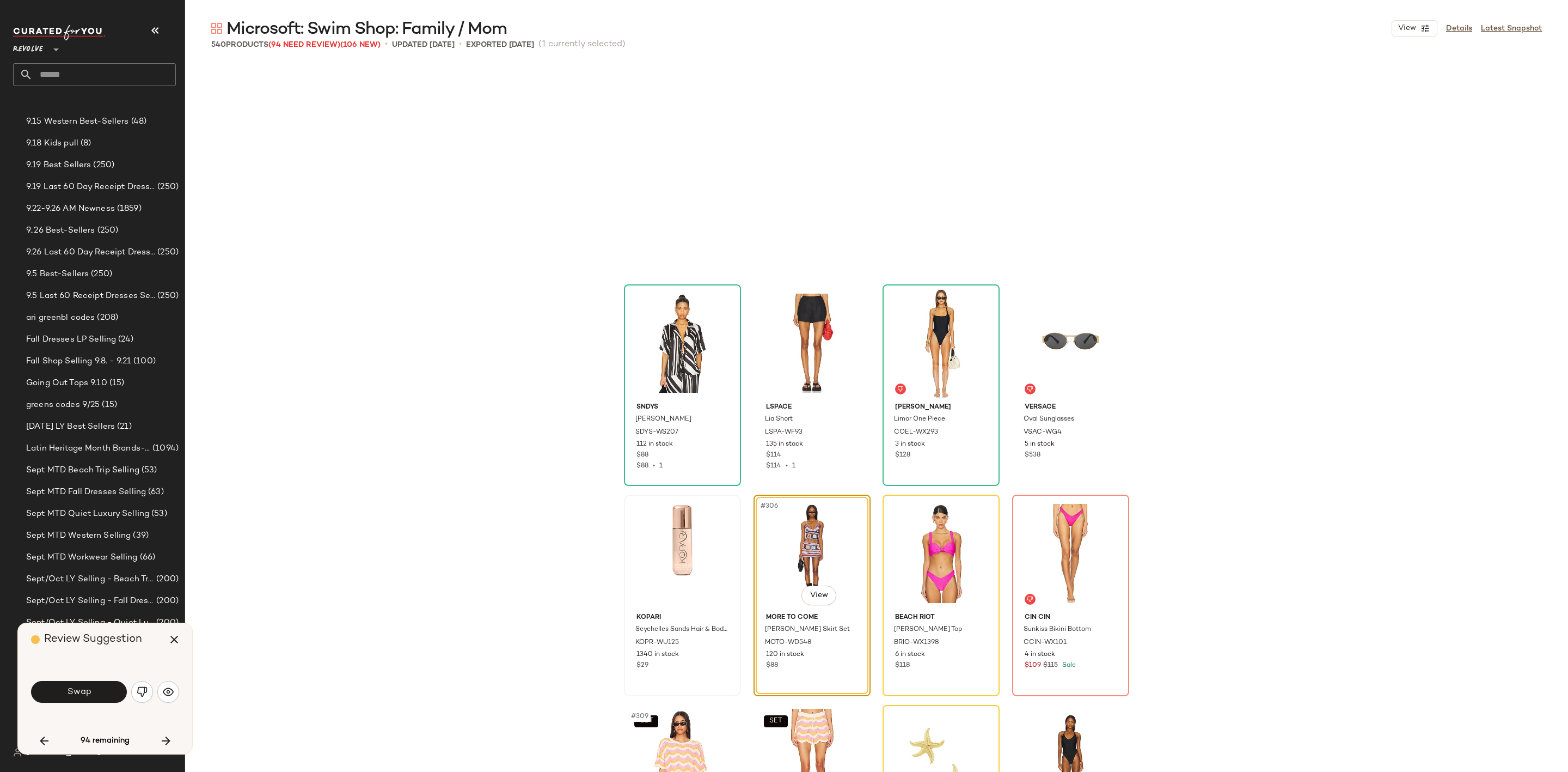
scroll to position [15772, 0]
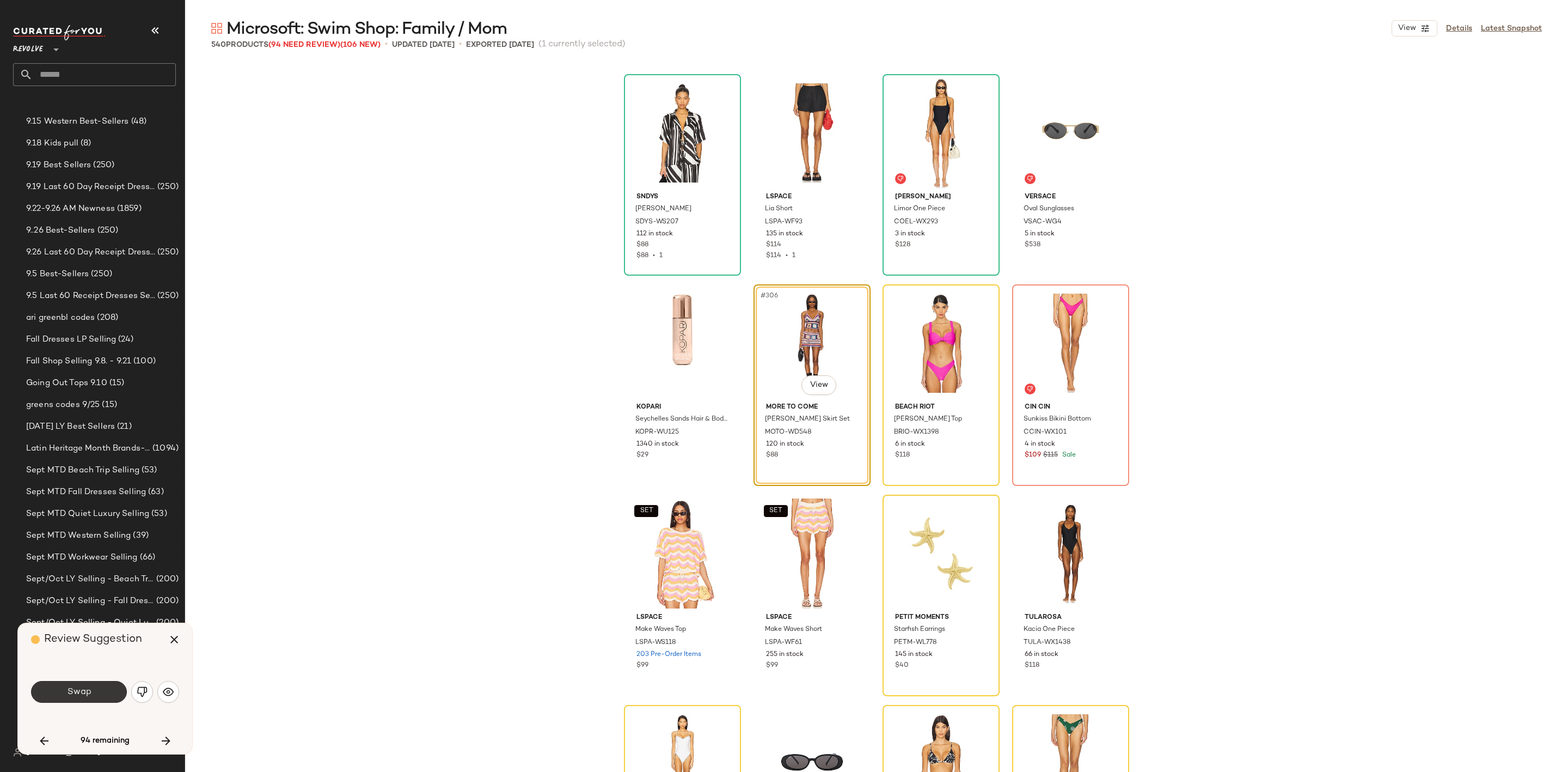
click at [96, 693] on button "Swap" at bounding box center [78, 692] width 96 height 22
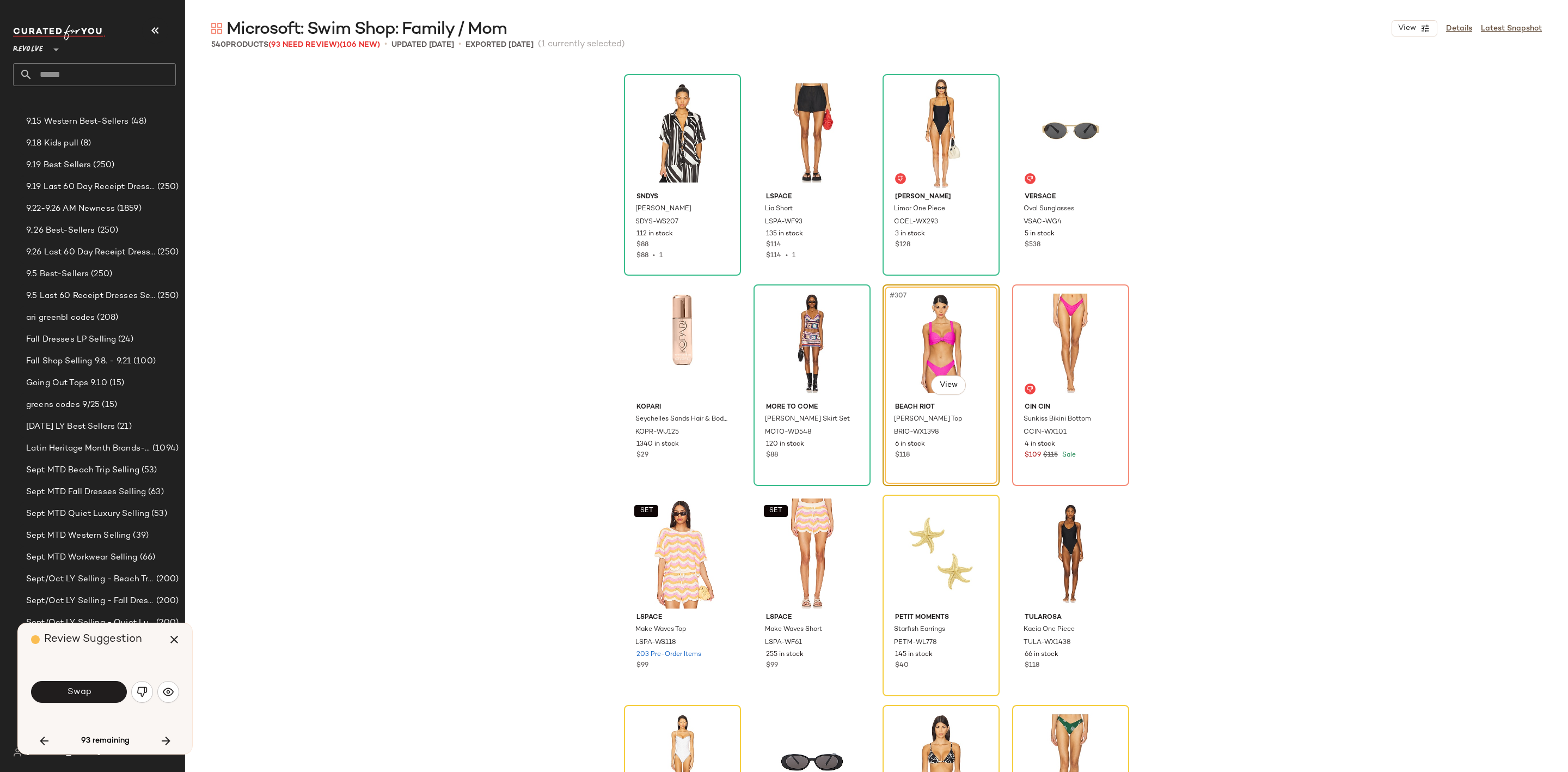
click at [72, 686] on button "Swap" at bounding box center [78, 692] width 96 height 22
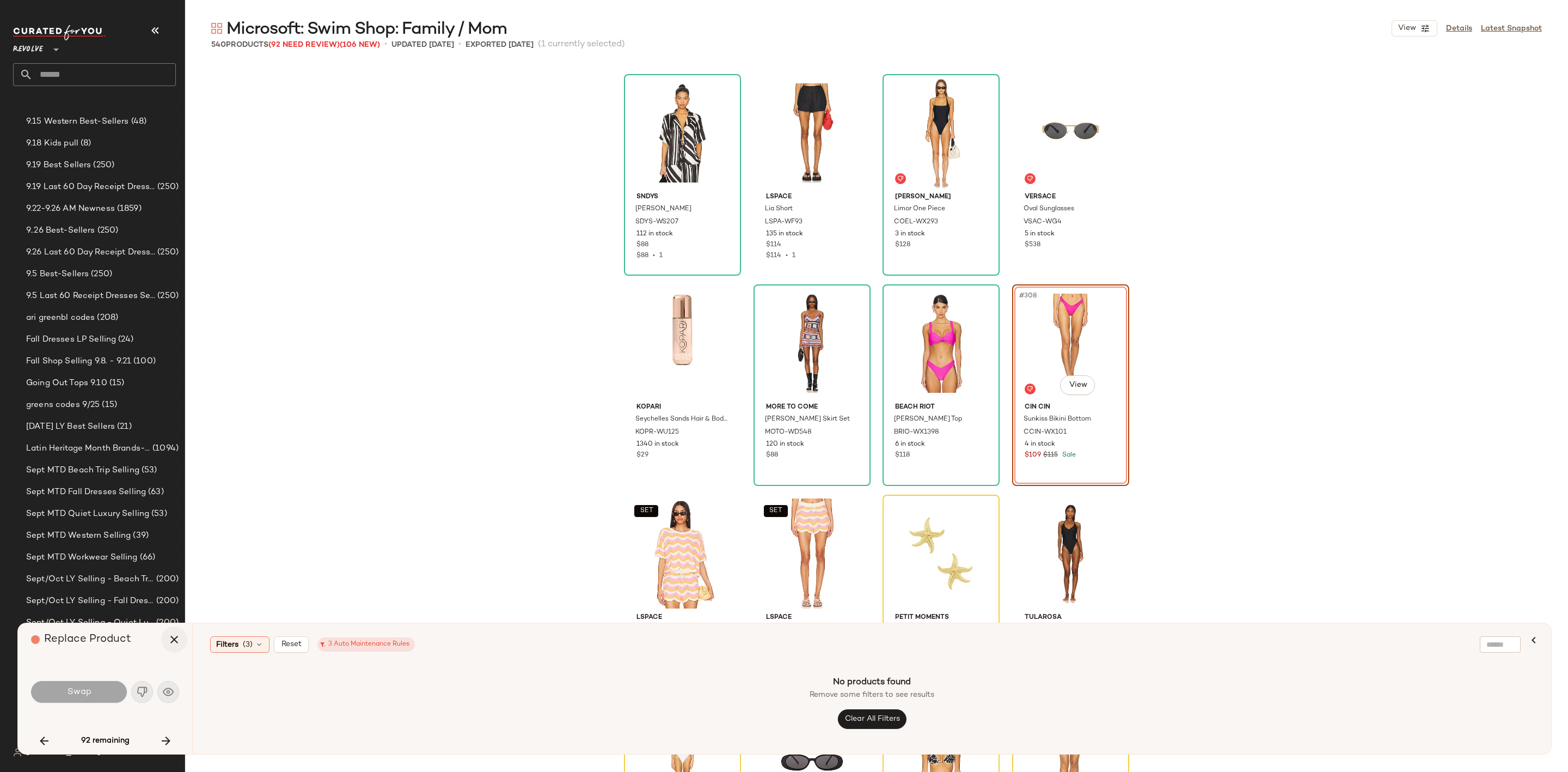
click at [168, 643] on icon "button" at bounding box center [174, 639] width 13 height 13
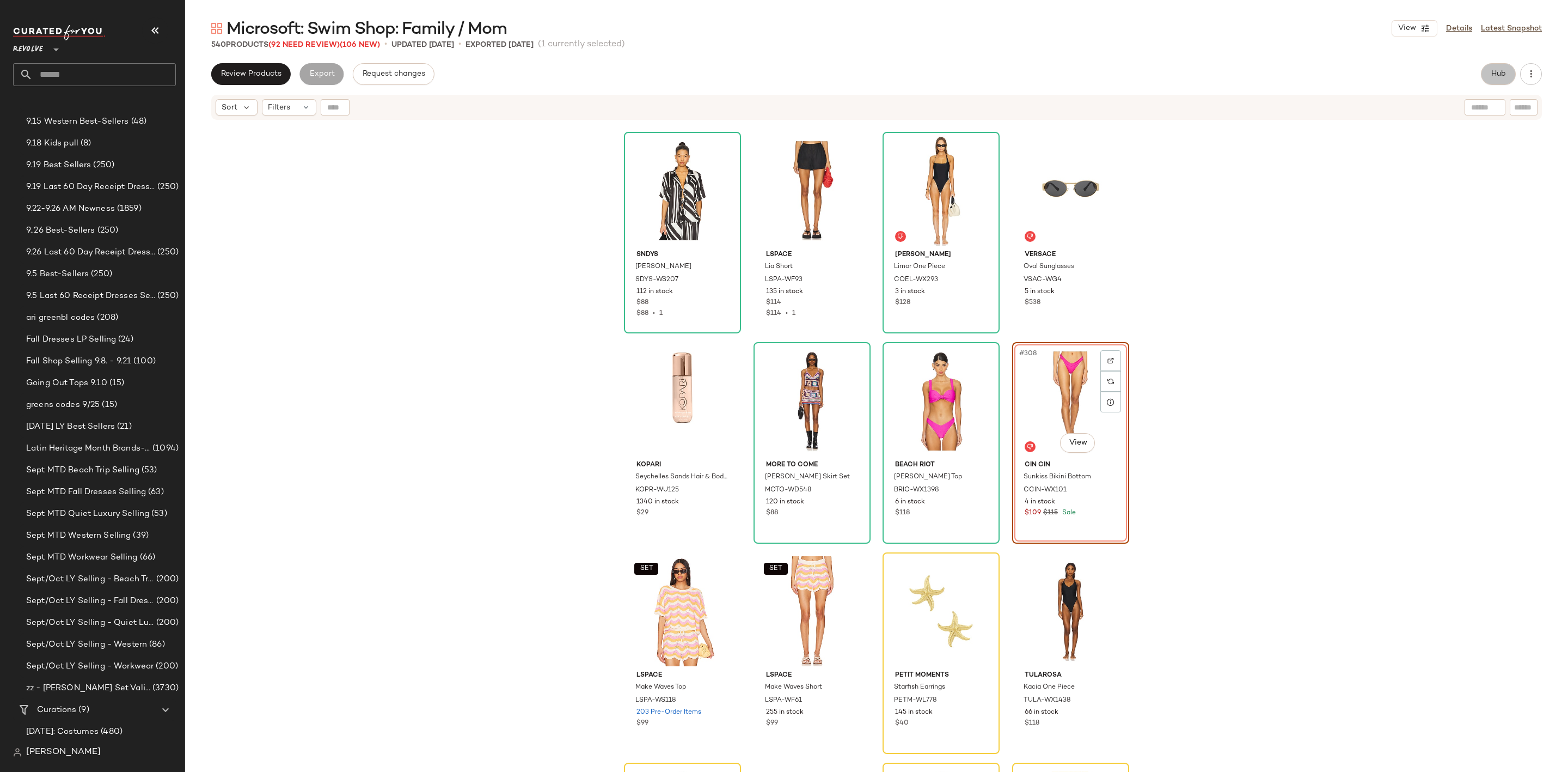
click at [1492, 72] on span "Hub" at bounding box center [1498, 74] width 16 height 9
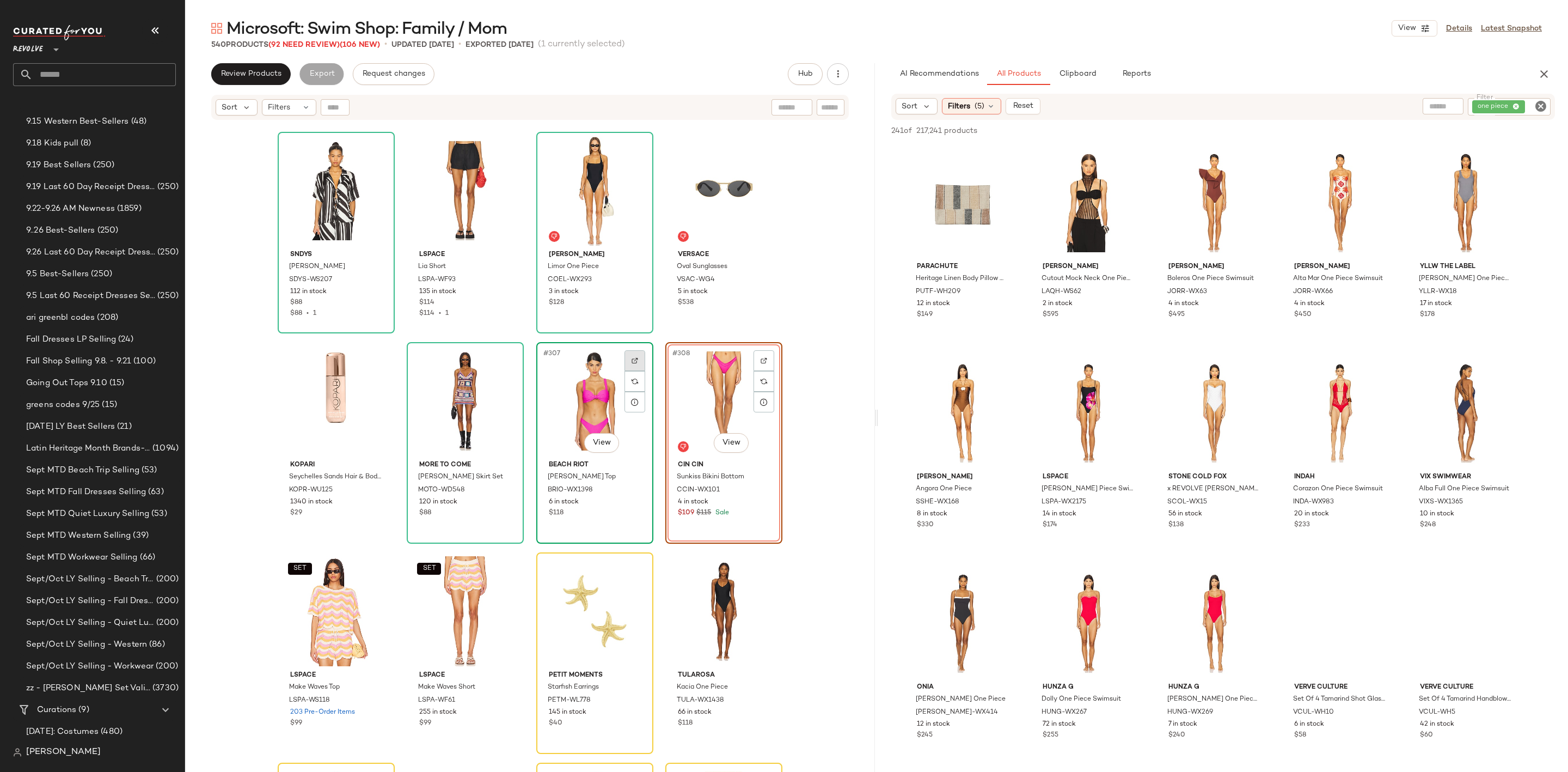
click at [636, 360] on div at bounding box center [634, 361] width 21 height 21
click at [1540, 100] on icon "Clear Filter" at bounding box center [1540, 106] width 13 height 13
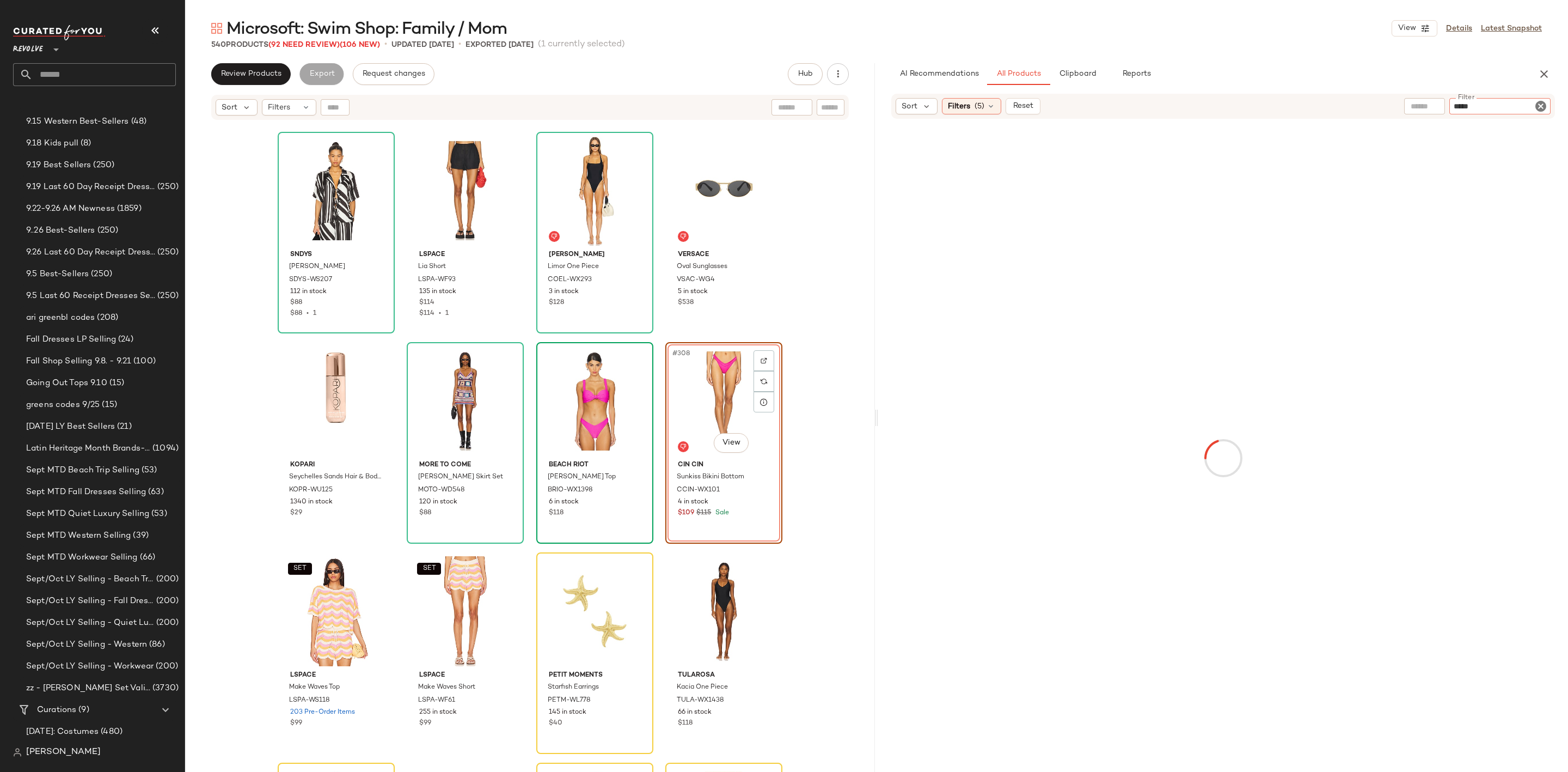
type input "******"
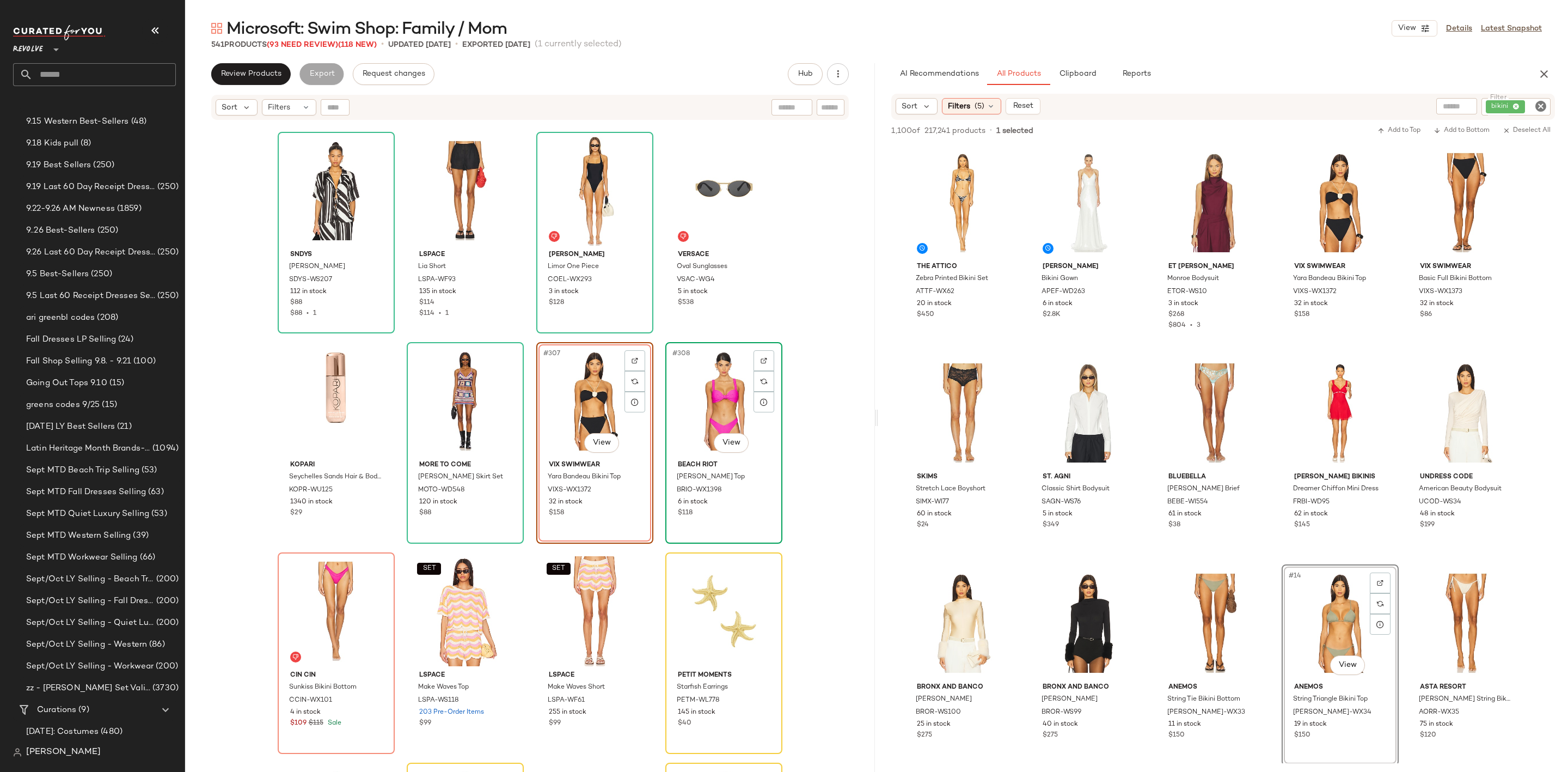
click at [704, 391] on div "#308 View" at bounding box center [723, 401] width 109 height 110
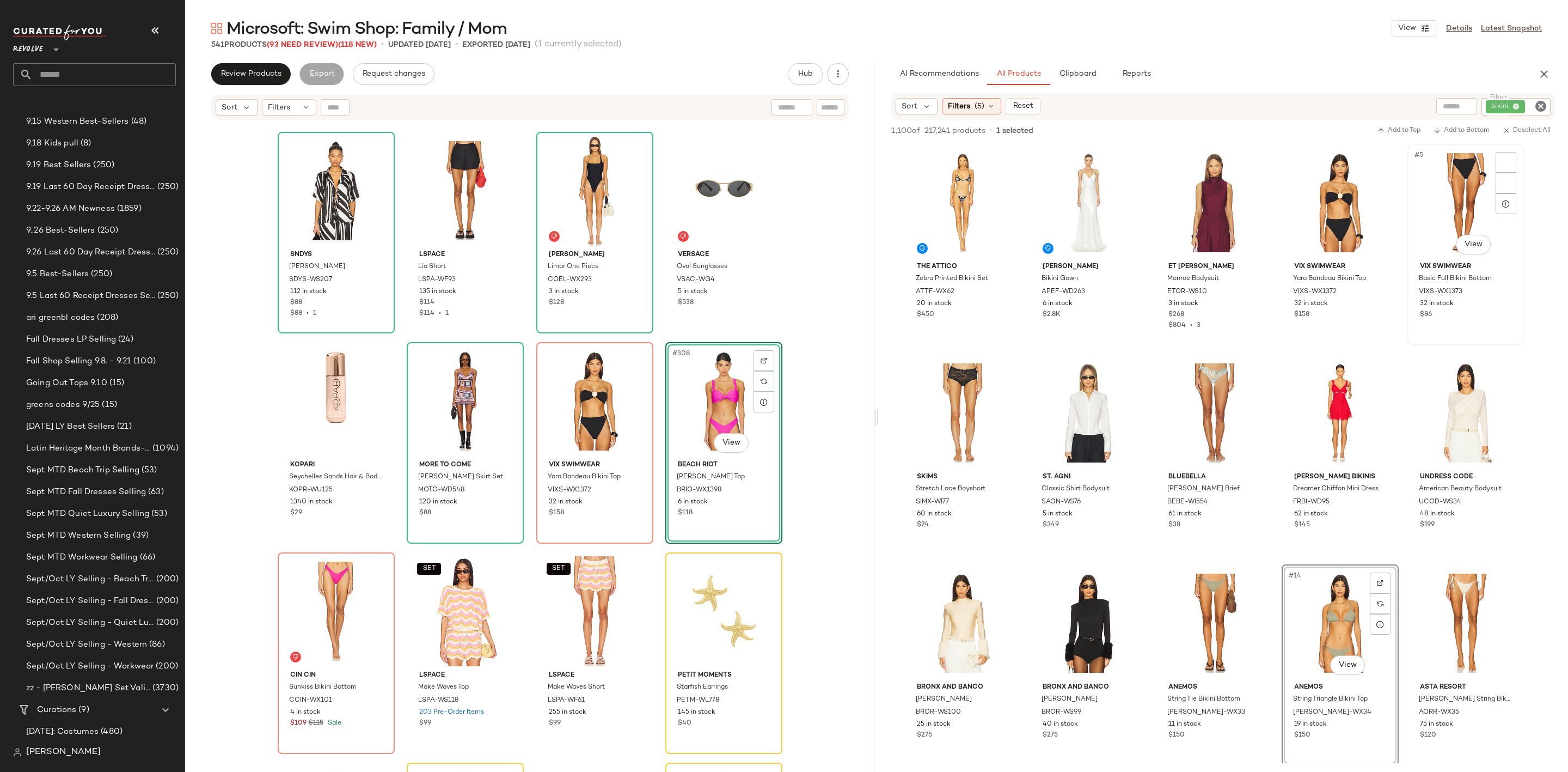
click at [1449, 166] on div "#5 View" at bounding box center [1465, 203] width 109 height 110
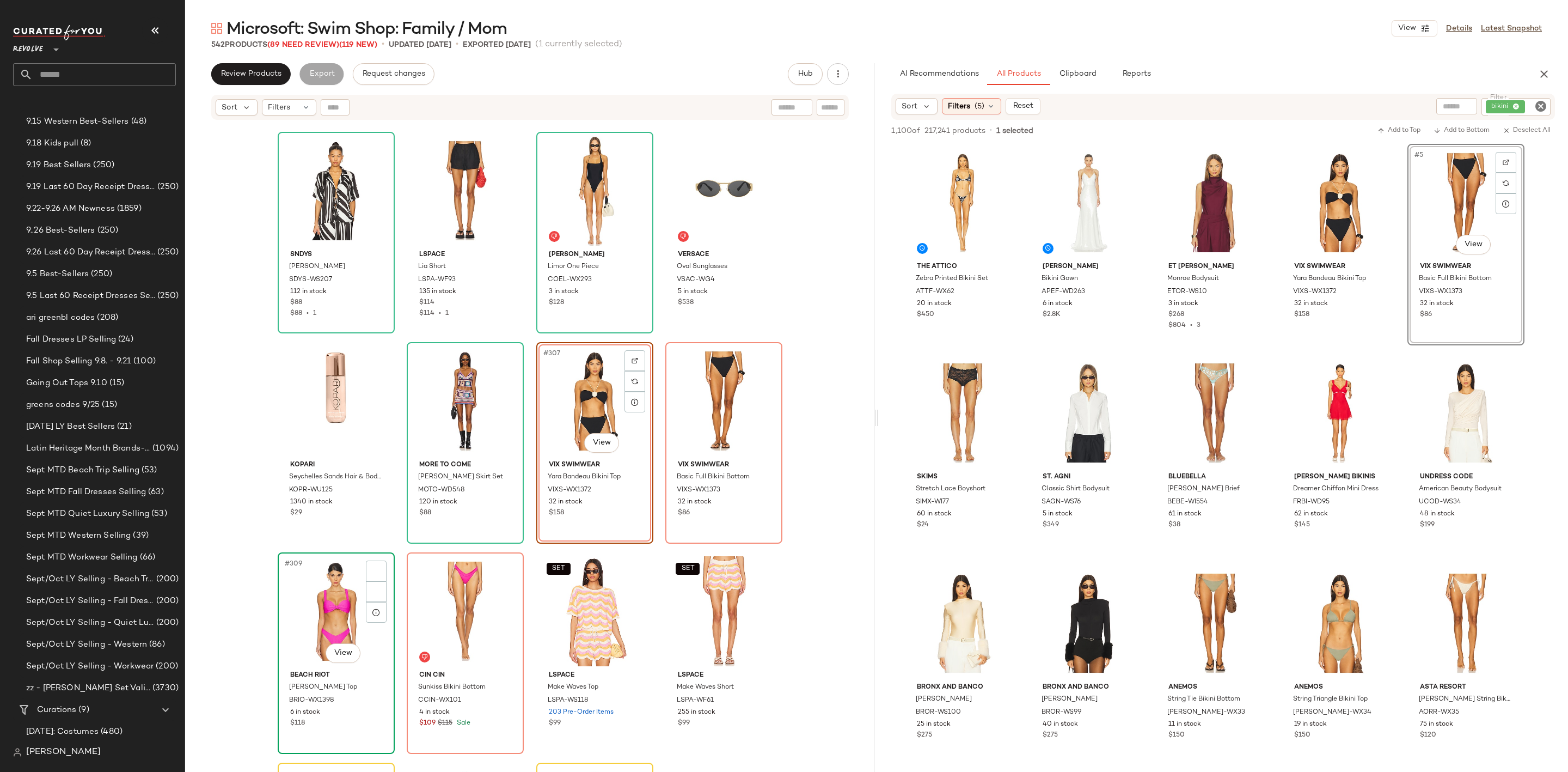
click at [330, 606] on div "#309 View" at bounding box center [336, 612] width 109 height 110
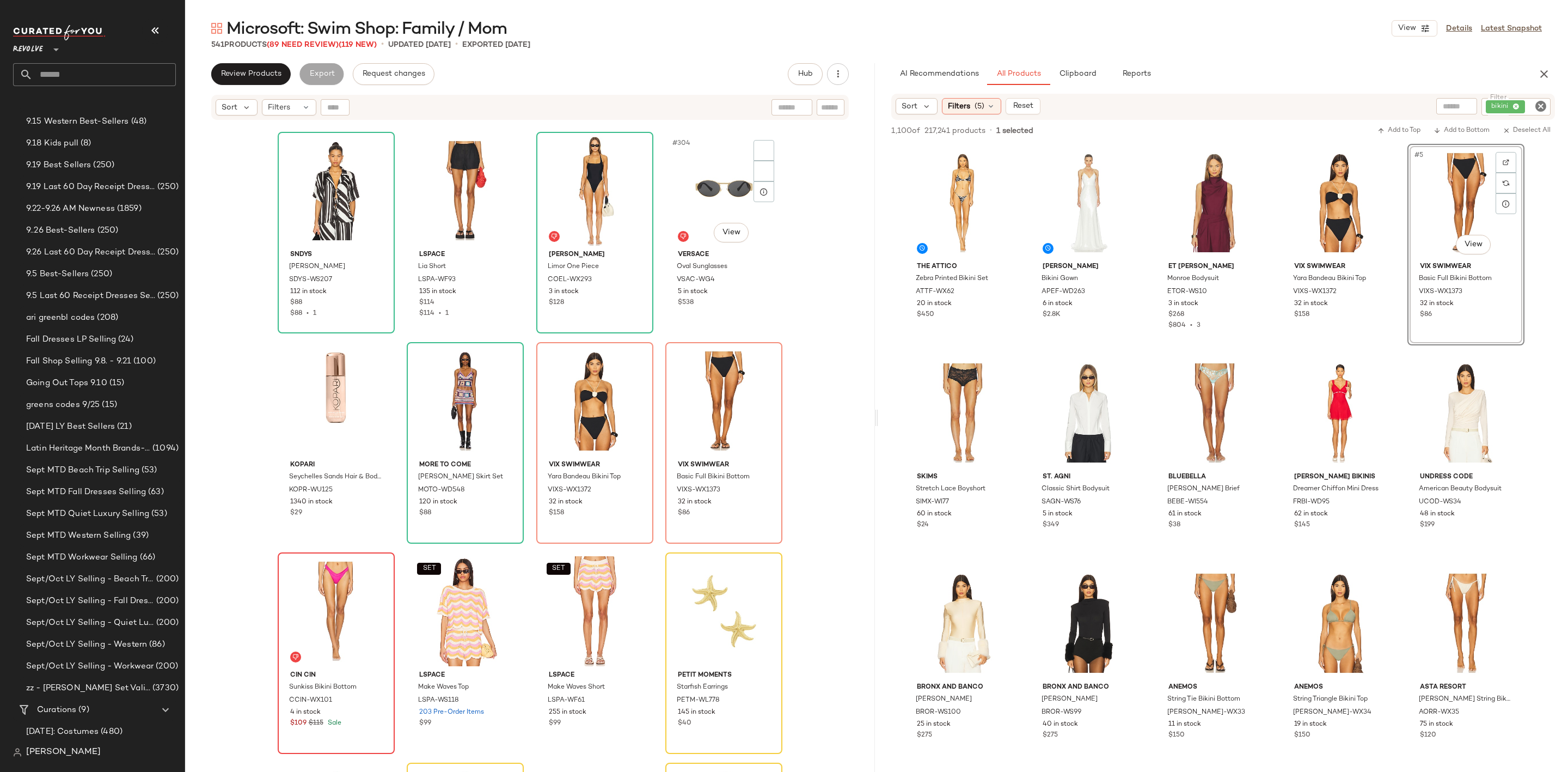
click at [299, 575] on div at bounding box center [336, 612] width 109 height 110
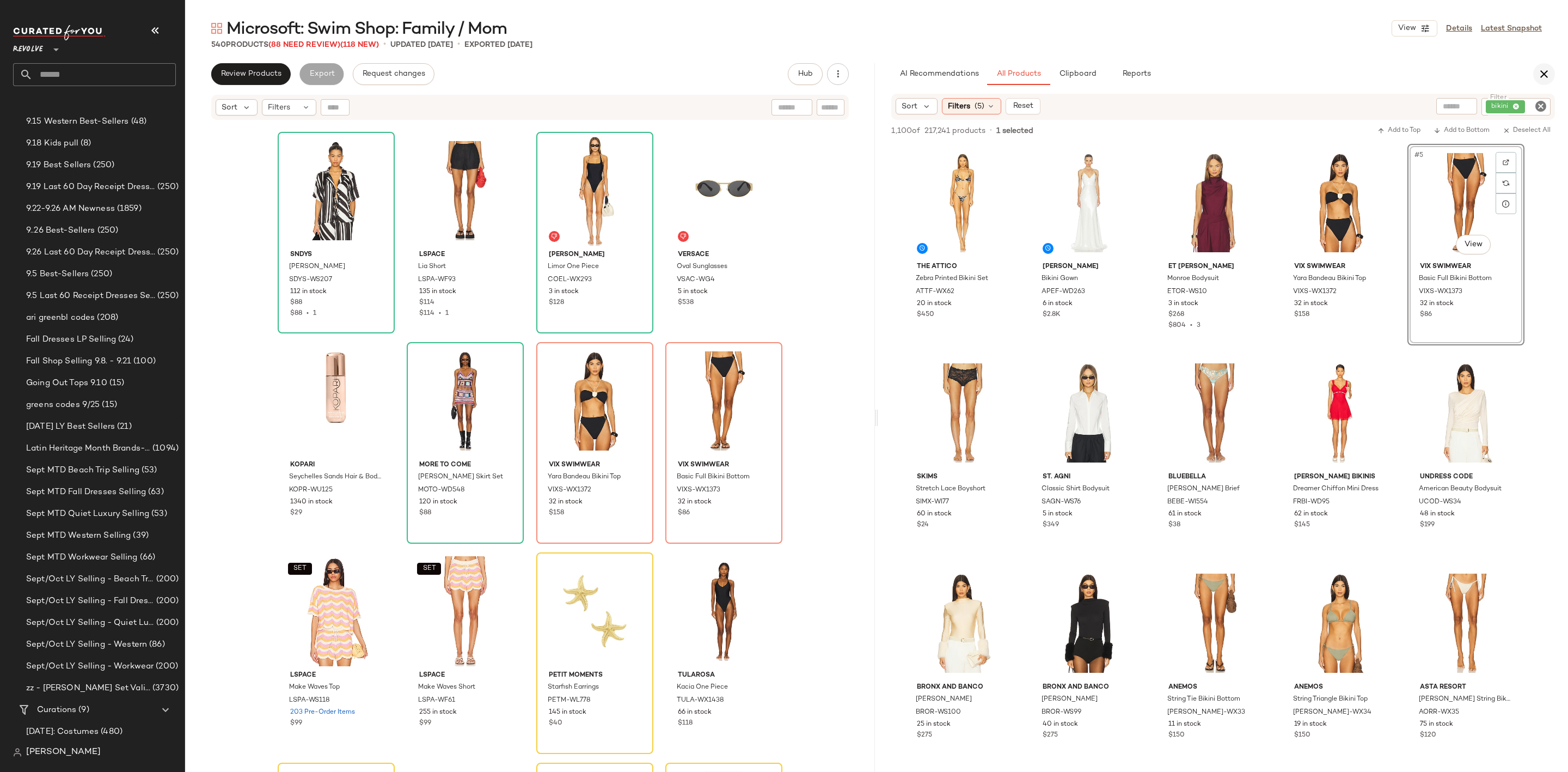
click at [1544, 71] on icon "button" at bounding box center [1544, 73] width 13 height 13
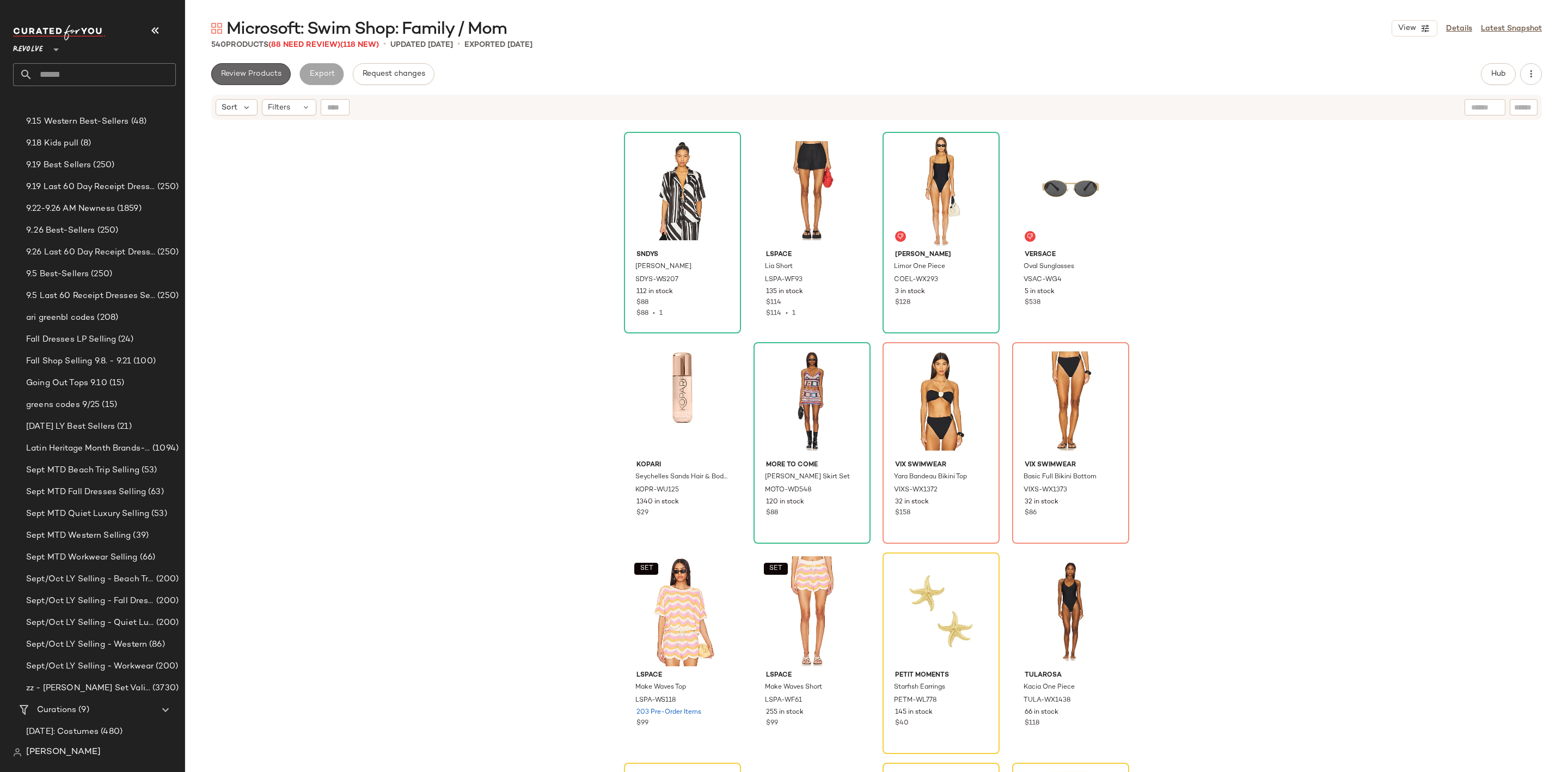
click at [241, 66] on button "Review Products" at bounding box center [251, 73] width 79 height 22
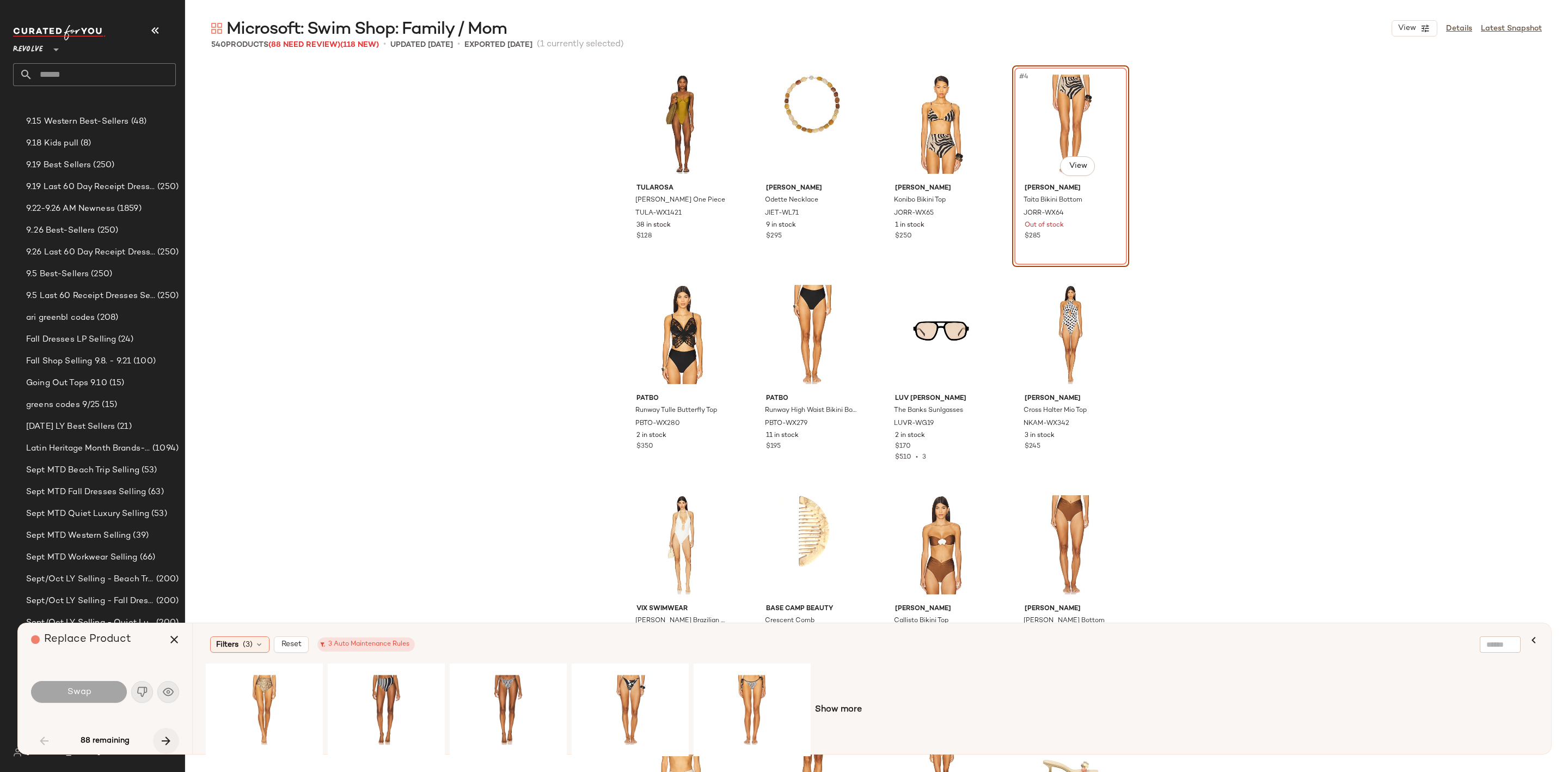
click at [162, 737] on icon "button" at bounding box center [166, 740] width 13 height 13
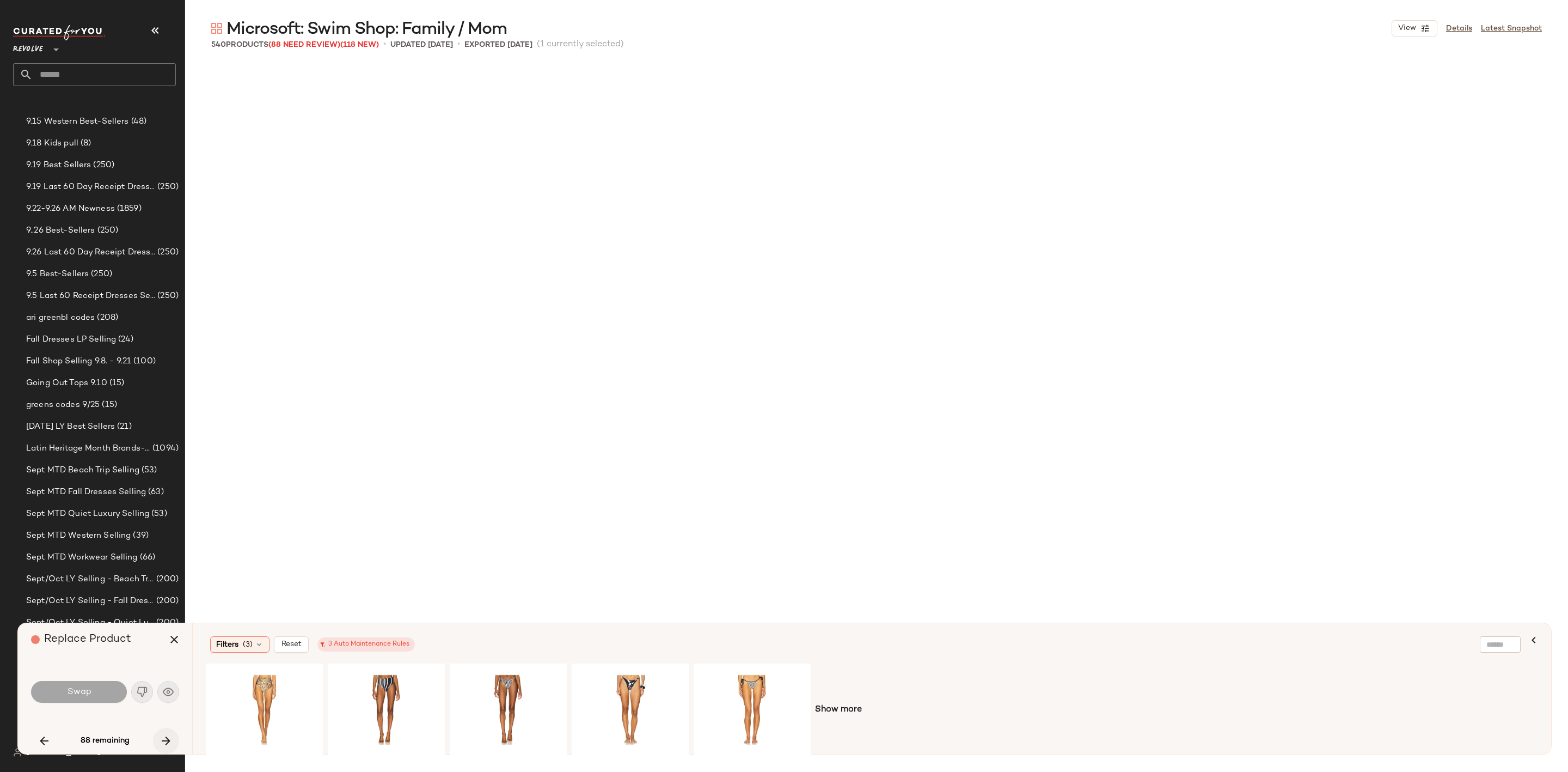
scroll to position [9884, 0]
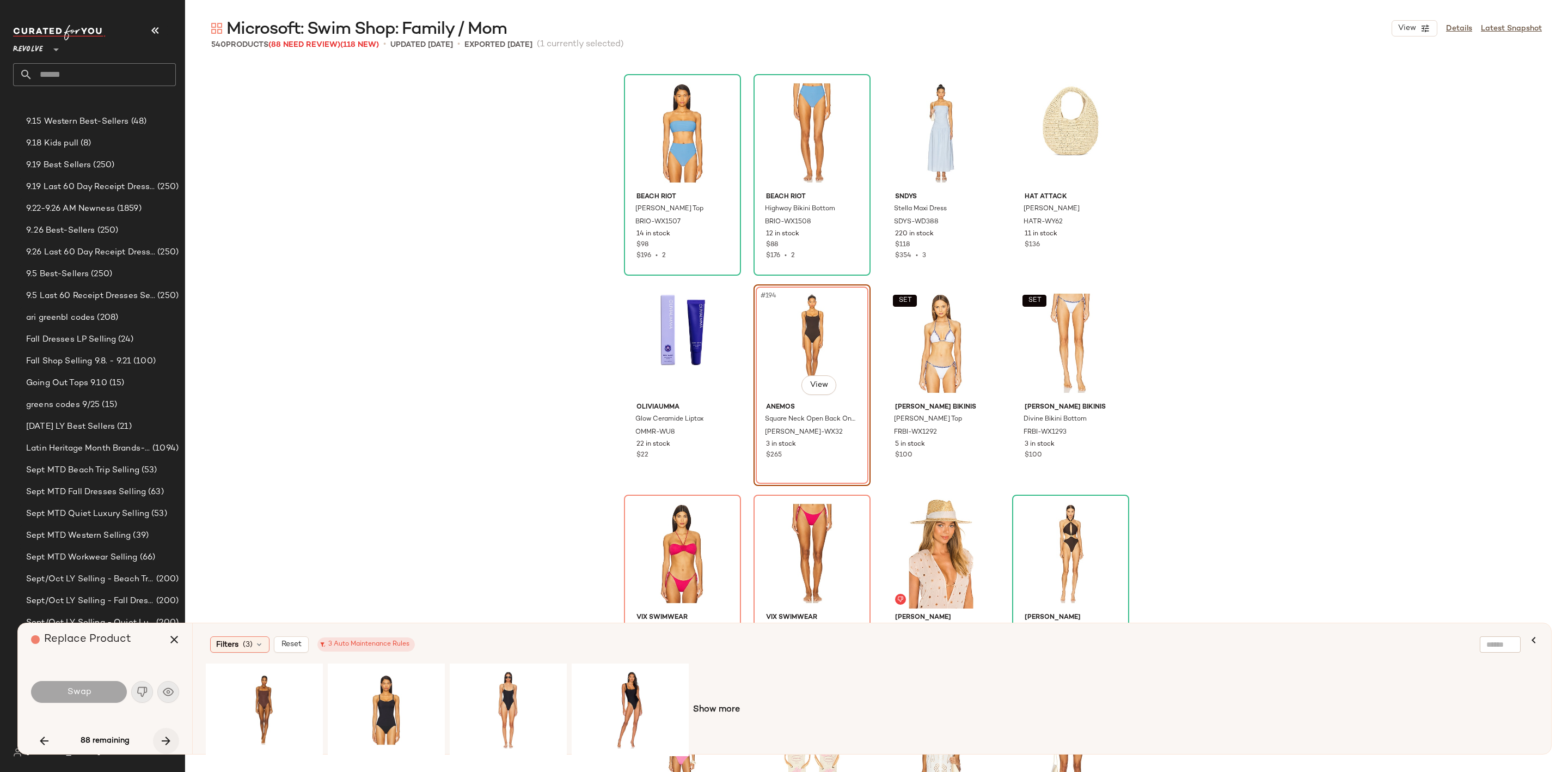
click at [166, 744] on icon "button" at bounding box center [166, 740] width 13 height 13
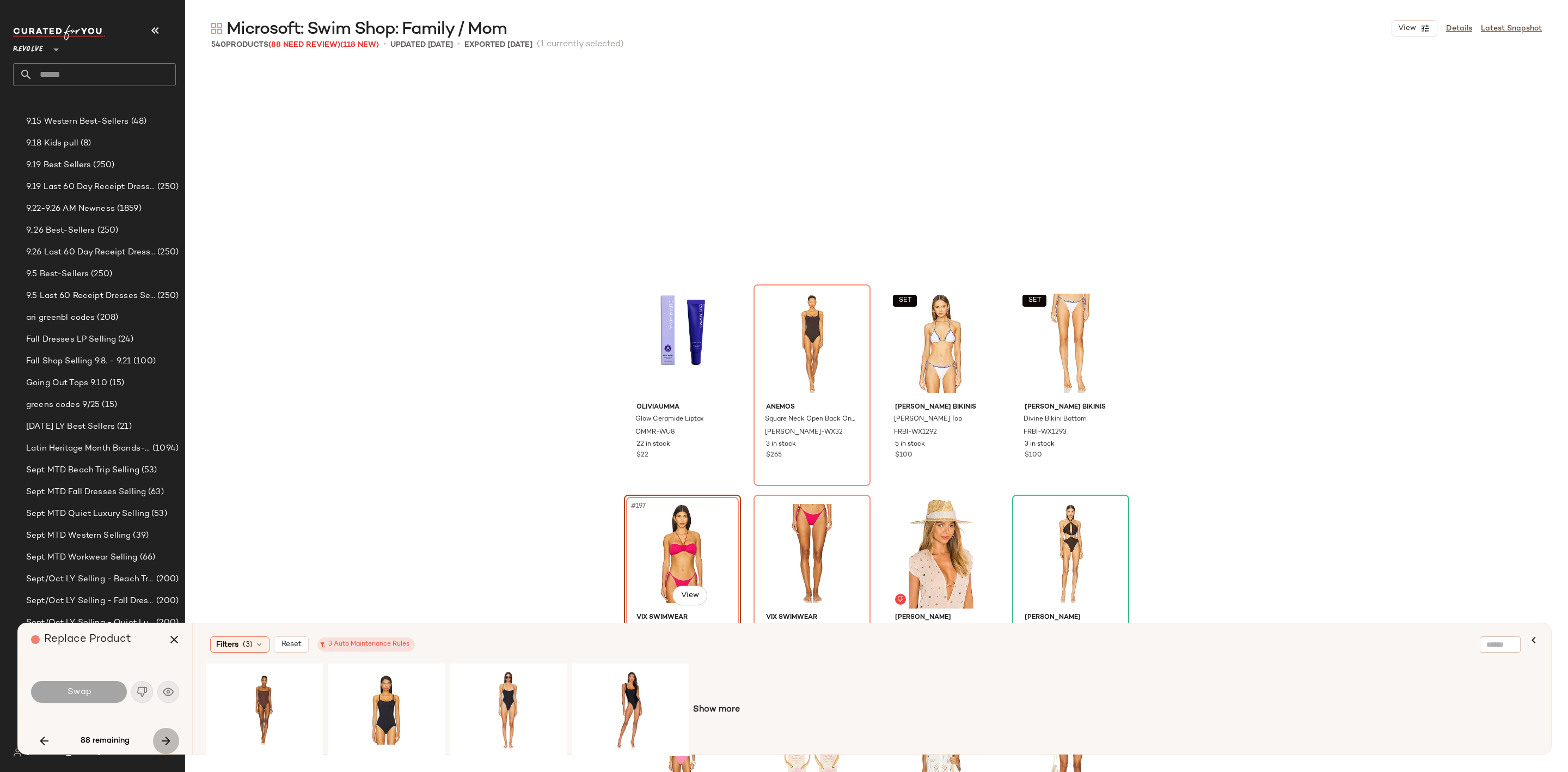
scroll to position [10095, 0]
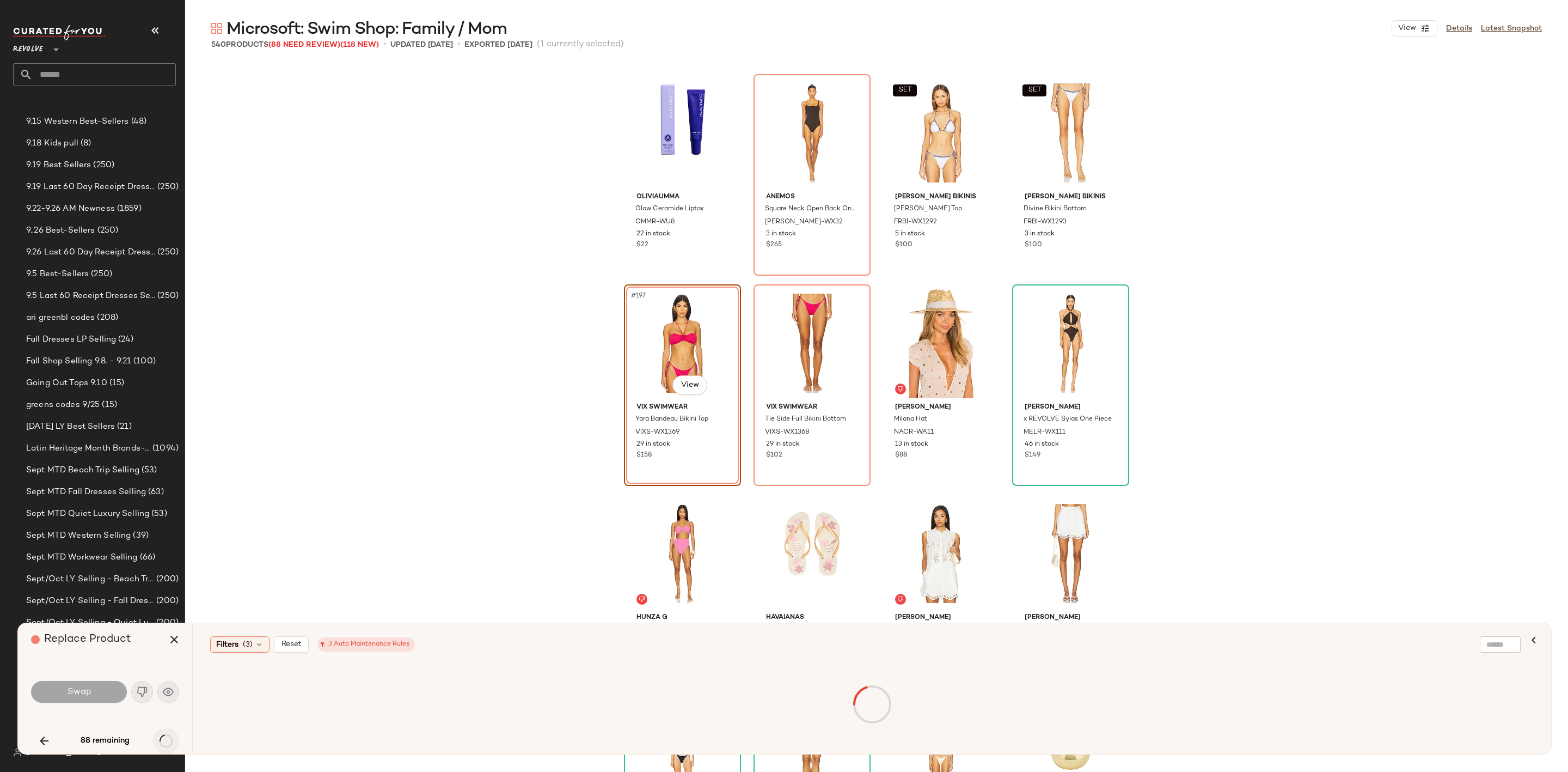
click at [166, 744] on icon "button" at bounding box center [166, 740] width 13 height 13
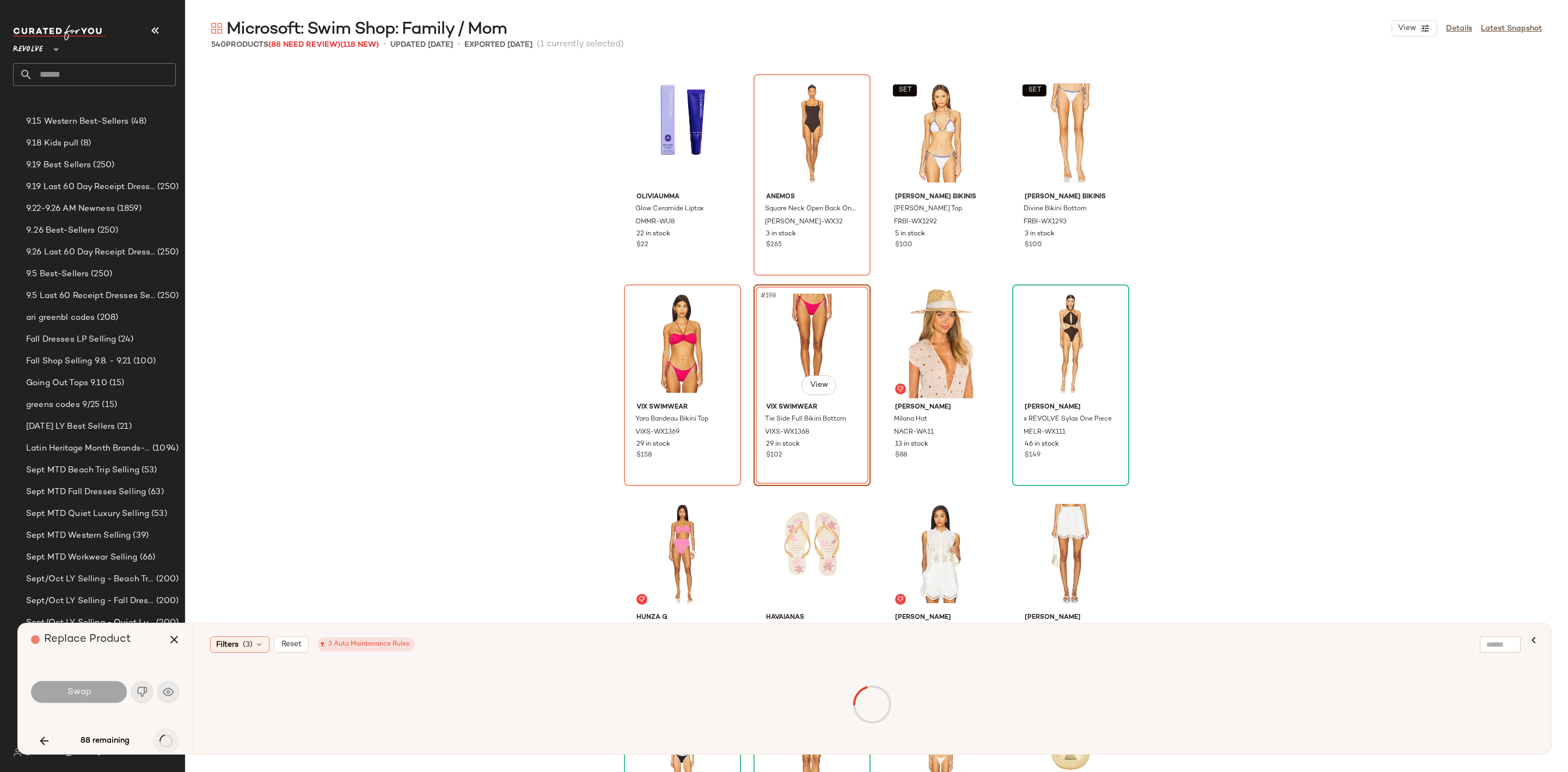
click at [166, 744] on div "88 remaining" at bounding box center [105, 741] width 148 height 26
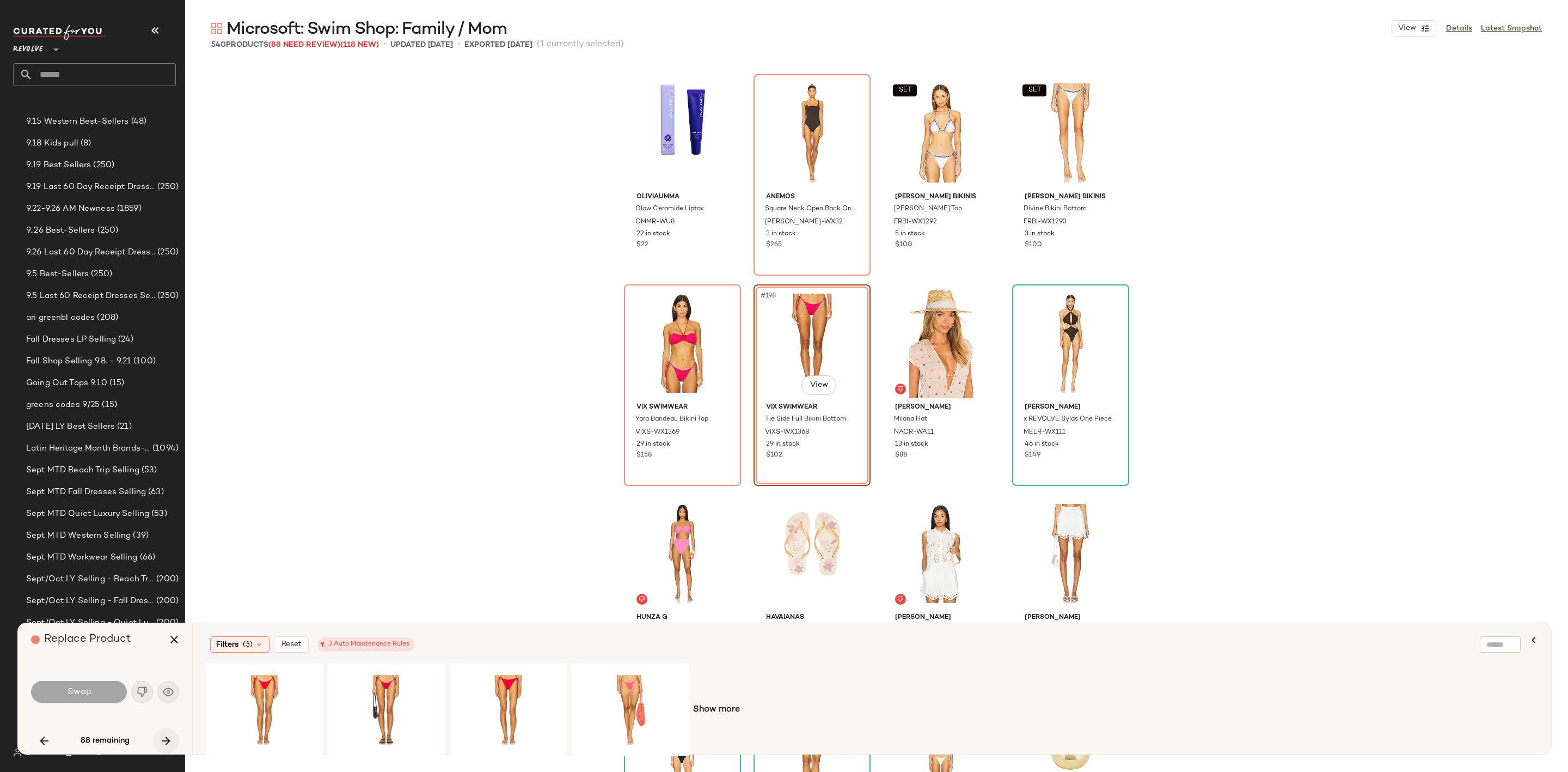
click at [166, 744] on icon "button" at bounding box center [166, 740] width 13 height 13
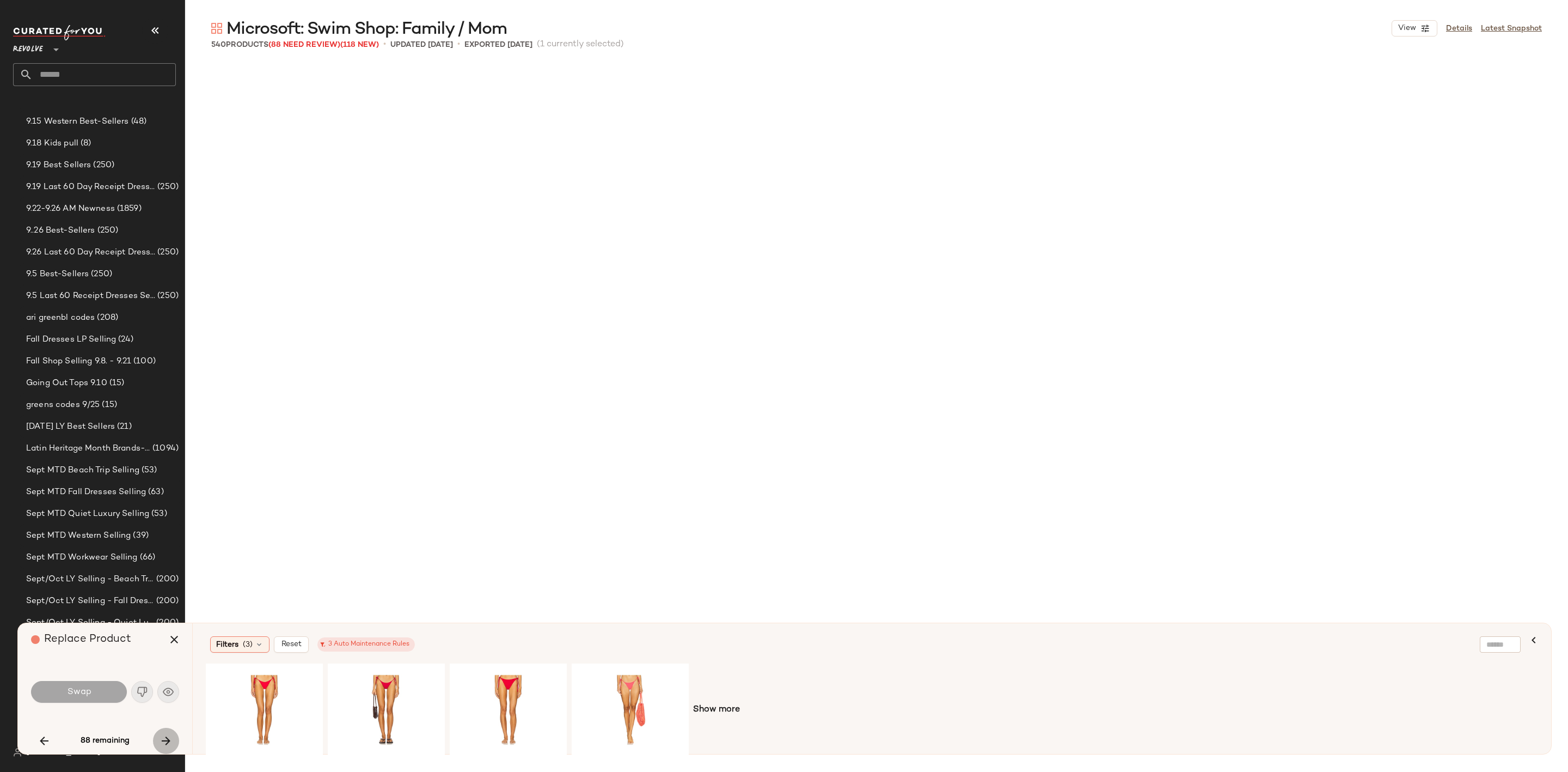
scroll to position [11356, 0]
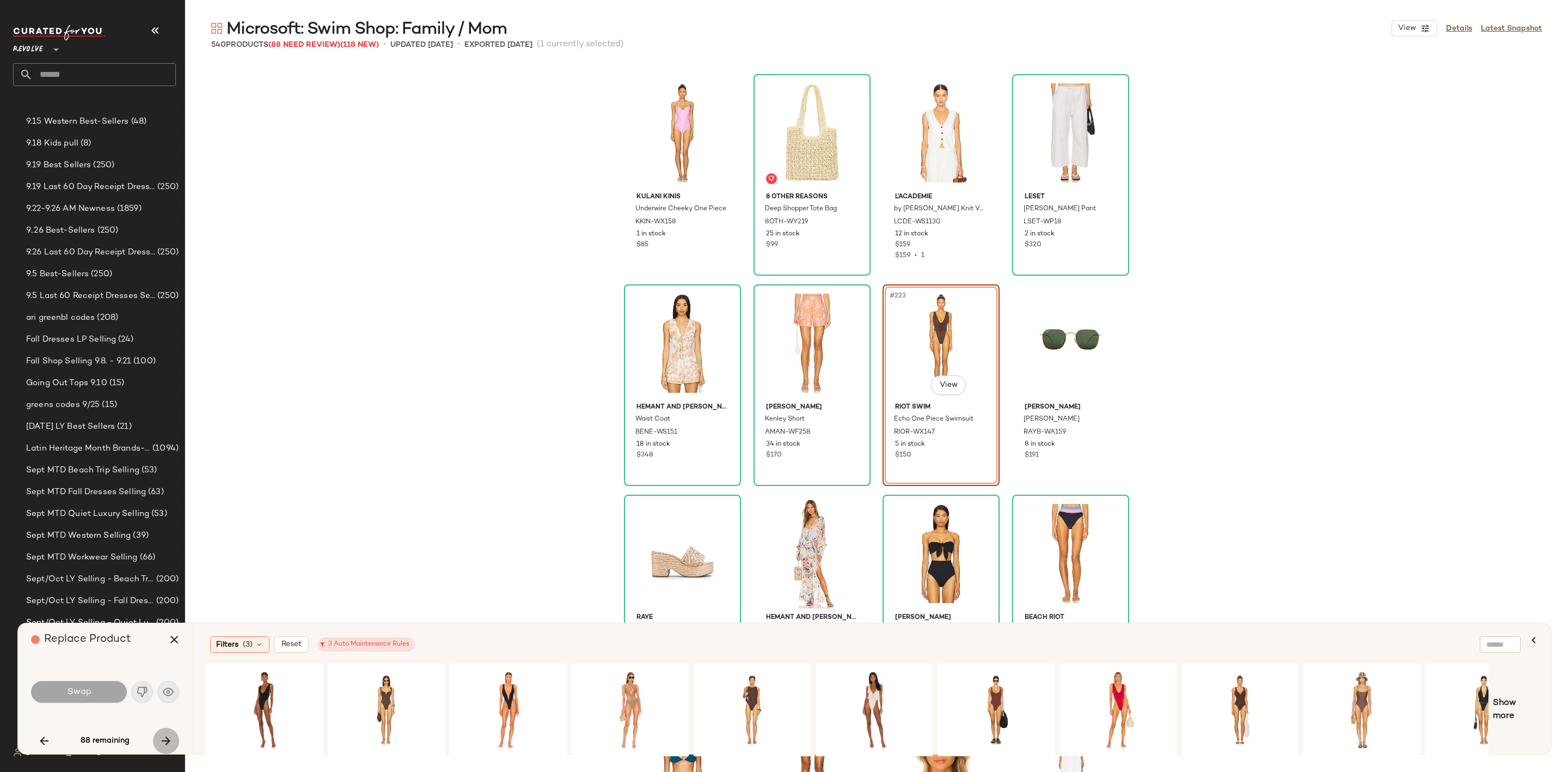
click at [166, 744] on icon "button" at bounding box center [166, 740] width 13 height 13
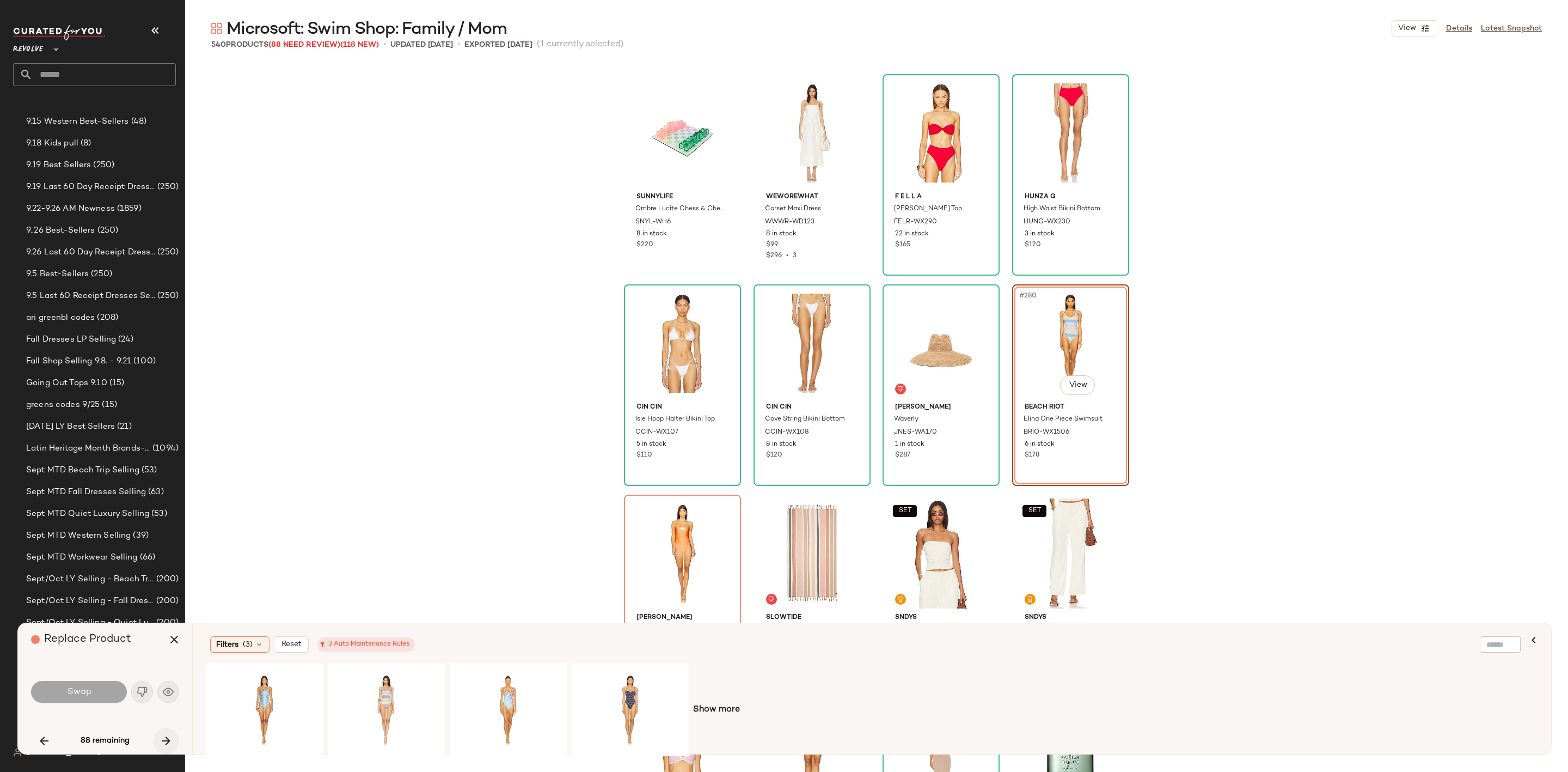
click at [166, 744] on icon "button" at bounding box center [166, 740] width 13 height 13
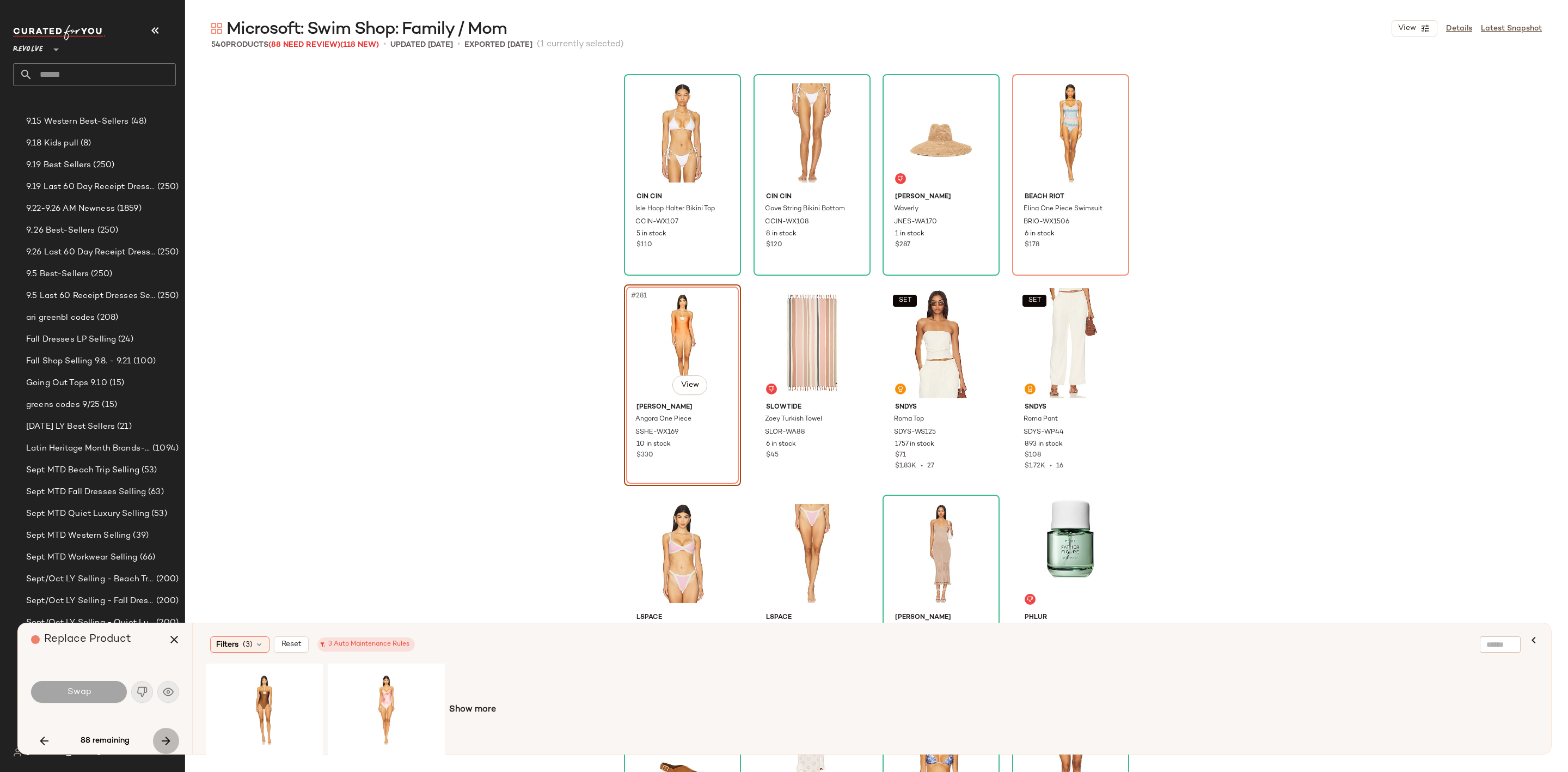
click at [166, 744] on icon "button" at bounding box center [166, 740] width 13 height 13
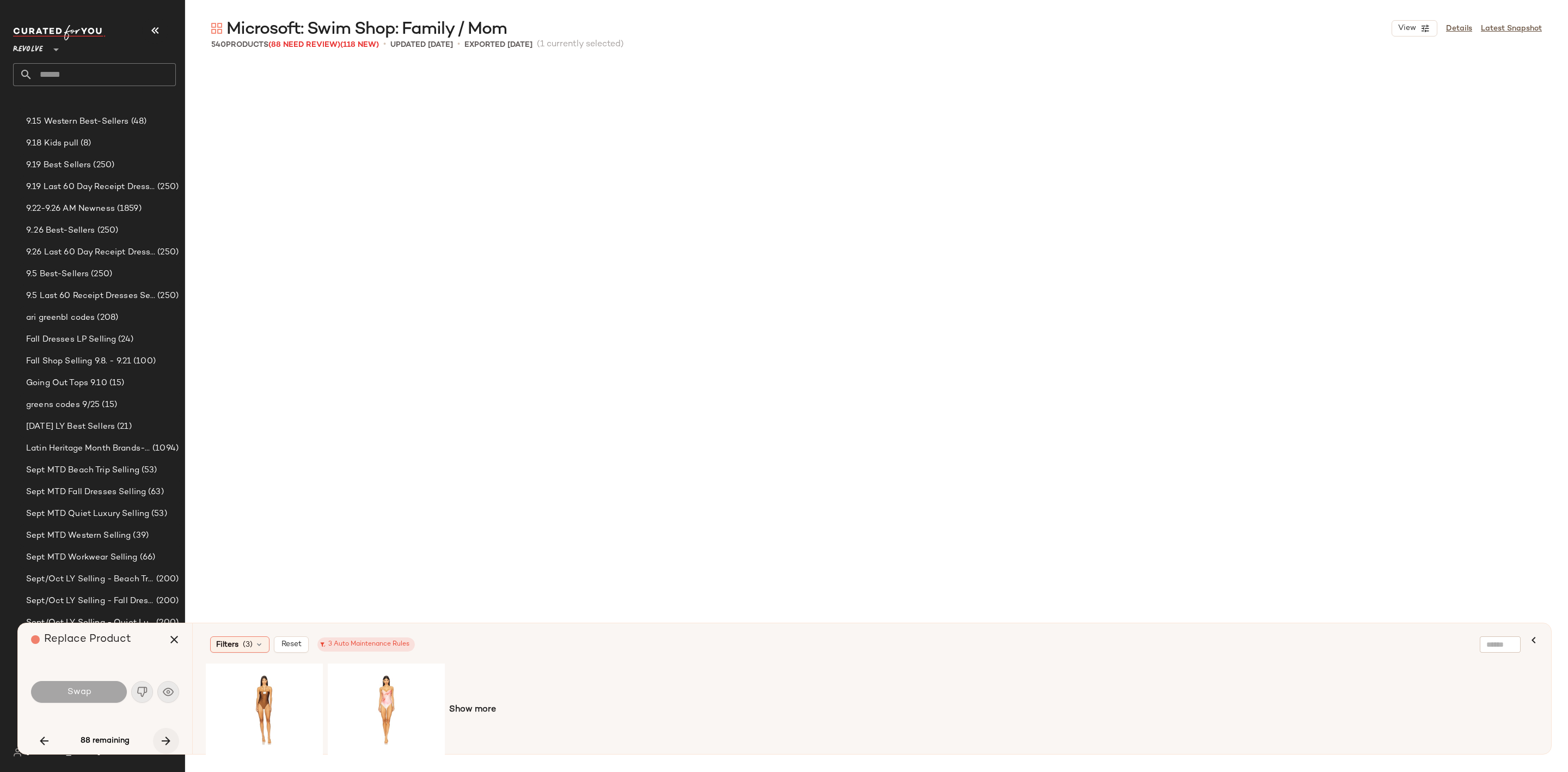
scroll to position [15772, 0]
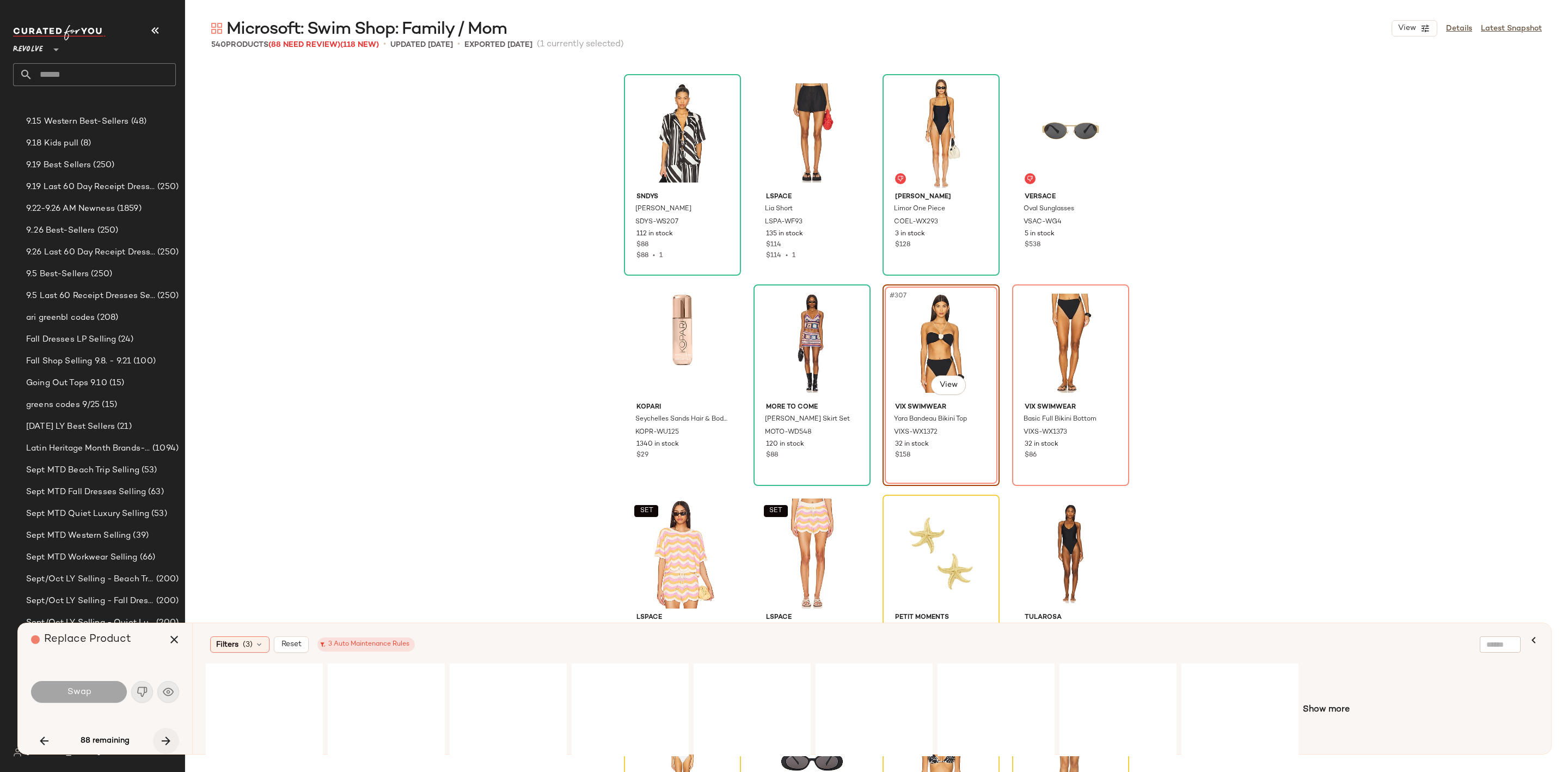
click at [166, 744] on icon "button" at bounding box center [166, 740] width 13 height 13
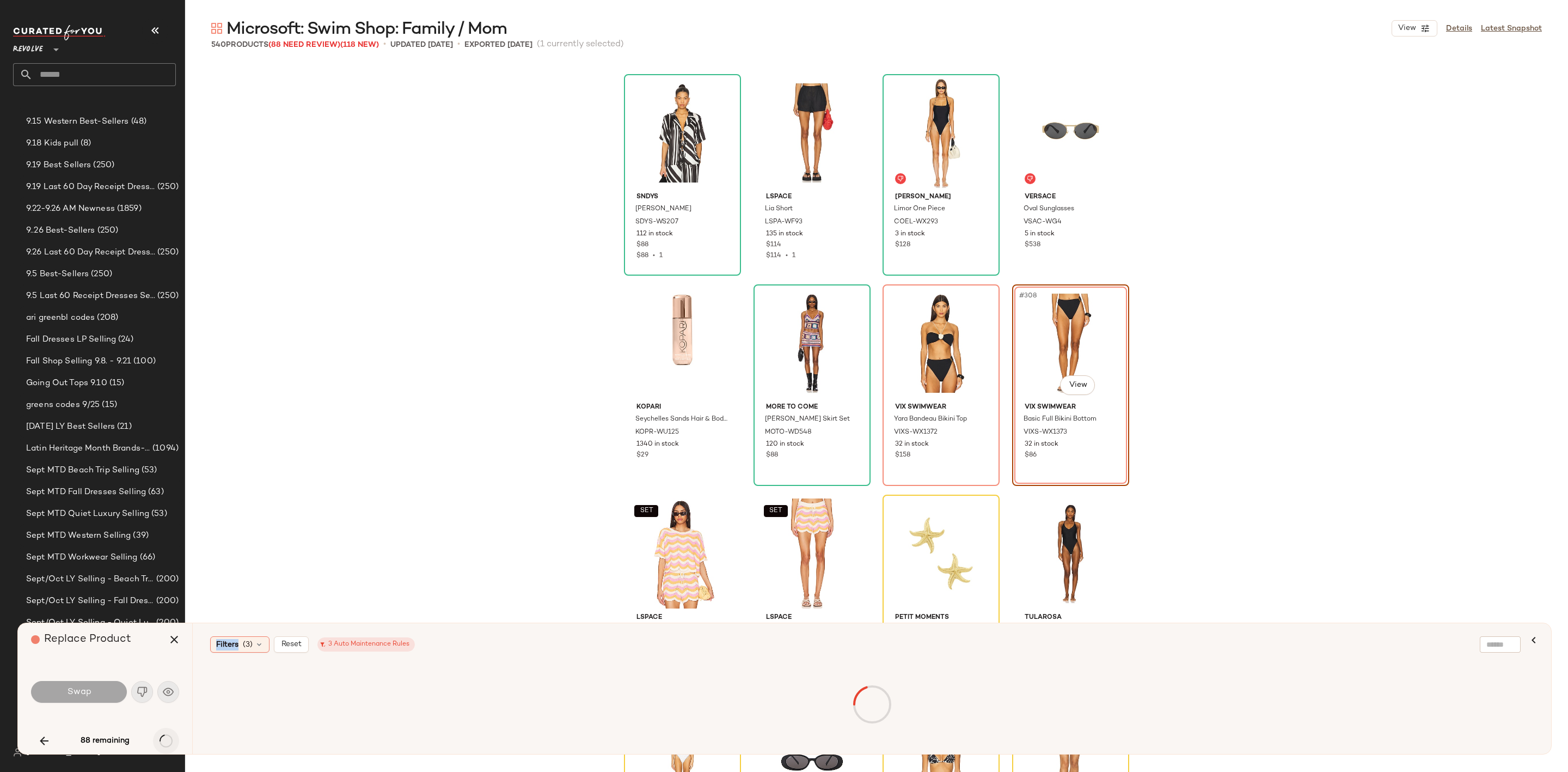
click at [166, 744] on div "88 remaining" at bounding box center [105, 741] width 148 height 26
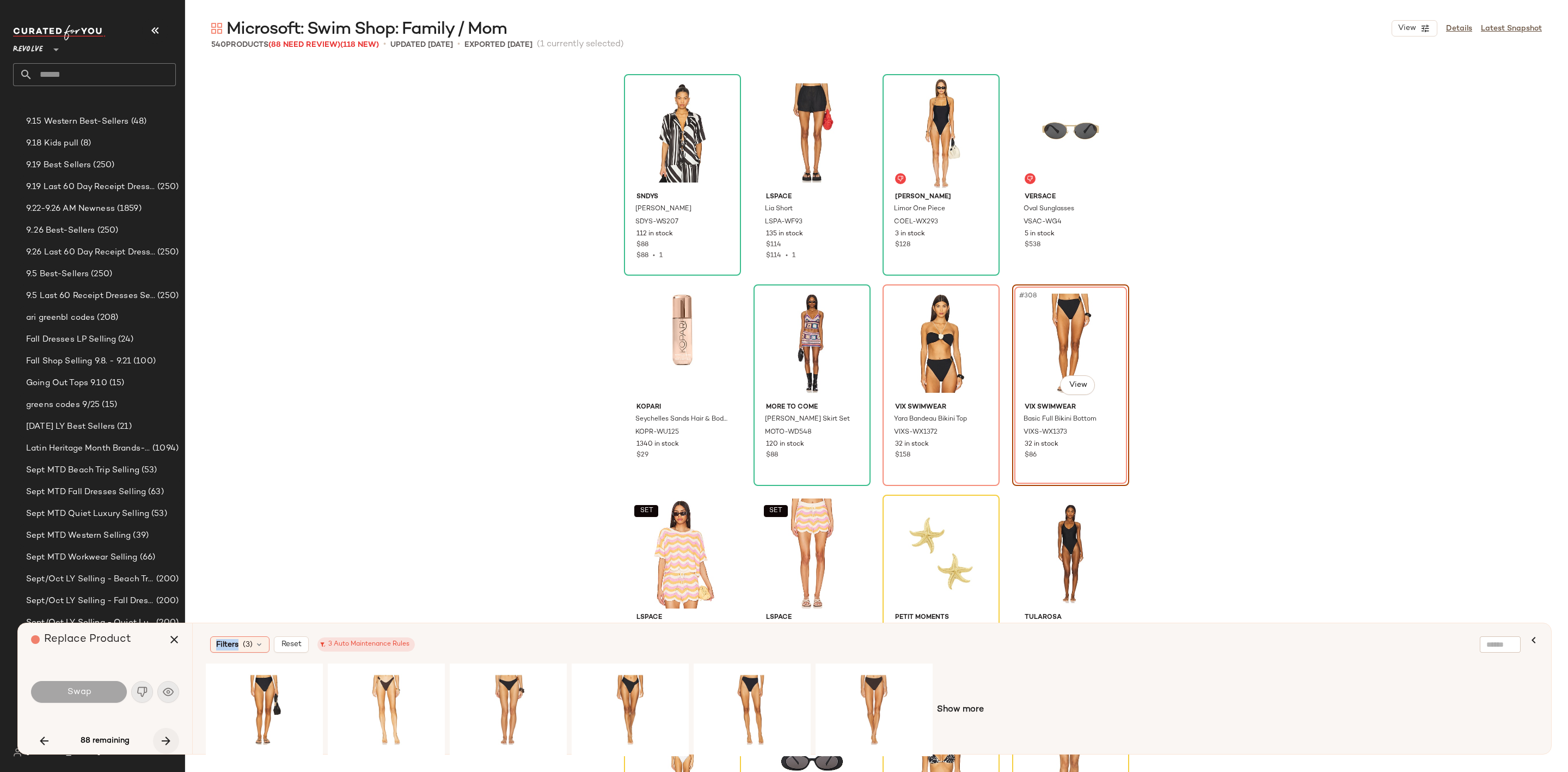
click at [171, 740] on icon "button" at bounding box center [166, 740] width 13 height 13
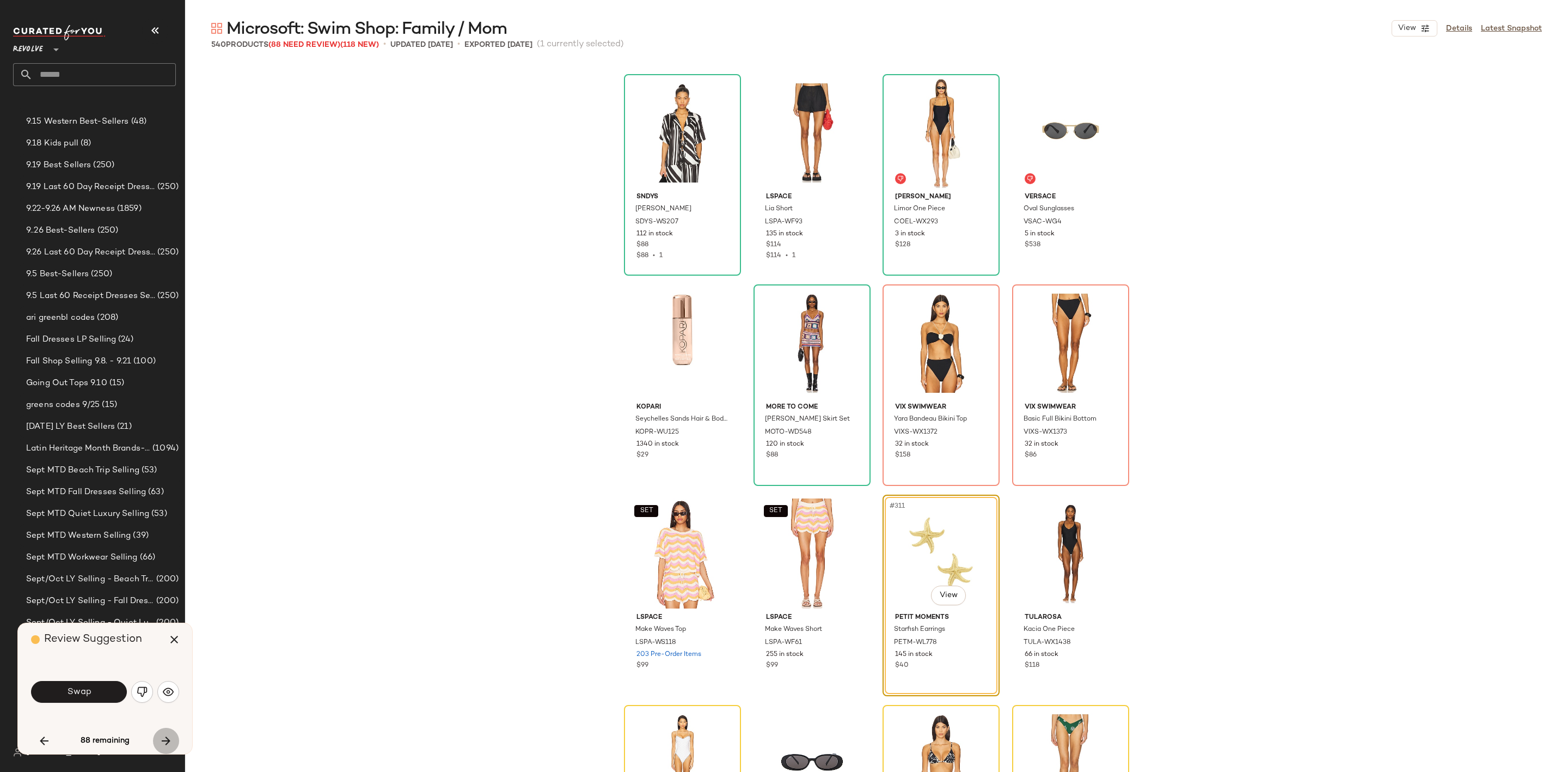
scroll to position [15982, 0]
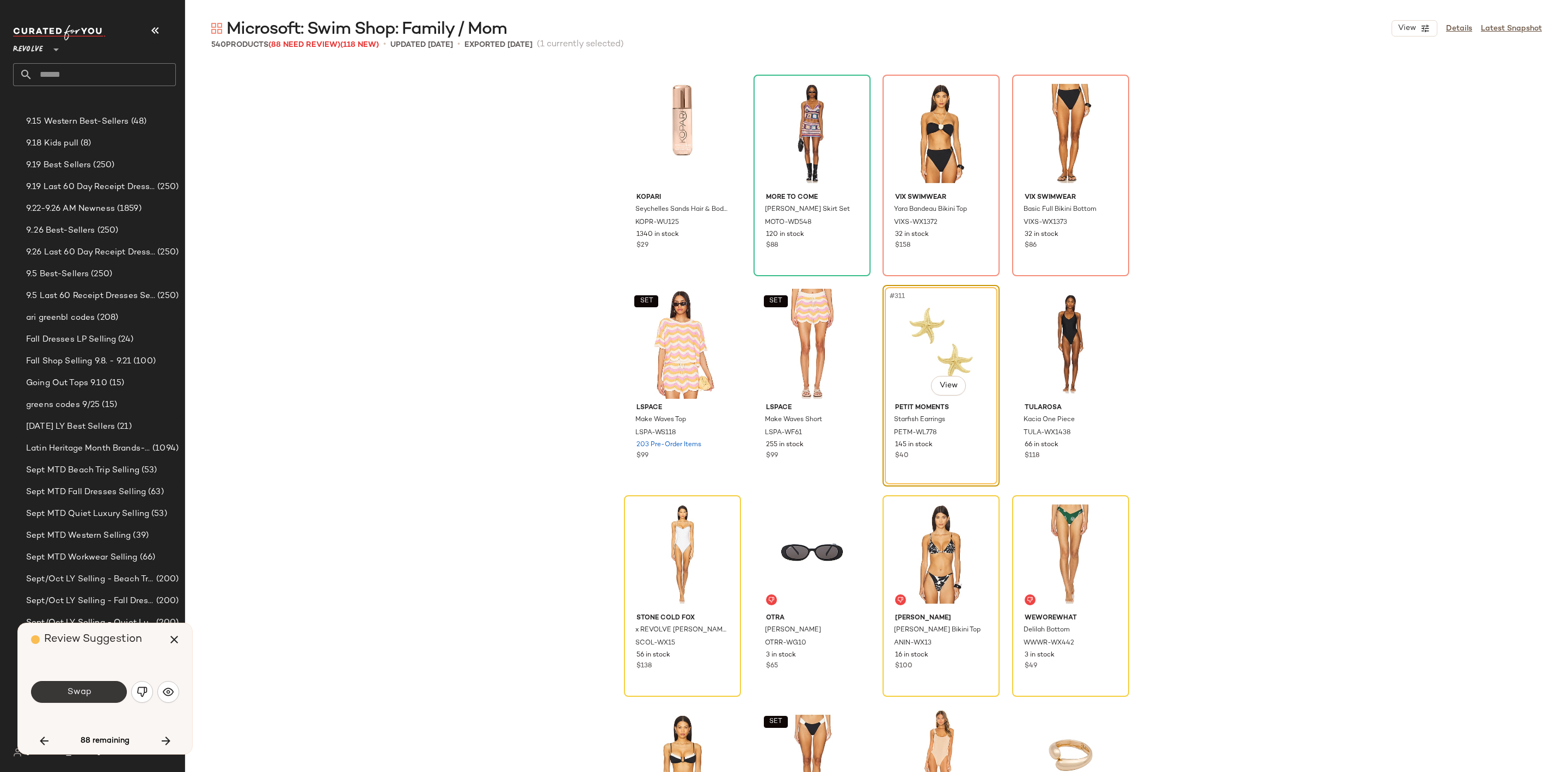
click at [86, 687] on span "Swap" at bounding box center [78, 692] width 24 height 10
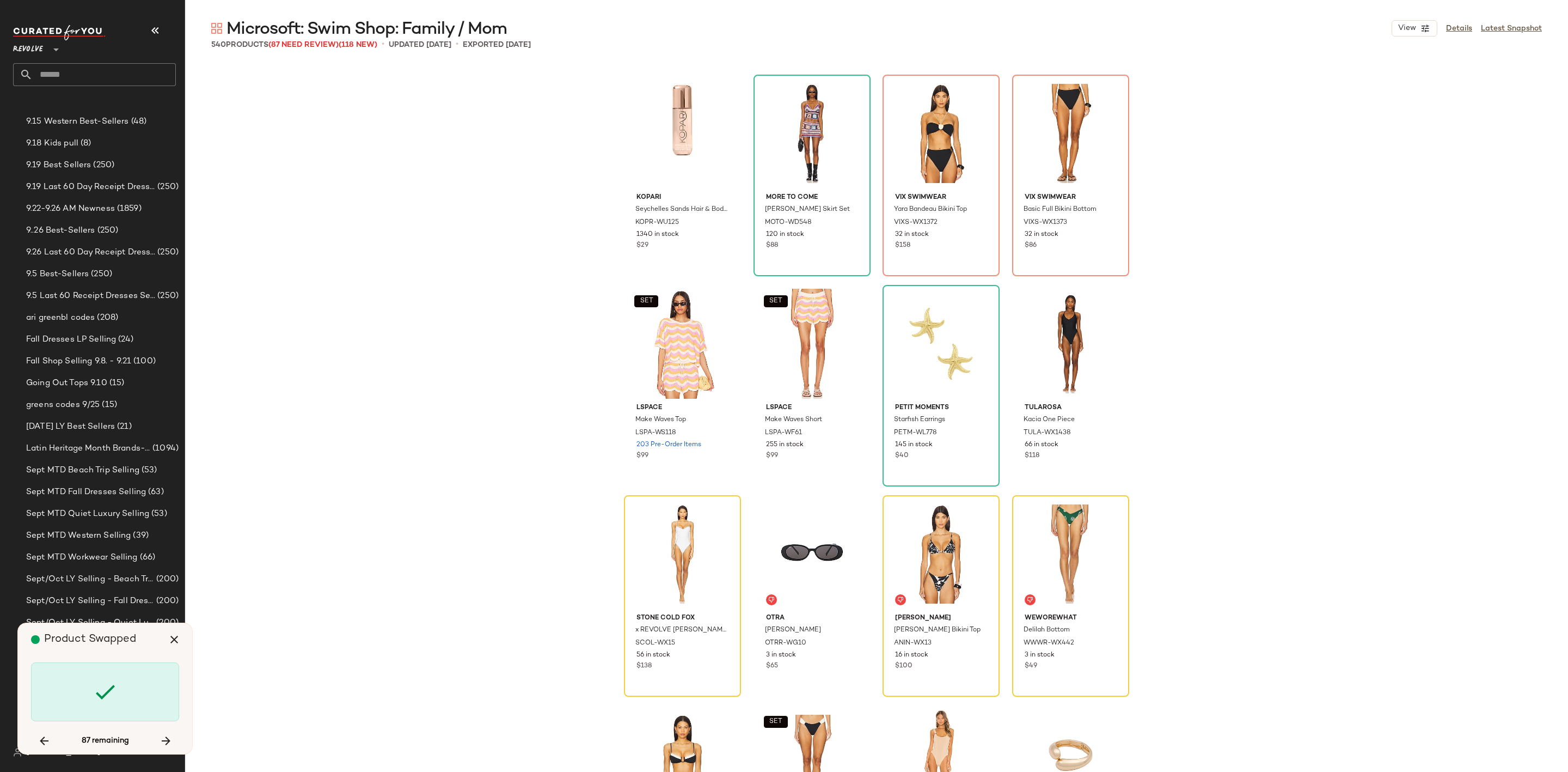
scroll to position [16193, 0]
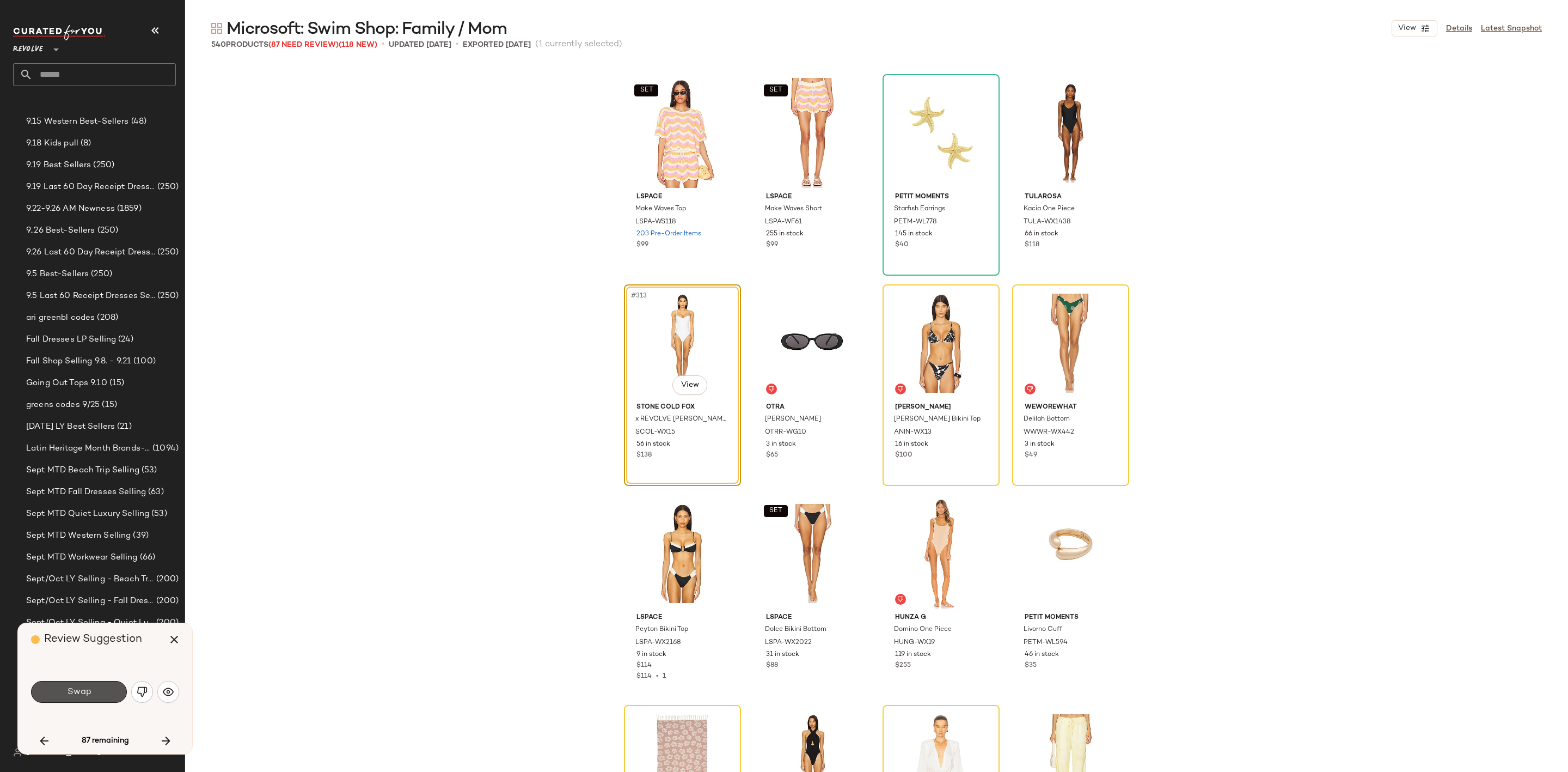
click at [66, 690] on button "Swap" at bounding box center [78, 692] width 96 height 22
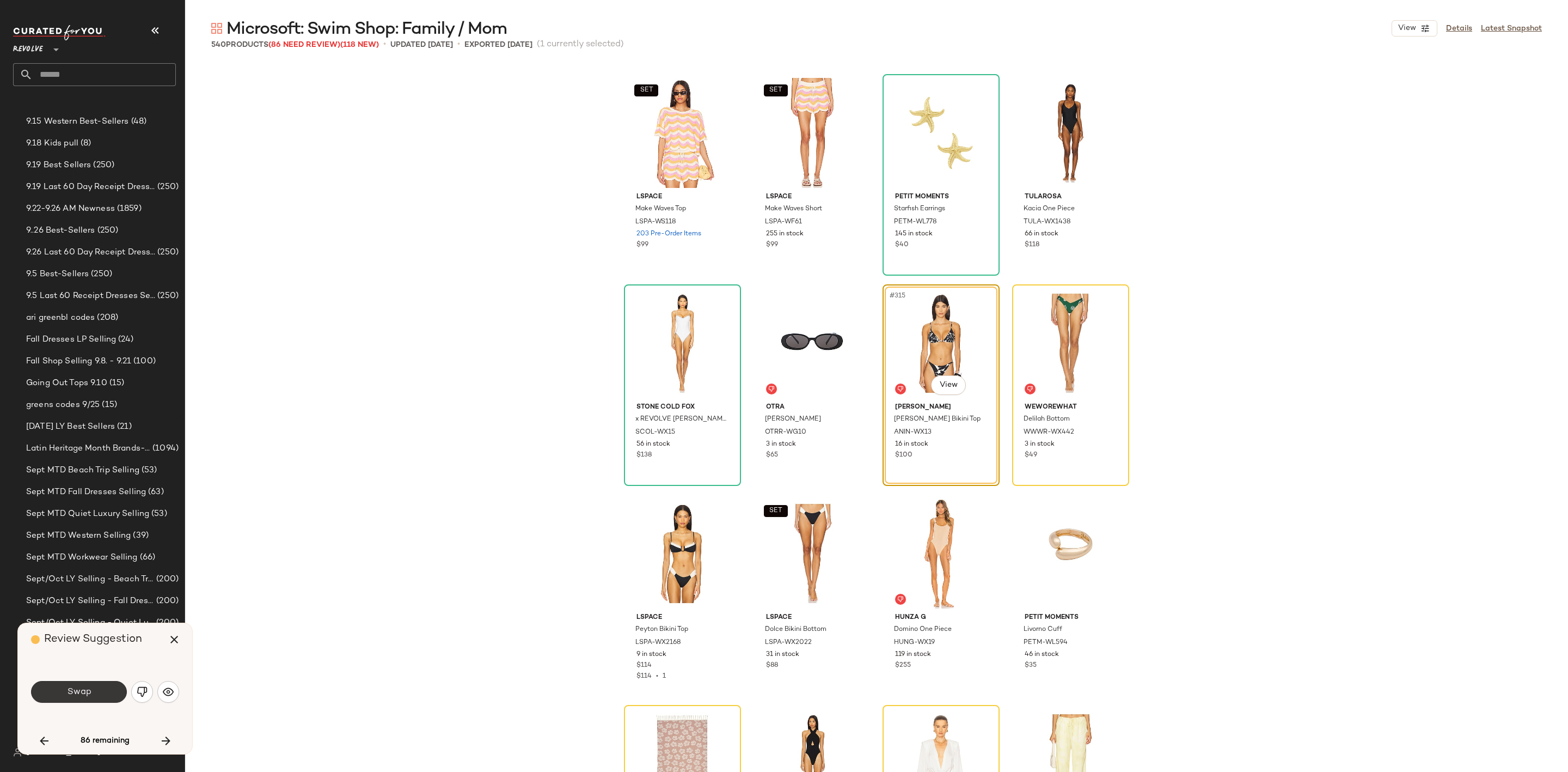
click at [92, 701] on button "Swap" at bounding box center [78, 692] width 96 height 22
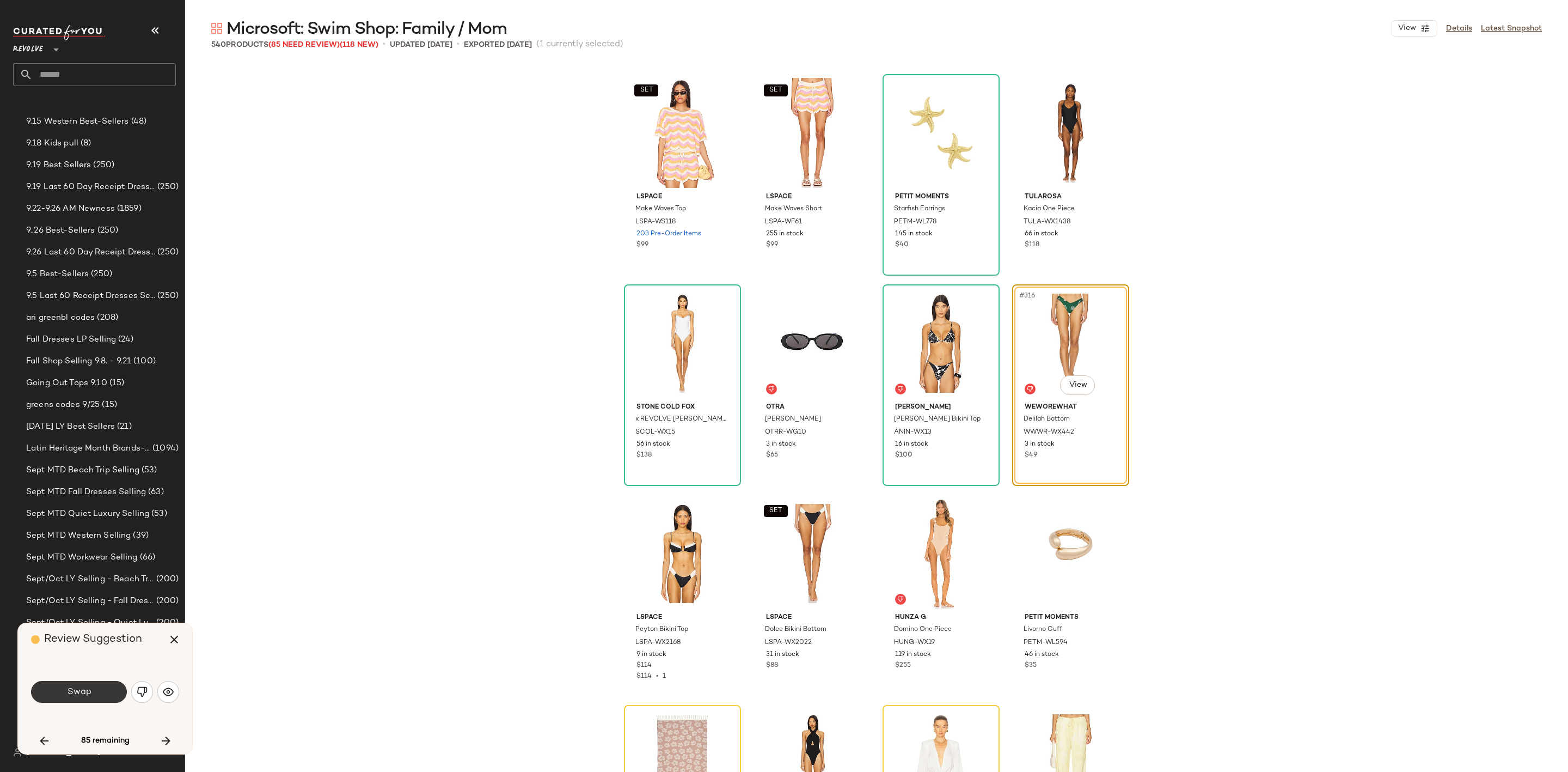
click at [110, 684] on button "Swap" at bounding box center [78, 692] width 96 height 22
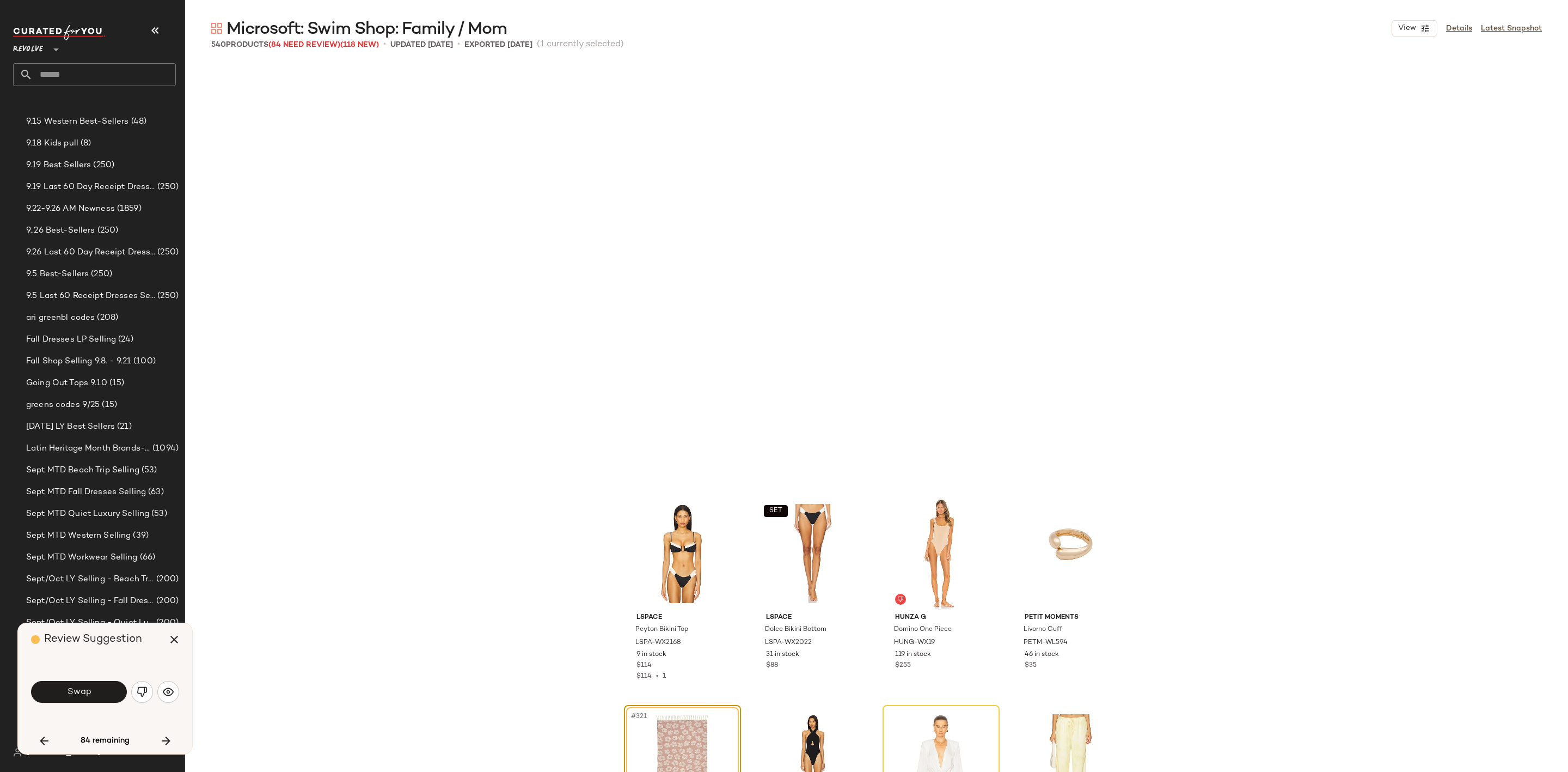
scroll to position [16613, 0]
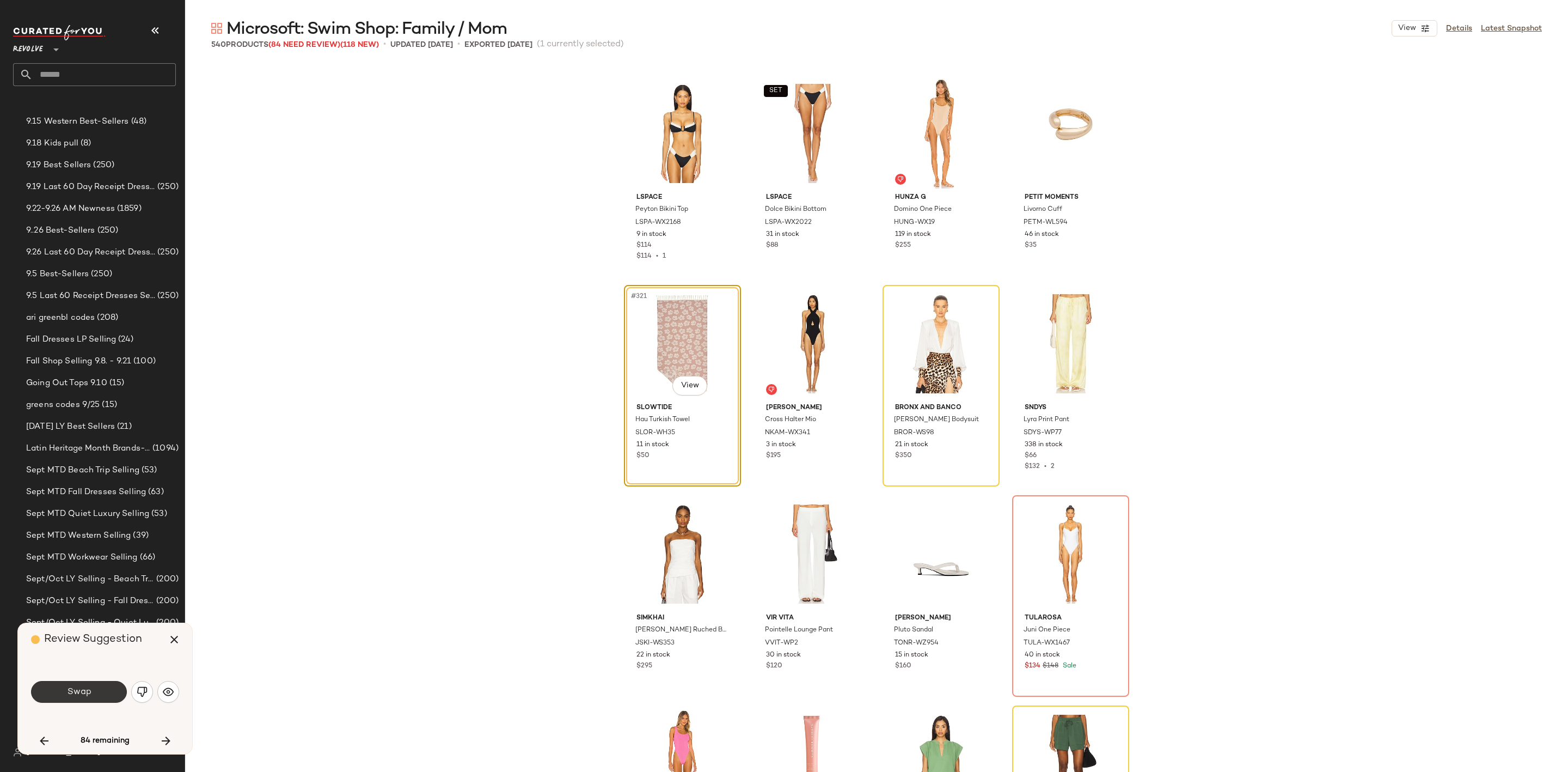
click at [73, 698] on button "Swap" at bounding box center [78, 692] width 96 height 22
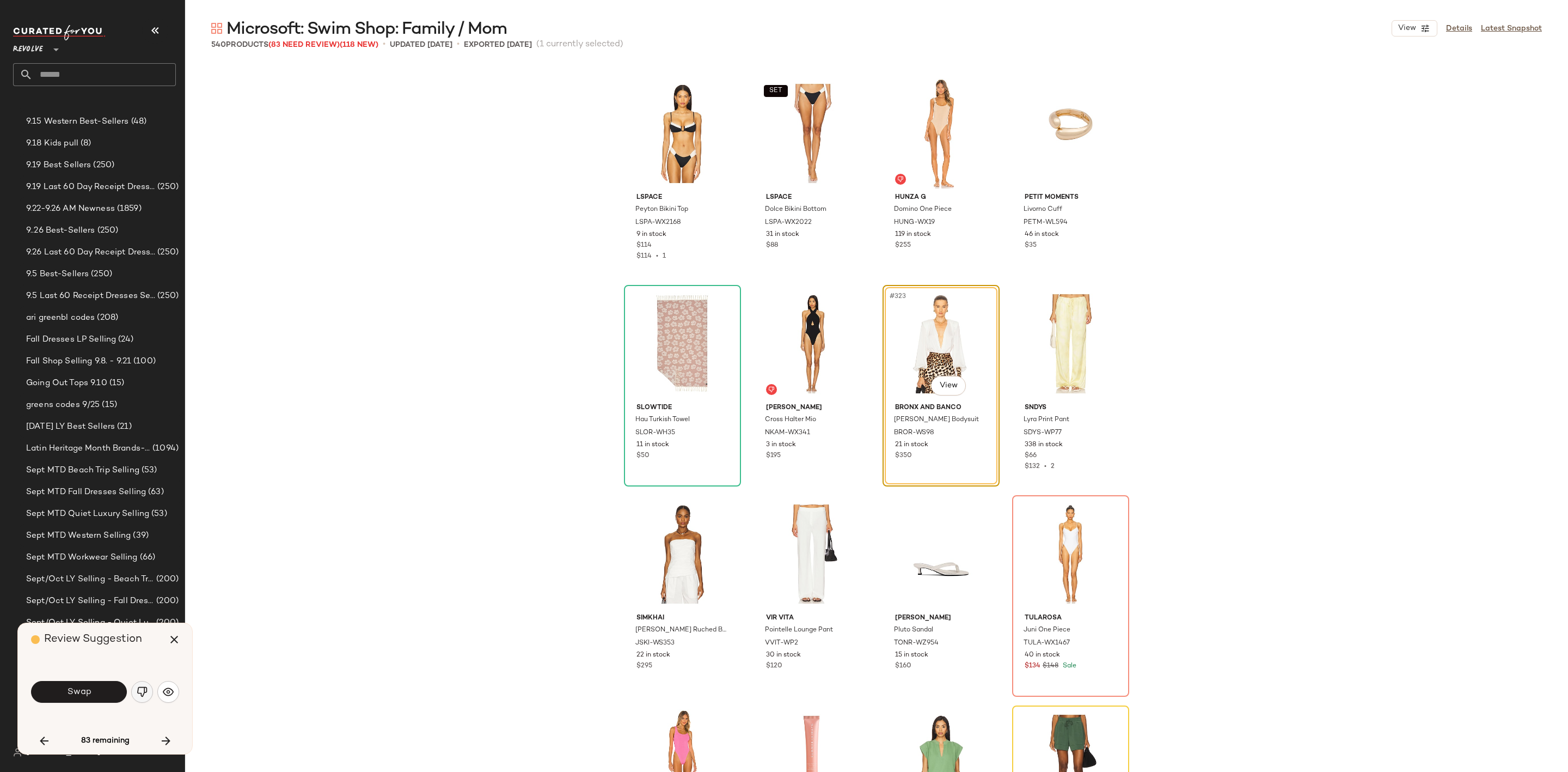
click at [138, 693] on img "button" at bounding box center [142, 692] width 11 height 11
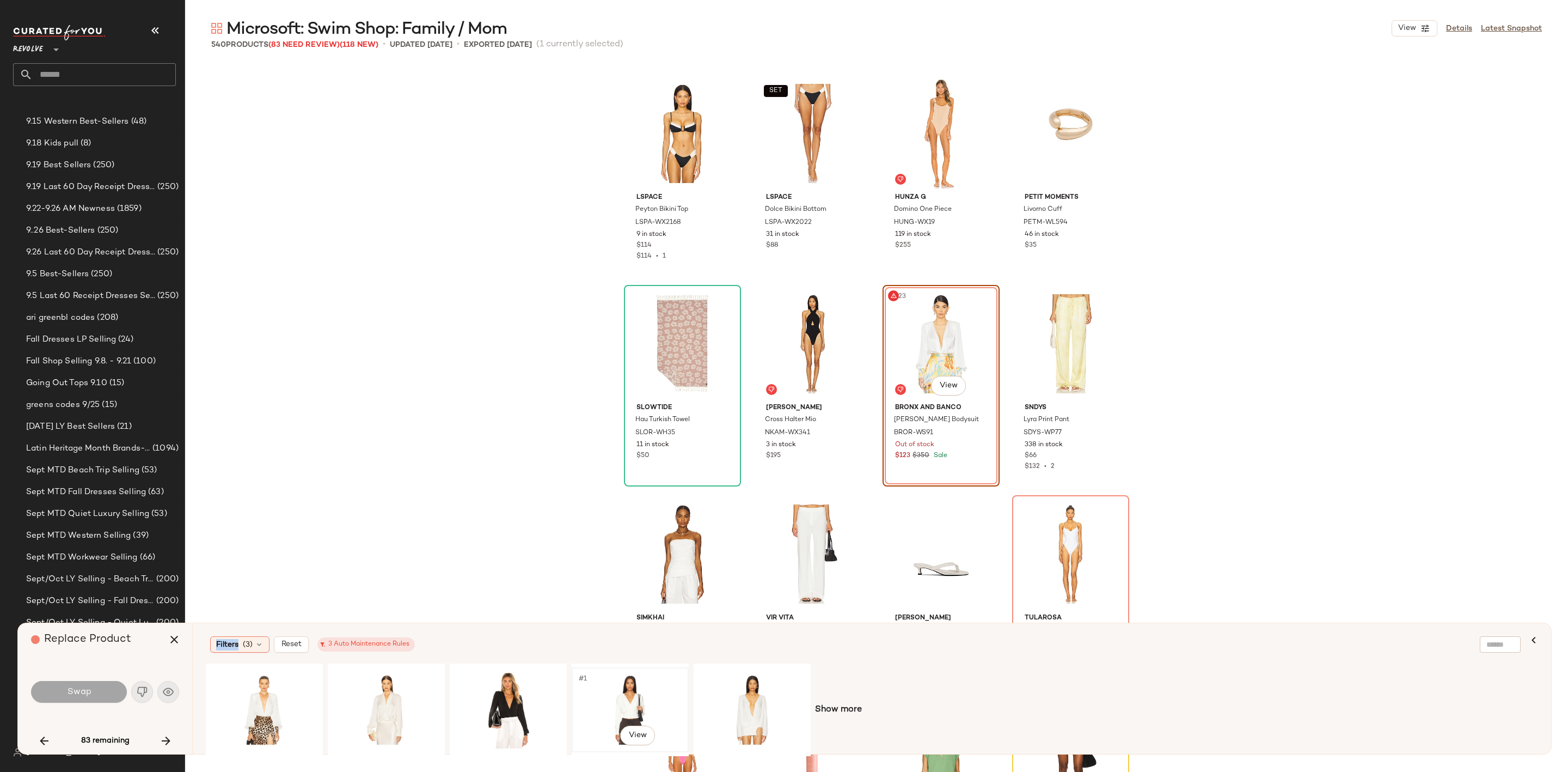
click at [616, 698] on div "#1 View" at bounding box center [630, 710] width 109 height 78
click at [70, 687] on span "Swap" at bounding box center [78, 692] width 24 height 10
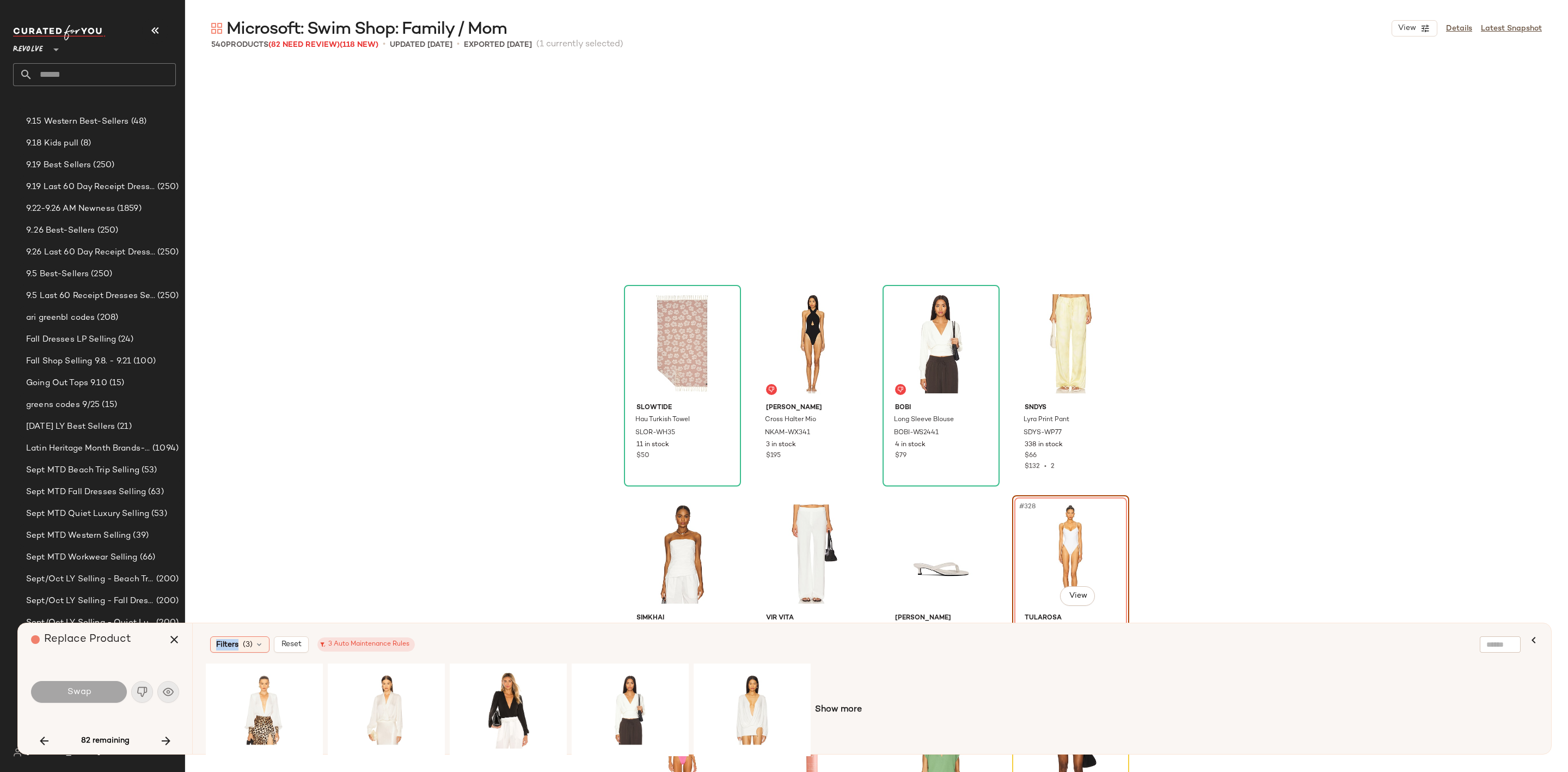
scroll to position [16824, 0]
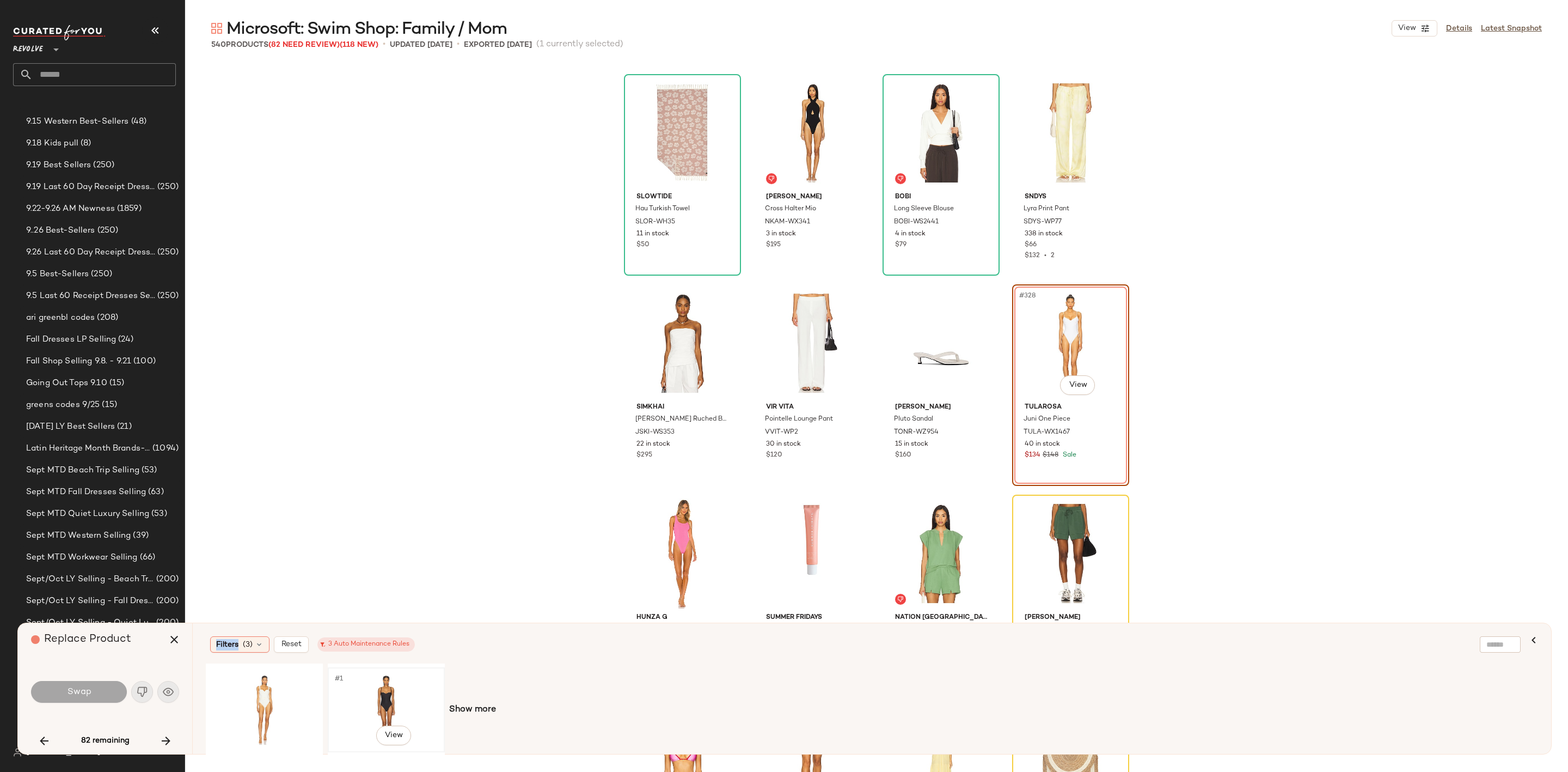
click at [387, 697] on div "#1 View" at bounding box center [386, 710] width 109 height 78
click at [248, 649] on span "(3)" at bounding box center [247, 644] width 9 height 11
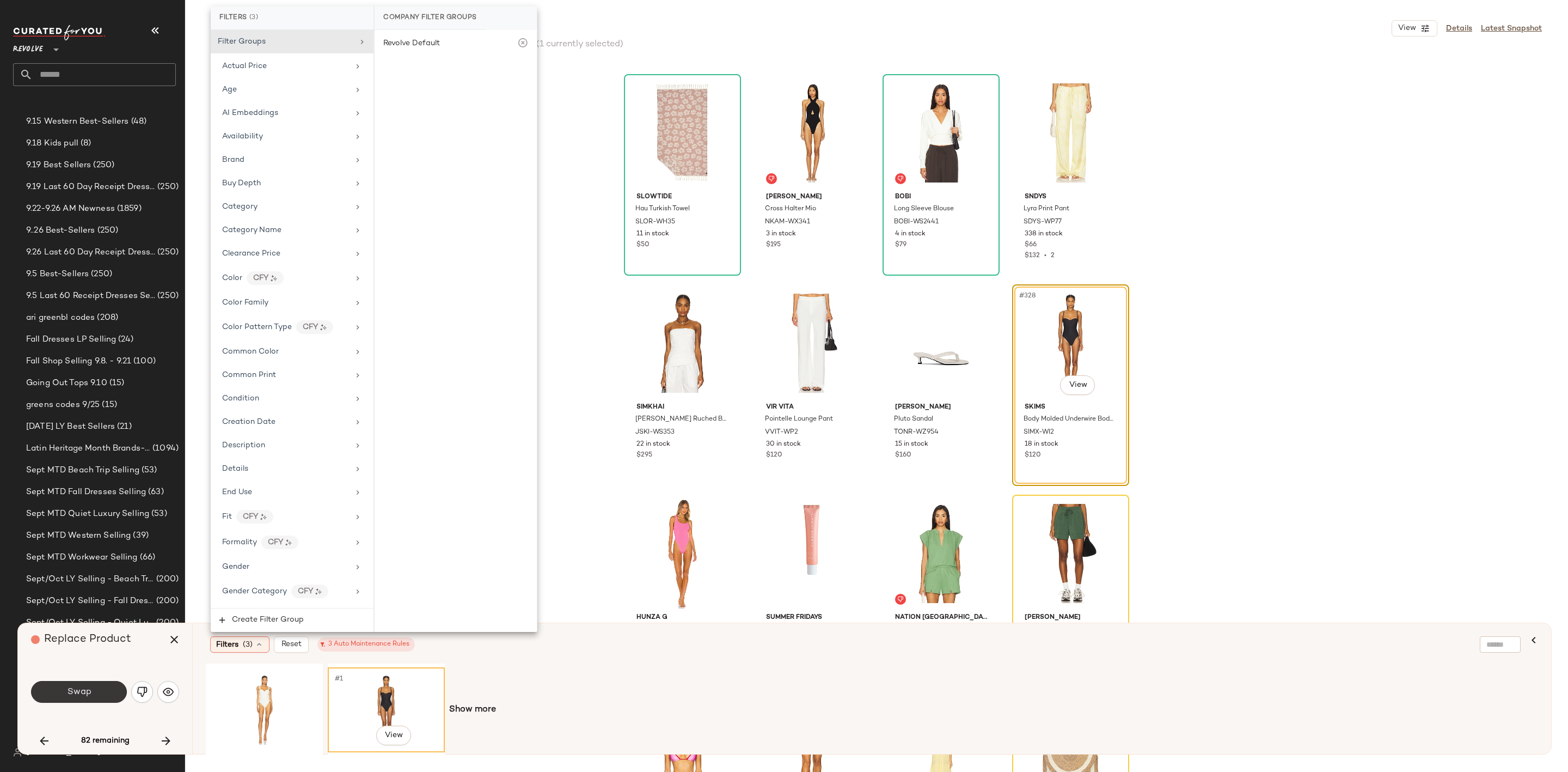
click at [84, 687] on span "Swap" at bounding box center [78, 692] width 24 height 10
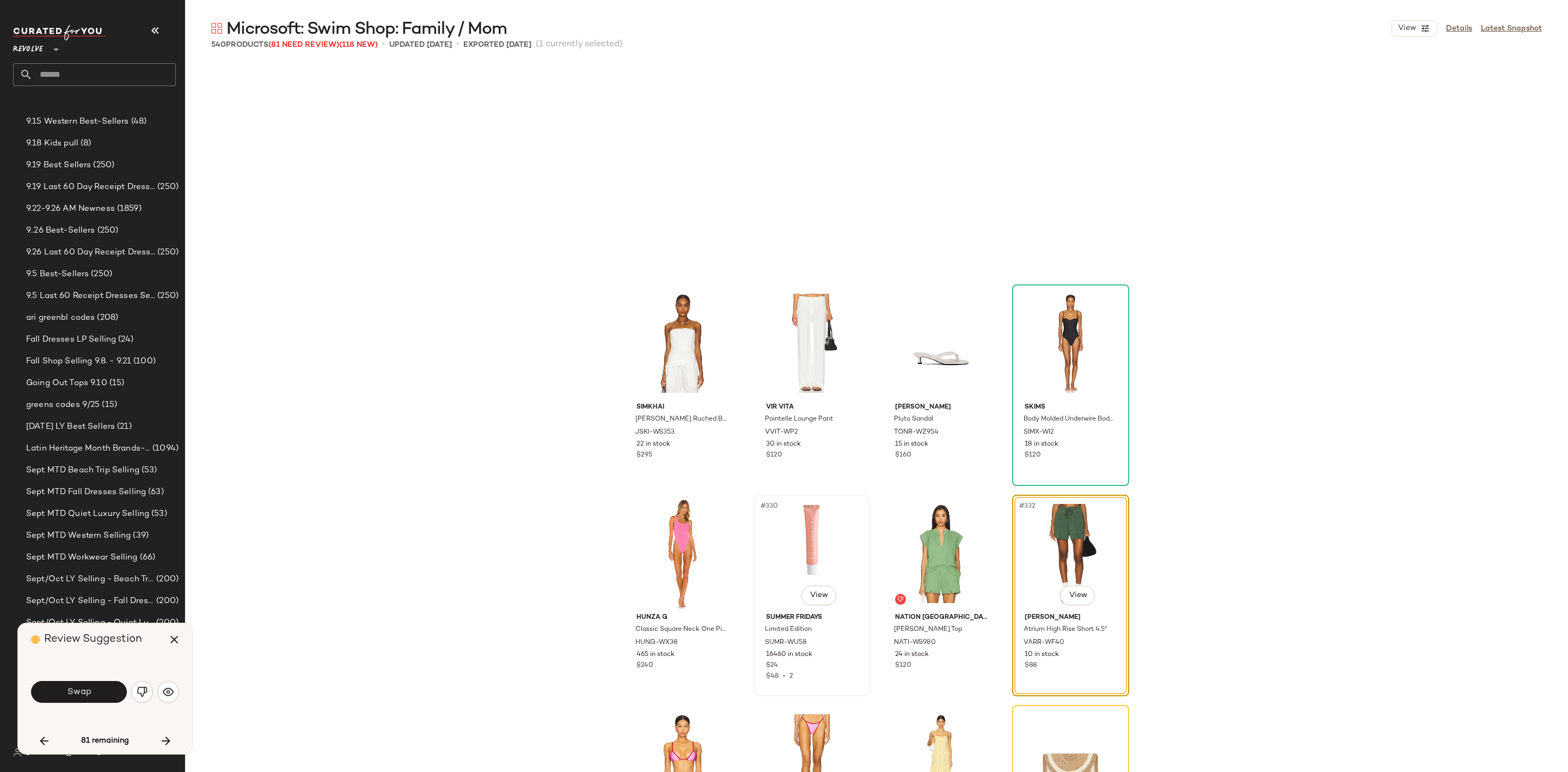
scroll to position [17034, 0]
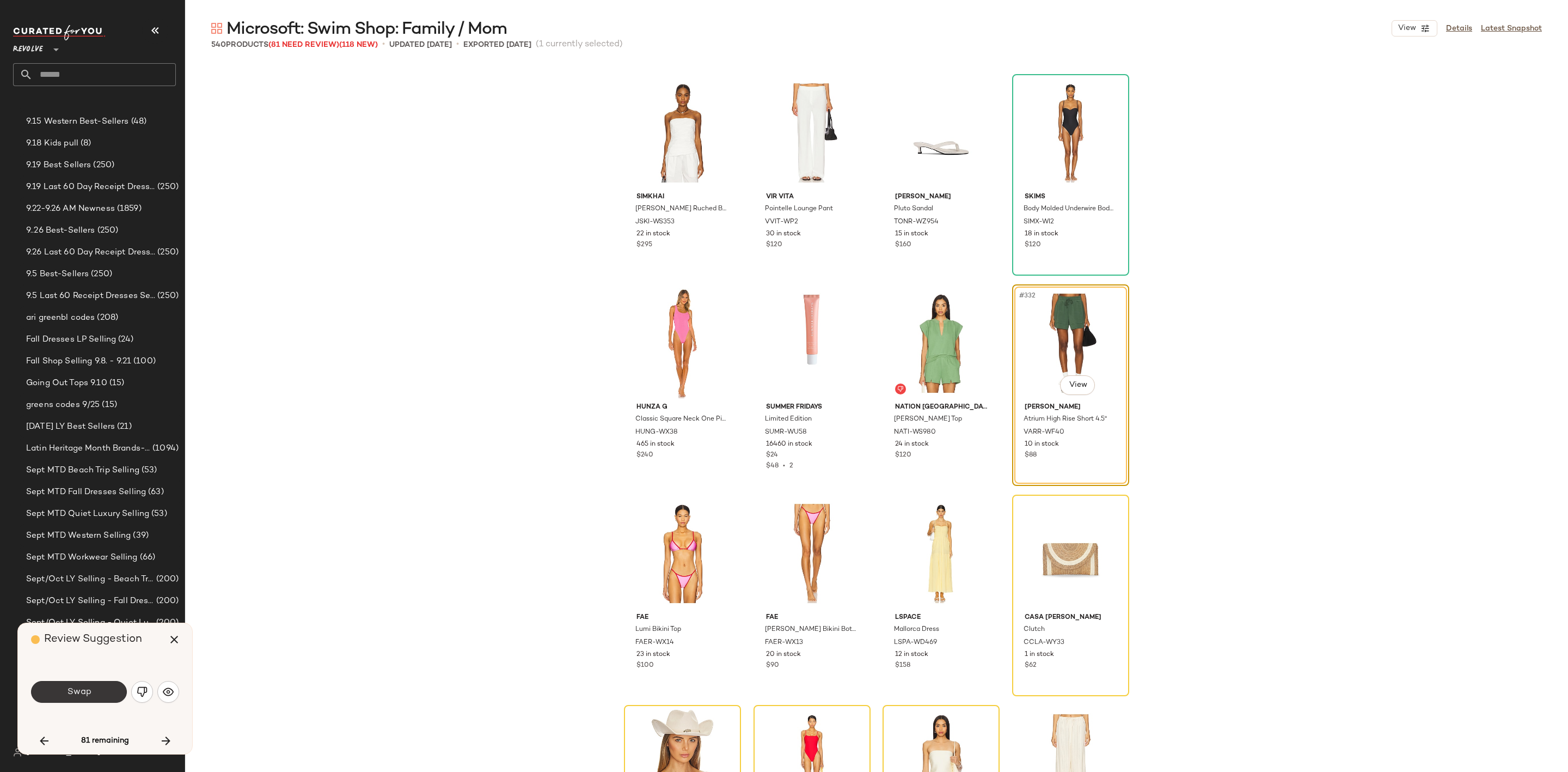
click at [84, 695] on span "Swap" at bounding box center [78, 692] width 24 height 10
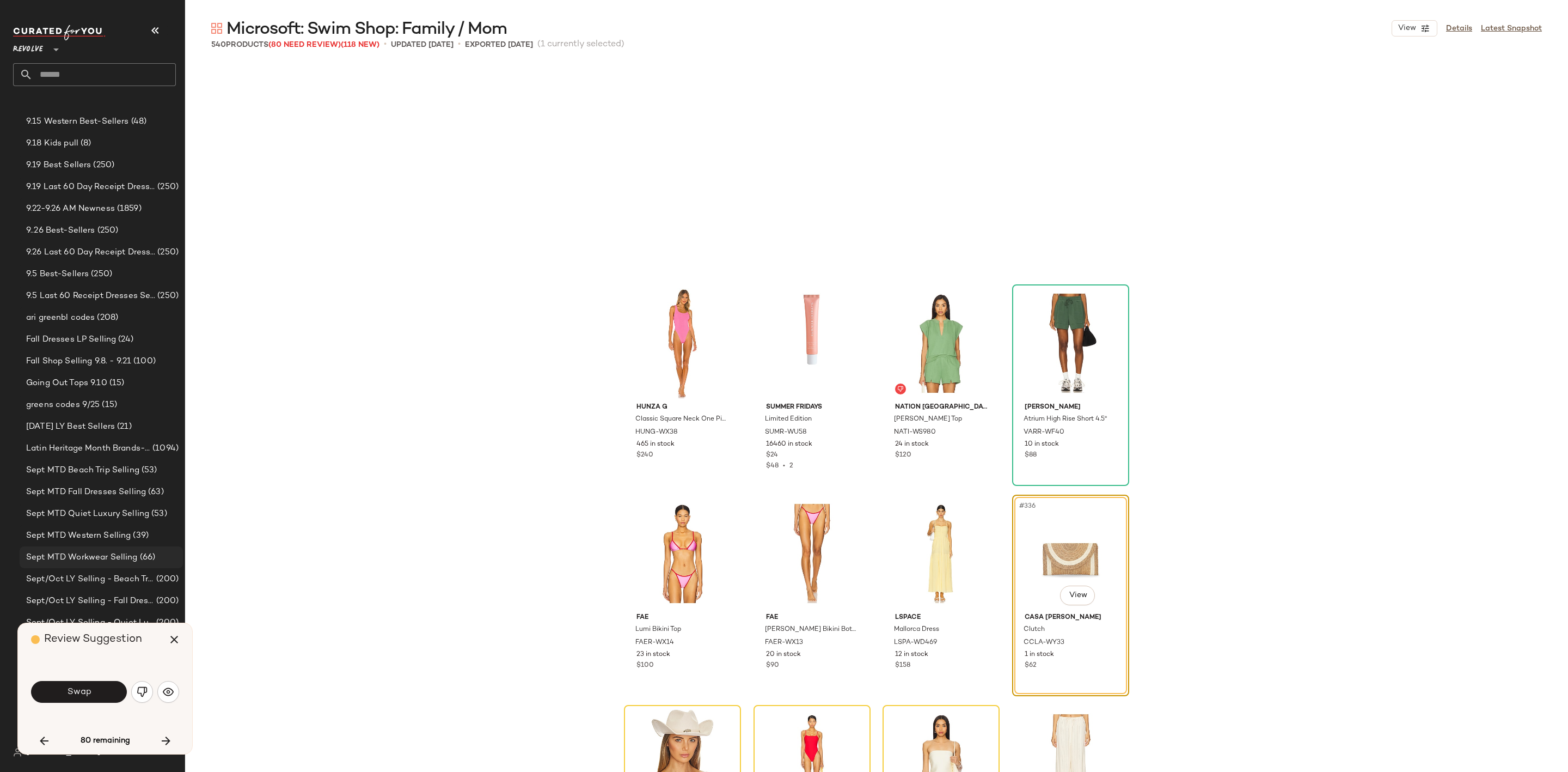
scroll to position [17244, 0]
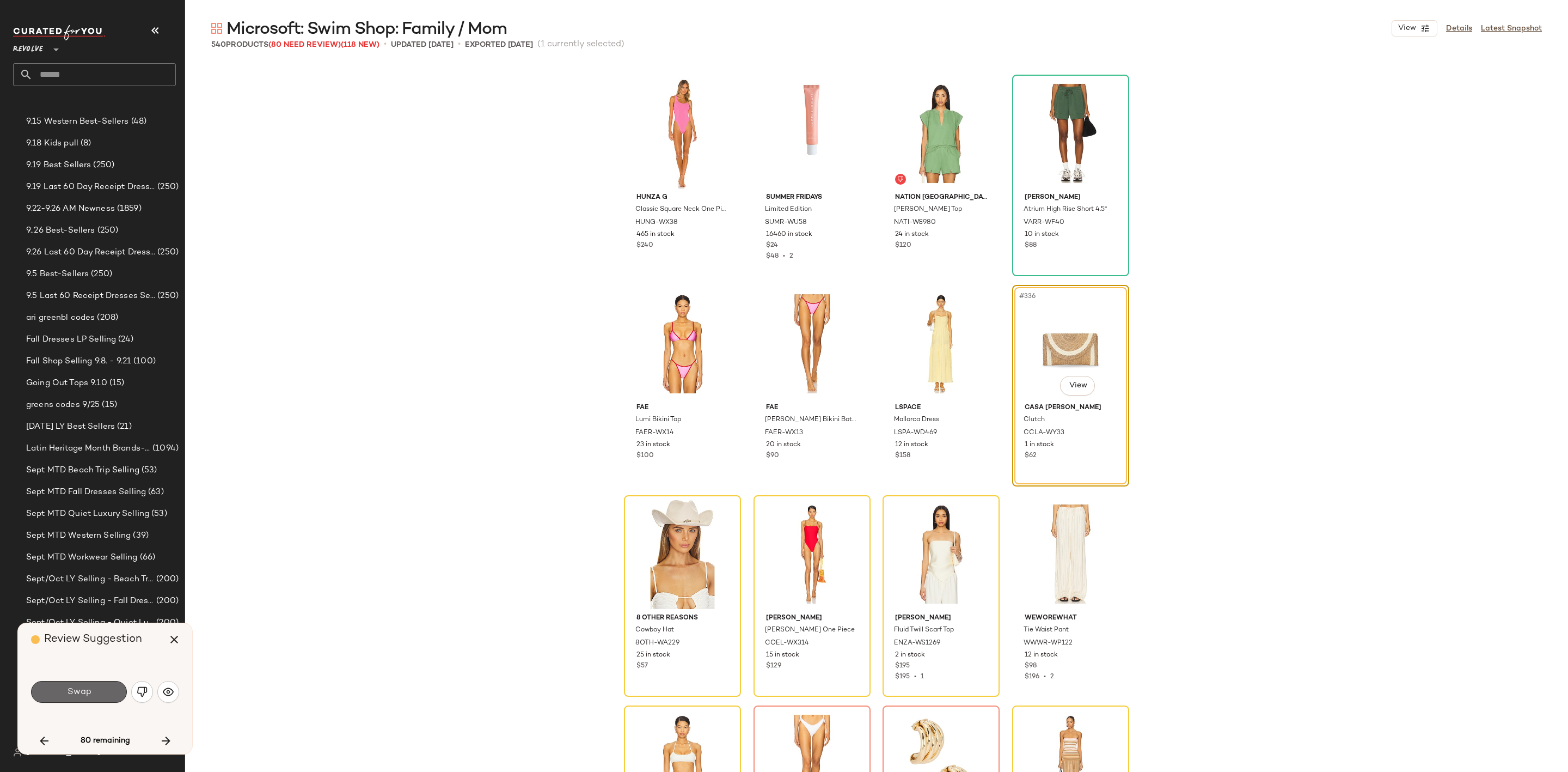
click at [91, 690] on span "Swap" at bounding box center [78, 692] width 24 height 10
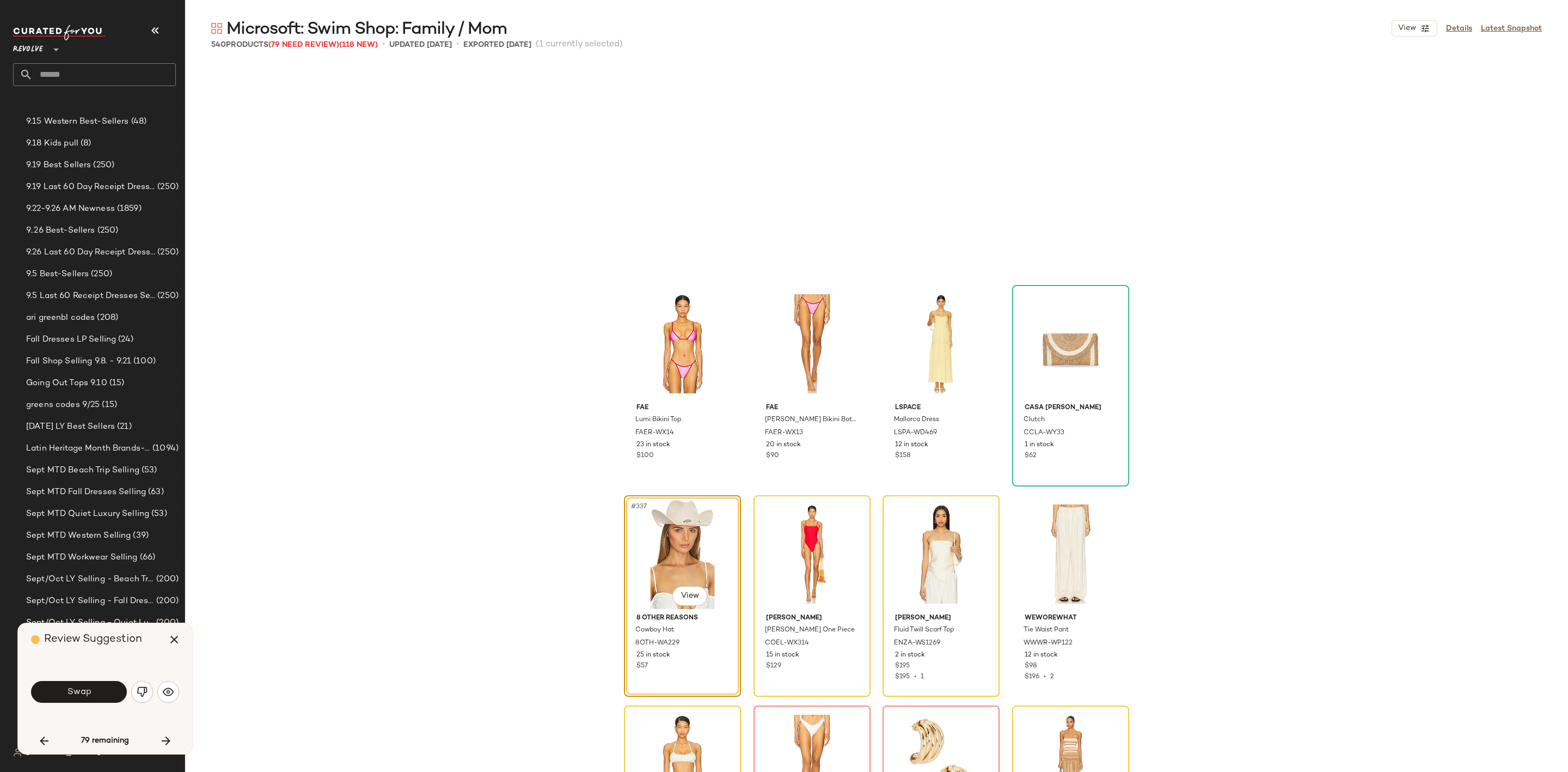
scroll to position [17455, 0]
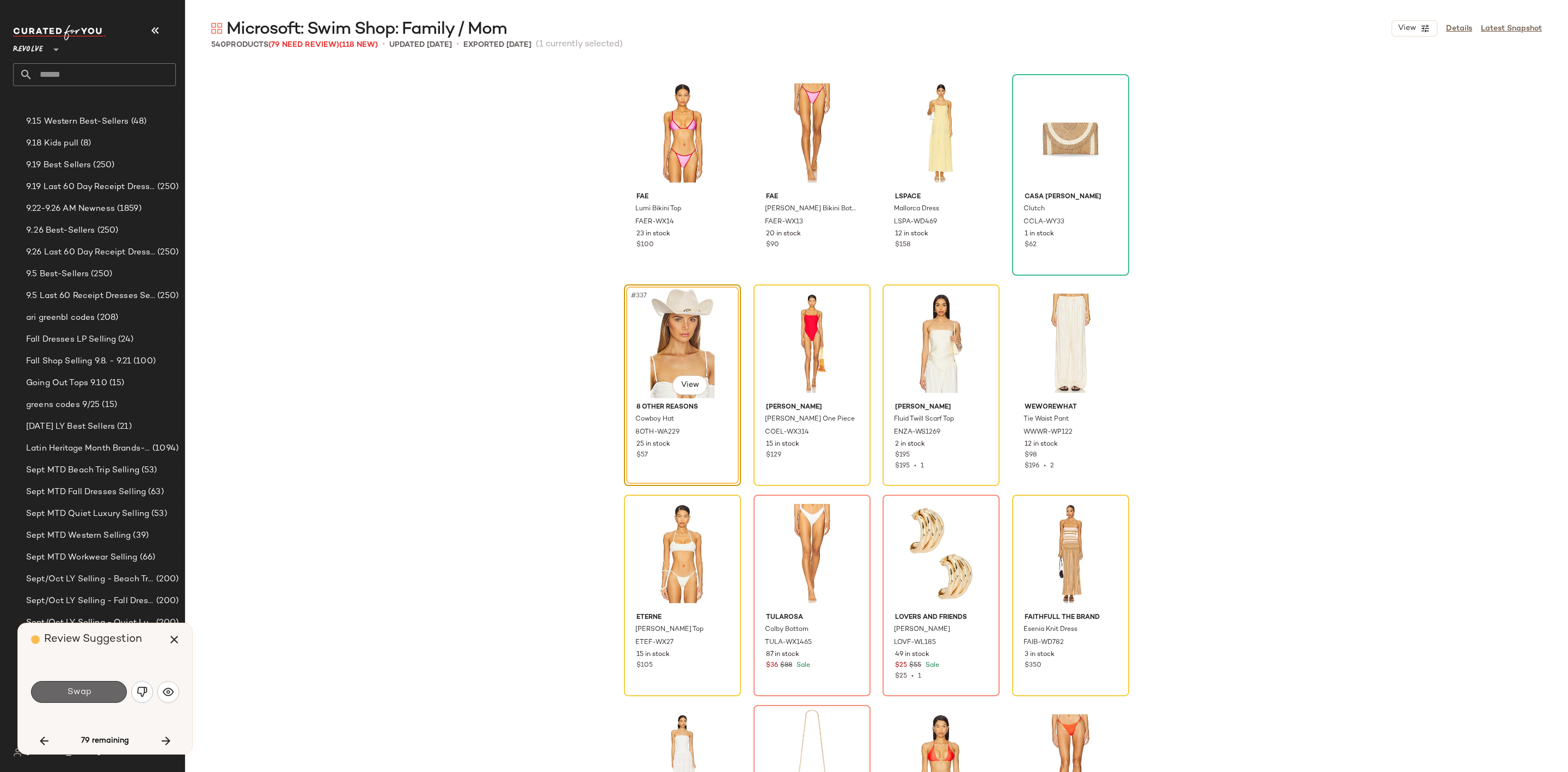
click at [73, 681] on button "Swap" at bounding box center [78, 692] width 96 height 22
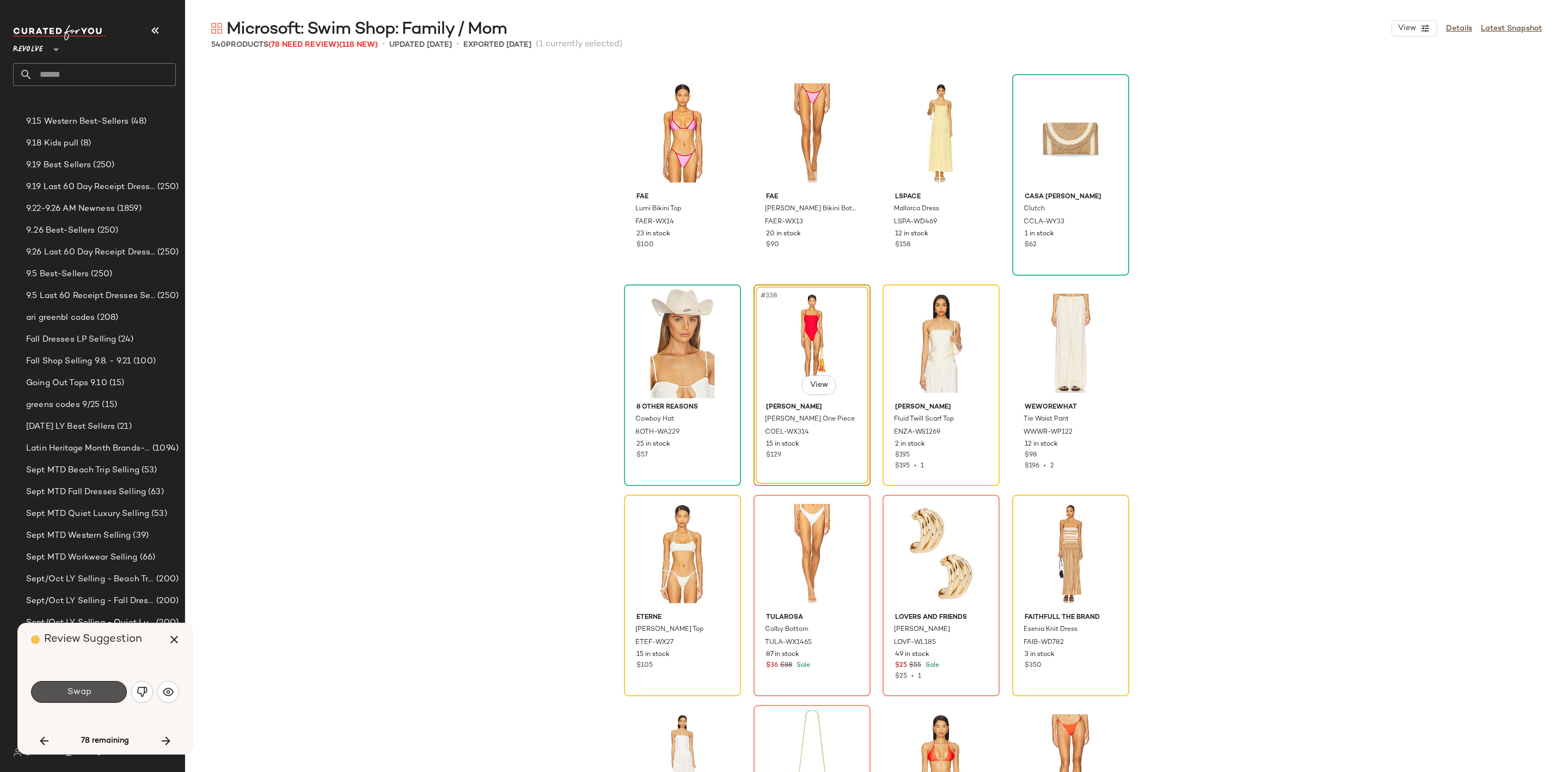
click at [98, 693] on button "Swap" at bounding box center [78, 692] width 96 height 22
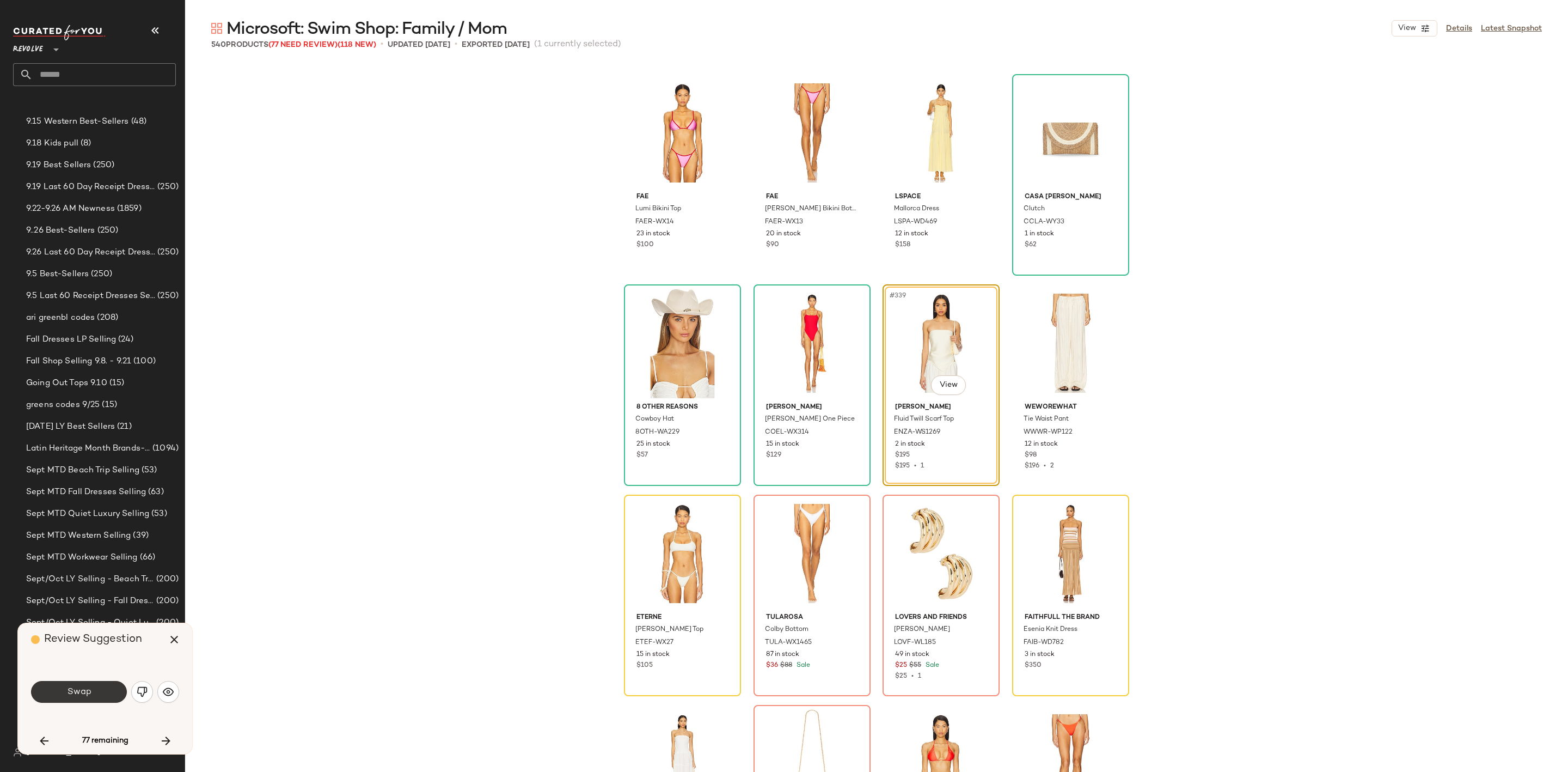
click at [97, 694] on button "Swap" at bounding box center [78, 692] width 96 height 22
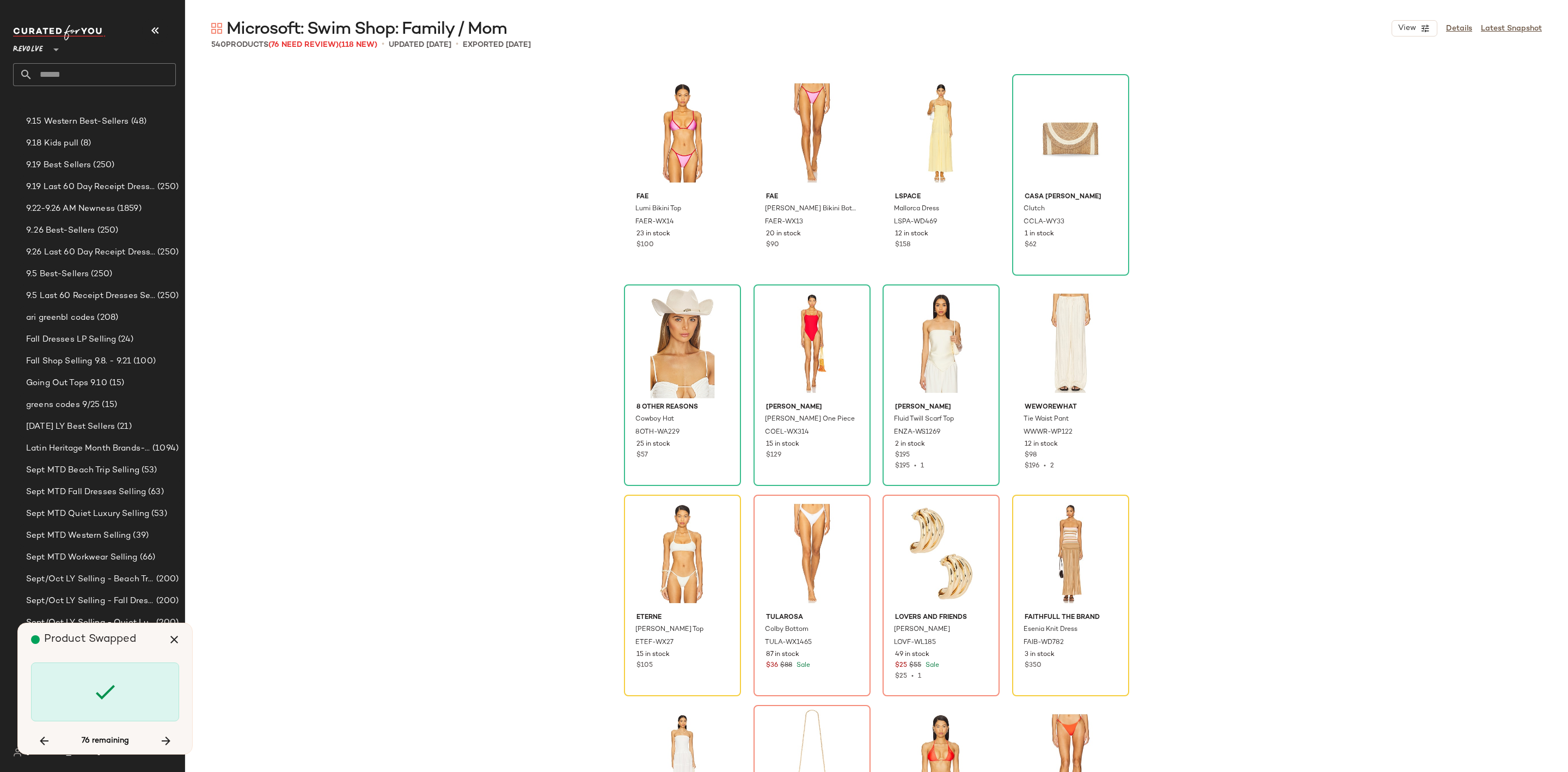
scroll to position [17665, 0]
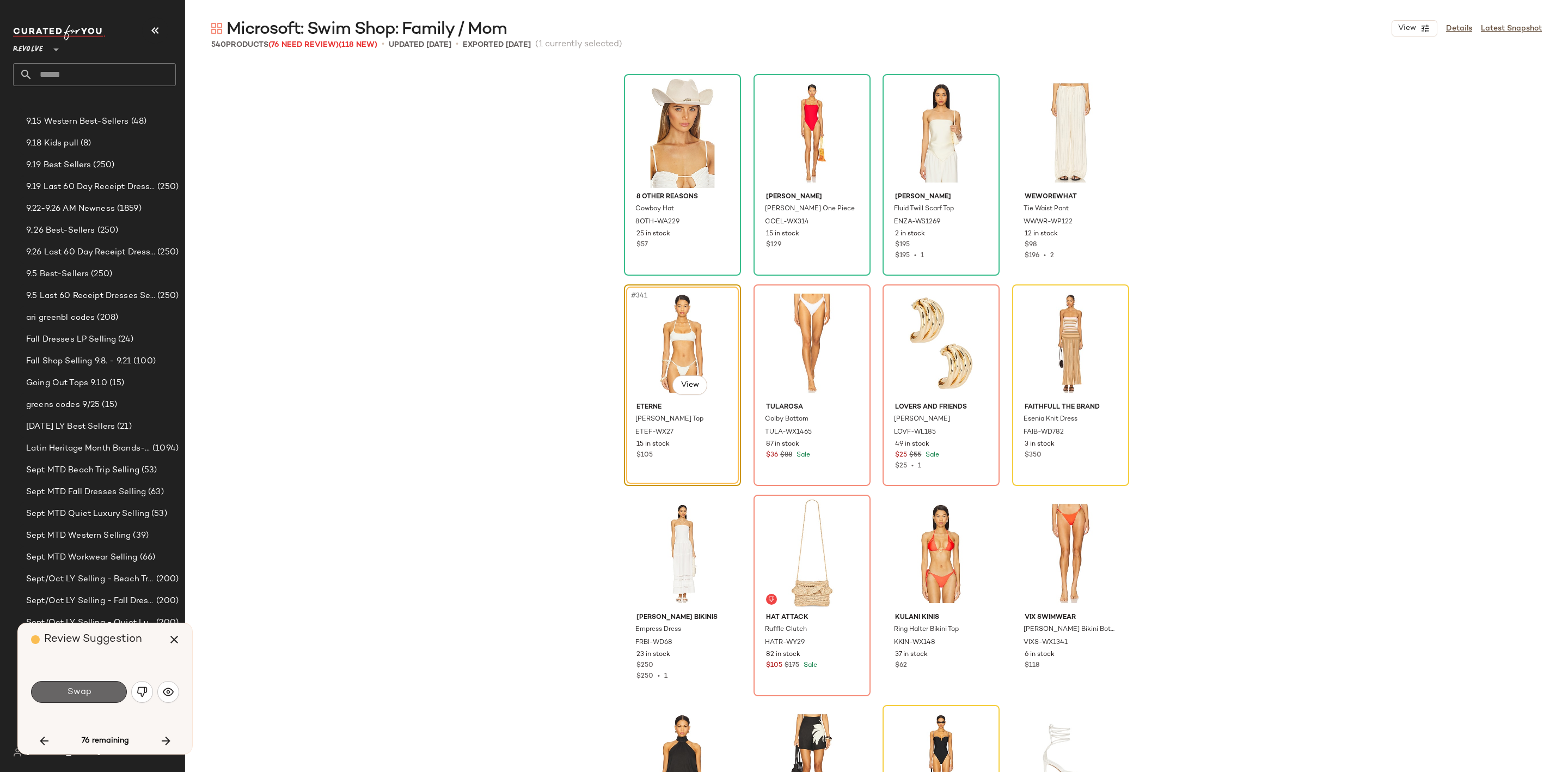
click at [78, 687] on span "Swap" at bounding box center [78, 692] width 24 height 10
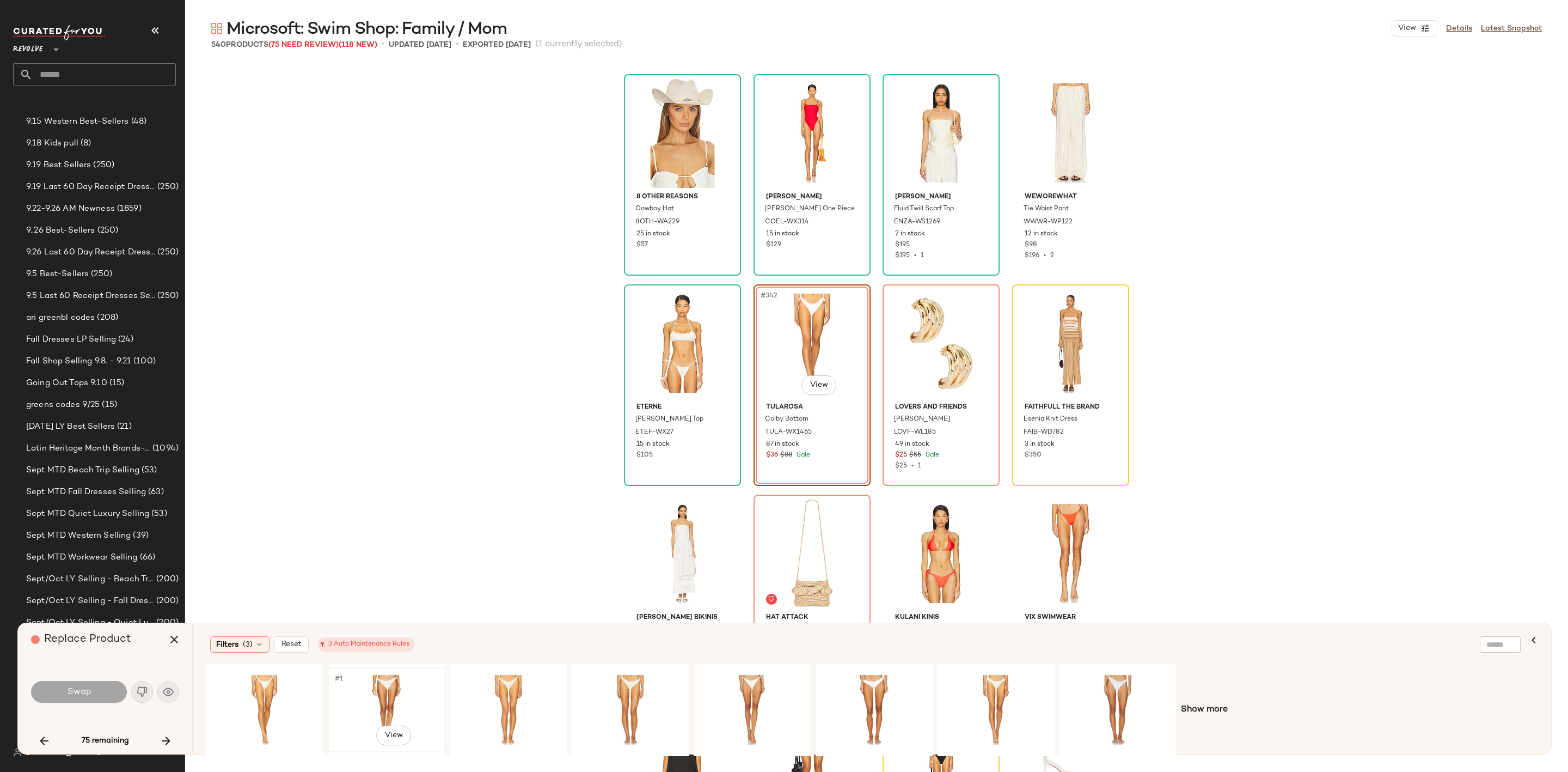
click at [365, 692] on div "#1 View" at bounding box center [386, 710] width 109 height 78
click at [67, 694] on span "Swap" at bounding box center [78, 692] width 24 height 10
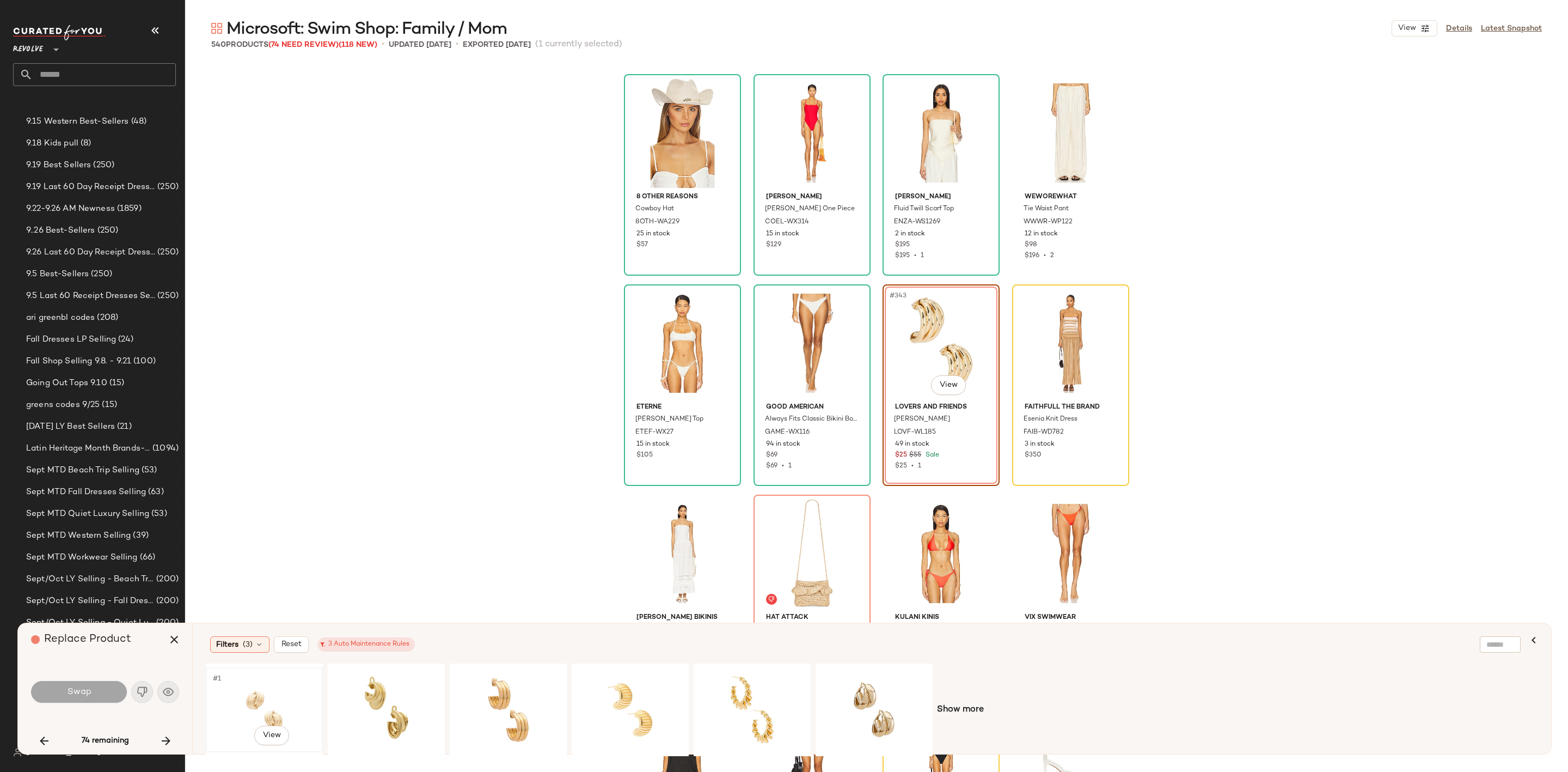
click at [253, 694] on div "#1 View" at bounding box center [264, 710] width 109 height 78
click at [91, 682] on button "Swap" at bounding box center [78, 692] width 96 height 22
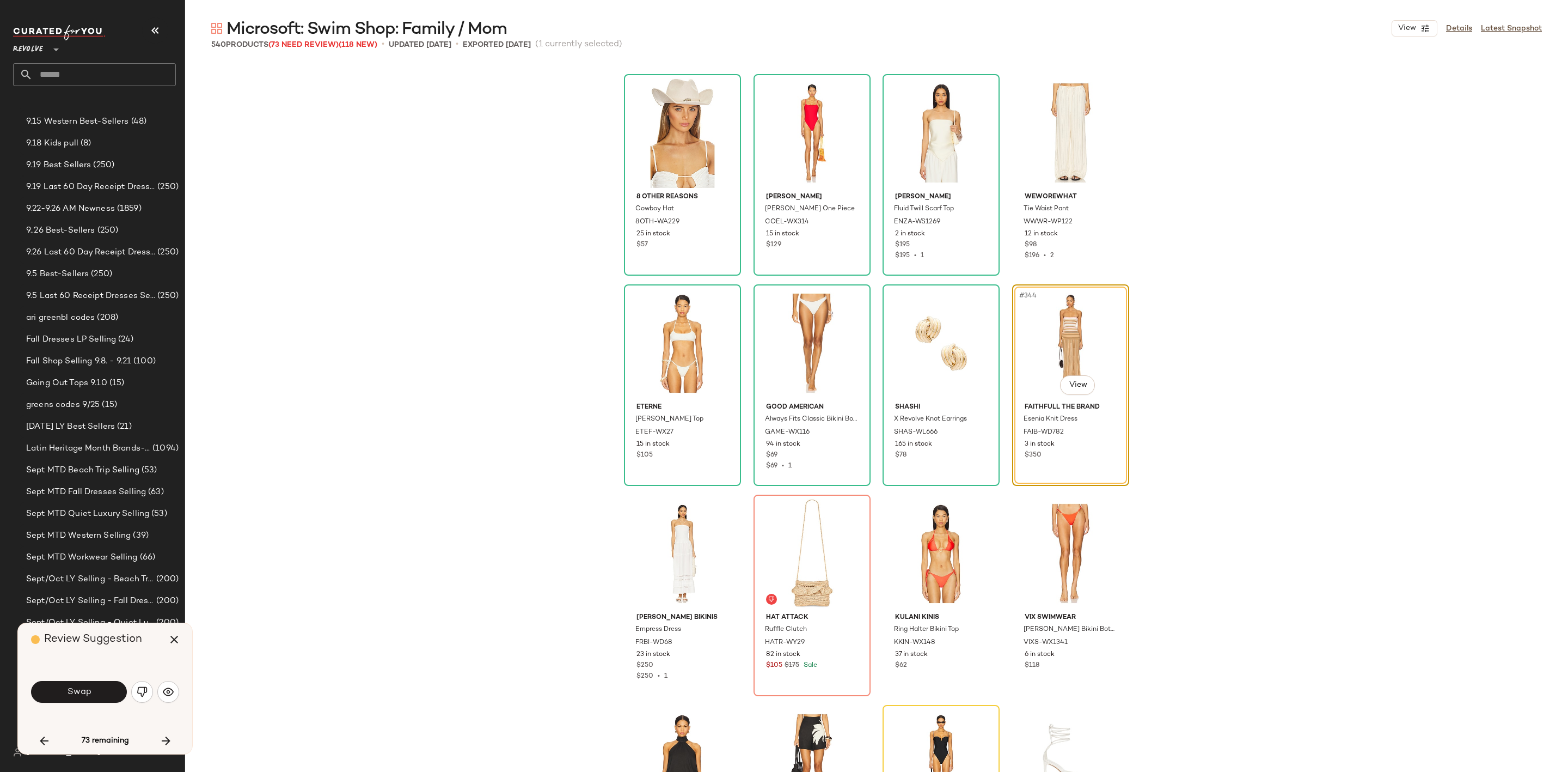
click at [70, 694] on span "Swap" at bounding box center [78, 692] width 24 height 10
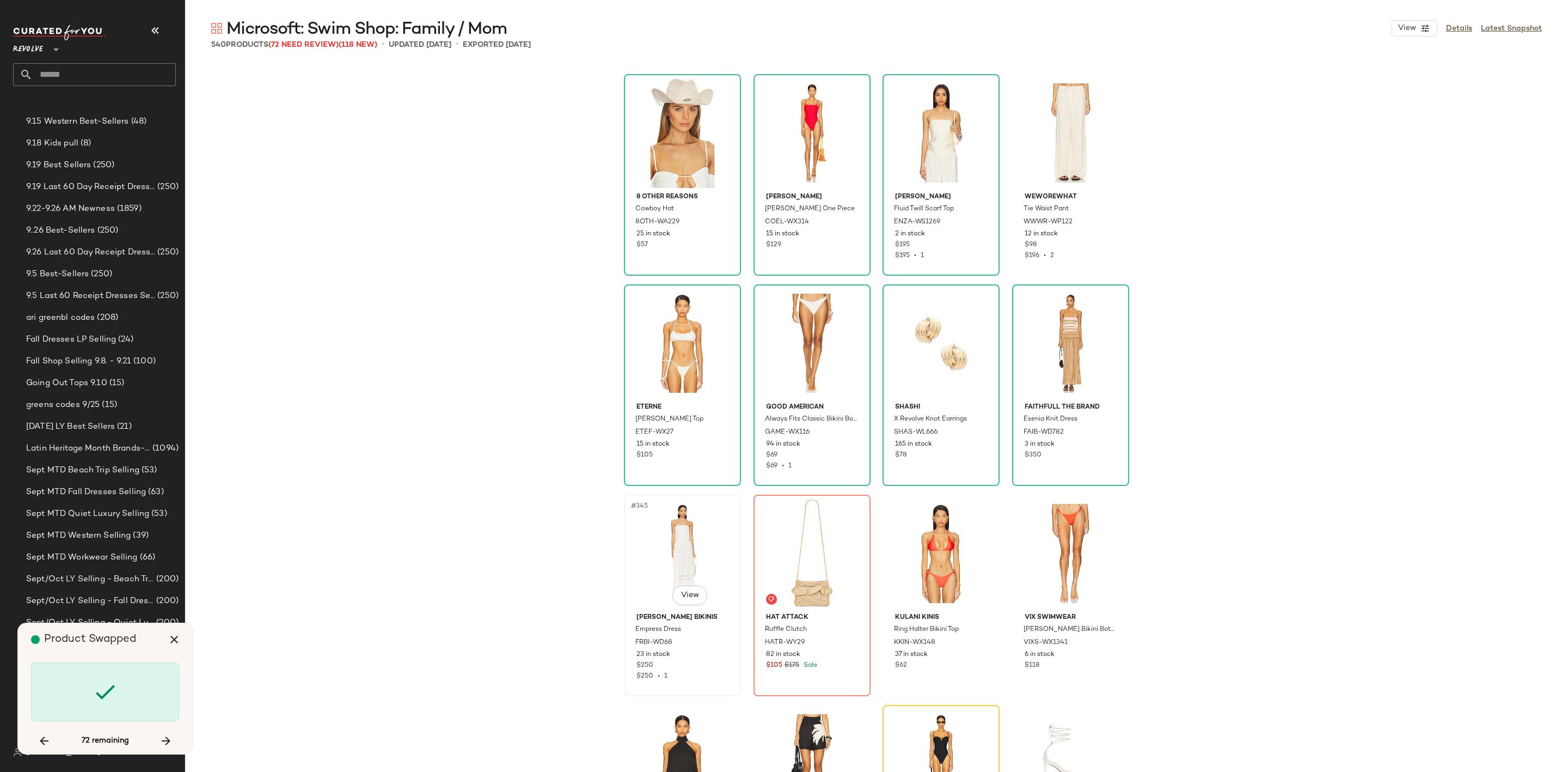
scroll to position [17875, 0]
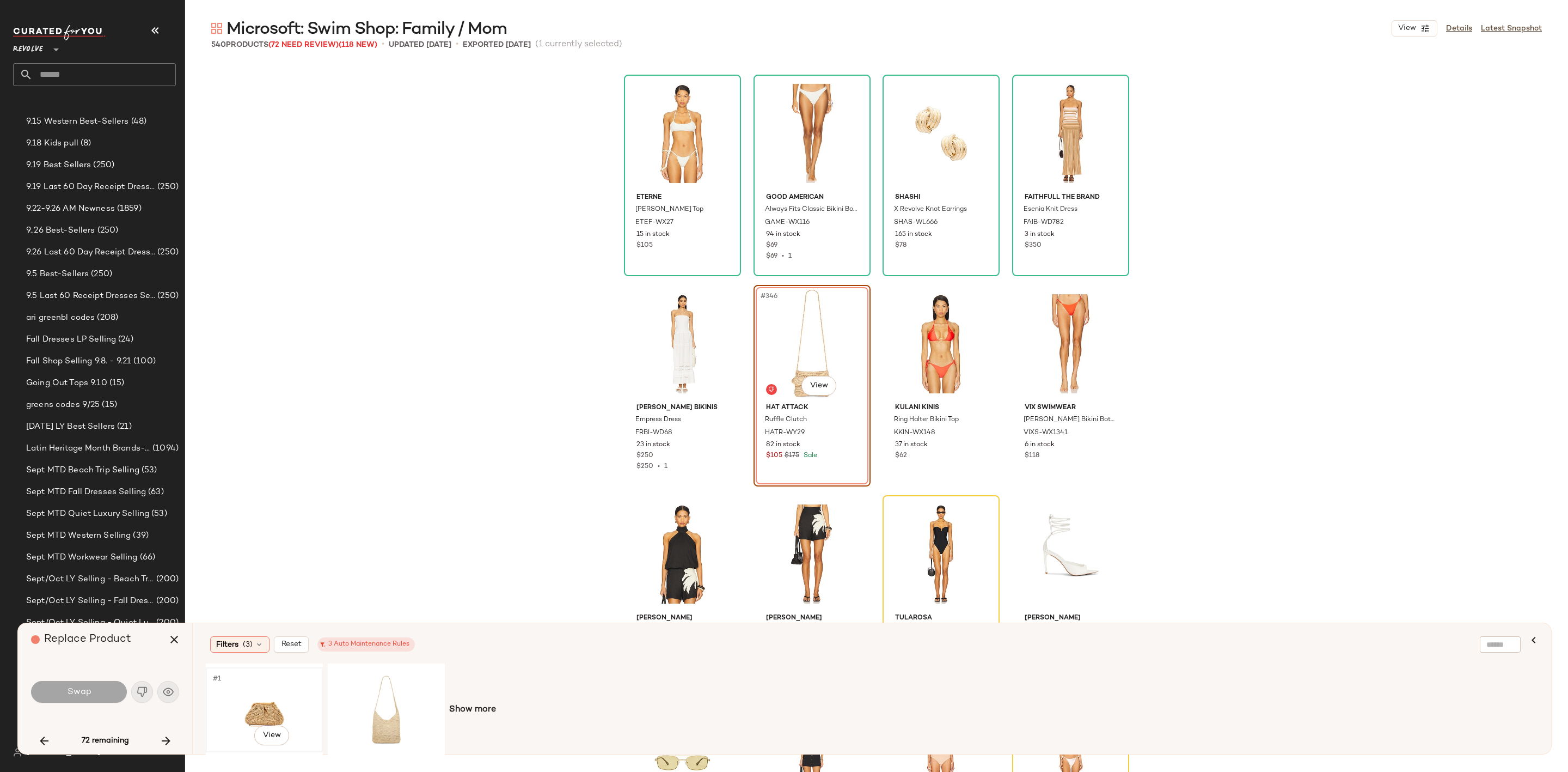
click at [258, 685] on div "#1 View" at bounding box center [264, 710] width 109 height 78
click at [61, 693] on button "Swap" at bounding box center [78, 692] width 96 height 22
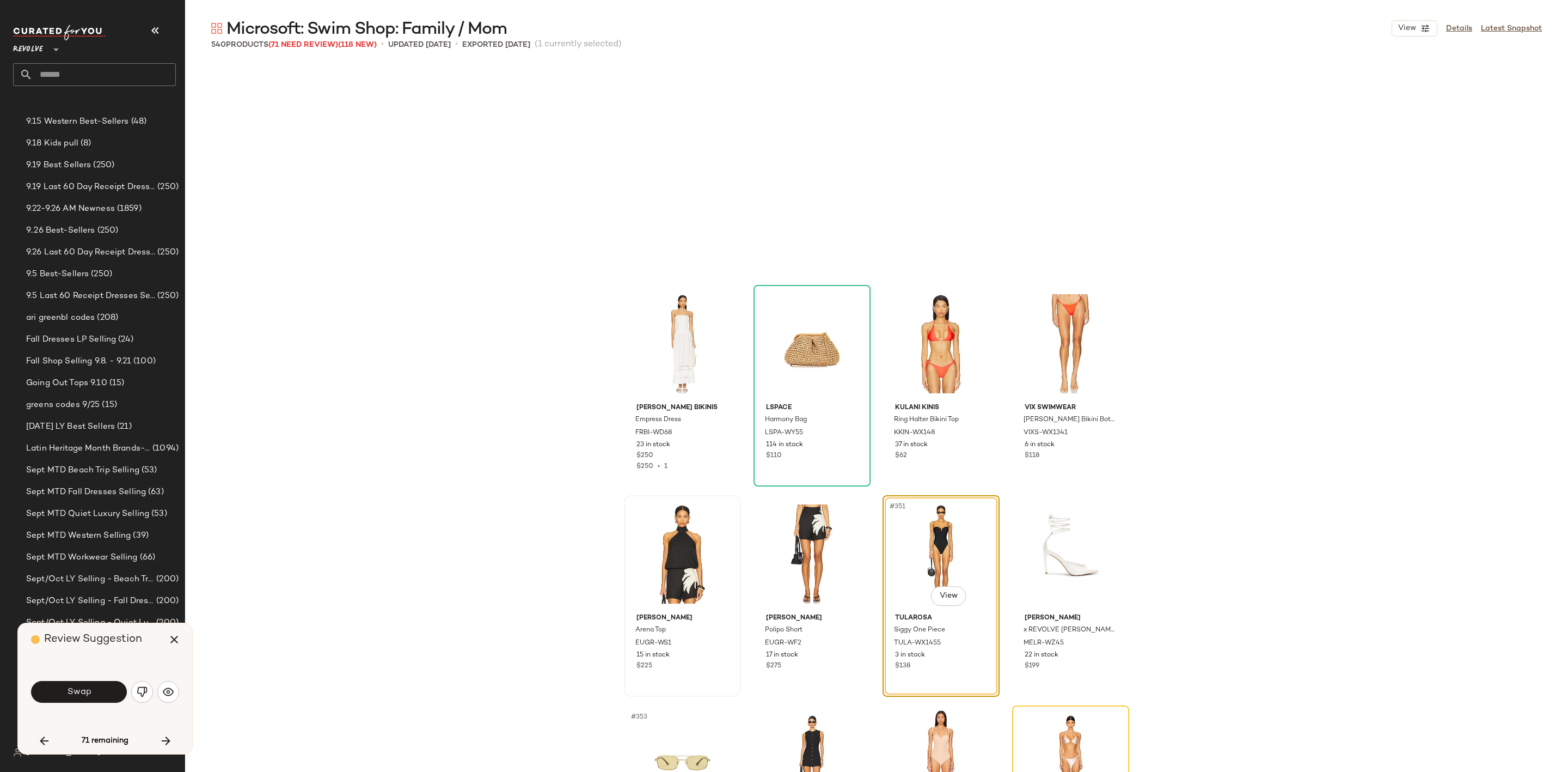
scroll to position [18086, 0]
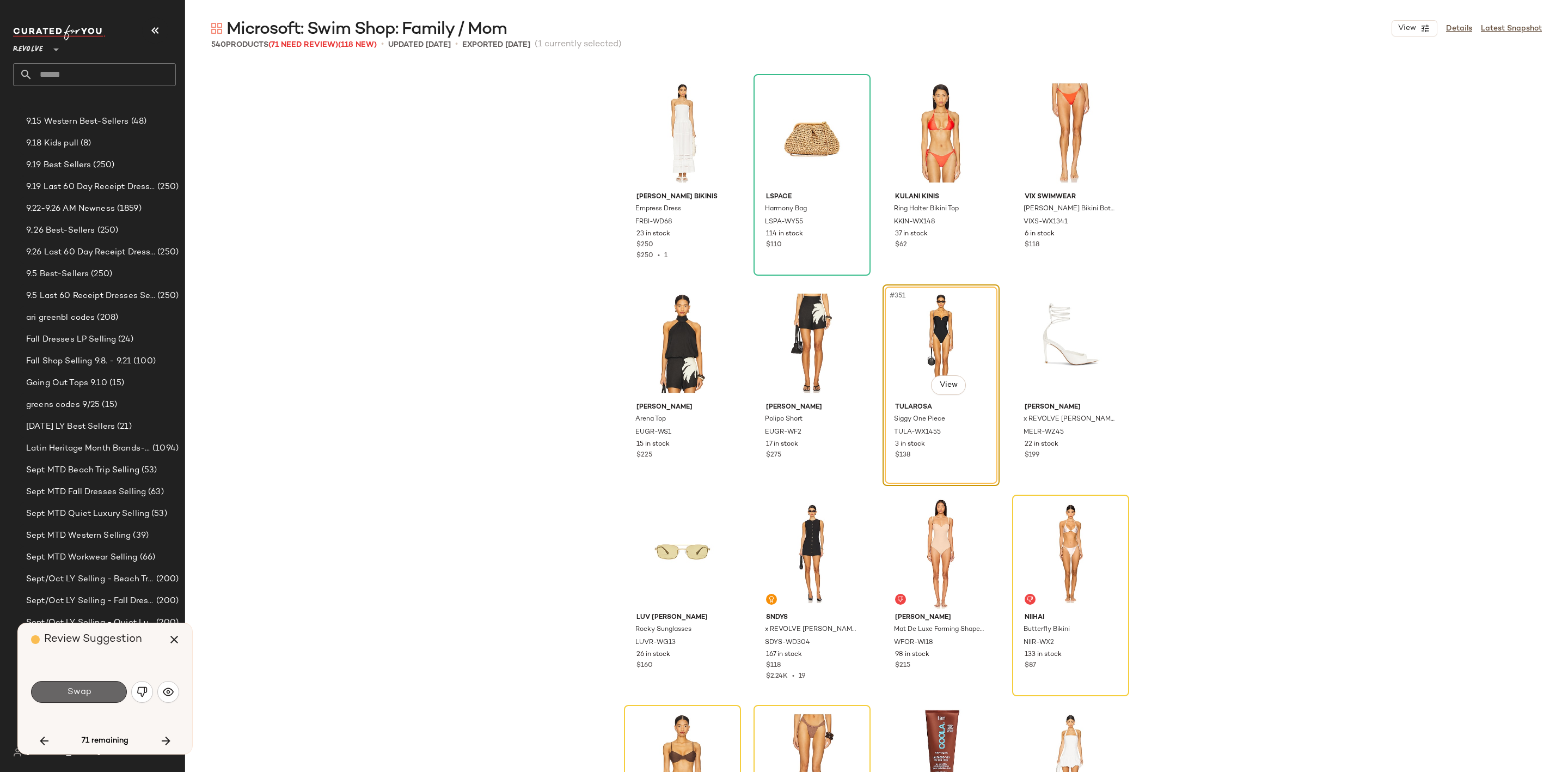
click at [85, 690] on span "Swap" at bounding box center [78, 692] width 24 height 10
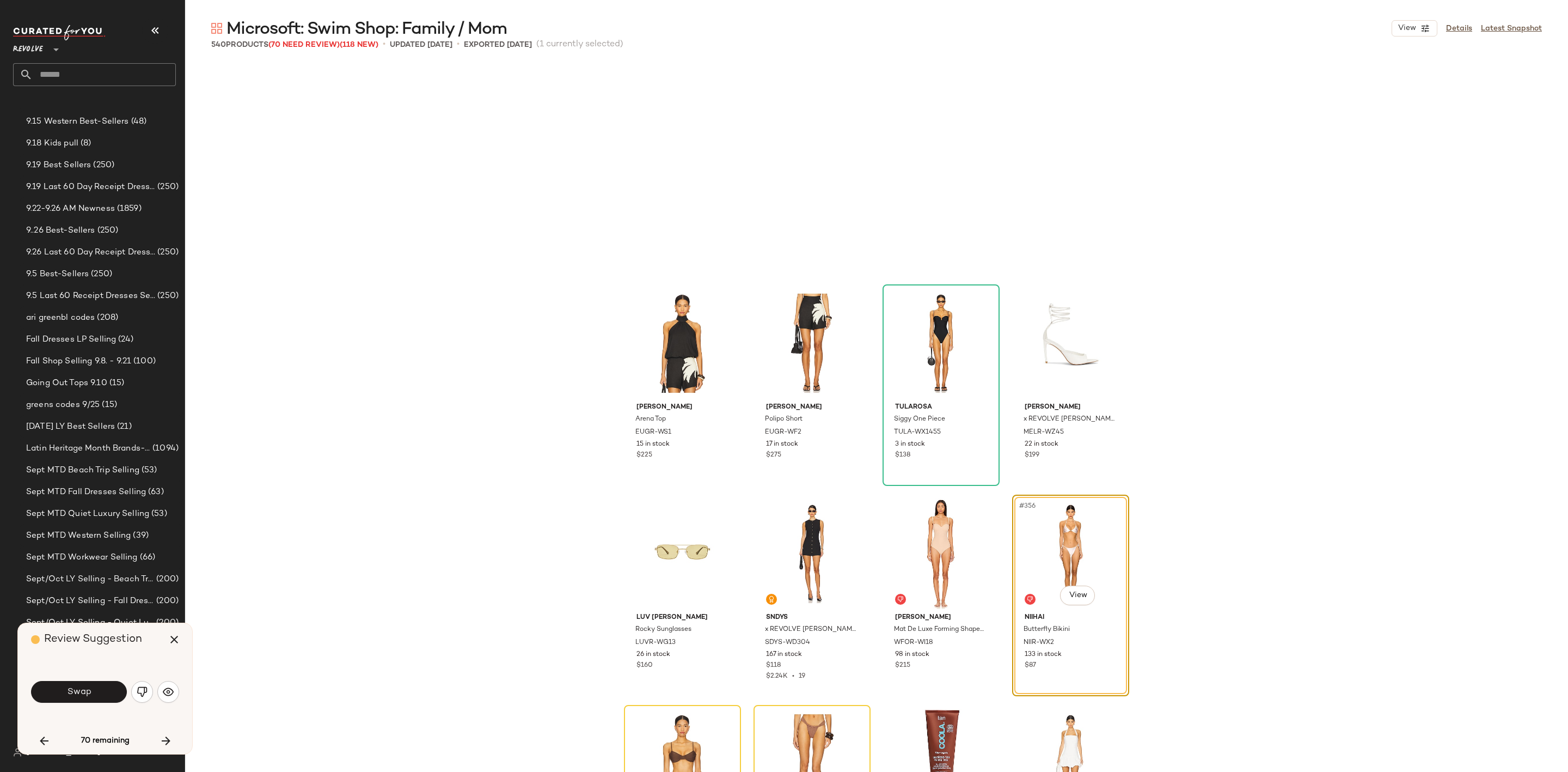
scroll to position [18296, 0]
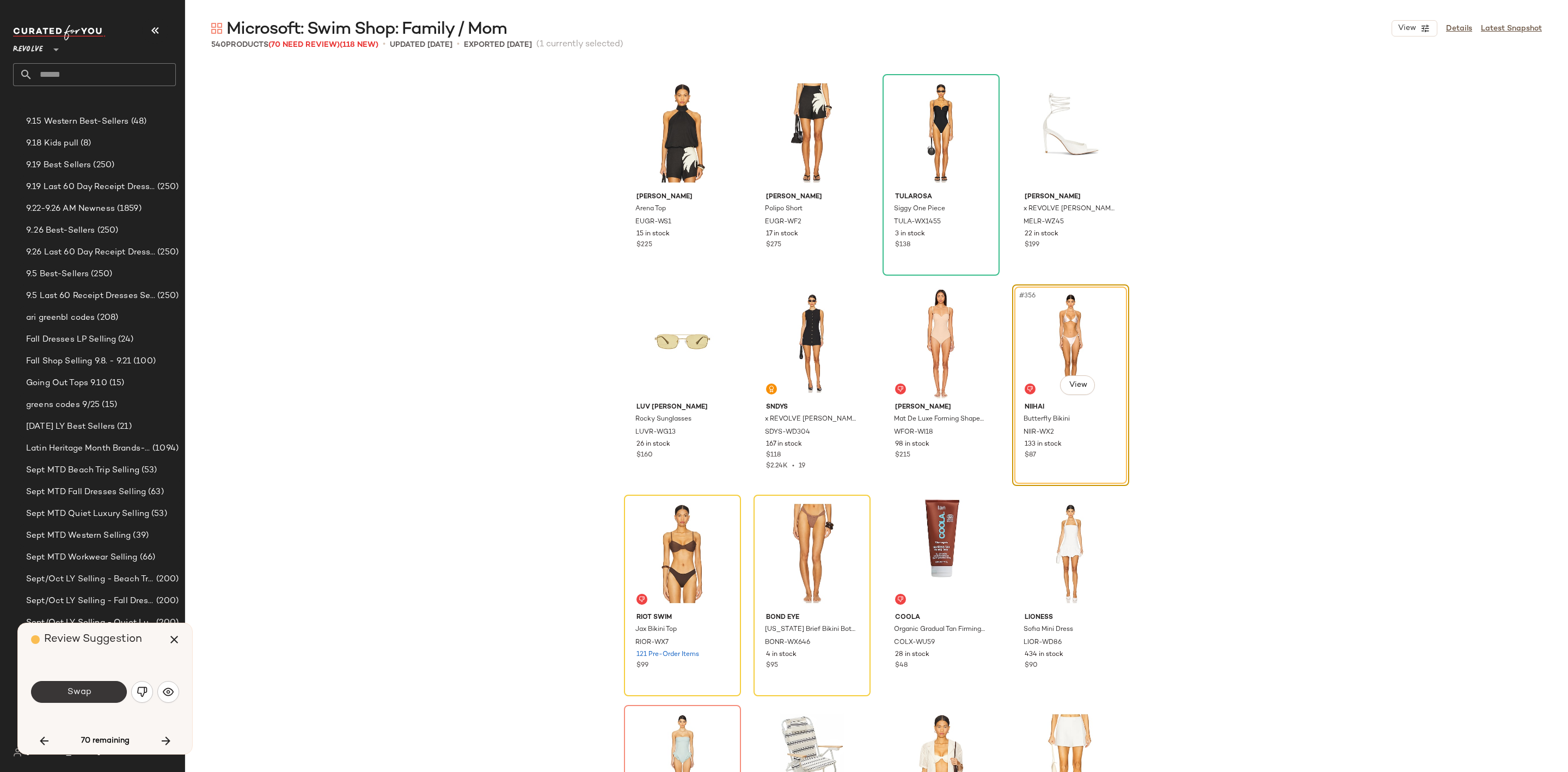
click at [94, 695] on button "Swap" at bounding box center [78, 692] width 96 height 22
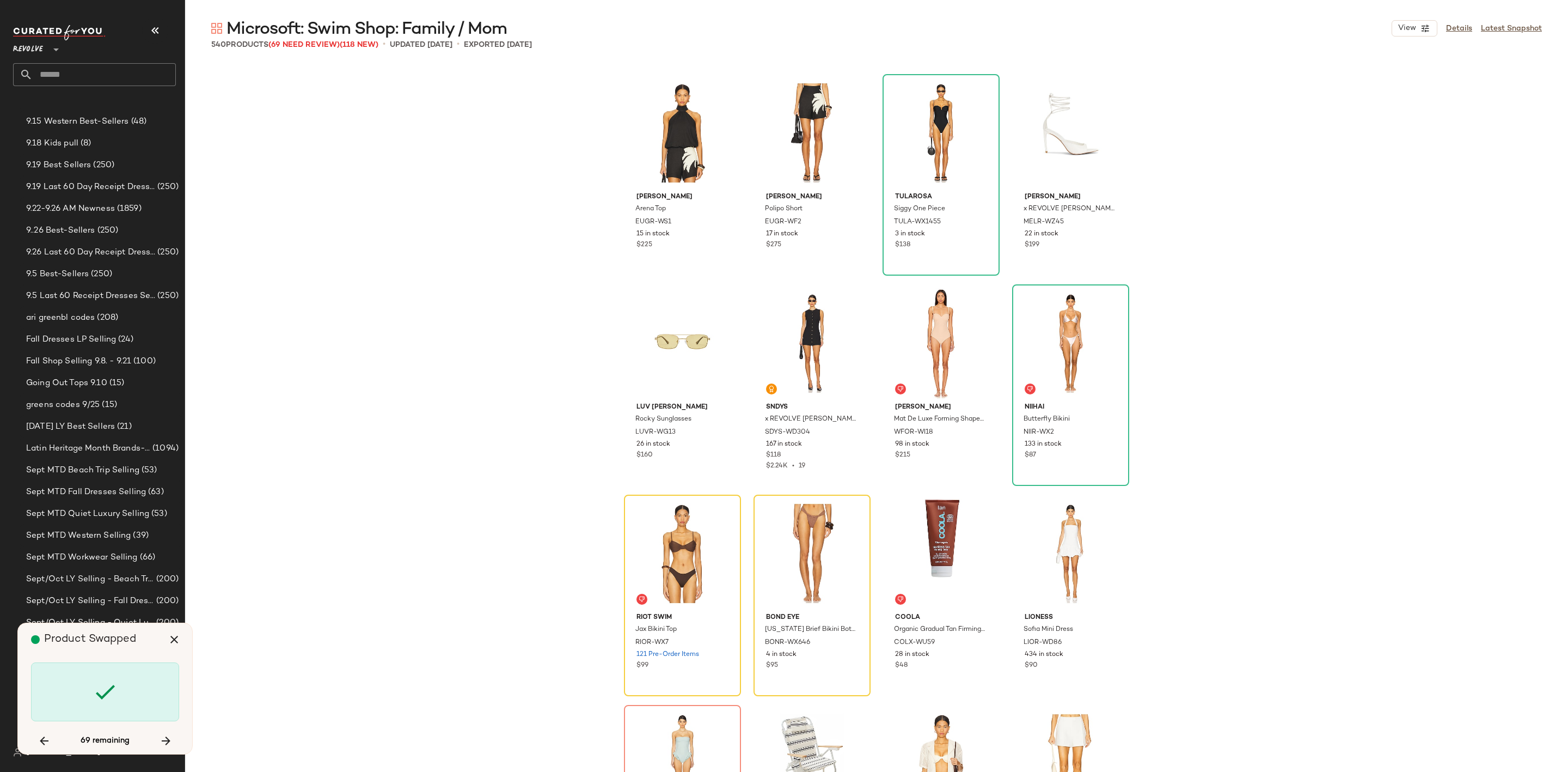
scroll to position [18506, 0]
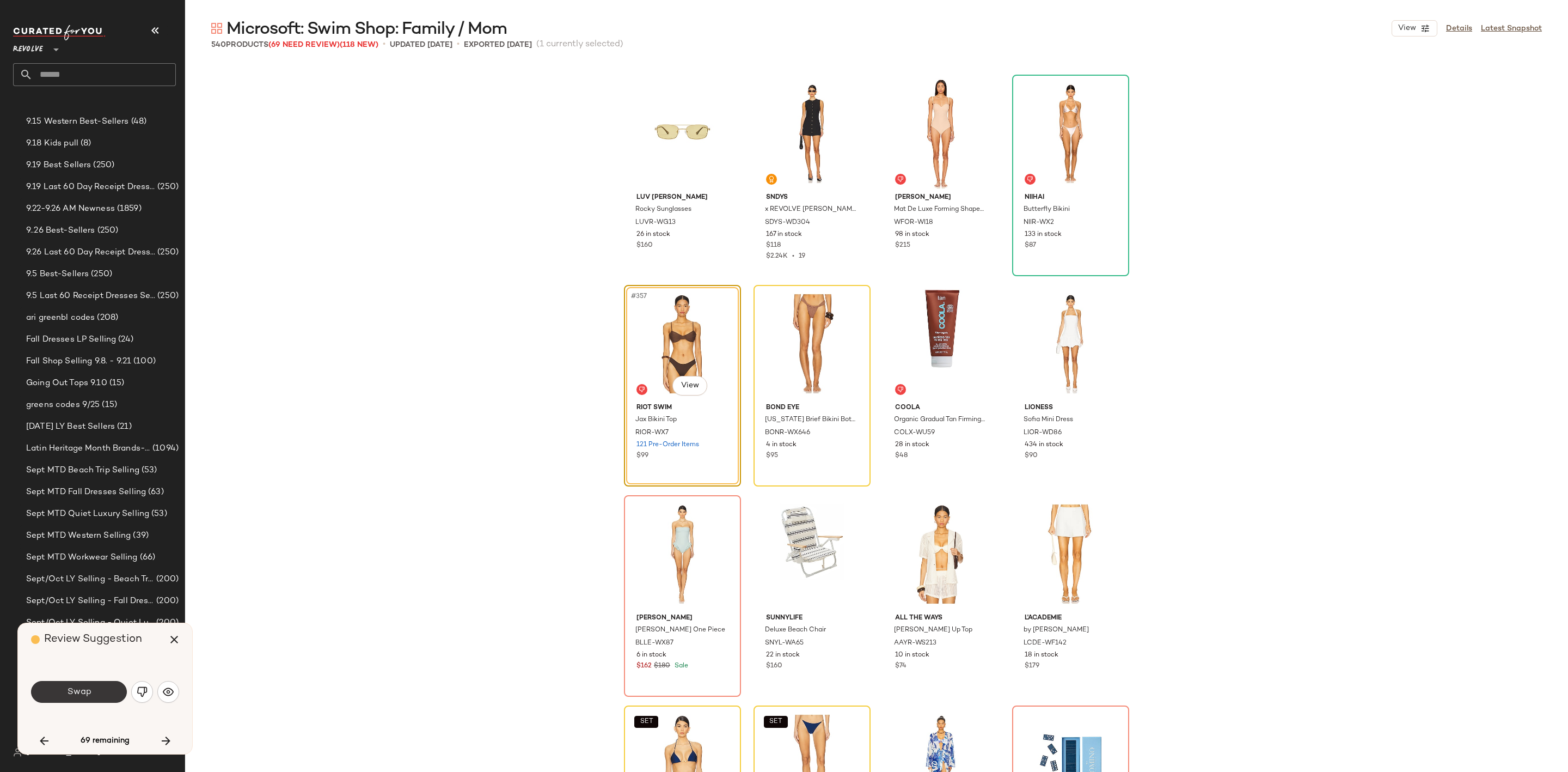
click at [67, 690] on span "Swap" at bounding box center [78, 692] width 24 height 10
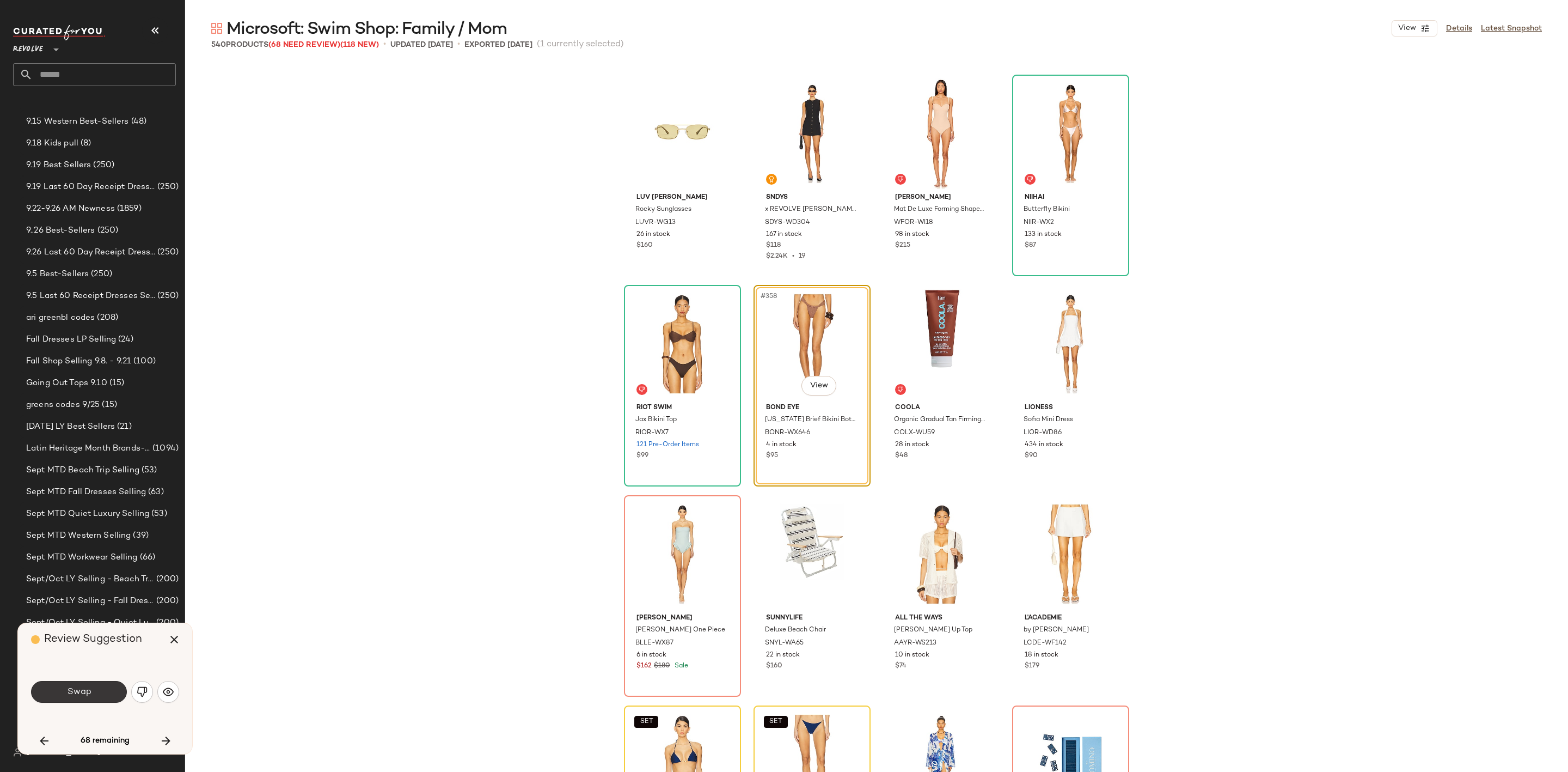
click at [82, 686] on button "Swap" at bounding box center [78, 692] width 96 height 22
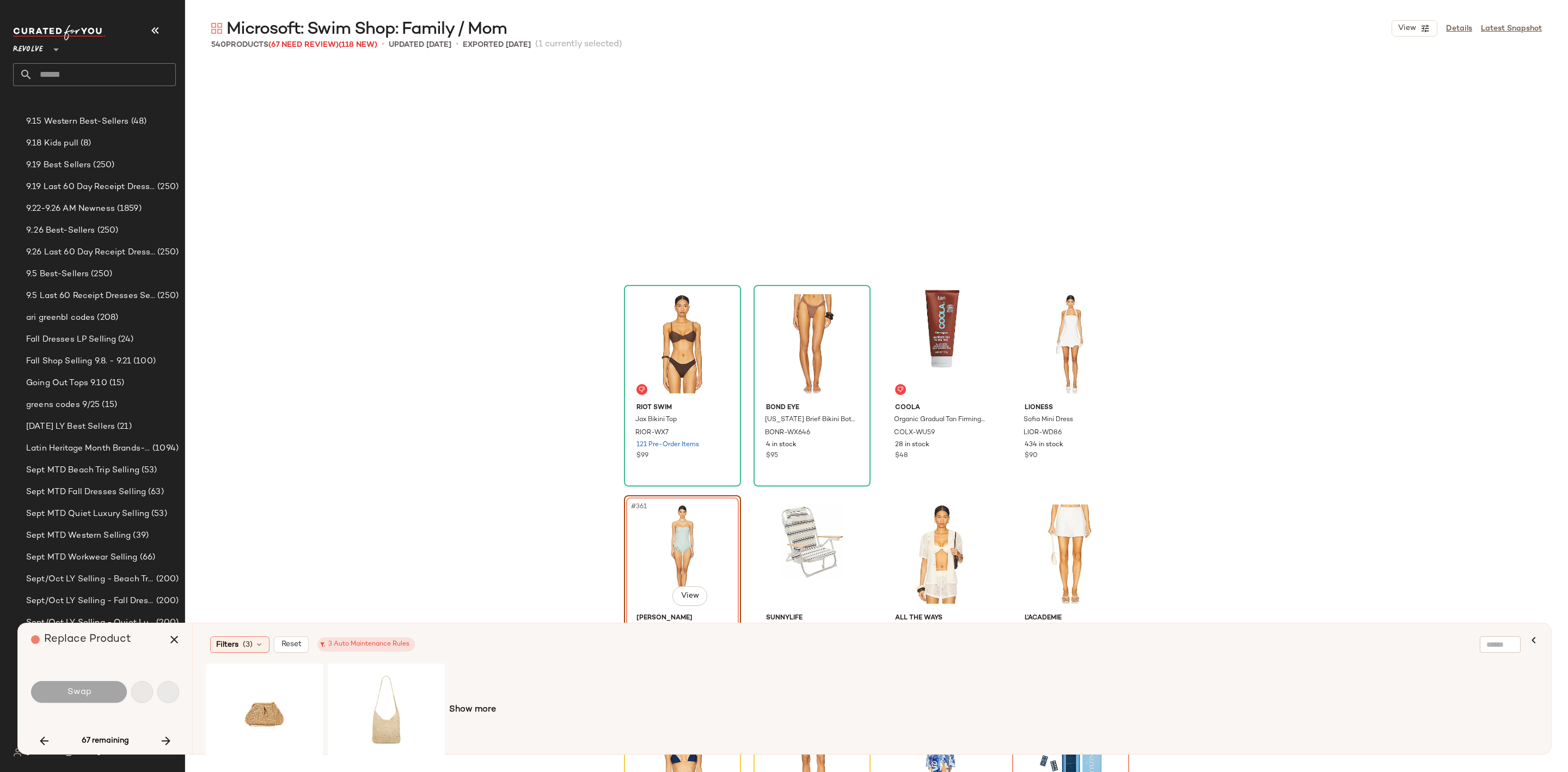
scroll to position [18717, 0]
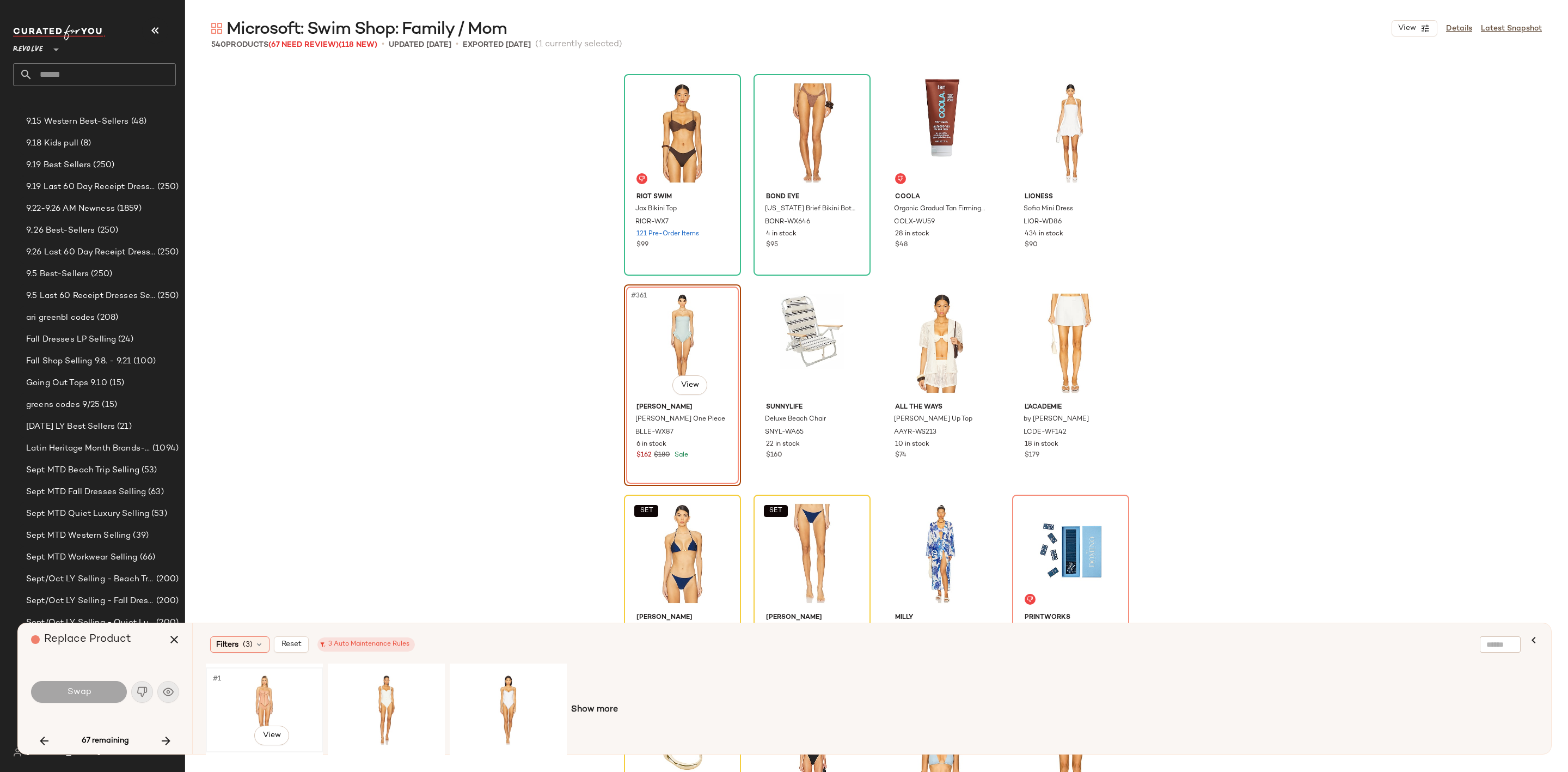
click at [252, 695] on div "#1 View" at bounding box center [264, 710] width 109 height 78
click at [77, 692] on span "Swap" at bounding box center [78, 692] width 24 height 10
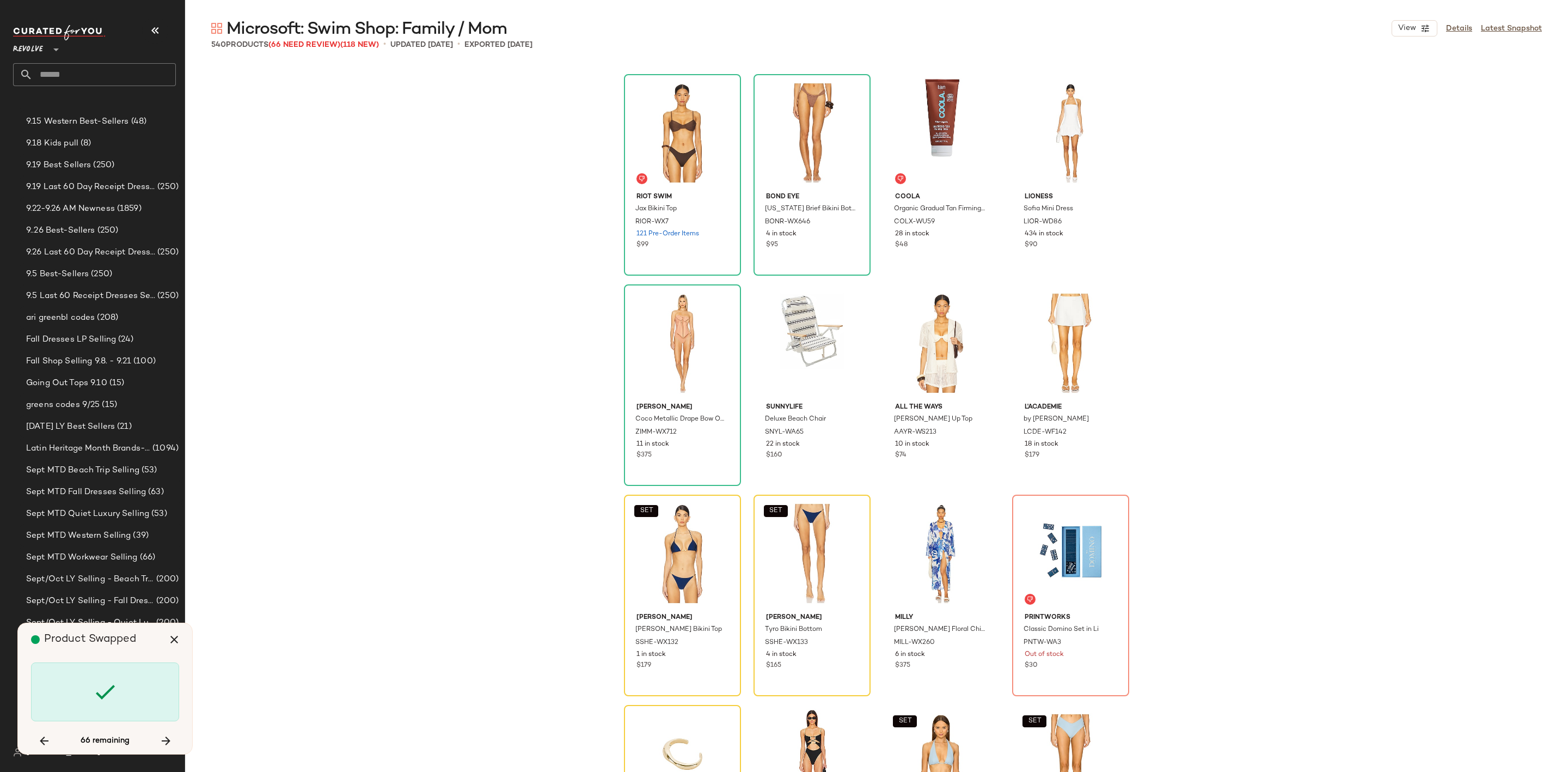
scroll to position [18927, 0]
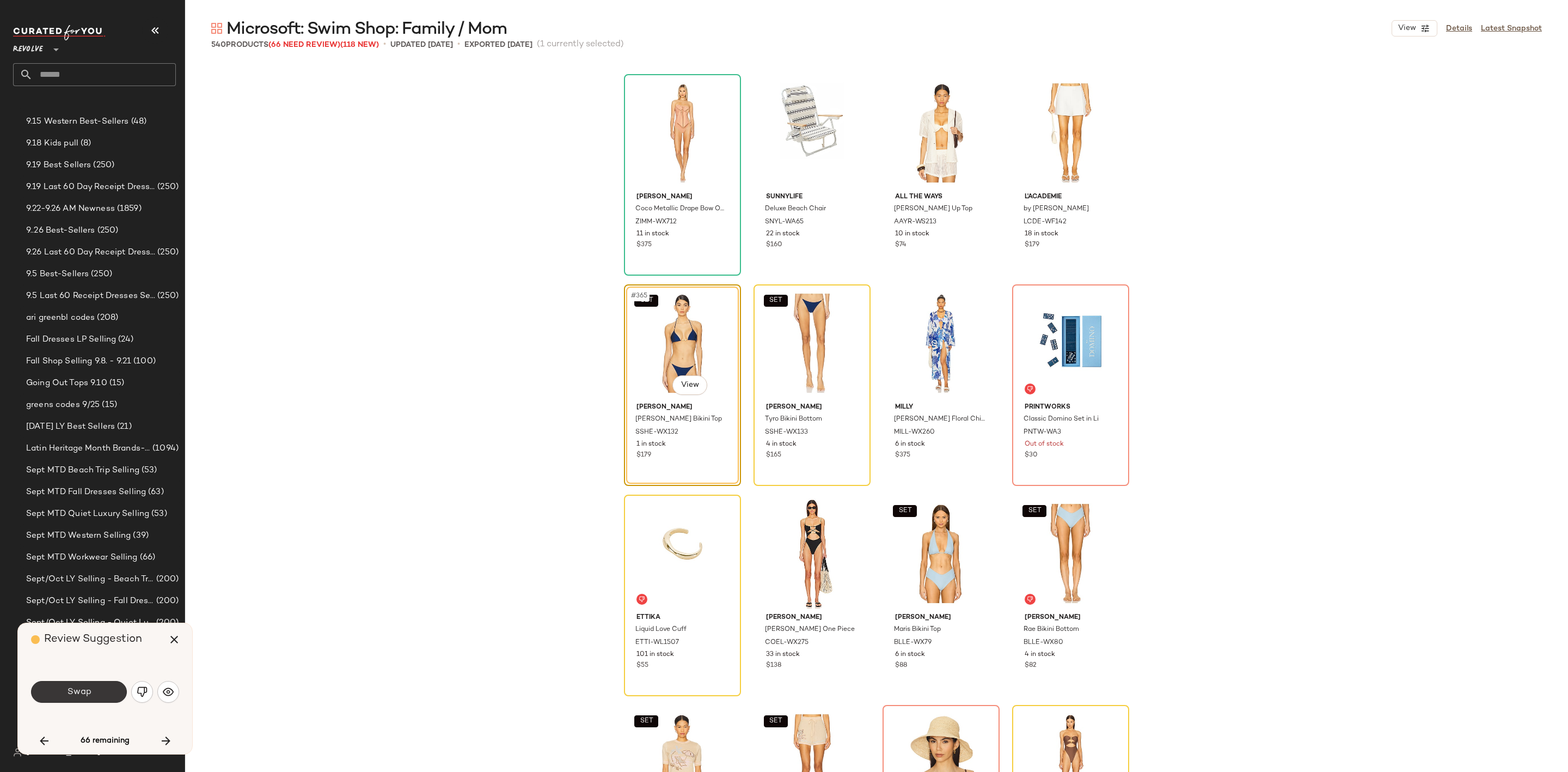
click at [67, 694] on span "Swap" at bounding box center [78, 692] width 24 height 10
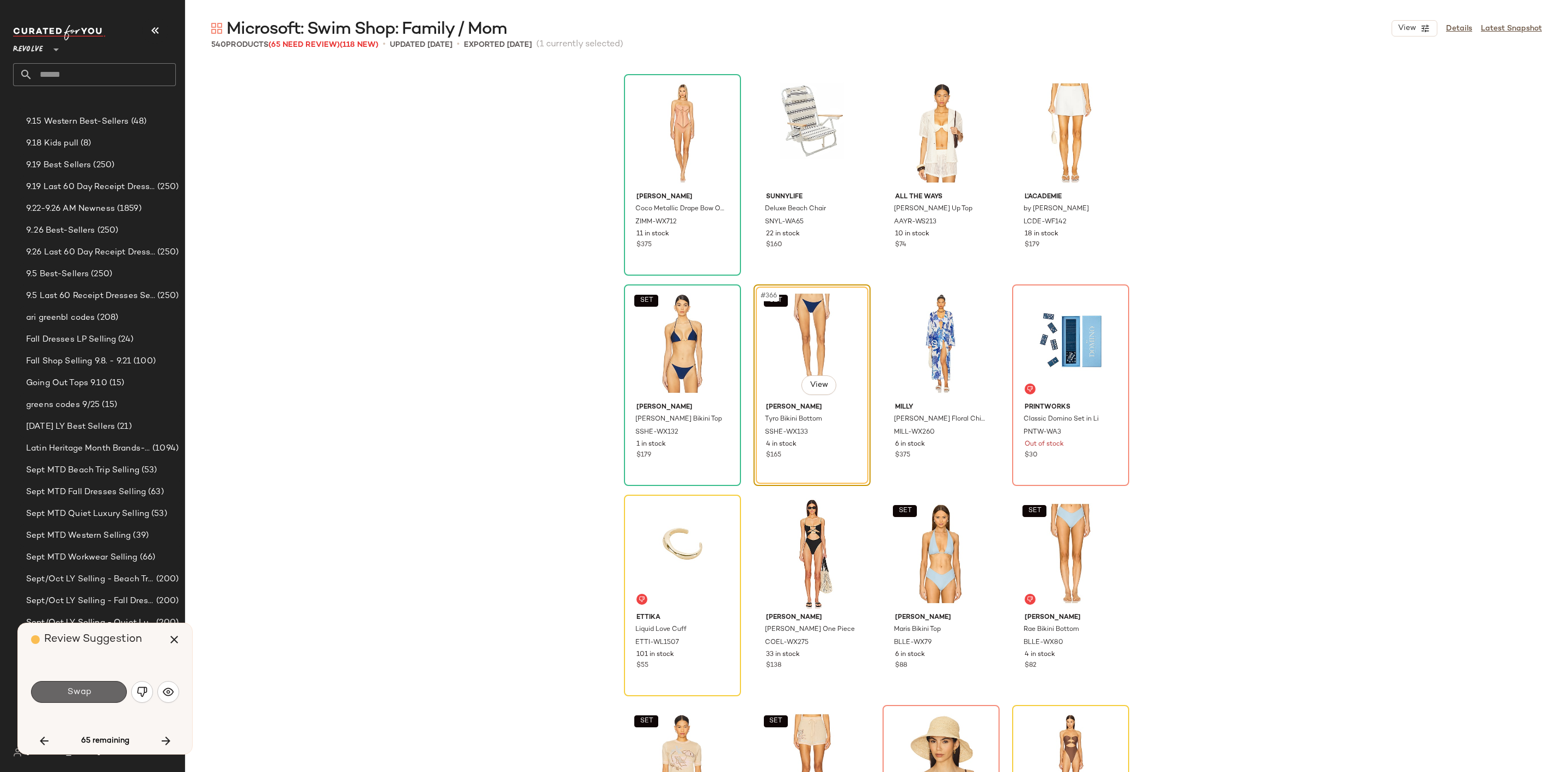
click at [106, 694] on button "Swap" at bounding box center [78, 692] width 96 height 22
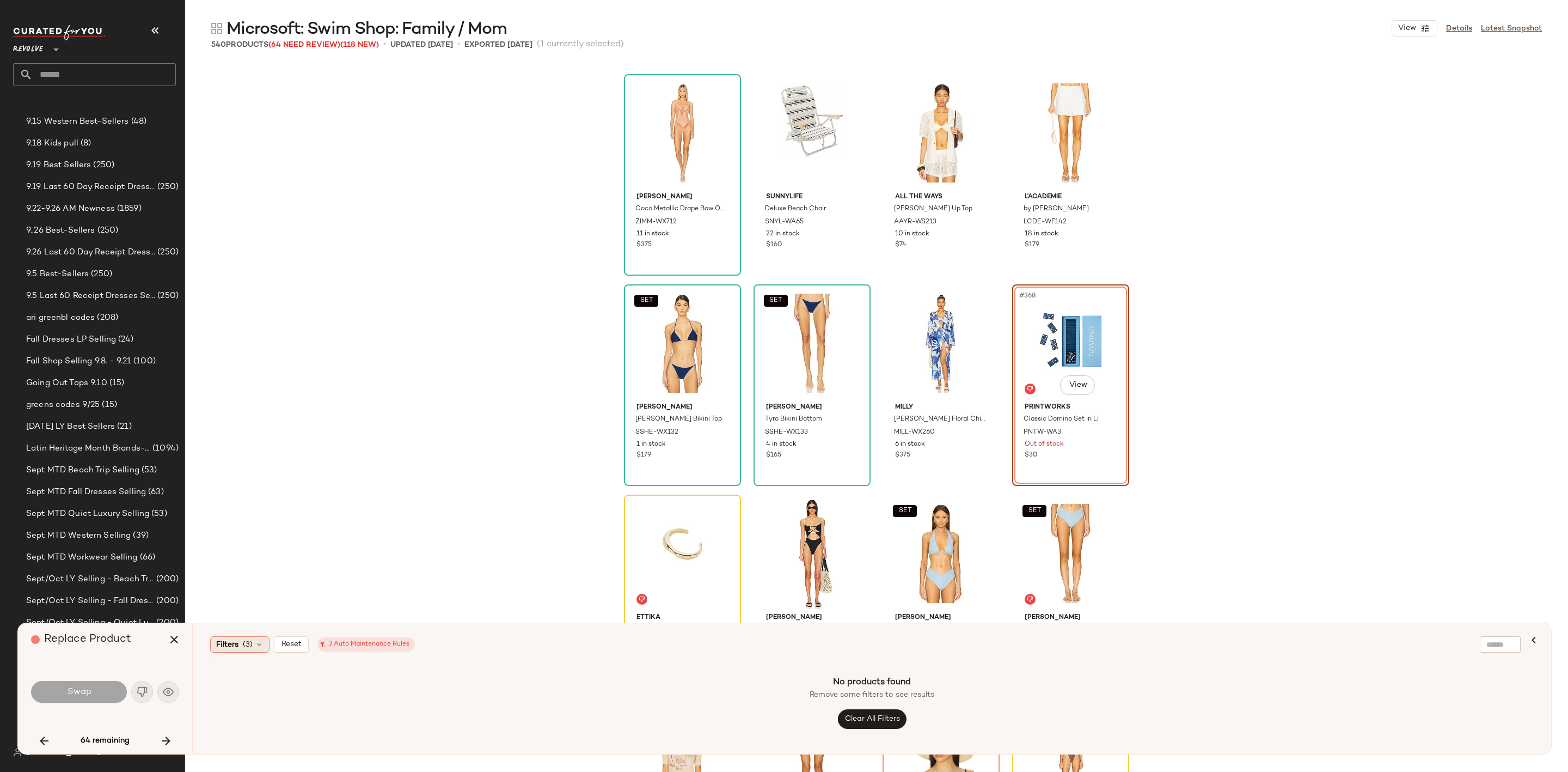
click at [235, 646] on span "Filters" at bounding box center [228, 644] width 22 height 11
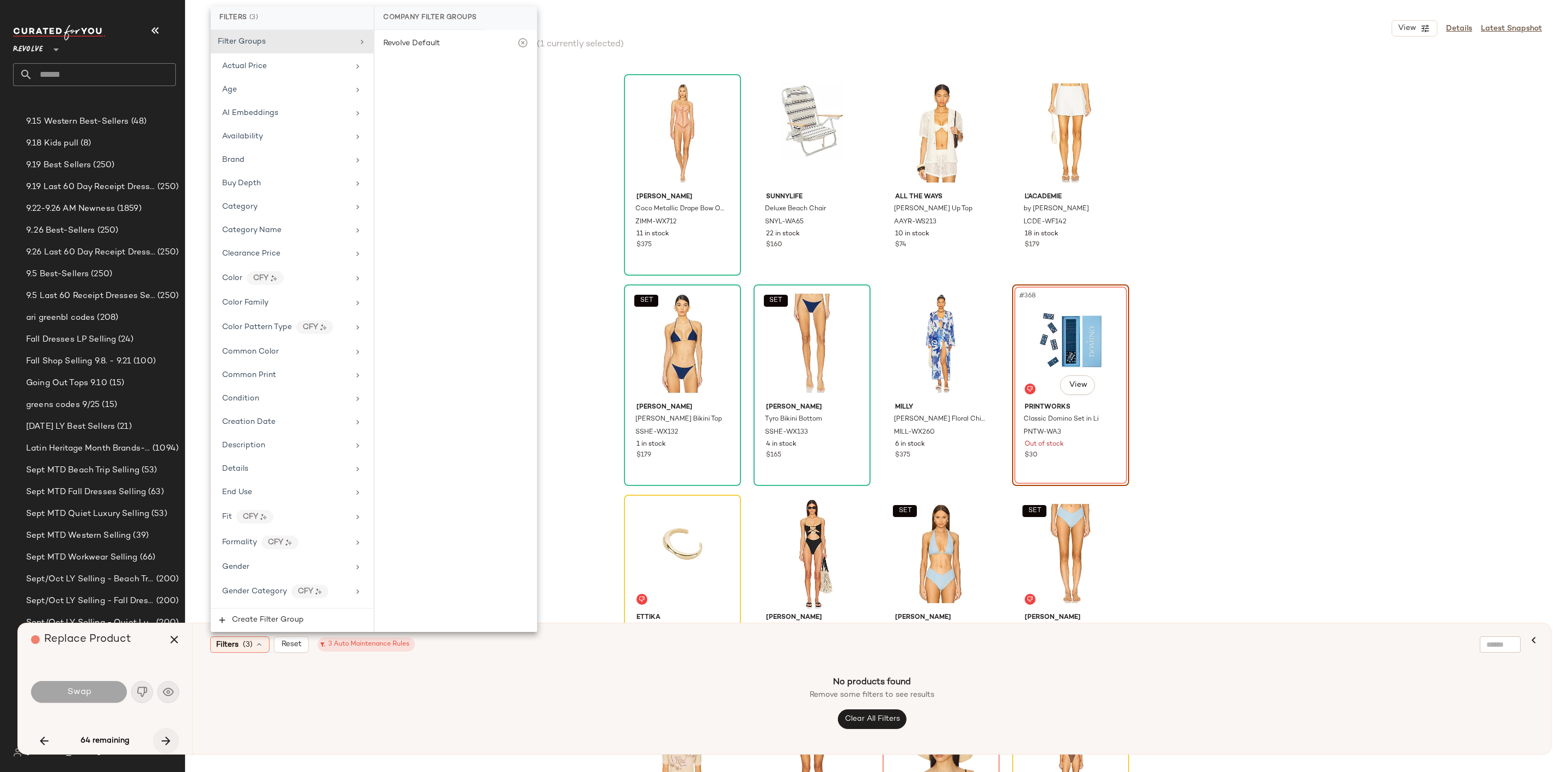
click at [162, 737] on icon "button" at bounding box center [166, 740] width 13 height 13
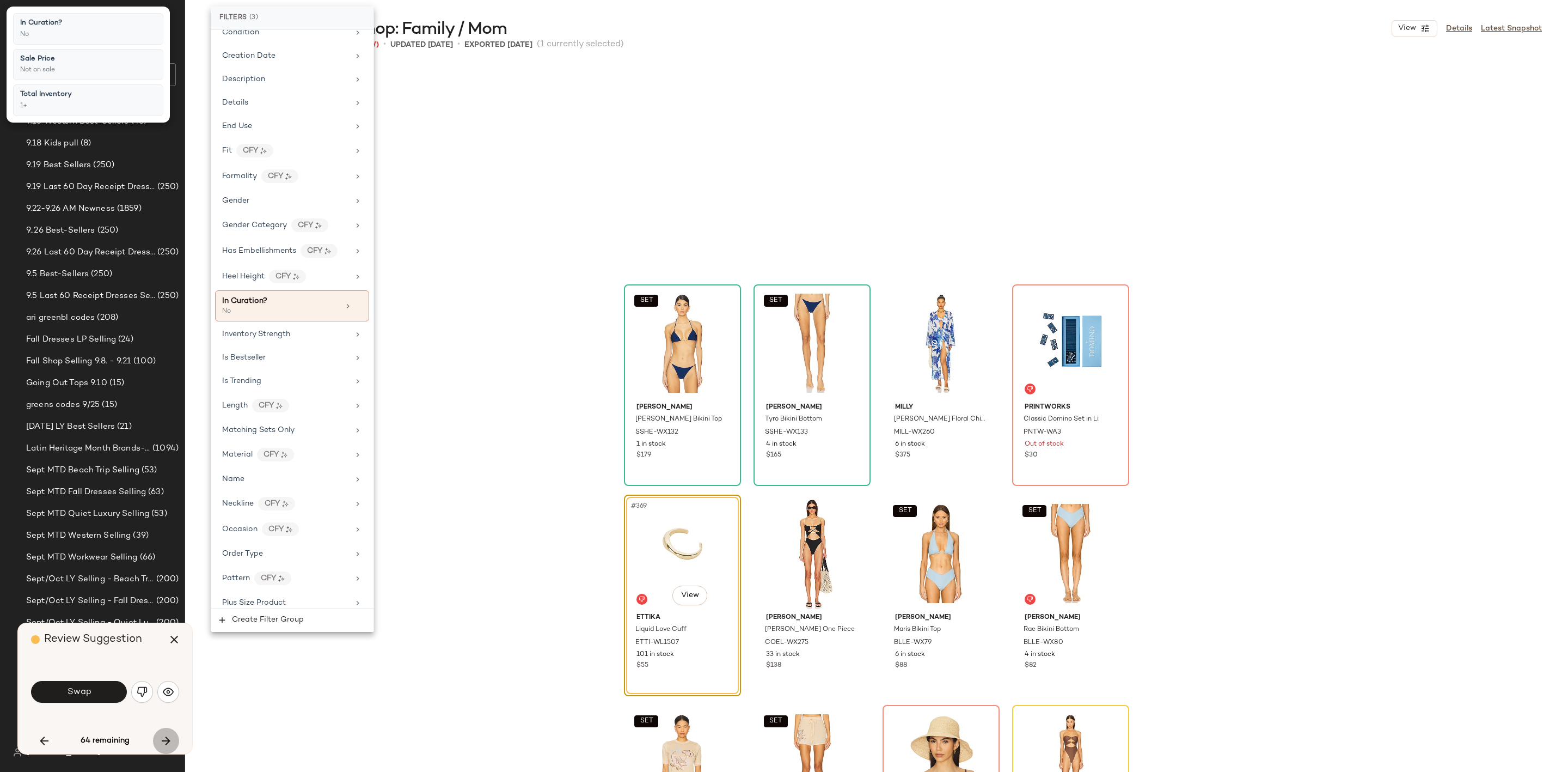
scroll to position [19136, 0]
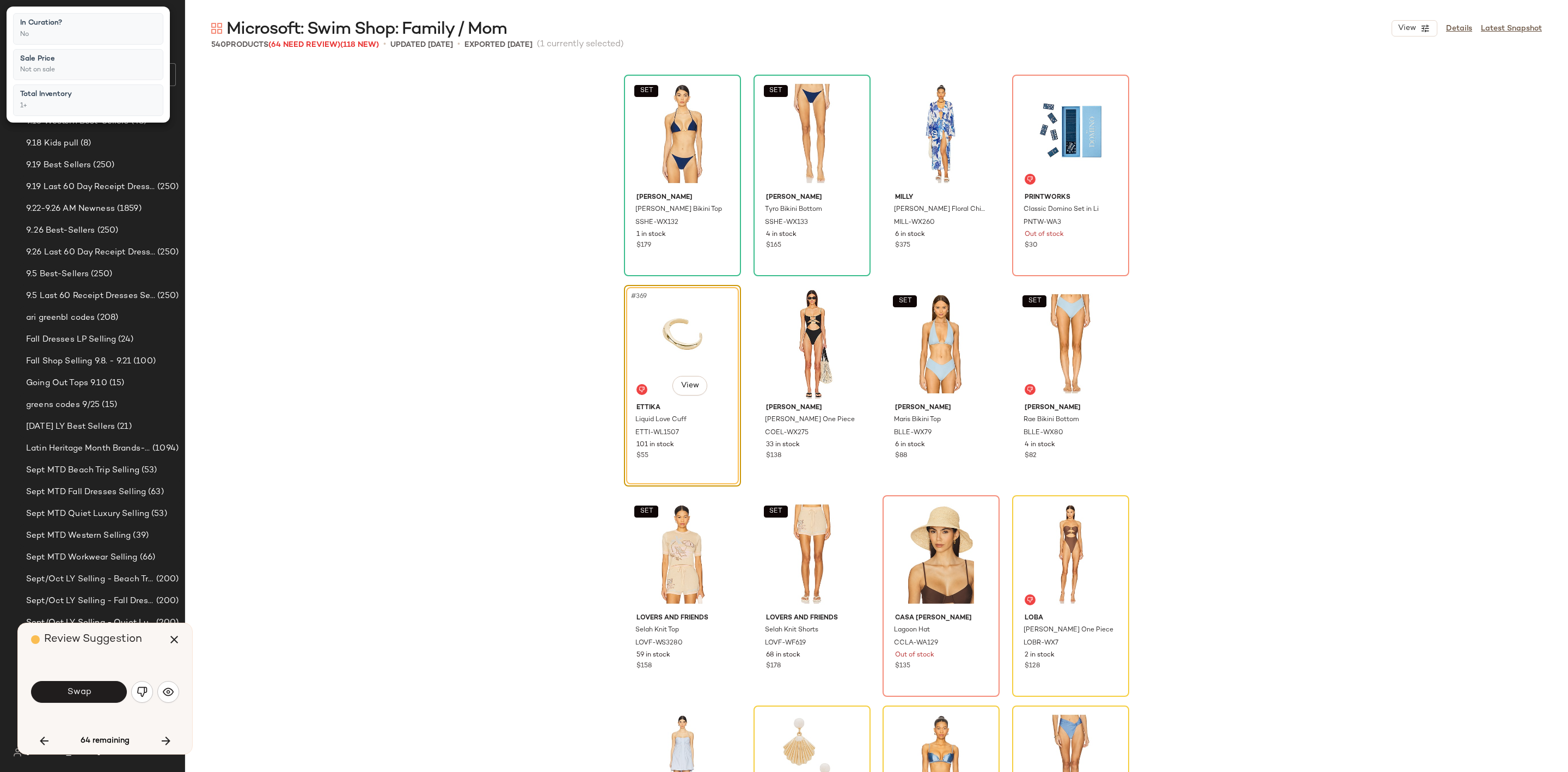
click at [464, 506] on div "SET Shani Shemer Marlin Bikini Top SSHE-WX132 1 in stock $179 SET Shani Shemer …" at bounding box center [877, 417] width 1383 height 709
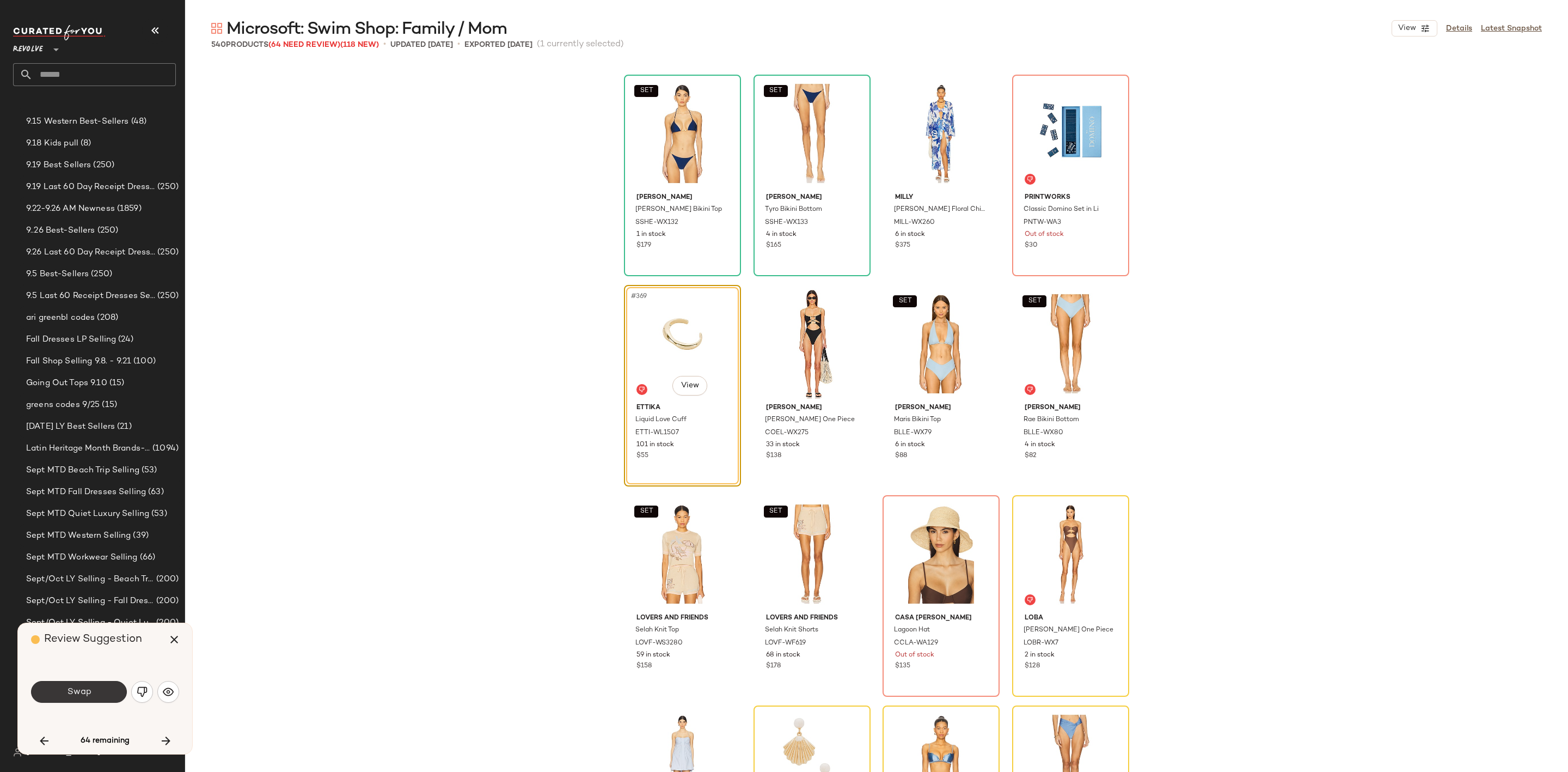
click at [72, 694] on span "Swap" at bounding box center [78, 692] width 24 height 10
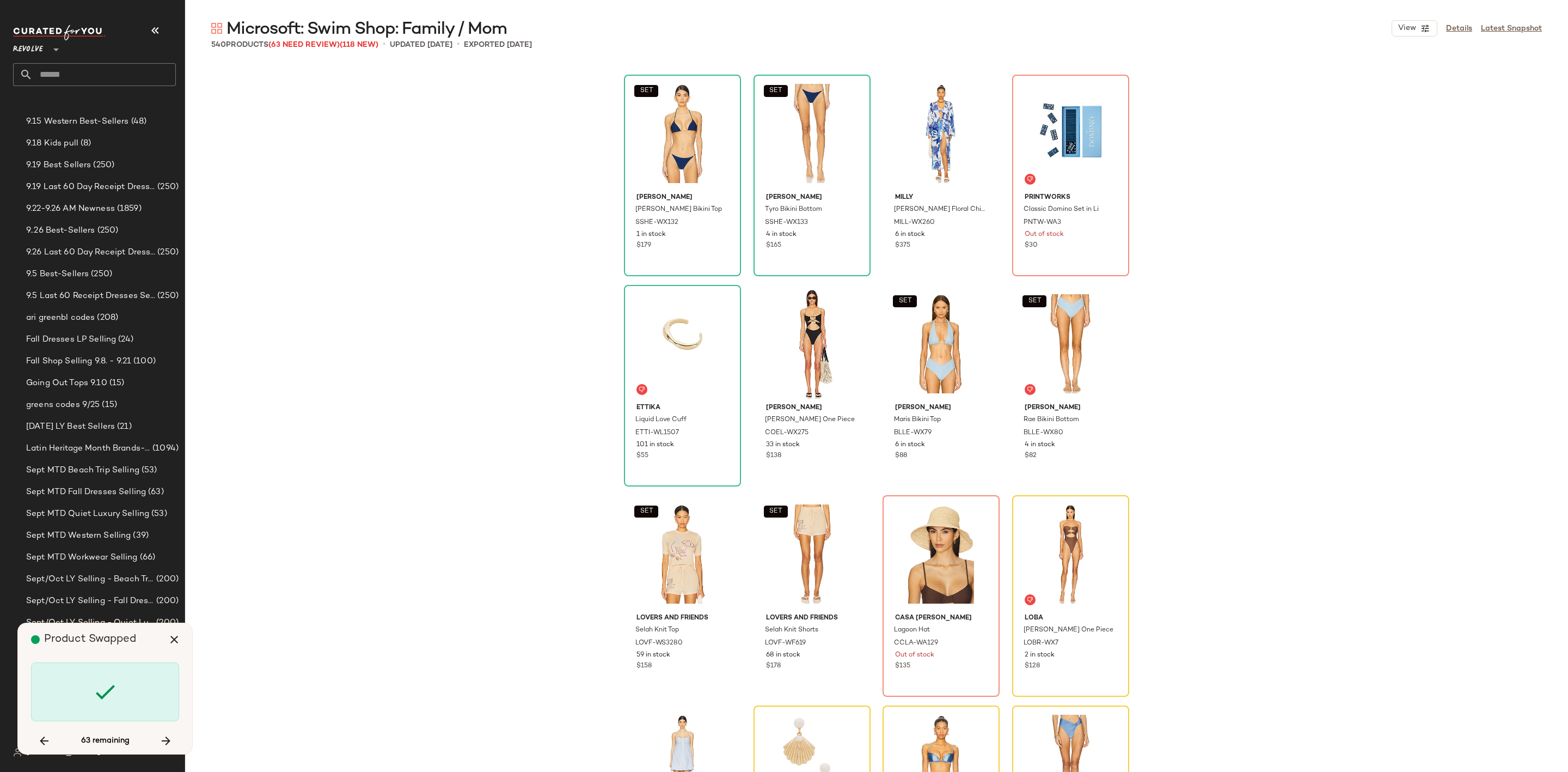
scroll to position [19347, 0]
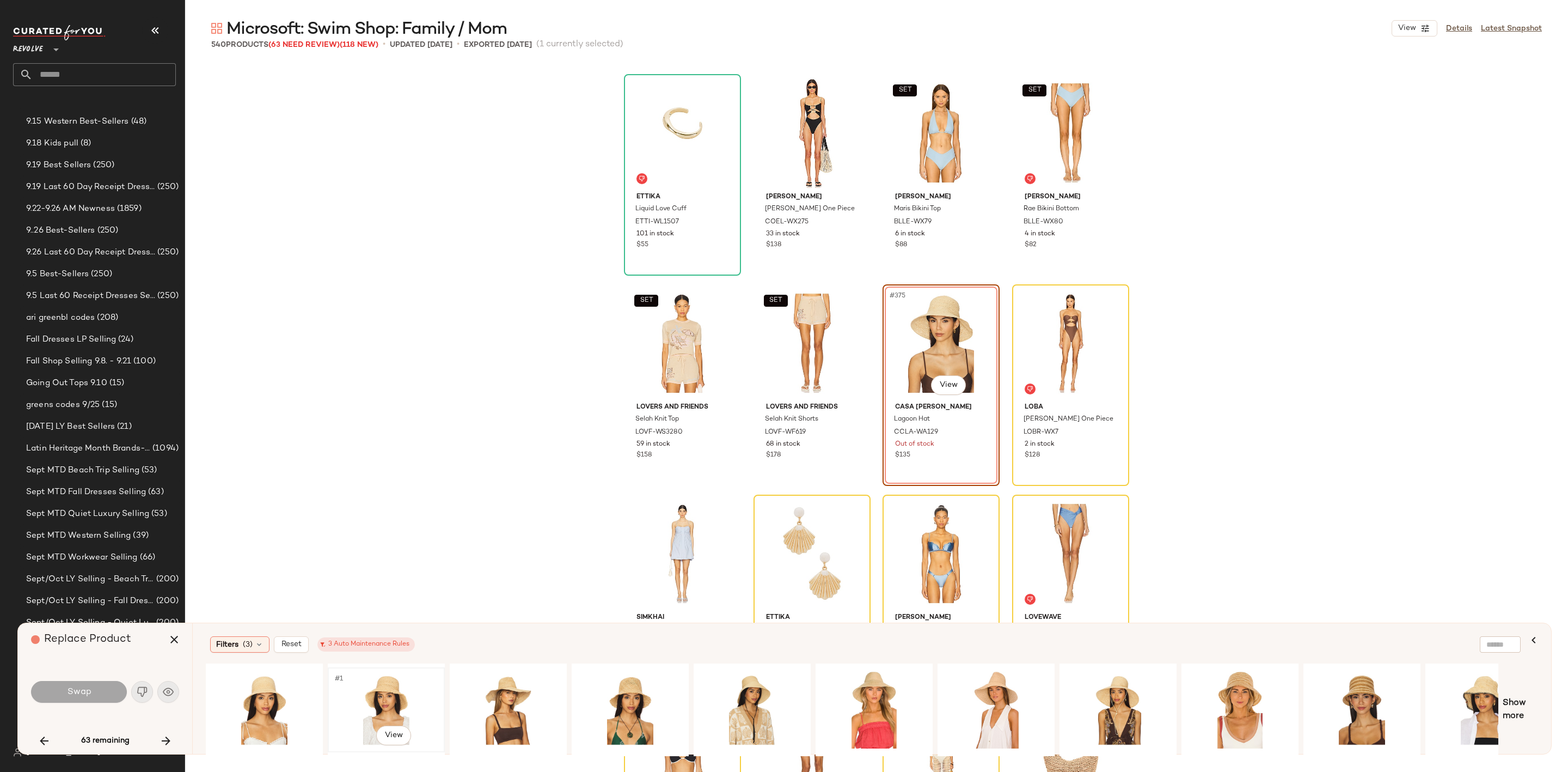
click at [380, 702] on div "#1 View" at bounding box center [386, 710] width 109 height 78
click at [78, 692] on span "Swap" at bounding box center [78, 692] width 24 height 10
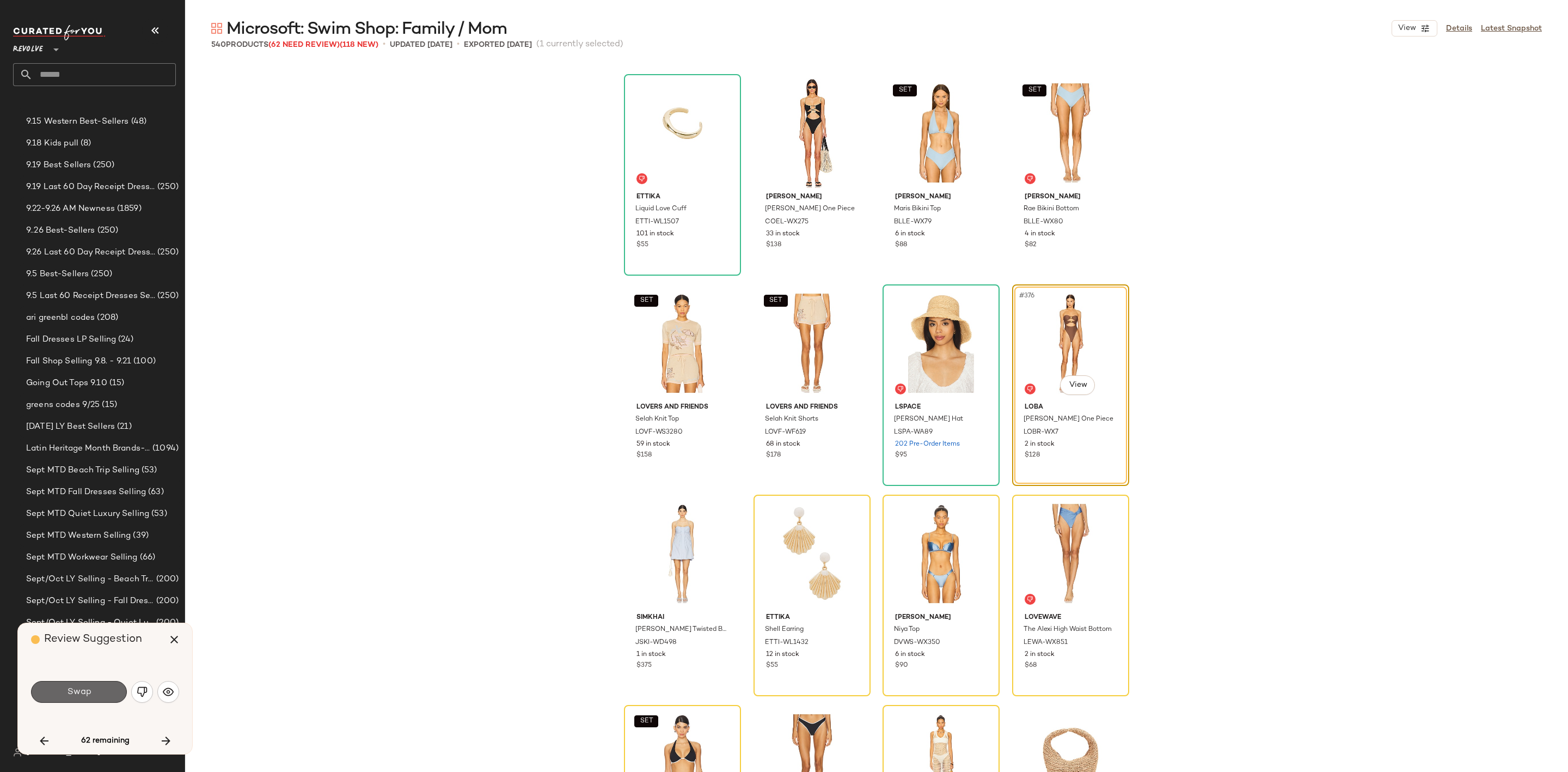
click at [80, 700] on button "Swap" at bounding box center [78, 692] width 96 height 22
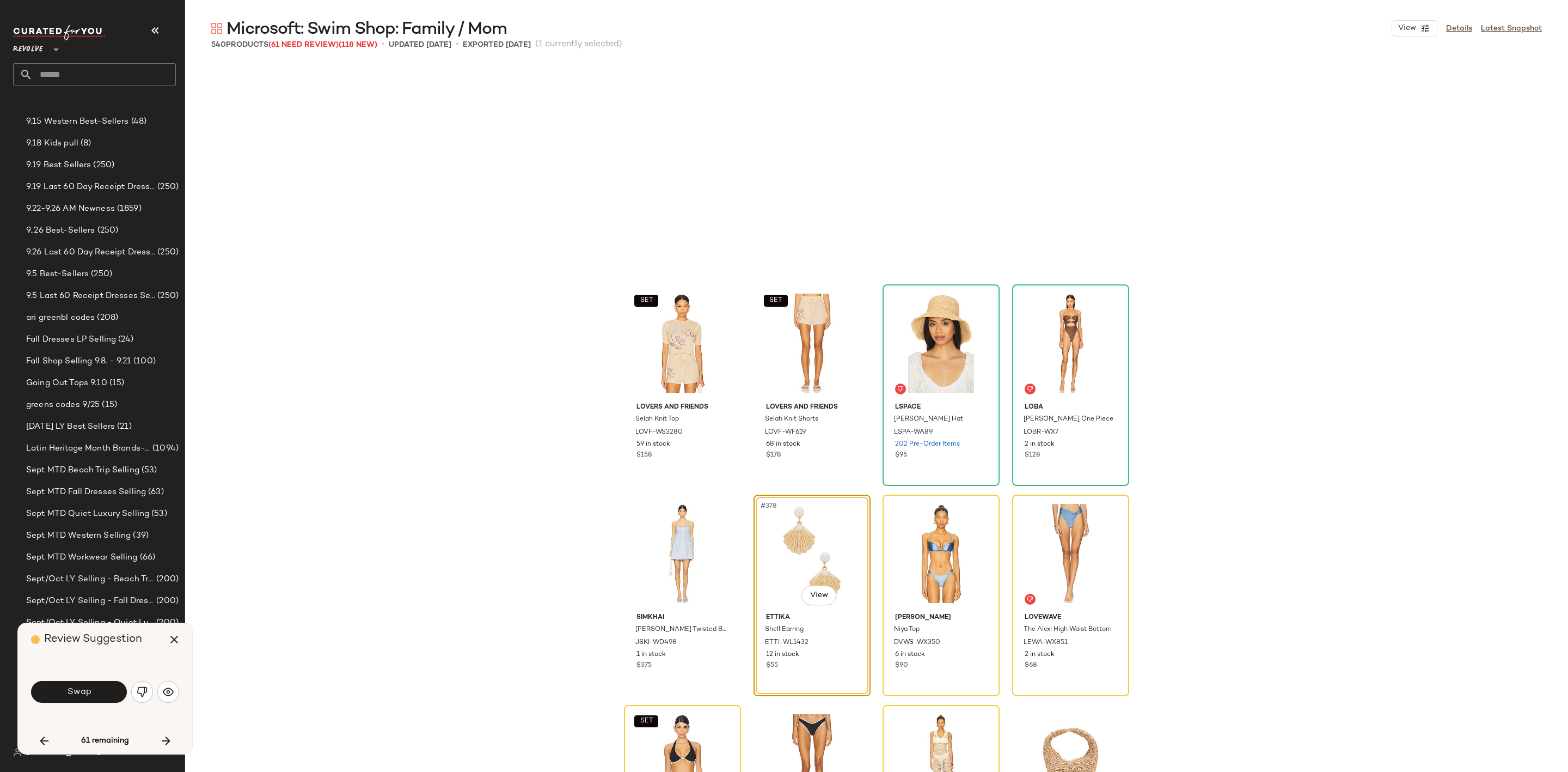
scroll to position [19558, 0]
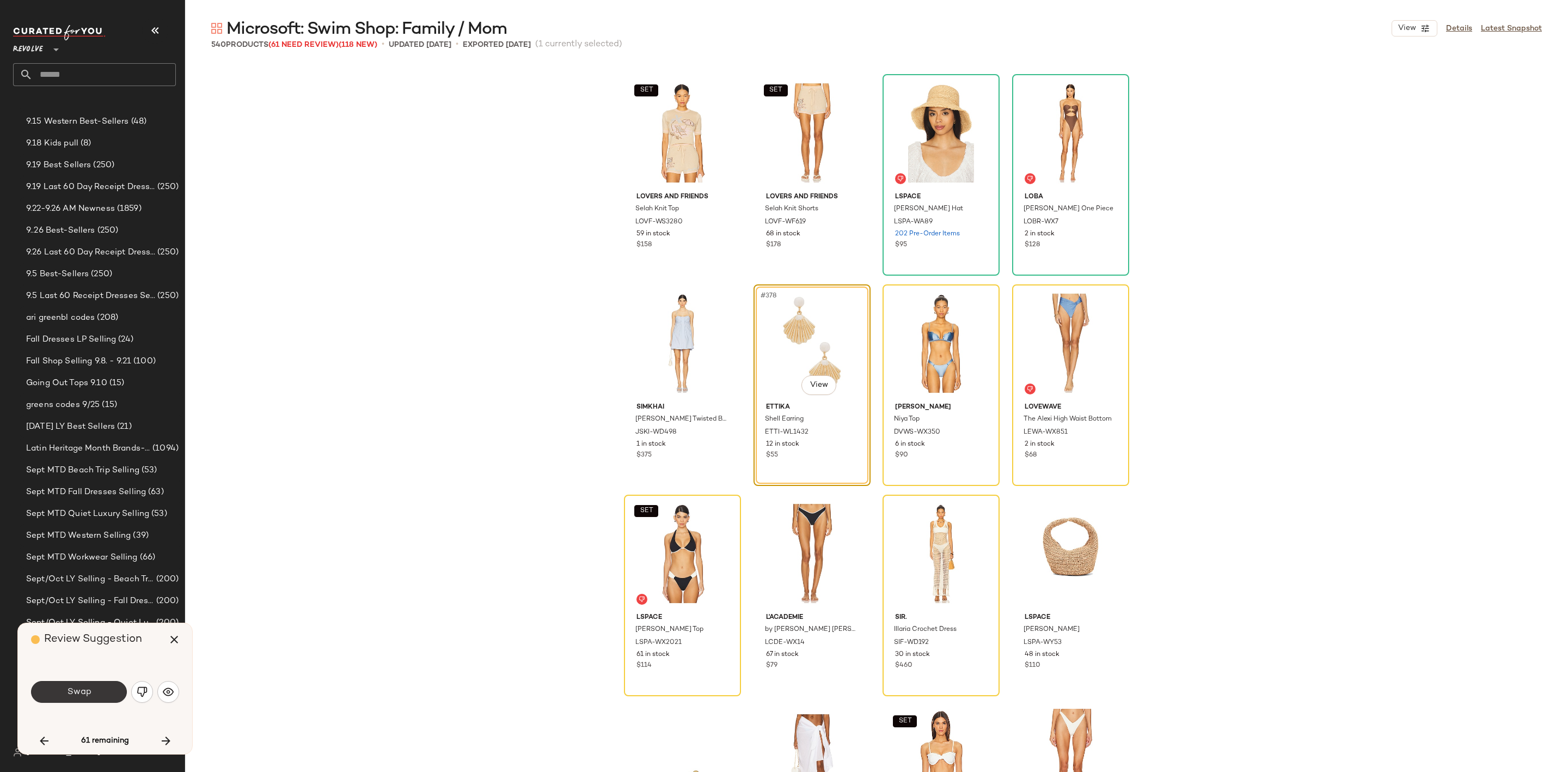
click at [67, 700] on button "Swap" at bounding box center [78, 692] width 96 height 22
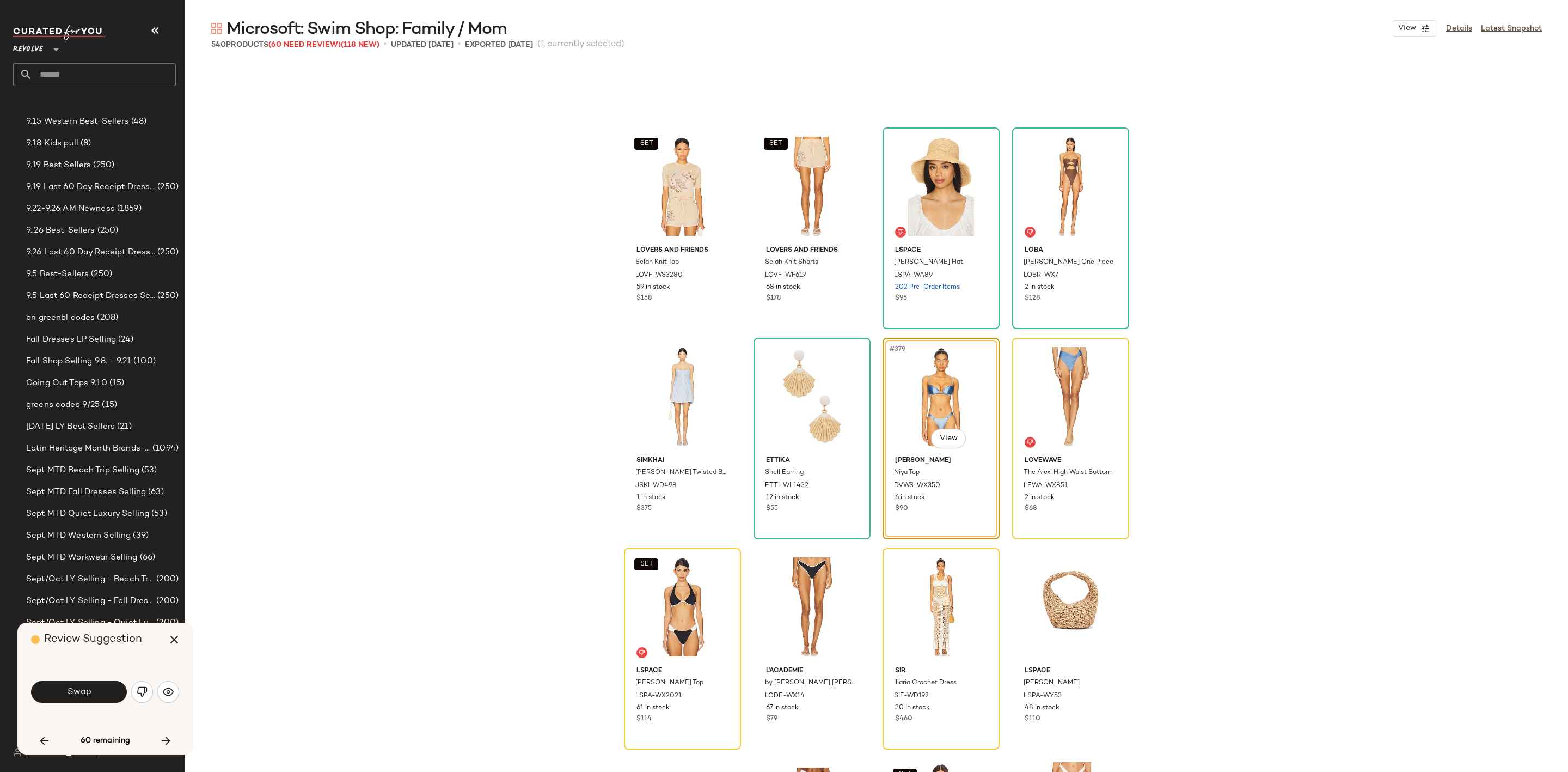
scroll to position [19476, 0]
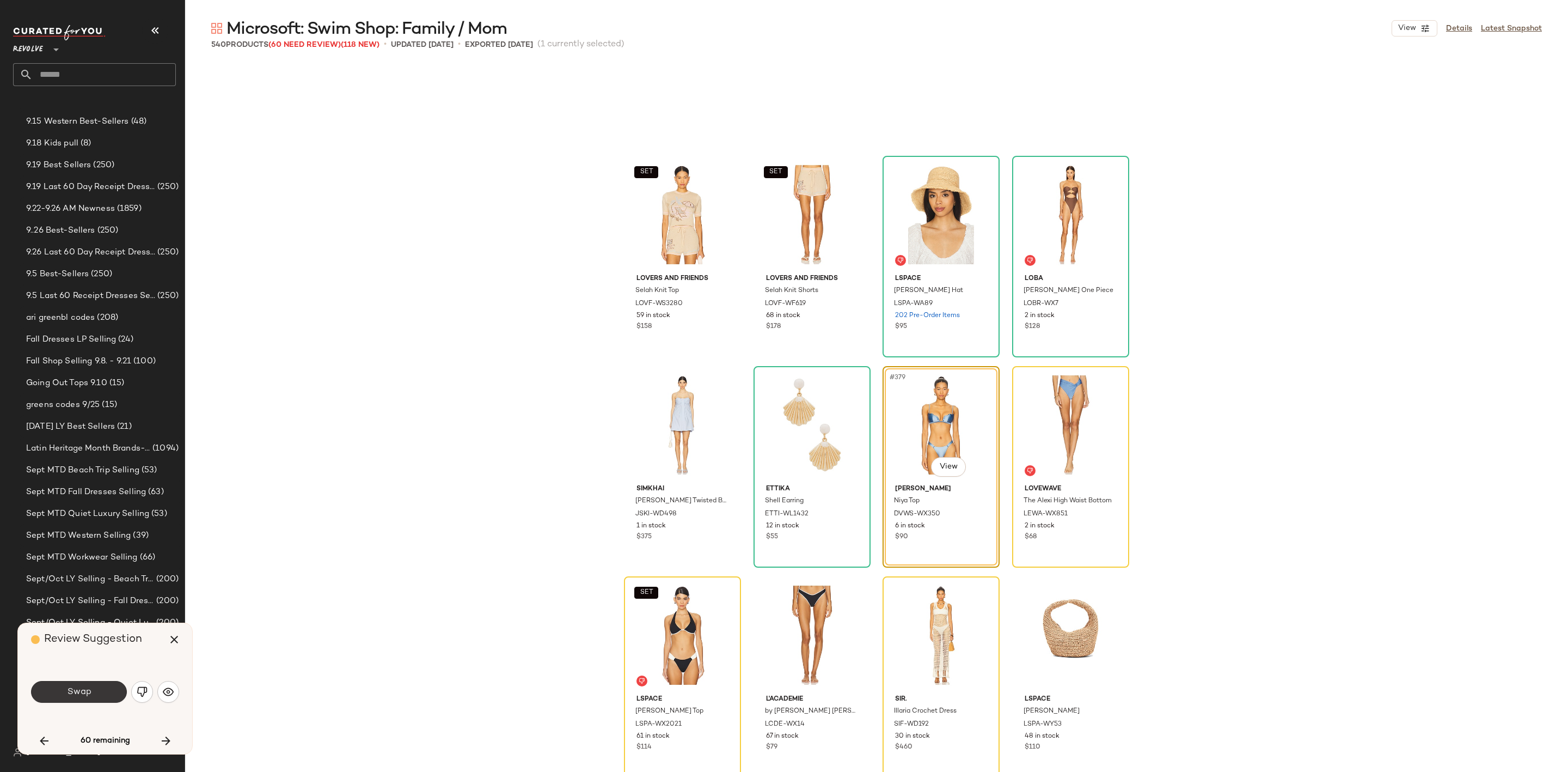
click at [92, 695] on button "Swap" at bounding box center [78, 692] width 96 height 22
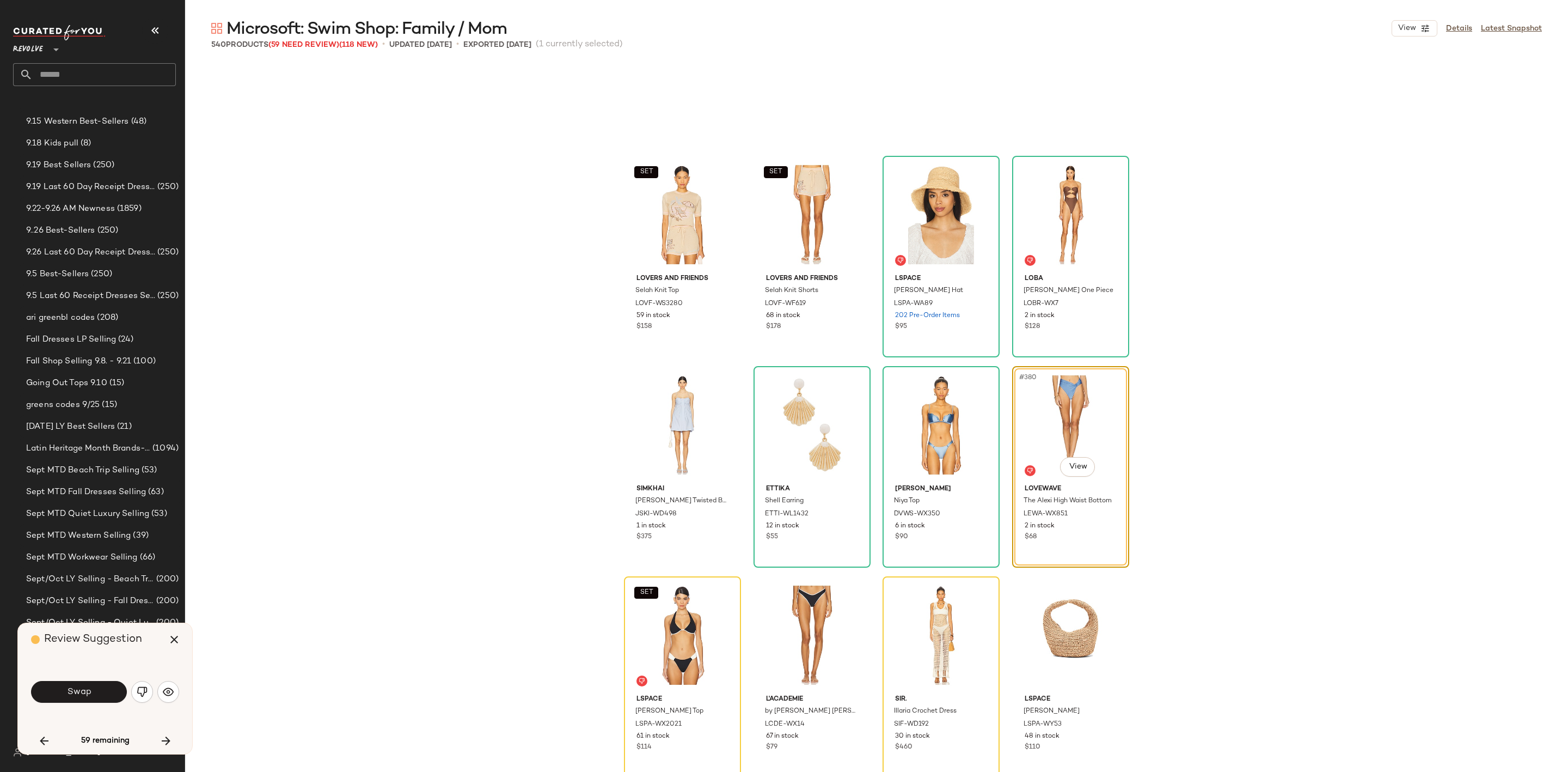
scroll to position [19558, 0]
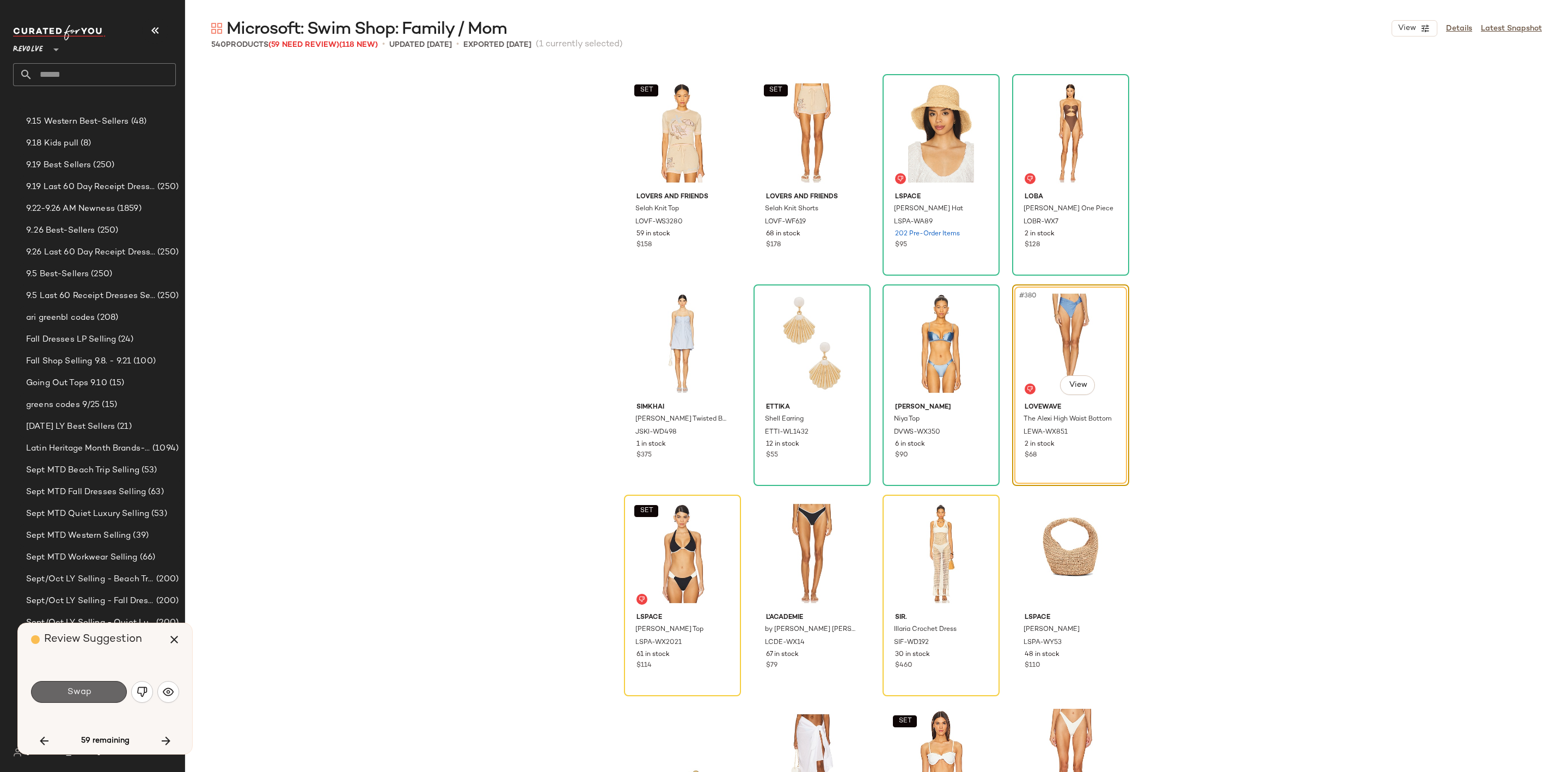
click at [88, 694] on span "Swap" at bounding box center [78, 692] width 24 height 10
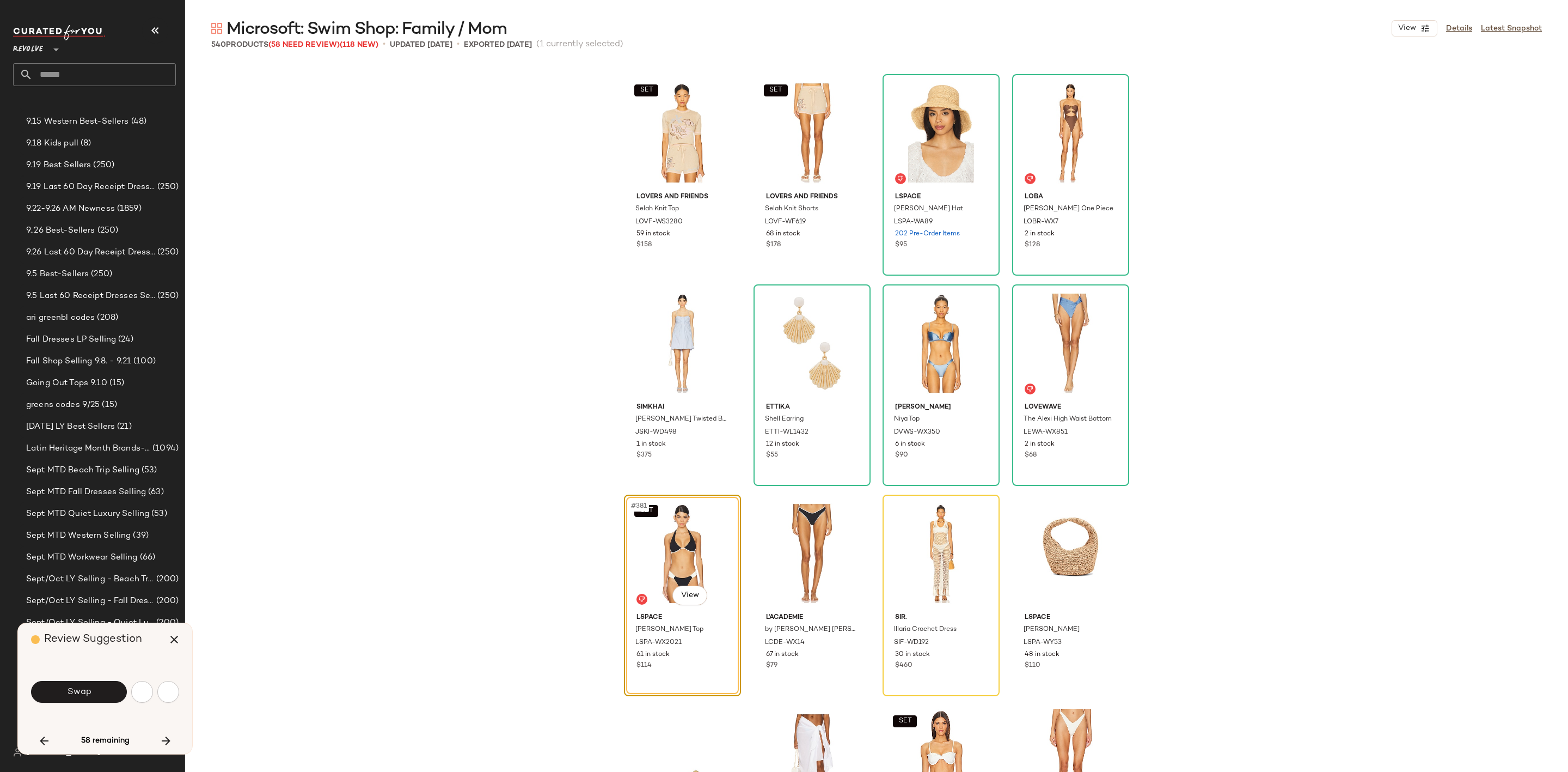
scroll to position [19768, 0]
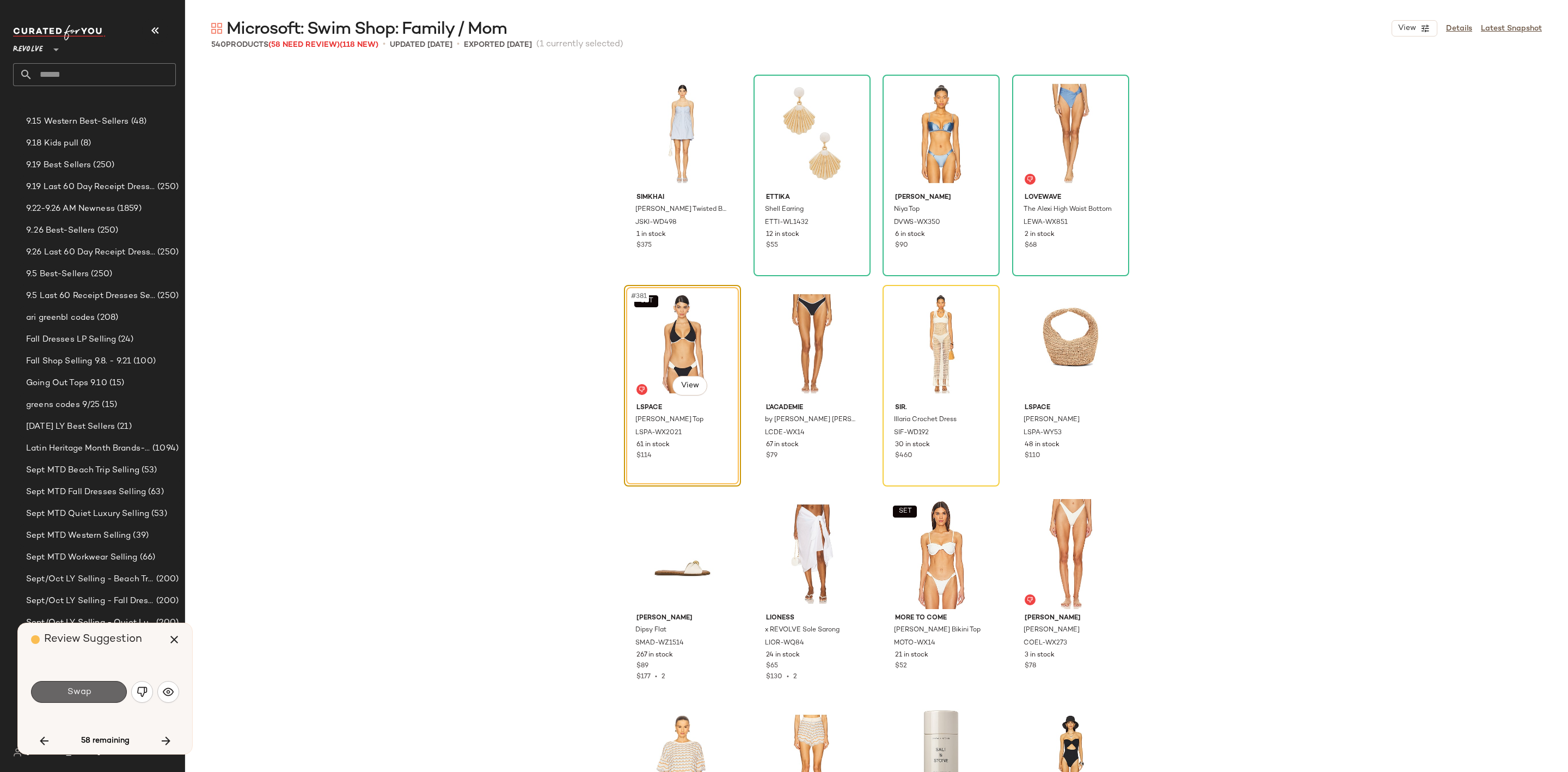
click at [89, 693] on span "Swap" at bounding box center [78, 692] width 24 height 10
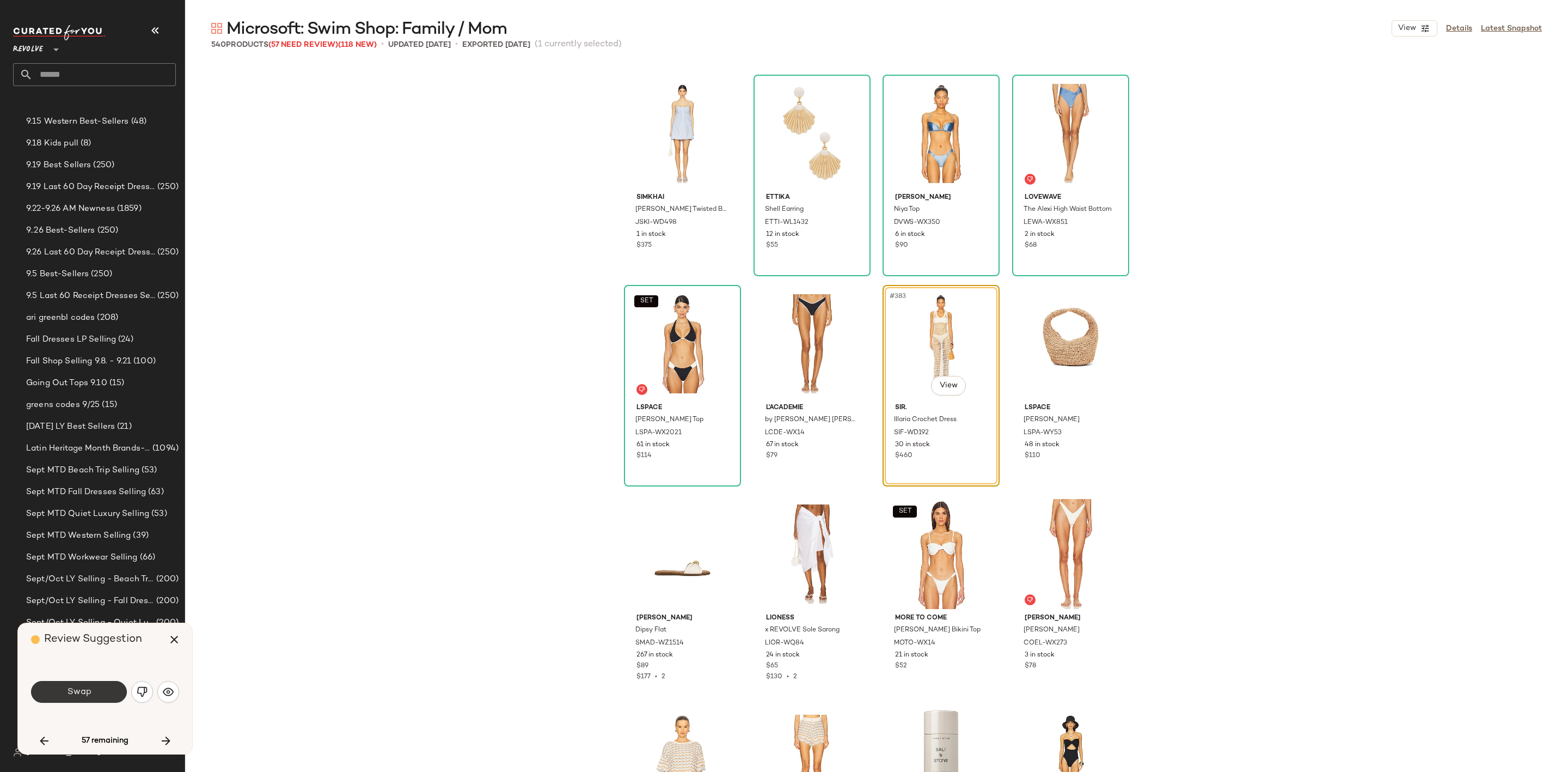
click at [91, 681] on button "Swap" at bounding box center [78, 692] width 96 height 22
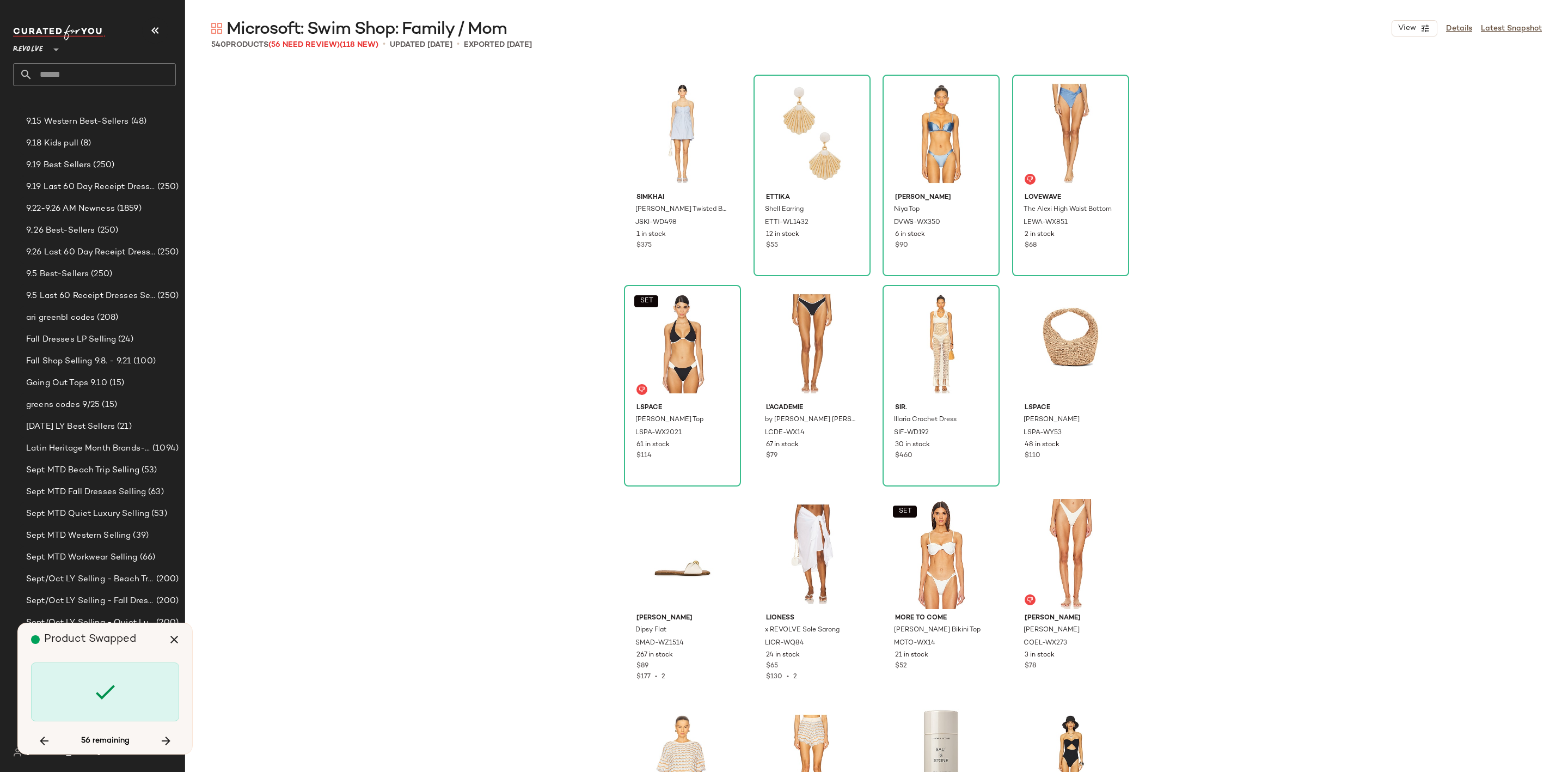
scroll to position [20398, 0]
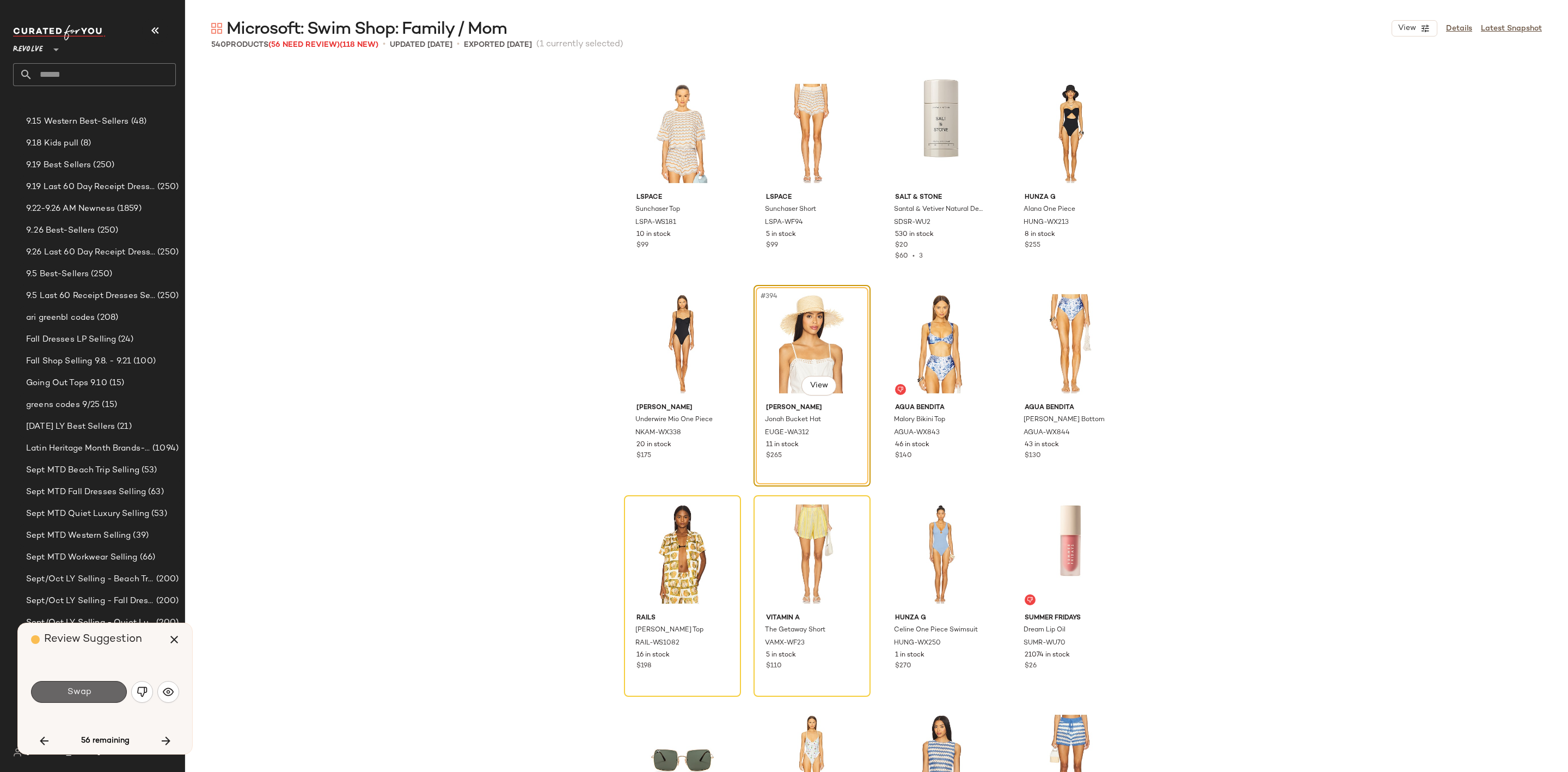
click at [89, 695] on span "Swap" at bounding box center [78, 692] width 24 height 10
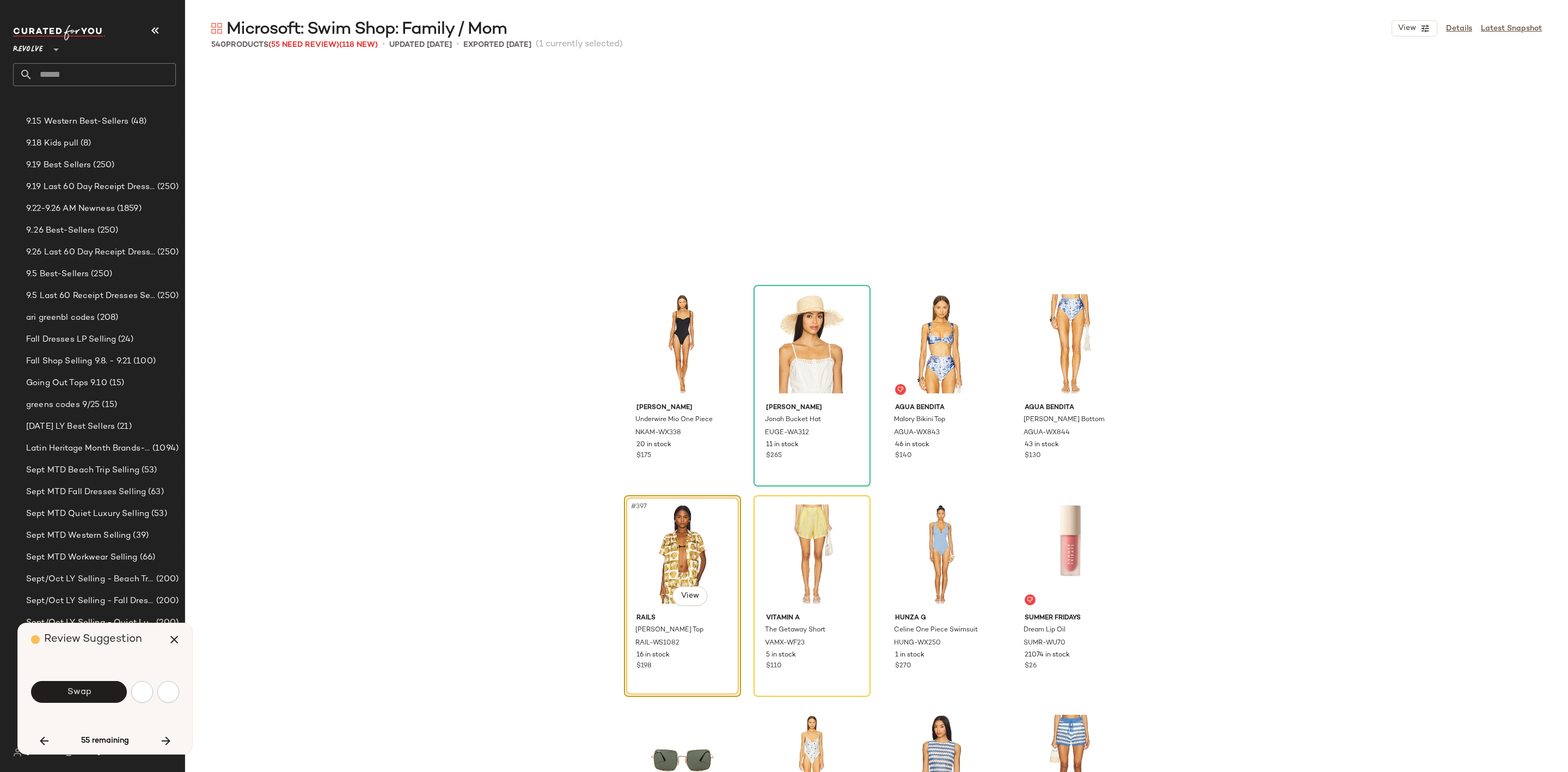
scroll to position [20609, 0]
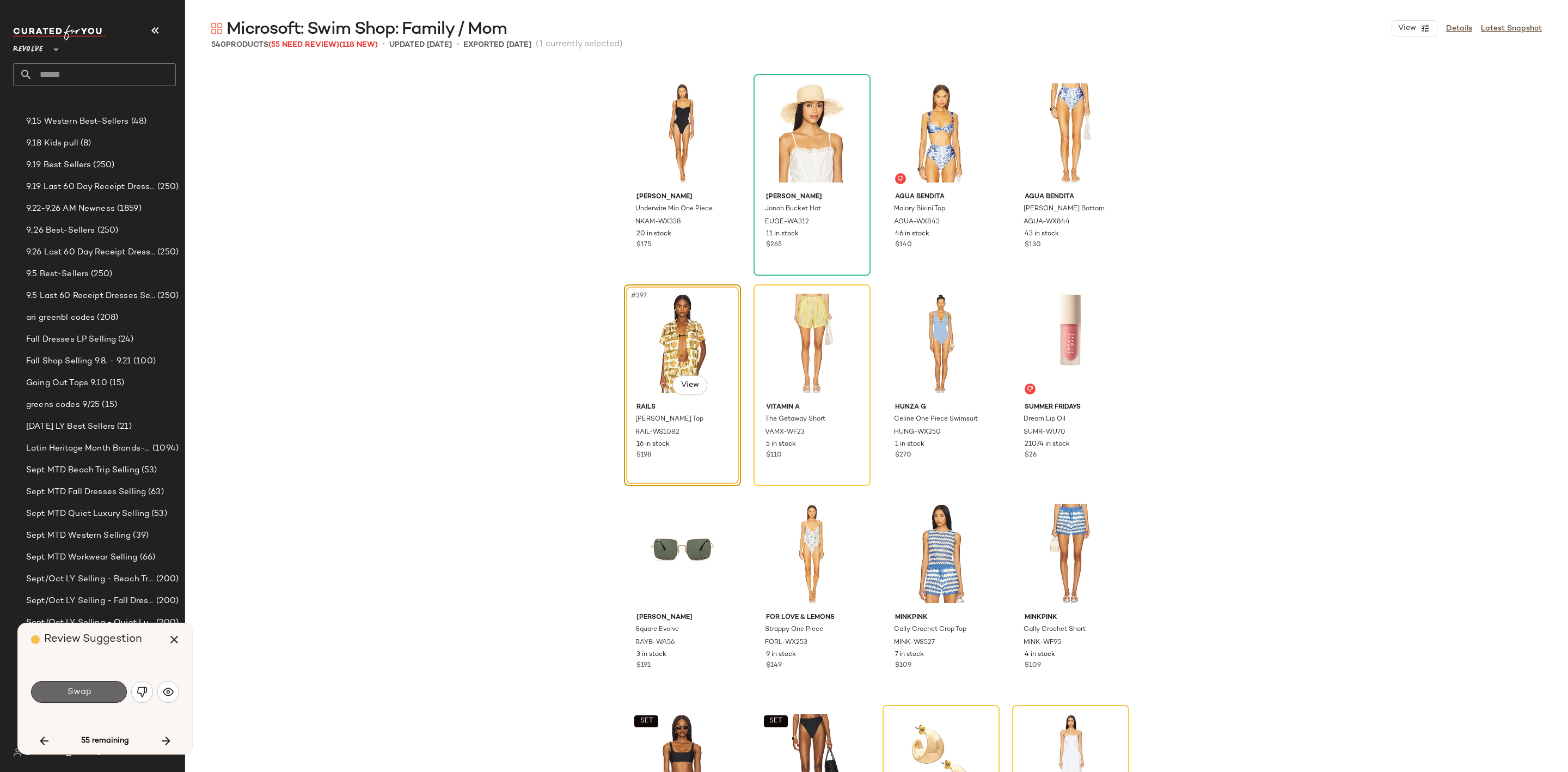
click at [67, 696] on span "Swap" at bounding box center [78, 692] width 24 height 10
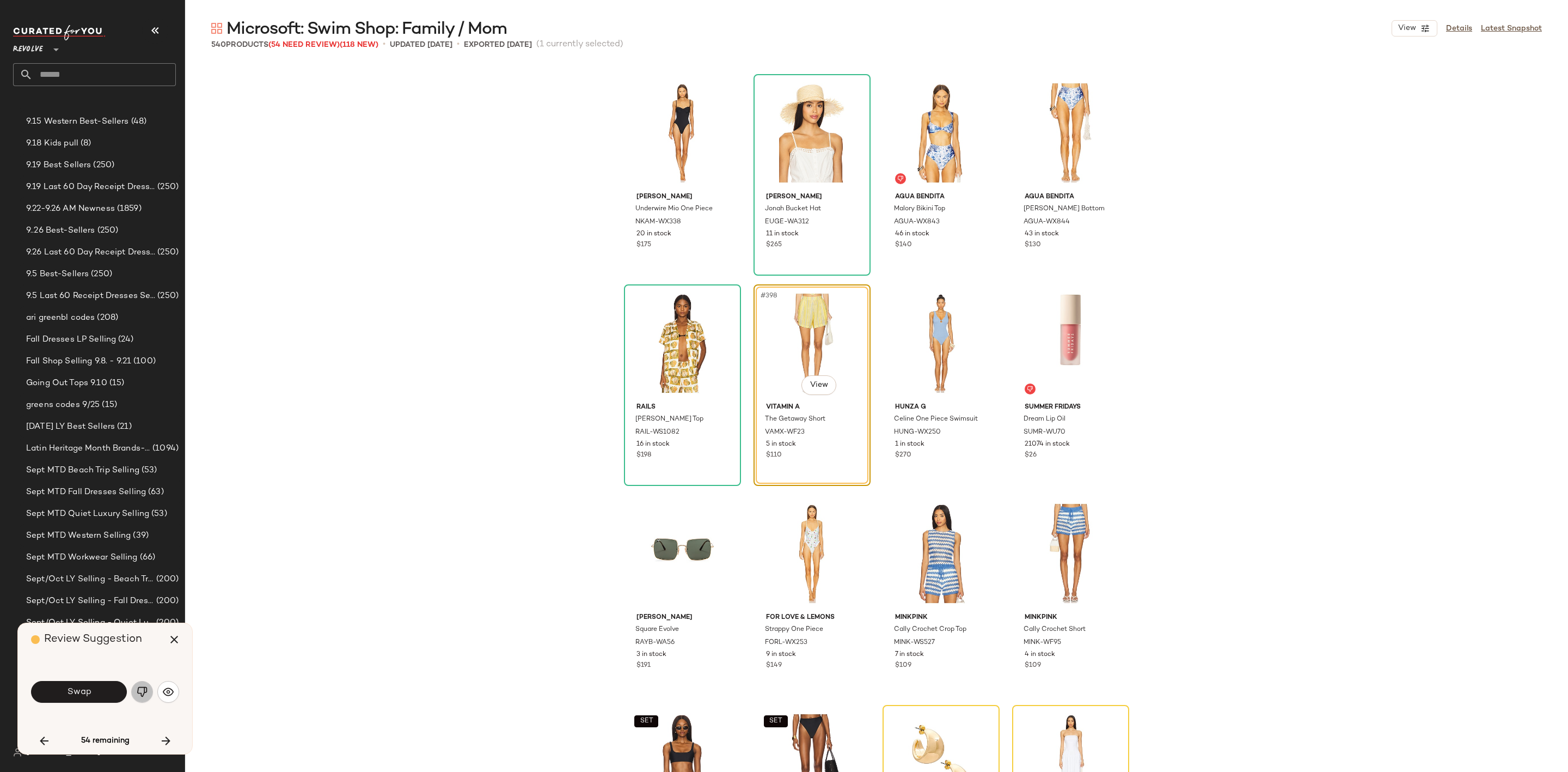
click at [142, 690] on img "button" at bounding box center [142, 692] width 11 height 11
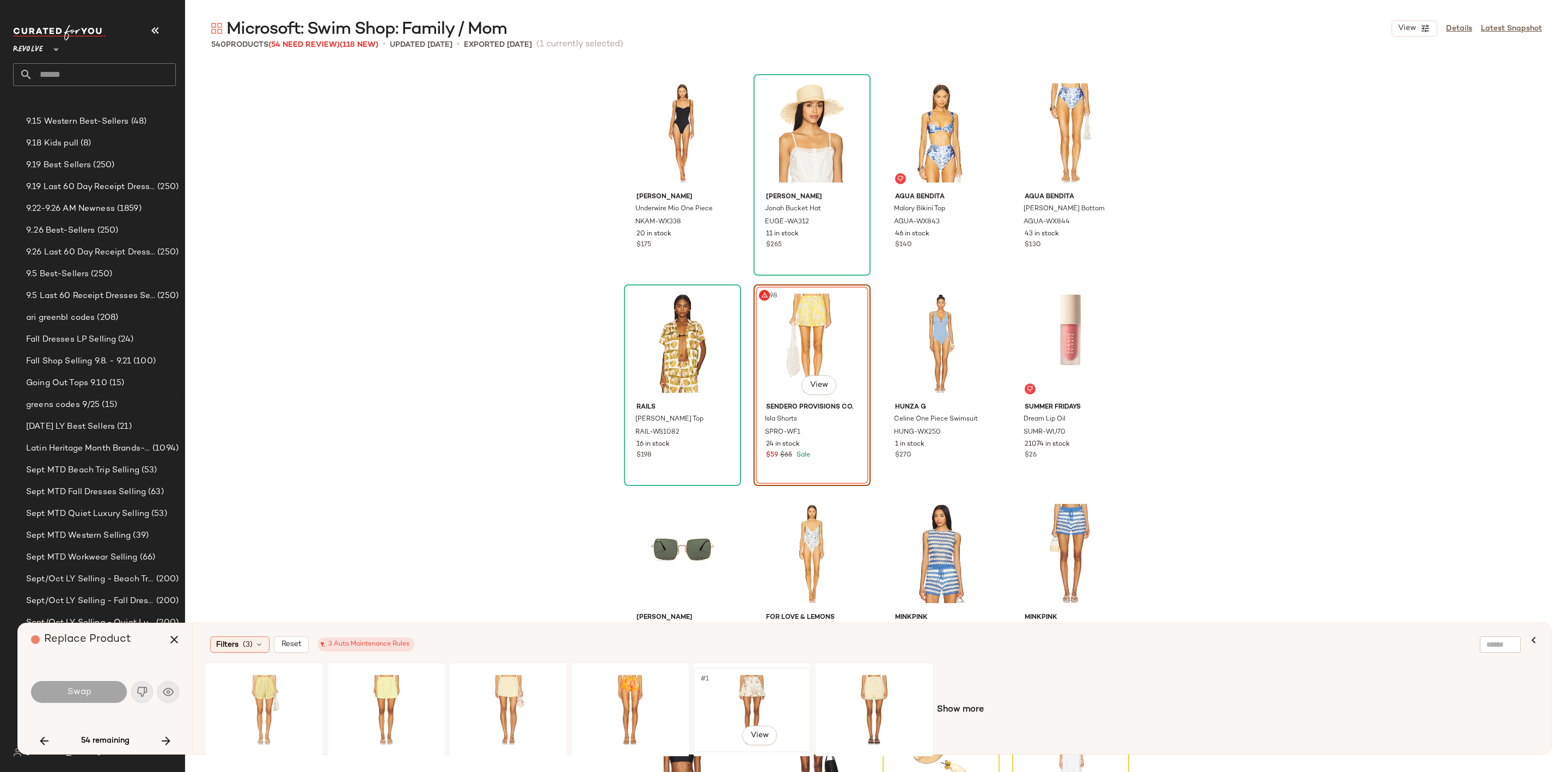
click at [735, 696] on div "#1 View" at bounding box center [752, 710] width 109 height 78
click at [848, 688] on div "#1 View" at bounding box center [874, 710] width 109 height 78
click at [71, 688] on span "Swap" at bounding box center [78, 692] width 24 height 10
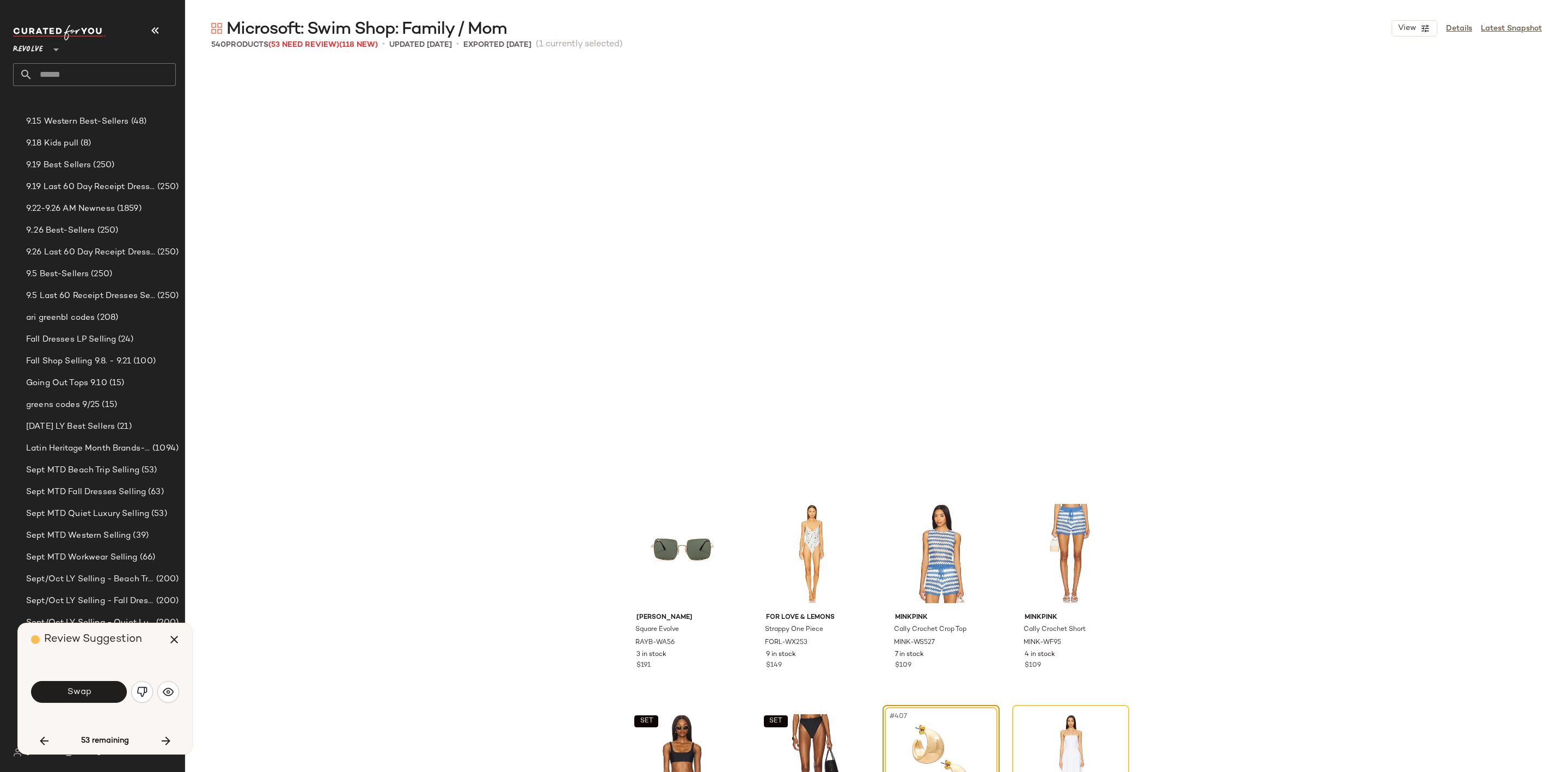
scroll to position [21029, 0]
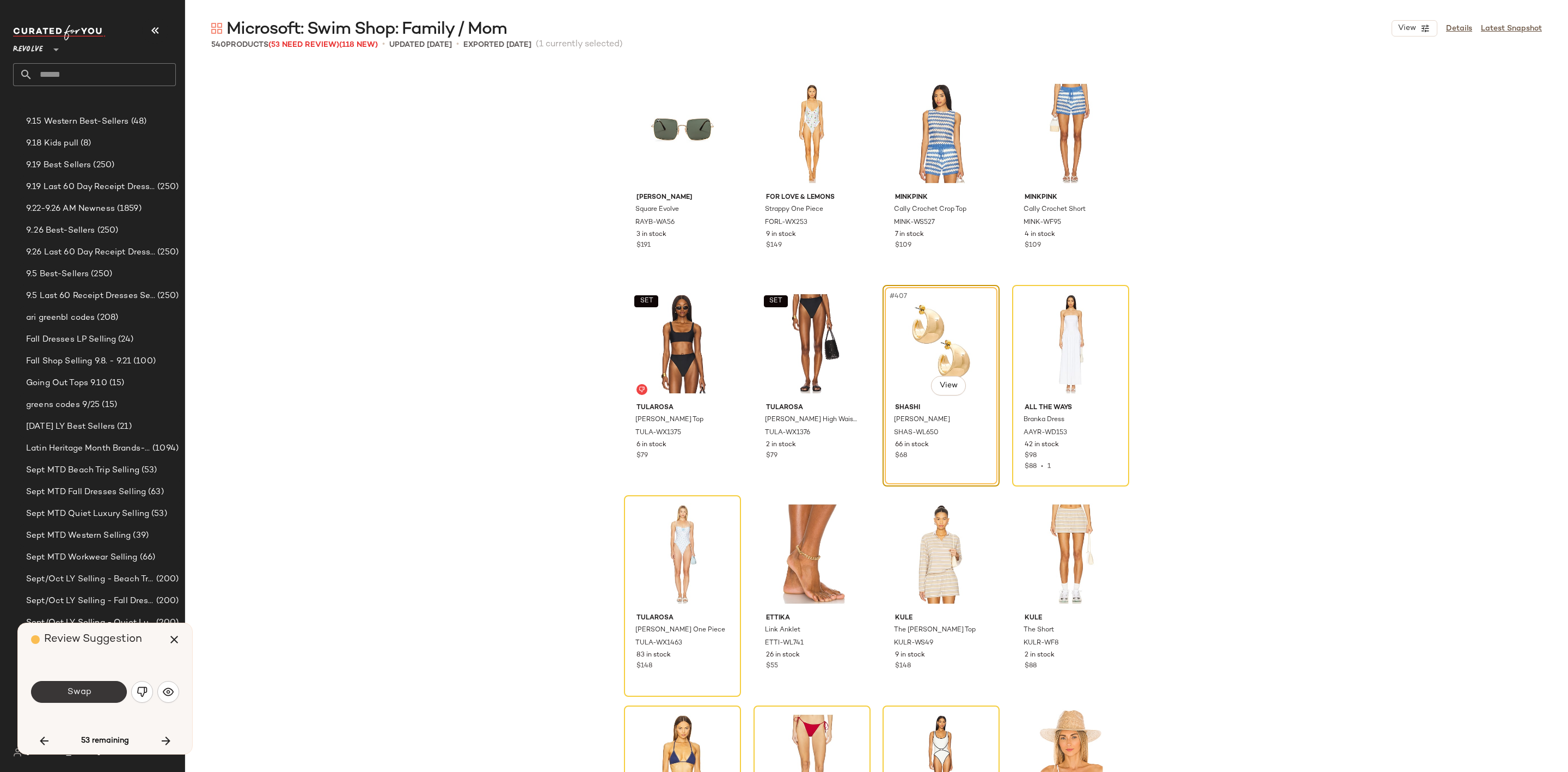
click at [100, 693] on button "Swap" at bounding box center [78, 692] width 96 height 22
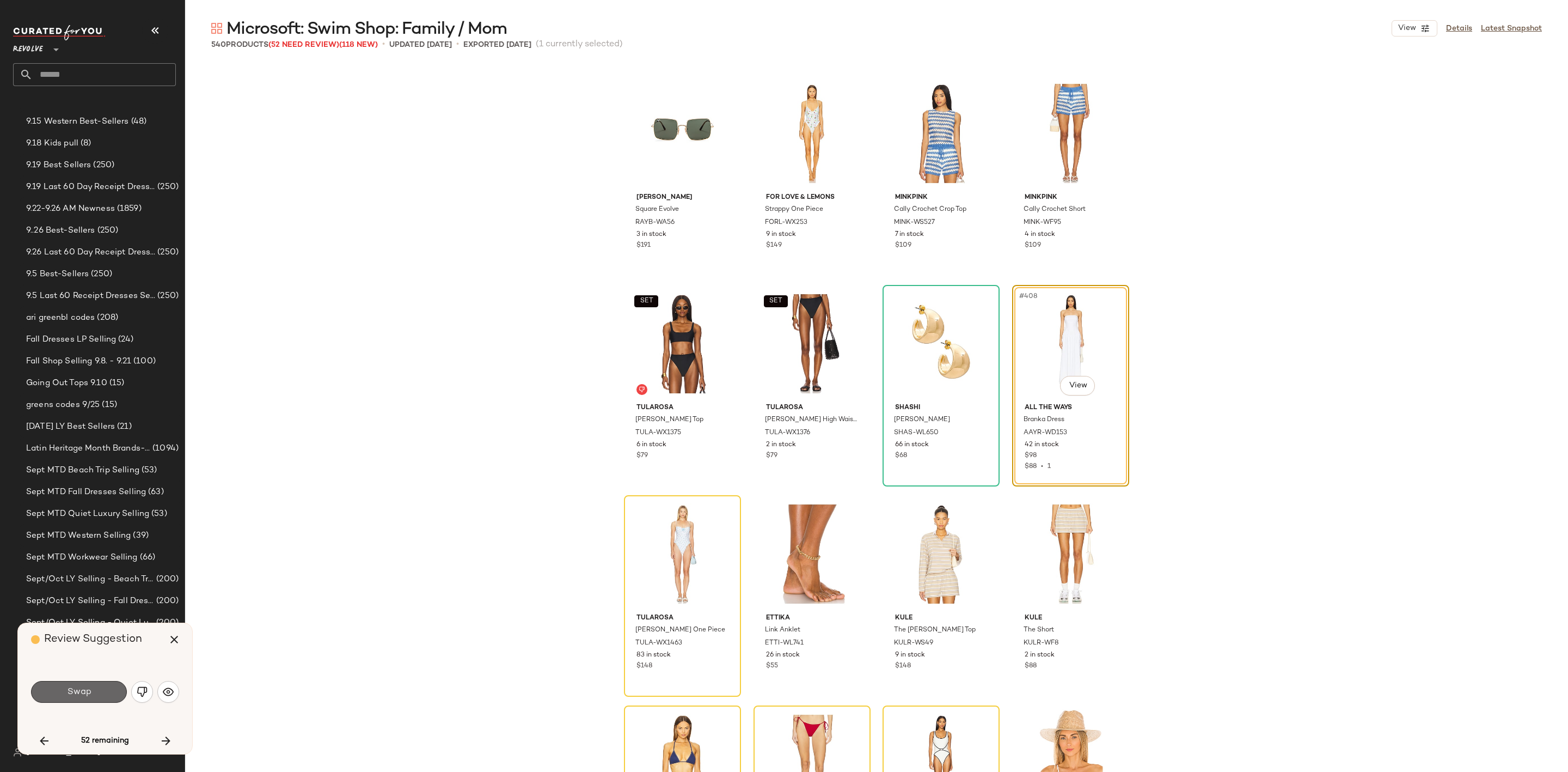
click at [53, 683] on button "Swap" at bounding box center [78, 692] width 96 height 22
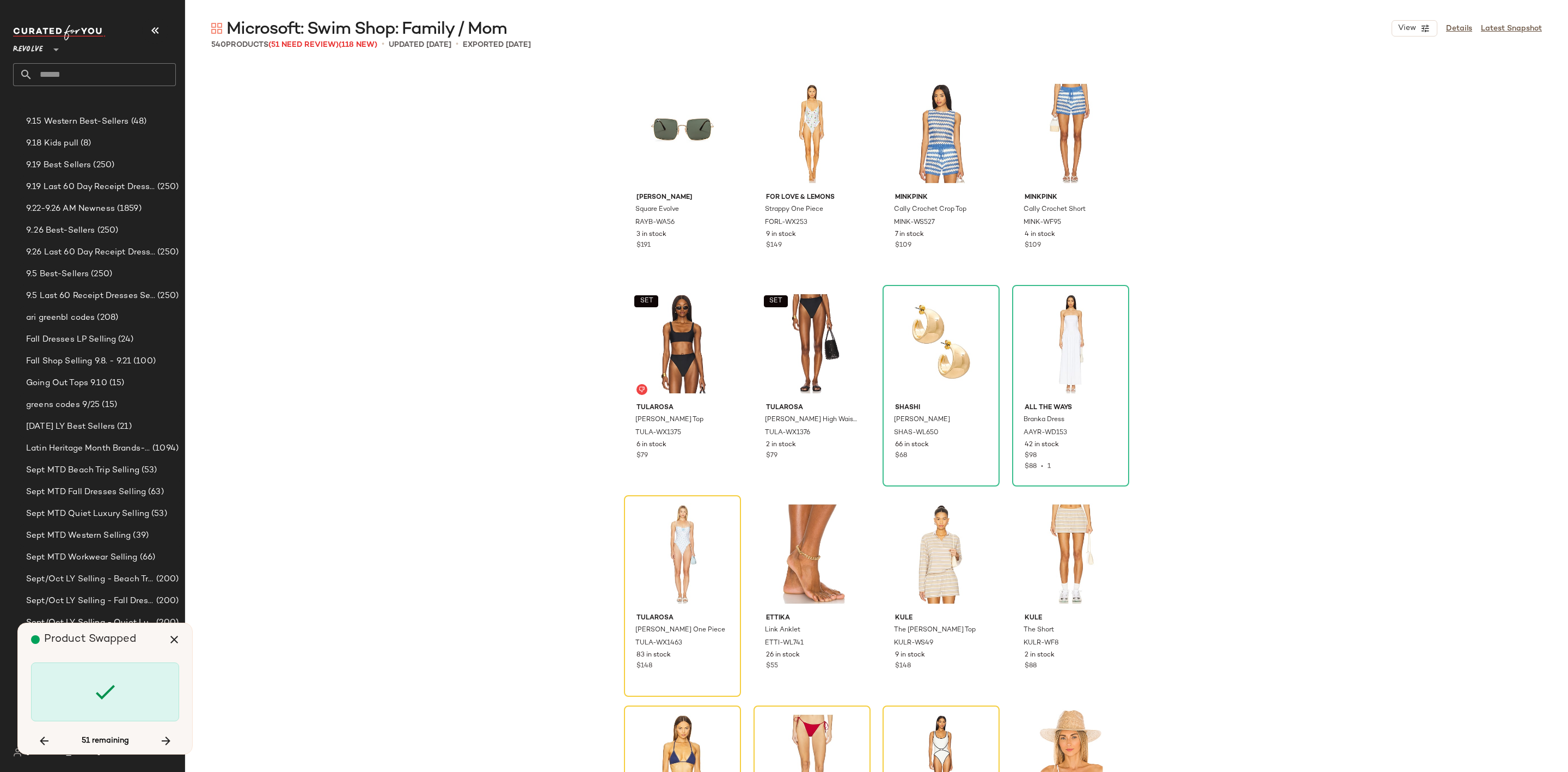
scroll to position [21240, 0]
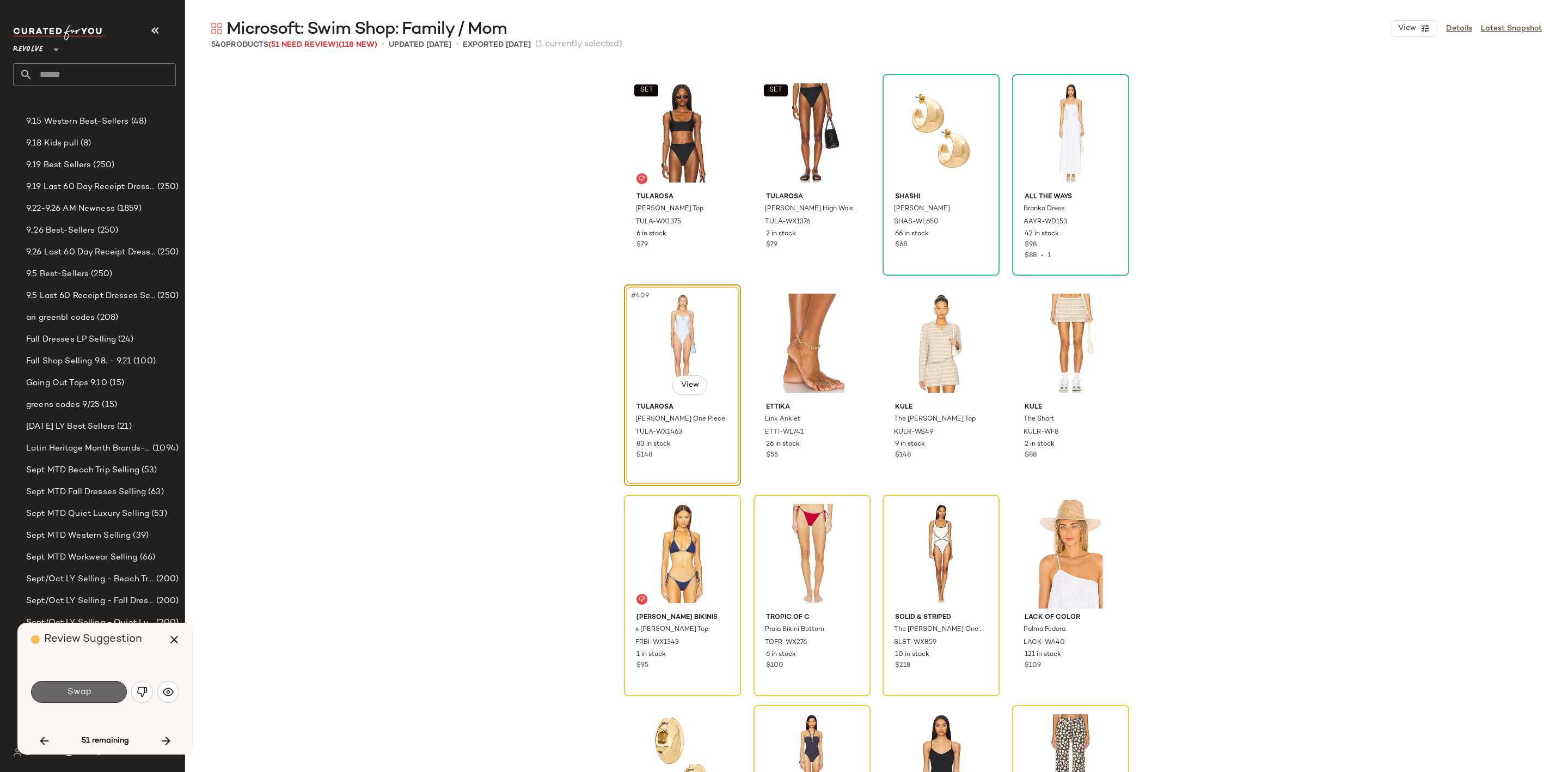
click at [84, 692] on span "Swap" at bounding box center [78, 692] width 24 height 10
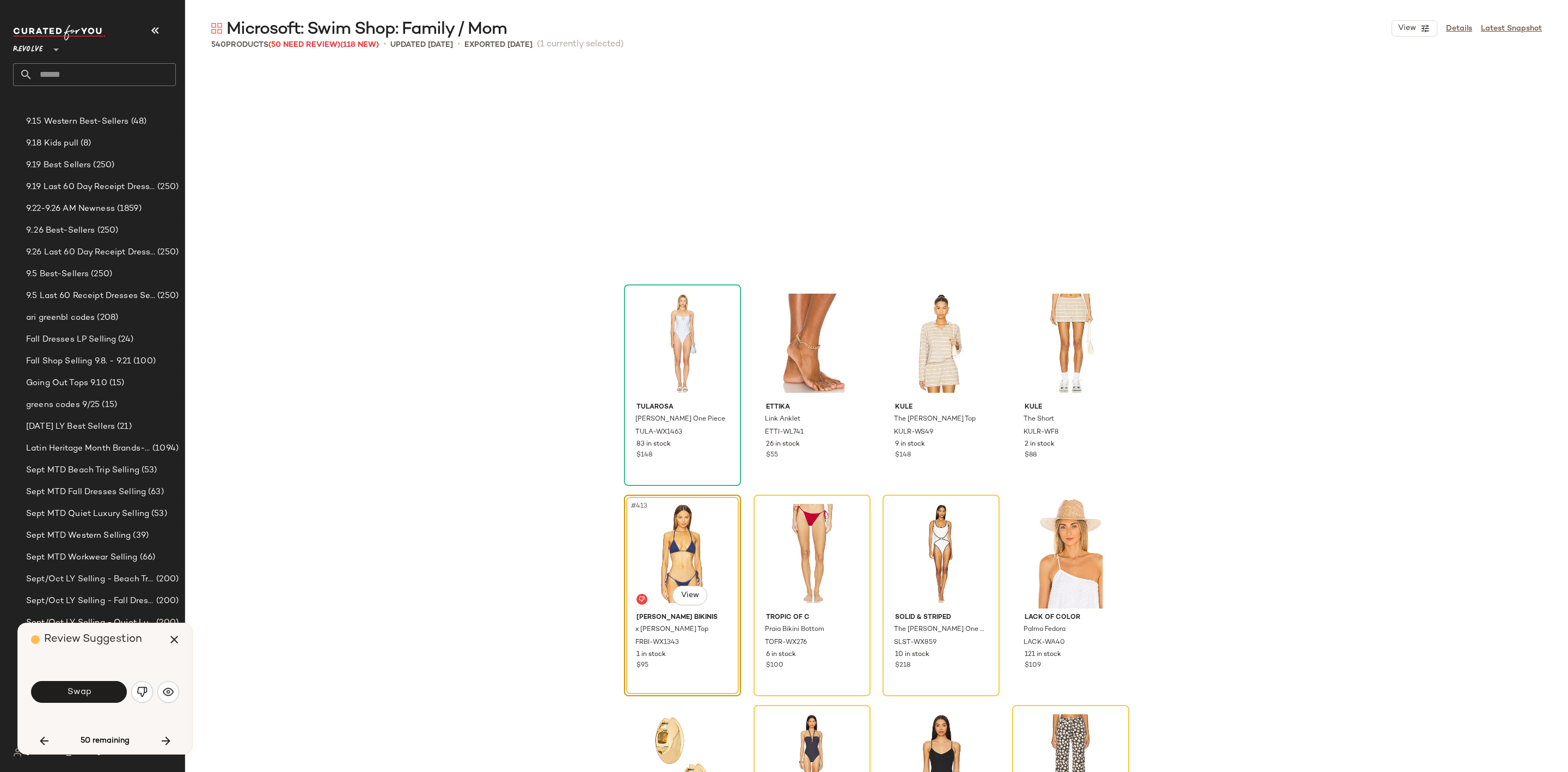
scroll to position [21450, 0]
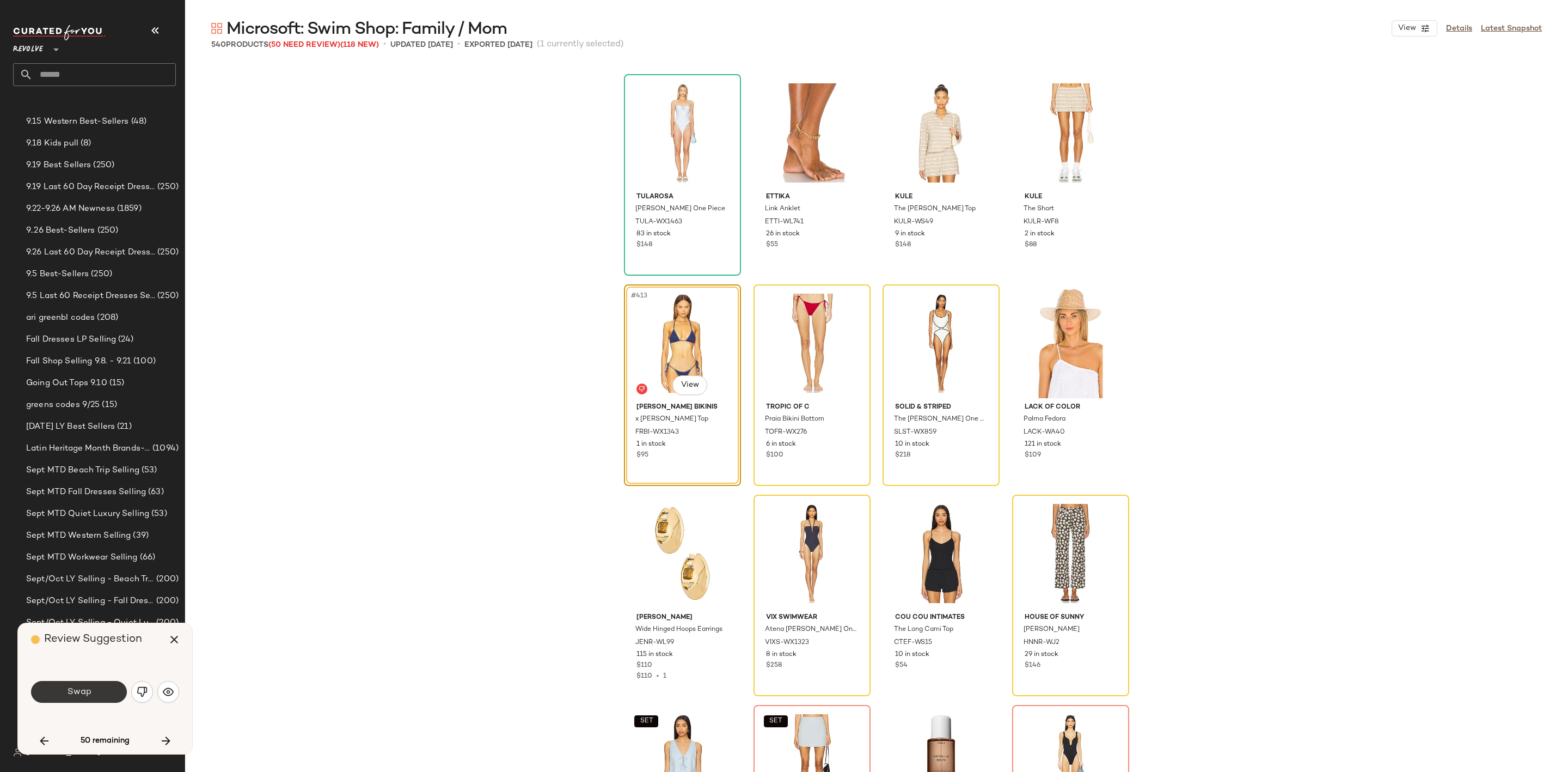
click at [72, 693] on span "Swap" at bounding box center [78, 692] width 24 height 10
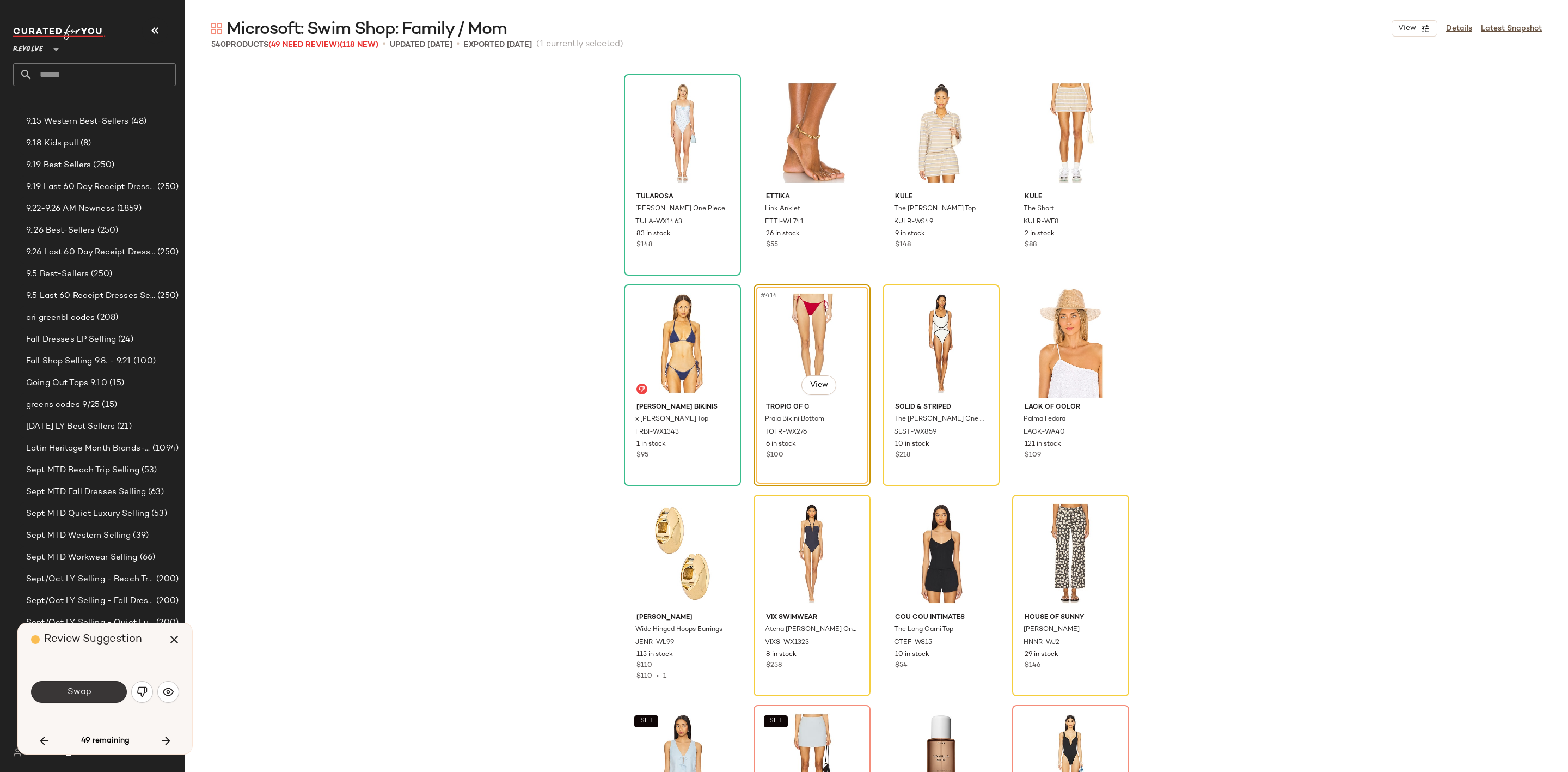
click at [66, 692] on button "Swap" at bounding box center [78, 692] width 96 height 22
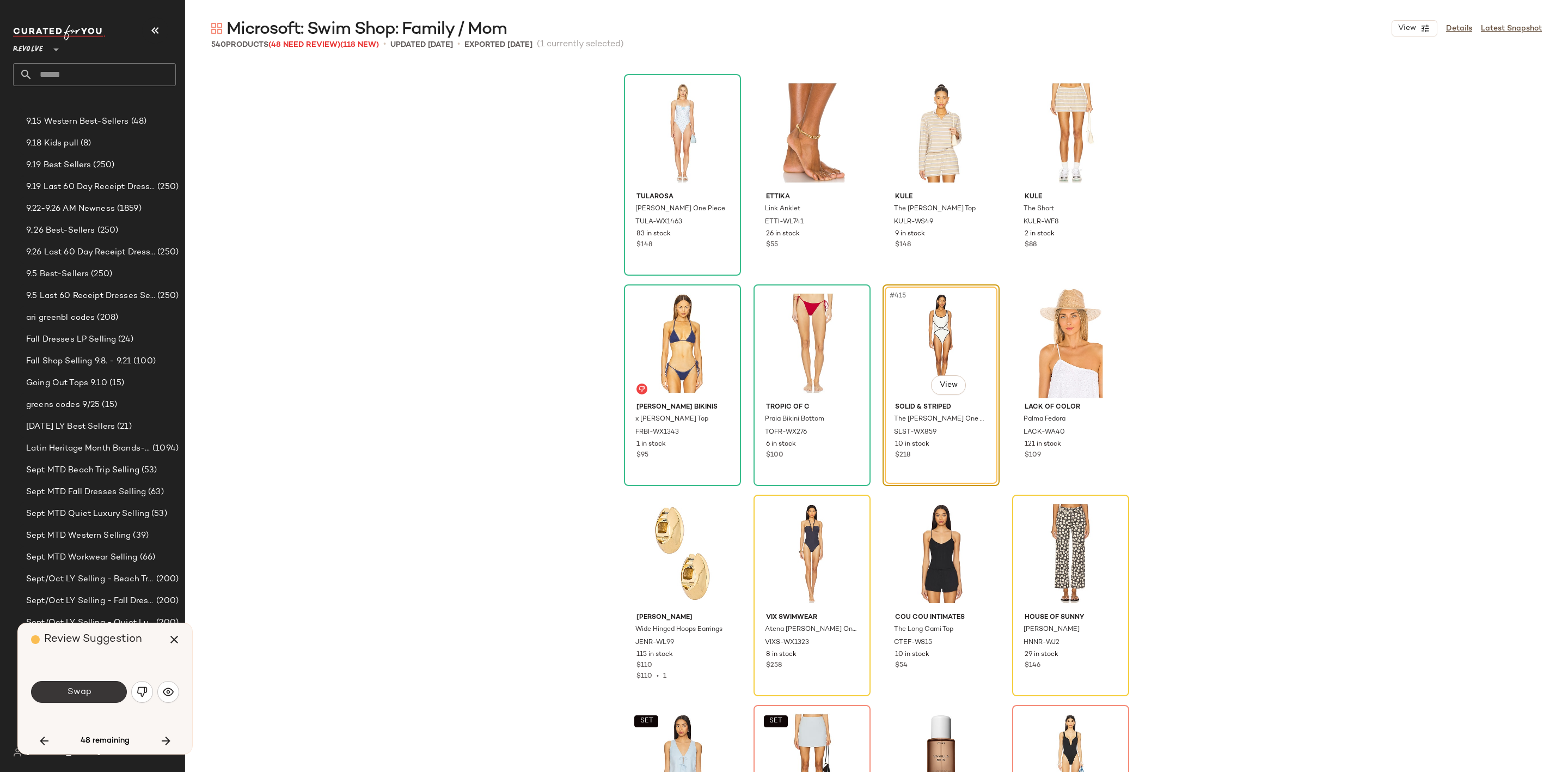
click at [69, 693] on span "Swap" at bounding box center [78, 692] width 24 height 10
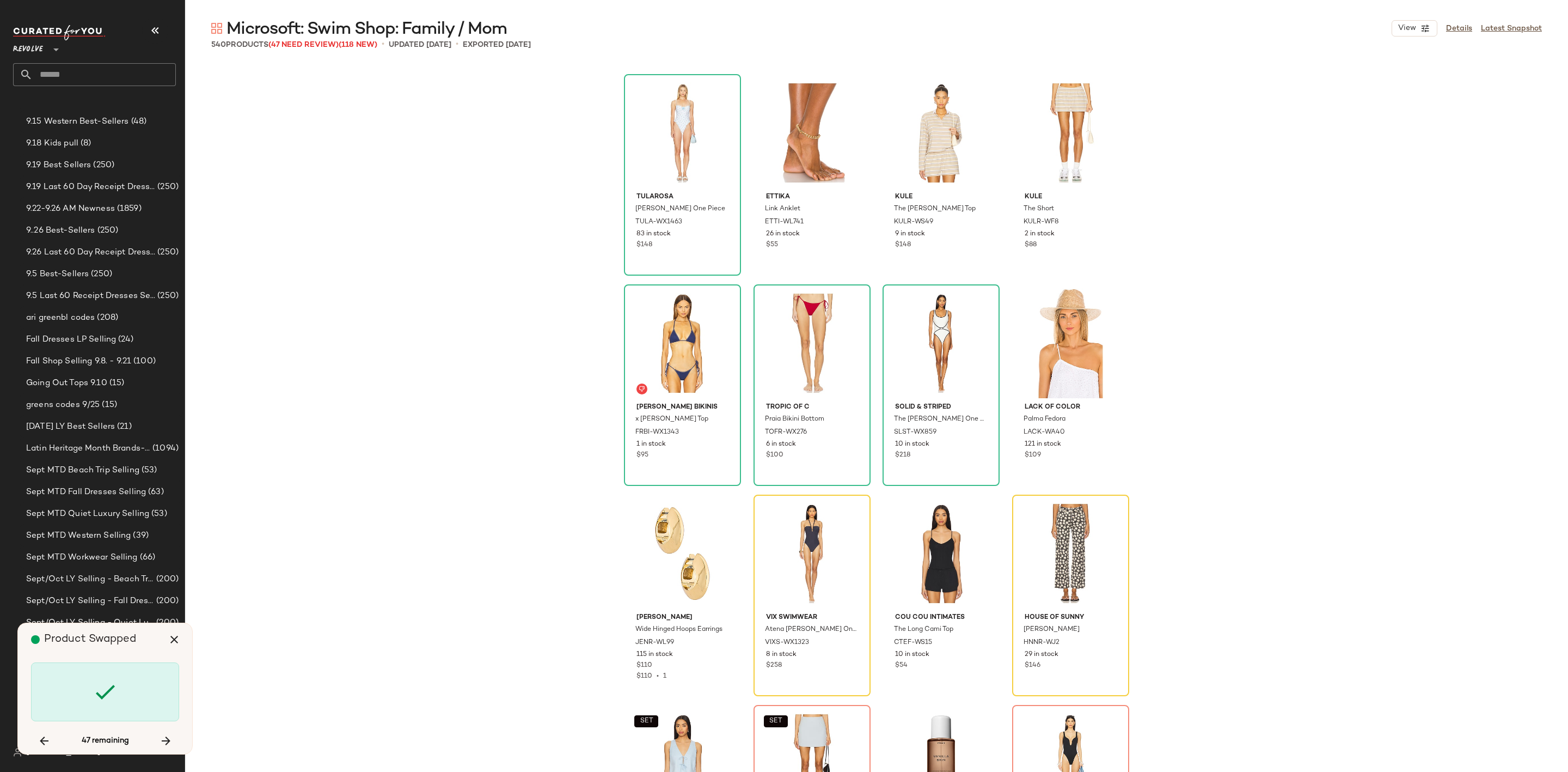
scroll to position [21660, 0]
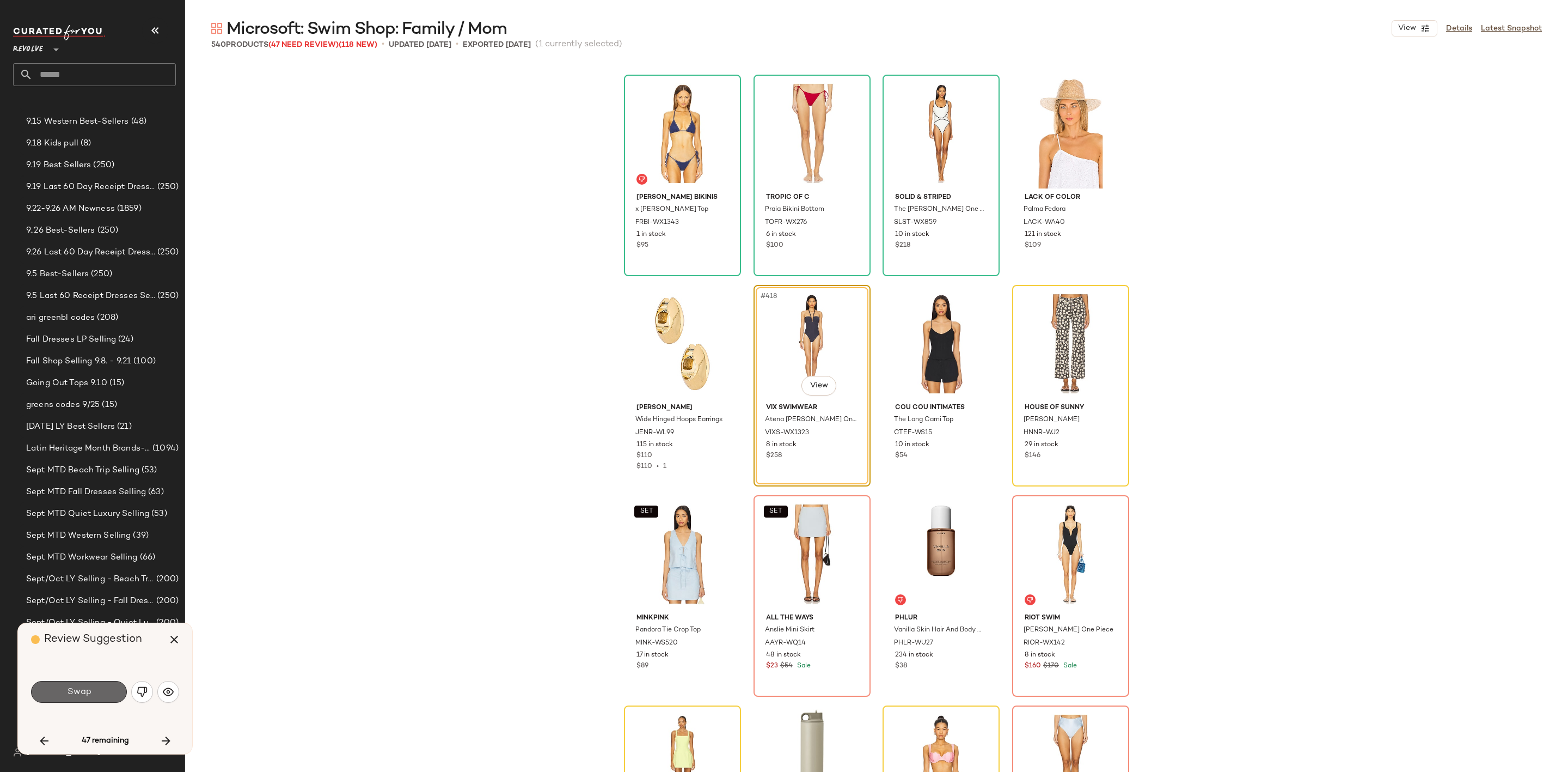
click at [80, 688] on span "Swap" at bounding box center [78, 692] width 24 height 10
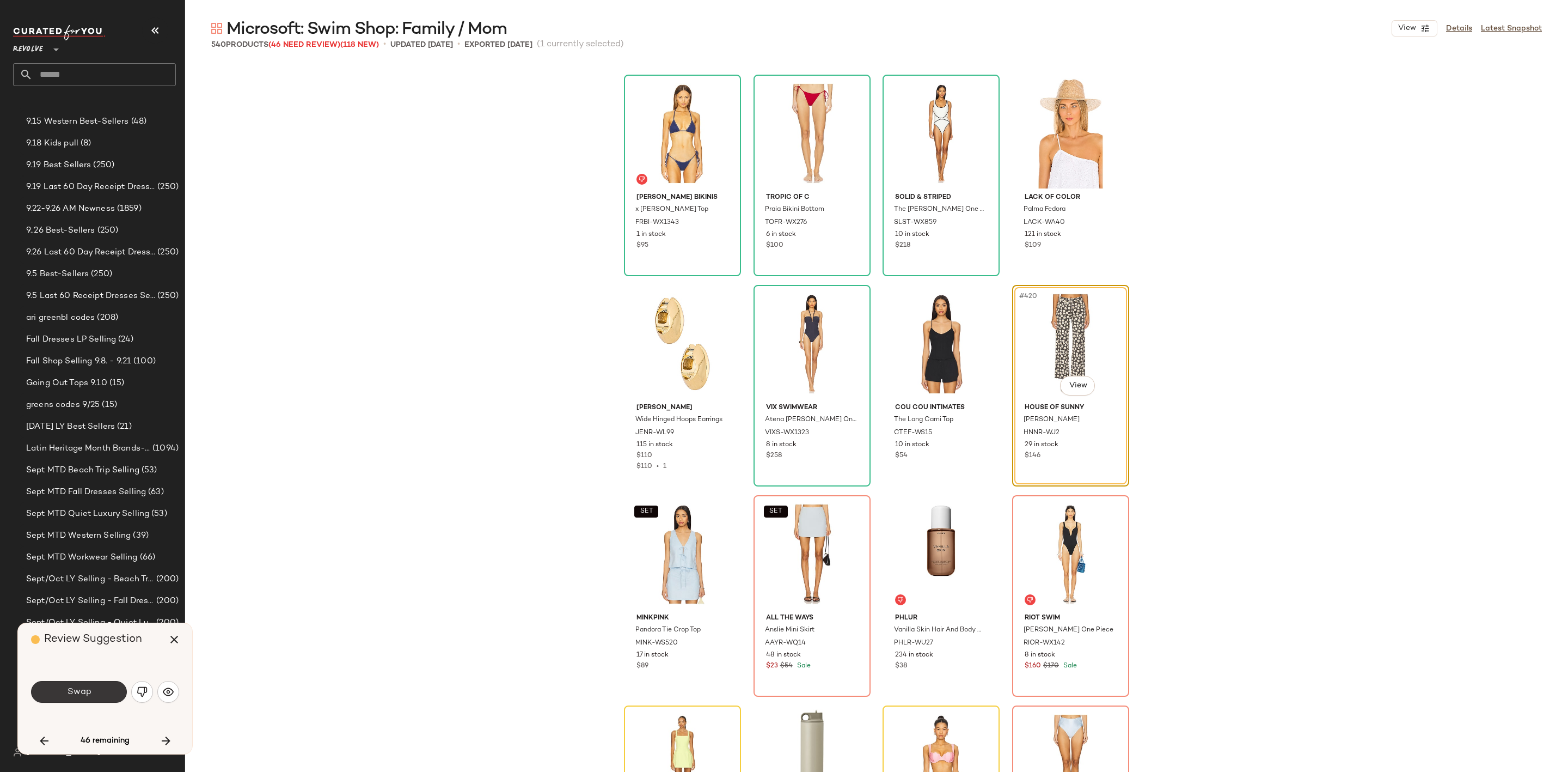
click at [69, 690] on span "Swap" at bounding box center [78, 692] width 24 height 10
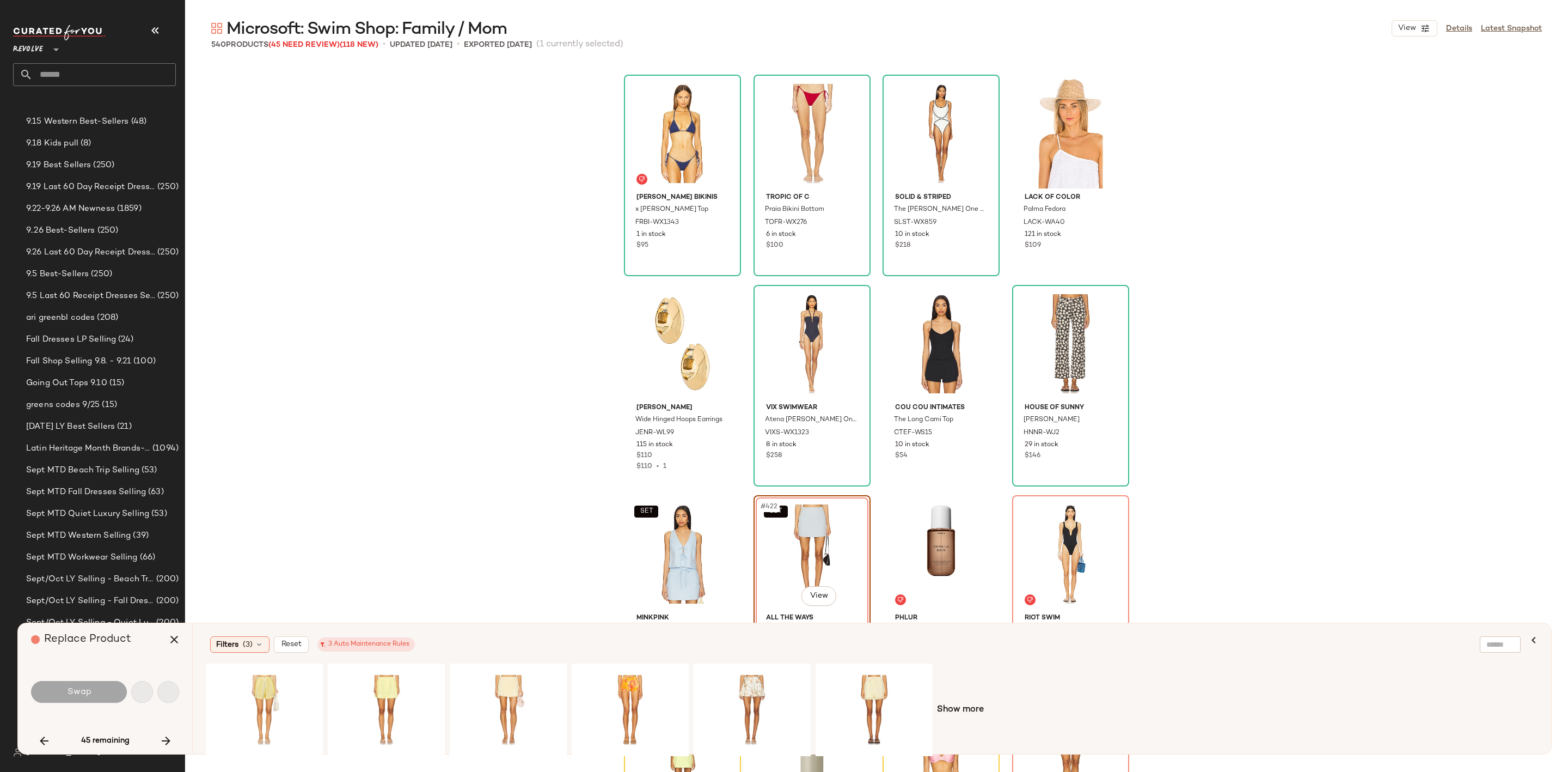
scroll to position [21871, 0]
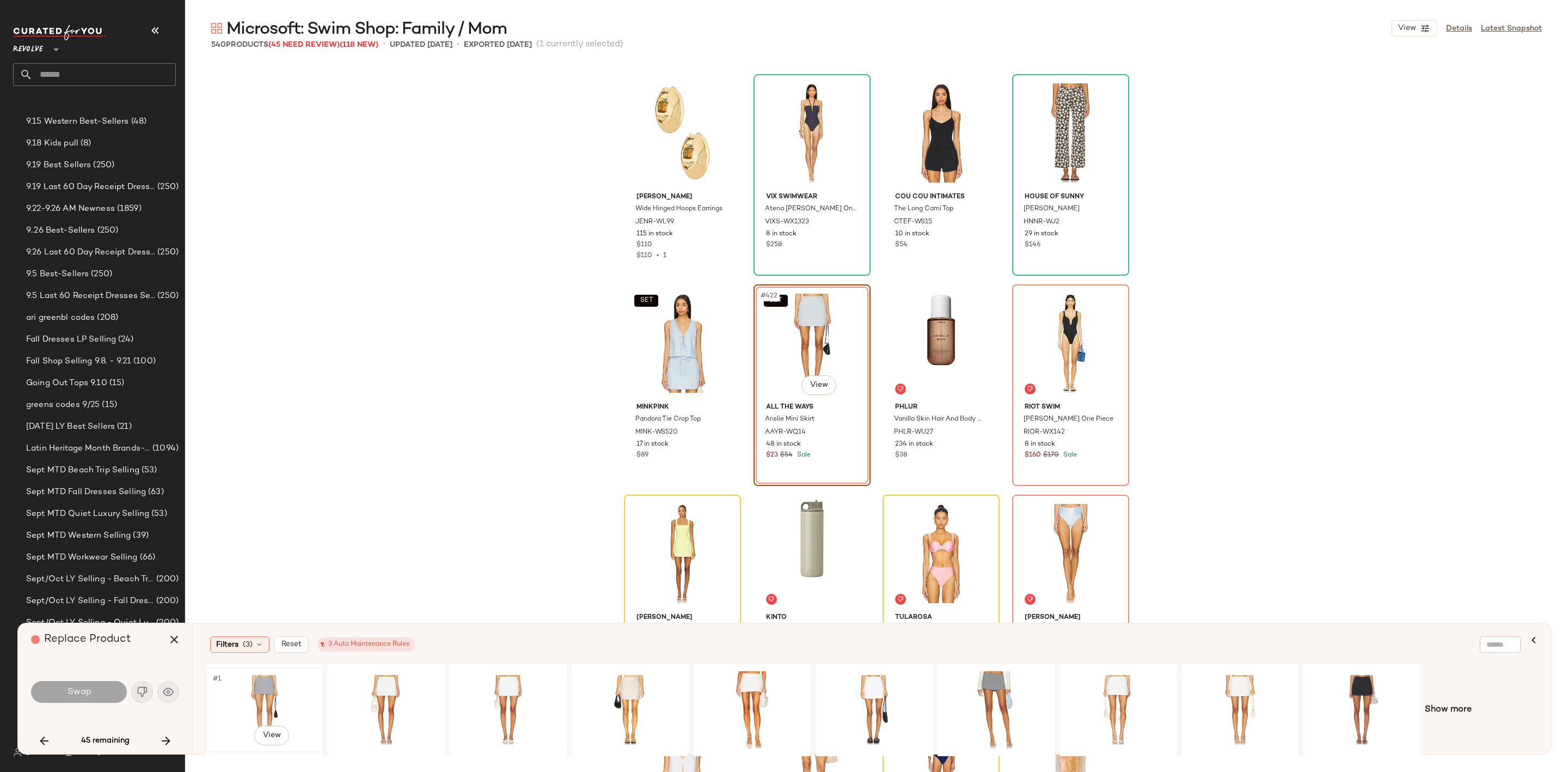
click at [273, 705] on div "#1 View" at bounding box center [264, 710] width 109 height 78
click at [90, 695] on span "Swap" at bounding box center [78, 692] width 24 height 10
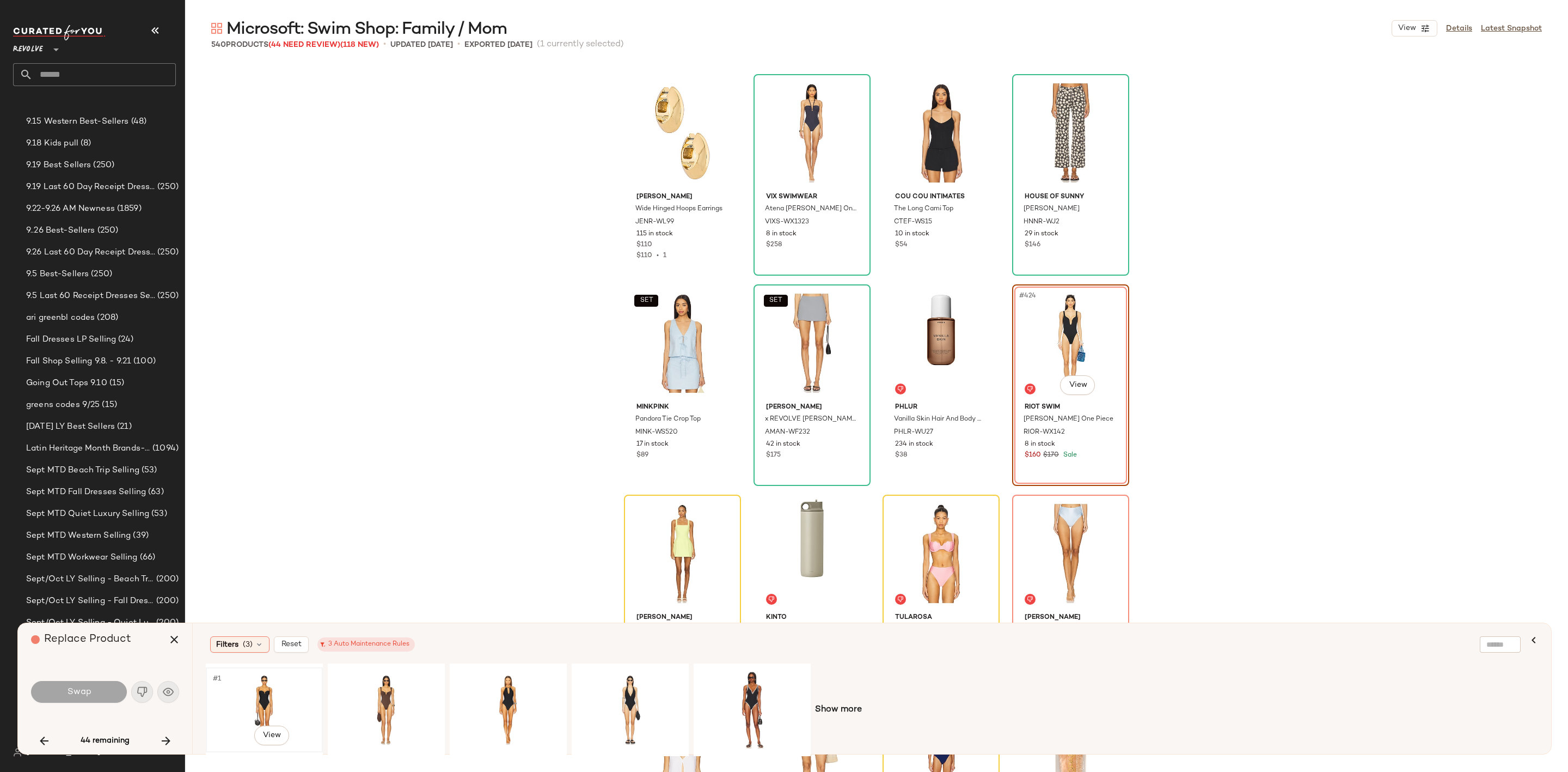
click at [255, 705] on div "#1 View" at bounding box center [264, 710] width 109 height 78
click at [87, 701] on button "Swap" at bounding box center [78, 692] width 96 height 22
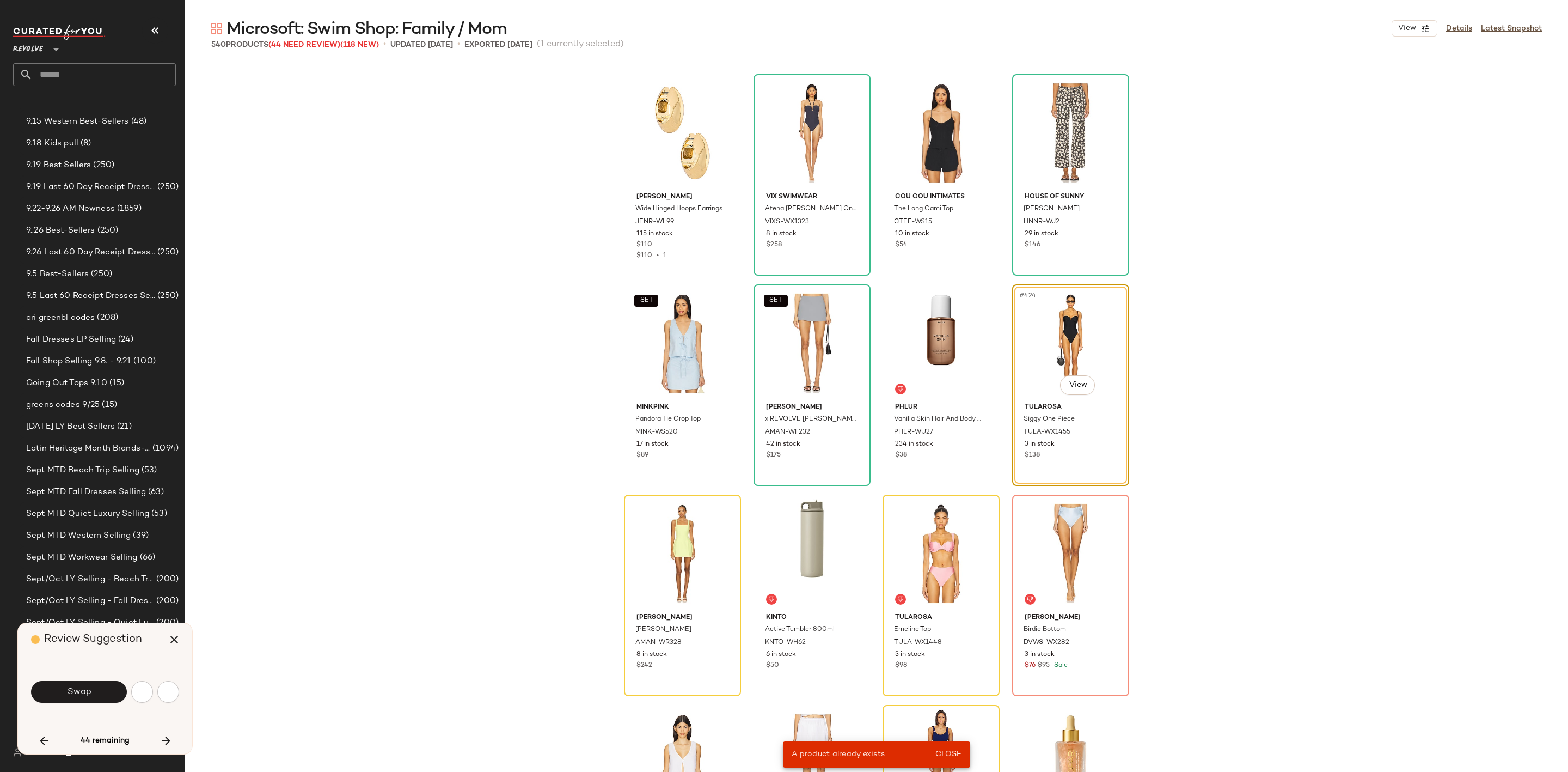
scroll to position [18086, 0]
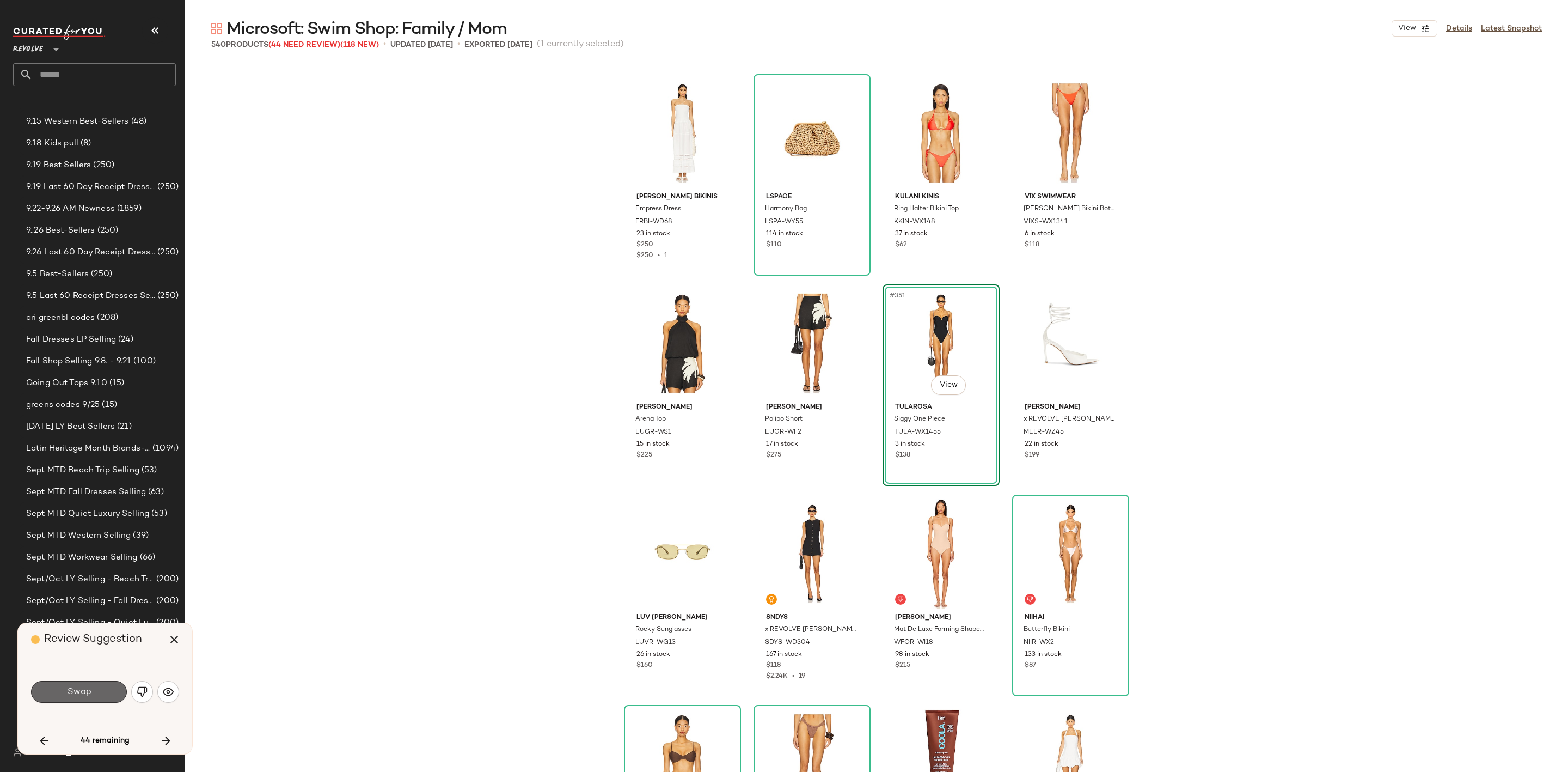
click at [90, 687] on span "Swap" at bounding box center [78, 692] width 24 height 10
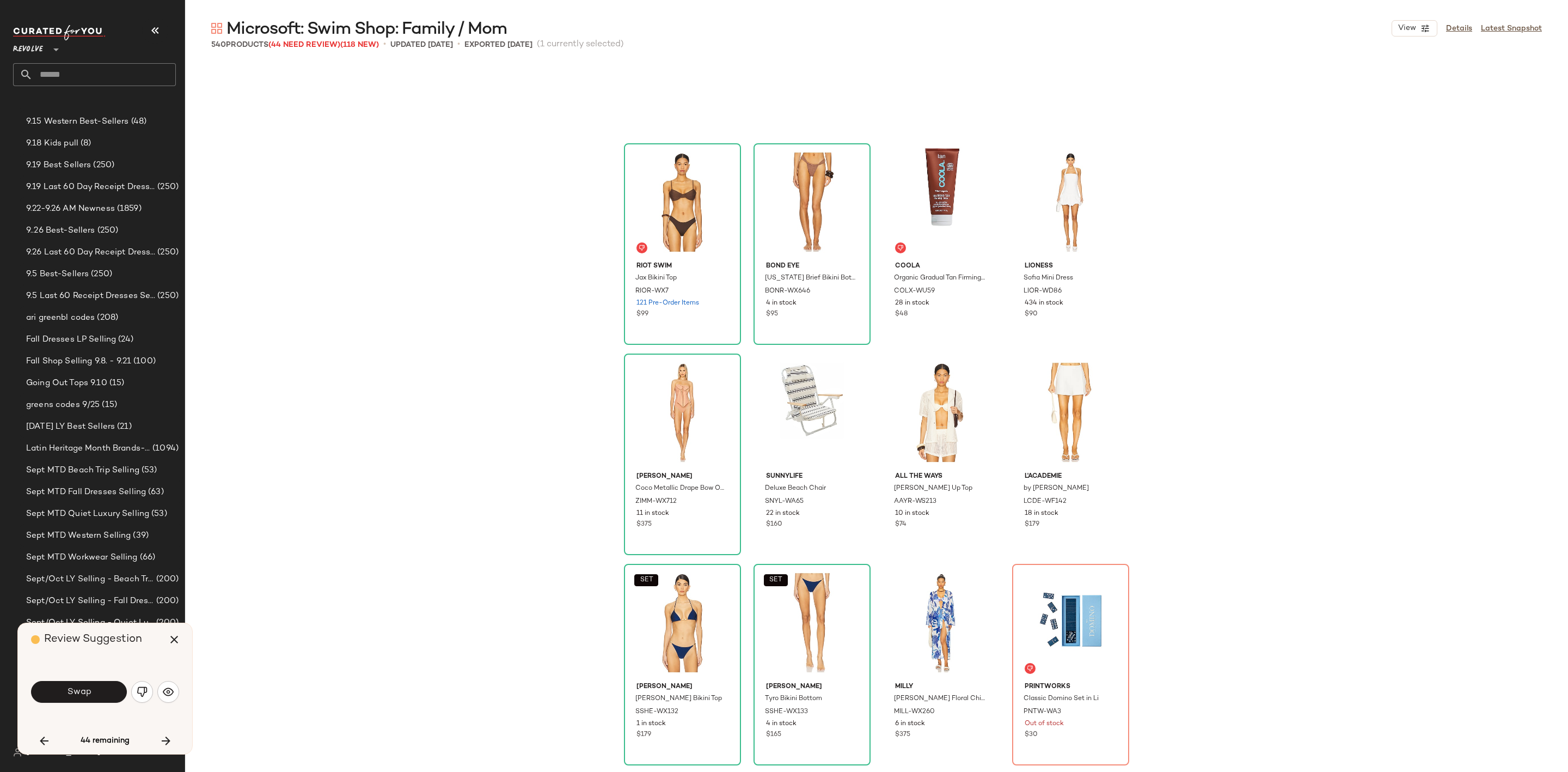
scroll to position [18576, 0]
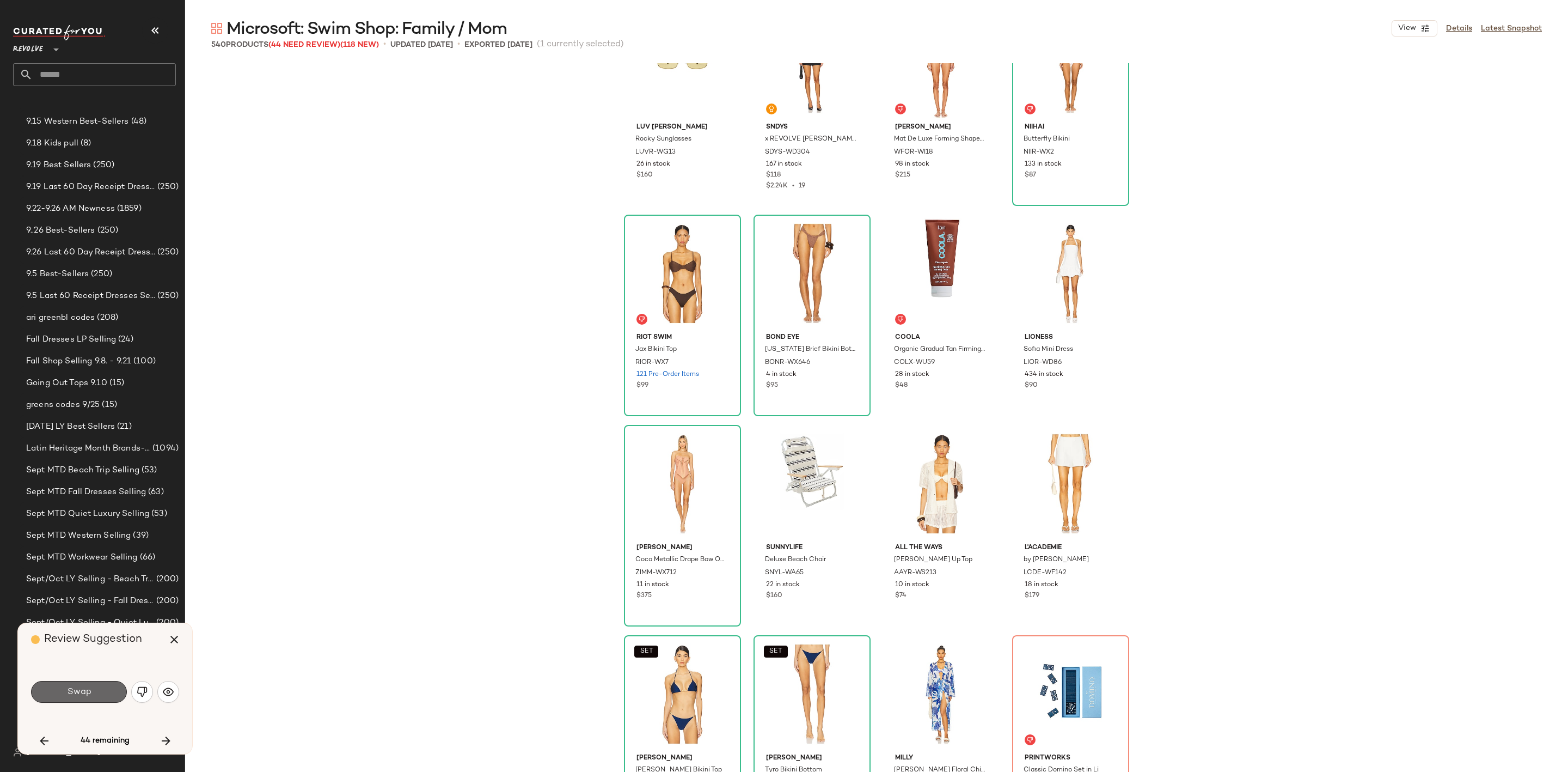
click at [69, 692] on span "Swap" at bounding box center [78, 692] width 24 height 10
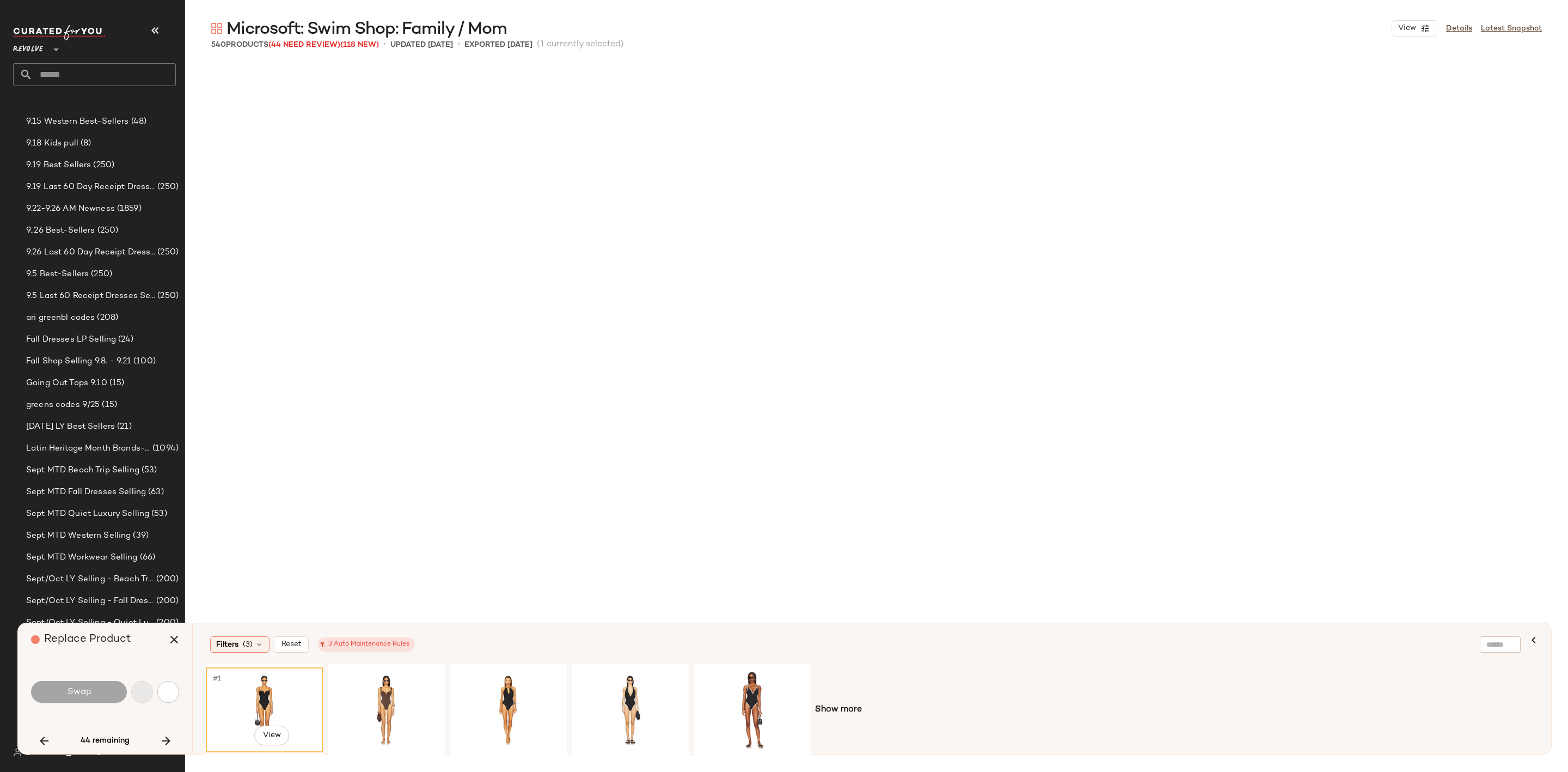
scroll to position [21871, 0]
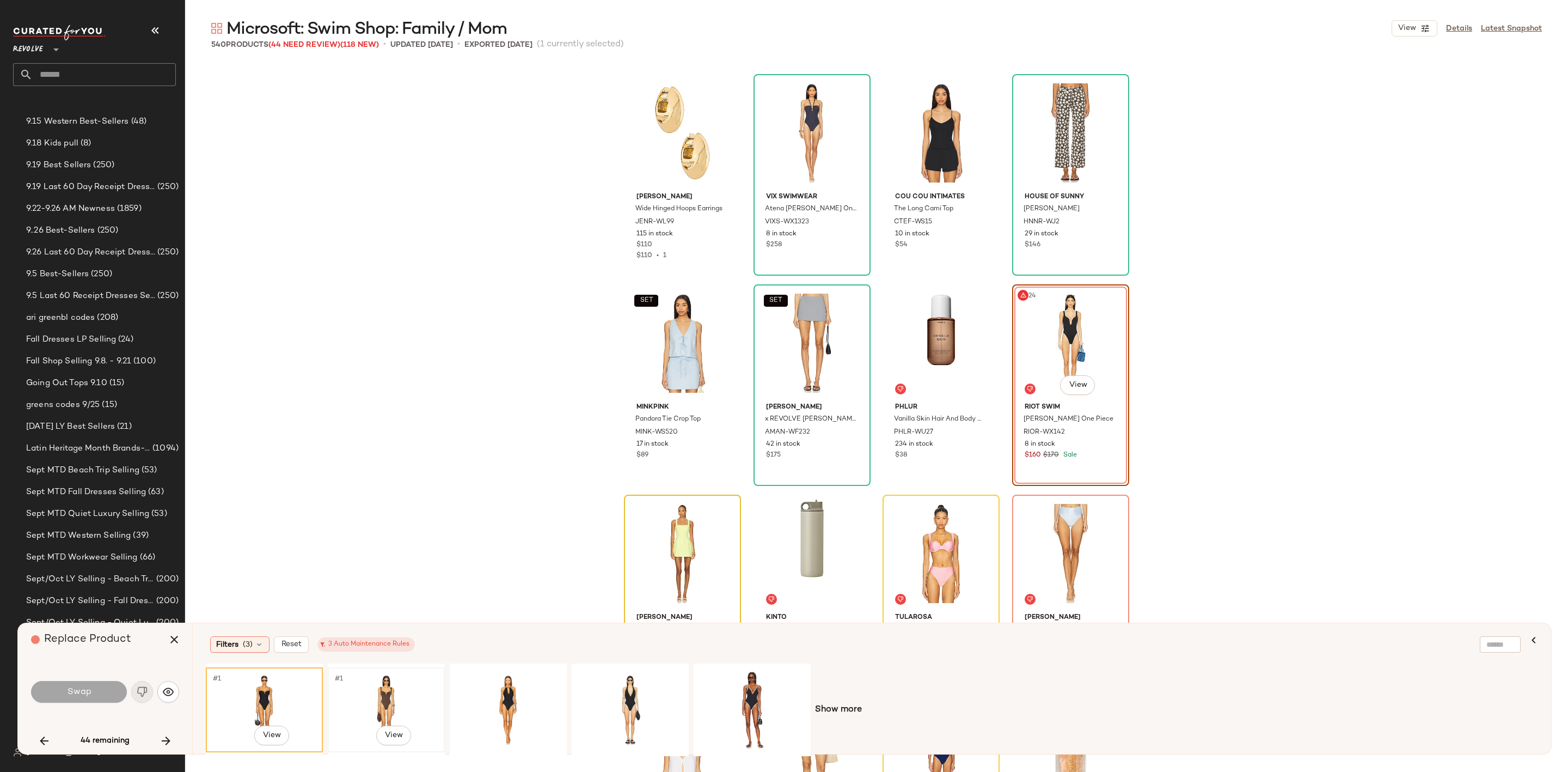
click at [376, 700] on div "#1 View" at bounding box center [386, 710] width 109 height 78
click at [84, 690] on span "Swap" at bounding box center [78, 692] width 24 height 10
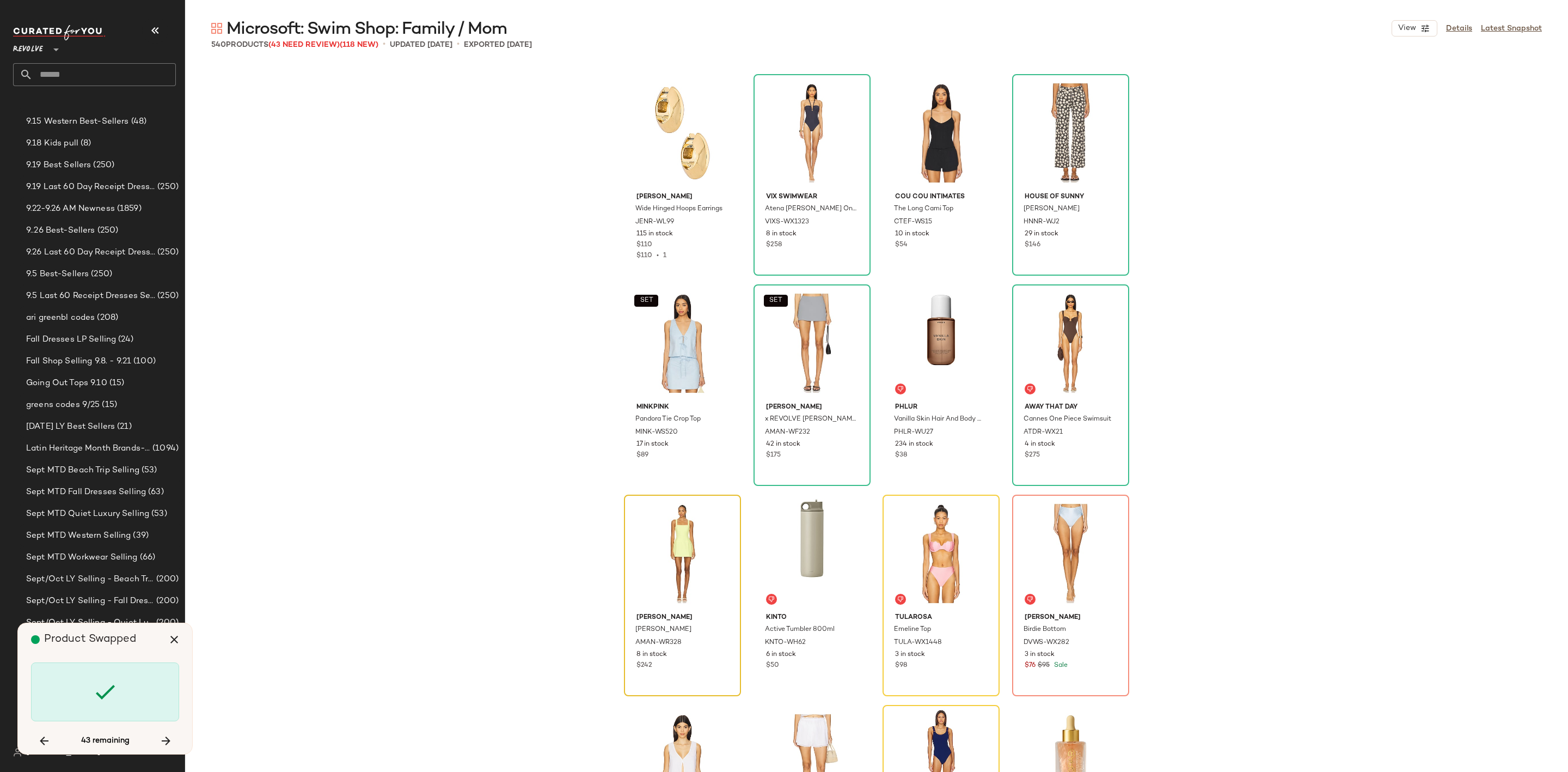
scroll to position [22081, 0]
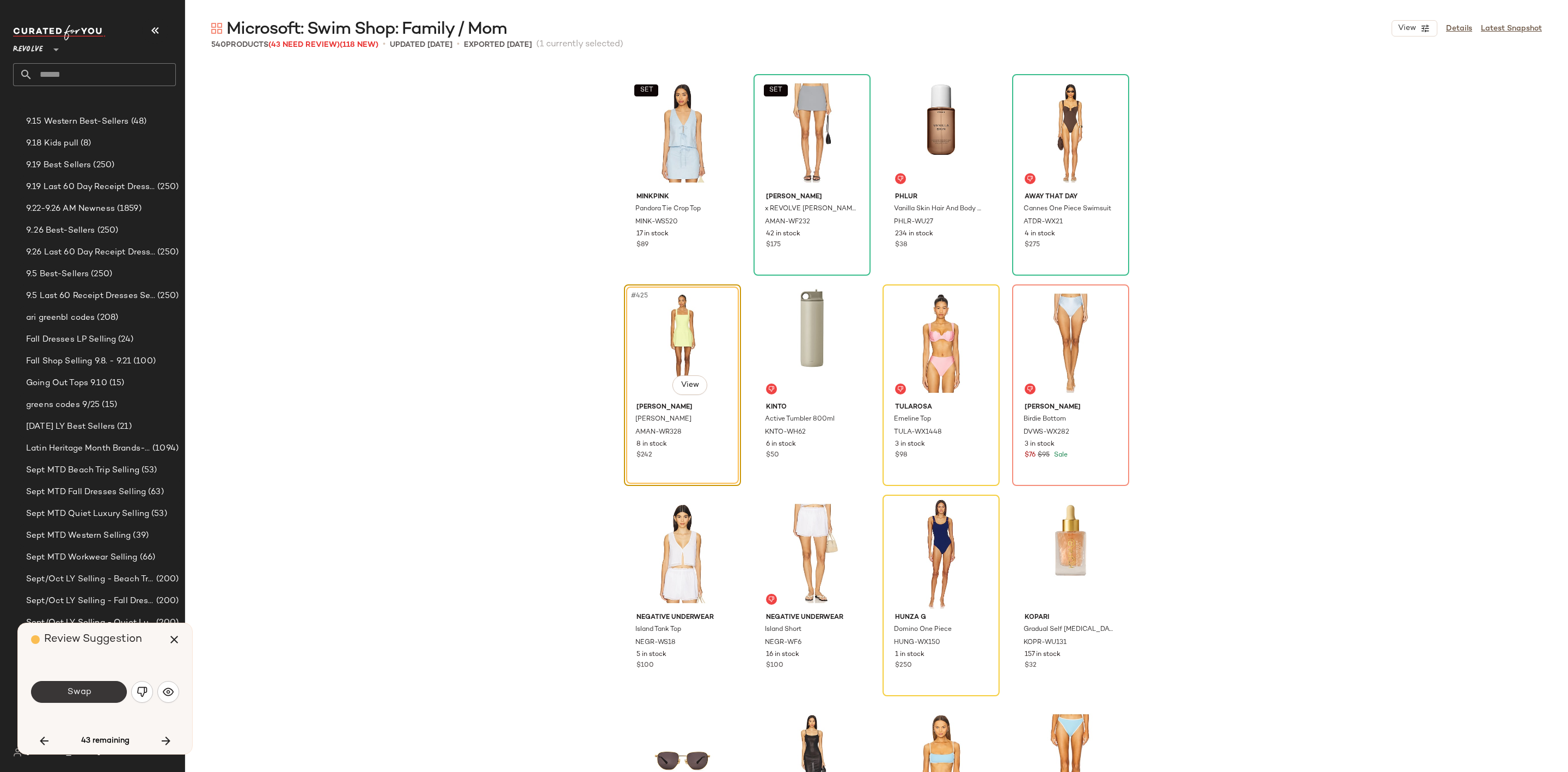
click at [59, 694] on button "Swap" at bounding box center [78, 692] width 96 height 22
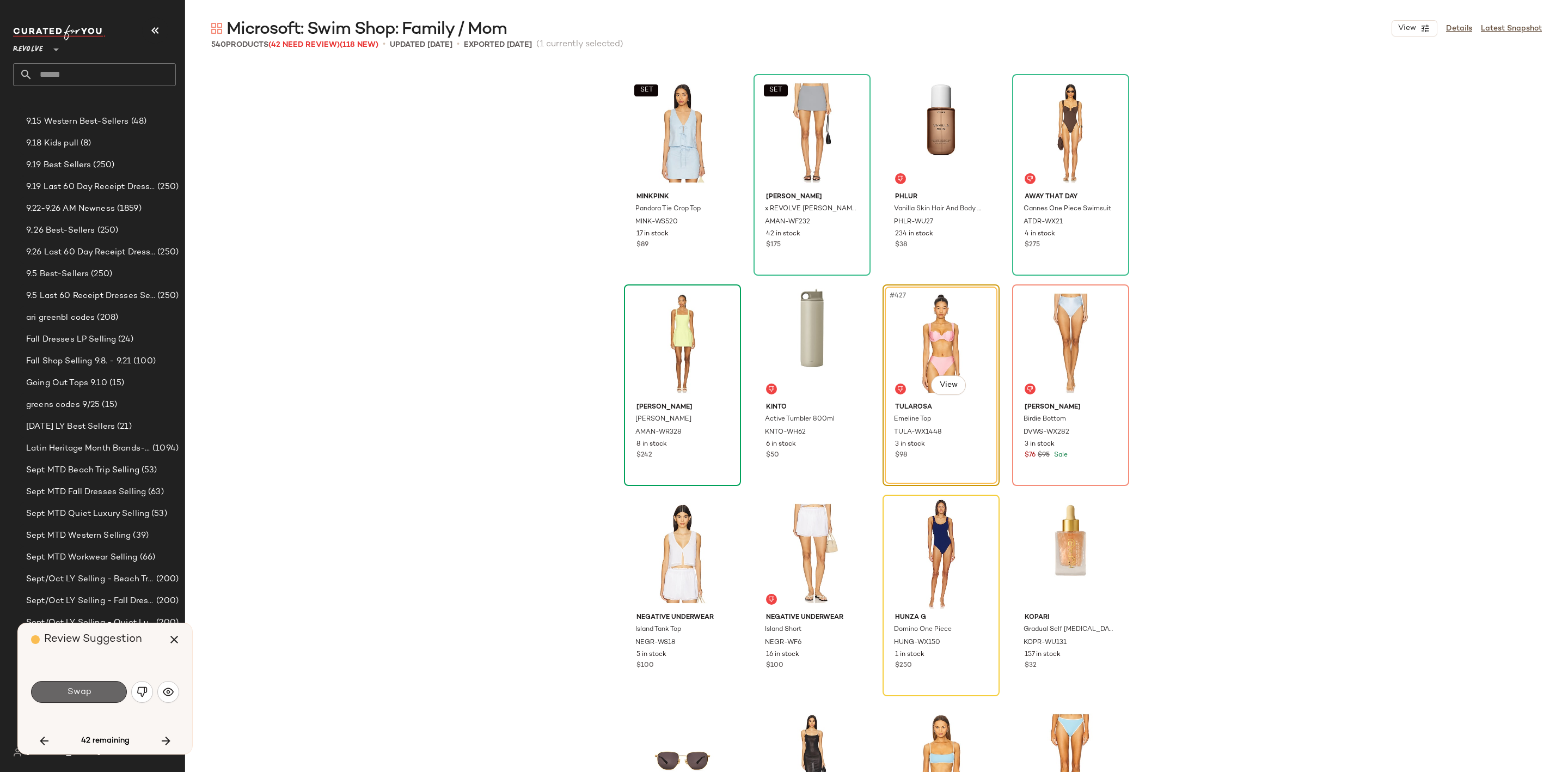
click at [67, 692] on span "Swap" at bounding box center [78, 692] width 24 height 10
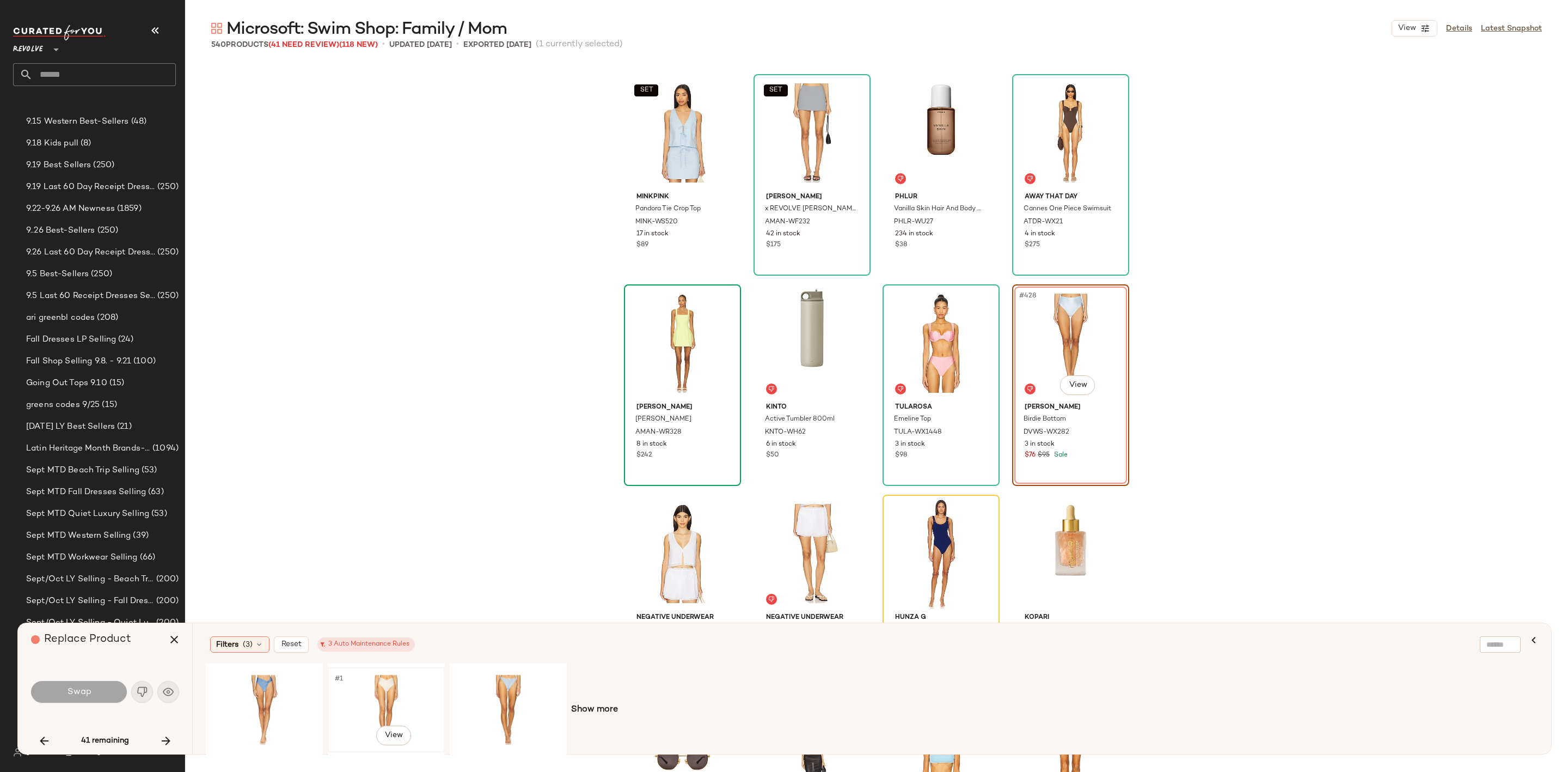
click at [374, 692] on div "#1 View" at bounding box center [386, 710] width 109 height 78
click at [82, 699] on button "Swap" at bounding box center [78, 692] width 96 height 22
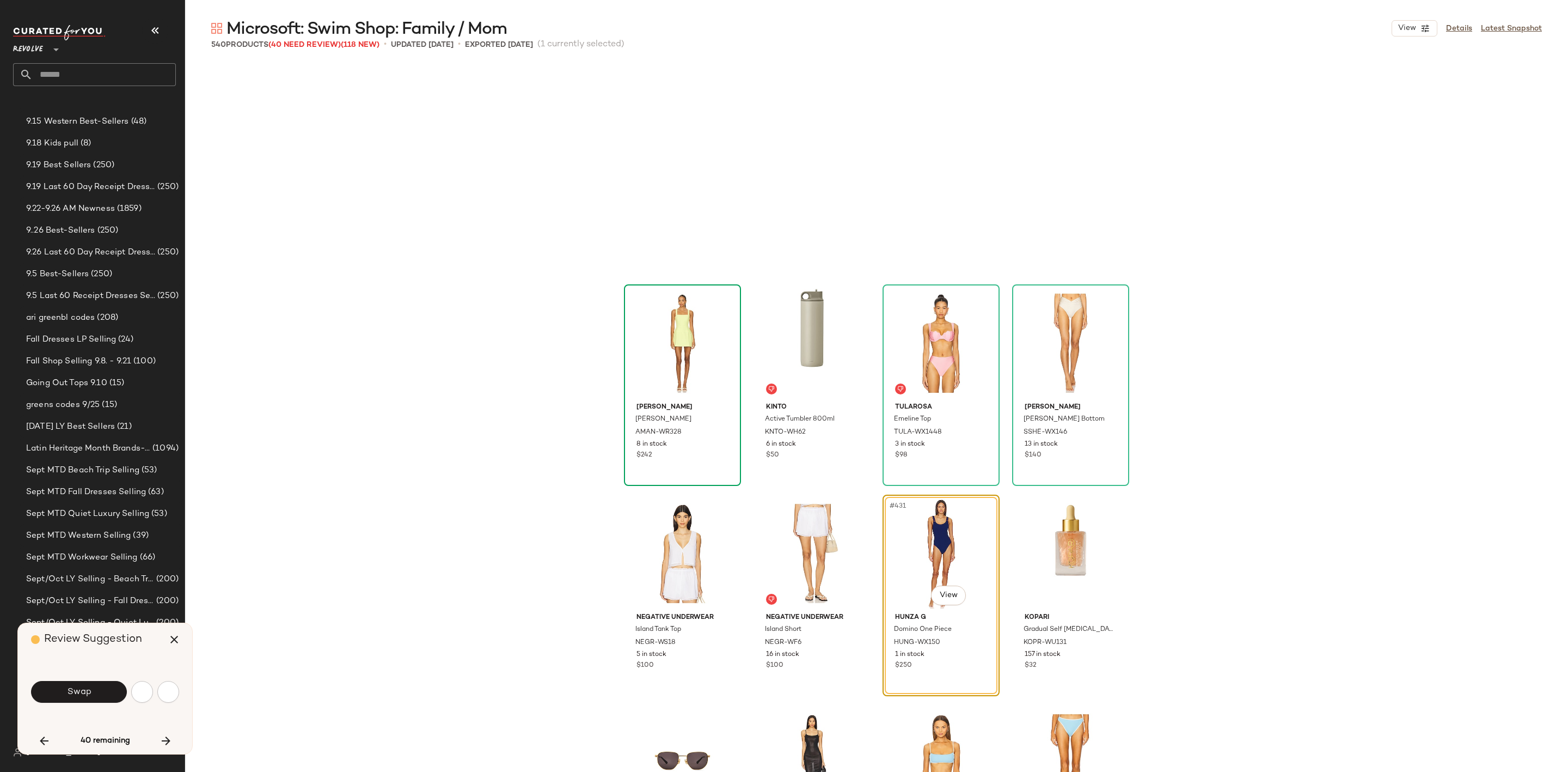
scroll to position [22291, 0]
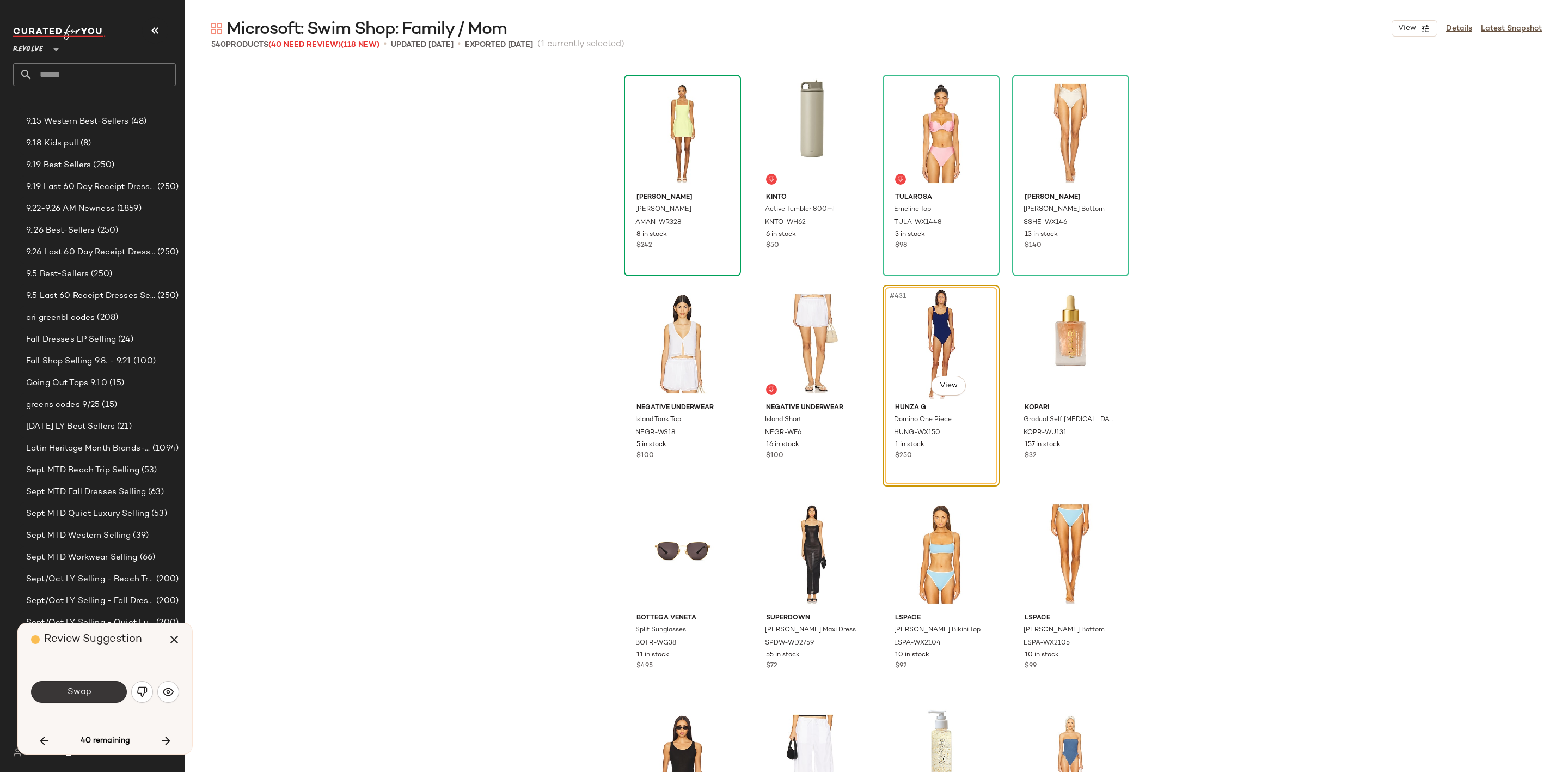
click at [84, 688] on span "Swap" at bounding box center [78, 692] width 24 height 10
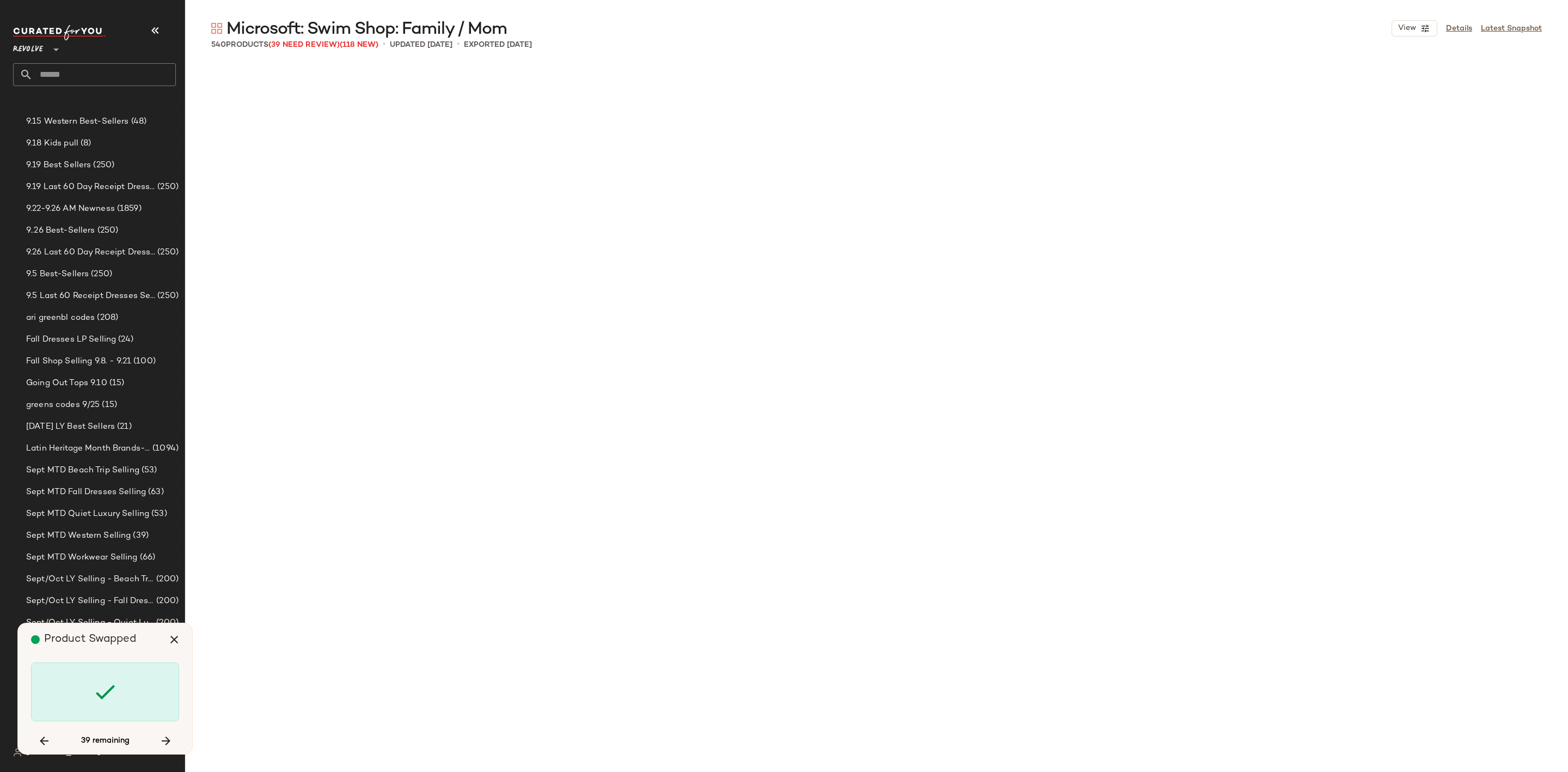
scroll to position [23343, 0]
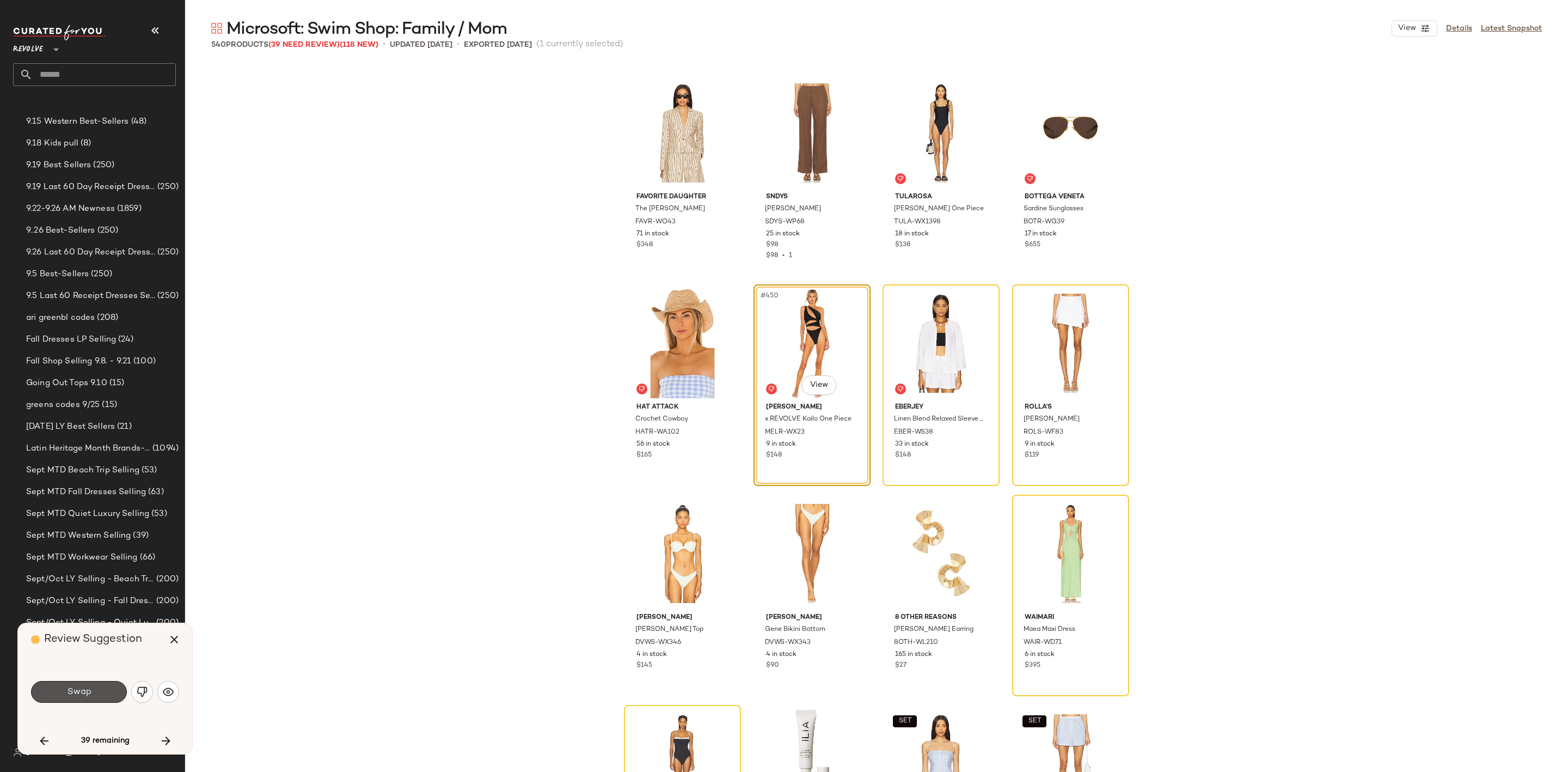
click at [84, 688] on span "Swap" at bounding box center [78, 692] width 24 height 10
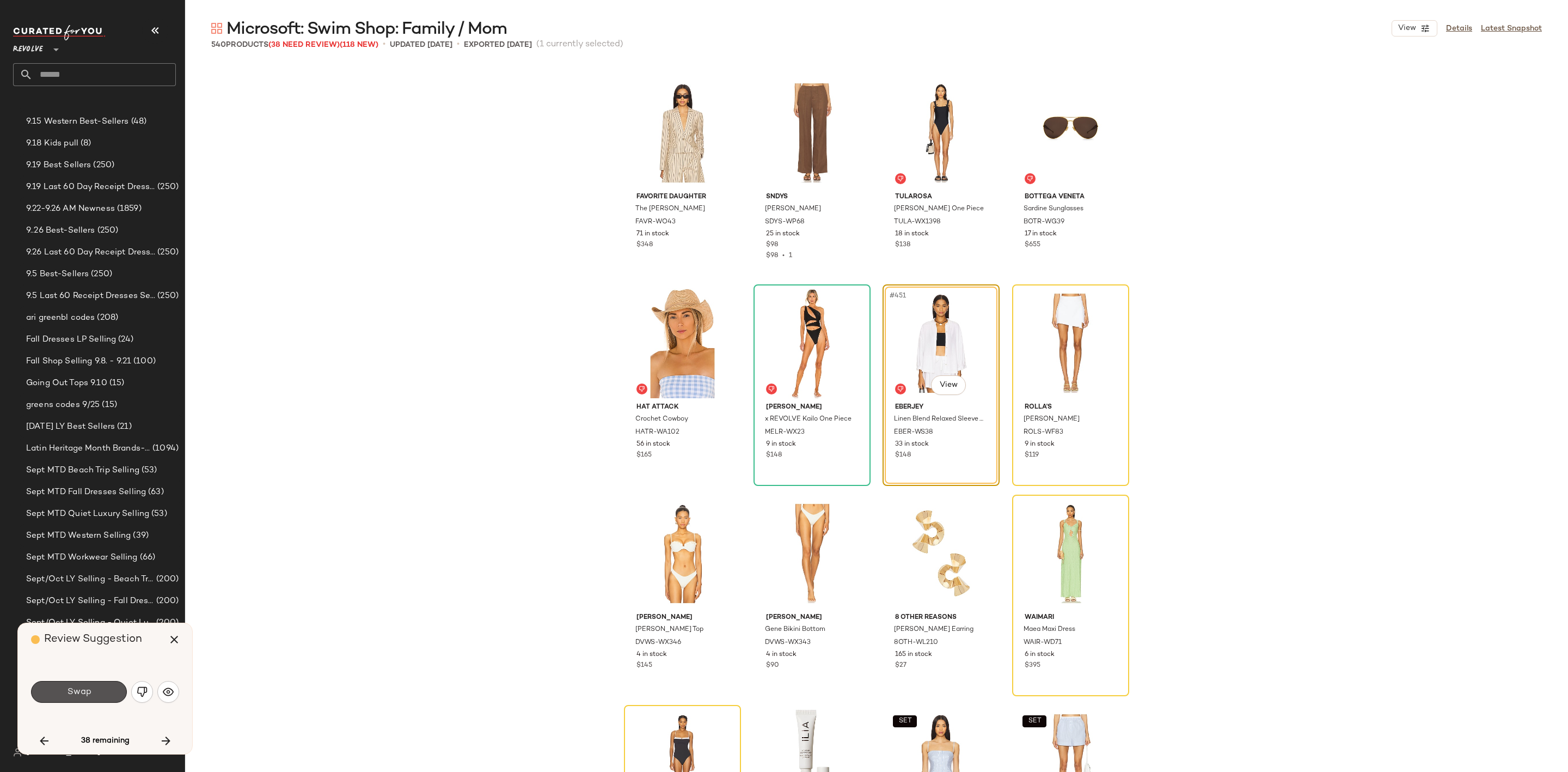
click at [84, 688] on span "Swap" at bounding box center [78, 692] width 24 height 10
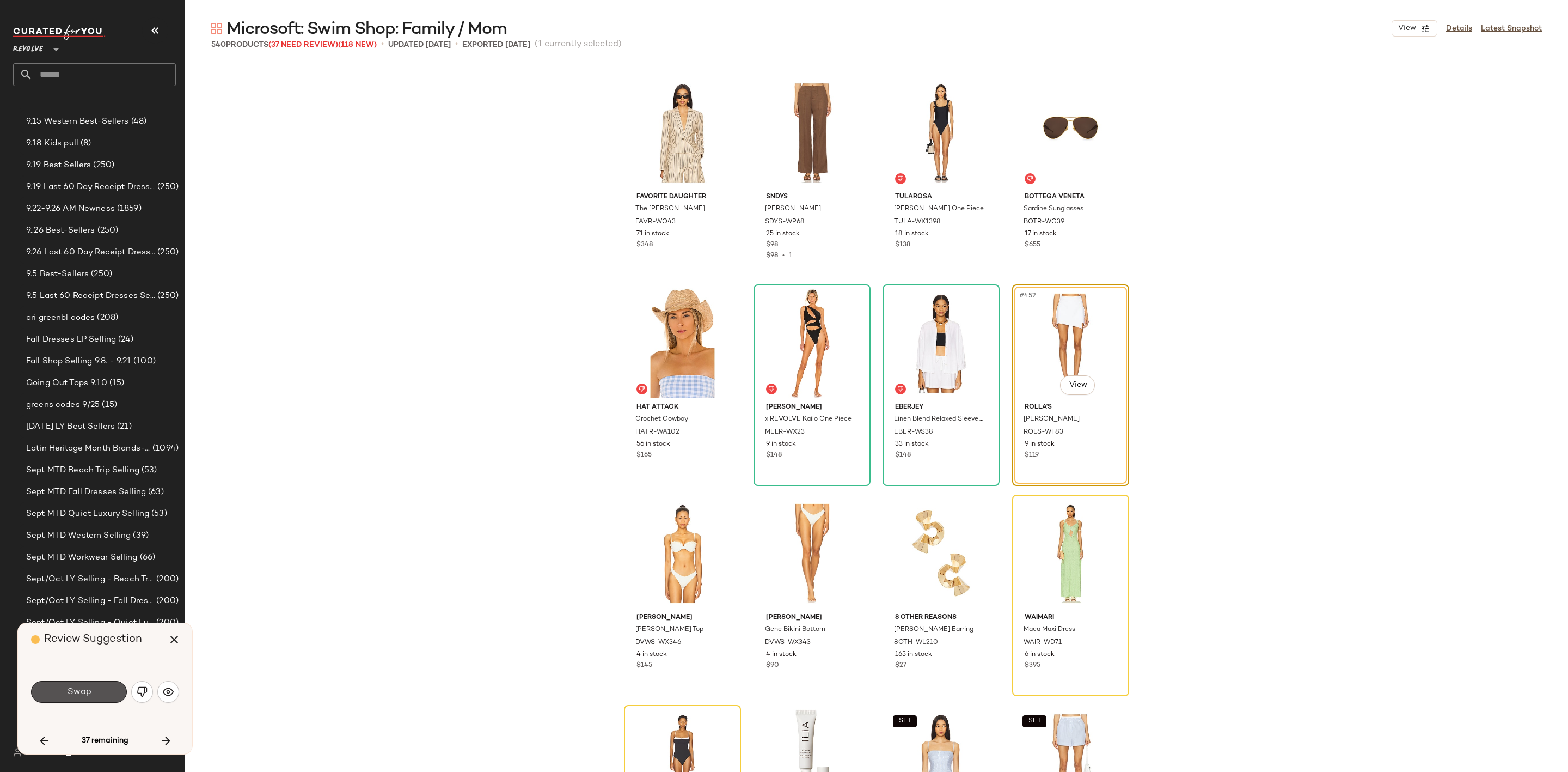
click at [84, 688] on span "Swap" at bounding box center [78, 692] width 24 height 10
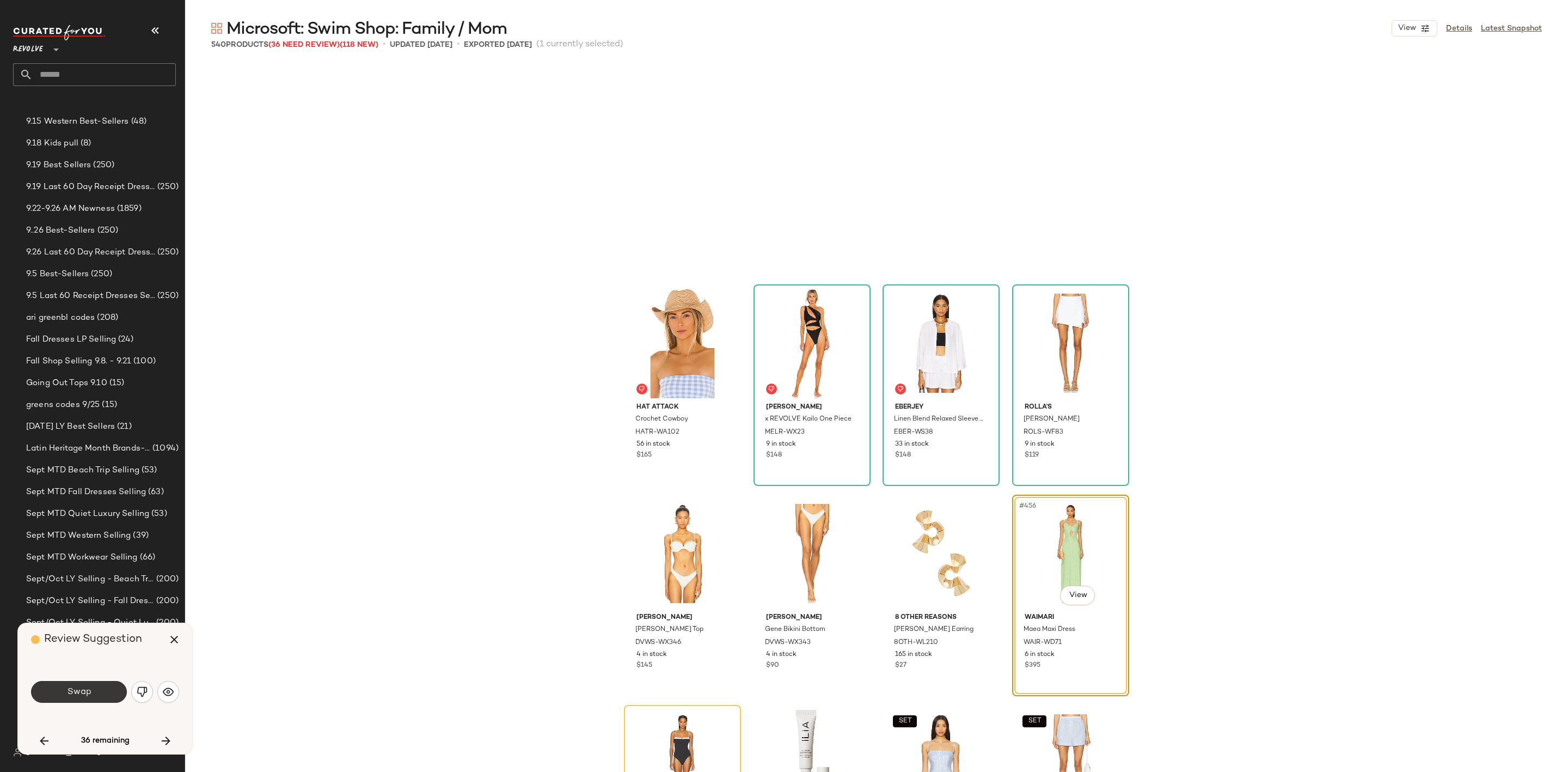
scroll to position [23552, 0]
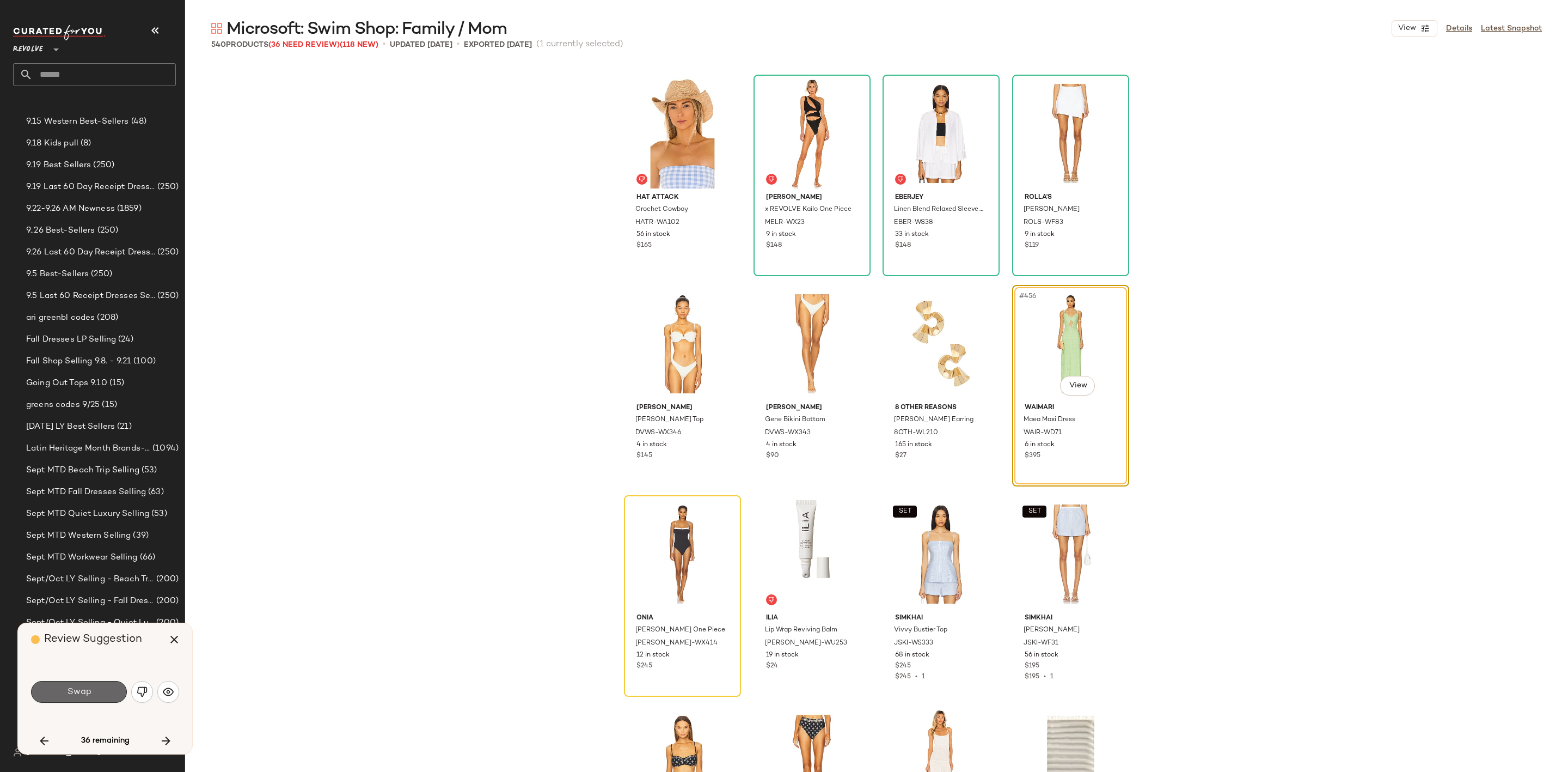
click at [72, 692] on span "Swap" at bounding box center [78, 692] width 24 height 10
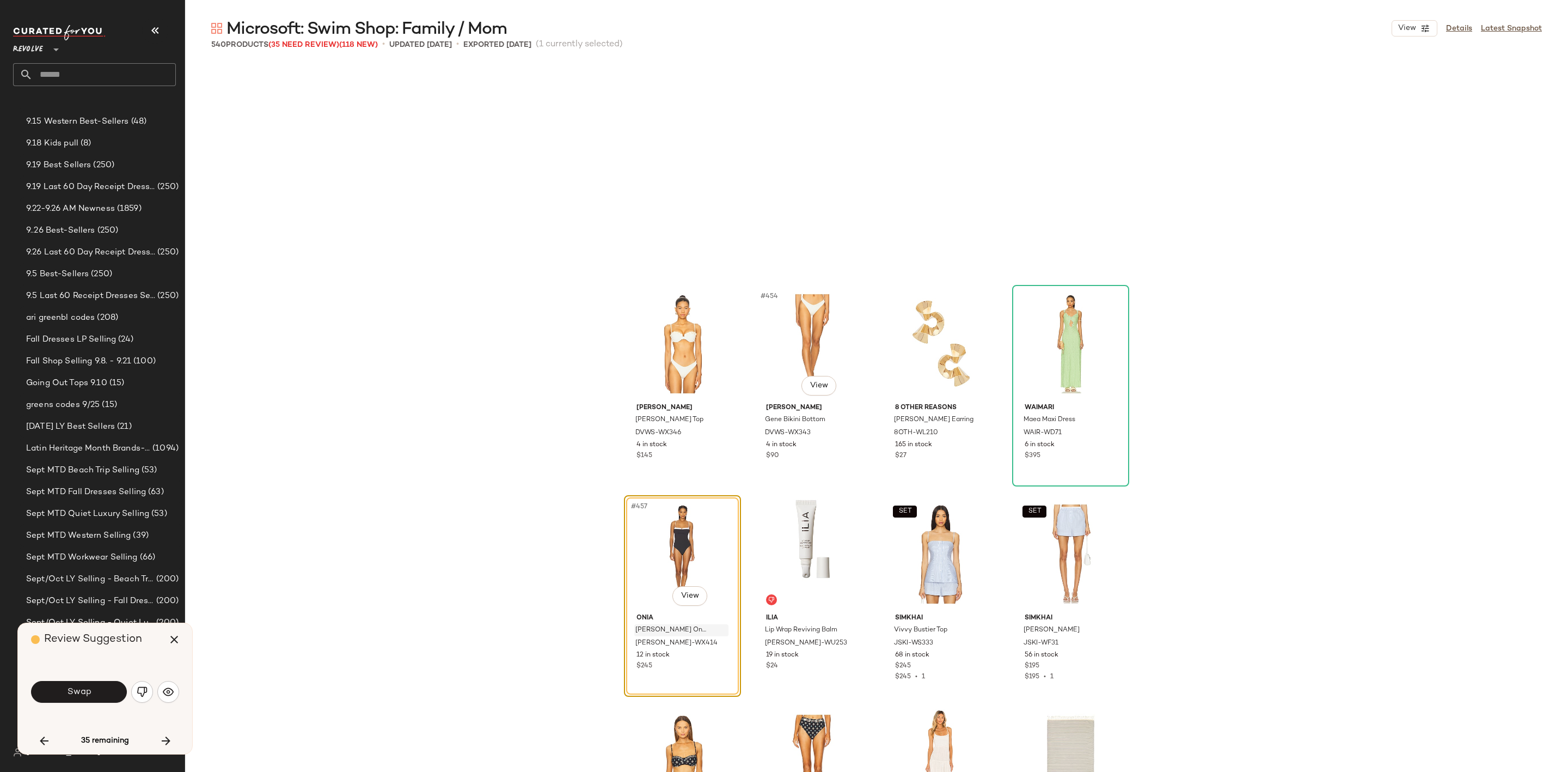
scroll to position [23764, 0]
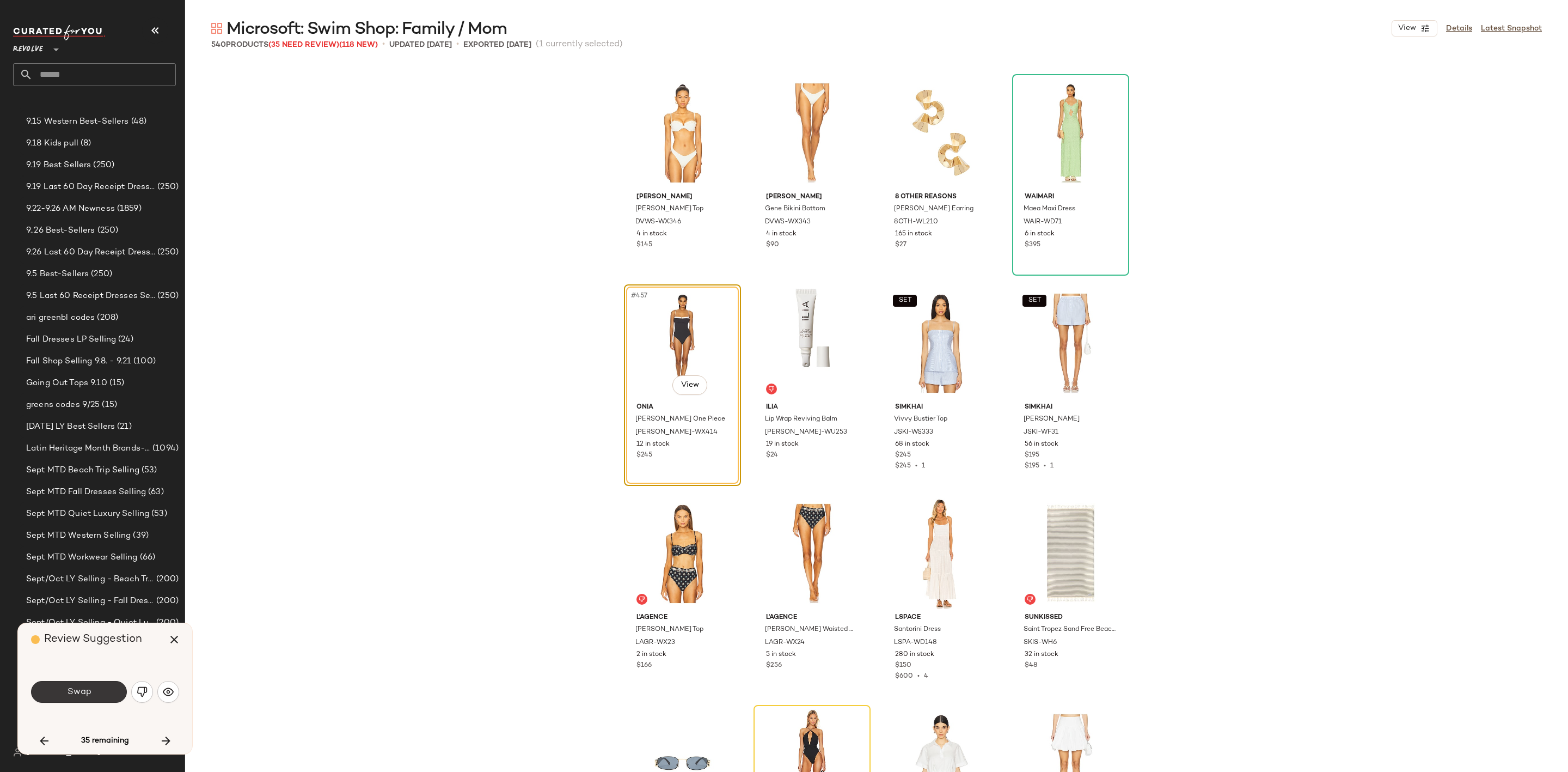
click at [76, 694] on span "Swap" at bounding box center [78, 692] width 24 height 10
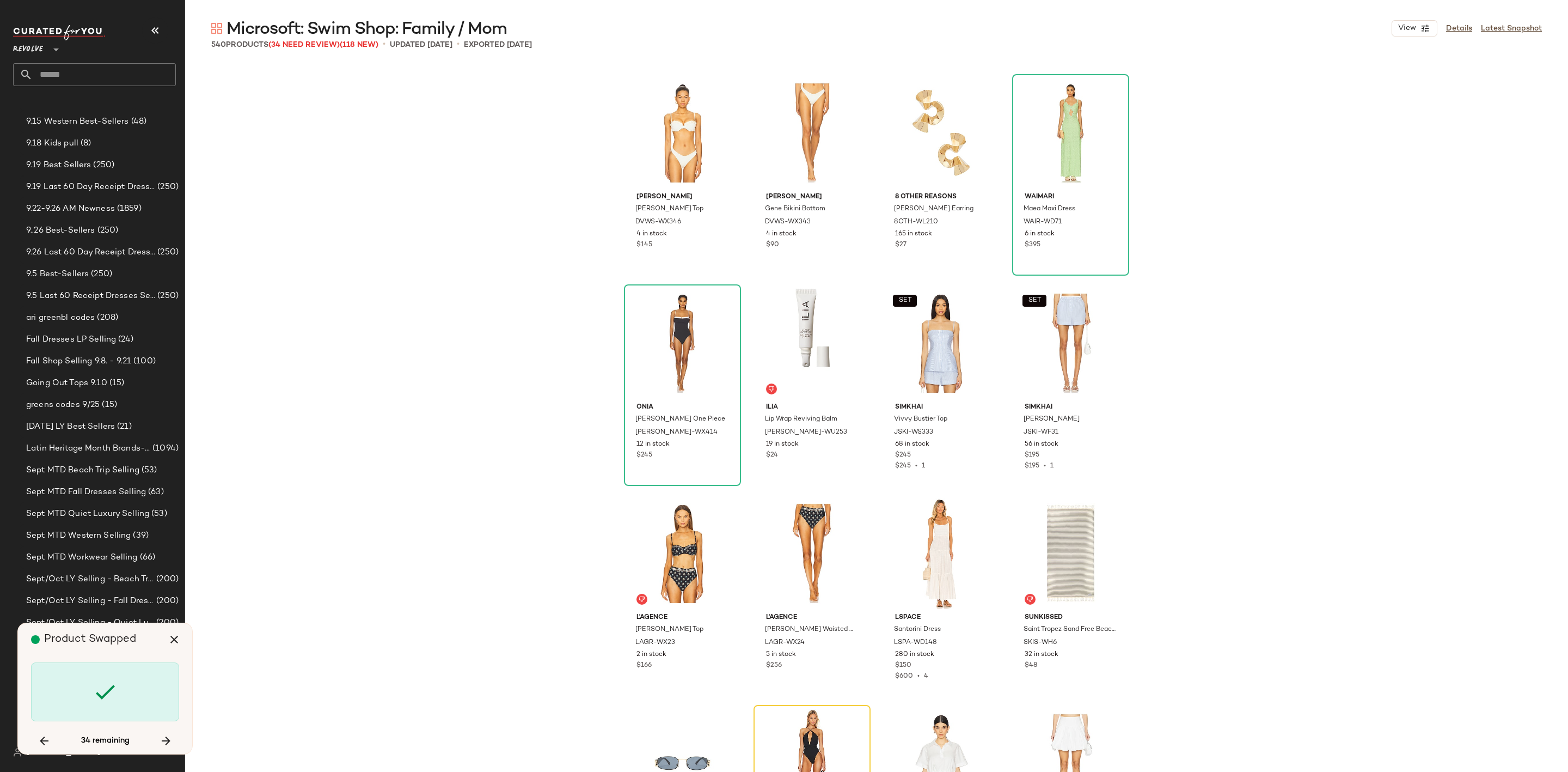
scroll to position [24184, 0]
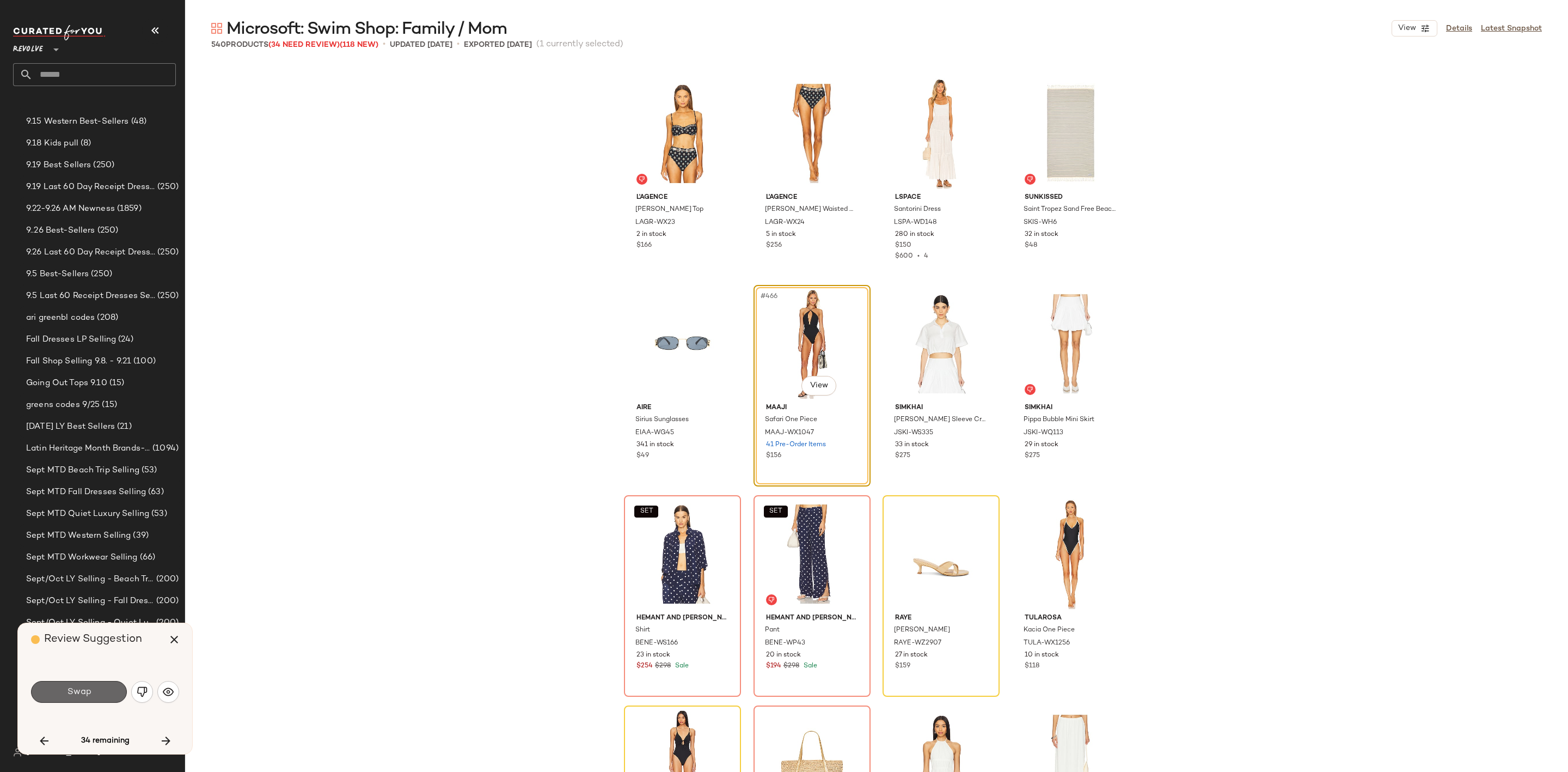
click at [77, 688] on span "Swap" at bounding box center [78, 692] width 24 height 10
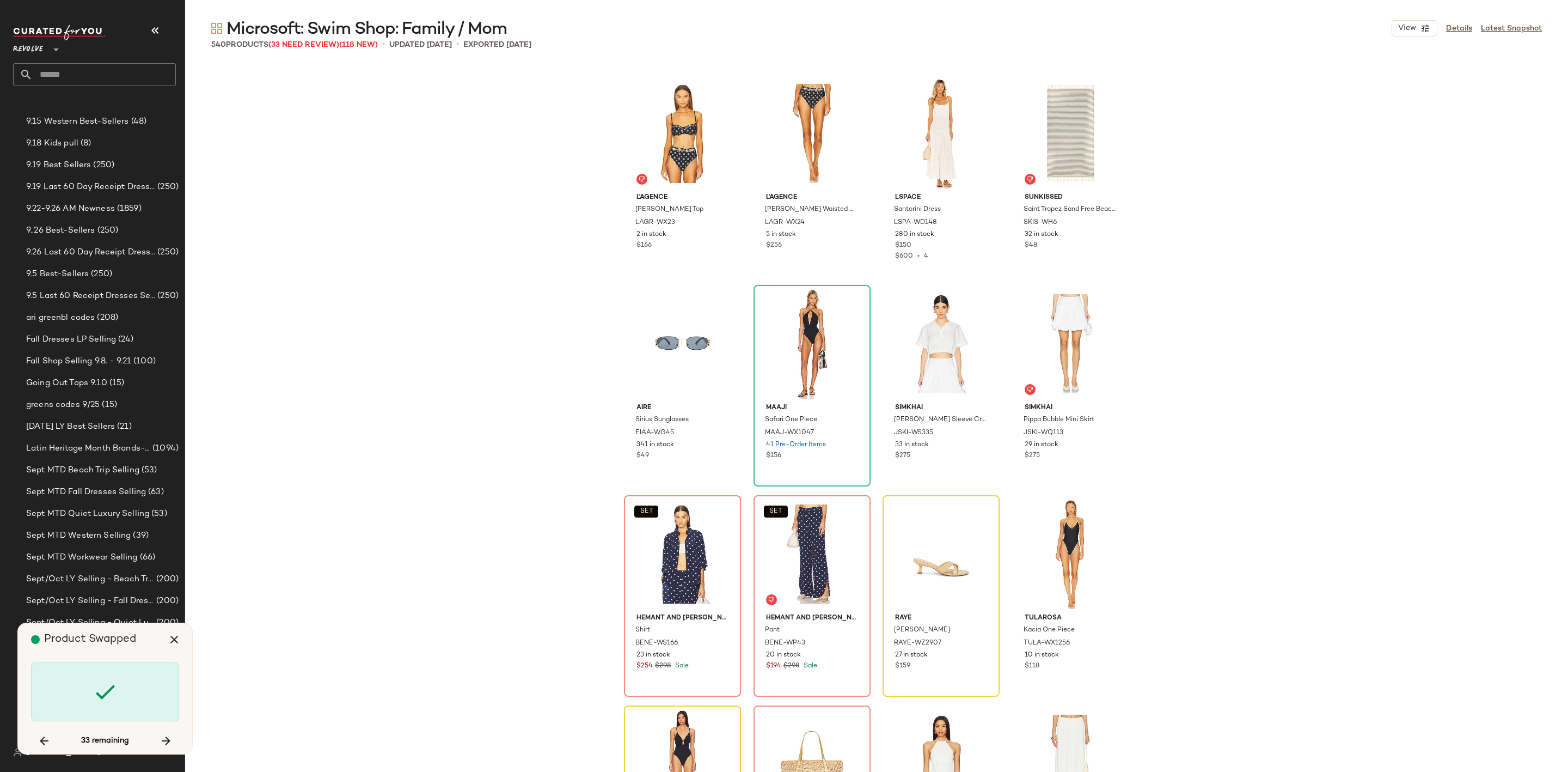
scroll to position [24394, 0]
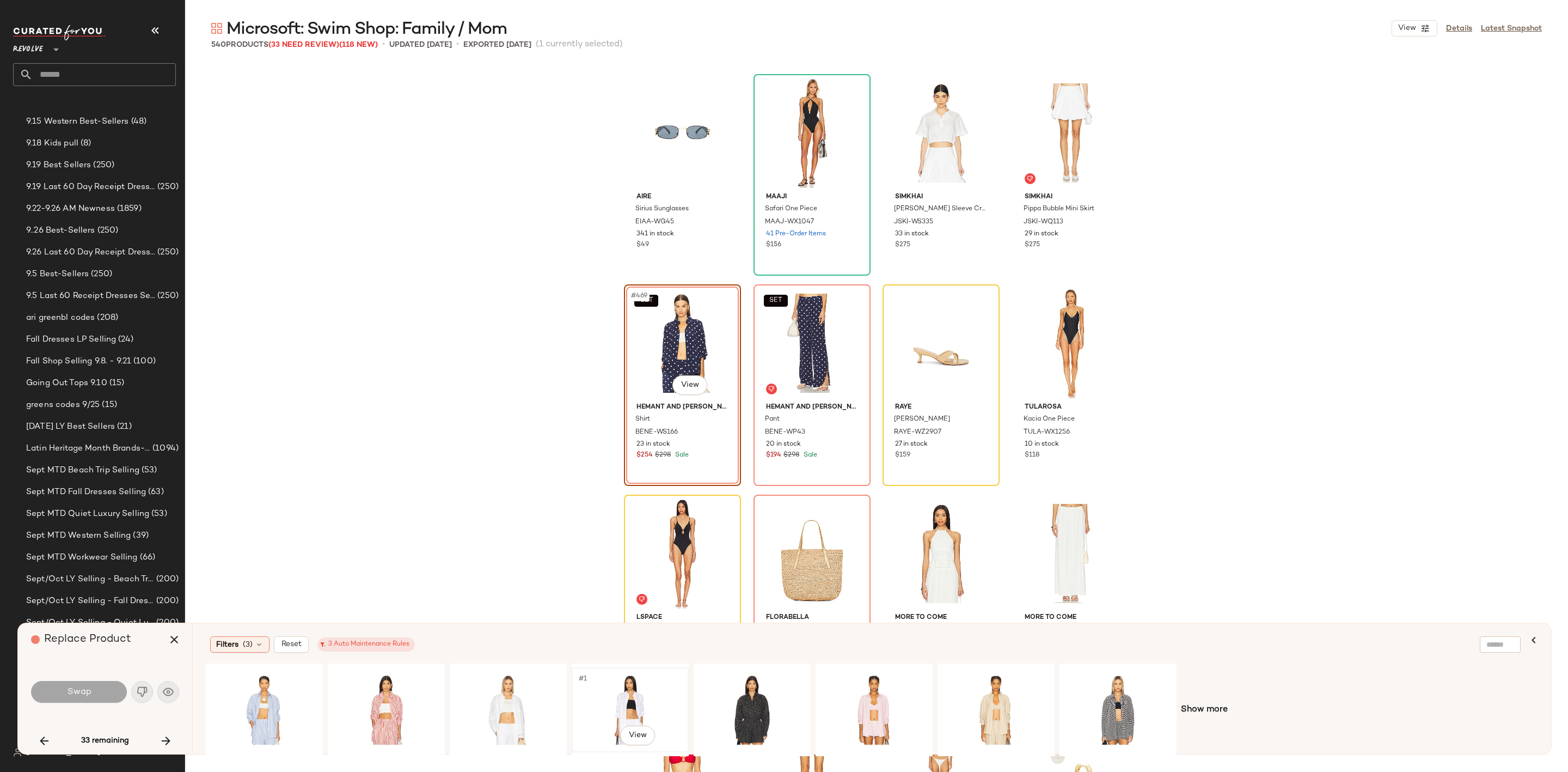
click at [631, 702] on div "#1 View" at bounding box center [630, 710] width 109 height 78
click at [69, 688] on span "Swap" at bounding box center [78, 692] width 24 height 10
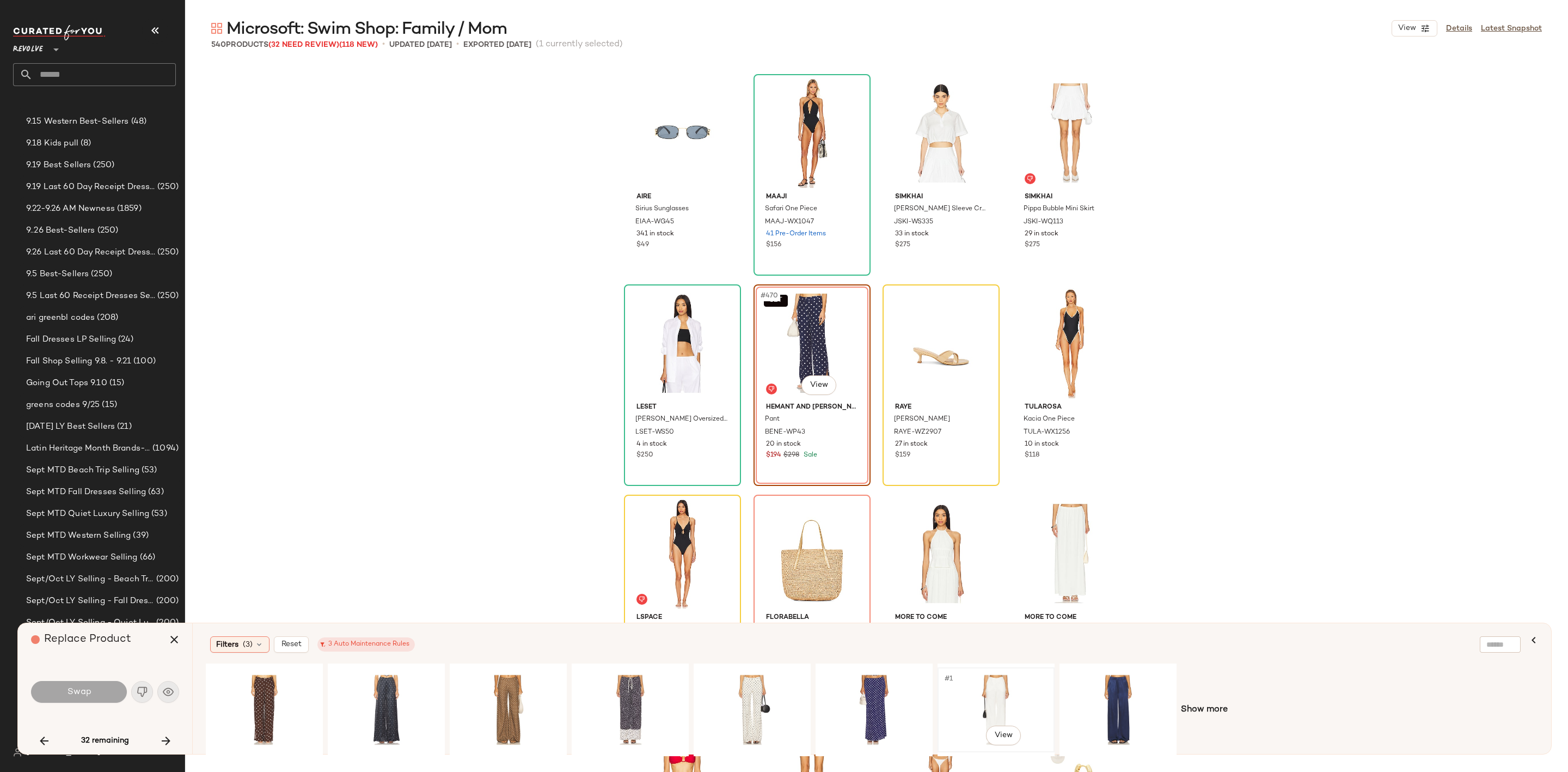
click at [1003, 681] on div "#1 View" at bounding box center [996, 710] width 109 height 78
click at [82, 690] on span "Swap" at bounding box center [78, 692] width 24 height 10
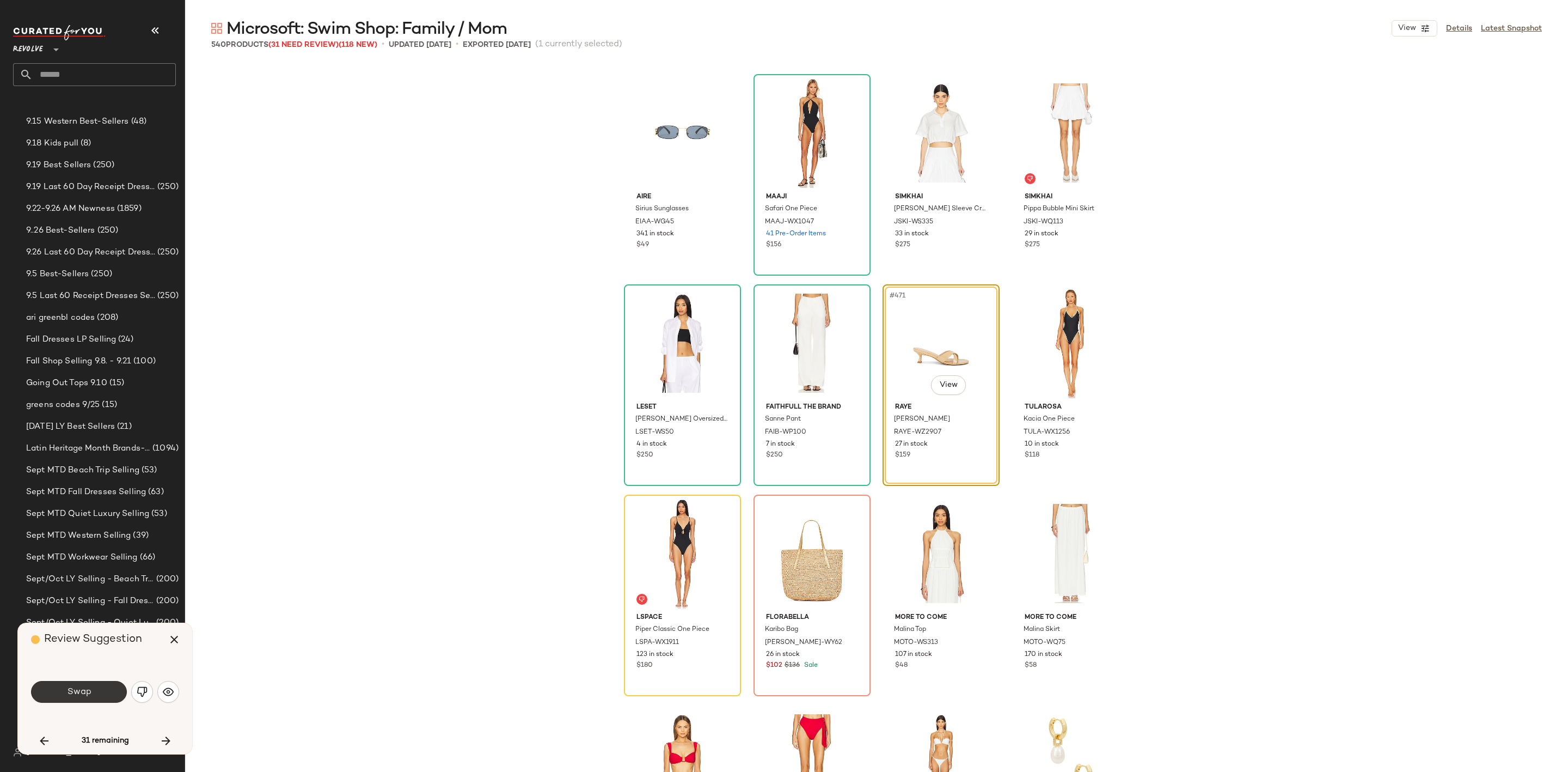
click at [80, 686] on button "Swap" at bounding box center [78, 692] width 96 height 22
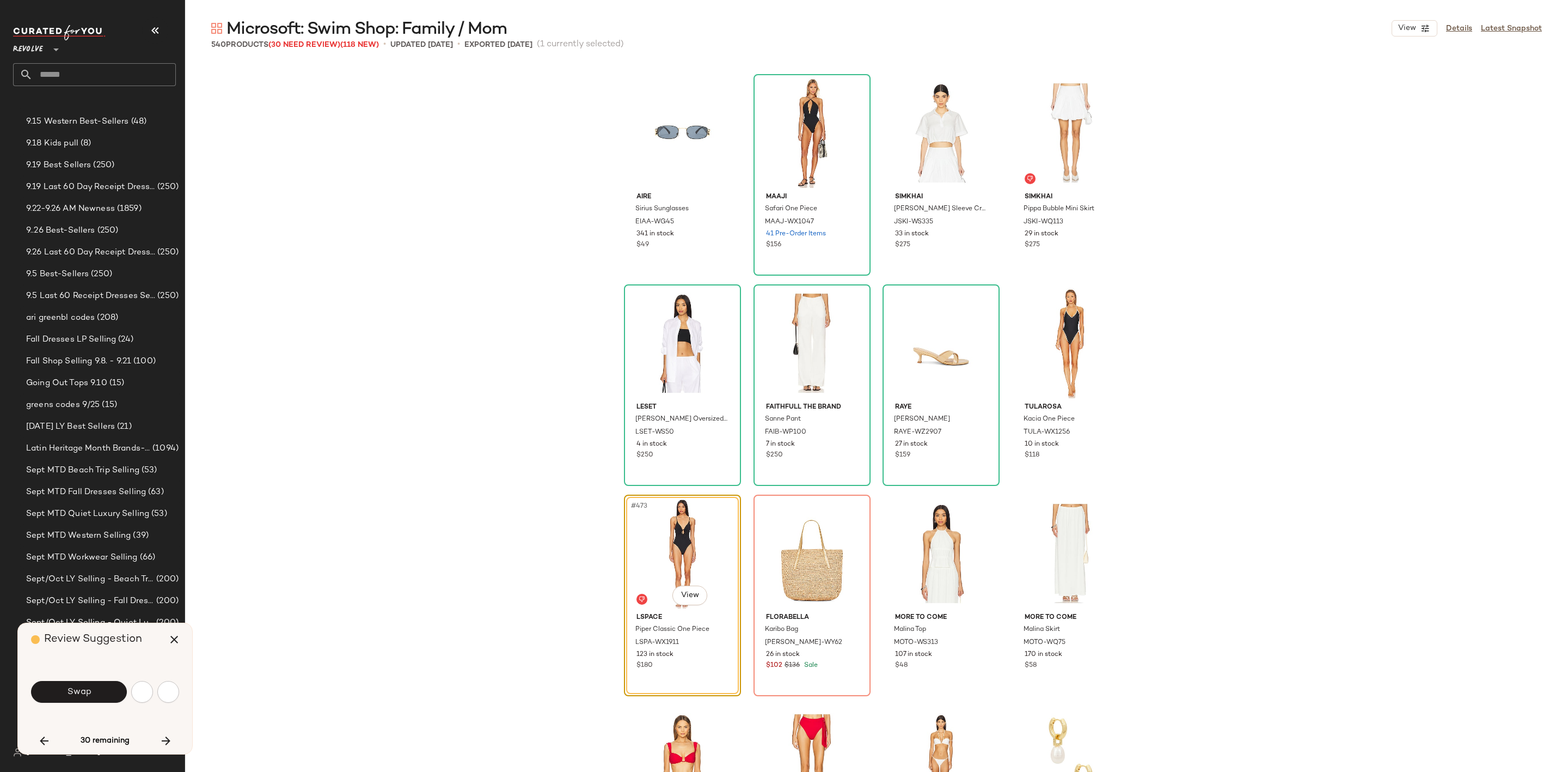
scroll to position [24605, 0]
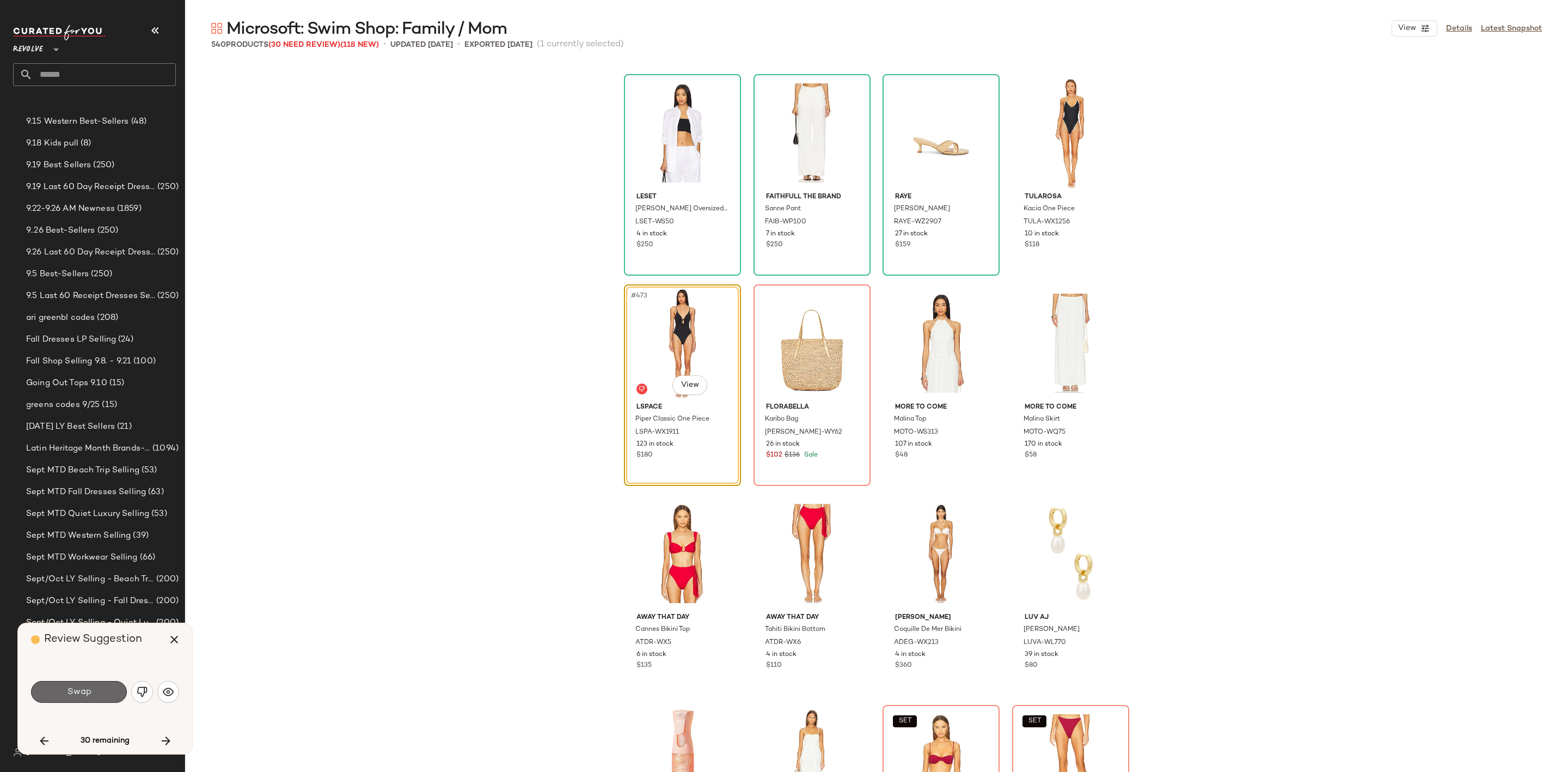
click at [105, 695] on button "Swap" at bounding box center [78, 692] width 96 height 22
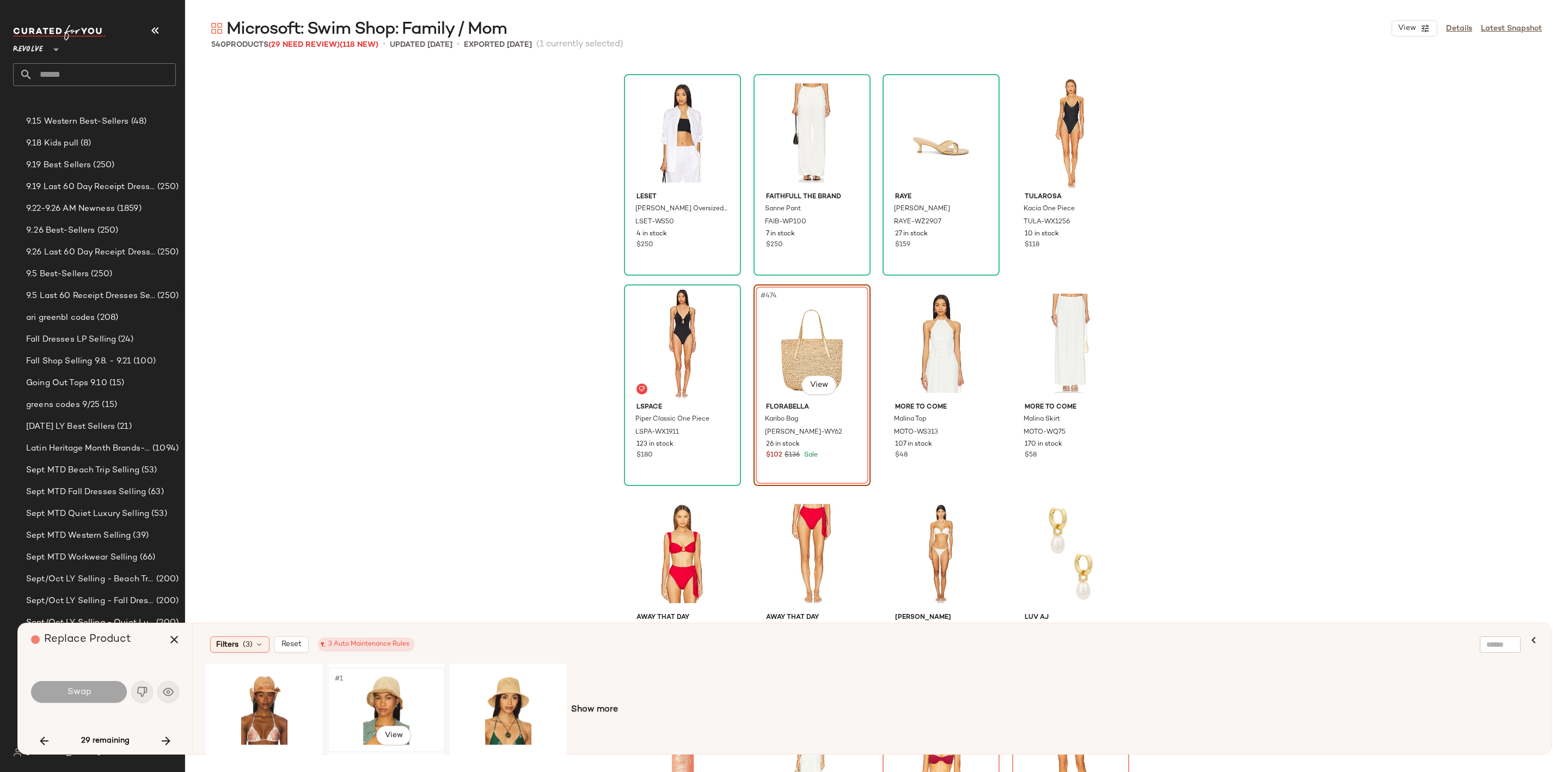
click at [396, 688] on div "#1 View" at bounding box center [386, 710] width 109 height 78
click at [73, 688] on span "Swap" at bounding box center [78, 692] width 24 height 10
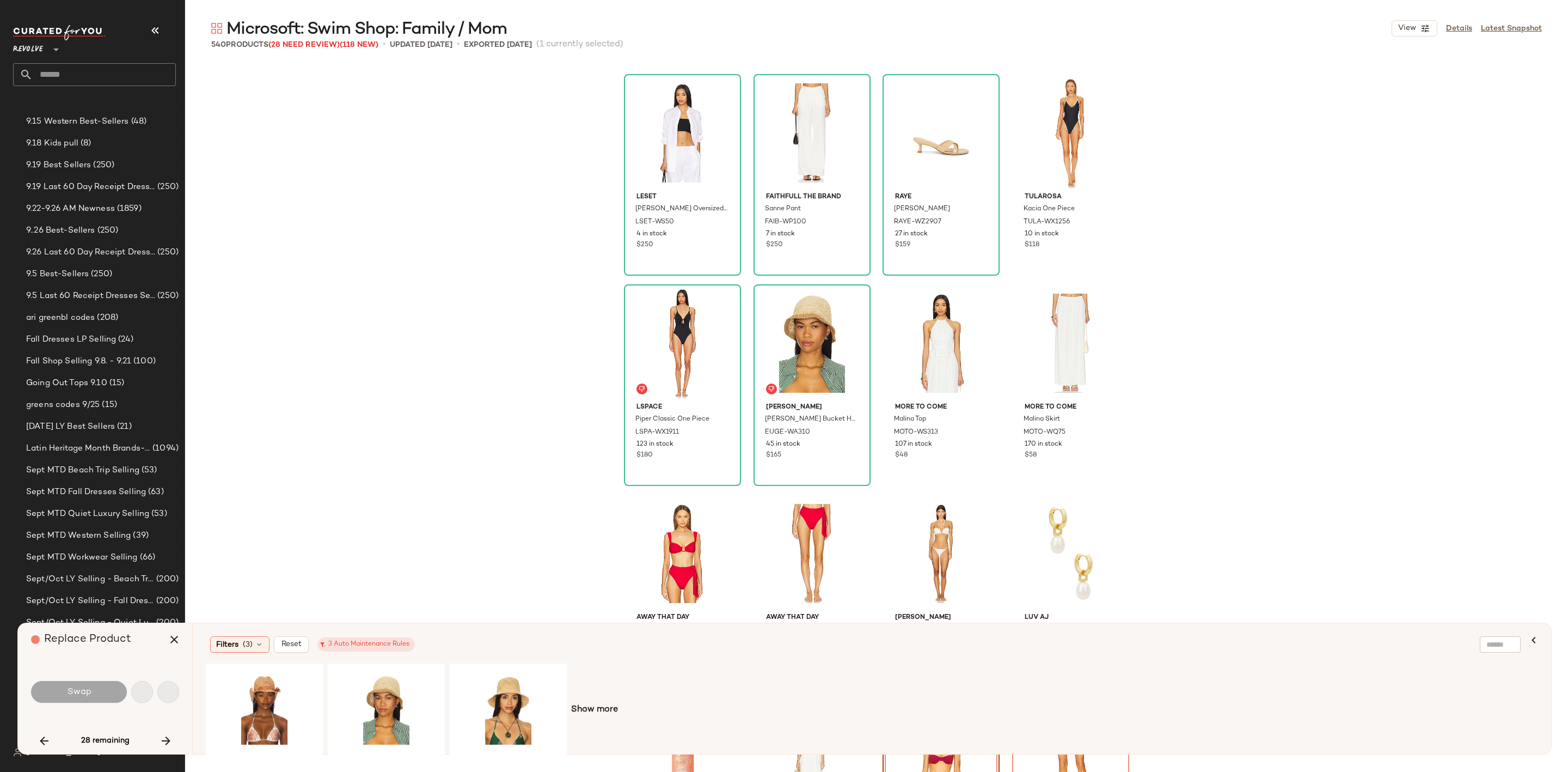
scroll to position [25026, 0]
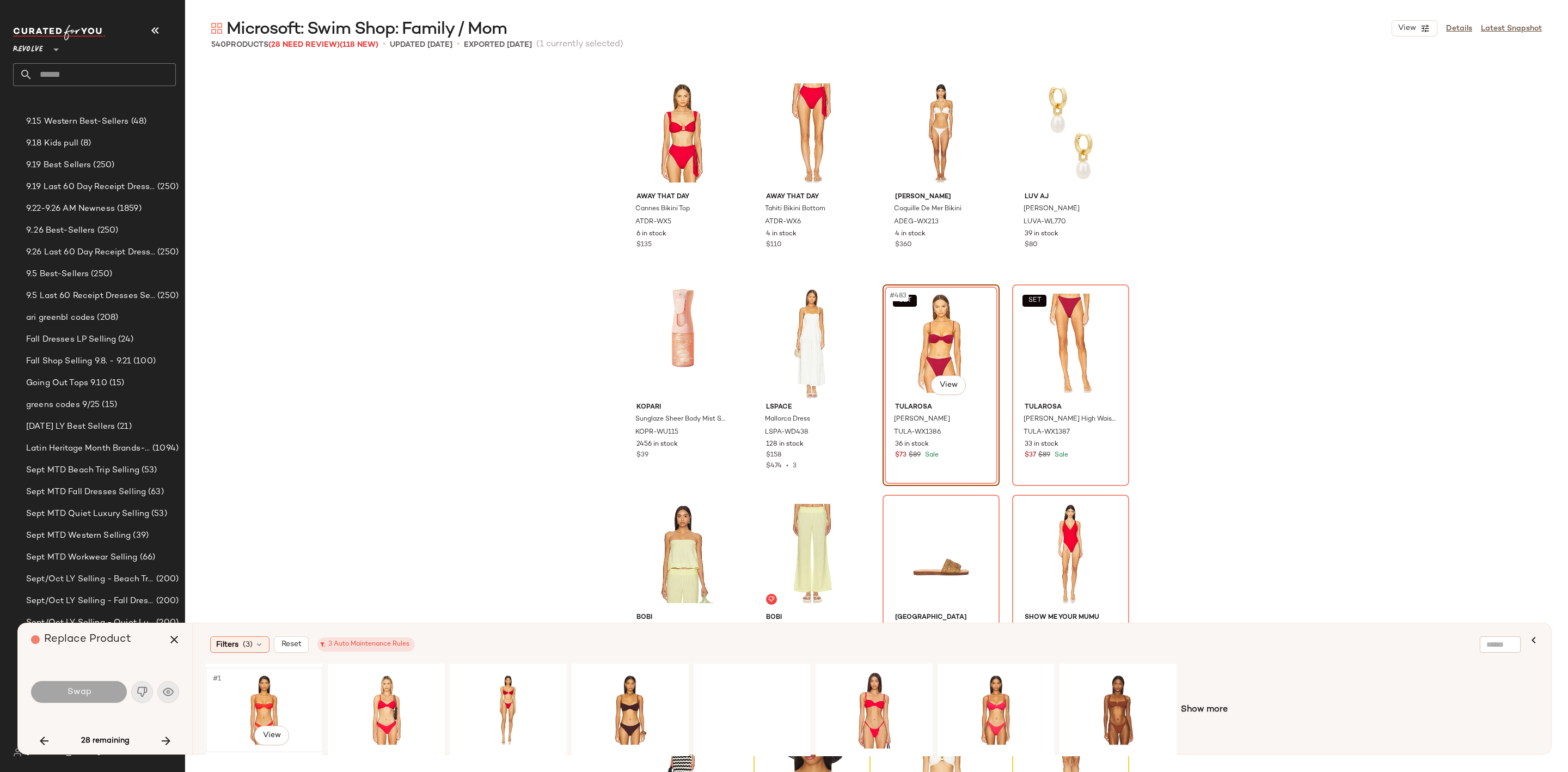
click at [252, 693] on div "#1 View" at bounding box center [264, 710] width 109 height 78
click at [61, 687] on button "Swap" at bounding box center [78, 692] width 96 height 22
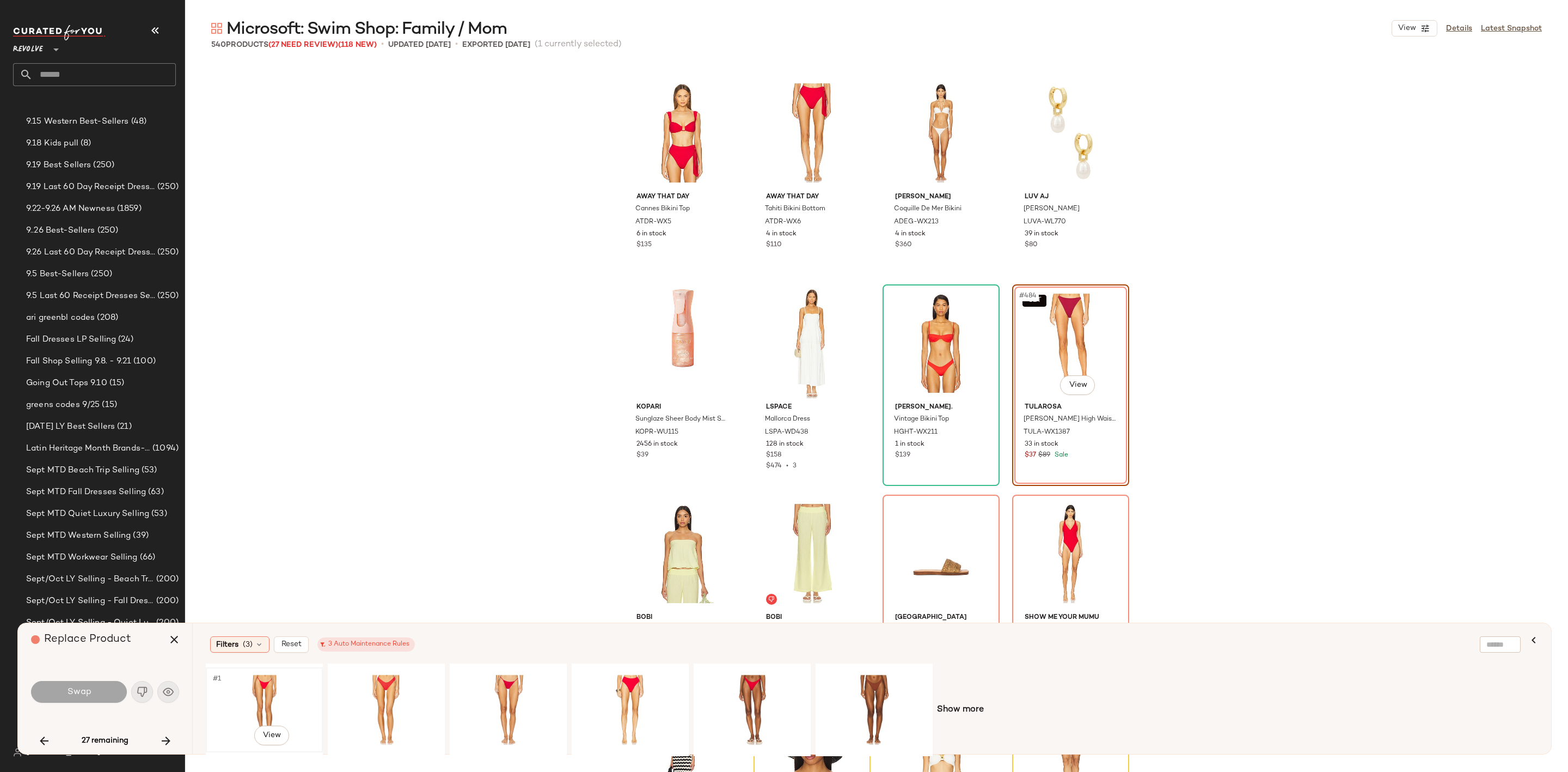
click at [258, 685] on div "#1 View" at bounding box center [264, 710] width 109 height 78
click at [62, 687] on button "Swap" at bounding box center [78, 692] width 96 height 22
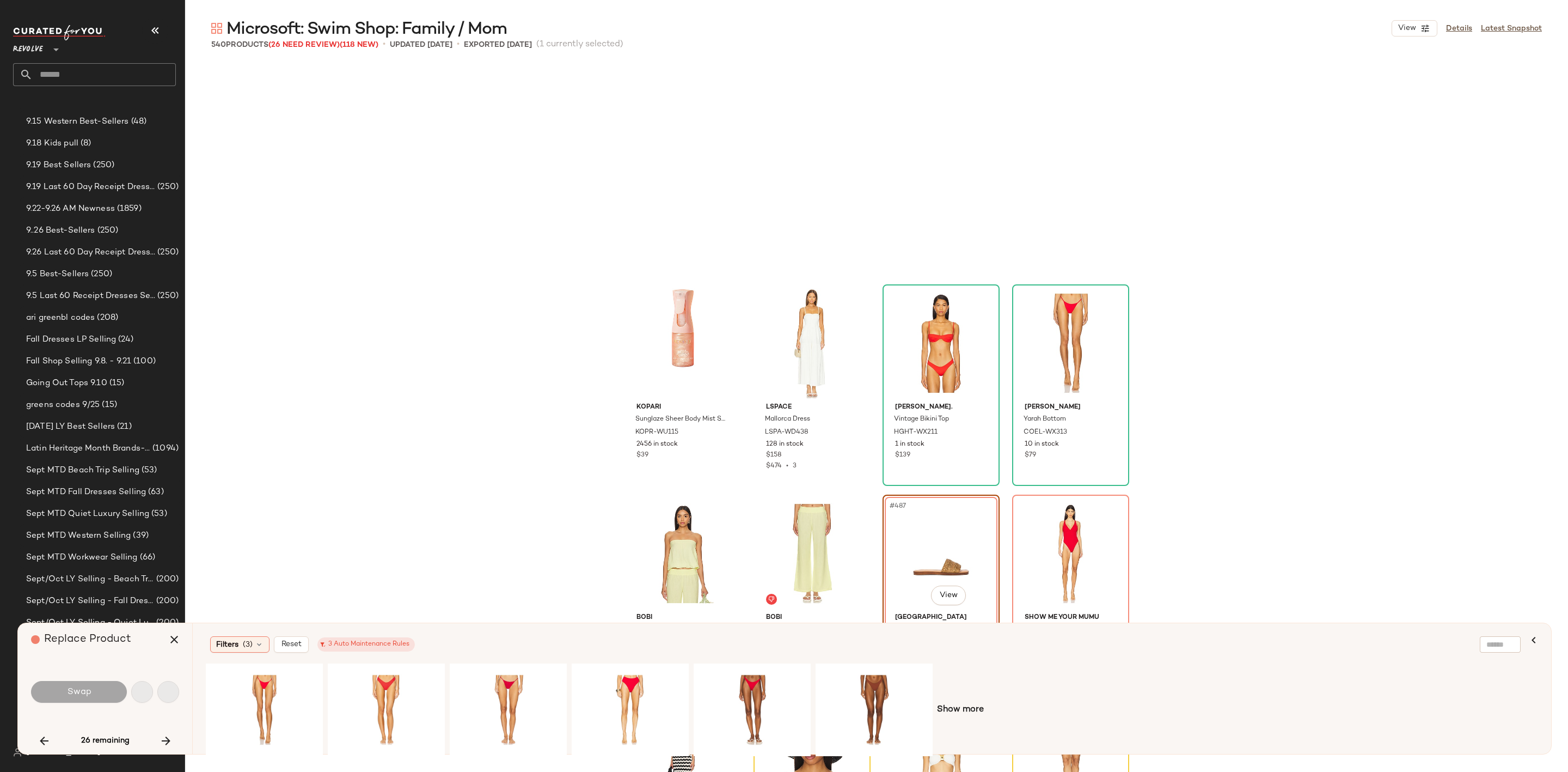
scroll to position [25235, 0]
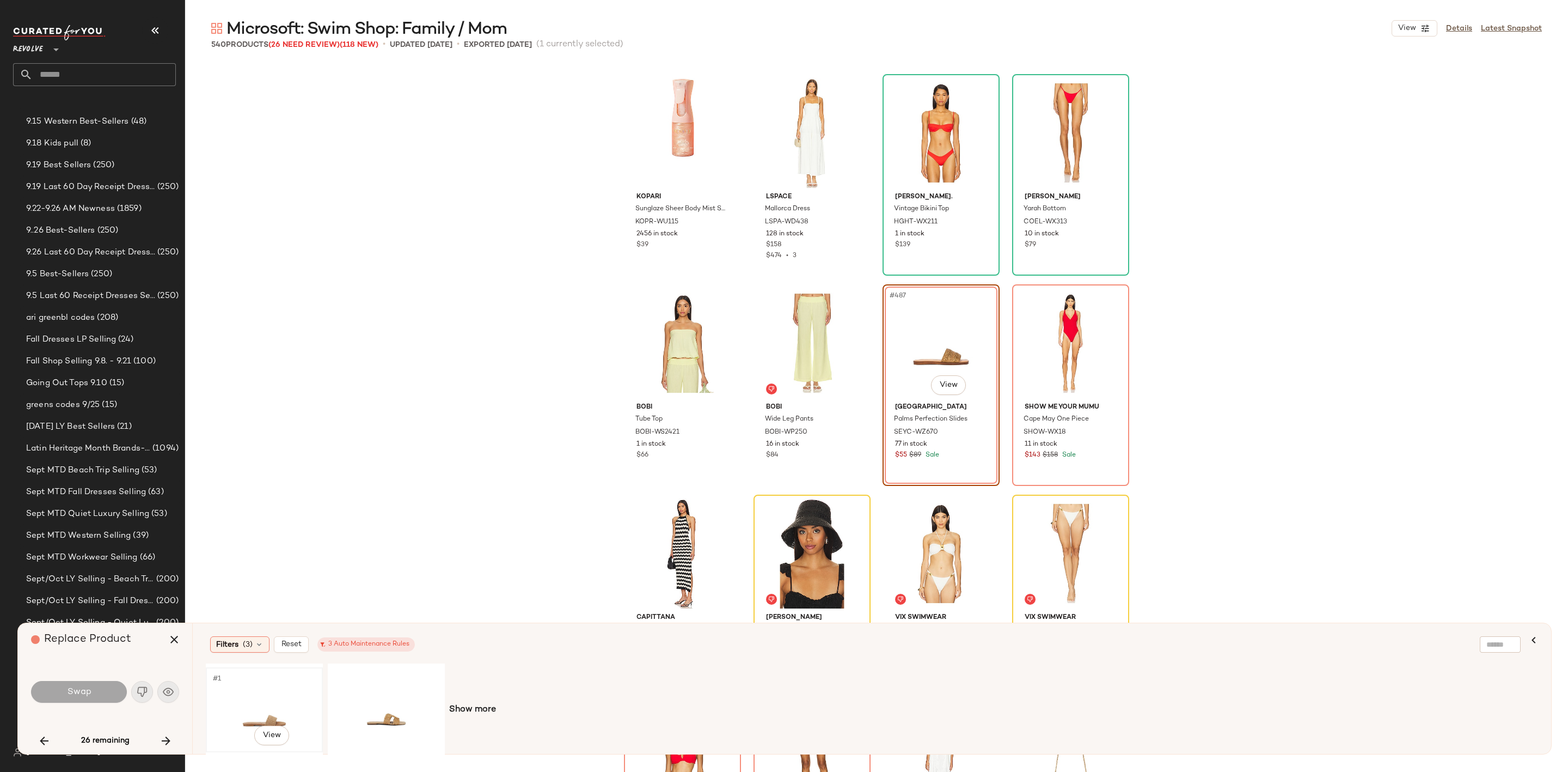
click at [294, 692] on div "#1 View" at bounding box center [264, 710] width 109 height 78
click at [67, 692] on span "Swap" at bounding box center [78, 692] width 24 height 10
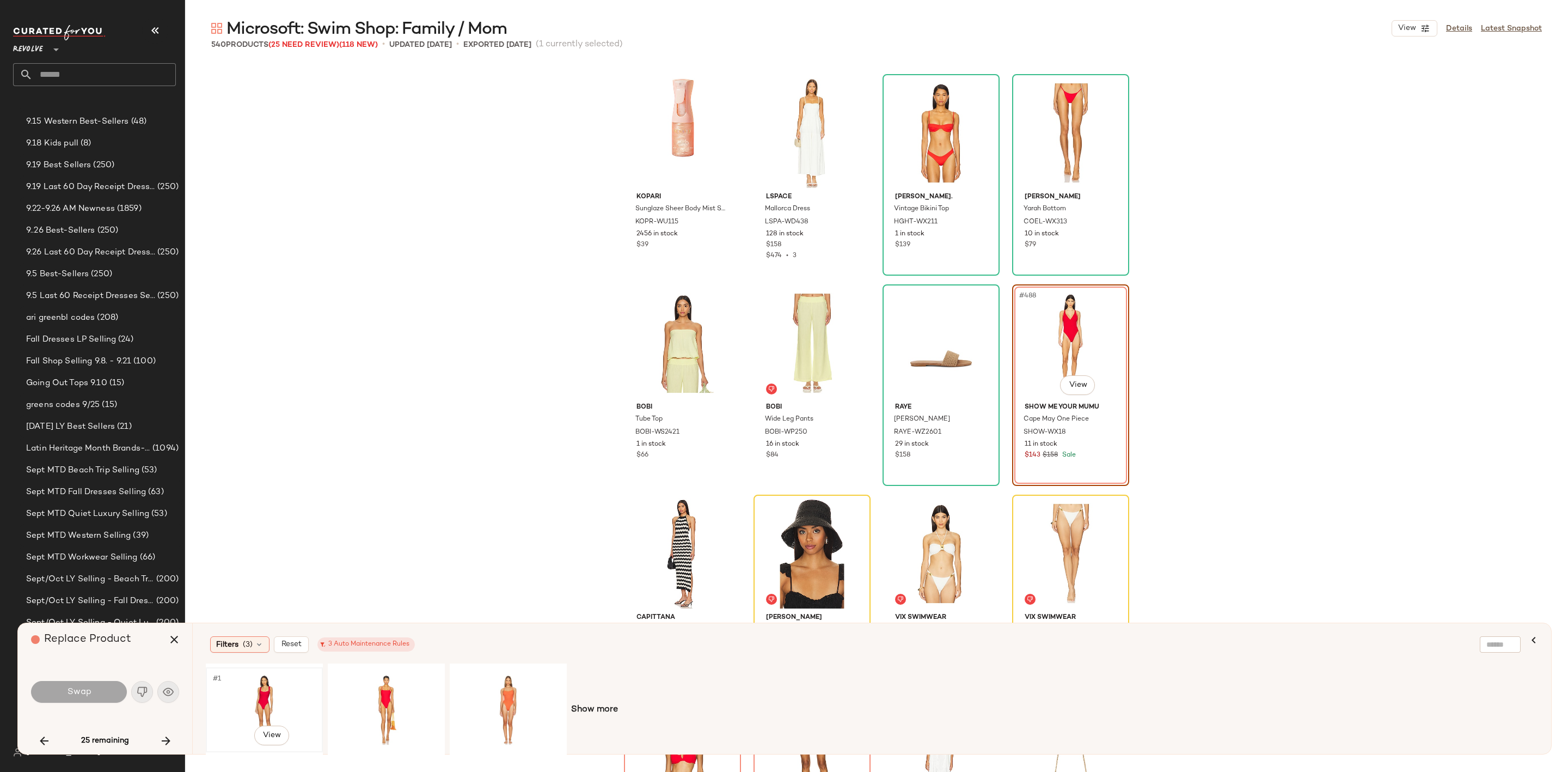
click at [272, 680] on div "#1 View" at bounding box center [264, 710] width 109 height 78
click at [66, 690] on button "Swap" at bounding box center [78, 692] width 96 height 22
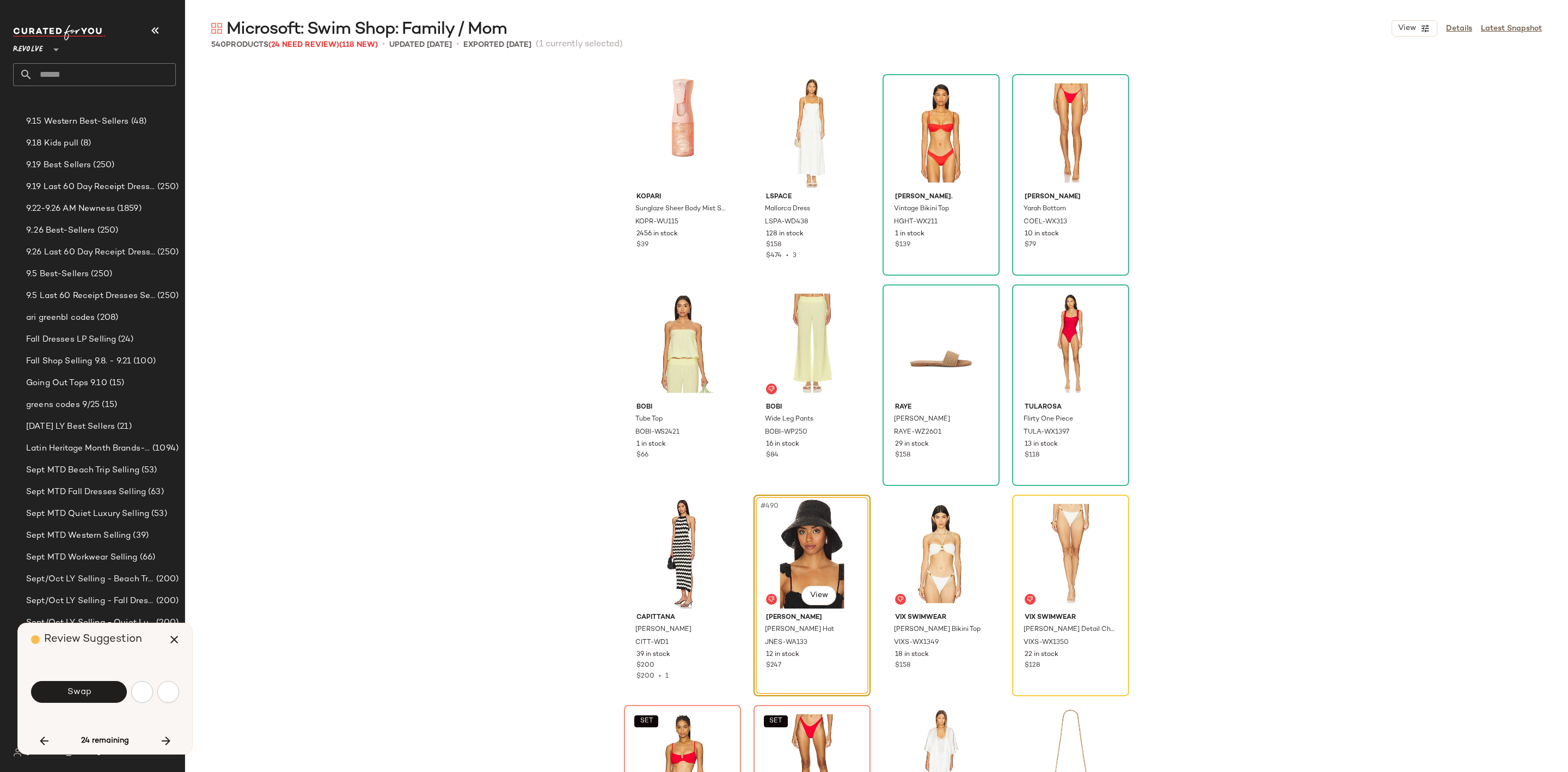
scroll to position [25446, 0]
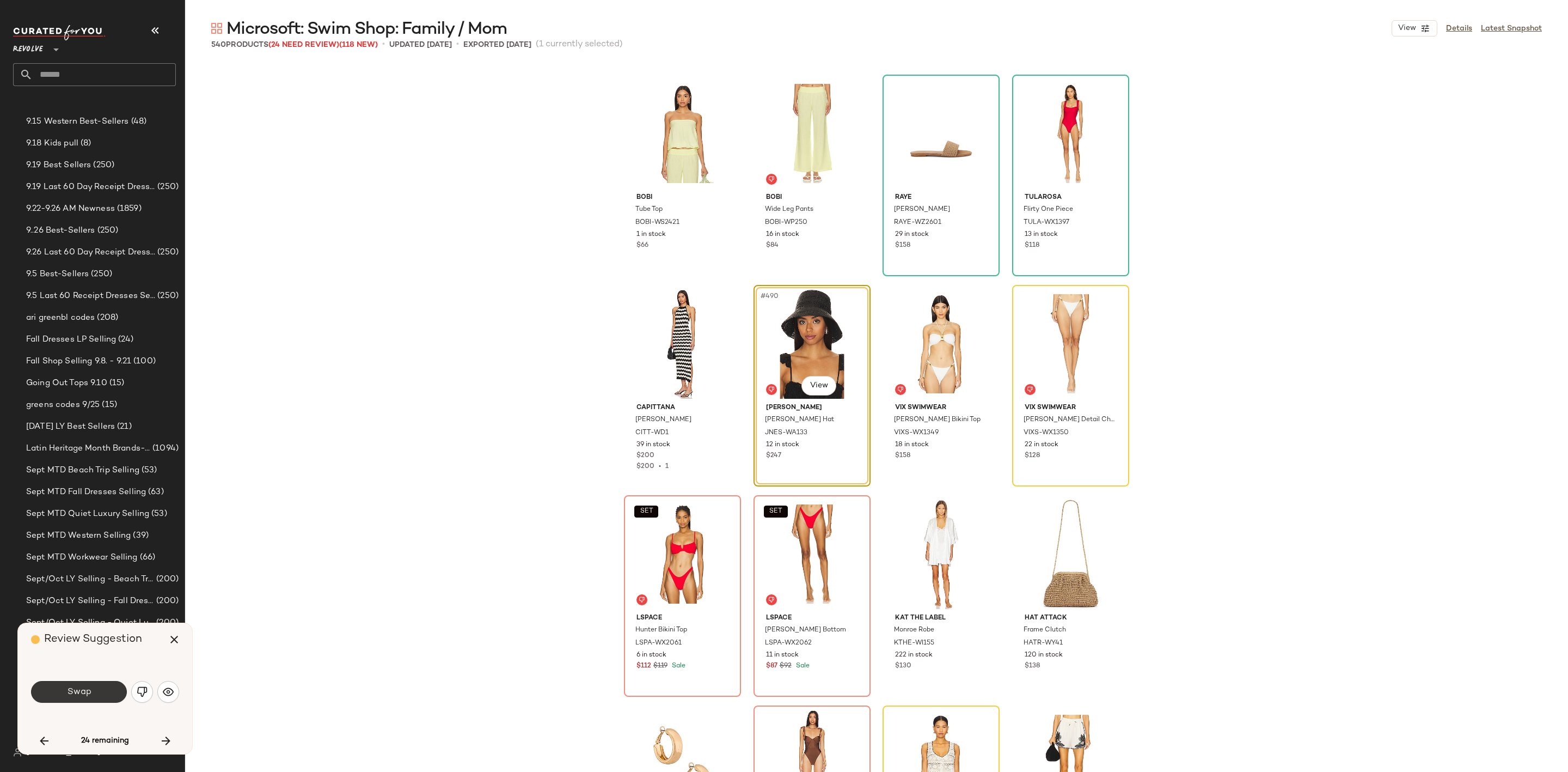
click at [98, 692] on button "Swap" at bounding box center [78, 692] width 96 height 22
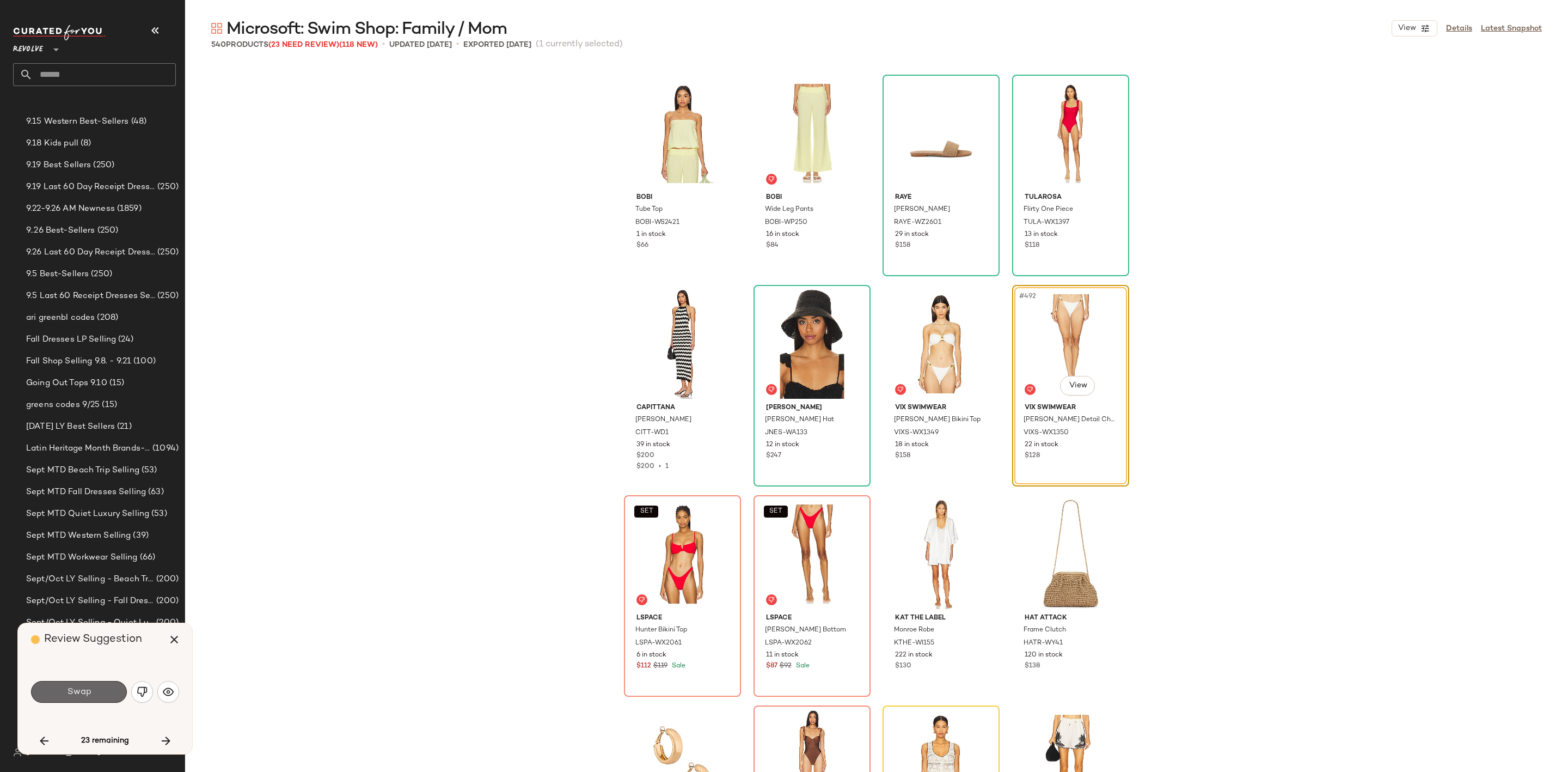
click at [84, 694] on span "Swap" at bounding box center [78, 692] width 24 height 10
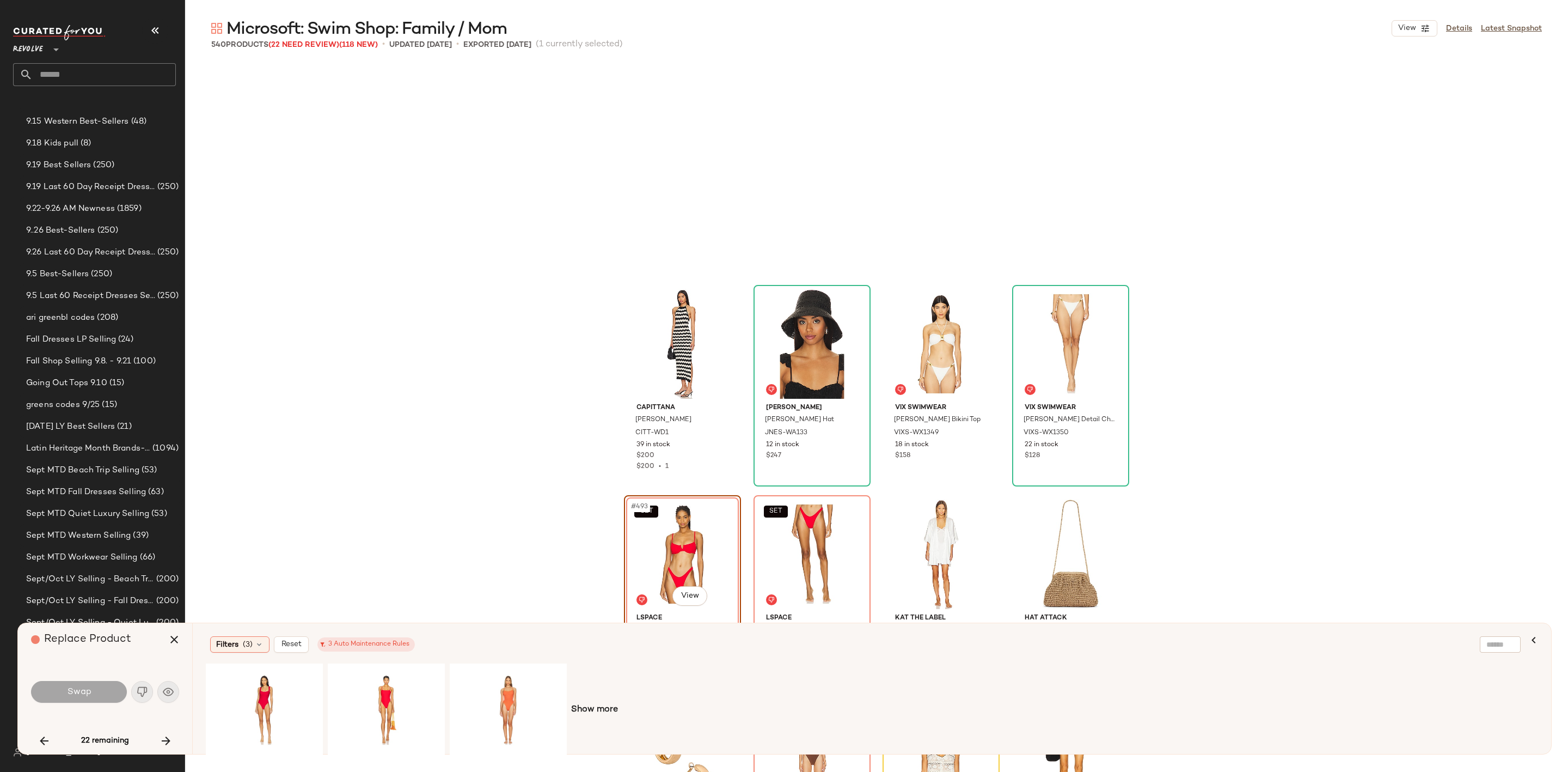
scroll to position [25656, 0]
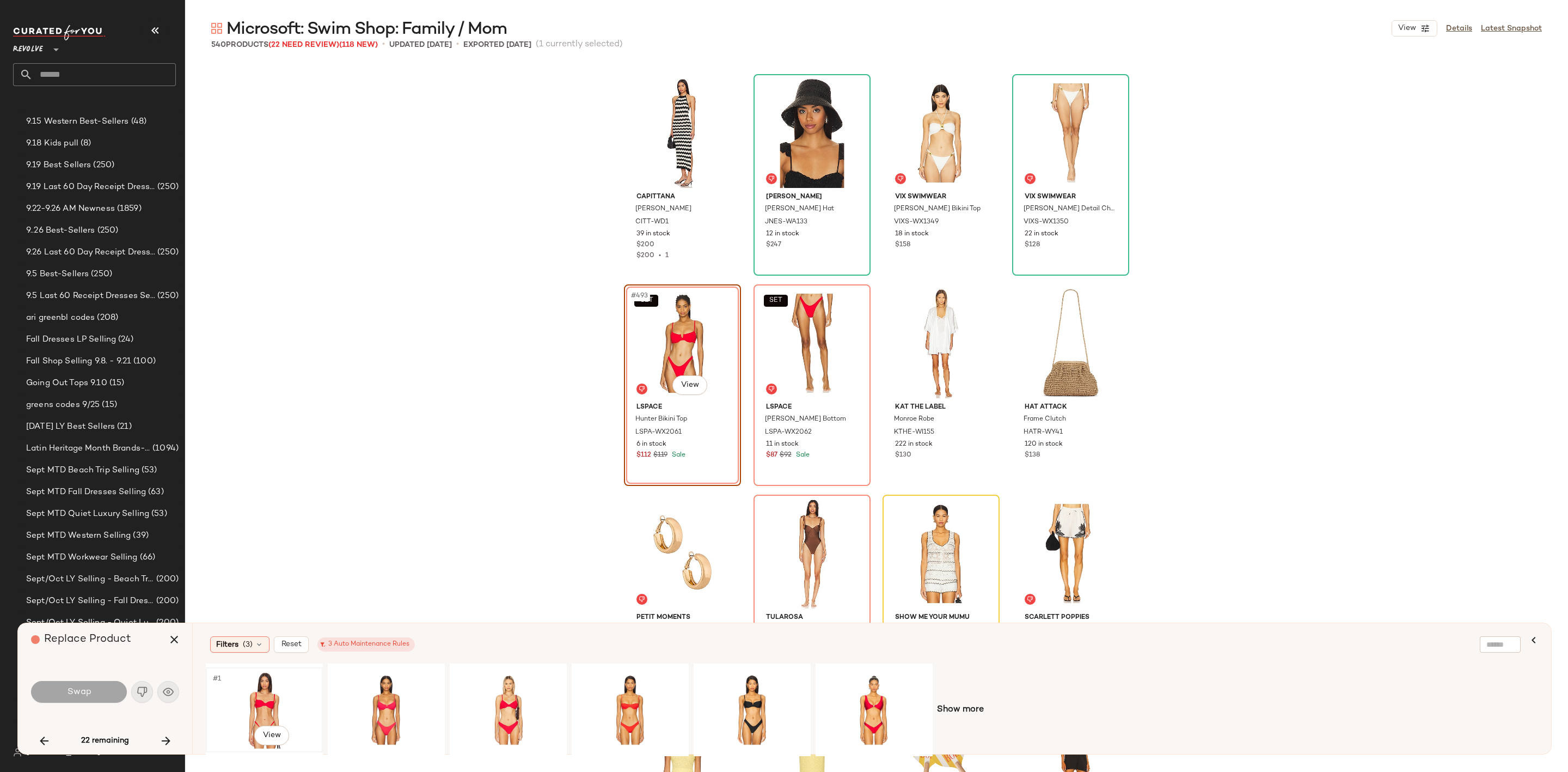
click at [251, 695] on div "#1 View" at bounding box center [264, 710] width 109 height 78
click at [72, 687] on span "Swap" at bounding box center [78, 692] width 24 height 10
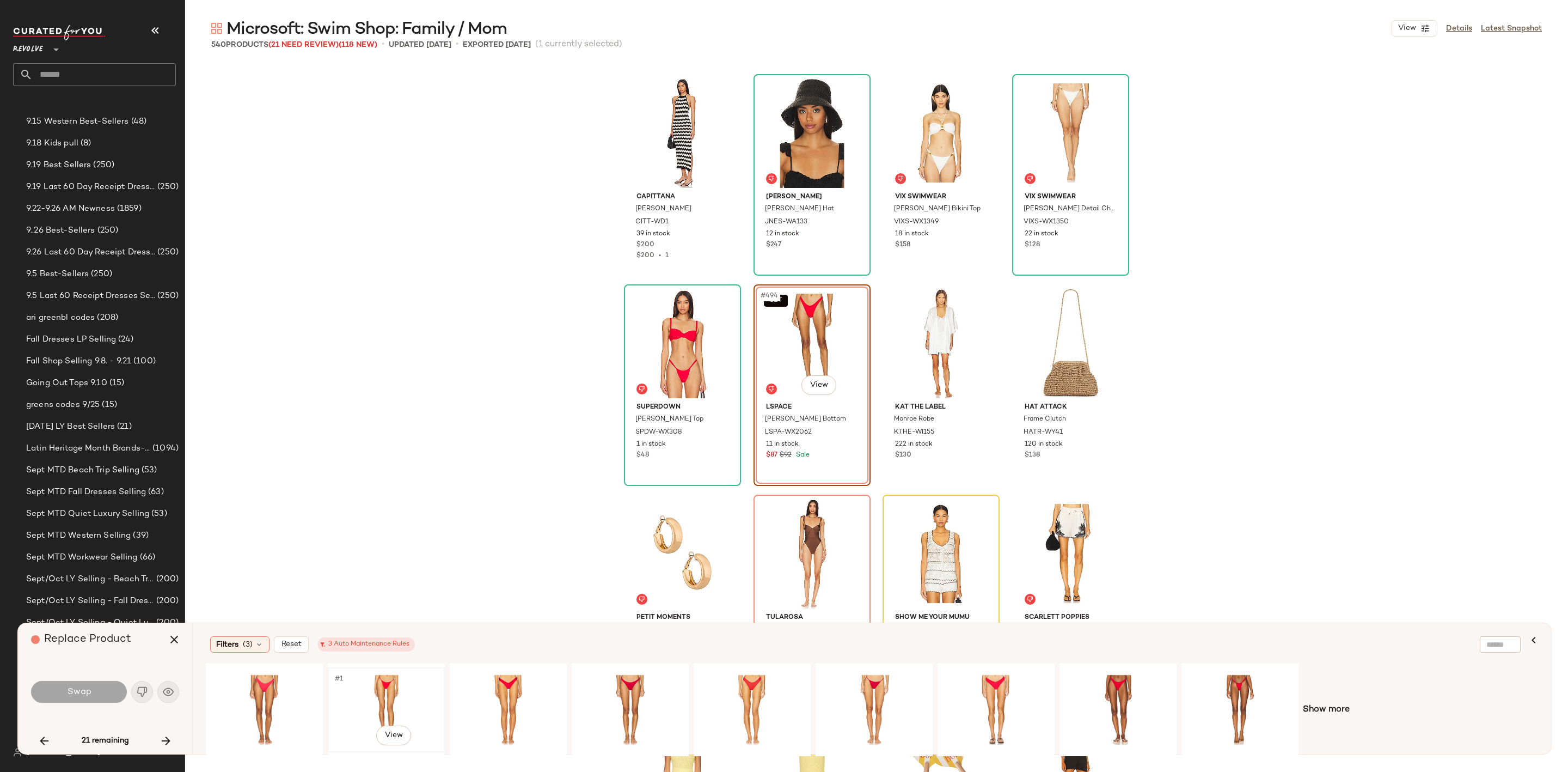
click at [369, 698] on div "#1 View" at bounding box center [386, 710] width 109 height 78
click at [78, 688] on span "Swap" at bounding box center [78, 692] width 24 height 10
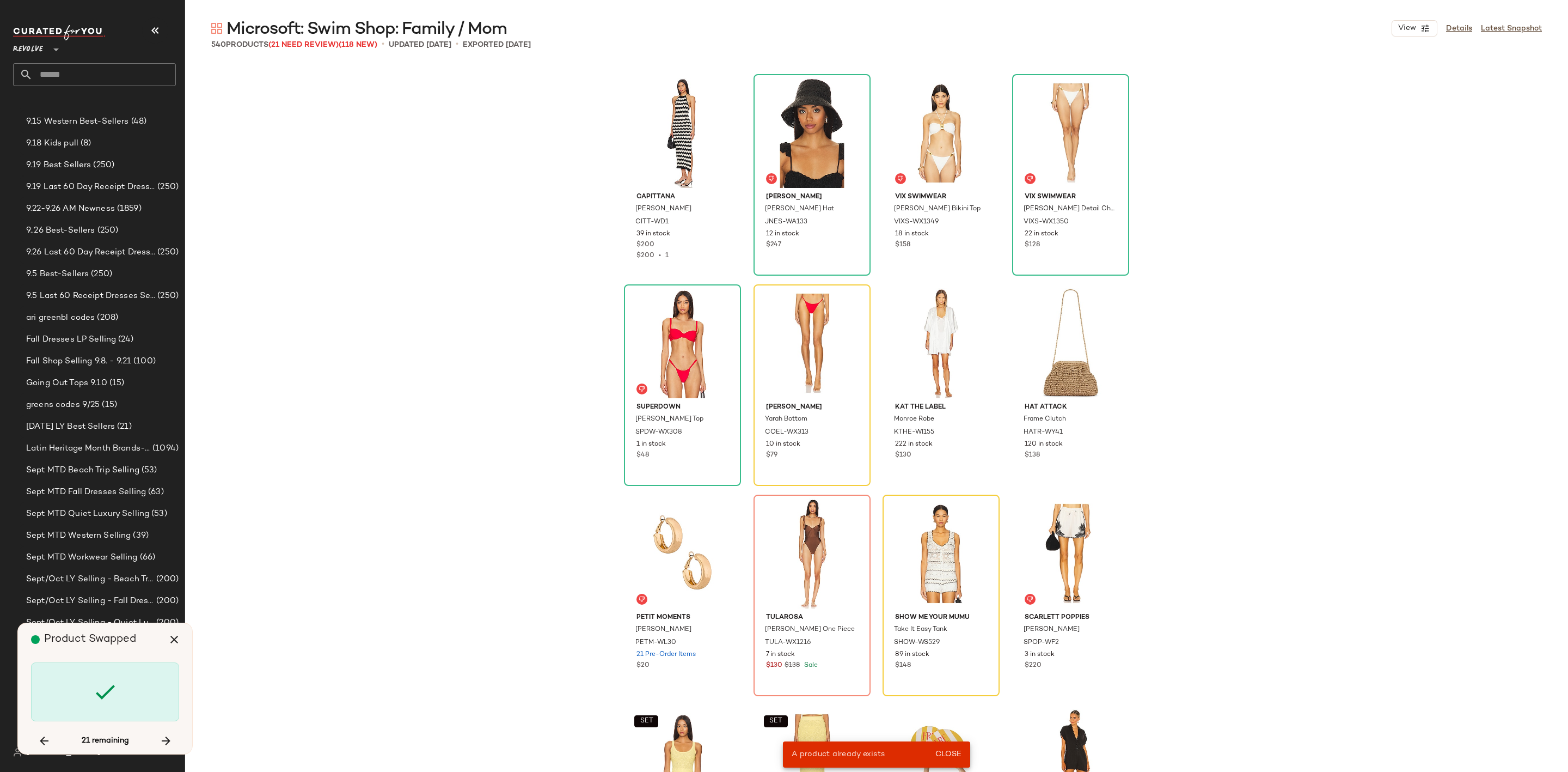
scroll to position [25026, 0]
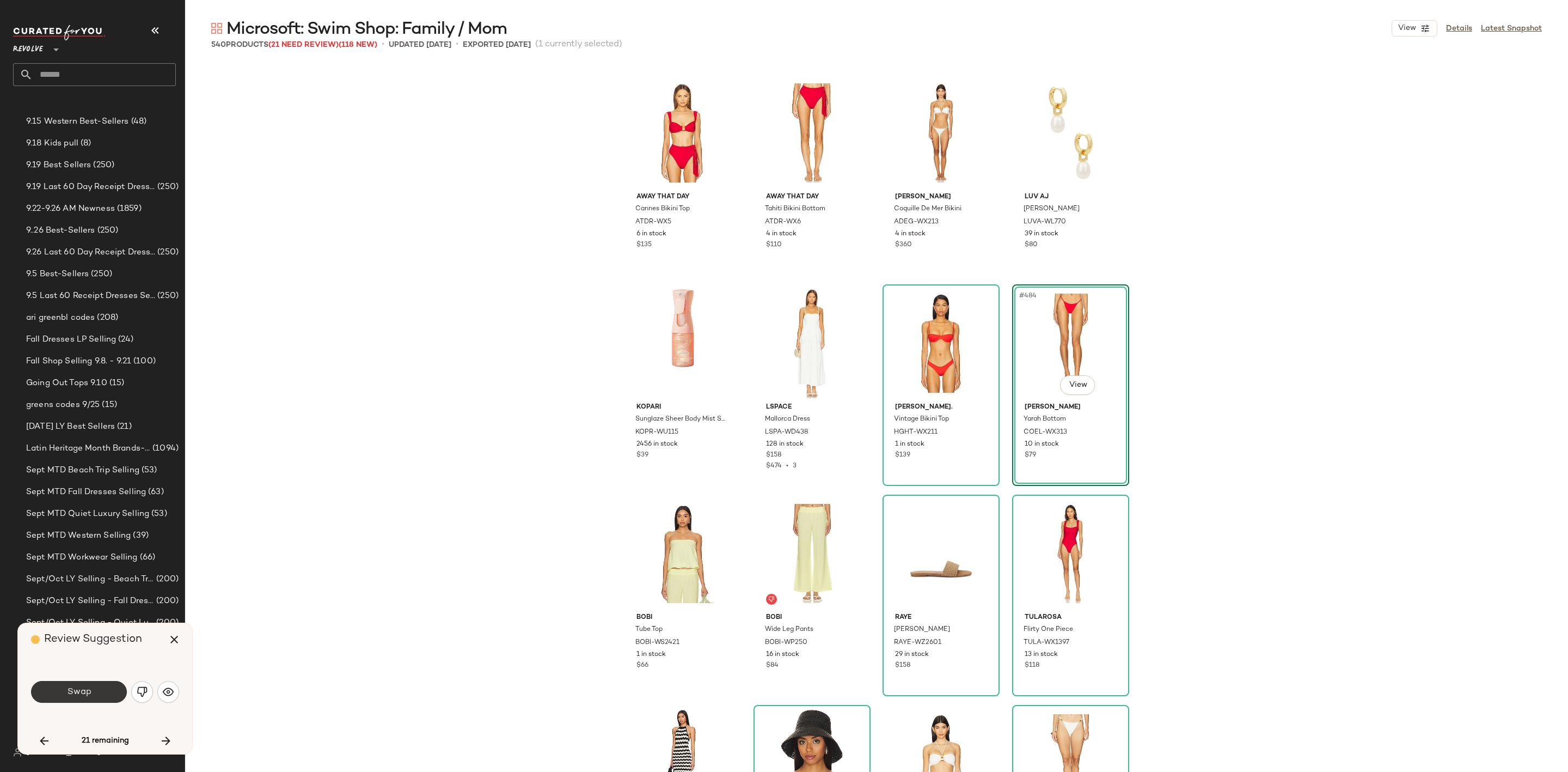
click at [77, 690] on span "Swap" at bounding box center [78, 692] width 24 height 10
click at [55, 694] on button "Swap" at bounding box center [78, 692] width 96 height 22
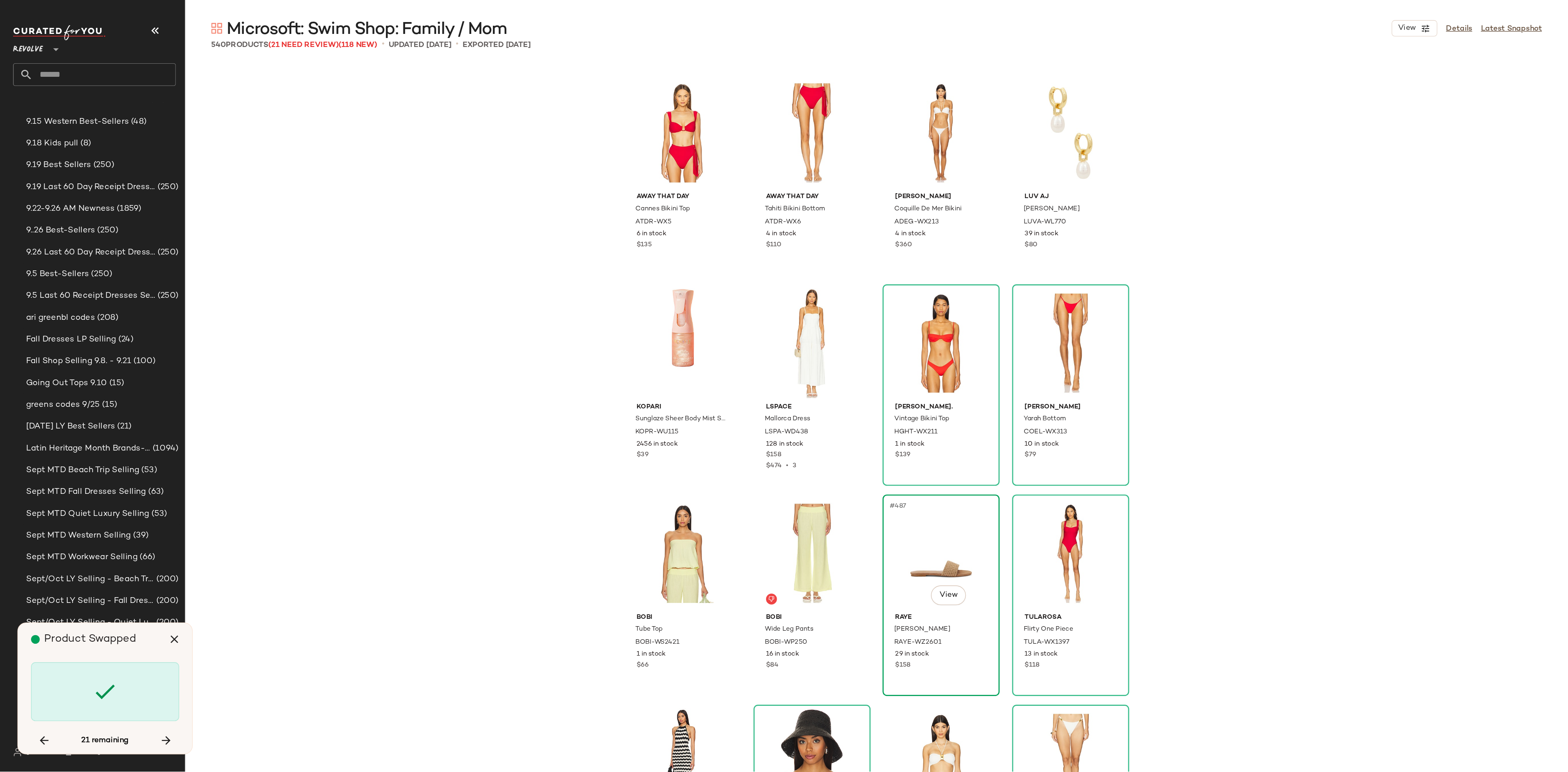
scroll to position [19231, 0]
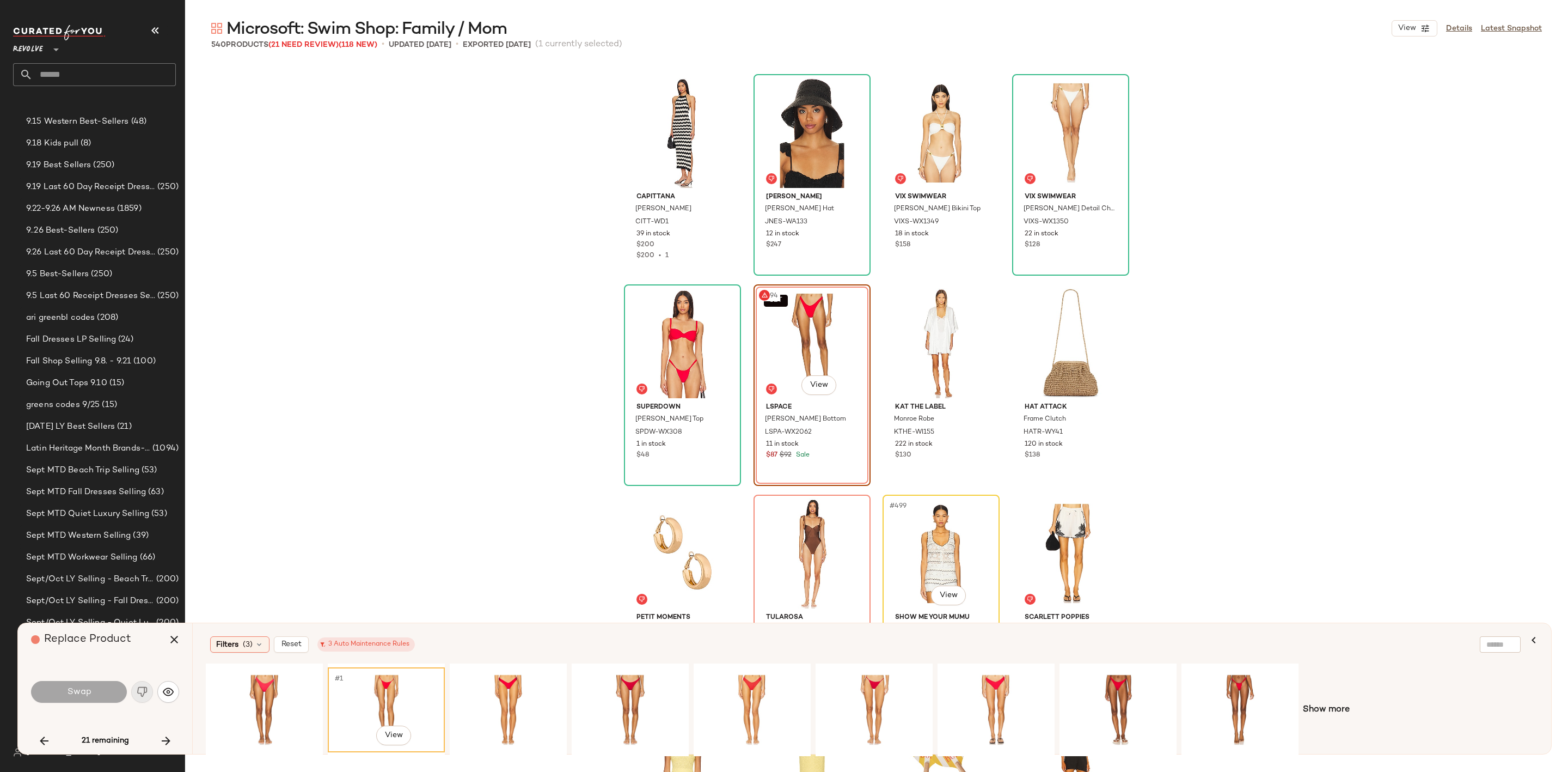
click at [969, 604] on div "#499 View" at bounding box center [940, 554] width 109 height 110
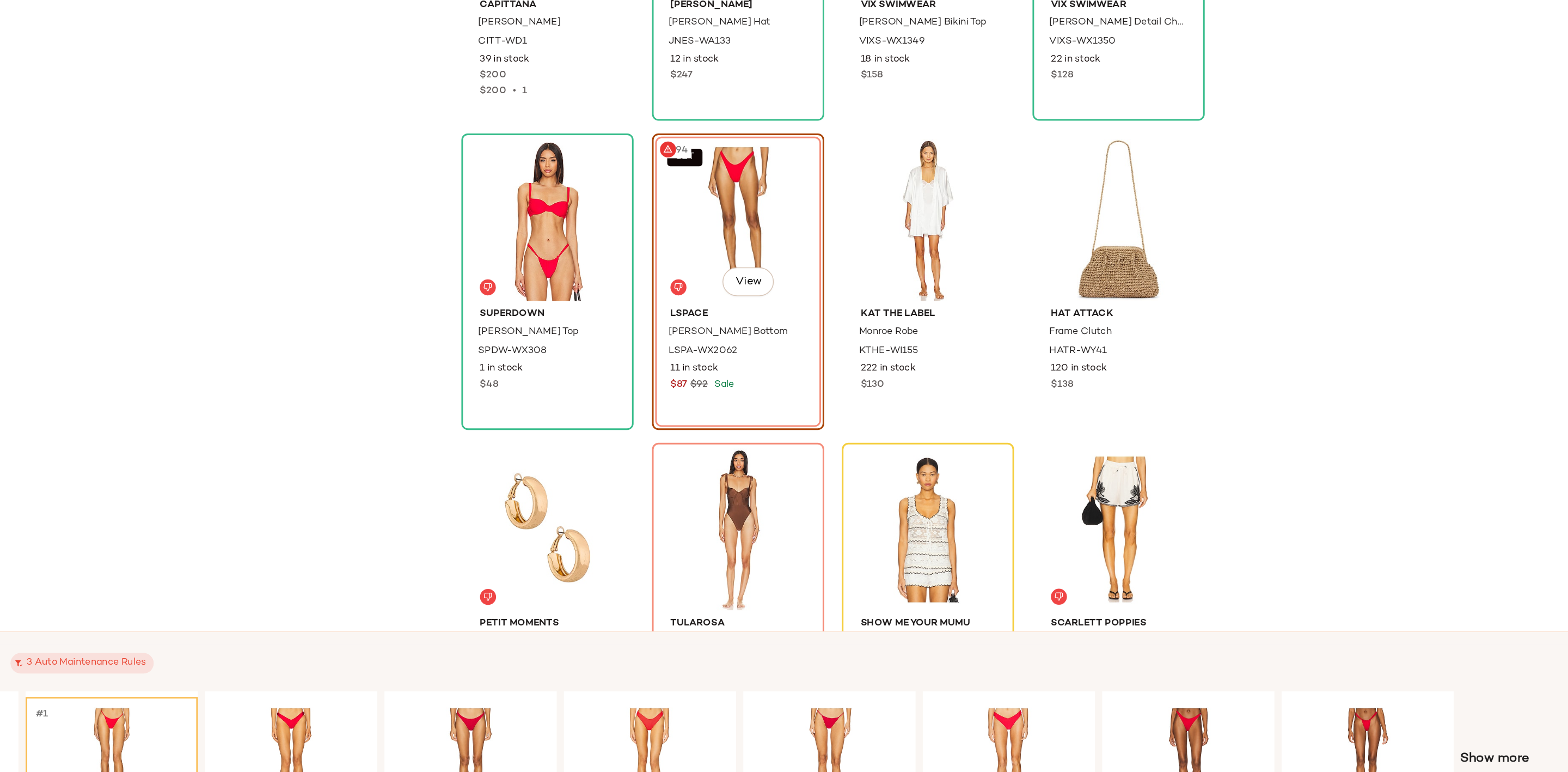
click at [1230, 454] on div "Capittana Cornelia Dress CITT-WD1 39 in stock $200 $200 • 1 Janessa Leone Felix…" at bounding box center [877, 417] width 1383 height 709
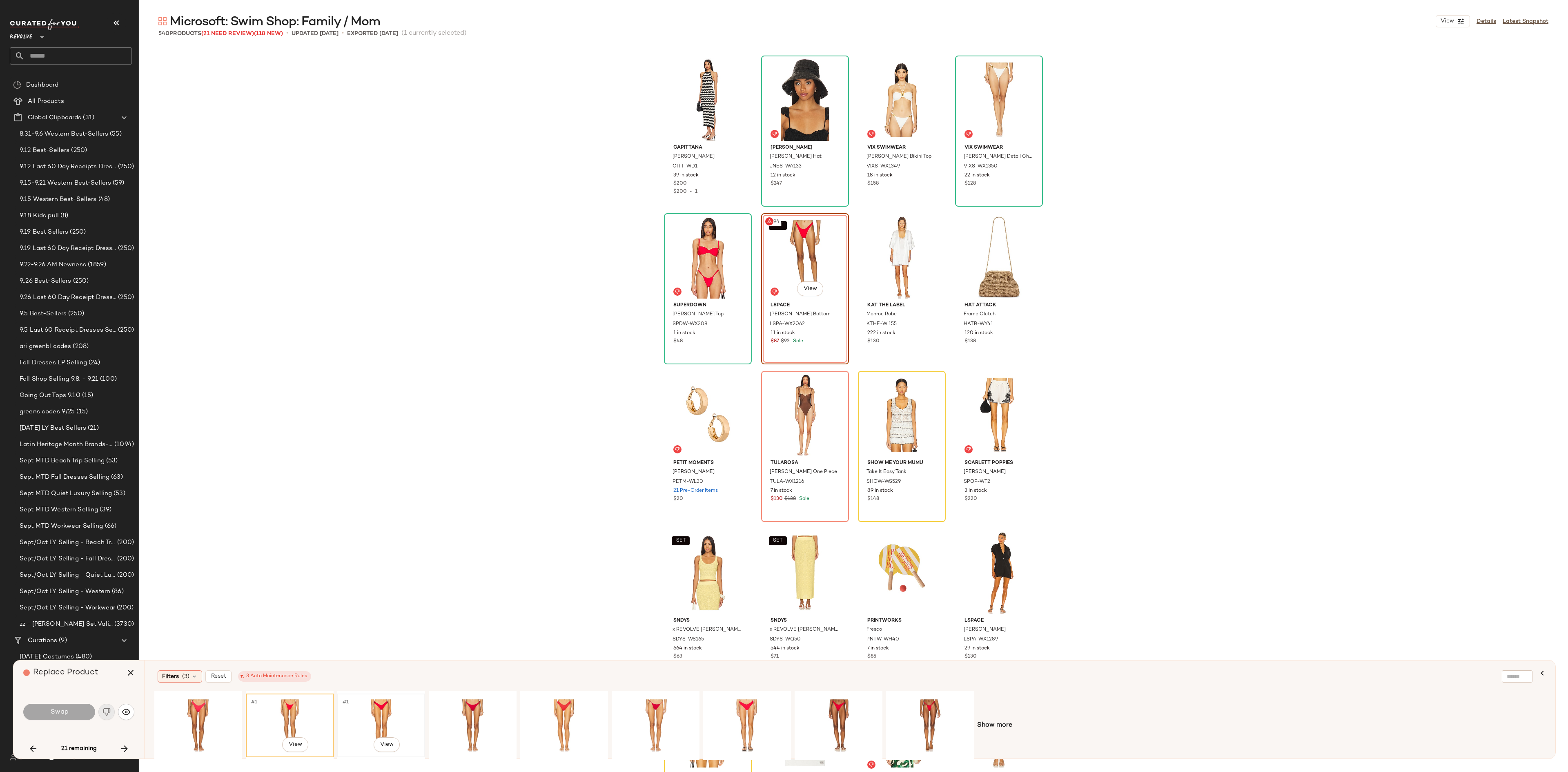
click at [371, 578] on div "#1 View" at bounding box center [381, 725] width 82 height 58
click at [41, 578] on button "Swap" at bounding box center [59, 711] width 72 height 16
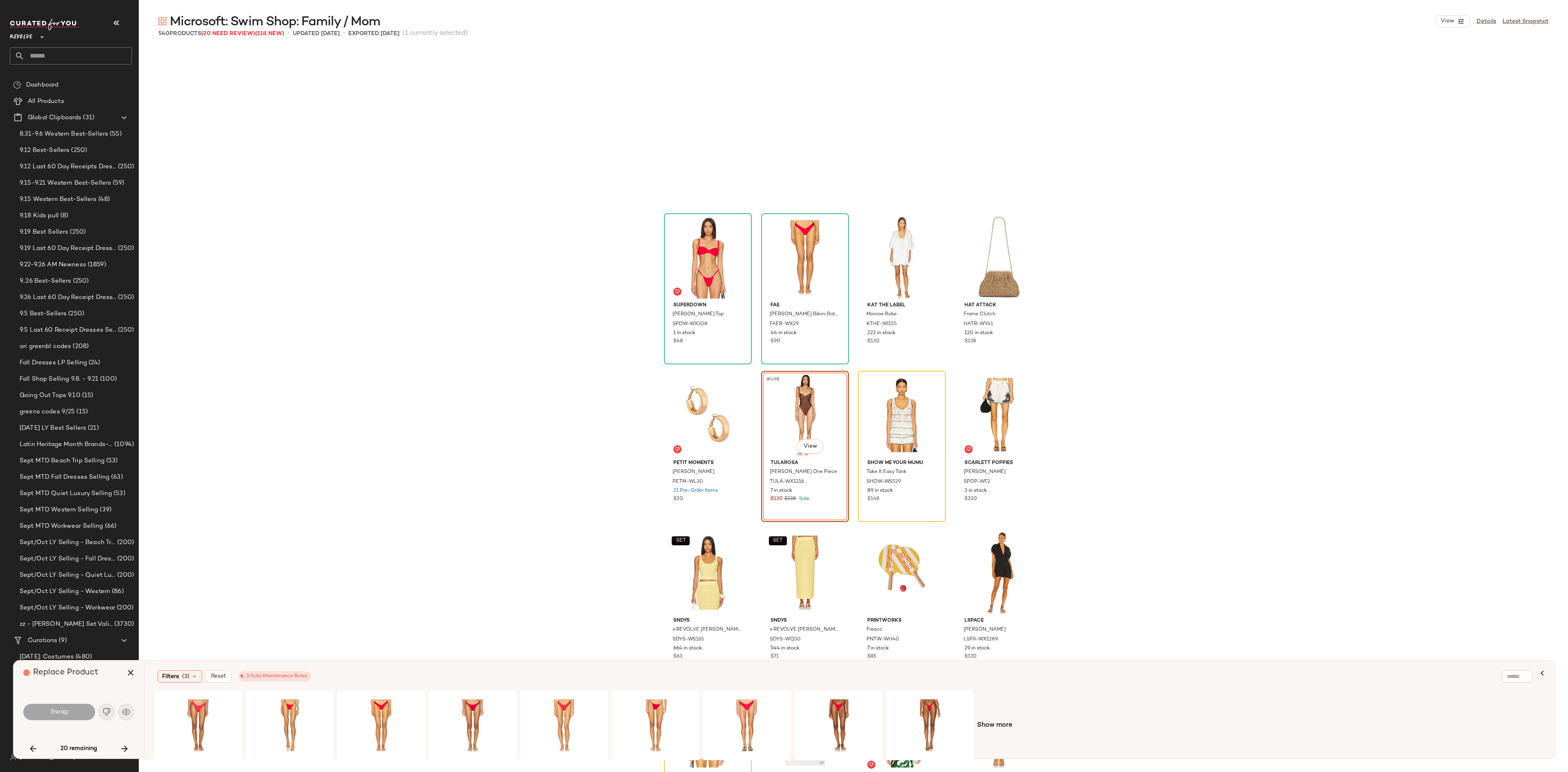
scroll to position [19389, 0]
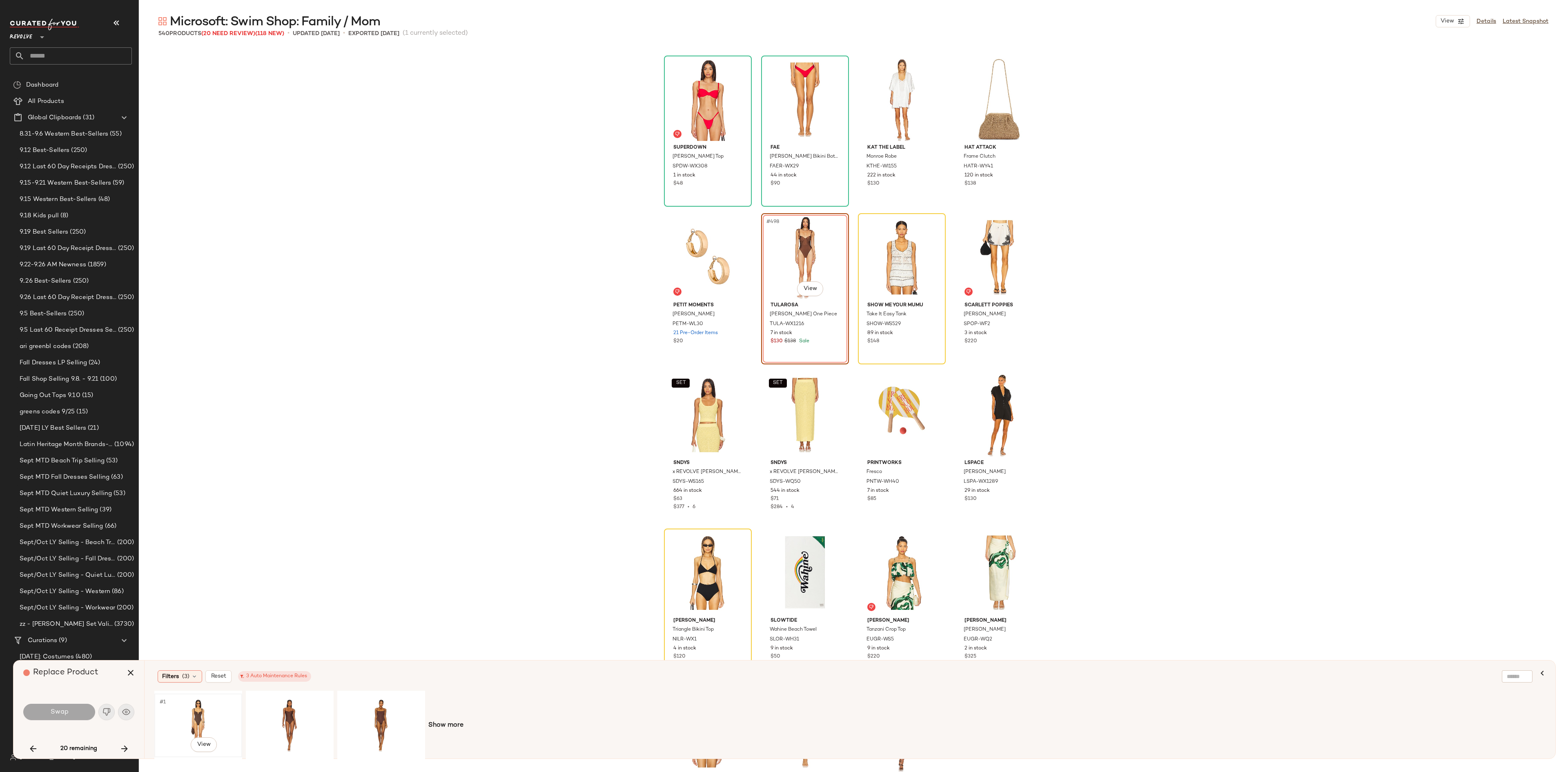
click at [179, 578] on div "#1 View" at bounding box center [198, 725] width 82 height 58
click at [52, 578] on span "Swap" at bounding box center [59, 712] width 18 height 8
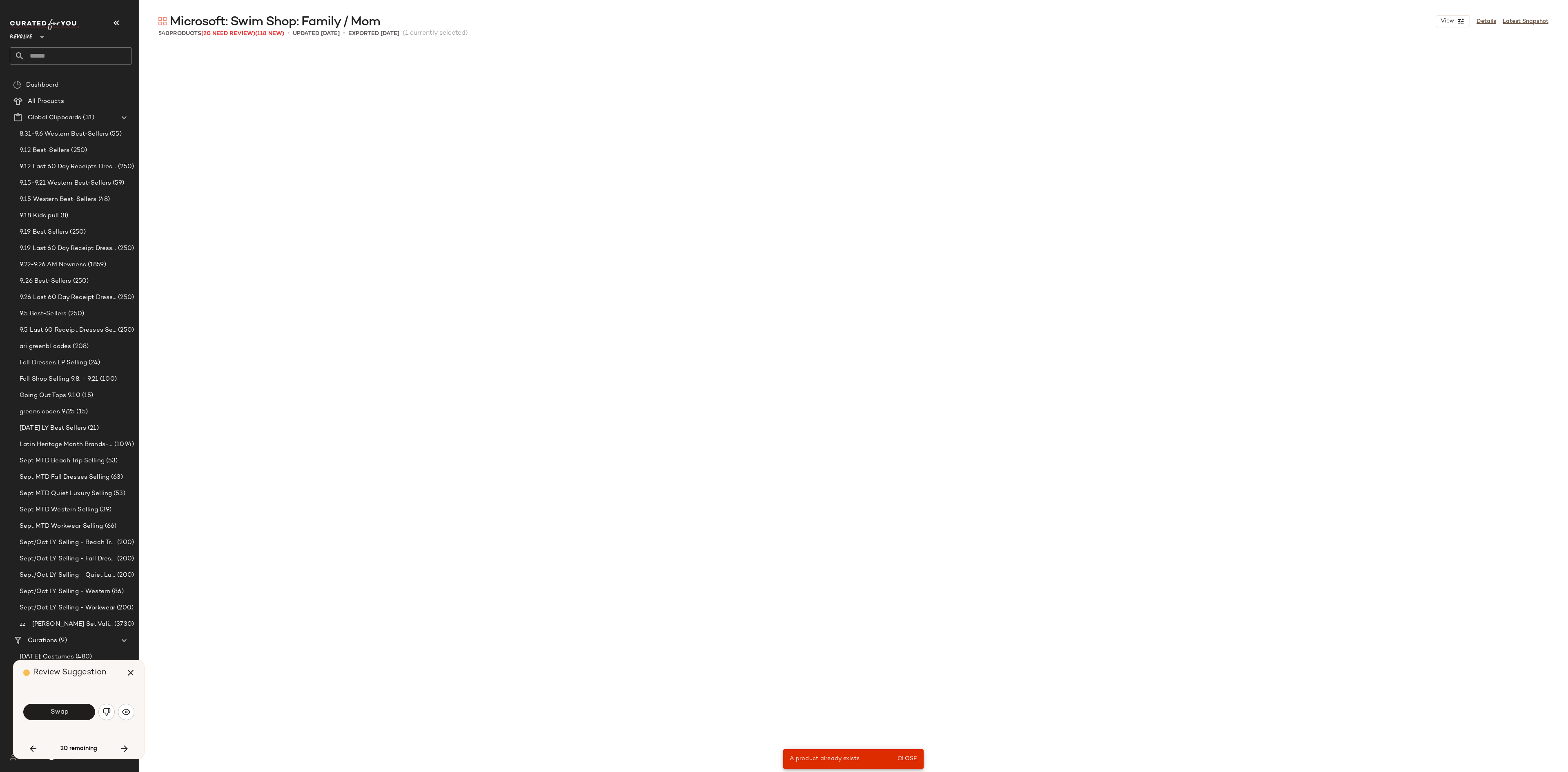
scroll to position [16394, 0]
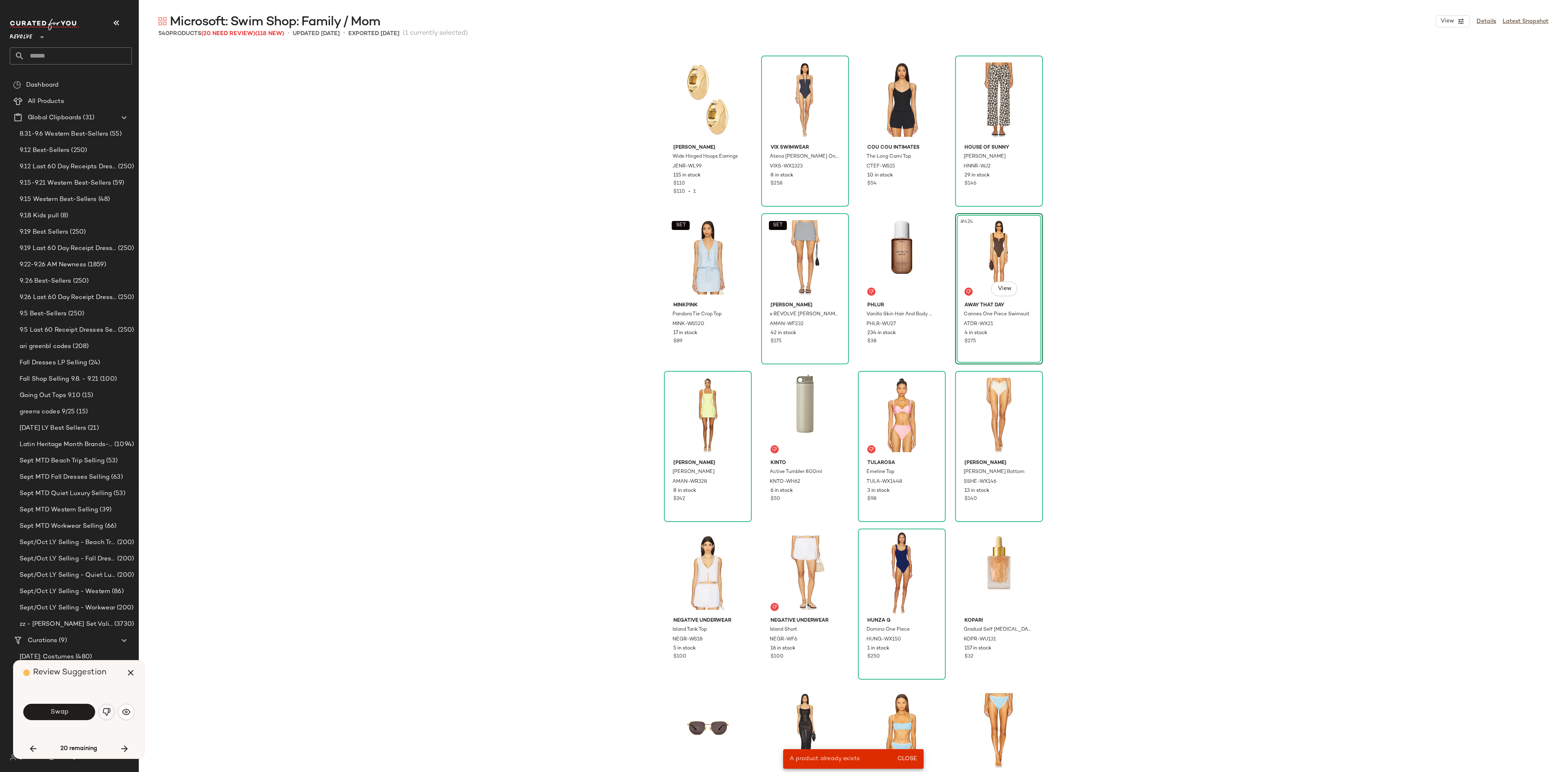
click at [112, 578] on button "button" at bounding box center [106, 711] width 16 height 16
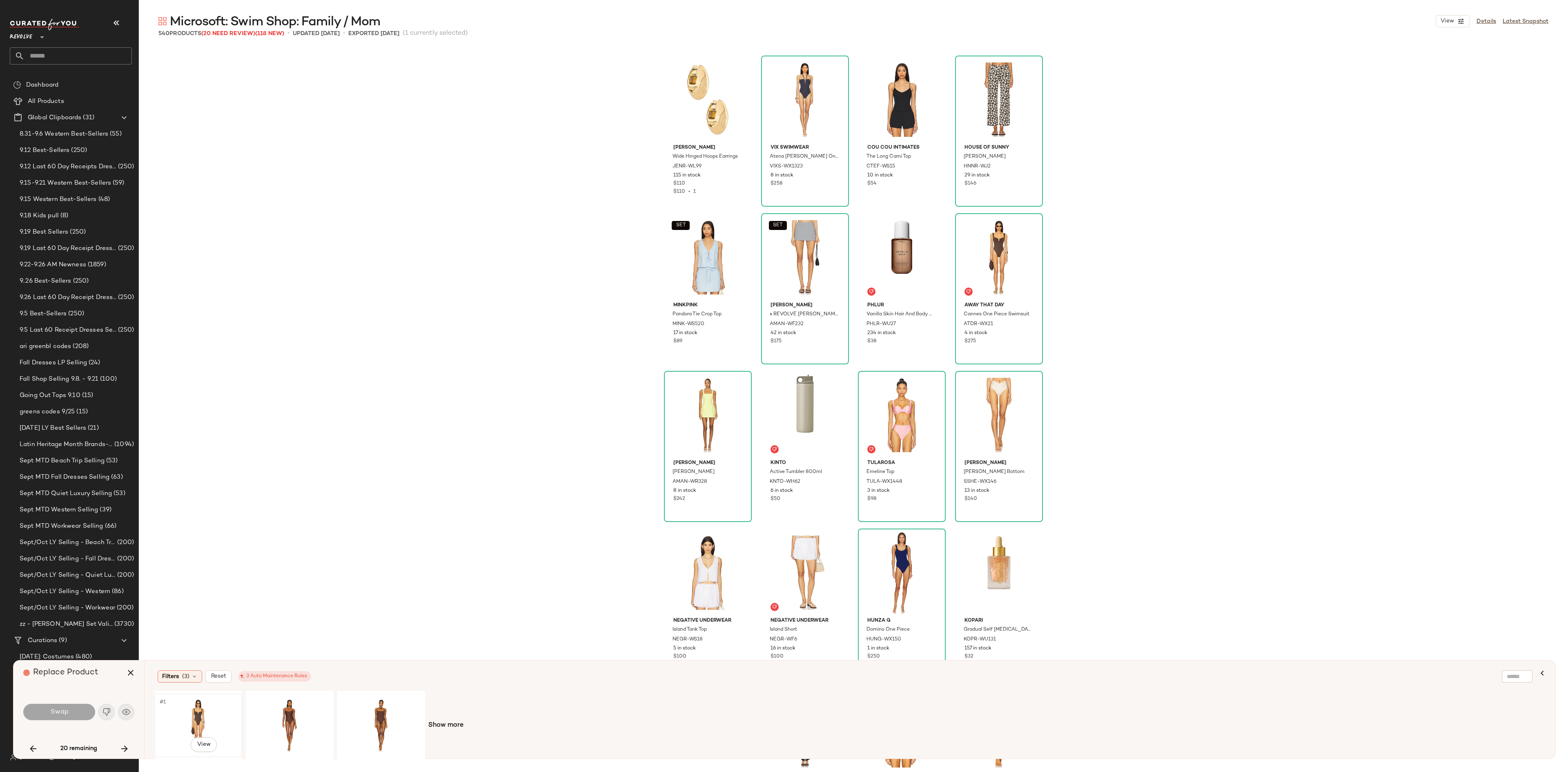
click at [196, 578] on div "#1 View" at bounding box center [198, 725] width 82 height 58
click at [291, 578] on div "#1 View" at bounding box center [290, 725] width 82 height 58
click at [378, 578] on div "#1 View" at bounding box center [381, 725] width 82 height 58
click at [52, 578] on span "Swap" at bounding box center [59, 712] width 18 height 8
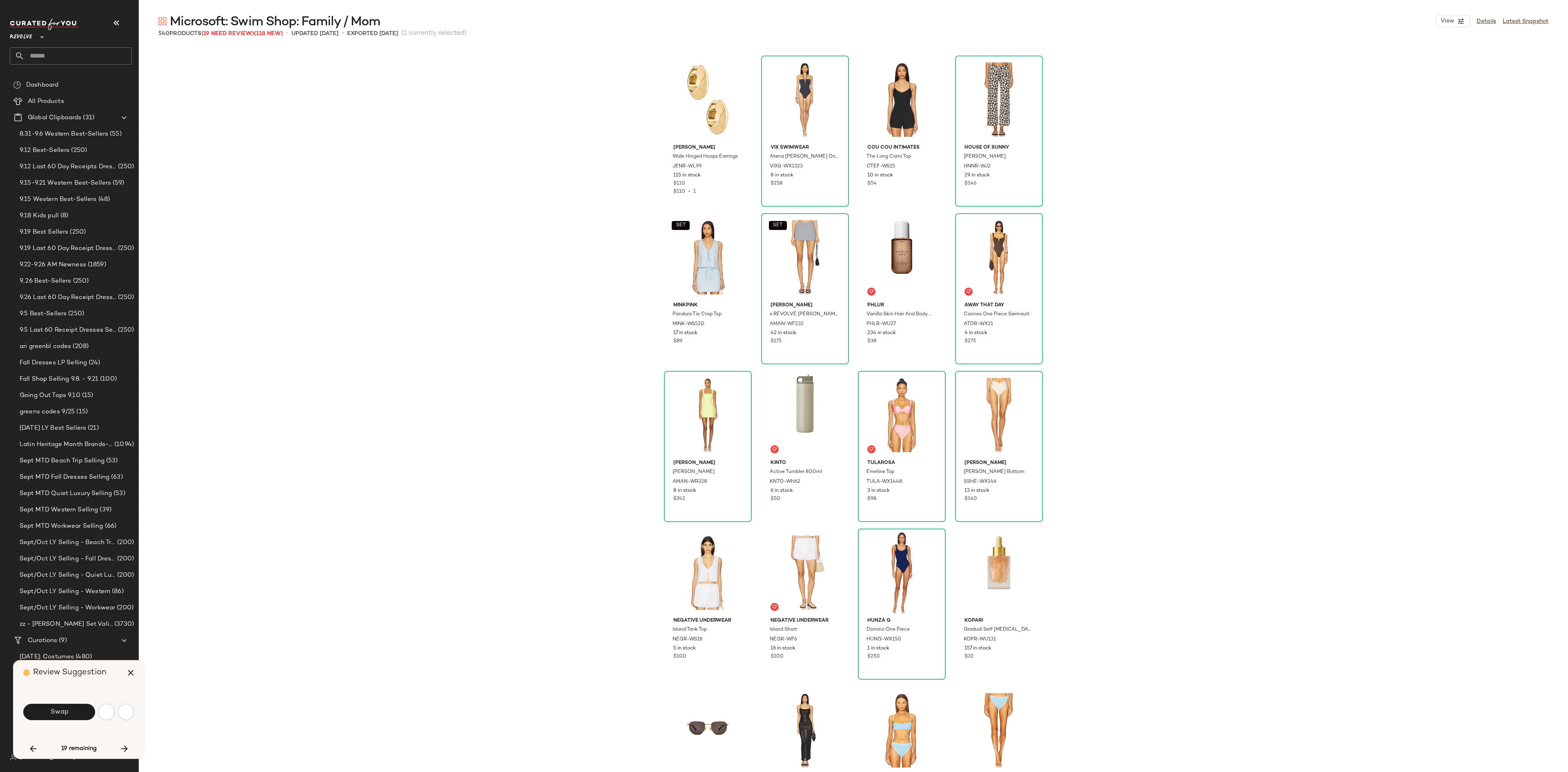
scroll to position [19389, 0]
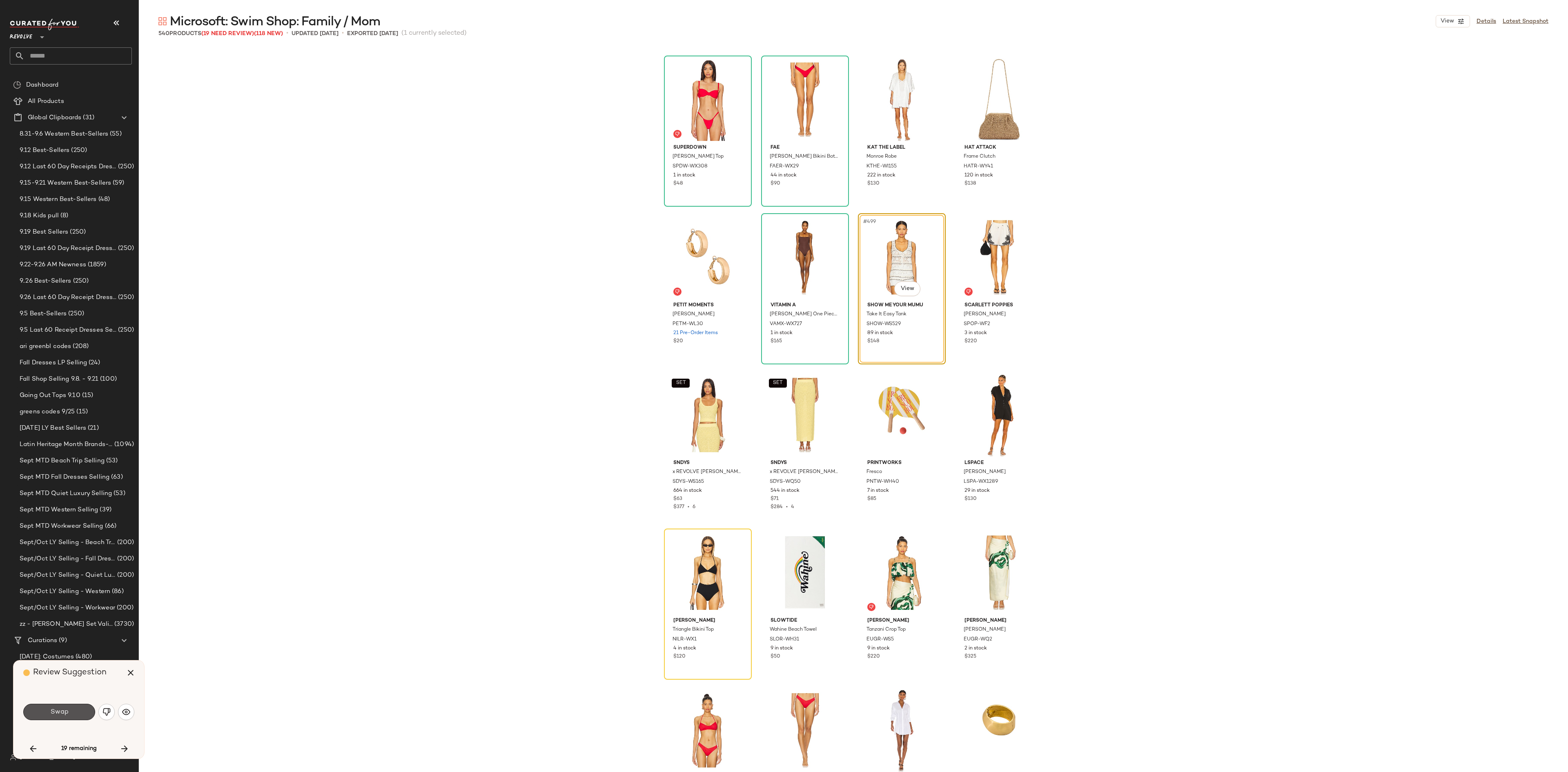
click at [32, 578] on button "Swap" at bounding box center [59, 711] width 72 height 16
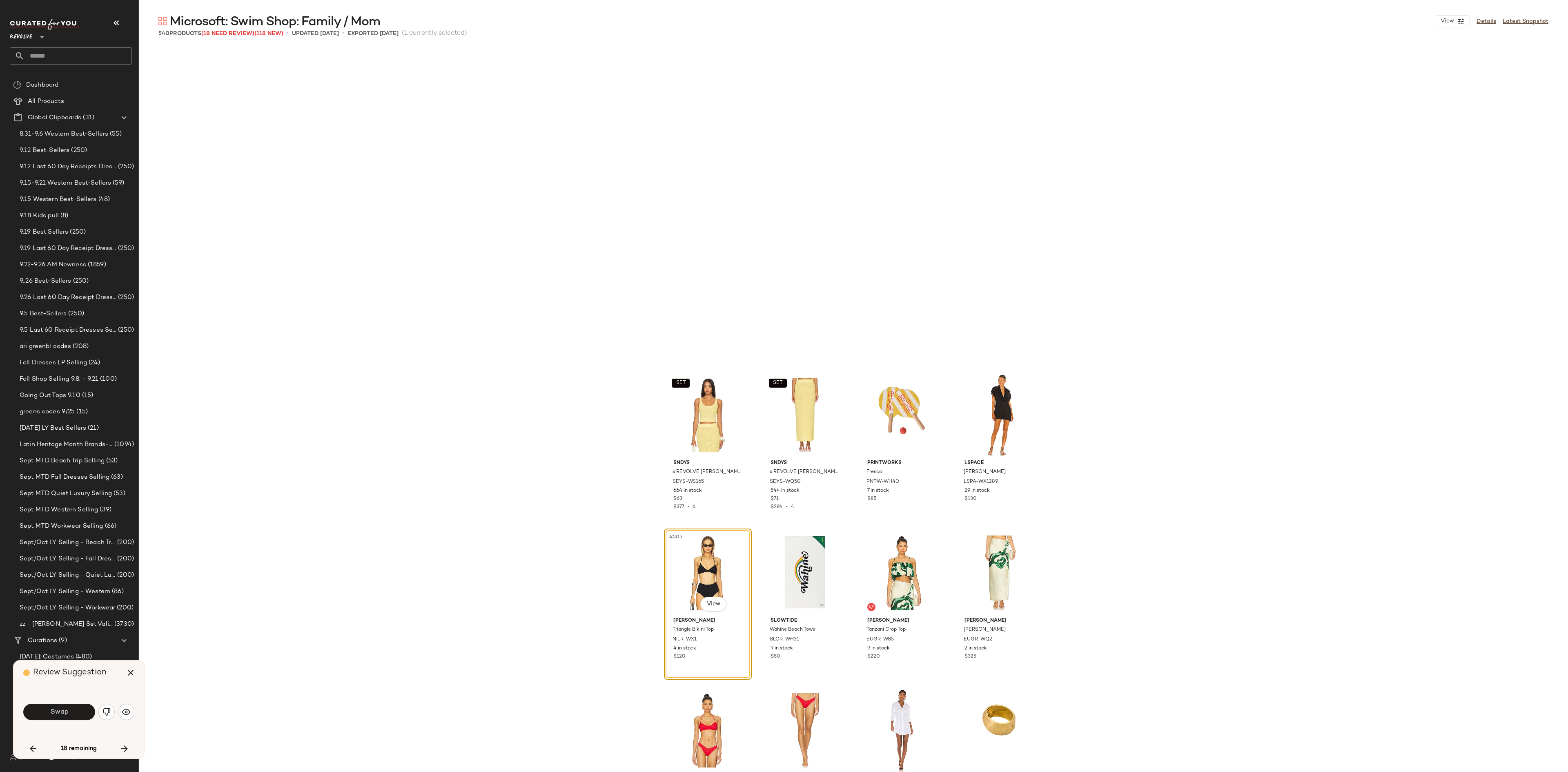
scroll to position [19704, 0]
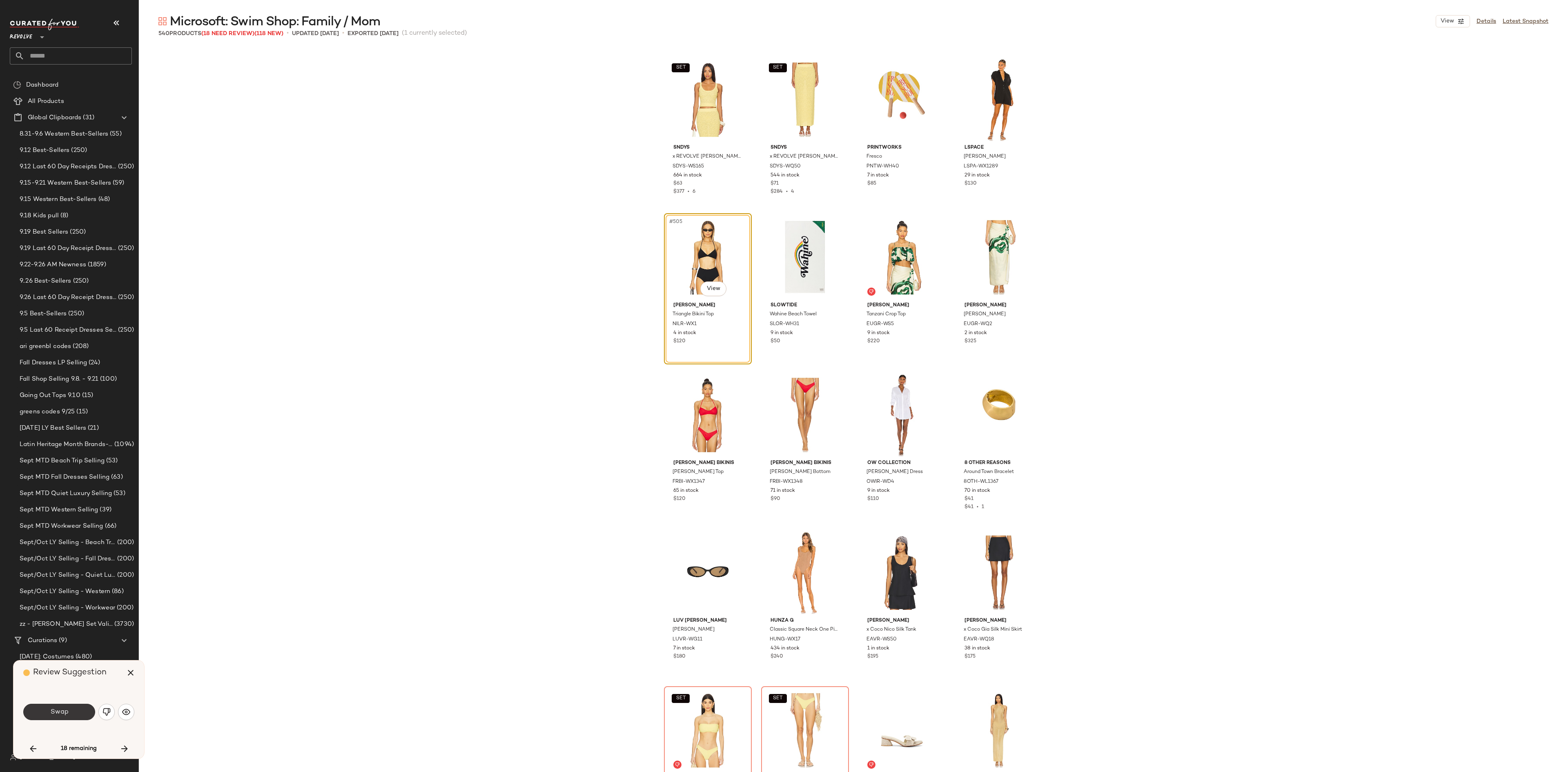
click at [69, 578] on button "Swap" at bounding box center [59, 711] width 72 height 16
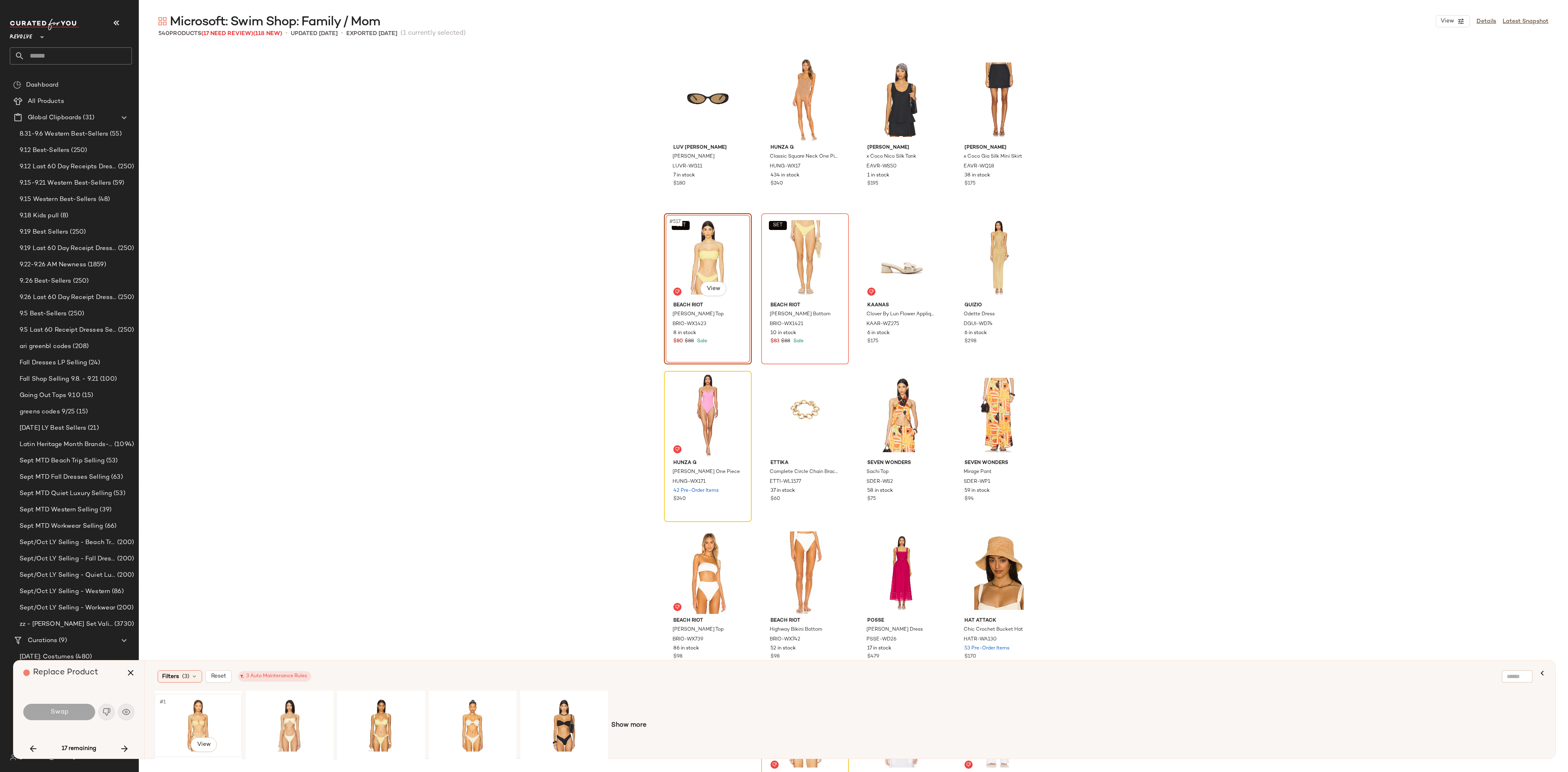
click at [193, 578] on div "#1 View" at bounding box center [198, 725] width 82 height 58
click at [47, 578] on button "Swap" at bounding box center [59, 711] width 72 height 16
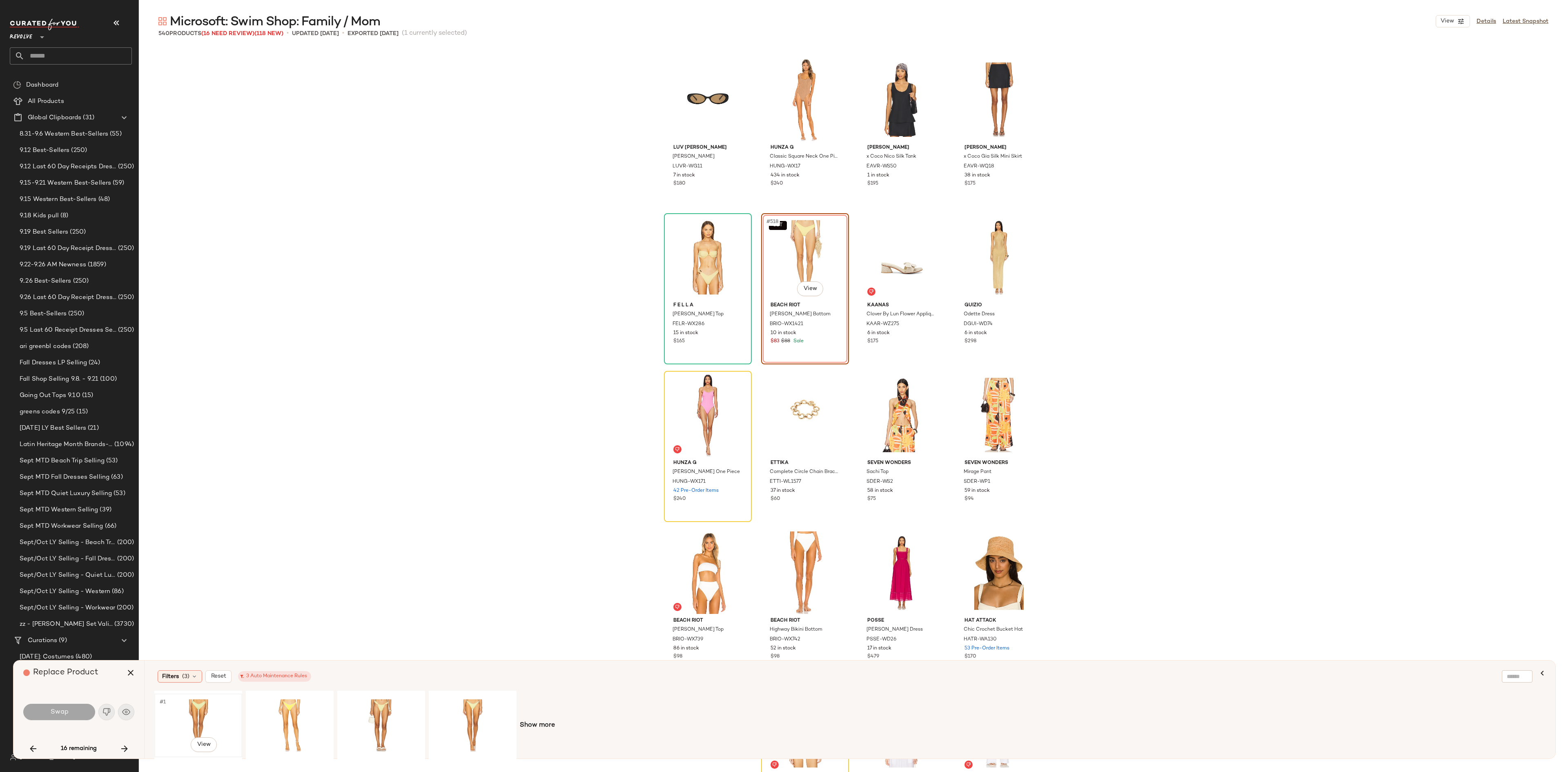
click at [199, 578] on div "#1 View" at bounding box center [198, 725] width 82 height 58
click at [57, 578] on span "Swap" at bounding box center [59, 712] width 18 height 8
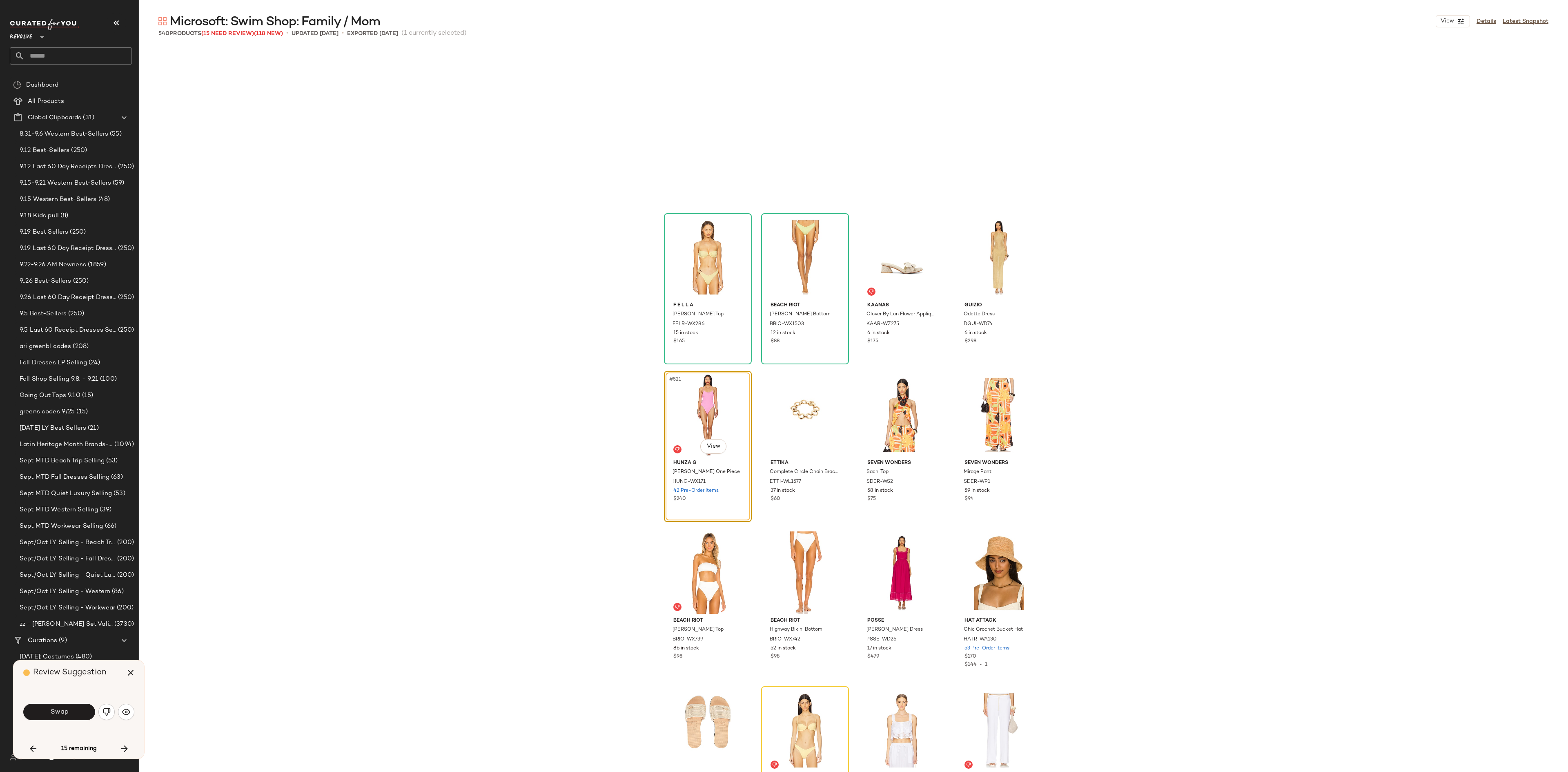
scroll to position [20335, 0]
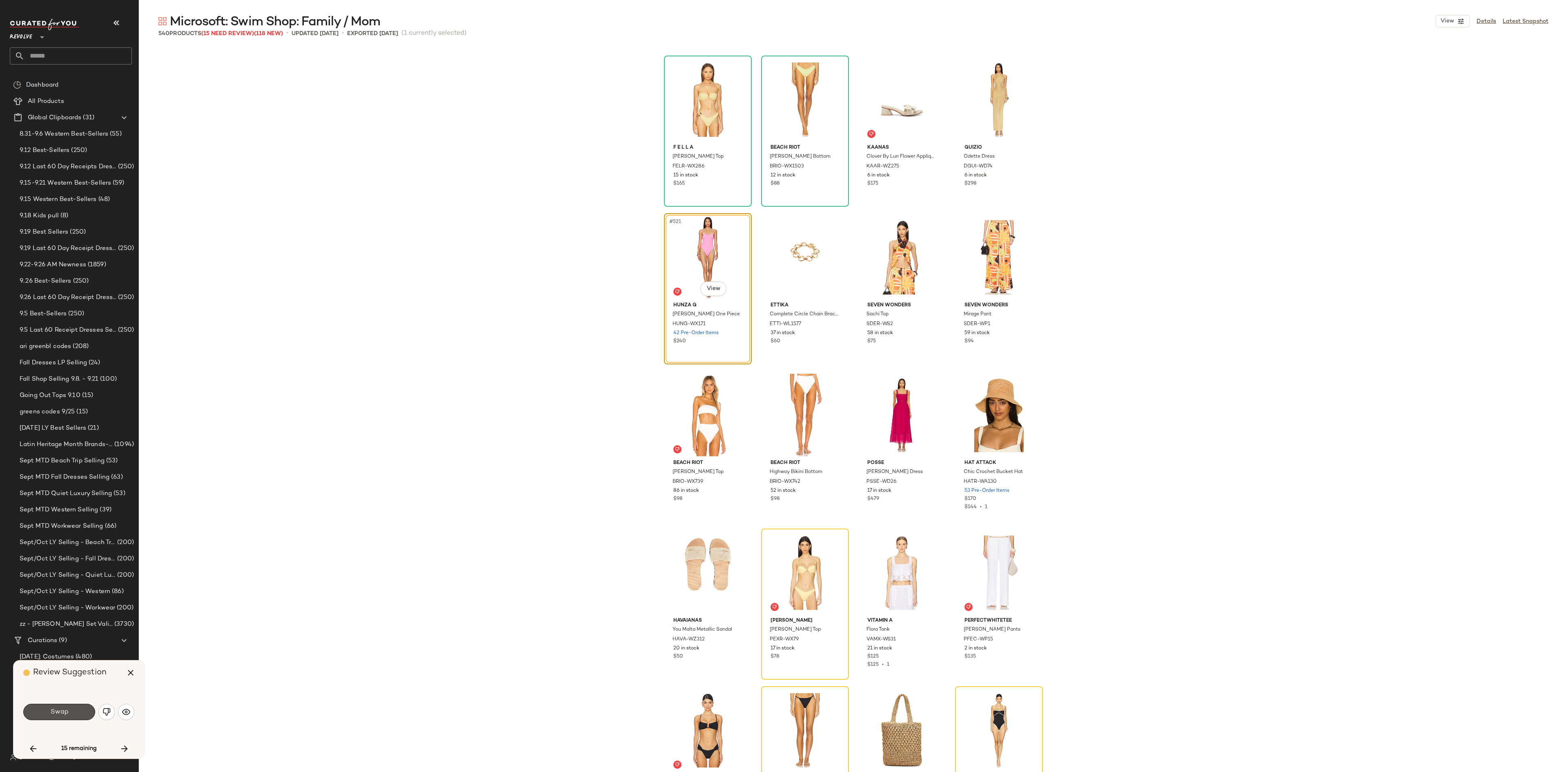
drag, startPoint x: 56, startPoint y: 714, endPoint x: 92, endPoint y: 708, distance: 36.5
click at [55, 578] on span "Swap" at bounding box center [59, 712] width 18 height 8
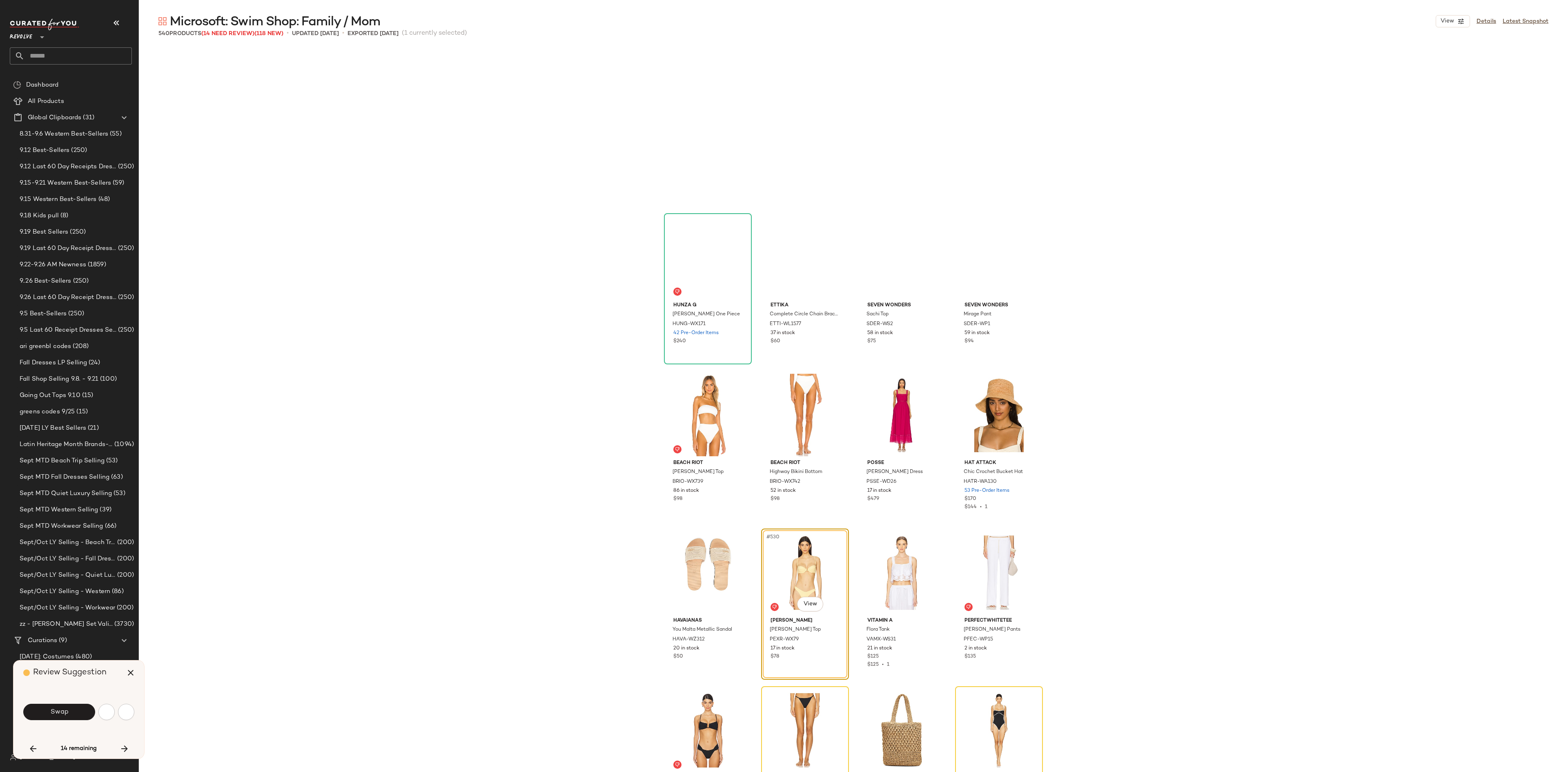
scroll to position [20558, 0]
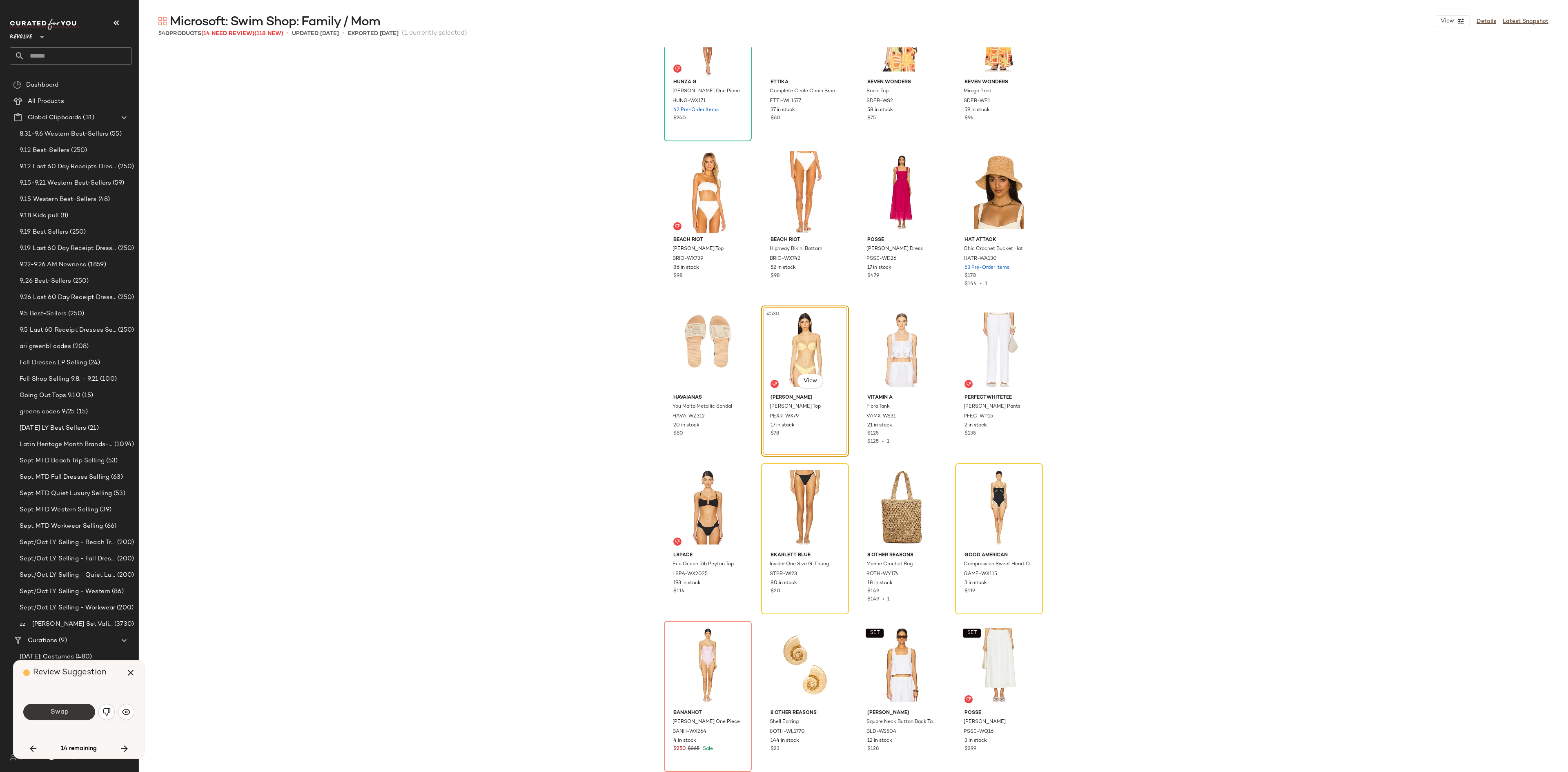
click at [56, 578] on span "Swap" at bounding box center [59, 712] width 18 height 8
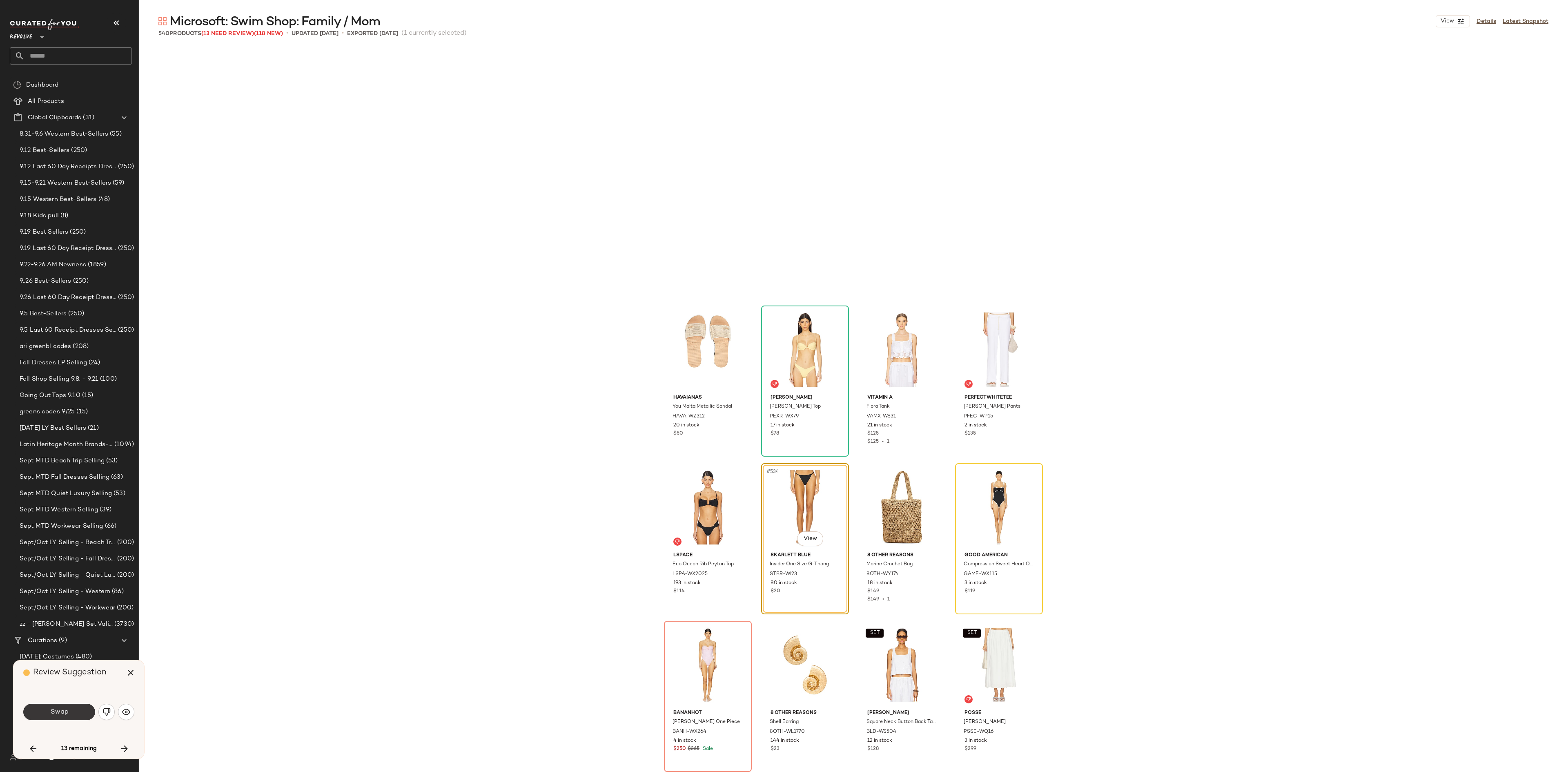
click at [61, 578] on span "Swap" at bounding box center [59, 712] width 18 height 8
click at [69, 578] on button "Swap" at bounding box center [59, 711] width 72 height 16
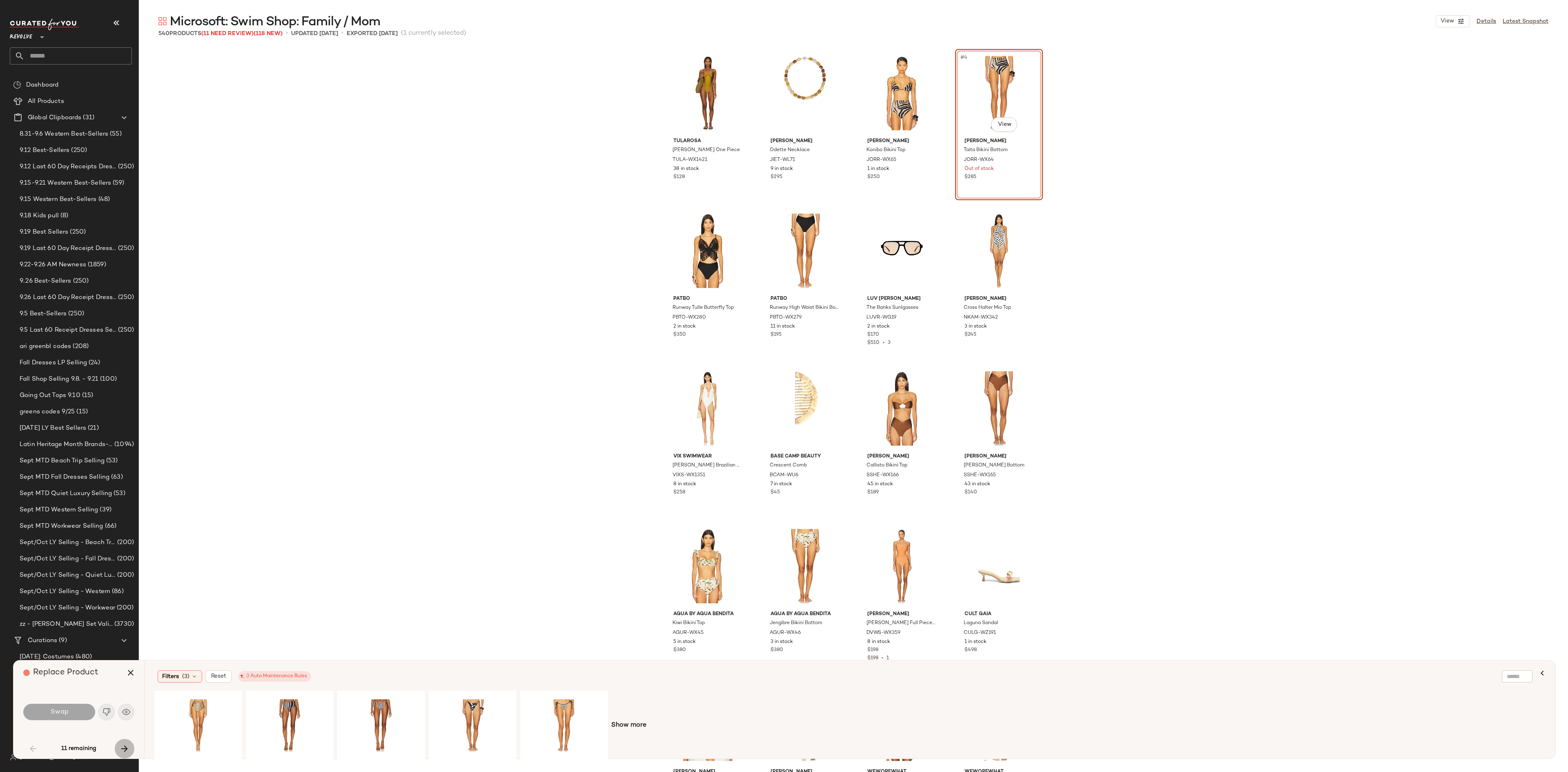
click at [125, 578] on icon "button" at bounding box center [124, 748] width 10 height 10
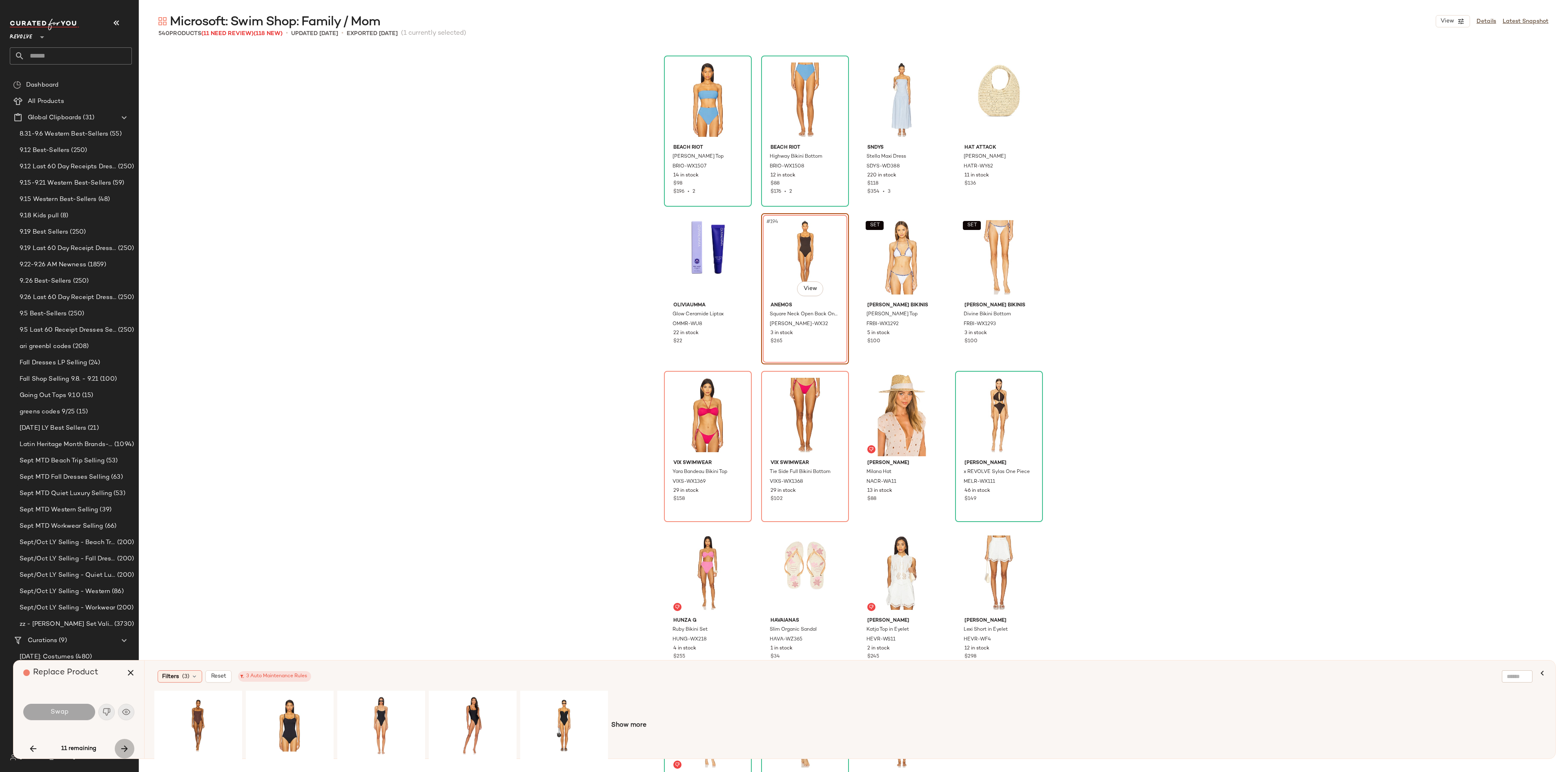
click at [125, 578] on icon "button" at bounding box center [124, 748] width 10 height 10
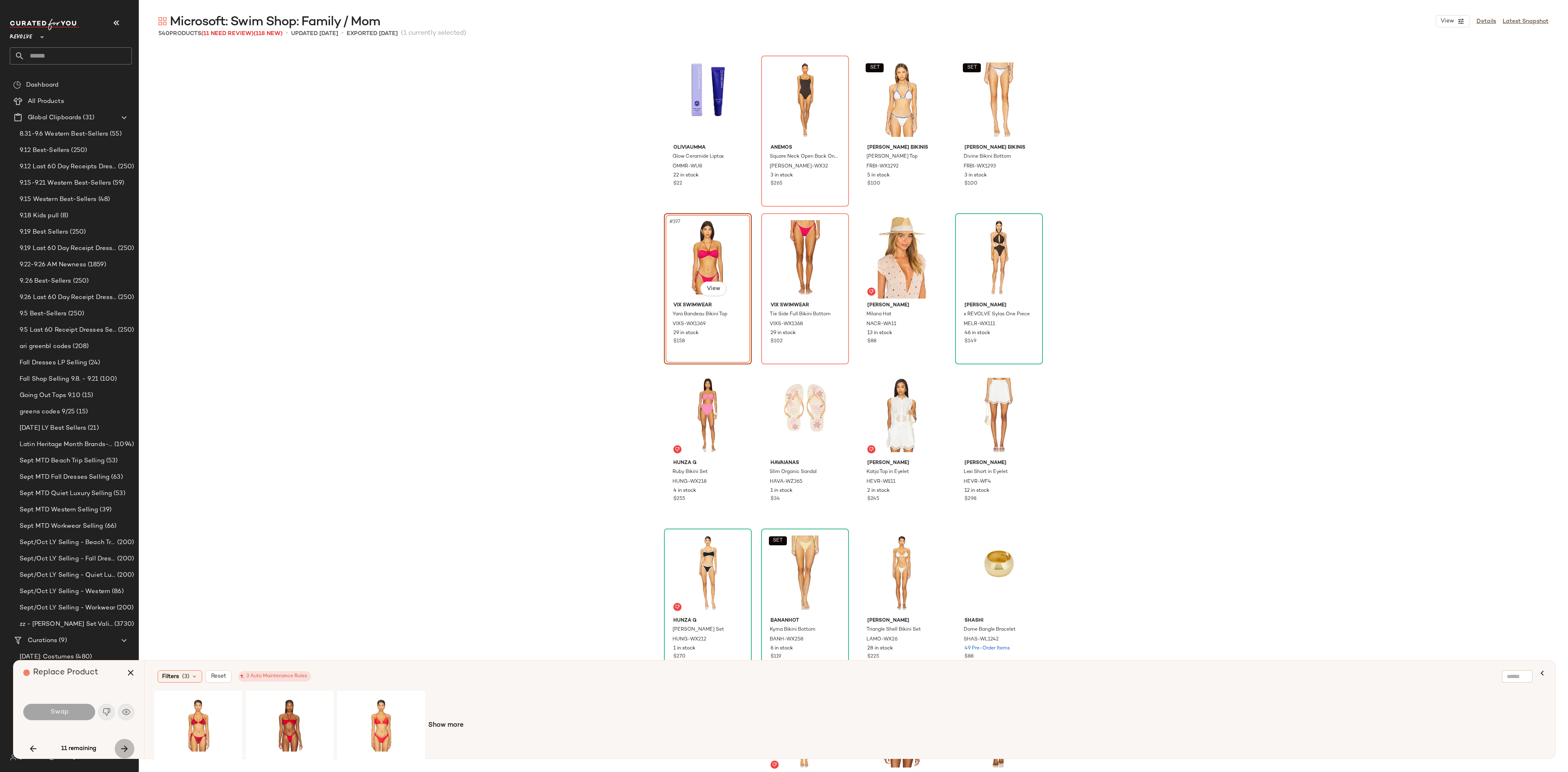
click at [125, 578] on icon "button" at bounding box center [124, 748] width 10 height 10
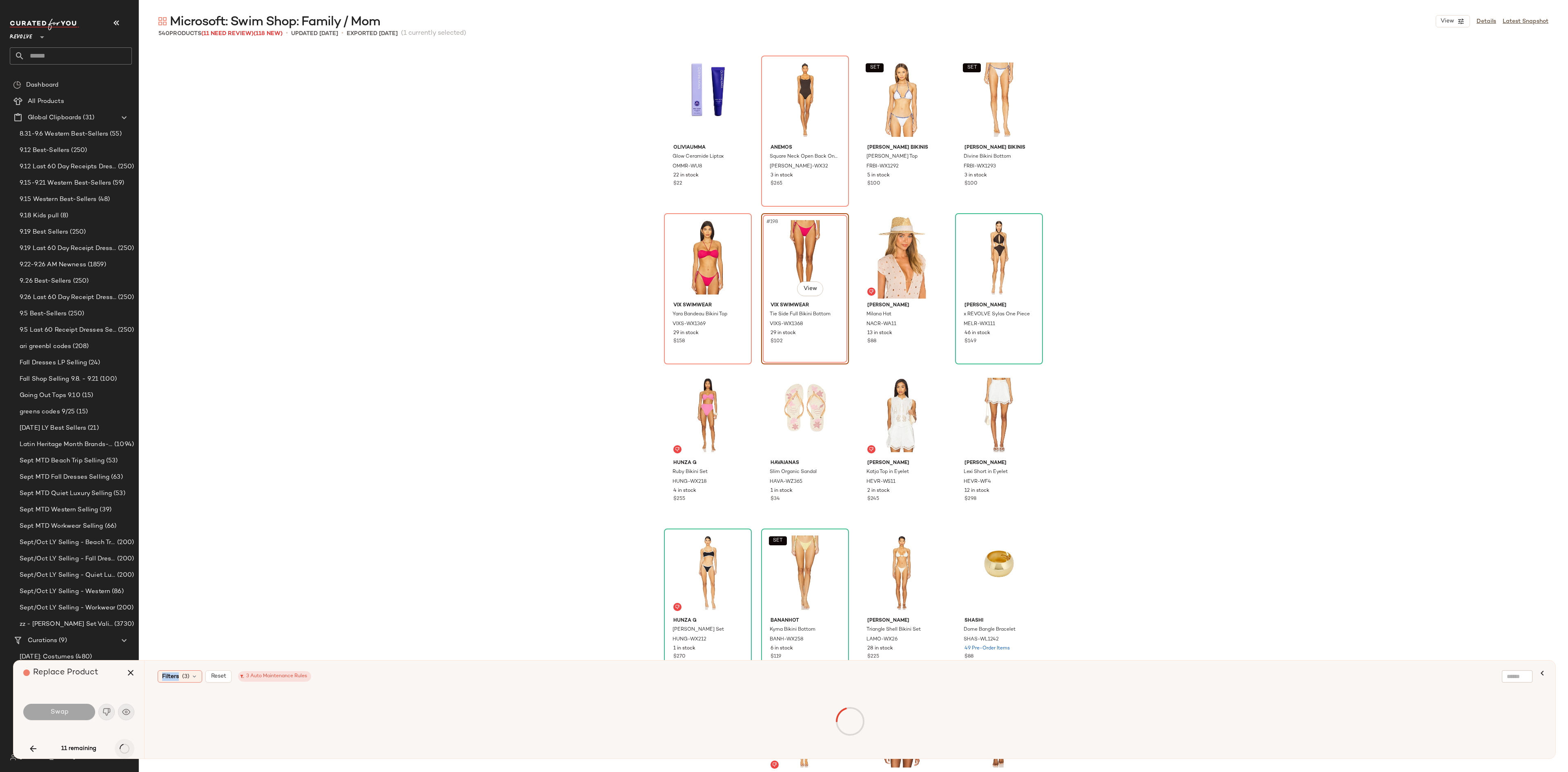
click at [125, 578] on div "11 remaining" at bounding box center [79, 749] width 111 height 19
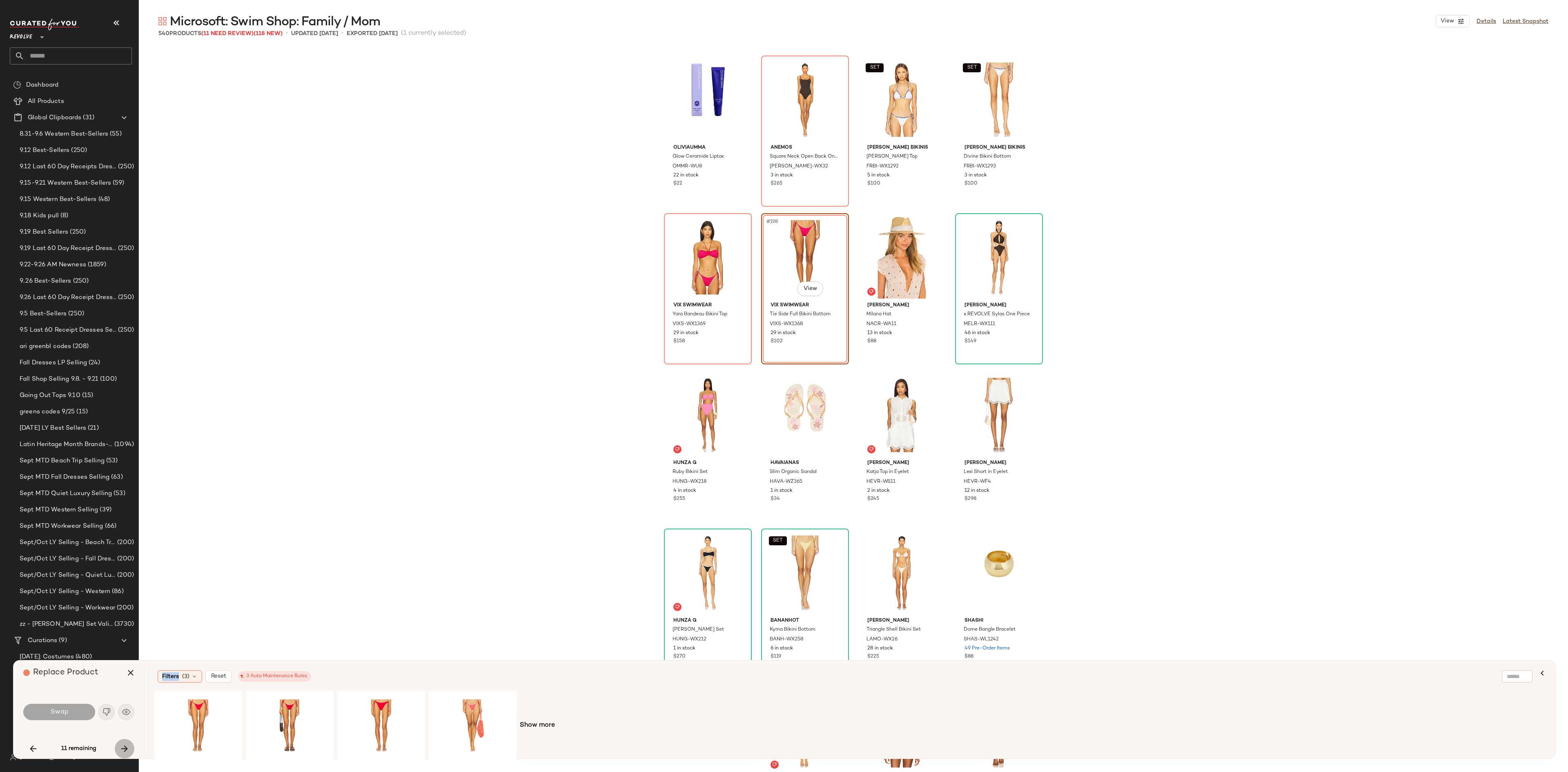
click at [127, 578] on icon "button" at bounding box center [124, 748] width 10 height 10
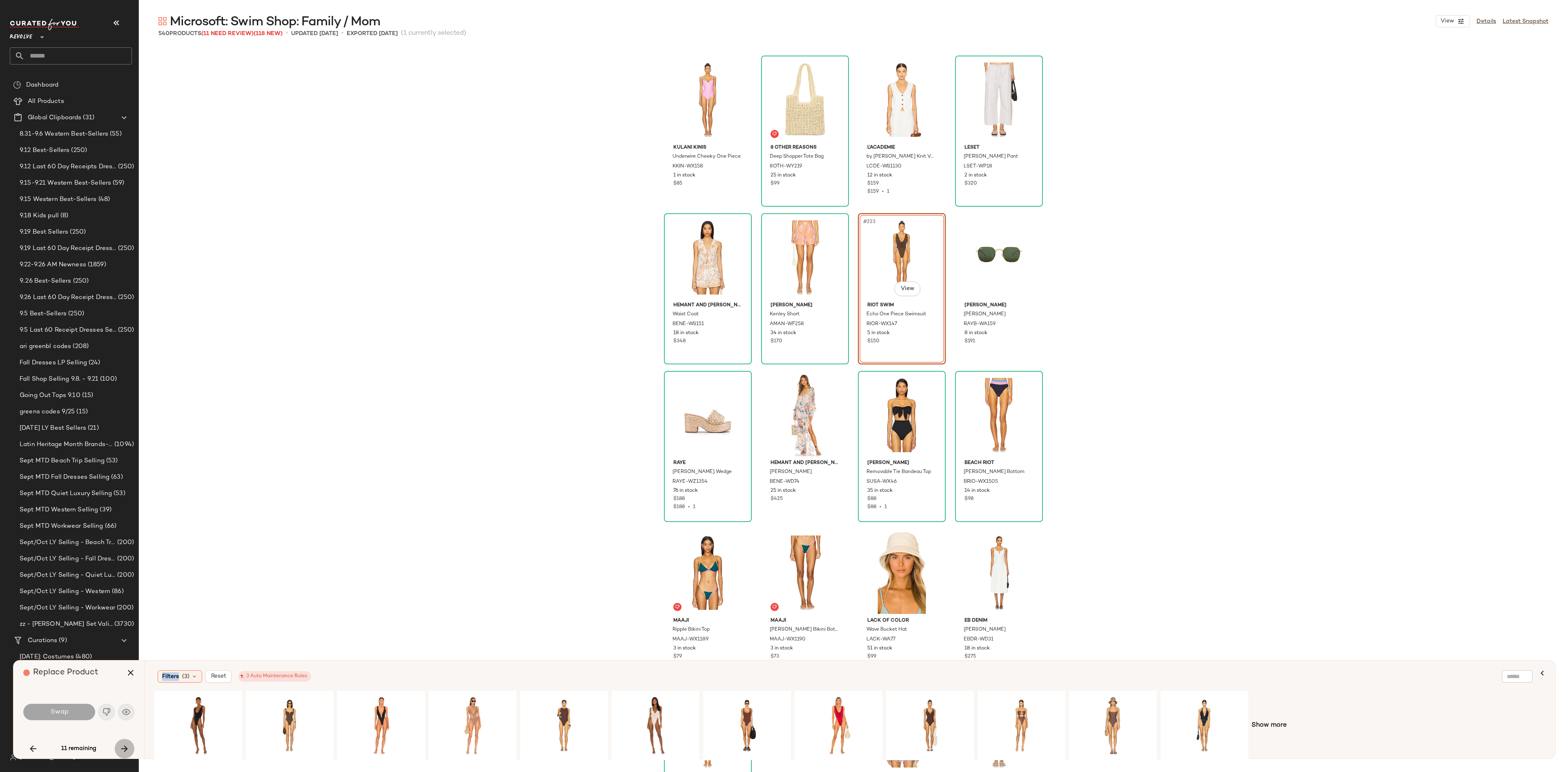
click at [127, 578] on icon "button" at bounding box center [124, 748] width 10 height 10
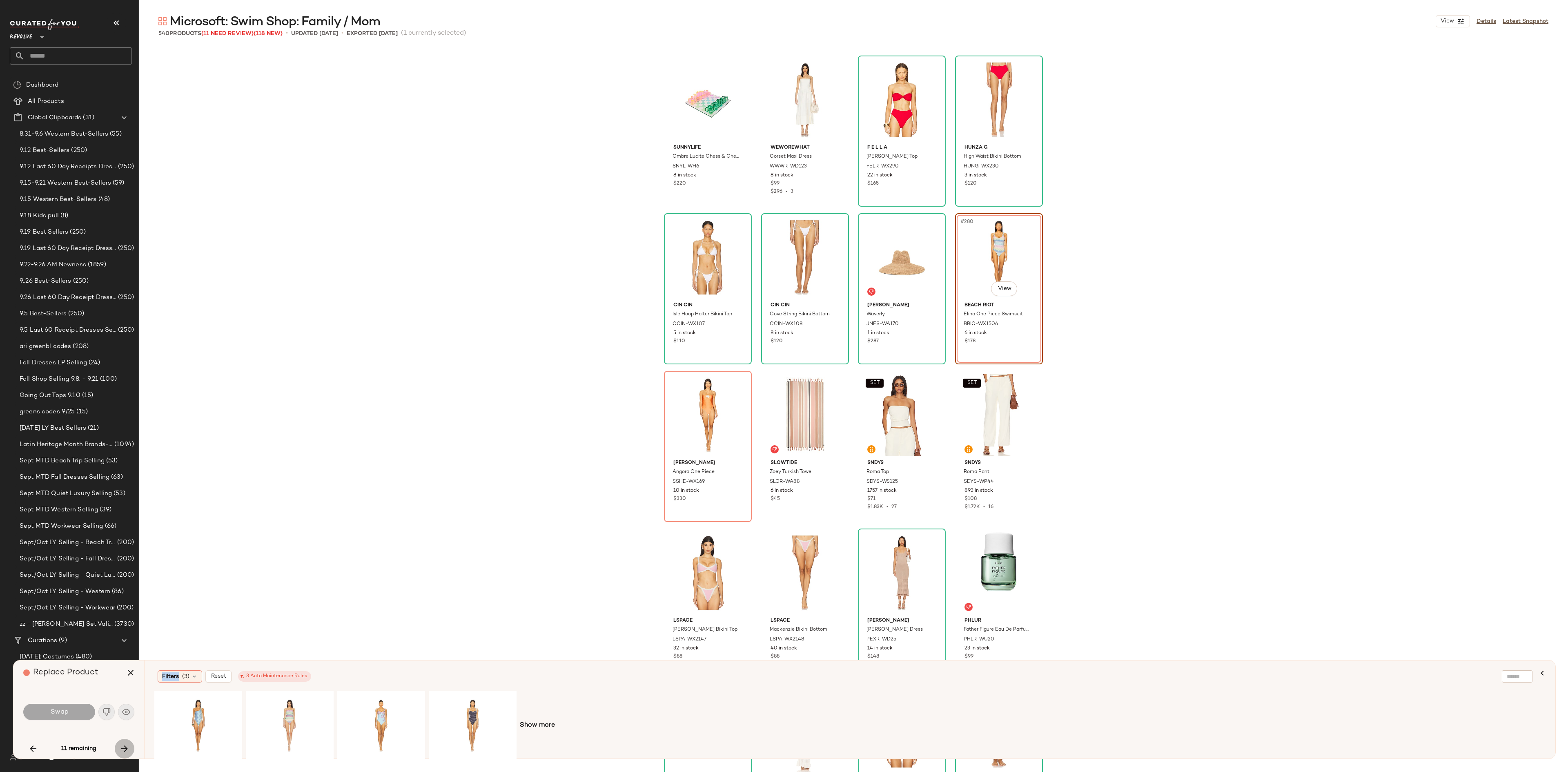
click at [127, 578] on icon "button" at bounding box center [124, 748] width 10 height 10
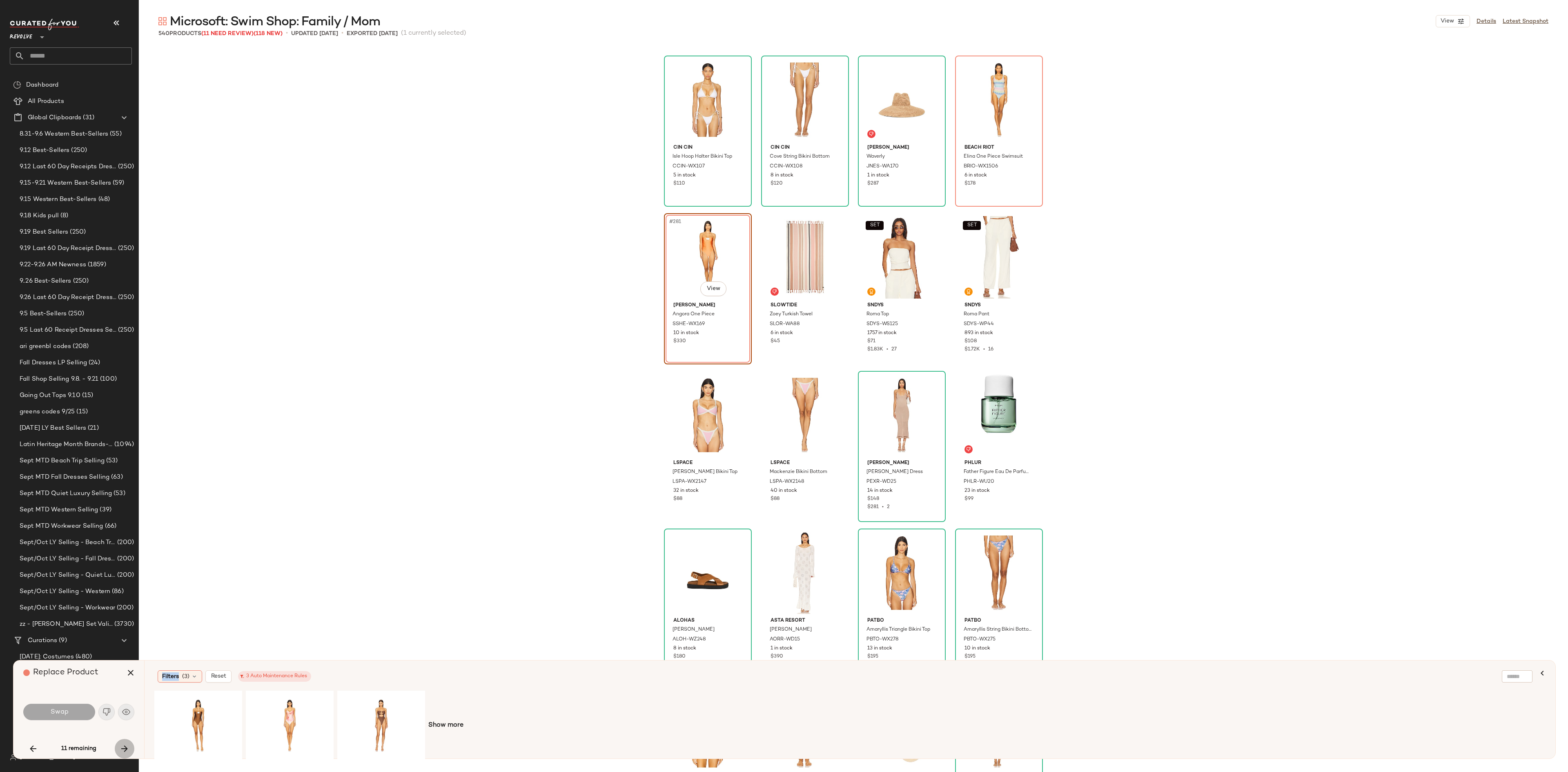
click at [127, 578] on icon "button" at bounding box center [124, 748] width 10 height 10
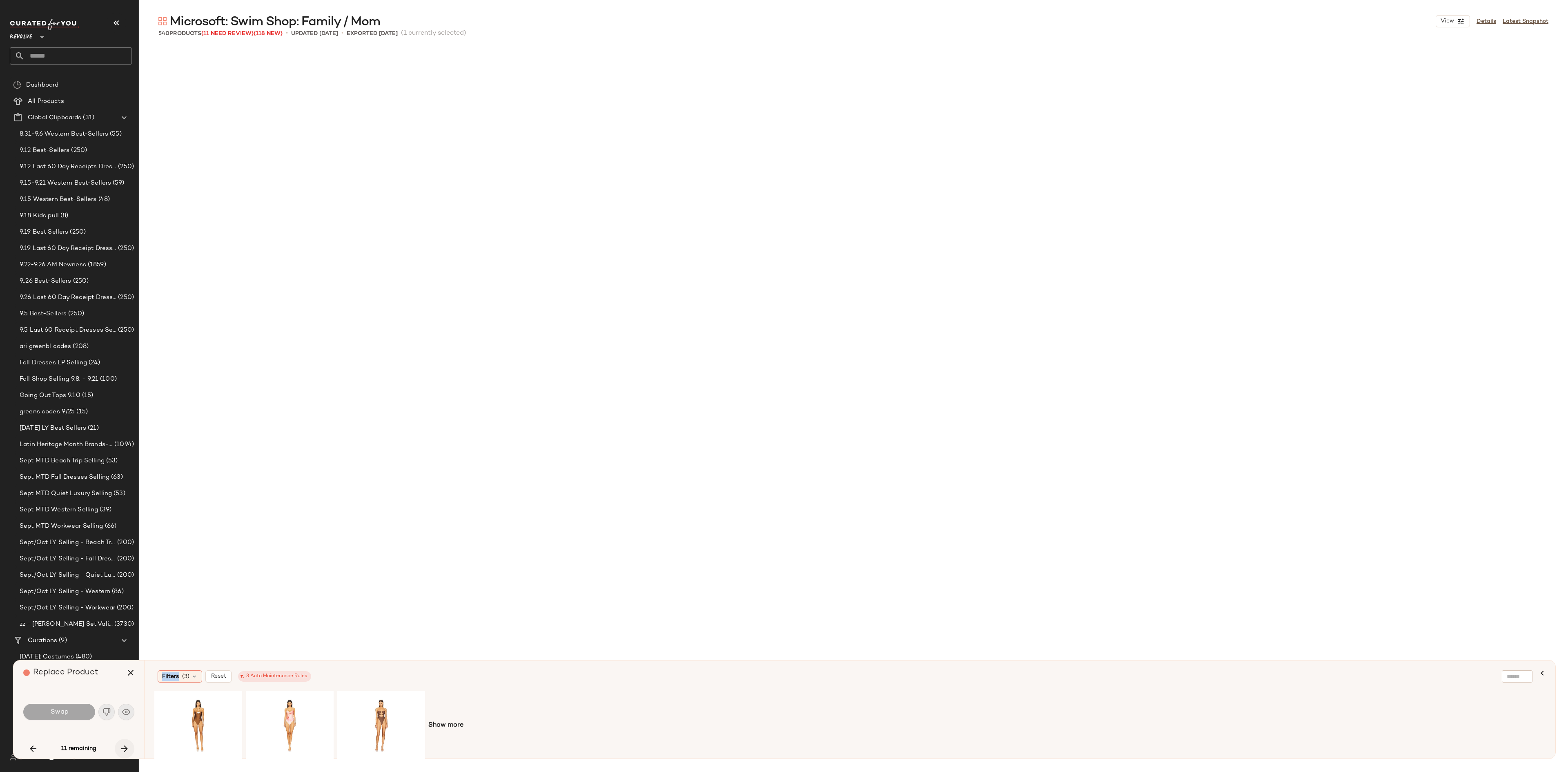
scroll to position [11822, 0]
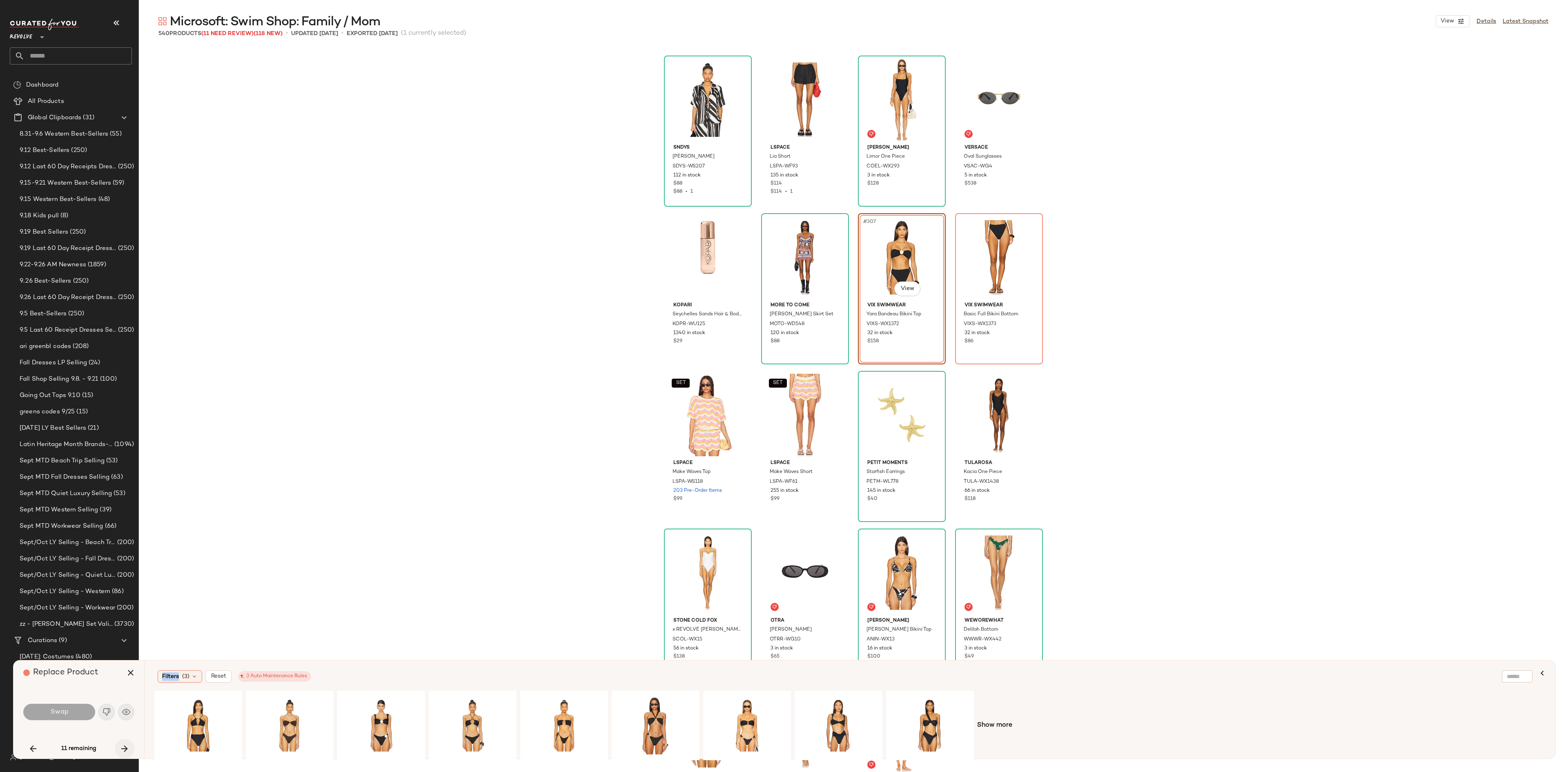
click at [127, 578] on icon "button" at bounding box center [124, 748] width 10 height 10
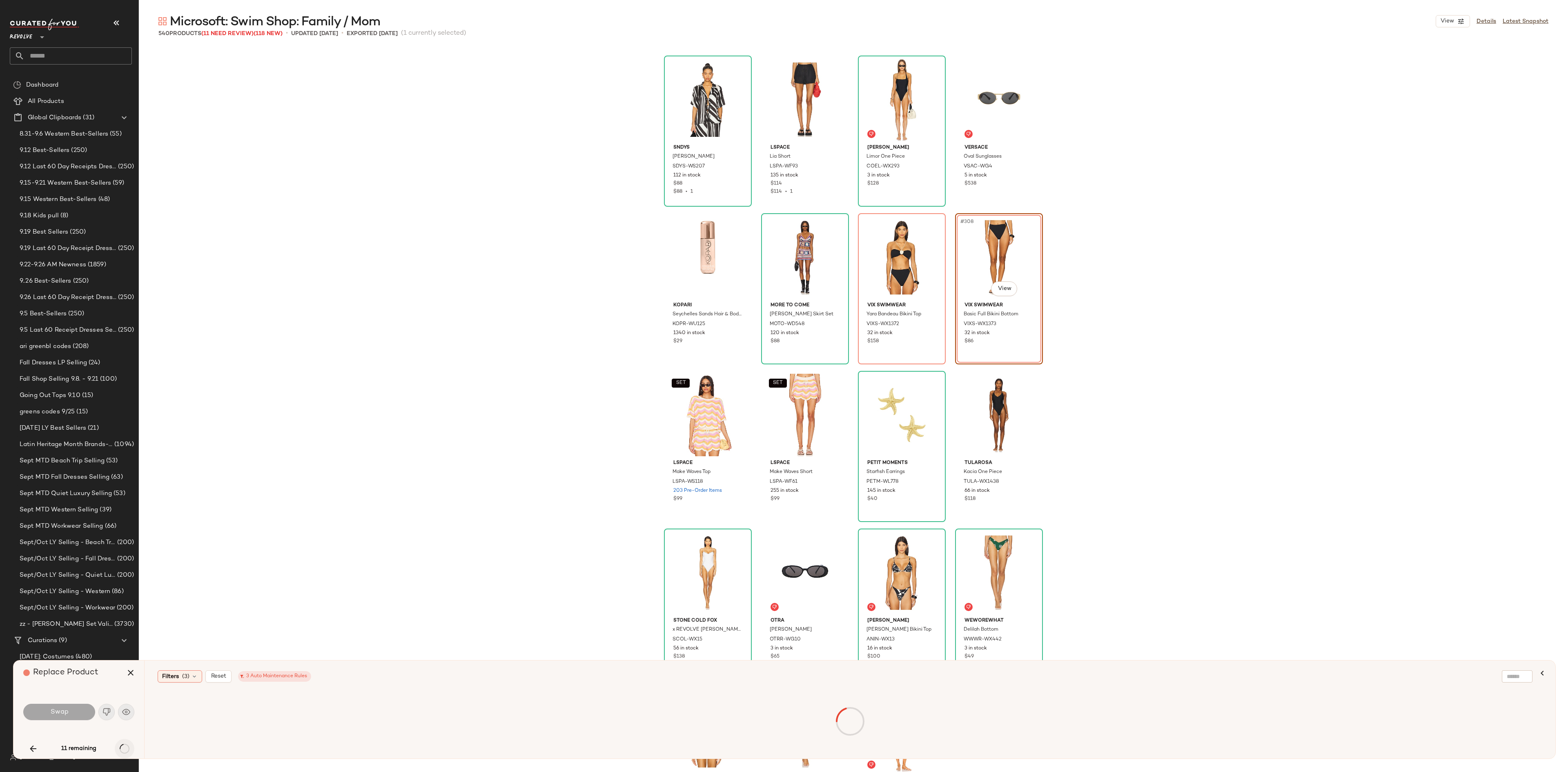
click at [127, 578] on div "11 remaining" at bounding box center [79, 749] width 111 height 19
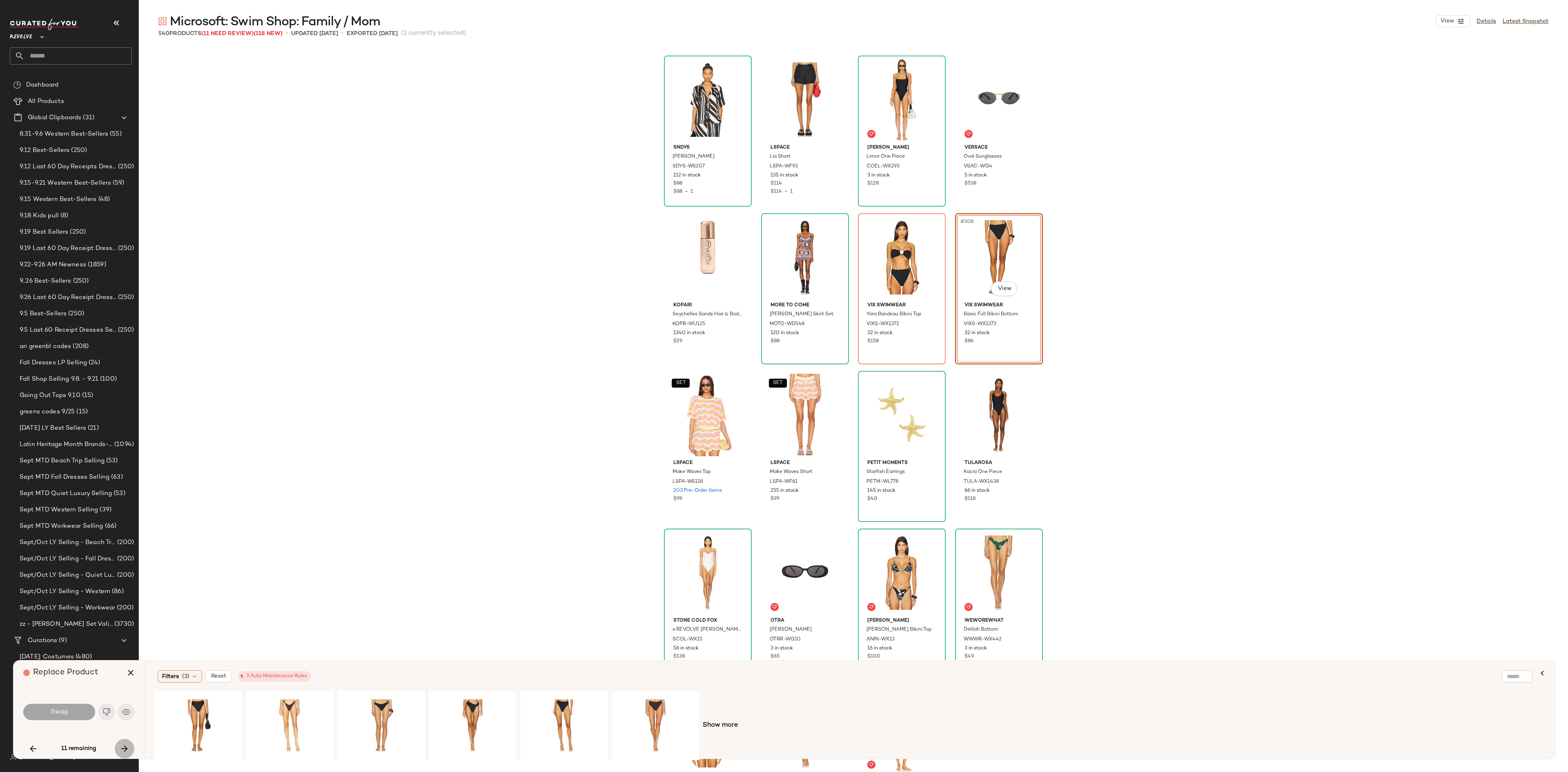
click at [126, 578] on icon "button" at bounding box center [124, 748] width 10 height 10
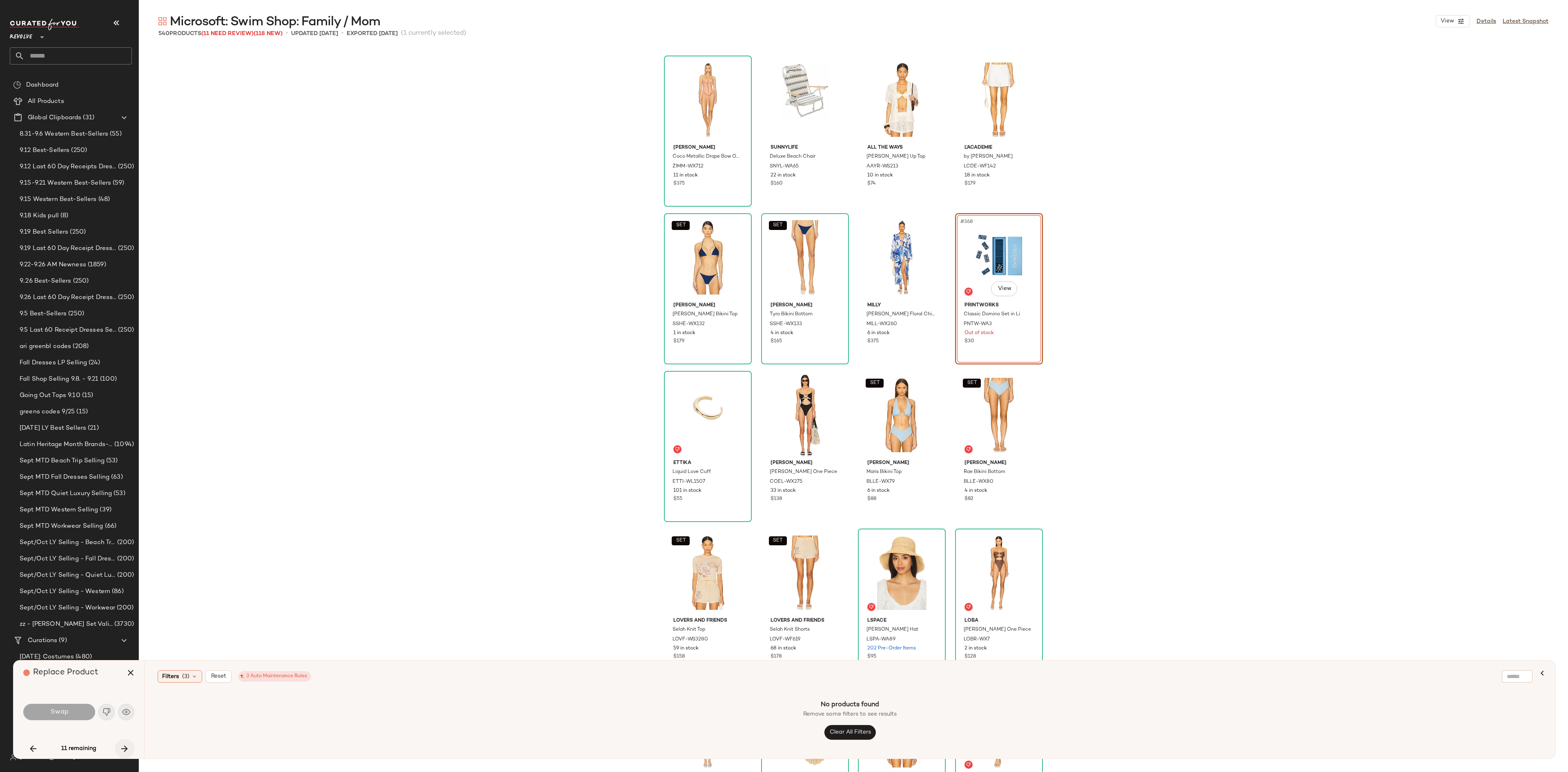
click at [124, 578] on icon "button" at bounding box center [124, 748] width 10 height 10
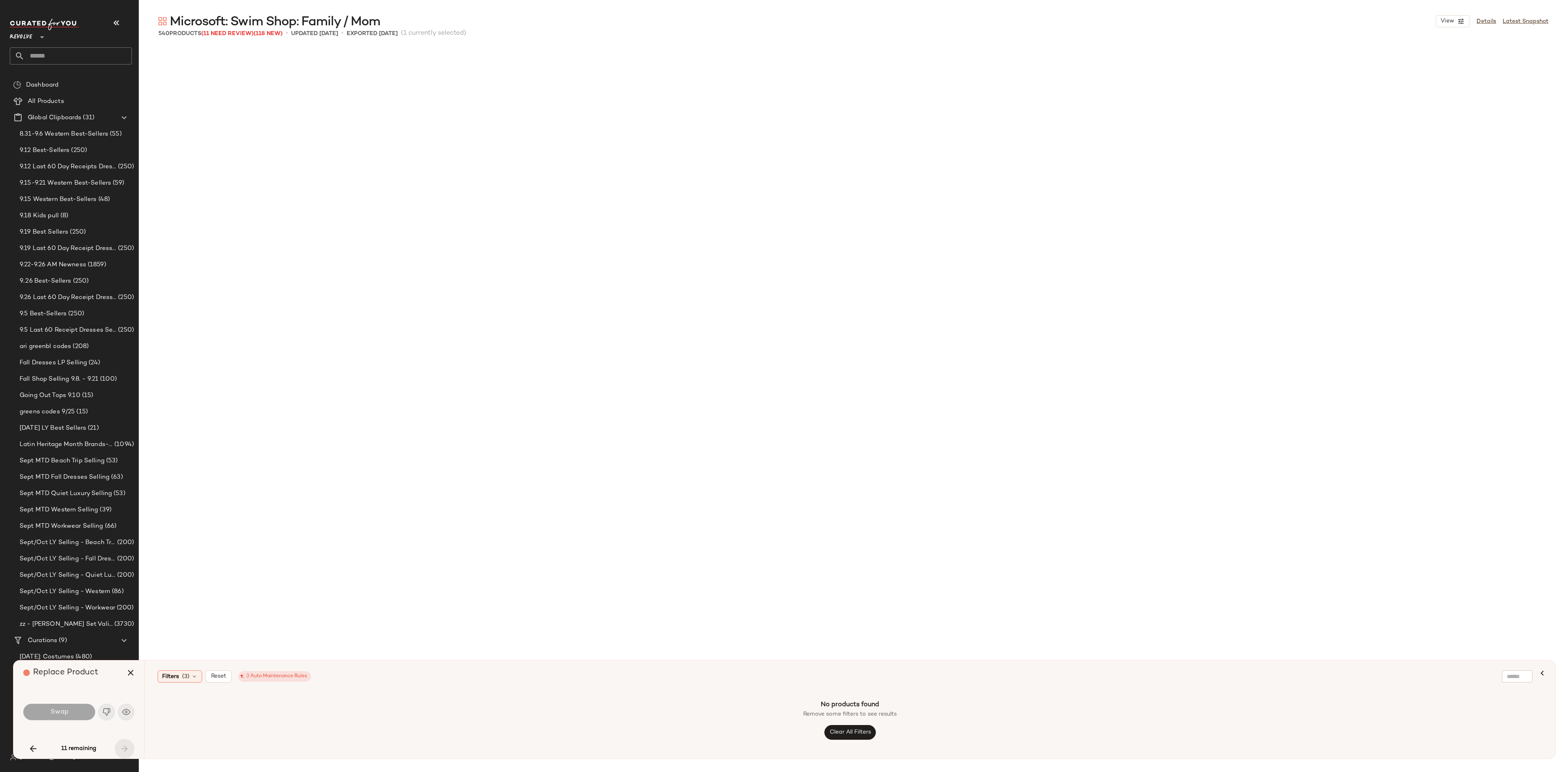
scroll to position [20558, 0]
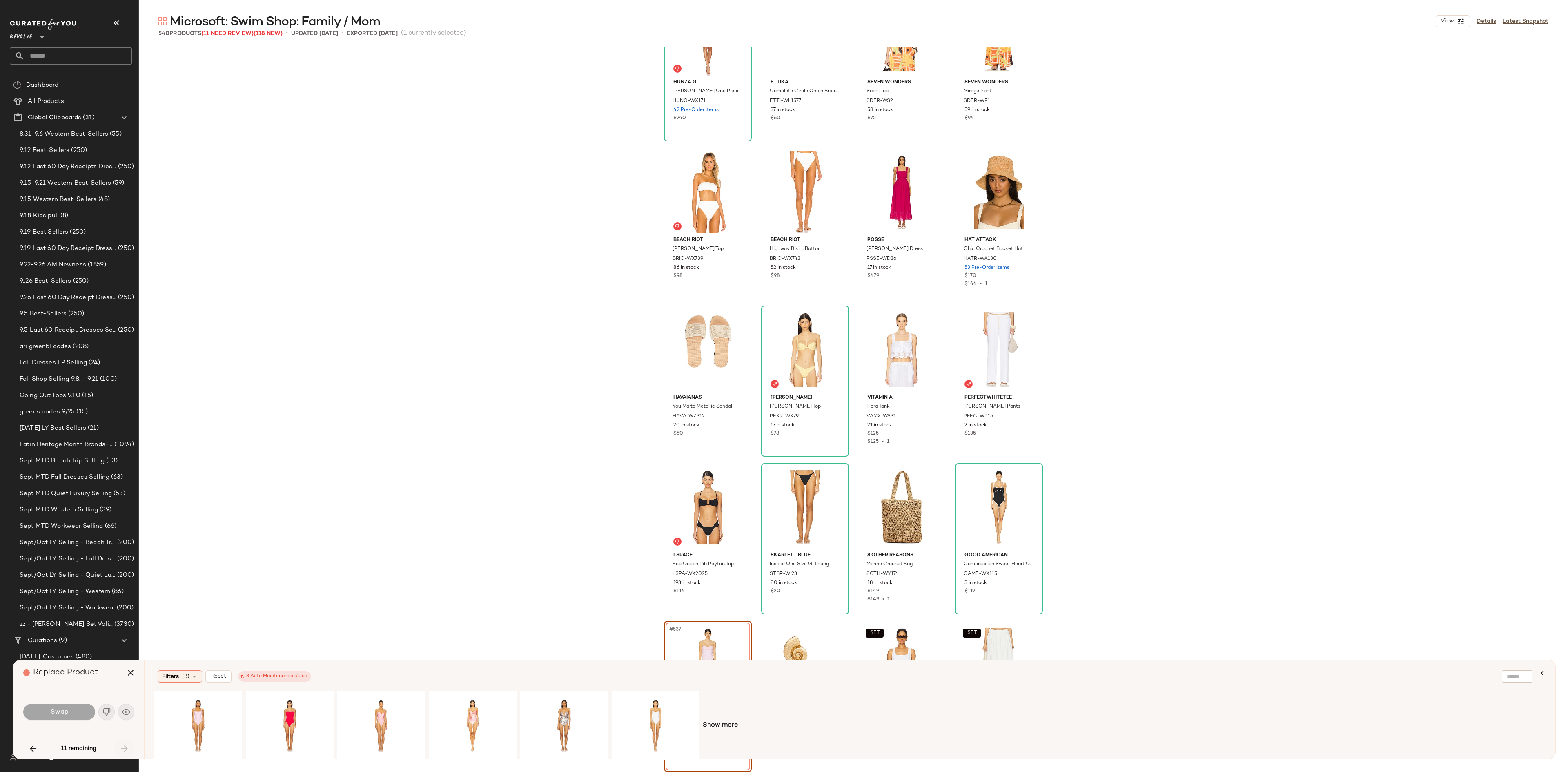
click at [124, 578] on div "11 remaining" at bounding box center [79, 749] width 111 height 19
click at [288, 578] on div "#1 View" at bounding box center [290, 725] width 82 height 58
click at [83, 578] on button "Swap" at bounding box center [59, 711] width 72 height 16
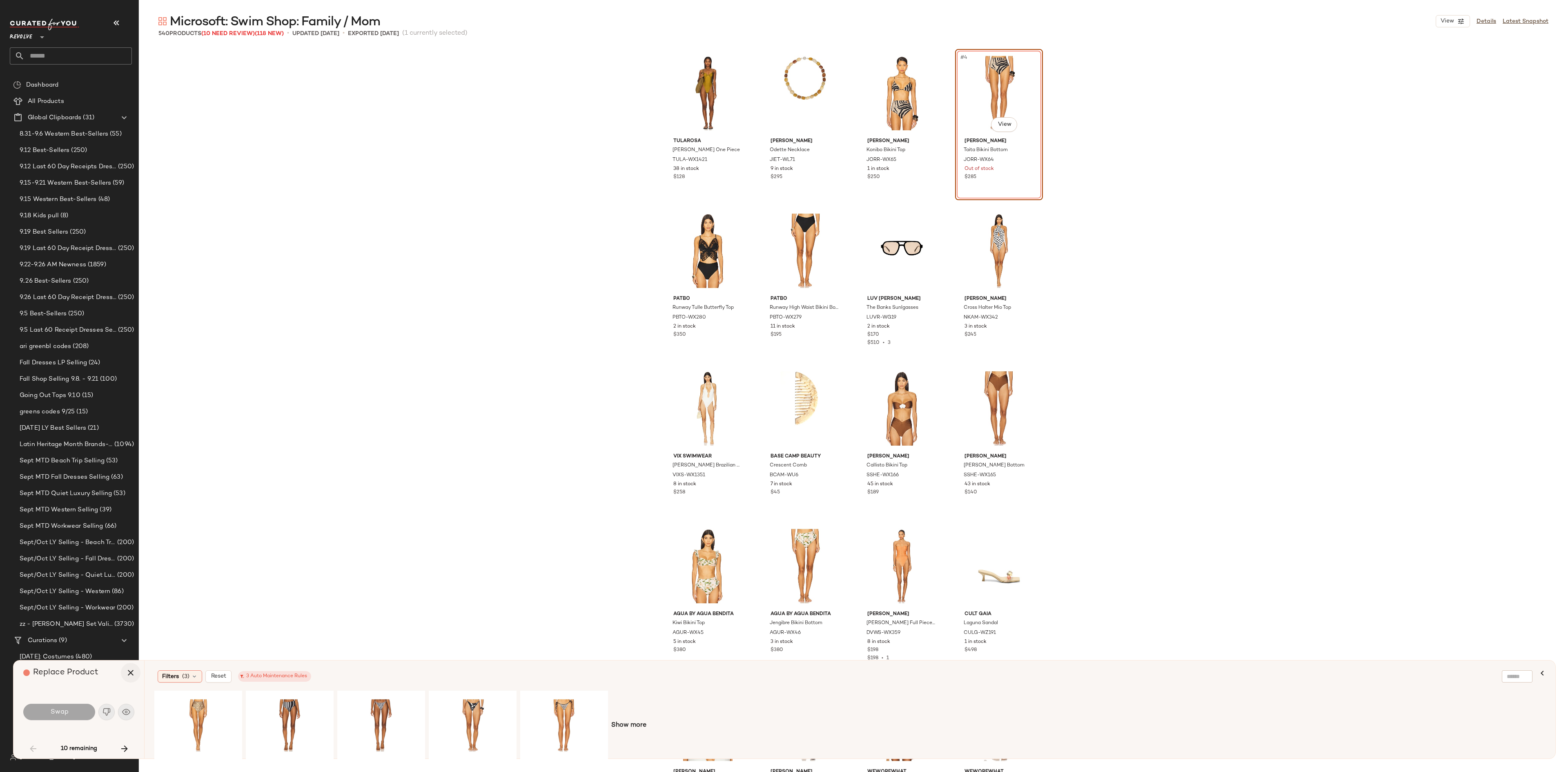
click at [133, 578] on icon "button" at bounding box center [131, 672] width 10 height 10
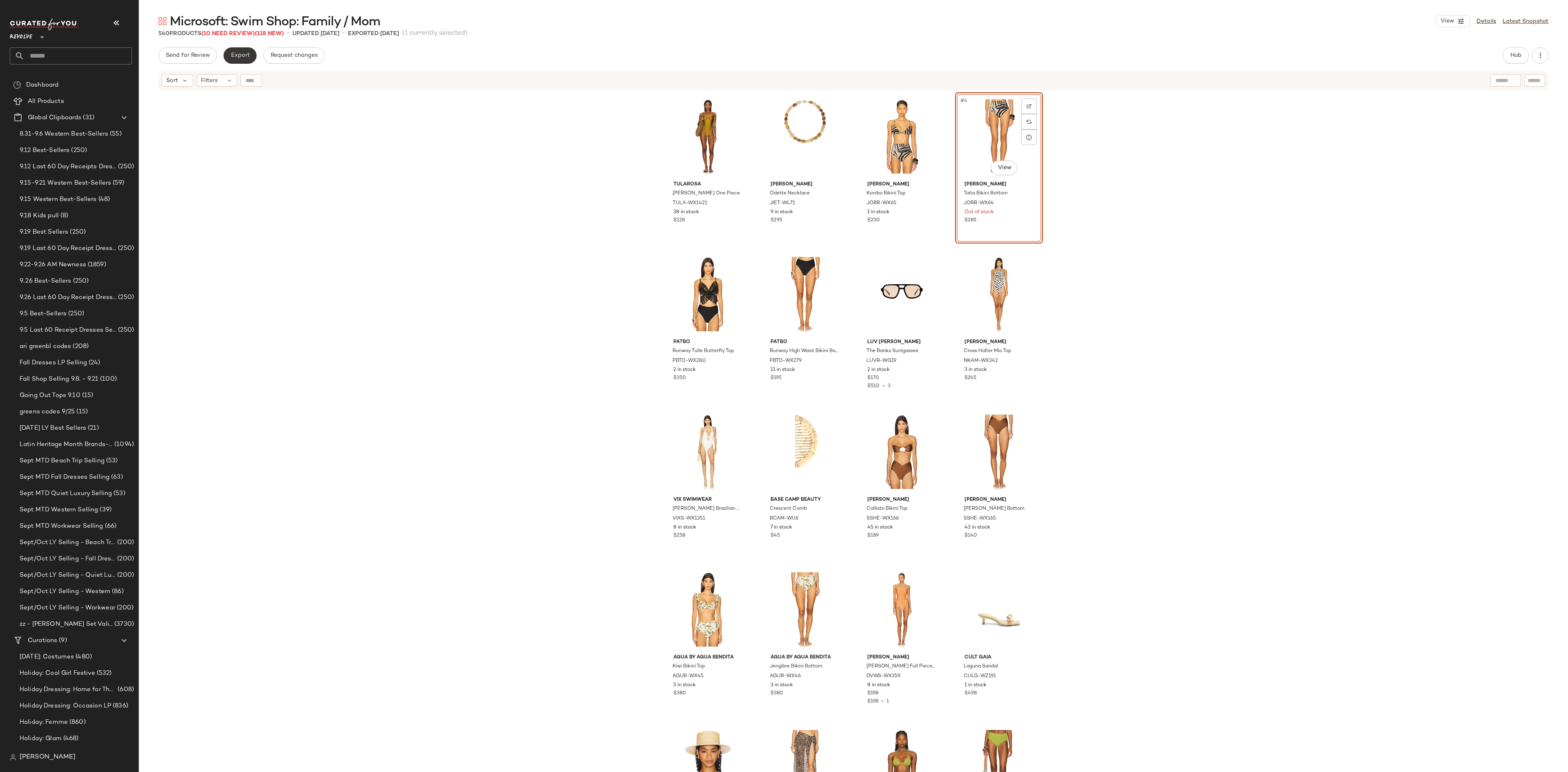
click at [242, 53] on span "Export" at bounding box center [240, 56] width 19 height 6
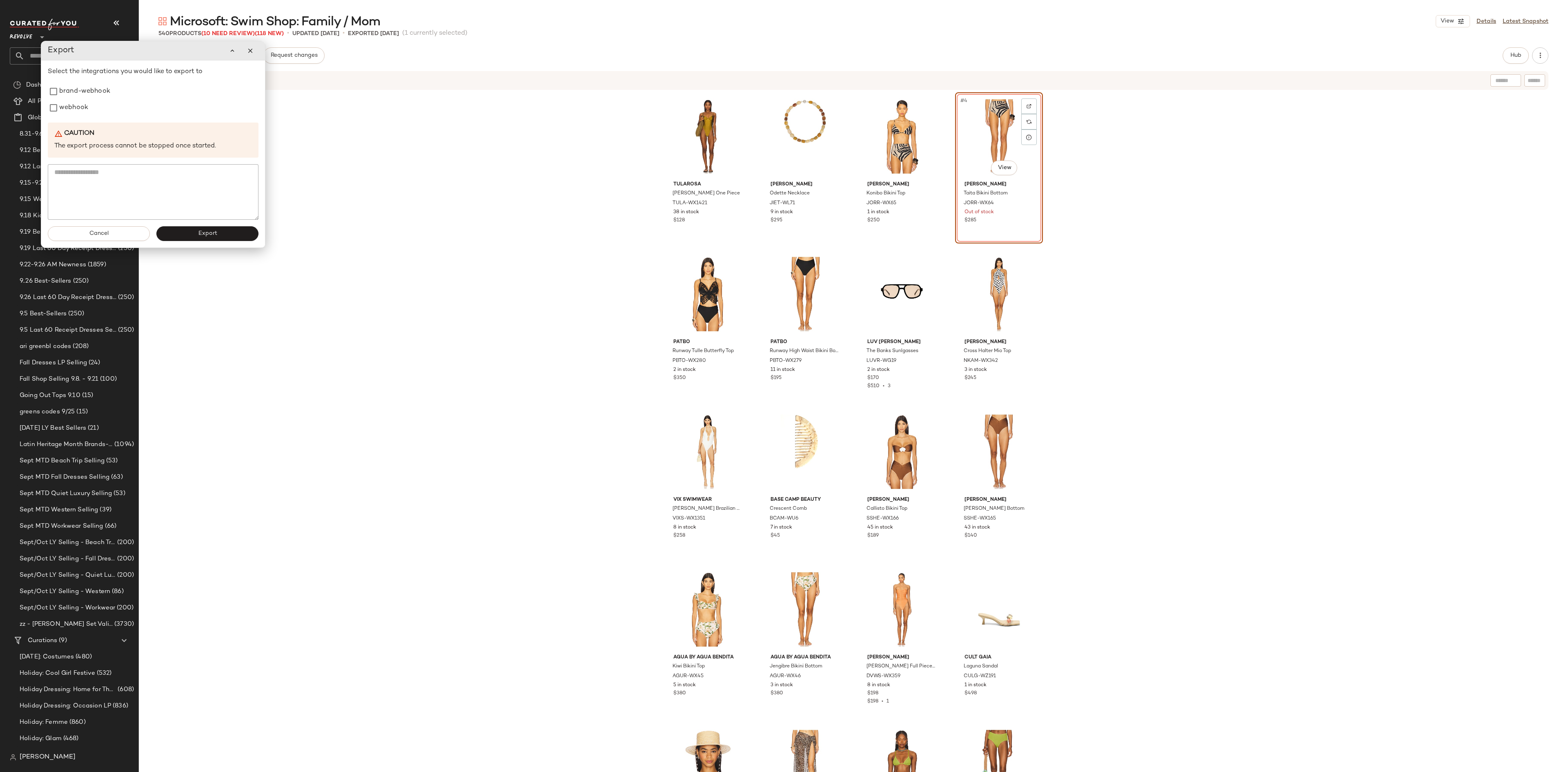
click at [86, 122] on div "Select the integrations you would like to export to brand-webhook webhook Cauti…" at bounding box center [153, 144] width 211 height 153
click at [67, 105] on label "webhook" at bounding box center [74, 107] width 29 height 16
click at [215, 235] on span "Export" at bounding box center [208, 233] width 19 height 6
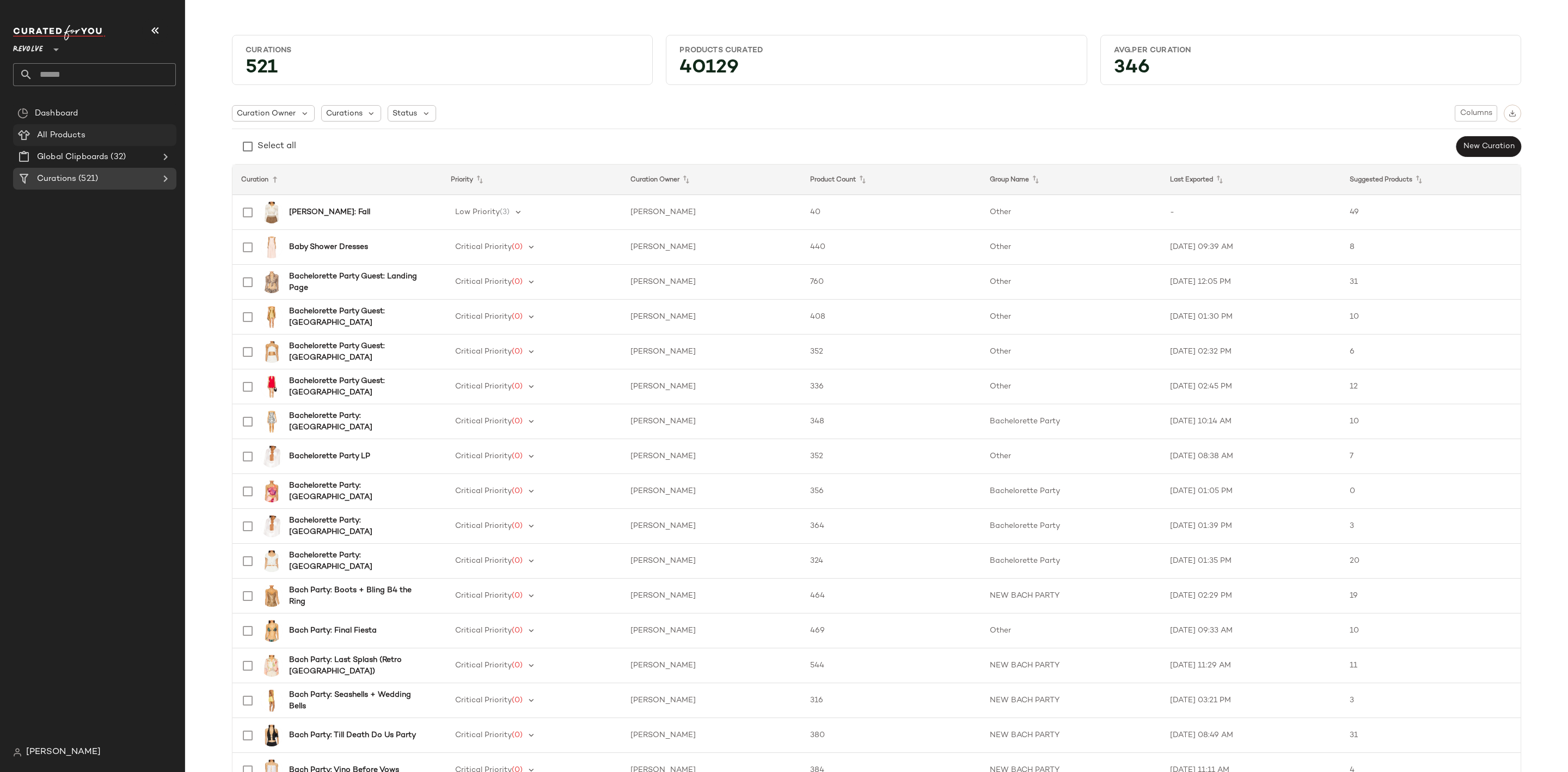
click at [100, 129] on div "All Products" at bounding box center [103, 135] width 138 height 13
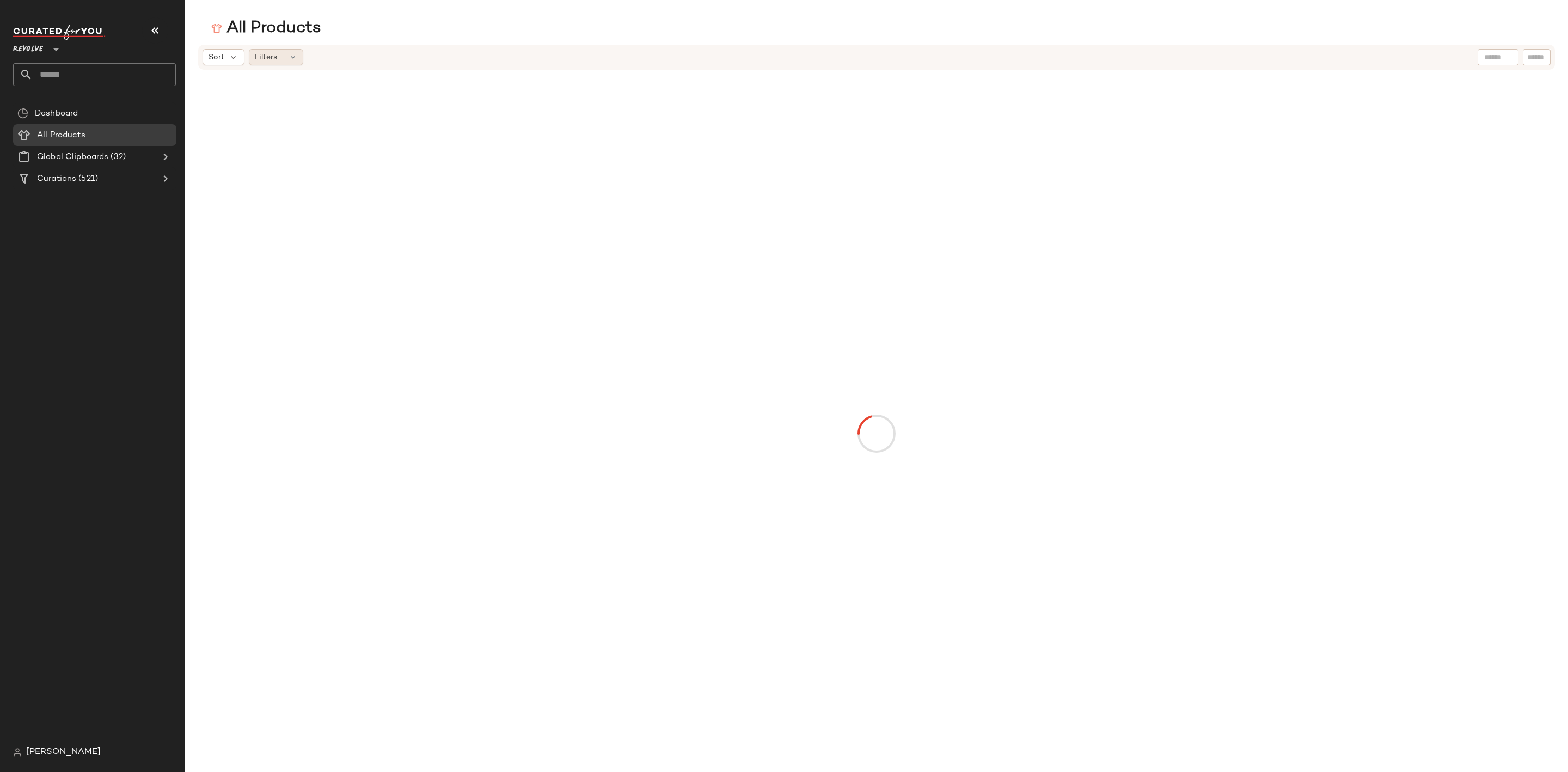
click at [275, 60] on span "Filters" at bounding box center [266, 57] width 22 height 11
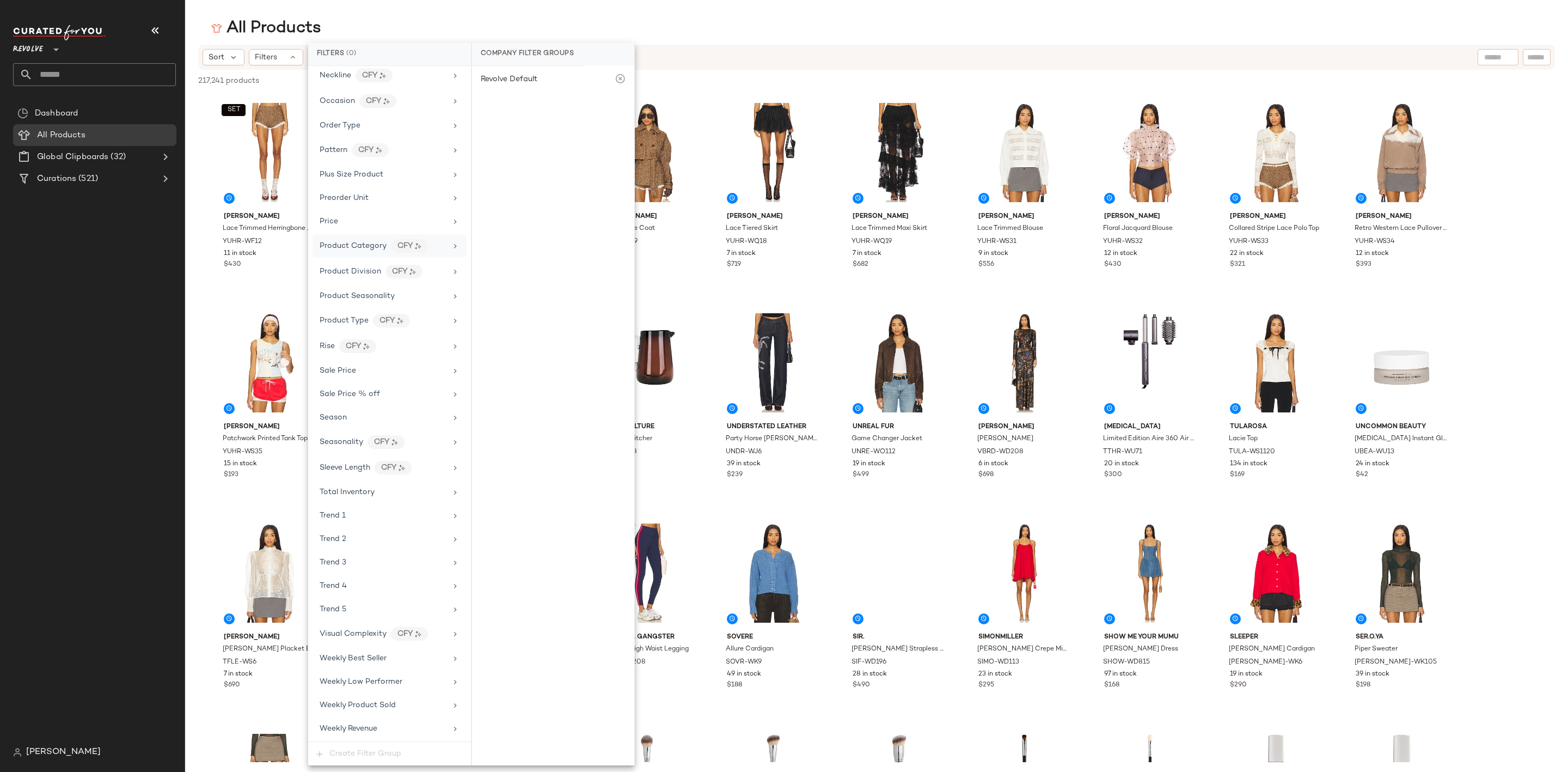
scroll to position [829, 0]
click at [351, 438] on span "Seasonality" at bounding box center [341, 442] width 44 height 8
click at [508, 157] on div "fall" at bounding box center [553, 160] width 162 height 26
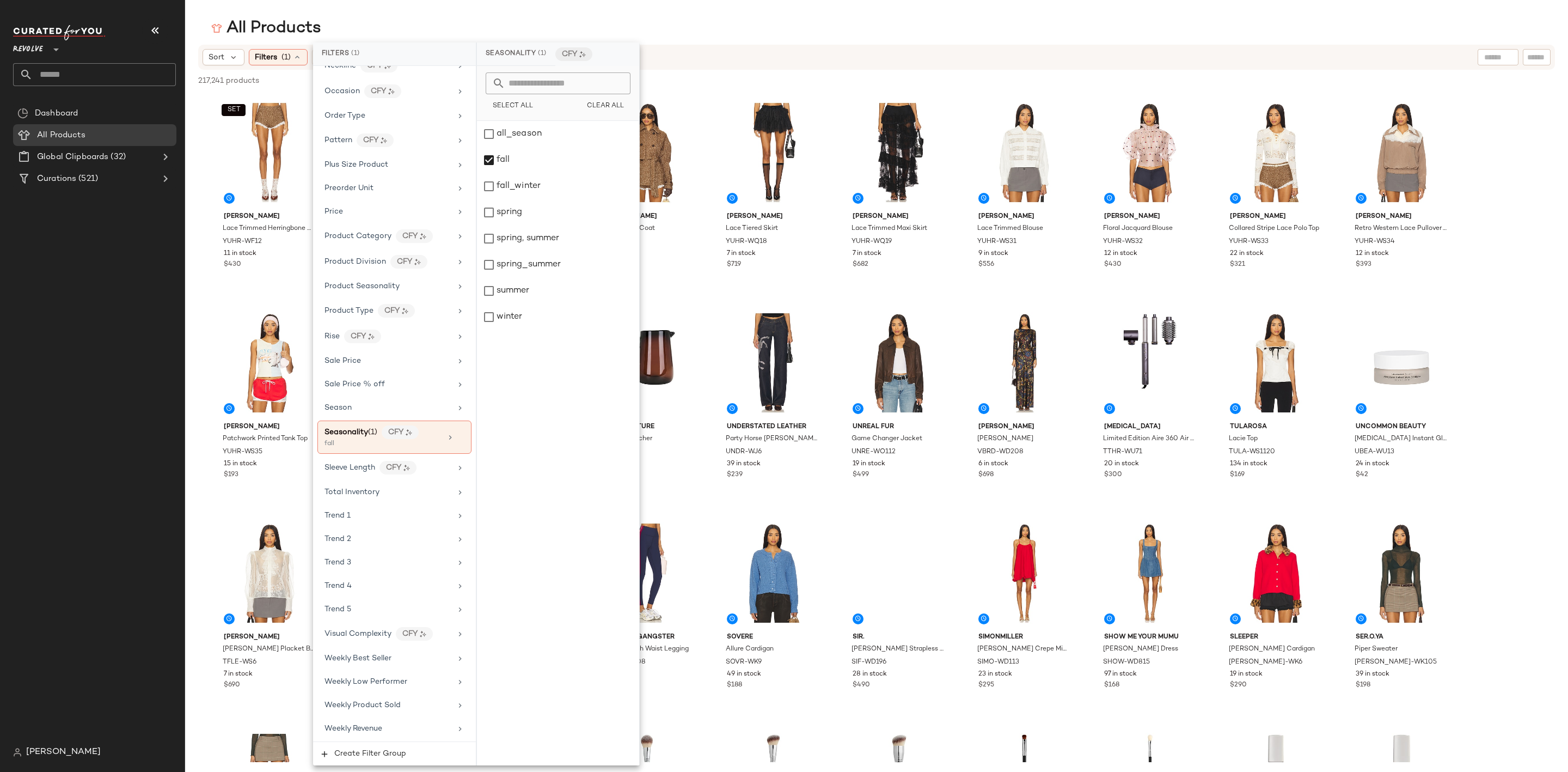
click at [772, 41] on div "All Products Sort Filters (1) Reset 217,241 products • 0 selected Deselect All …" at bounding box center [784, 394] width 1568 height 755
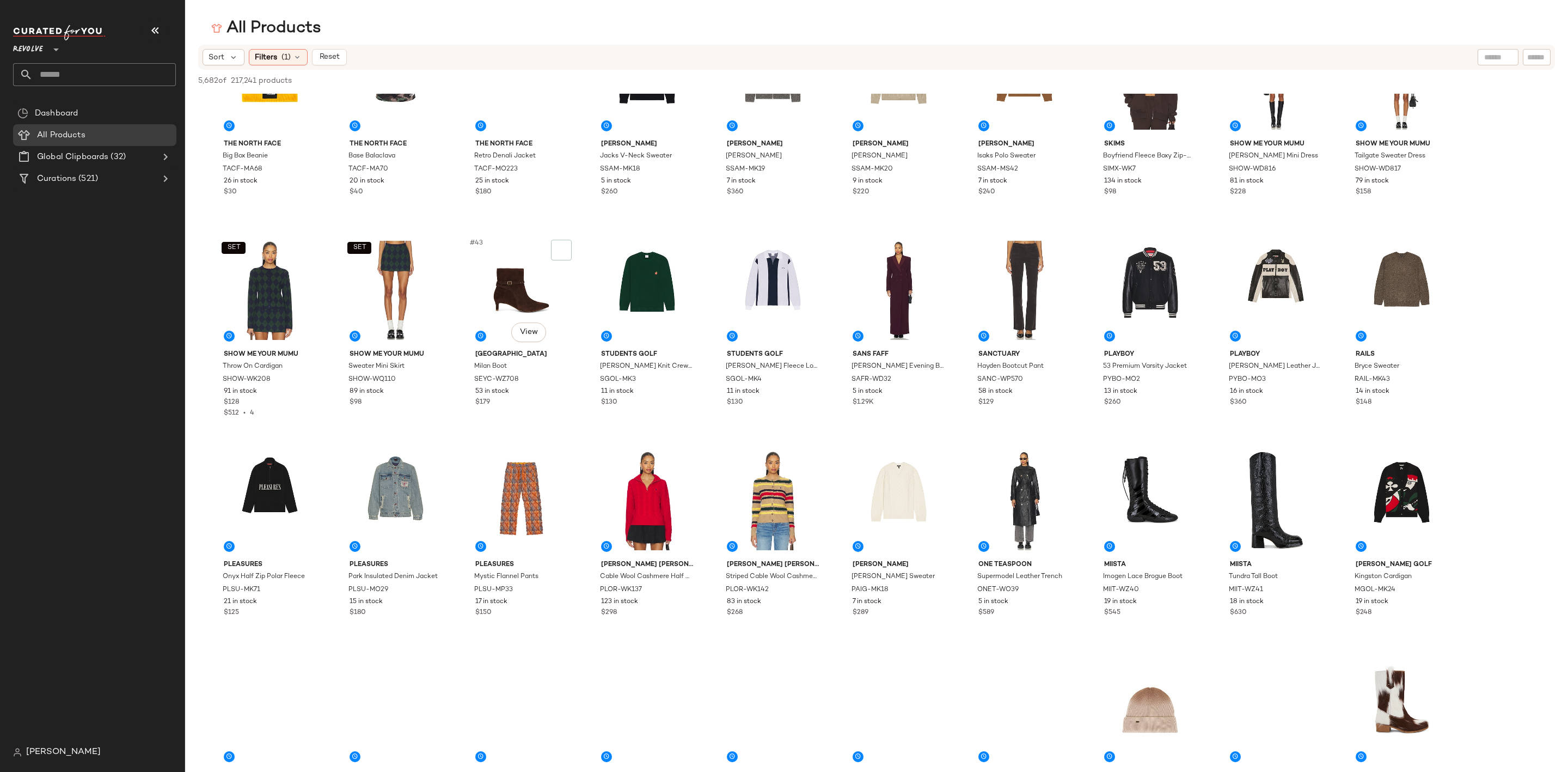
scroll to position [736, 0]
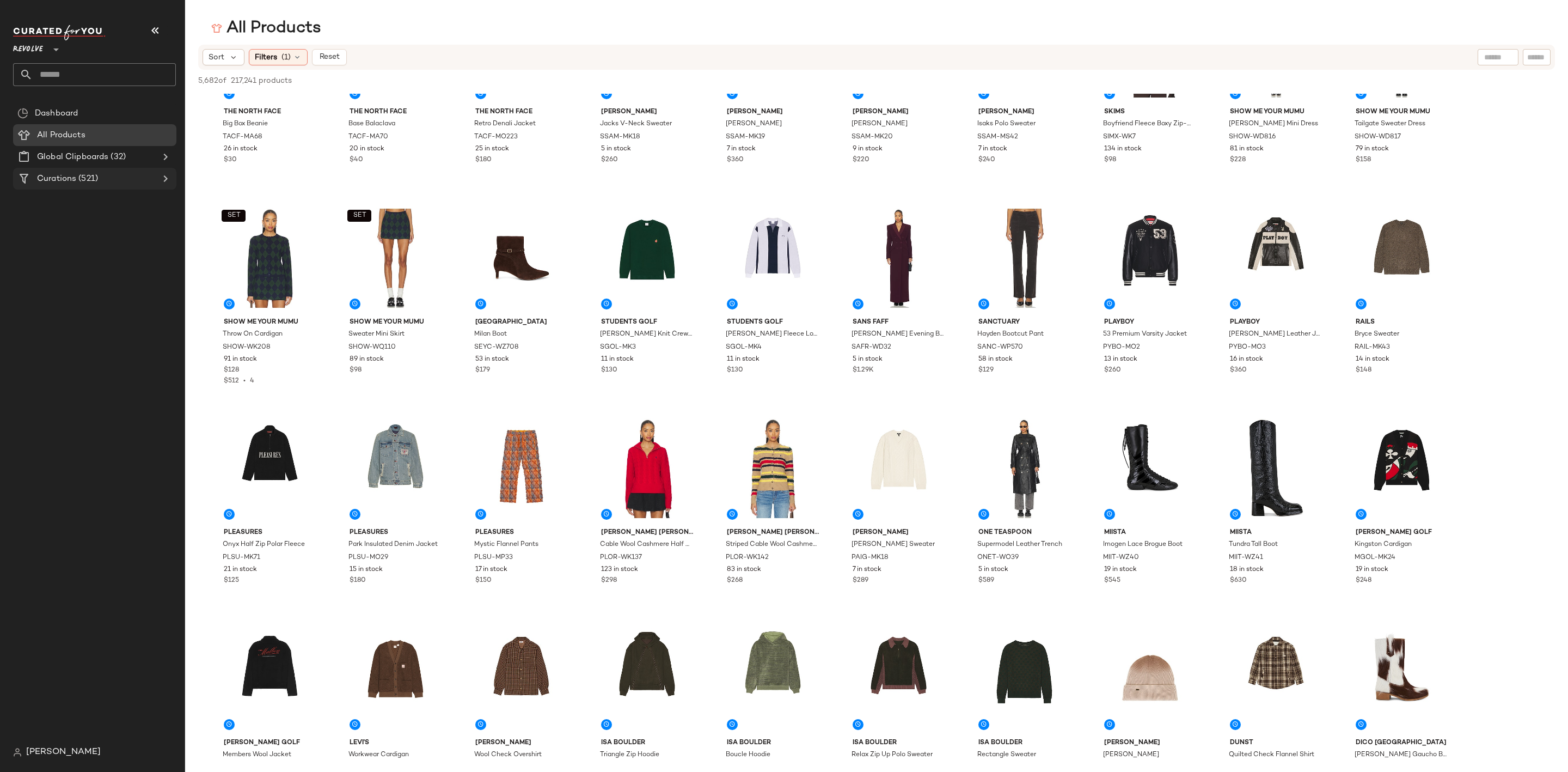
click at [126, 175] on div "Curations (521)" at bounding box center [95, 179] width 123 height 13
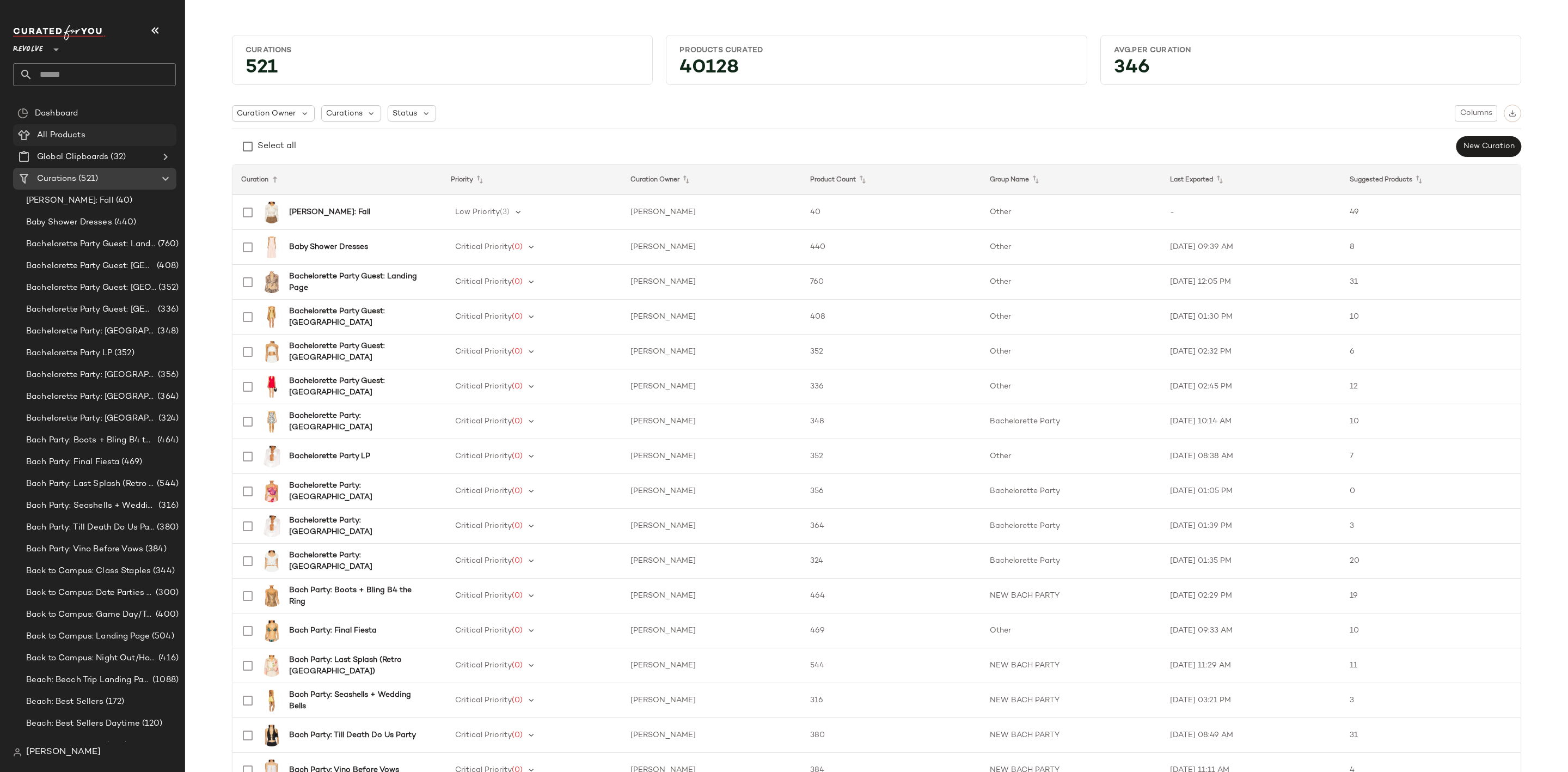
click at [84, 131] on span "All Products" at bounding box center [61, 135] width 48 height 13
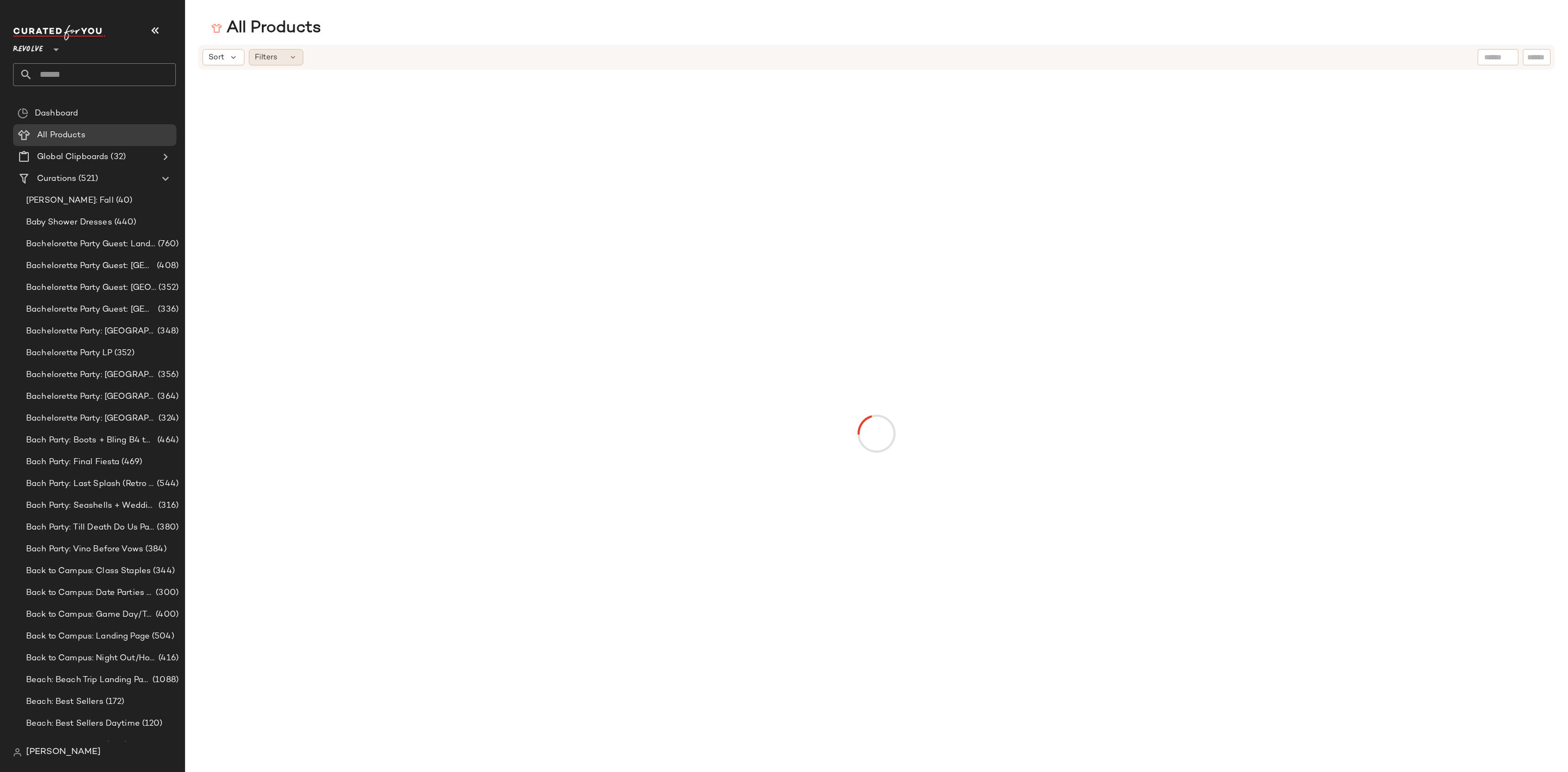
click at [265, 59] on span "Filters" at bounding box center [266, 57] width 22 height 11
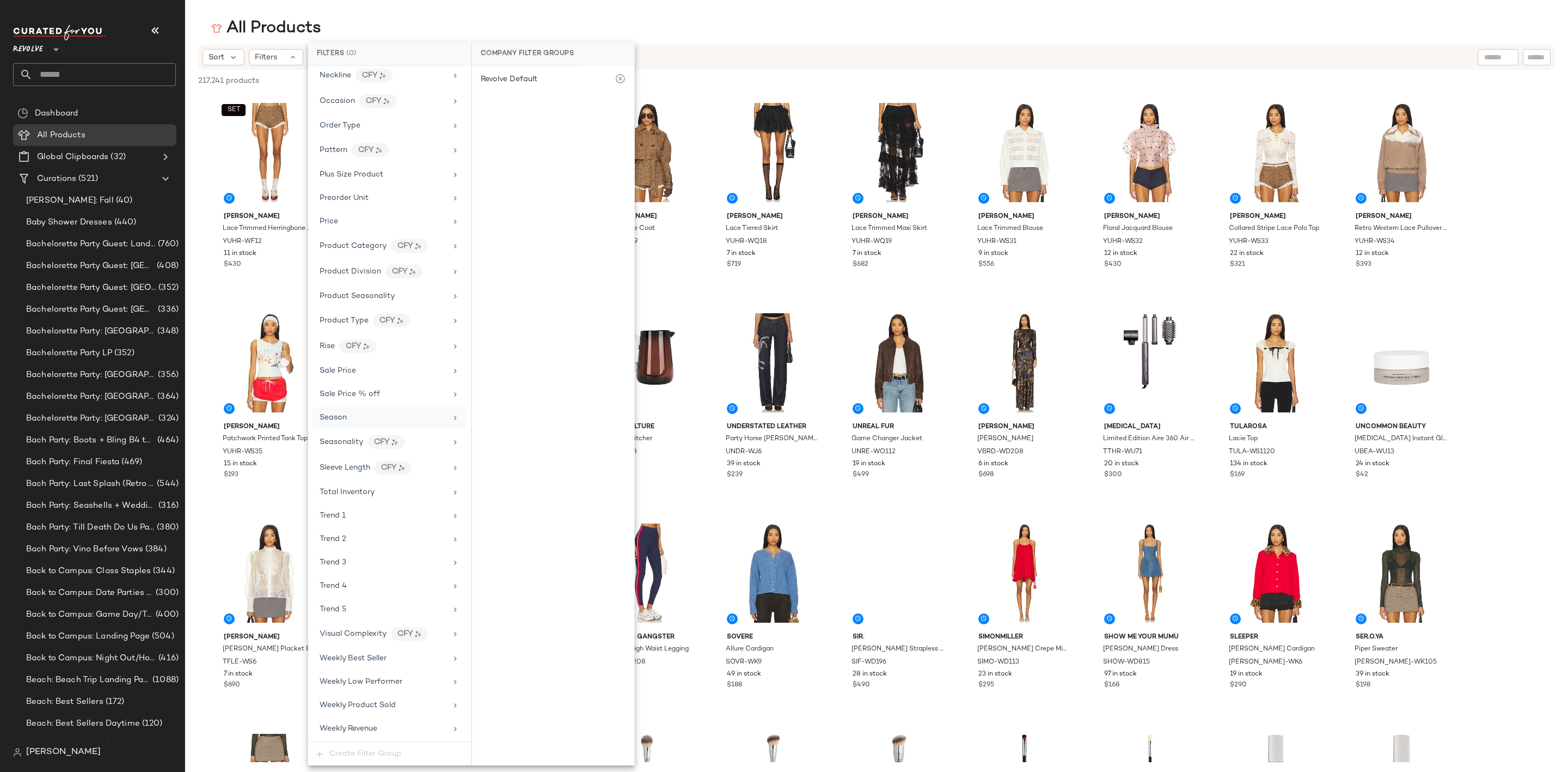
scroll to position [829, 0]
click at [359, 510] on div "Trend 1" at bounding box center [383, 515] width 127 height 11
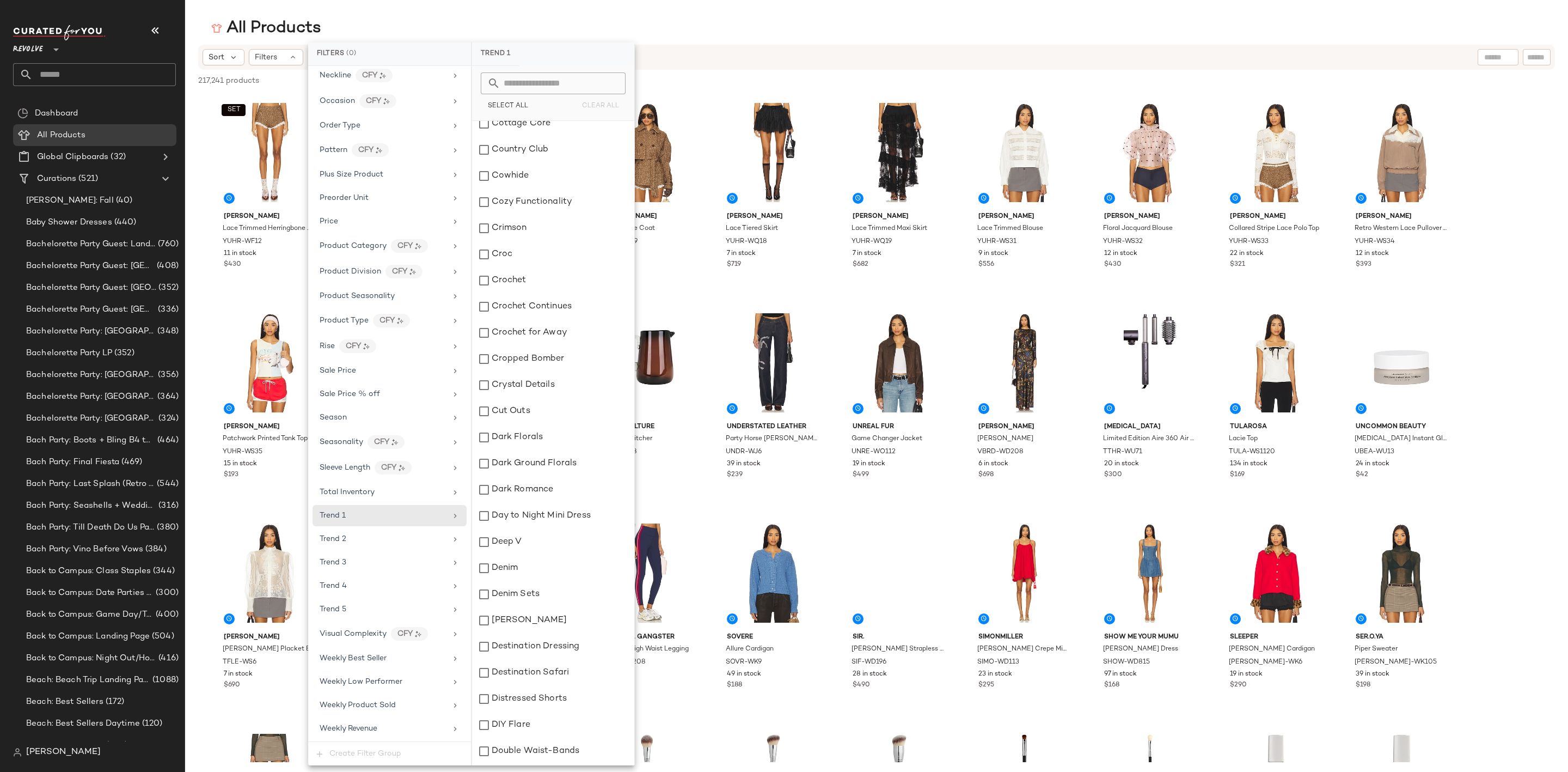
scroll to position [2533, 0]
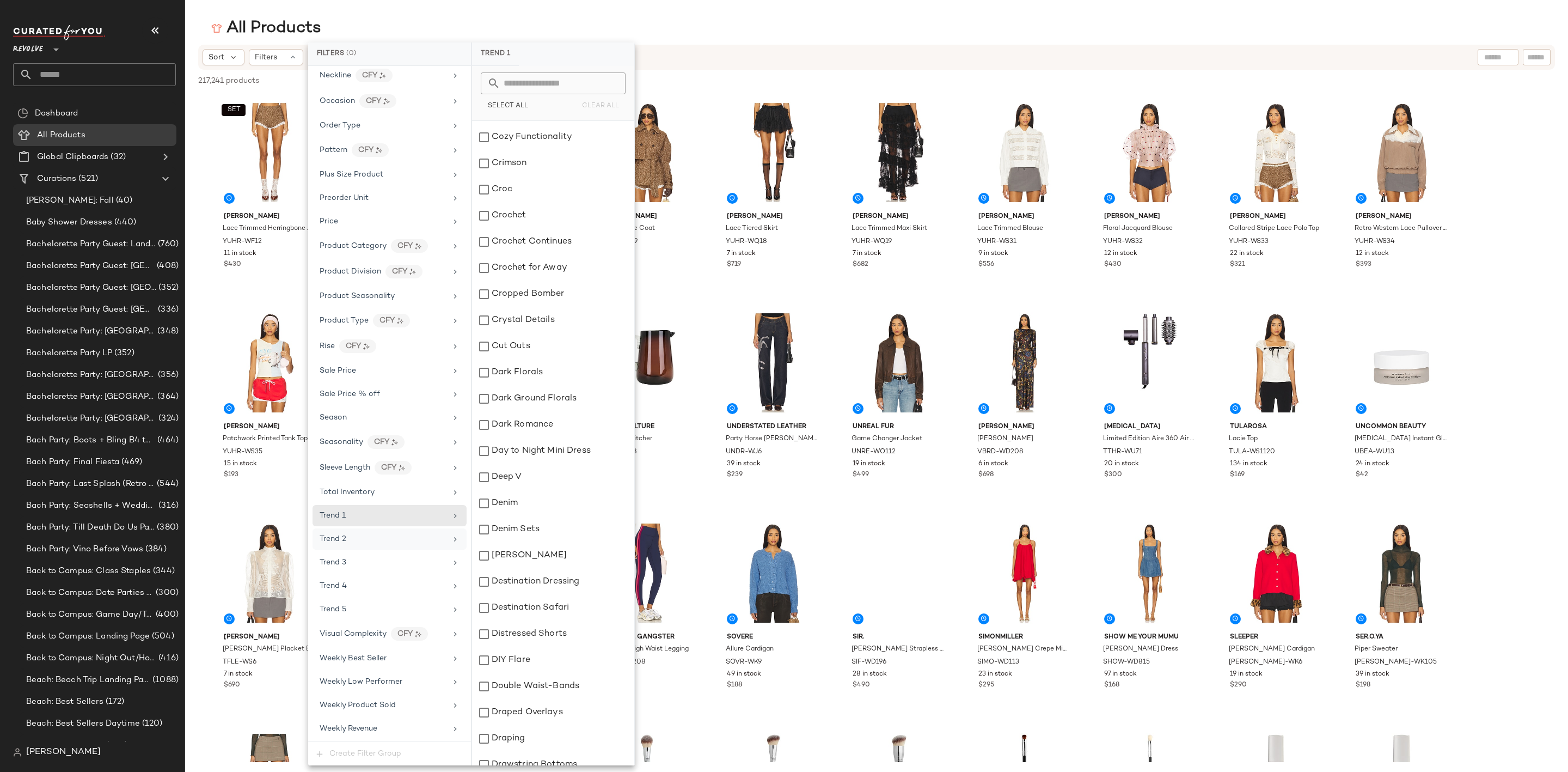
click at [372, 537] on div "Trend 2" at bounding box center [383, 538] width 127 height 11
click at [407, 516] on div "Trend 1" at bounding box center [383, 515] width 127 height 11
